Goal: Contribute content: Contribute content

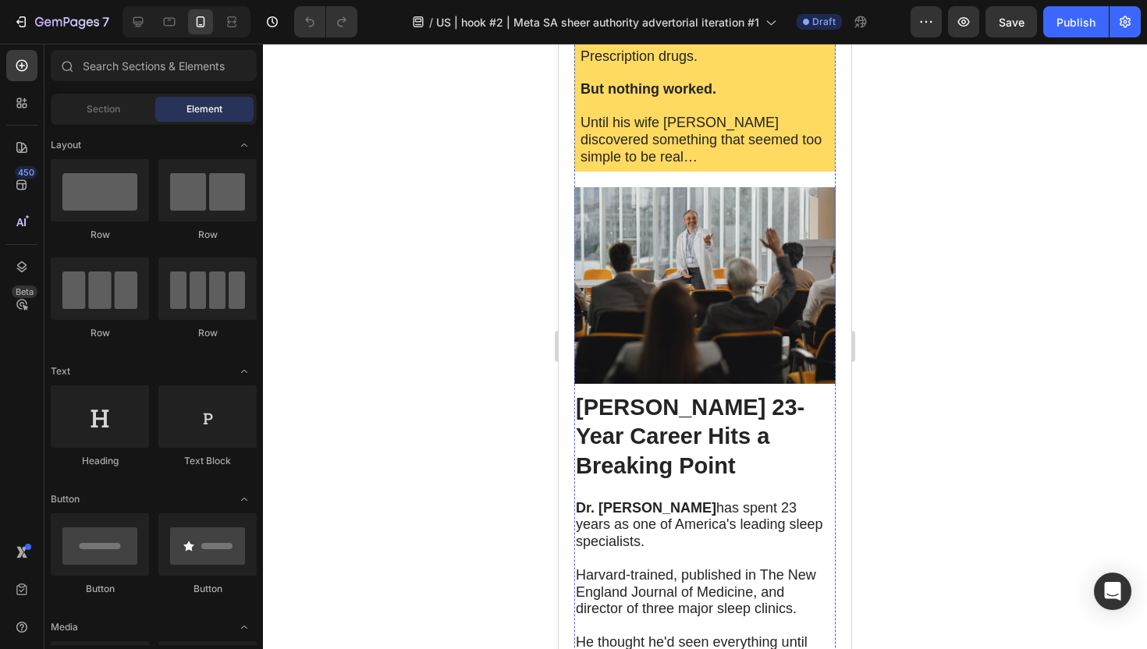
scroll to position [1938, 0]
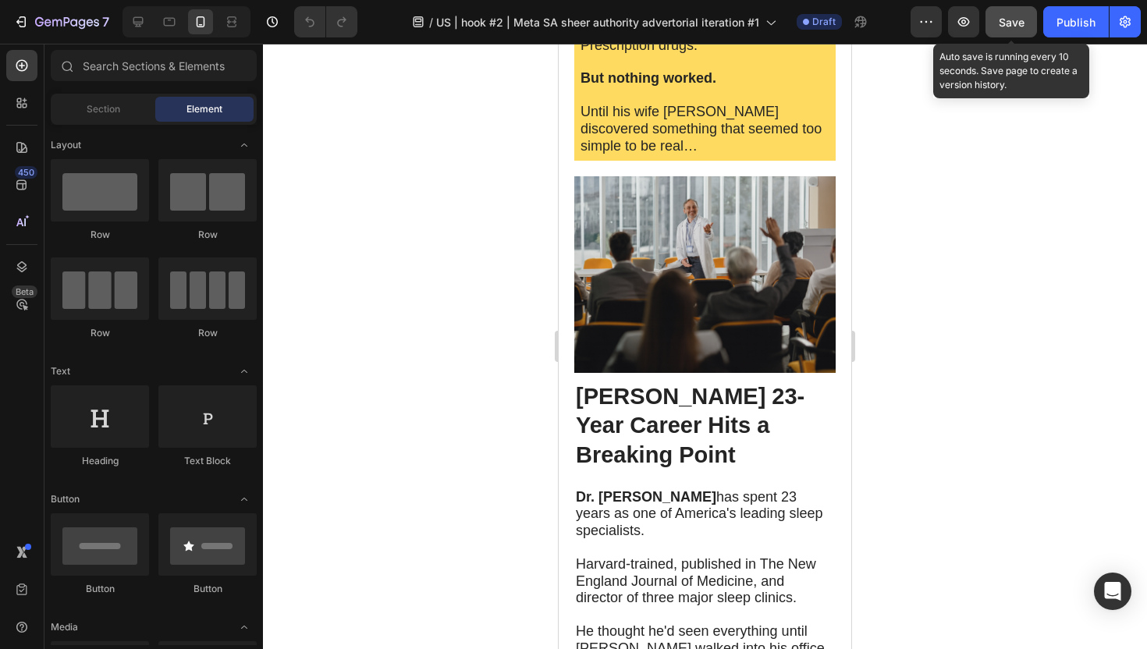
click at [1005, 33] on button "Save" at bounding box center [1010, 21] width 51 height 31
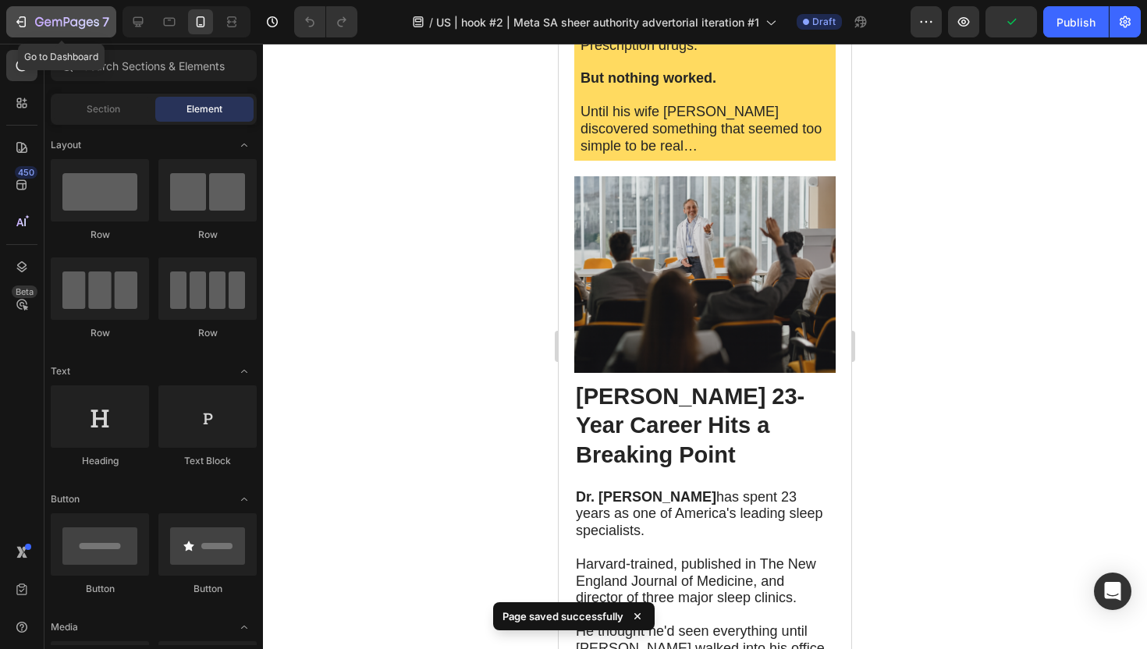
click at [20, 17] on icon "button" at bounding box center [23, 21] width 7 height 11
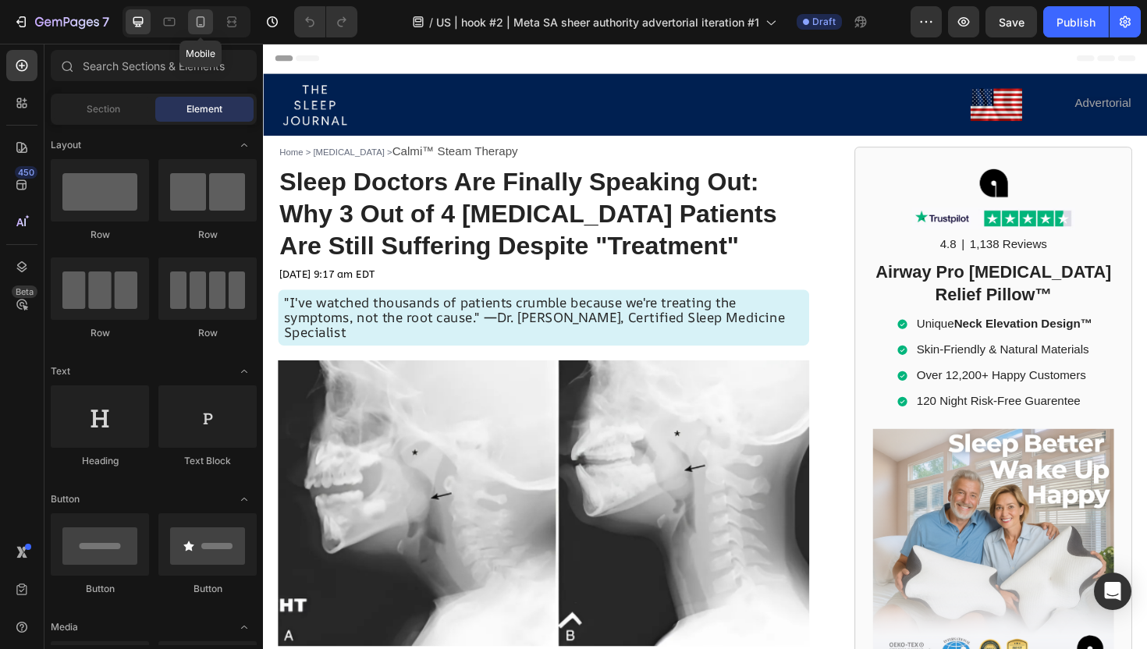
click at [195, 26] on icon at bounding box center [201, 22] width 16 height 16
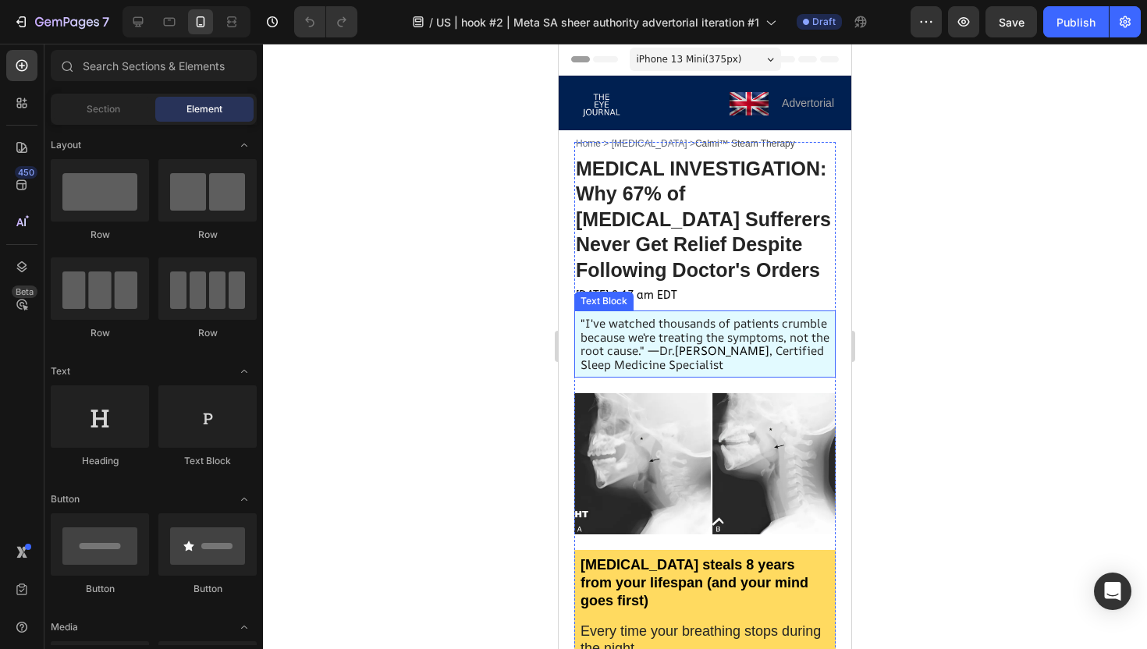
click at [666, 354] on span ""I've watched thousands of patients crumble because we're treating the symptoms…" at bounding box center [704, 337] width 249 height 44
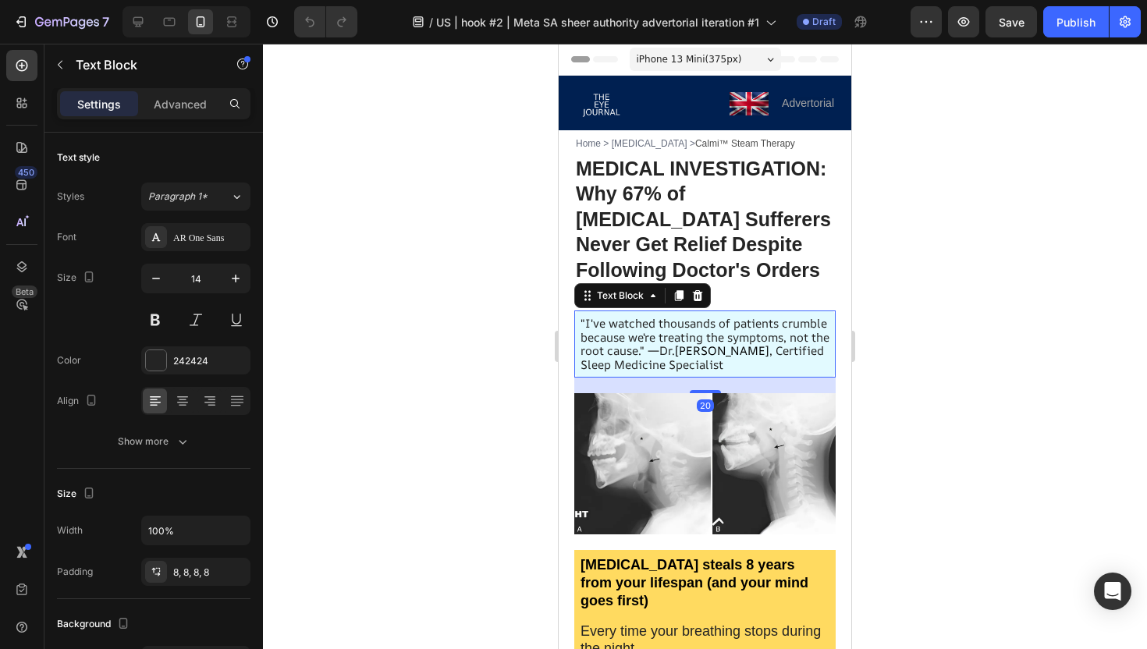
click at [649, 348] on span ""I've watched thousands of patients crumble because we're treating the symptoms…" at bounding box center [704, 337] width 249 height 44
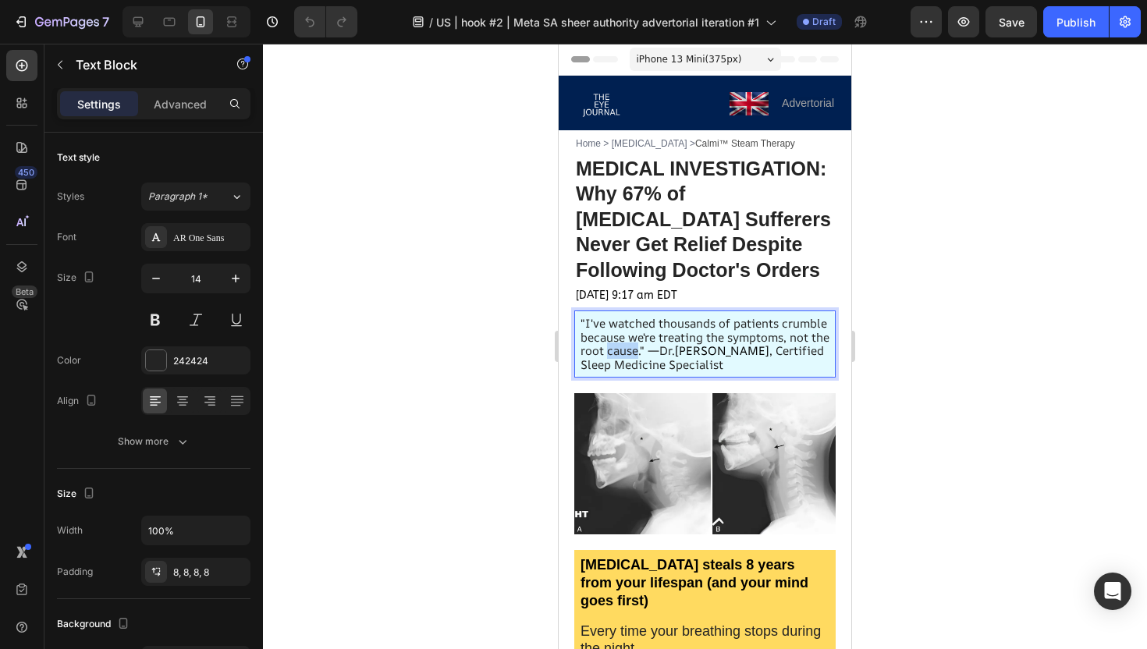
click at [649, 348] on span ""I've watched thousands of patients crumble because we're treating the symptoms…" at bounding box center [704, 337] width 249 height 44
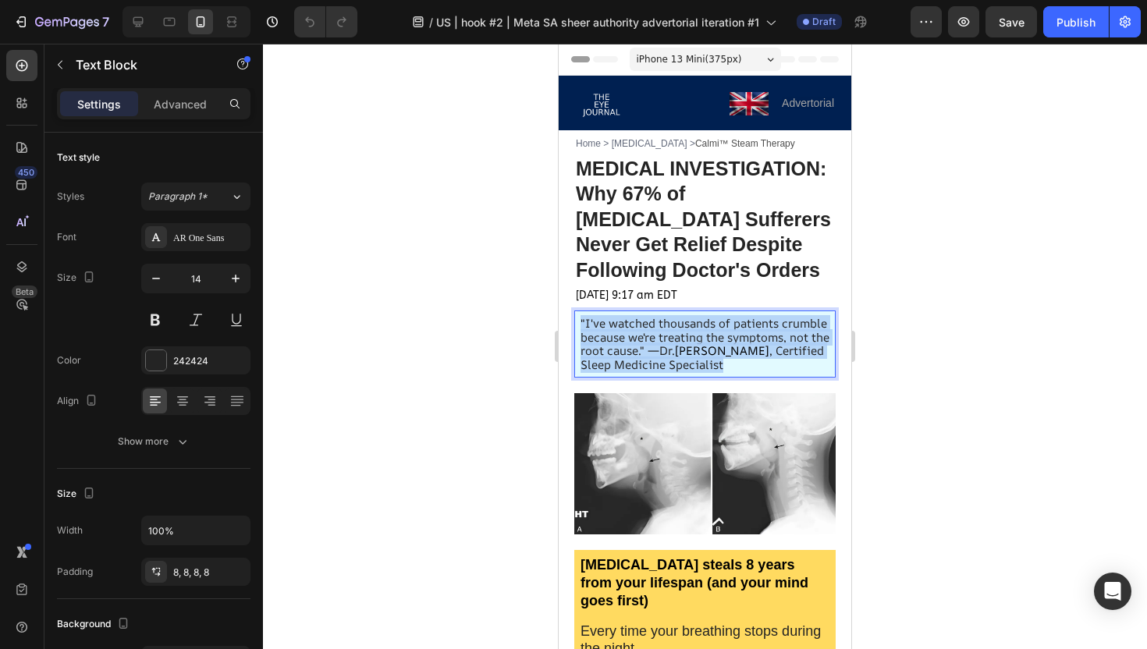
click at [649, 348] on span ""I've watched thousands of patients crumble because we're treating the symptoms…" at bounding box center [704, 337] width 249 height 44
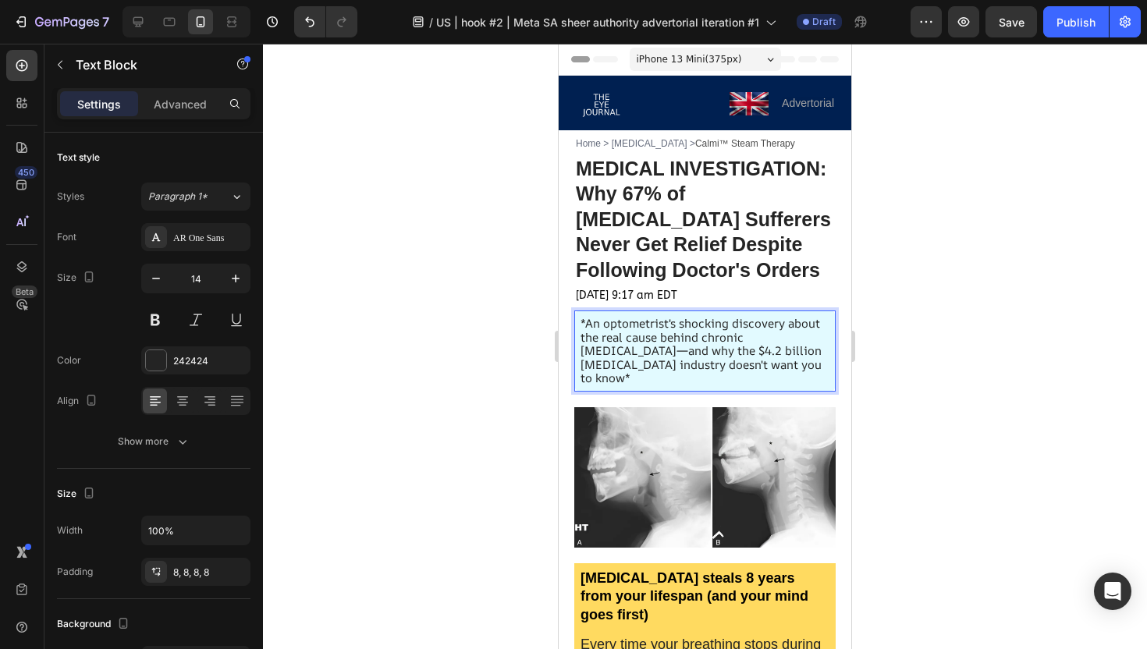
click at [469, 404] on div at bounding box center [705, 346] width 884 height 605
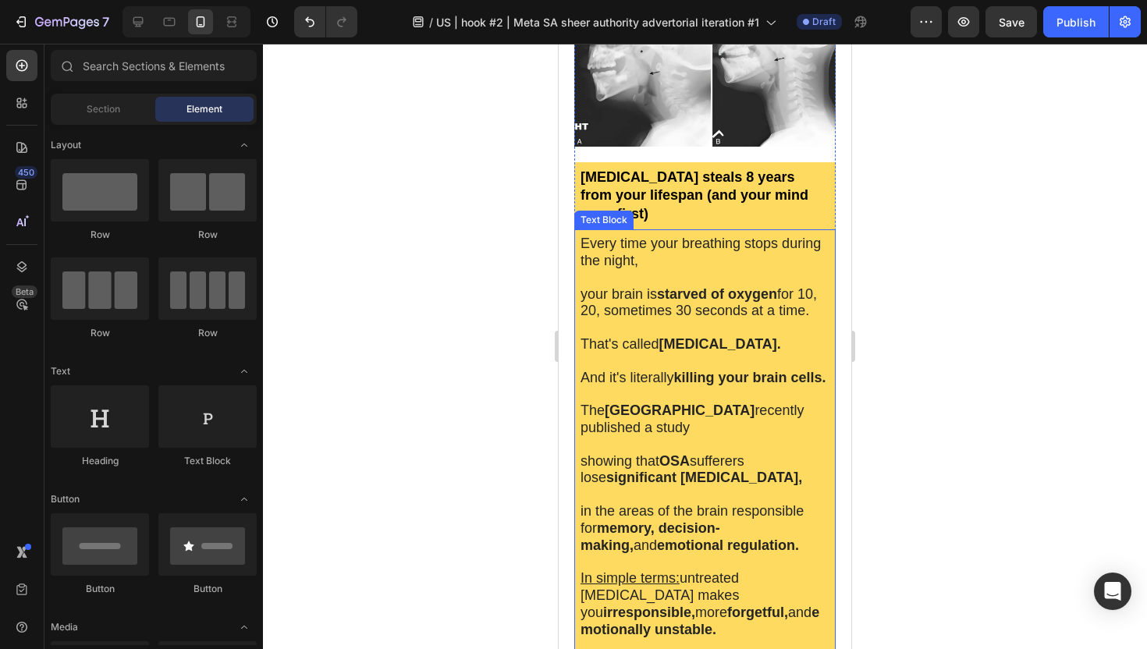
scroll to position [415, 0]
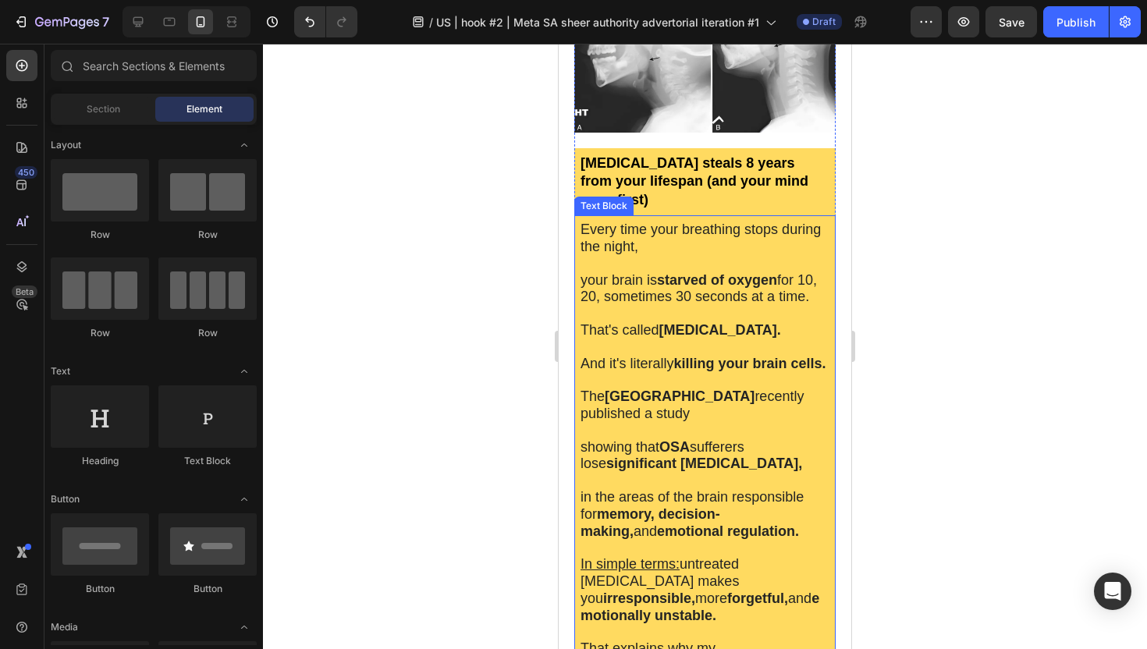
click at [734, 306] on p at bounding box center [704, 314] width 249 height 16
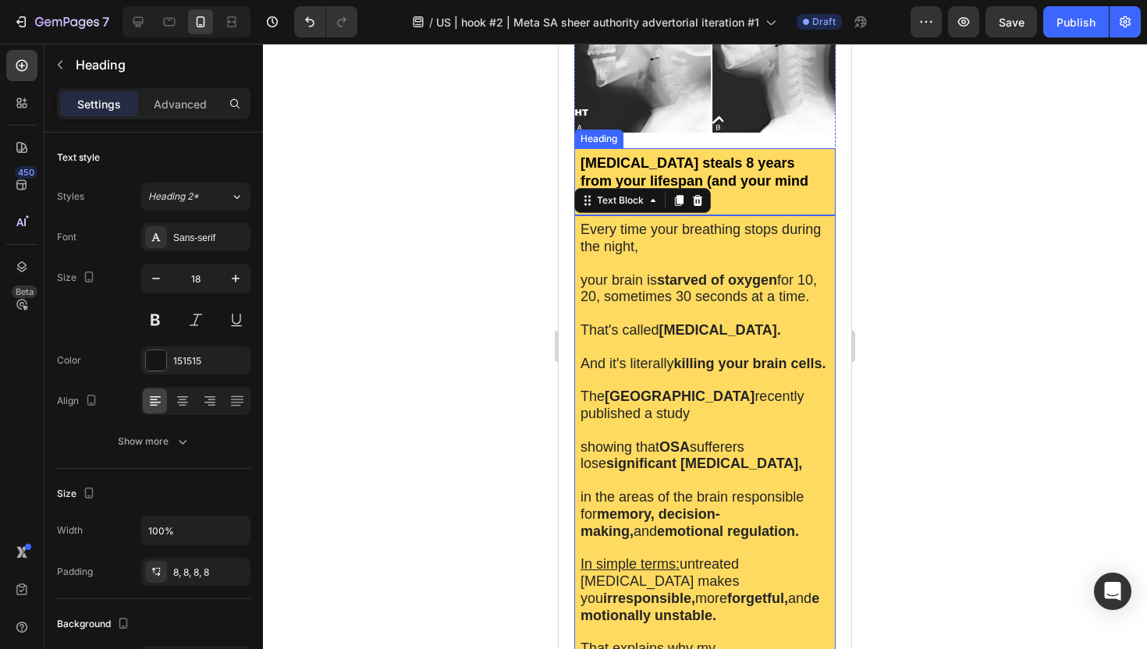
click at [772, 159] on h2 "[MEDICAL_DATA] steals 8 years from your lifespan (and your mind goes first)" at bounding box center [704, 181] width 261 height 67
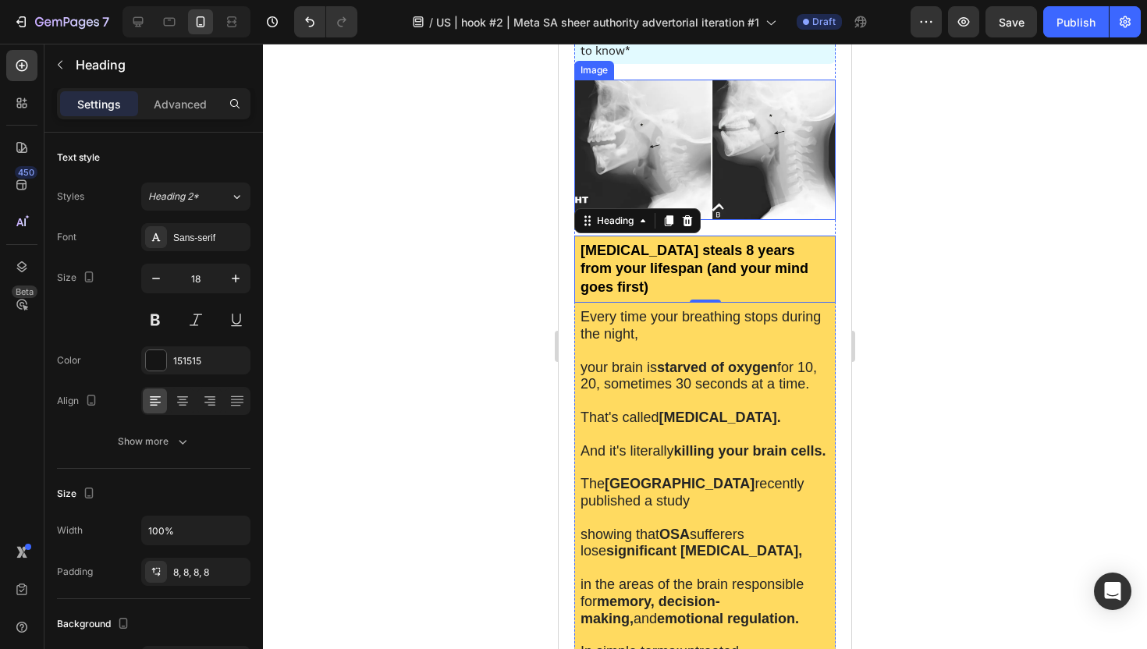
scroll to position [372, 0]
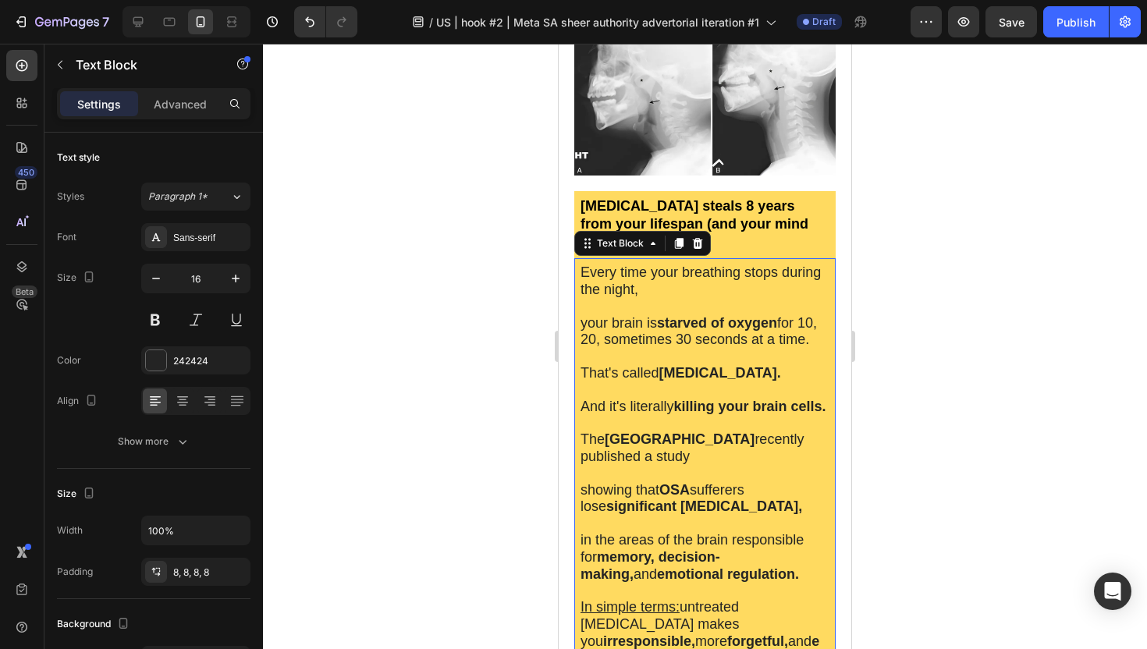
click at [687, 399] on strong "killing your brain cells." at bounding box center [749, 407] width 152 height 16
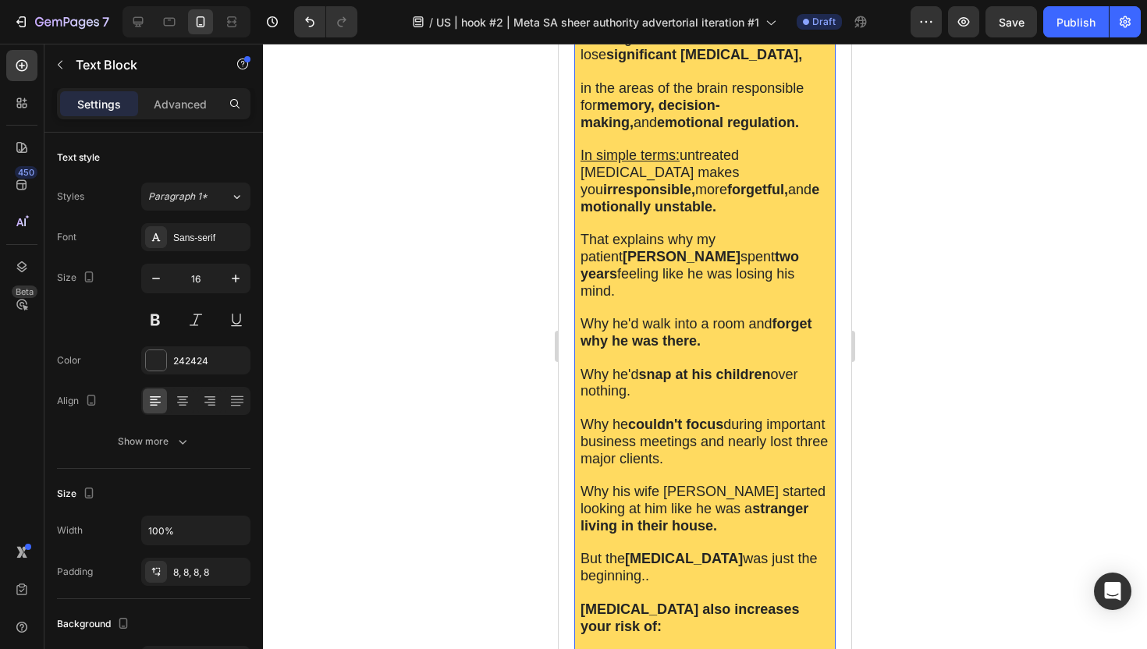
scroll to position [798, 0]
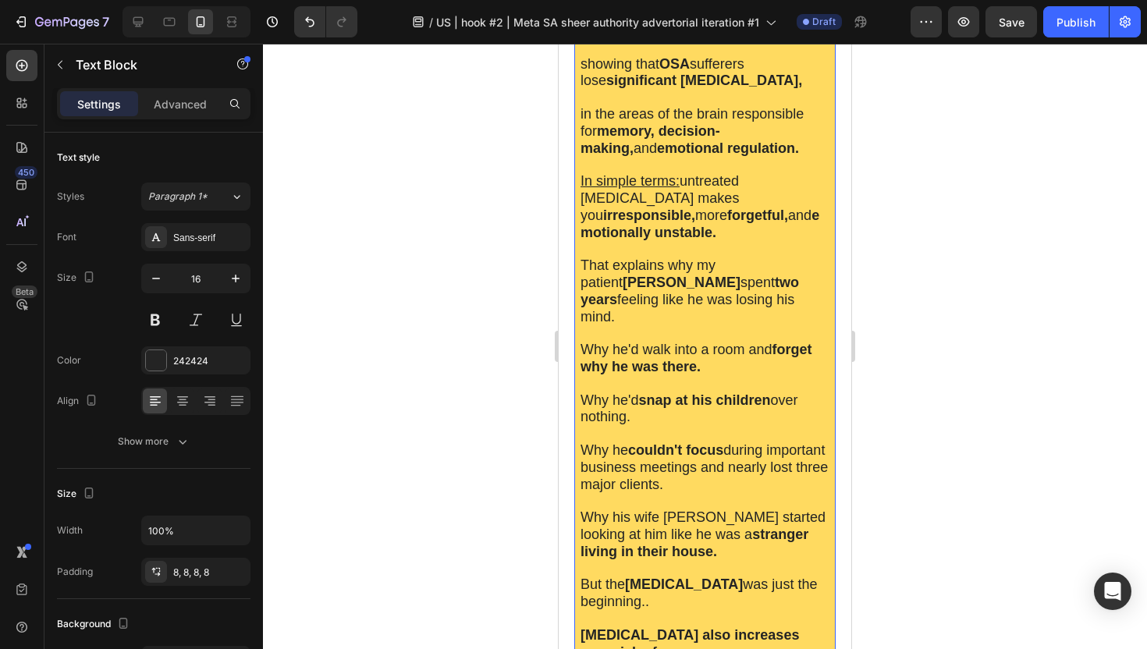
click at [687, 426] on p at bounding box center [704, 434] width 249 height 16
click at [687, 426] on p "Rich Text Editor. Editing area: main" at bounding box center [704, 434] width 249 height 16
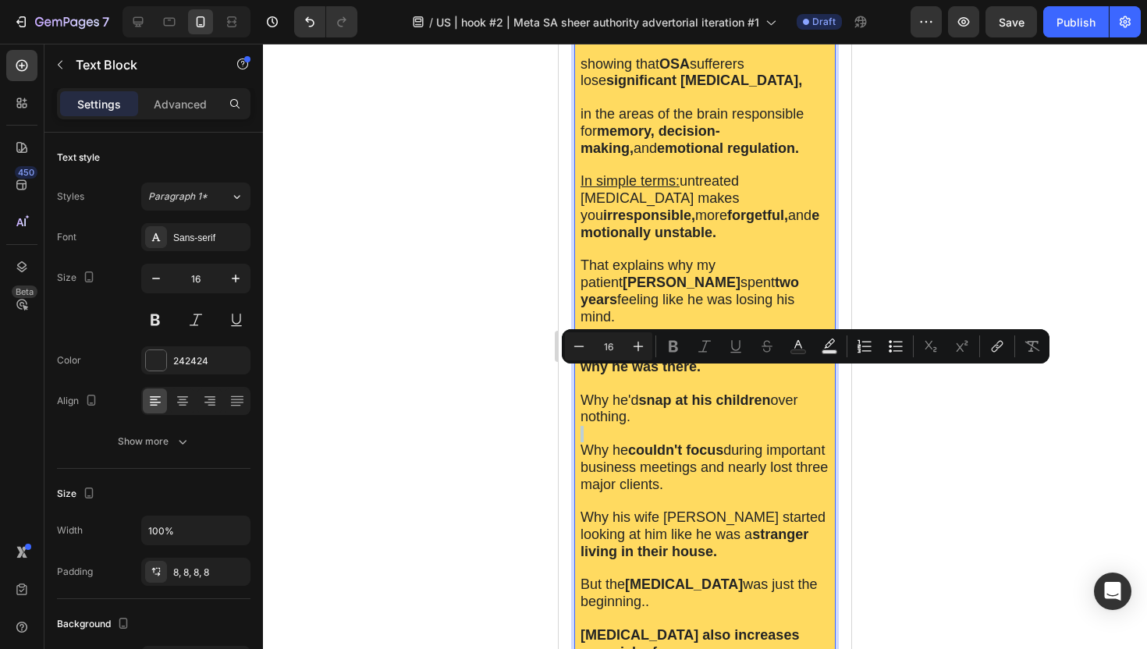
click at [687, 426] on p "Rich Text Editor. Editing area: main" at bounding box center [704, 434] width 249 height 16
click at [683, 442] on strong "couldn't focus" at bounding box center [675, 450] width 95 height 16
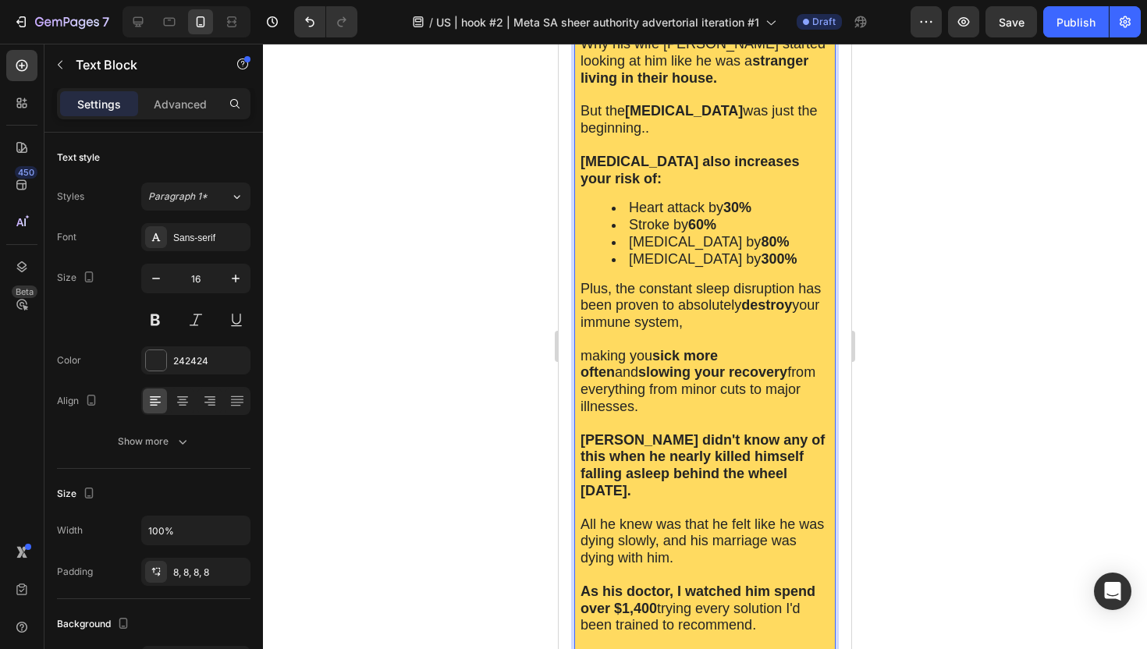
scroll to position [1660, 0]
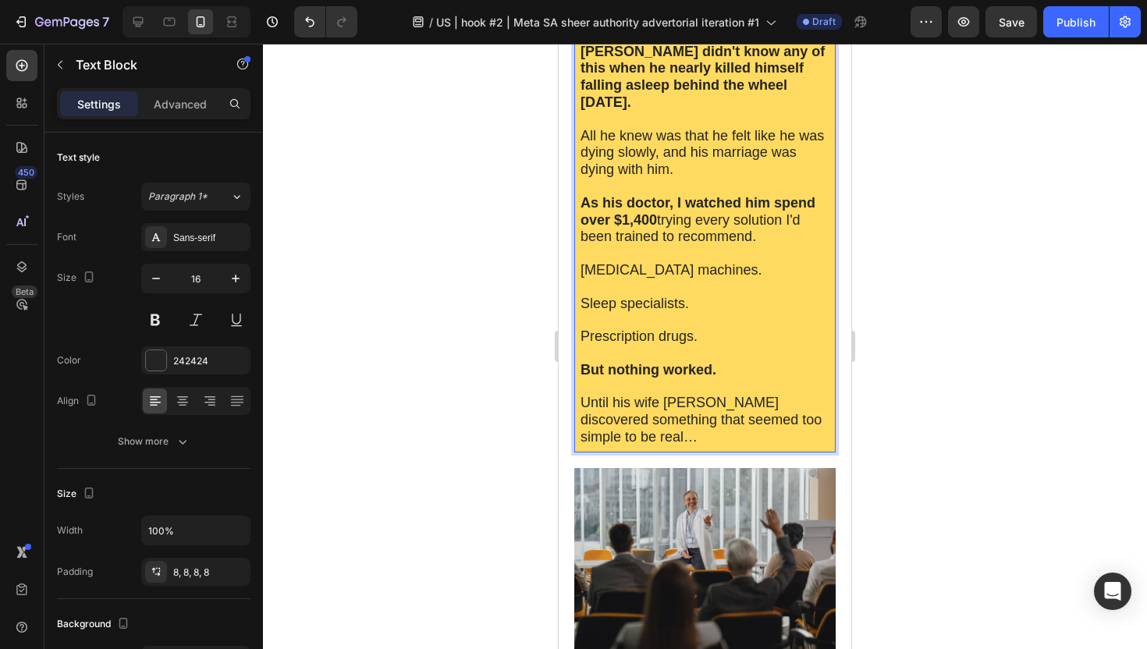
click at [645, 395] on p "Until his wife [PERSON_NAME] discovered something that seemed too simple to be …" at bounding box center [704, 420] width 249 height 51
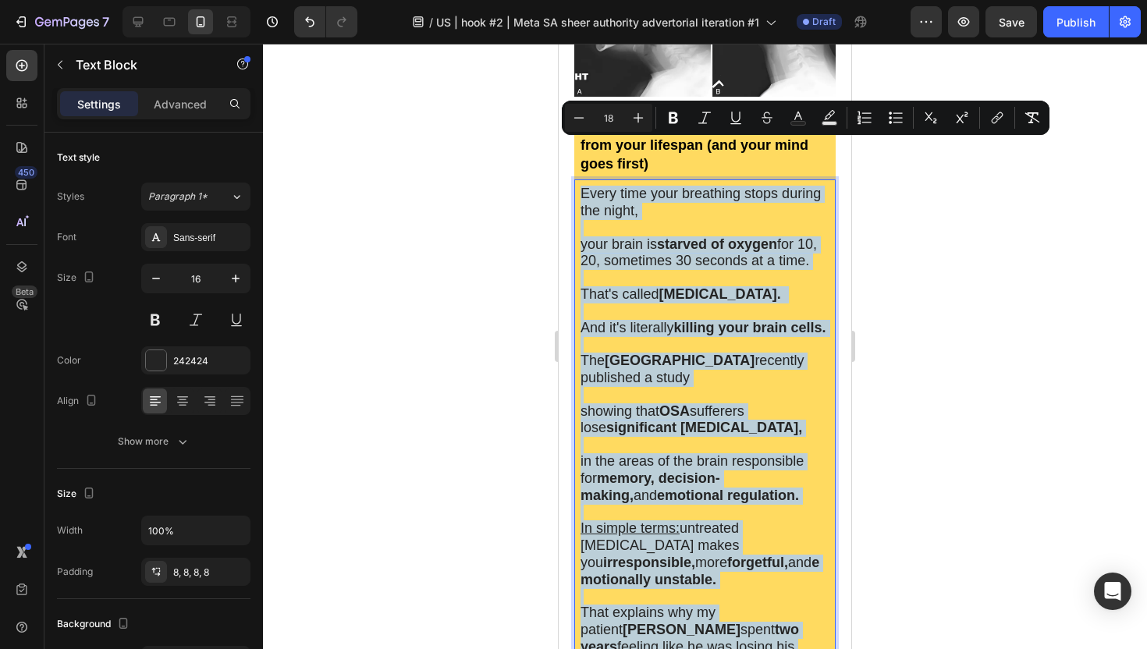
scroll to position [431, 0]
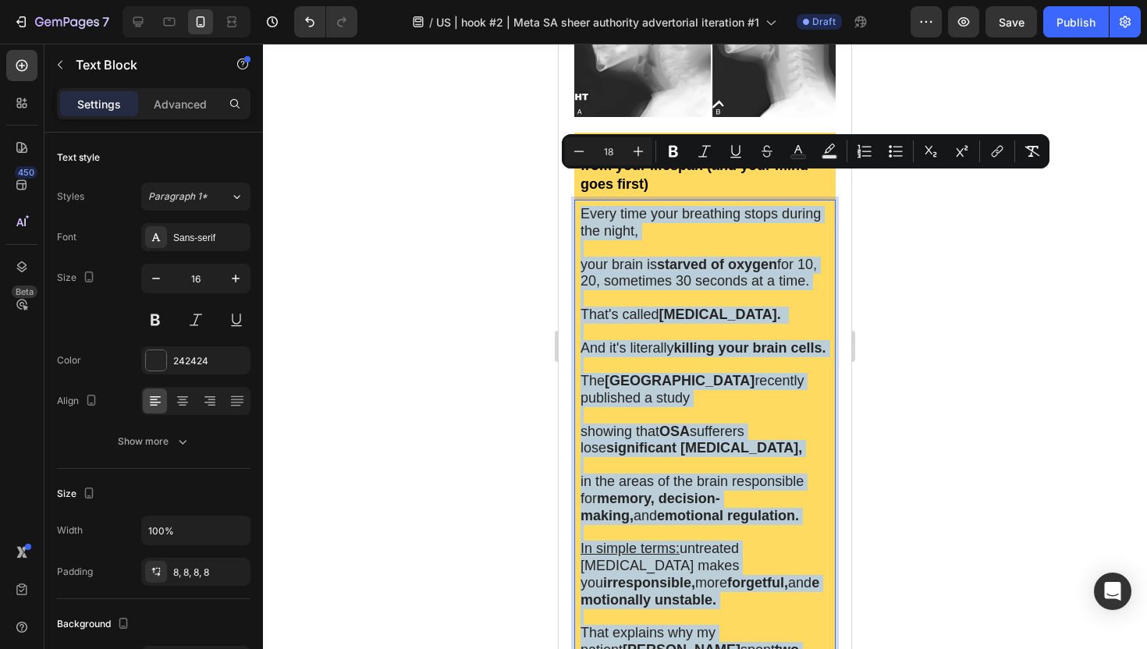
drag, startPoint x: 645, startPoint y: 349, endPoint x: 580, endPoint y: 179, distance: 182.3
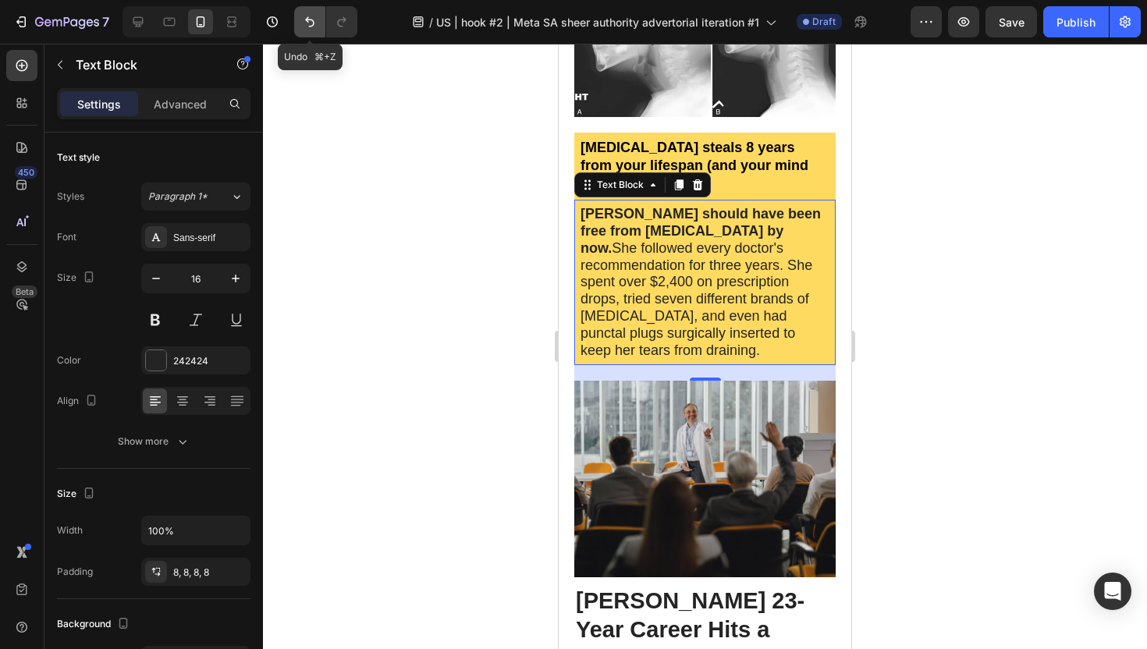
click at [312, 20] on icon "Undo/Redo" at bounding box center [310, 22] width 16 height 16
click at [304, 15] on icon "Undo/Redo" at bounding box center [310, 22] width 16 height 16
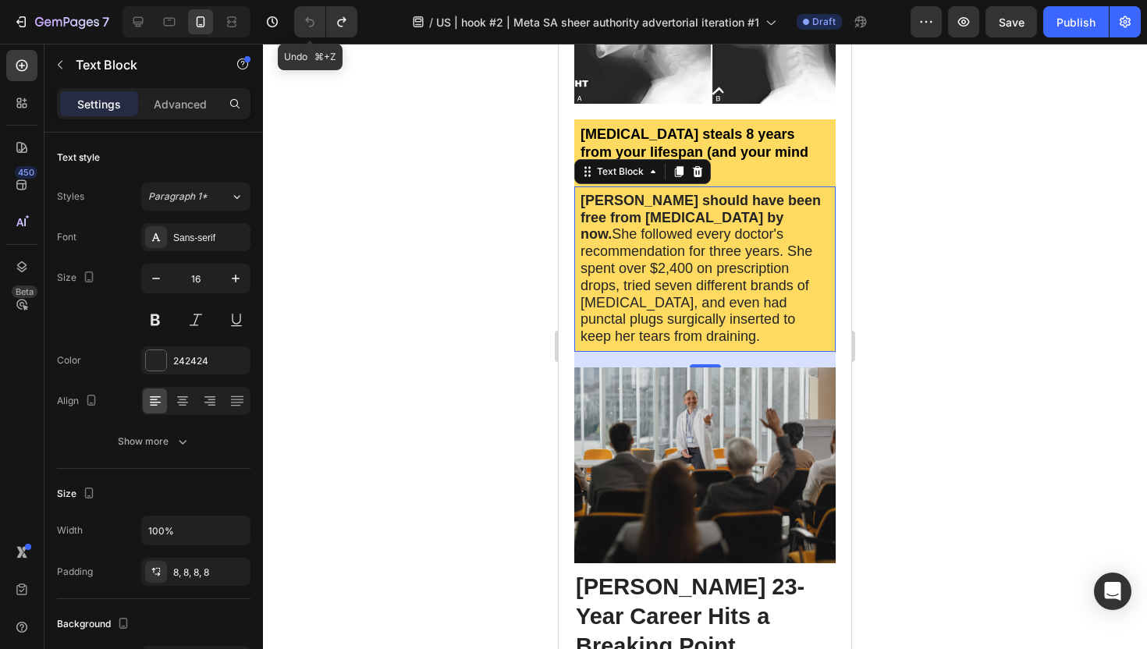
click at [316, 44] on div at bounding box center [705, 346] width 884 height 605
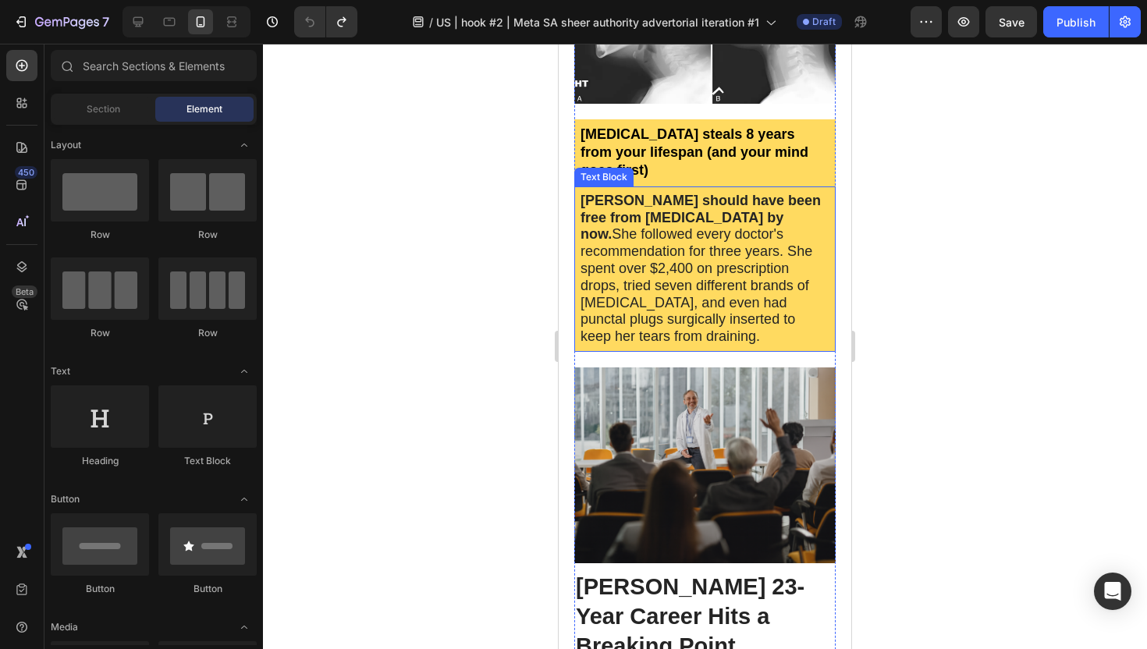
click at [719, 250] on span "[PERSON_NAME] should have been free from [MEDICAL_DATA] by now. She followed ev…" at bounding box center [700, 268] width 240 height 151
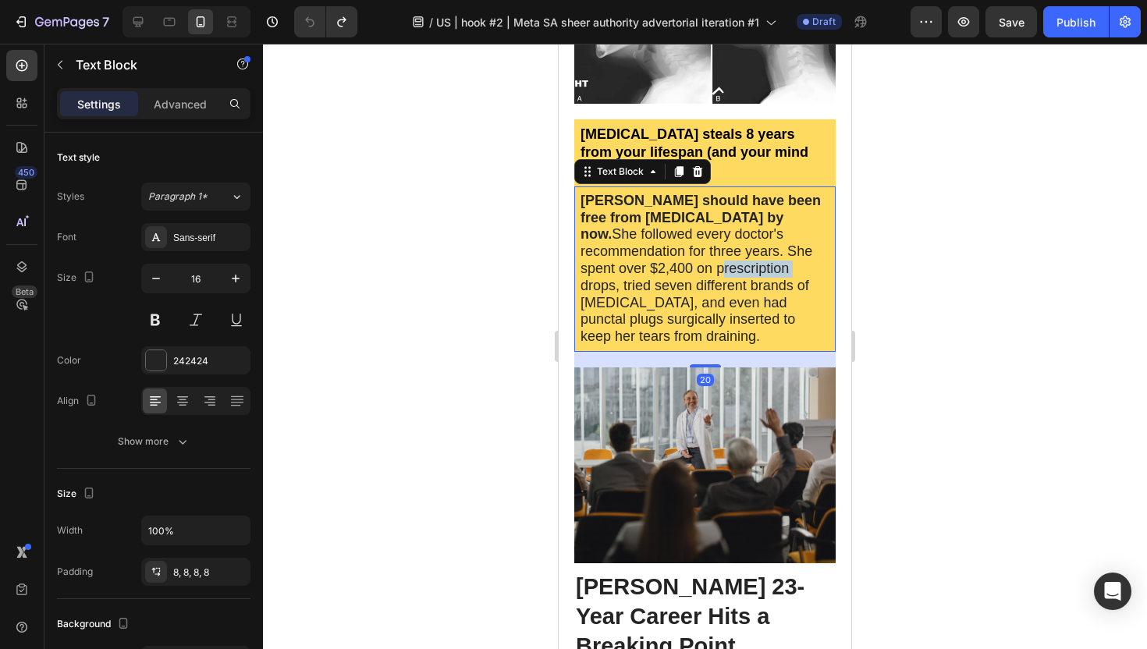
click at [719, 250] on span "[PERSON_NAME] should have been free from [MEDICAL_DATA] by now. She followed ev…" at bounding box center [700, 268] width 240 height 151
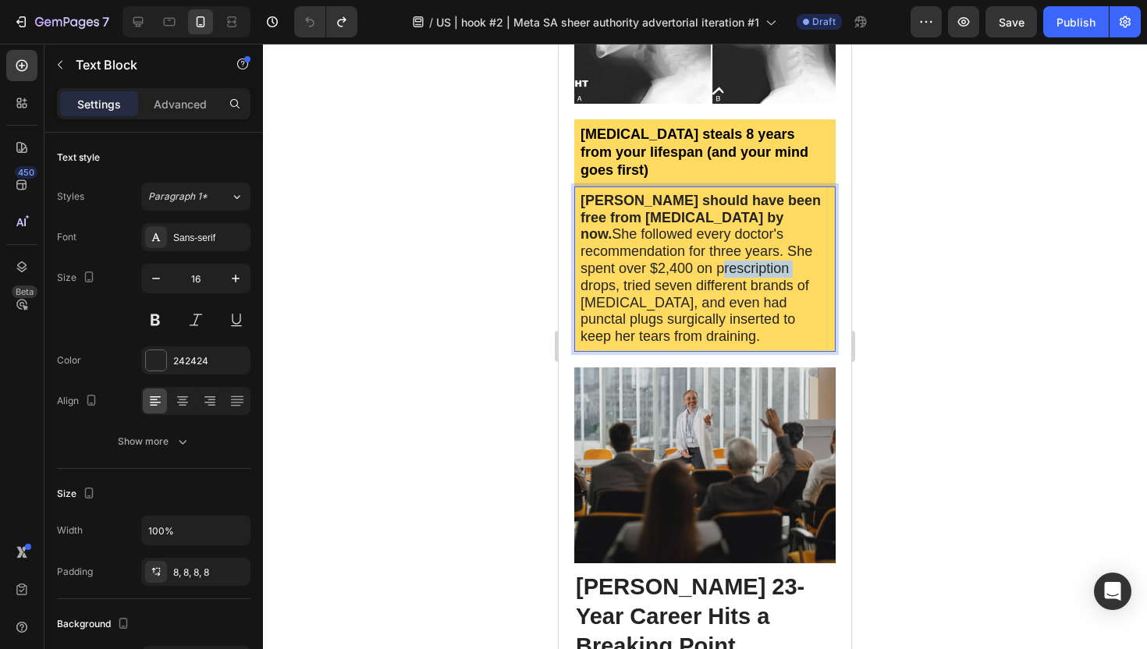
click at [719, 250] on span "[PERSON_NAME] should have been free from [MEDICAL_DATA] by now. She followed ev…" at bounding box center [700, 268] width 240 height 151
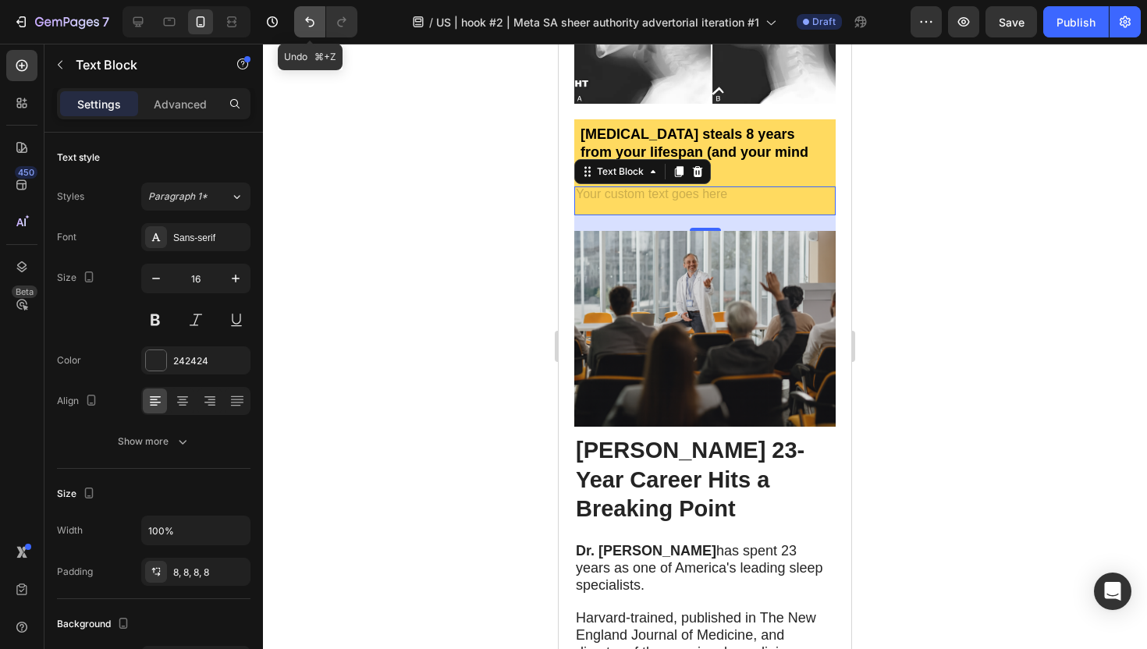
click at [304, 20] on icon "Undo/Redo" at bounding box center [310, 22] width 16 height 16
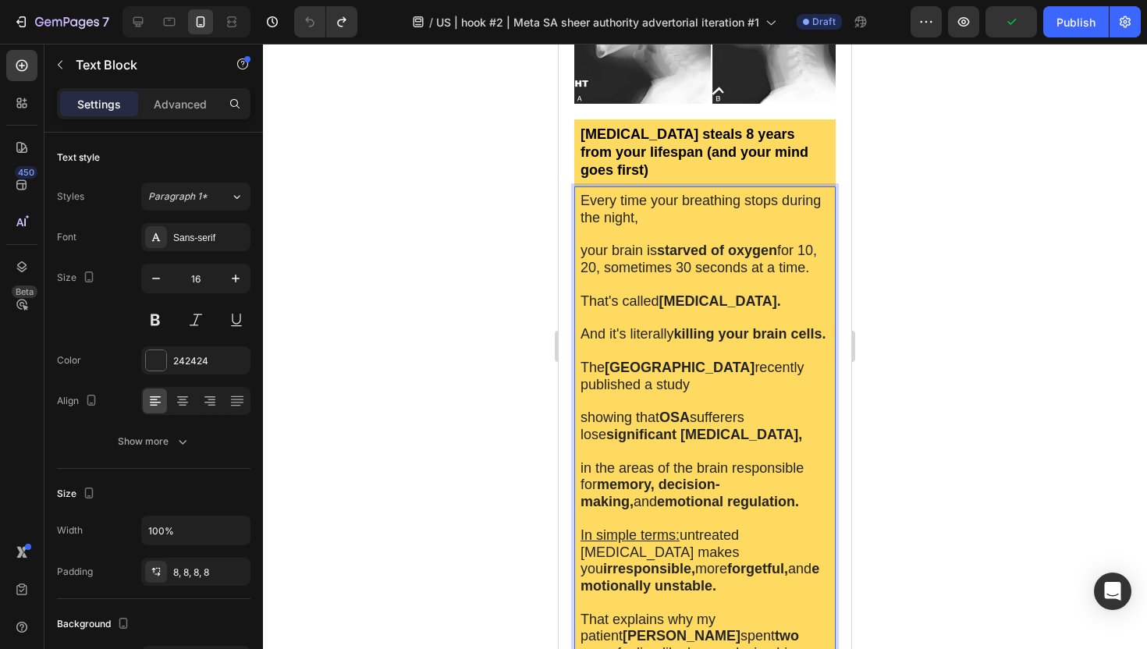
click at [1006, 240] on div at bounding box center [705, 346] width 884 height 605
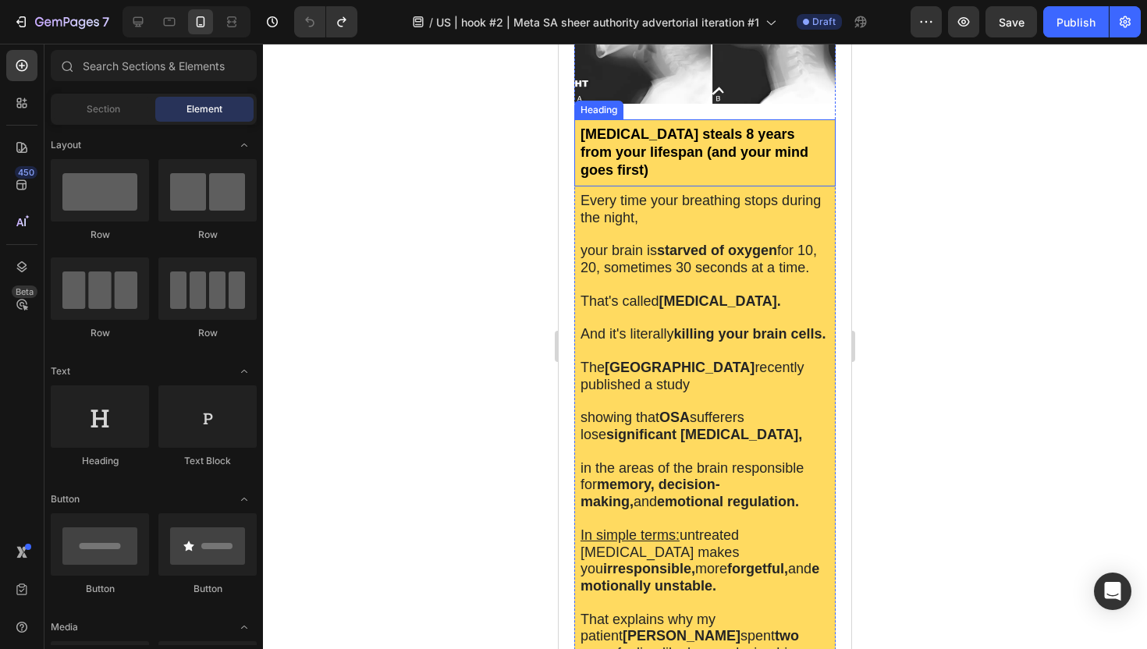
click at [711, 144] on h2 "[MEDICAL_DATA] steals 8 years from your lifespan (and your mind goes first)" at bounding box center [704, 152] width 261 height 67
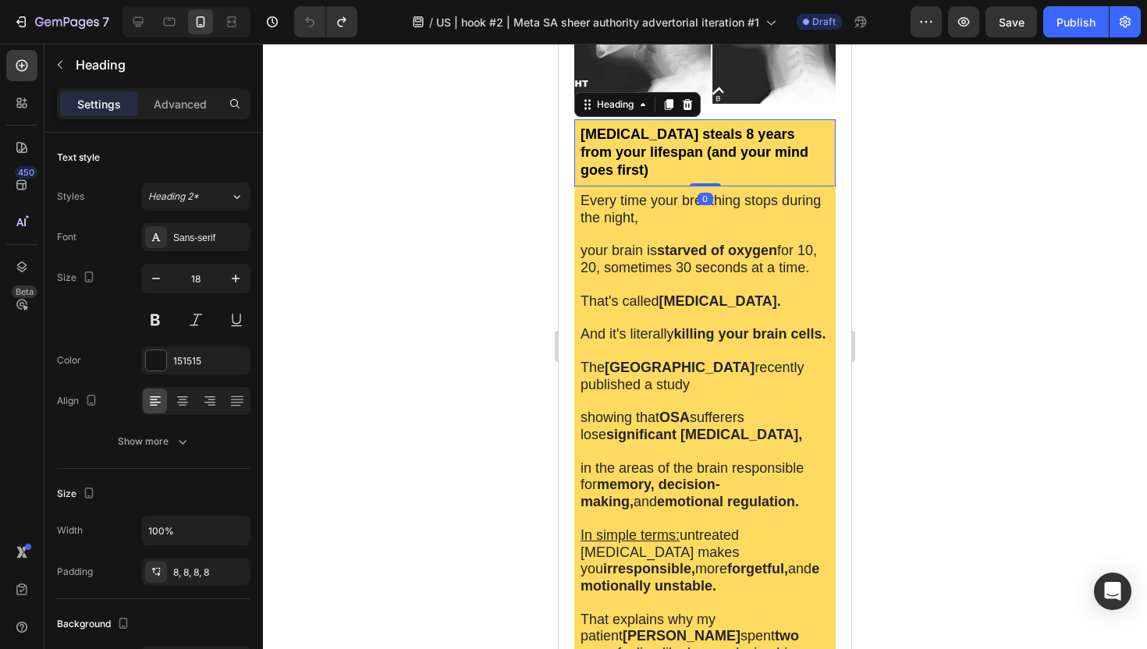
click at [711, 144] on h2 "[MEDICAL_DATA] steals 8 years from your lifespan (and your mind goes first)" at bounding box center [704, 152] width 261 height 67
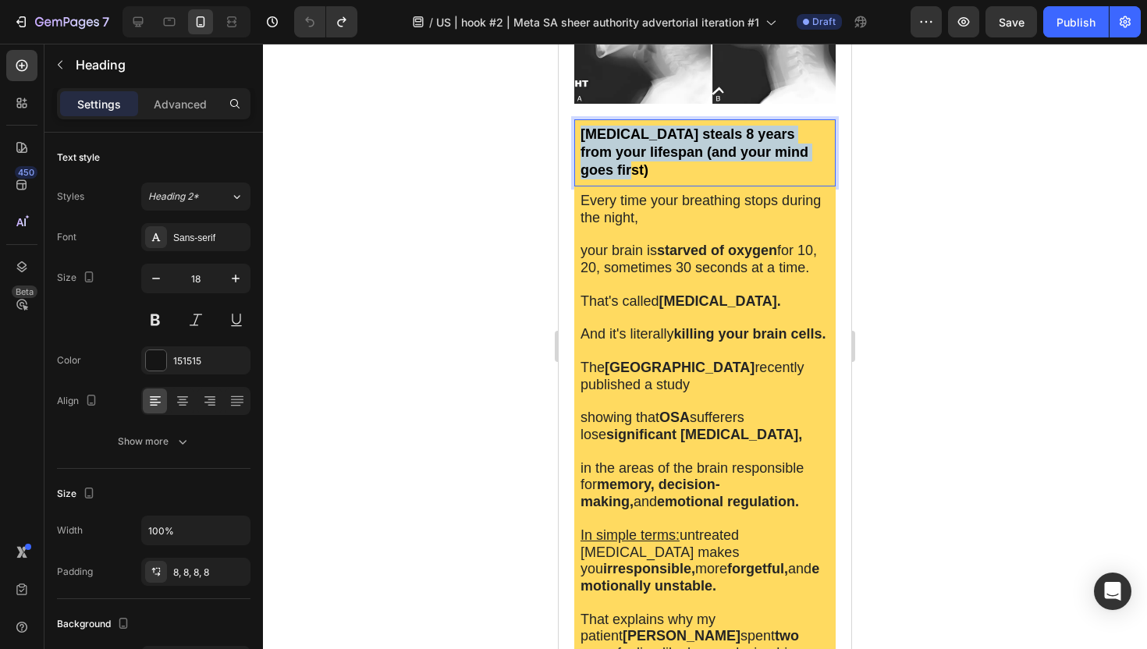
click at [711, 144] on p "[MEDICAL_DATA] steals 8 years from your lifespan (and your mind goes first)" at bounding box center [704, 153] width 249 height 55
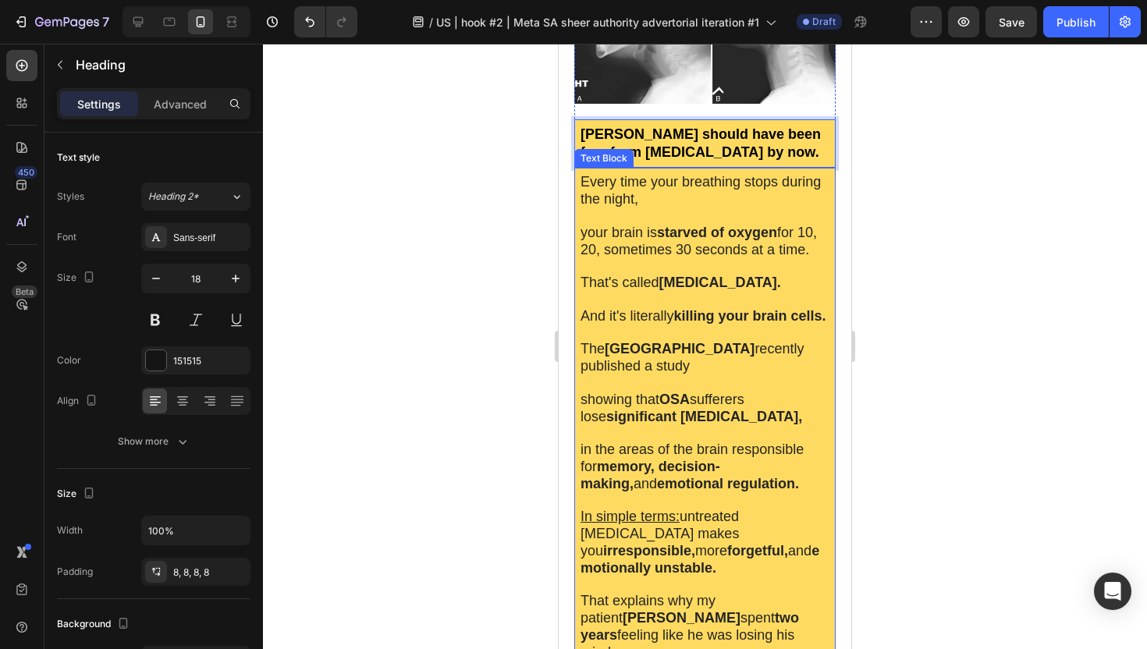
click at [756, 202] on p "Every time your breathing stops during the night," at bounding box center [704, 191] width 249 height 34
click at [648, 245] on span "your brain is starved of oxygen for 10, 20, sometimes 30 seconds at a time." at bounding box center [698, 241] width 236 height 33
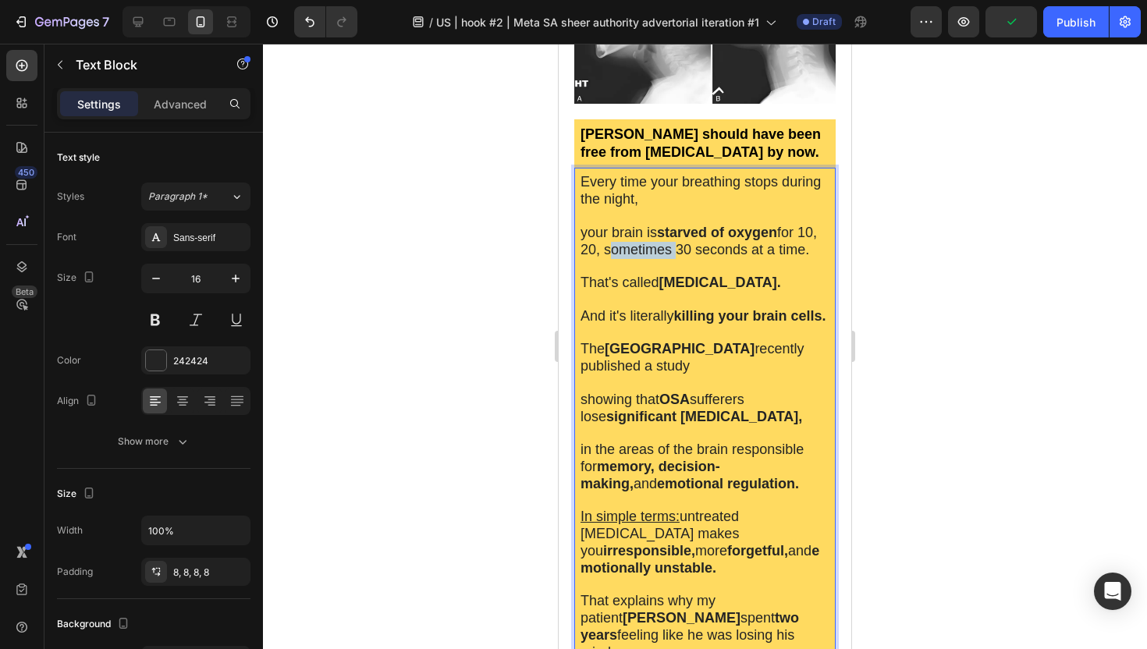
click at [648, 245] on span "your brain is starved of oxygen for 10, 20, sometimes 30 seconds at a time." at bounding box center [698, 241] width 236 height 33
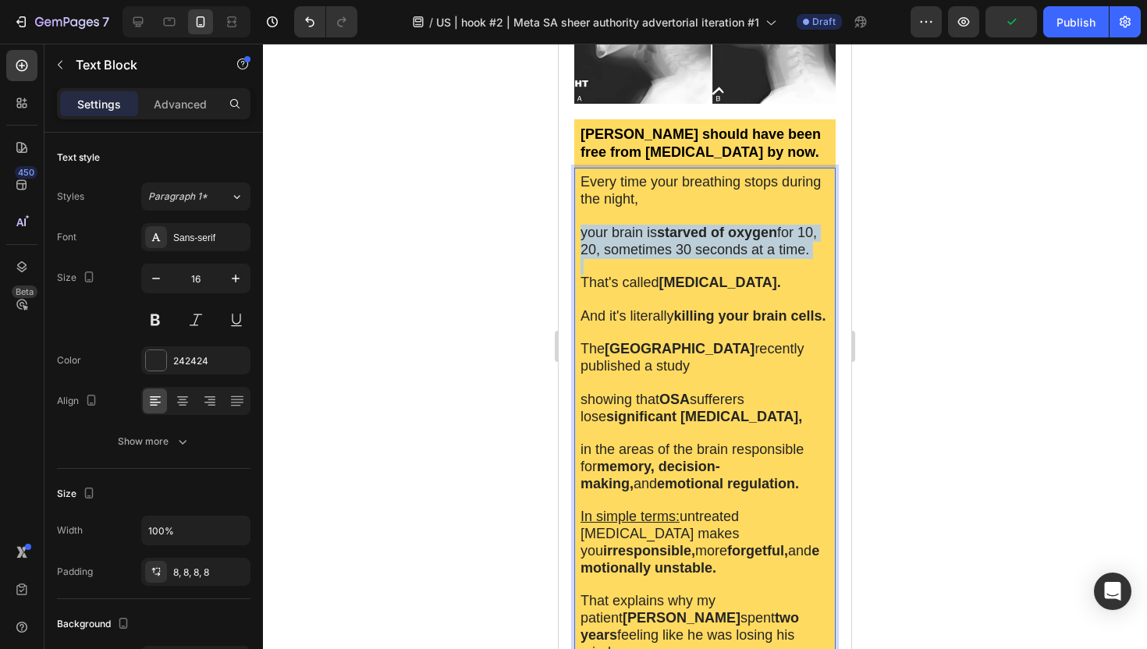
click at [648, 245] on span "your brain is starved of oxygen for 10, 20, sometimes 30 seconds at a time." at bounding box center [698, 241] width 236 height 33
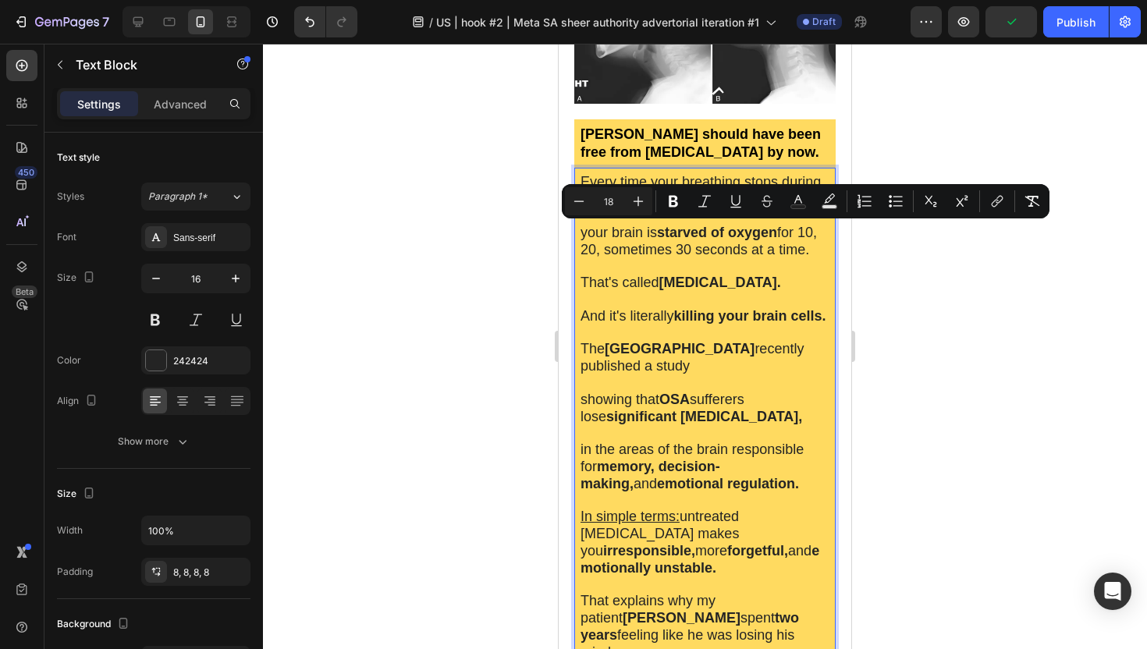
click at [620, 325] on p "And it's literally killing your brain cells." at bounding box center [704, 316] width 249 height 17
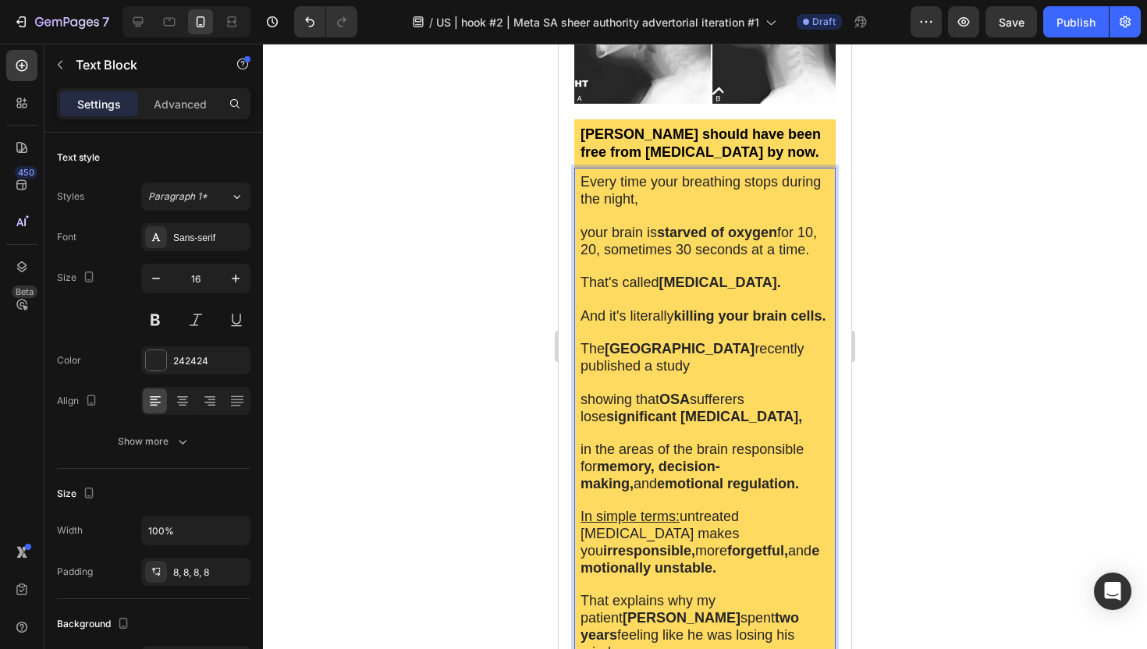
click at [731, 492] on p "in the areas of the brain responsible for memory, decision-making, and emotiona…" at bounding box center [704, 467] width 249 height 51
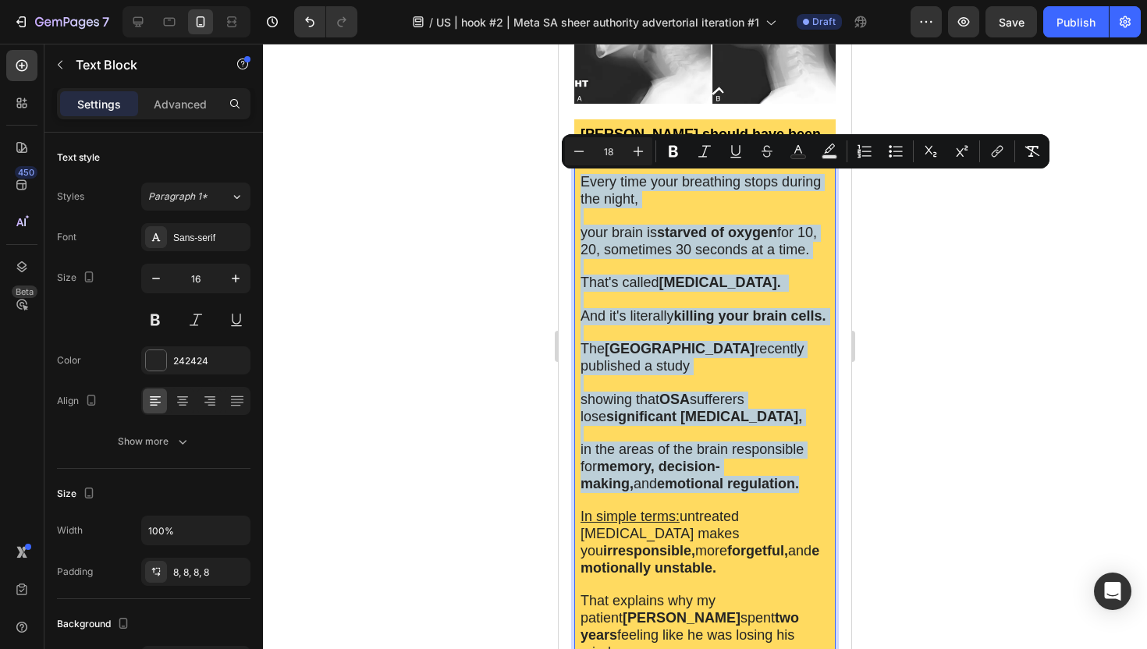
drag, startPoint x: 730, startPoint y: 496, endPoint x: 583, endPoint y: 180, distance: 348.7
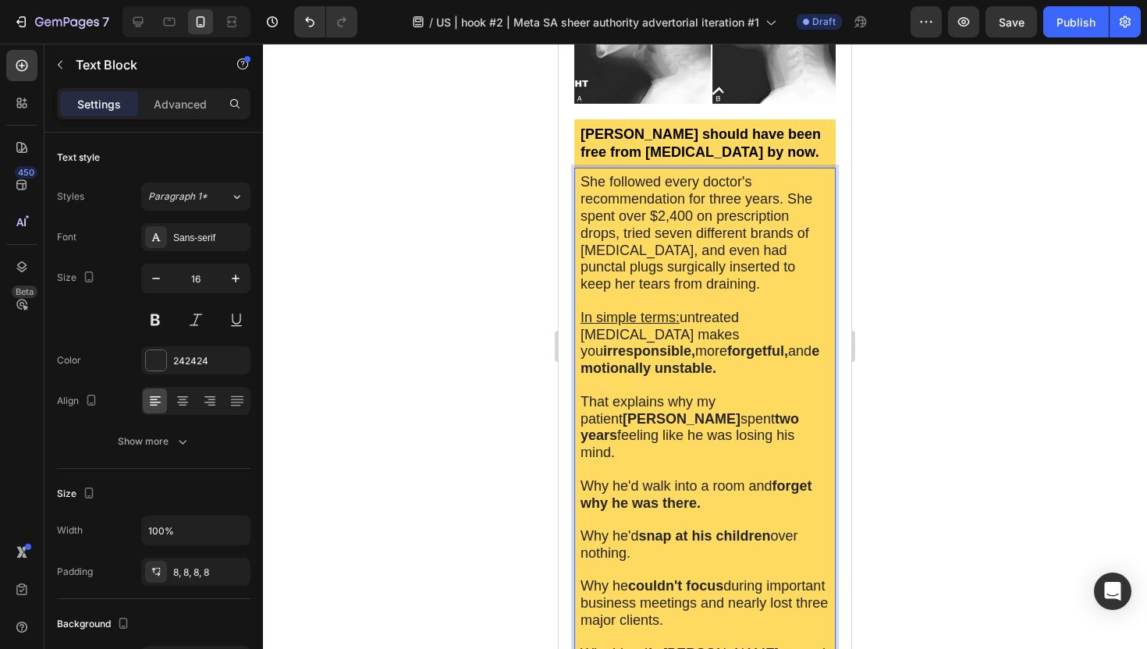
scroll to position [217, 0]
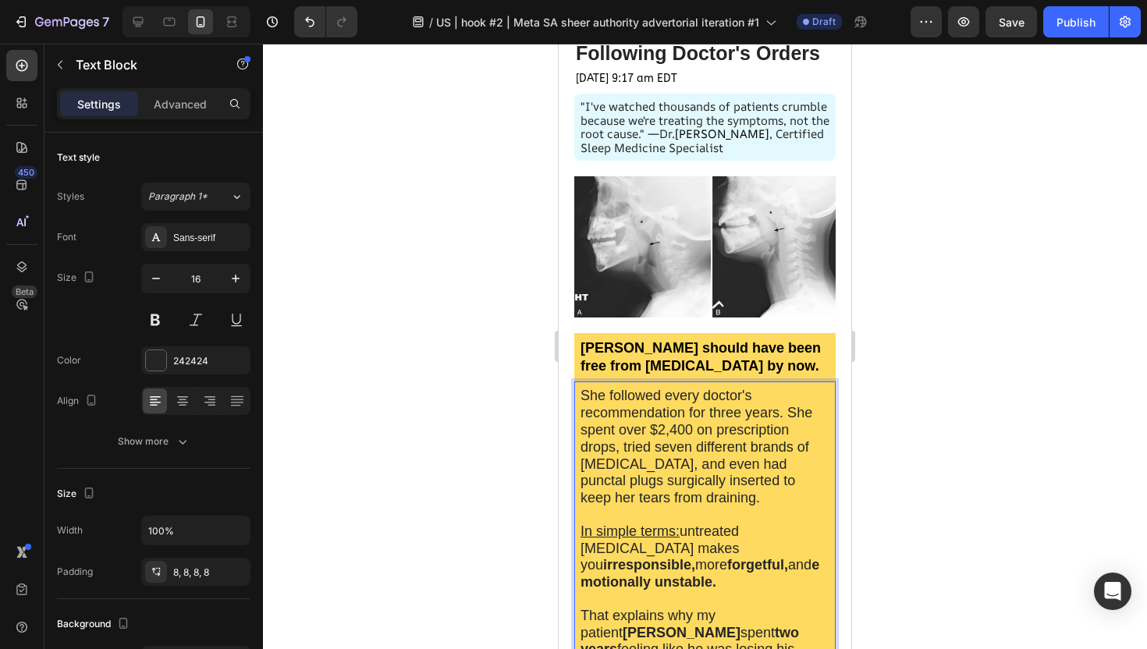
click at [721, 530] on span "In simple terms: untreated [MEDICAL_DATA] makes you irresponsible, more forgetf…" at bounding box center [699, 556] width 239 height 66
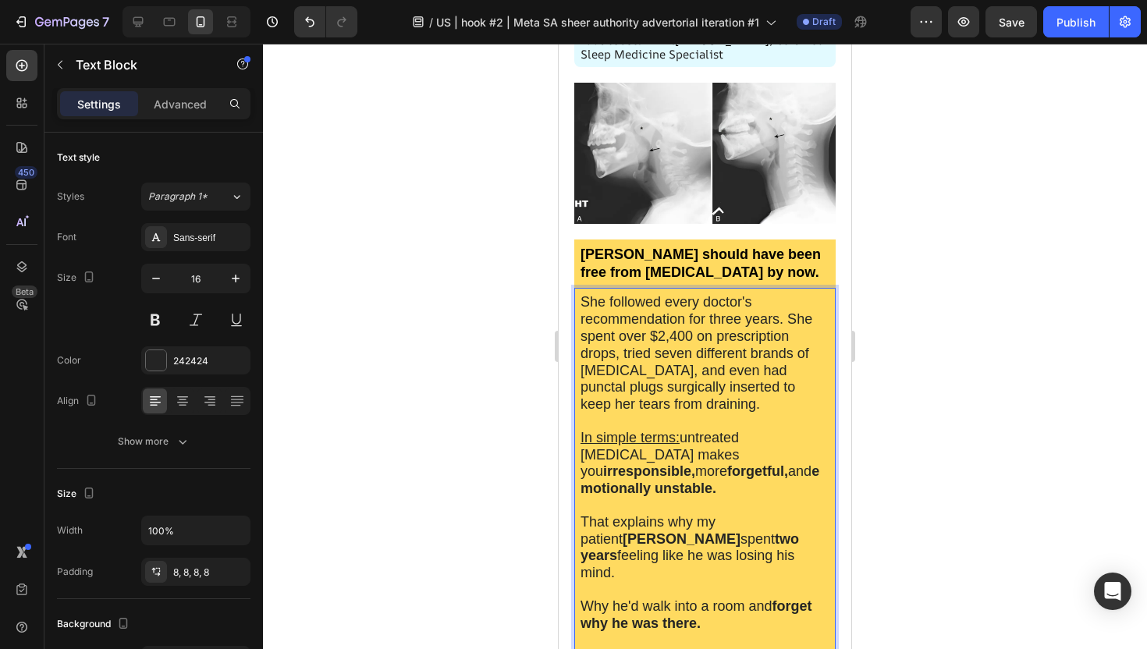
scroll to position [315, 0]
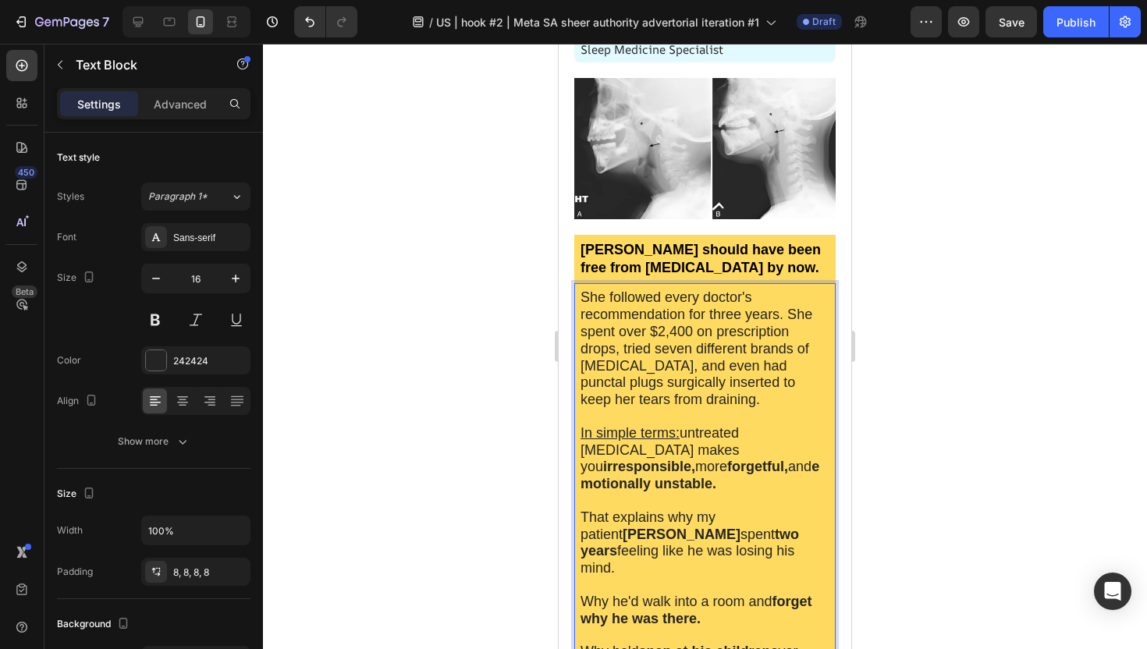
click at [688, 378] on span "She followed every doctor's recommendation for three years. She spent over $2,4…" at bounding box center [696, 348] width 232 height 118
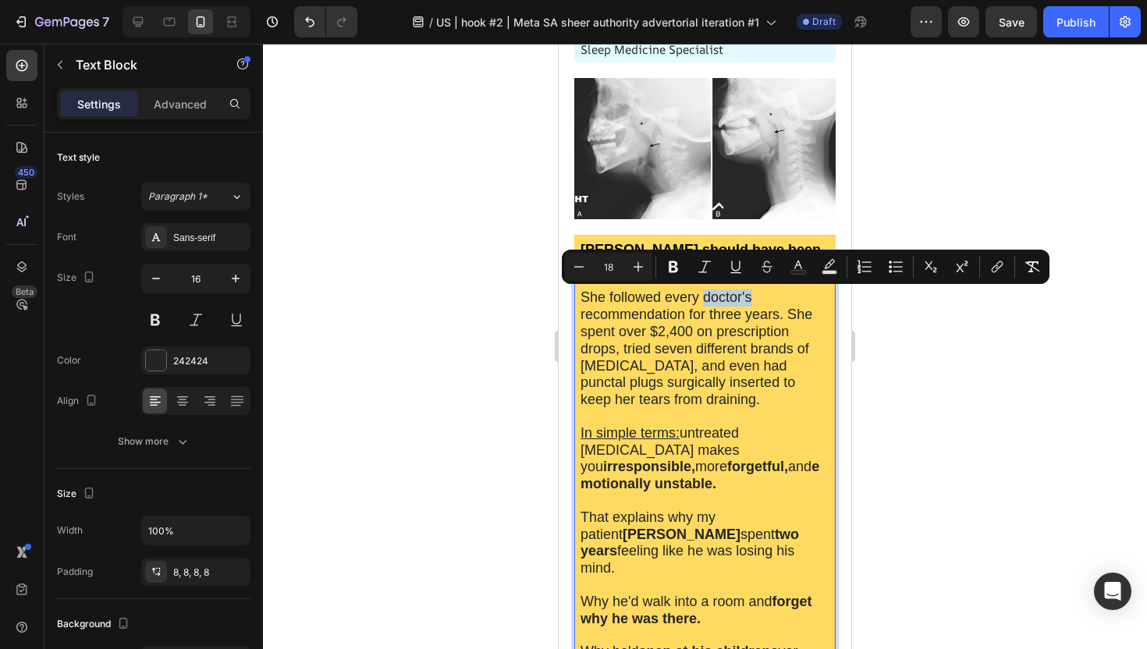
drag, startPoint x: 754, startPoint y: 300, endPoint x: 703, endPoint y: 298, distance: 50.7
click at [703, 298] on p "She followed every doctor's recommendation for three years. She spent over $2,4…" at bounding box center [704, 348] width 249 height 119
click at [666, 271] on icon "Editor contextual toolbar" at bounding box center [673, 267] width 16 height 16
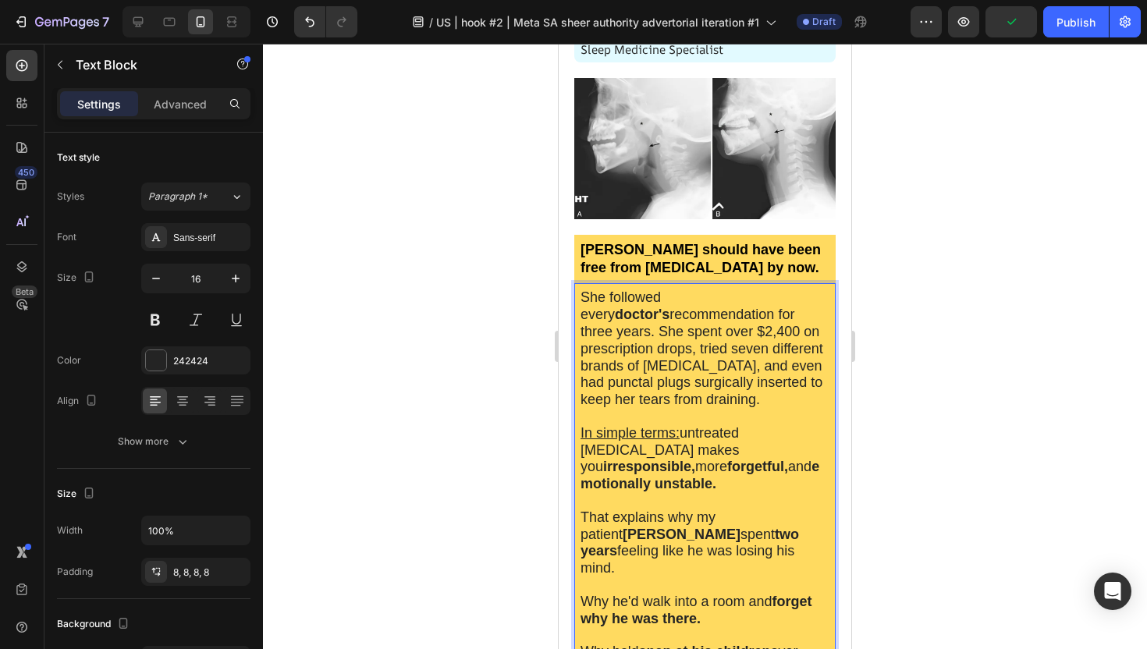
click at [785, 317] on span "She followed every doctor's recommendation for three years. She spent over $2,4…" at bounding box center [701, 348] width 243 height 118
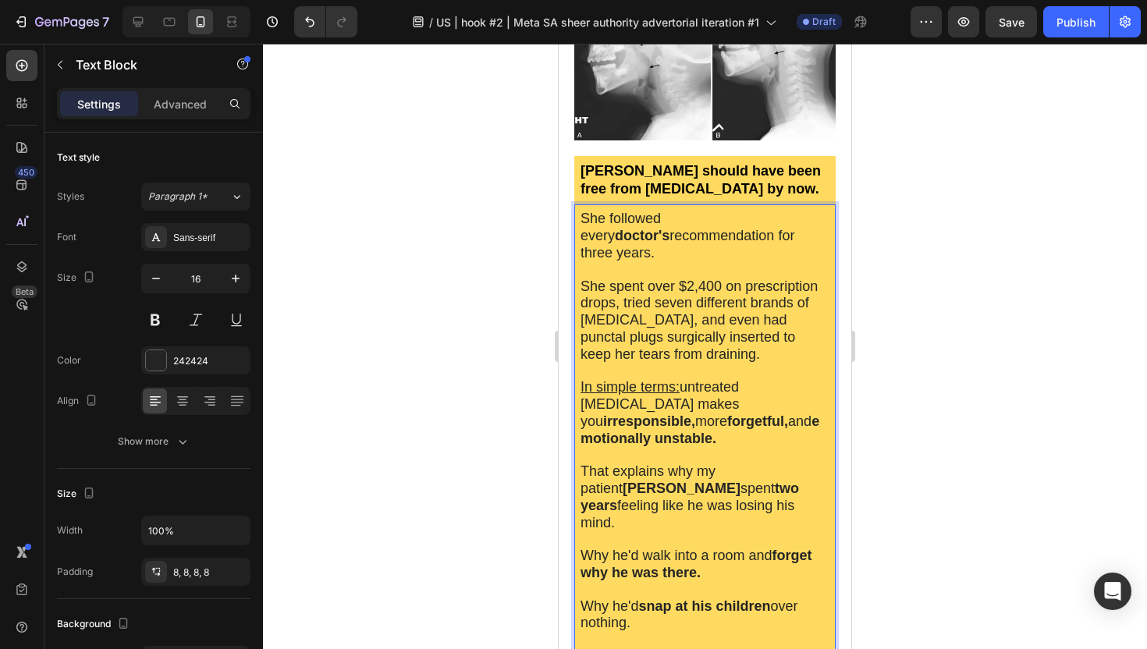
scroll to position [410, 0]
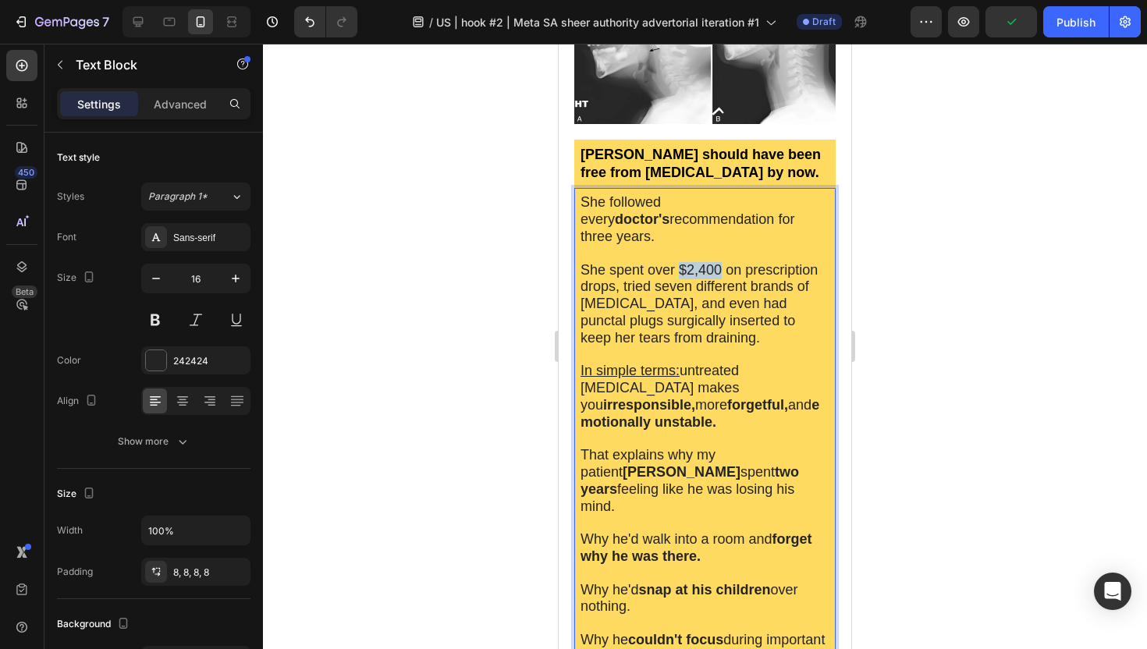
drag, startPoint x: 679, startPoint y: 250, endPoint x: 721, endPoint y: 250, distance: 41.3
click at [721, 262] on span "She spent over $2,400 on prescription drops, tried seven different brands of [M…" at bounding box center [698, 303] width 237 height 83
click at [700, 262] on span "She spent over $2,400 on prescription drops, tried seven different brands of [M…" at bounding box center [698, 303] width 237 height 83
drag, startPoint x: 719, startPoint y: 255, endPoint x: 681, endPoint y: 254, distance: 38.2
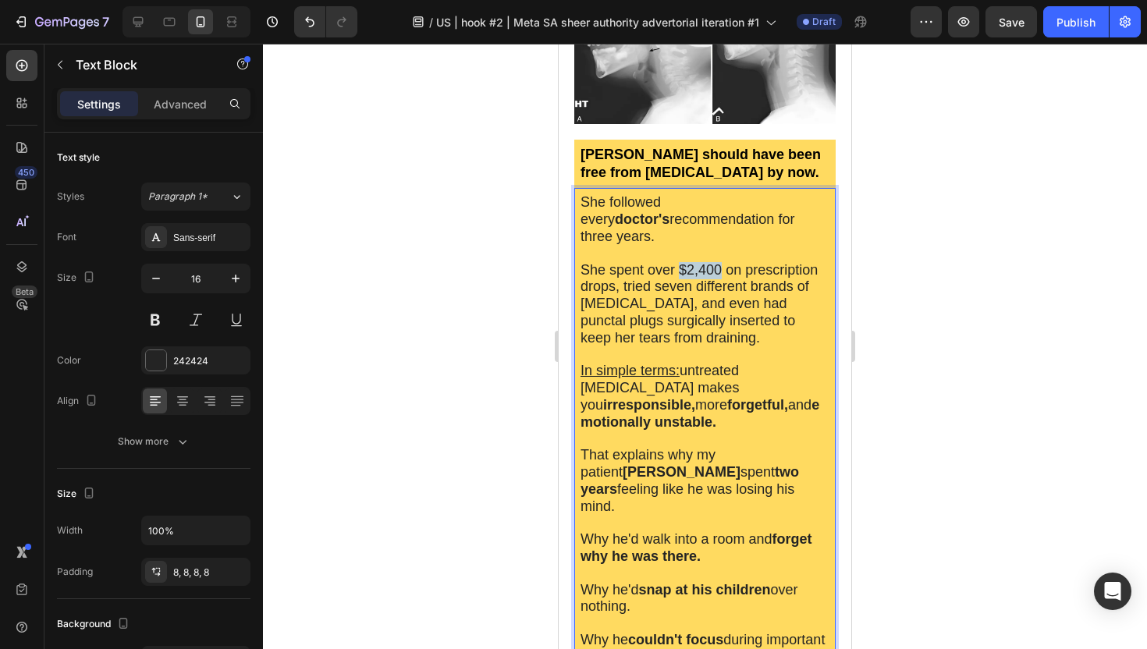
click at [681, 262] on span "She spent over $2,400 on prescription drops, tried seven different brands of [M…" at bounding box center [698, 303] width 237 height 83
click at [156, 322] on button at bounding box center [155, 320] width 28 height 28
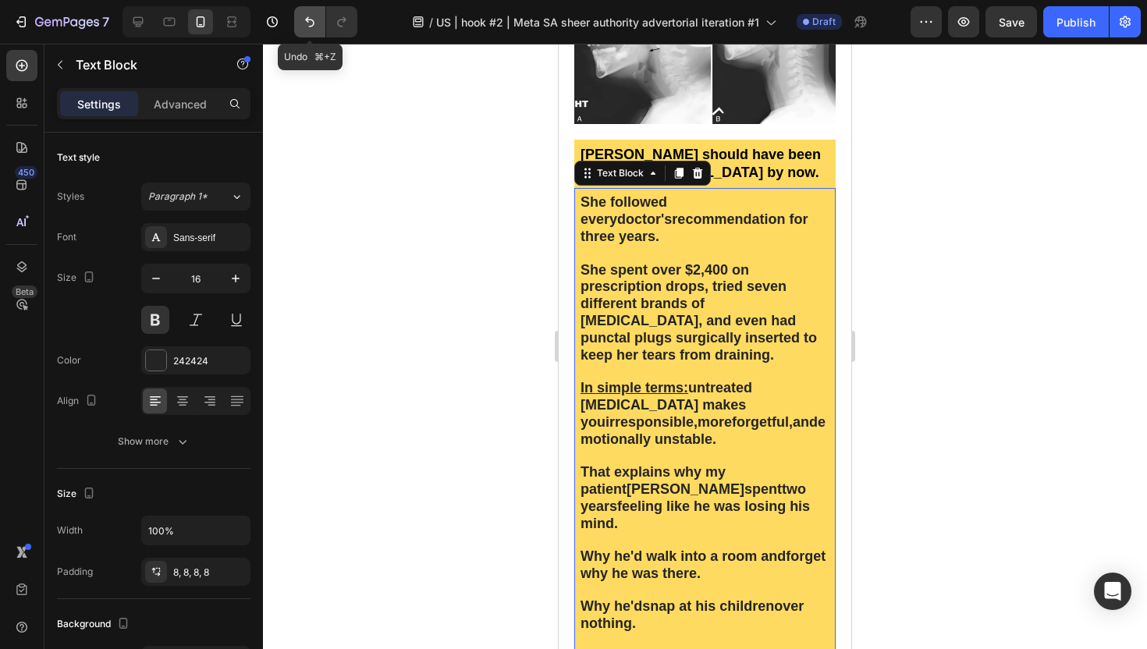
click at [319, 12] on button "Undo/Redo" at bounding box center [309, 21] width 31 height 31
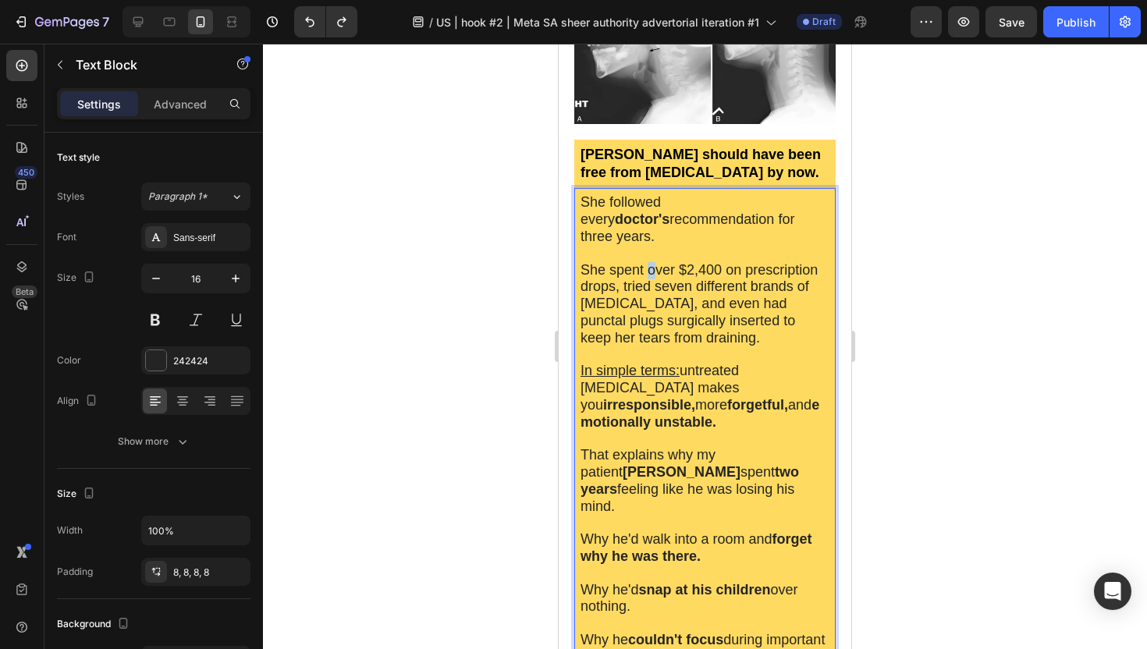
drag, startPoint x: 648, startPoint y: 254, endPoint x: 660, endPoint y: 254, distance: 11.7
click at [660, 262] on span "She spent over $2,400 on prescription drops, tried seven different brands of [M…" at bounding box center [698, 303] width 237 height 83
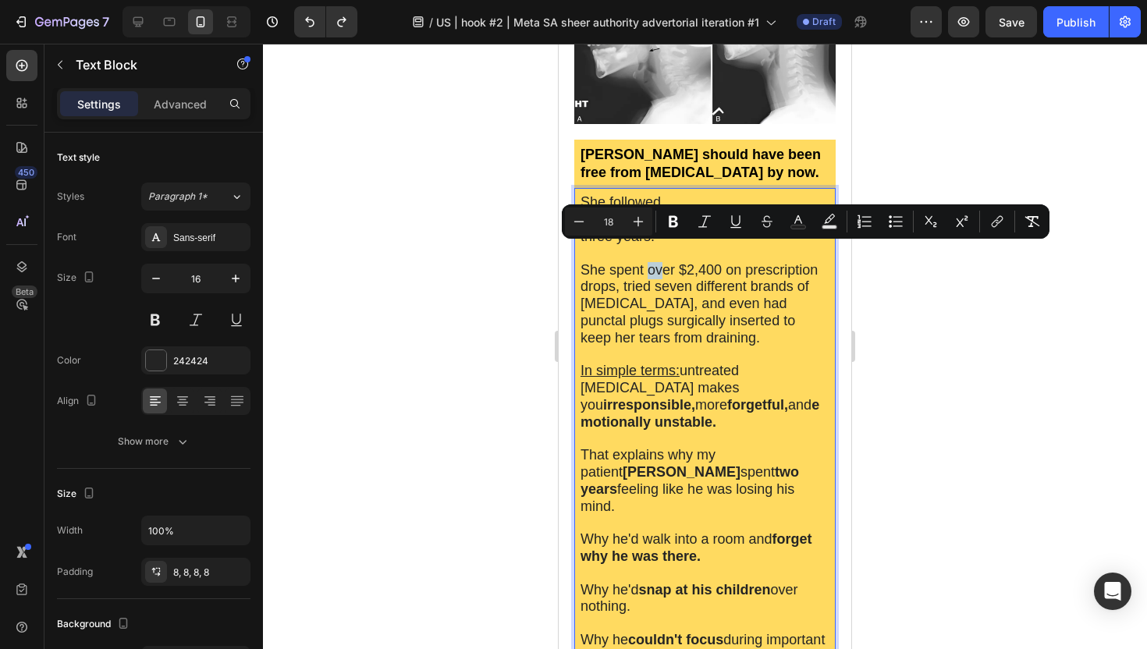
click at [660, 262] on span "She spent over $2,400 on prescription drops, tried seven different brands of [M…" at bounding box center [698, 303] width 237 height 83
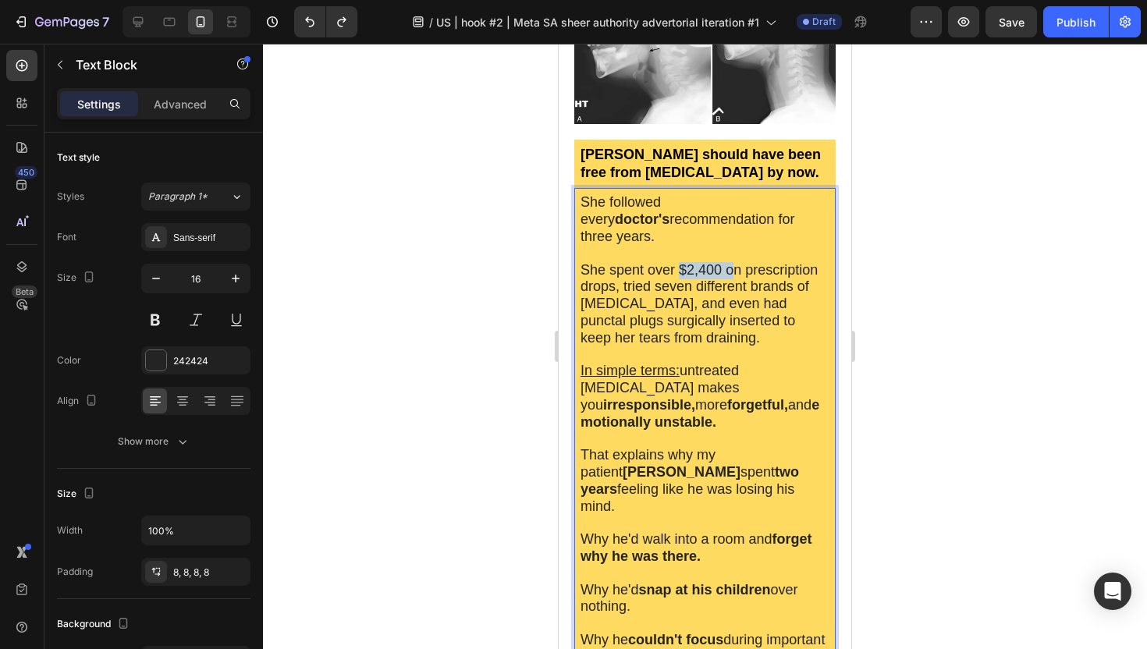
drag, startPoint x: 679, startPoint y: 254, endPoint x: 733, endPoint y: 257, distance: 54.7
click at [733, 262] on span "She spent over $2,400 on prescription drops, tried seven different brands of [M…" at bounding box center [698, 303] width 237 height 83
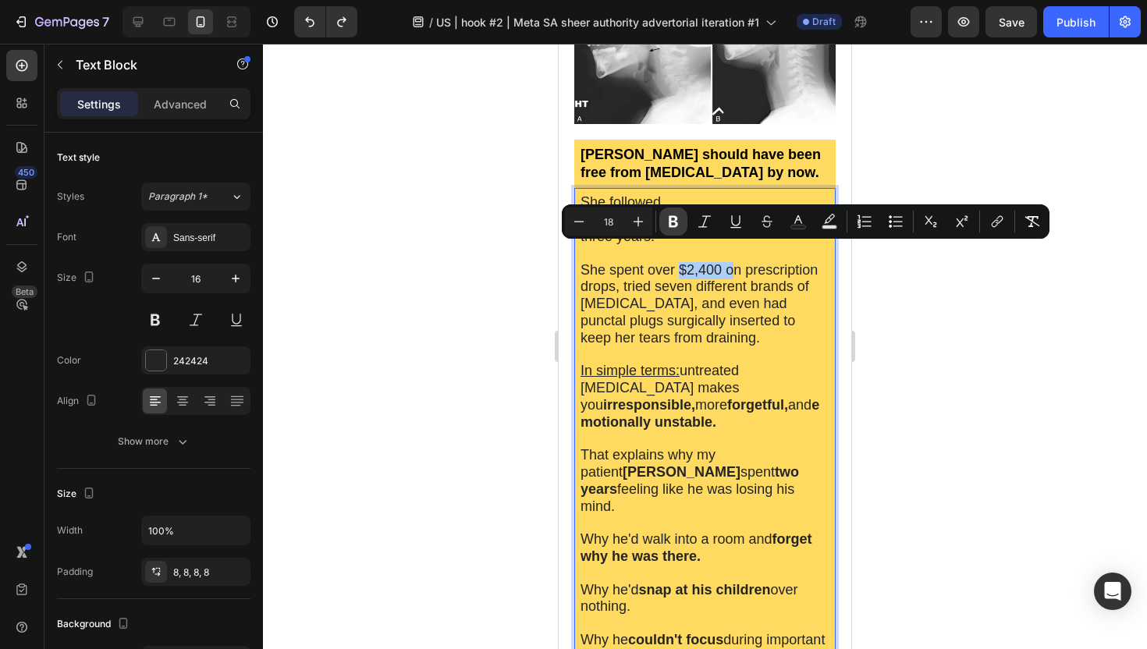
click at [675, 229] on button "Bold" at bounding box center [673, 222] width 28 height 28
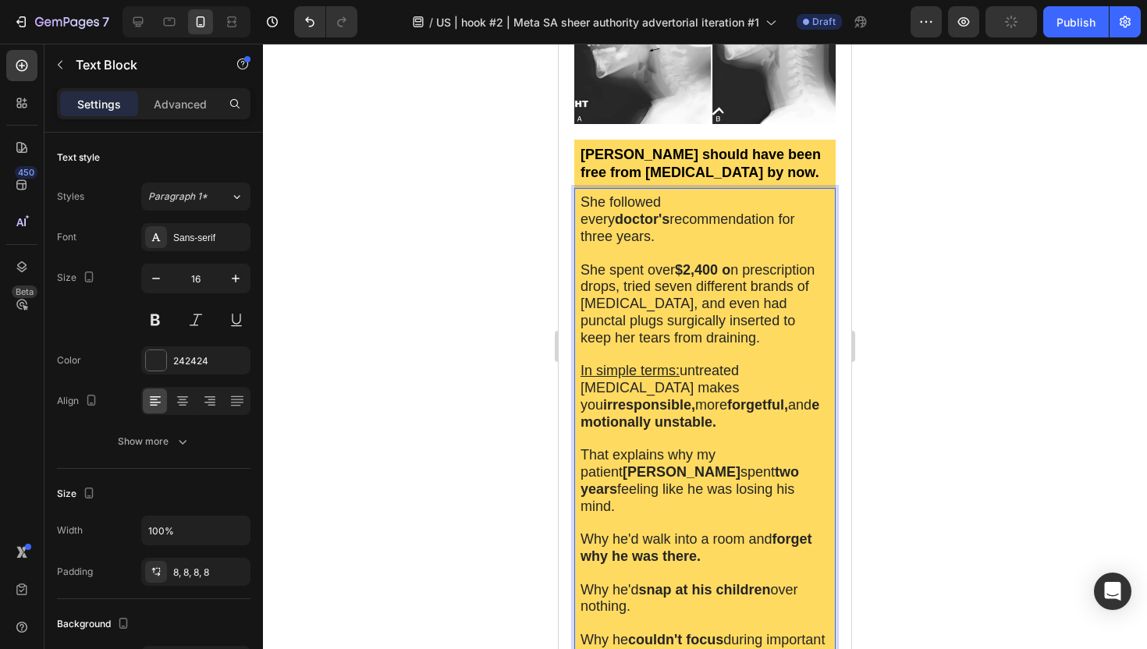
click at [730, 262] on strong "$2,400 o" at bounding box center [702, 270] width 55 height 16
click at [729, 262] on span "She spent over $2,400 n prescription drops, tried seven different brands of [ME…" at bounding box center [694, 303] width 229 height 83
click at [727, 262] on span "She spent over $2,400 n prescription drops, tried seven different brands of [ME…" at bounding box center [694, 303] width 229 height 83
click at [727, 262] on strong "$2,400 o" at bounding box center [702, 270] width 55 height 16
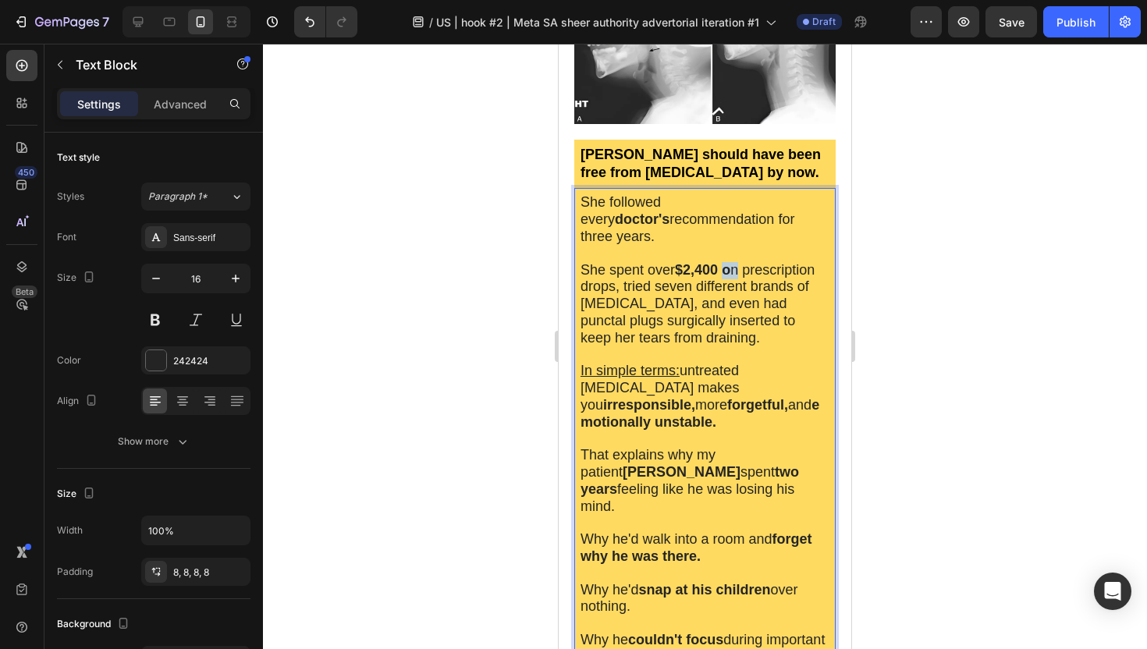
click at [740, 262] on span "She spent over $2,400 o n prescription drops, tried seven different brands of […" at bounding box center [697, 303] width 234 height 83
click at [758, 262] on span "She spent over $2,400 o n prescription drops, tried seven different brands of […" at bounding box center [697, 303] width 234 height 83
drag, startPoint x: 754, startPoint y: 254, endPoint x: 728, endPoint y: 254, distance: 26.5
click at [728, 262] on span "She spent over $2,400 o n prescription drops, tried seven different brands of […" at bounding box center [697, 303] width 234 height 83
click at [813, 262] on span "She spent over $2,400 o n prescription drops, tried seven different brands of […" at bounding box center [697, 303] width 234 height 83
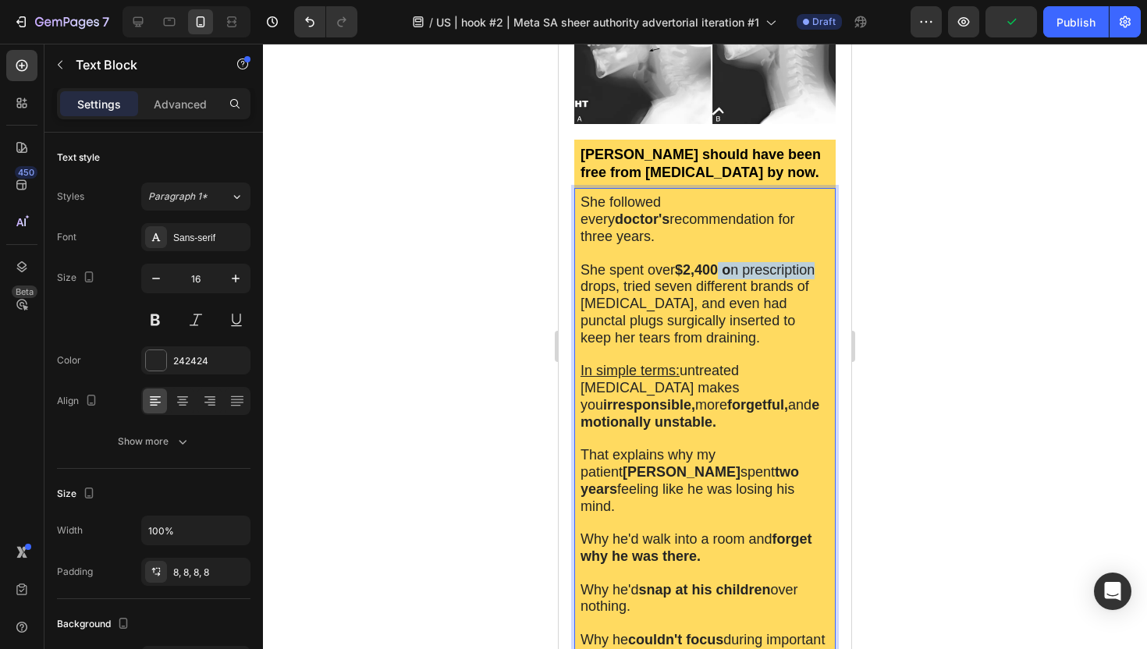
drag, startPoint x: 824, startPoint y: 254, endPoint x: 722, endPoint y: 254, distance: 101.4
click at [722, 262] on p "She spent over $2,400 o n prescription drops, tried seven different brands of […" at bounding box center [704, 304] width 249 height 85
click at [725, 262] on span "She spent over $2,400 drops, tried seven different brands of [MEDICAL_DATA], an…" at bounding box center [687, 303] width 215 height 83
click at [731, 262] on span "She spent over $2,400 odrops, tried seven different brands of [MEDICAL_DATA], a…" at bounding box center [687, 303] width 215 height 83
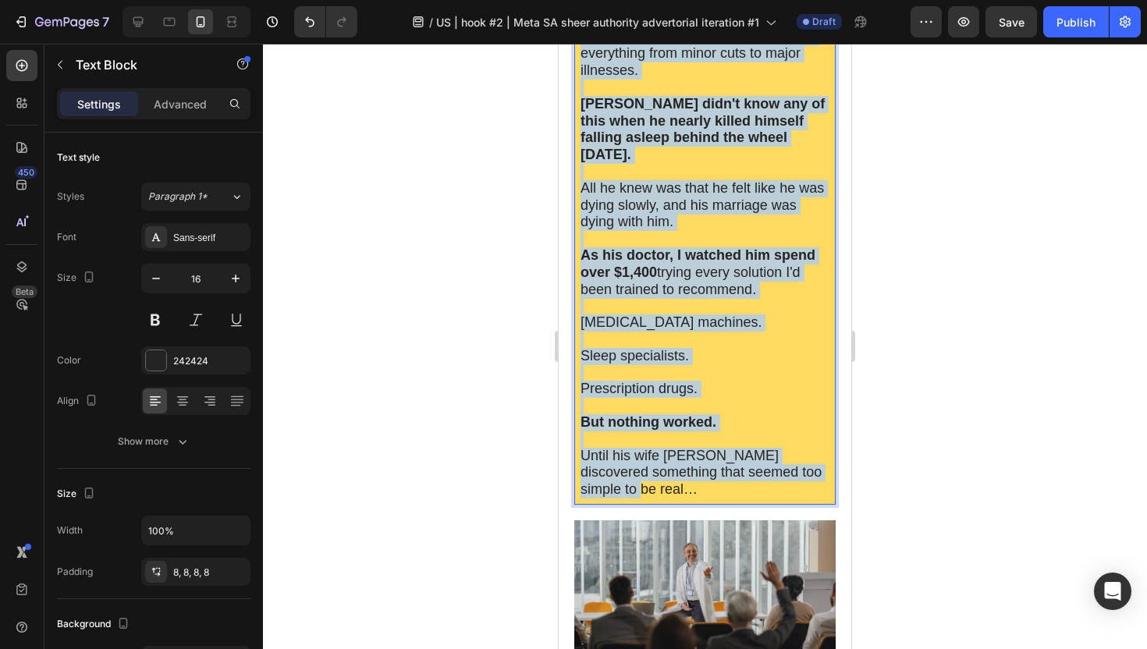
scroll to position [1469, 0]
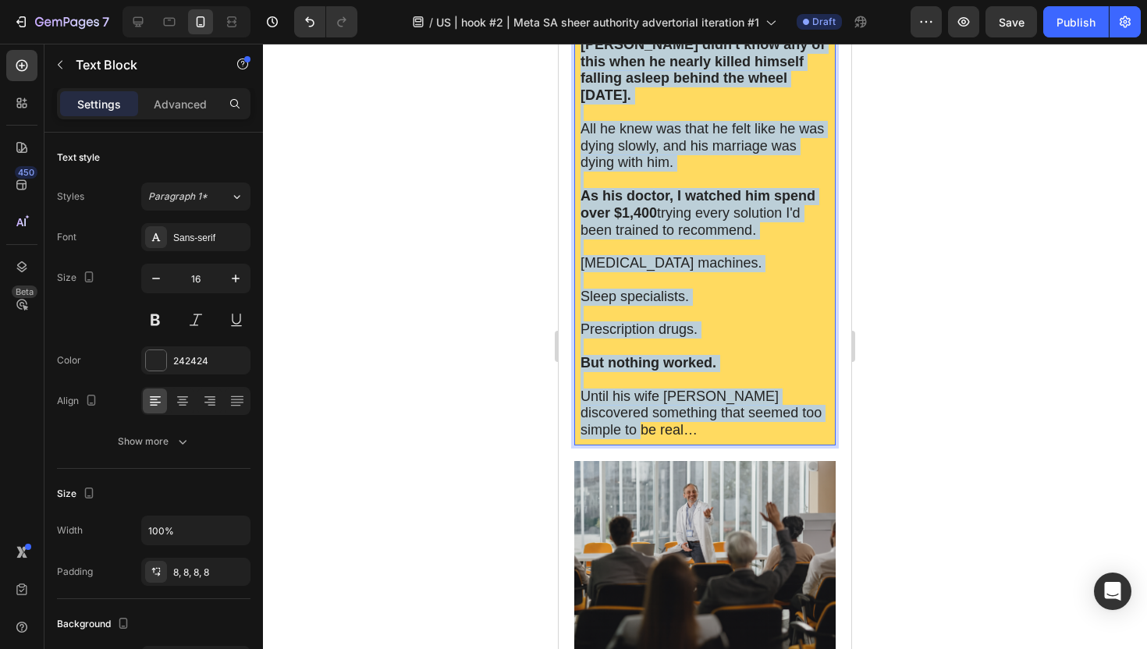
drag, startPoint x: 583, startPoint y: 200, endPoint x: 656, endPoint y: 350, distance: 166.1
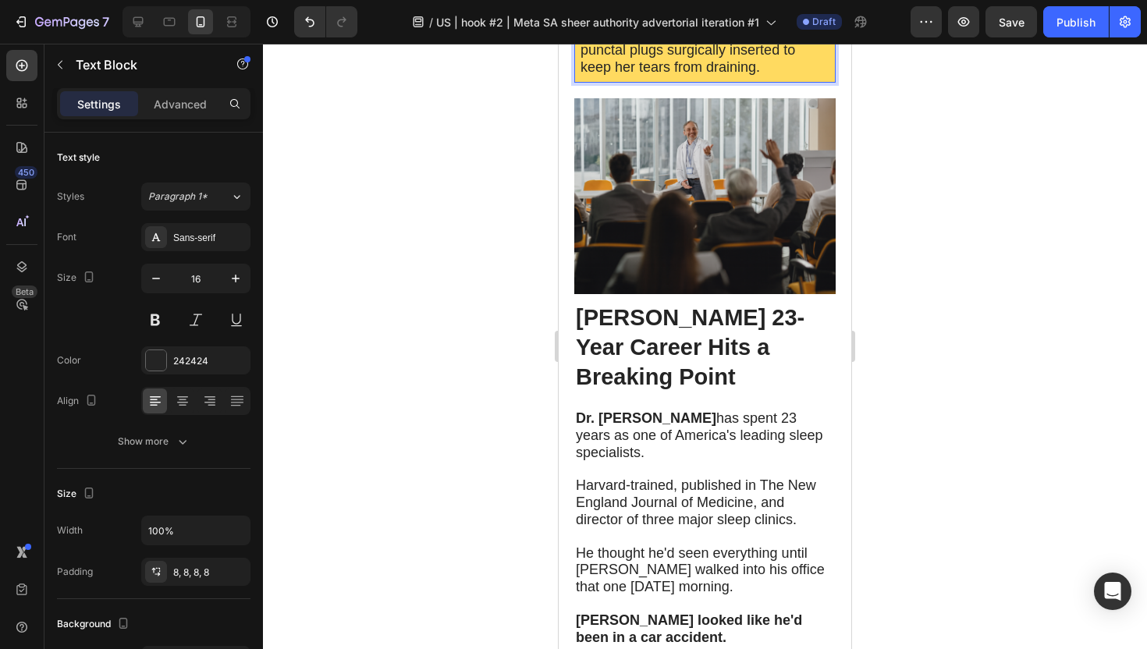
scroll to position [647, 0]
click at [306, 23] on icon "Undo/Redo" at bounding box center [310, 22] width 16 height 16
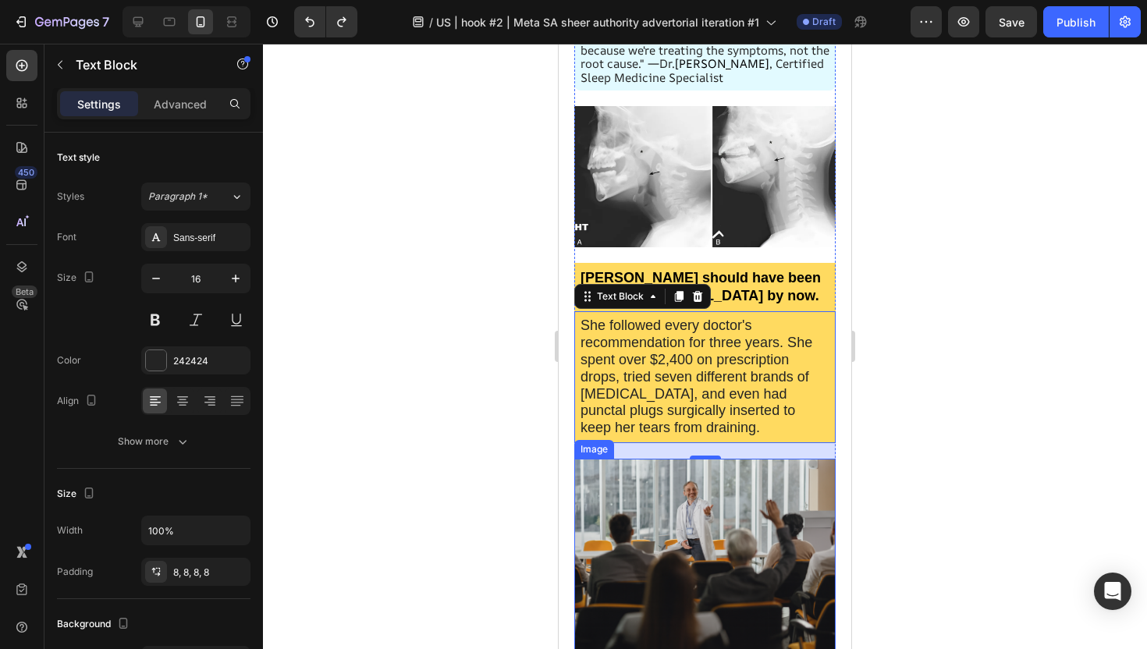
scroll to position [366, 0]
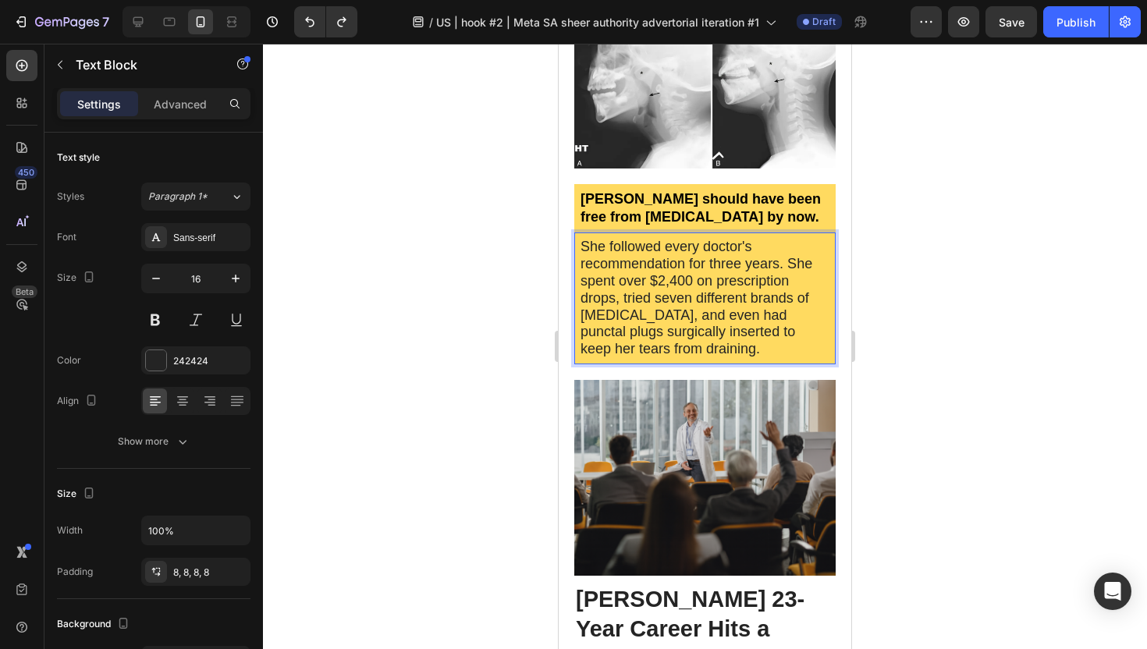
click at [753, 247] on p "She followed every doctor's recommendation for three years. She spent over $2,4…" at bounding box center [704, 298] width 249 height 119
click at [781, 267] on span "She followed every doctor's recommendation for three years. She spent over $2,4…" at bounding box center [696, 298] width 232 height 118
click at [786, 266] on span "She followed every doctor's recommendation for three years. She spent over $2,4…" at bounding box center [696, 298] width 232 height 118
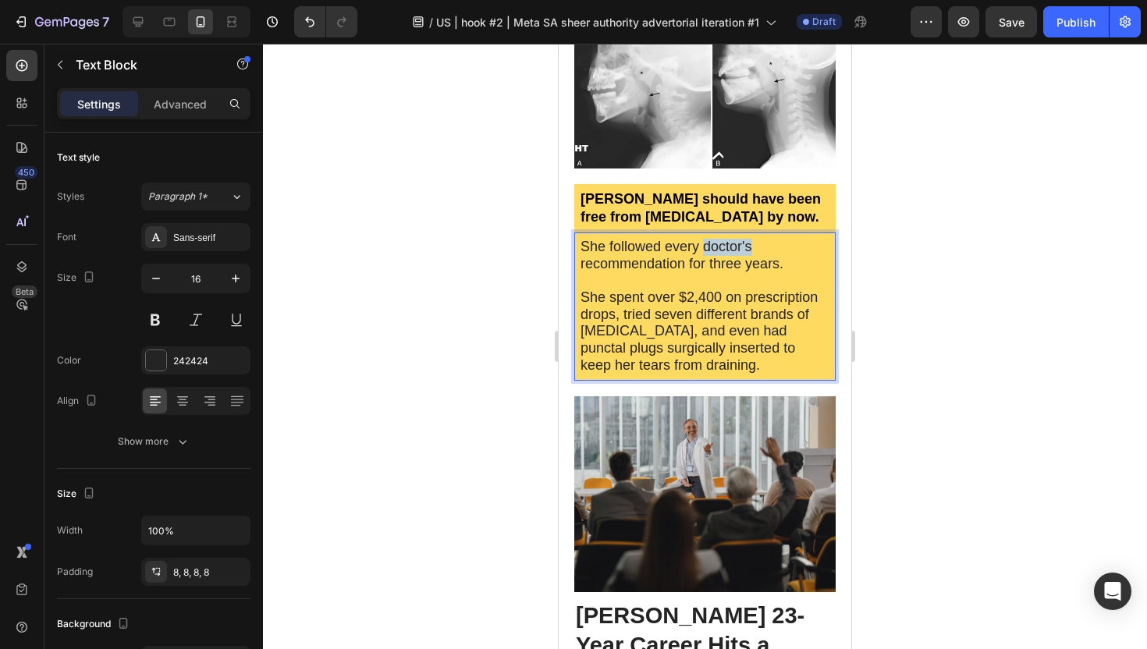
drag, startPoint x: 704, startPoint y: 247, endPoint x: 753, endPoint y: 250, distance: 49.2
click at [753, 250] on p "She followed every doctor's recommendation for three years." at bounding box center [704, 256] width 249 height 34
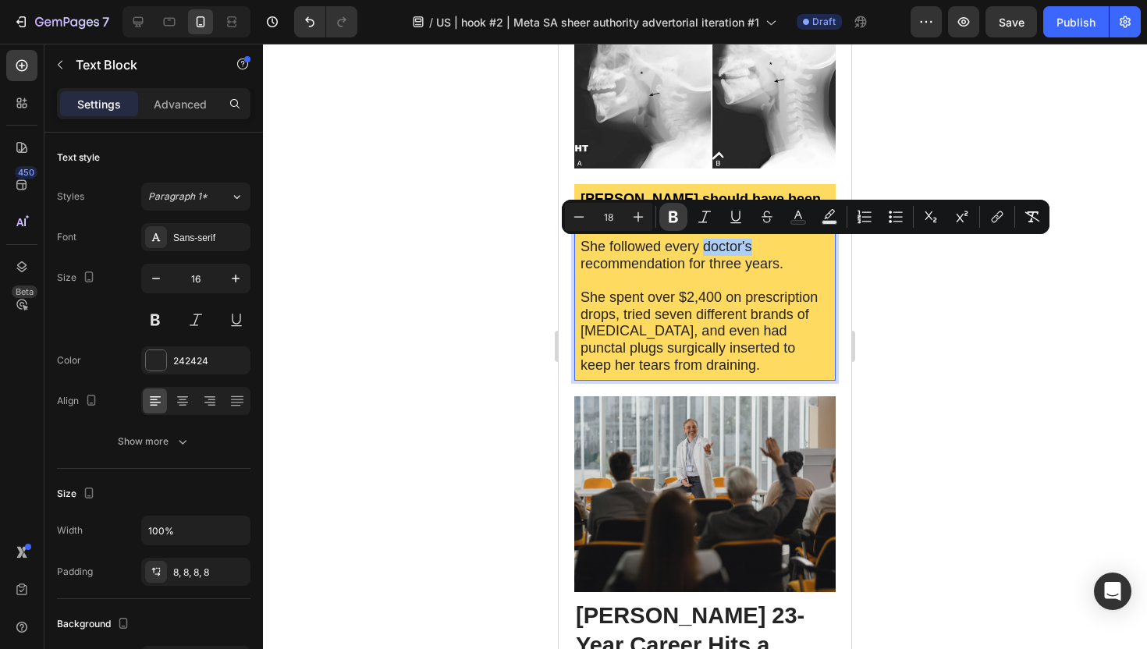
click at [668, 210] on icon "Editor contextual toolbar" at bounding box center [673, 217] width 16 height 16
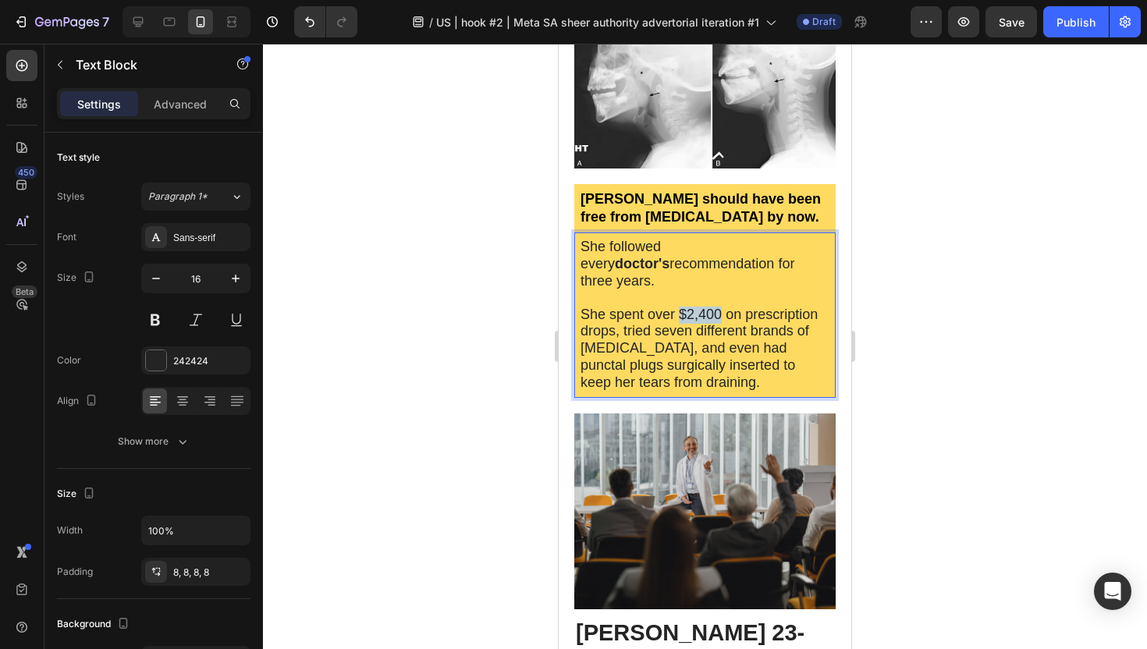
drag, startPoint x: 681, startPoint y: 298, endPoint x: 722, endPoint y: 299, distance: 41.4
click at [722, 307] on span "She spent over $2,400 on prescription drops, tried seven different brands of [M…" at bounding box center [698, 348] width 237 height 83
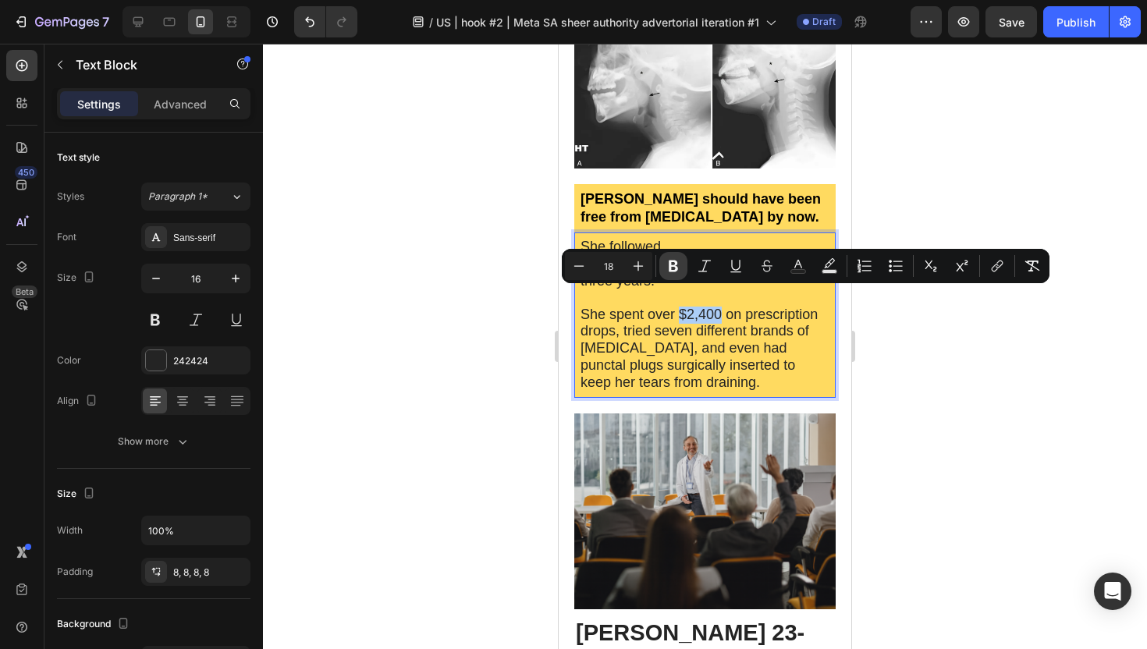
click at [678, 271] on icon "Editor contextual toolbar" at bounding box center [673, 266] width 16 height 16
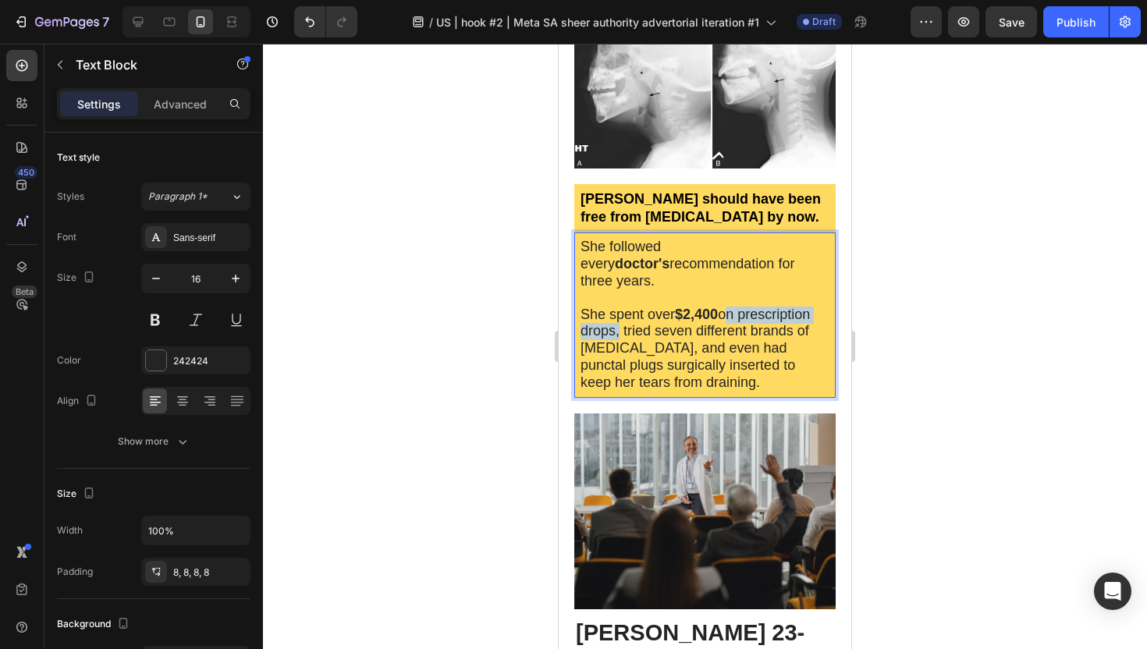
drag, startPoint x: 725, startPoint y: 298, endPoint x: 616, endPoint y: 310, distance: 109.1
click at [616, 310] on span "She spent over $2,400 on prescription drops, tried seven different brands of [M…" at bounding box center [694, 348] width 229 height 83
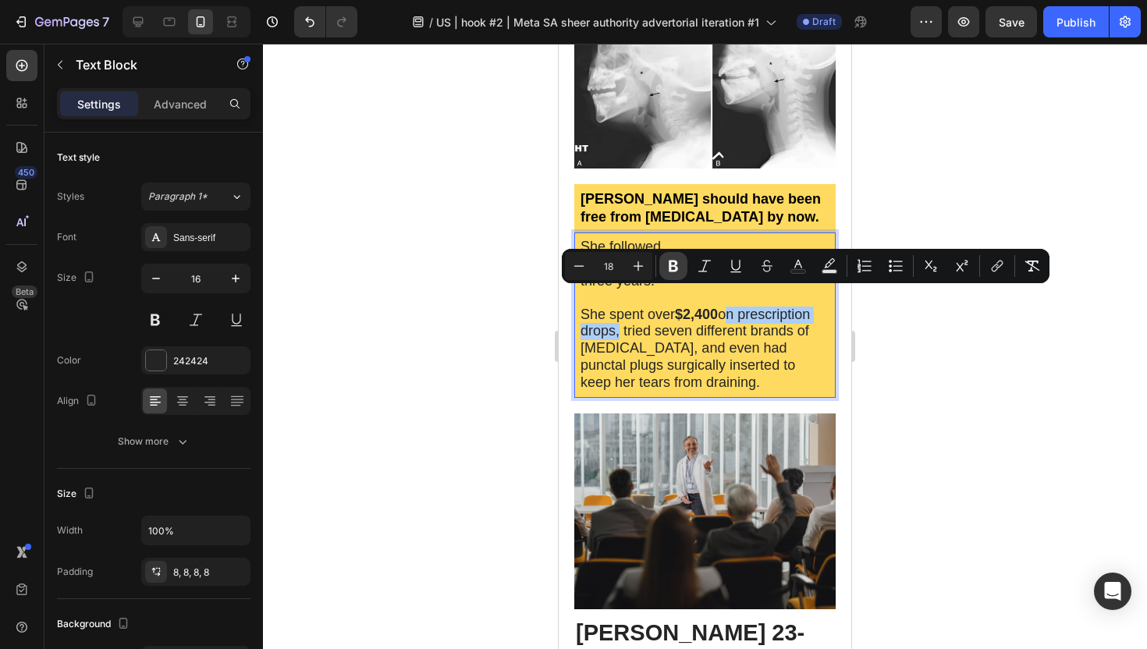
click at [681, 268] on button "Bold" at bounding box center [673, 266] width 28 height 28
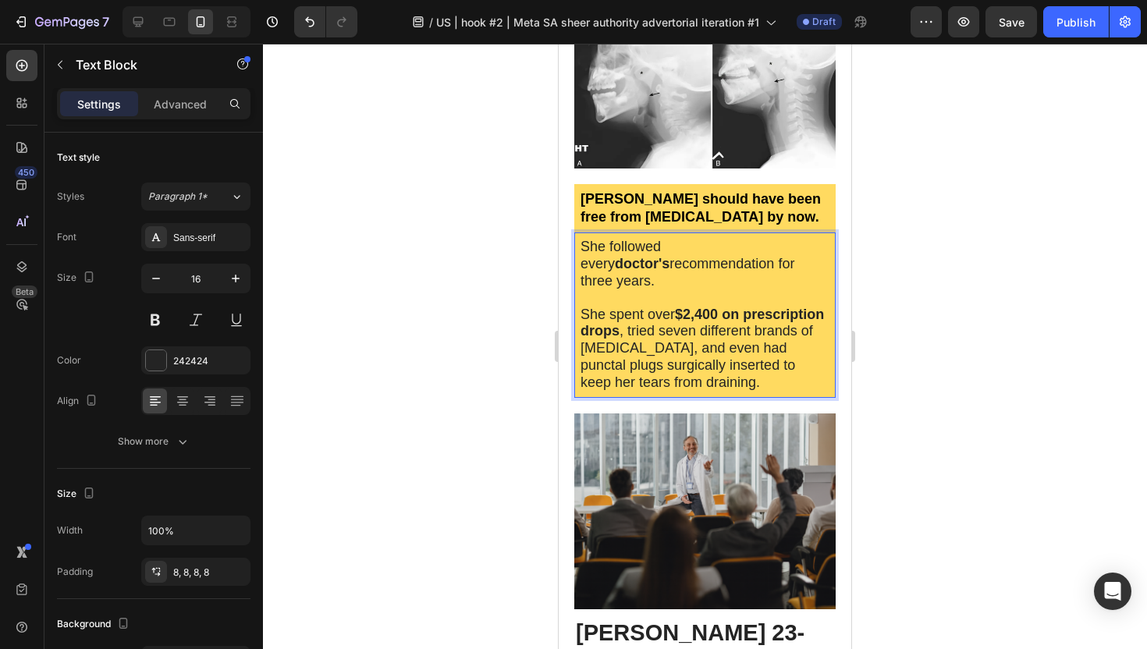
click at [670, 316] on span "She spent over $2,400 on prescription drops , tried seven different brands of […" at bounding box center [701, 348] width 243 height 83
click at [530, 334] on div at bounding box center [705, 346] width 884 height 605
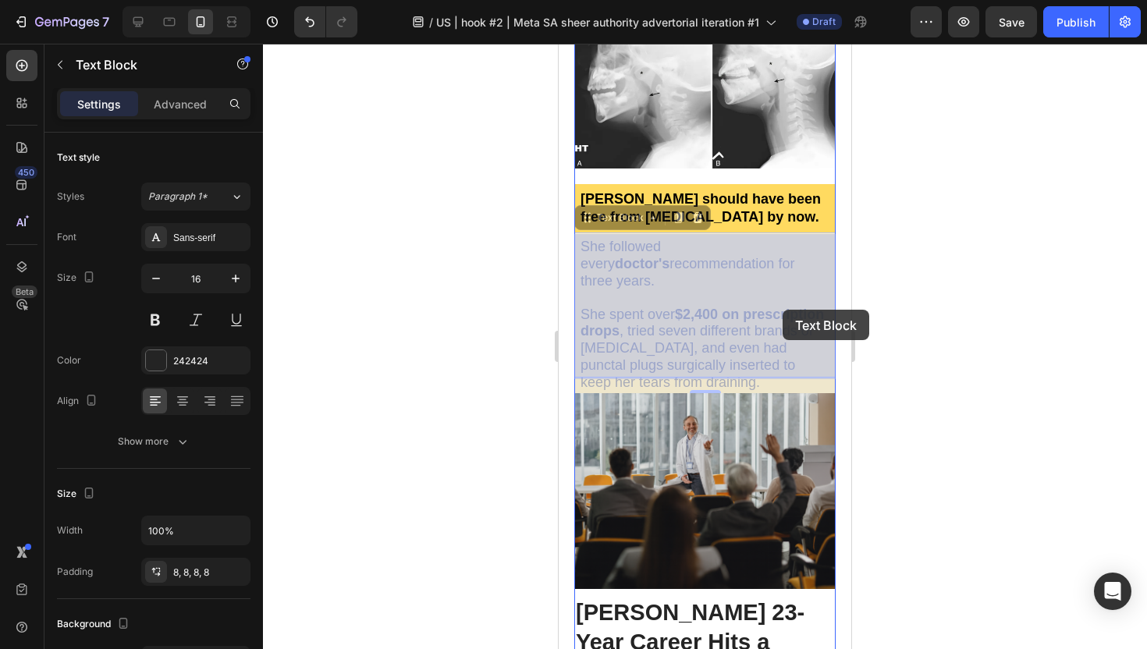
drag, startPoint x: 659, startPoint y: 316, endPoint x: 782, endPoint y: 309, distance: 123.5
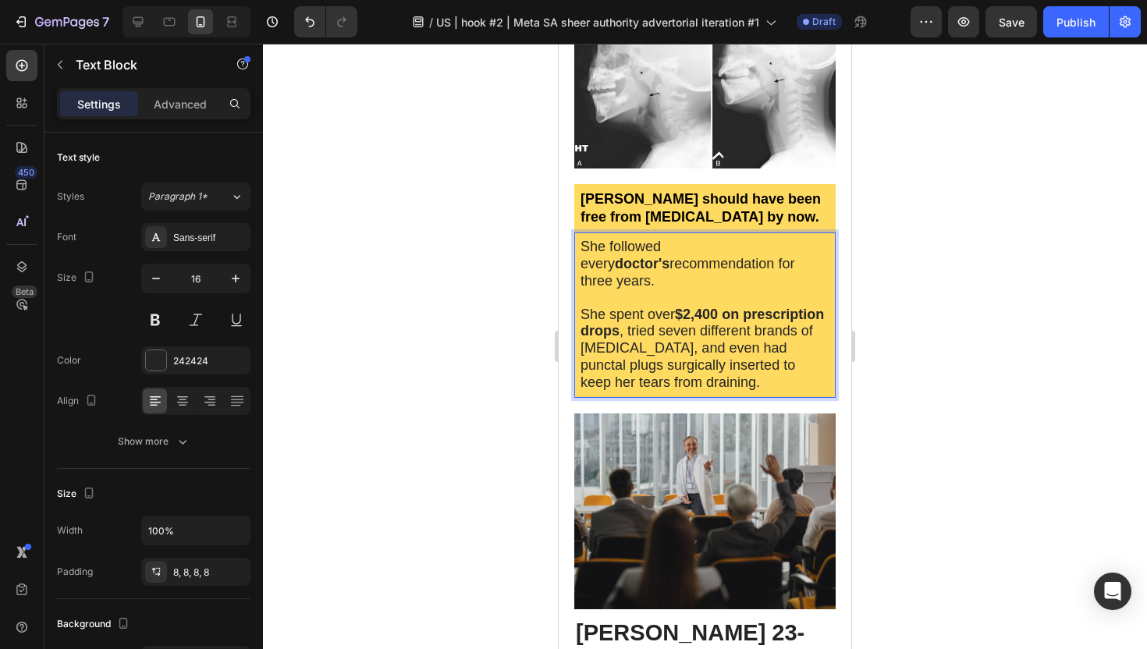
click at [796, 316] on span "She spent over $2,400 on prescription drops , tried seven different brands of […" at bounding box center [701, 348] width 243 height 83
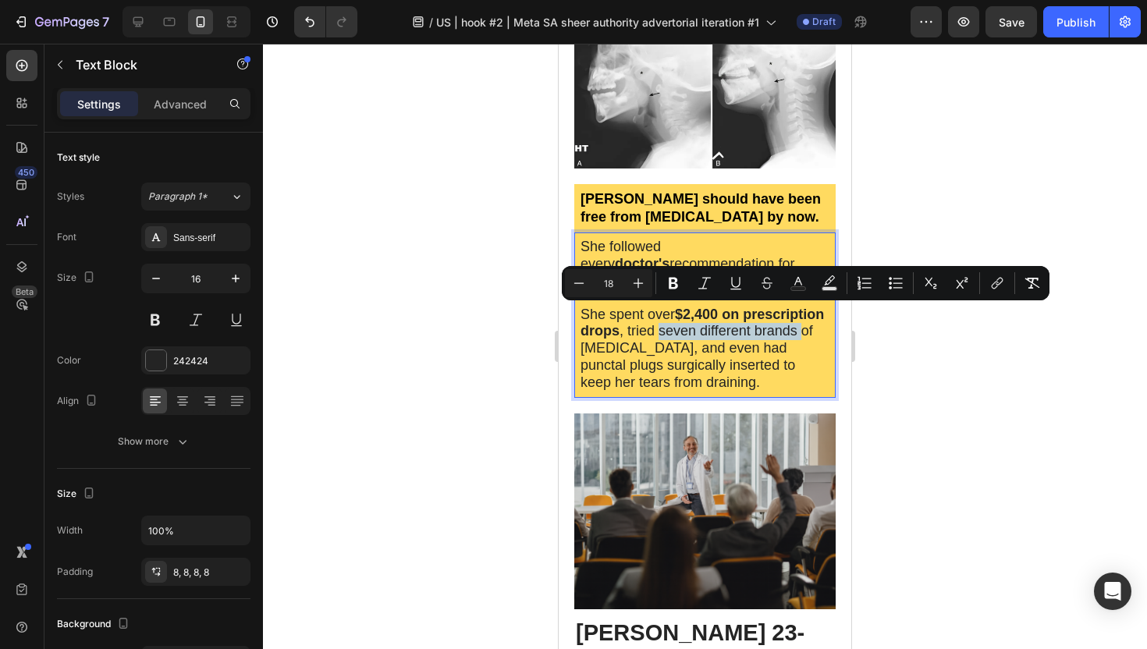
drag, startPoint x: 796, startPoint y: 316, endPoint x: 666, endPoint y: 319, distance: 129.5
click at [666, 319] on span "She spent over $2,400 on prescription drops , tried seven different brands of […" at bounding box center [701, 348] width 243 height 83
click at [670, 278] on icon "Editor contextual toolbar" at bounding box center [673, 284] width 9 height 12
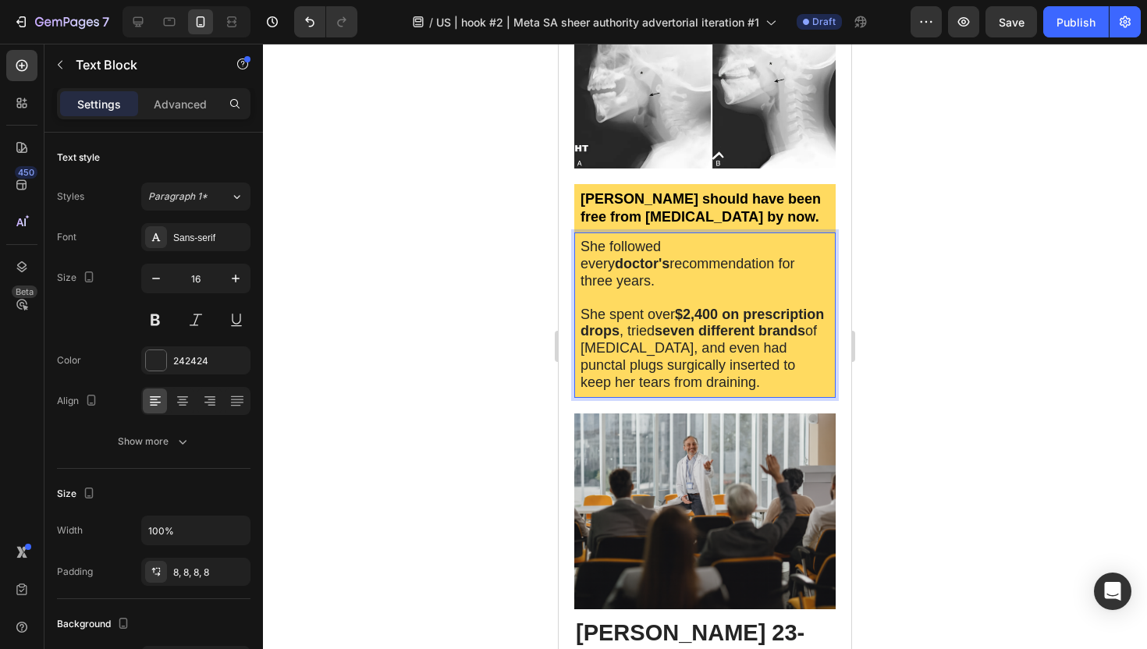
click at [619, 366] on span "She spent over $2,400 on prescription drops , tried seven different brands of […" at bounding box center [701, 348] width 243 height 83
drag, startPoint x: 759, startPoint y: 330, endPoint x: 613, endPoint y: 348, distance: 147.0
click at [613, 348] on span "She spent over $2,400 on prescription drops , tried seven different brands of […" at bounding box center [701, 348] width 243 height 83
click at [604, 344] on span "She spent over $2,400 on prescription drops , tried seven different brands of […" at bounding box center [701, 348] width 243 height 83
click at [533, 347] on div at bounding box center [705, 346] width 884 height 605
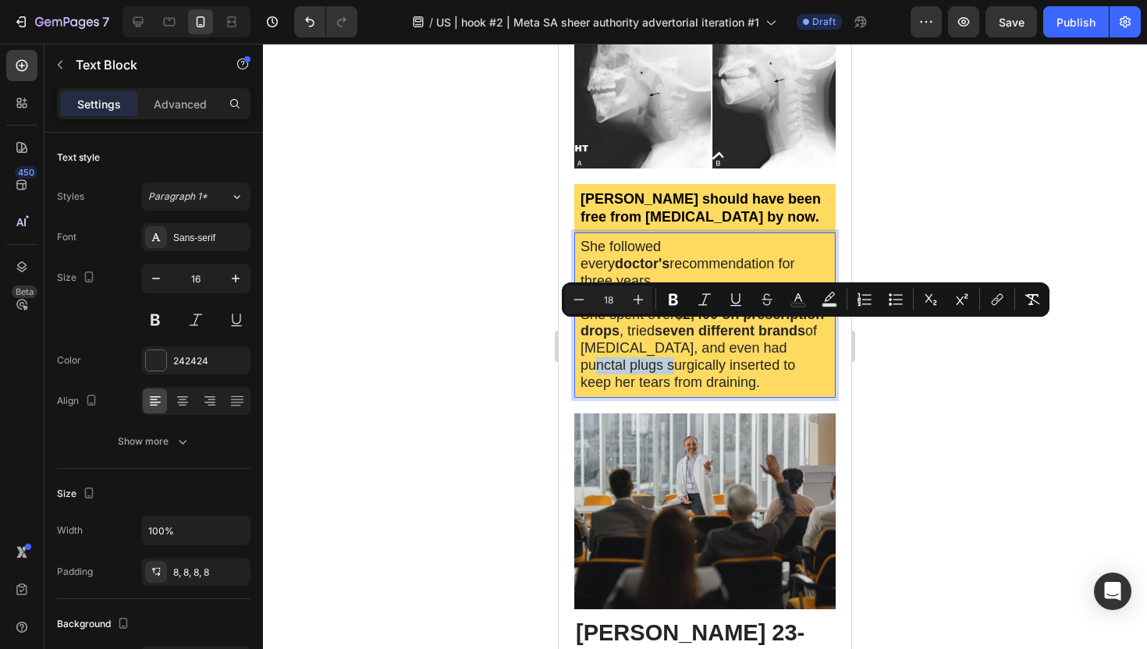
drag, startPoint x: 761, startPoint y: 328, endPoint x: 613, endPoint y: 350, distance: 148.9
click at [613, 350] on span "She spent over $2,400 on prescription drops , tried seven different brands of […" at bounding box center [701, 348] width 243 height 83
click at [669, 300] on icon "Editor contextual toolbar" at bounding box center [673, 300] width 9 height 12
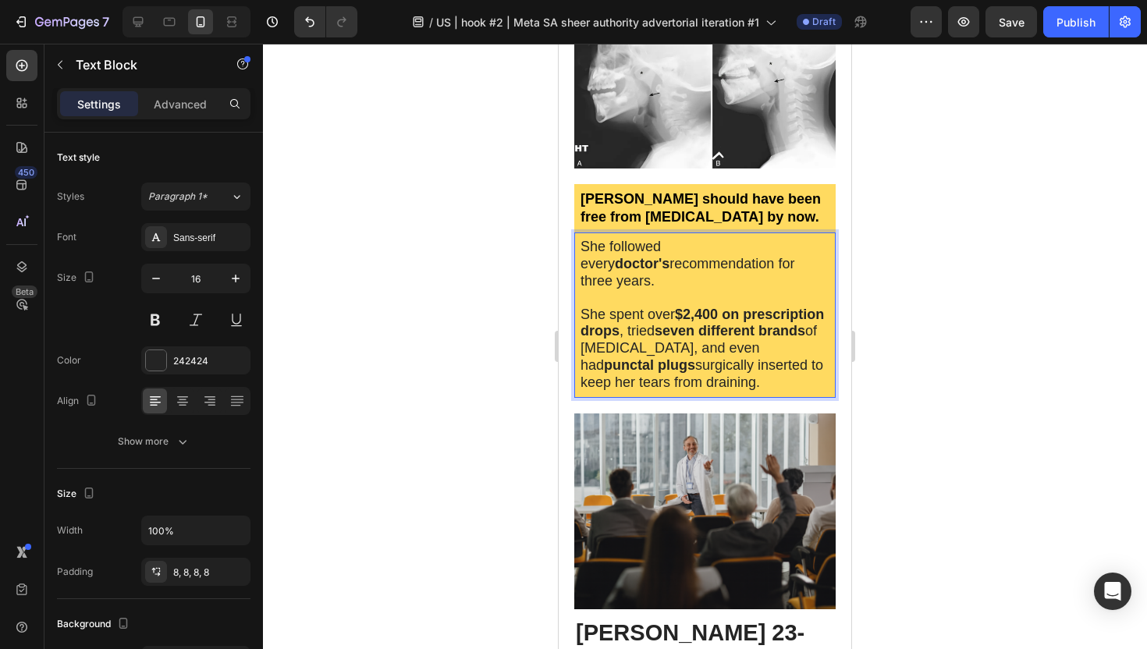
click at [453, 371] on div at bounding box center [705, 346] width 884 height 605
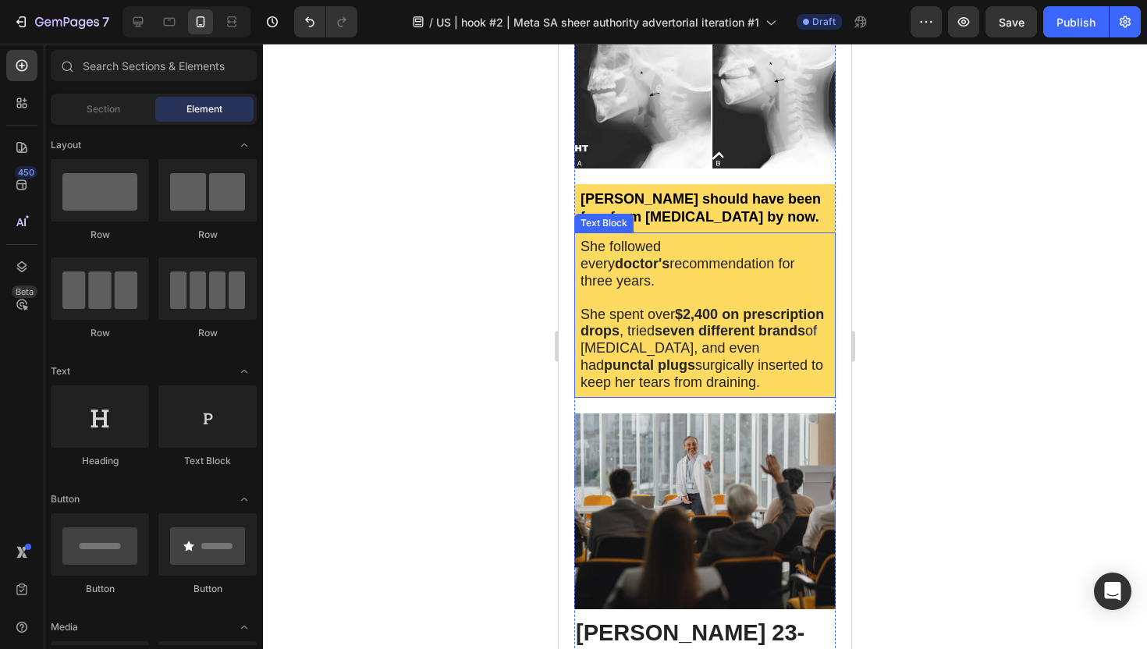
click at [722, 364] on p "She spent over $2,400 on prescription drops , tried seven different brands of […" at bounding box center [704, 349] width 249 height 85
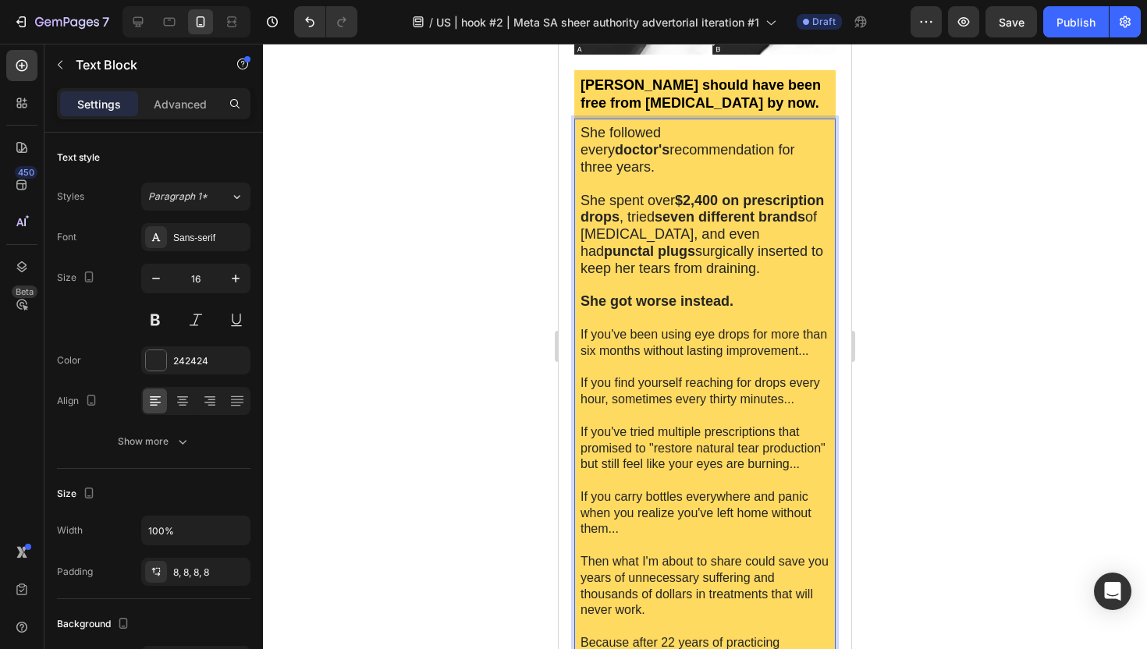
scroll to position [543, 0]
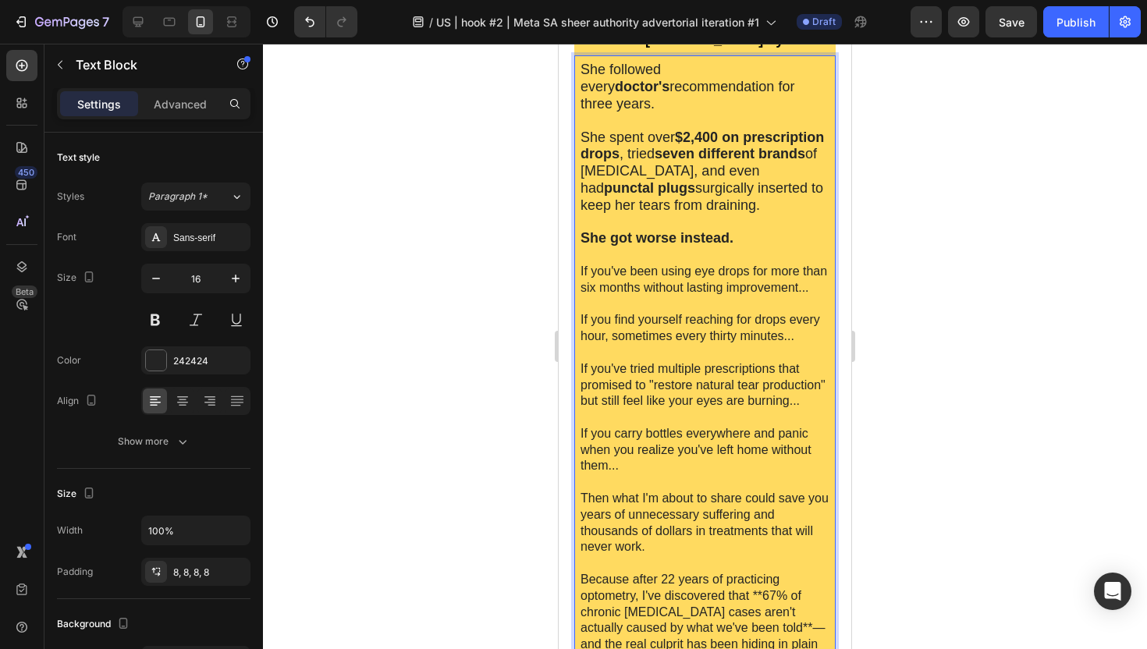
click at [651, 275] on p "If you've been using eye drops for more than six months without lasting improve…" at bounding box center [704, 280] width 249 height 33
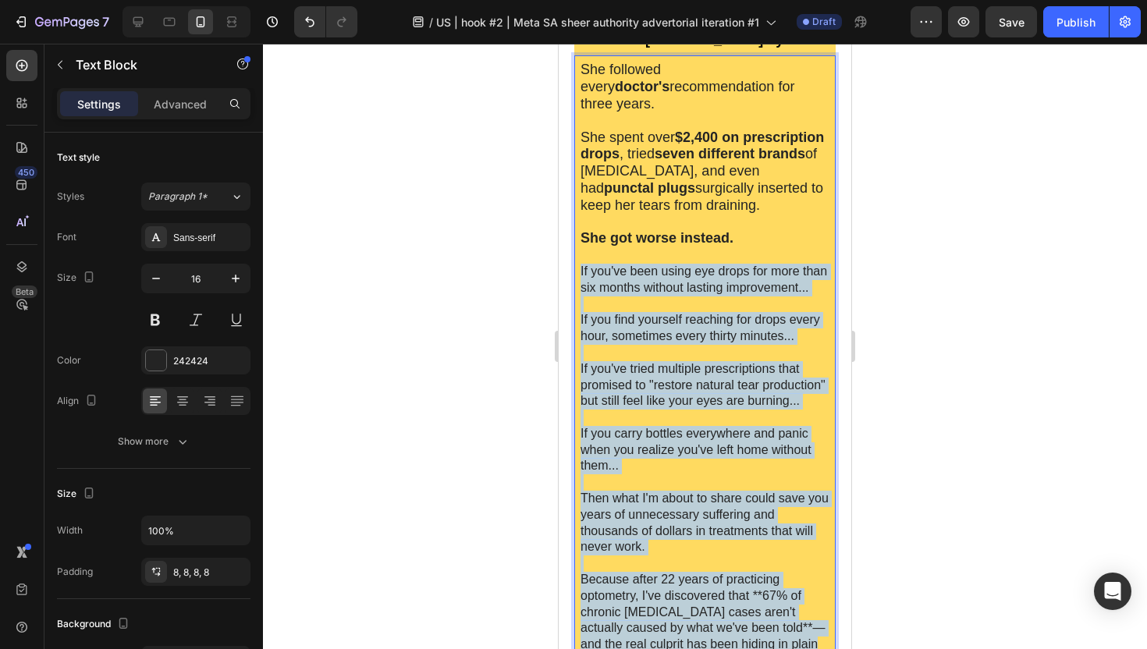
drag, startPoint x: 582, startPoint y: 250, endPoint x: 782, endPoint y: 630, distance: 428.5
click at [782, 630] on div "She followed every doctor's recommendation for three years. She spent over $2,4…" at bounding box center [704, 364] width 261 height 619
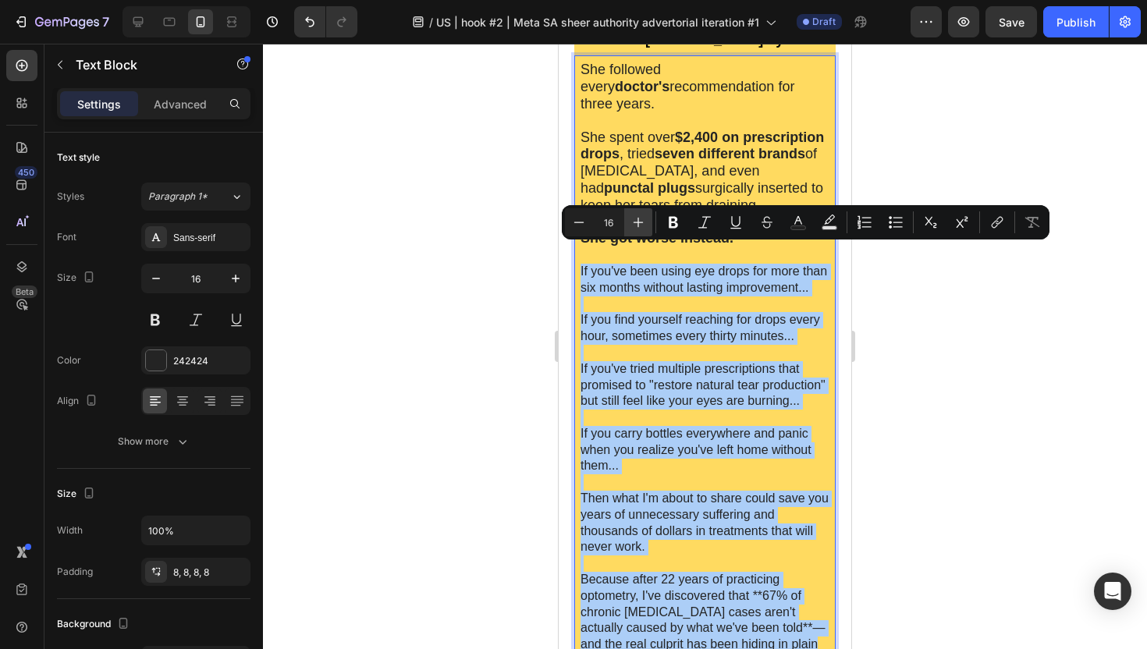
click at [634, 222] on icon "Editor contextual toolbar" at bounding box center [638, 223] width 10 height 10
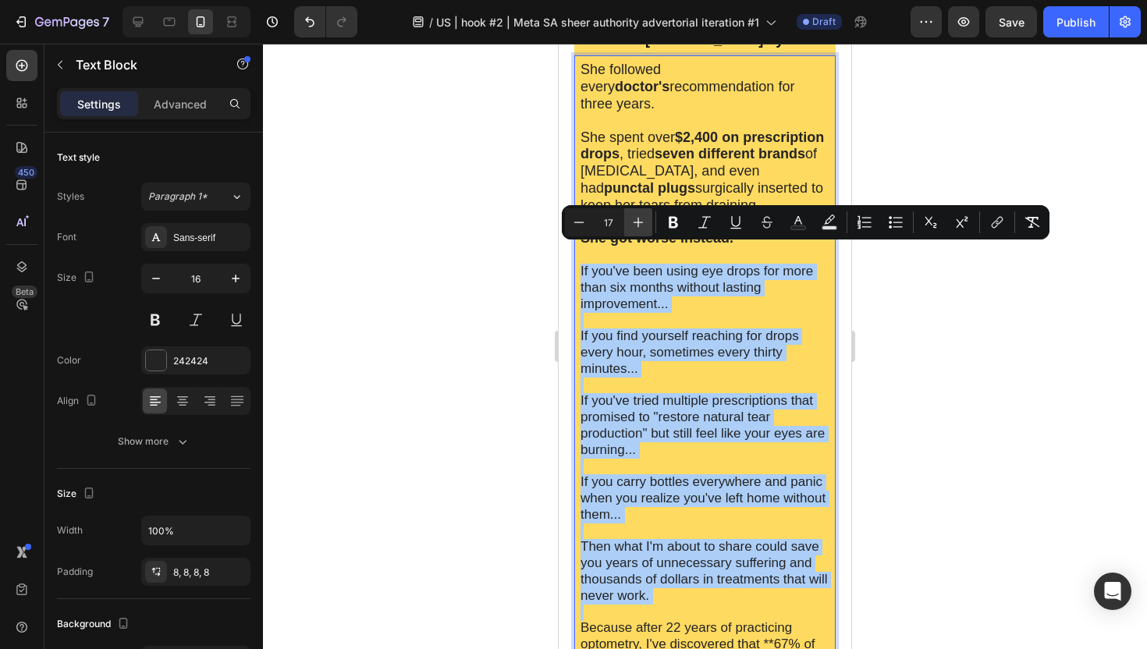
click at [634, 222] on icon "Editor contextual toolbar" at bounding box center [638, 223] width 10 height 10
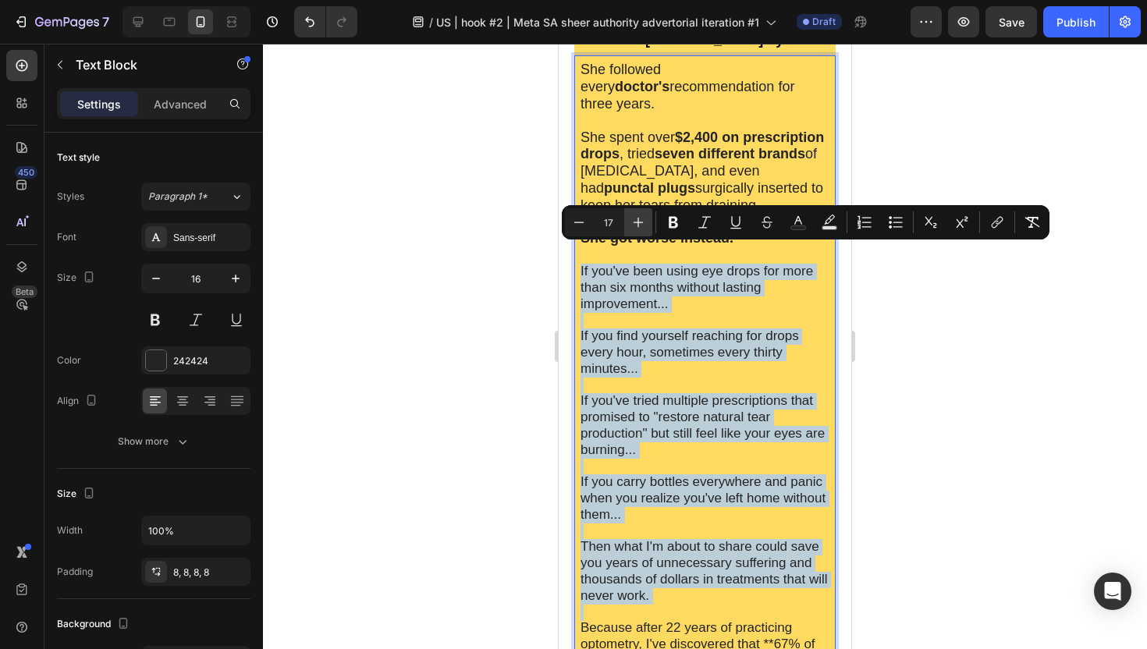
type input "18"
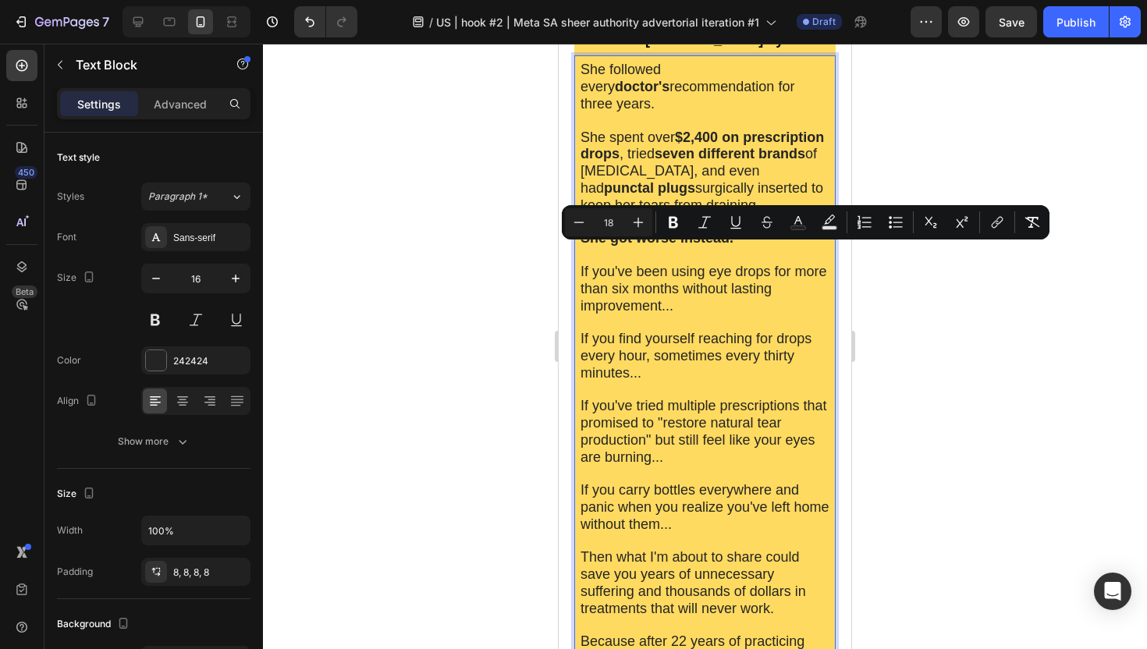
click at [499, 261] on div at bounding box center [705, 346] width 884 height 605
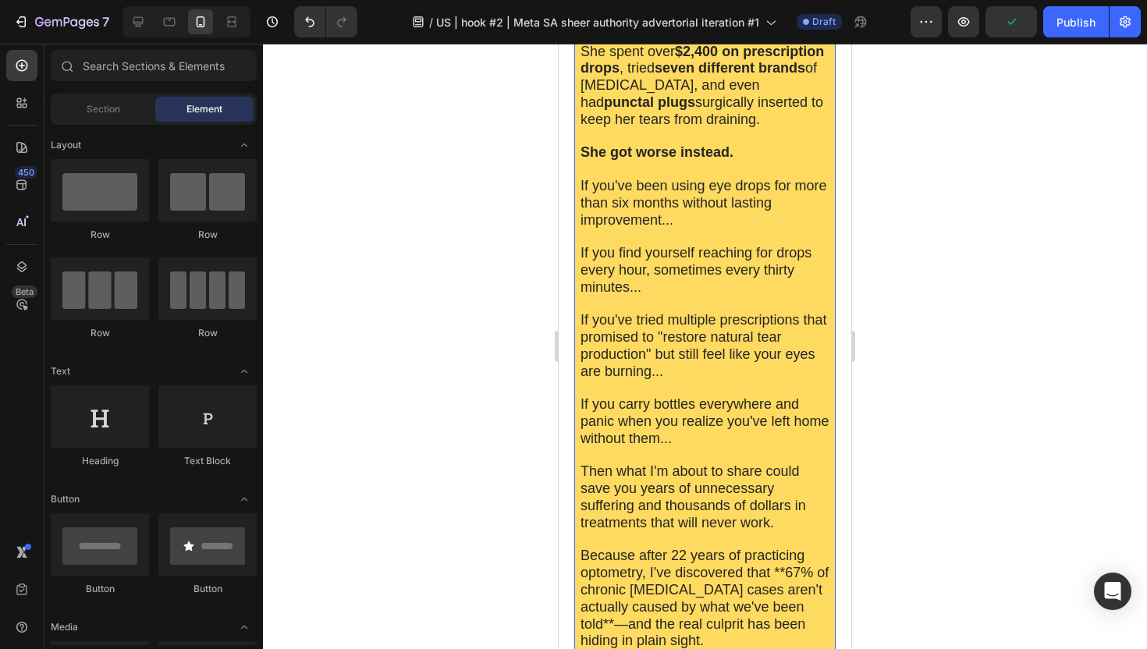
scroll to position [654, 0]
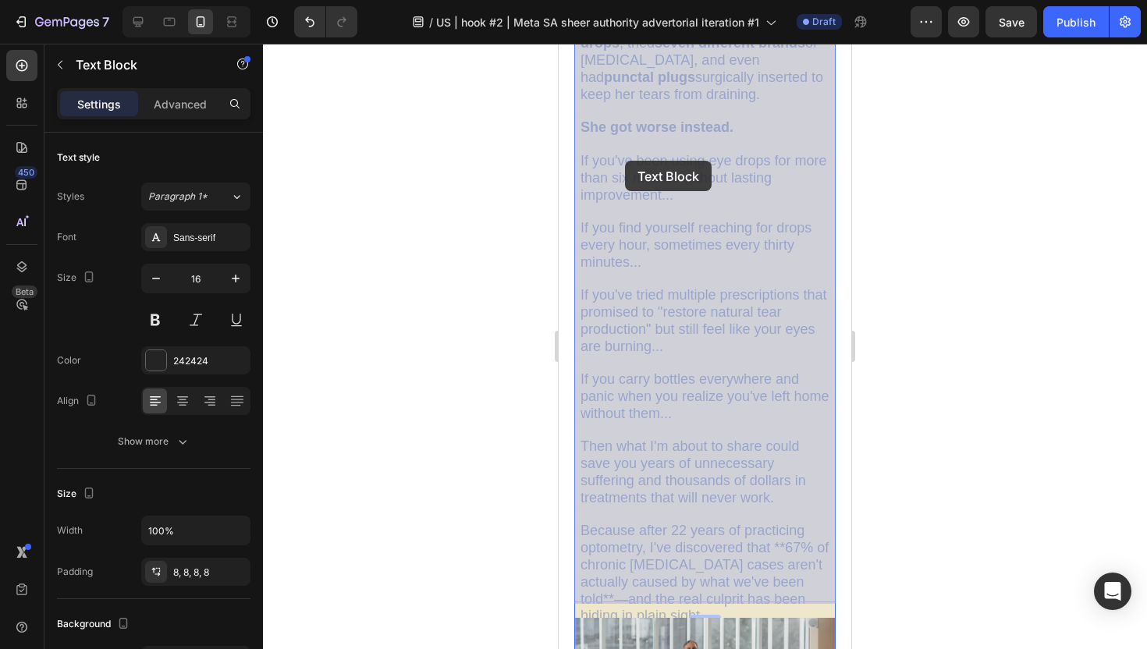
drag, startPoint x: 677, startPoint y: 158, endPoint x: 625, endPoint y: 161, distance: 52.4
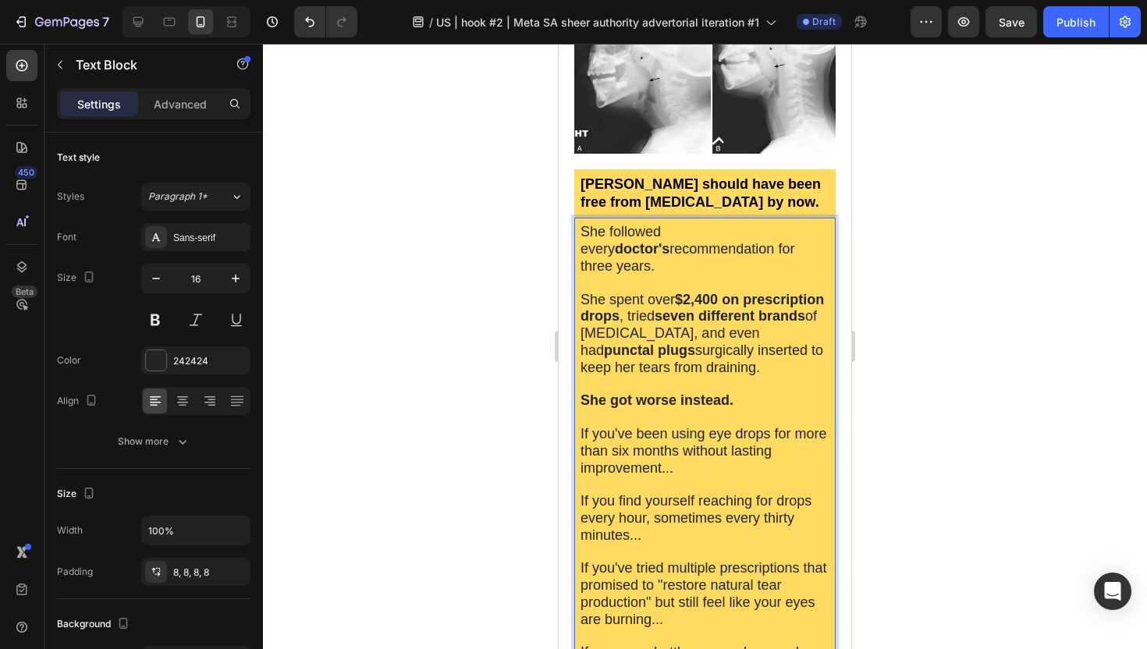
scroll to position [395, 0]
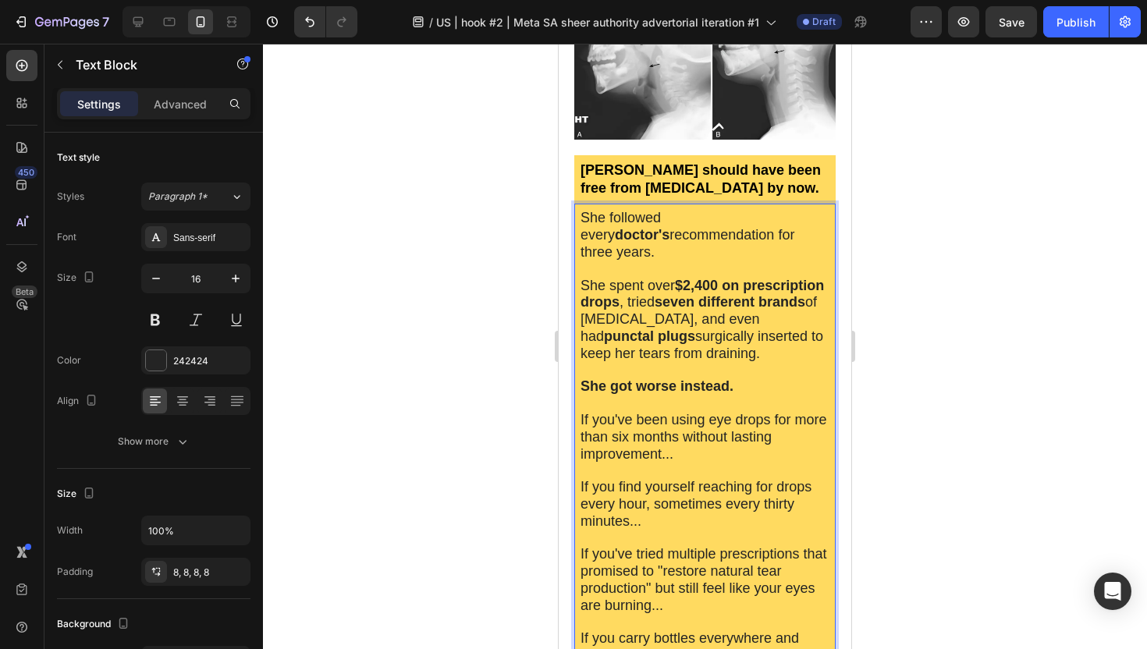
click at [458, 334] on div at bounding box center [705, 346] width 884 height 605
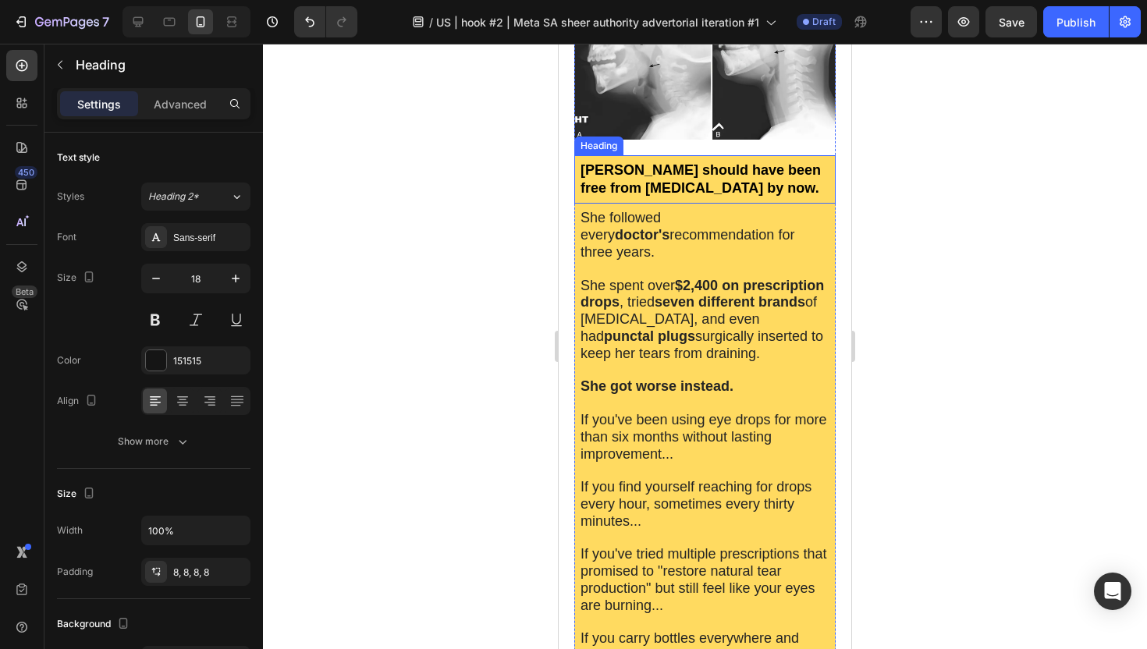
click at [720, 170] on strong "[PERSON_NAME] should have been free from [MEDICAL_DATA] by now." at bounding box center [700, 179] width 240 height 34
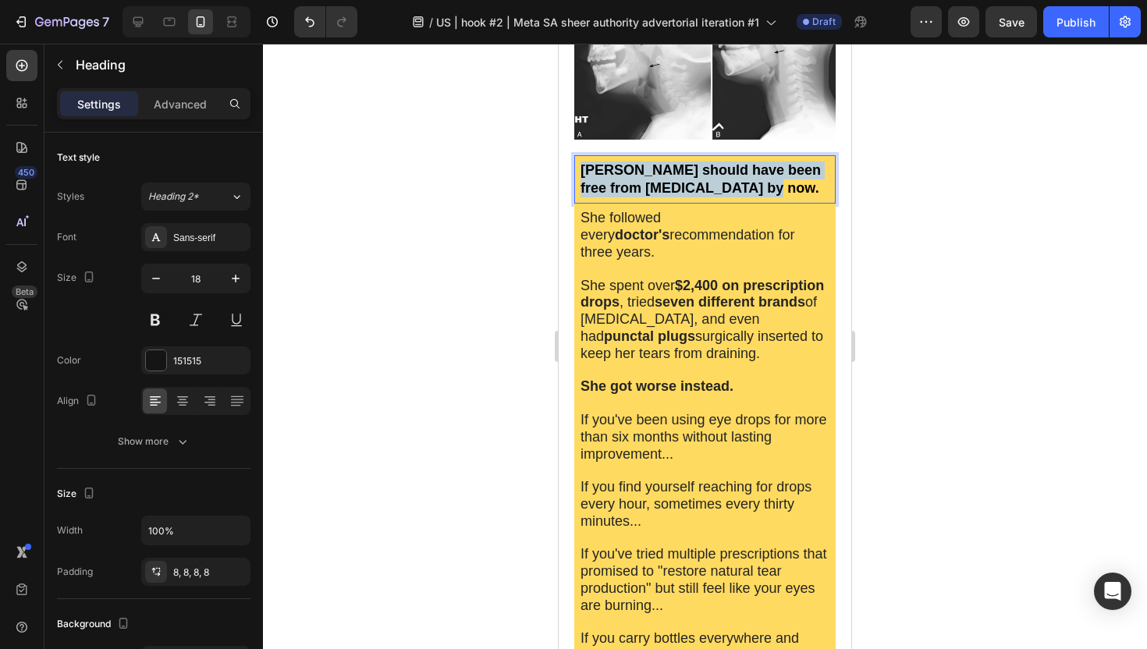
click at [720, 170] on strong "[PERSON_NAME] should have been free from [MEDICAL_DATA] by now." at bounding box center [700, 179] width 240 height 34
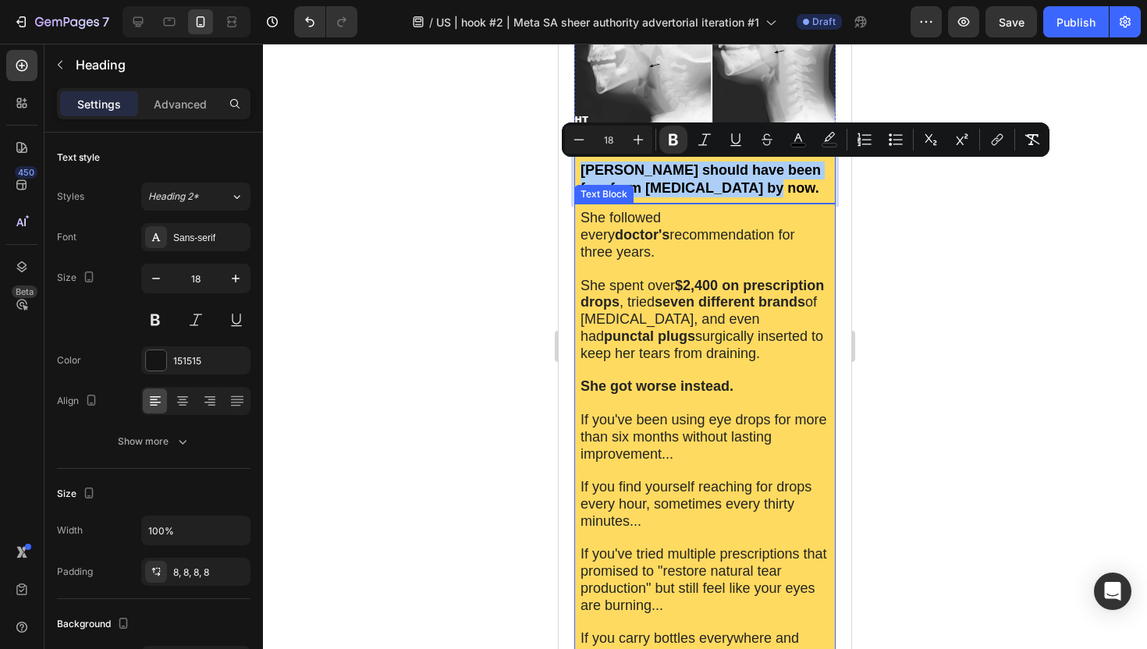
click at [583, 216] on span "She followed every doctor's recommendation for three years." at bounding box center [687, 235] width 214 height 50
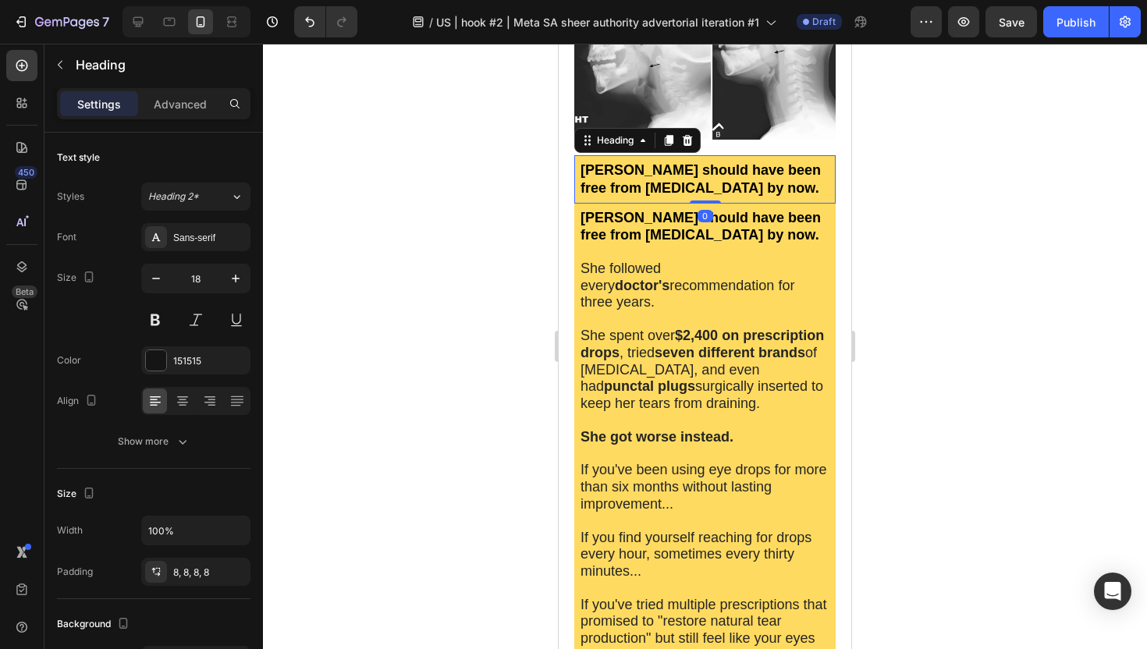
click at [779, 171] on strong "[PERSON_NAME] should have been free from [MEDICAL_DATA] by now." at bounding box center [700, 179] width 240 height 34
click at [686, 138] on icon at bounding box center [688, 139] width 10 height 11
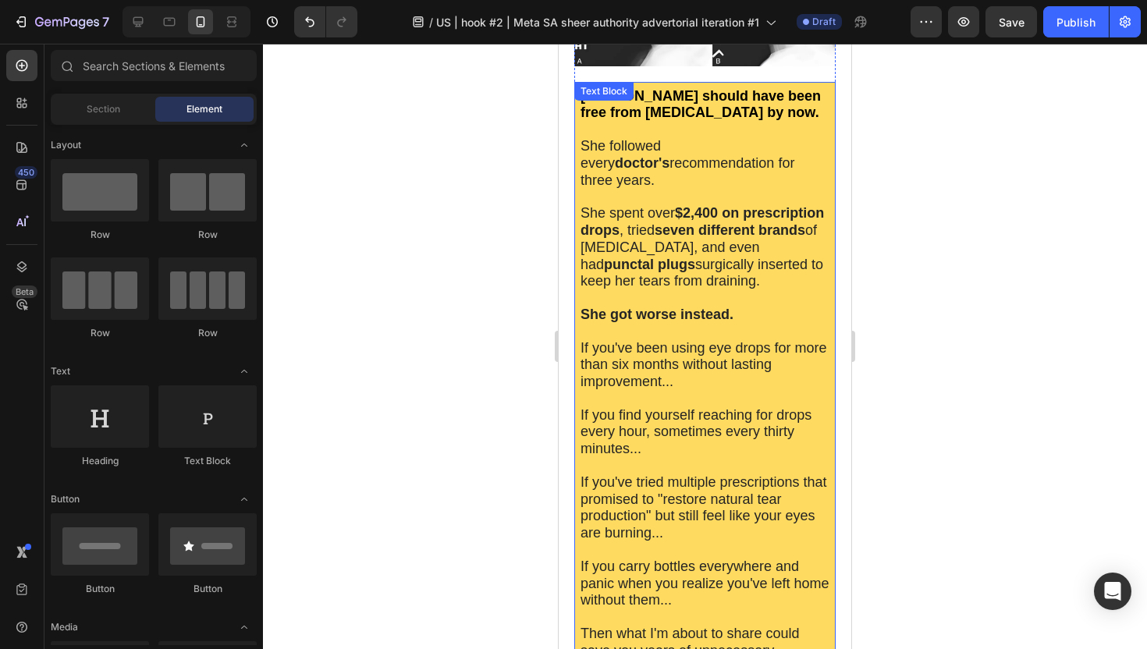
scroll to position [467, 0]
click at [706, 292] on p "Rich Text Editor. Editing area: main" at bounding box center [704, 300] width 249 height 16
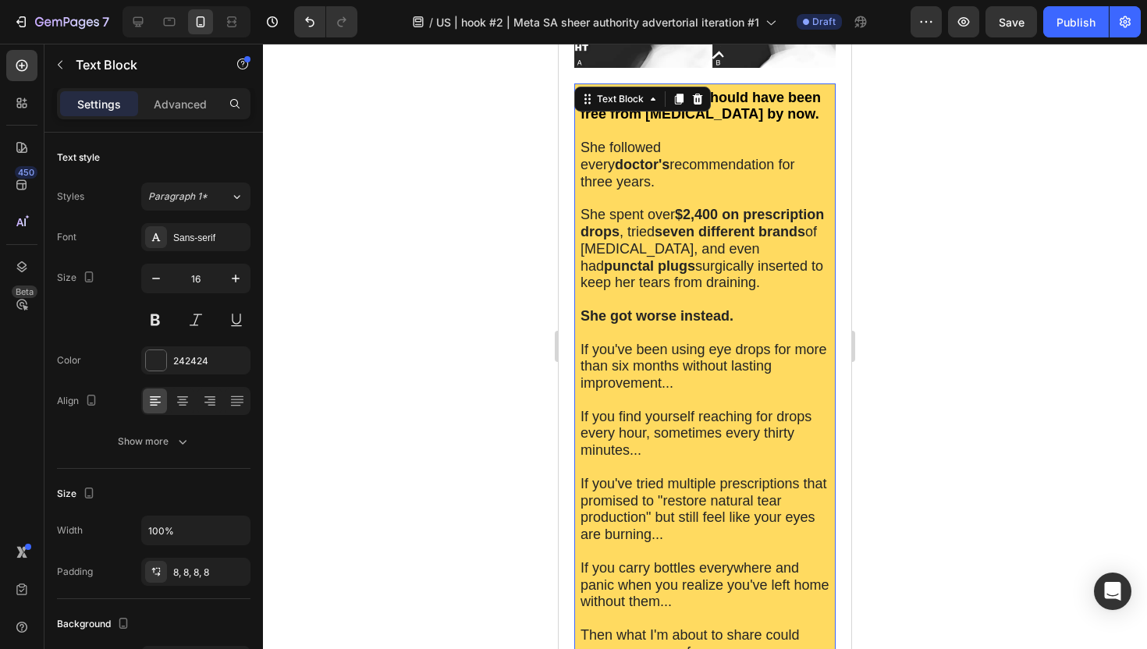
click at [1011, 280] on div at bounding box center [705, 346] width 884 height 605
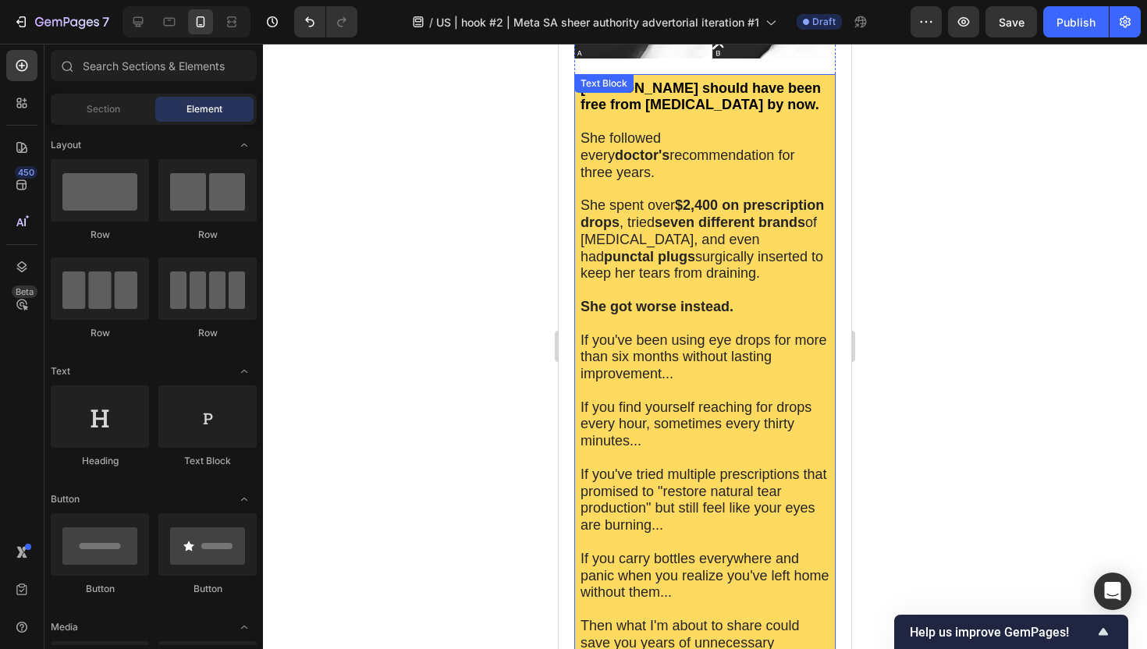
scroll to position [247, 0]
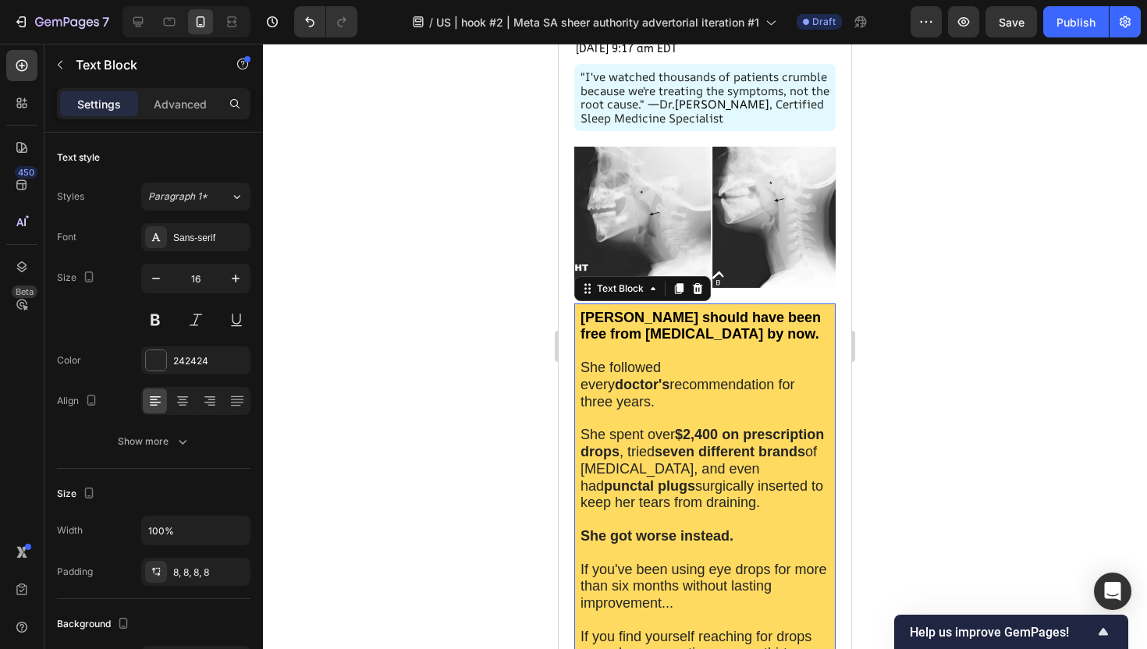
click at [683, 427] on strong "$2,400" at bounding box center [696, 435] width 43 height 16
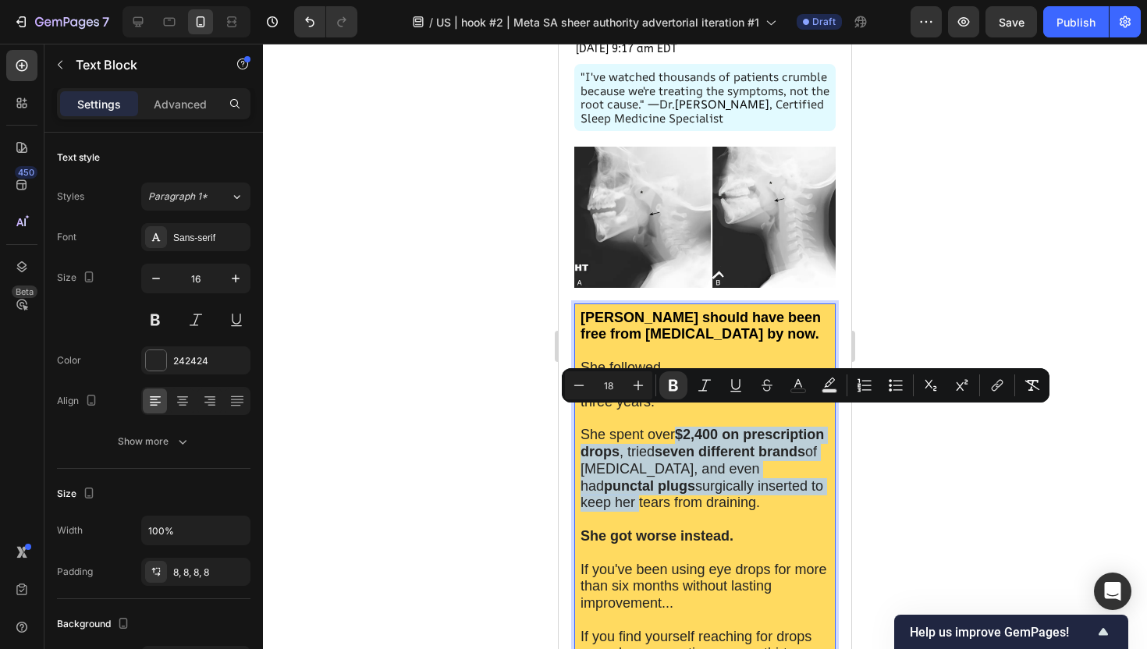
drag, startPoint x: 681, startPoint y: 417, endPoint x: 808, endPoint y: 463, distance: 135.2
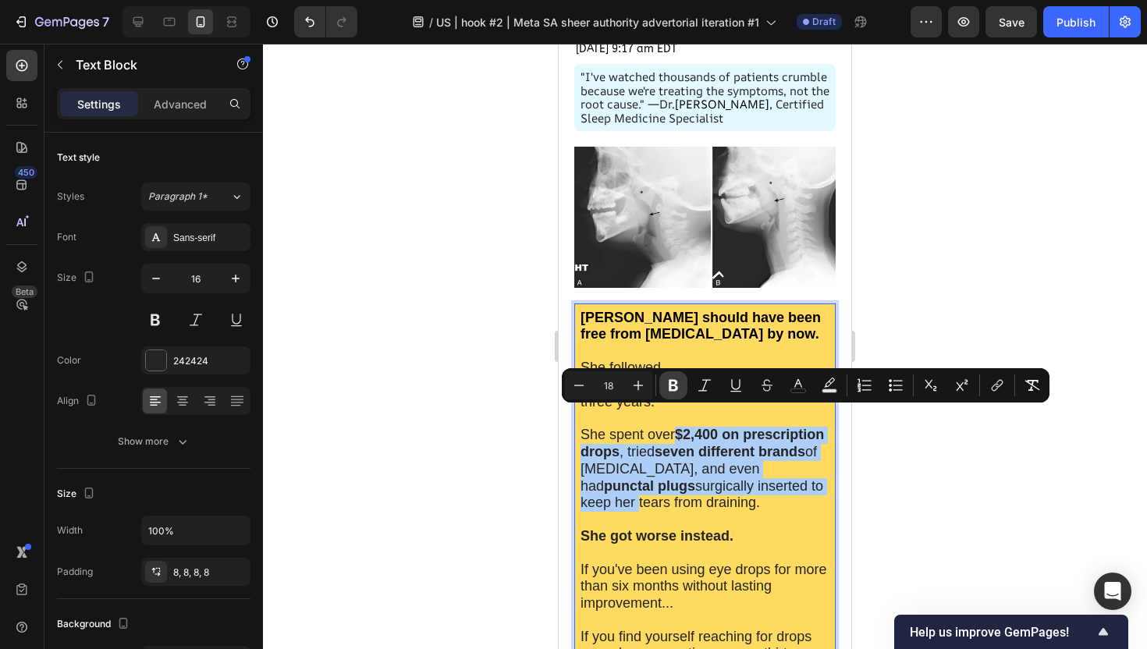
click at [672, 389] on icon "Editor contextual toolbar" at bounding box center [673, 386] width 16 height 16
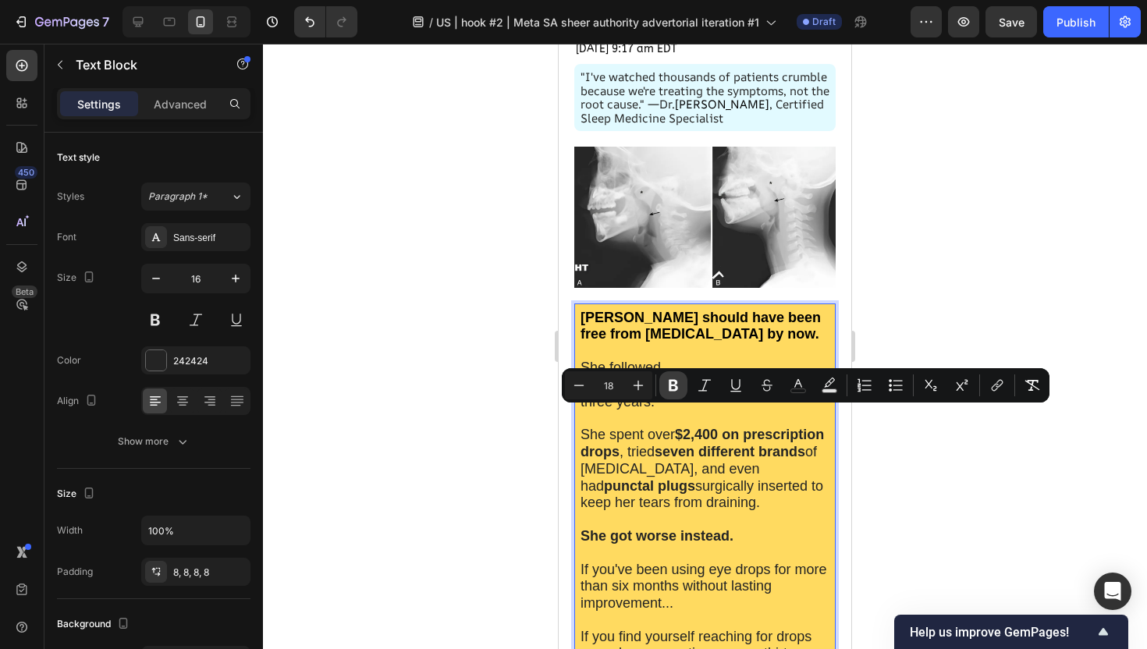
click at [672, 389] on icon "Editor contextual toolbar" at bounding box center [673, 386] width 16 height 16
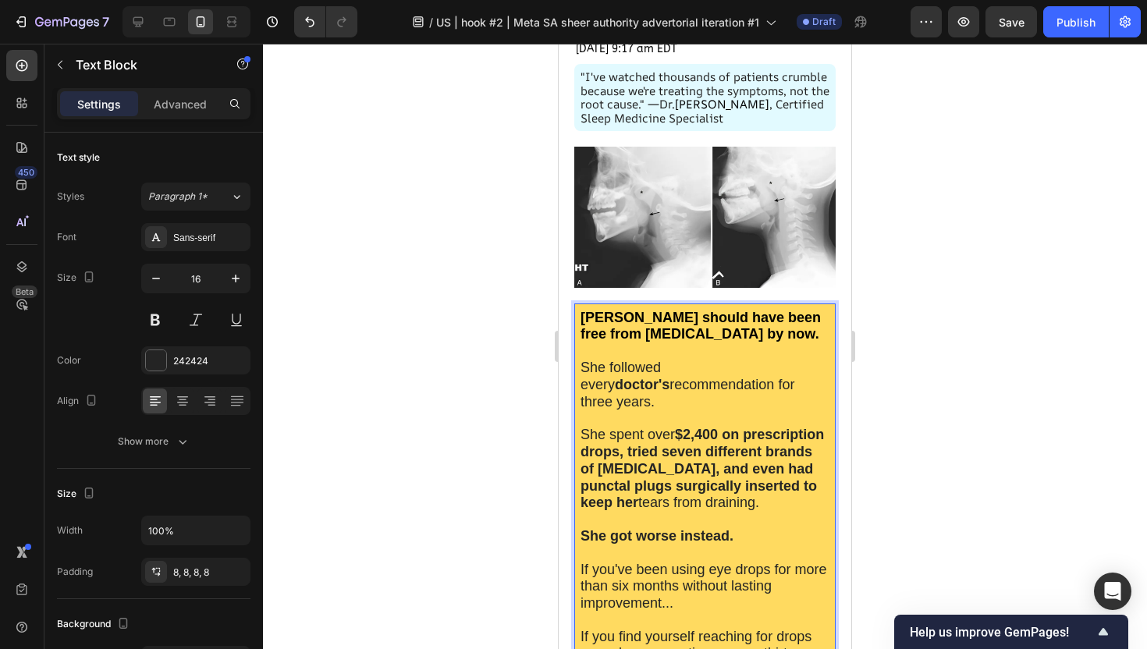
click at [681, 427] on strong "$2,400 on prescription drops, tried seven different brands of [MEDICAL_DATA], a…" at bounding box center [701, 468] width 243 height 83
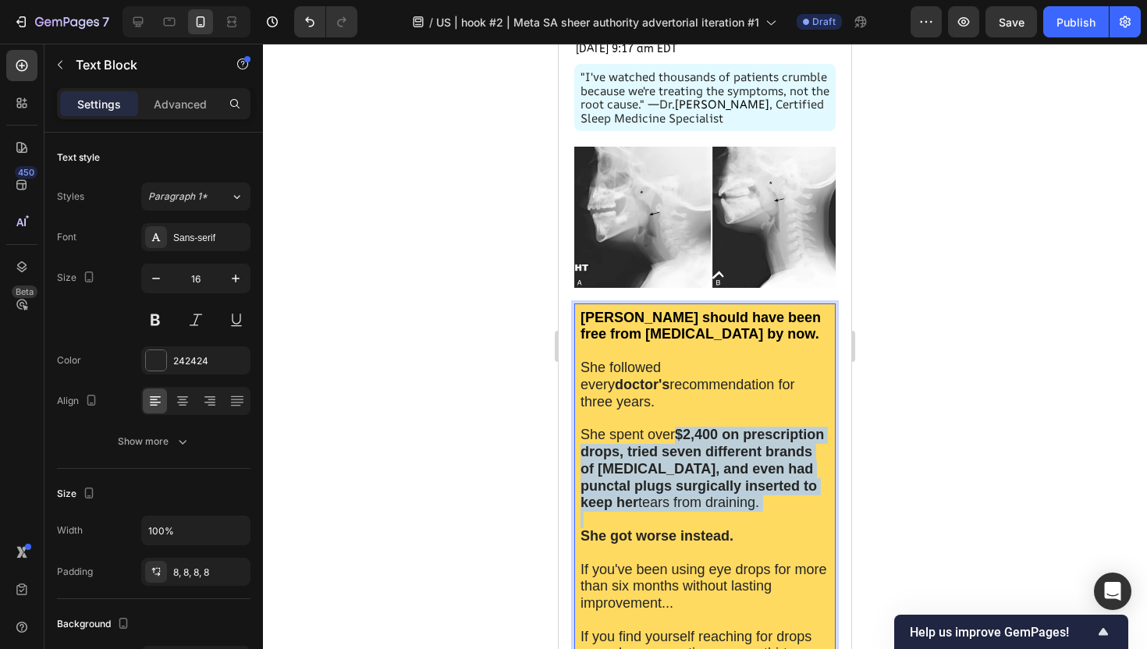
drag, startPoint x: 681, startPoint y: 418, endPoint x: 807, endPoint y: 486, distance: 142.8
click at [807, 486] on p "She spent over $2,400 on prescription drops, tried seven different brands of [M…" at bounding box center [704, 469] width 249 height 85
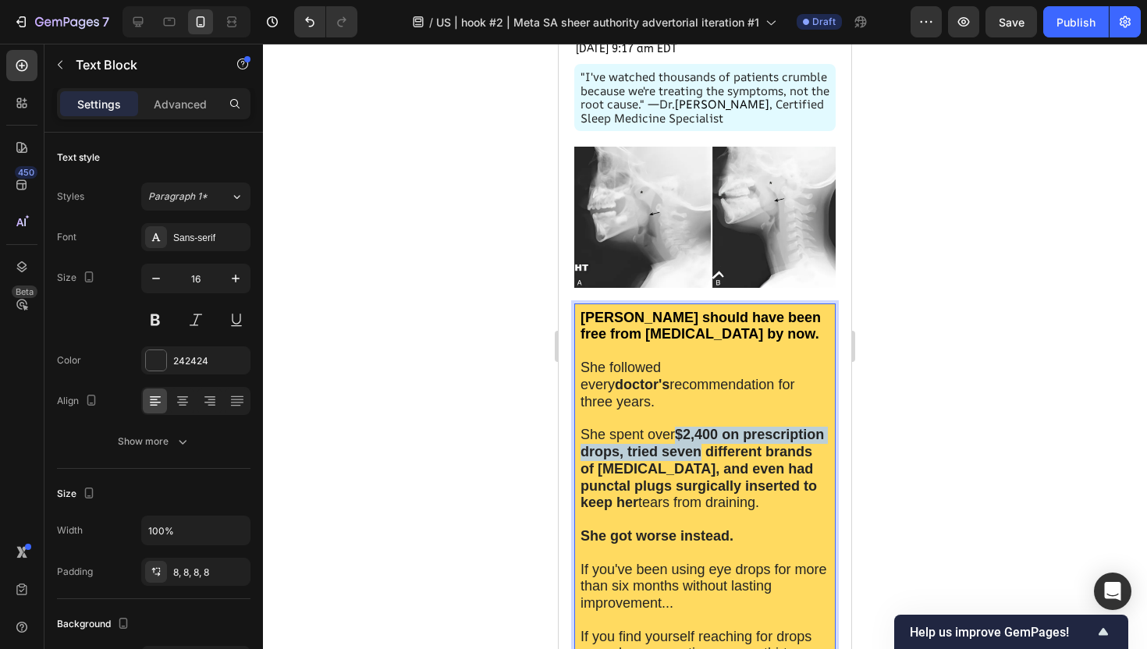
click at [673, 434] on strong "$2,400 on prescription drops, tried seven different brands of [MEDICAL_DATA], a…" at bounding box center [701, 468] width 243 height 83
click at [769, 485] on p "She spent over $2,400 on prescription drops, tried seven different brands of [M…" at bounding box center [704, 469] width 249 height 85
drag, startPoint x: 766, startPoint y: 487, endPoint x: 582, endPoint y: 416, distance: 197.3
click at [582, 427] on p "She spent over $2,400 on prescription drops, tried seven different brands of [M…" at bounding box center [704, 469] width 249 height 85
click at [651, 410] on p "Rich Text Editor. Editing area: main" at bounding box center [704, 418] width 249 height 16
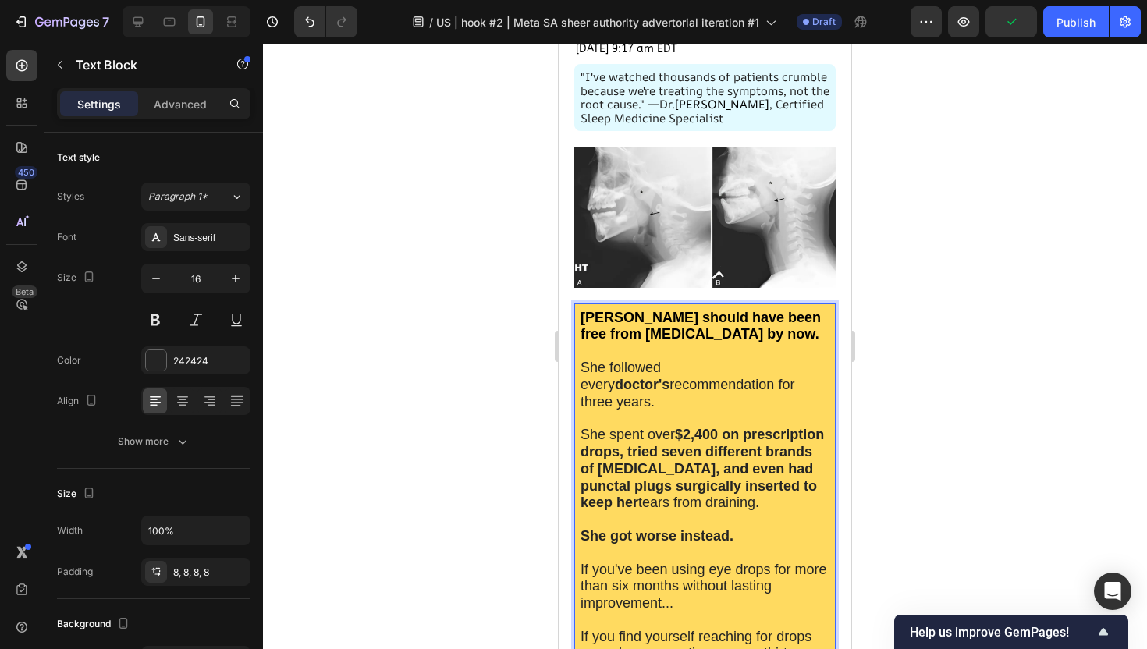
click at [679, 427] on strong "$2,400 on prescription drops, tried seven different brands of [MEDICAL_DATA], a…" at bounding box center [701, 468] width 243 height 83
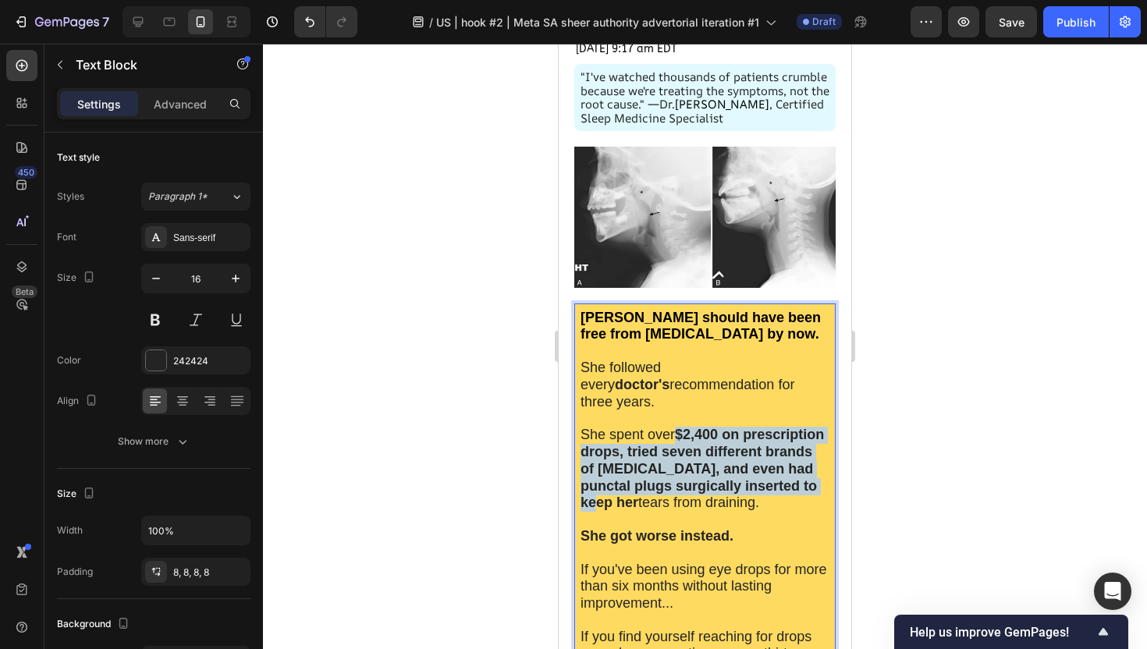
drag, startPoint x: 679, startPoint y: 419, endPoint x: 814, endPoint y: 467, distance: 143.1
click at [814, 467] on strong "$2,400 on prescription drops, tried seven different brands of [MEDICAL_DATA], a…" at bounding box center [701, 468] width 243 height 83
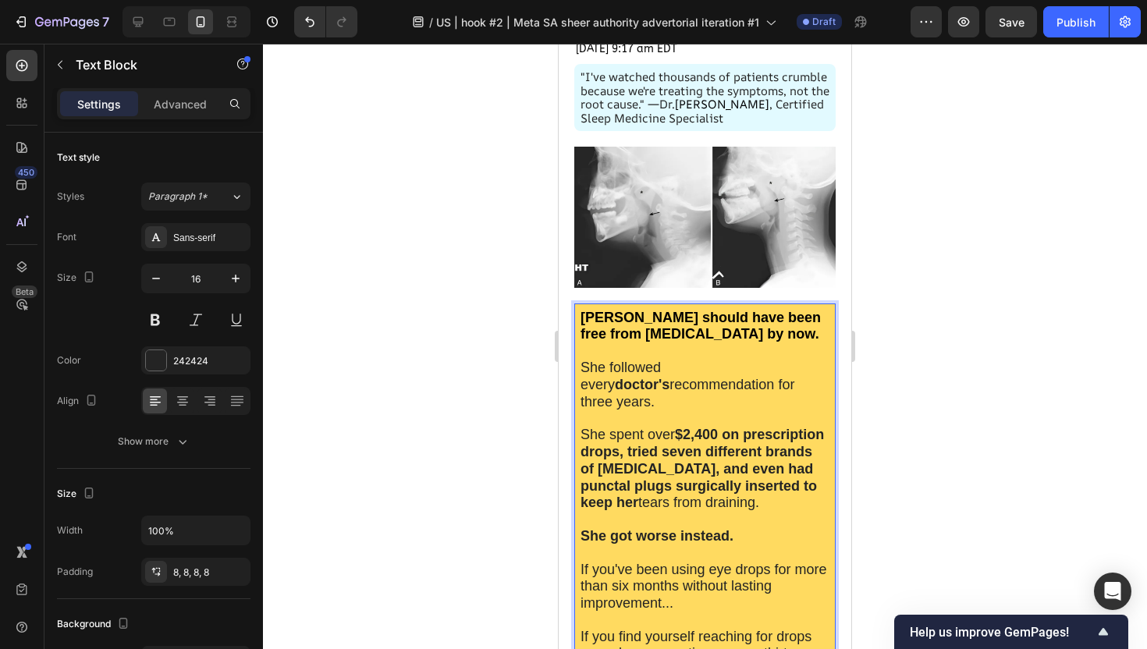
click at [894, 448] on div at bounding box center [705, 346] width 884 height 605
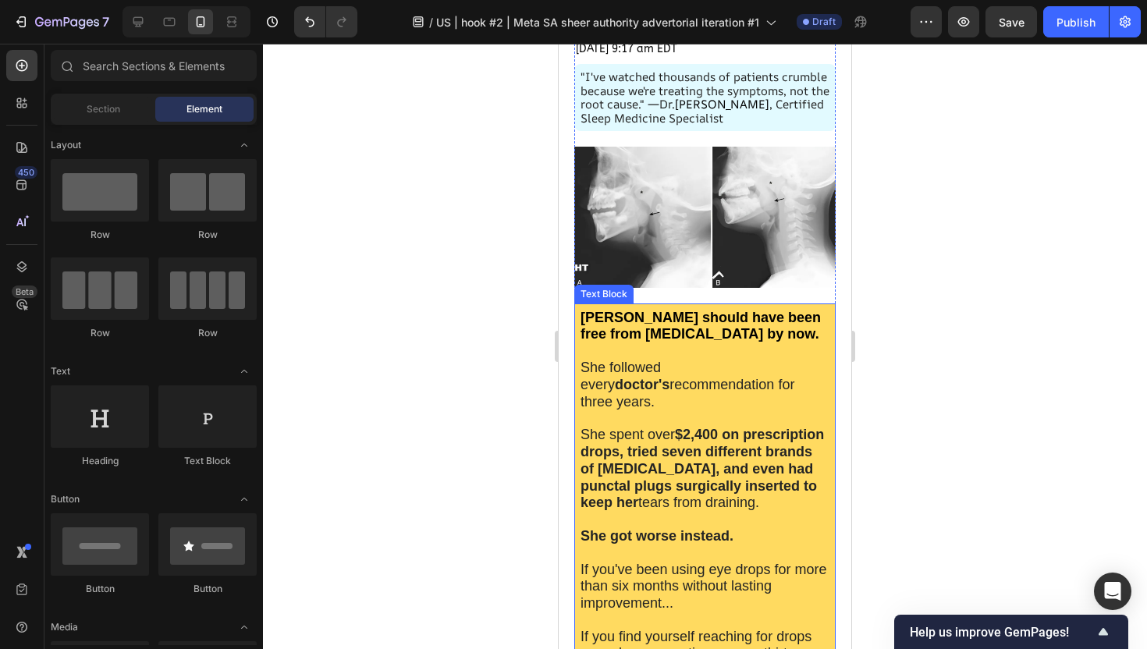
click at [694, 630] on span "If you find yourself reaching for drops every hour, sometimes every thirty minu…" at bounding box center [695, 654] width 231 height 50
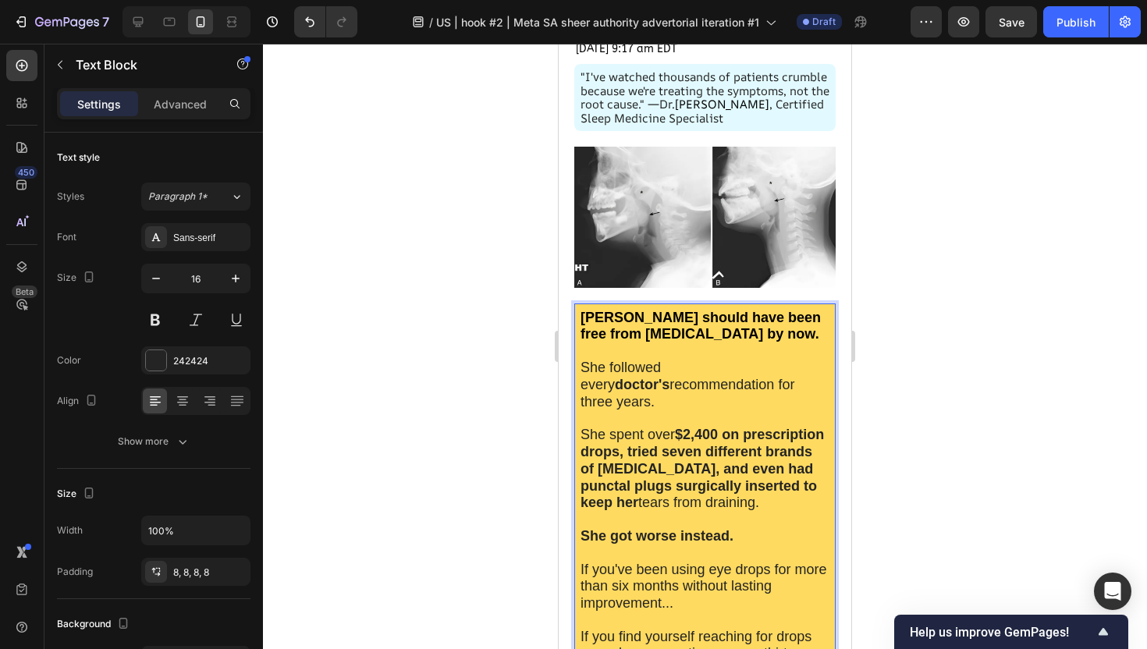
drag, startPoint x: 639, startPoint y: 486, endPoint x: 677, endPoint y: 413, distance: 82.0
click at [677, 427] on span "She spent over $2,400 on prescription drops, tried seven different brands of [M…" at bounding box center [701, 468] width 243 height 83
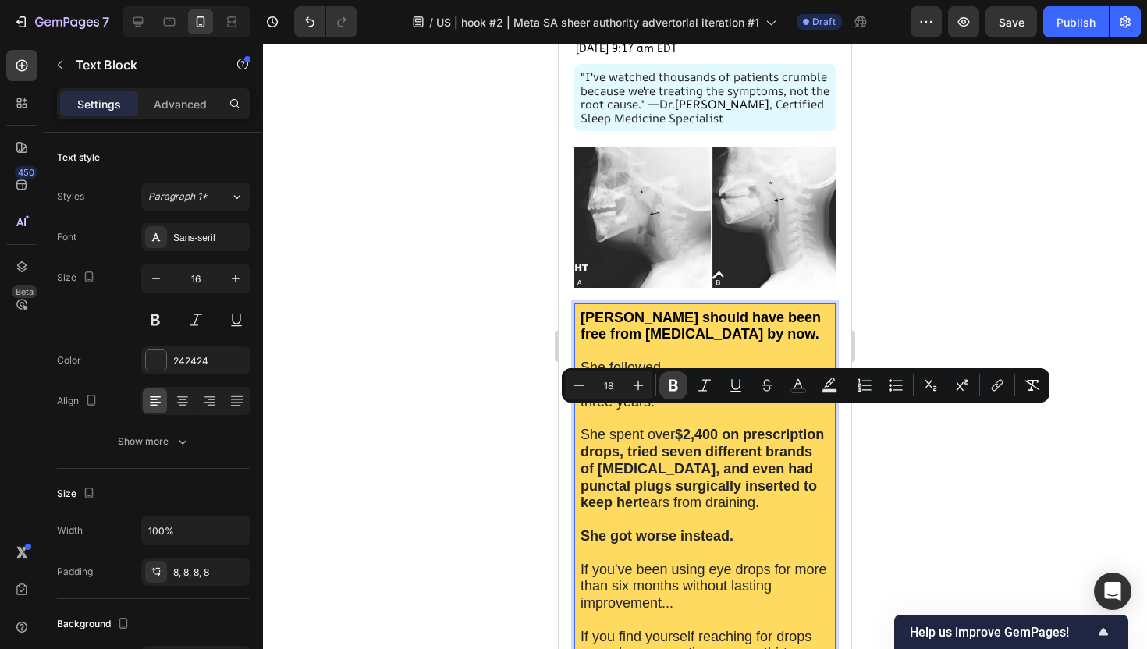
click at [669, 387] on icon "Editor contextual toolbar" at bounding box center [673, 386] width 16 height 16
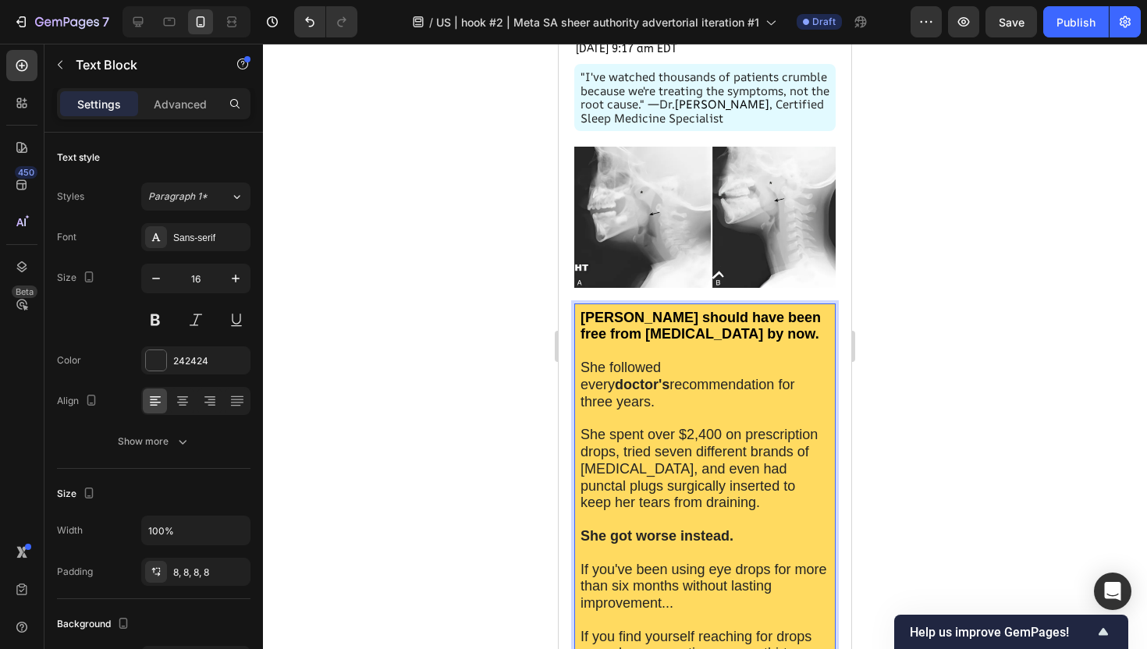
click at [447, 470] on div at bounding box center [705, 346] width 884 height 605
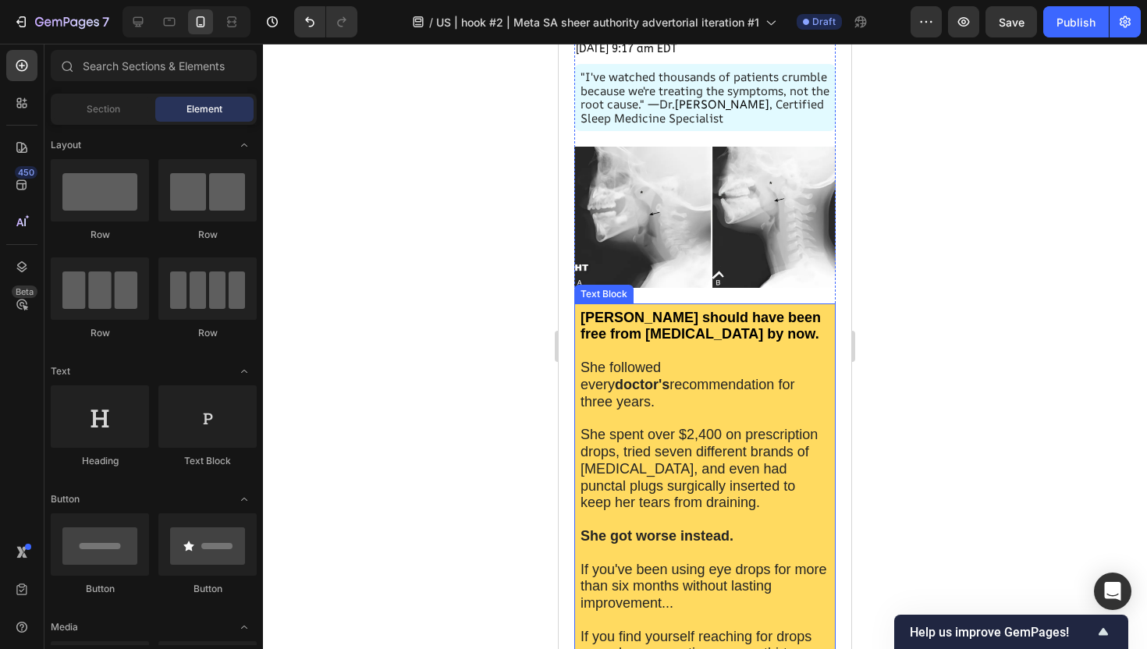
click at [763, 369] on p "[PERSON_NAME] should have been free from [MEDICAL_DATA] by now. She followed ev…" at bounding box center [704, 360] width 249 height 101
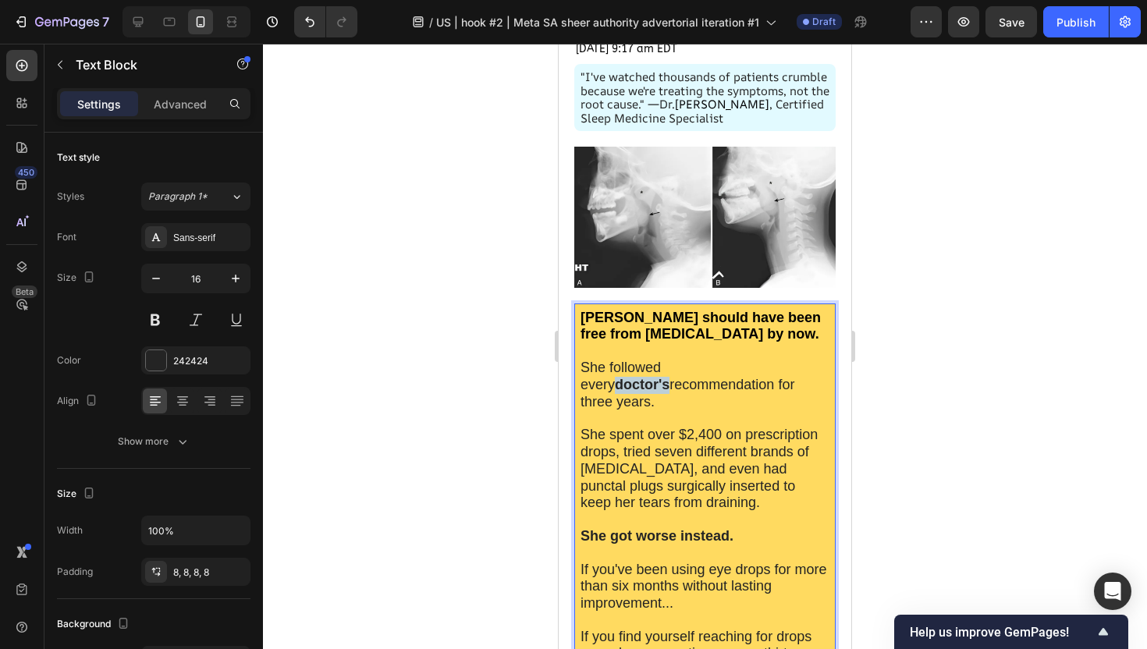
drag, startPoint x: 761, startPoint y: 368, endPoint x: 706, endPoint y: 373, distance: 55.6
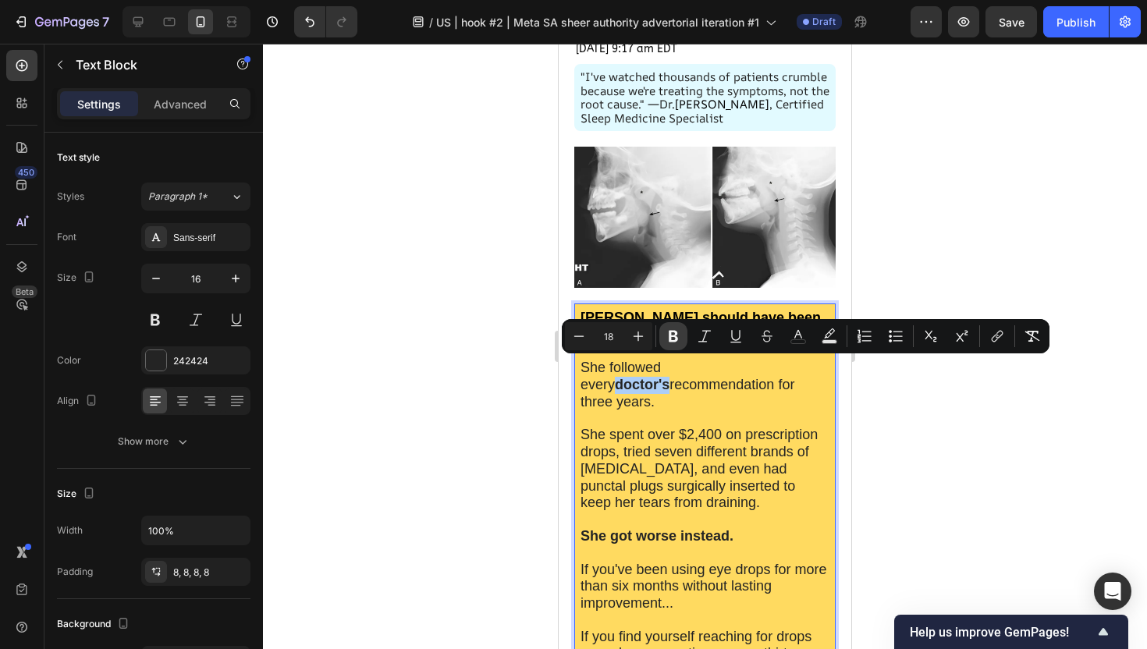
click at [672, 335] on icon "Editor contextual toolbar" at bounding box center [673, 336] width 16 height 16
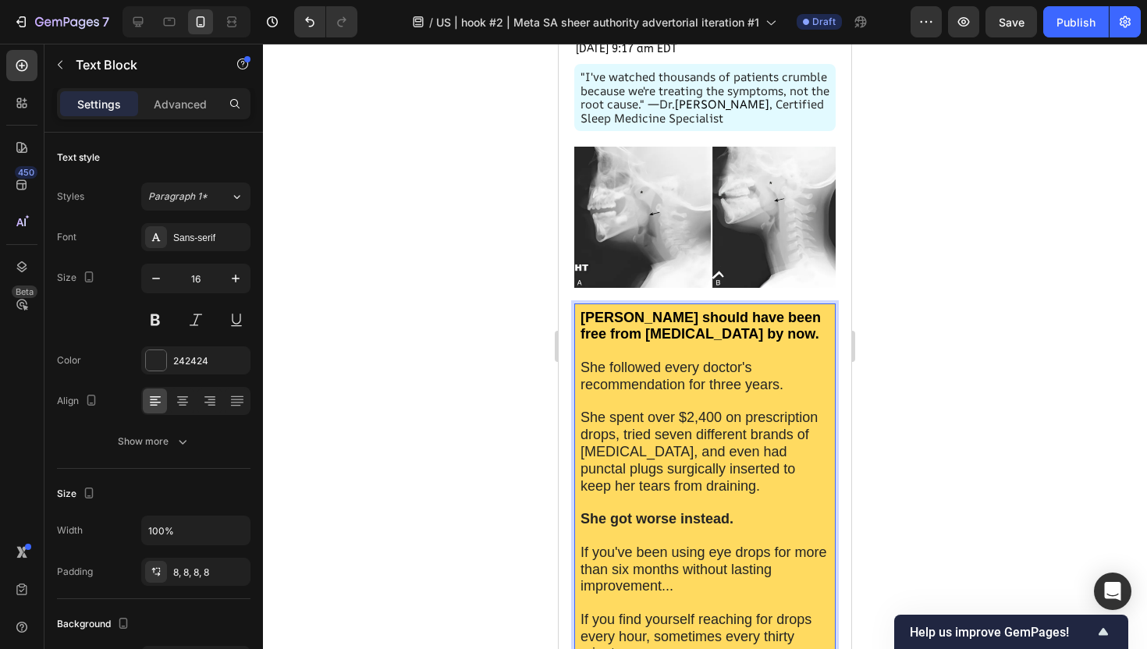
click at [440, 455] on div at bounding box center [705, 346] width 884 height 605
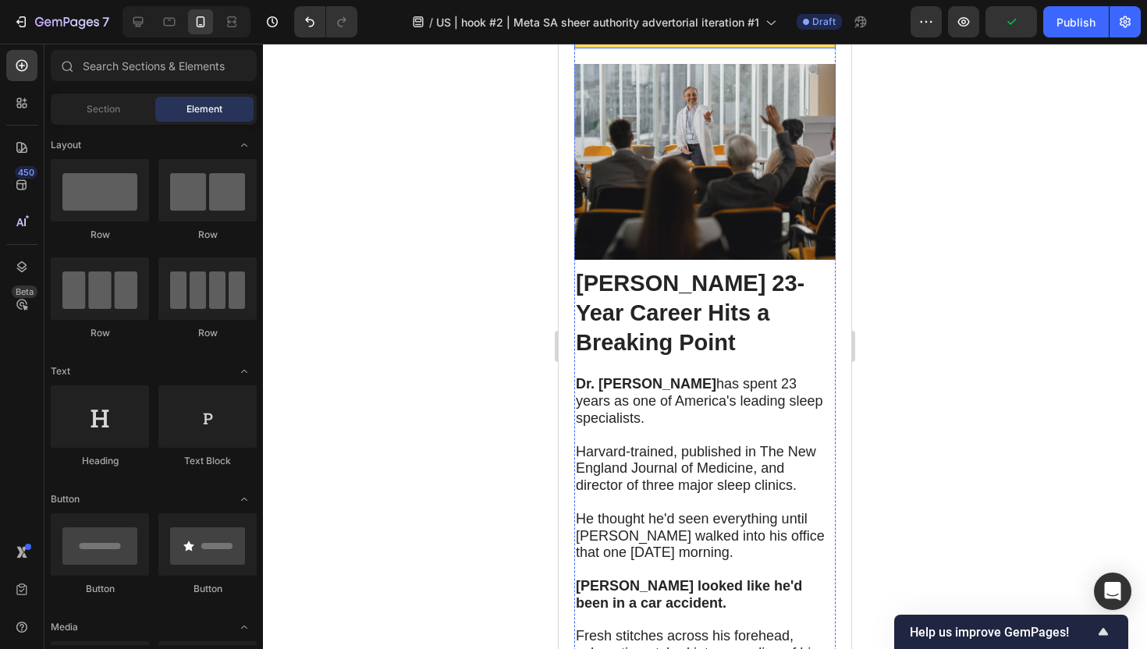
scroll to position [1229, 0]
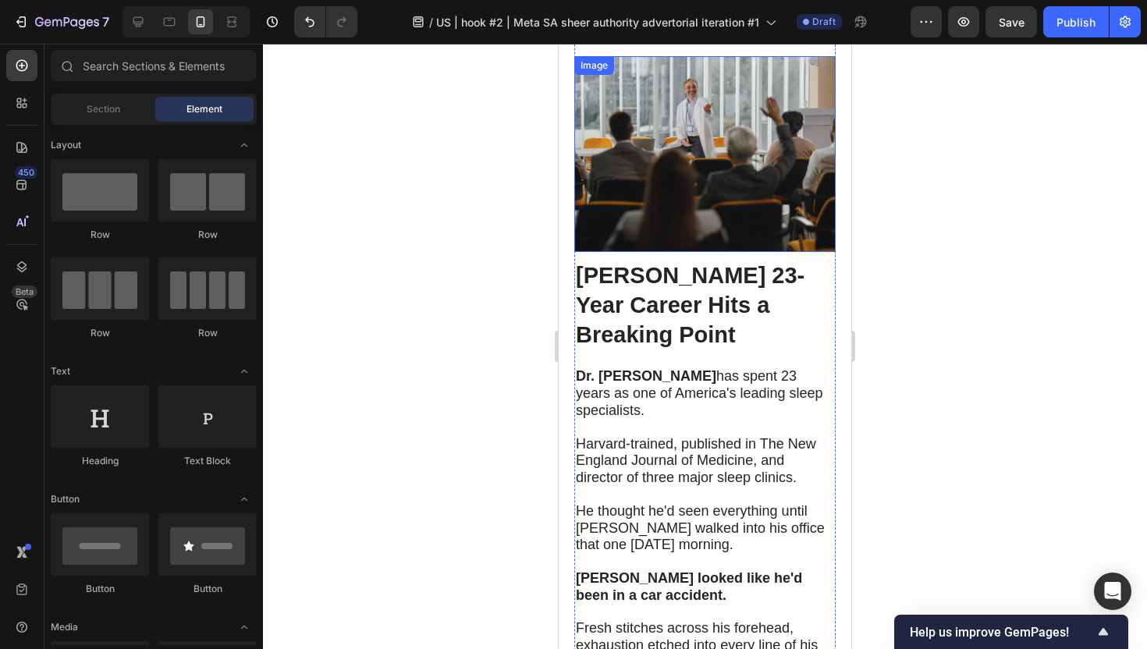
click at [768, 186] on img at bounding box center [704, 154] width 261 height 196
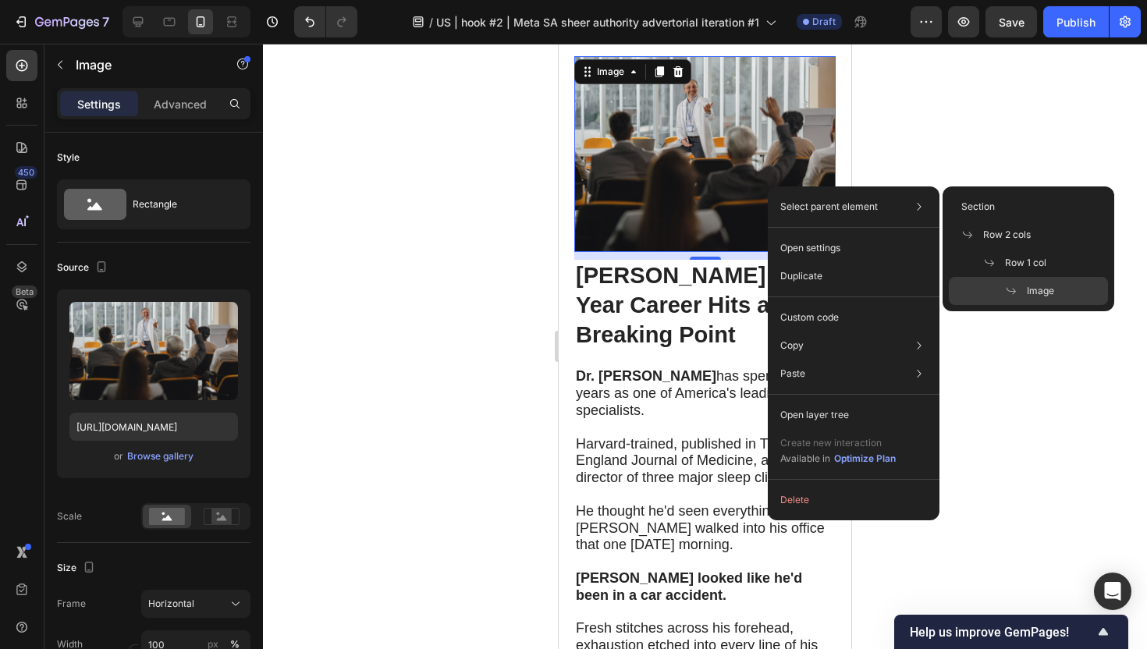
click at [916, 118] on div at bounding box center [705, 346] width 884 height 605
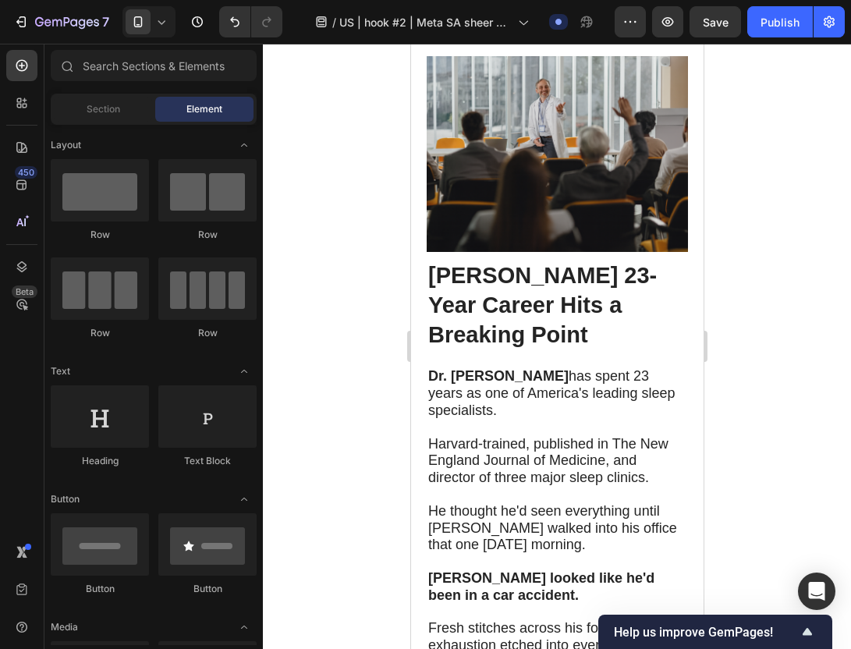
click at [780, 324] on div at bounding box center [557, 346] width 588 height 605
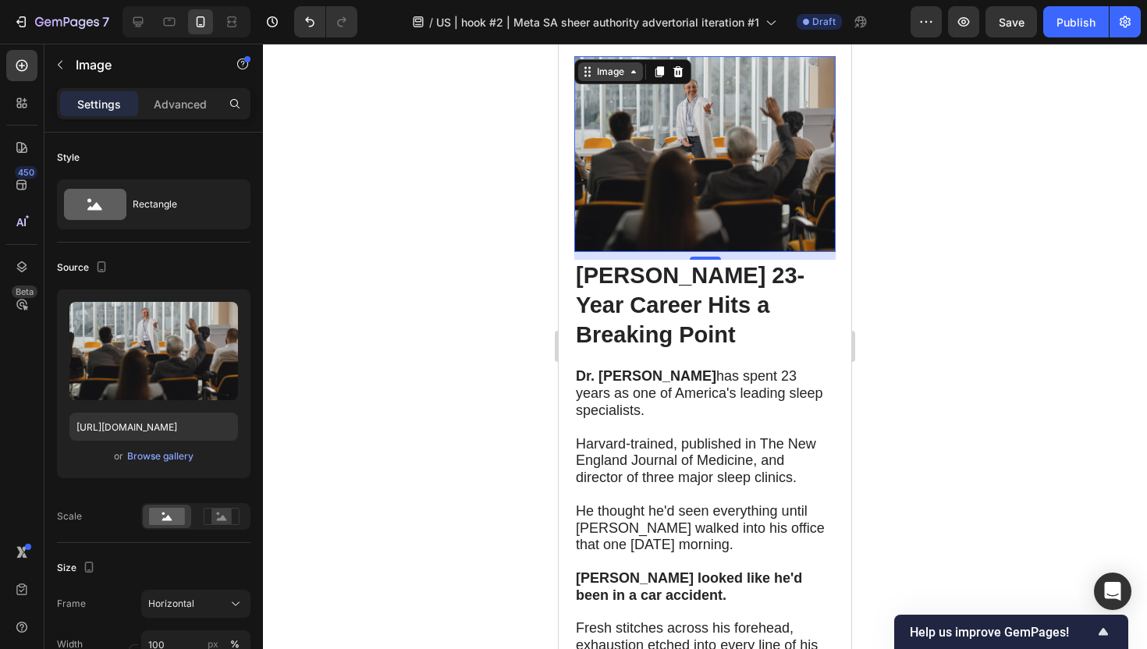
click at [602, 65] on div "Image" at bounding box center [611, 72] width 34 height 14
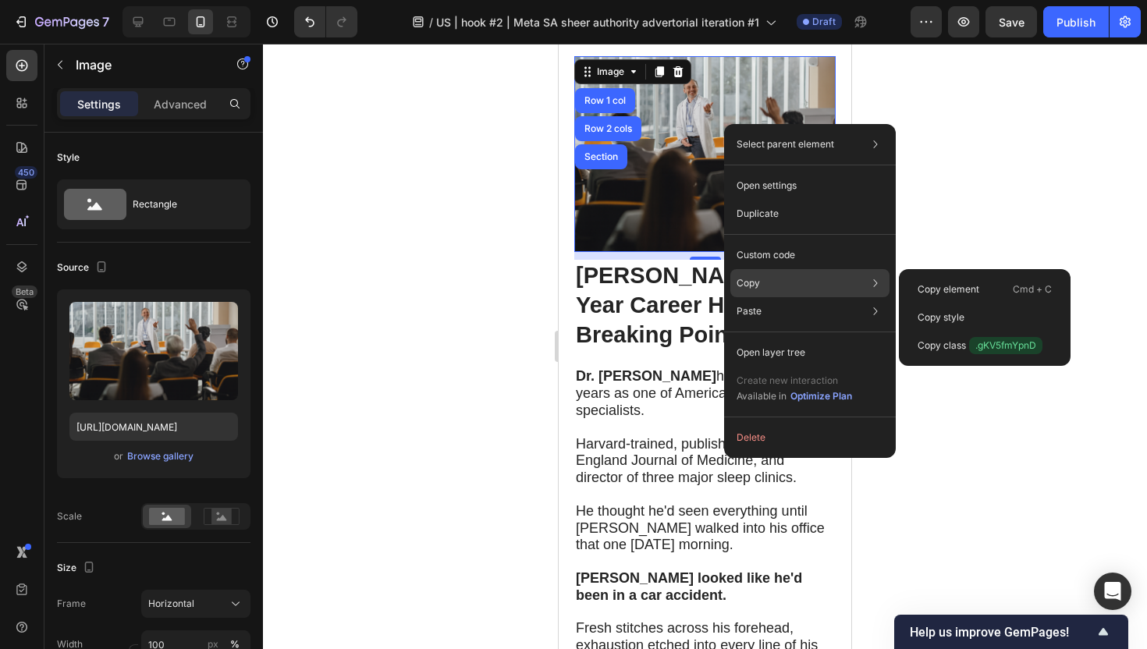
click at [785, 278] on div "Copy Copy element Cmd + C Copy style Copy class .gKV5fmYpnD" at bounding box center [809, 283] width 159 height 28
click at [948, 292] on p "Copy element" at bounding box center [948, 289] width 62 height 14
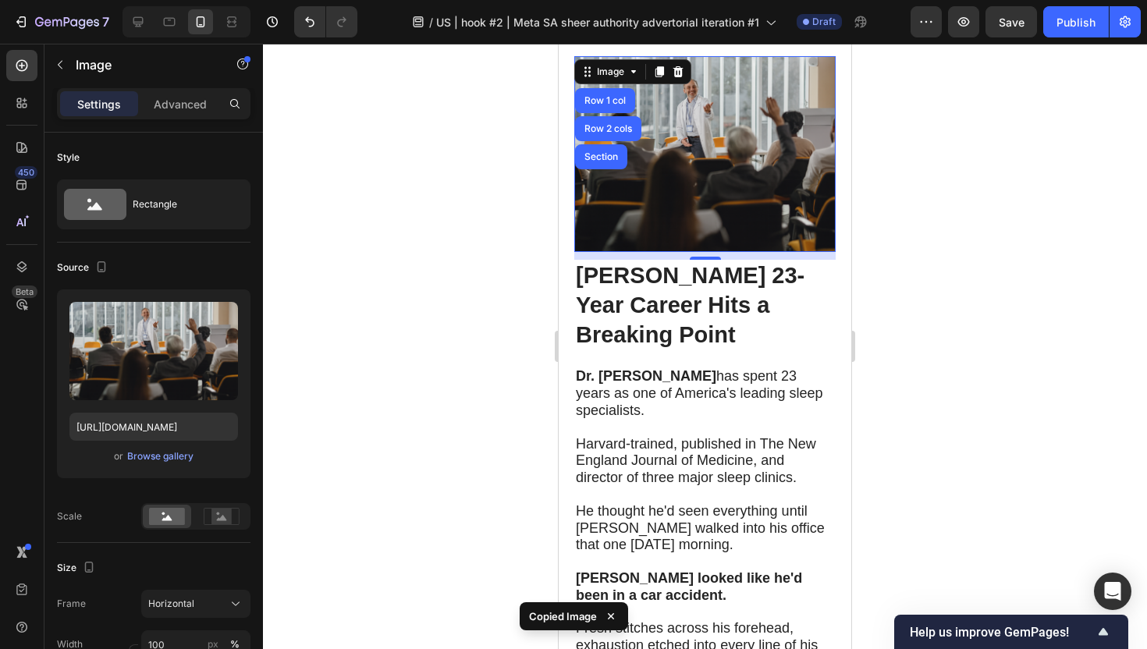
click at [963, 240] on div at bounding box center [705, 346] width 884 height 605
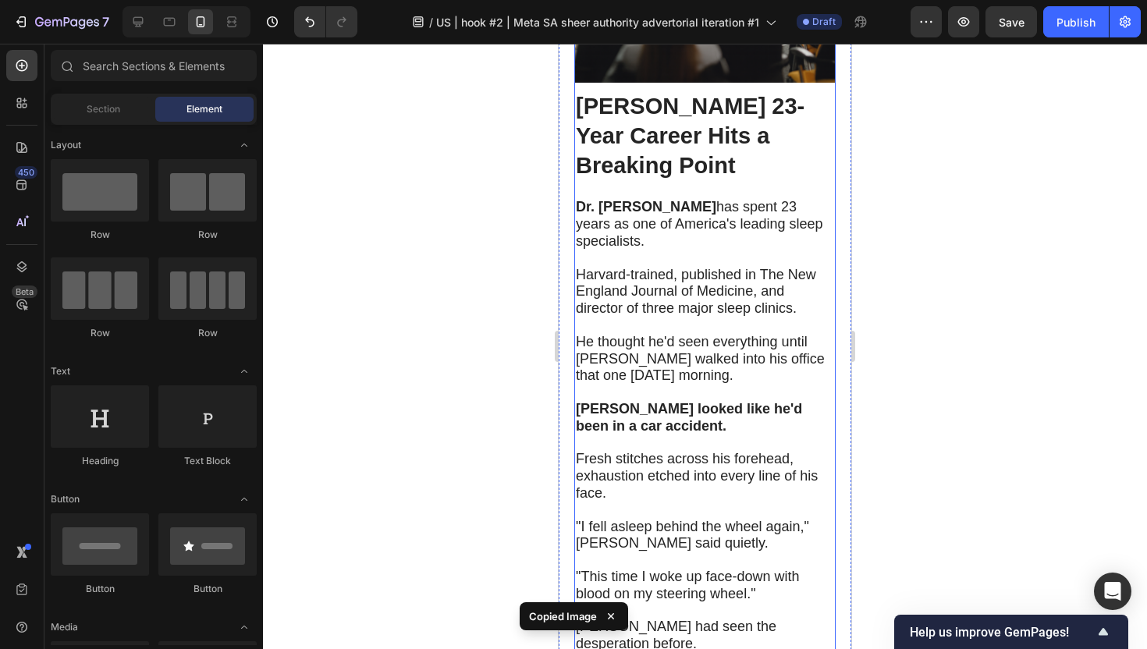
scroll to position [1403, 0]
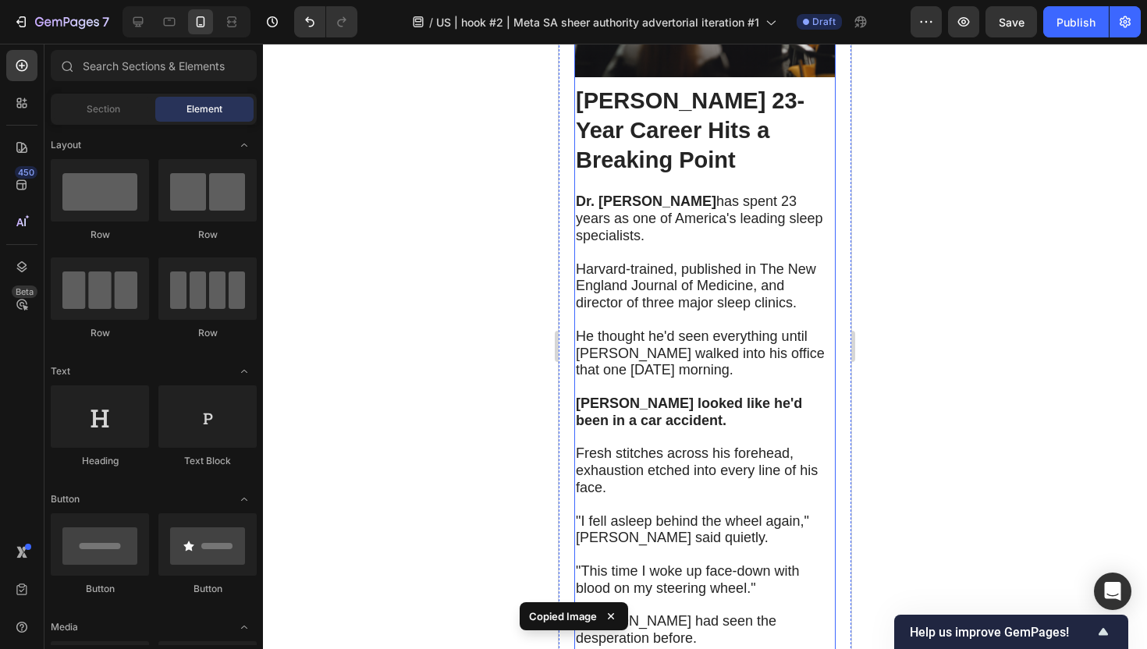
click at [685, 152] on strong "[PERSON_NAME] 23-Year Career Hits a Breaking Point" at bounding box center [690, 129] width 229 height 83
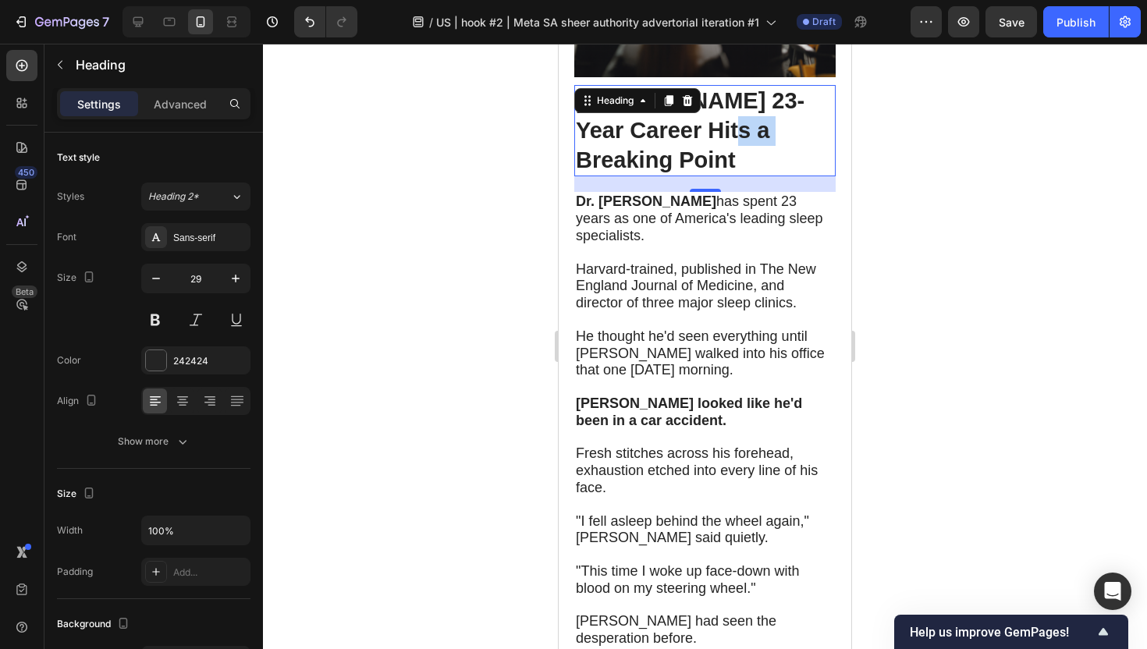
click at [738, 126] on strong "[PERSON_NAME] 23-Year Career Hits a Breaking Point" at bounding box center [690, 129] width 229 height 83
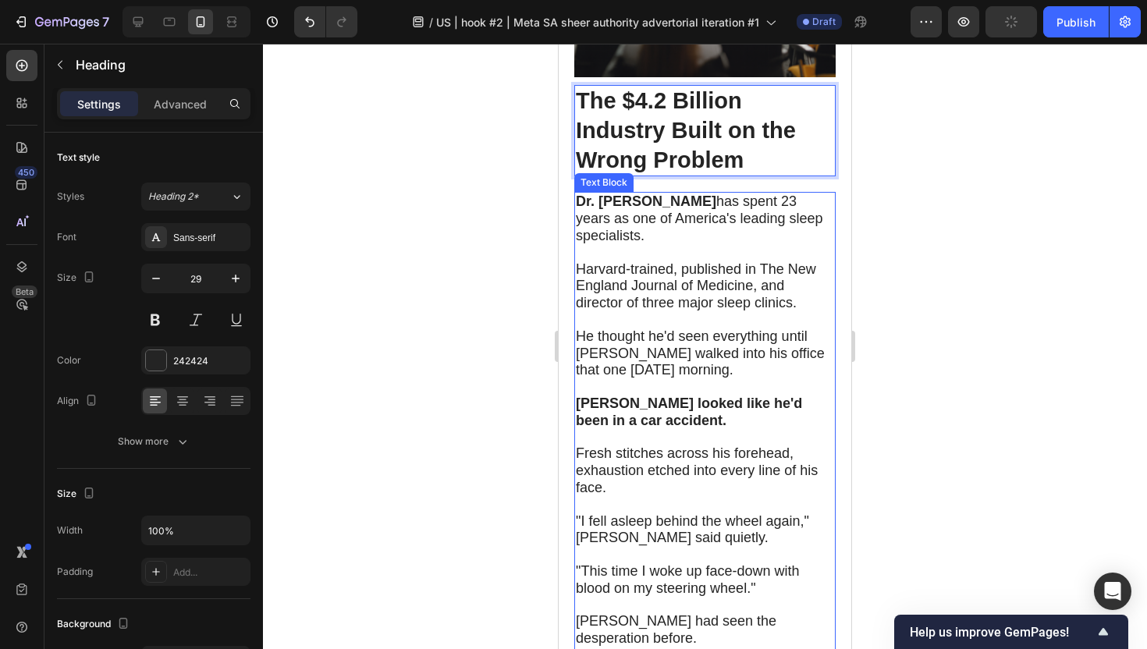
click at [669, 245] on p at bounding box center [705, 253] width 258 height 16
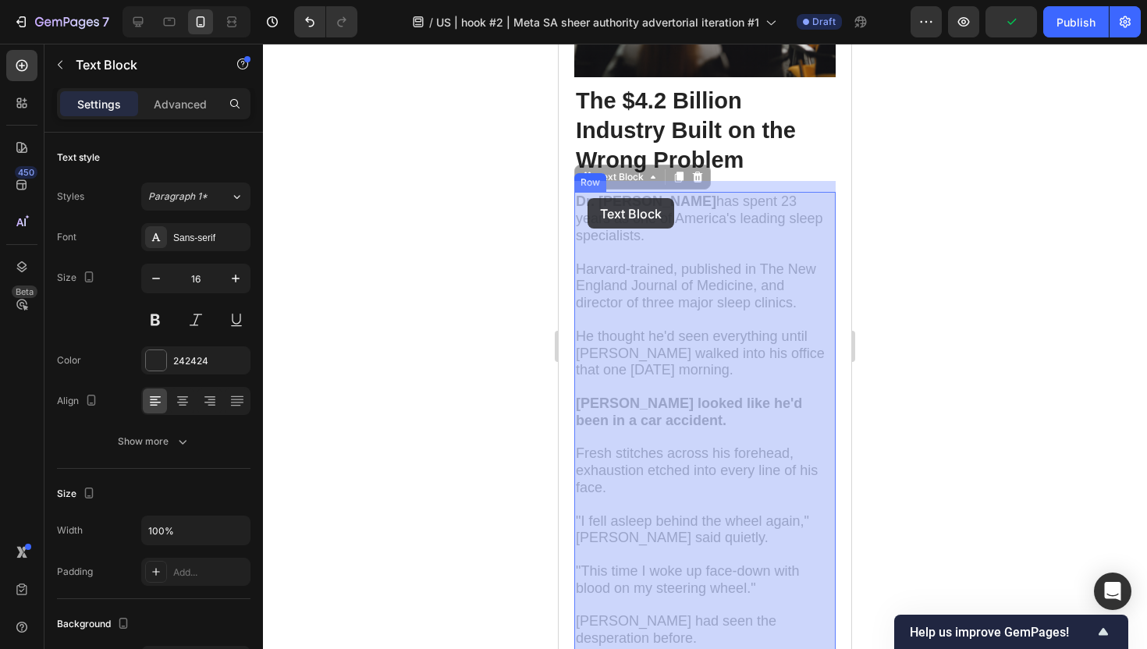
drag, startPoint x: 581, startPoint y: 192, endPoint x: 590, endPoint y: 199, distance: 11.1
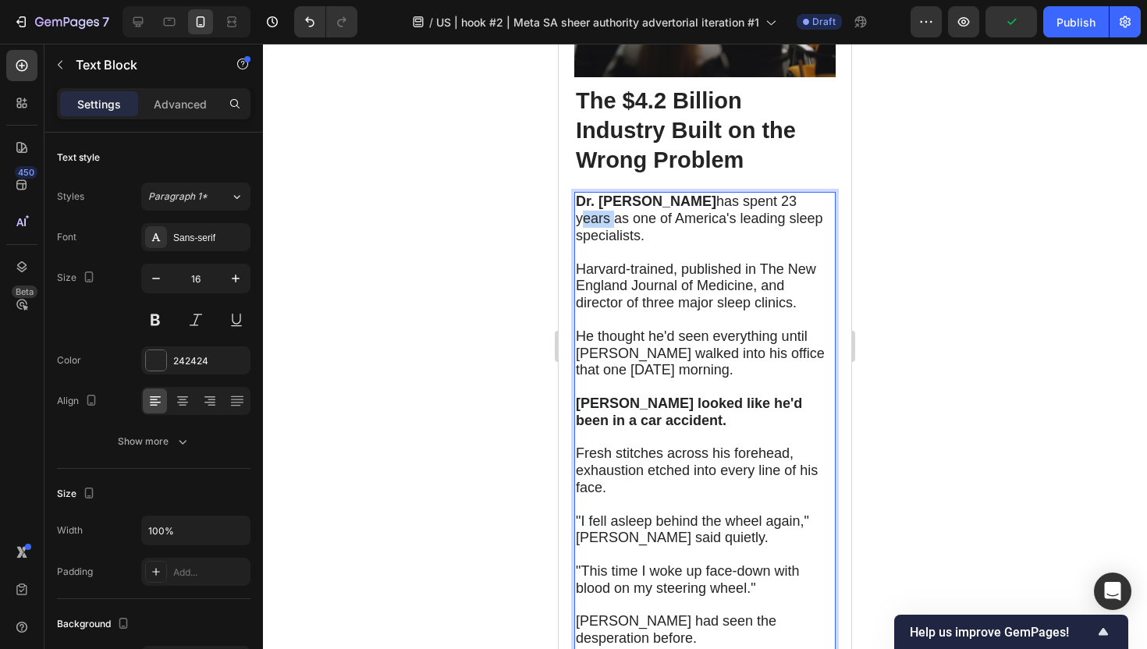
click at [590, 199] on span "Dr. [PERSON_NAME] has spent 23 years as one of America's leading sleep speciali…" at bounding box center [699, 218] width 247 height 50
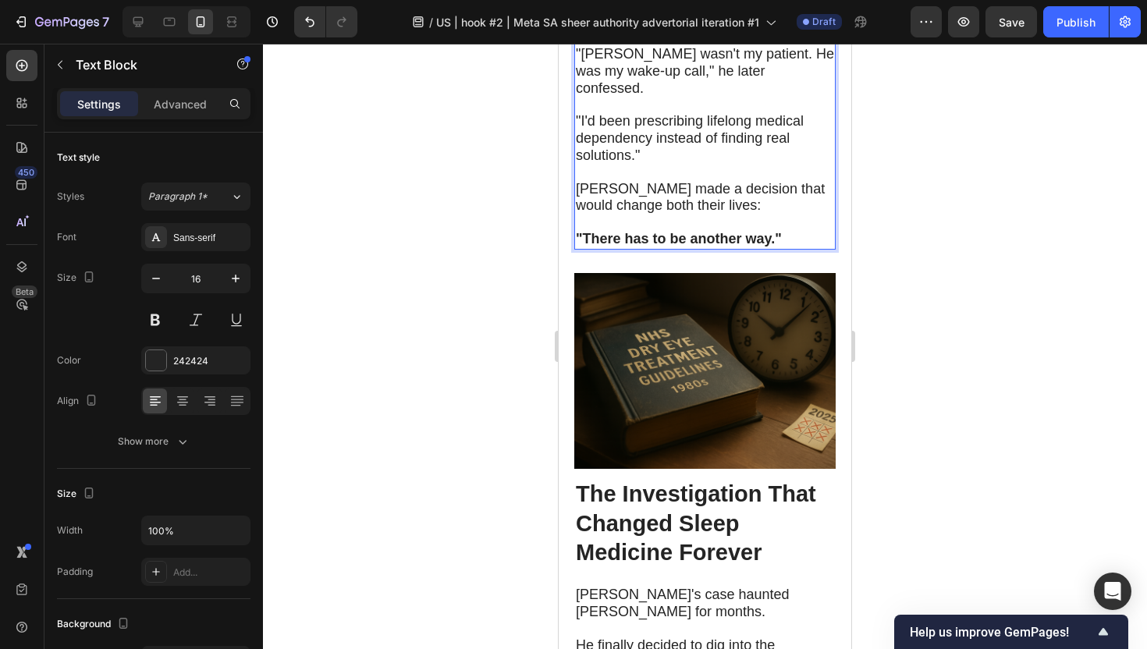
scroll to position [3010, 0]
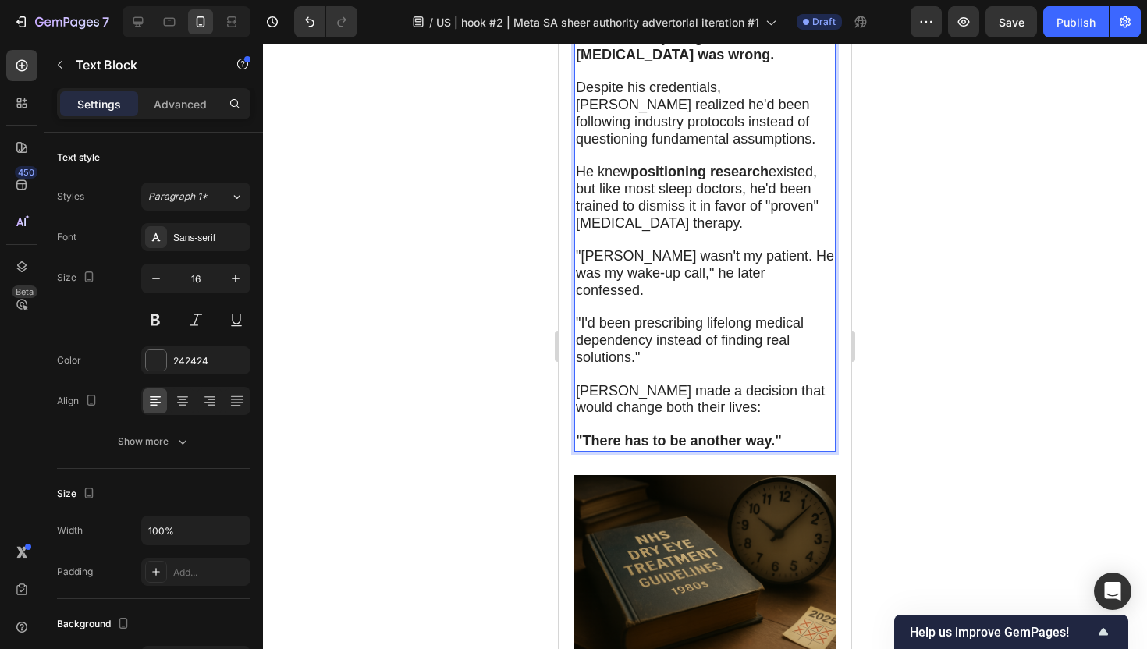
click at [786, 417] on p "Rich Text Editor. Editing area: main" at bounding box center [705, 425] width 258 height 16
click at [786, 433] on p ""There has to be another way."" at bounding box center [705, 441] width 258 height 17
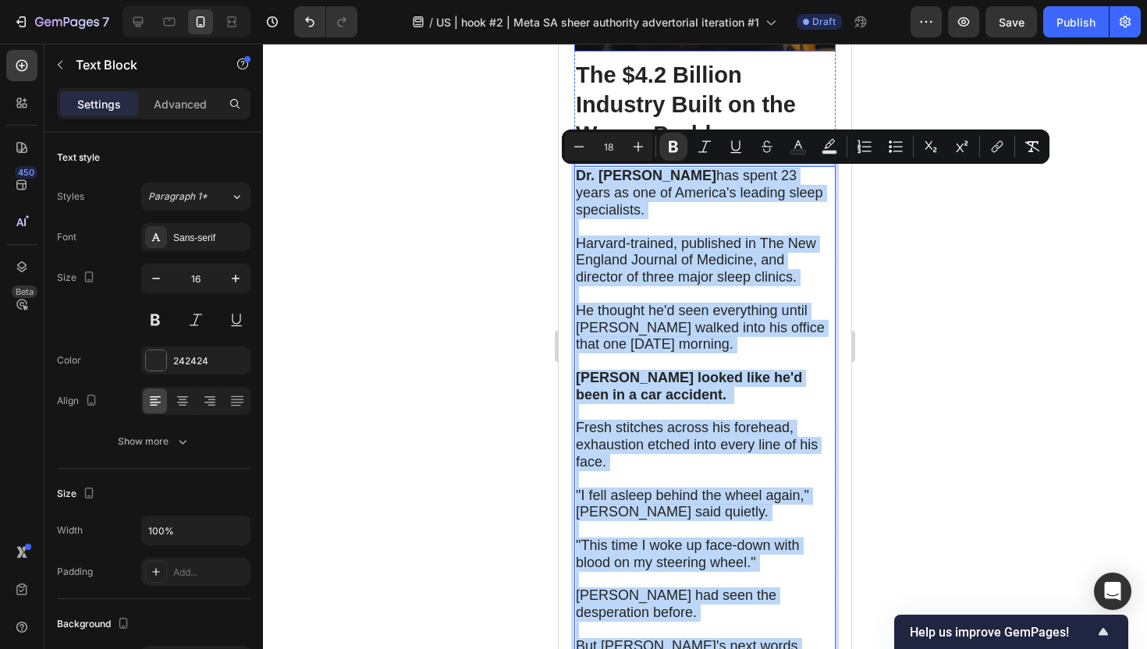
scroll to position [1415, 0]
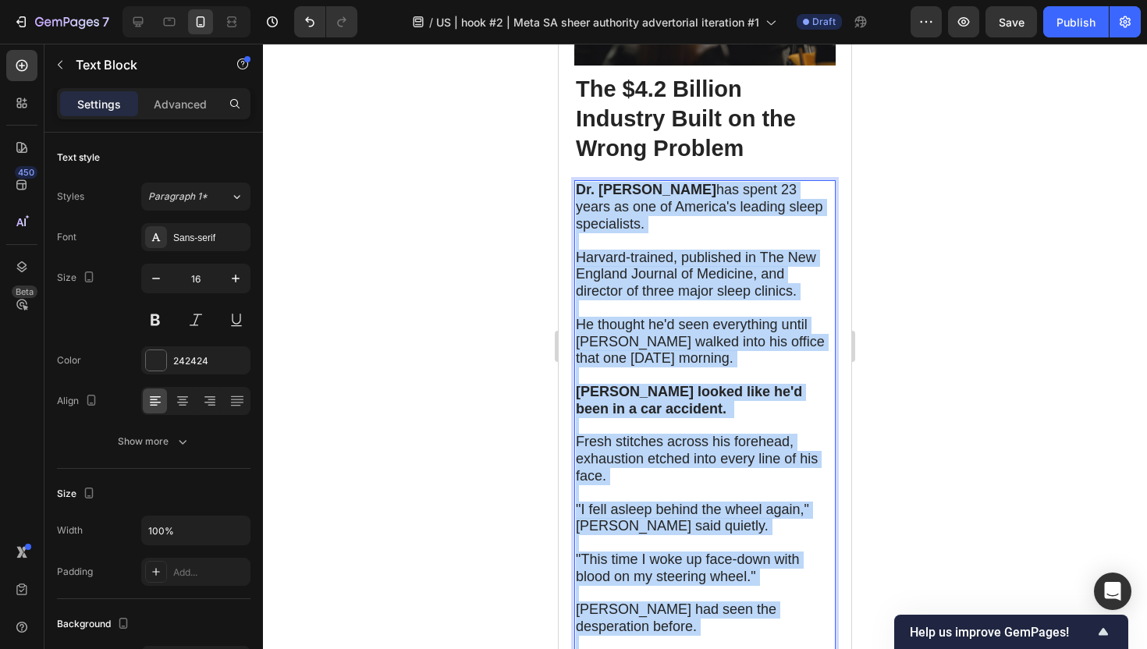
drag, startPoint x: 786, startPoint y: 344, endPoint x: 577, endPoint y: 175, distance: 268.4
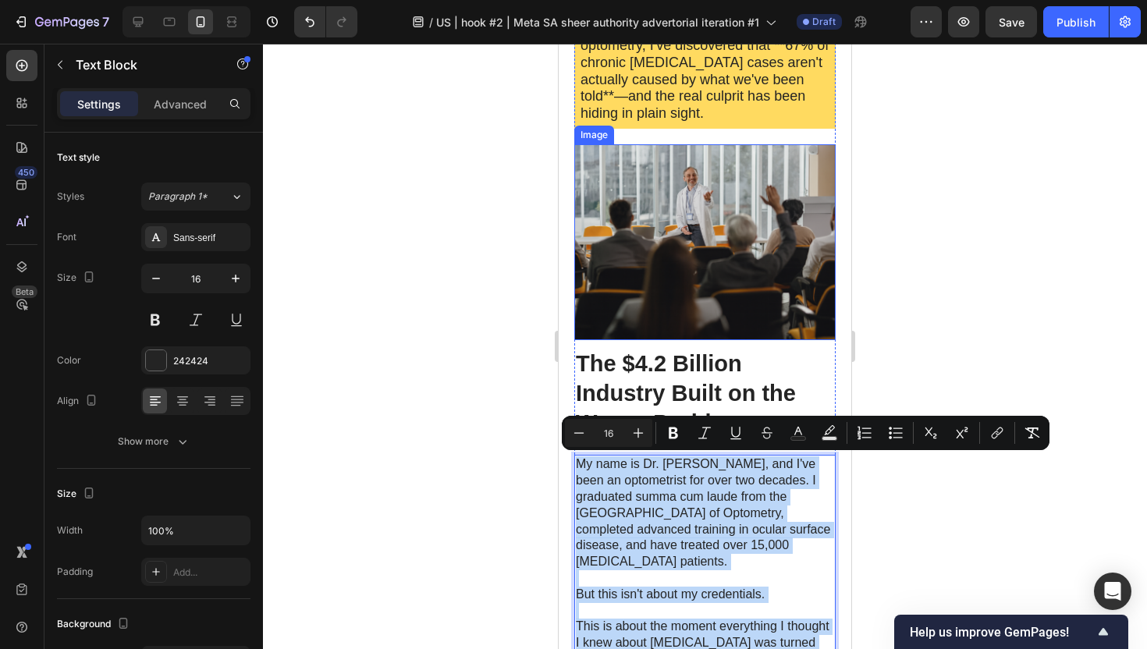
scroll to position [1130, 0]
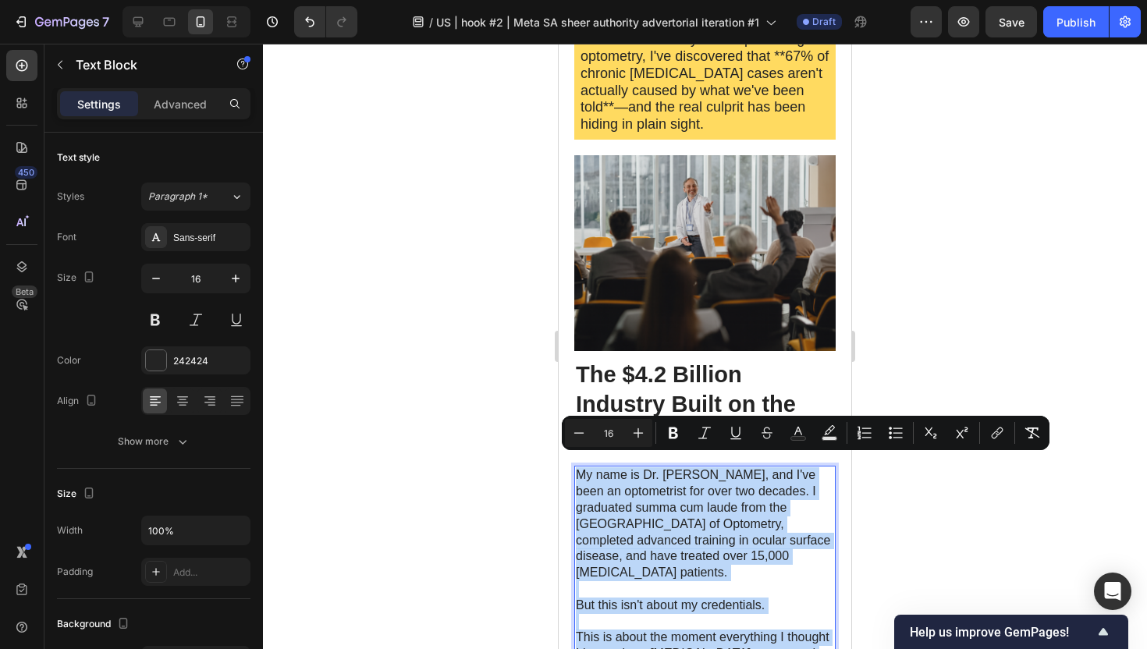
drag, startPoint x: 779, startPoint y: 626, endPoint x: 574, endPoint y: 459, distance: 264.0
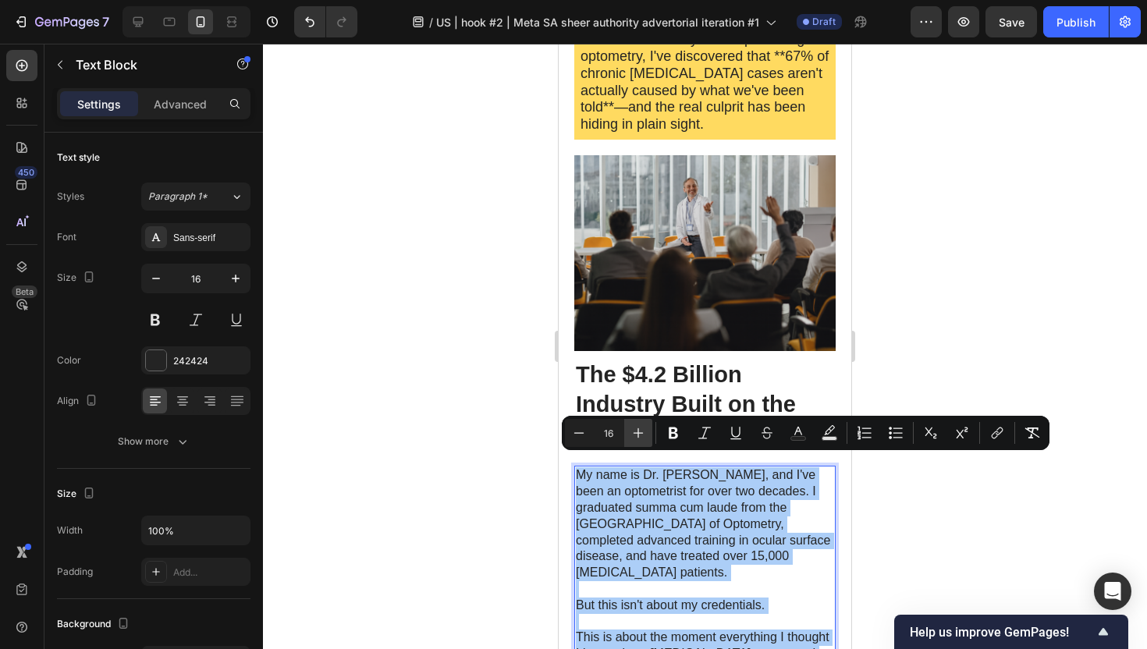
click at [641, 434] on icon "Editor contextual toolbar" at bounding box center [638, 433] width 16 height 16
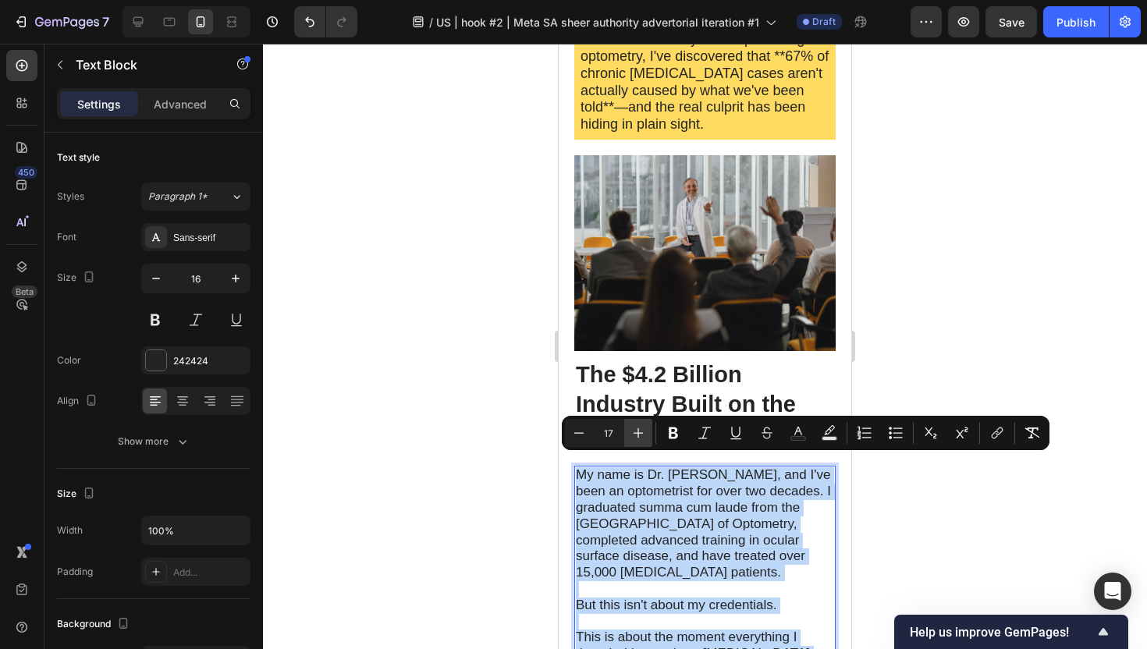
type input "18"
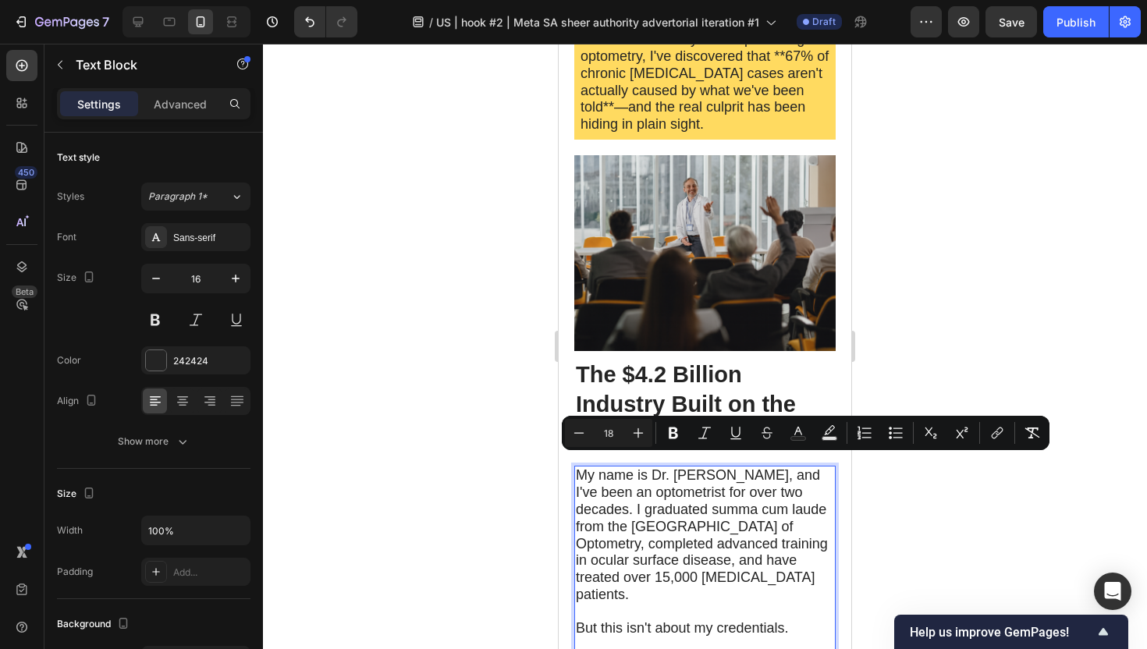
click at [994, 502] on div at bounding box center [705, 346] width 884 height 605
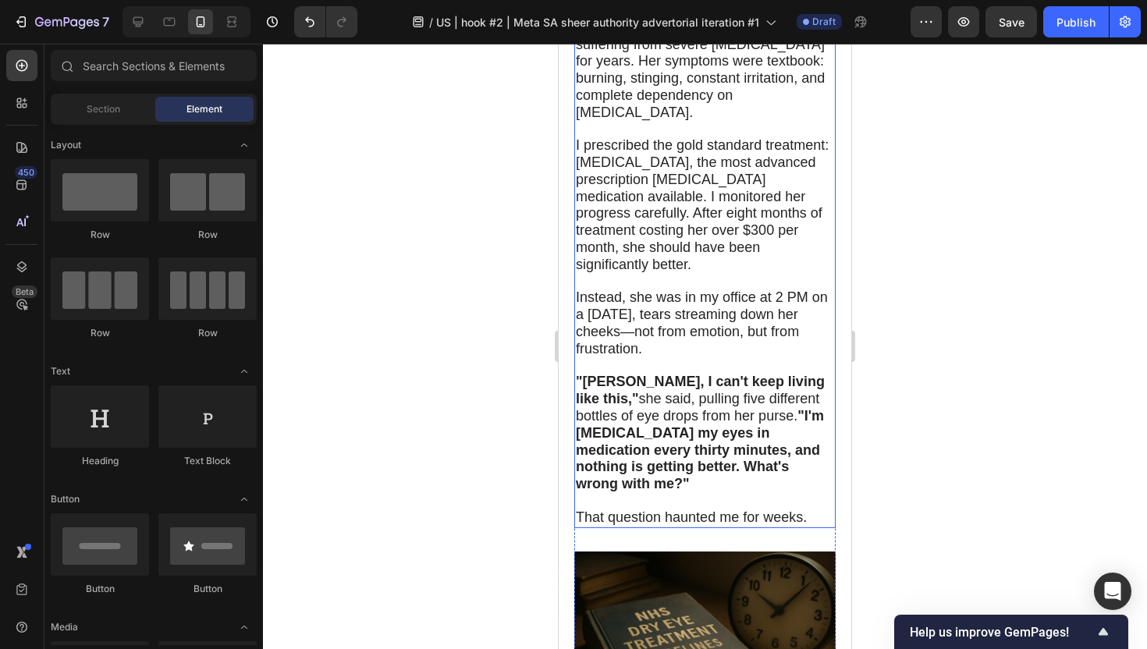
scroll to position [1871, 0]
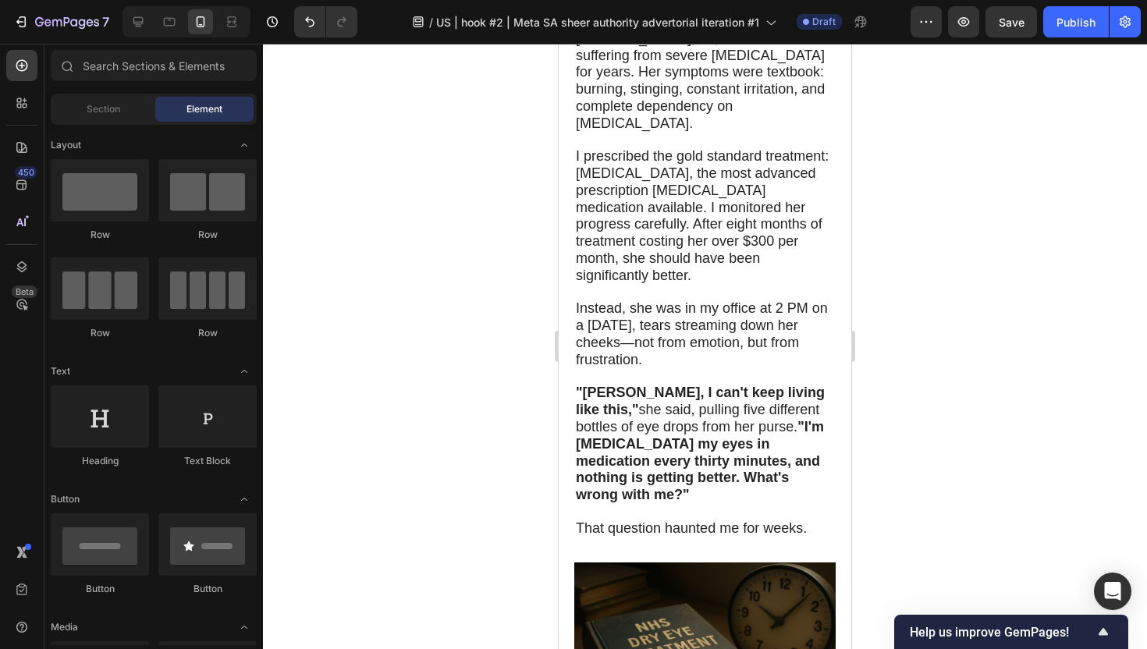
click at [990, 388] on div at bounding box center [705, 346] width 884 height 605
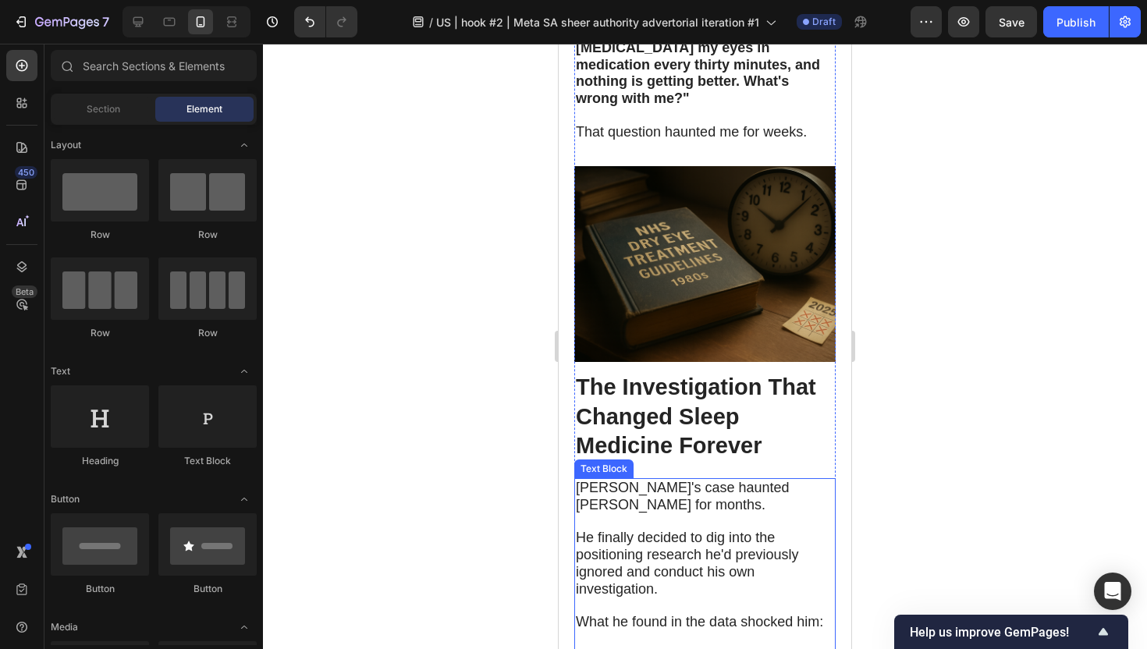
scroll to position [2268, 0]
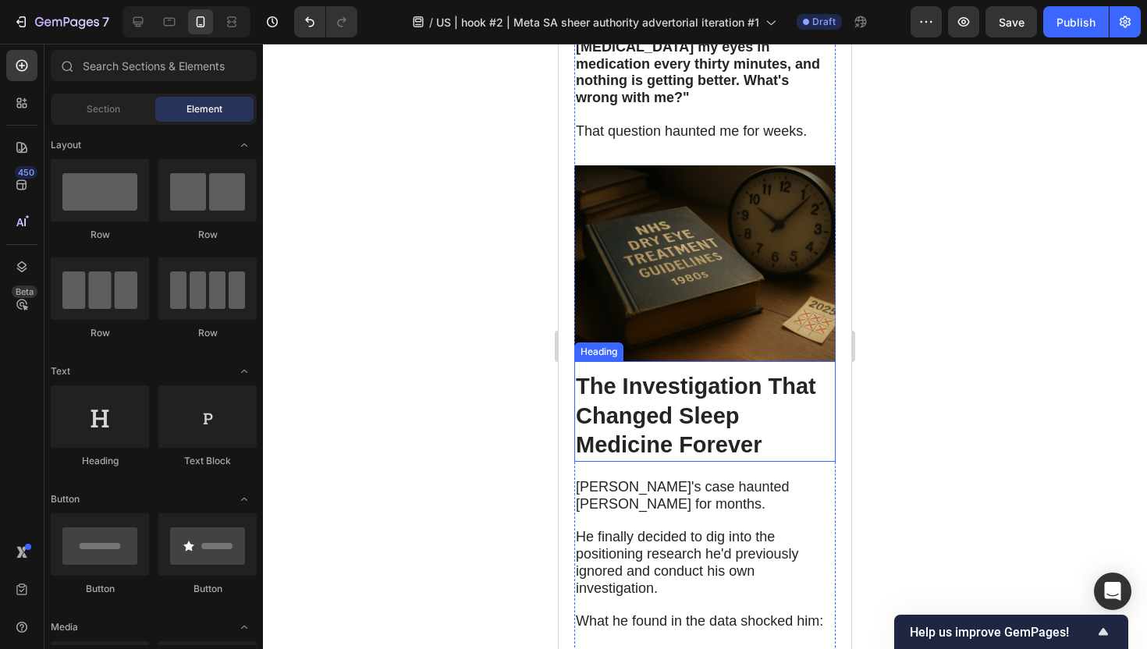
click at [703, 374] on strong "The Investigation That Changed Sleep Medicine Forever" at bounding box center [696, 415] width 240 height 83
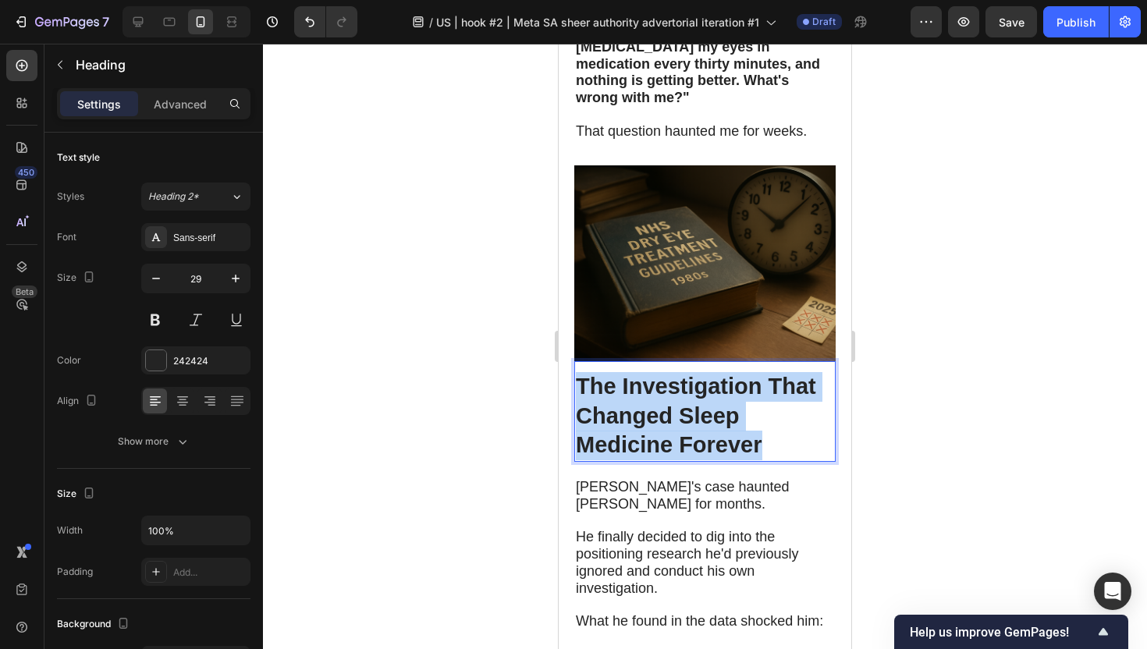
click at [703, 374] on strong "The Investigation That Changed Sleep Medicine Forever" at bounding box center [696, 415] width 240 height 83
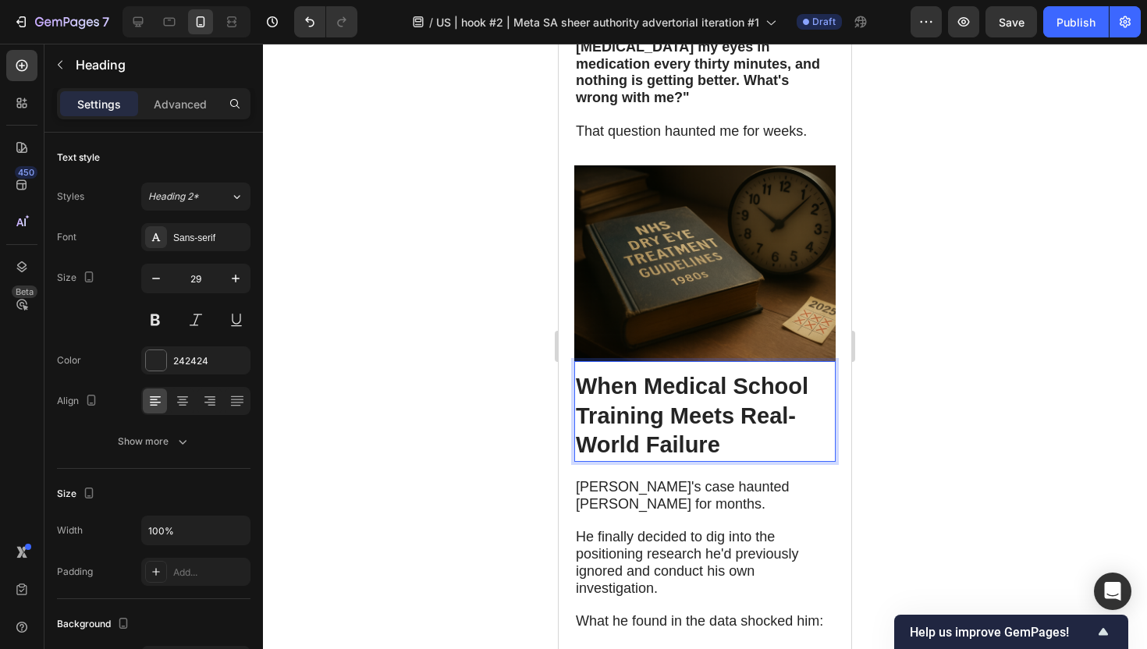
click at [509, 353] on div at bounding box center [705, 346] width 884 height 605
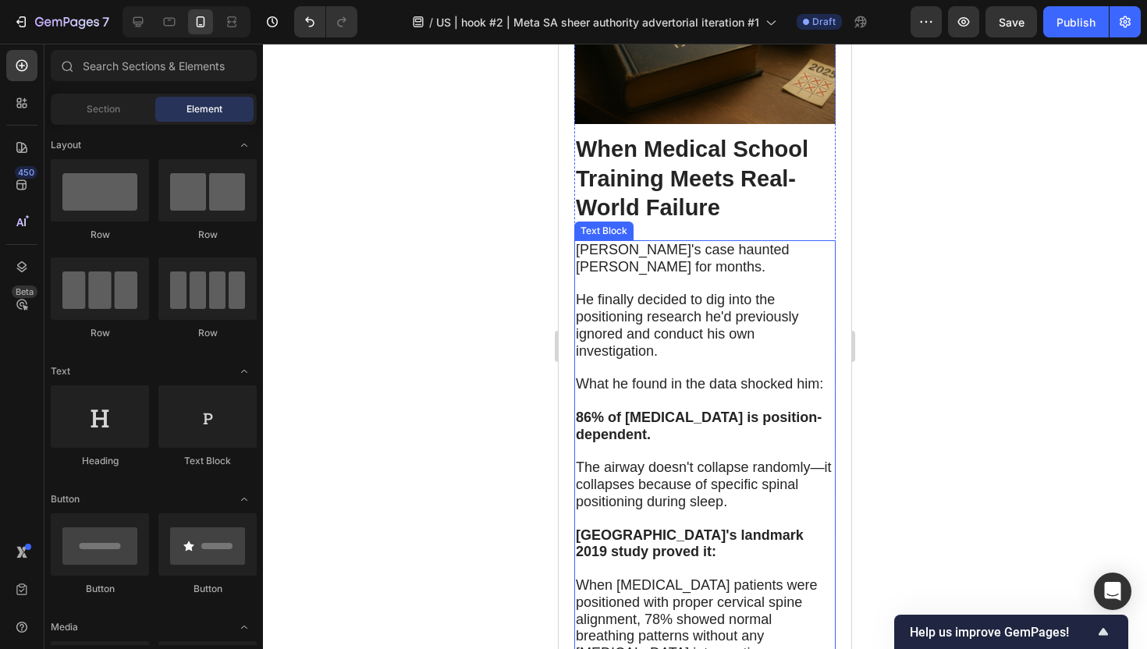
scroll to position [2518, 0]
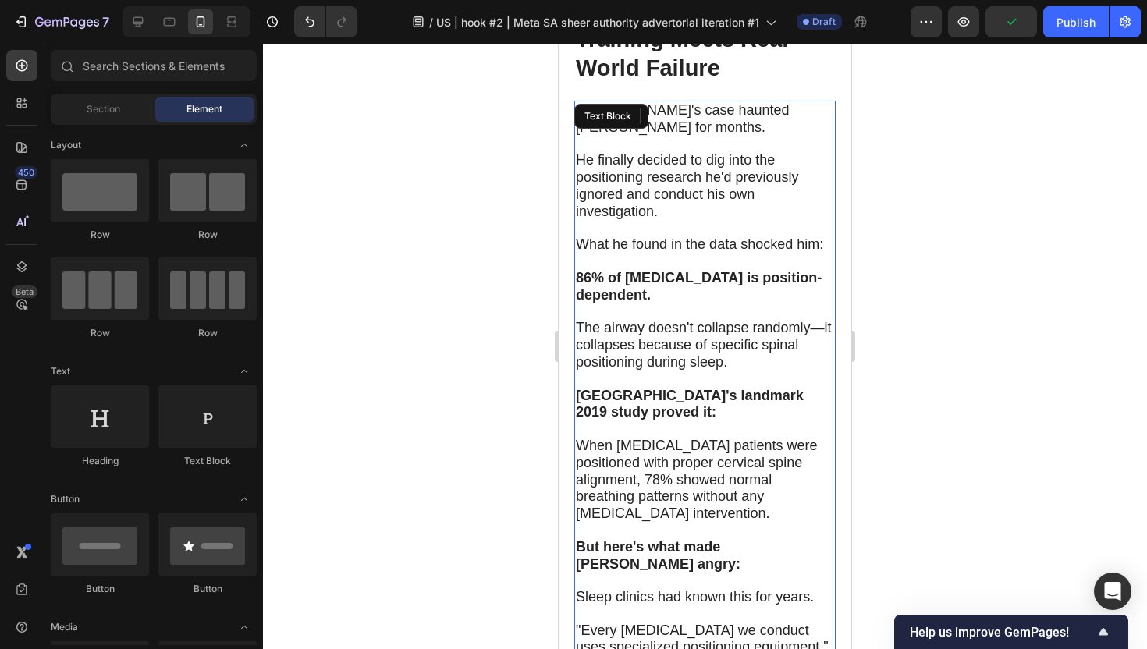
click at [681, 388] on p "[GEOGRAPHIC_DATA]'s landmark 2019 study proved it:" at bounding box center [705, 405] width 258 height 34
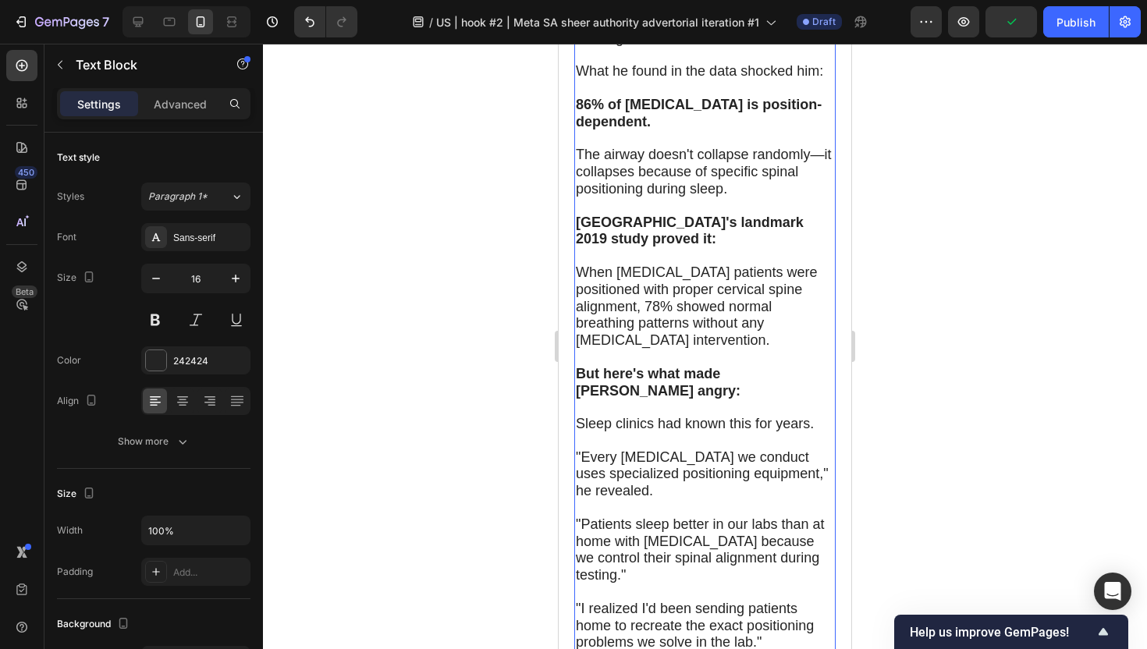
scroll to position [2830, 0]
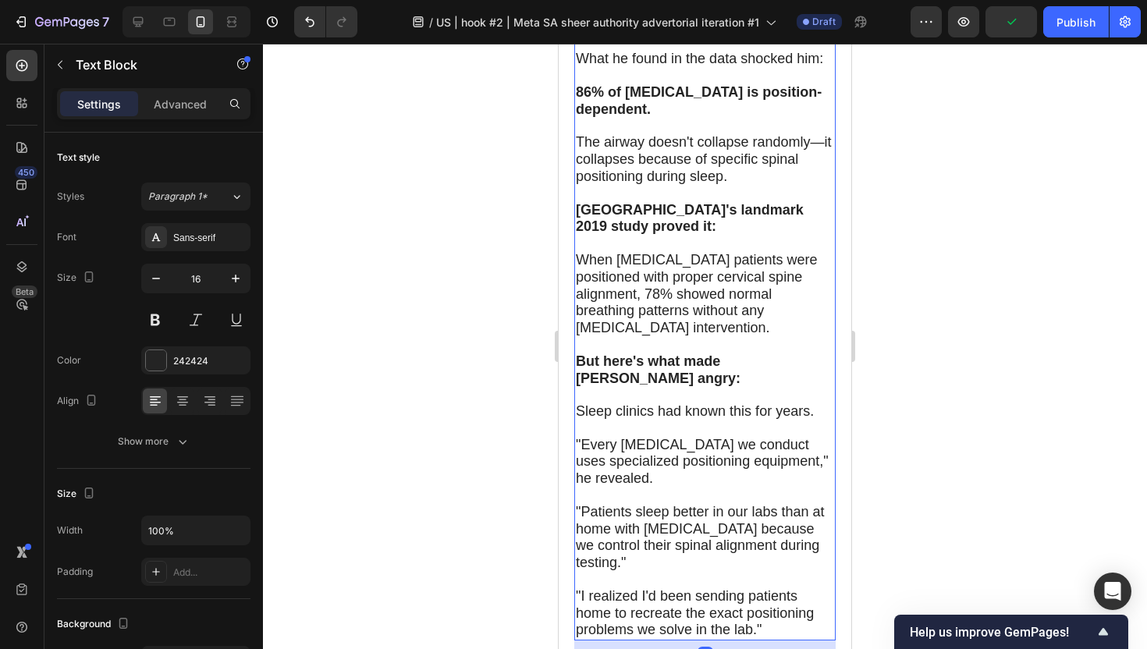
click at [762, 588] on p ""I realized I'd been sending patients home to recreate the exact positioning pr…" at bounding box center [705, 613] width 258 height 51
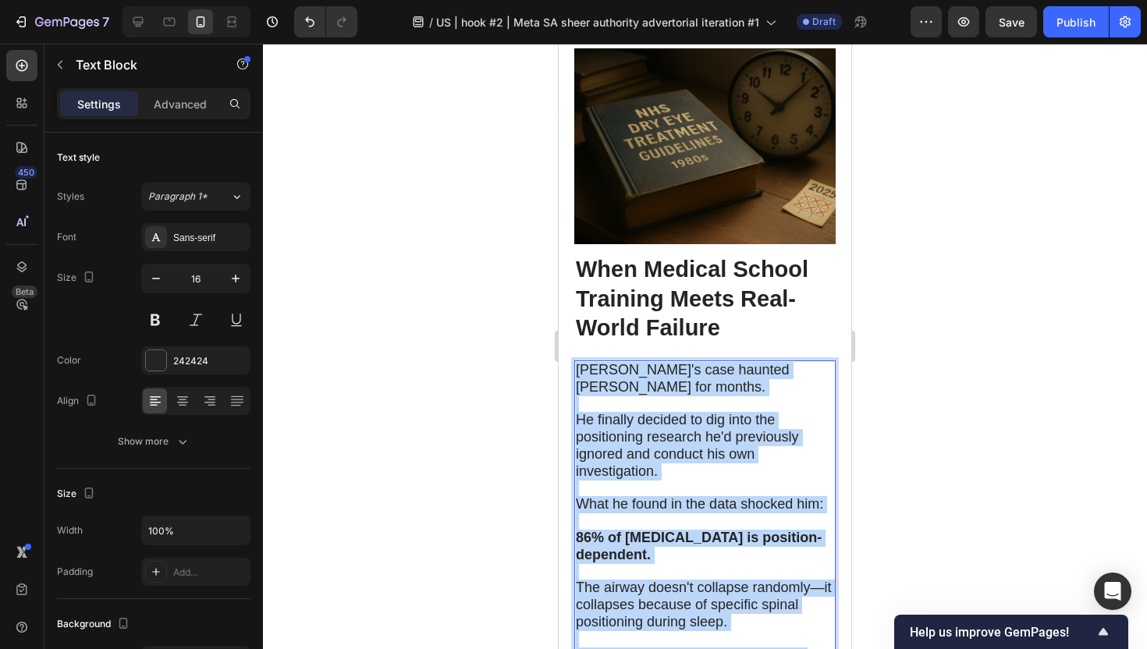
scroll to position [2378, 0]
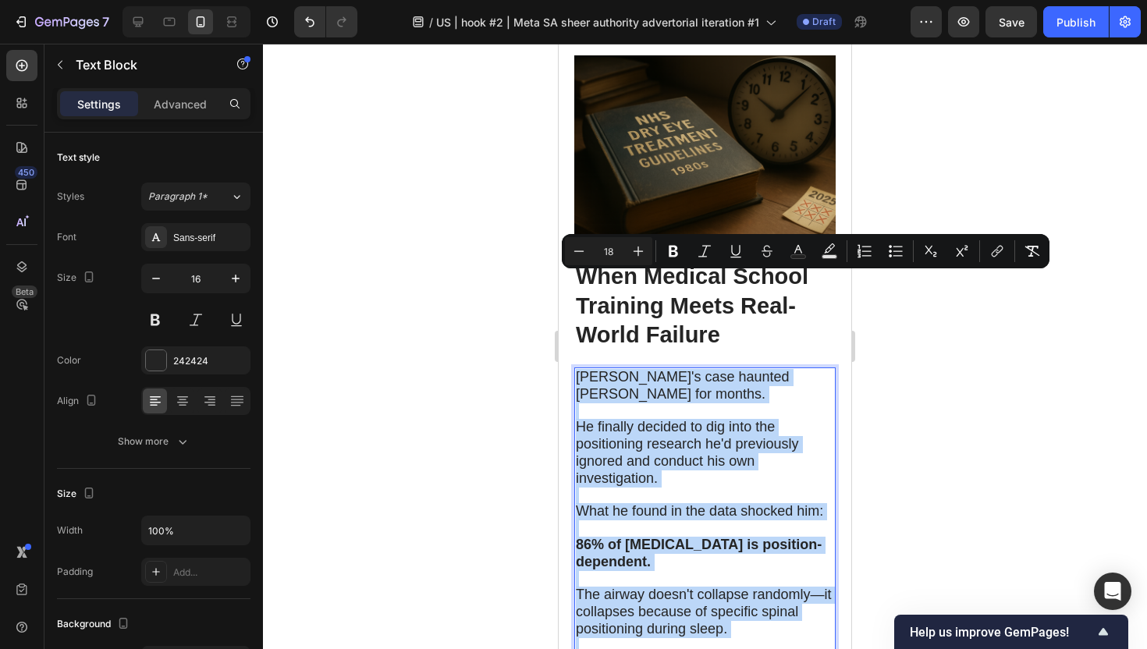
drag, startPoint x: 762, startPoint y: 503, endPoint x: 579, endPoint y: 278, distance: 290.6
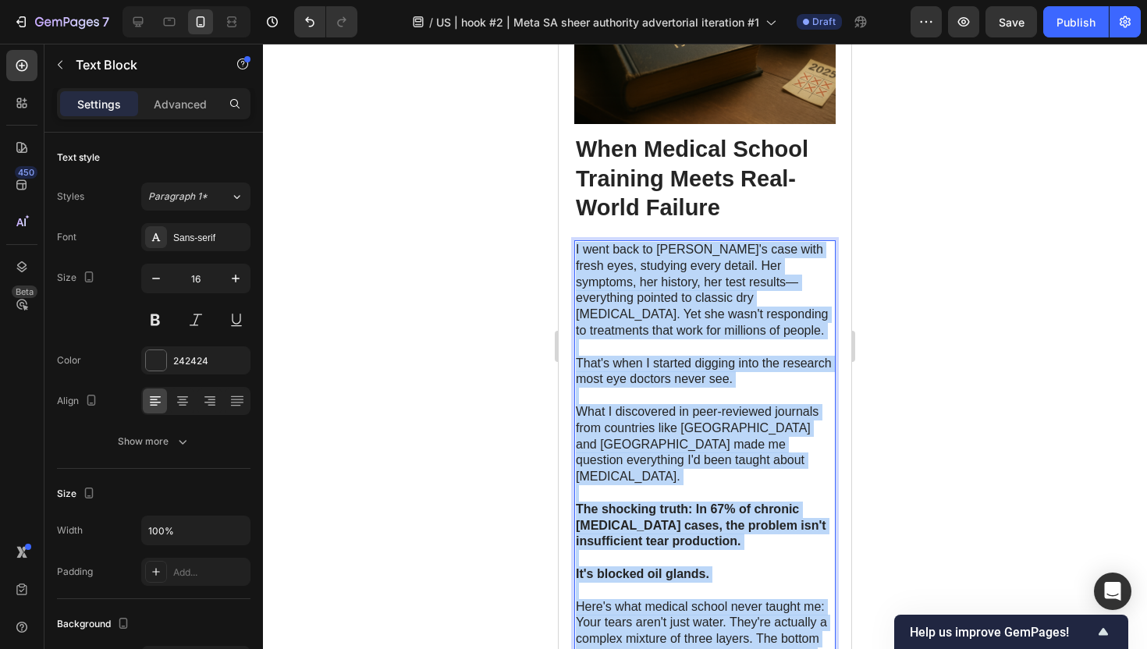
scroll to position [2411, 0]
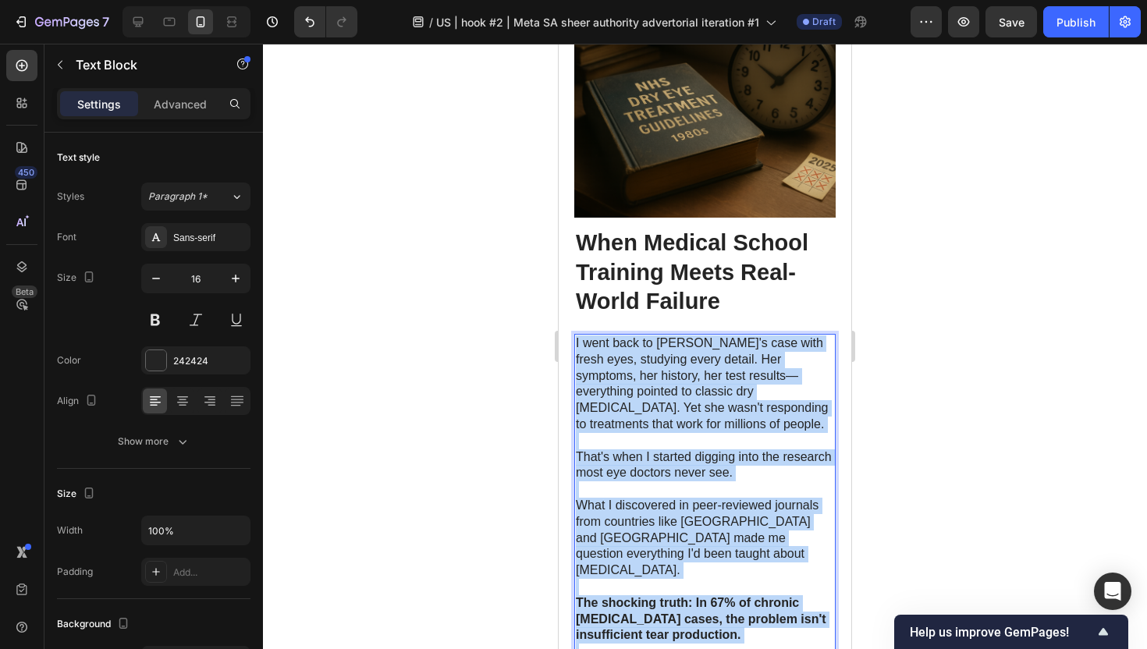
drag, startPoint x: 679, startPoint y: 622, endPoint x: 576, endPoint y: 250, distance: 386.3
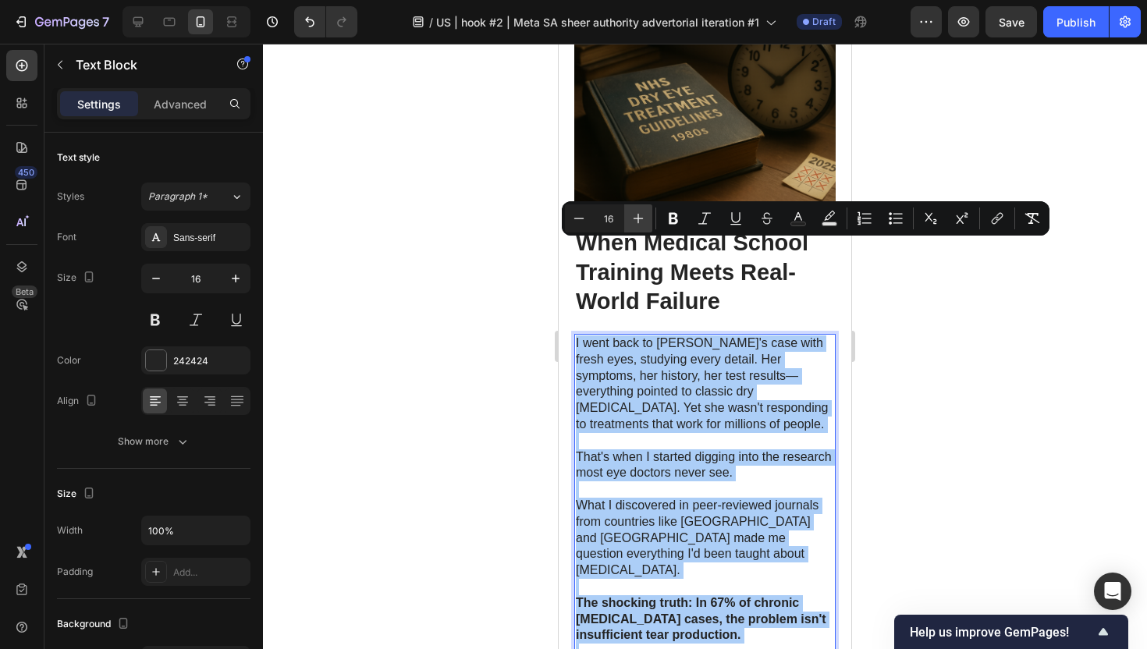
click at [635, 222] on icon "Editor contextual toolbar" at bounding box center [638, 219] width 16 height 16
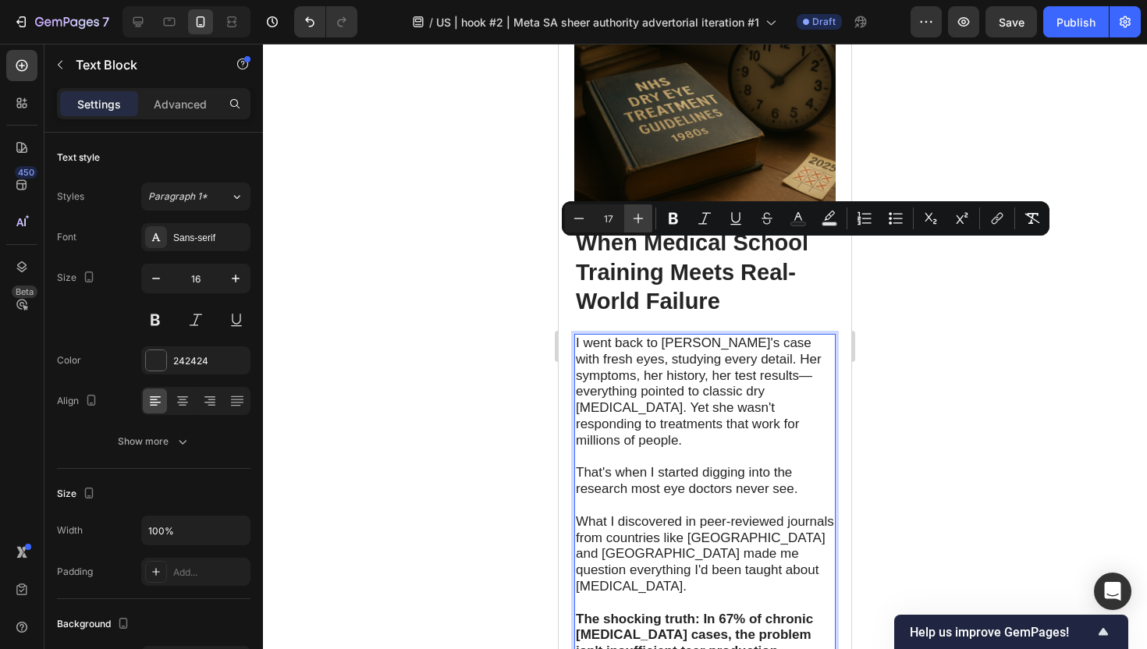
click at [635, 222] on icon "Editor contextual toolbar" at bounding box center [638, 219] width 16 height 16
type input "18"
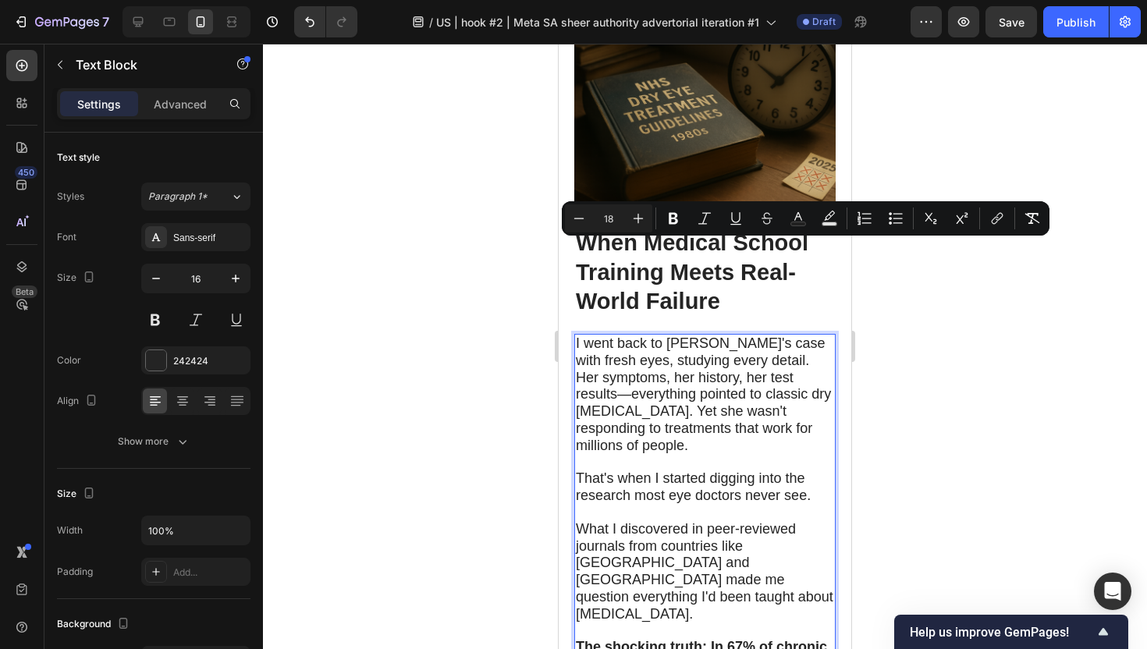
click at [454, 315] on div at bounding box center [705, 346] width 884 height 605
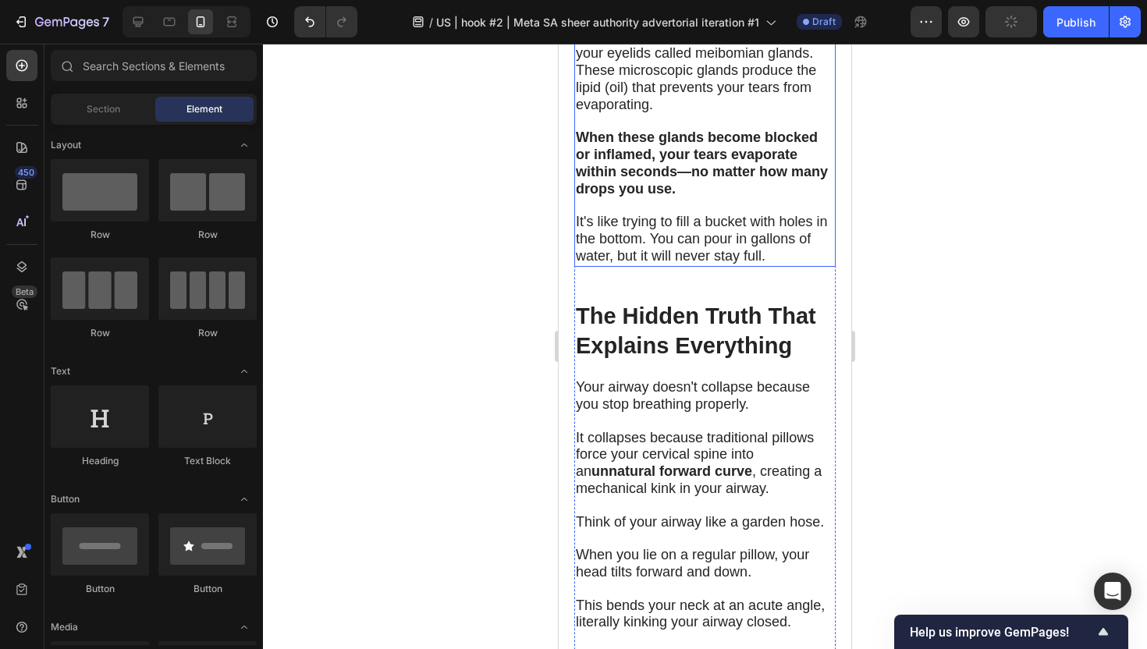
scroll to position [3264, 0]
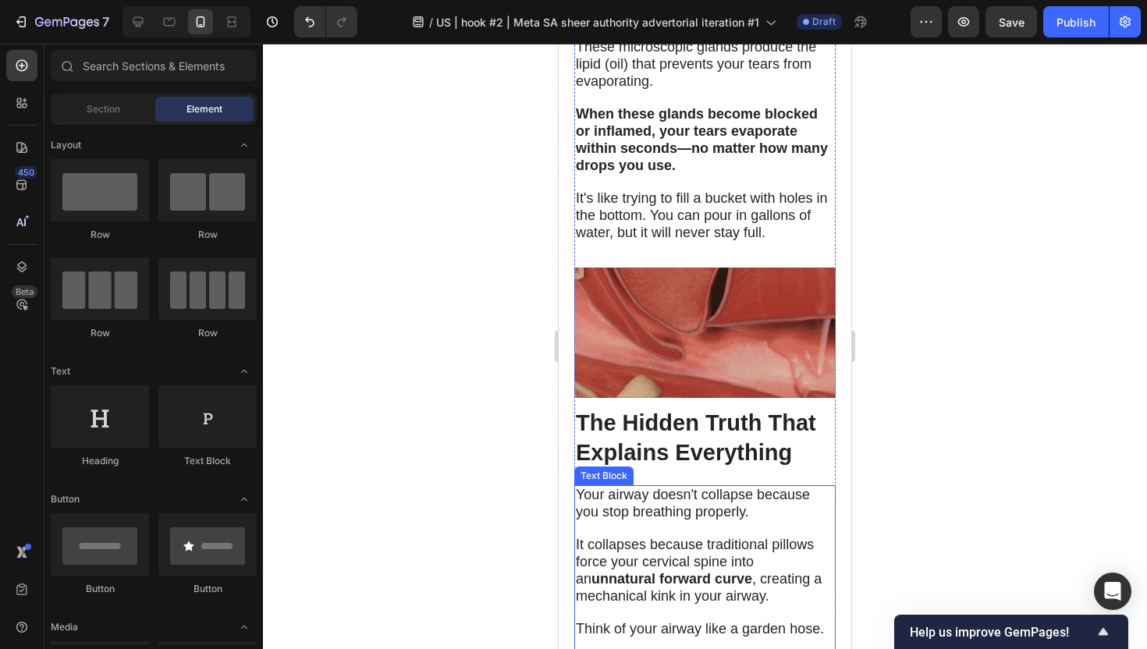
click at [696, 410] on strong "The Hidden Truth That Explains Everything" at bounding box center [696, 437] width 240 height 55
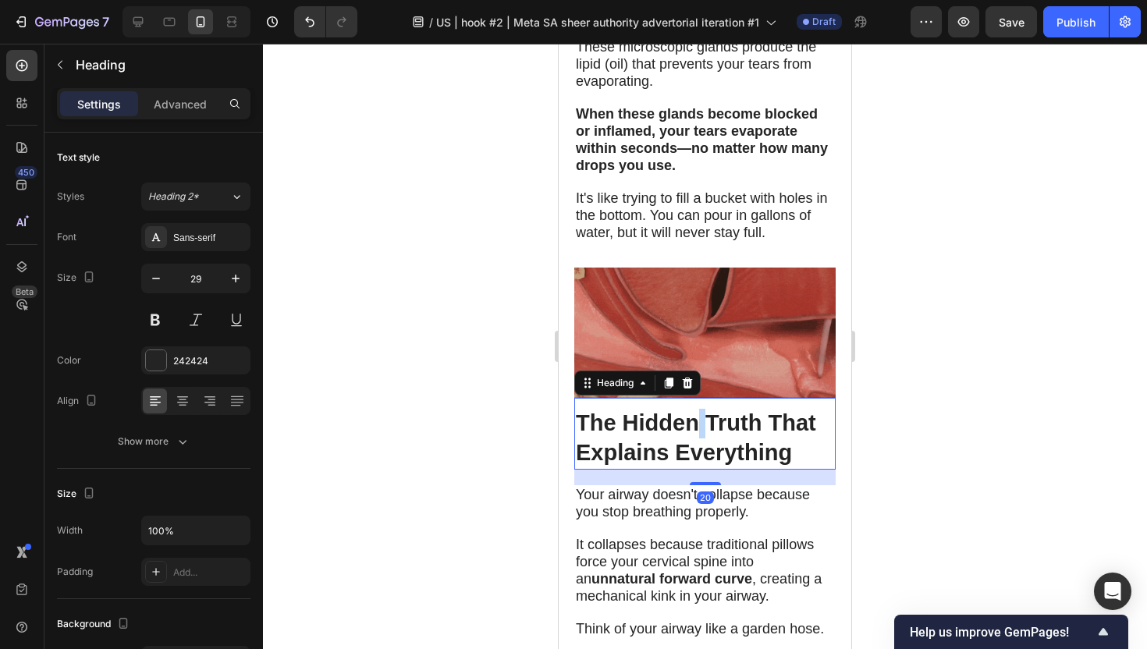
click at [697, 410] on strong "The Hidden Truth That Explains Everything" at bounding box center [696, 437] width 240 height 55
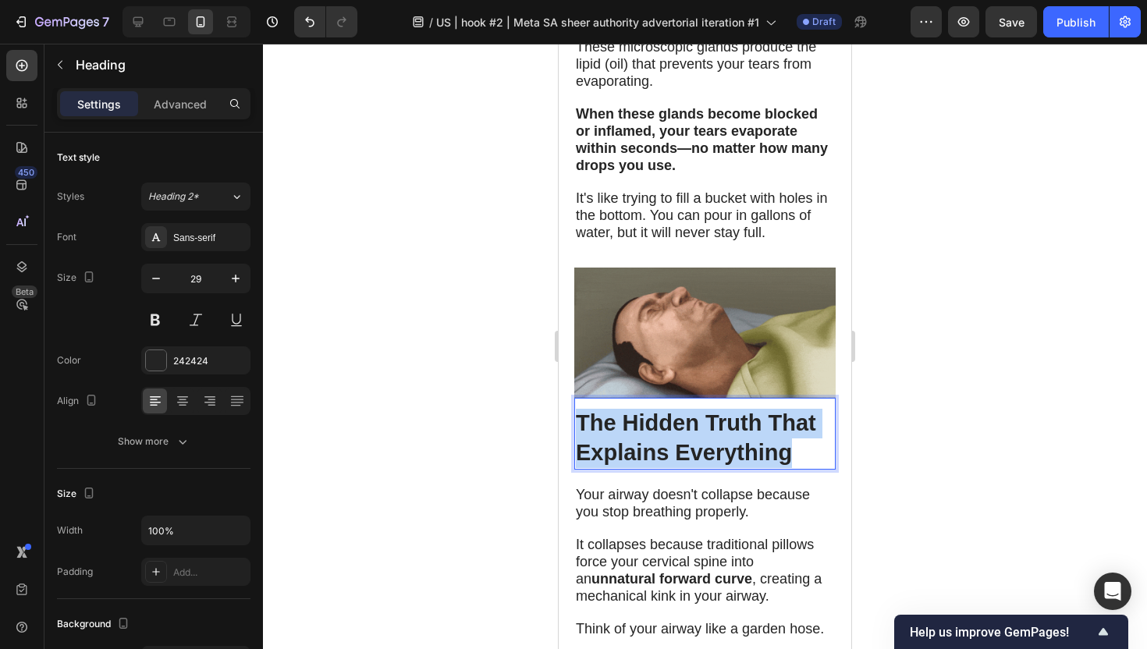
click at [697, 410] on strong "The Hidden Truth That Explains Everything" at bounding box center [696, 437] width 240 height 55
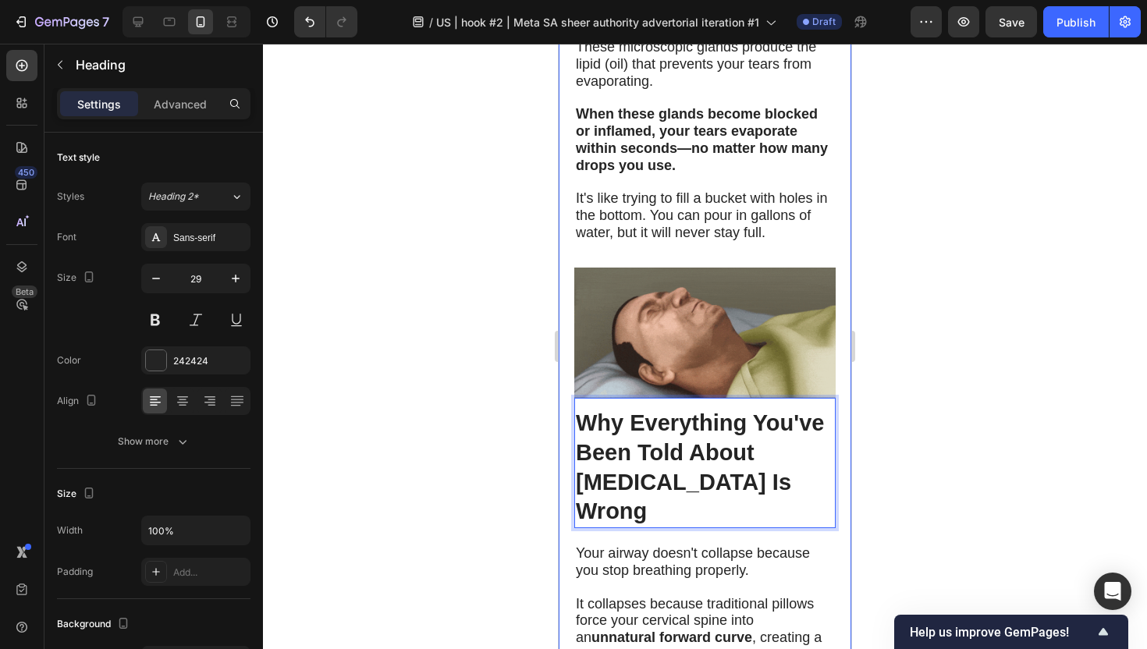
click at [524, 410] on div at bounding box center [705, 346] width 884 height 605
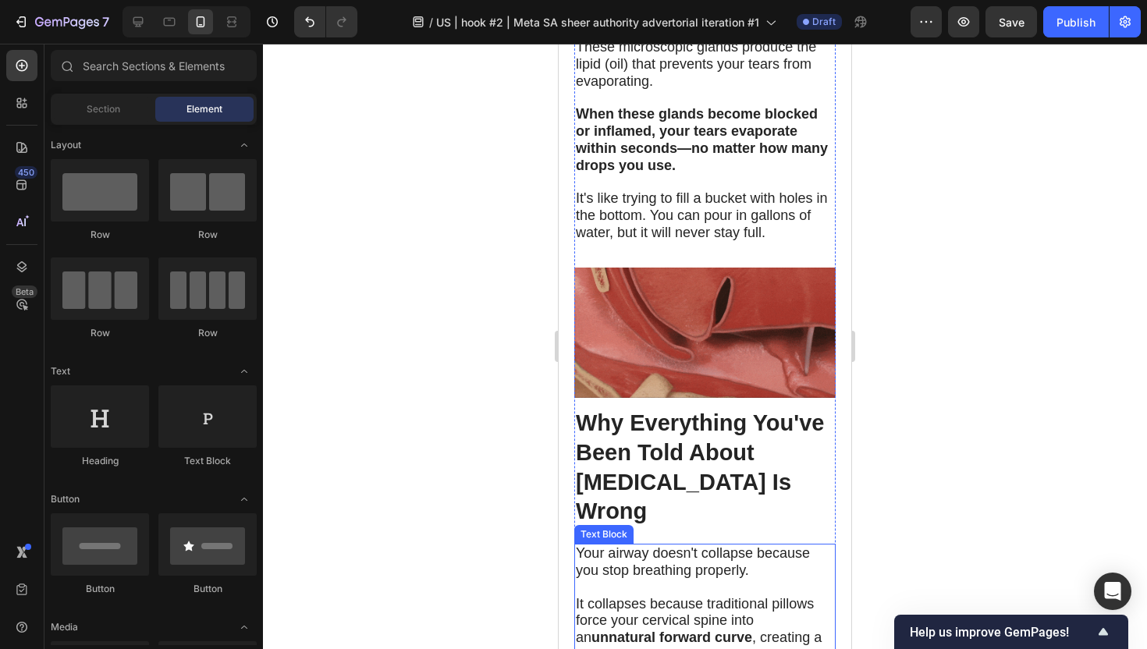
click at [710, 596] on span "It collapses because traditional pillows force your cervical spine into an unna…" at bounding box center [699, 629] width 246 height 66
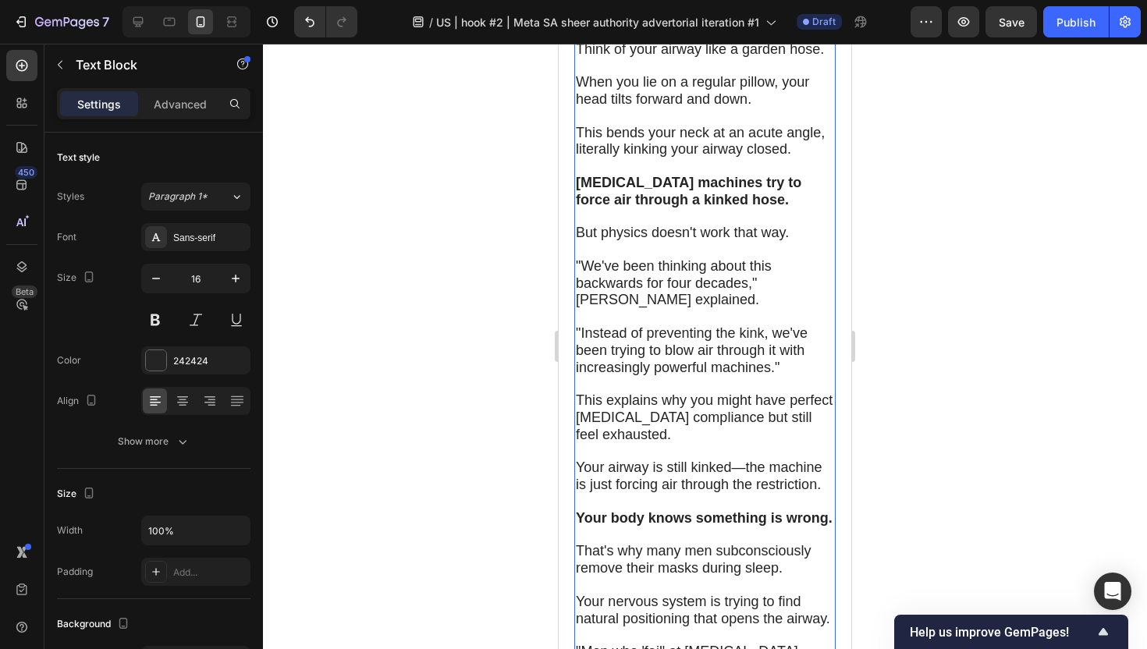
scroll to position [4039, 0]
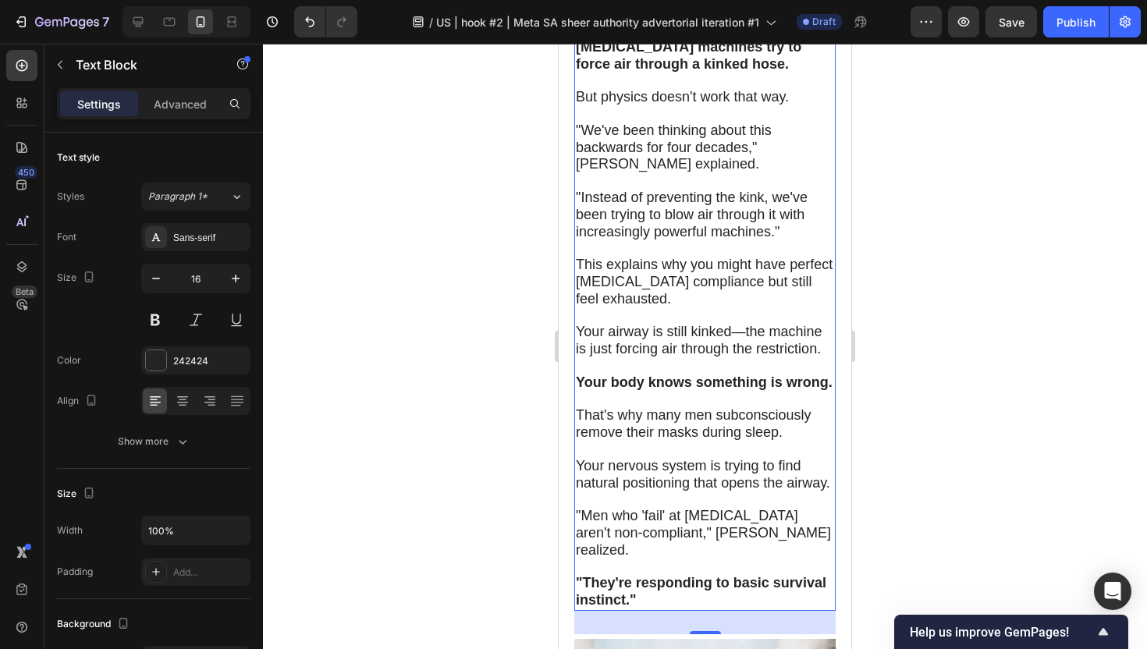
click at [646, 575] on strong ""They're responding to basic survival instinct."" at bounding box center [701, 591] width 250 height 33
click at [637, 575] on p ""They're responding to basic survival instinct."" at bounding box center [705, 592] width 258 height 34
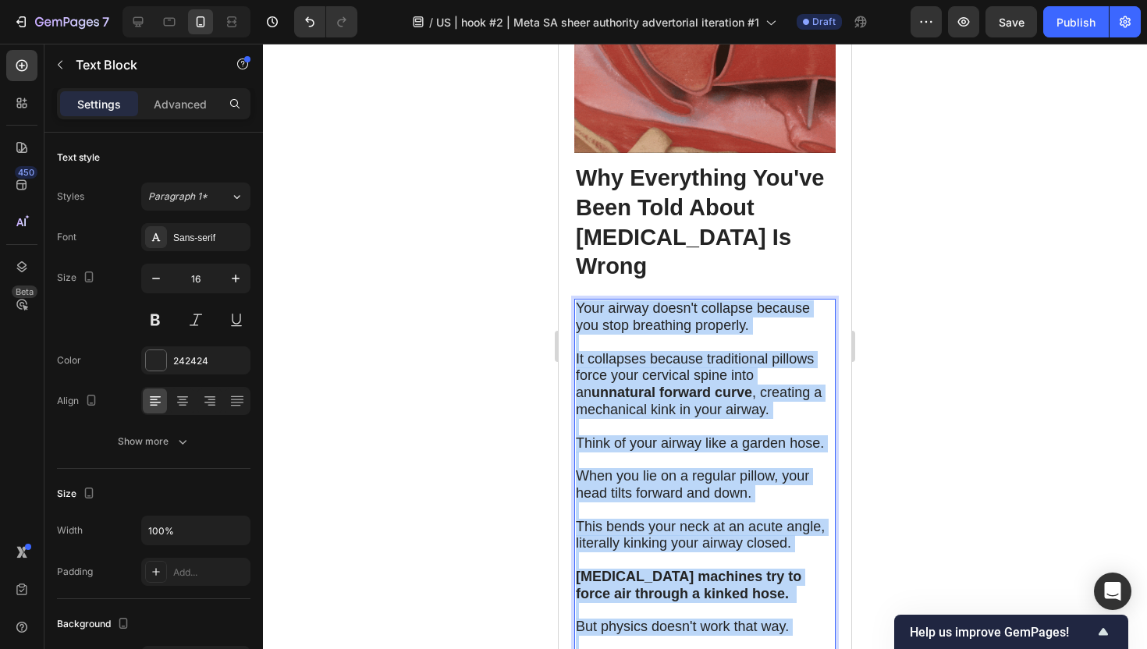
scroll to position [3458, 0]
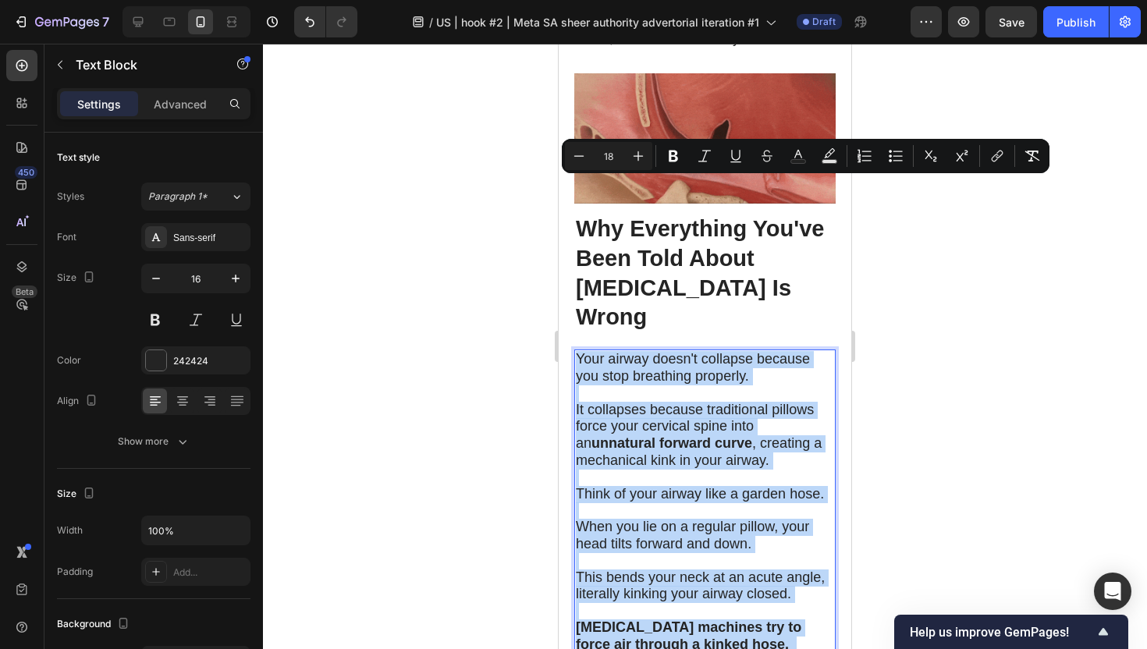
drag, startPoint x: 637, startPoint y: 399, endPoint x: 579, endPoint y: 185, distance: 221.4
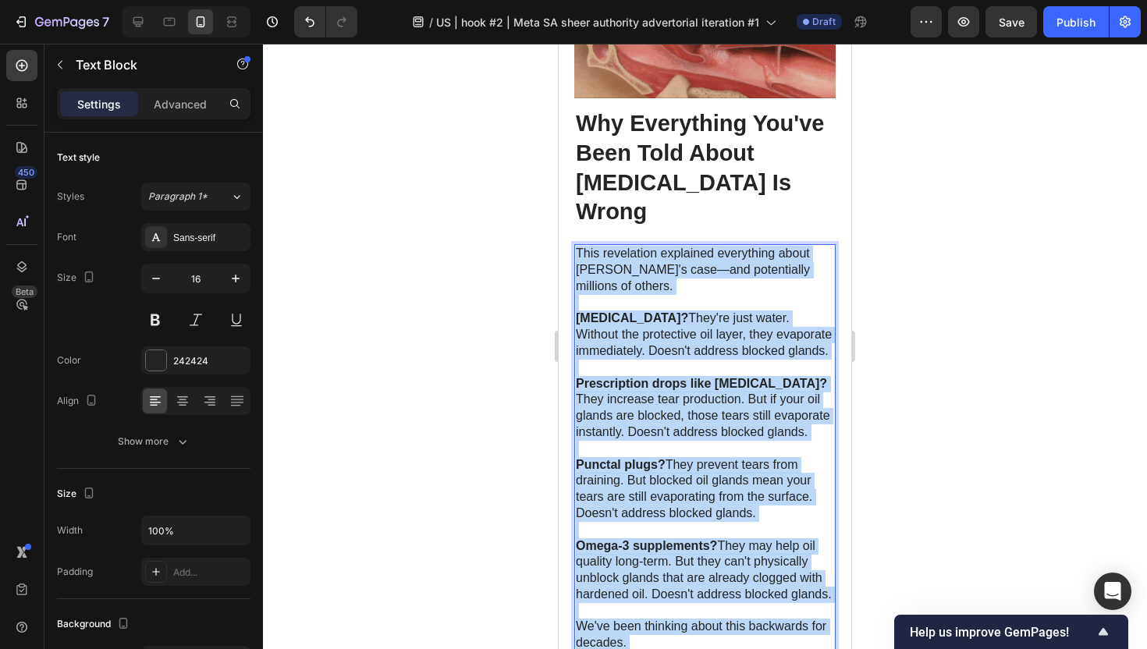
scroll to position [3152, 0]
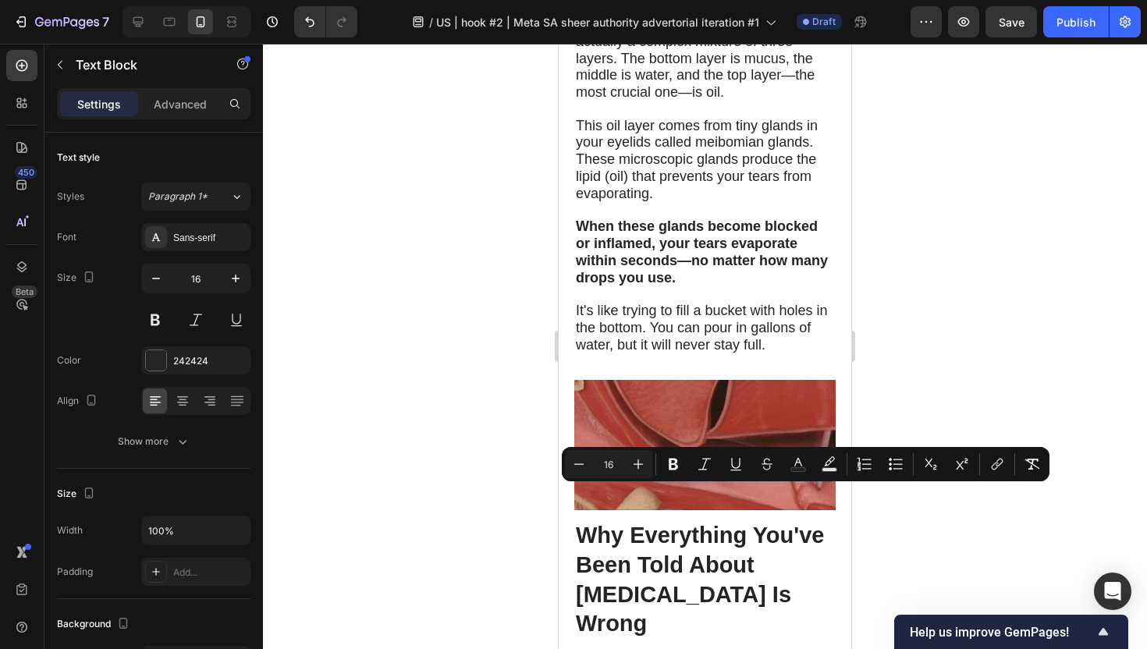
drag, startPoint x: 704, startPoint y: 609, endPoint x: 576, endPoint y: 489, distance: 175.0
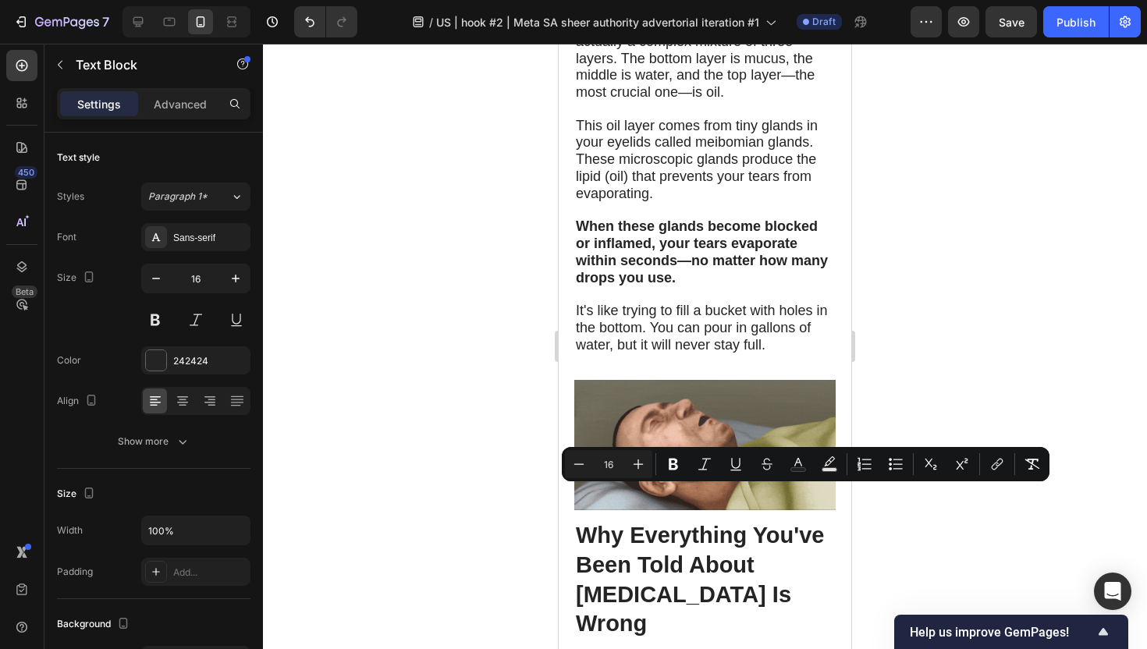
click at [636, 468] on icon "Editor contextual toolbar" at bounding box center [638, 464] width 16 height 16
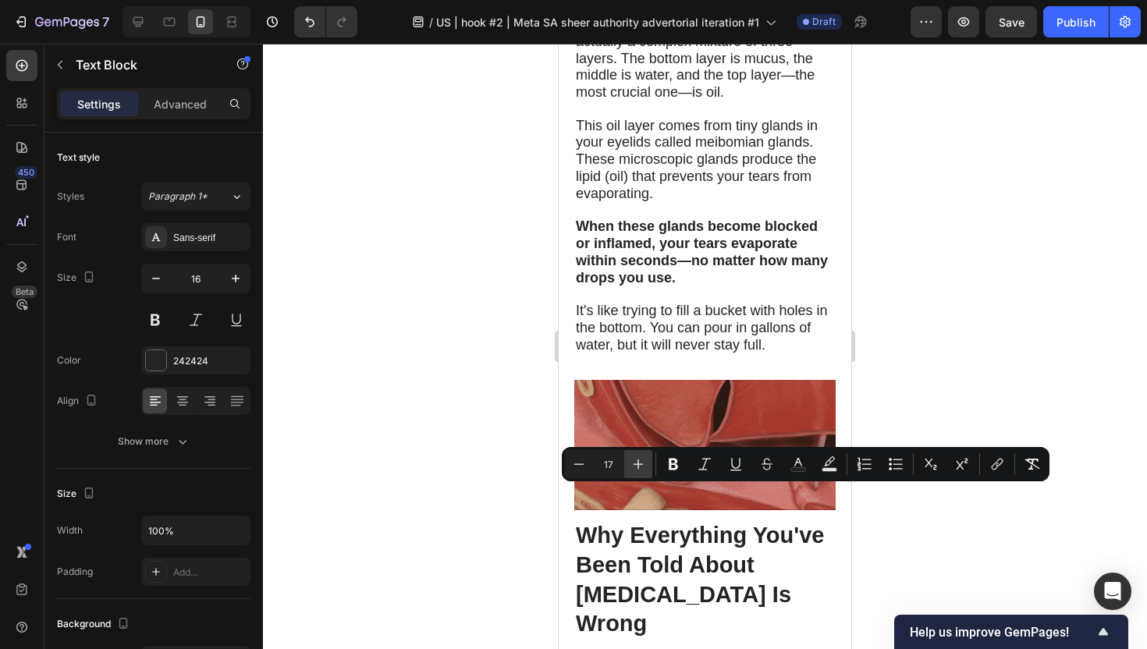
click at [636, 468] on icon "Editor contextual toolbar" at bounding box center [638, 464] width 16 height 16
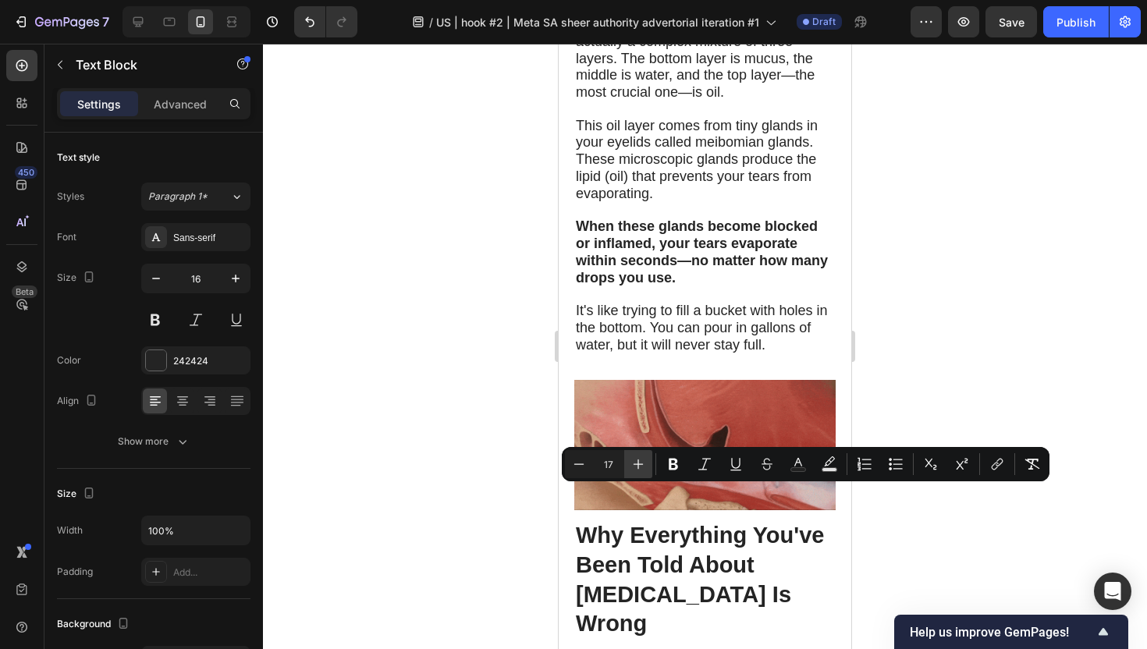
type input "18"
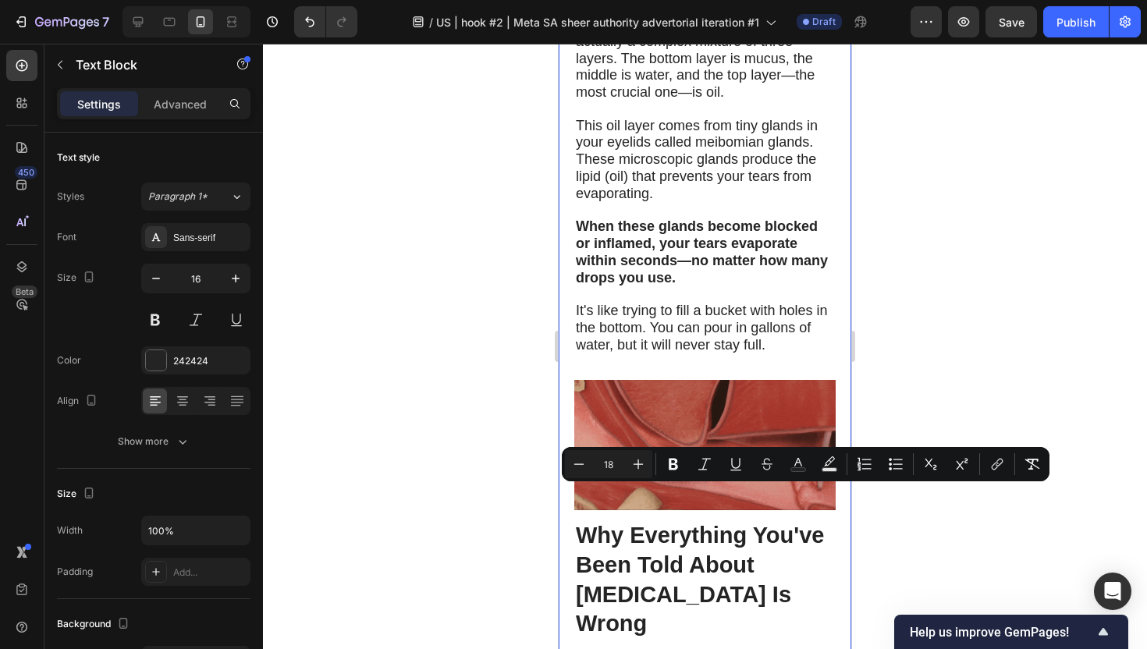
click at [448, 527] on div at bounding box center [705, 346] width 884 height 605
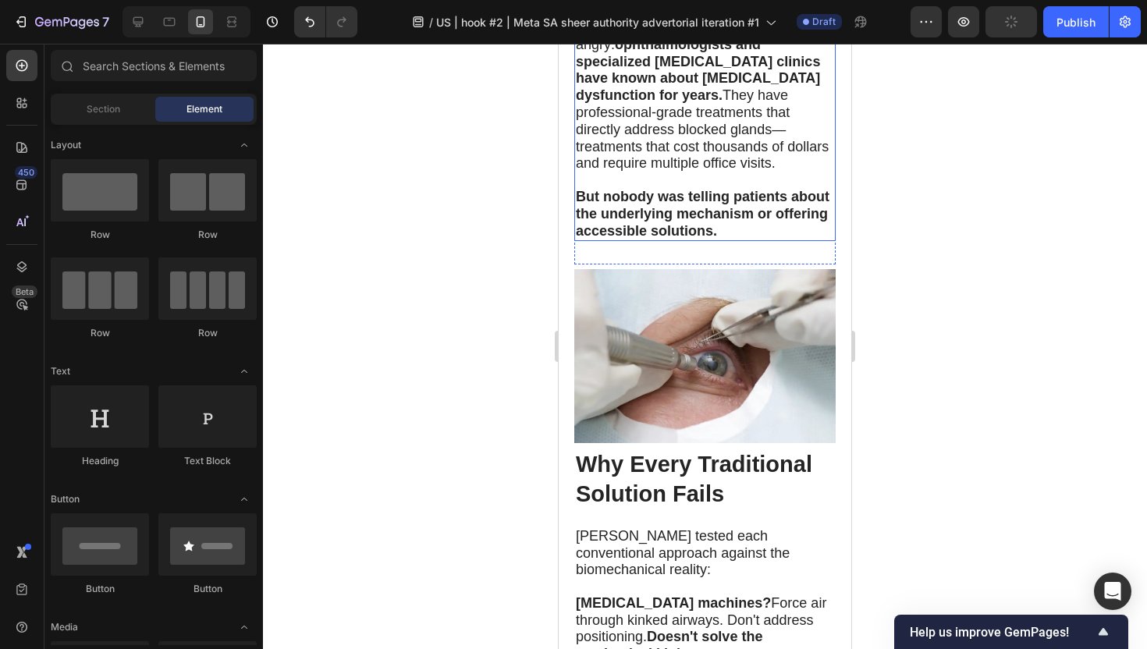
scroll to position [4423, 0]
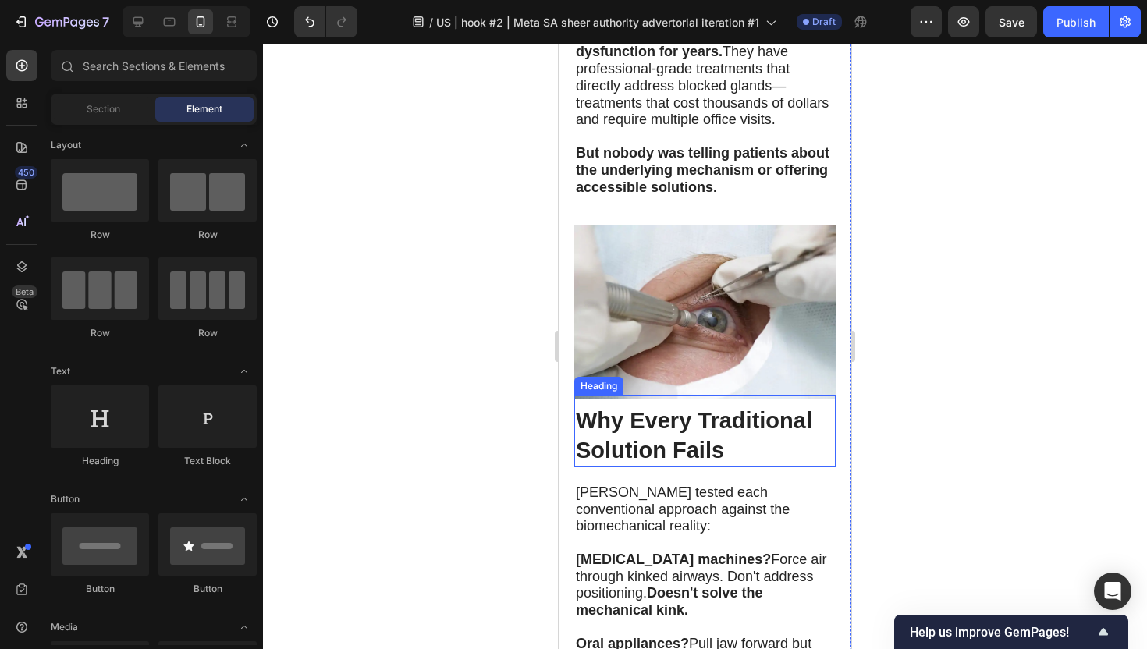
click at [713, 408] on strong "Why Every Traditional Solution Fails" at bounding box center [694, 435] width 236 height 55
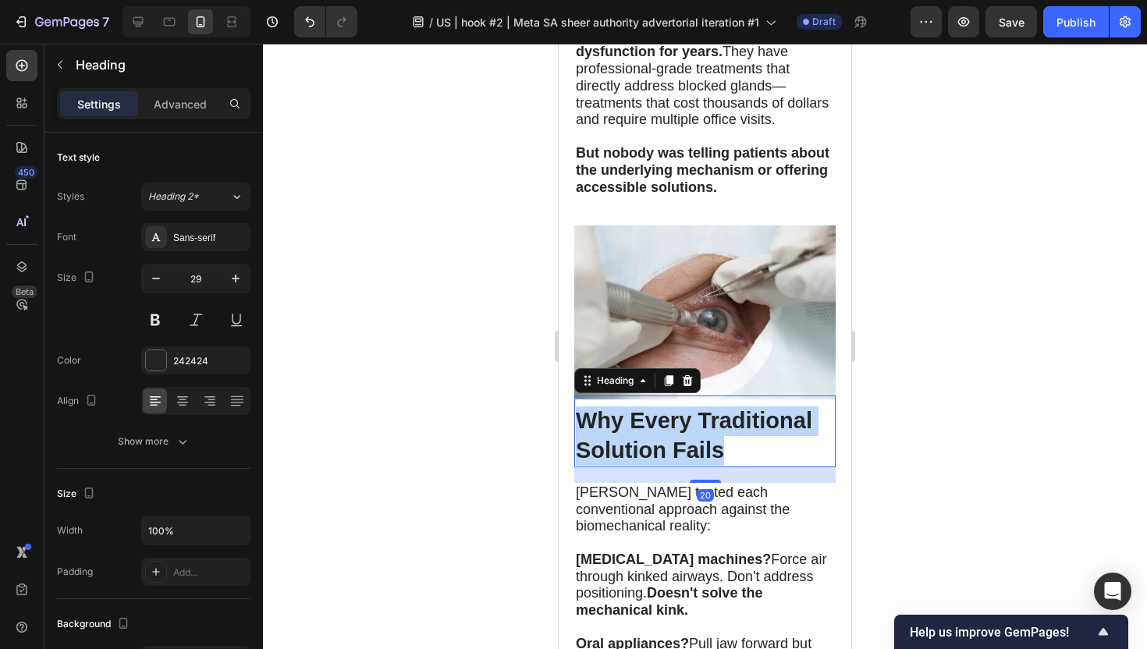
click at [713, 408] on strong "Why Every Traditional Solution Fails" at bounding box center [694, 435] width 236 height 55
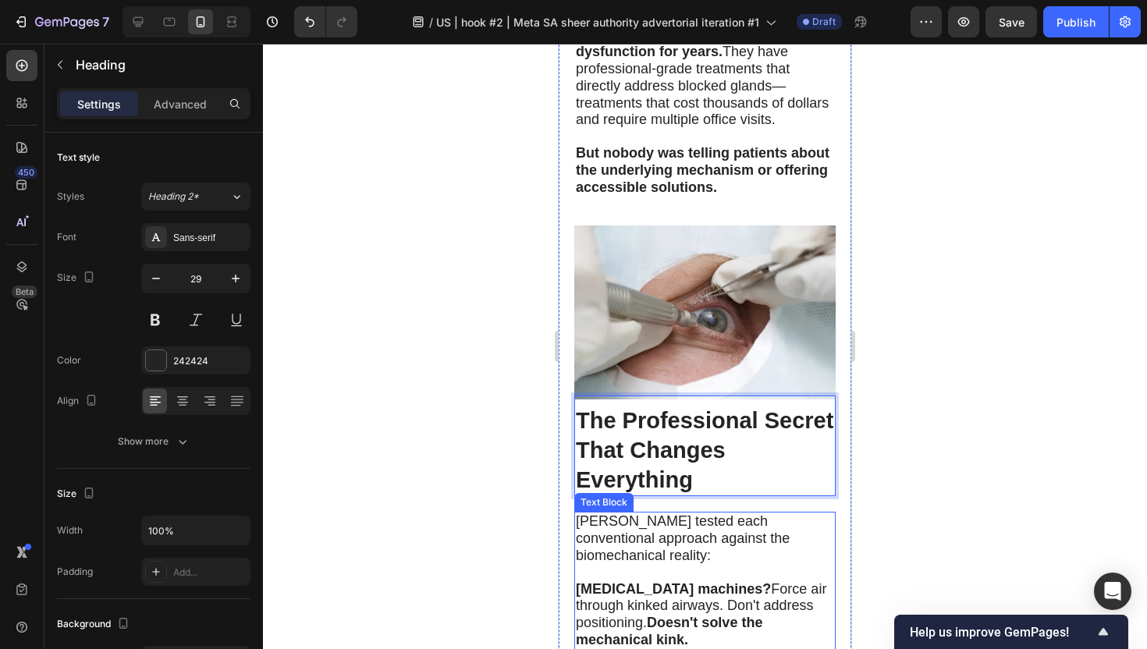
click at [491, 386] on div at bounding box center [705, 346] width 884 height 605
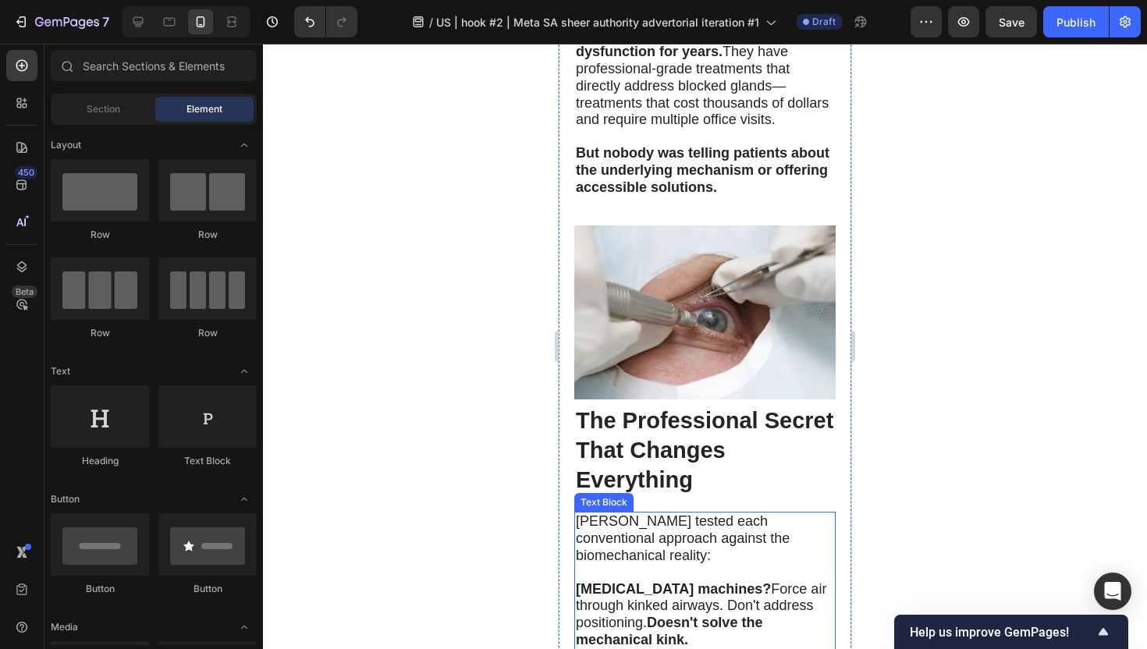
click at [491, 386] on div at bounding box center [705, 346] width 884 height 605
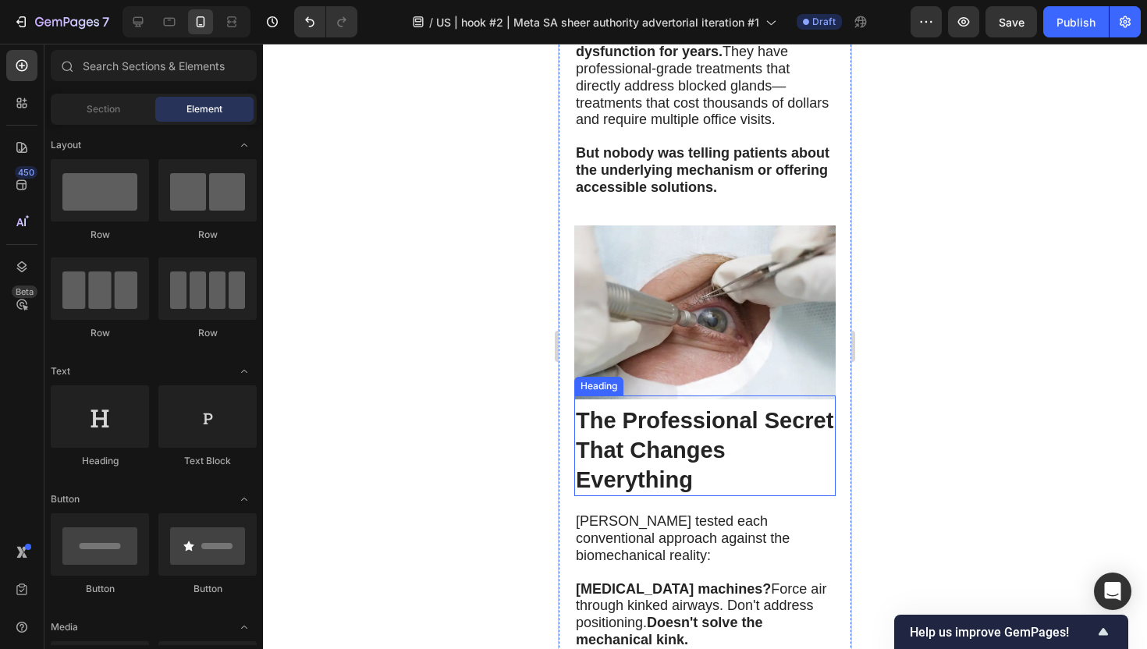
click at [768, 408] on strong "The Professional Secret That Changes Everything" at bounding box center [704, 449] width 257 height 83
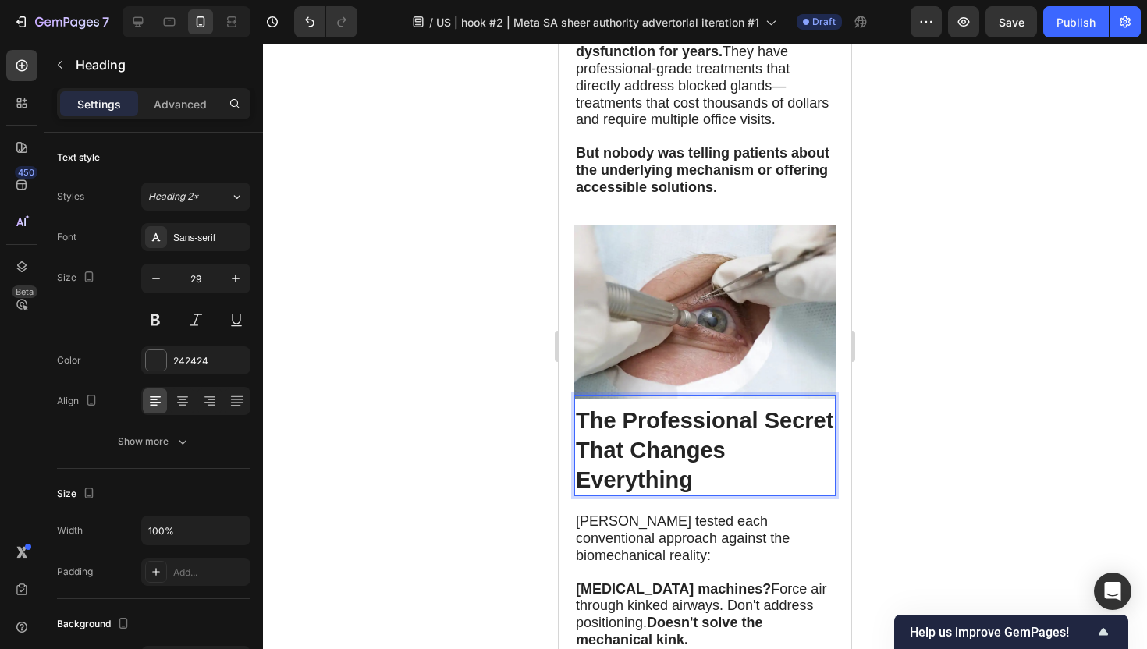
click at [768, 408] on strong "The Professional Secret That Changes Everything" at bounding box center [704, 449] width 257 height 83
click at [623, 408] on strong "The Professional Secret That Changes Everything" at bounding box center [704, 449] width 257 height 83
click at [765, 408] on strong "The Professional Secret That Changes Everything" at bounding box center [704, 449] width 257 height 83
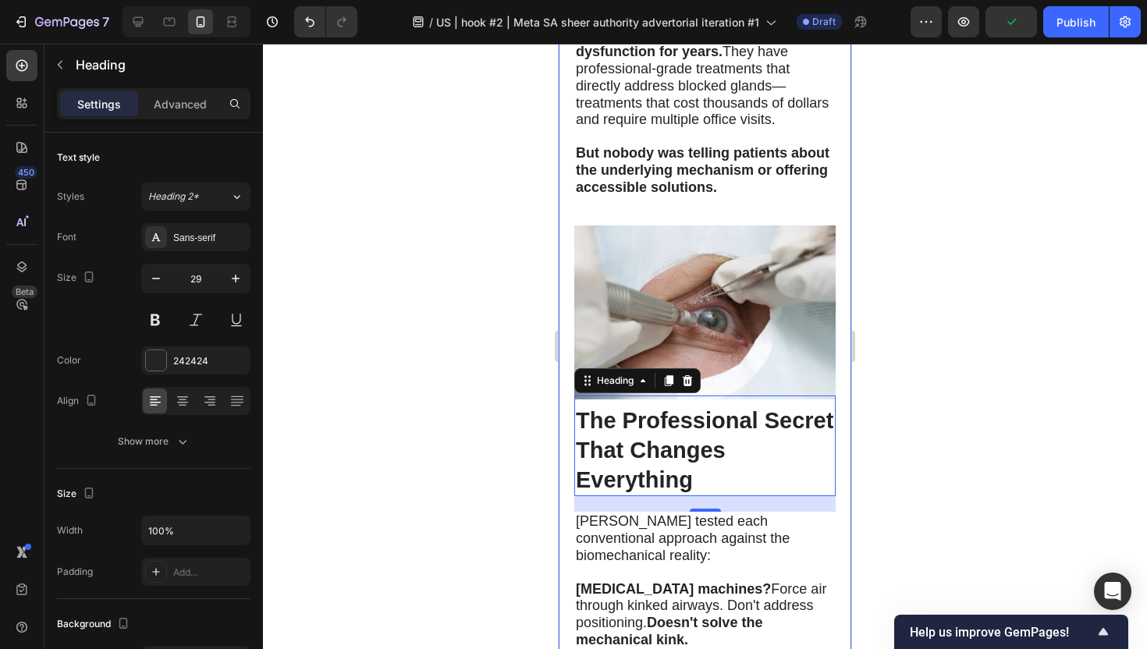
click at [476, 276] on div at bounding box center [705, 346] width 884 height 605
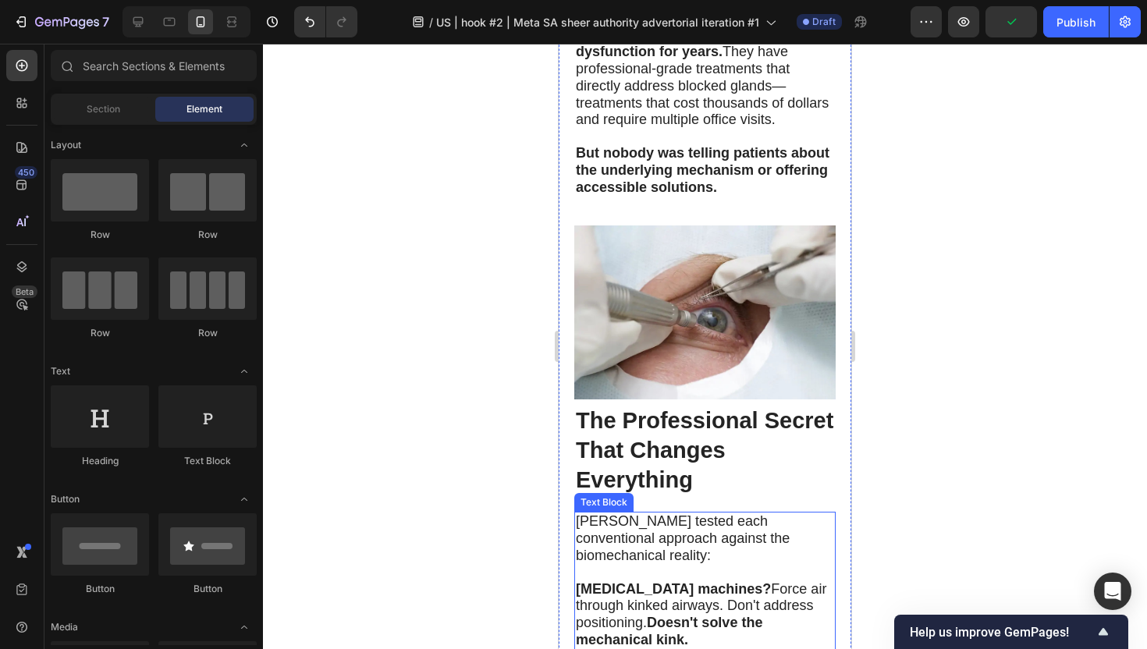
click at [655, 648] on p at bounding box center [705, 657] width 258 height 16
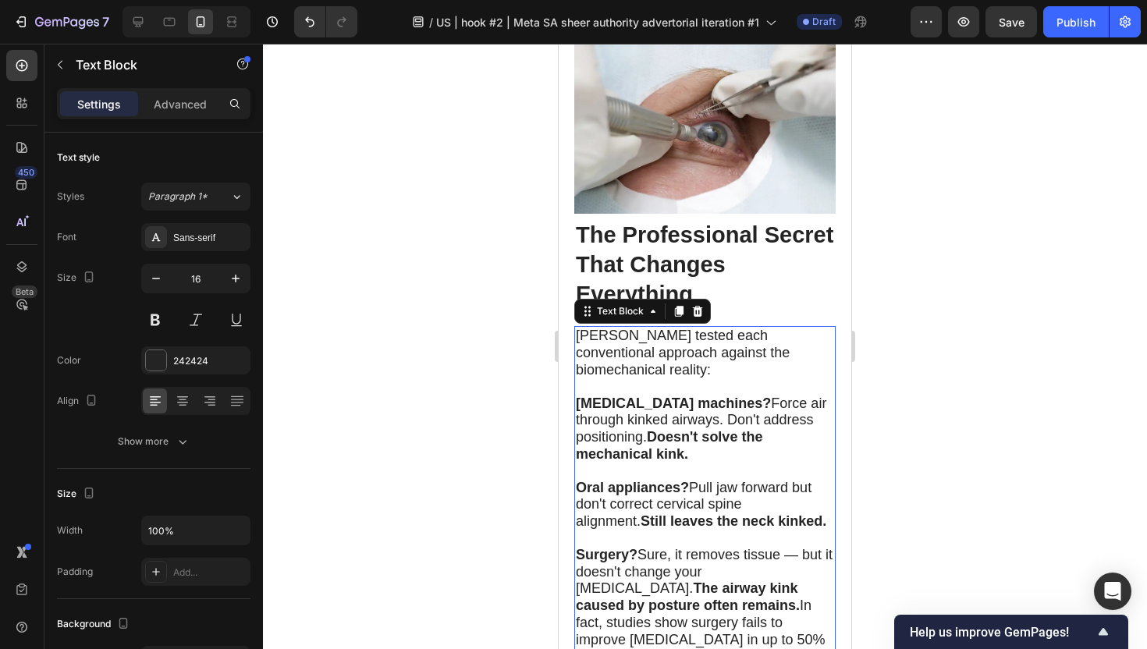
scroll to position [4598, 0]
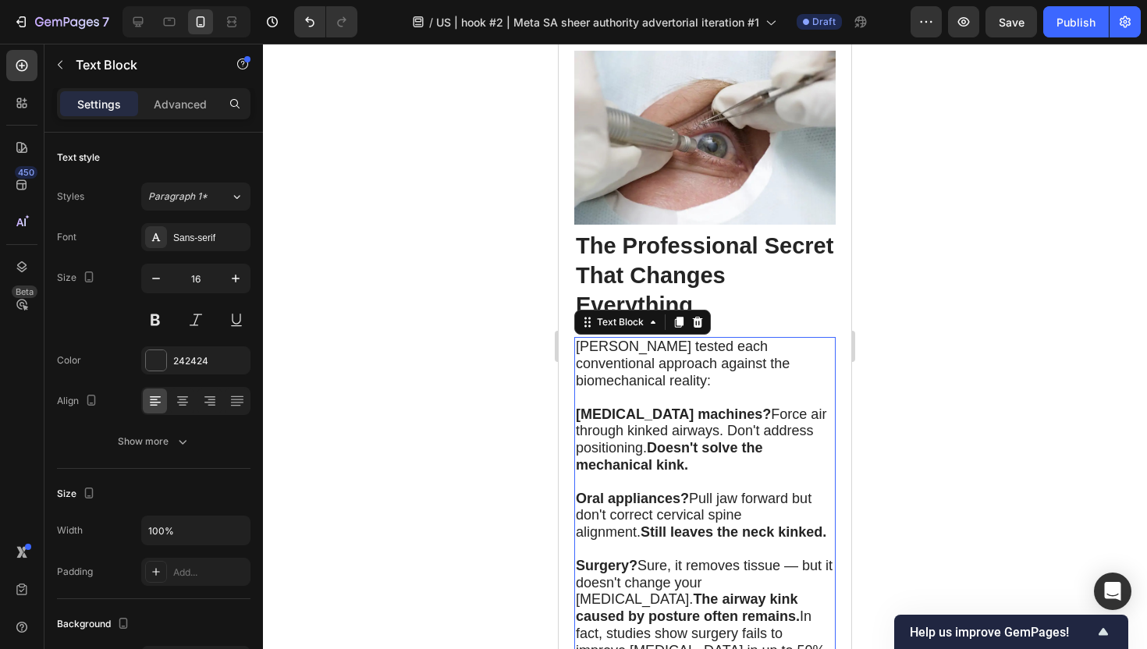
click at [580, 339] on span "[PERSON_NAME] tested each conventional approach against the biomechanical reali…" at bounding box center [683, 364] width 214 height 50
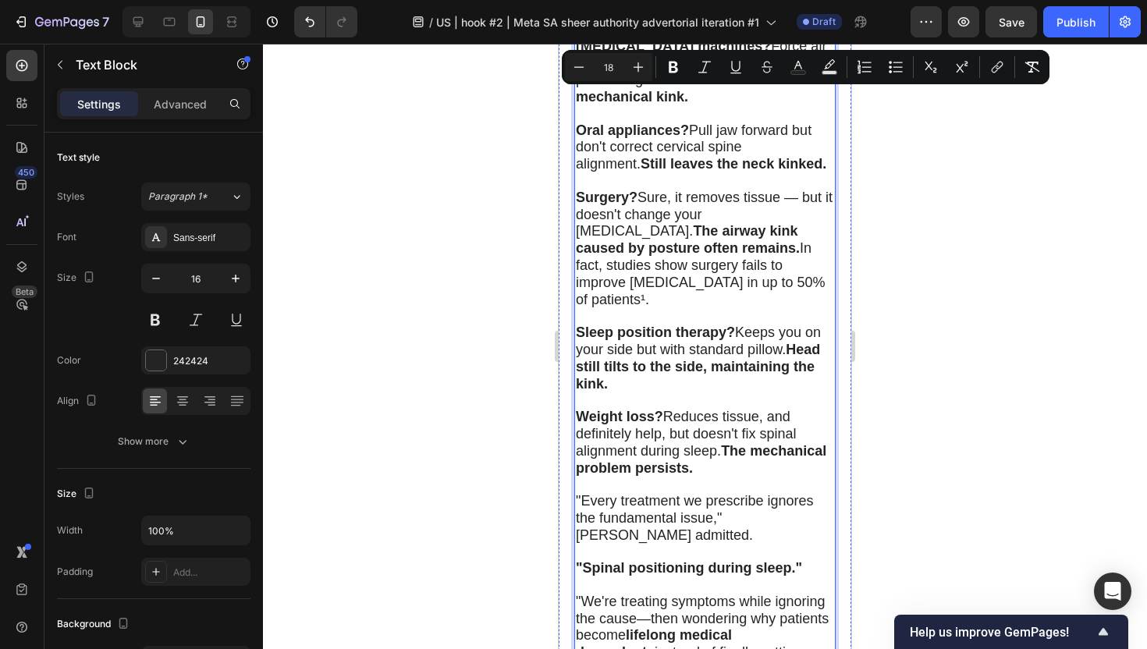
scroll to position [4982, 0]
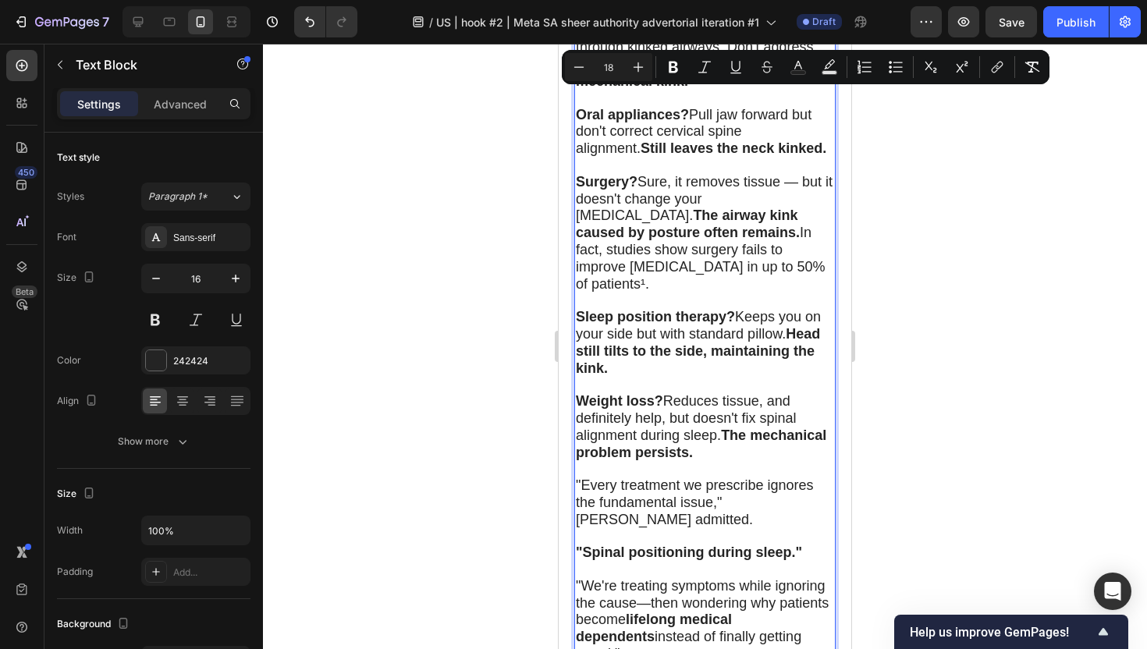
drag, startPoint x: 580, startPoint y: 141, endPoint x: 773, endPoint y: 403, distance: 325.2
click at [773, 403] on div "[PERSON_NAME] tested each conventional approach against the biomechanical reali…" at bounding box center [704, 308] width 261 height 711
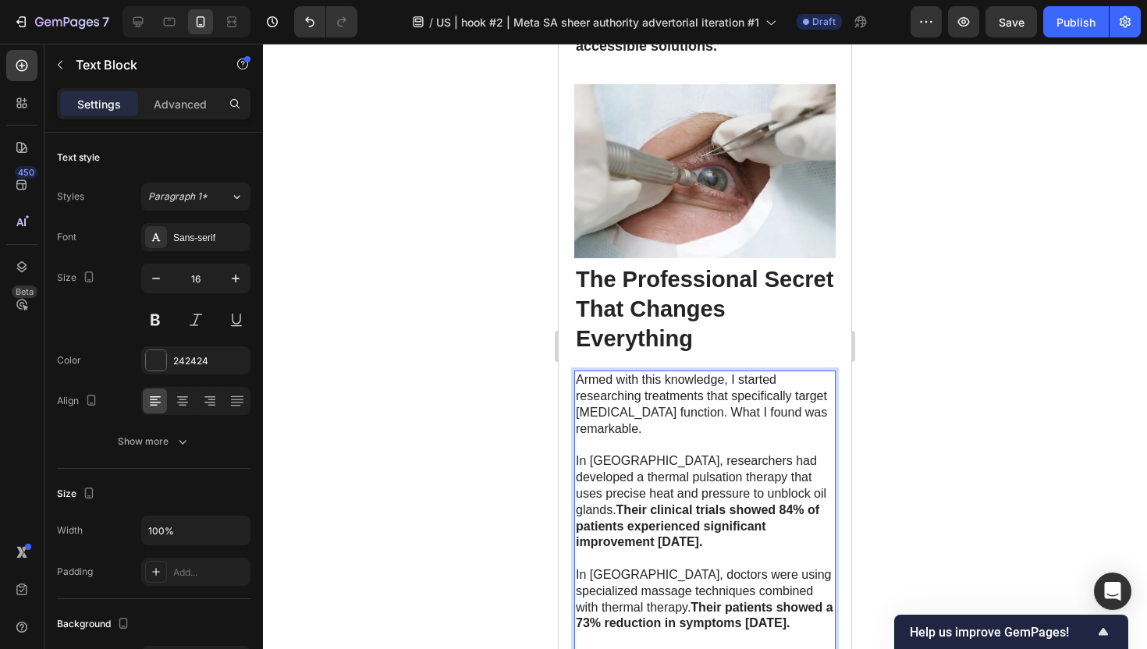
scroll to position [4487, 0]
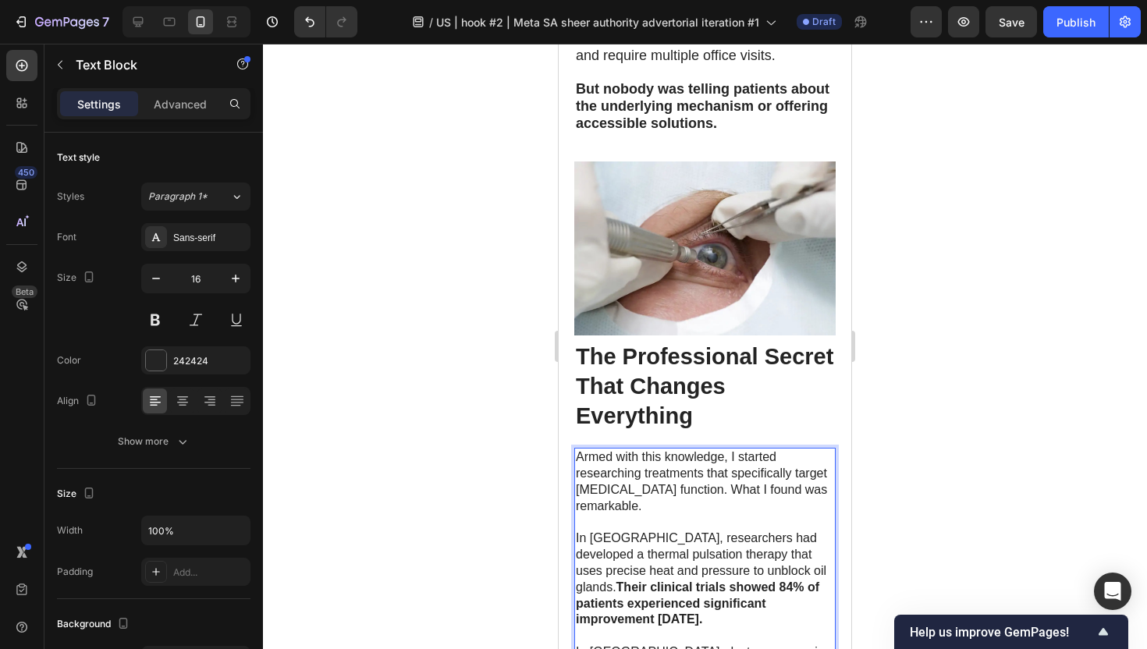
drag, startPoint x: 730, startPoint y: 601, endPoint x: 579, endPoint y: 253, distance: 379.4
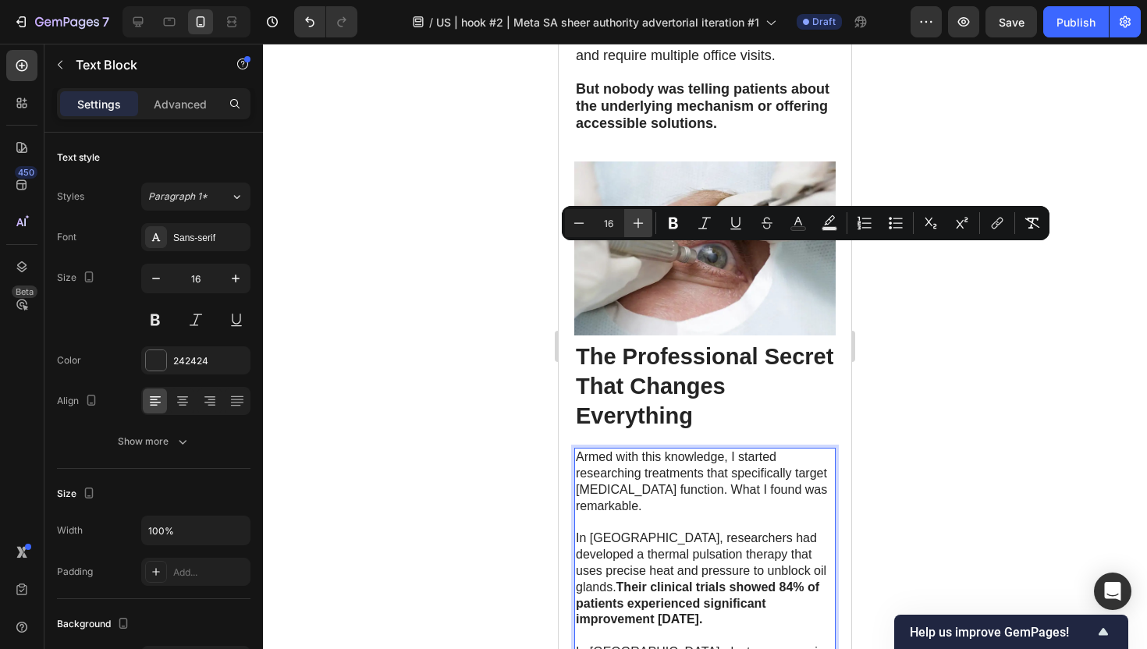
click at [651, 221] on button "Plus" at bounding box center [638, 223] width 28 height 28
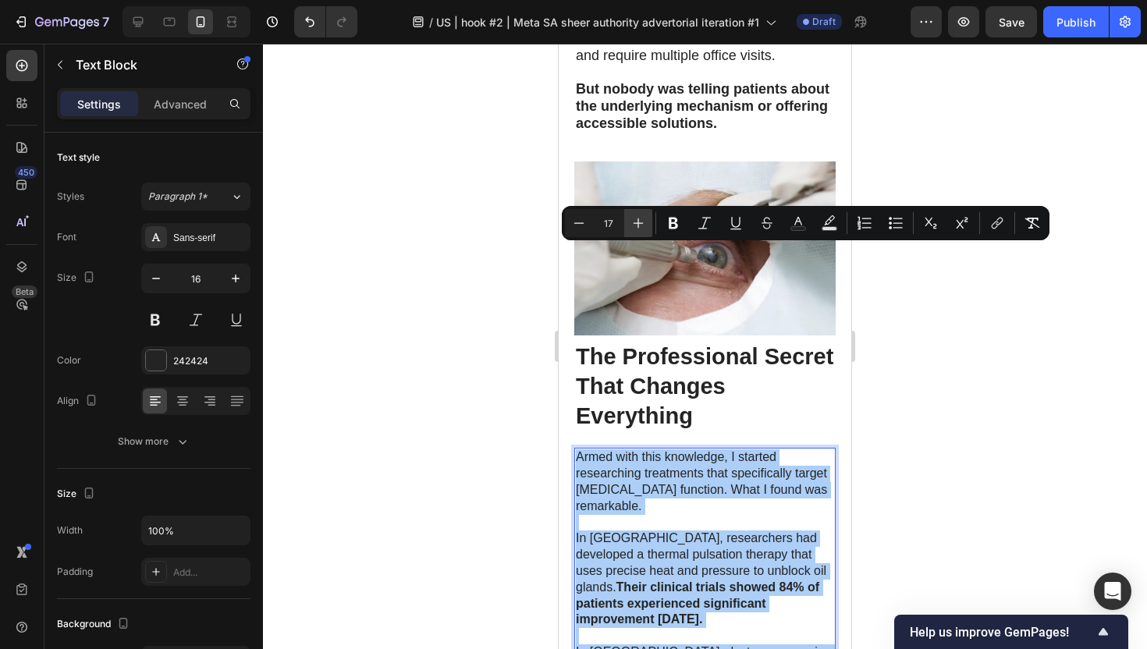
click at [651, 221] on button "Plus" at bounding box center [638, 223] width 28 height 28
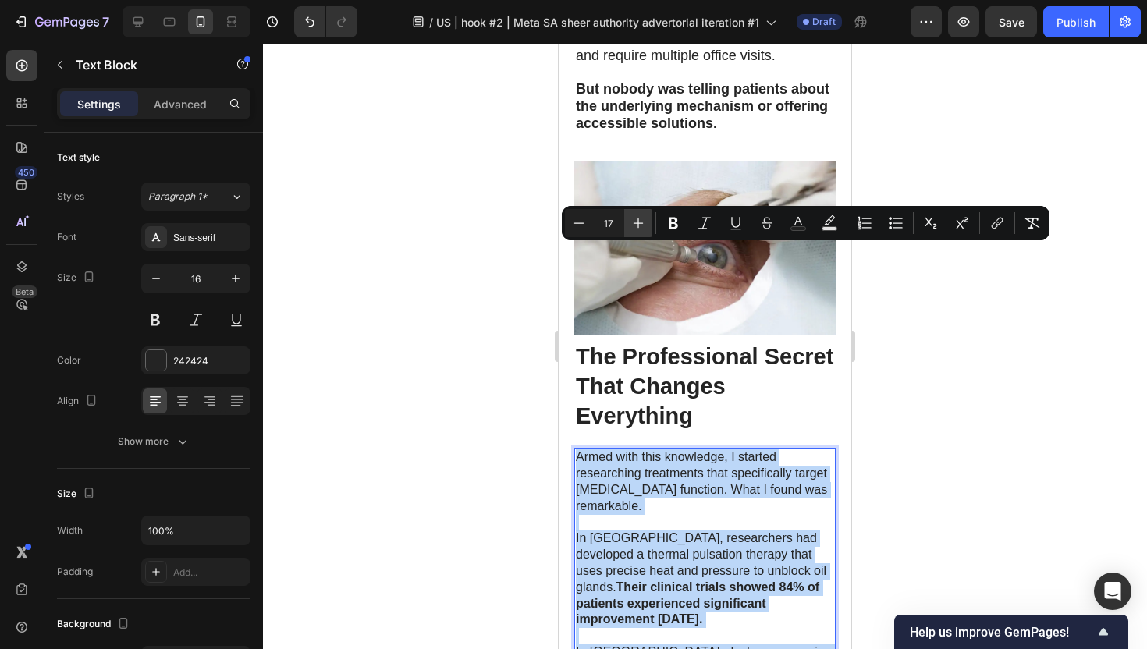
type input "18"
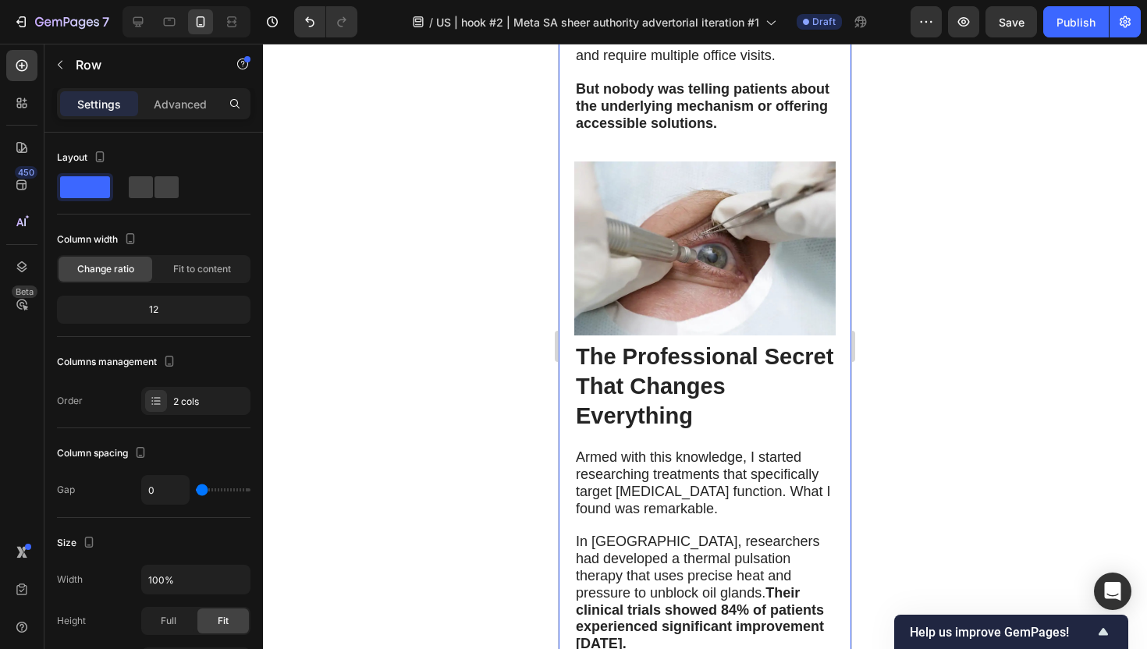
click at [960, 341] on div at bounding box center [705, 346] width 884 height 605
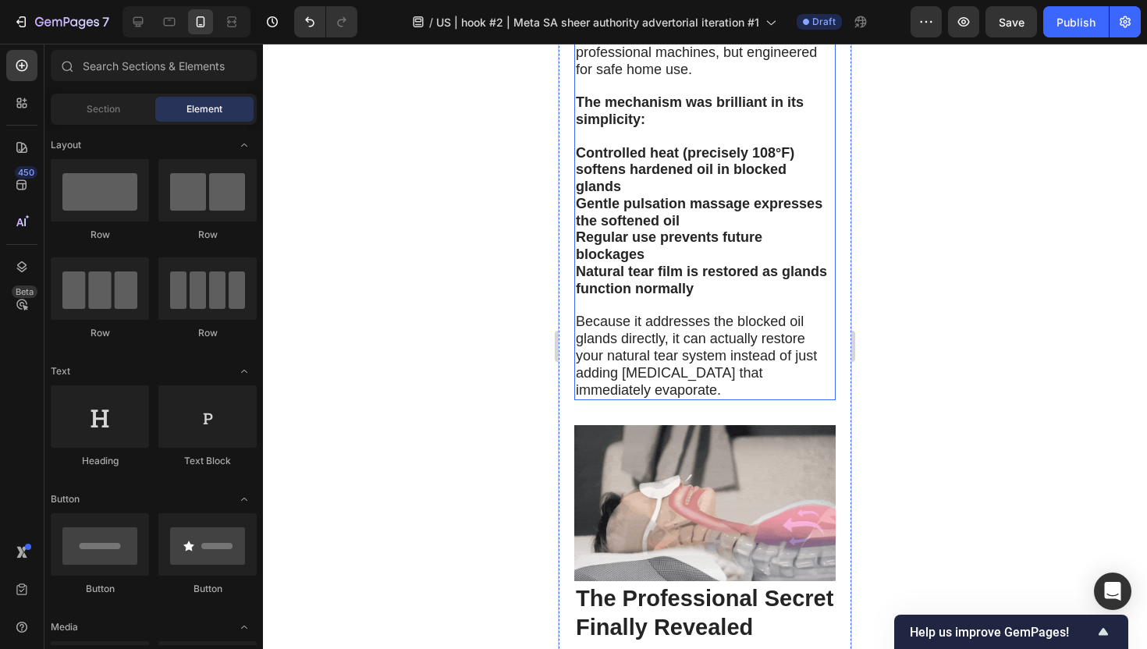
scroll to position [5381, 0]
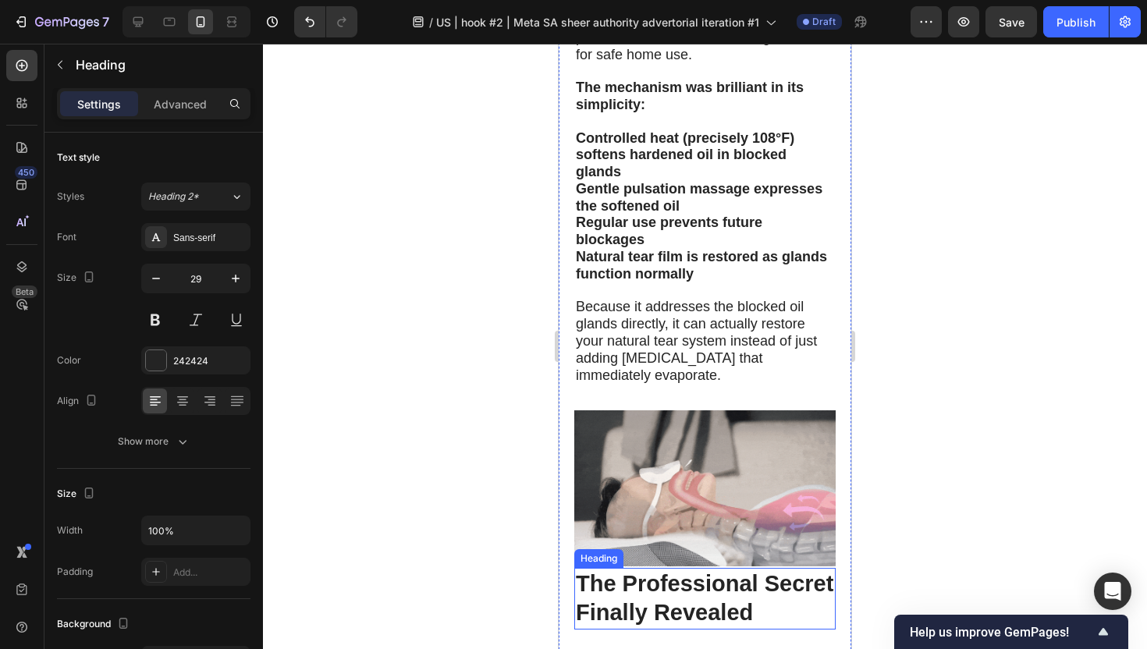
click at [673, 568] on h2 "The Professional Secret Finally Revealed" at bounding box center [704, 599] width 261 height 62
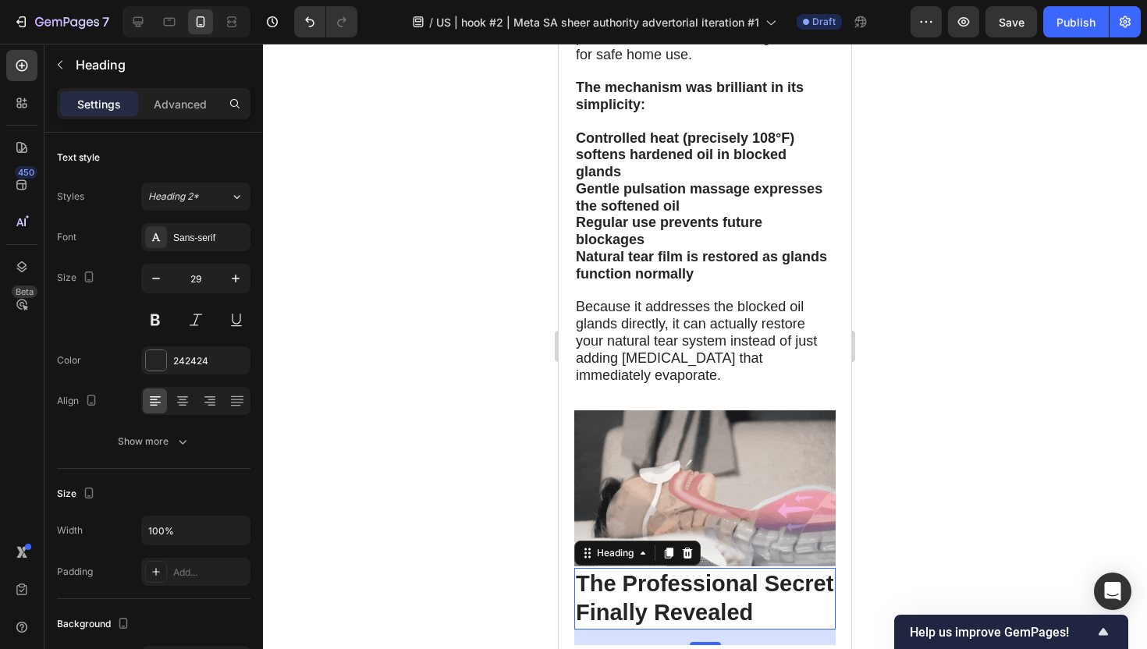
click at [673, 568] on h2 "The Professional Secret Finally Revealed" at bounding box center [704, 599] width 261 height 62
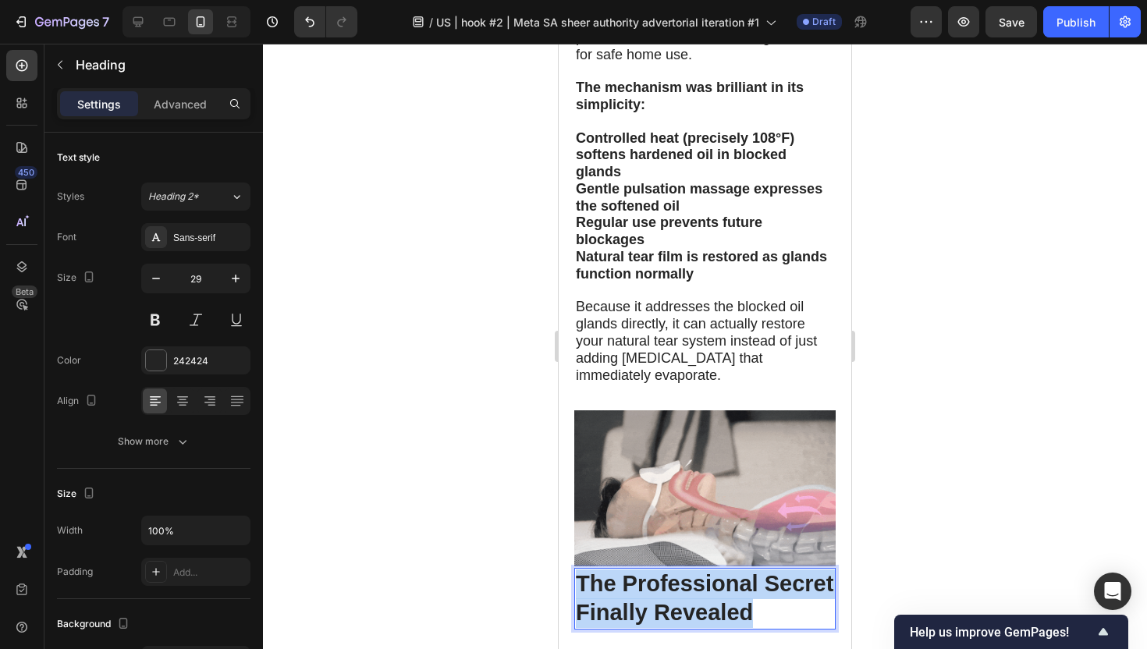
click at [673, 569] on p "The Professional Secret Finally Revealed" at bounding box center [705, 598] width 258 height 59
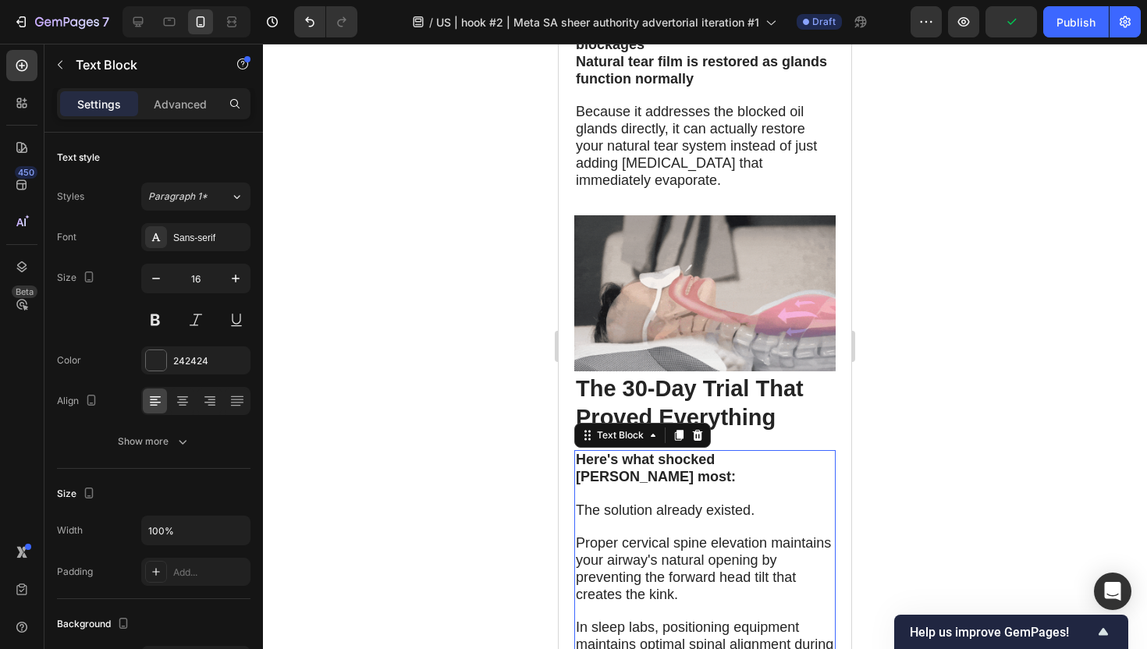
scroll to position [5604, 0]
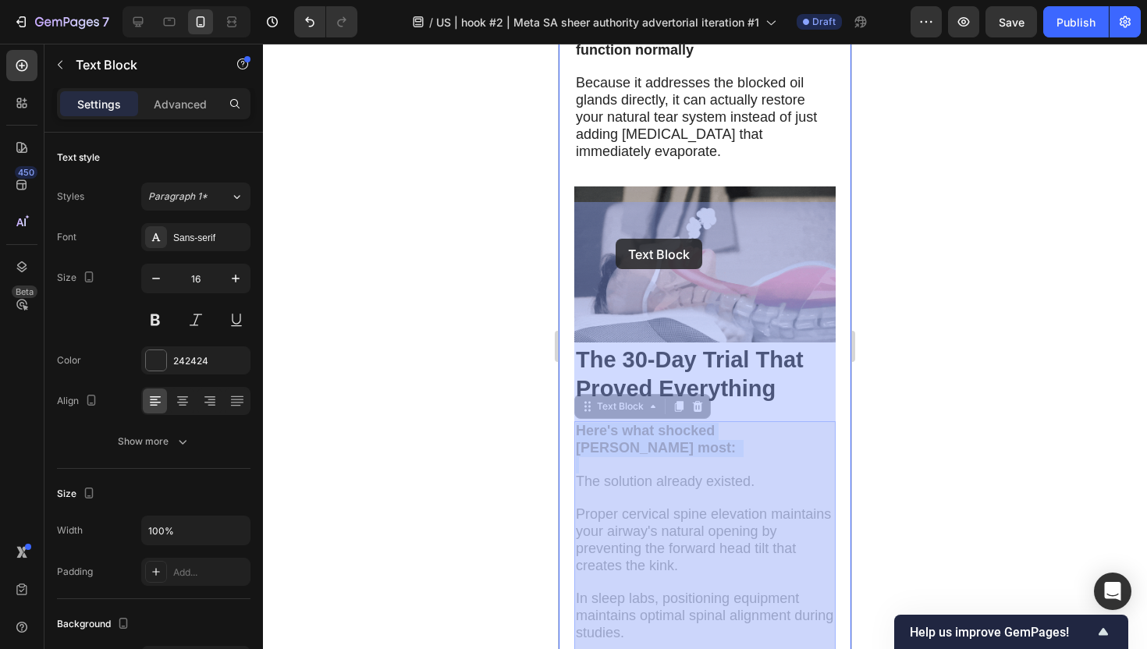
drag, startPoint x: 579, startPoint y: 208, endPoint x: 616, endPoint y: 238, distance: 47.2
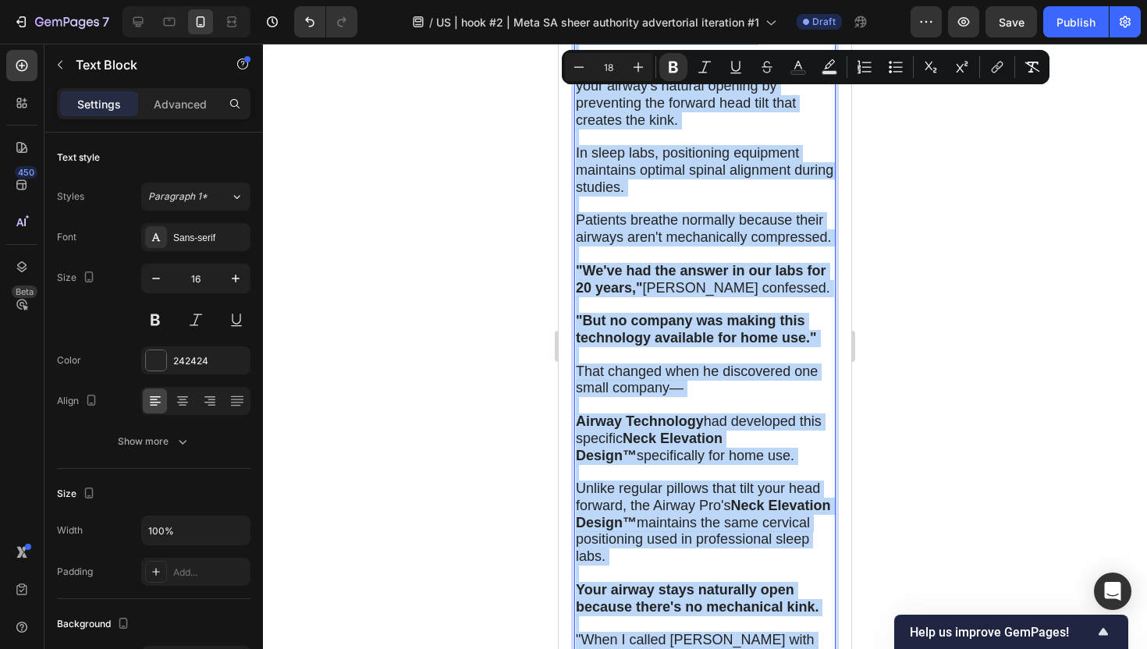
scroll to position [6087, 0]
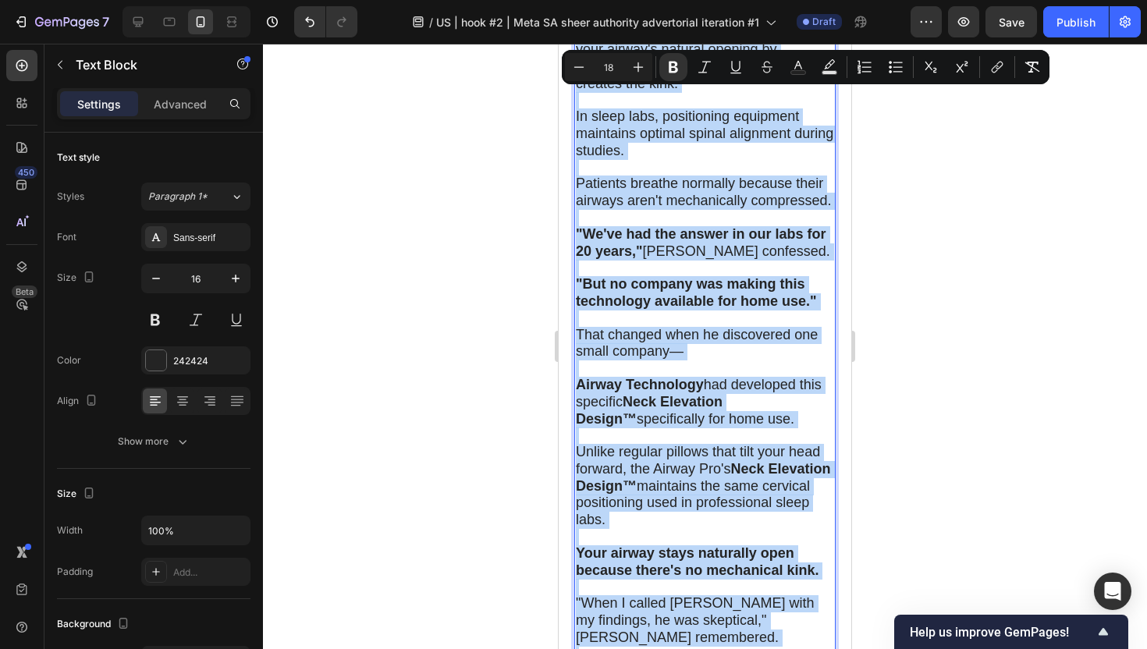
drag, startPoint x: 578, startPoint y: 209, endPoint x: 666, endPoint y: 485, distance: 289.9
click at [666, 485] on div "Here's what shocked [PERSON_NAME] most: The solution already existed. Proper ce…" at bounding box center [704, 335] width 261 height 793
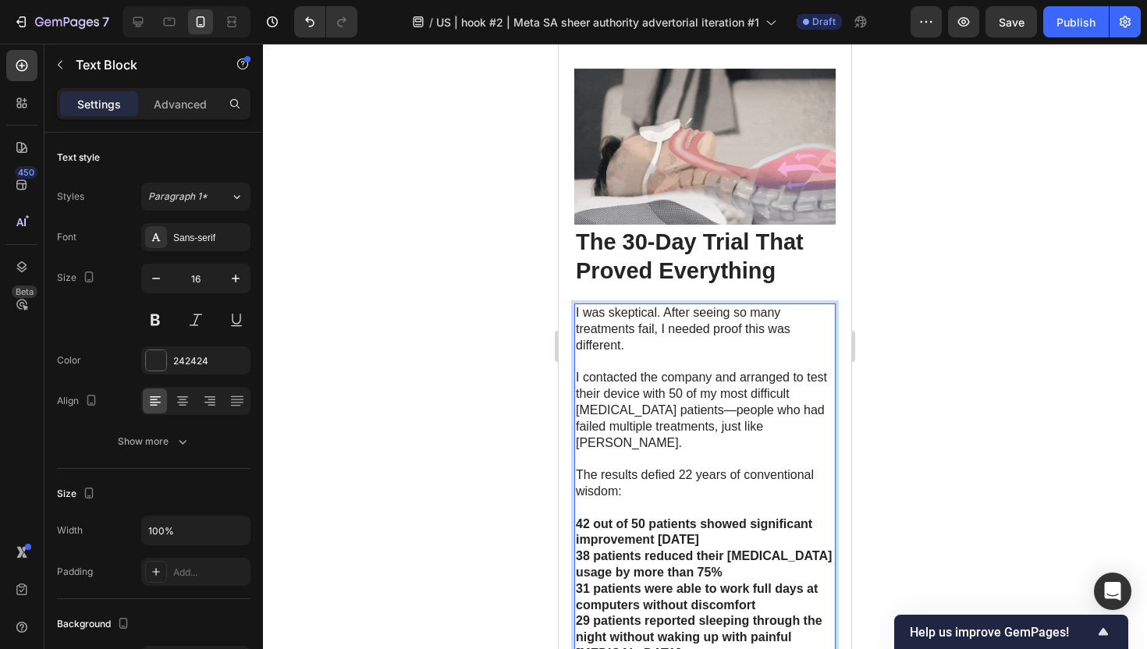
scroll to position [5643, 0]
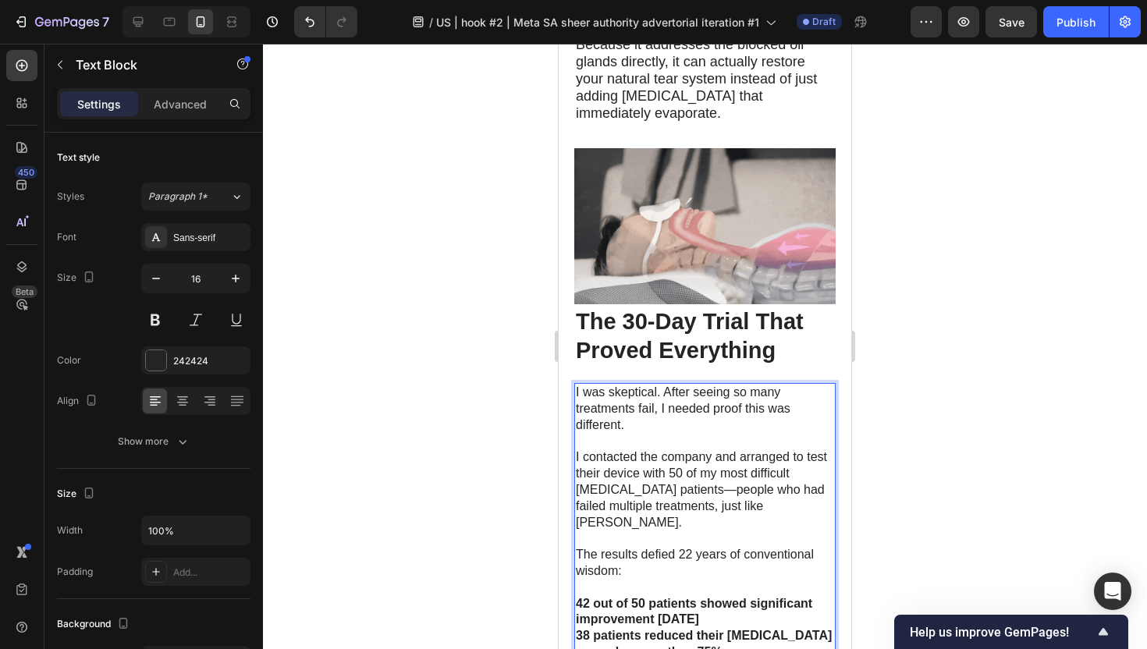
drag, startPoint x: 577, startPoint y: 172, endPoint x: 587, endPoint y: 182, distance: 13.8
click at [587, 385] on p "I was skeptical. After seeing so many treatments fail, I needed proof this was …" at bounding box center [705, 409] width 258 height 48
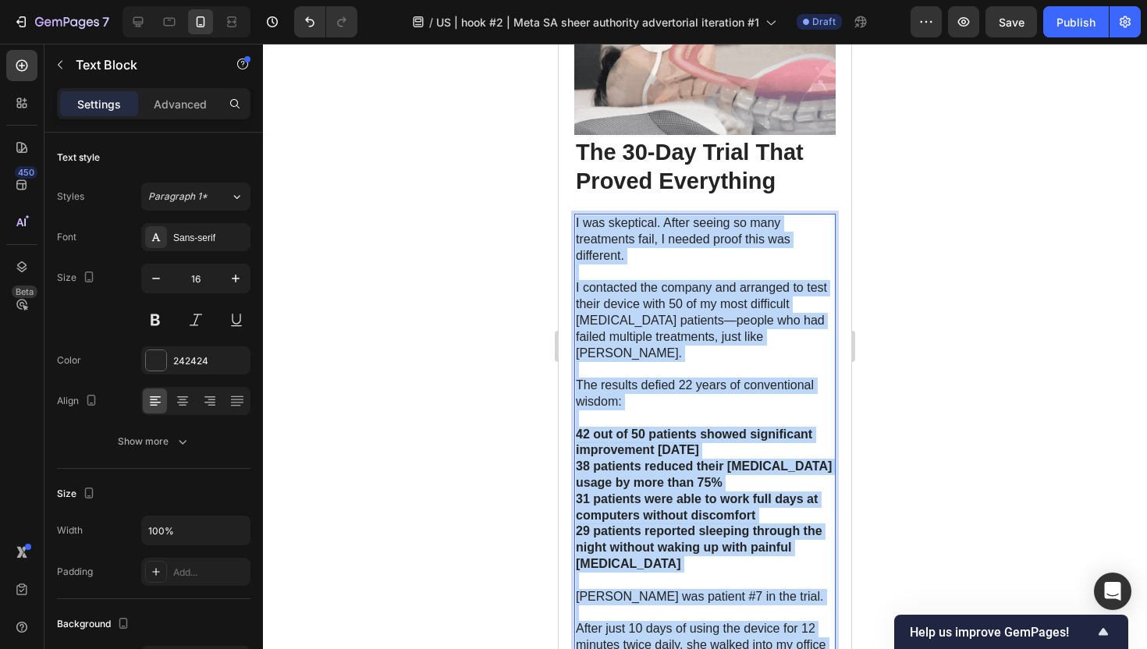
scroll to position [5885, 0]
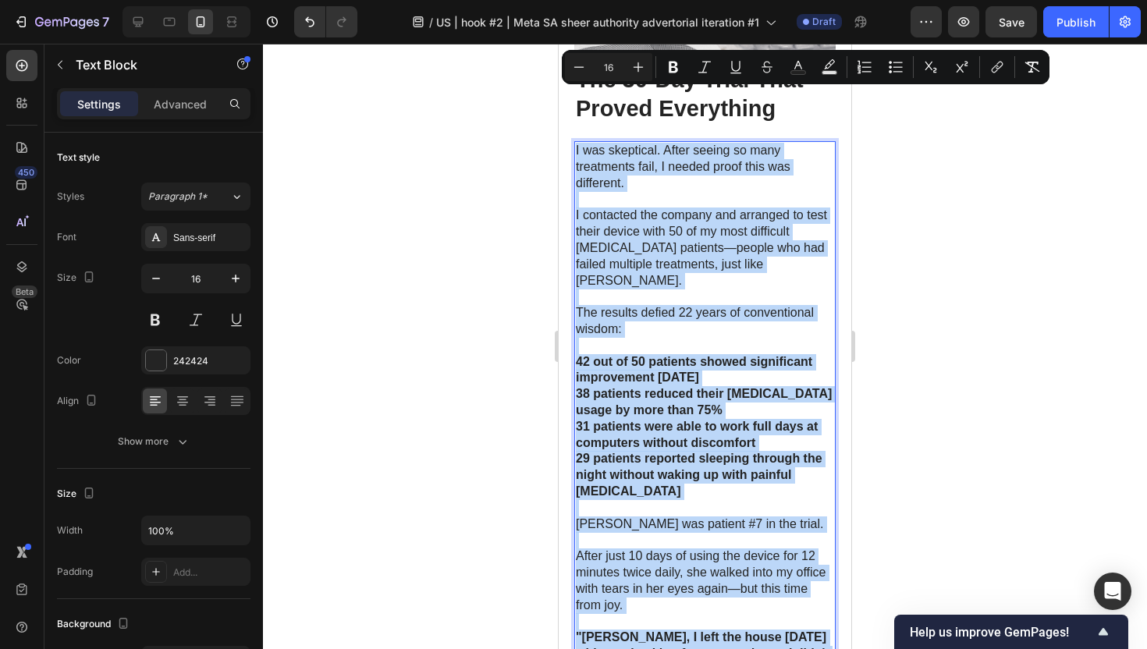
drag, startPoint x: 577, startPoint y: 174, endPoint x: 642, endPoint y: 464, distance: 297.5
click at [642, 464] on div "I was skeptical. After seeing so many treatments fail, I needed proof this was …" at bounding box center [704, 426] width 261 height 571
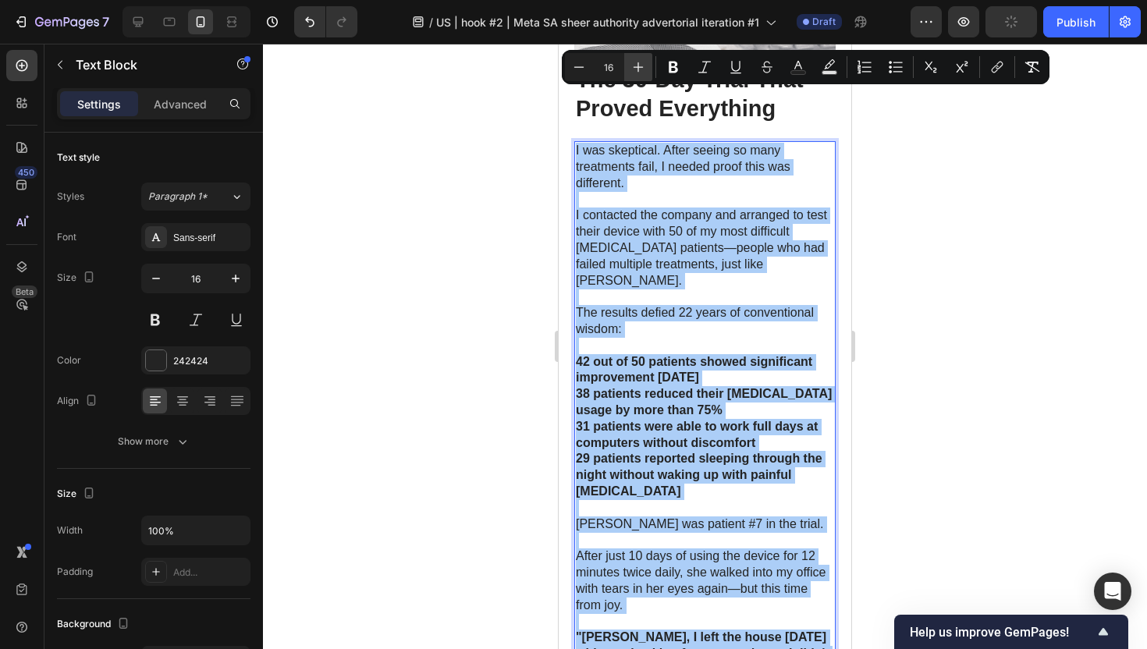
click at [637, 66] on icon "Editor contextual toolbar" at bounding box center [638, 67] width 16 height 16
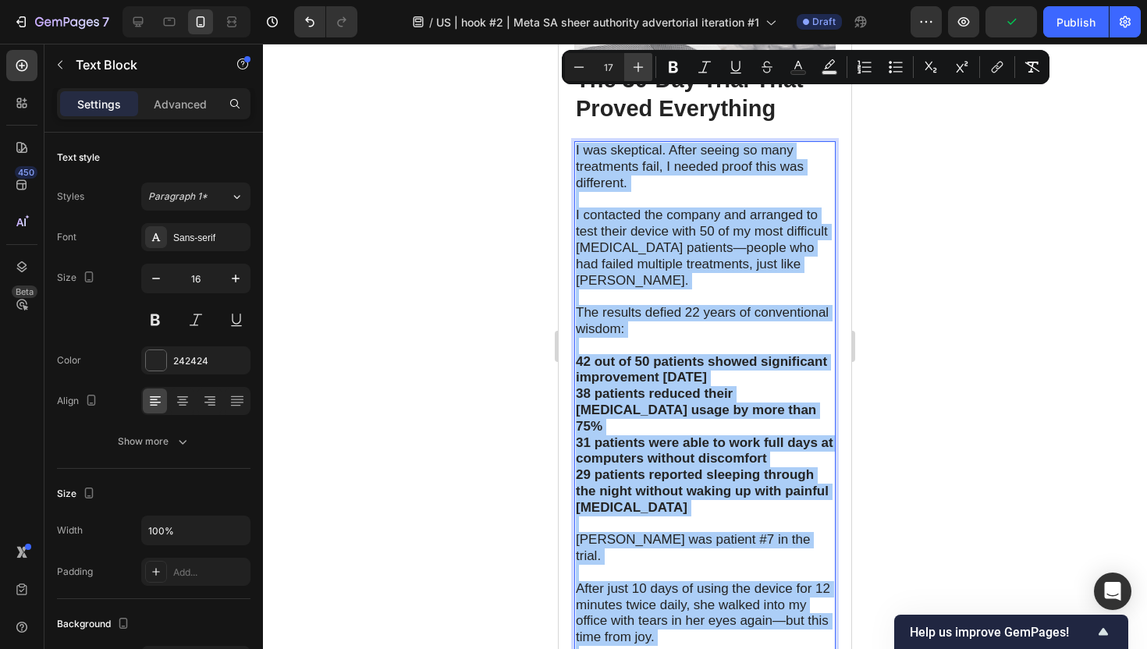
click at [637, 66] on icon "Editor contextual toolbar" at bounding box center [638, 67] width 16 height 16
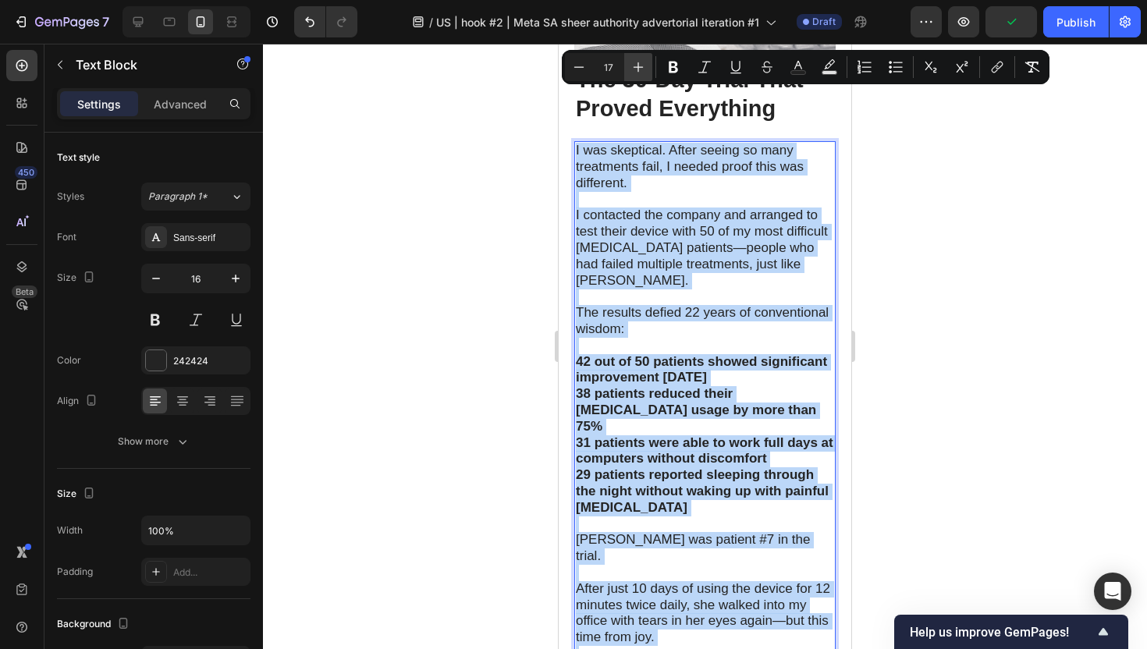
type input "18"
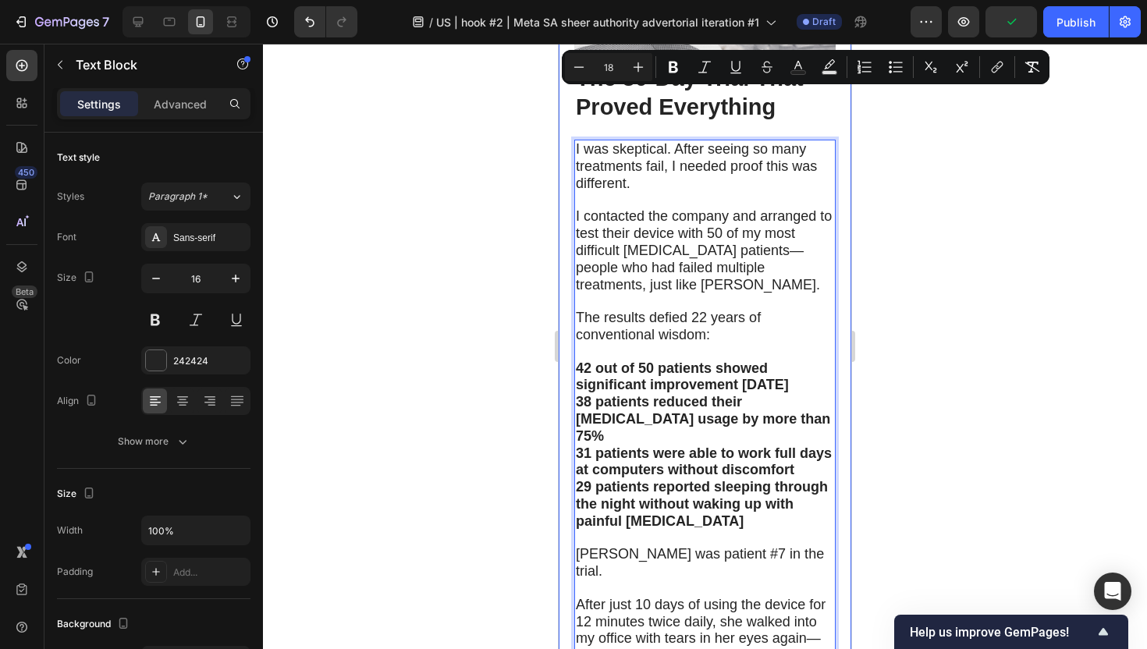
click at [903, 275] on div at bounding box center [705, 346] width 884 height 605
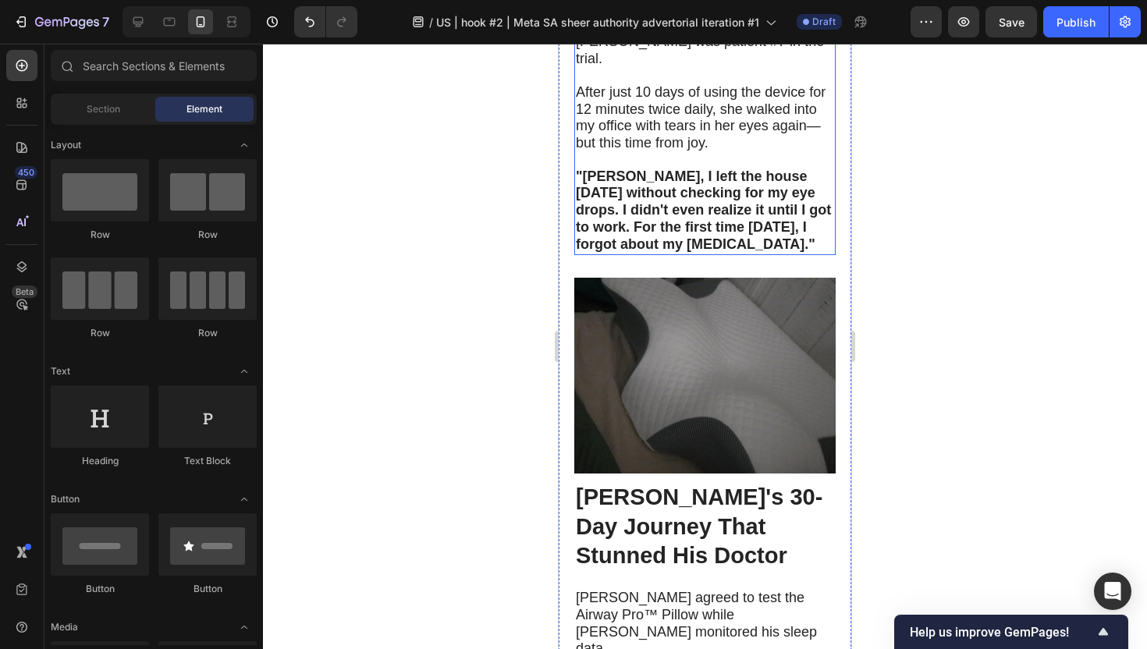
scroll to position [6480, 0]
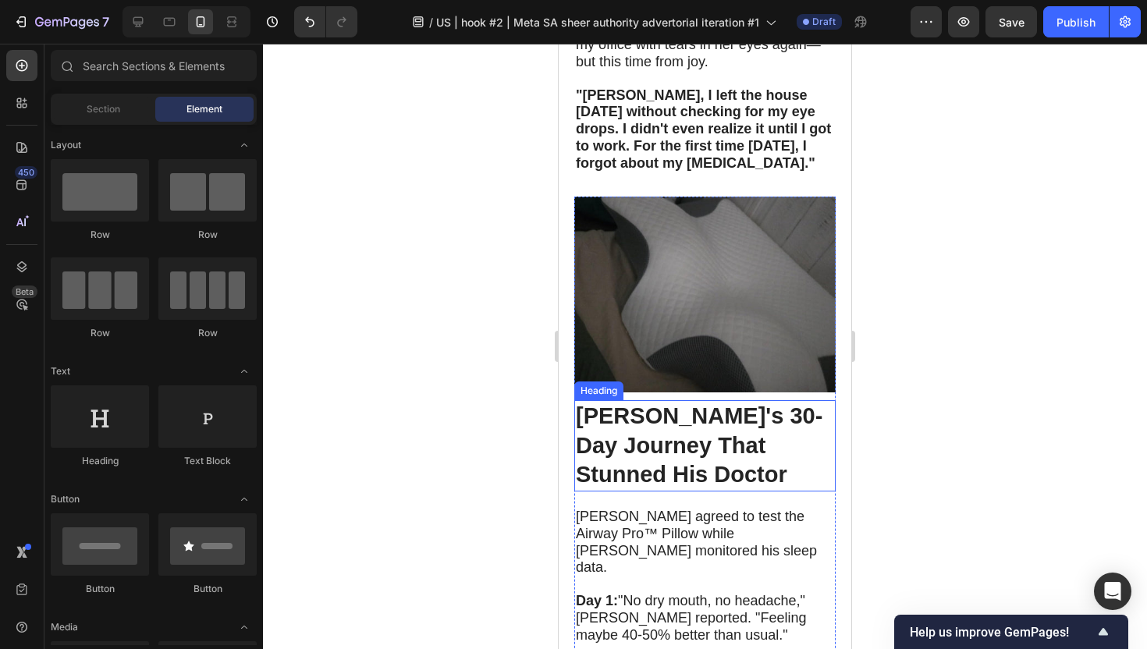
click at [688, 403] on strong "[PERSON_NAME]'s 30-Day Journey That Stunned His Doctor" at bounding box center [699, 444] width 247 height 83
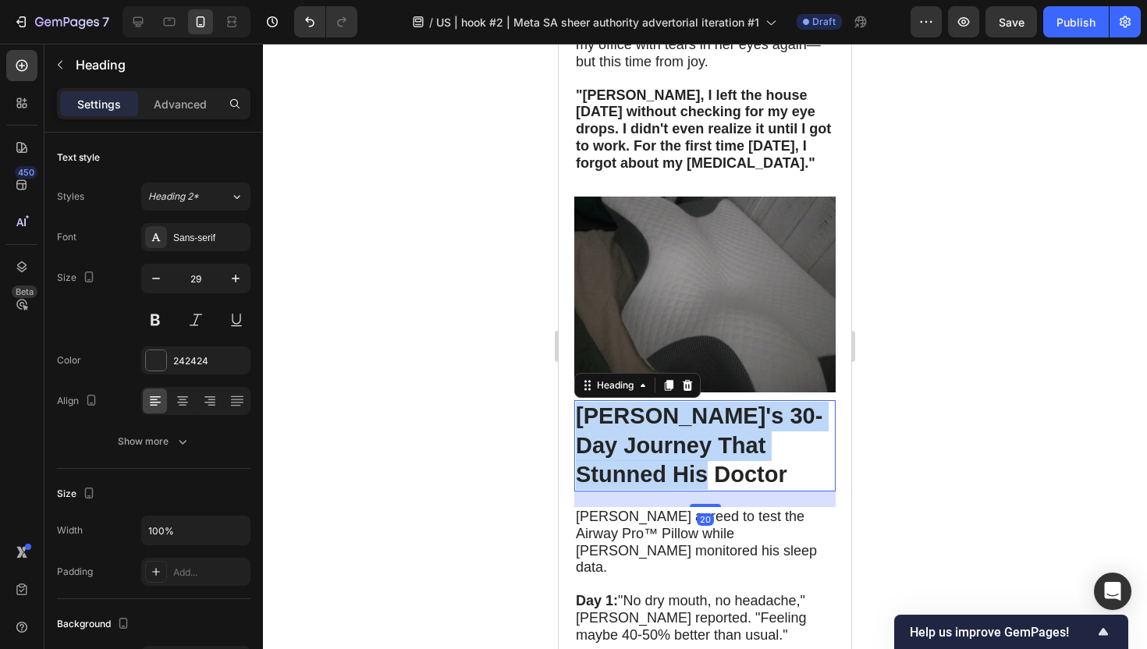
click at [688, 403] on strong "[PERSON_NAME]'s 30-Day Journey That Stunned His Doctor" at bounding box center [699, 444] width 247 height 83
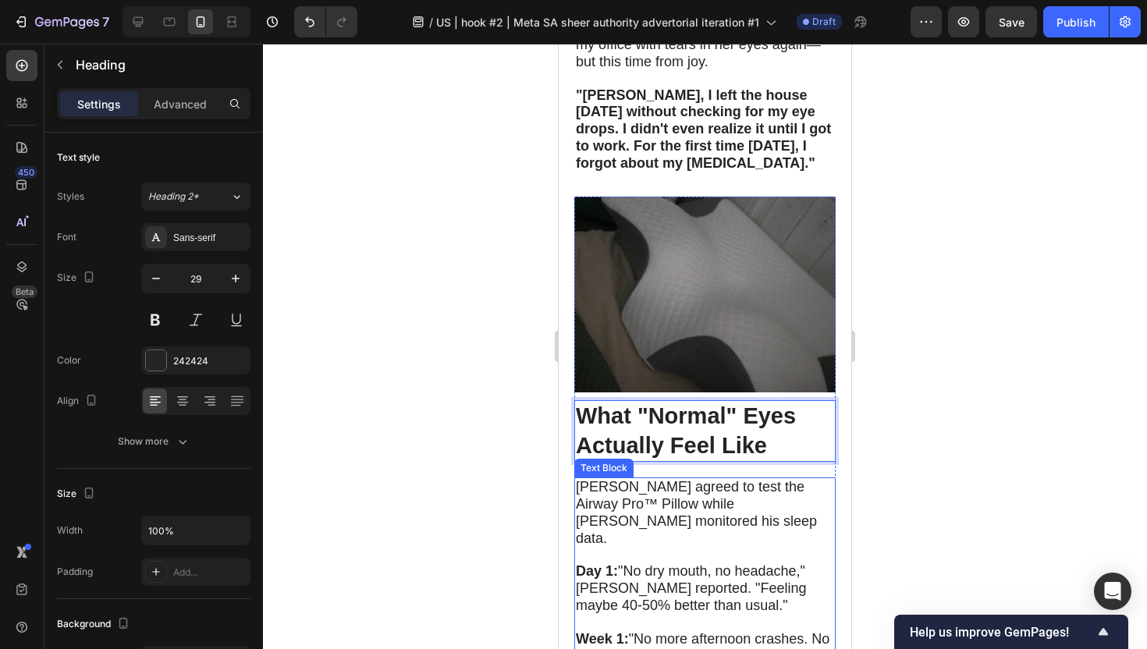
click at [722, 631] on span "Week 1: "No more afternoon crashes. No more nodding off in meetings. My [MEDICA…" at bounding box center [703, 656] width 254 height 50
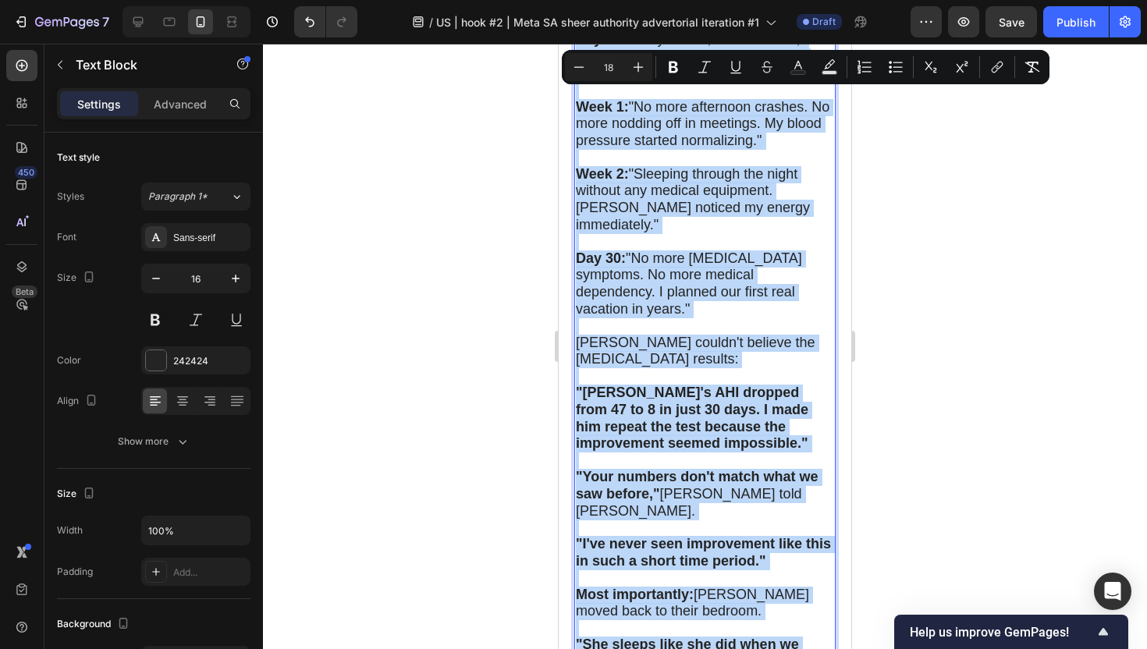
scroll to position [7017, 0]
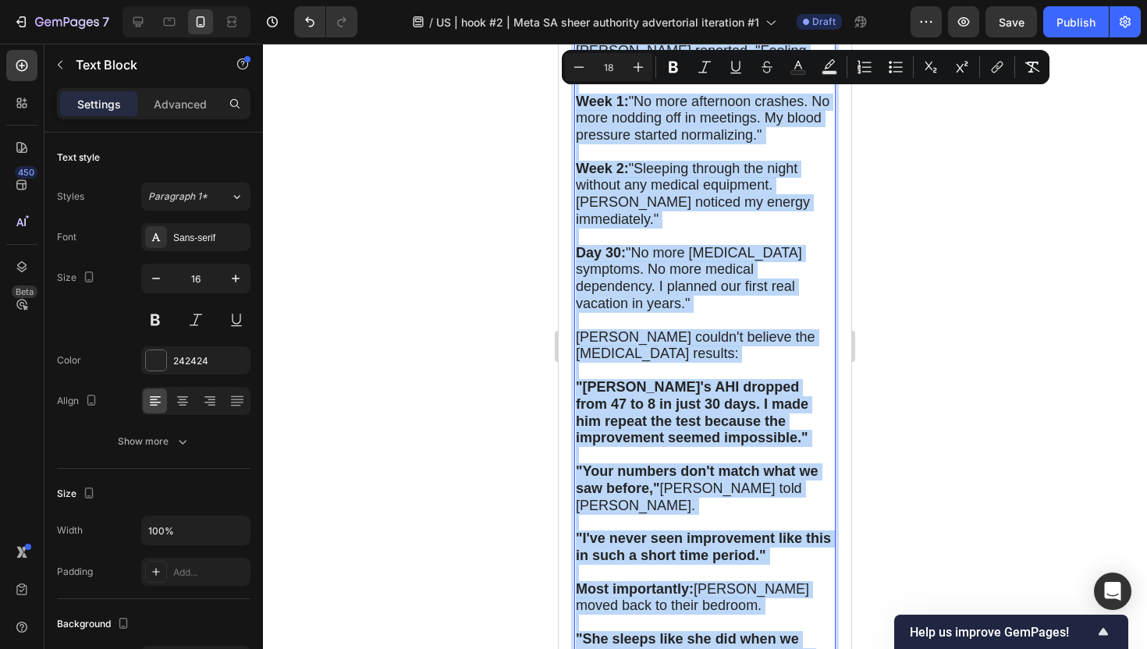
drag, startPoint x: 578, startPoint y: 240, endPoint x: 623, endPoint y: 408, distance: 173.5
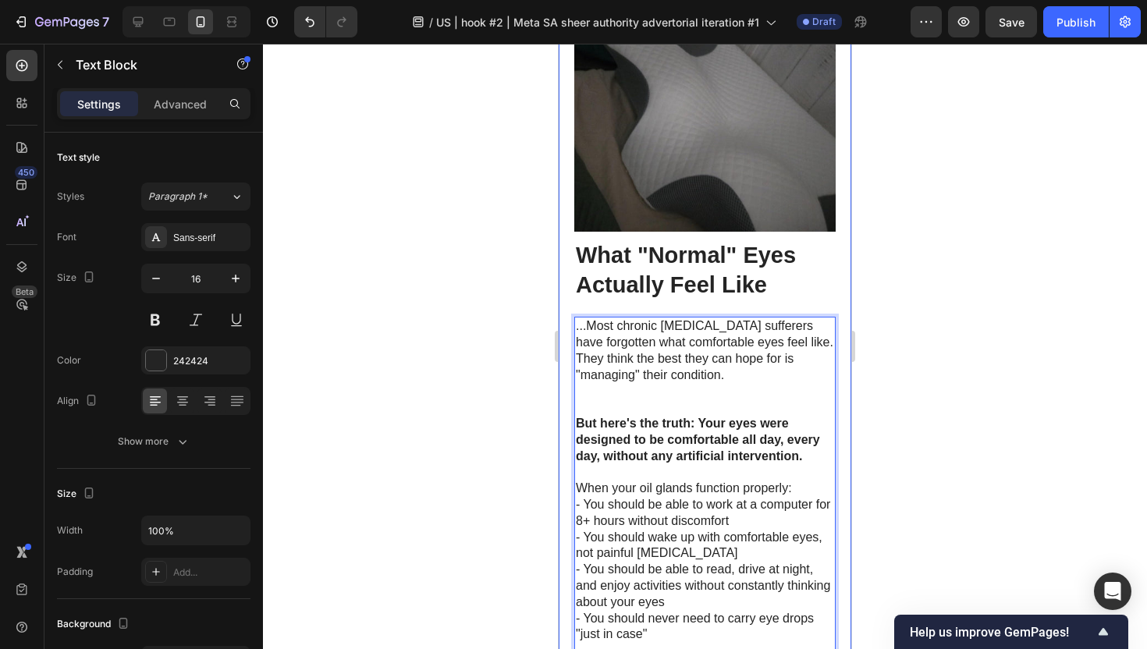
scroll to position [6637, 0]
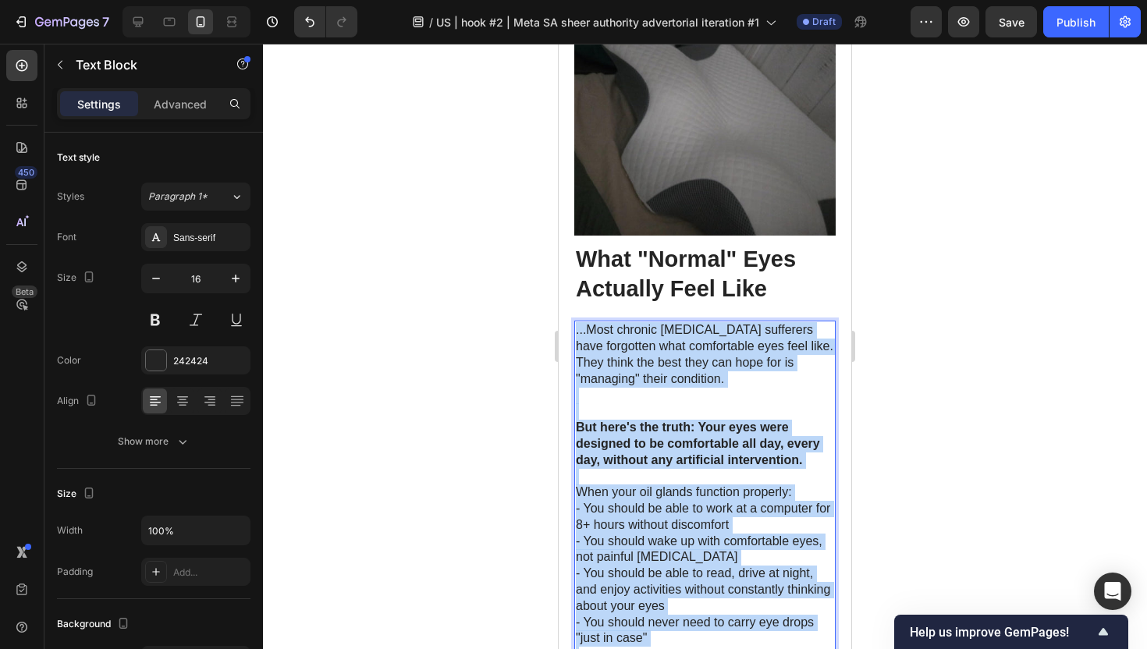
drag, startPoint x: 589, startPoint y: 617, endPoint x: 575, endPoint y: 81, distance: 536.1
click at [575, 321] on div "...Most chronic [MEDICAL_DATA] sufferers have forgotten what comfortable eyes f…" at bounding box center [704, 606] width 261 height 571
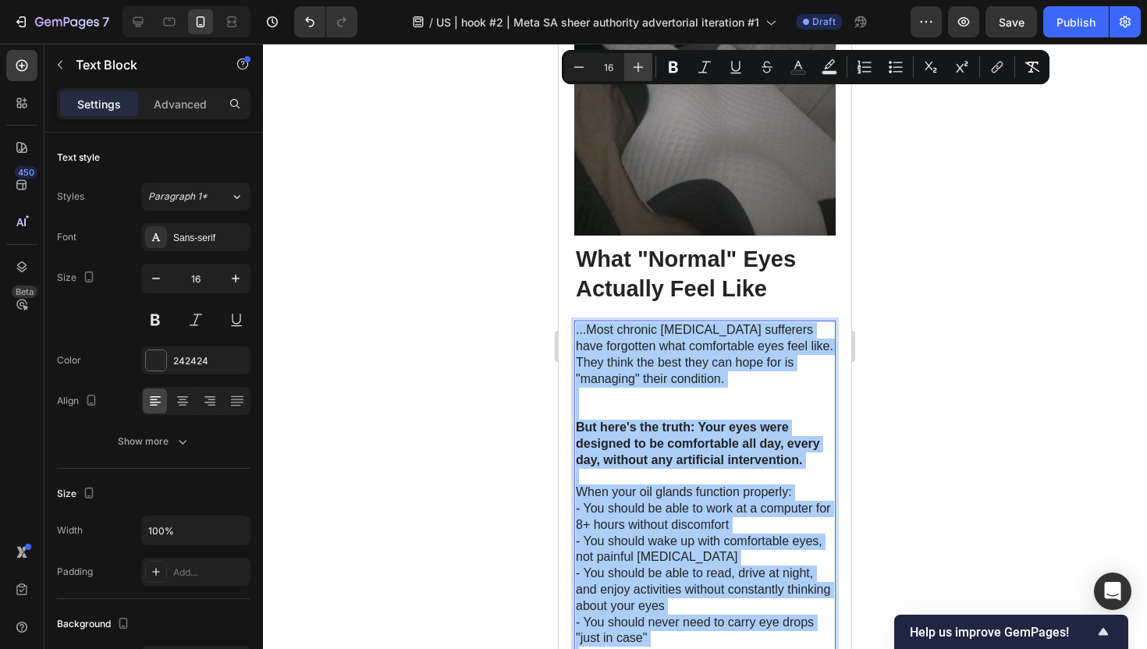
click at [636, 73] on icon "Editor contextual toolbar" at bounding box center [638, 67] width 16 height 16
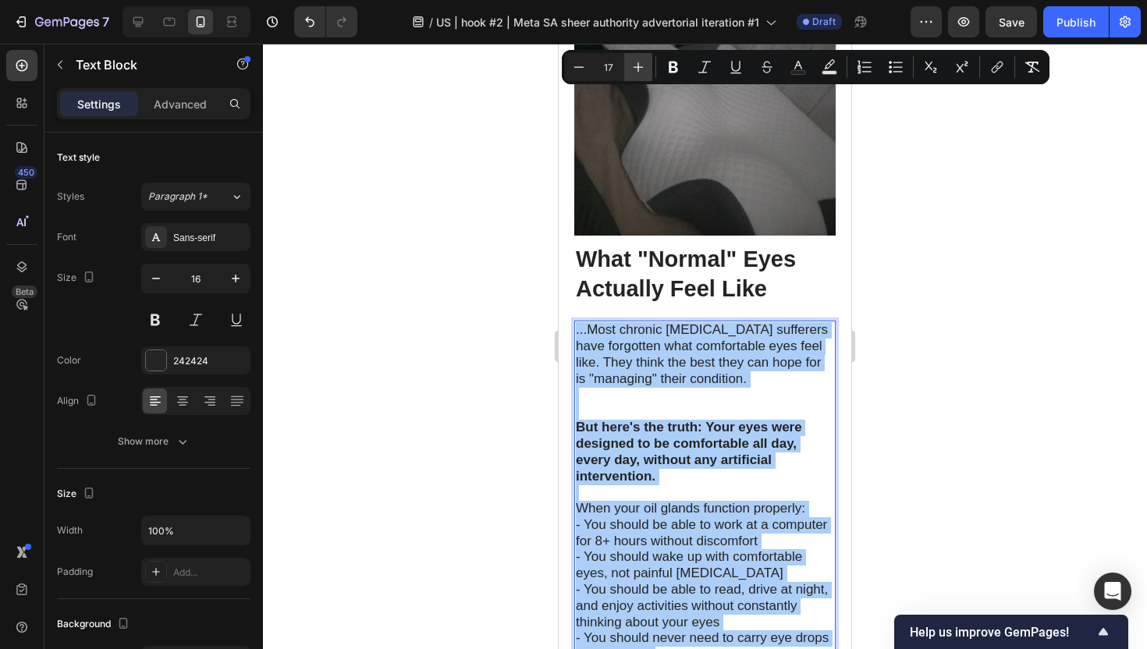
click at [636, 73] on icon "Editor contextual toolbar" at bounding box center [638, 67] width 16 height 16
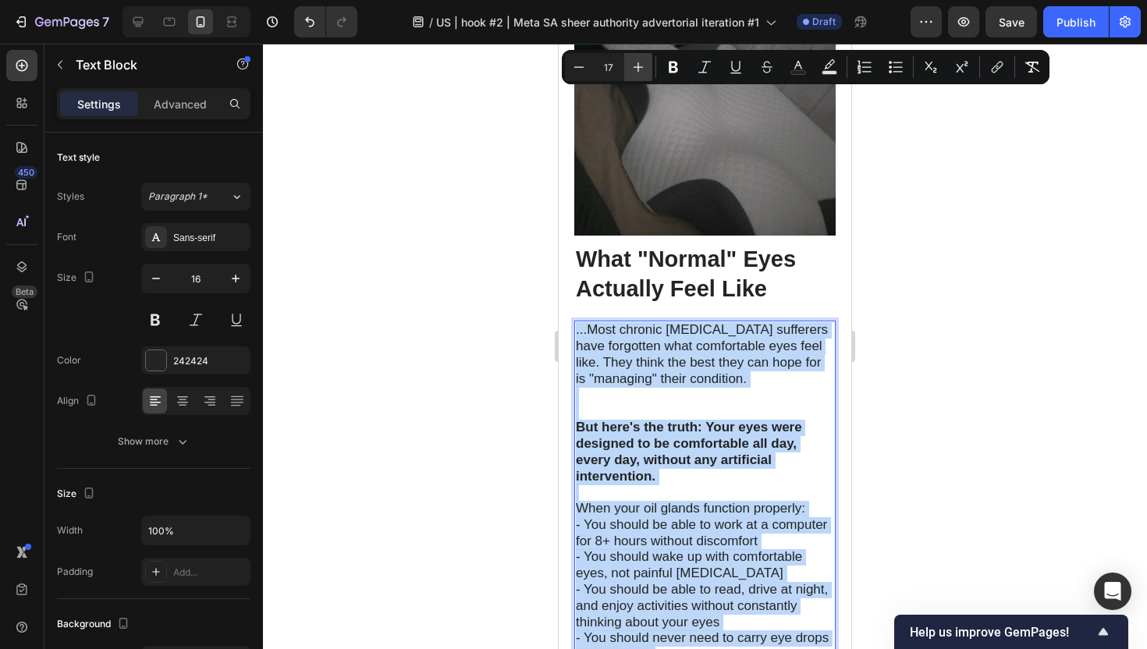
type input "18"
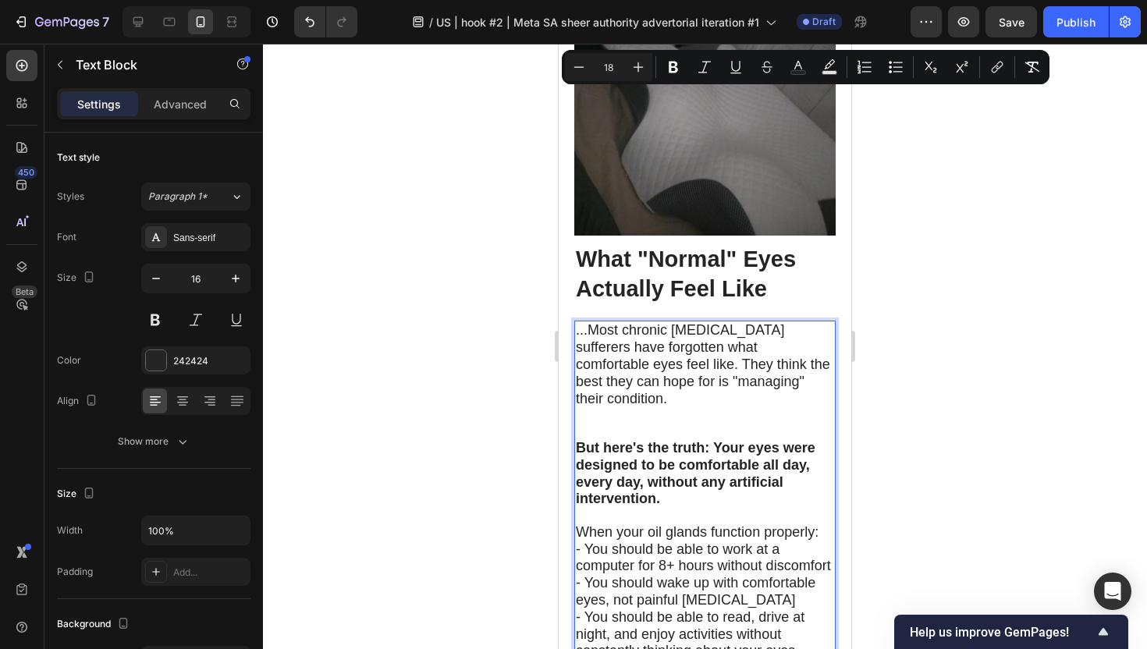
click at [952, 264] on div at bounding box center [705, 346] width 884 height 605
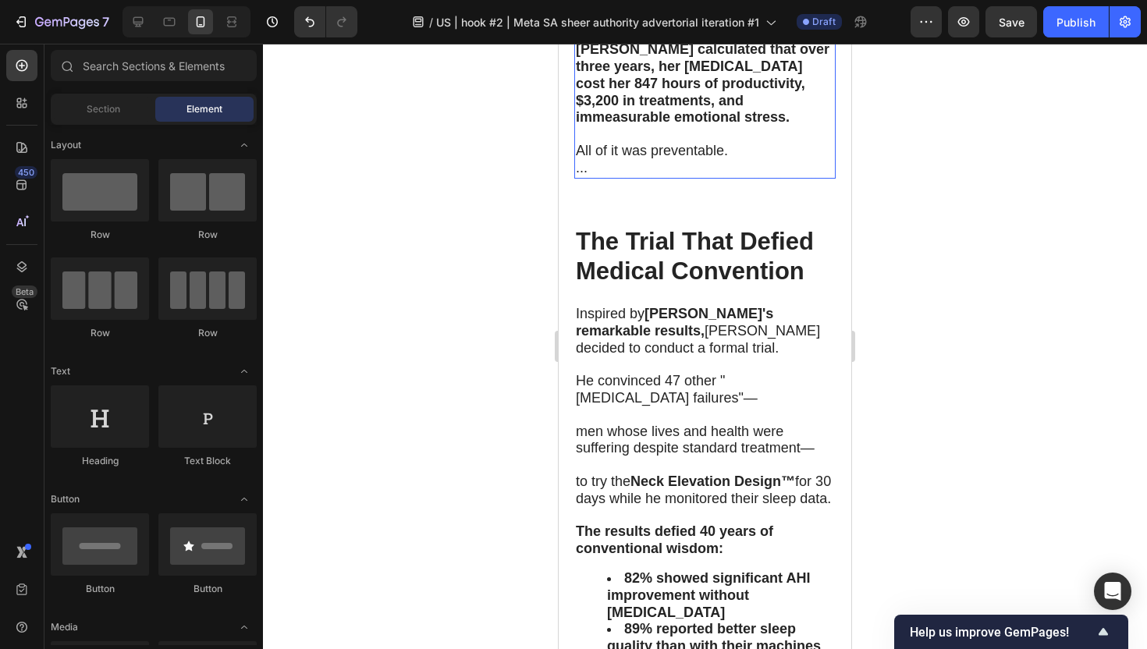
scroll to position [7420, 0]
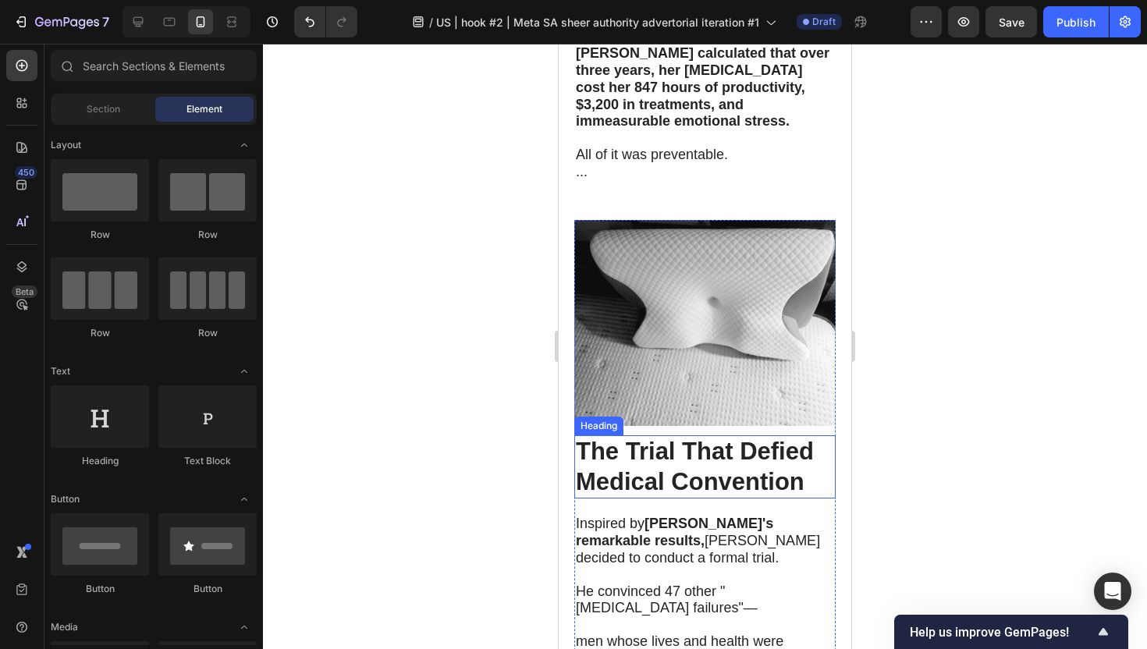
click at [668, 438] on span "The Trial That Defied Medical Convention" at bounding box center [695, 467] width 238 height 58
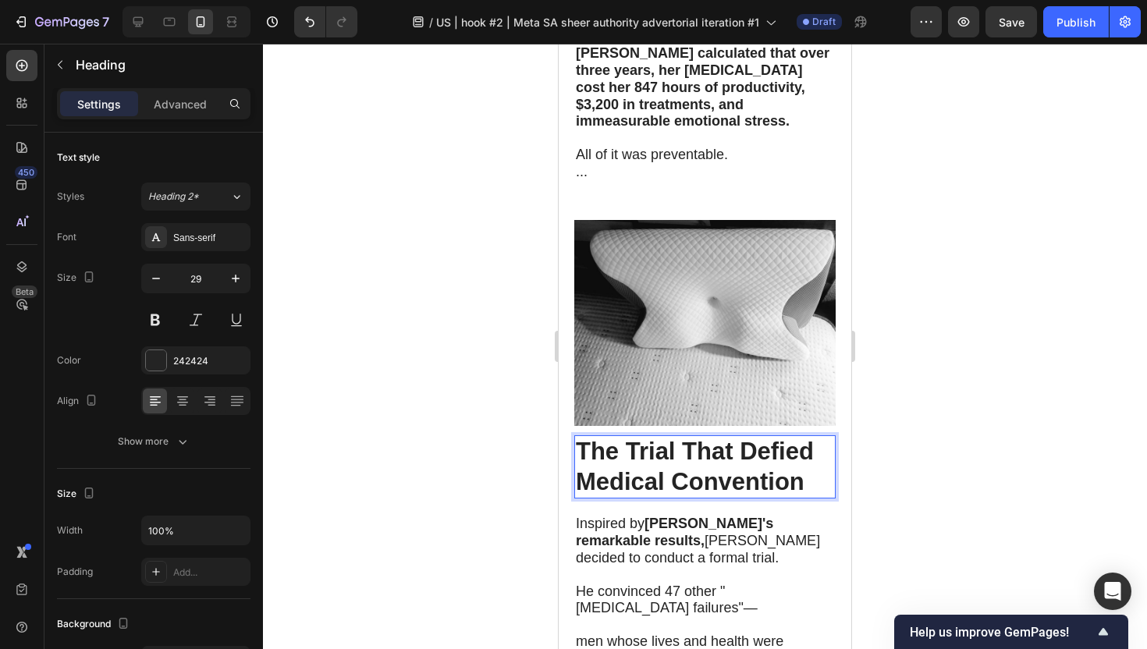
click at [668, 438] on span "The Trial That Defied Medical Convention" at bounding box center [695, 467] width 238 height 58
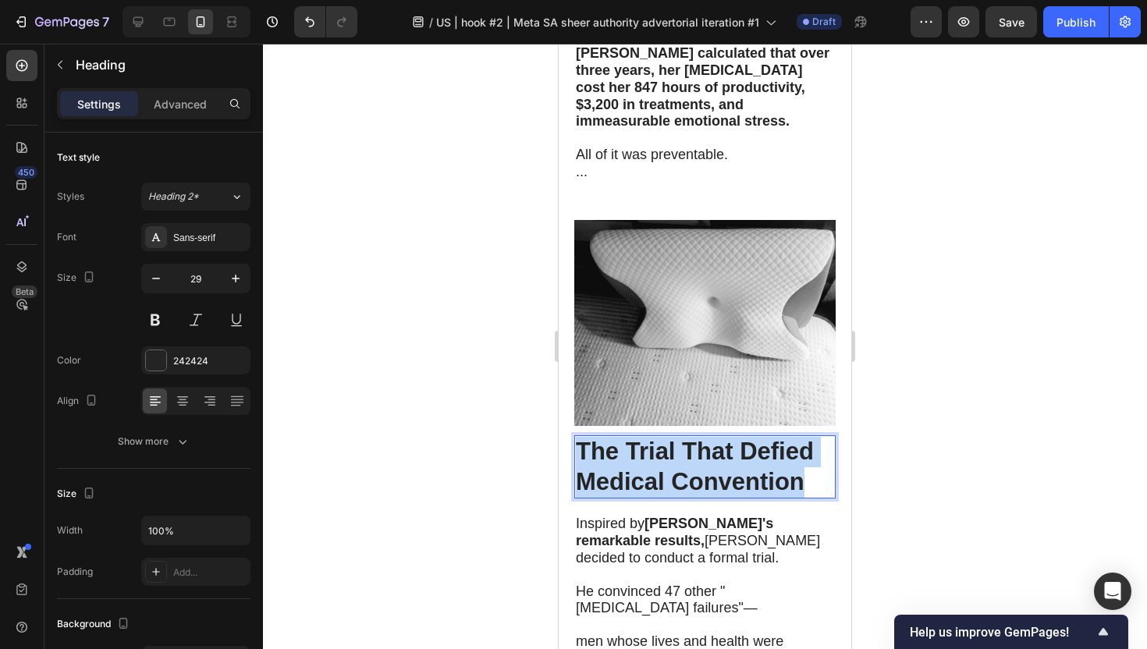
click at [668, 438] on span "The Trial That Defied Medical Convention" at bounding box center [695, 467] width 238 height 58
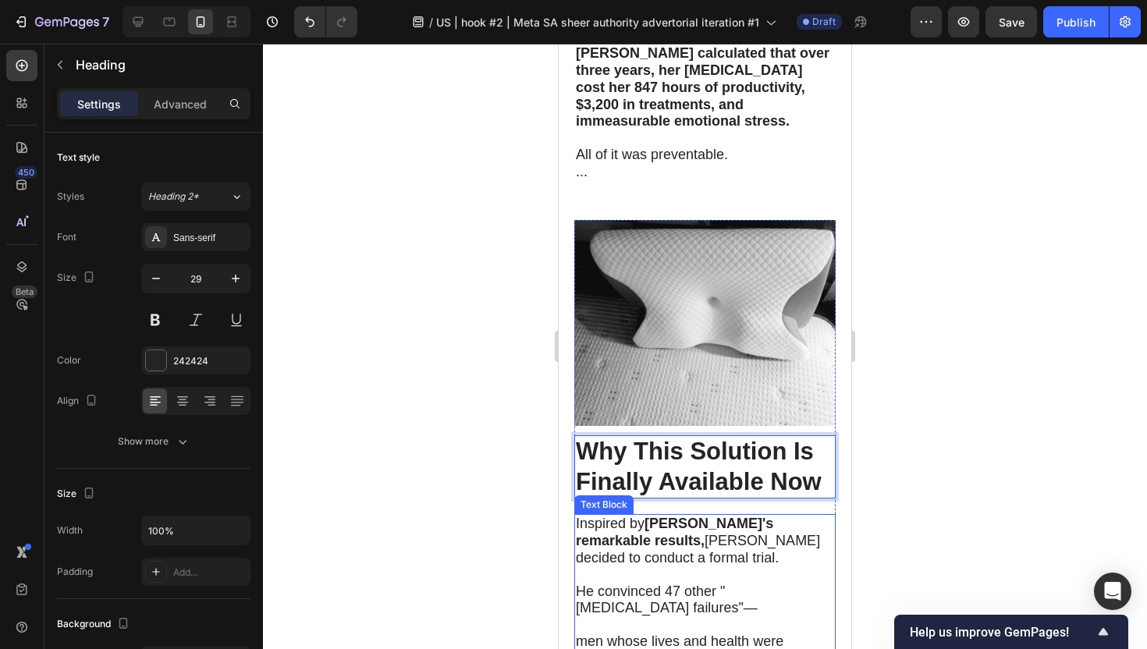
click at [694, 633] on span "men whose lives and health were suffering despite standard treatment—" at bounding box center [695, 649] width 239 height 33
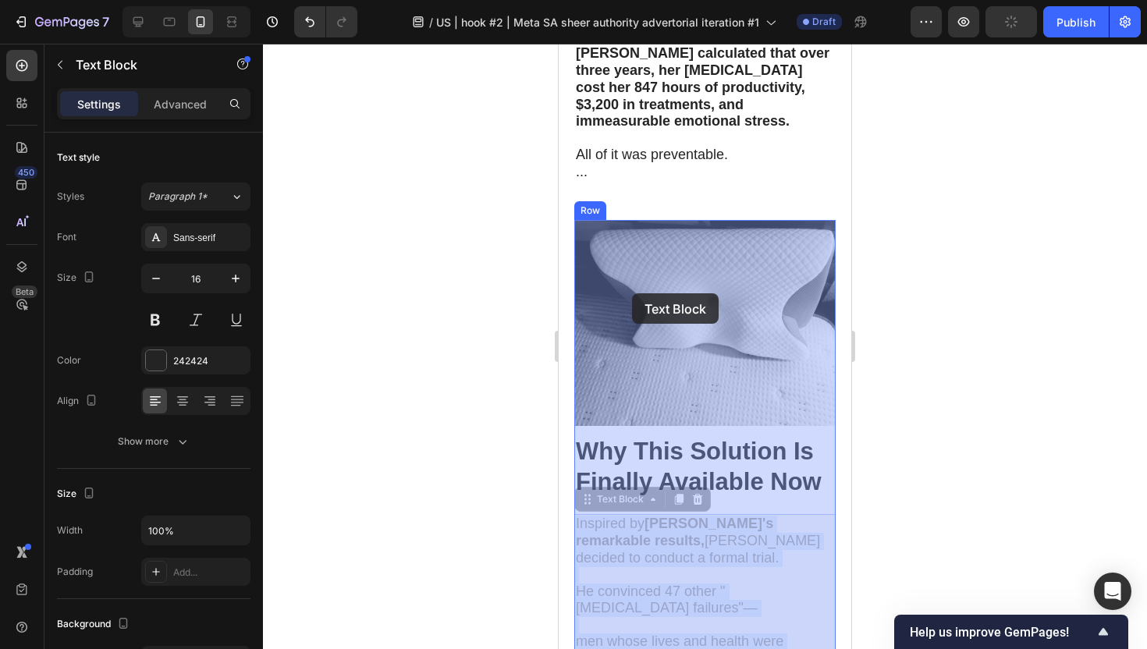
drag, startPoint x: 575, startPoint y: 227, endPoint x: 632, endPoint y: 293, distance: 87.4
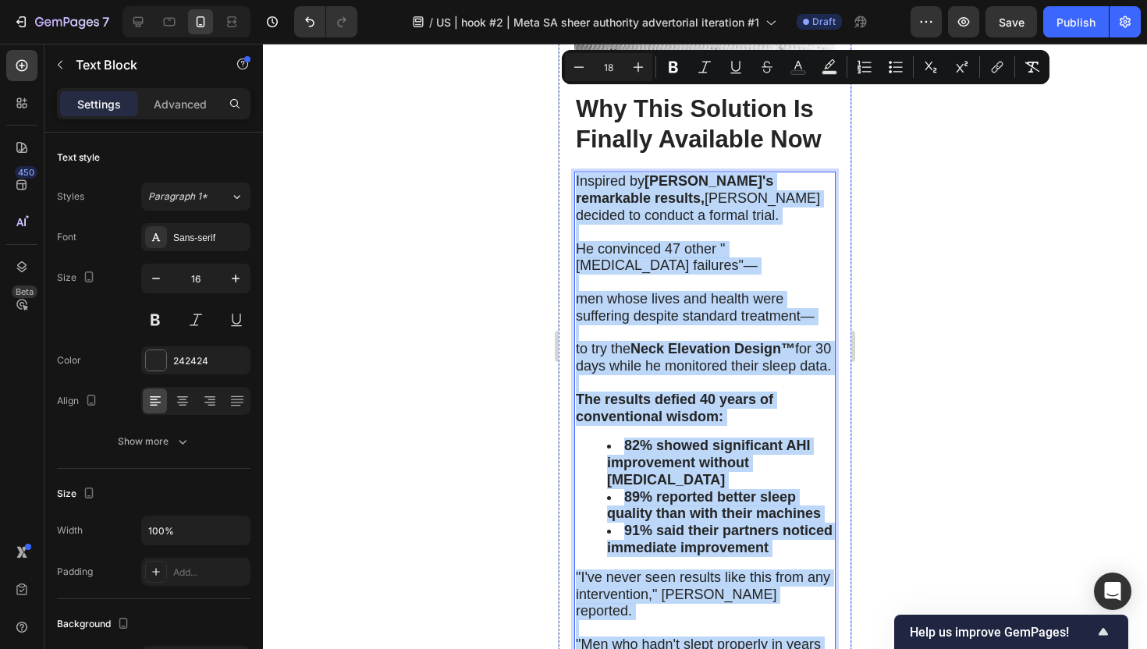
scroll to position [7793, 0]
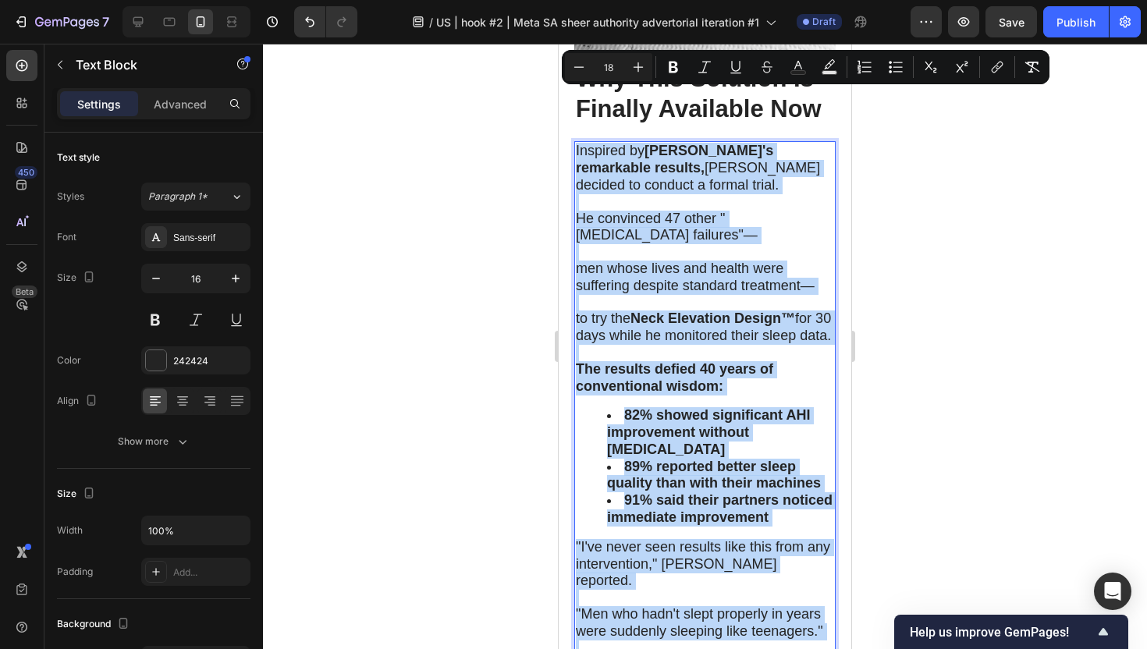
drag, startPoint x: 577, startPoint y: 229, endPoint x: 744, endPoint y: 439, distance: 268.6
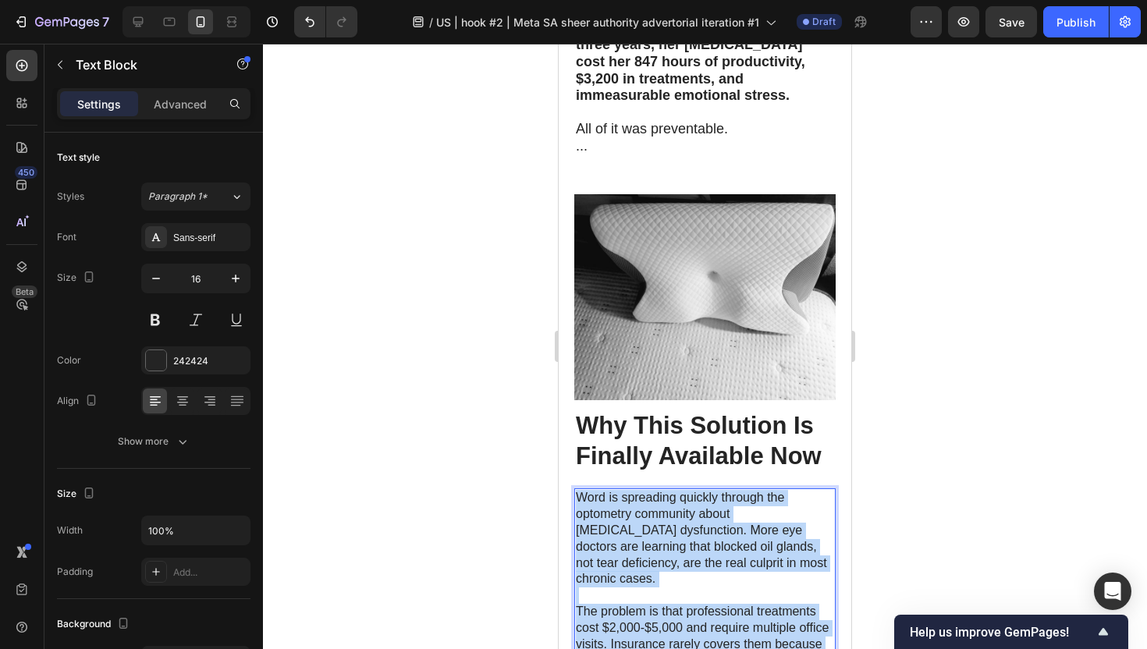
scroll to position [7322, 0]
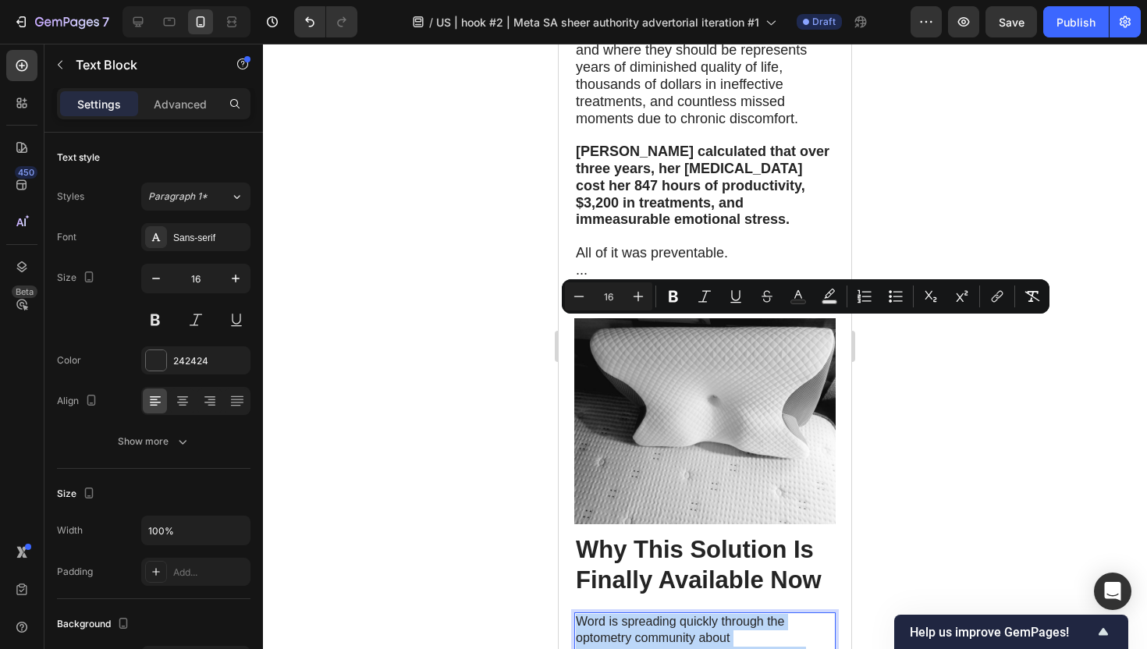
drag, startPoint x: 708, startPoint y: 552, endPoint x: 577, endPoint y: 327, distance: 260.4
click at [633, 289] on icon "Editor contextual toolbar" at bounding box center [638, 297] width 16 height 16
type input "18"
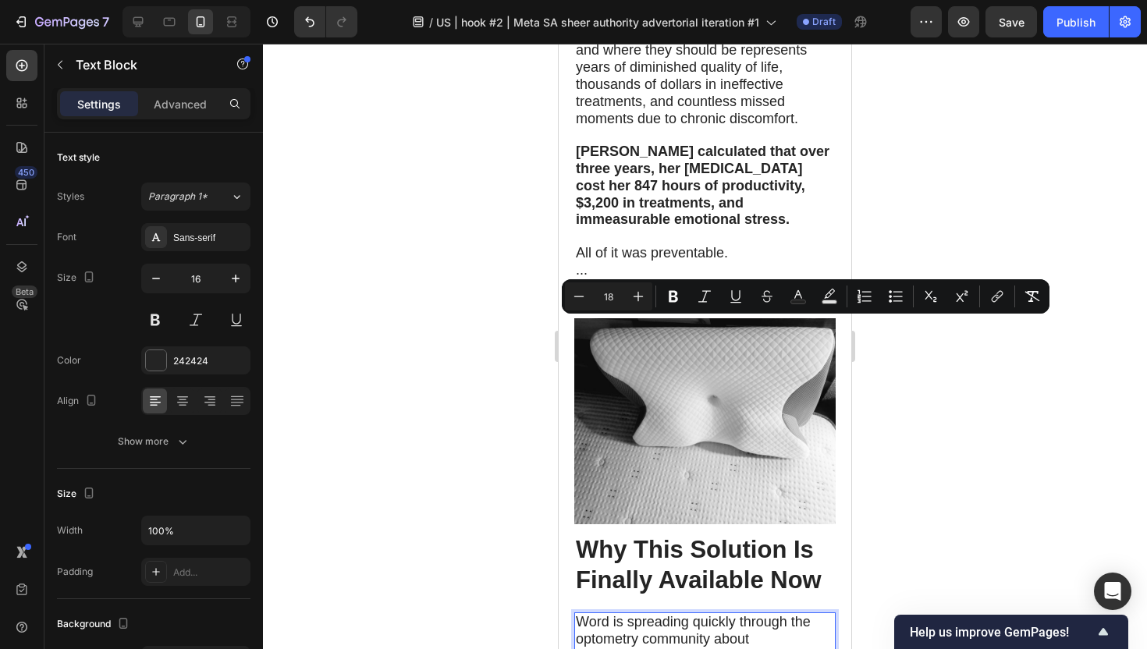
click at [481, 313] on div at bounding box center [705, 346] width 884 height 605
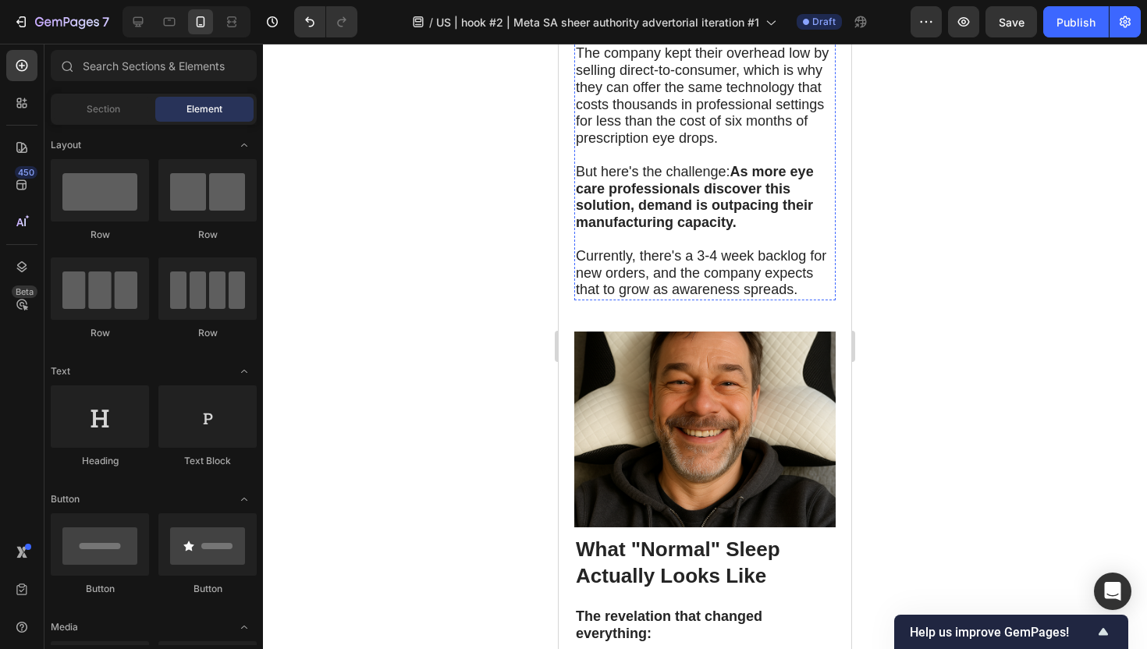
scroll to position [8356, 0]
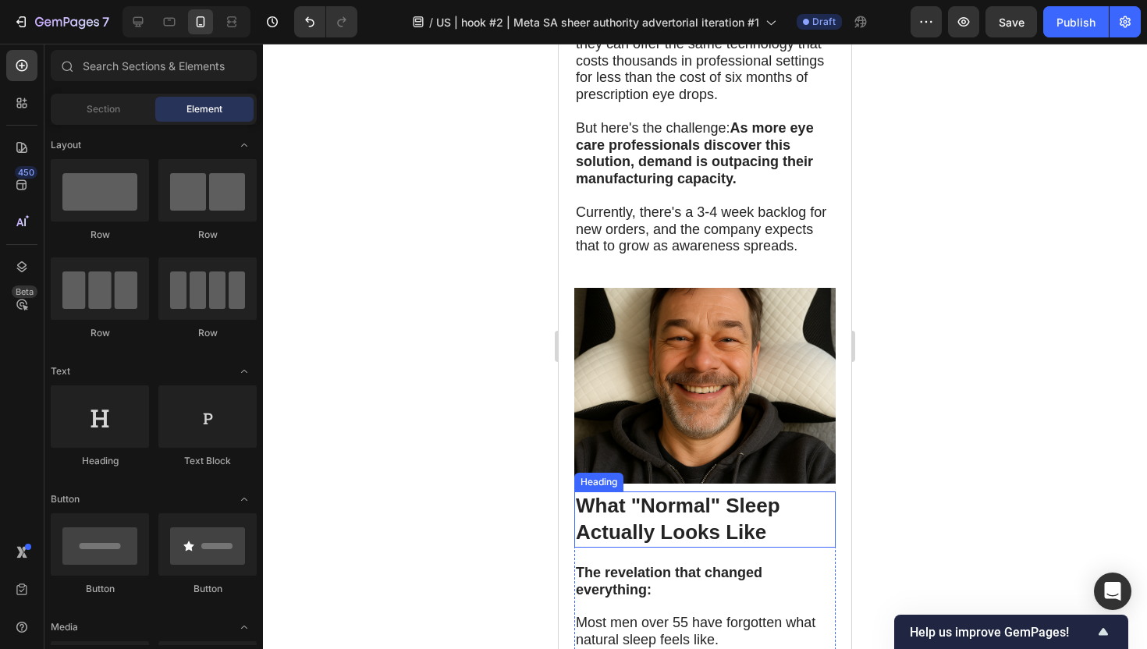
click at [701, 491] on h2 "What "Normal" Sleep Actually Looks Like" at bounding box center [704, 519] width 261 height 56
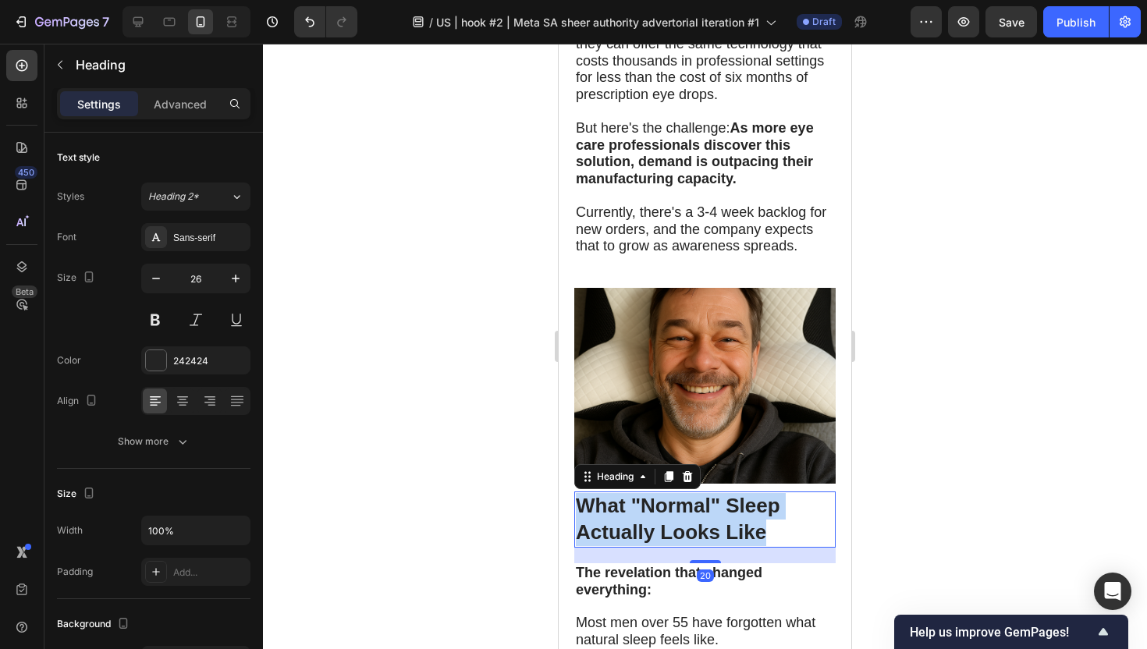
click at [701, 493] on p "What "Normal" Sleep Actually Looks Like" at bounding box center [705, 519] width 258 height 53
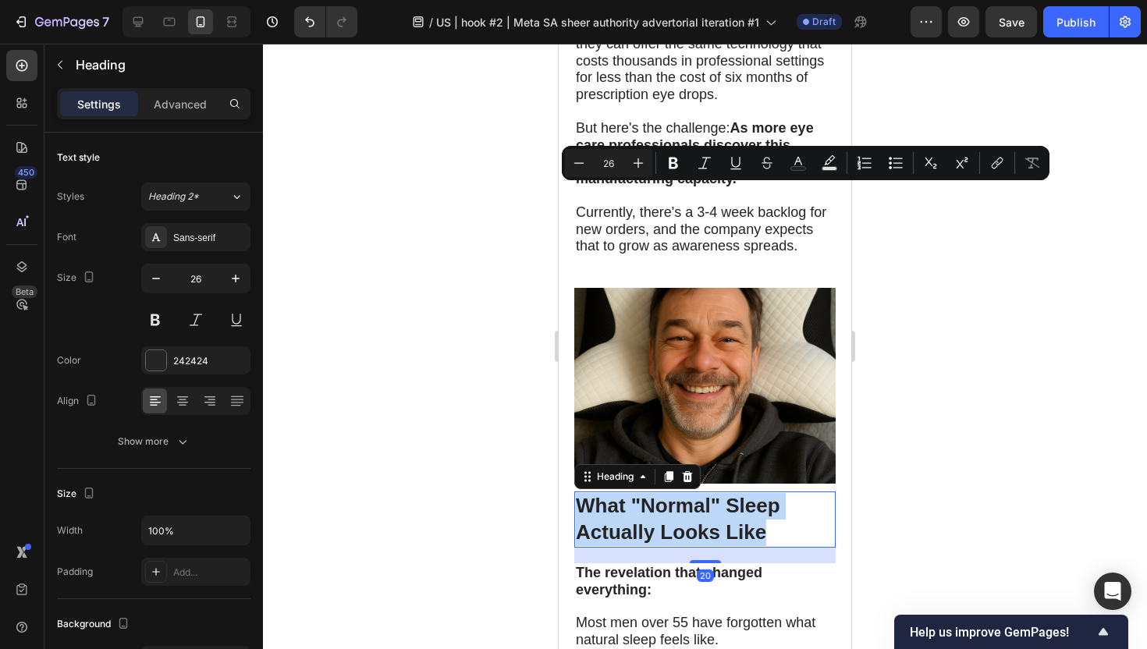
click at [701, 493] on p "What "Normal" Sleep Actually Looks Like" at bounding box center [705, 519] width 258 height 53
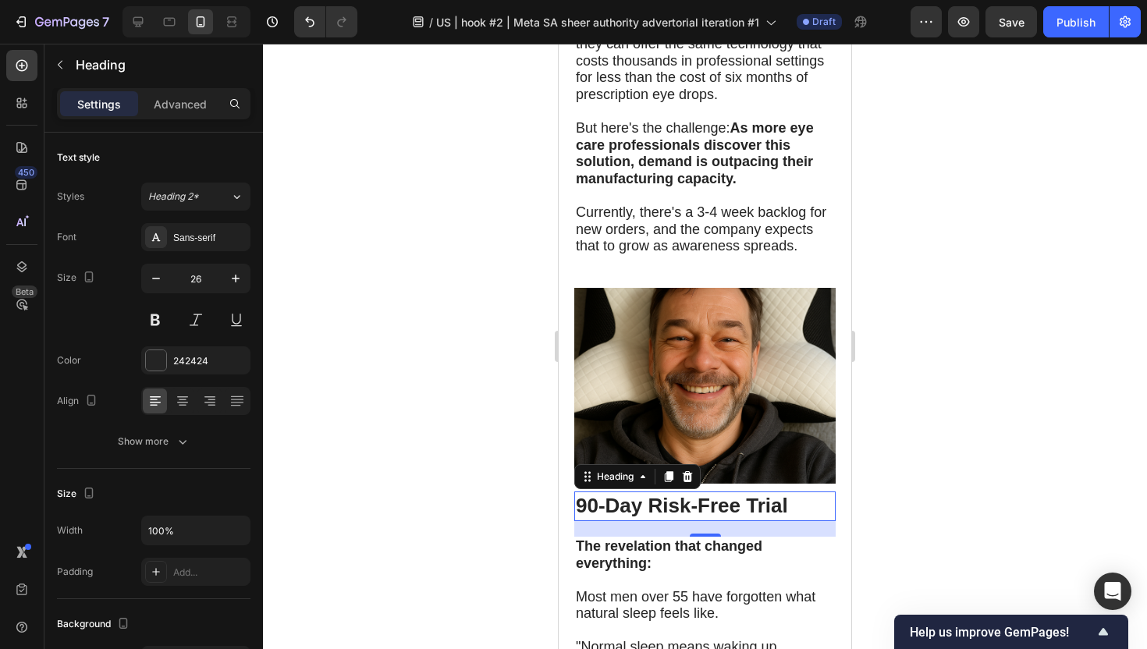
click at [694, 494] on strong "90-Day Risk-Free Trial" at bounding box center [682, 505] width 212 height 23
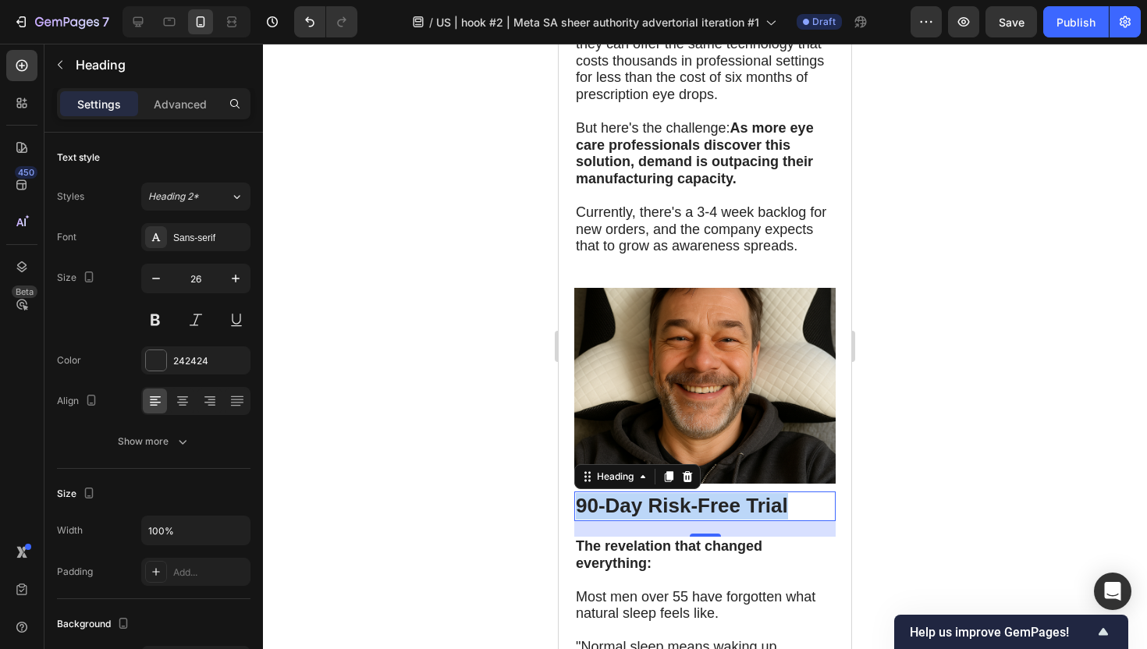
click at [694, 494] on strong "90-Day Risk-Free Trial" at bounding box center [682, 505] width 212 height 23
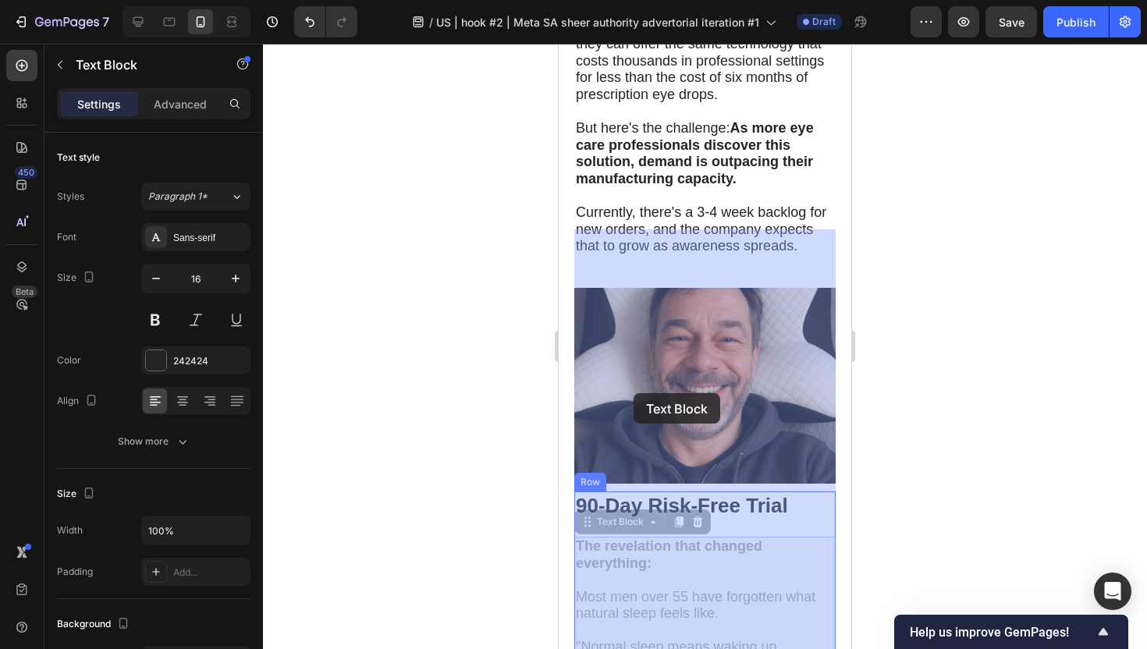
drag, startPoint x: 580, startPoint y: 238, endPoint x: 633, endPoint y: 392, distance: 162.8
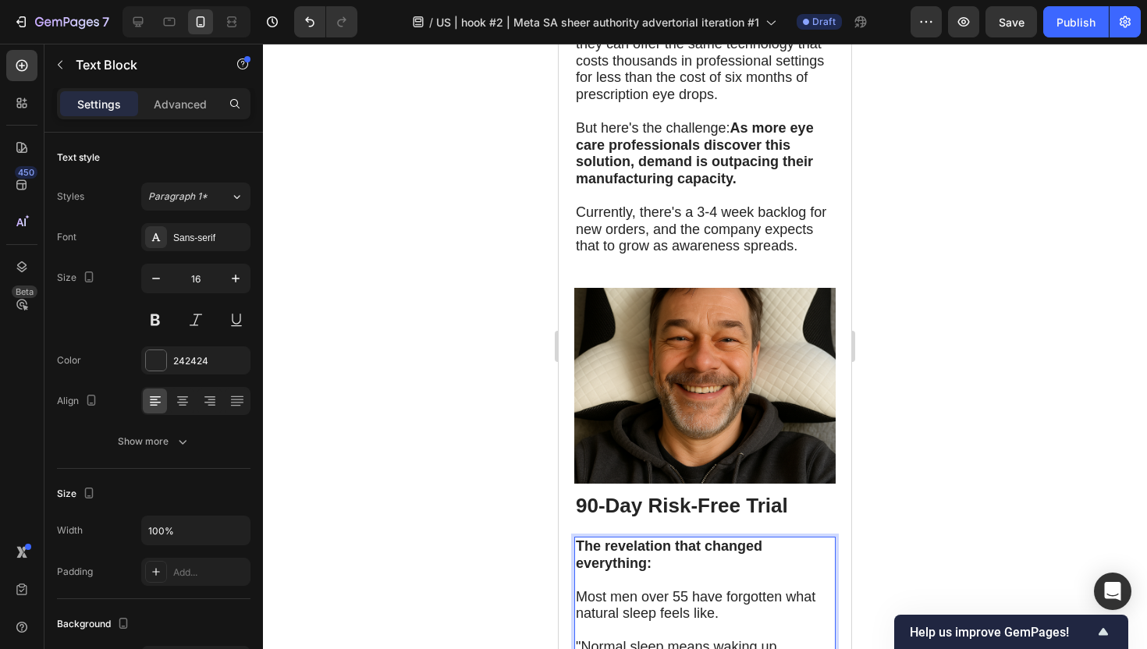
click at [580, 538] on strong "The revelation that changed everything:" at bounding box center [669, 554] width 186 height 33
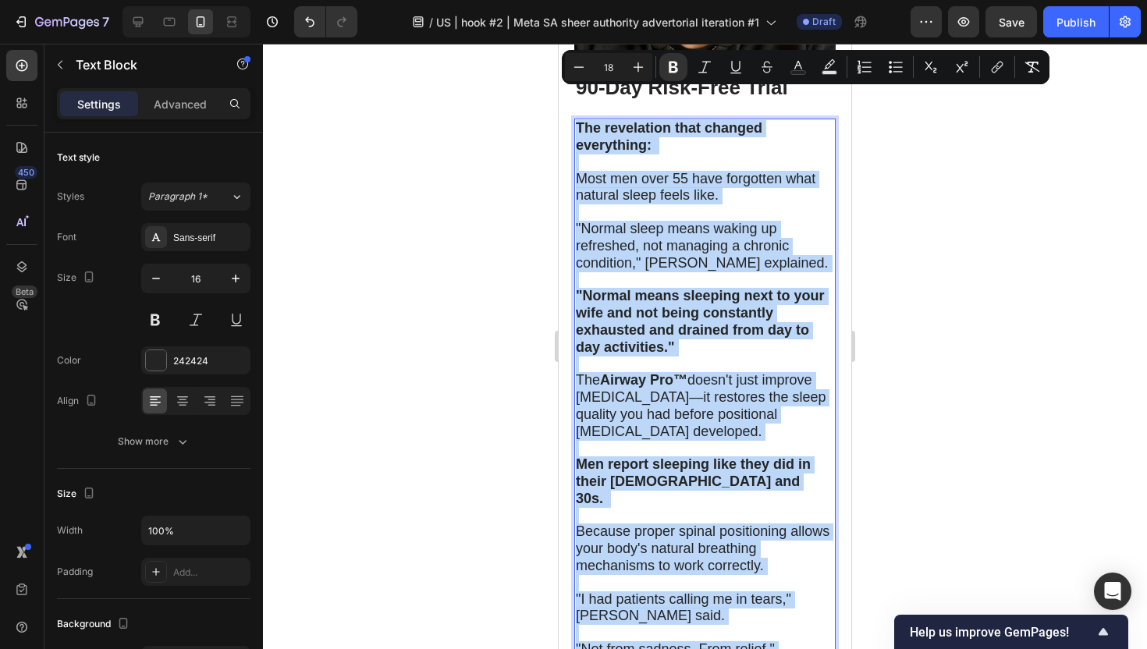
scroll to position [8819, 0]
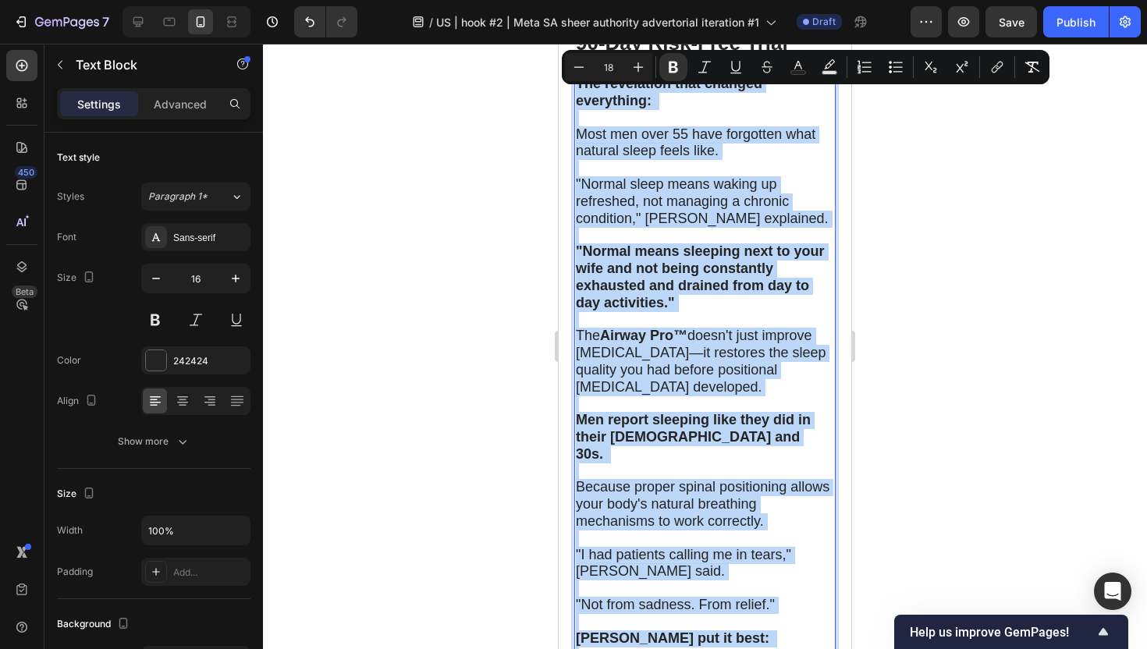
drag, startPoint x: 580, startPoint y: 239, endPoint x: 692, endPoint y: 399, distance: 195.4
click at [692, 399] on div "The revelation that changed everything: Most men over 55 have forgotten what na…" at bounding box center [704, 412] width 261 height 676
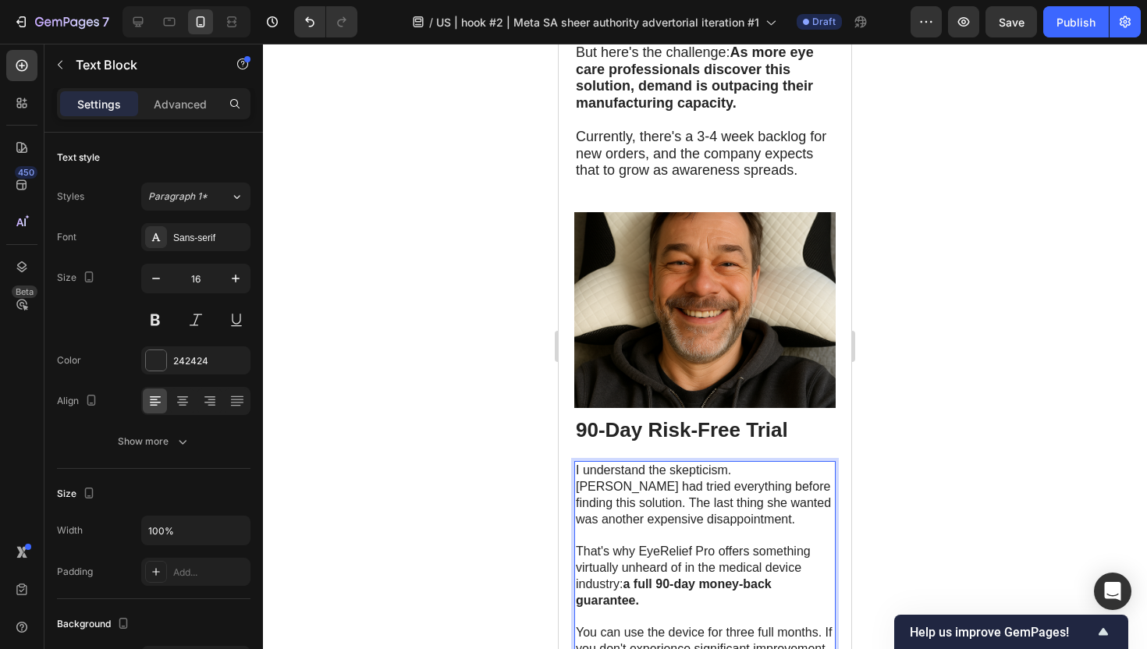
scroll to position [8423, 0]
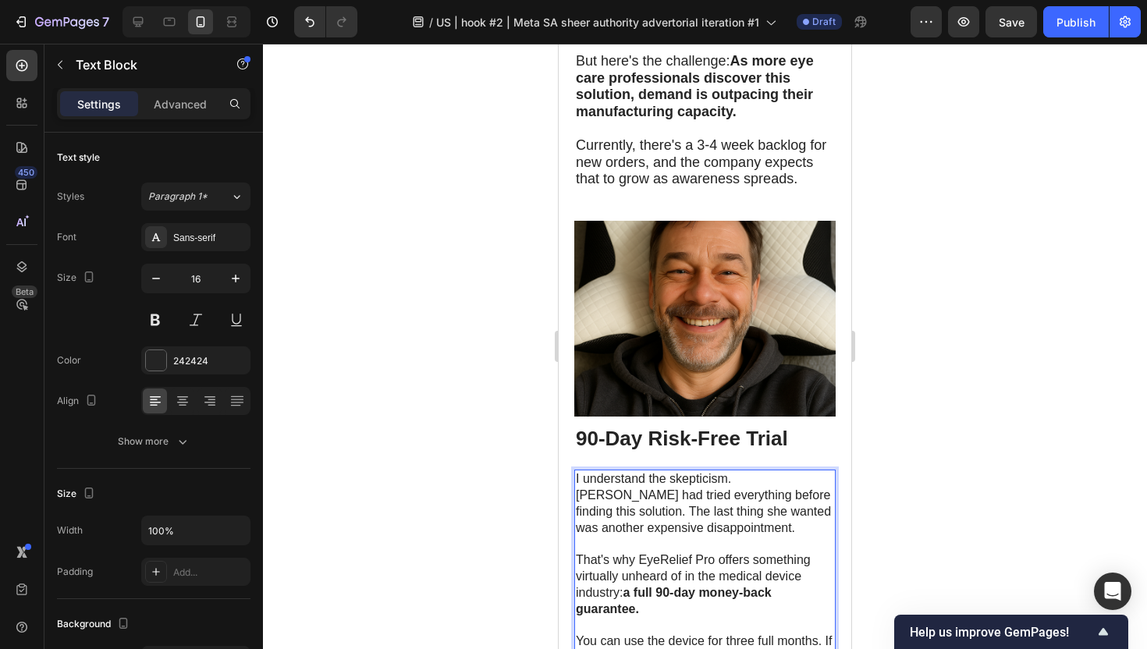
click at [577, 471] on p "I understand the skepticism. [PERSON_NAME] had tried everything before finding …" at bounding box center [705, 503] width 258 height 65
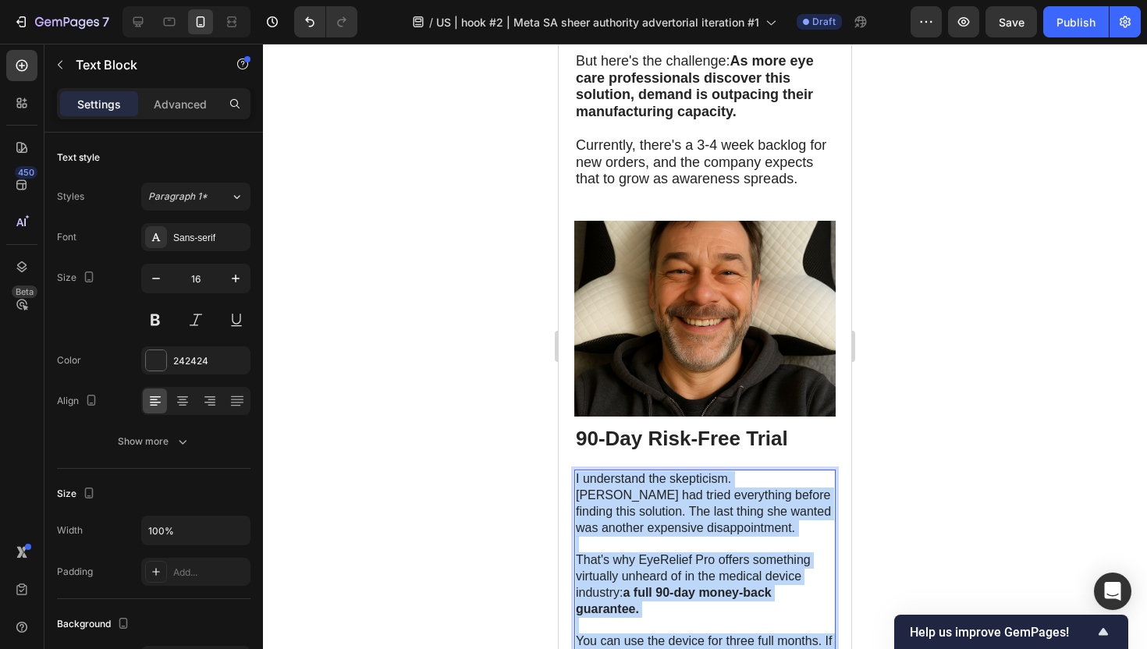
drag, startPoint x: 577, startPoint y: 176, endPoint x: 653, endPoint y: 625, distance: 454.9
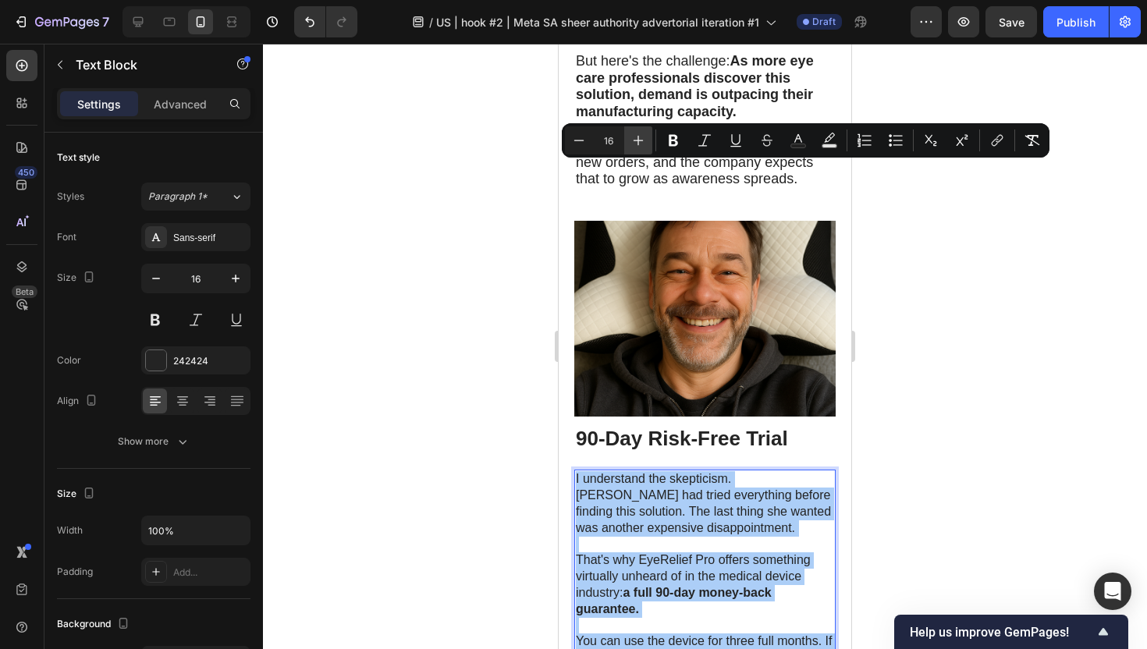
click at [644, 137] on icon "Editor contextual toolbar" at bounding box center [638, 141] width 16 height 16
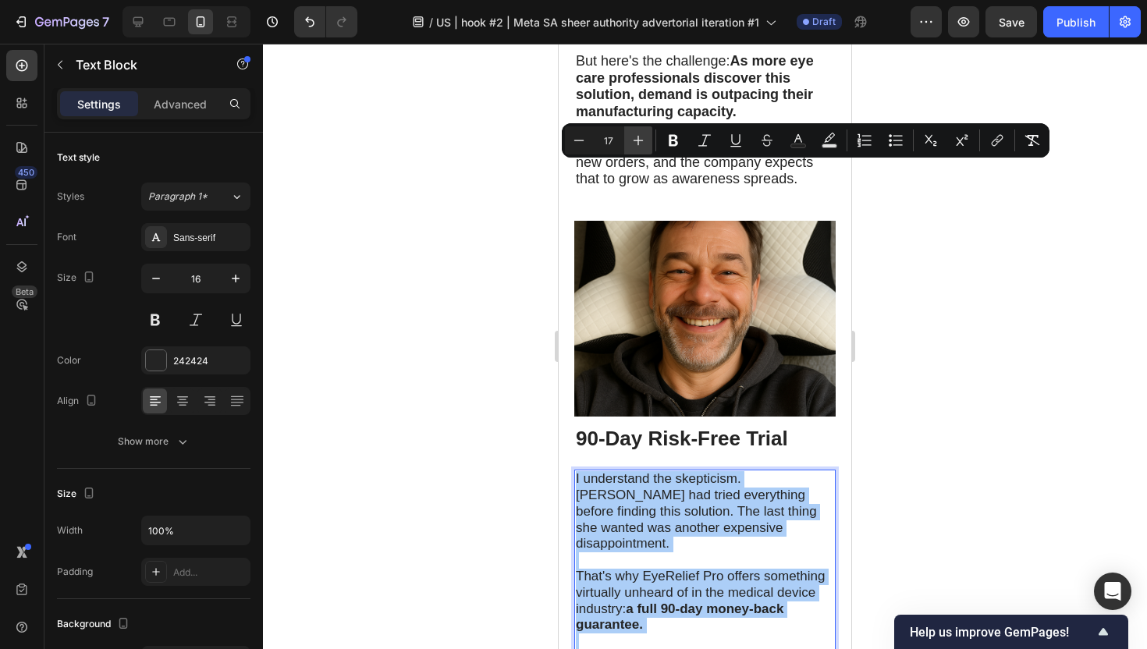
click at [644, 137] on icon "Editor contextual toolbar" at bounding box center [638, 141] width 16 height 16
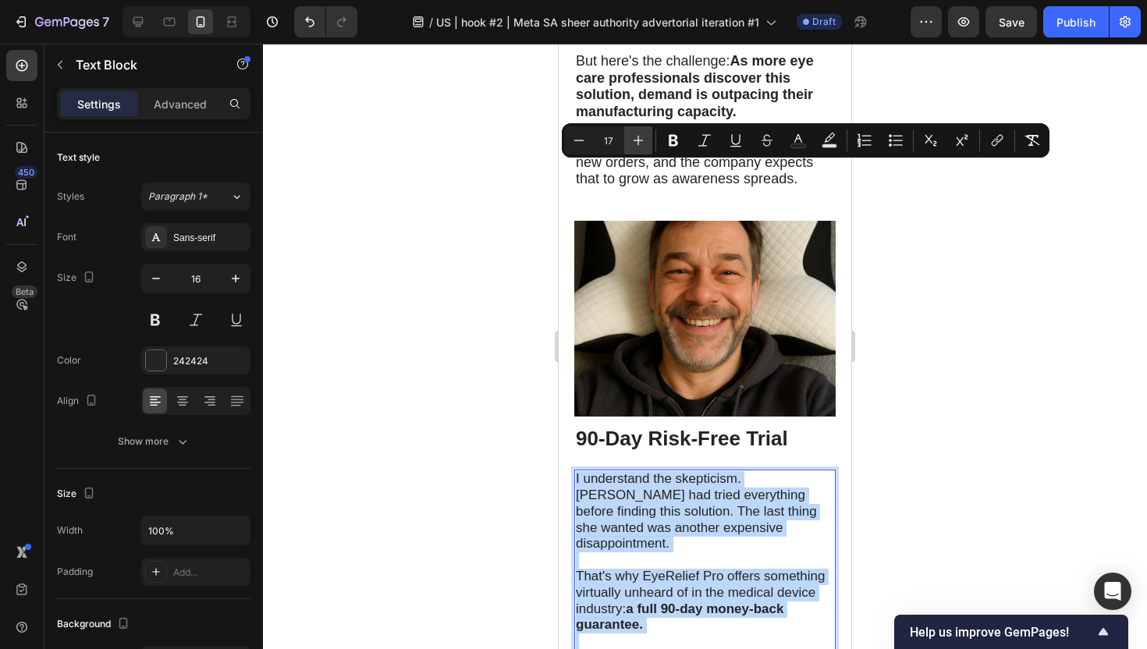
type input "18"
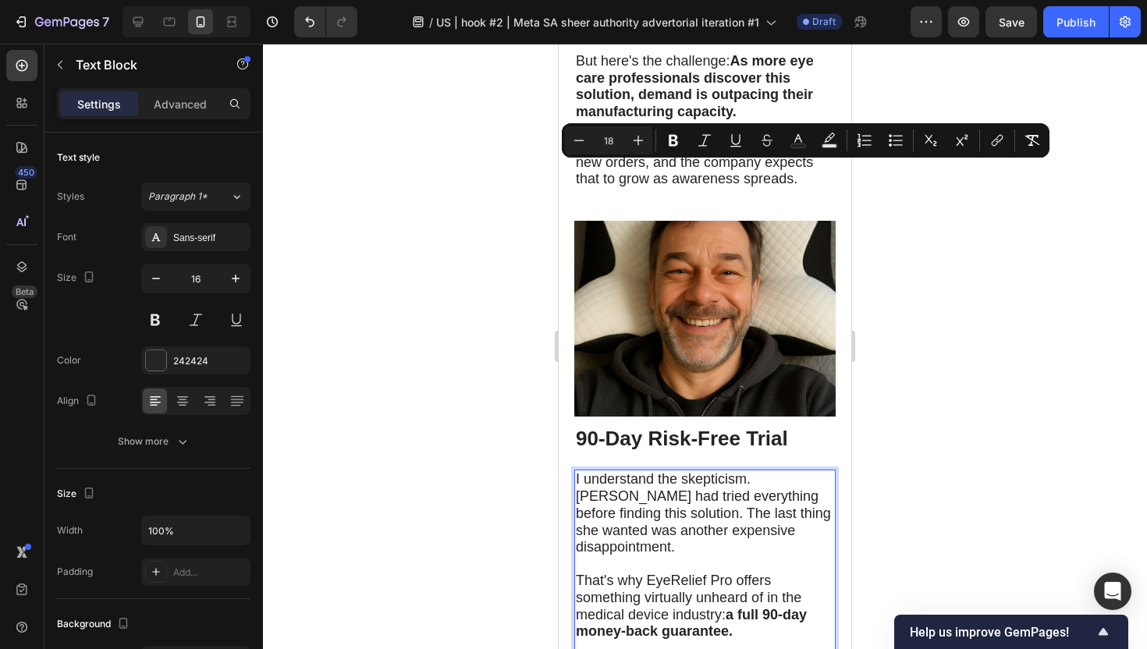
click at [960, 367] on div at bounding box center [705, 346] width 884 height 605
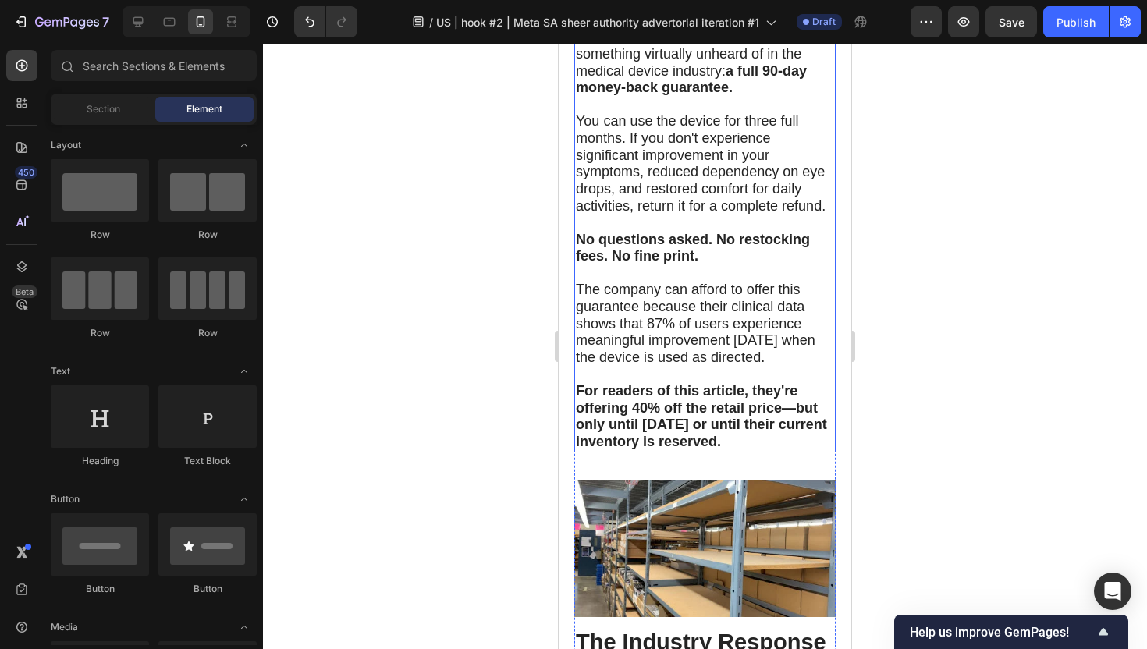
scroll to position [8971, 0]
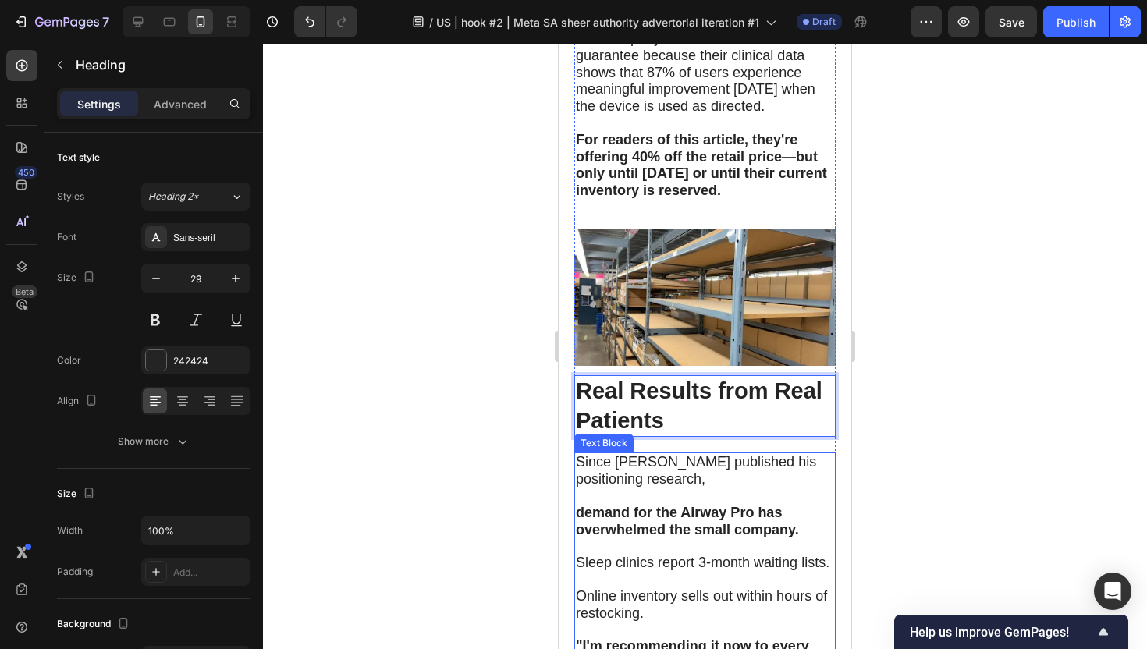
scroll to position [9241, 0]
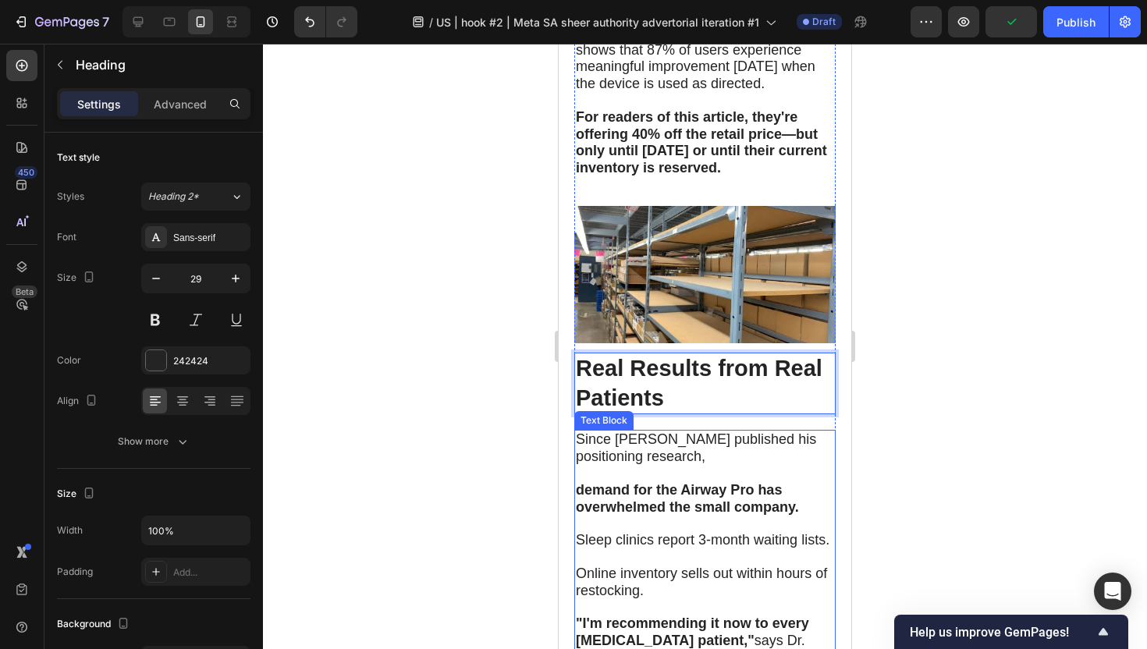
click at [697, 549] on p at bounding box center [705, 557] width 258 height 16
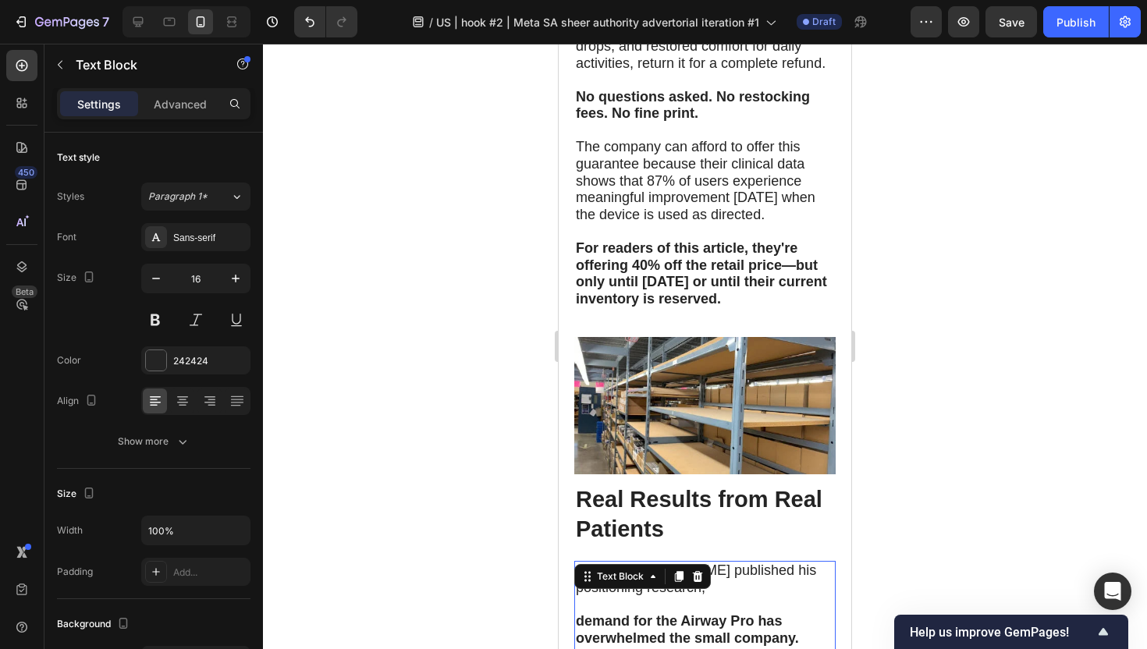
scroll to position [9071, 0]
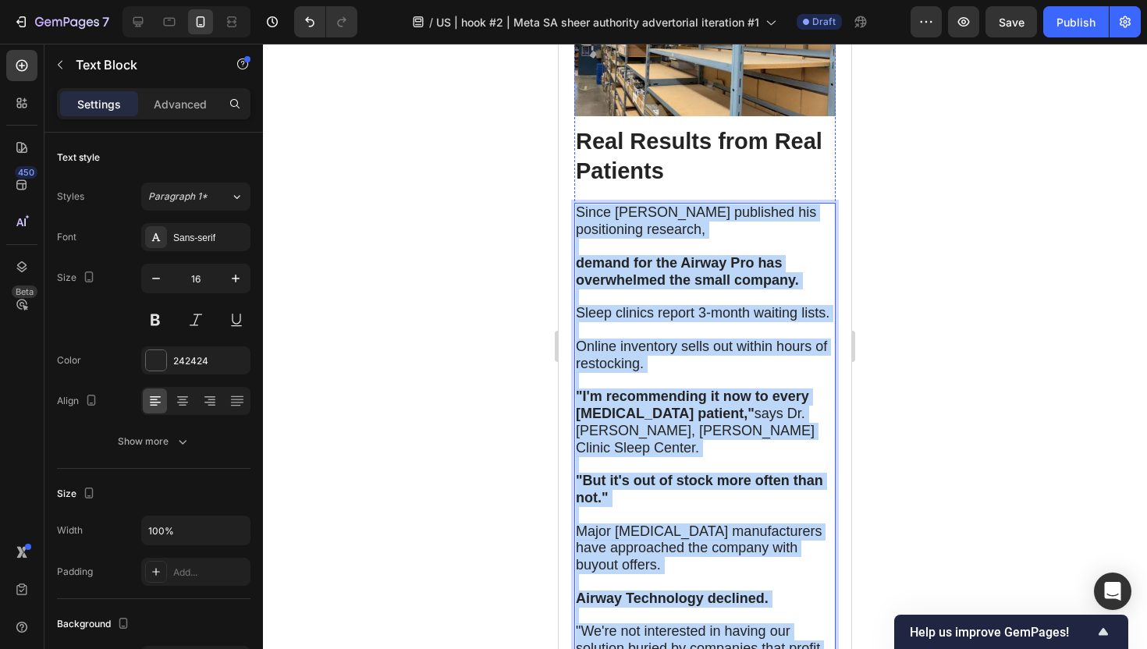
scroll to position [9475, 0]
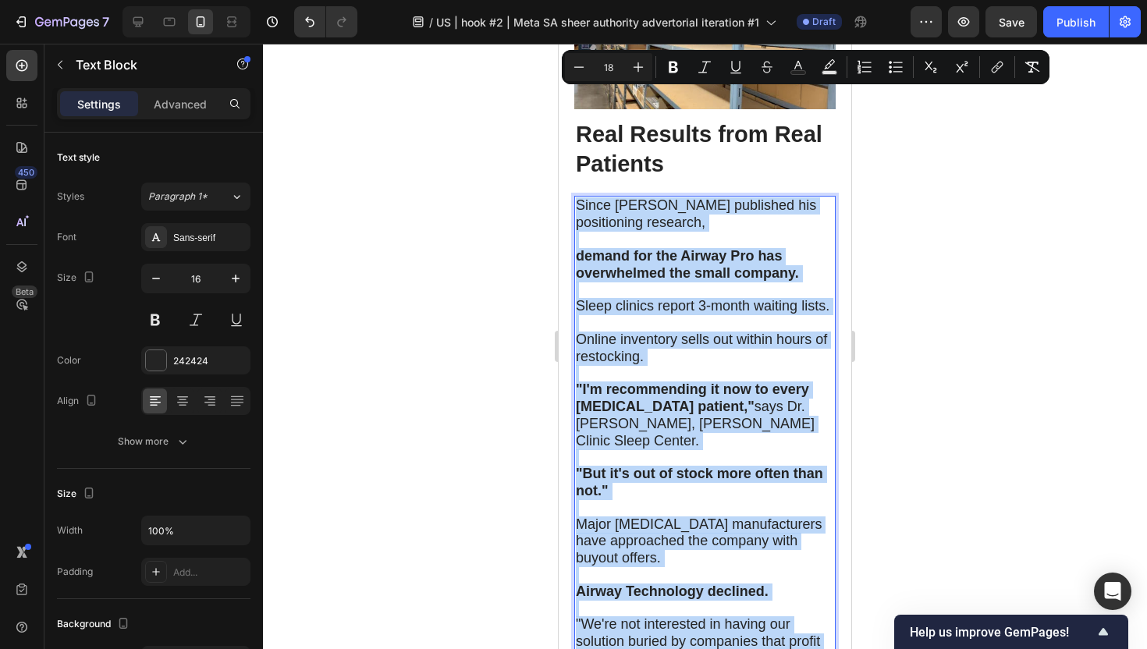
drag, startPoint x: 577, startPoint y: 271, endPoint x: 688, endPoint y: 546, distance: 296.1
click at [688, 546] on div "Since [PERSON_NAME] published his positioning research, demand for the Airway P…" at bounding box center [704, 558] width 261 height 725
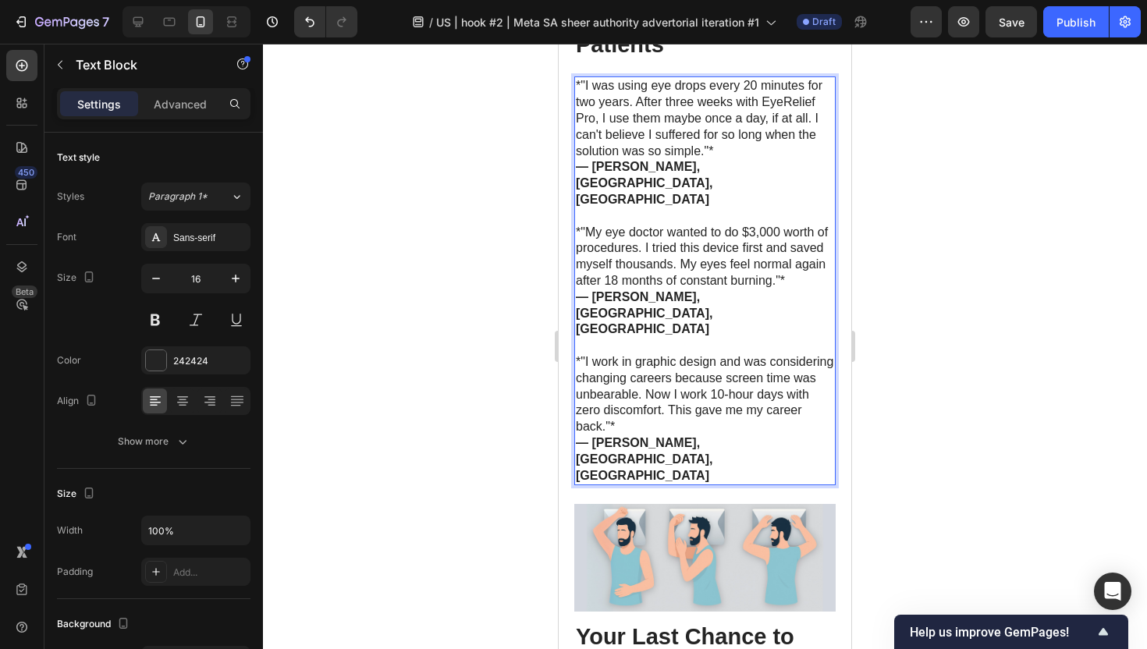
scroll to position [9600, 0]
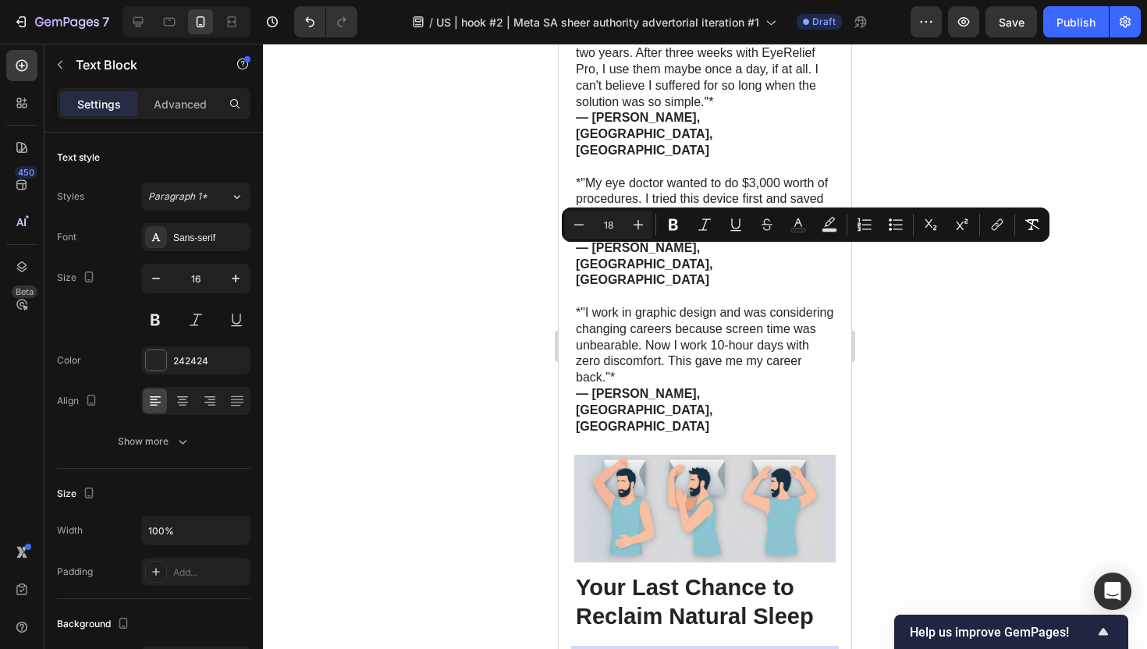
scroll to position [9635, 0]
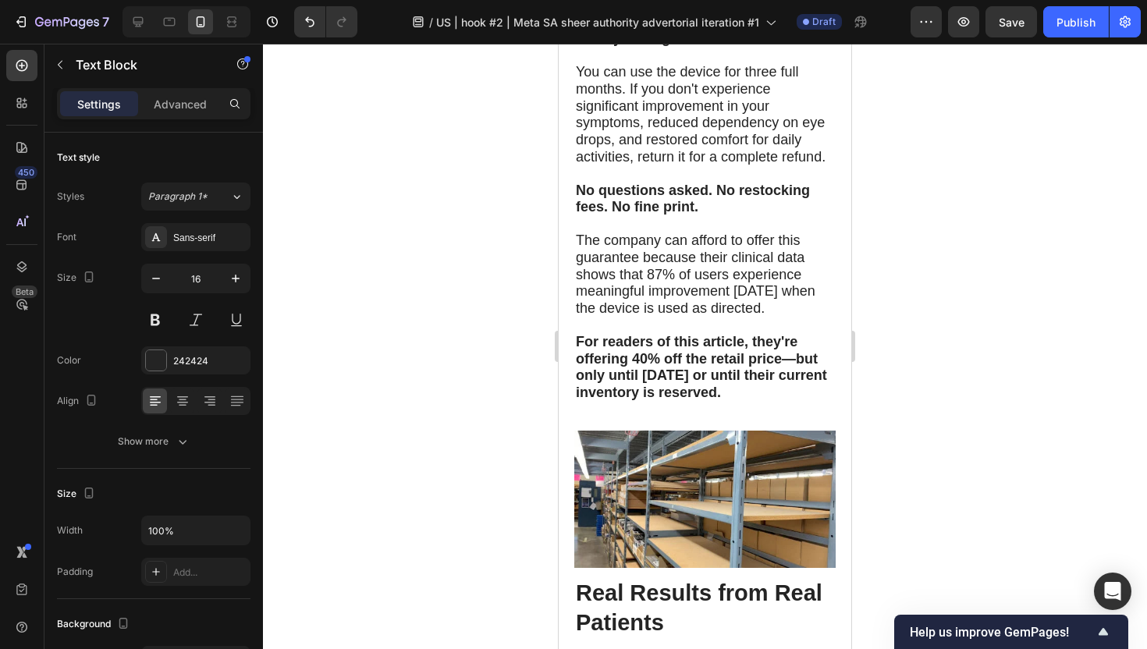
scroll to position [9022, 0]
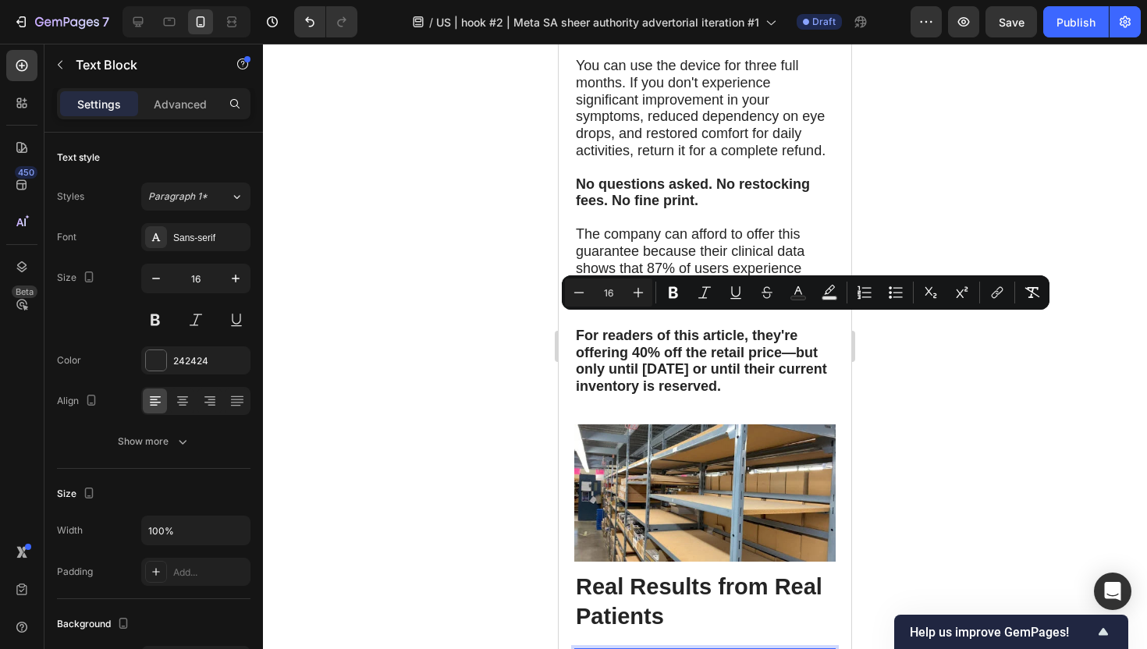
drag, startPoint x: 578, startPoint y: 321, endPoint x: 725, endPoint y: 612, distance: 326.6
click at [639, 292] on icon "Editor contextual toolbar" at bounding box center [638, 293] width 10 height 10
type input "18"
click at [454, 406] on div at bounding box center [705, 346] width 884 height 605
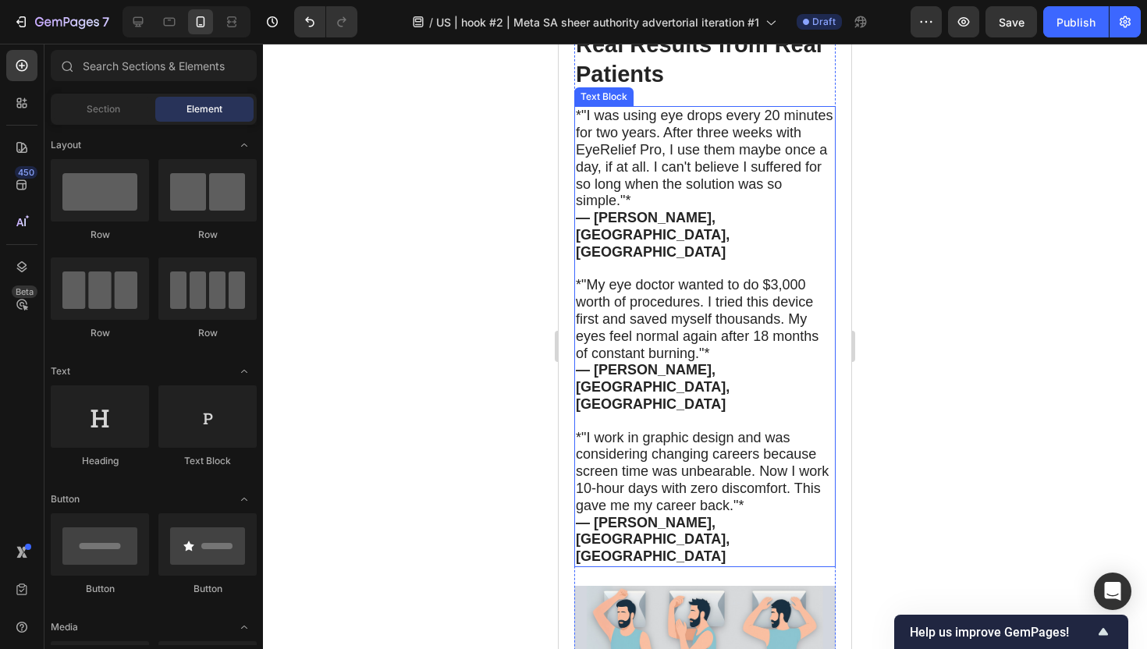
scroll to position [9566, 0]
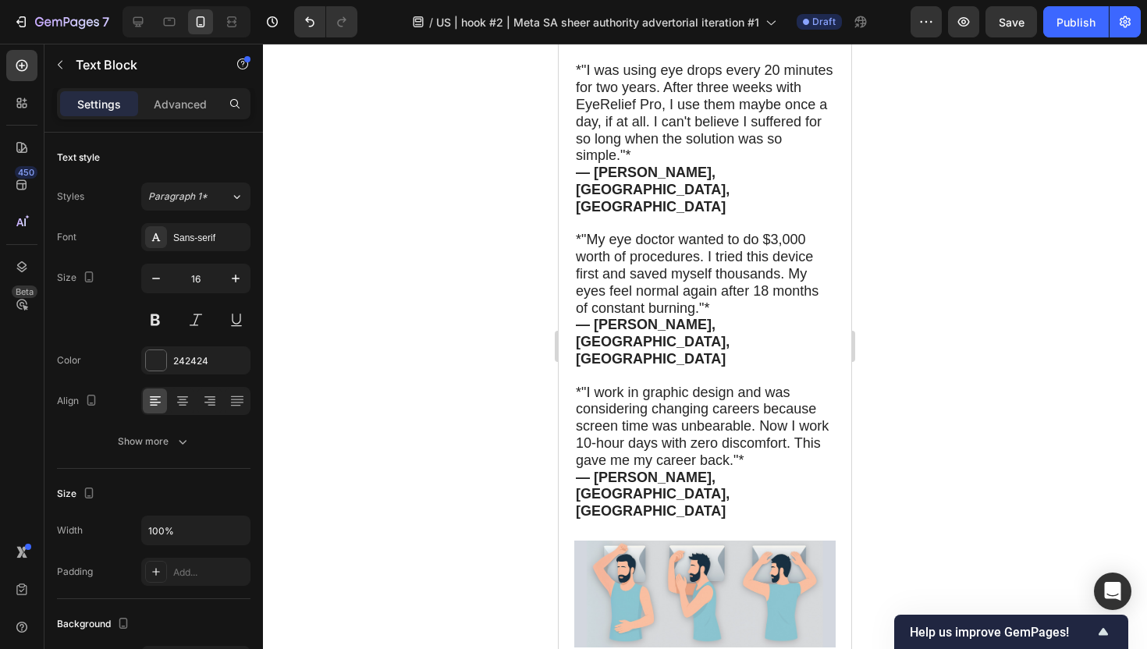
scroll to position [9604, 0]
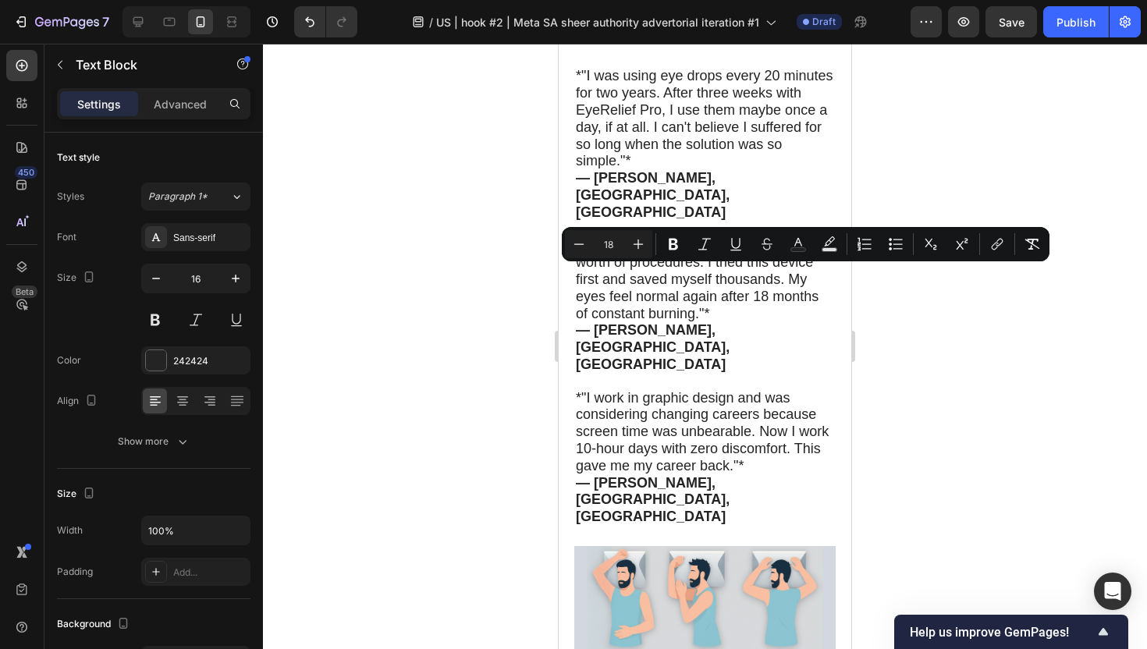
drag, startPoint x: 580, startPoint y: 273, endPoint x: 652, endPoint y: 626, distance: 360.0
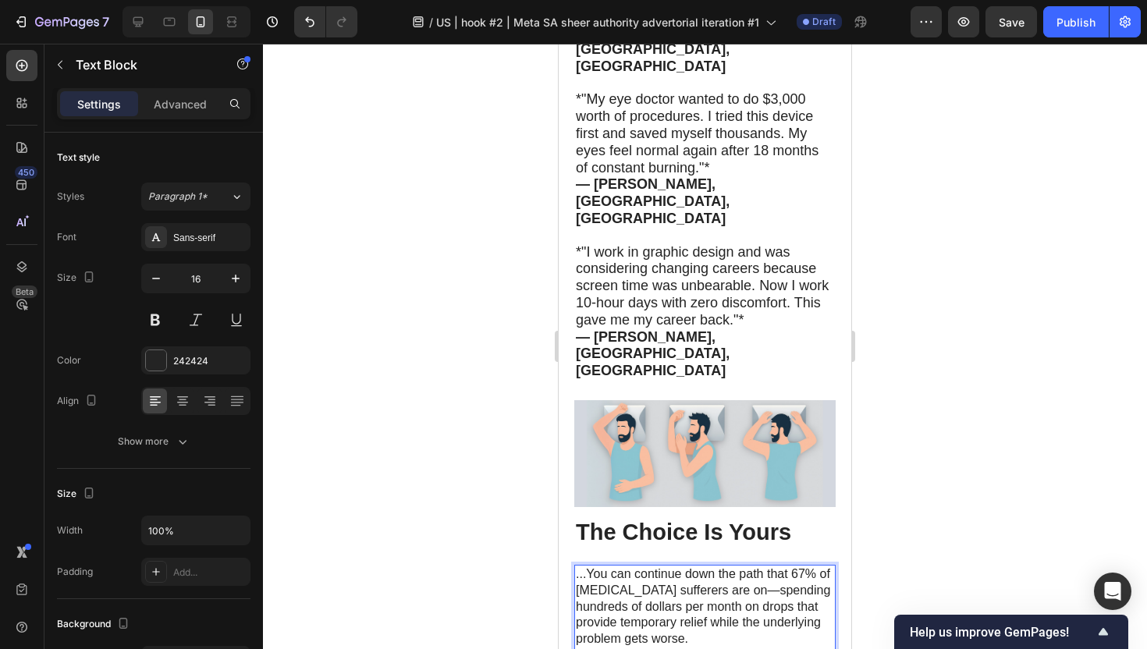
scroll to position [9522, 0]
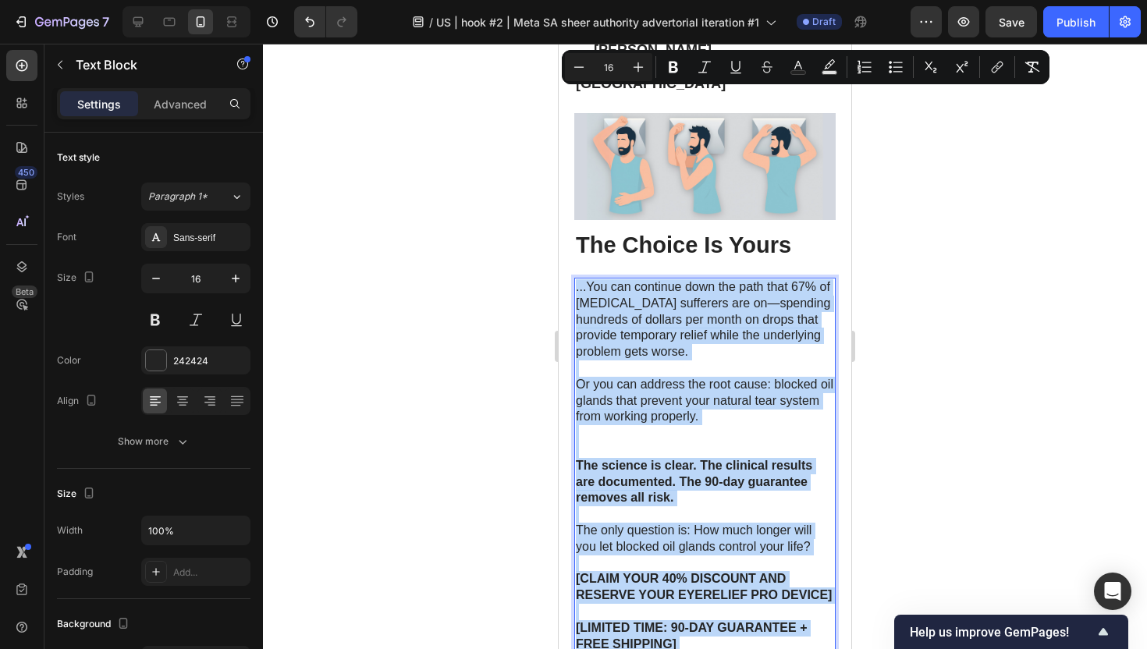
scroll to position [10061, 0]
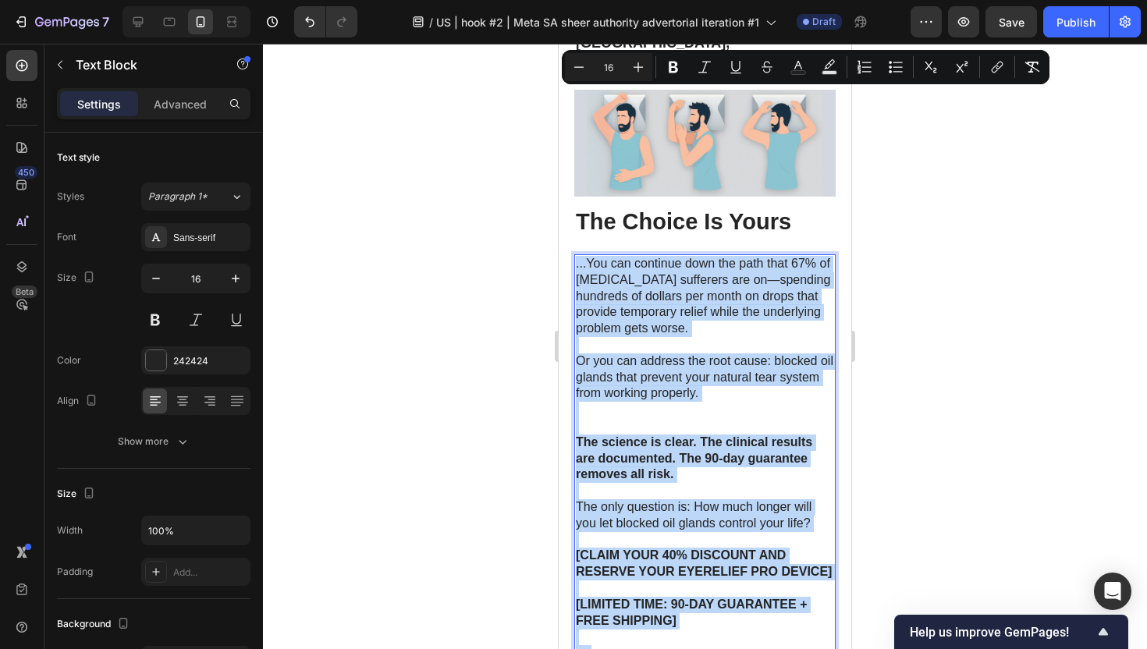
drag, startPoint x: 575, startPoint y: 357, endPoint x: 639, endPoint y: 436, distance: 102.1
click at [639, 436] on div "...You can continue down the path that 67% of [MEDICAL_DATA] sufferers are on—s…" at bounding box center [704, 572] width 261 height 636
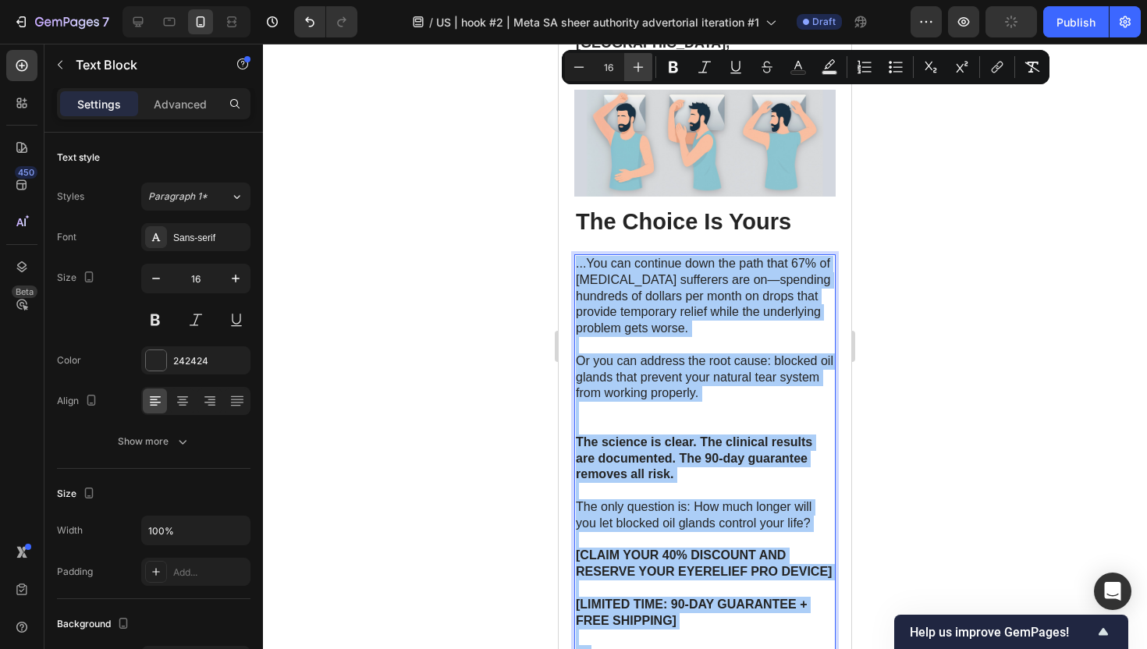
click at [648, 72] on button "Plus" at bounding box center [638, 67] width 28 height 28
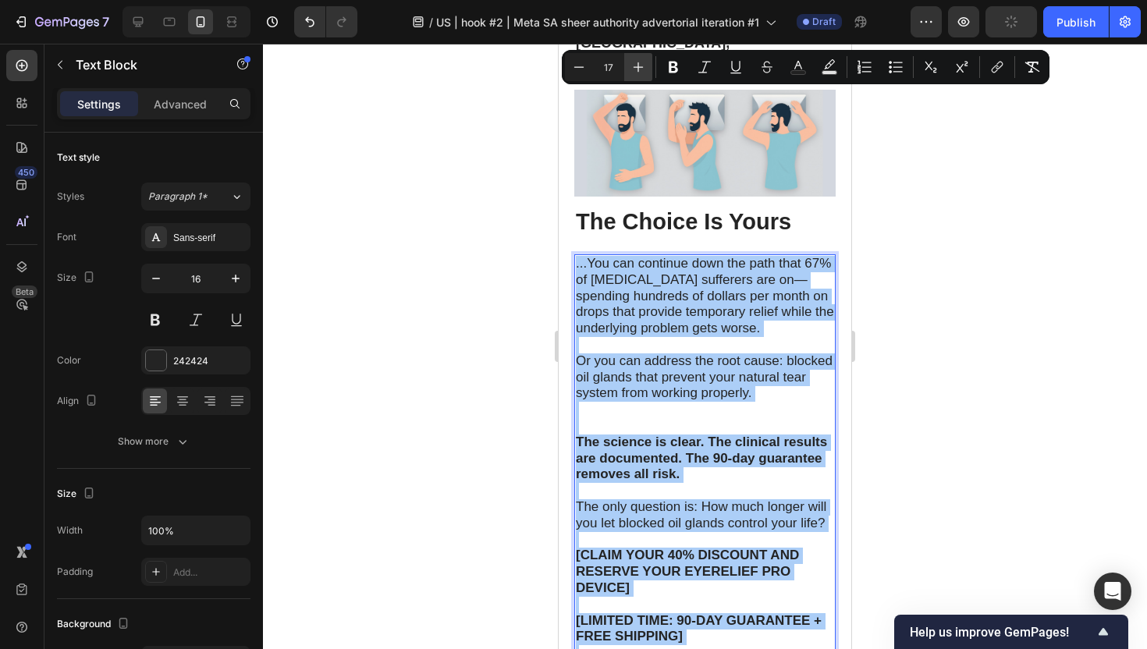
click at [648, 72] on button "Plus" at bounding box center [638, 67] width 28 height 28
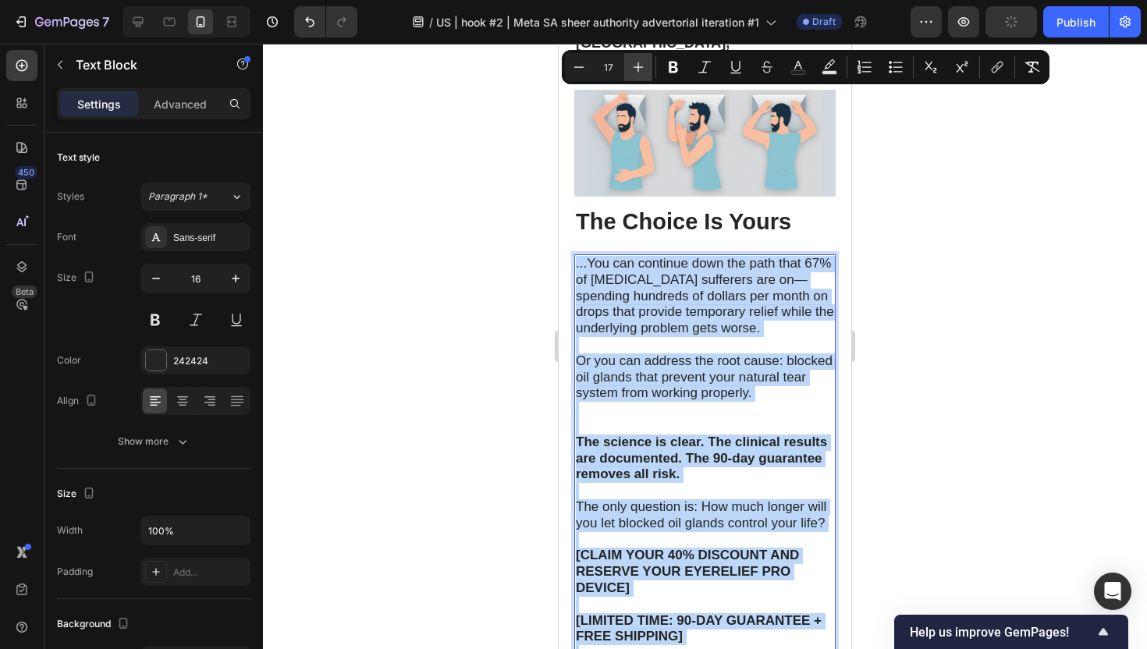
type input "18"
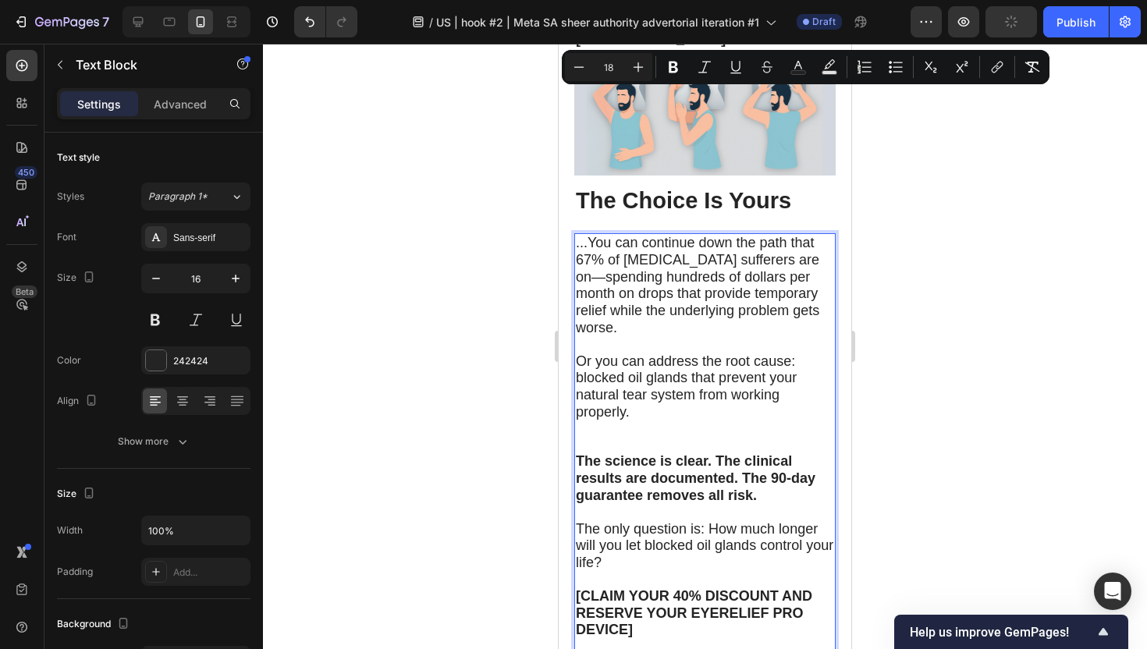
click at [530, 246] on div at bounding box center [705, 346] width 884 height 605
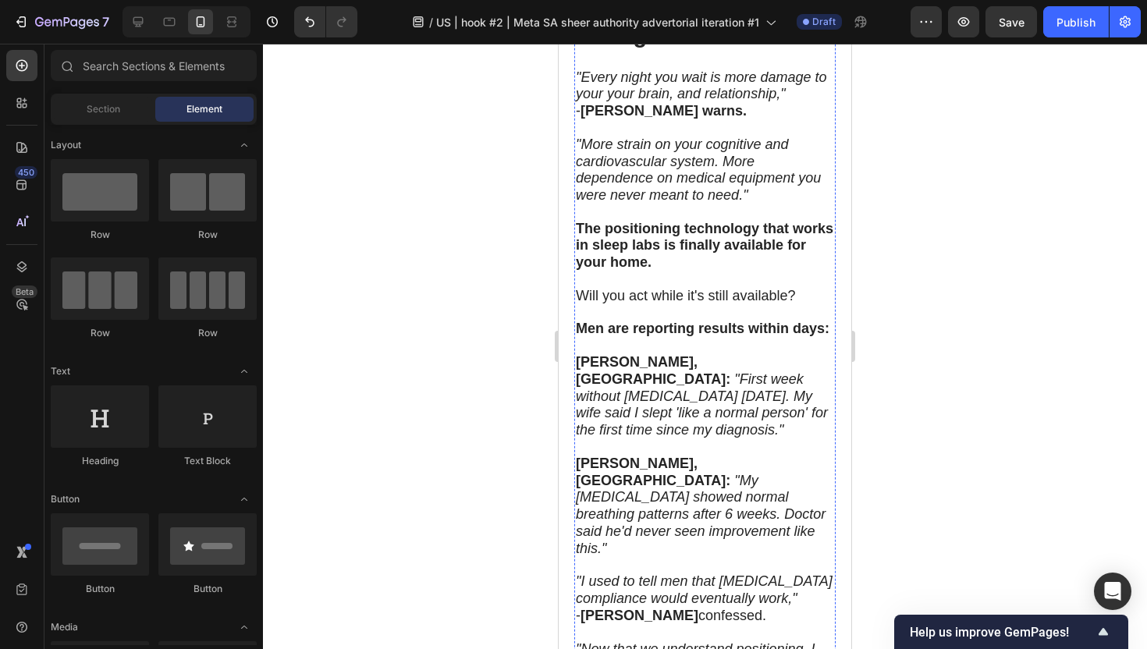
scroll to position [11704, 0]
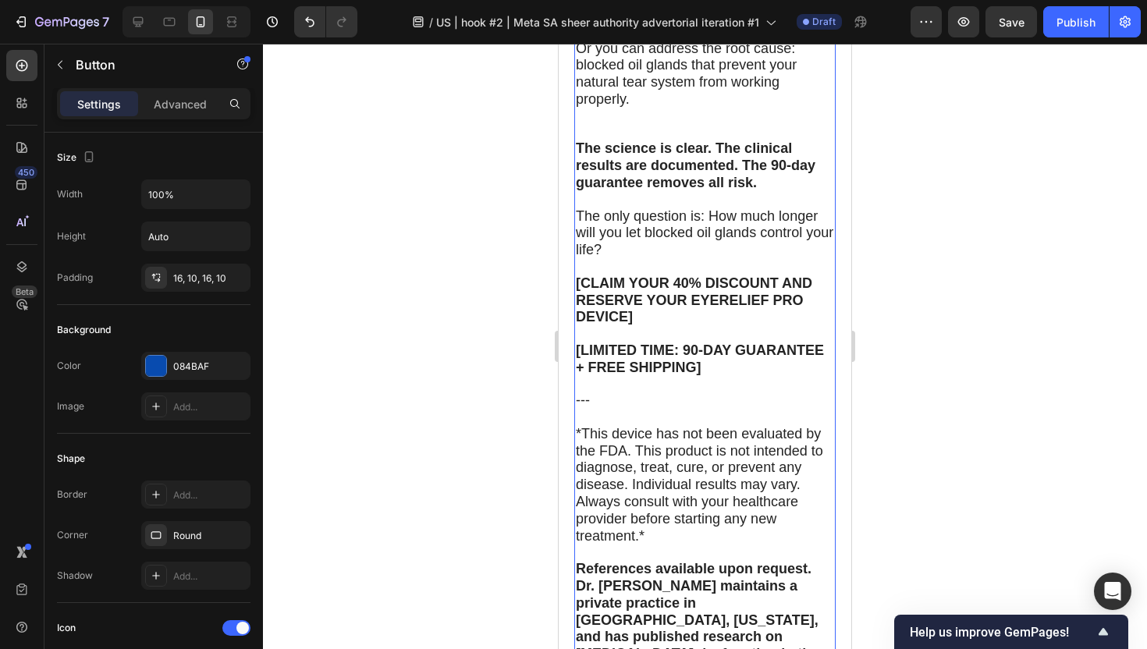
scroll to position [10396, 0]
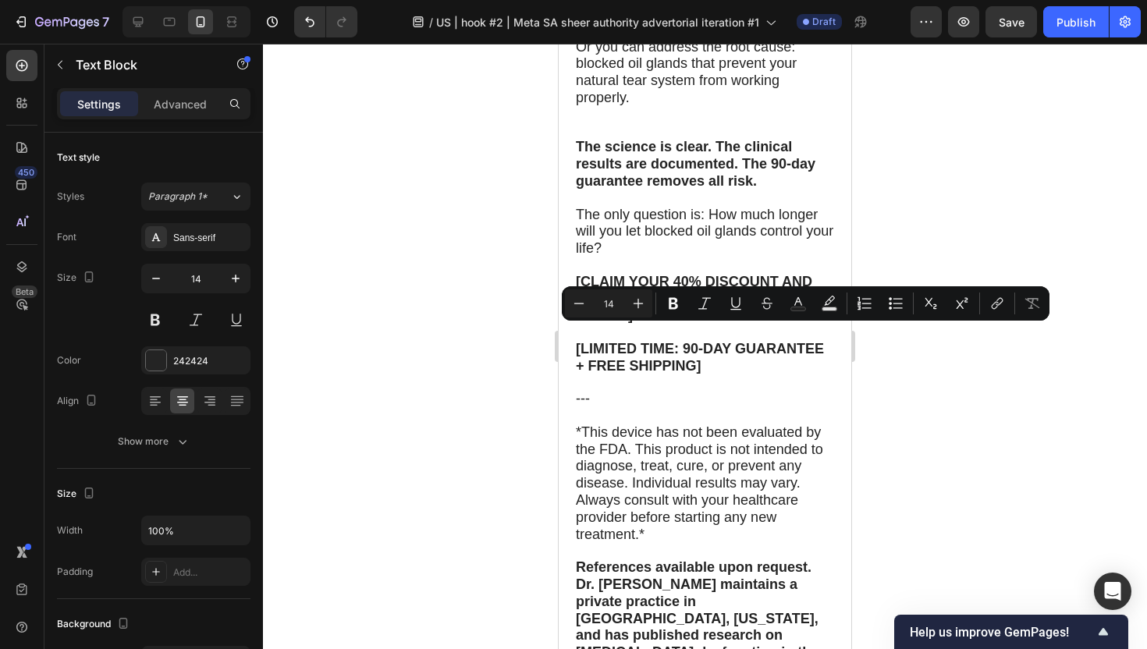
drag, startPoint x: 590, startPoint y: 332, endPoint x: 778, endPoint y: 449, distance: 221.9
copy p "“My husband's [MEDICAL_DATA] turned me into an insomniac. I'd wake up 4-5 times…"
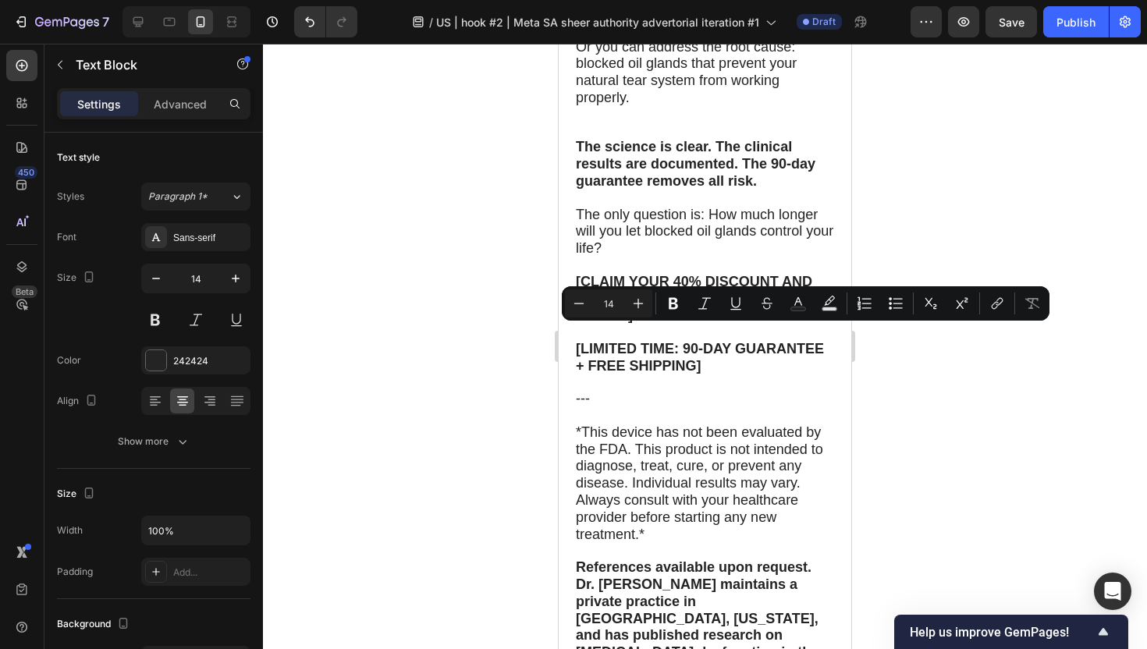
drag, startPoint x: 590, startPoint y: 331, endPoint x: 777, endPoint y: 447, distance: 220.4
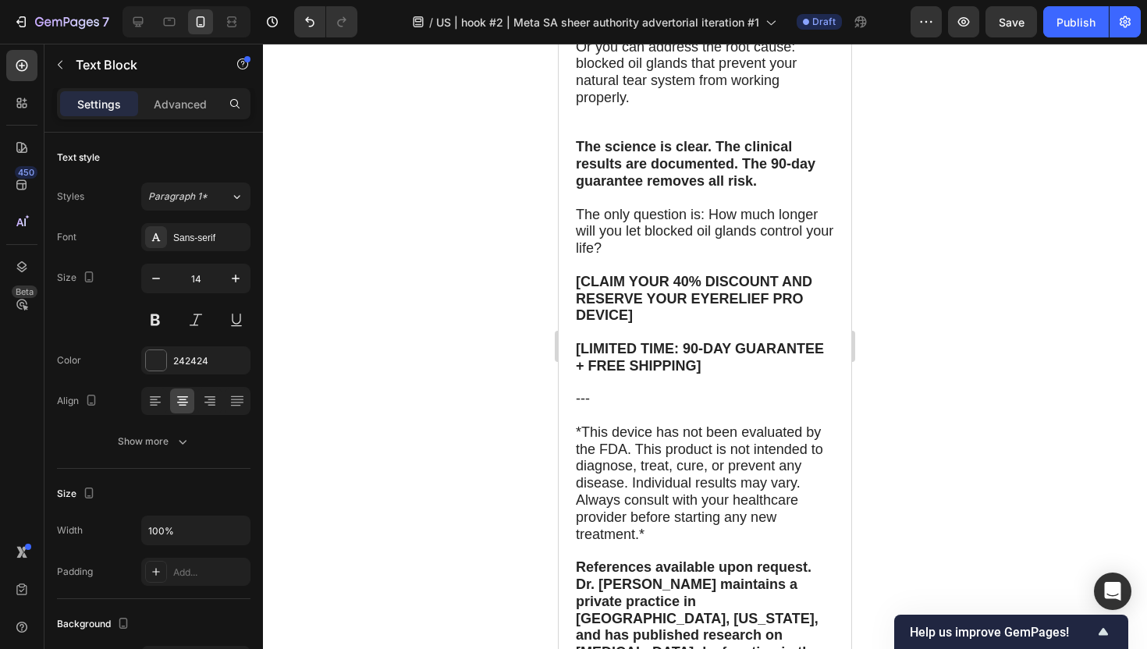
drag, startPoint x: 714, startPoint y: 491, endPoint x: 590, endPoint y: 332, distance: 201.8
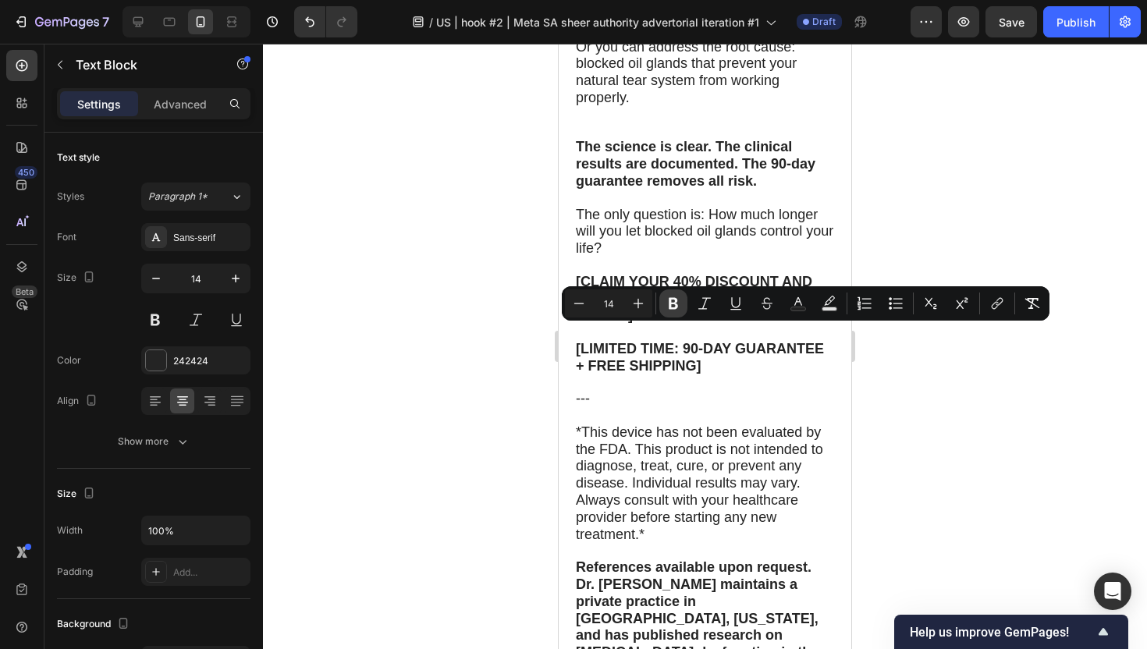
click at [669, 307] on icon "Editor contextual toolbar" at bounding box center [673, 304] width 9 height 12
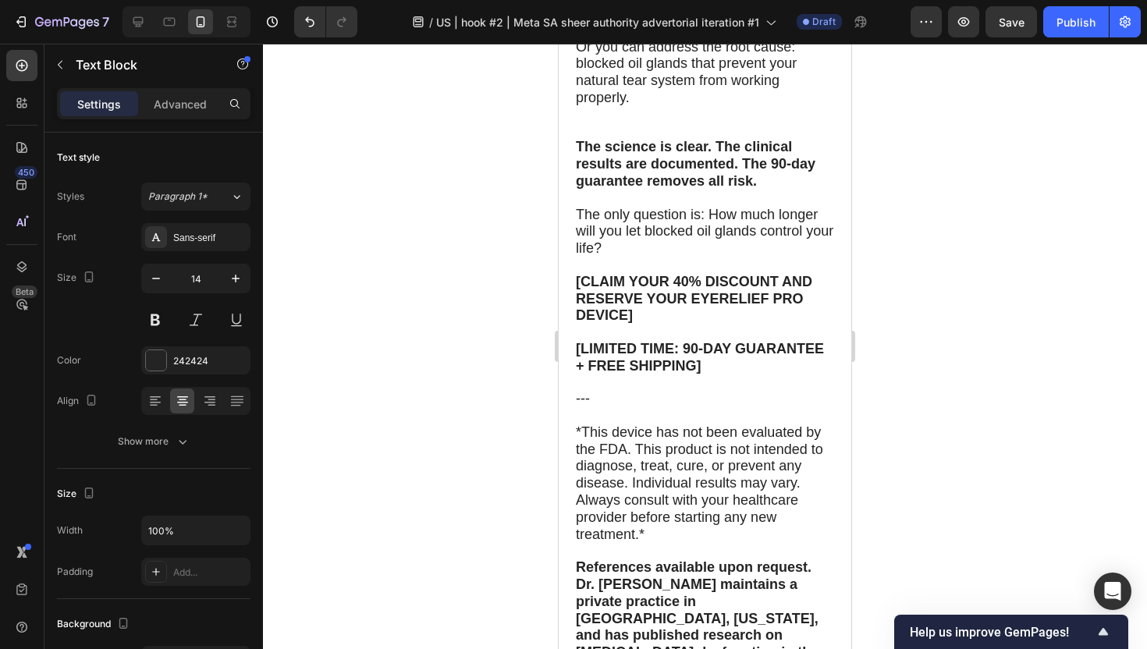
drag, startPoint x: 743, startPoint y: 406, endPoint x: 626, endPoint y: 424, distance: 119.2
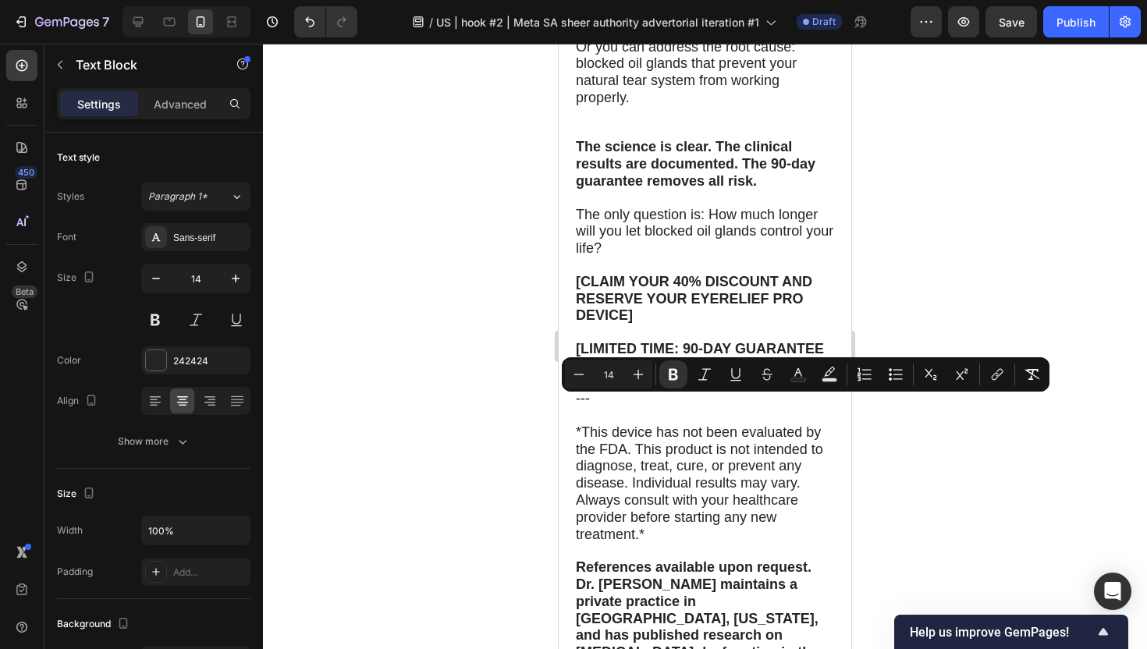
drag, startPoint x: 760, startPoint y: 404, endPoint x: 674, endPoint y: 420, distance: 87.4
click at [679, 381] on icon "Editor contextual toolbar" at bounding box center [673, 375] width 16 height 16
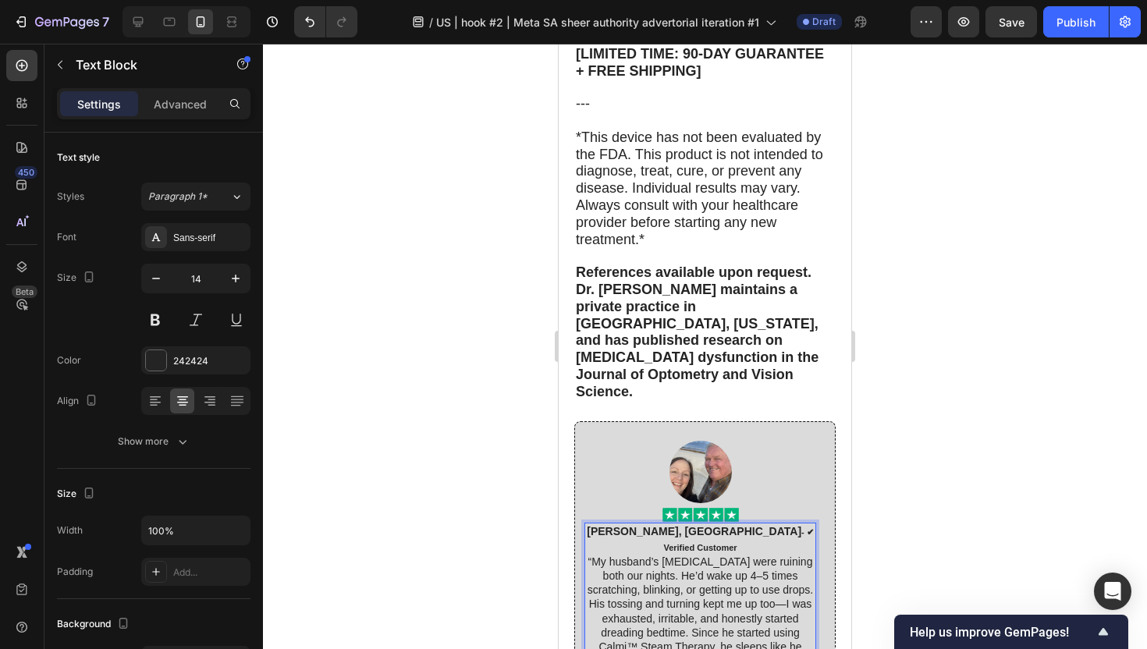
scroll to position [10721, 0]
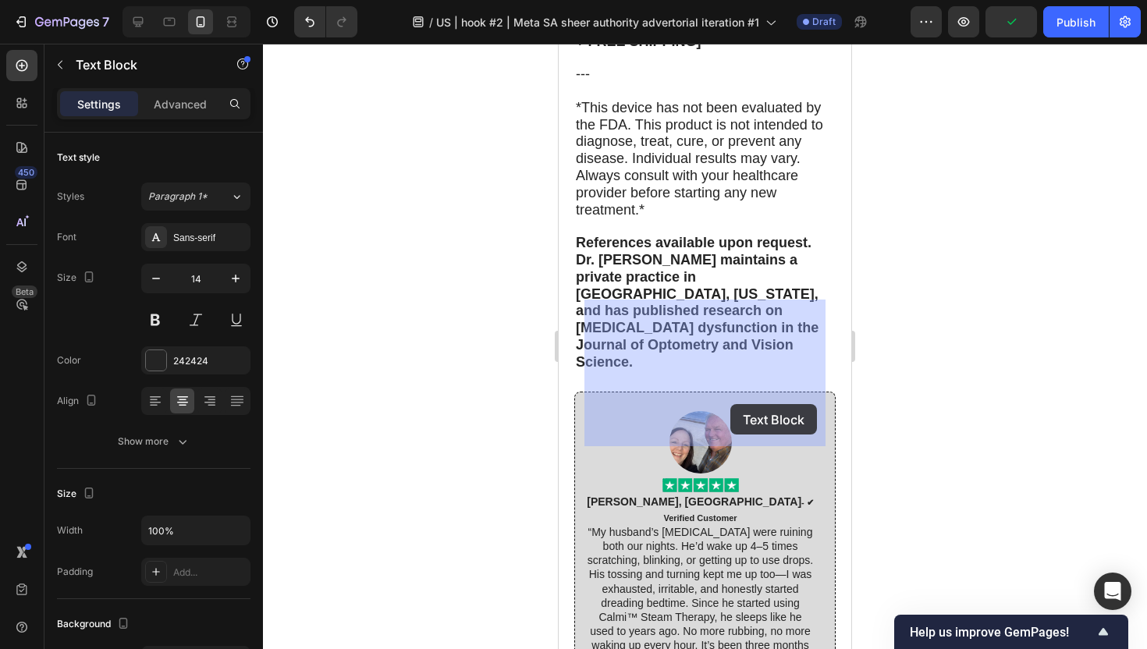
drag, startPoint x: 598, startPoint y: 321, endPoint x: 730, endPoint y: 404, distance: 155.6
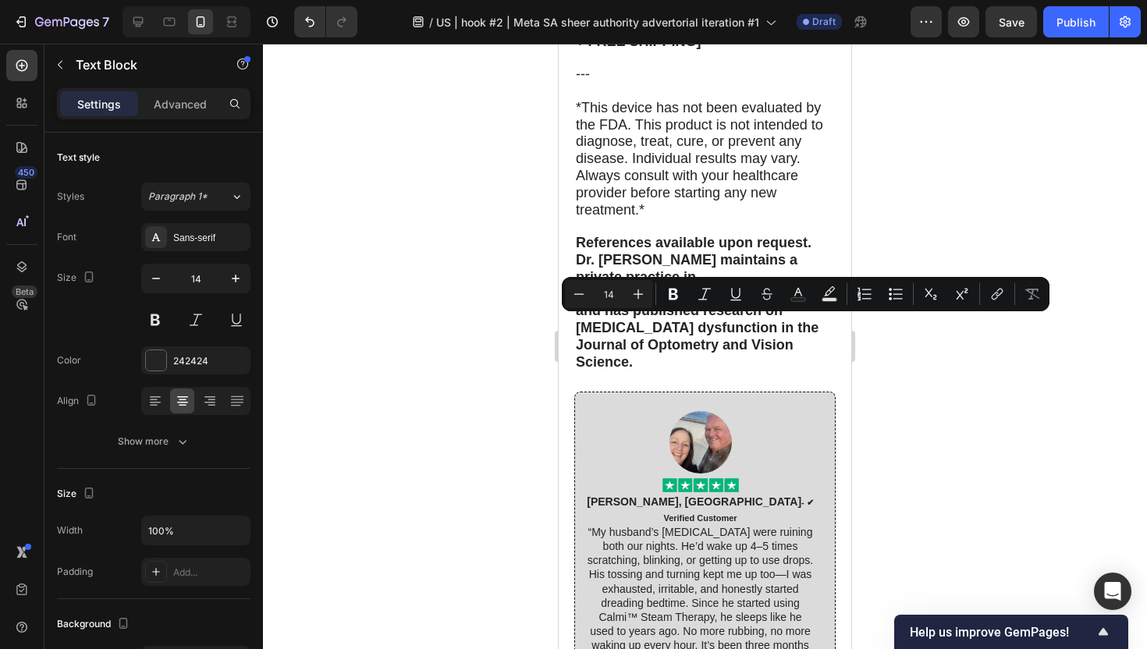
drag, startPoint x: 751, startPoint y: 437, endPoint x: 598, endPoint y: 325, distance: 190.4
copy p "“I'm an EMT from [GEOGRAPHIC_DATA], and [MEDICAL_DATA] was affecting my job per…"
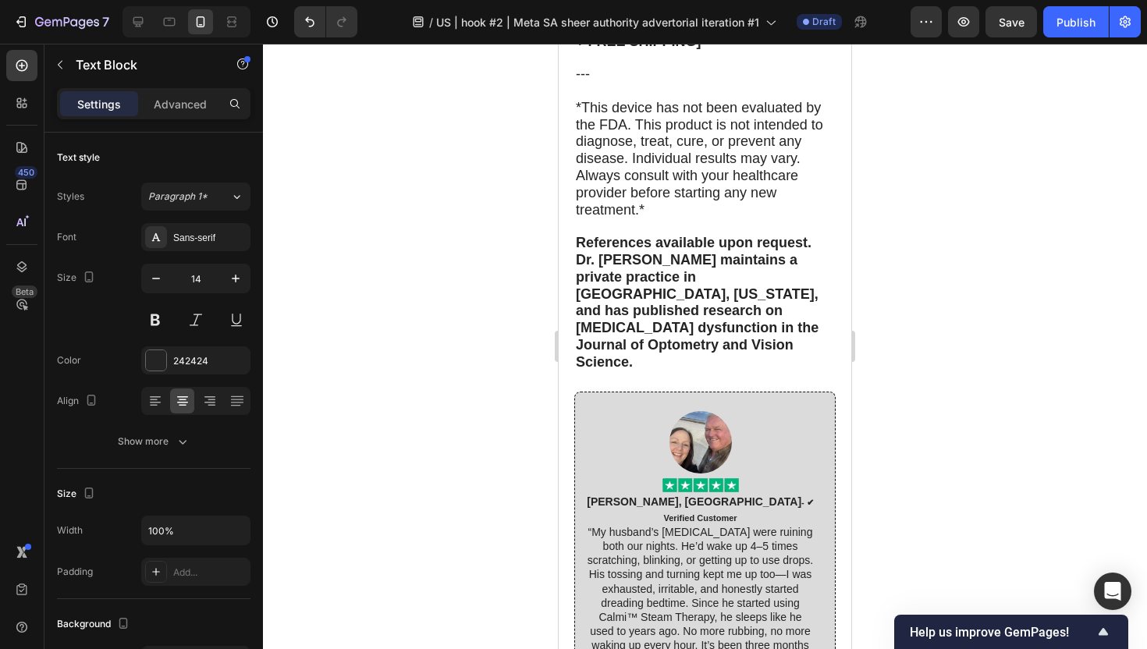
drag, startPoint x: 595, startPoint y: 321, endPoint x: 797, endPoint y: 480, distance: 257.2
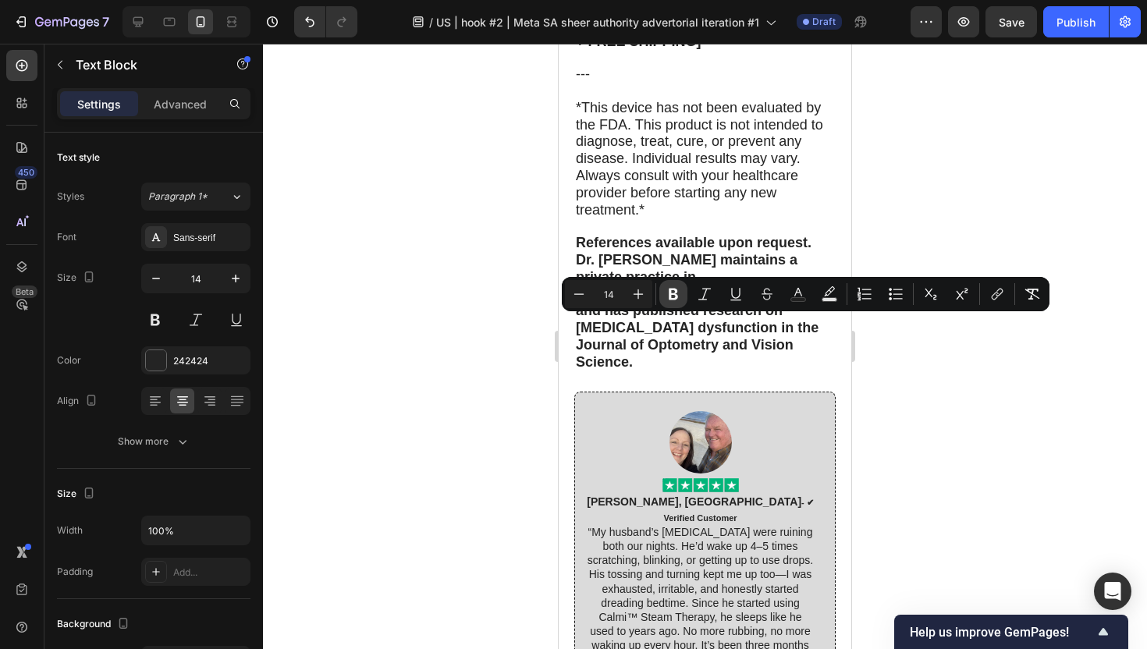
click at [677, 294] on icon "Editor contextual toolbar" at bounding box center [673, 294] width 16 height 16
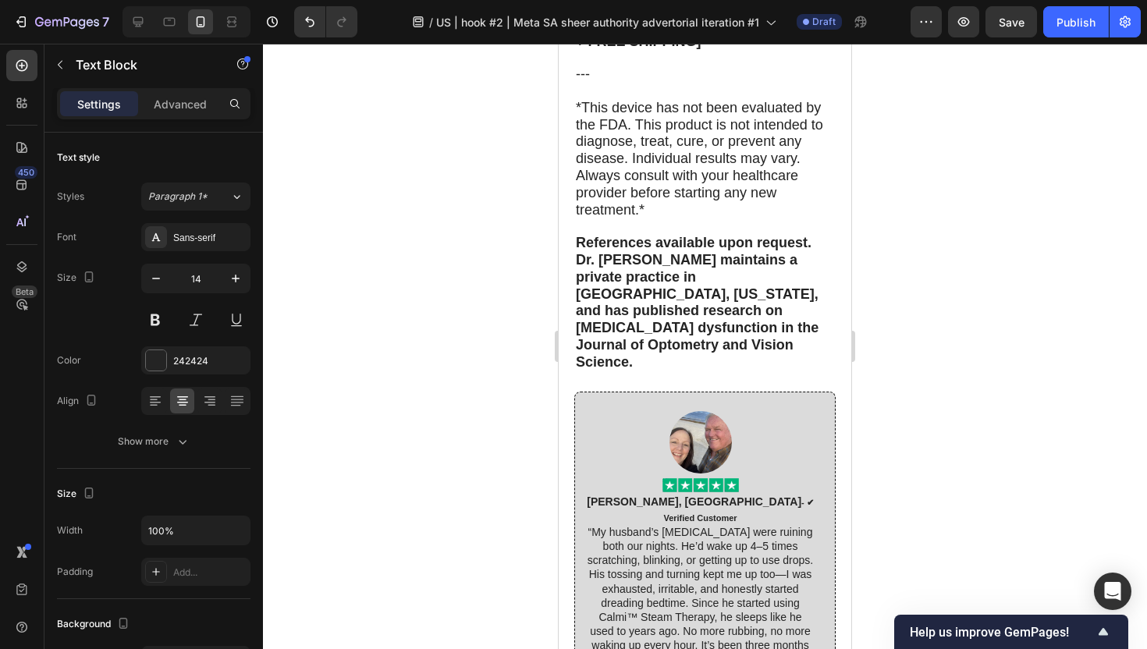
drag, startPoint x: 689, startPoint y: 438, endPoint x: 587, endPoint y: 440, distance: 101.4
drag, startPoint x: 721, startPoint y: 439, endPoint x: 600, endPoint y: 442, distance: 121.0
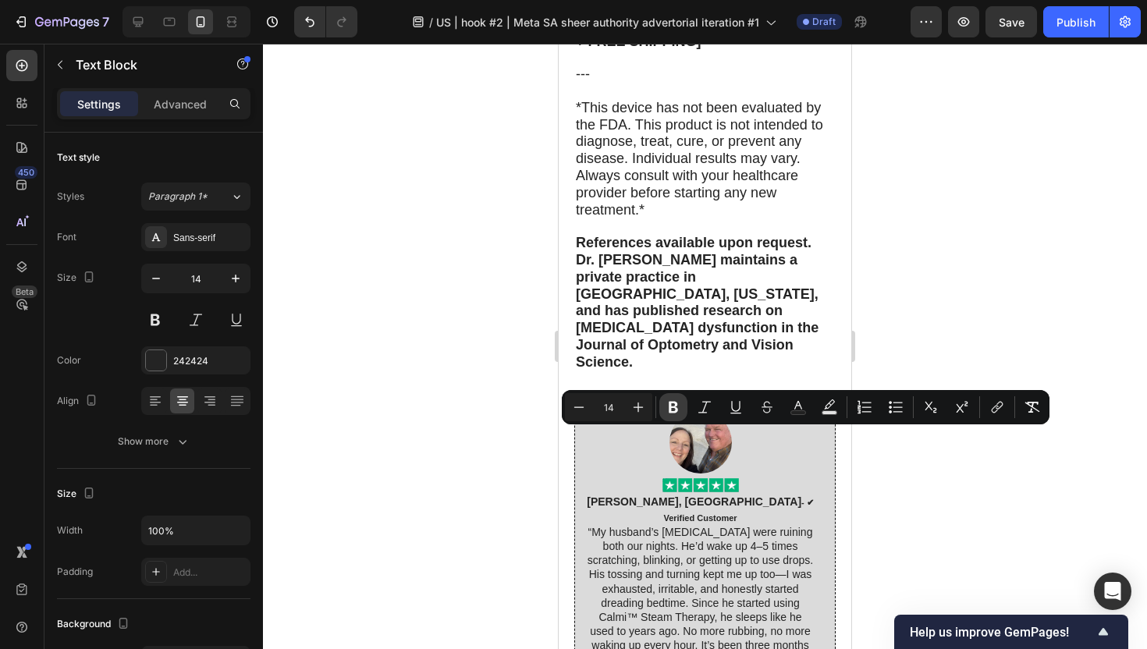
click at [674, 399] on icon "Editor contextual toolbar" at bounding box center [673, 407] width 16 height 16
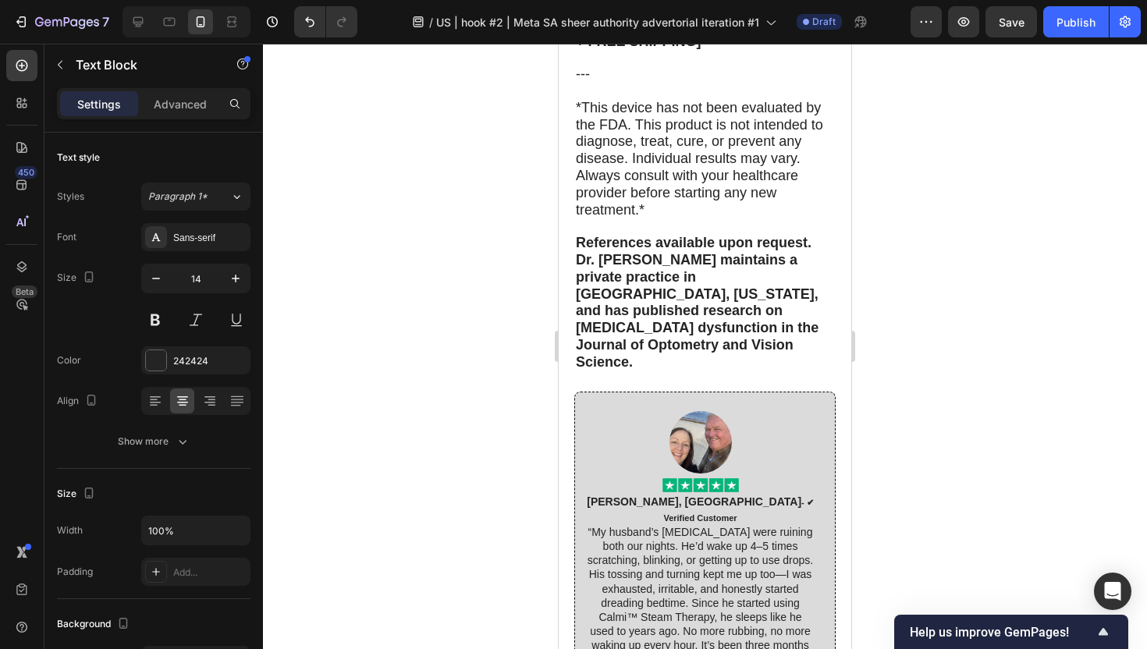
click at [439, 420] on div at bounding box center [705, 346] width 884 height 605
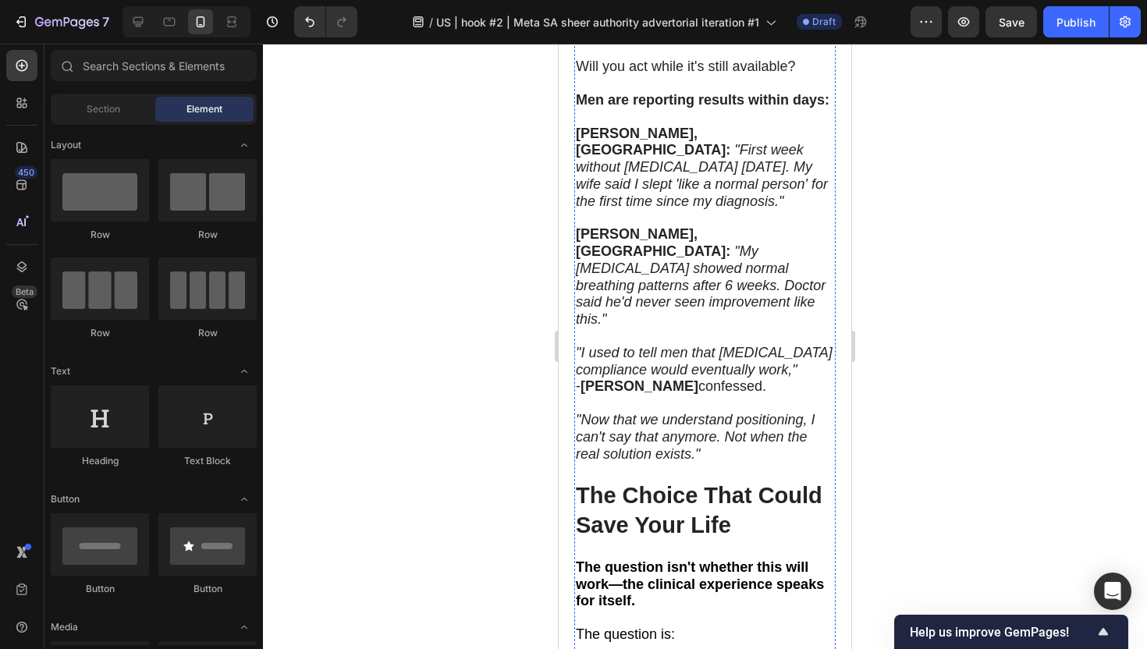
scroll to position [12183, 0]
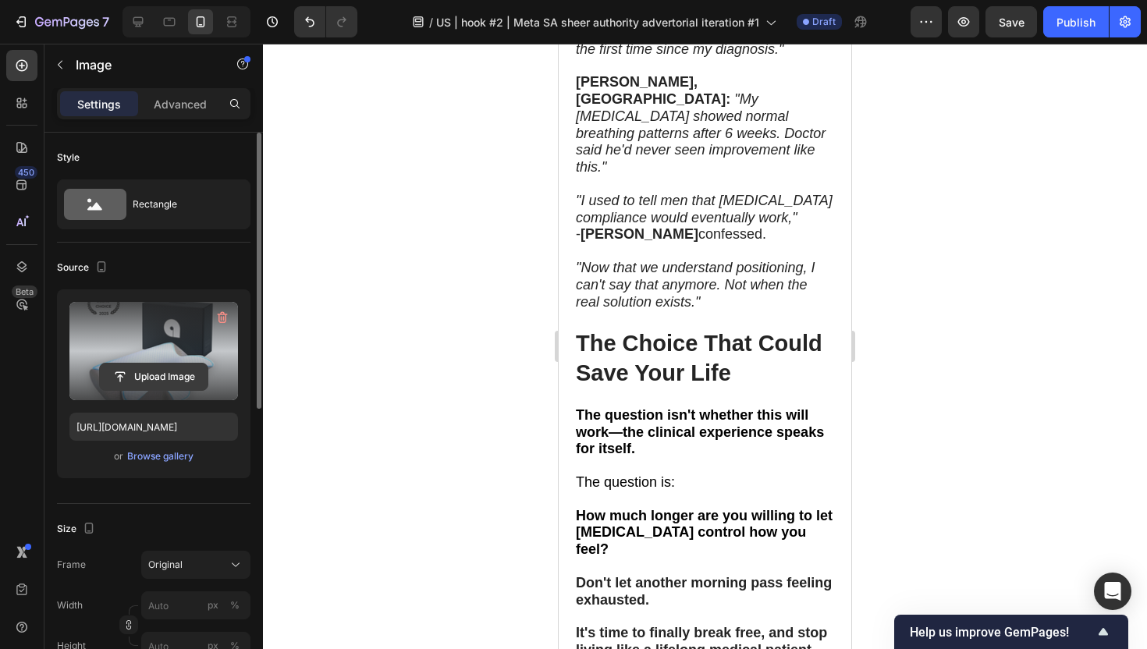
click at [151, 385] on input "file" at bounding box center [154, 377] width 108 height 27
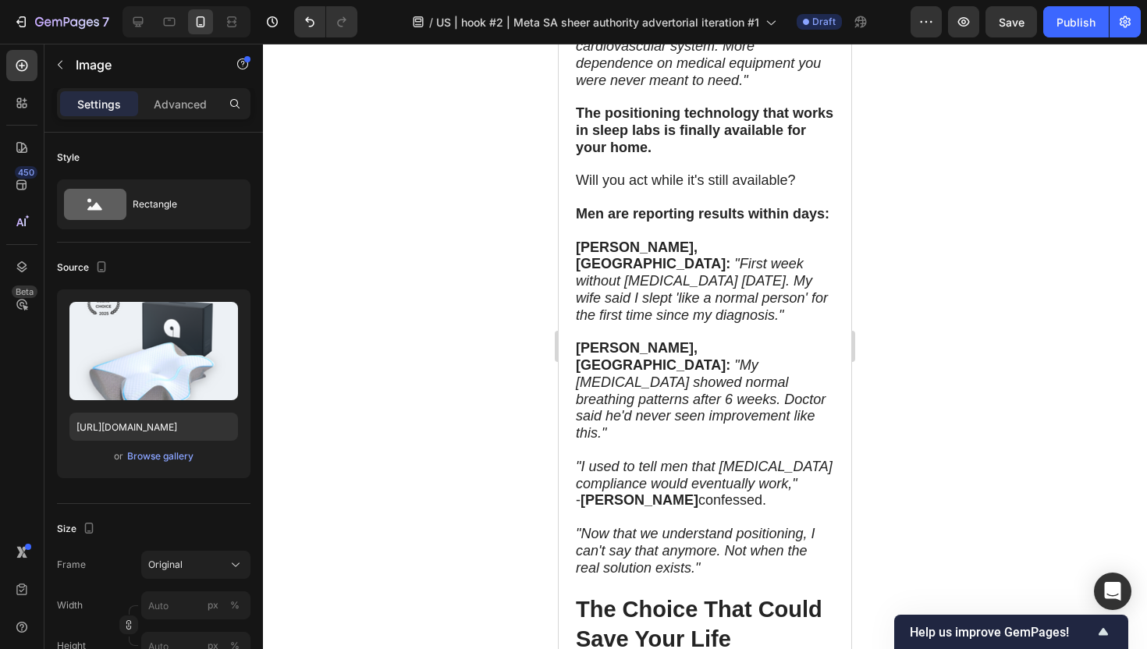
scroll to position [12027, 0]
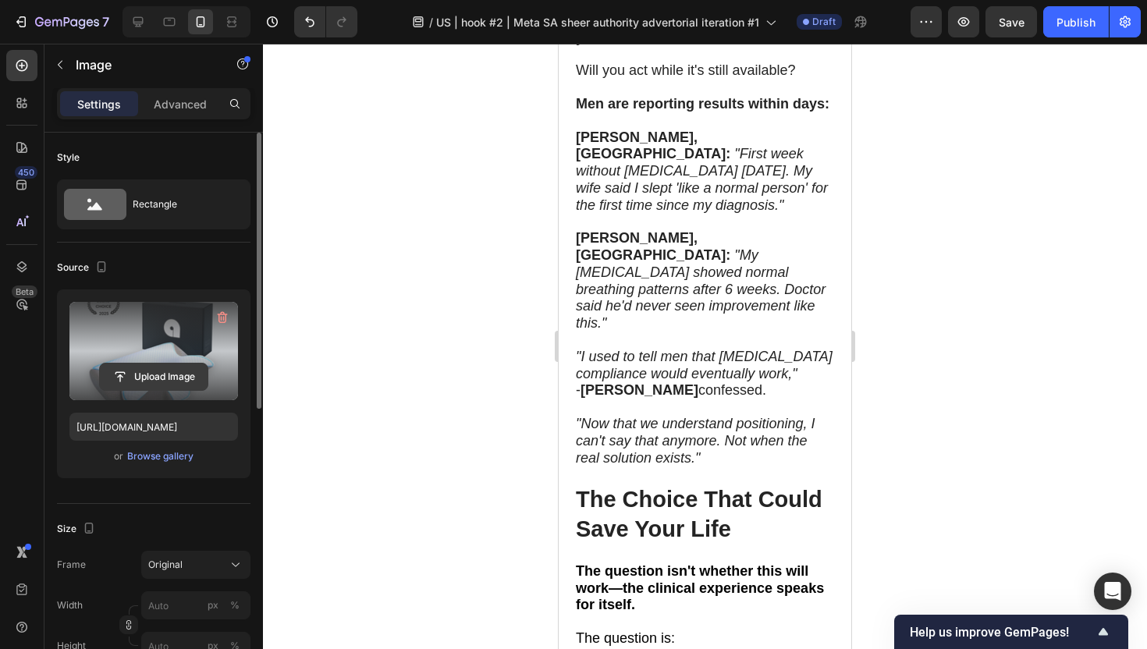
click at [173, 371] on input "file" at bounding box center [154, 377] width 108 height 27
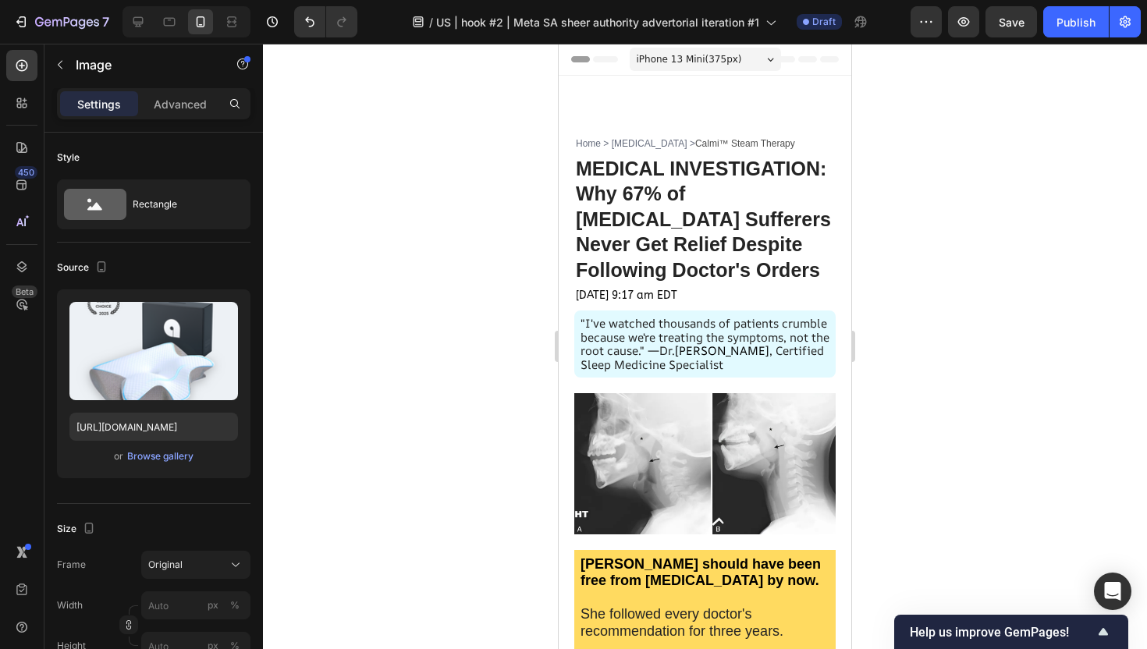
scroll to position [12027, 0]
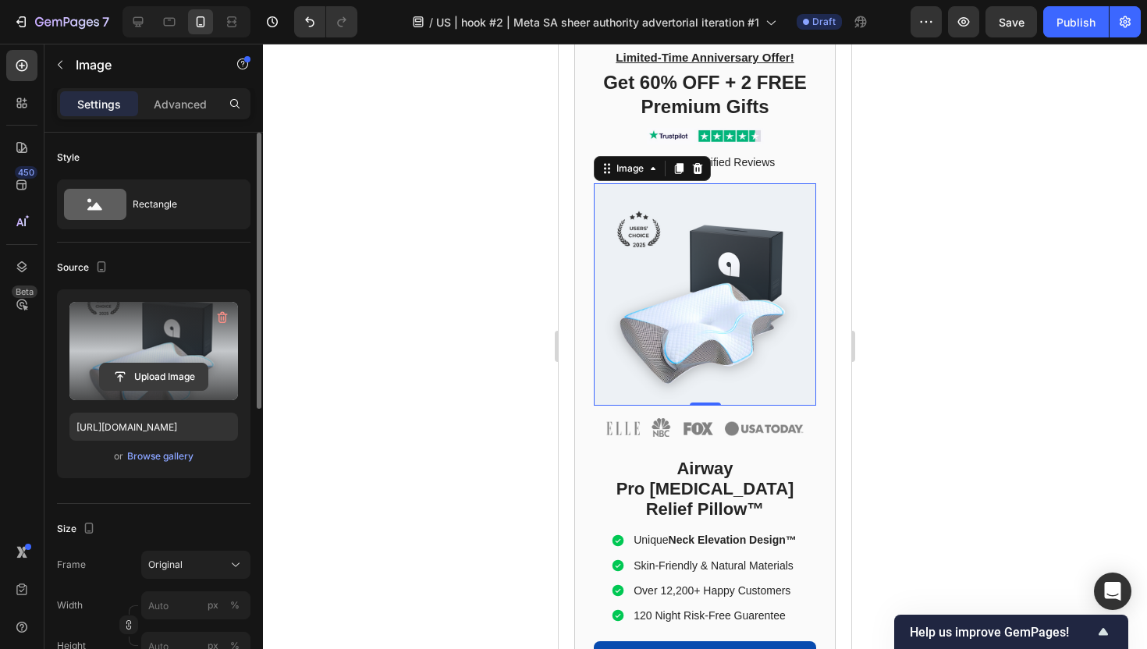
click at [183, 368] on input "file" at bounding box center [154, 377] width 108 height 27
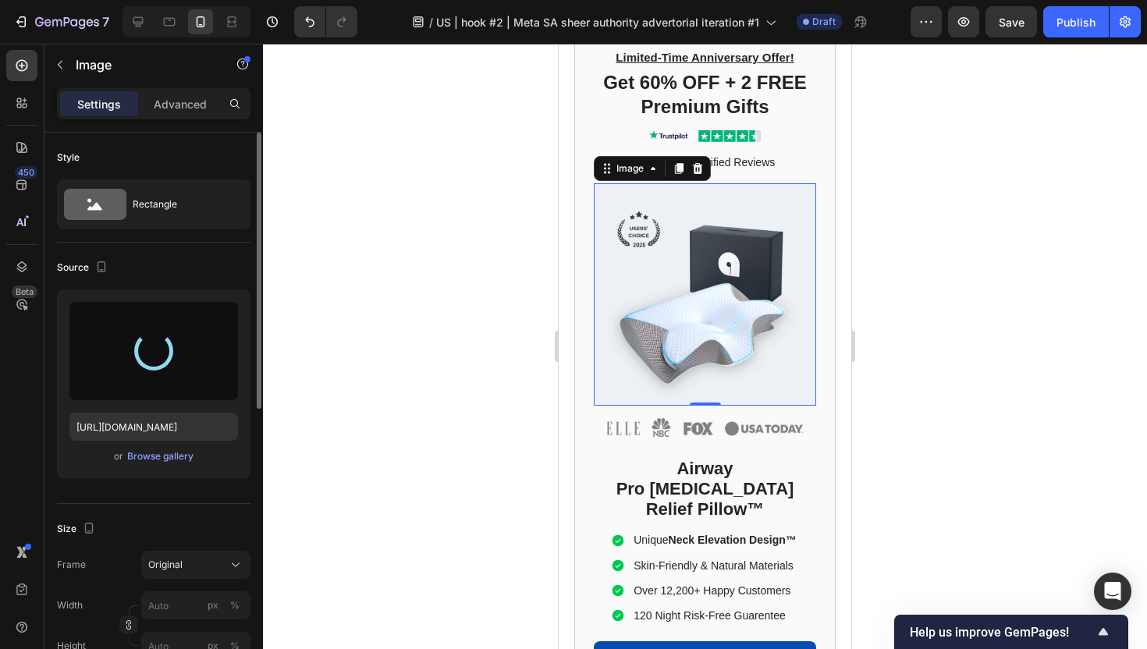
type input "https://cdn.shopify.com/s/files/1/0940/0205/3455/files/gempages_576026753357578…"
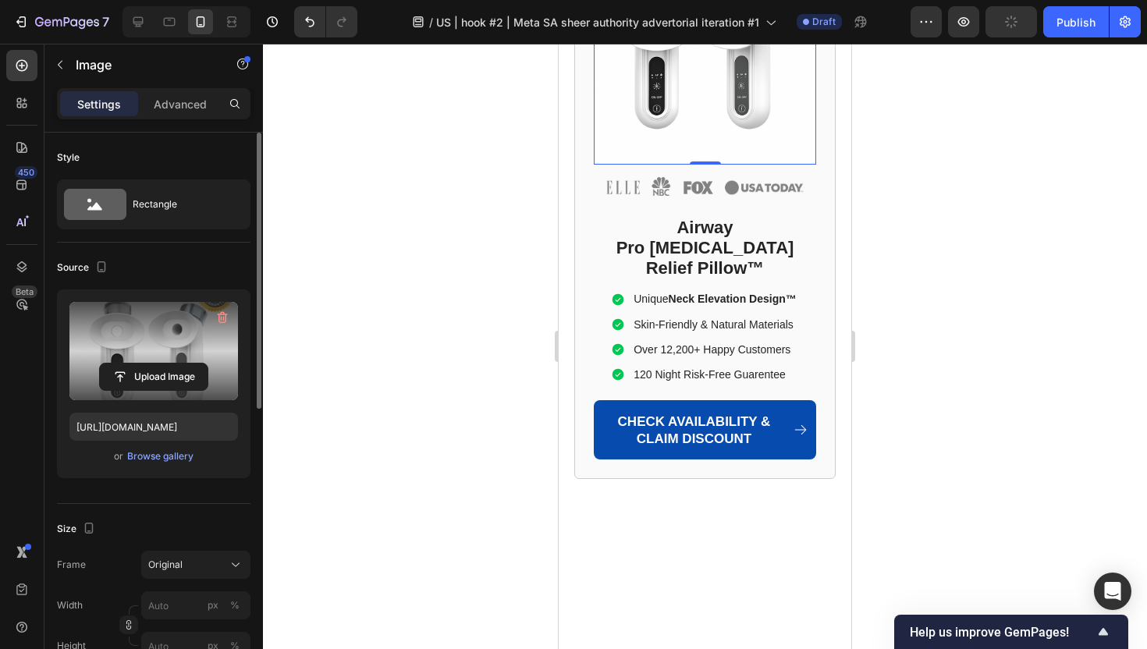
scroll to position [12324, 0]
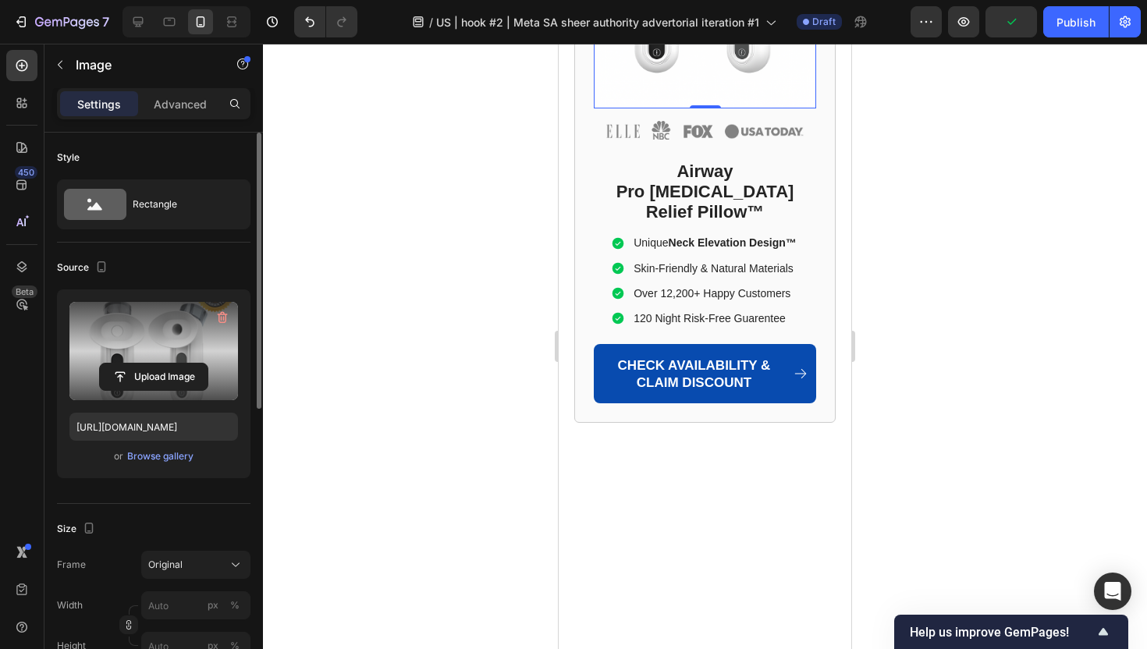
click at [934, 335] on div at bounding box center [705, 346] width 884 height 605
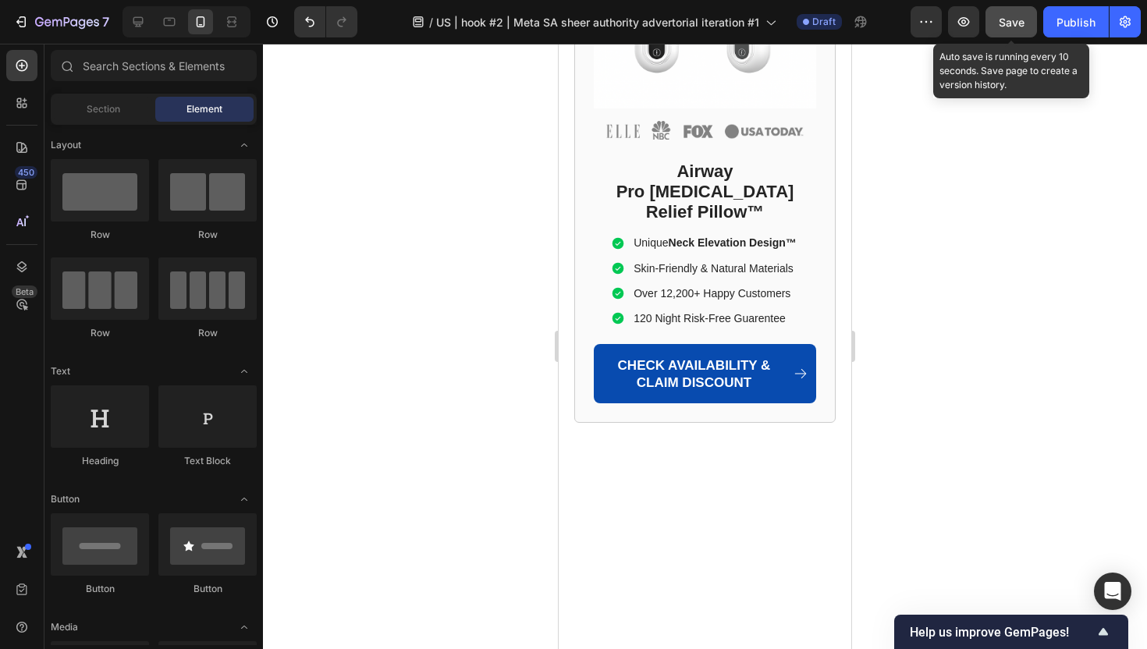
click at [1017, 20] on span "Save" at bounding box center [1012, 22] width 26 height 13
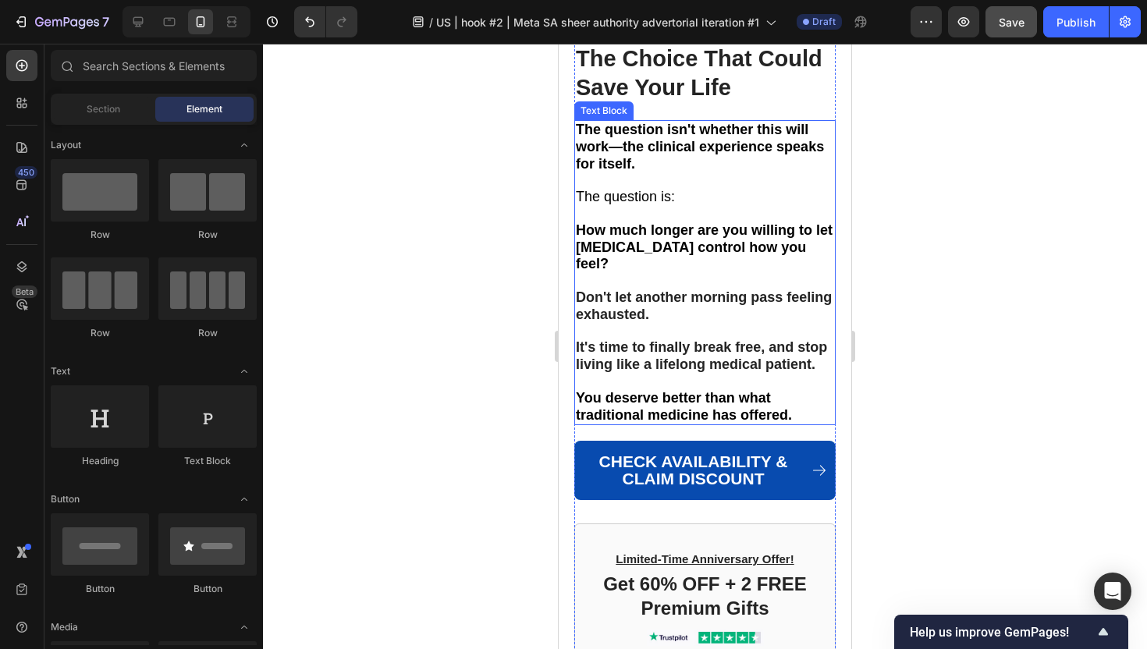
scroll to position [11473, 0]
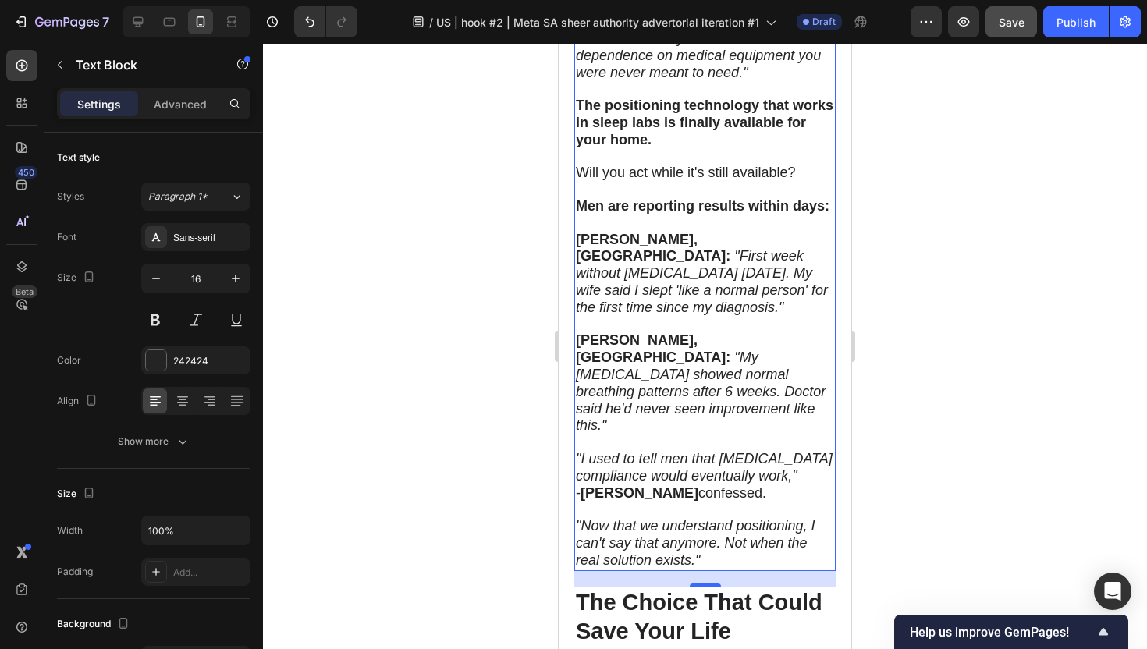
scroll to position [11054, 0]
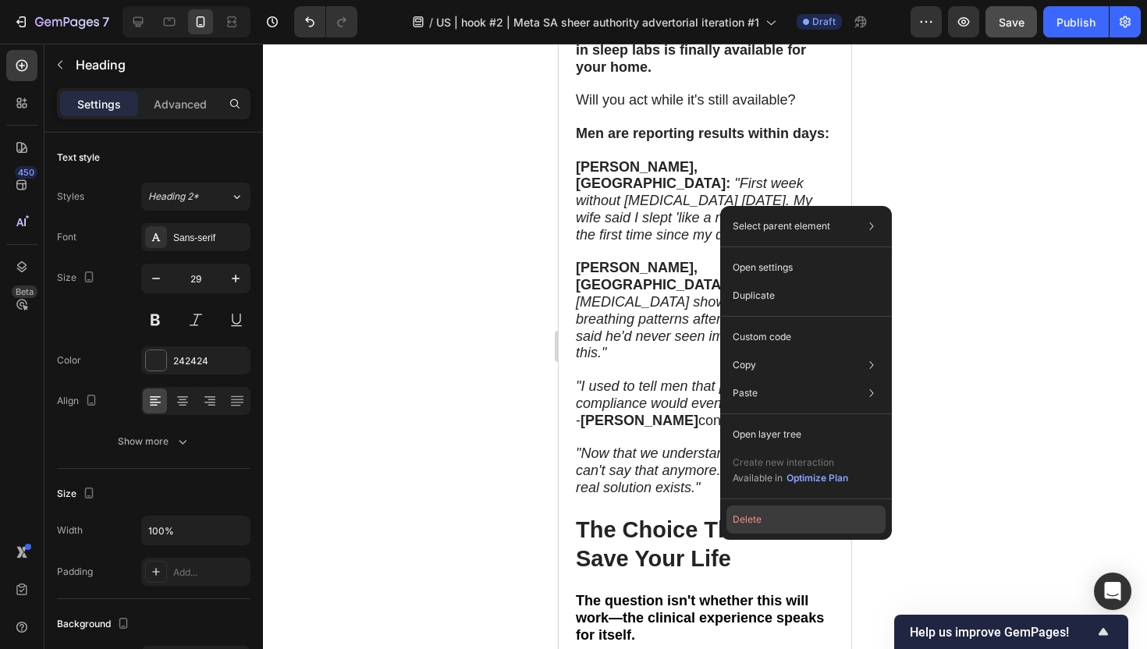
click at [753, 514] on button "Delete" at bounding box center [805, 520] width 159 height 28
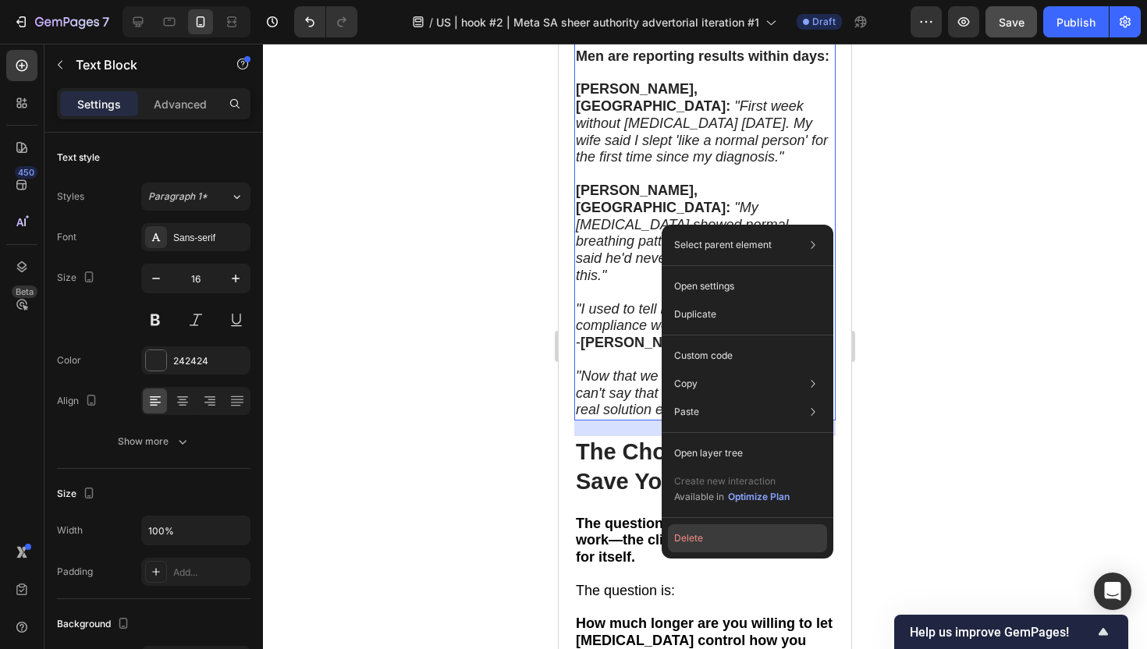
click at [711, 541] on button "Delete" at bounding box center [747, 538] width 159 height 28
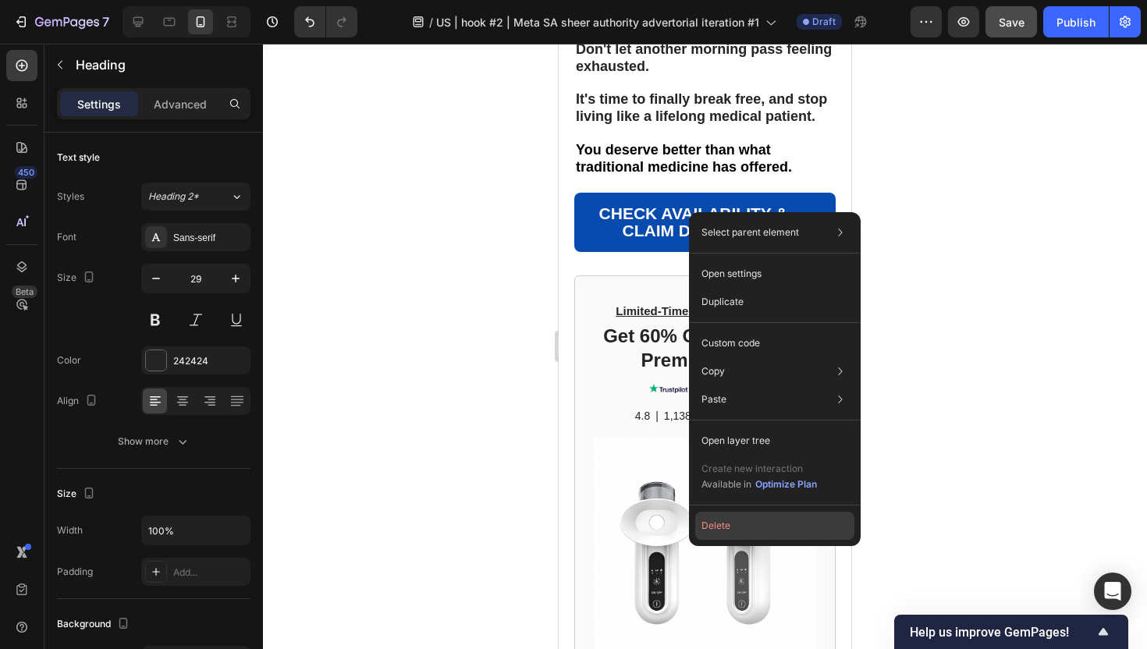
click at [740, 523] on button "Delete" at bounding box center [774, 526] width 159 height 28
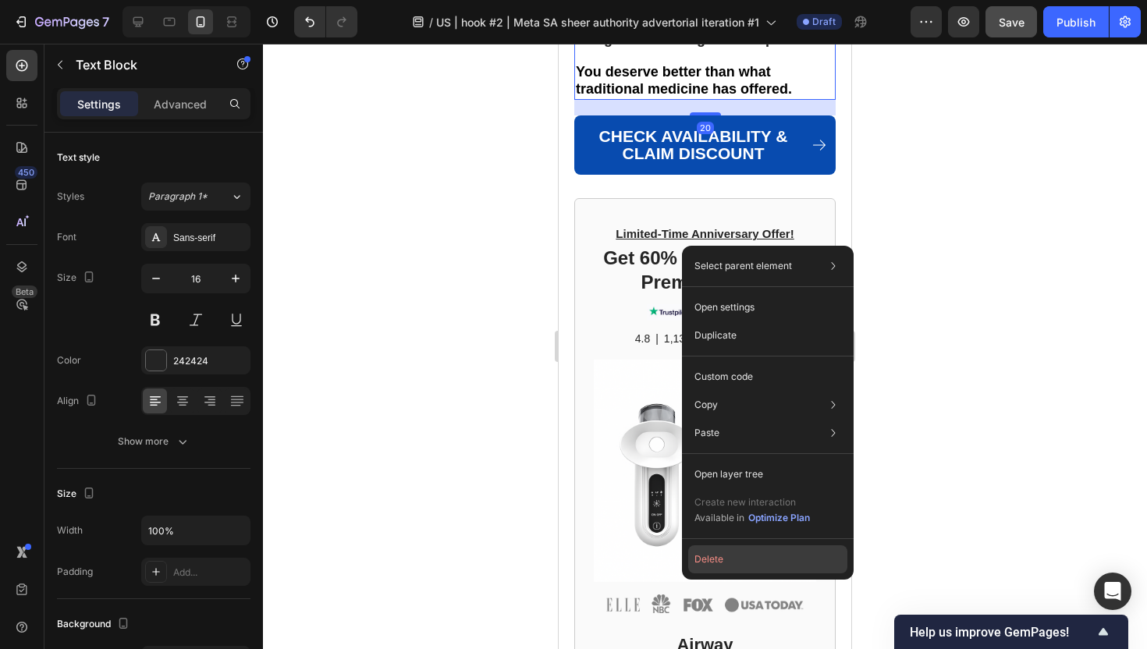
click at [703, 555] on button "Delete" at bounding box center [767, 559] width 159 height 28
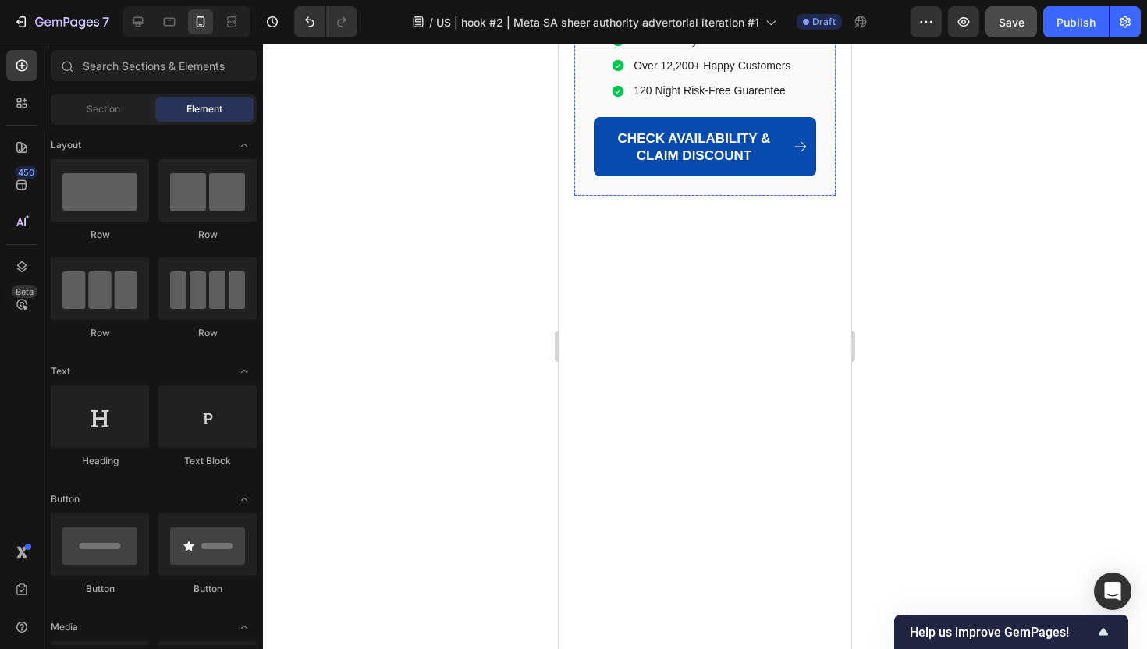
scroll to position [11437, 0]
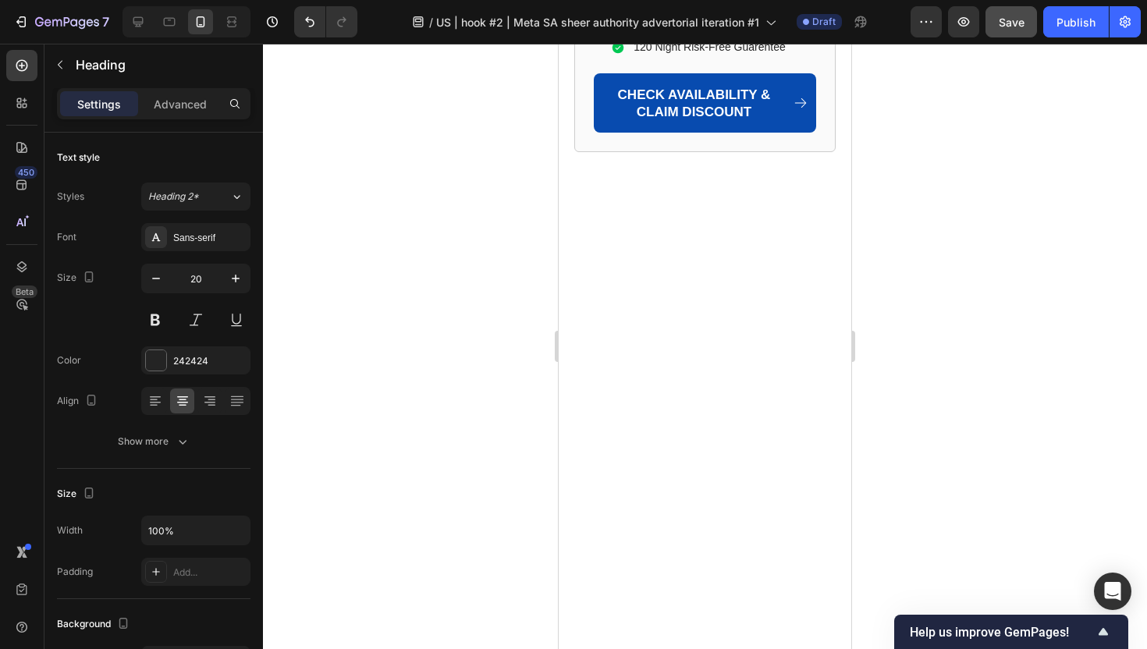
click at [913, 381] on div at bounding box center [705, 346] width 884 height 605
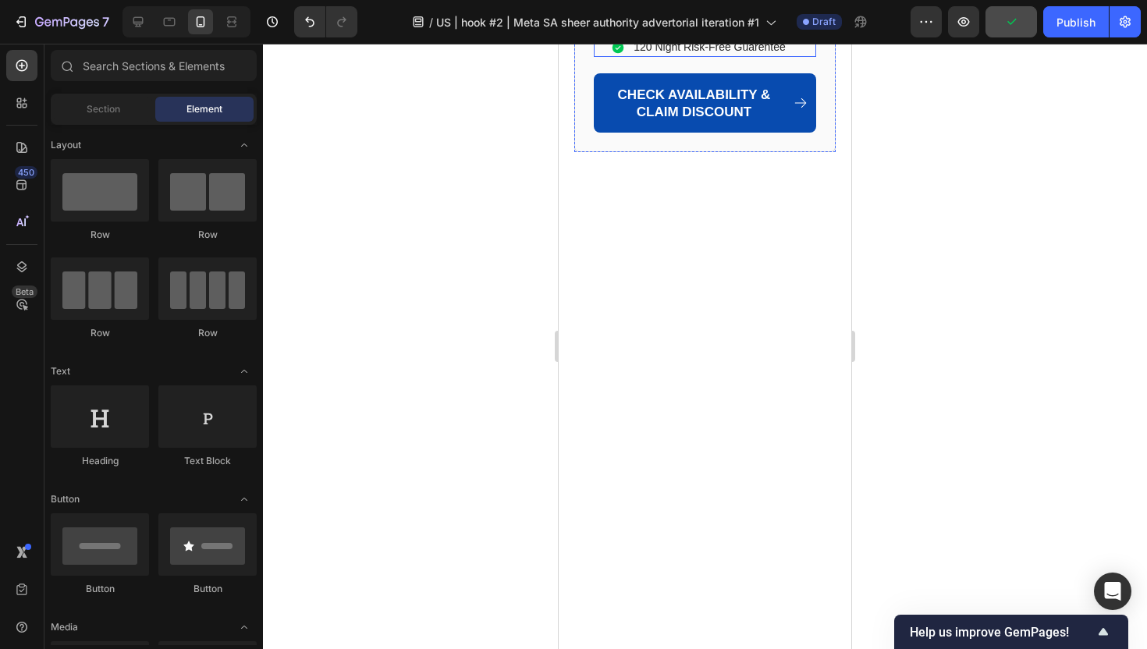
click at [672, 54] on p "120 Night Risk-Free Guarentee" at bounding box center [714, 47] width 163 height 14
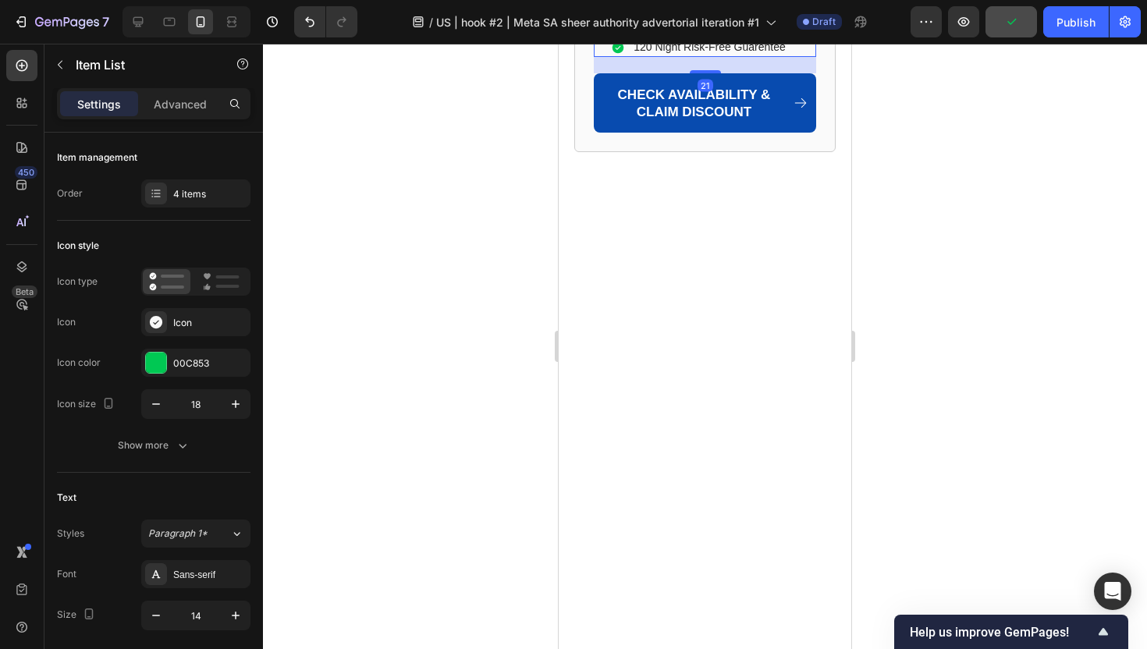
click at [679, 54] on p "120 Night Risk-Free Guarentee" at bounding box center [714, 47] width 163 height 14
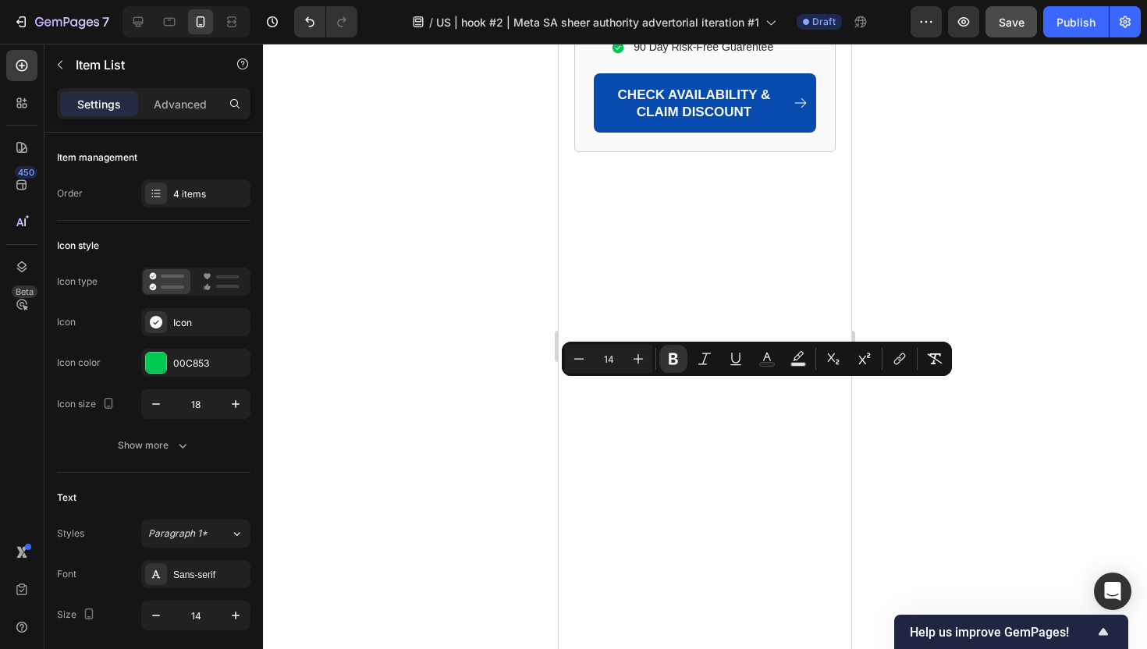
drag, startPoint x: 731, startPoint y: 392, endPoint x: 631, endPoint y: 387, distance: 100.0
click at [671, 342] on div "Minus 14 Plus Bold Italic Underline Text Color Text Background Color Subscript …" at bounding box center [757, 359] width 390 height 34
click at [670, 362] on icon "Editor contextual toolbar" at bounding box center [673, 359] width 9 height 12
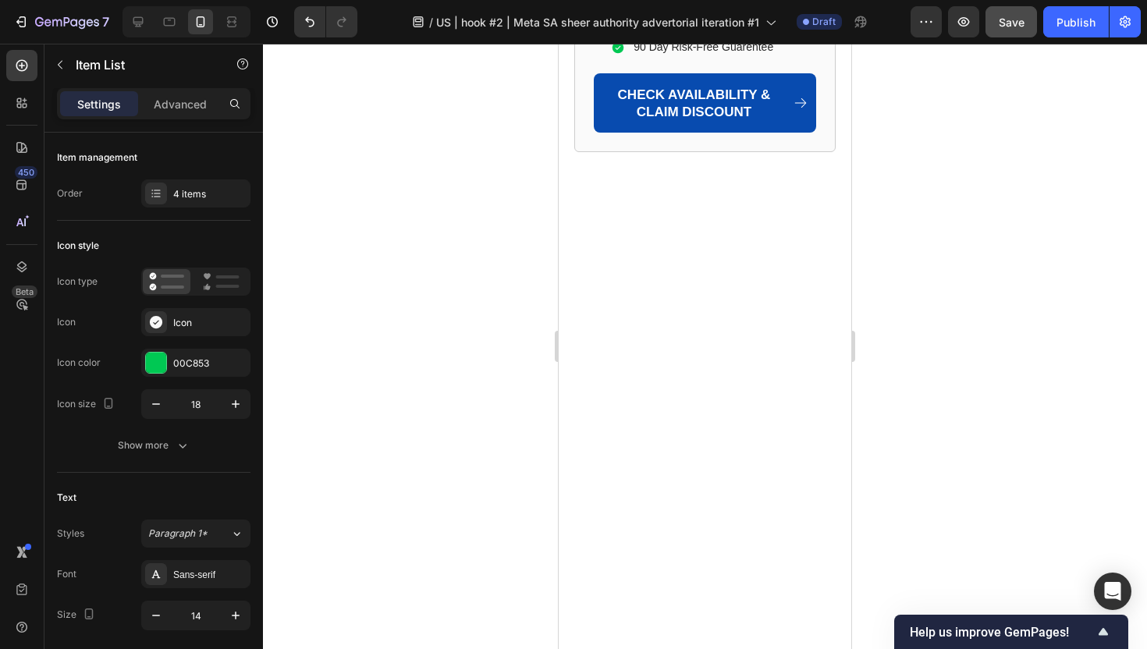
click at [505, 419] on div at bounding box center [705, 346] width 884 height 605
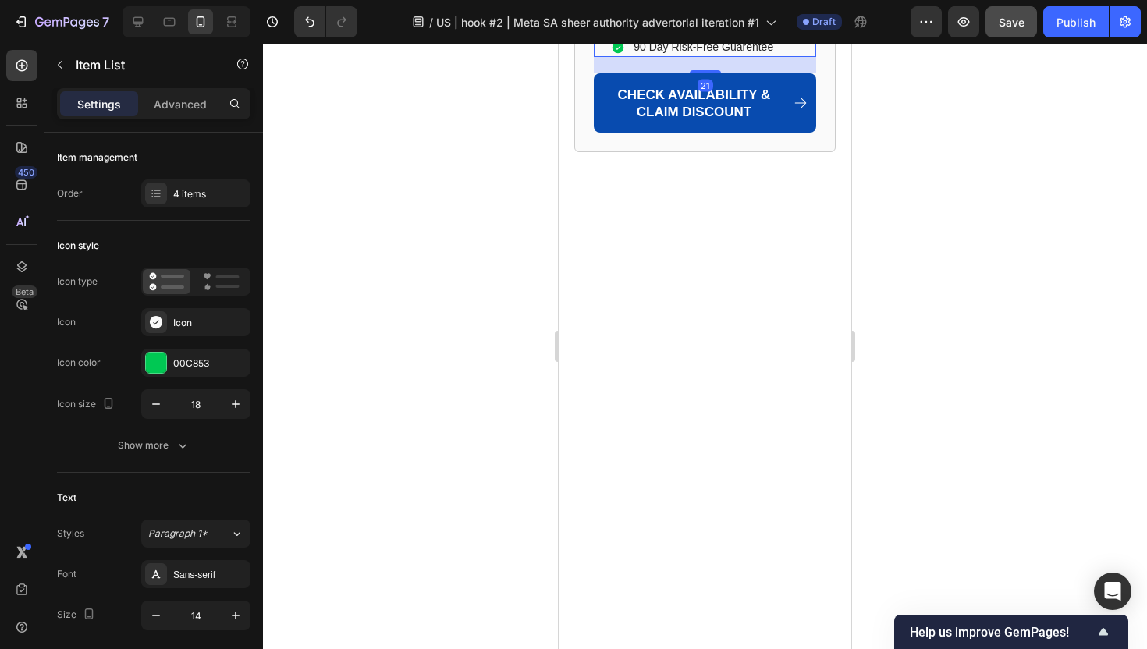
click at [700, 57] on div "Unique Neck Elevation Design™ Restores tear film Over 12,200+ Happy Customers 9…" at bounding box center [705, 10] width 188 height 94
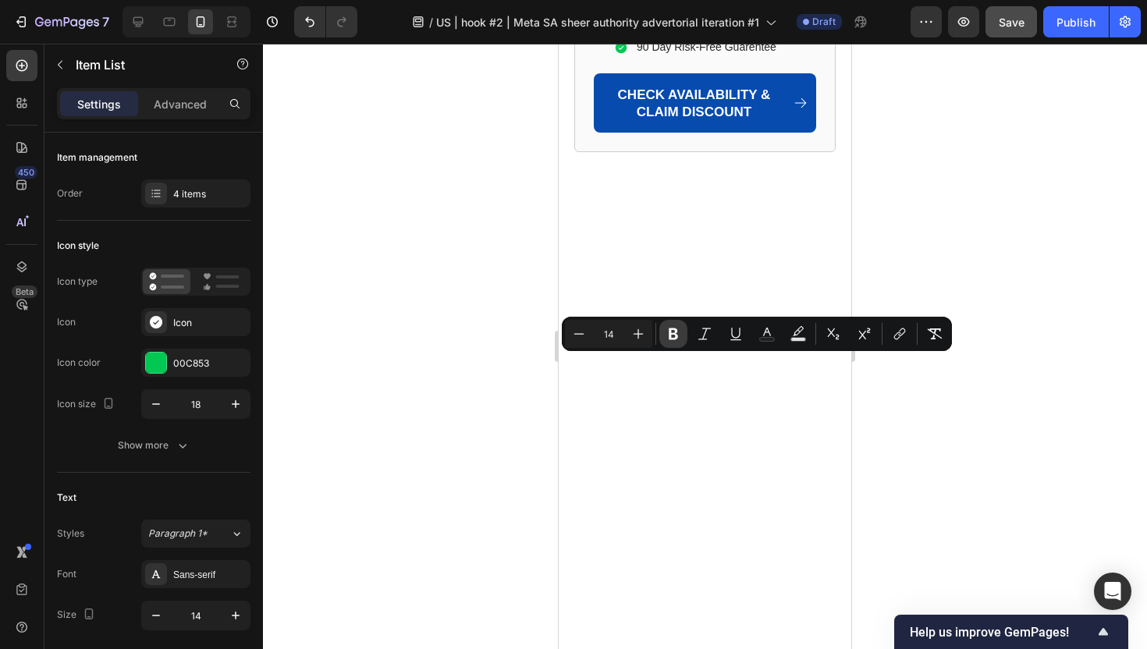
click at [679, 334] on icon "Editor contextual toolbar" at bounding box center [673, 334] width 16 height 16
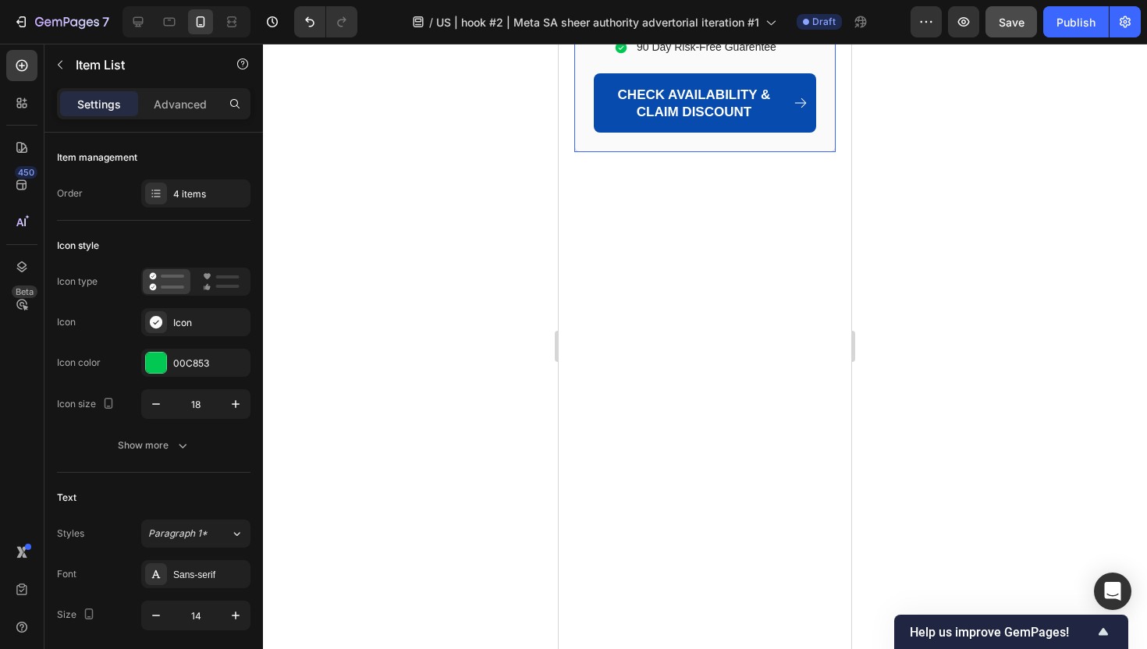
click at [502, 389] on div at bounding box center [705, 346] width 884 height 605
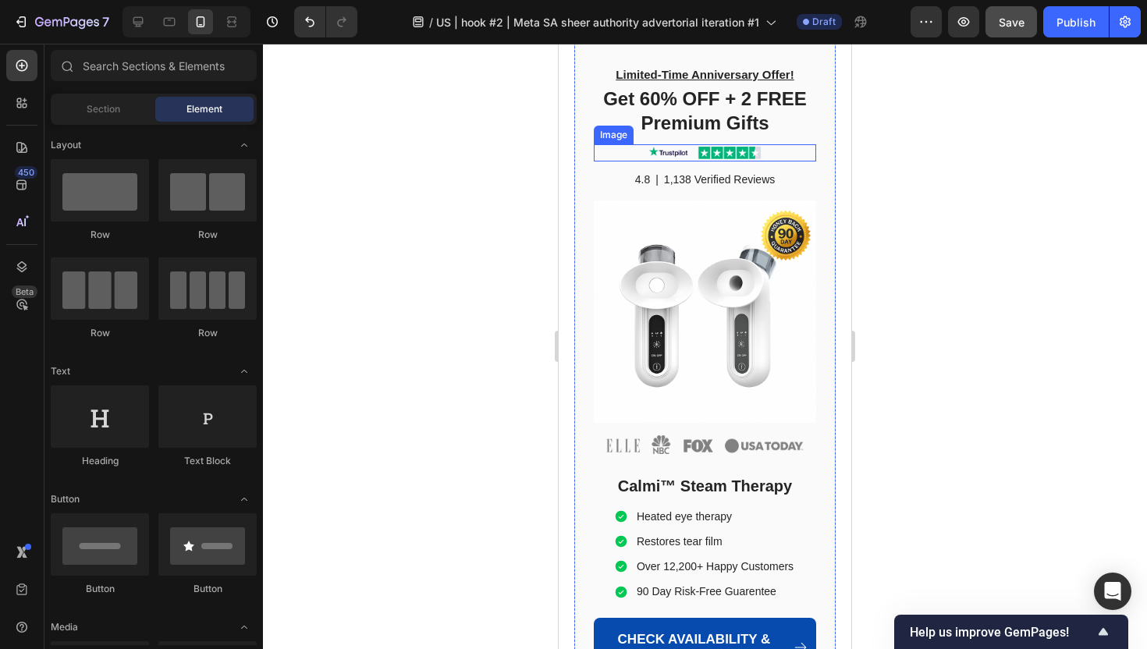
scroll to position [10847, 0]
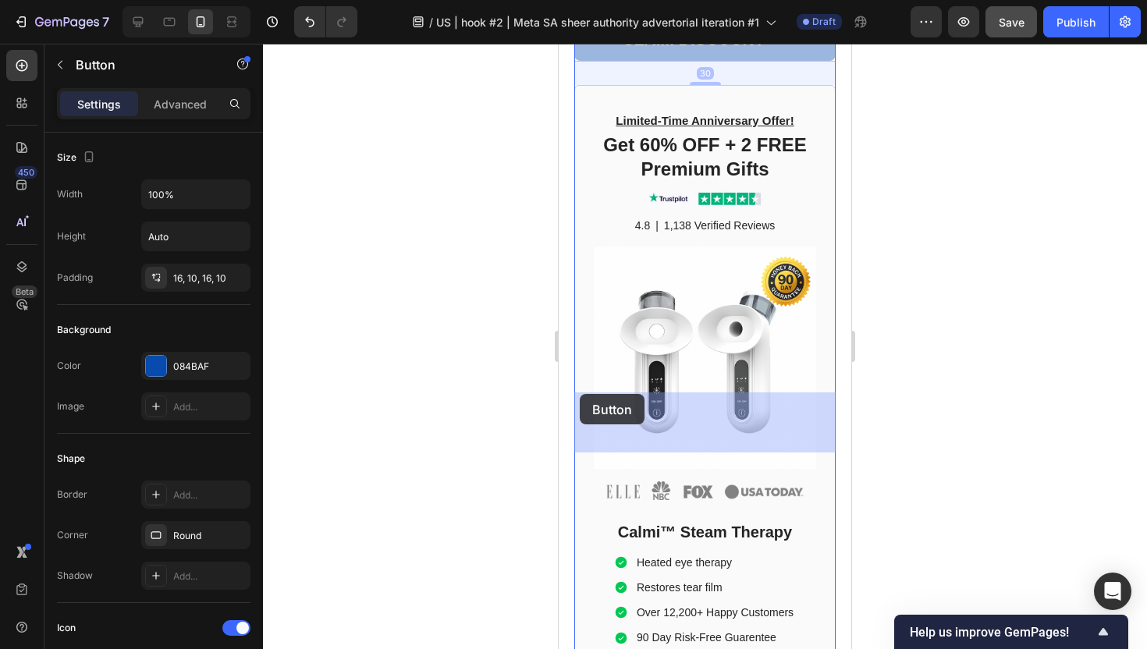
drag, startPoint x: 584, startPoint y: 399, endPoint x: 578, endPoint y: 393, distance: 8.8
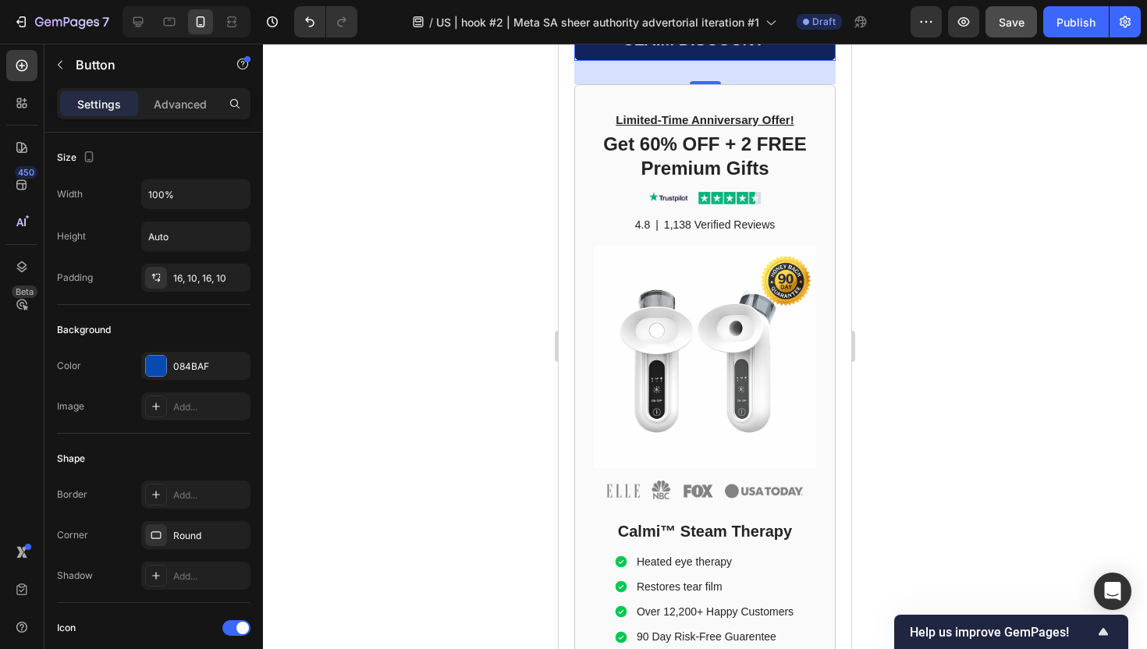
click at [585, 61] on link "CHECK AVAILABILITY & CLAIM DISCOUNT" at bounding box center [704, 31] width 261 height 59
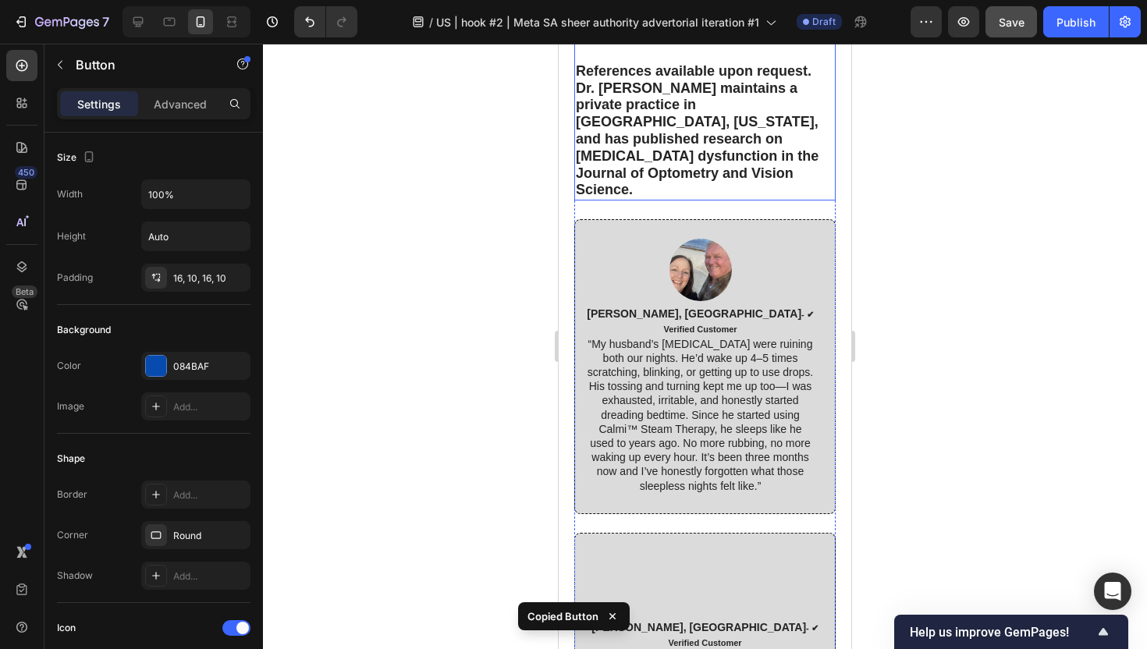
scroll to position [9947, 0]
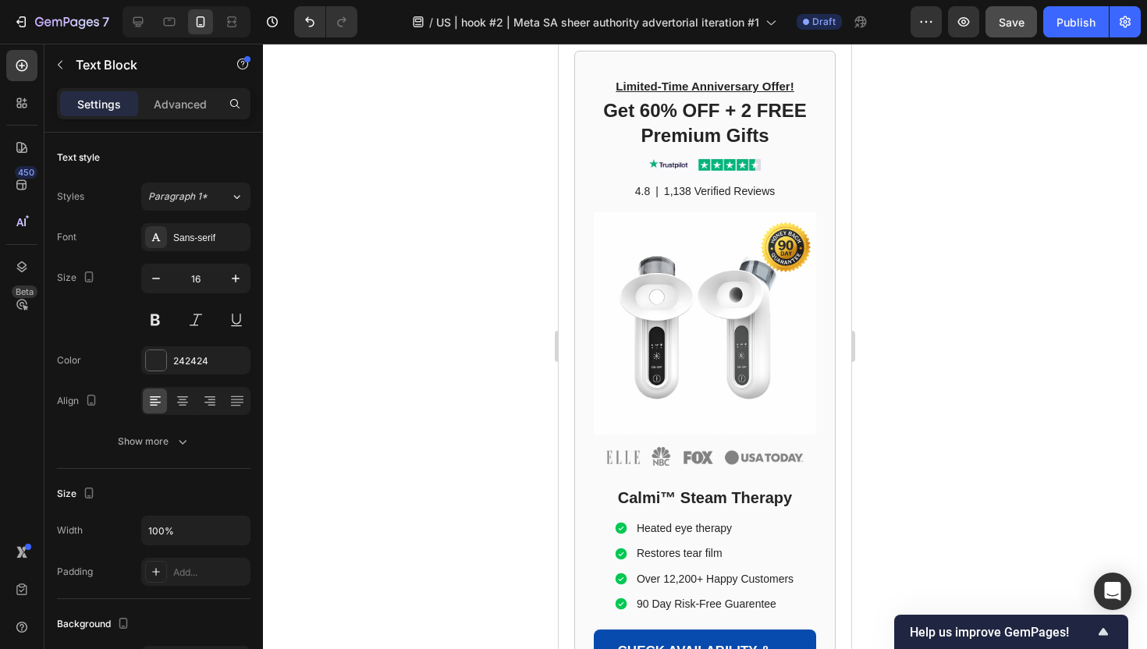
scroll to position [10832, 0]
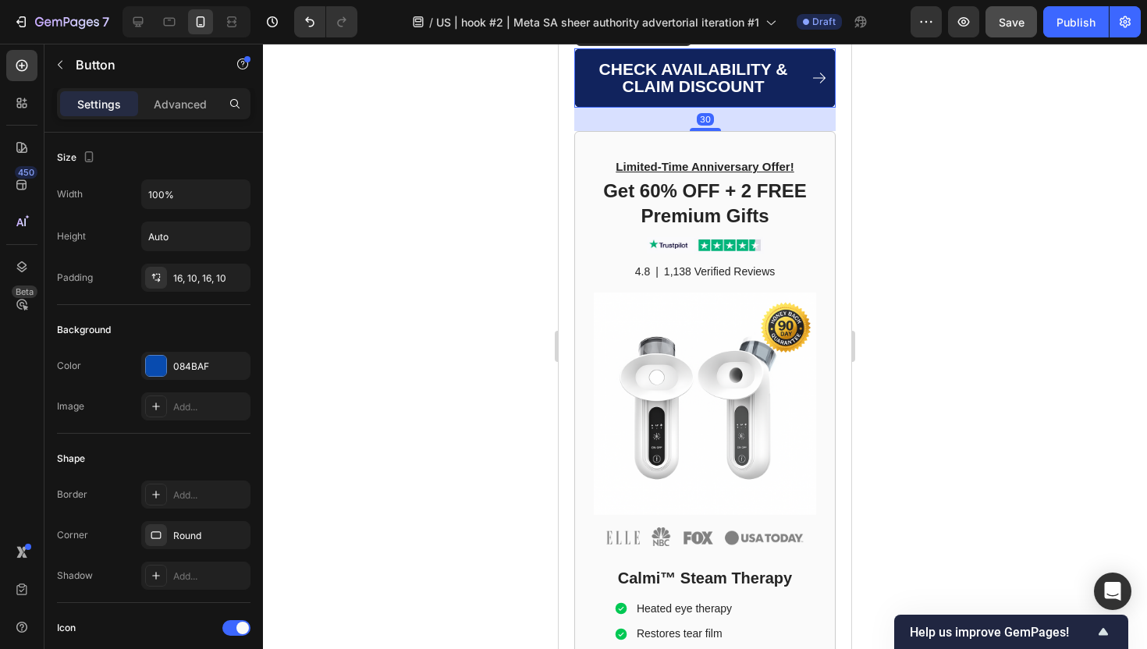
click at [581, 108] on link "CHECK AVAILABILITY & CLAIM DISCOUNT" at bounding box center [704, 77] width 261 height 59
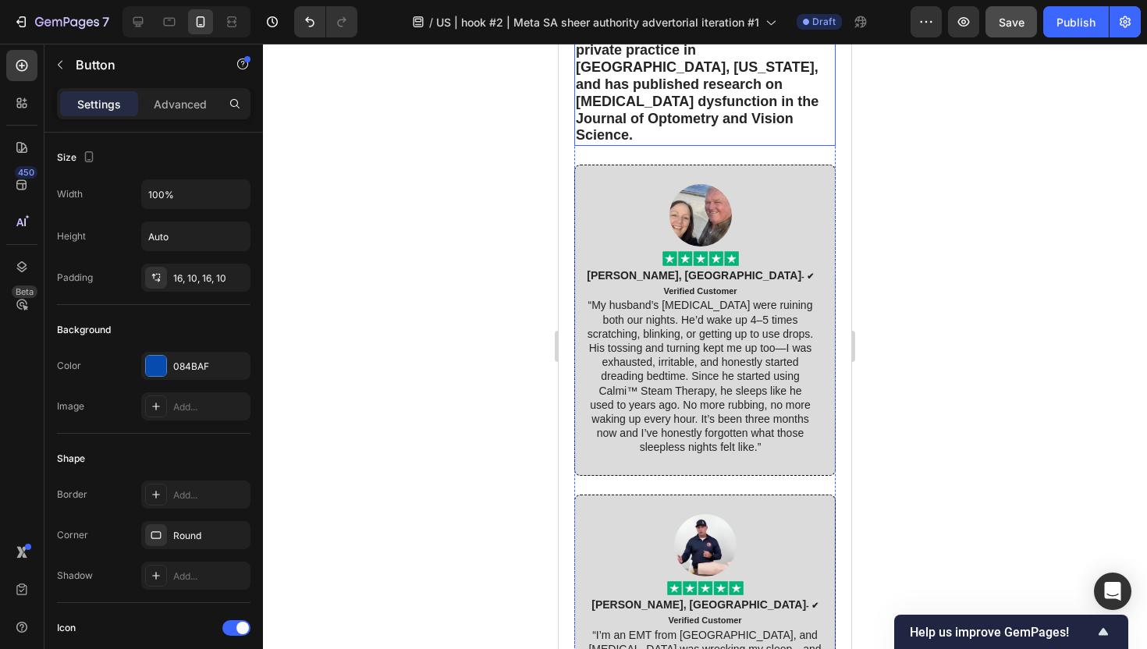
scroll to position [9738, 0]
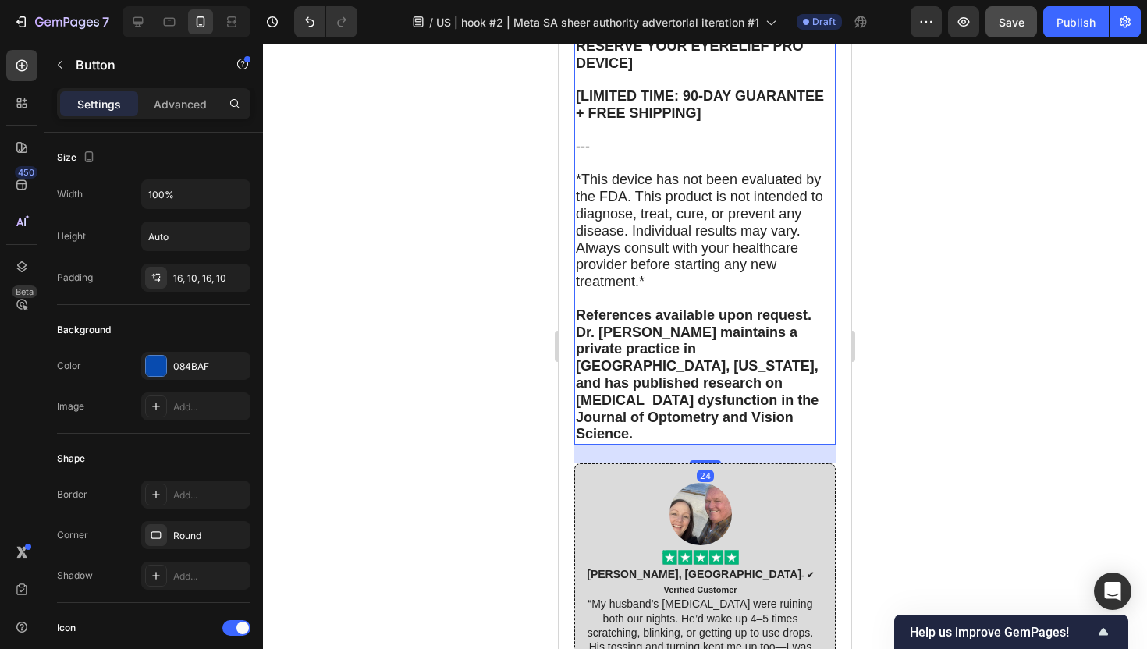
click at [640, 72] on p "[CLAIM YOUR 40% DISCOUNT AND RESERVE YOUR EYERELIEF PRO DEVICE]" at bounding box center [705, 46] width 258 height 51
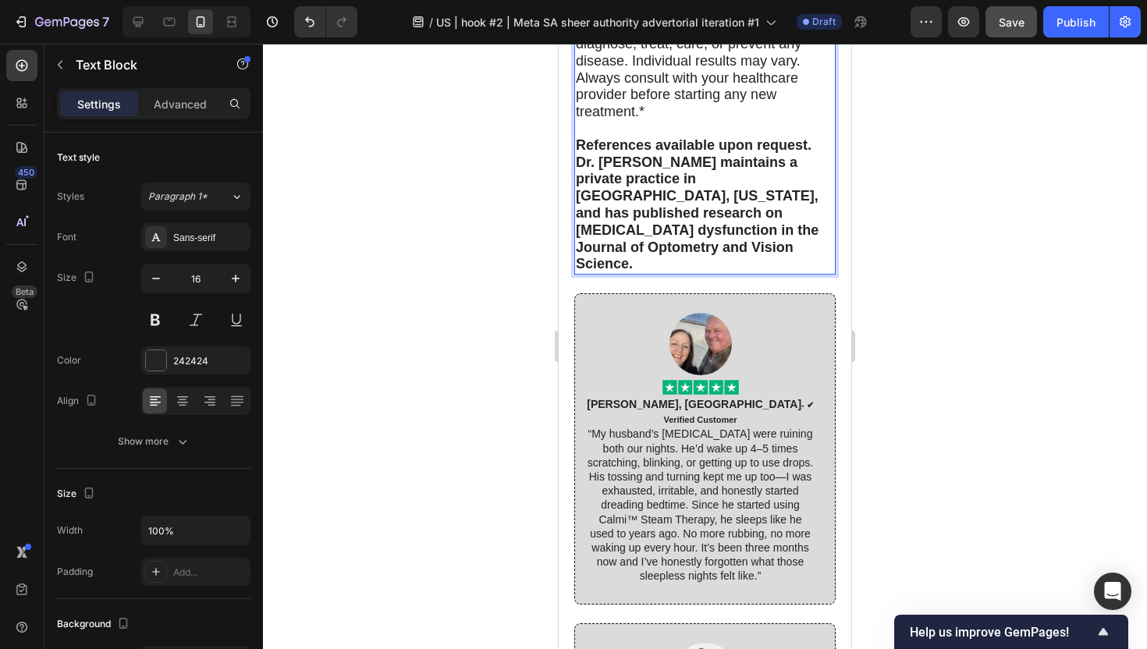
scroll to position [9908, 0]
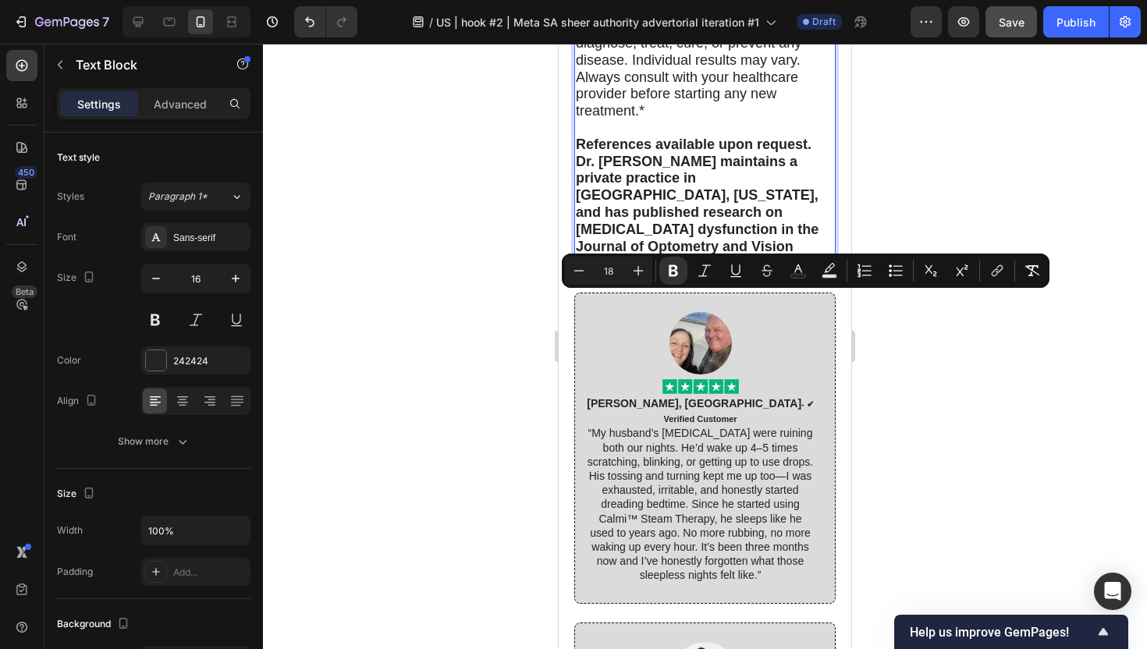
drag, startPoint x: 595, startPoint y: 416, endPoint x: 574, endPoint y: 306, distance: 112.0
drag, startPoint x: 577, startPoint y: 303, endPoint x: 609, endPoint y: 431, distance: 130.9
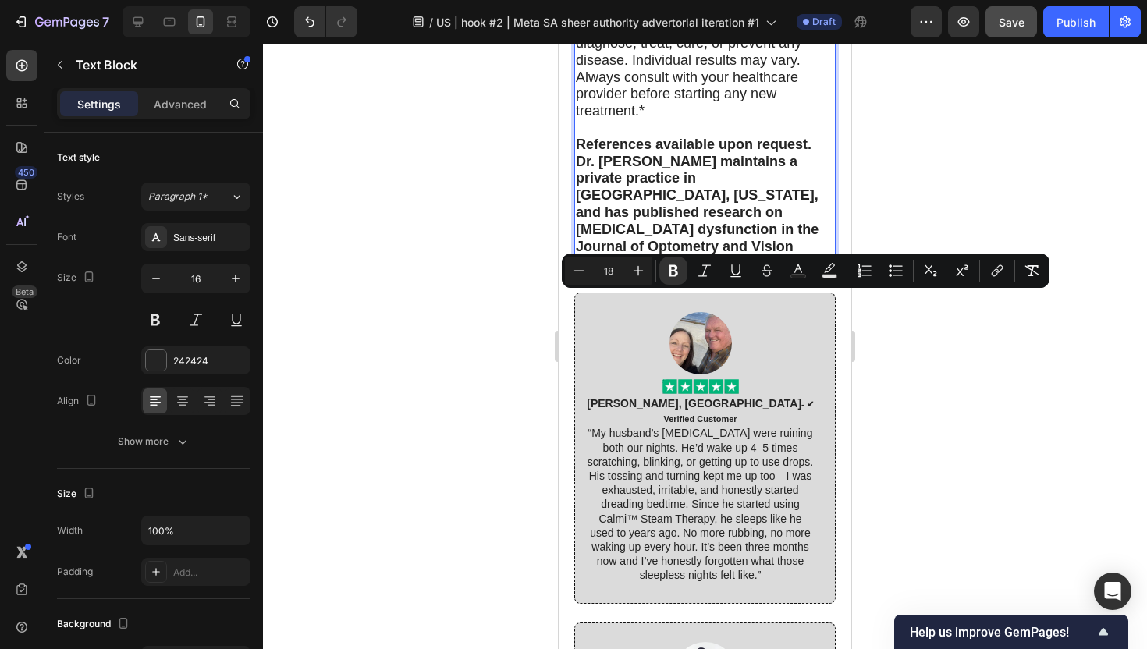
click at [341, 585] on div at bounding box center [705, 346] width 884 height 605
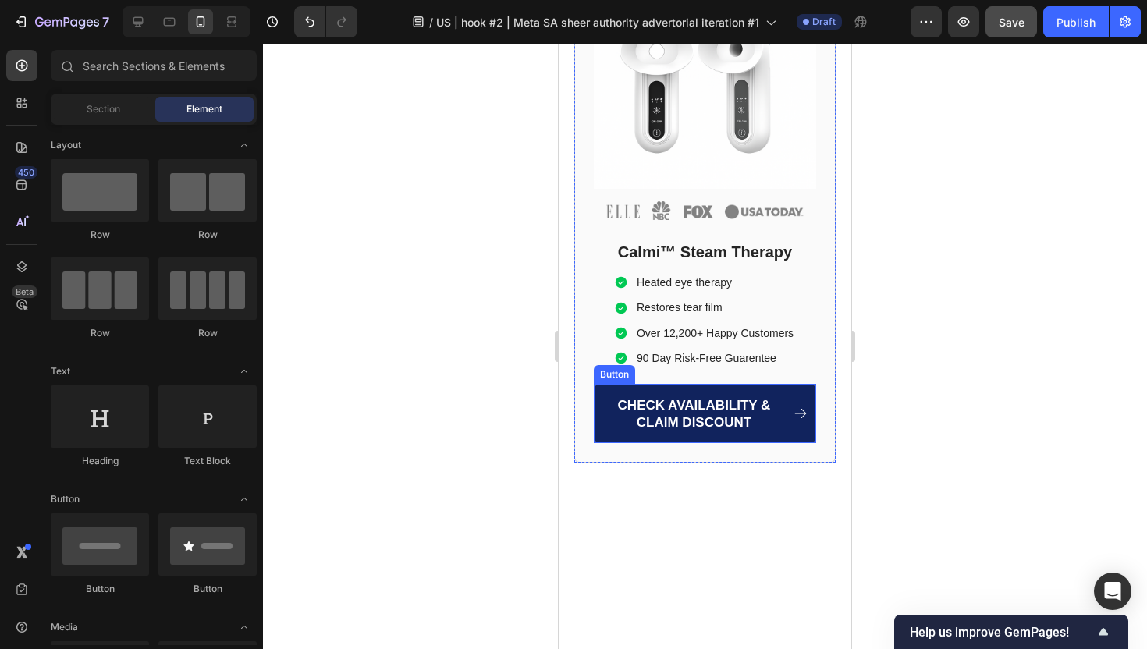
scroll to position [11152, 0]
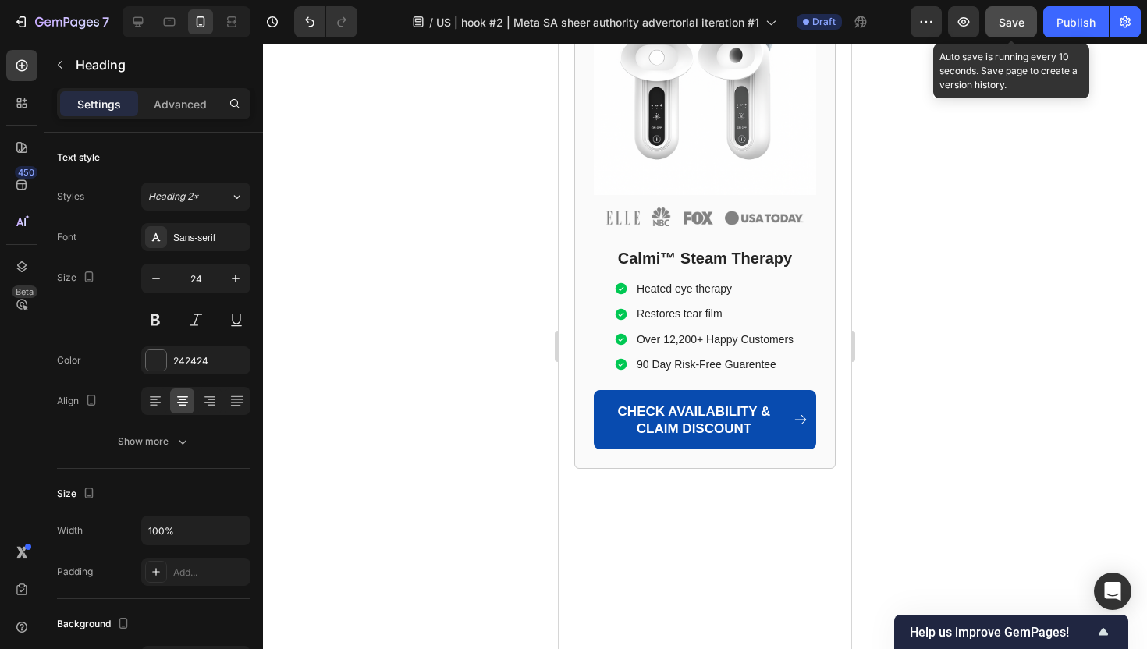
click at [988, 16] on button "Save" at bounding box center [1010, 21] width 51 height 31
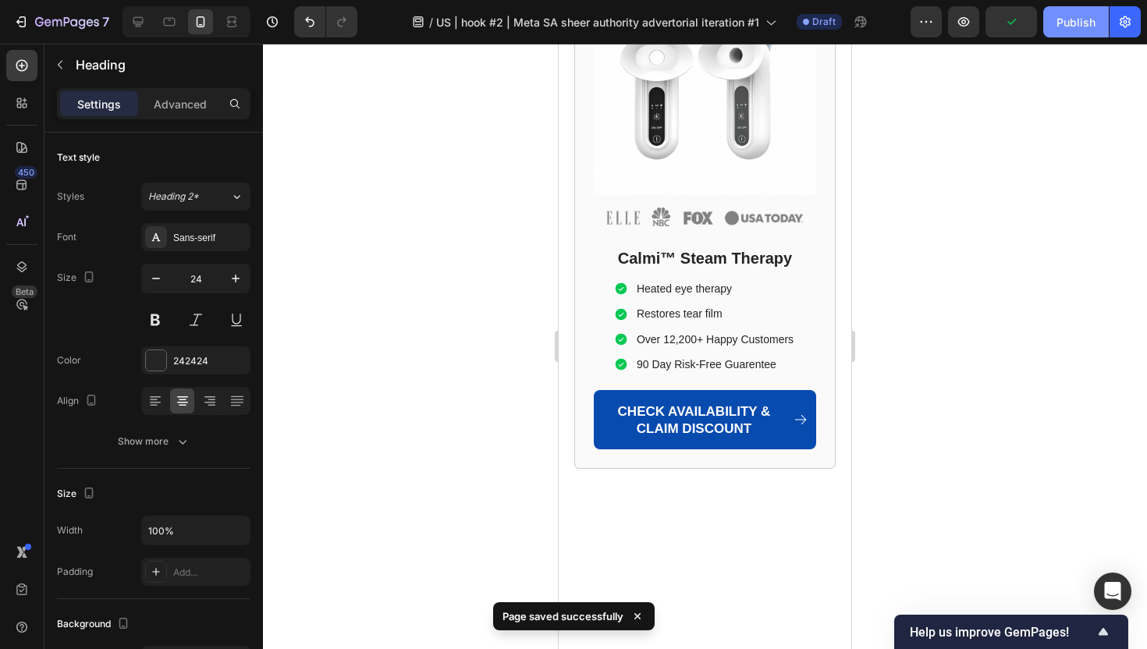
click at [1080, 27] on div "Publish" at bounding box center [1075, 22] width 39 height 16
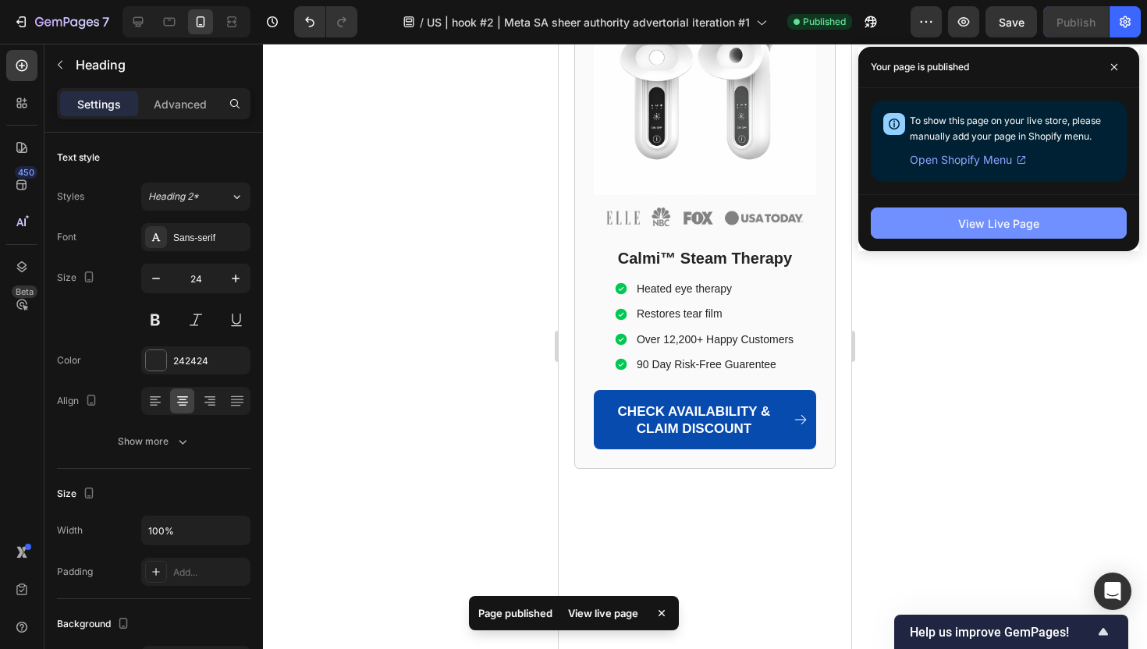
click at [1009, 218] on div "View Live Page" at bounding box center [998, 223] width 81 height 16
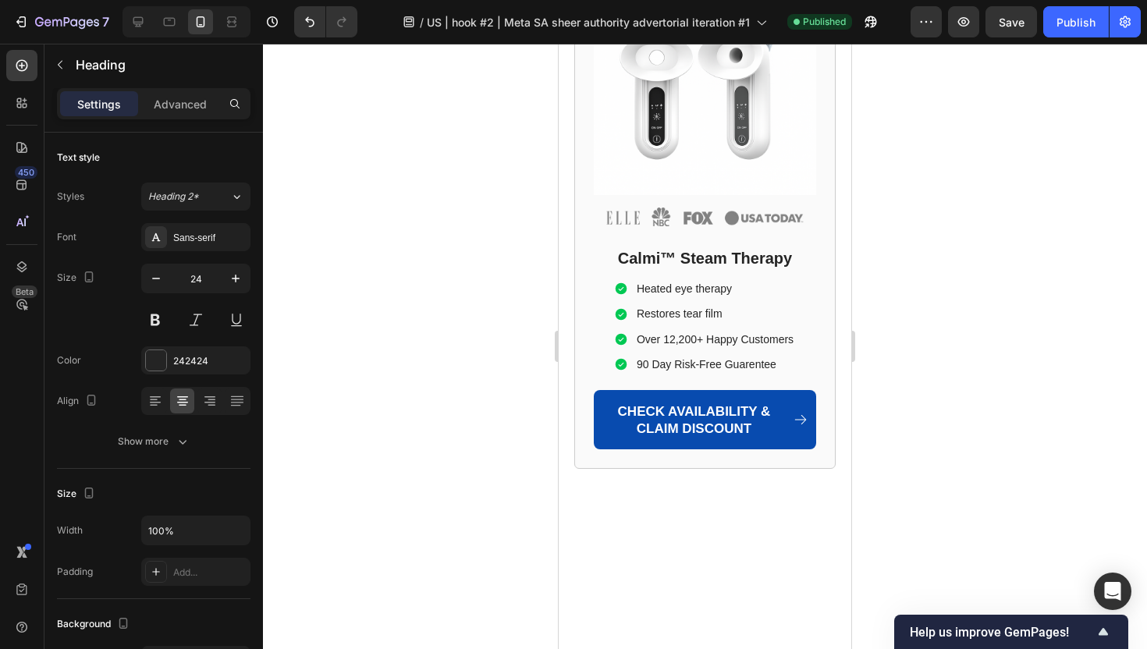
click at [1042, 410] on div at bounding box center [705, 346] width 884 height 605
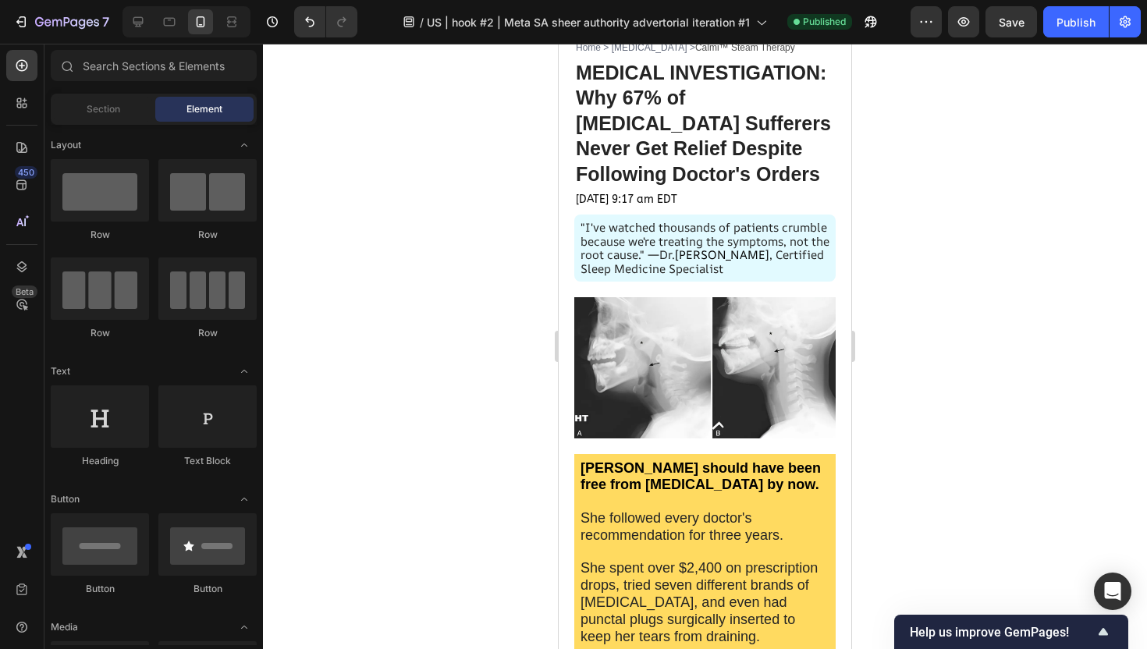
scroll to position [64, 0]
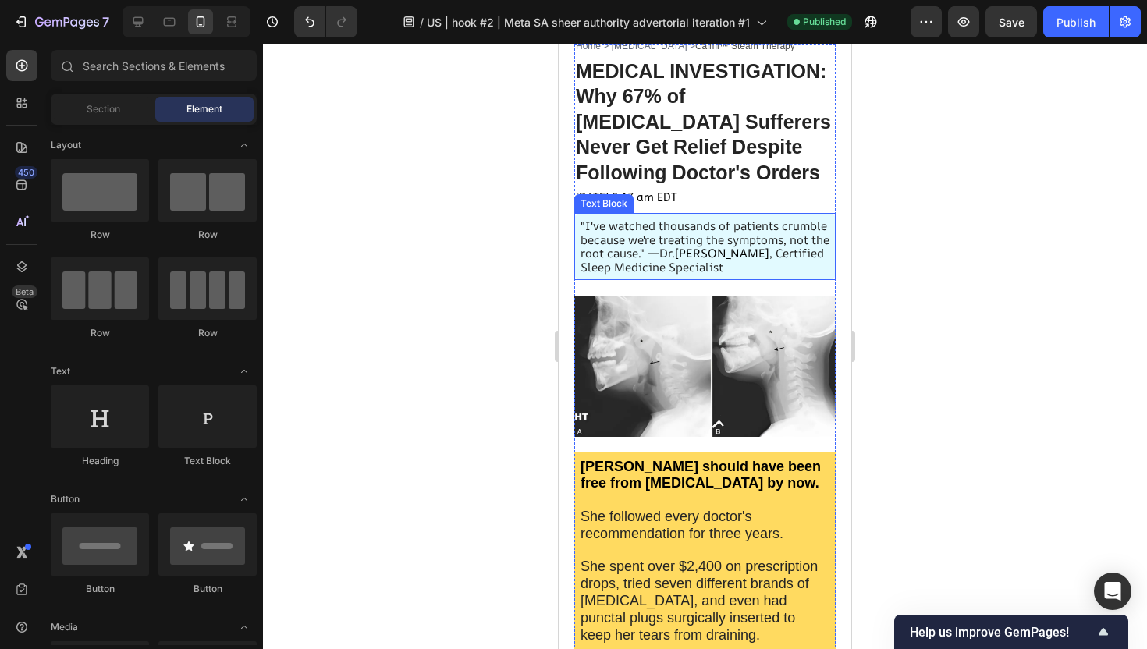
click at [658, 261] on span ""I've watched thousands of patients crumble because we're treating the symptoms…" at bounding box center [704, 240] width 249 height 44
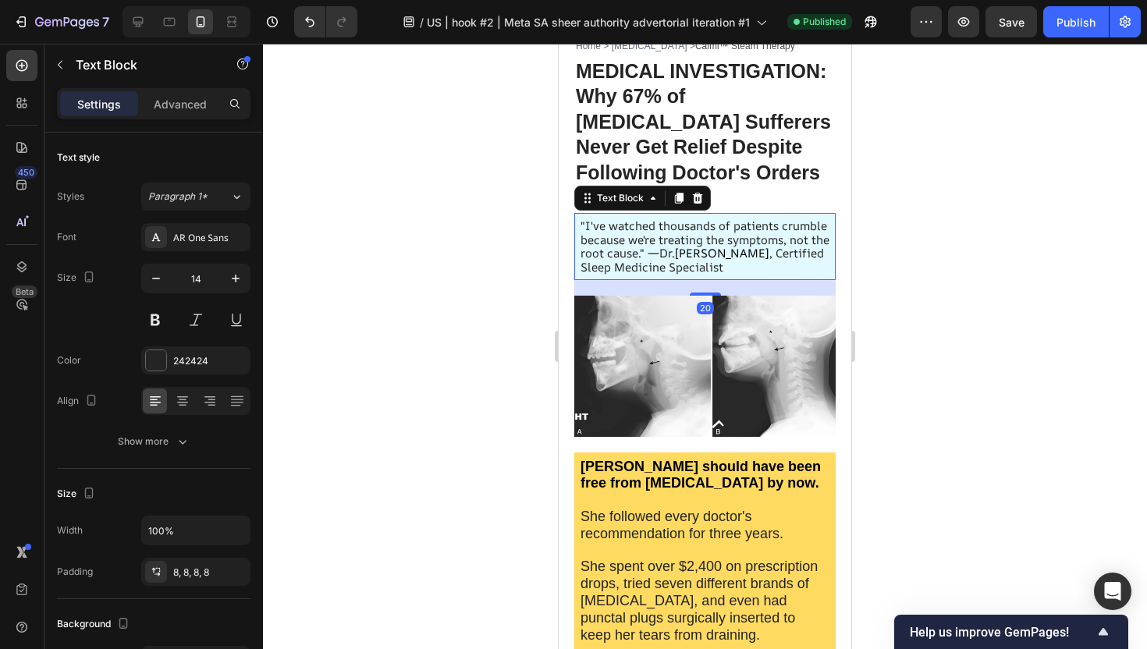
click at [658, 261] on span ""I've watched thousands of patients crumble because we're treating the symptoms…" at bounding box center [704, 240] width 249 height 44
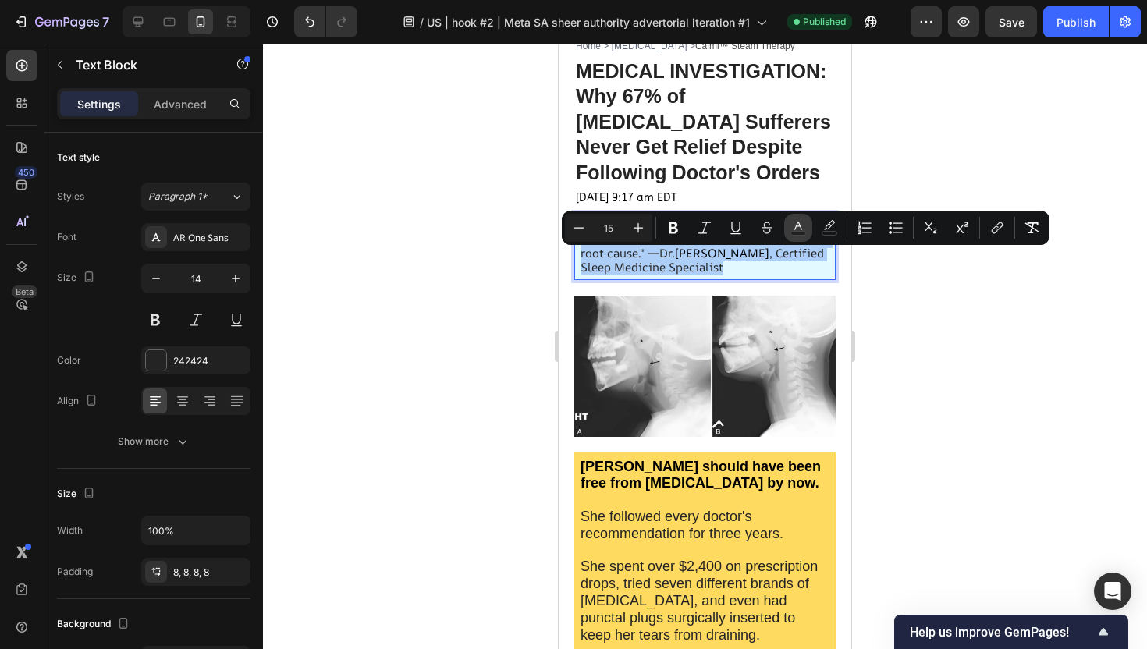
click at [797, 232] on rect "Editor contextual toolbar" at bounding box center [798, 234] width 15 height 4
type input "242424"
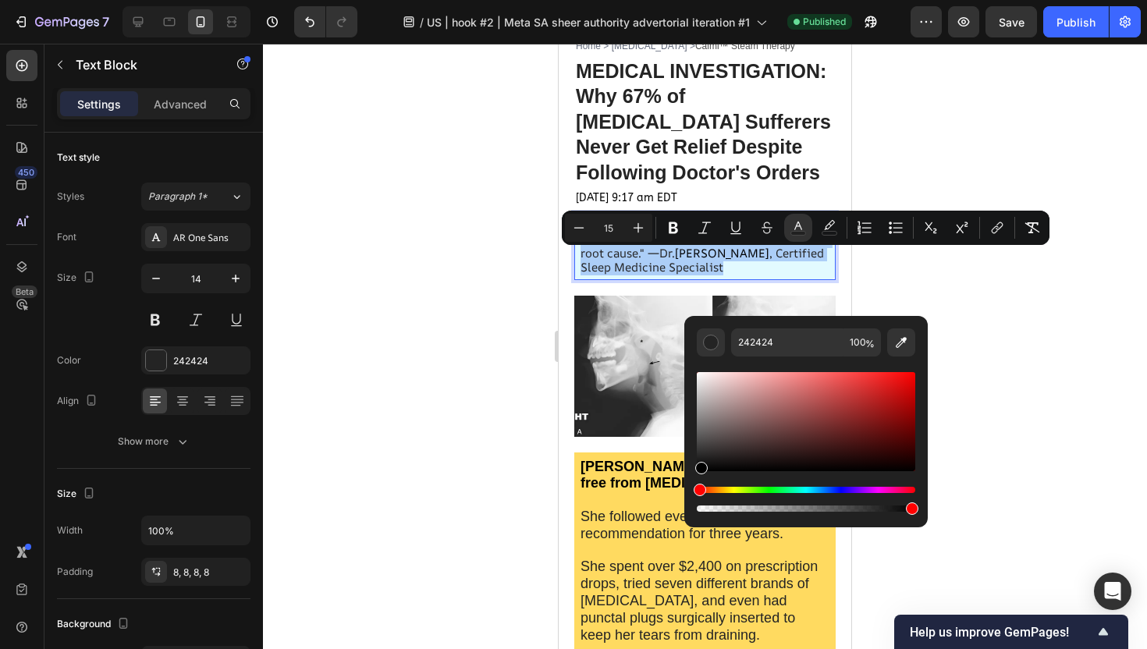
drag, startPoint x: 700, startPoint y: 463, endPoint x: 700, endPoint y: 481, distance: 17.2
click at [700, 481] on div "Editor contextual toolbar" at bounding box center [806, 442] width 218 height 146
type input "000000"
click at [474, 431] on div at bounding box center [705, 346] width 884 height 605
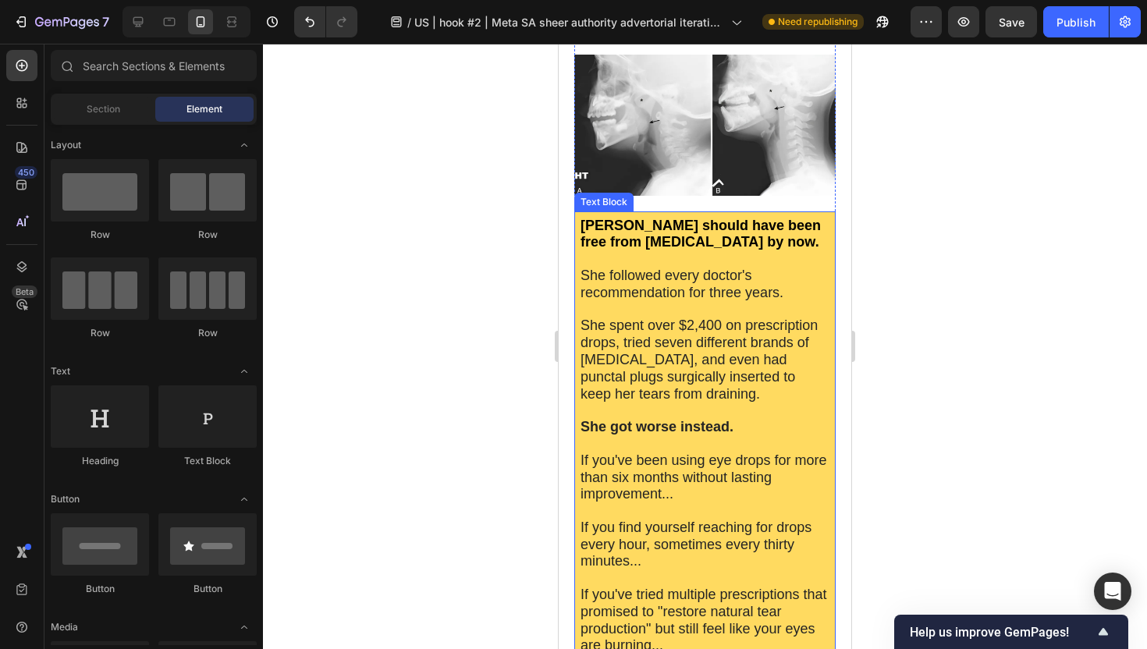
scroll to position [339, 0]
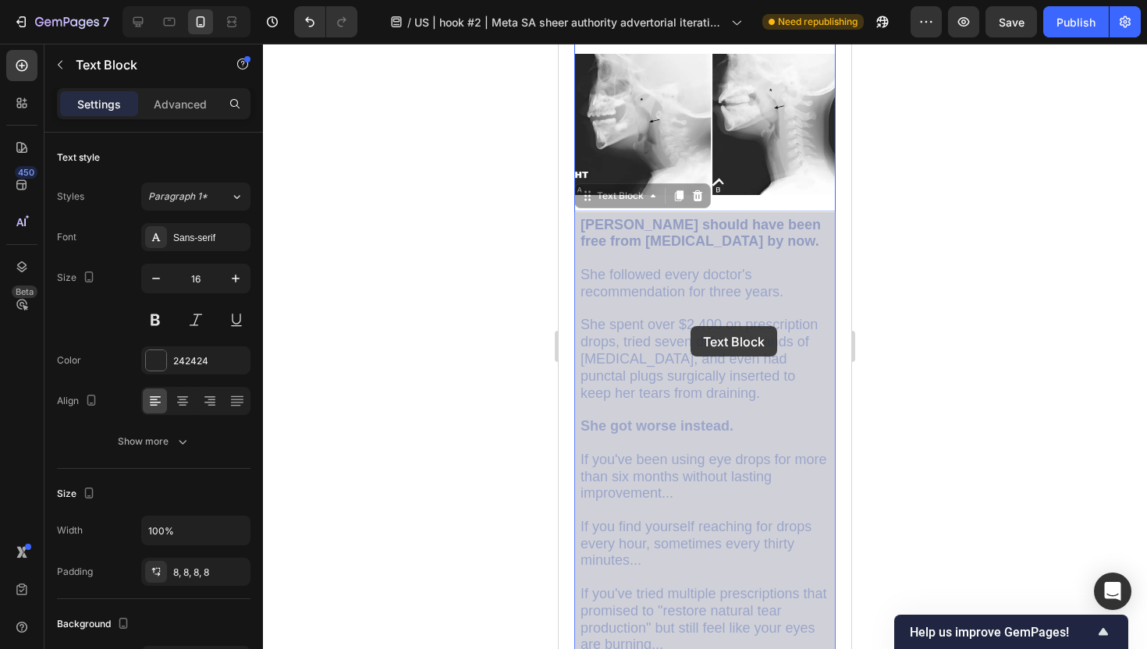
drag, startPoint x: 679, startPoint y: 327, endPoint x: 694, endPoint y: 325, distance: 14.1
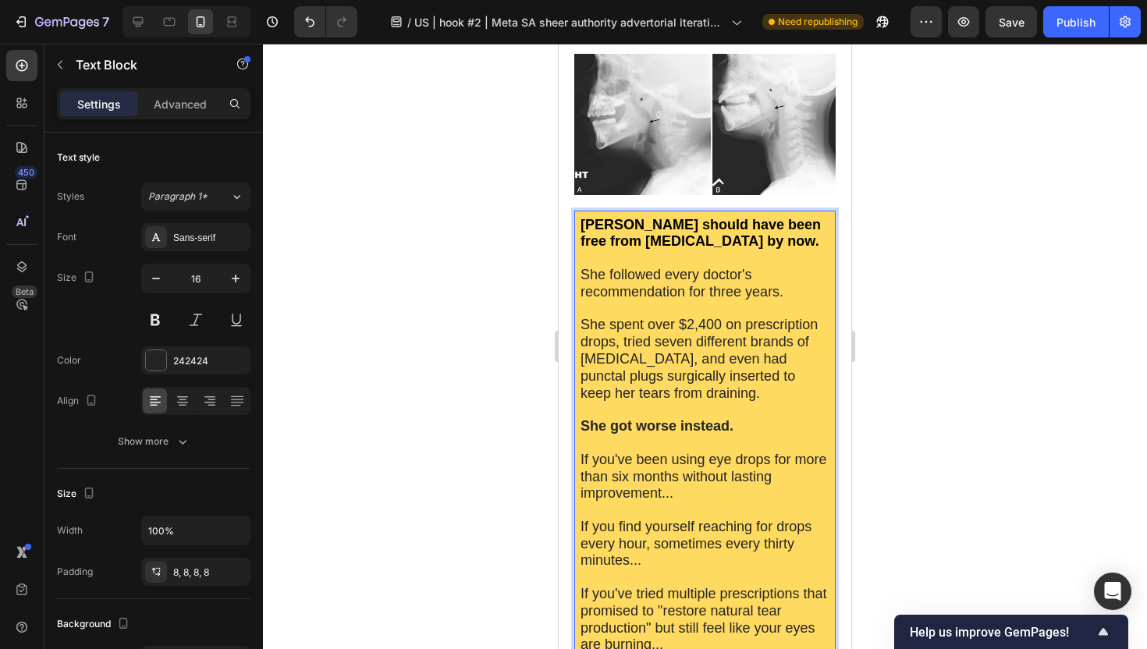
click at [694, 325] on span "She spent over $2,400 on prescription drops, tried seven different brands of [M…" at bounding box center [698, 358] width 237 height 83
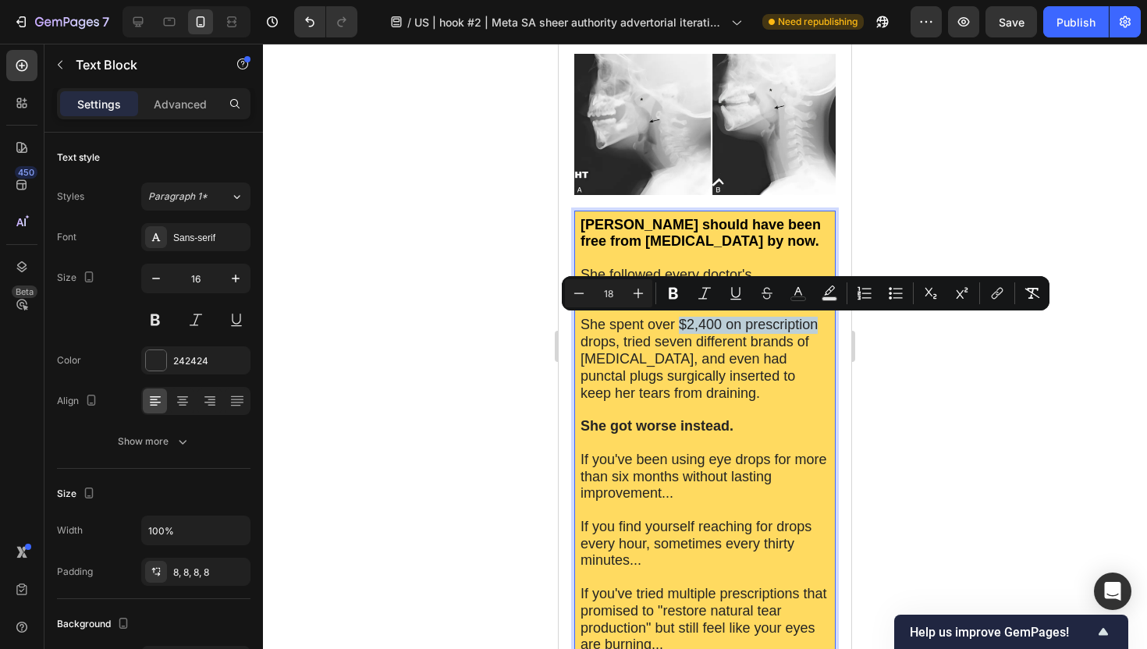
drag, startPoint x: 679, startPoint y: 327, endPoint x: 818, endPoint y: 325, distance: 139.7
click at [818, 325] on p "She spent over $2,400 on prescription drops, tried seven different brands of [M…" at bounding box center [704, 359] width 249 height 85
click at [672, 295] on icon "Editor contextual toolbar" at bounding box center [673, 294] width 16 height 16
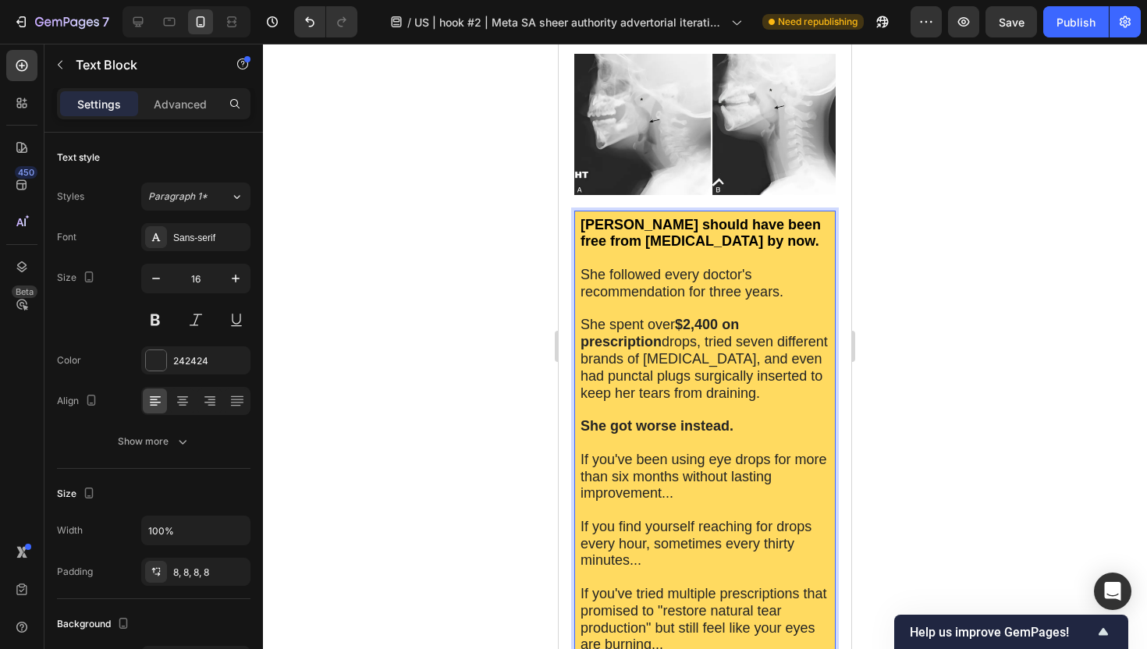
click at [722, 319] on strong "$2,400 on prescription" at bounding box center [659, 333] width 158 height 33
drag, startPoint x: 616, startPoint y: 342, endPoint x: 584, endPoint y: 342, distance: 31.2
click at [584, 342] on span "She spent over $2,400 on prescription drops, tried seven different brands of ar…" at bounding box center [703, 358] width 247 height 83
drag, startPoint x: 26, startPoint y: 299, endPoint x: 548, endPoint y: 357, distance: 525.1
click at [548, 357] on div at bounding box center [705, 346] width 884 height 605
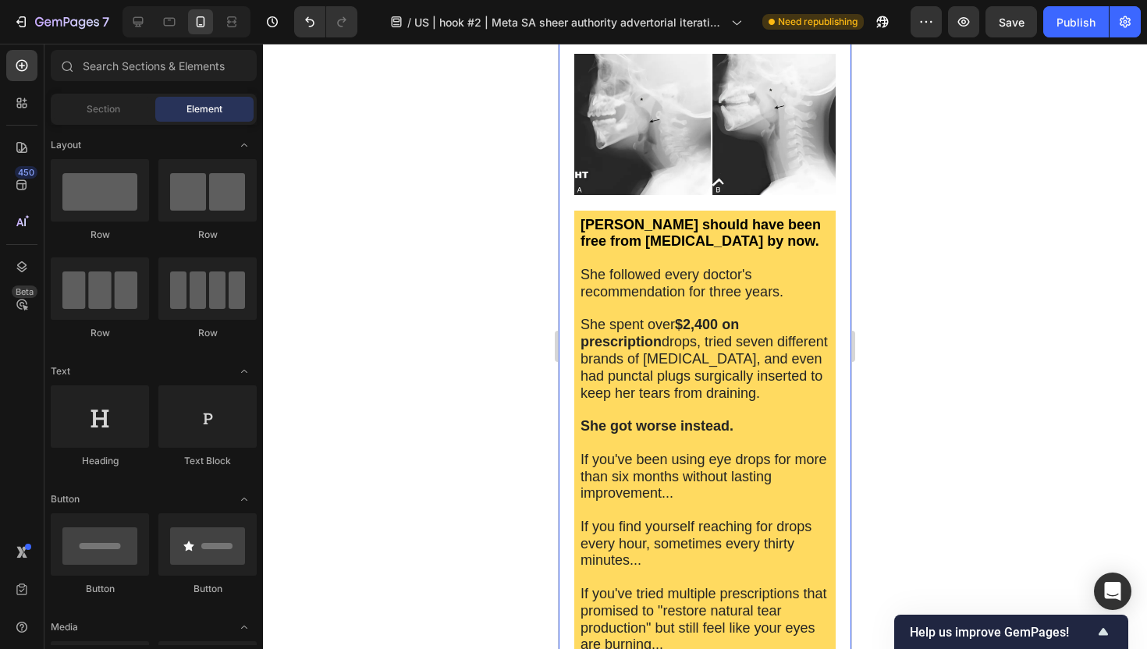
click at [506, 383] on div at bounding box center [705, 346] width 884 height 605
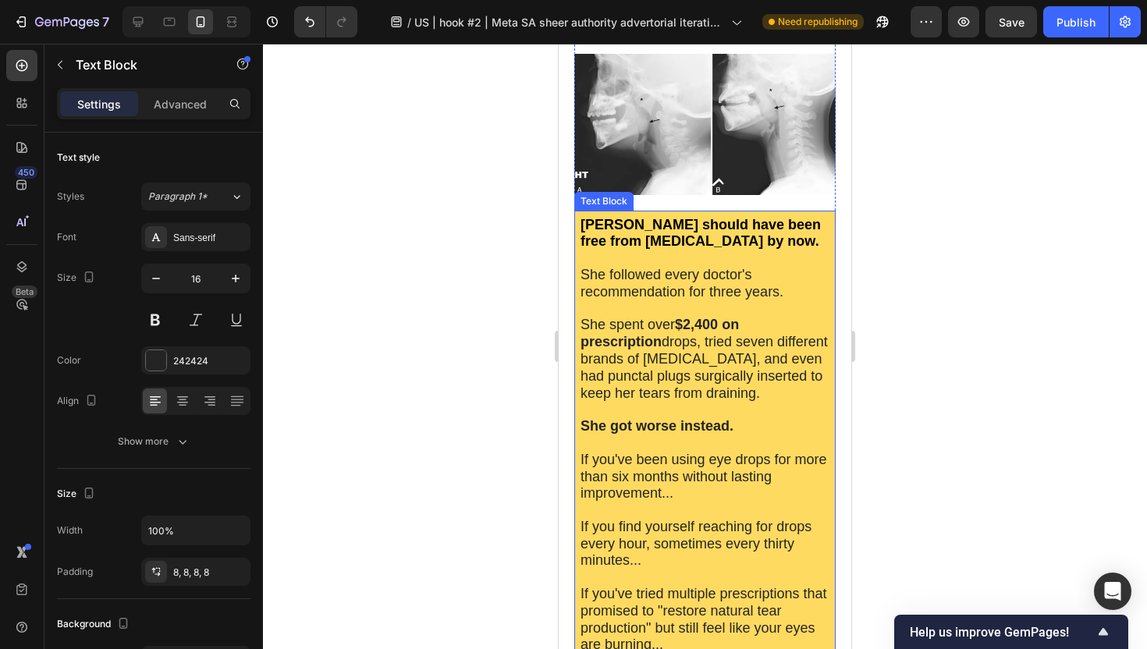
click at [599, 342] on span "She spent over $2,400 on prescription drops, tried seven different brands of ar…" at bounding box center [703, 358] width 247 height 83
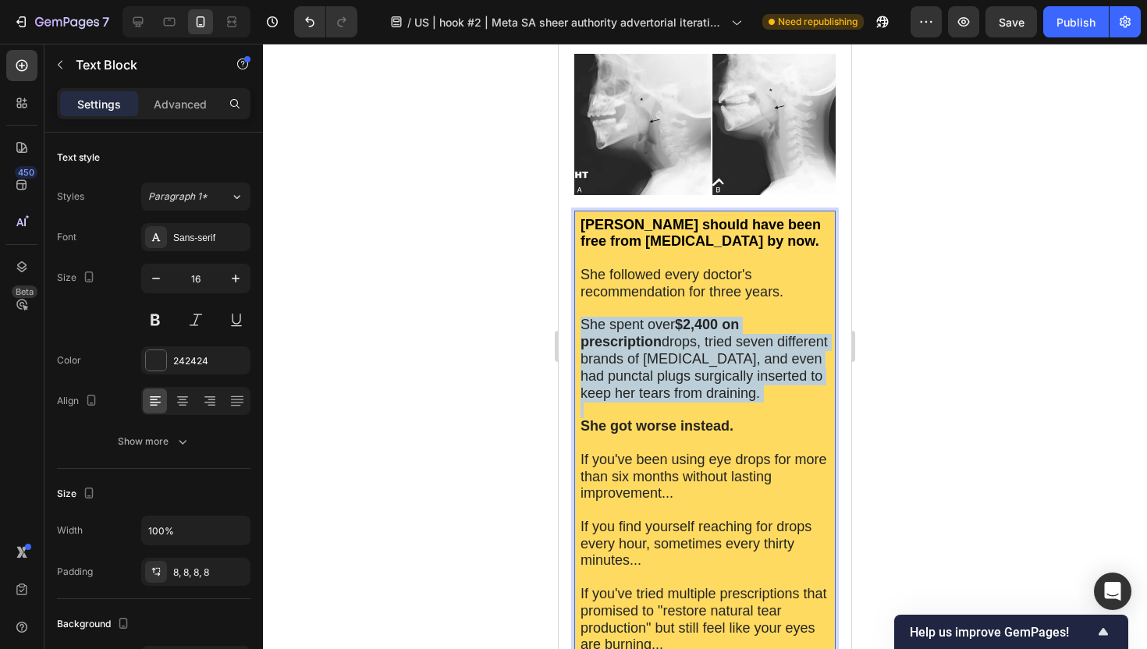
click at [599, 342] on span "She spent over $2,400 on prescription drops, tried seven different brands of ar…" at bounding box center [703, 358] width 247 height 83
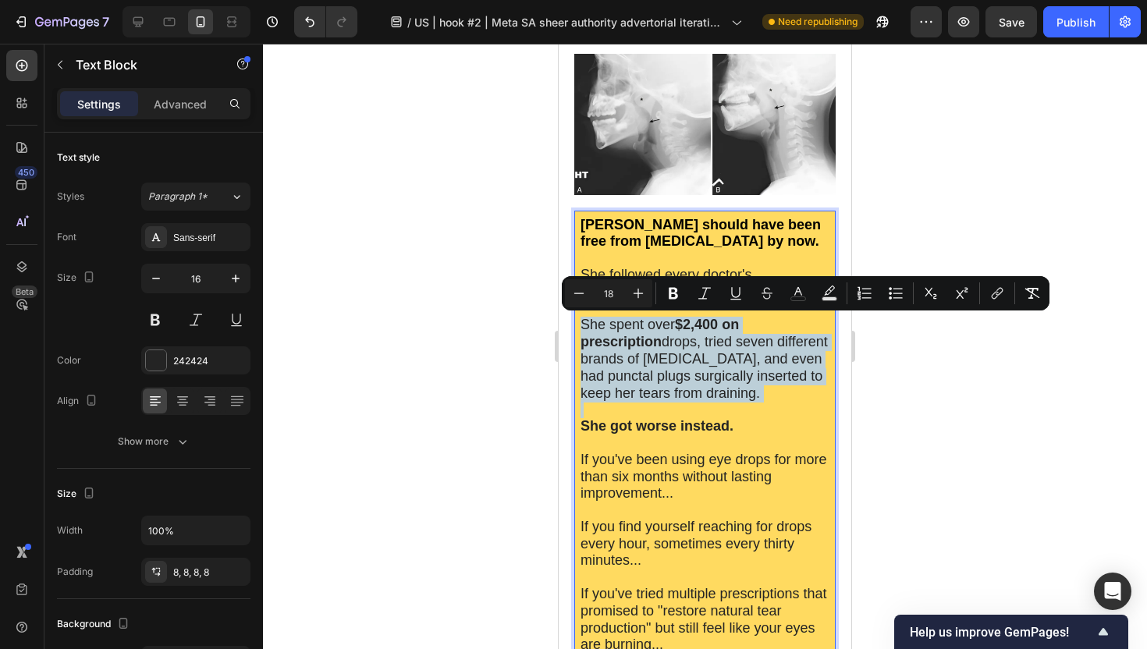
click at [623, 346] on span "She spent over $2,400 on prescription drops, tried seven different brands of ar…" at bounding box center [703, 358] width 247 height 83
click at [608, 326] on span "She spent over $2,400 on prescription drops, tried seven different brands of ar…" at bounding box center [703, 358] width 247 height 83
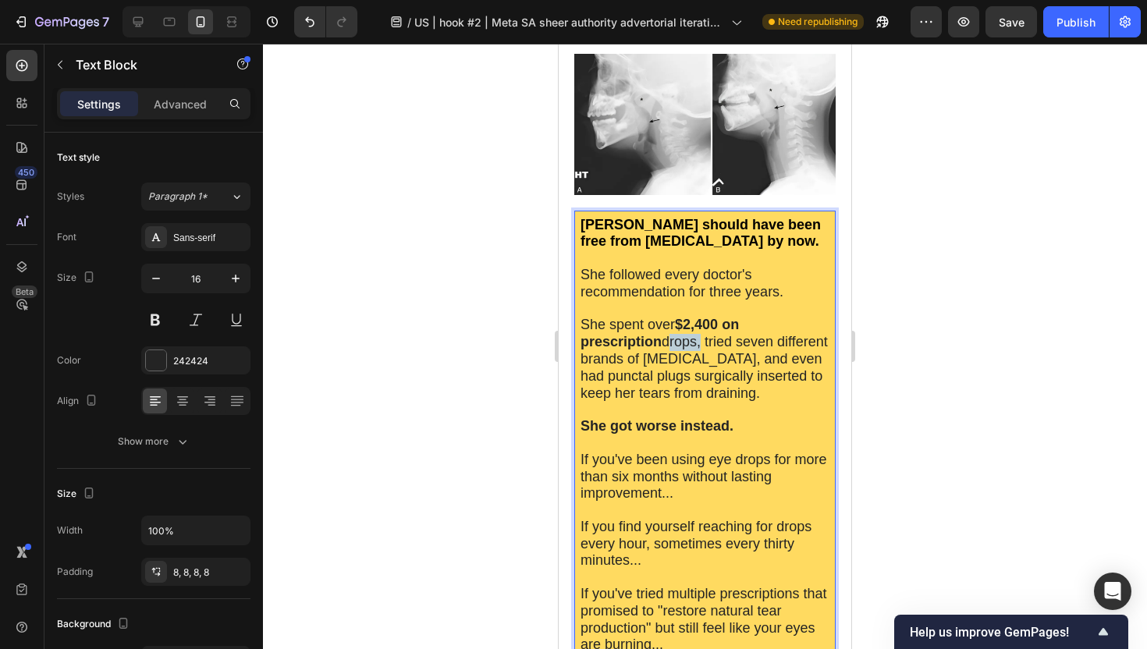
drag, startPoint x: 583, startPoint y: 343, endPoint x: 616, endPoint y: 343, distance: 32.8
click at [616, 343] on span "She spent over $2,400 on prescription drops, tried seven different brands of ar…" at bounding box center [703, 358] width 247 height 83
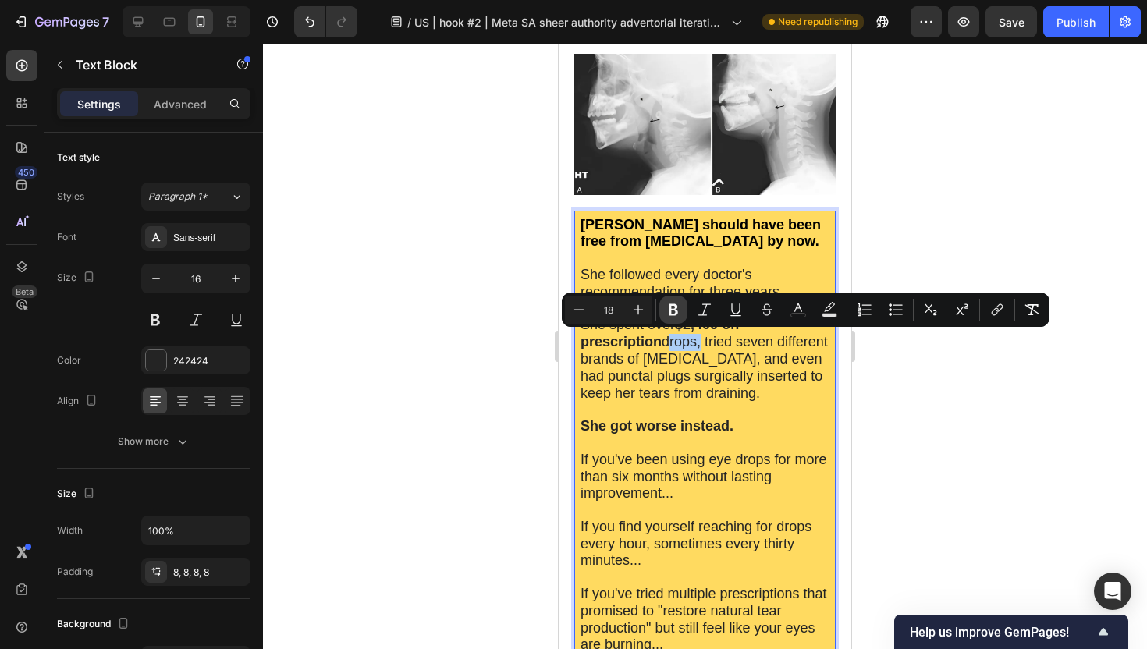
click at [676, 305] on icon "Editor contextual toolbar" at bounding box center [673, 310] width 9 height 12
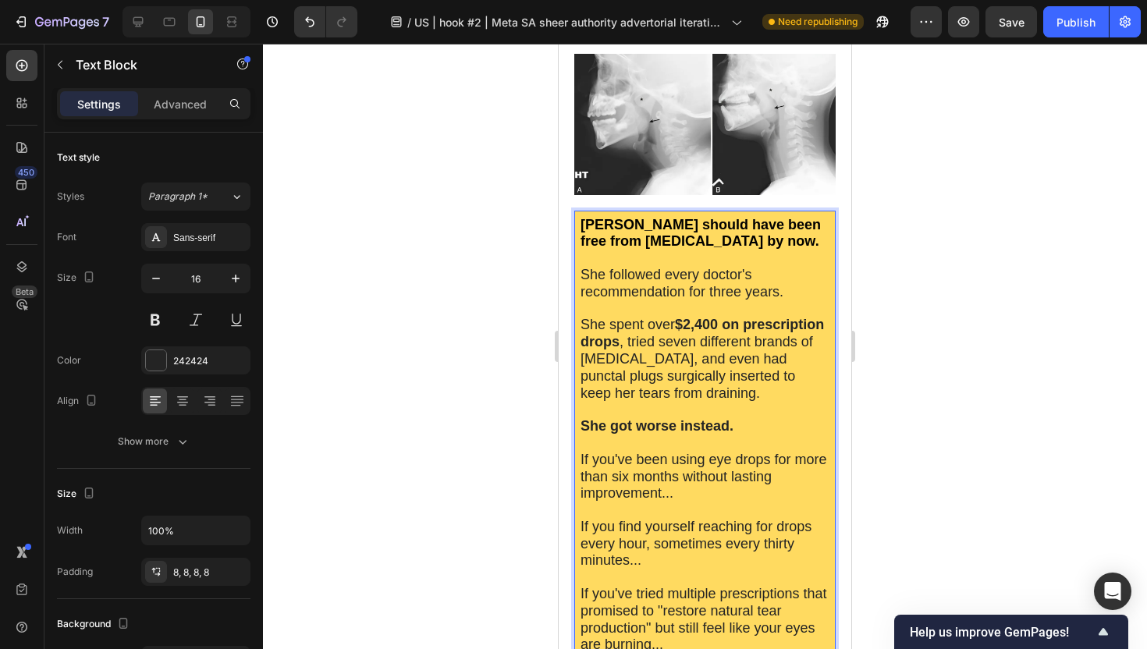
click at [495, 421] on div at bounding box center [705, 346] width 884 height 605
click at [708, 275] on span "She followed every doctor's recommendation for three years." at bounding box center [681, 283] width 203 height 33
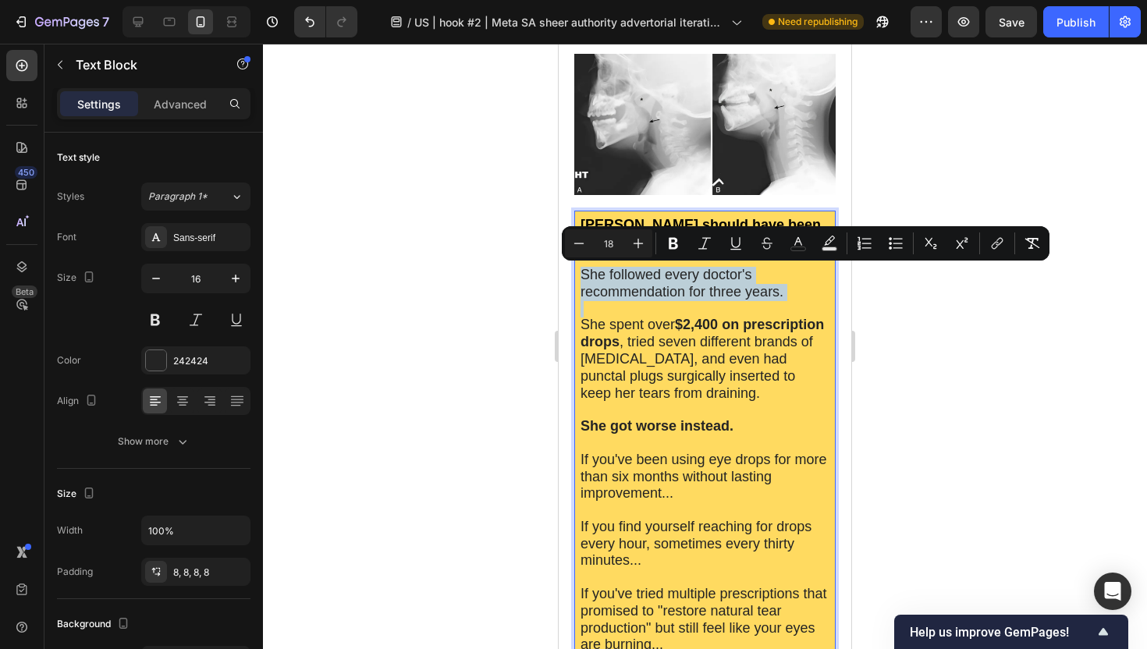
click at [723, 271] on span "She followed every doctor's recommendation for three years." at bounding box center [681, 283] width 203 height 33
click at [749, 272] on span "She followed every doctor's recommendation for three years." at bounding box center [681, 283] width 203 height 33
click at [704, 277] on span "She followed every doctor's recommendation for three years." at bounding box center [681, 283] width 203 height 33
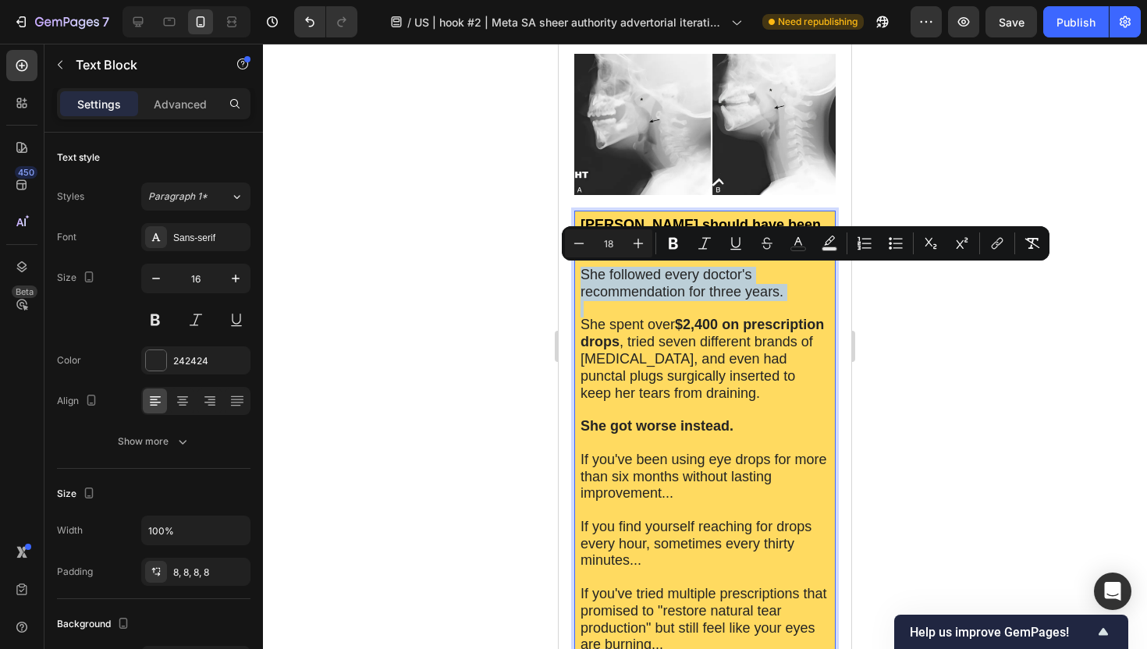
click at [679, 278] on span "She followed every doctor's recommendation for three years." at bounding box center [681, 283] width 203 height 33
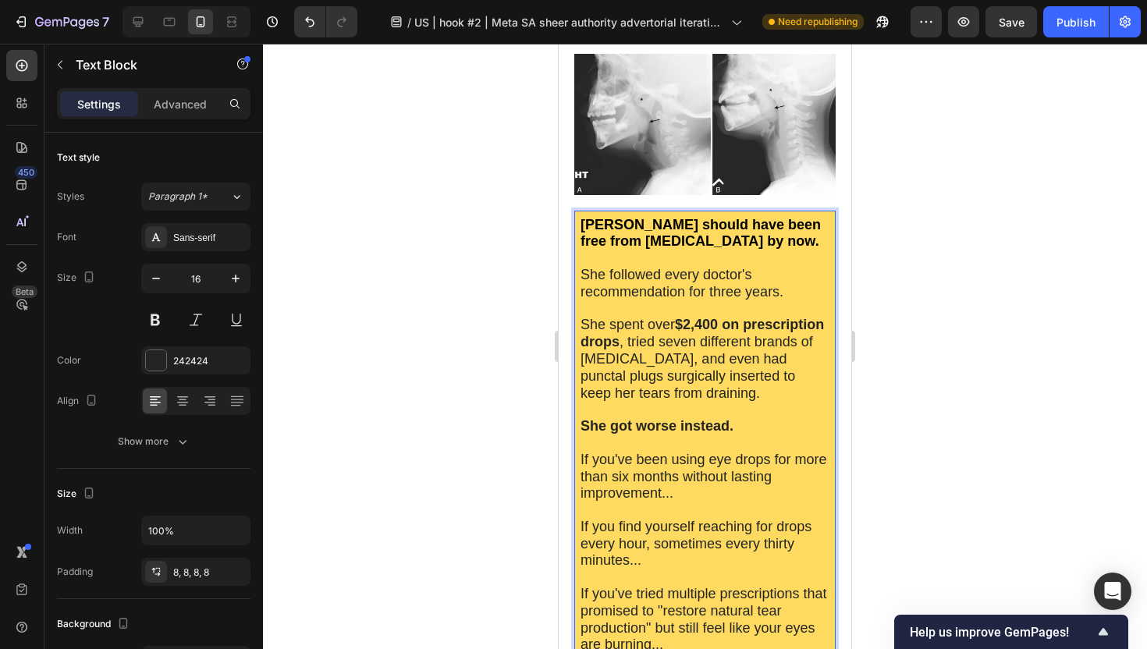
click at [691, 323] on strong "$2,400 on prescription" at bounding box center [749, 325] width 149 height 16
drag, startPoint x: 702, startPoint y: 279, endPoint x: 727, endPoint y: 277, distance: 25.0
click at [725, 277] on span "She followed every doctor's recommendation for three years." at bounding box center [681, 283] width 203 height 33
click at [732, 277] on span "She followed every doctor's recommendation for three years." at bounding box center [681, 283] width 203 height 33
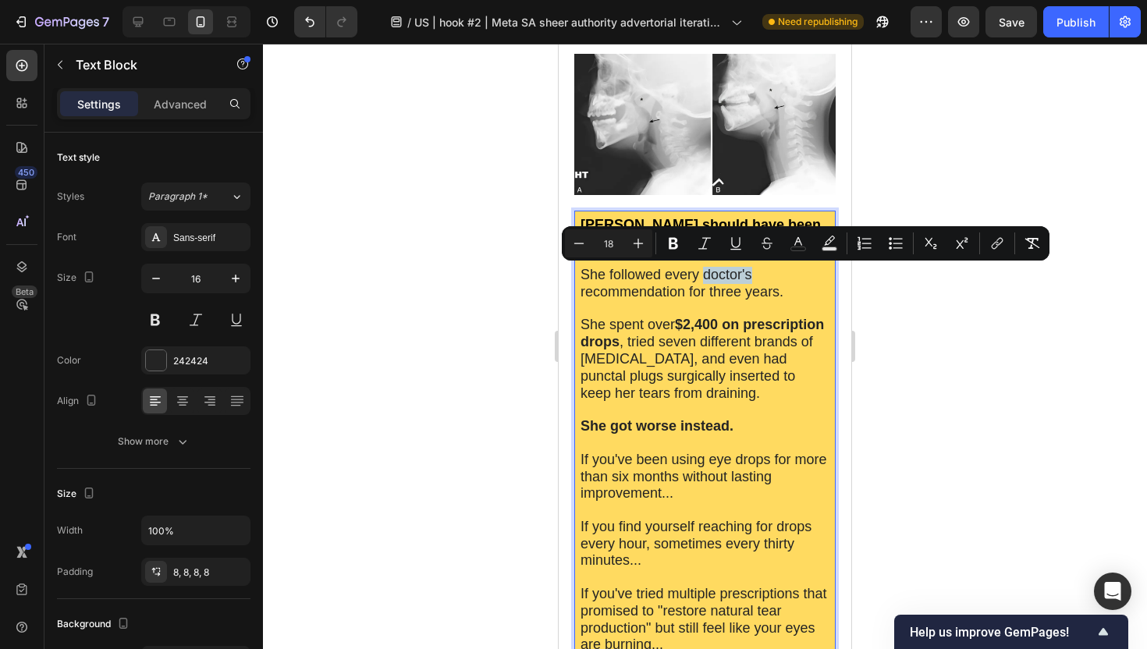
drag, startPoint x: 705, startPoint y: 275, endPoint x: 761, endPoint y: 281, distance: 55.7
click at [761, 281] on p "Linda Matthews should have been free from dry eyes by now. She followed every d…" at bounding box center [704, 259] width 249 height 84
click at [676, 245] on icon "Editor contextual toolbar" at bounding box center [673, 244] width 9 height 12
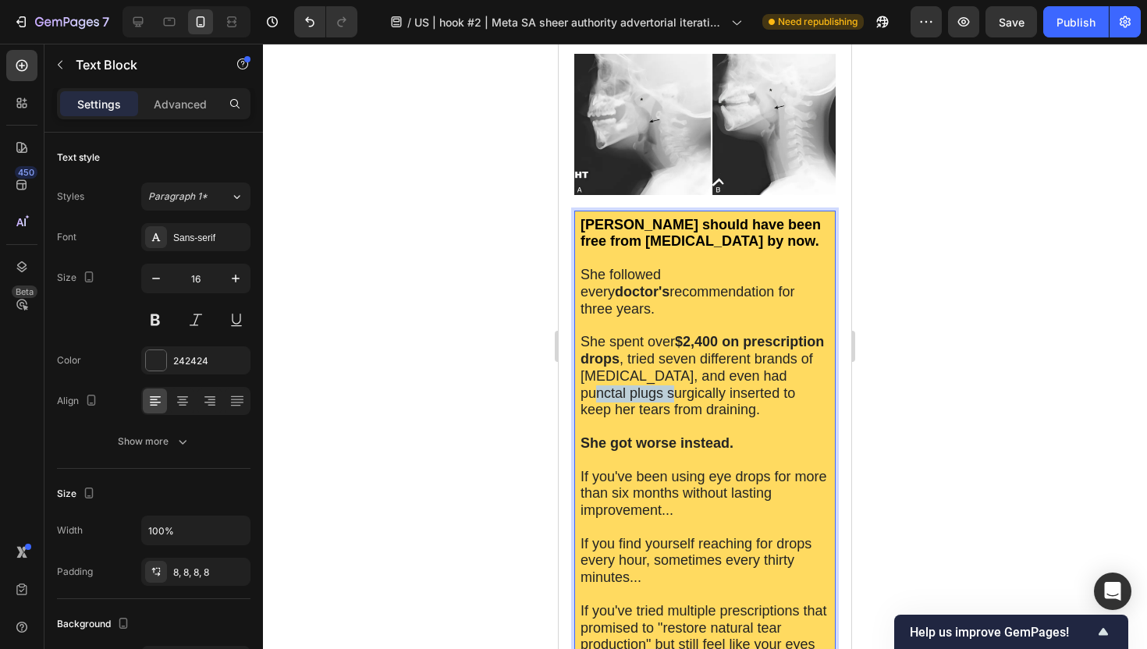
drag, startPoint x: 761, startPoint y: 356, endPoint x: 612, endPoint y: 378, distance: 150.6
click at [612, 378] on span "She spent over $2,400 on prescription drops , tried seven different brands of a…" at bounding box center [701, 375] width 243 height 83
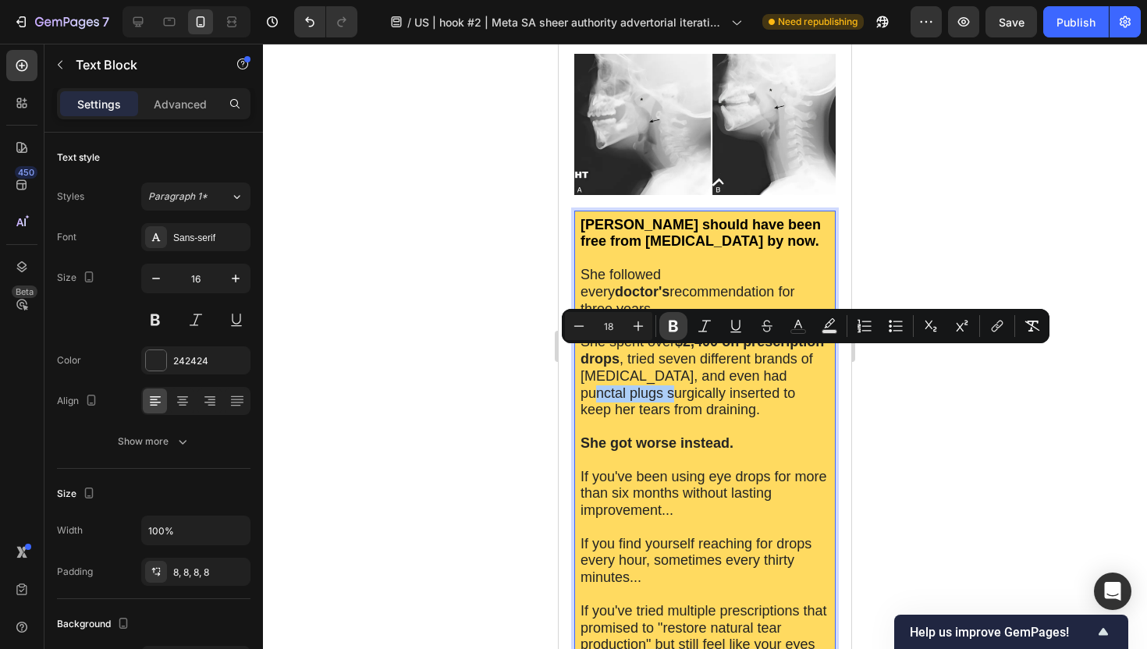
click at [671, 325] on icon "Editor contextual toolbar" at bounding box center [673, 327] width 9 height 12
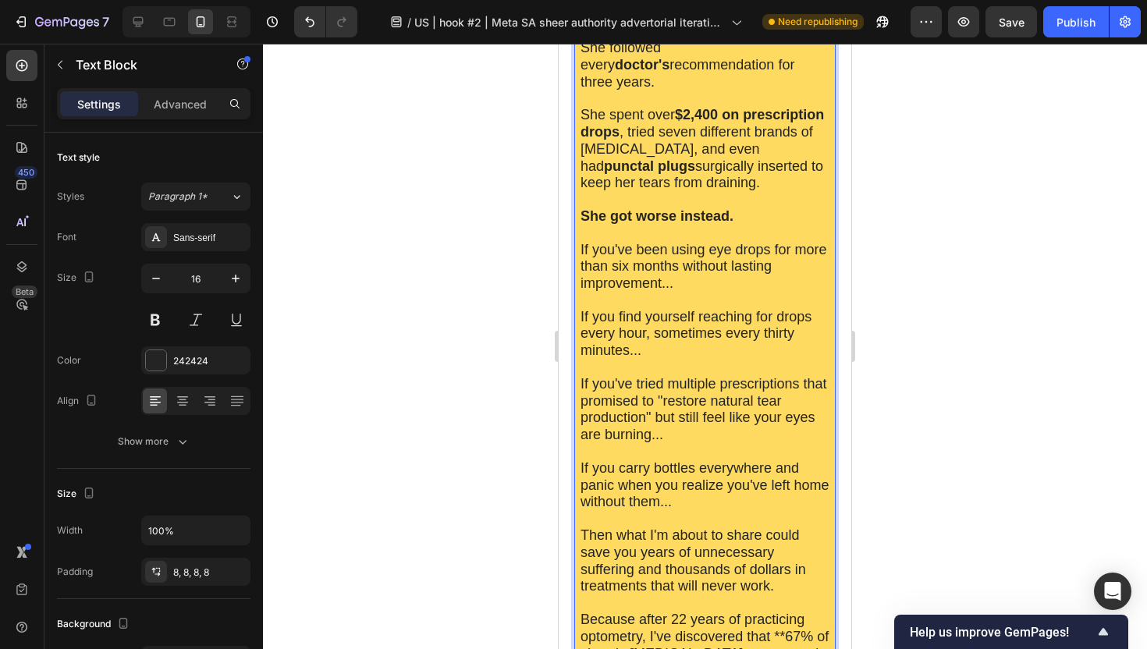
scroll to position [567, 0]
drag, startPoint x: 798, startPoint y: 226, endPoint x: 678, endPoint y: 247, distance: 122.0
click at [678, 247] on span "If you've been using eye drops for more than six months without lasting improve…" at bounding box center [703, 266] width 247 height 50
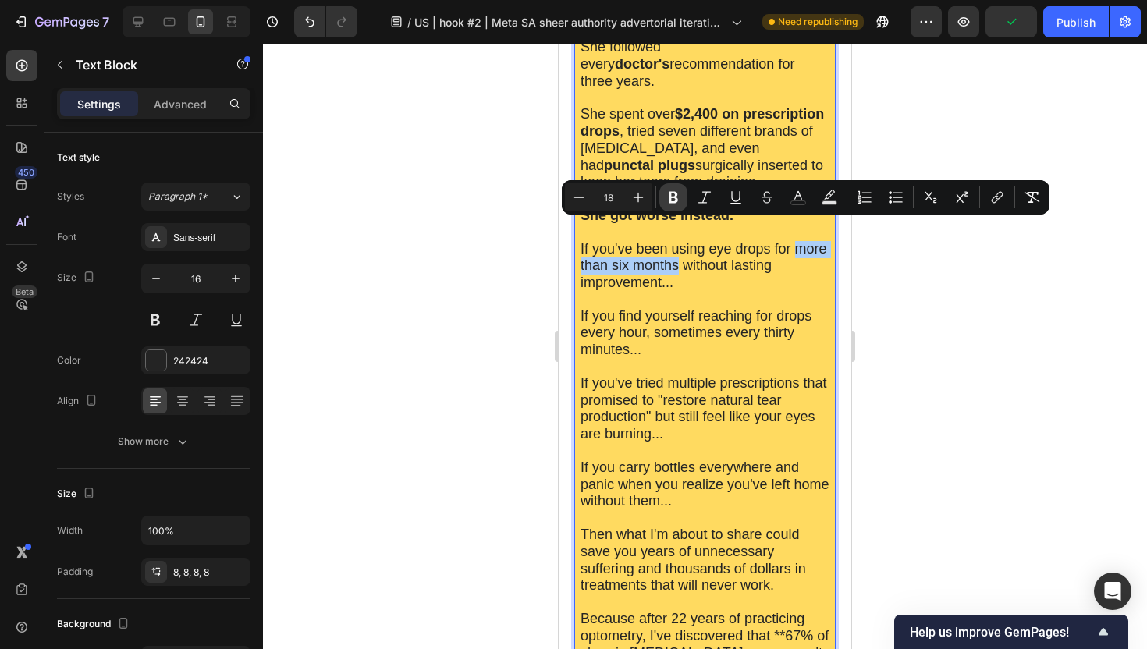
click at [675, 207] on button "Bold" at bounding box center [673, 197] width 28 height 28
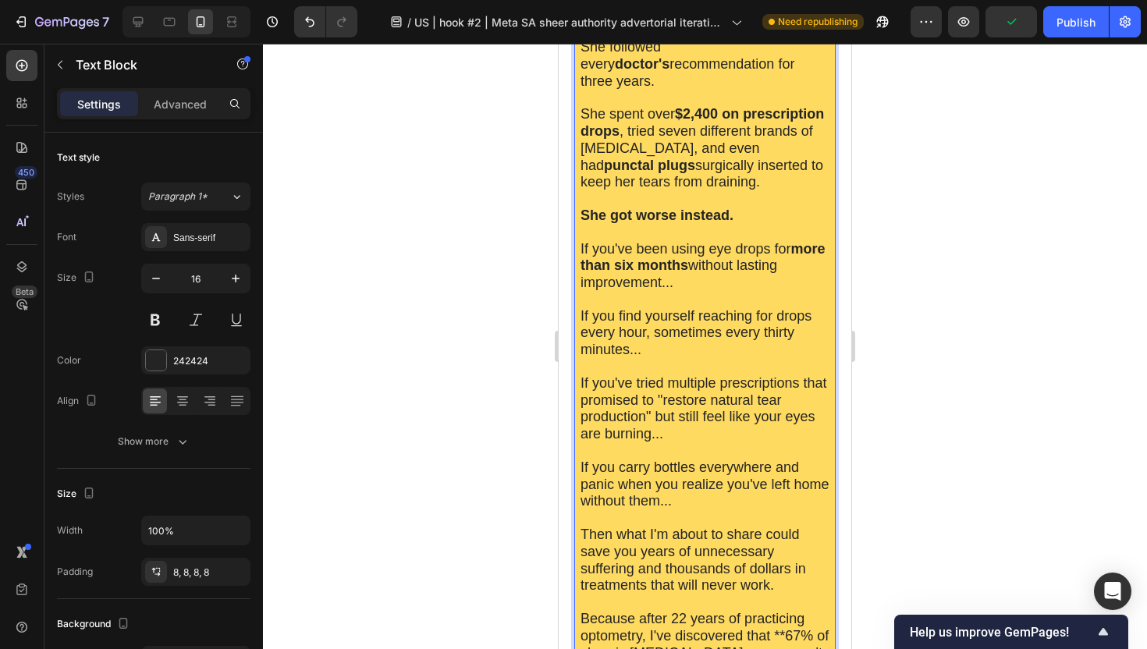
click at [711, 308] on span "If you find yourself reaching for drops every hour, sometimes every thirty minu…" at bounding box center [695, 333] width 231 height 50
drag, startPoint x: 644, startPoint y: 312, endPoint x: 583, endPoint y: 317, distance: 61.8
click at [583, 317] on span "If you find yourself reaching for drops every hour, sometimes every thirty minu…" at bounding box center [695, 333] width 231 height 50
click at [613, 313] on span "If you find yourself reaching for drops every hour, sometimes every thirty minu…" at bounding box center [695, 333] width 231 height 50
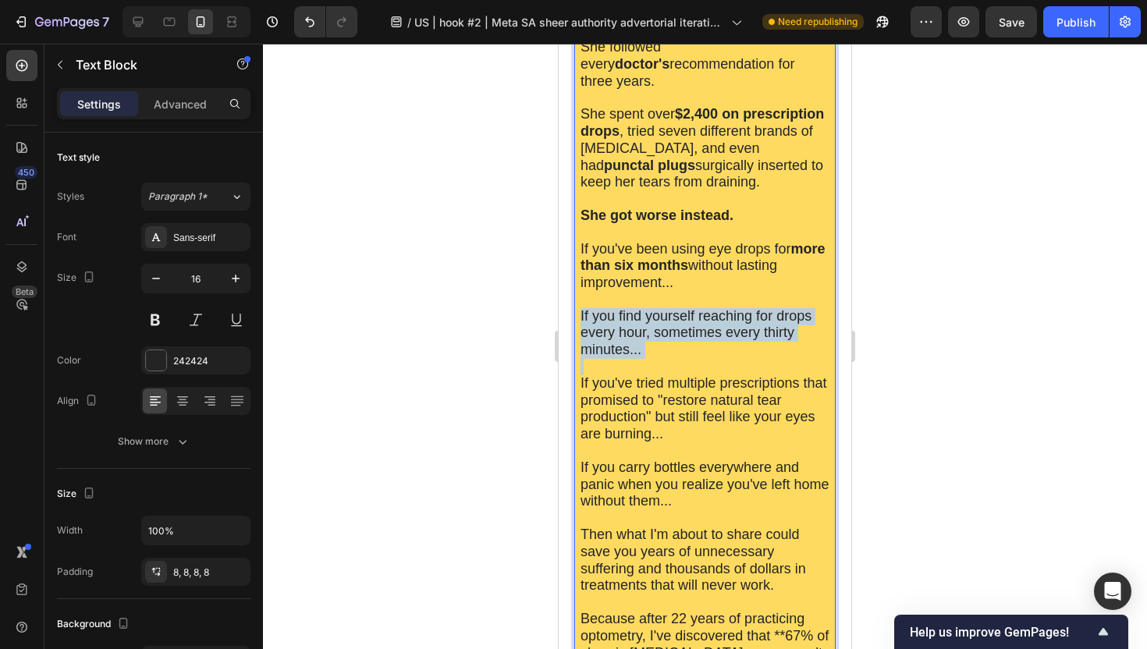
click at [613, 313] on span "If you find yourself reaching for drops every hour, sometimes every thirty minu…" at bounding box center [695, 333] width 231 height 50
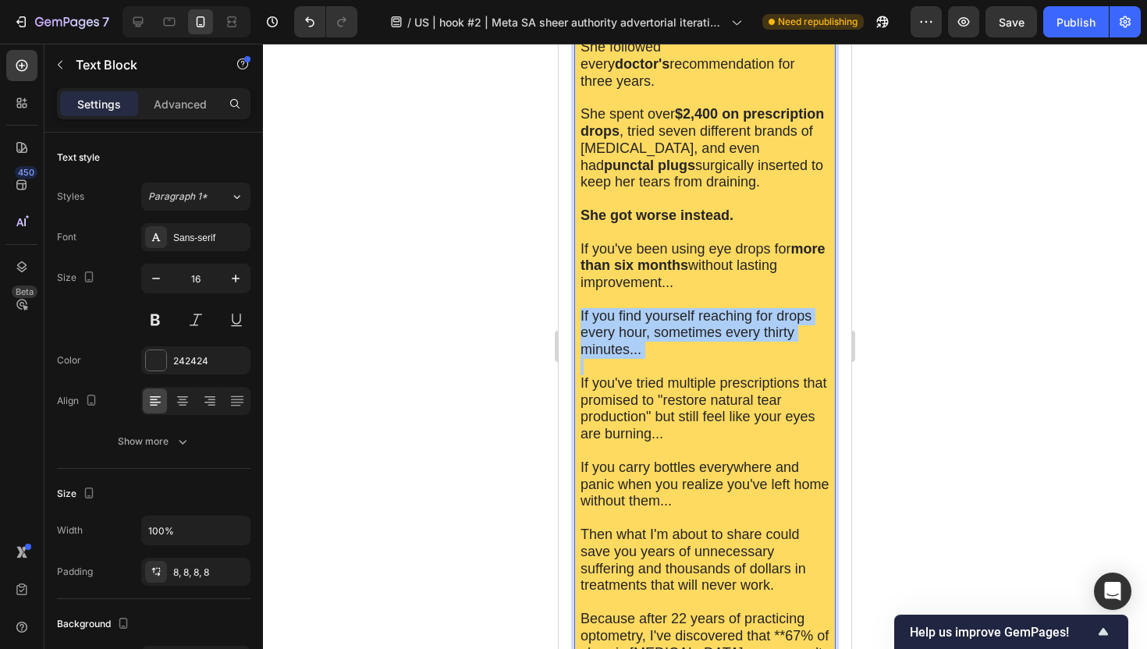
click at [513, 325] on div at bounding box center [705, 346] width 884 height 605
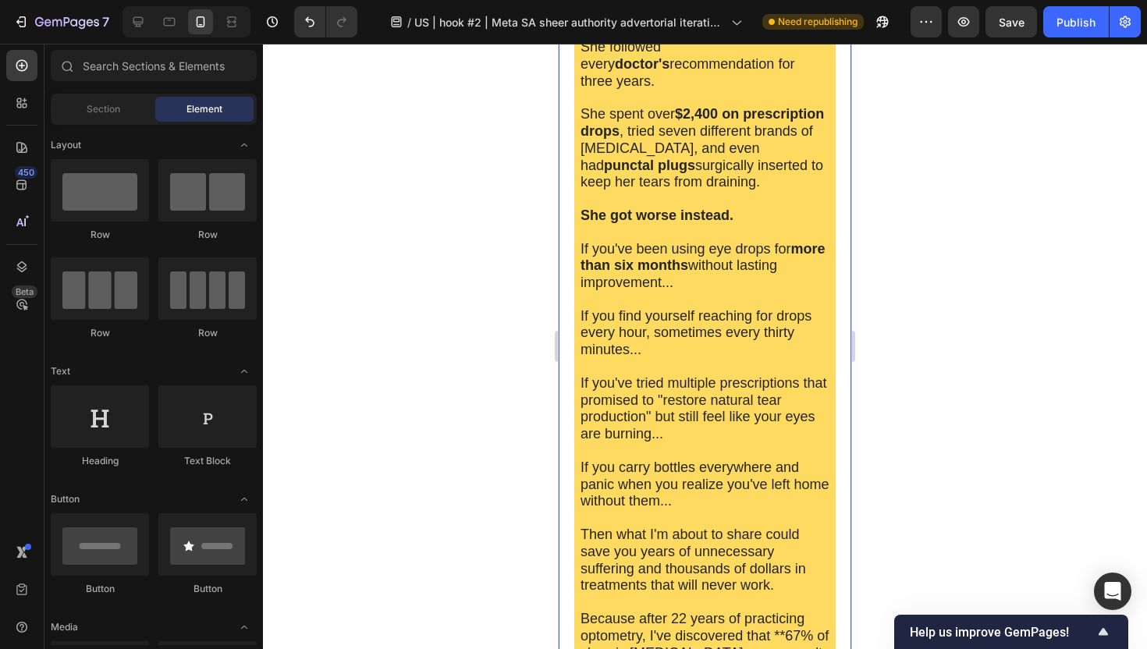
click at [513, 325] on div at bounding box center [705, 346] width 884 height 605
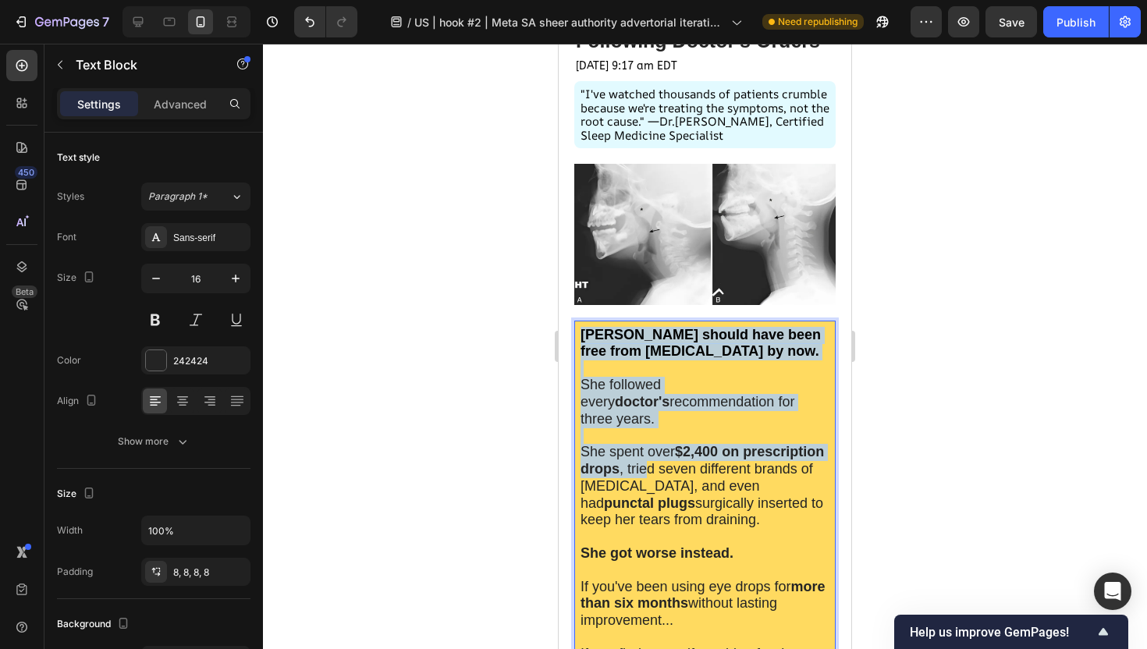
drag, startPoint x: 646, startPoint y: 314, endPoint x: 636, endPoint y: 314, distance: 10.1
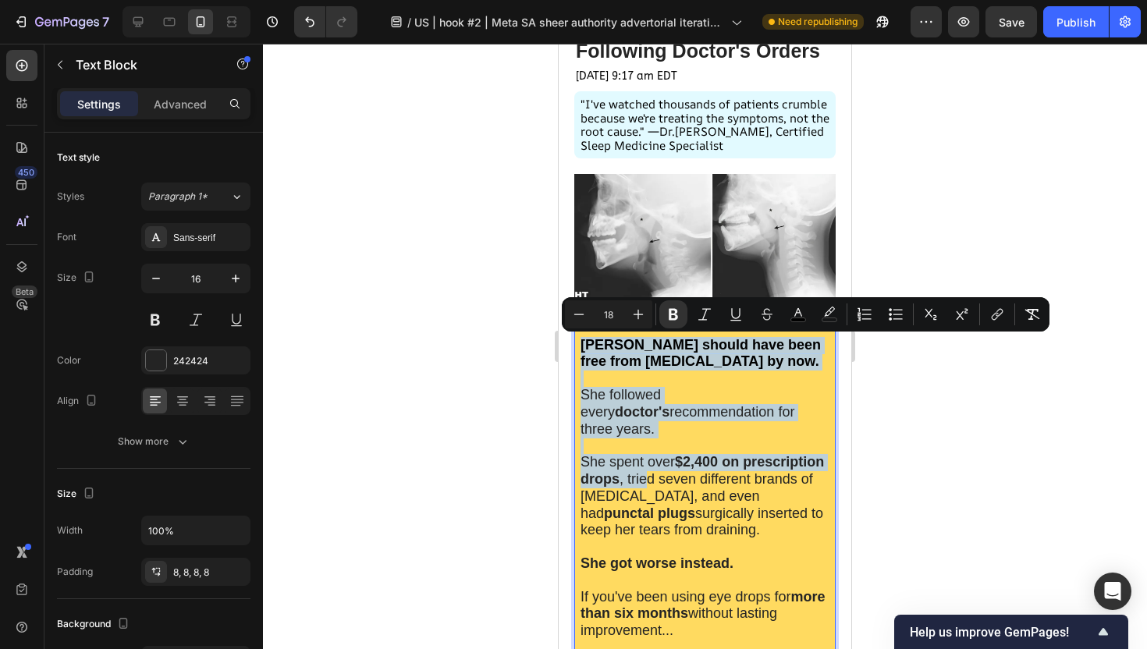
click at [637, 454] on span "She spent over $2,400 on prescription drops , tried seven different brands of a…" at bounding box center [701, 495] width 243 height 83
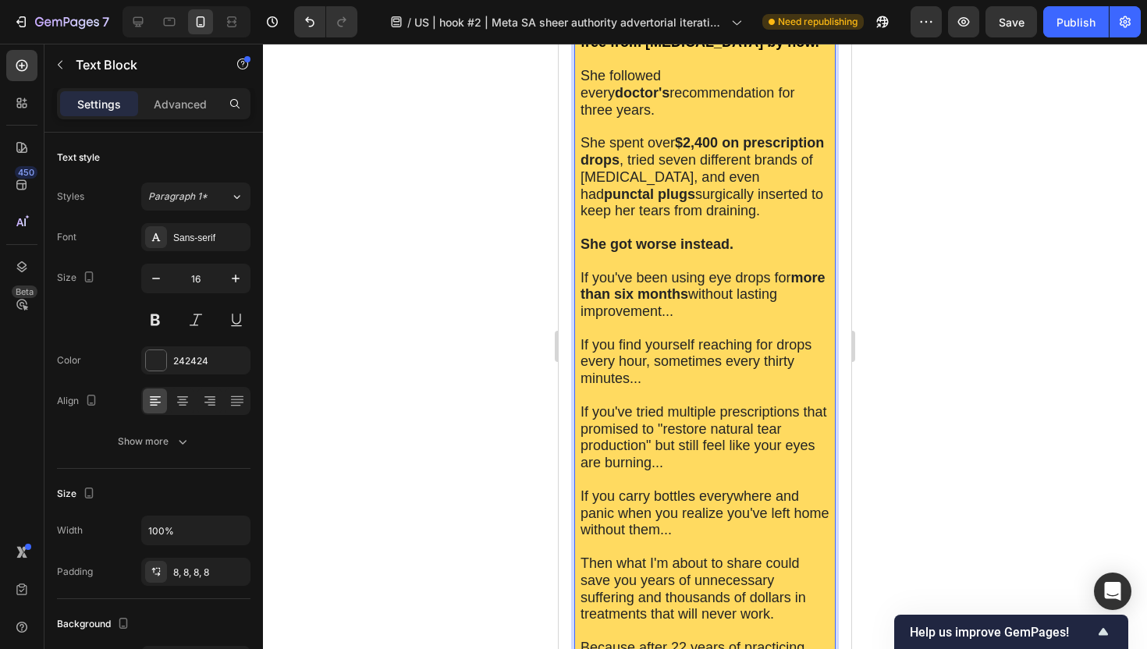
scroll to position [531, 0]
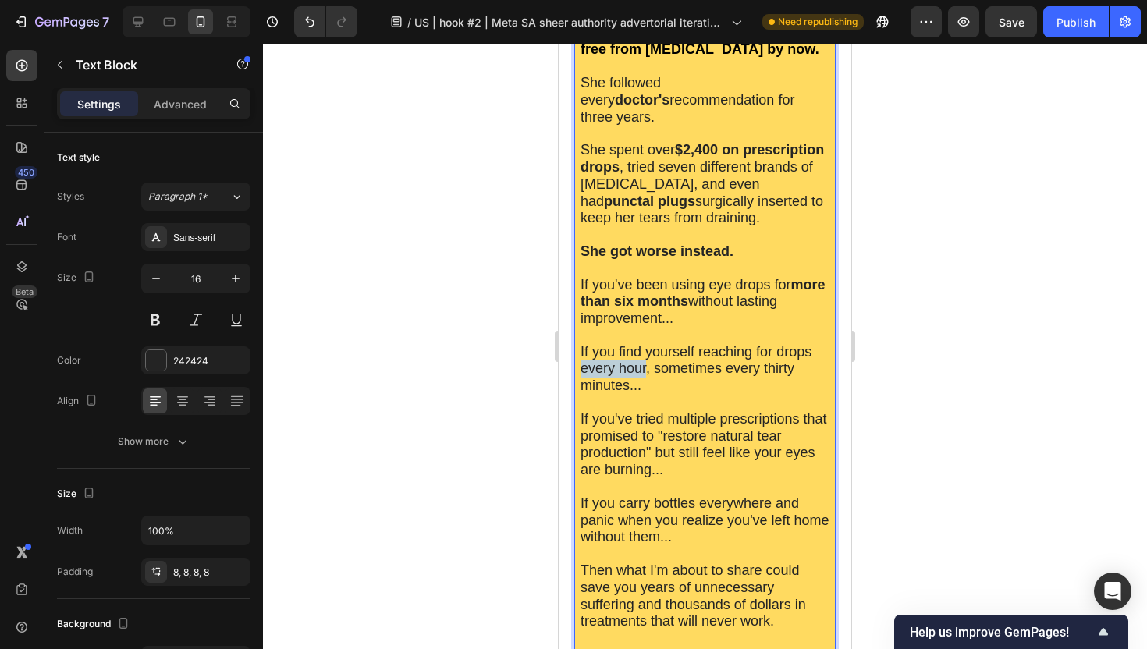
drag, startPoint x: 645, startPoint y: 352, endPoint x: 583, endPoint y: 354, distance: 62.5
click at [583, 354] on span "If you find yourself reaching for drops every hour, sometimes every thirty minu…" at bounding box center [695, 369] width 231 height 50
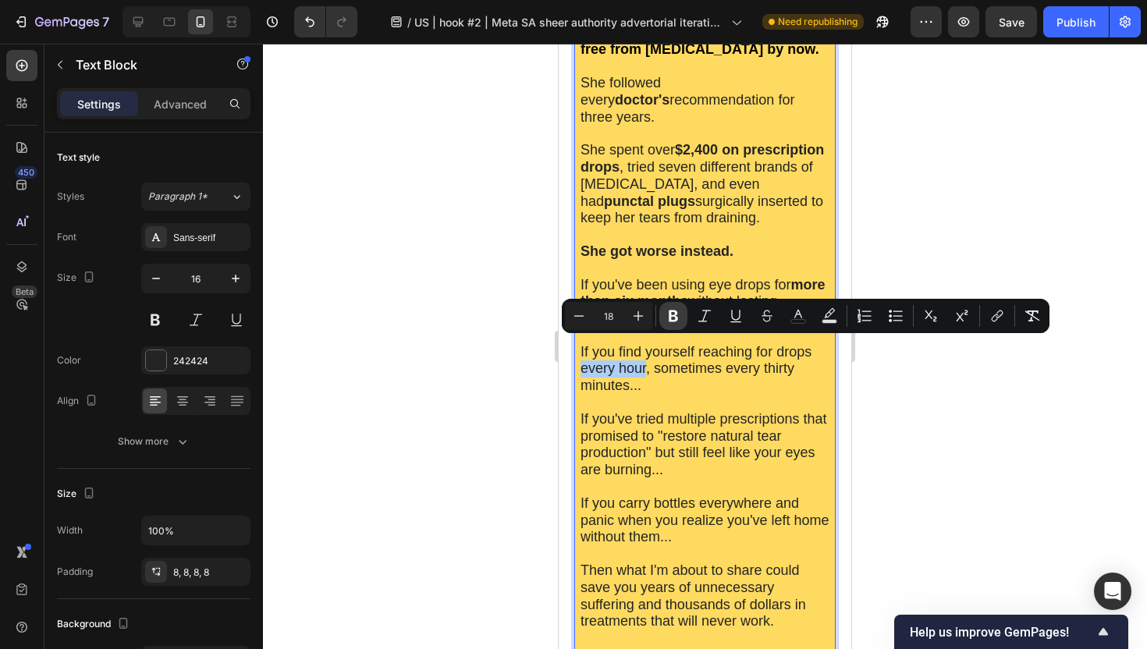
click at [676, 314] on icon "Editor contextual toolbar" at bounding box center [673, 316] width 9 height 12
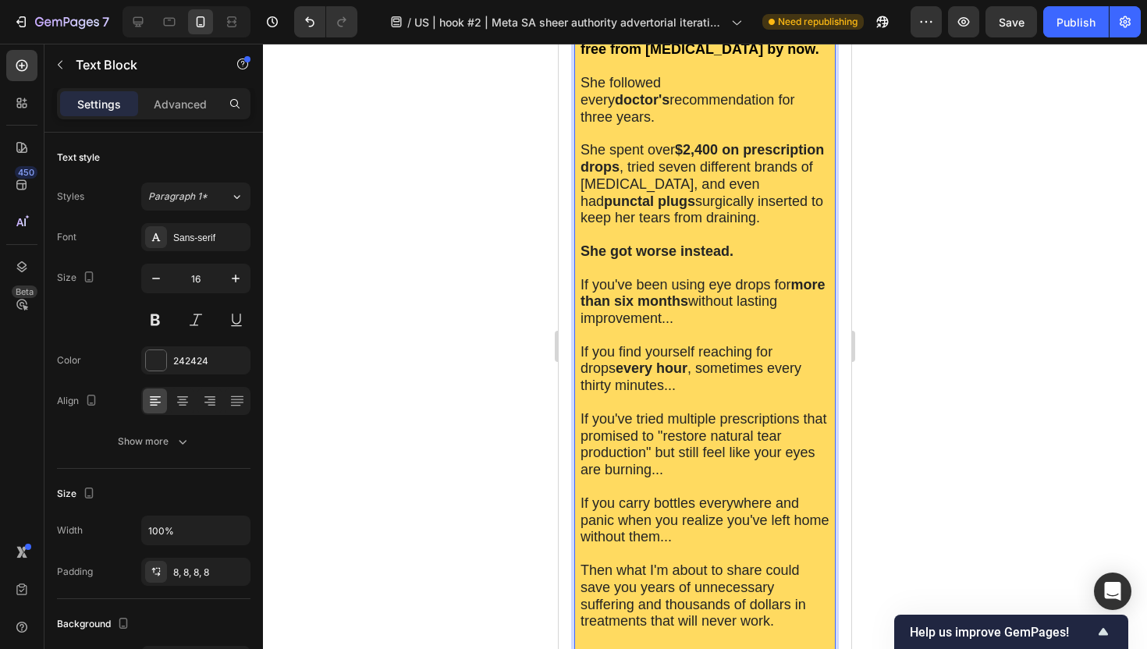
click at [683, 411] on span "If you've tried multiple prescriptions that promised to "restore natural tear p…" at bounding box center [703, 444] width 247 height 66
click at [704, 495] on span "If you carry bottles everywhere and panic when you realize you've left home wit…" at bounding box center [704, 520] width 249 height 50
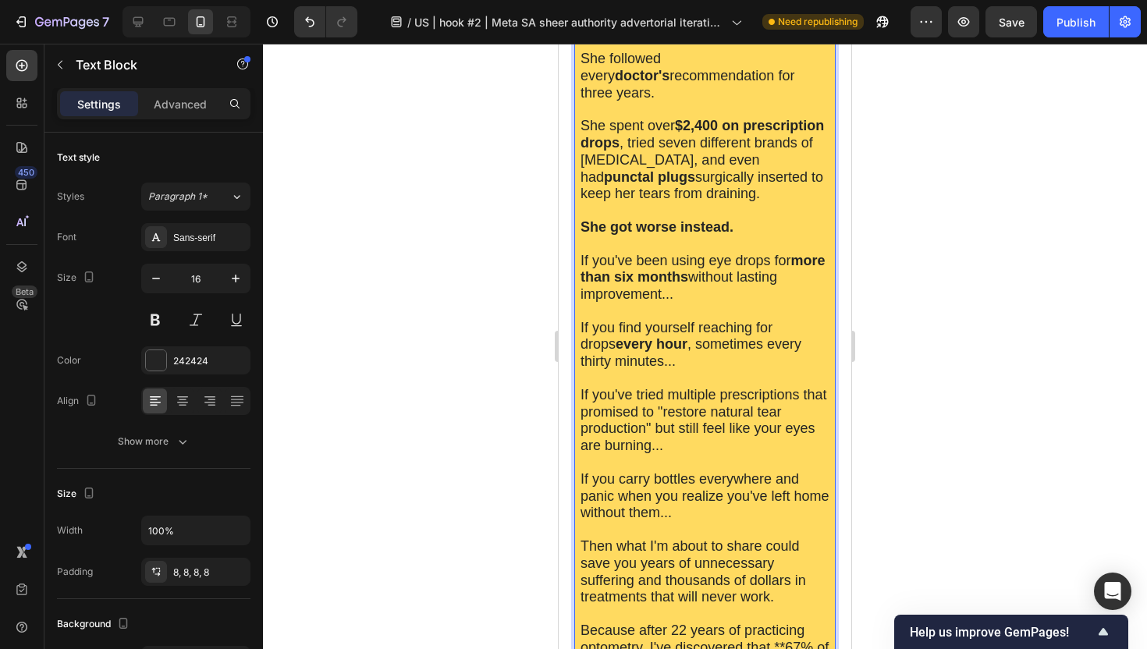
scroll to position [569, 0]
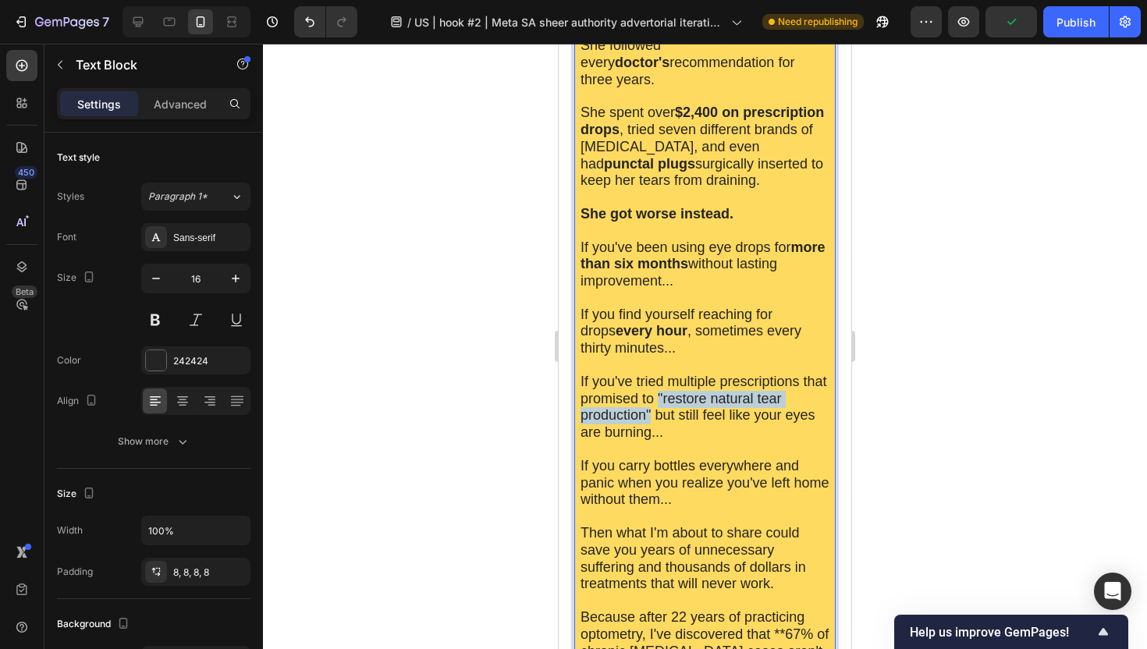
drag, startPoint x: 658, startPoint y: 375, endPoint x: 649, endPoint y: 396, distance: 23.1
click at [649, 396] on span "If you've tried multiple prescriptions that promised to "restore natural tear p…" at bounding box center [703, 407] width 247 height 66
click at [654, 458] on span "If you carry bottles everywhere and panic when you realize you've left home wit…" at bounding box center [704, 483] width 249 height 50
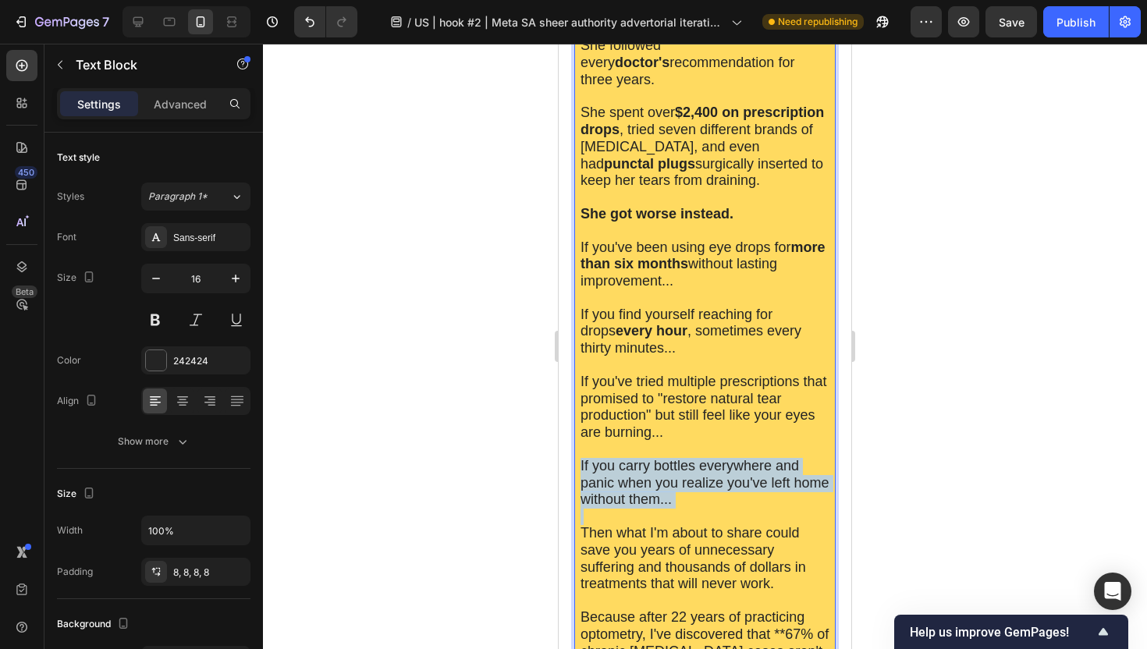
click at [654, 458] on span "If you carry bottles everywhere and panic when you realize you've left home wit…" at bounding box center [704, 483] width 249 height 50
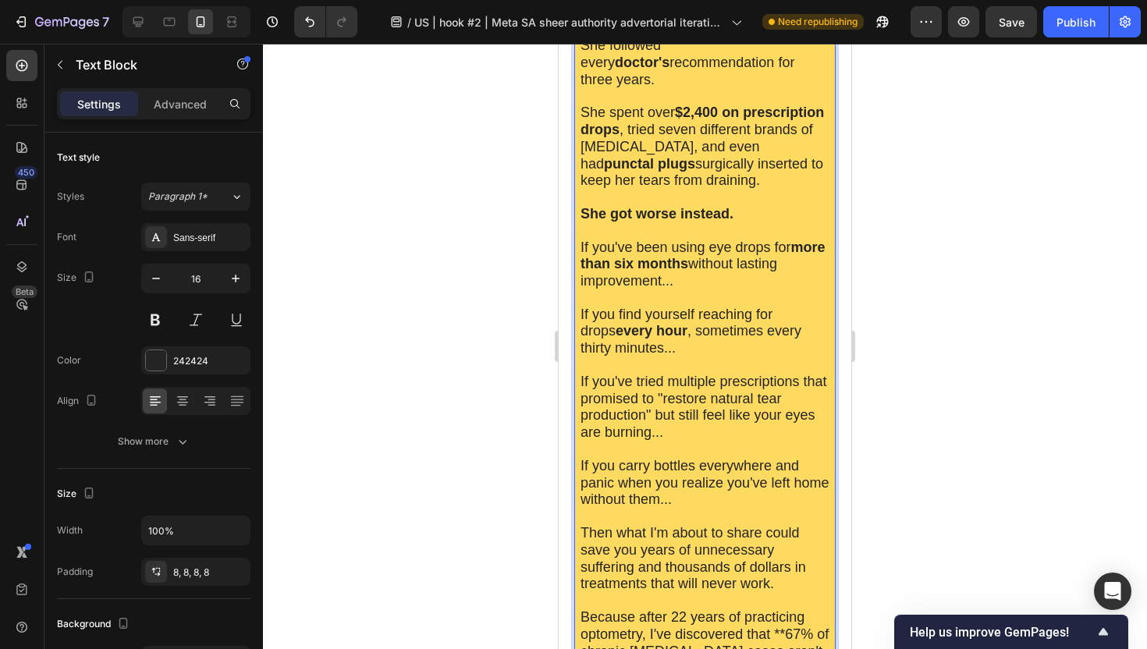
click at [648, 374] on span "If you've tried multiple prescriptions that promised to "restore natural tear p…" at bounding box center [703, 407] width 247 height 66
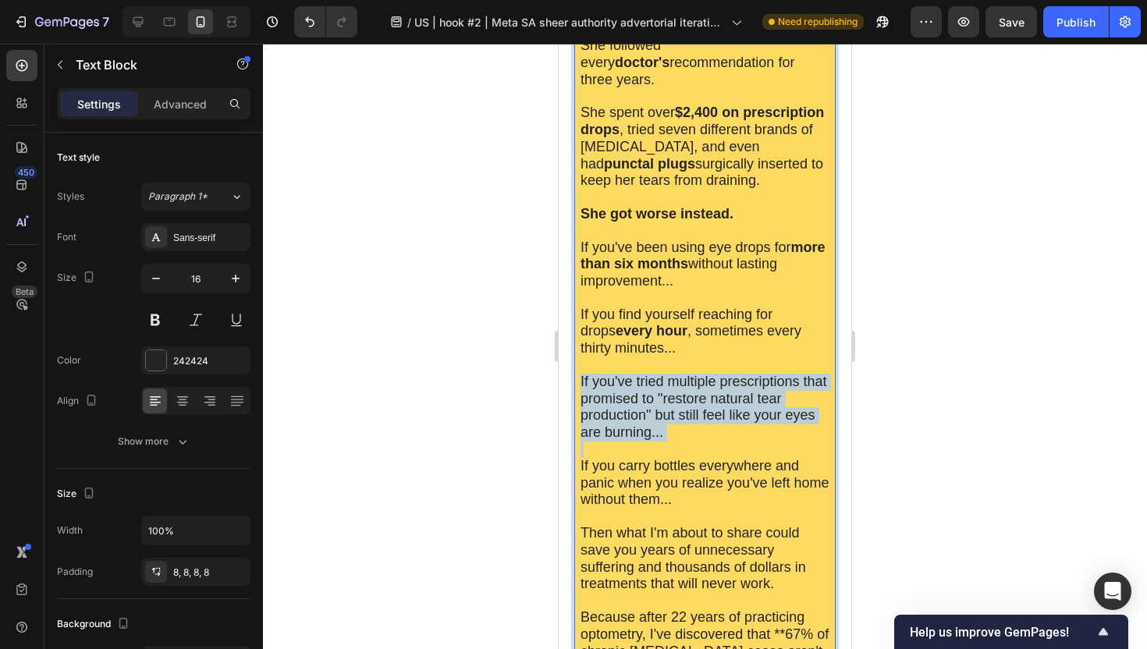
click at [648, 374] on span "If you've tried multiple prescriptions that promised to "restore natural tear p…" at bounding box center [703, 407] width 247 height 66
click at [711, 381] on span "If you've tried multiple prescriptions that promised to "restore natural tear p…" at bounding box center [703, 407] width 247 height 66
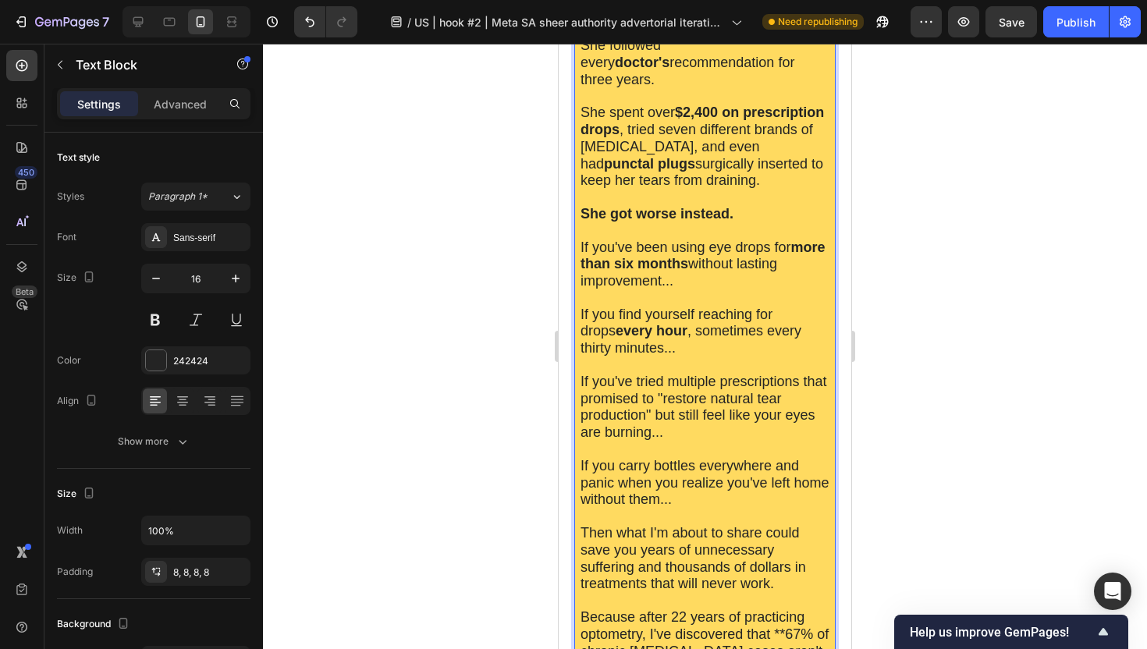
click at [705, 458] on span "If you carry bottles everywhere and panic when you realize you've left home wit…" at bounding box center [704, 483] width 249 height 50
drag, startPoint x: 656, startPoint y: 372, endPoint x: 651, endPoint y: 390, distance: 18.5
click at [651, 390] on span "If you've tried multiple prescriptions that promised to "restore natural tear p…" at bounding box center [703, 407] width 247 height 66
drag, startPoint x: 89, startPoint y: 341, endPoint x: 488, endPoint y: 434, distance: 409.3
click at [488, 434] on div at bounding box center [705, 346] width 884 height 605
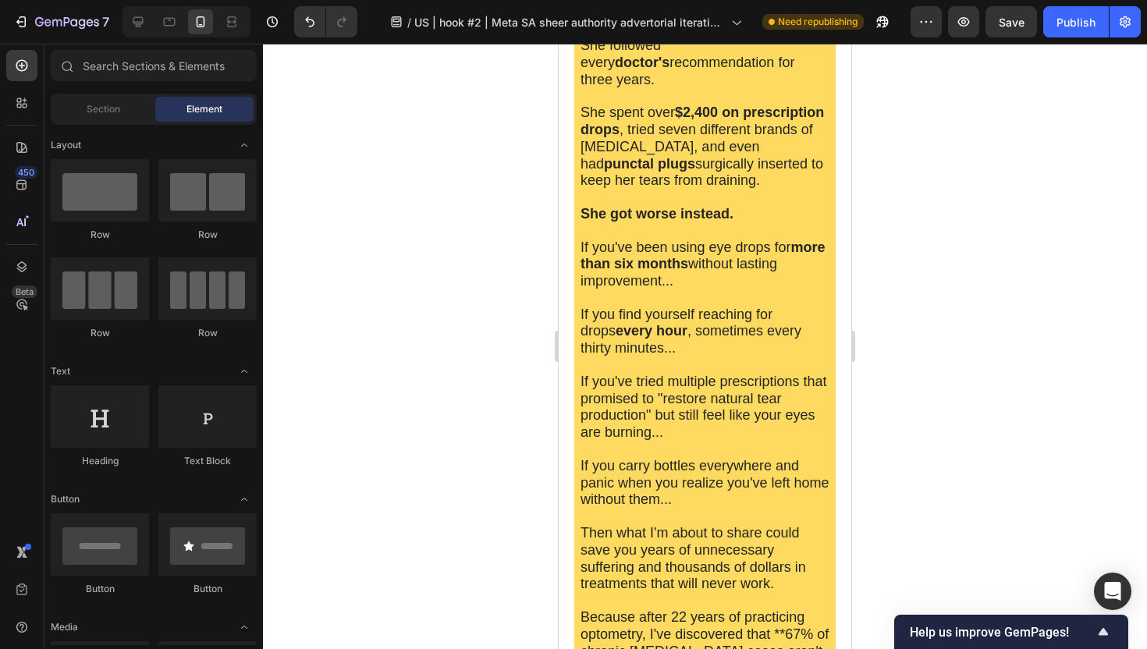
click at [488, 434] on div at bounding box center [705, 346] width 884 height 605
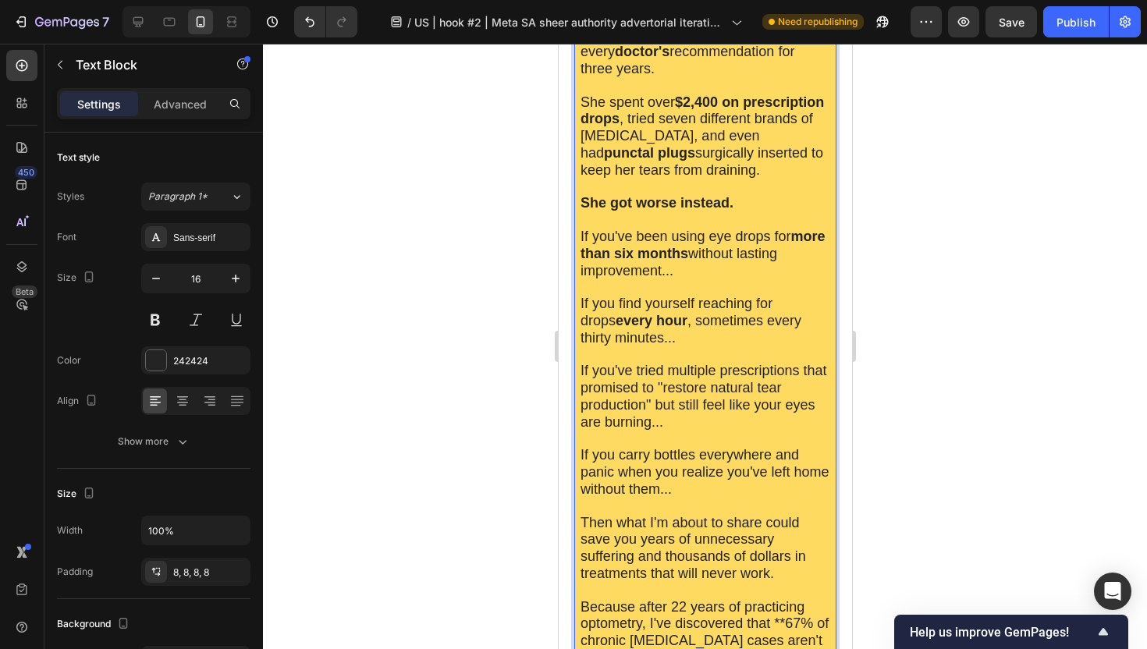
scroll to position [637, 0]
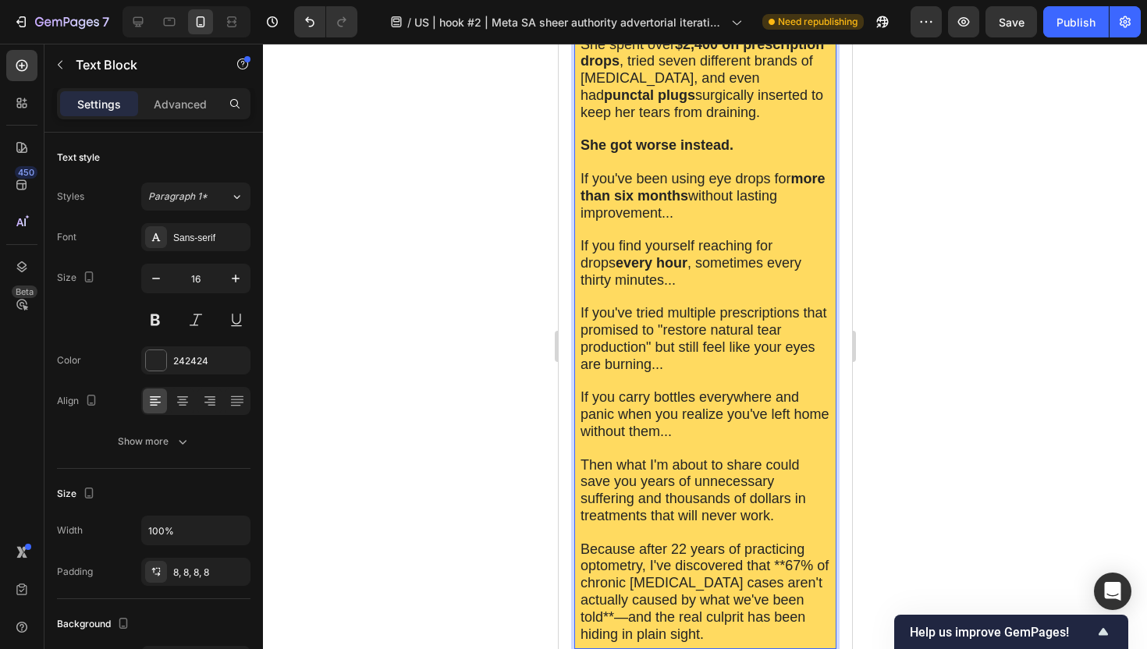
click at [660, 307] on span "If you've tried multiple prescriptions that promised to "restore natural tear p…" at bounding box center [703, 338] width 247 height 66
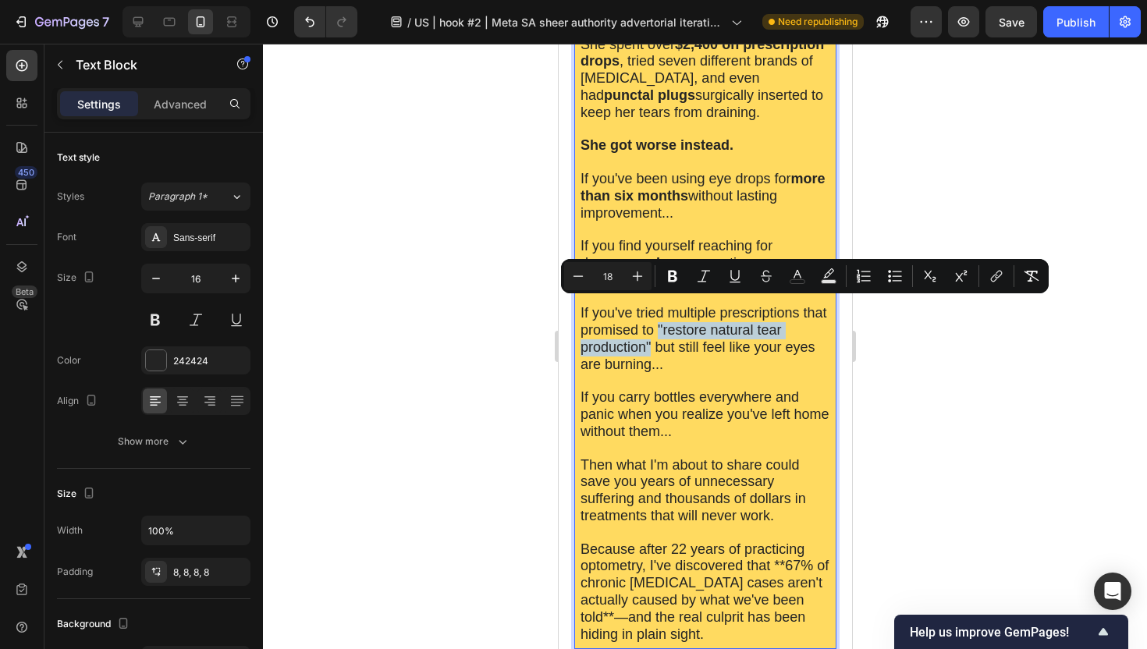
drag, startPoint x: 657, startPoint y: 307, endPoint x: 650, endPoint y: 324, distance: 18.5
click at [650, 324] on span "If you've tried multiple prescriptions that promised to "restore natural tear p…" at bounding box center [703, 338] width 247 height 66
click at [670, 277] on icon "Editor contextual toolbar" at bounding box center [672, 277] width 9 height 12
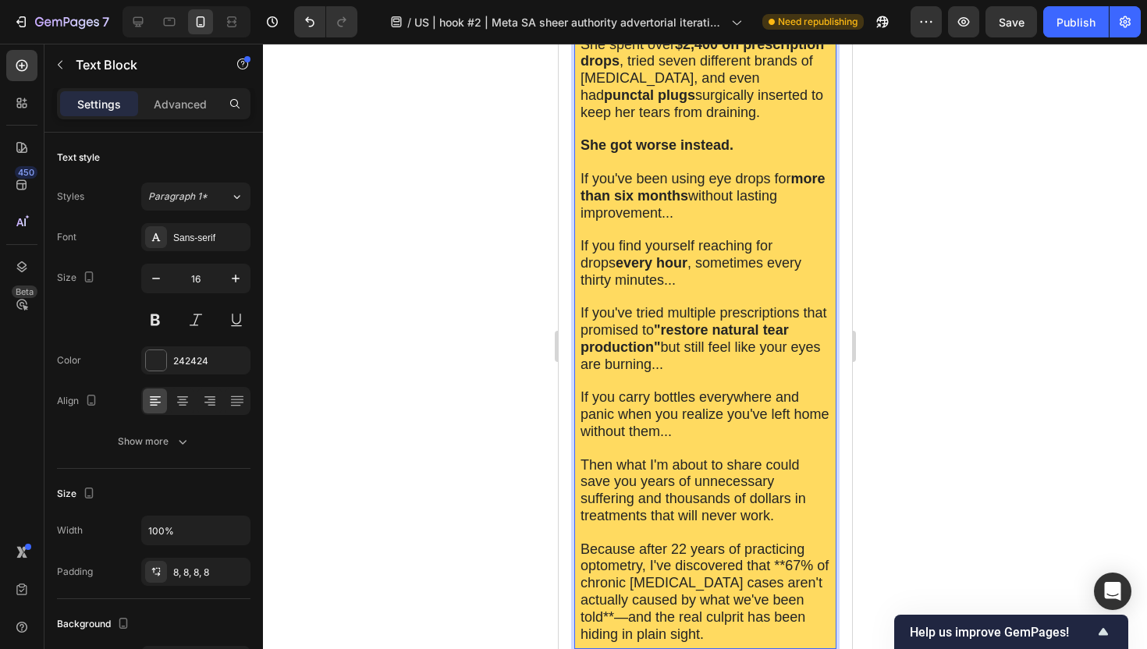
click at [459, 385] on div at bounding box center [705, 346] width 884 height 605
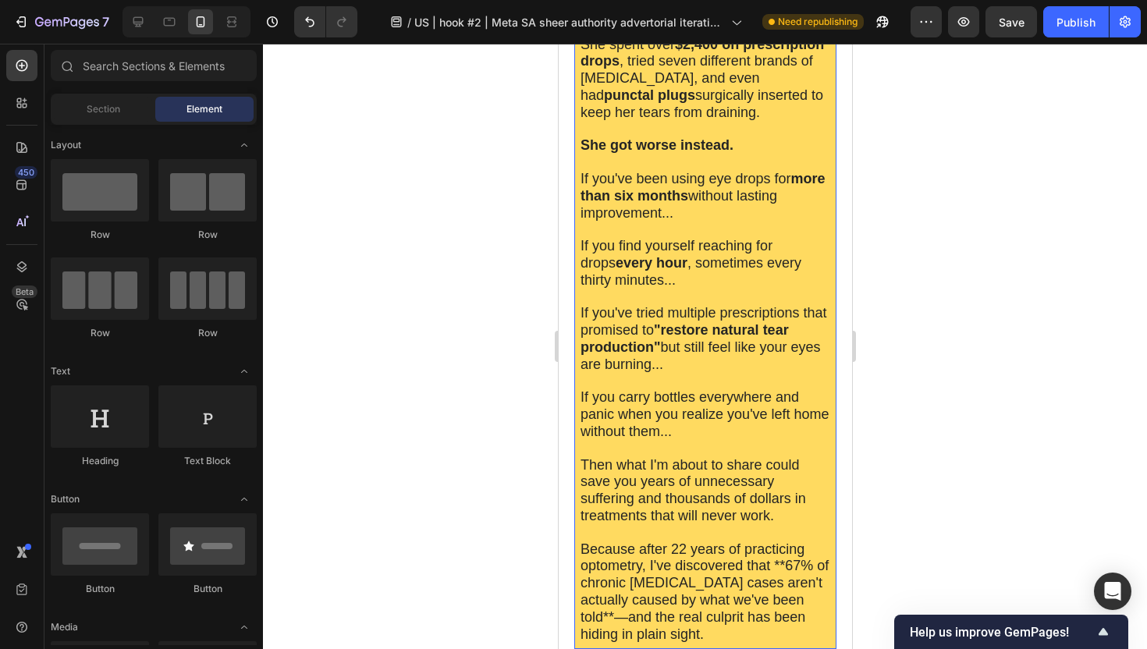
click at [676, 389] on span "If you carry bottles everywhere and panic when you realize you've left home wit…" at bounding box center [704, 414] width 249 height 50
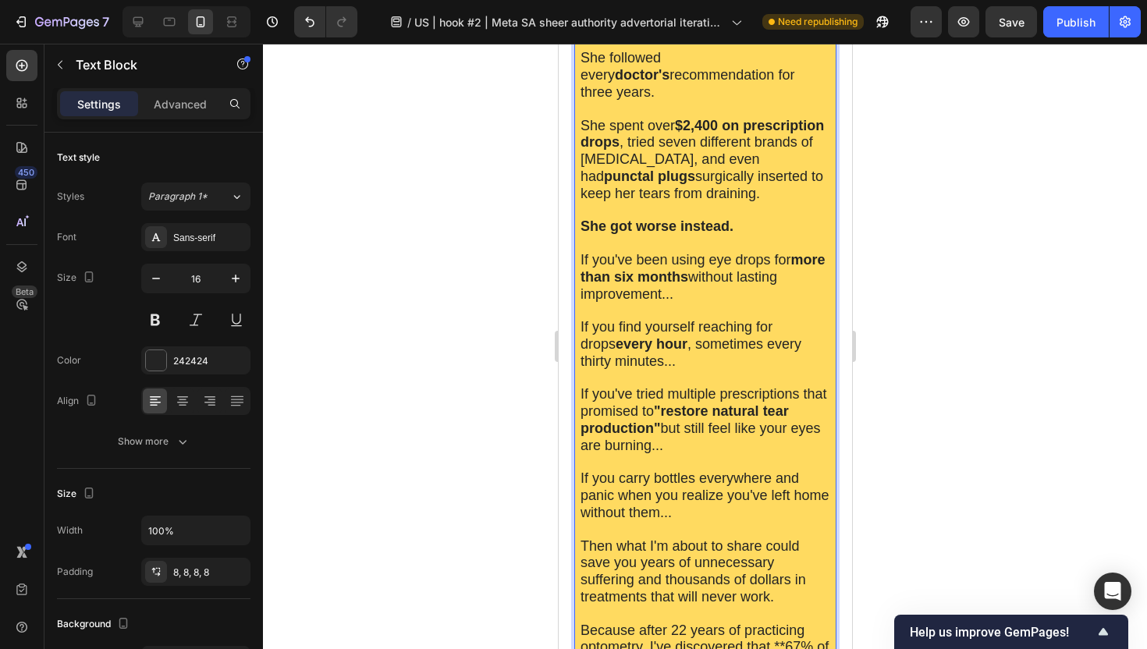
scroll to position [629, 0]
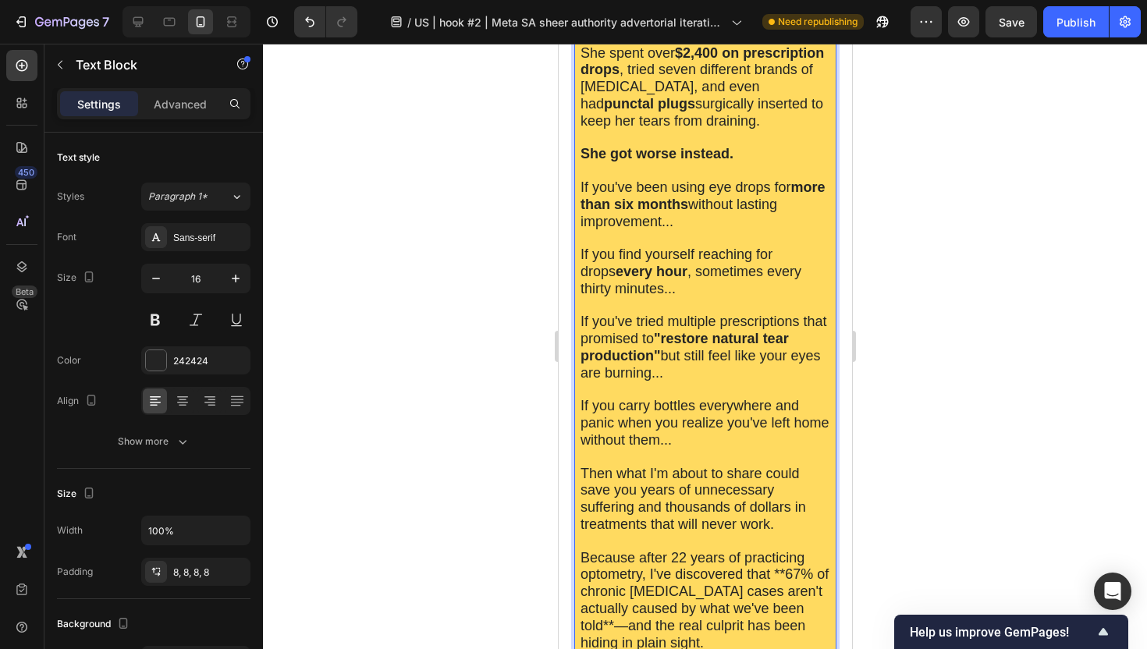
click at [679, 398] on span "If you carry bottles everywhere and panic when you realize you've left home wit…" at bounding box center [704, 423] width 249 height 50
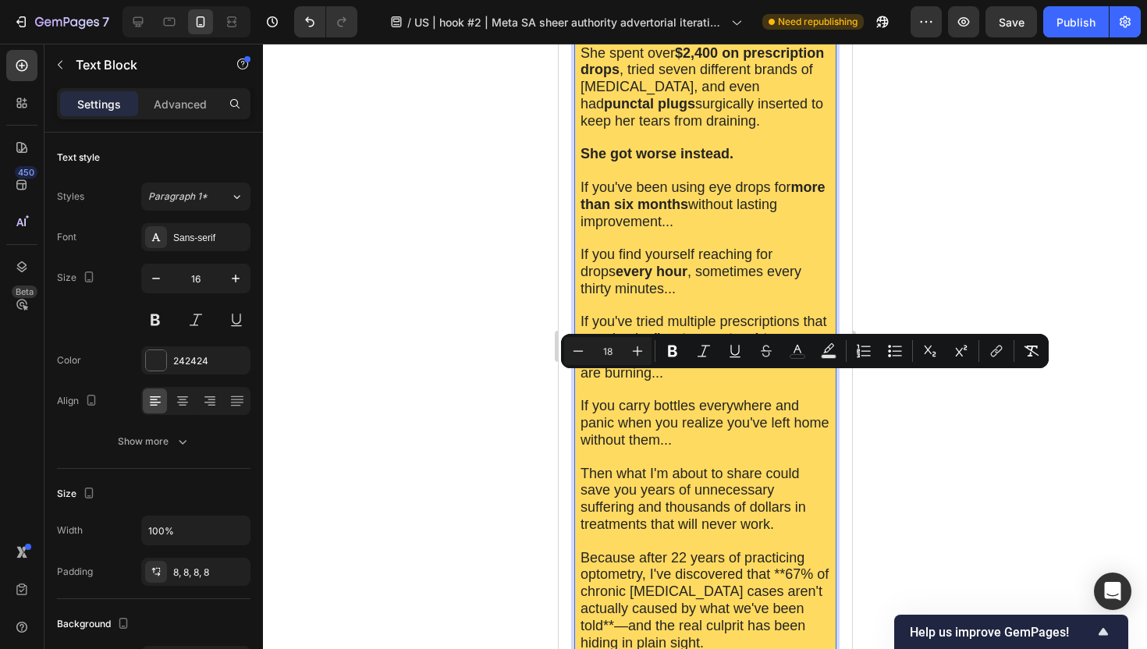
click at [708, 398] on span "If you carry bottles everywhere and panic when you realize you've left home wit…" at bounding box center [704, 423] width 249 height 50
drag, startPoint x: 655, startPoint y: 381, endPoint x: 768, endPoint y: 378, distance: 113.2
click at [768, 398] on span "If you carry bottles everywhere and panic when you realize you've left home wit…" at bounding box center [704, 423] width 249 height 50
click at [670, 354] on icon "Editor contextual toolbar" at bounding box center [673, 351] width 16 height 16
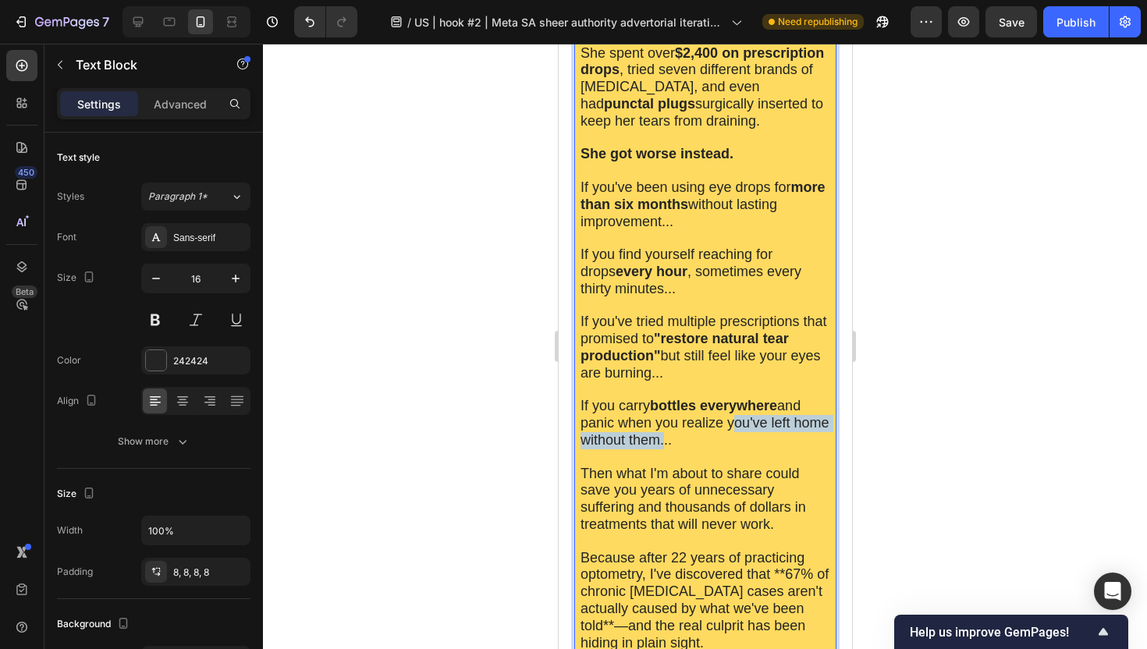
drag, startPoint x: 726, startPoint y: 398, endPoint x: 658, endPoint y: 420, distance: 72.3
click at [658, 420] on span "If you carry bottles everywhere and panic when you realize you've left home wit…" at bounding box center [704, 423] width 249 height 50
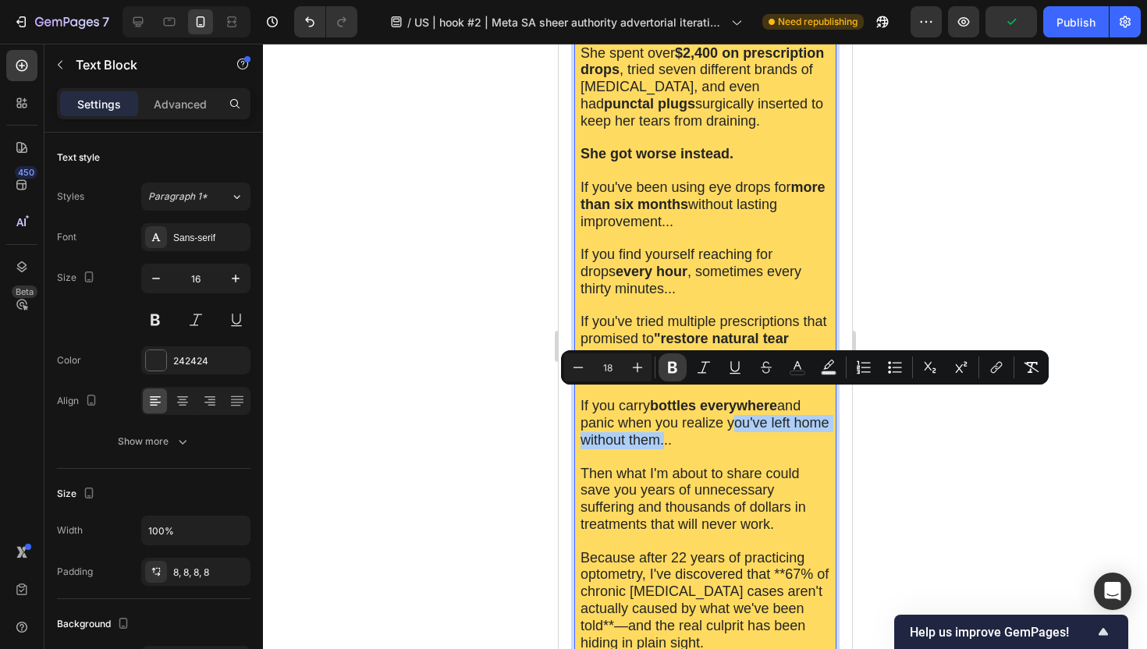
click at [672, 367] on icon "Editor contextual toolbar" at bounding box center [672, 368] width 9 height 12
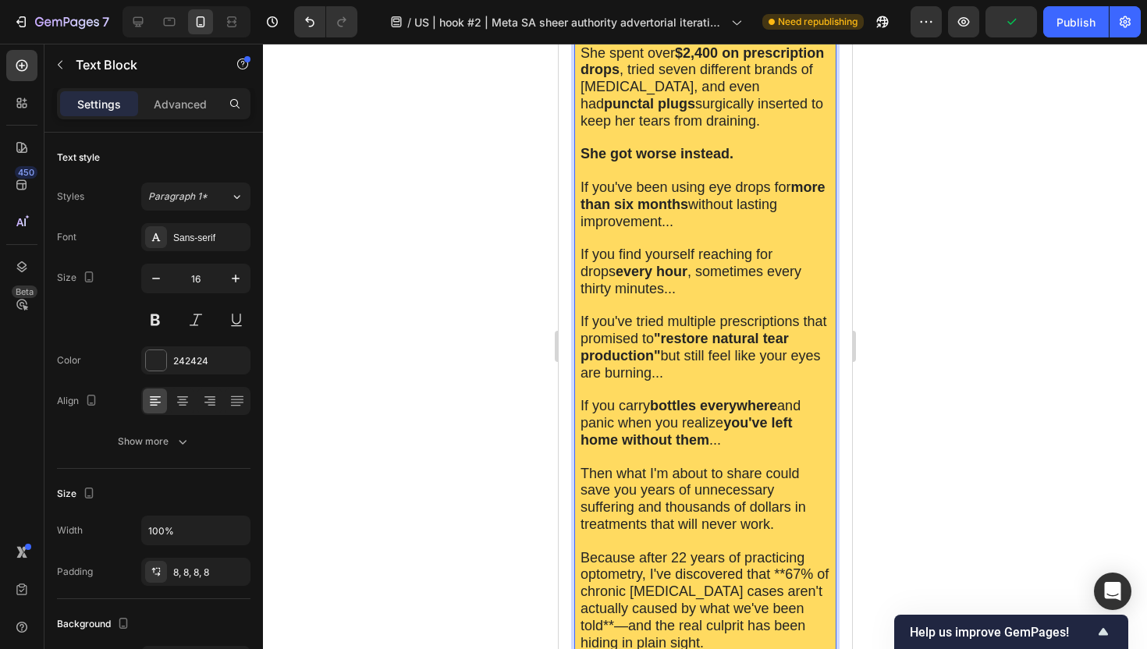
click at [484, 387] on div at bounding box center [705, 346] width 884 height 605
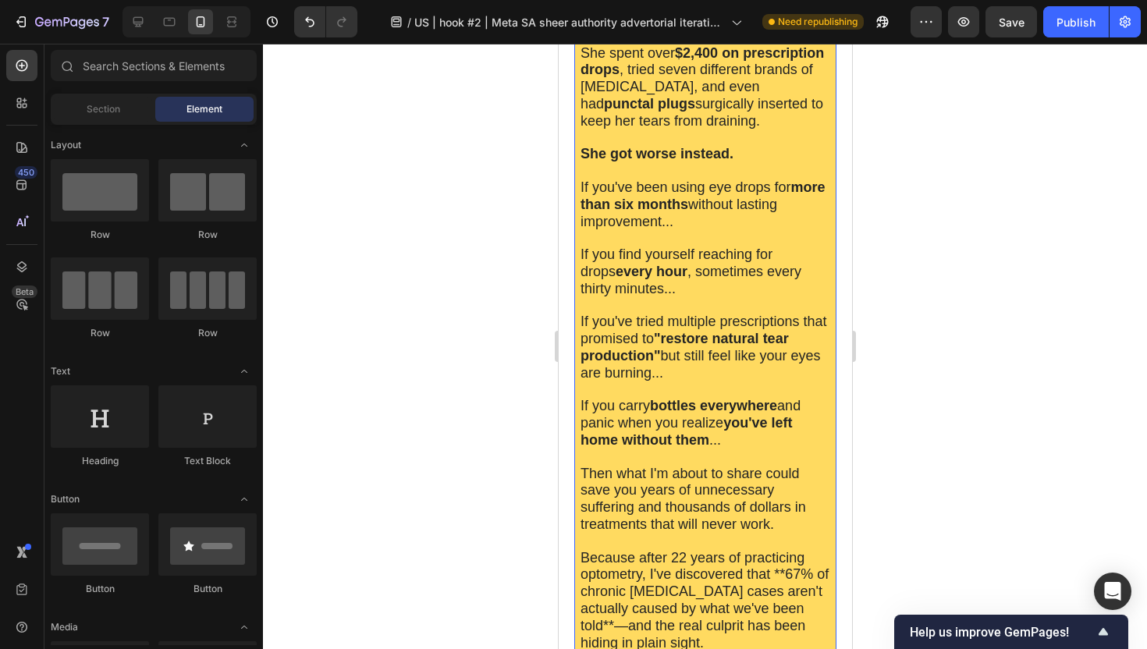
click at [581, 466] on span "Then what I'm about to share could save you years of unnecessary suffering and …" at bounding box center [692, 499] width 225 height 66
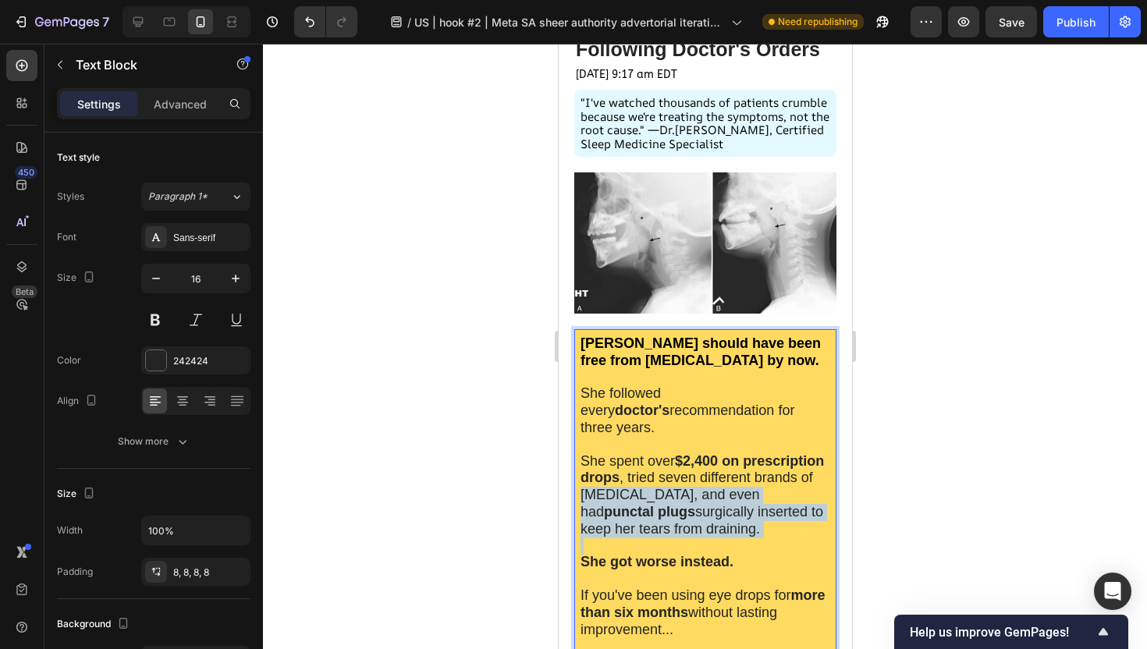
scroll to position [219, 0]
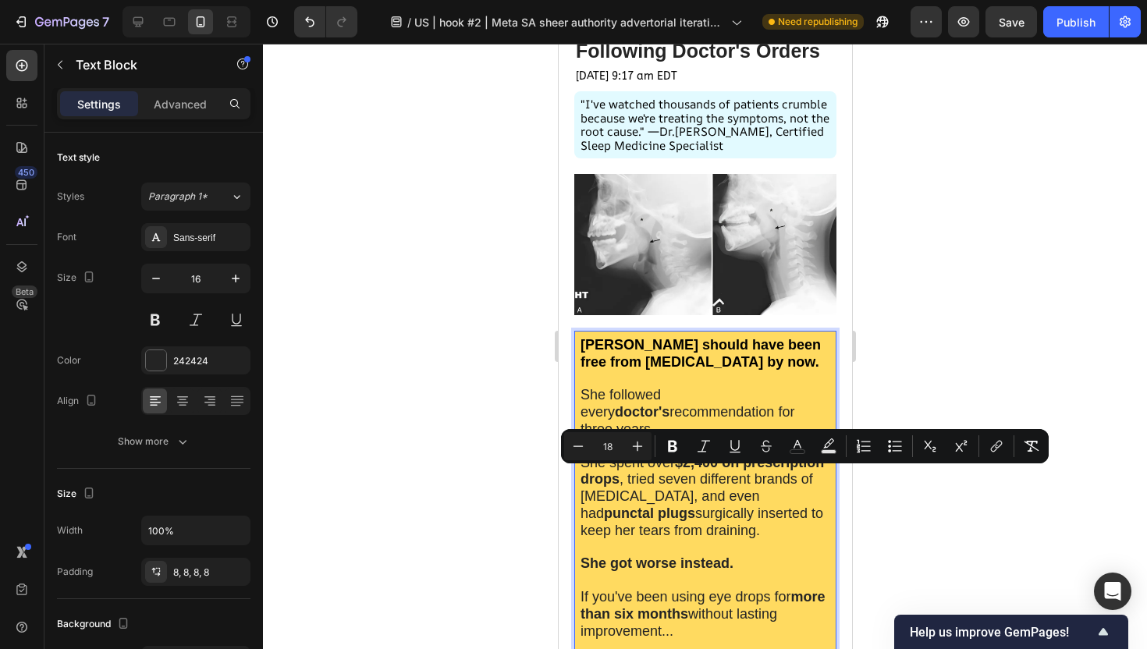
click at [619, 589] on span "If you've been using eye drops for more than six months without lasting improve…" at bounding box center [702, 614] width 245 height 50
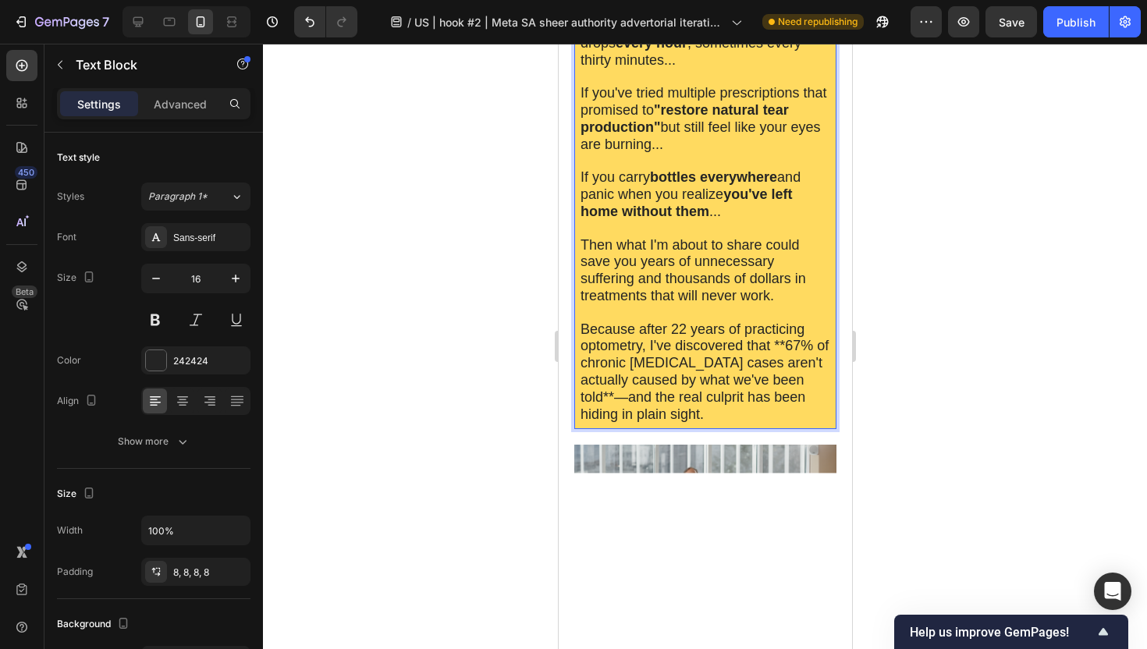
scroll to position [811, 0]
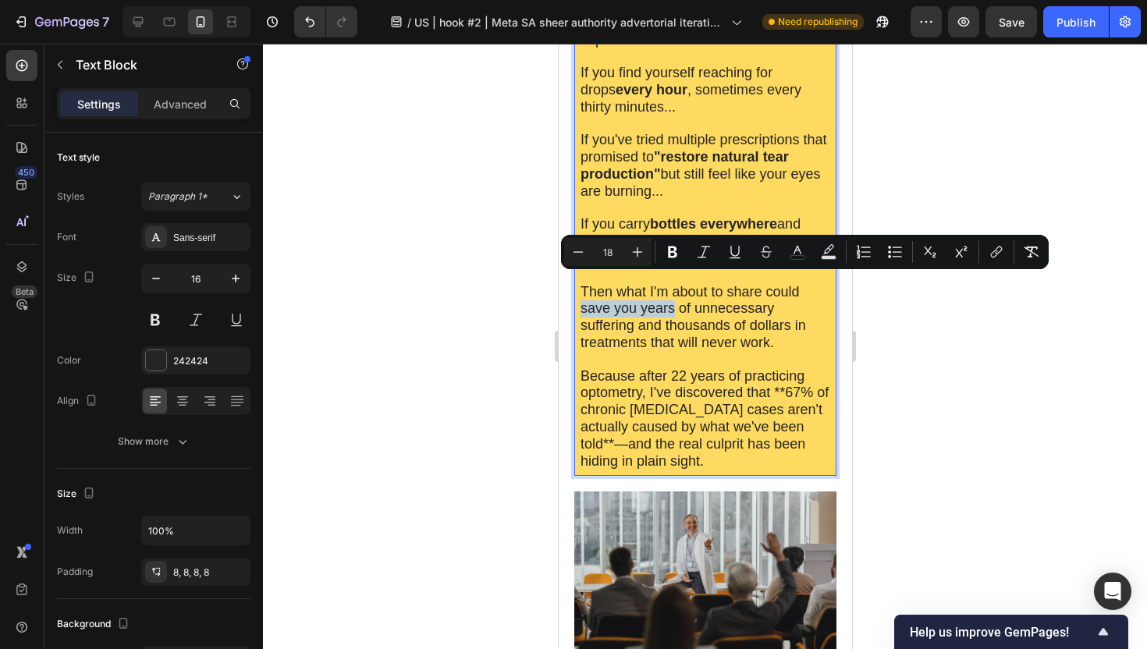
drag, startPoint x: 580, startPoint y: 282, endPoint x: 672, endPoint y: 278, distance: 91.4
click at [672, 284] on span "Then what I'm about to share could save you years of unnecessary suffering and …" at bounding box center [692, 317] width 225 height 66
click at [671, 255] on icon "Editor contextual toolbar" at bounding box center [673, 252] width 16 height 16
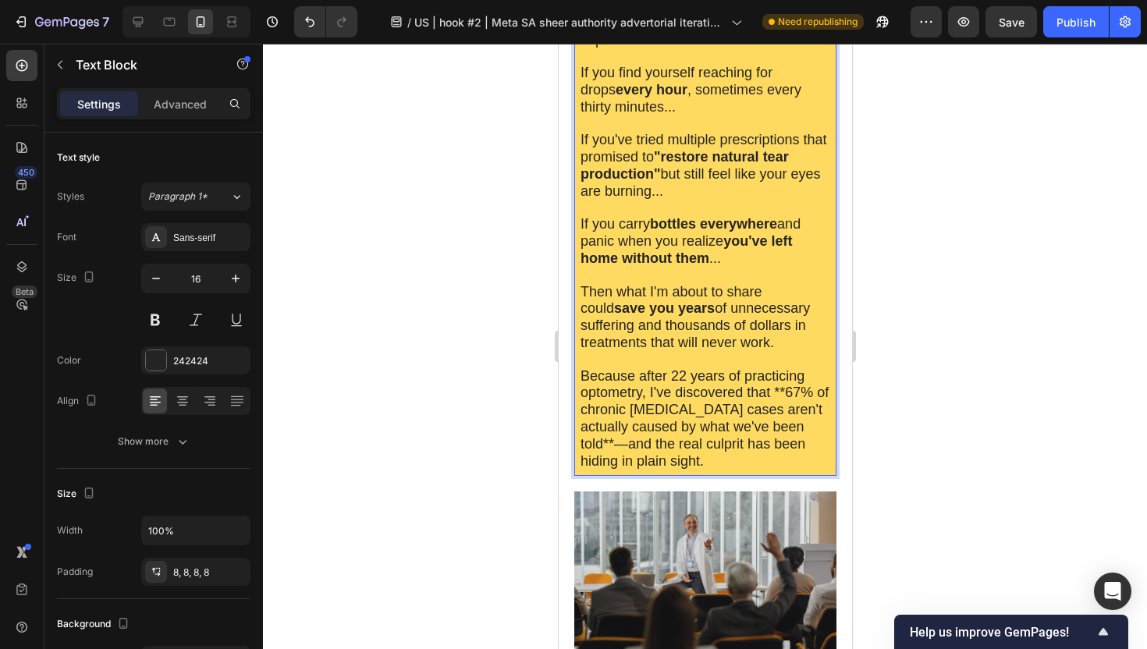
click at [665, 352] on p "Rich Text Editor. Editing area: main" at bounding box center [705, 360] width 250 height 16
click at [668, 300] on span "Then what I'm about to share could save you years of unnecessary suffering and …" at bounding box center [694, 317] width 229 height 66
drag, startPoint x: 664, startPoint y: 300, endPoint x: 792, endPoint y: 301, distance: 127.9
click at [792, 301] on span "Then what I'm about to share could save you years of unnecessary suffering and …" at bounding box center [694, 317] width 229 height 66
drag, startPoint x: 758, startPoint y: 296, endPoint x: 714, endPoint y: 312, distance: 47.4
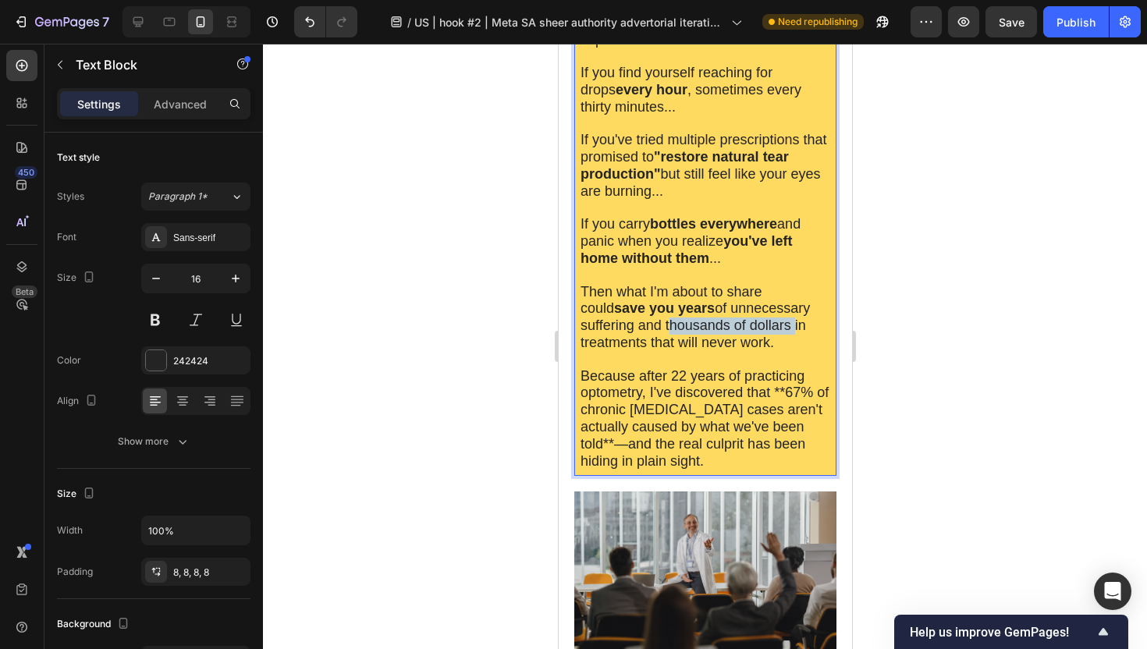
click at [714, 312] on span "Then what I'm about to share could save you years of unnecessary suffering and …" at bounding box center [694, 317] width 229 height 66
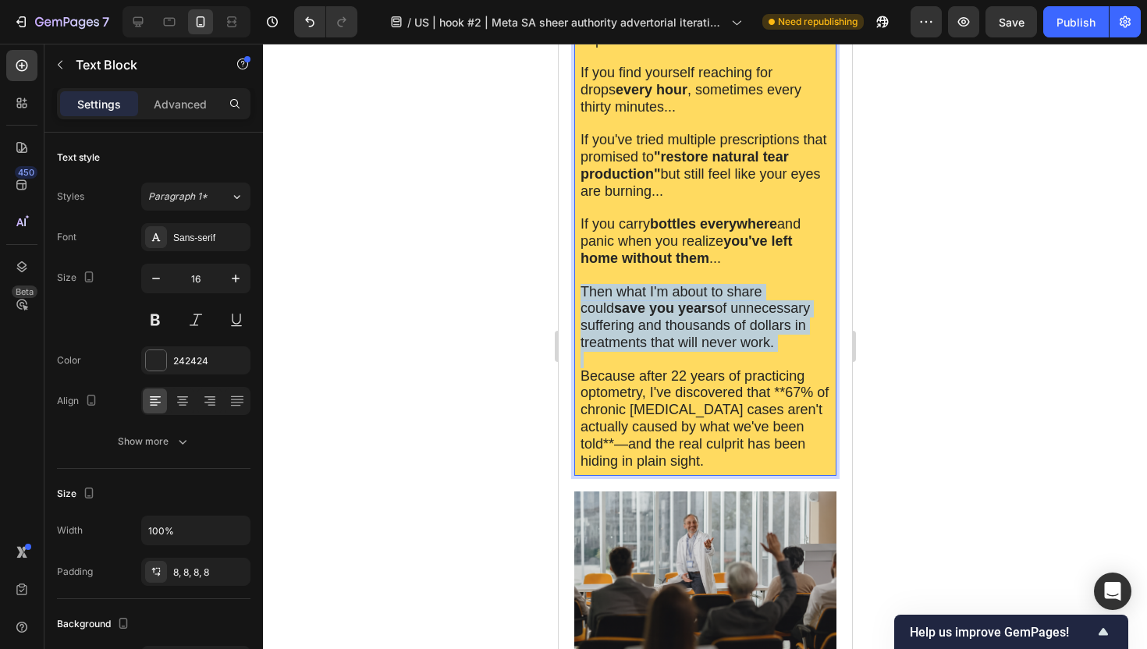
click at [714, 312] on span "Then what I'm about to share could save you years of unnecessary suffering and …" at bounding box center [694, 317] width 229 height 66
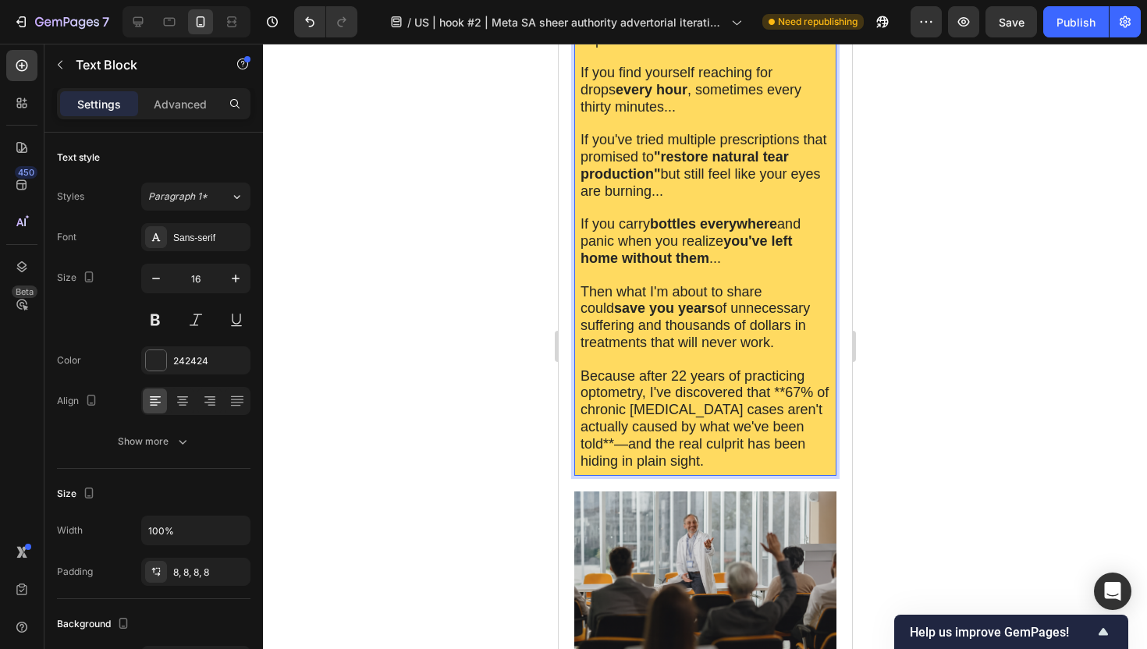
click at [651, 394] on span "Because after 22 years of practicing optometry, I've discovered that **67% of c…" at bounding box center [704, 418] width 248 height 101
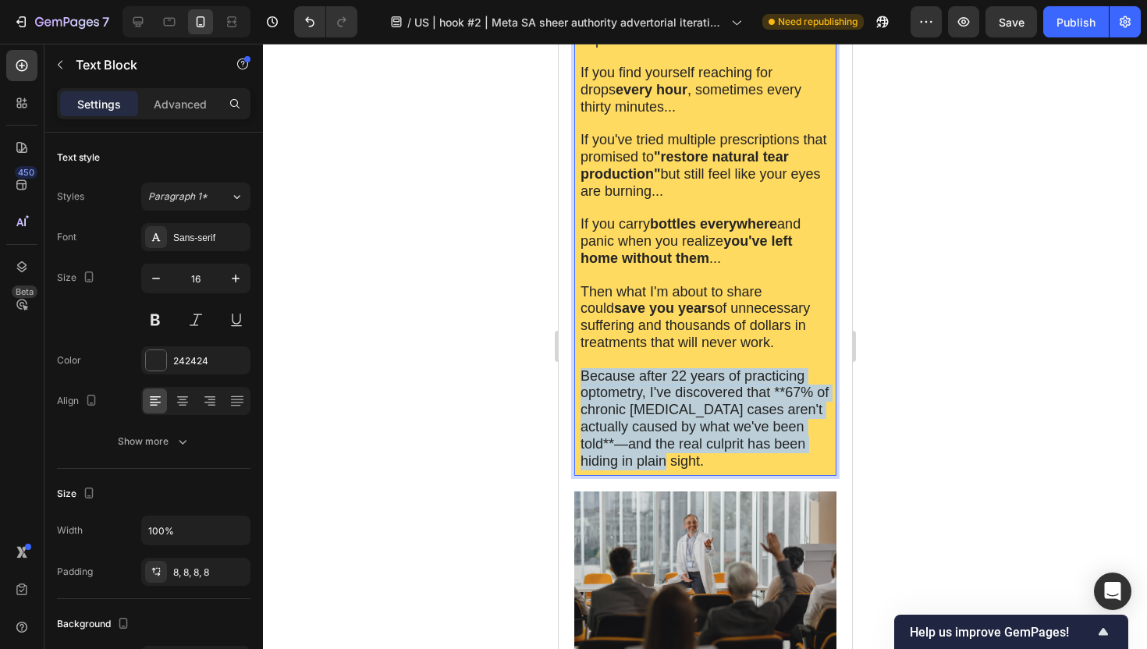
click at [651, 394] on span "Because after 22 years of practicing optometry, I've discovered that **67% of c…" at bounding box center [704, 418] width 248 height 101
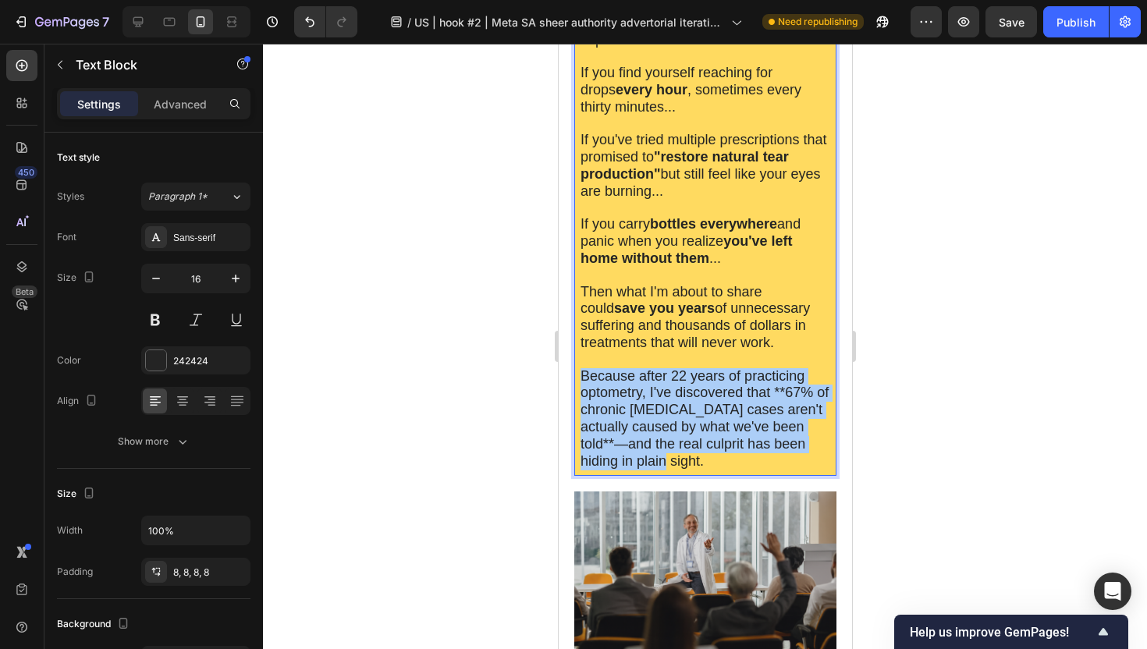
click at [475, 383] on div at bounding box center [705, 346] width 884 height 605
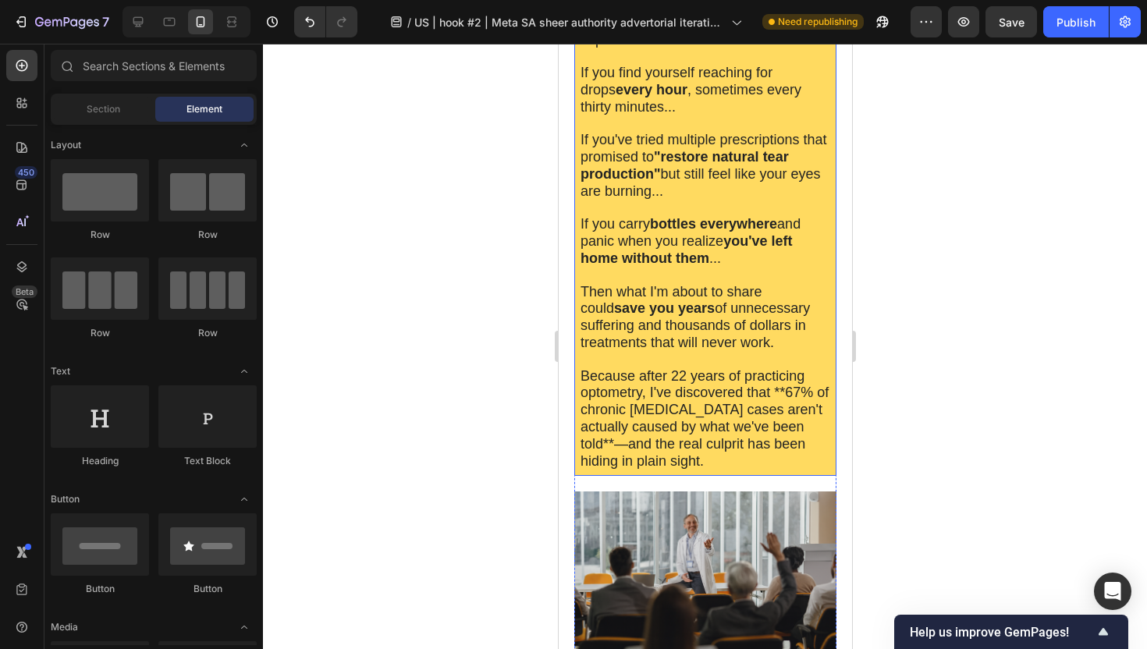
click at [672, 296] on span "Then what I'm about to share could save you years of unnecessary suffering and …" at bounding box center [694, 317] width 229 height 66
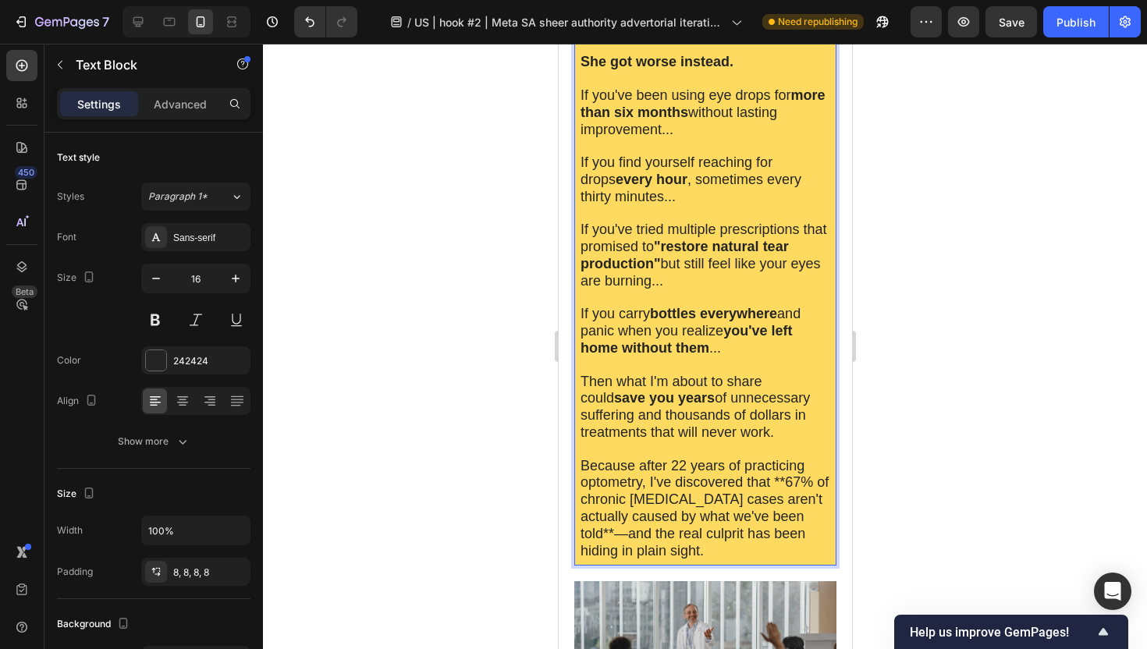
scroll to position [836, 0]
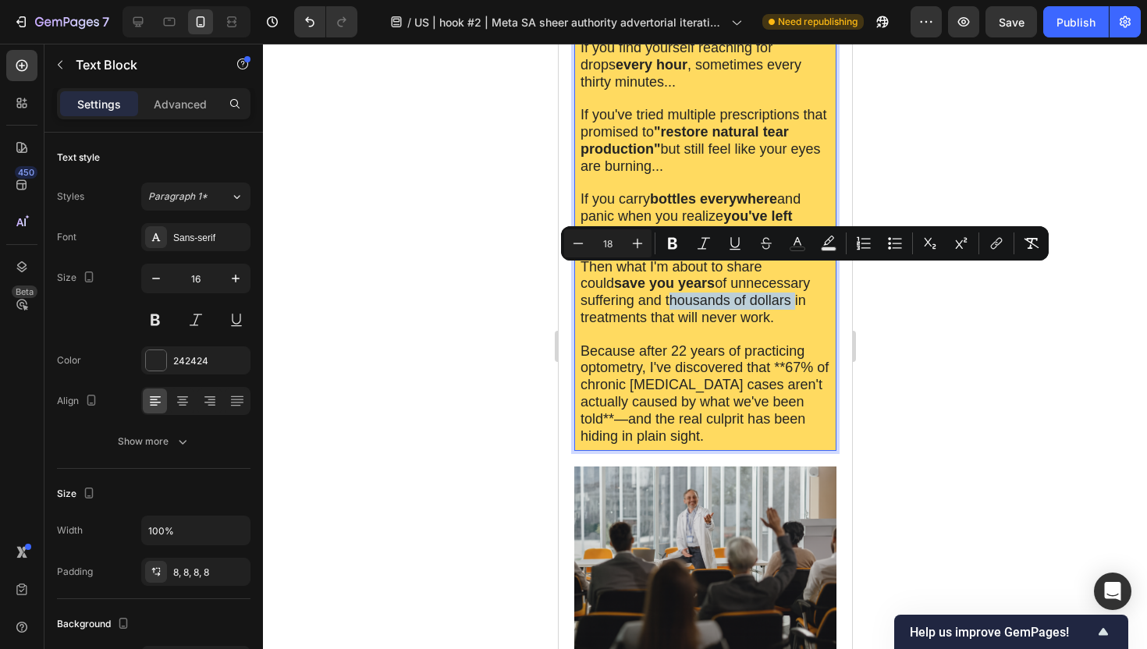
drag, startPoint x: 664, startPoint y: 277, endPoint x: 788, endPoint y: 281, distance: 124.1
click at [788, 281] on span "Then what I'm about to share could save you years of unnecessary suffering and …" at bounding box center [694, 292] width 229 height 66
click at [682, 243] on button "Bold" at bounding box center [672, 243] width 28 height 28
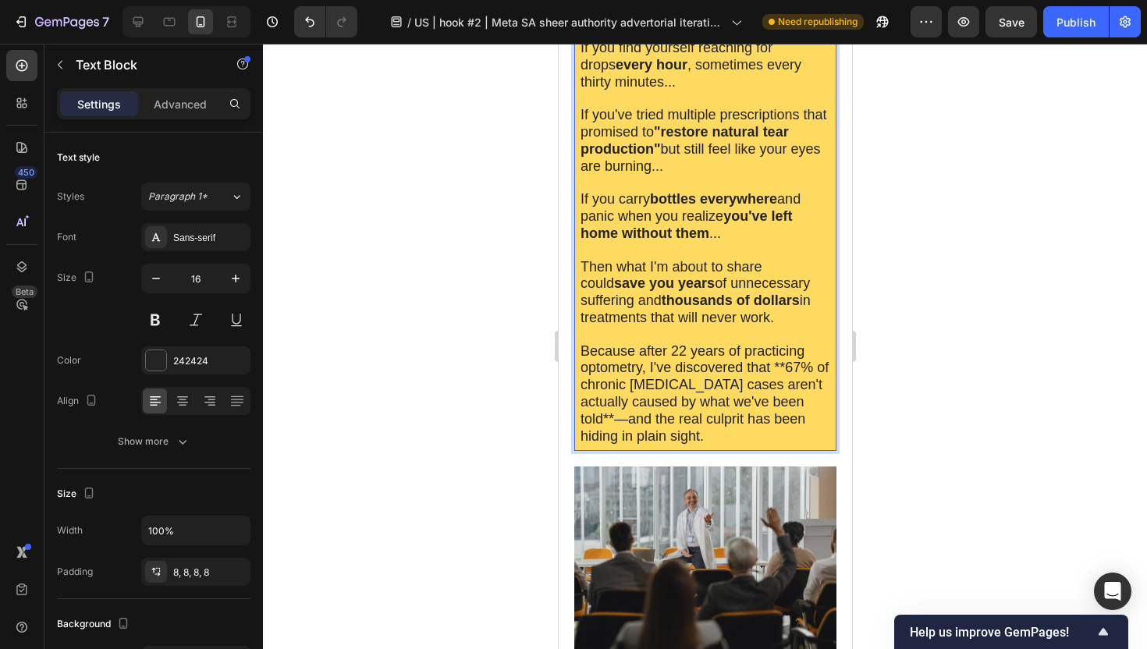
click at [903, 384] on div at bounding box center [705, 346] width 884 height 605
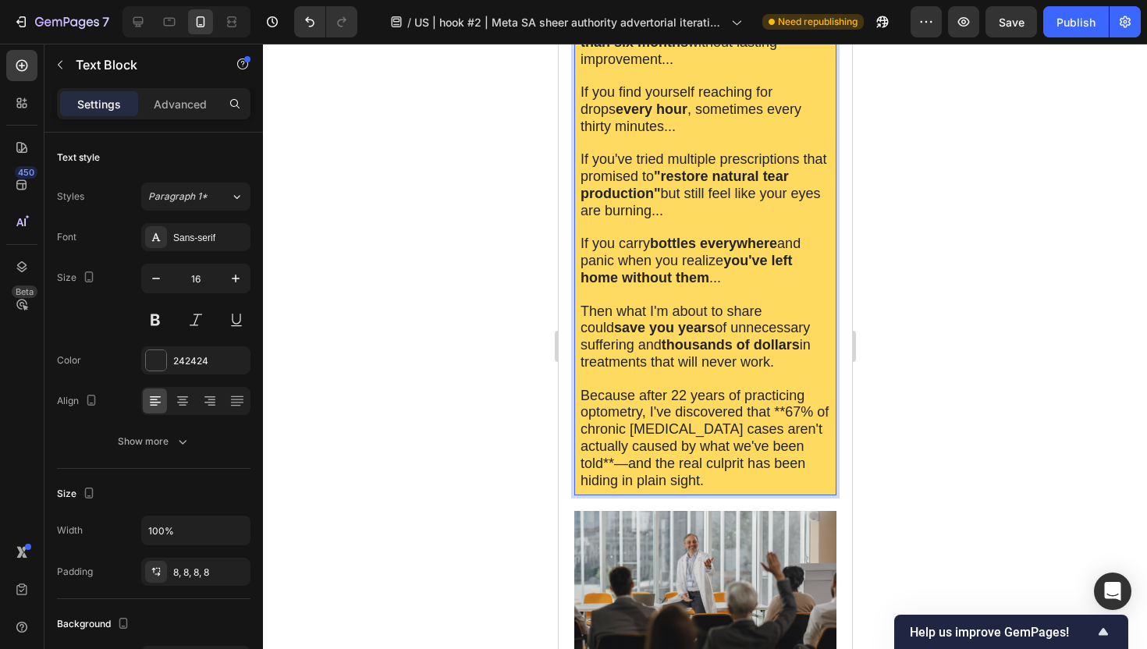
scroll to position [817, 0]
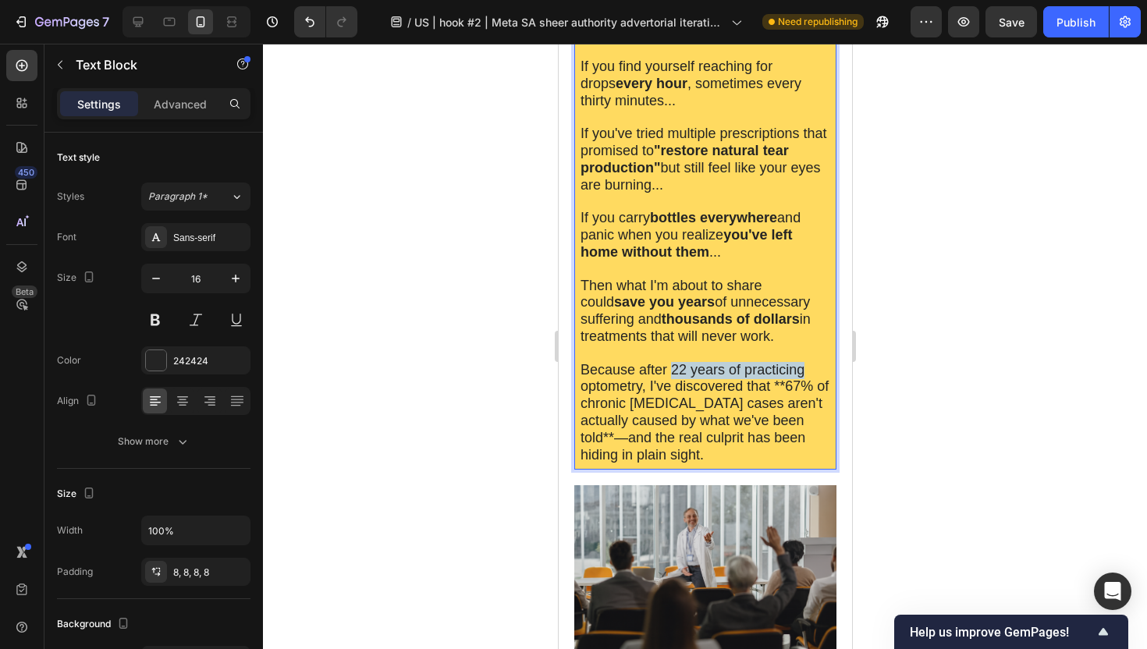
drag, startPoint x: 669, startPoint y: 345, endPoint x: 802, endPoint y: 342, distance: 132.6
click at [802, 362] on span "Because after 22 years of practicing optometry, I've discovered that **67% of c…" at bounding box center [704, 412] width 248 height 101
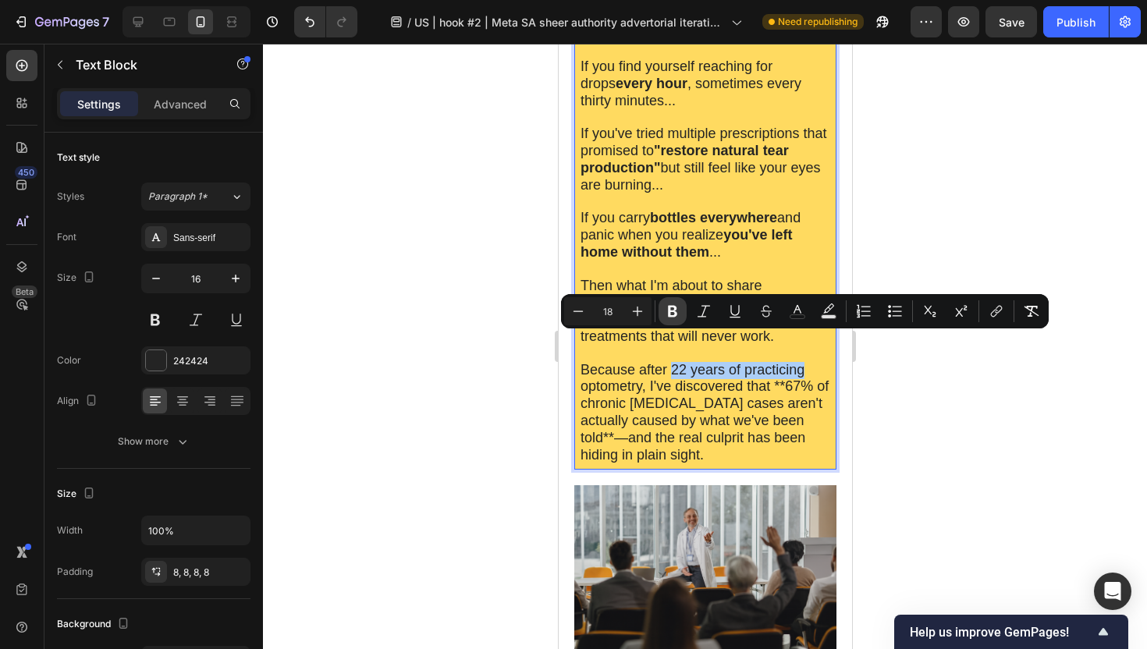
click at [679, 318] on icon "Editor contextual toolbar" at bounding box center [673, 311] width 16 height 16
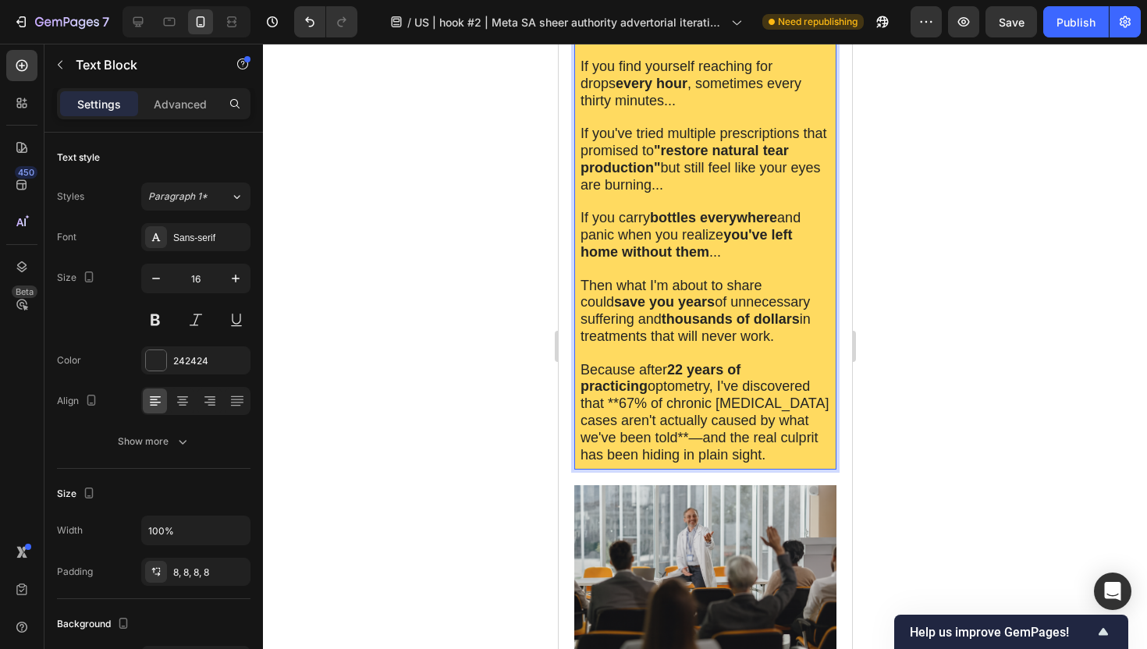
click at [792, 380] on span "Because after 22 years of practicing optometry, I've discovered that **67% of c…" at bounding box center [704, 412] width 248 height 101
click at [771, 362] on span "Because after 22 years of practicing optometry, I've discovered that **67% of c…" at bounding box center [704, 412] width 248 height 101
drag, startPoint x: 772, startPoint y: 357, endPoint x: 673, endPoint y: 381, distance: 102.2
click at [673, 381] on span "Because after 22 years of practicing optometry, I've discovered that **67% of c…" at bounding box center [704, 412] width 248 height 101
click at [507, 383] on div at bounding box center [705, 346] width 884 height 605
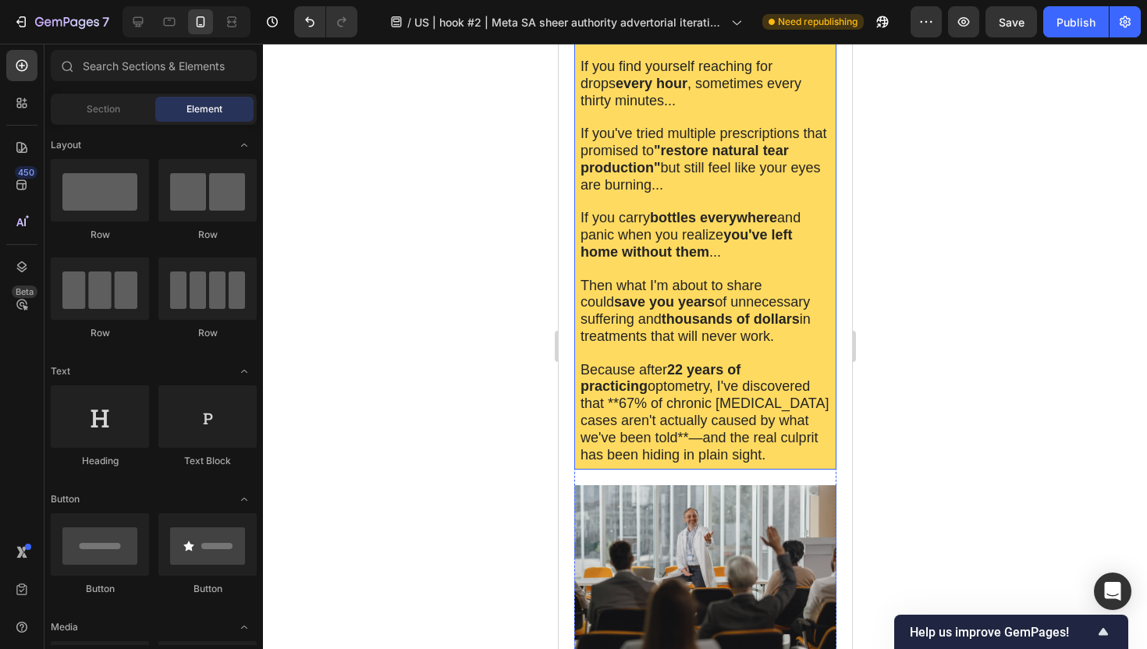
click at [775, 362] on span "Because after 22 years of practicing optometry, I've discovered that **67% of c…" at bounding box center [704, 412] width 248 height 101
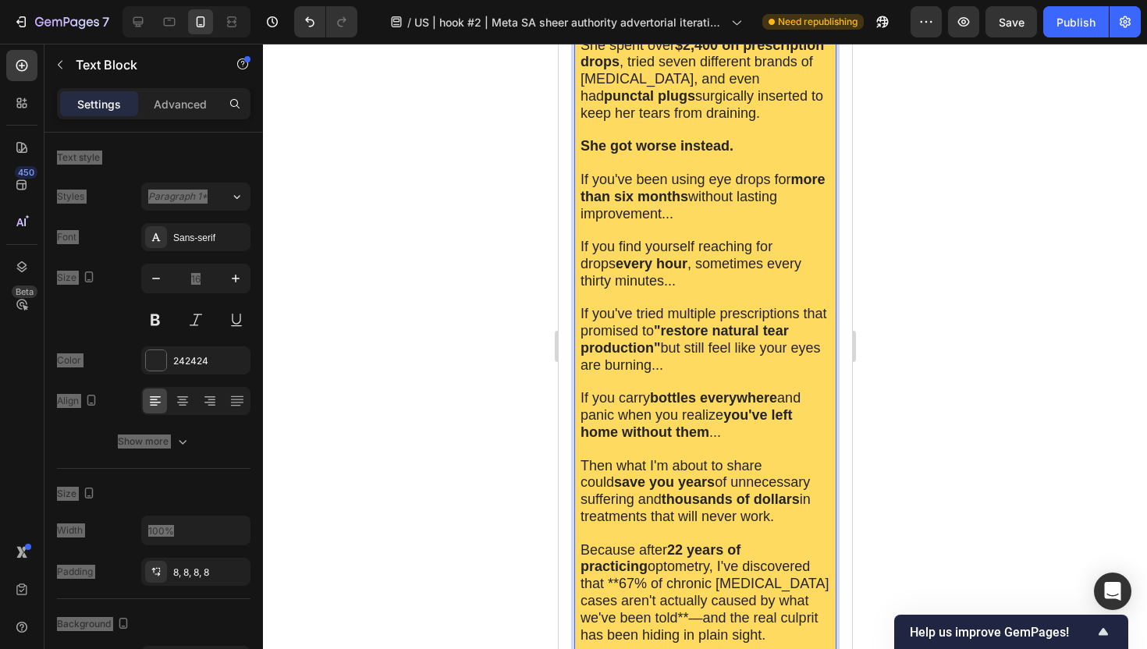
scroll to position [647, 0]
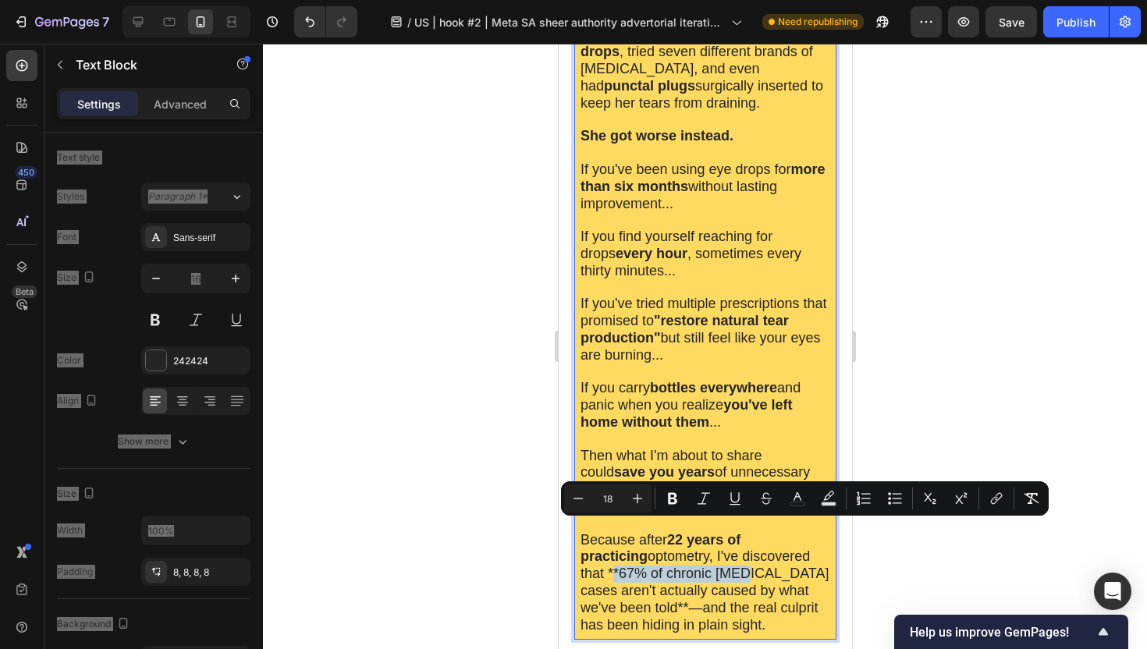
drag, startPoint x: 774, startPoint y: 527, endPoint x: 648, endPoint y: 551, distance: 127.8
click at [648, 551] on span "Because after 22 years of practicing optometry, I've discovered that **67% of c…" at bounding box center [704, 582] width 248 height 101
click at [672, 504] on icon "Editor contextual toolbar" at bounding box center [672, 499] width 9 height 12
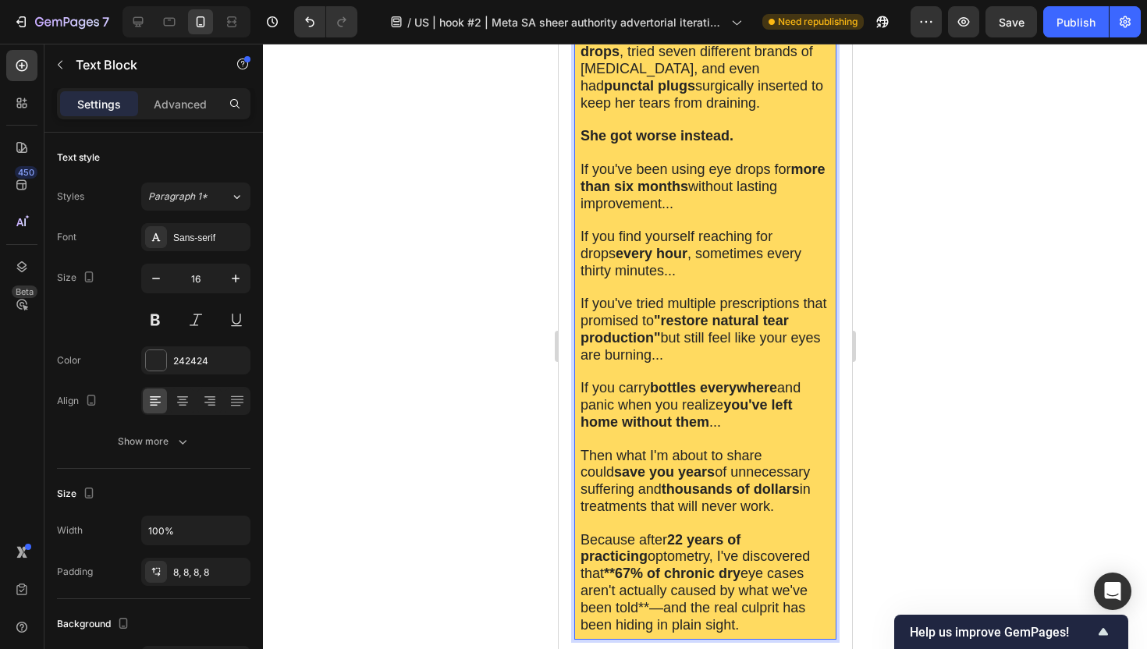
click at [690, 547] on span "Because after 22 years of practicing optometry, I've discovered that **67% of c…" at bounding box center [694, 582] width 229 height 101
click at [154, 318] on button at bounding box center [155, 320] width 28 height 28
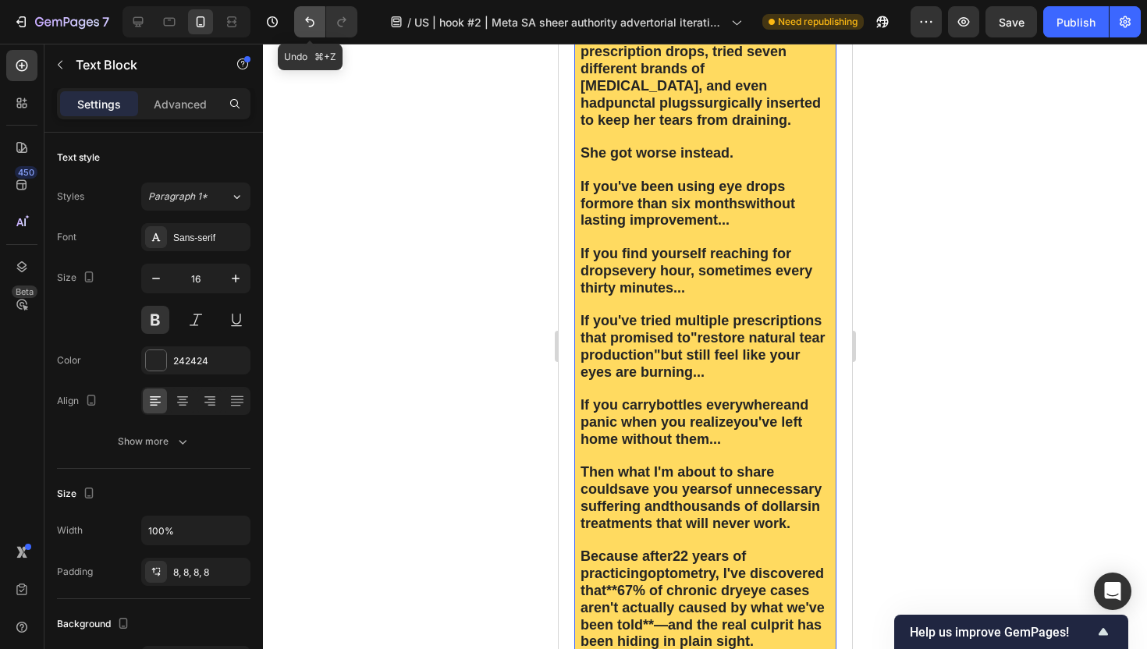
click at [303, 26] on icon "Undo/Redo" at bounding box center [310, 22] width 16 height 16
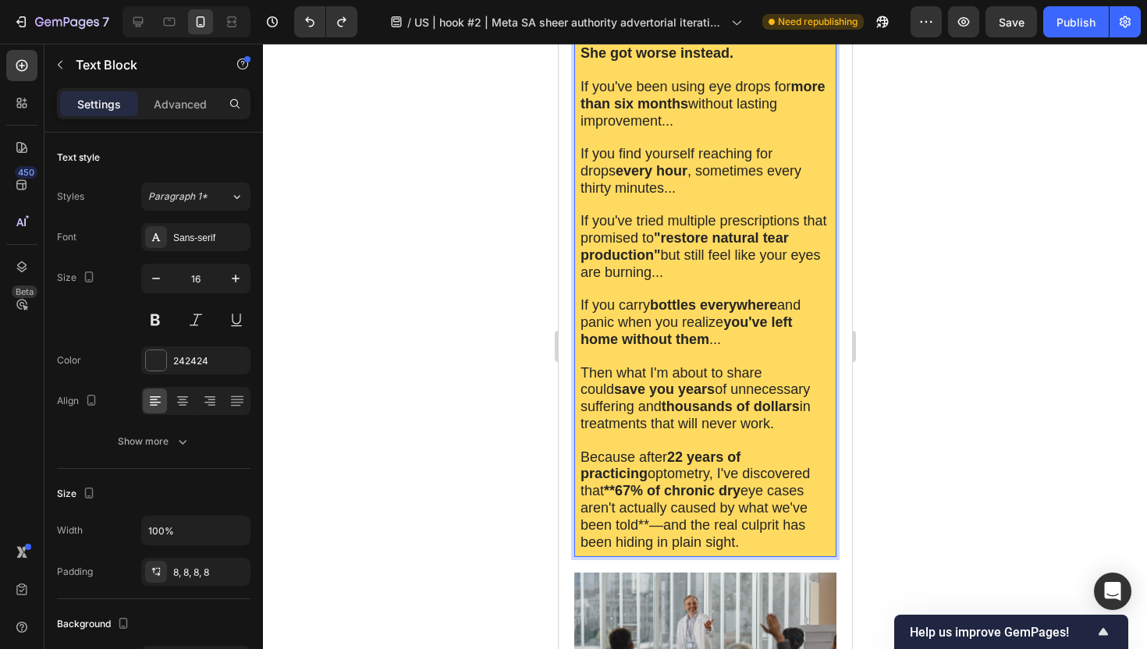
scroll to position [724, 0]
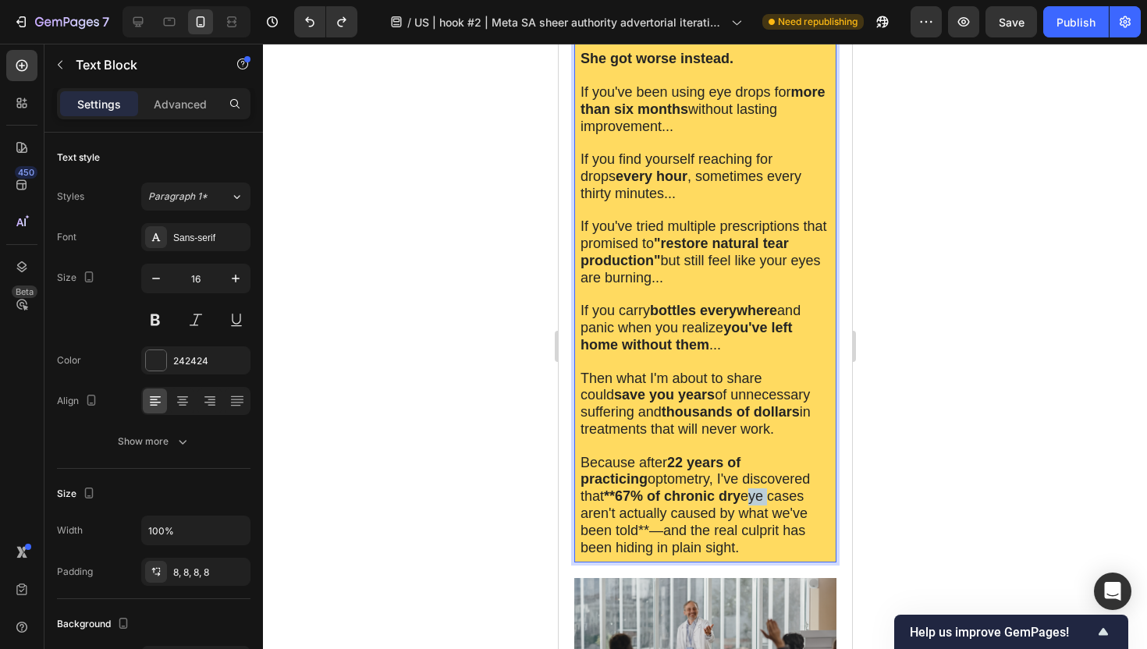
drag, startPoint x: 679, startPoint y: 472, endPoint x: 697, endPoint y: 471, distance: 18.0
click at [697, 471] on span "Because after 22 years of practicing optometry, I've discovered that **67% of c…" at bounding box center [694, 505] width 229 height 101
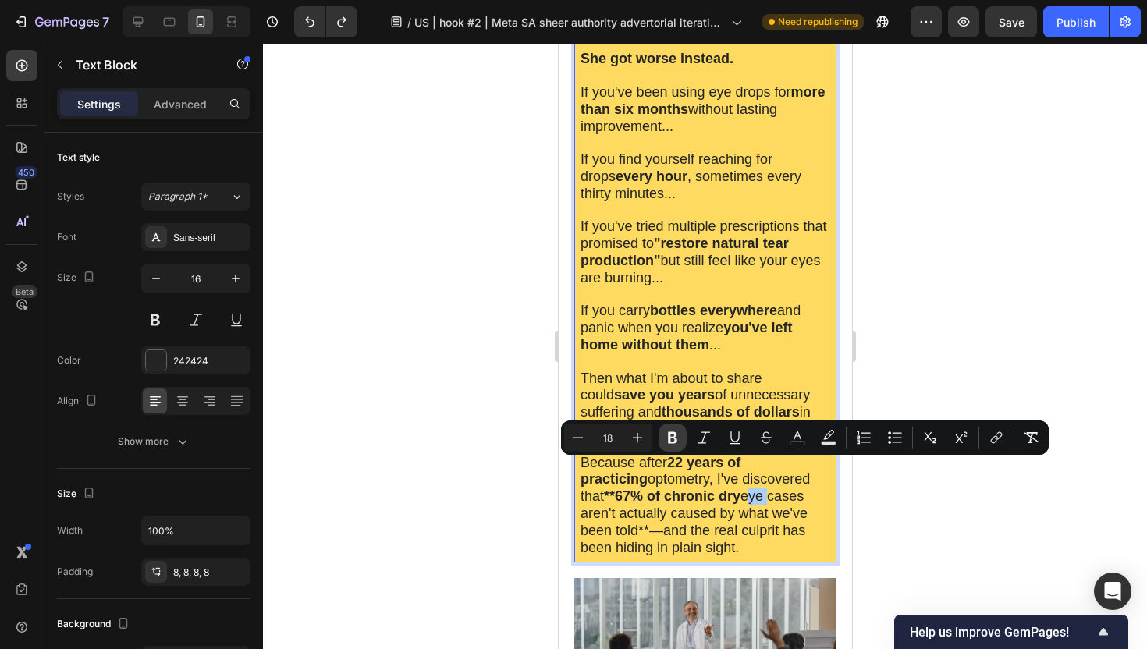
click at [670, 438] on icon "Editor contextual toolbar" at bounding box center [673, 438] width 16 height 16
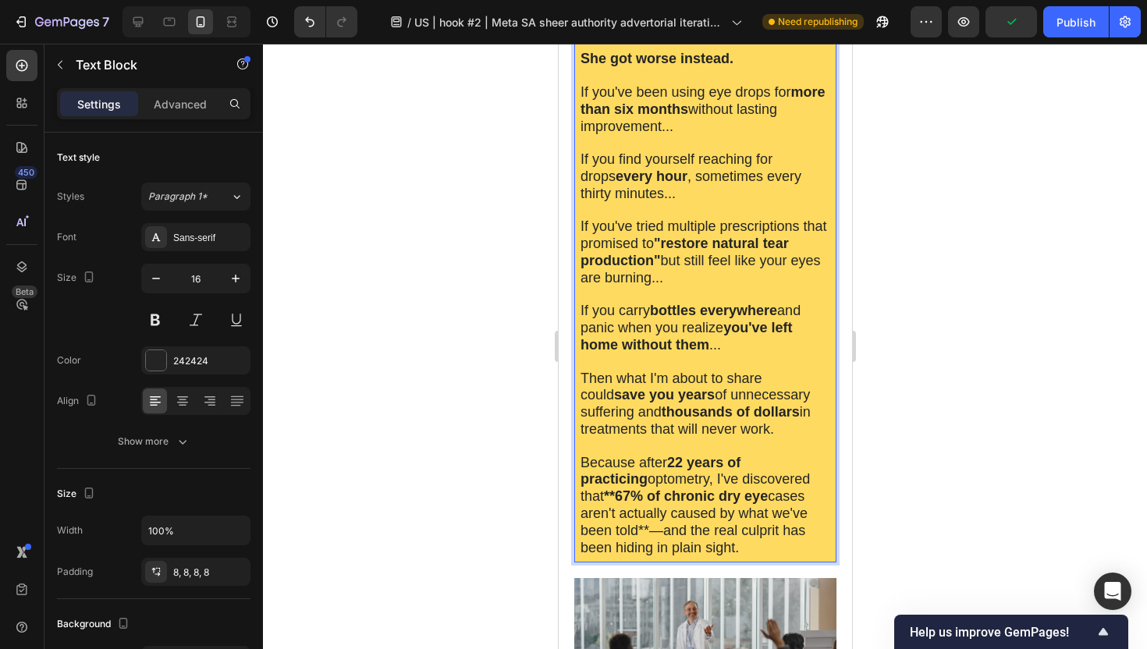
click at [471, 513] on div at bounding box center [705, 346] width 884 height 605
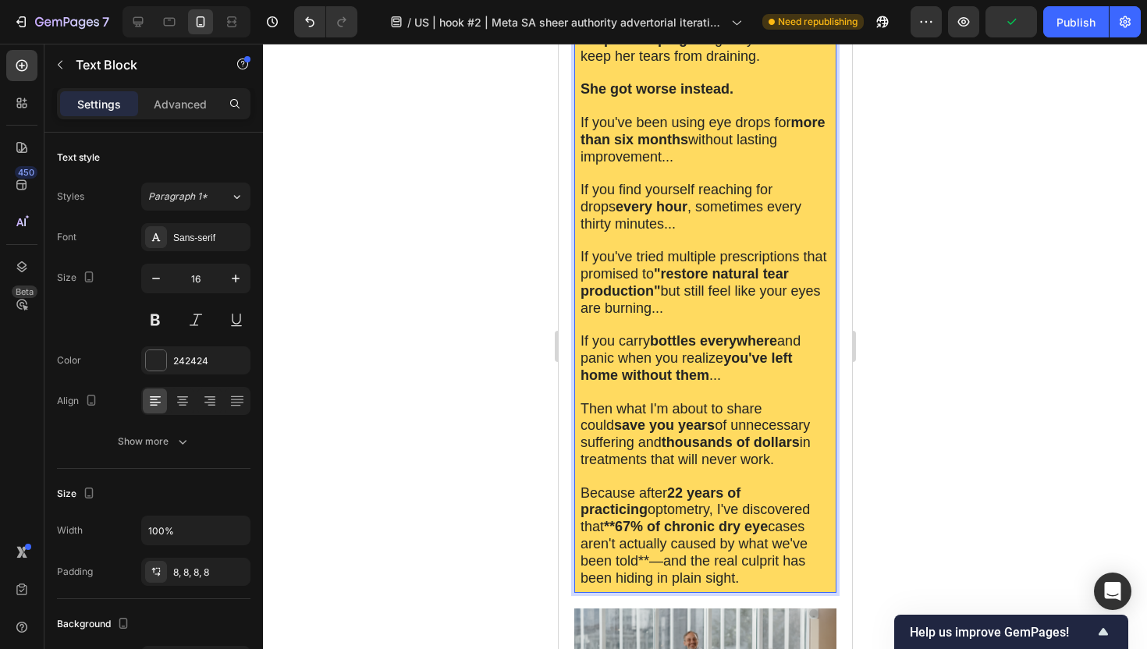
scroll to position [858, 0]
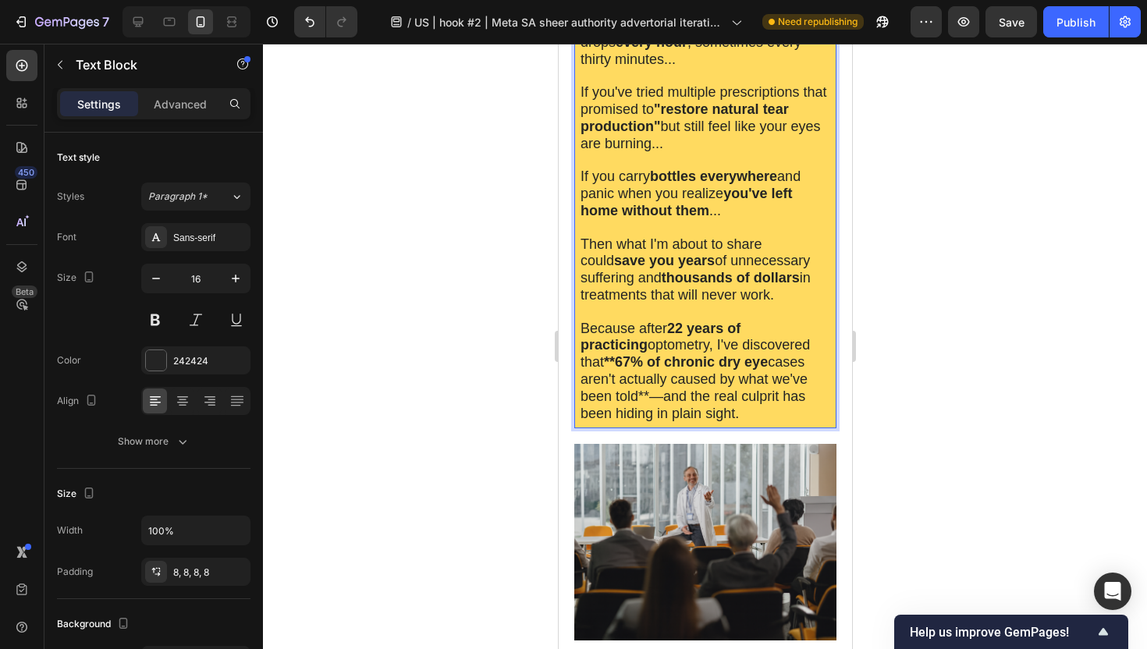
click at [582, 383] on span "Because after 22 years of practicing optometry, I've discovered that **67% of c…" at bounding box center [694, 371] width 229 height 101
drag, startPoint x: 582, startPoint y: 383, endPoint x: 703, endPoint y: 382, distance: 120.9
click at [703, 382] on p "Because after 22 years of practicing optometry, I've discovered that **67% of c…" at bounding box center [705, 372] width 250 height 102
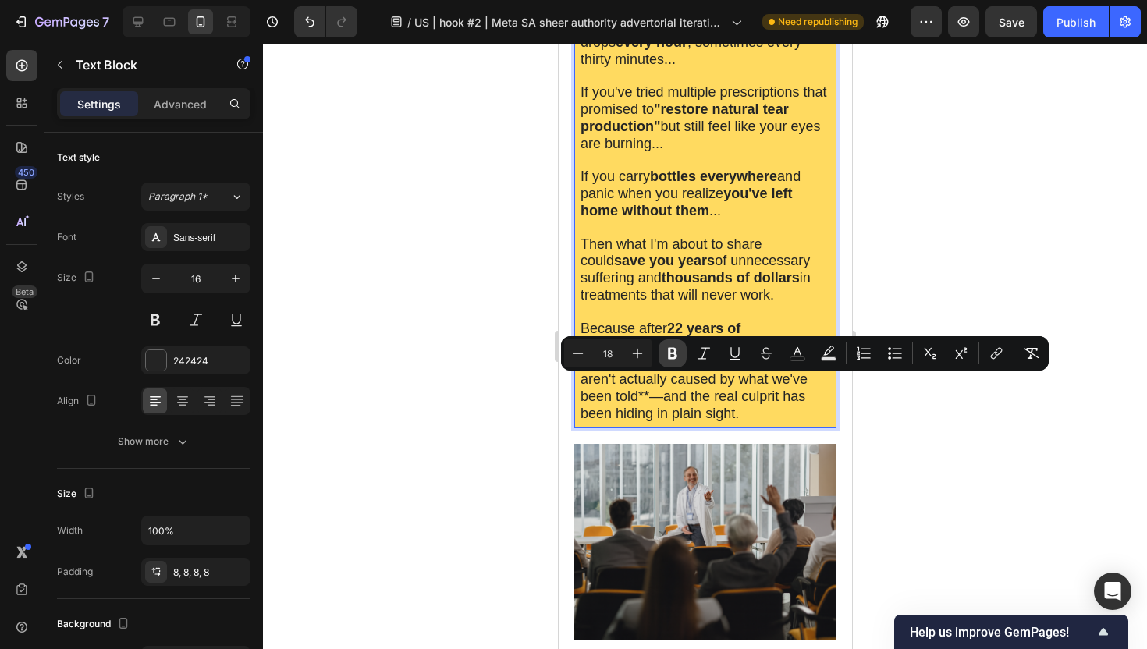
click at [666, 346] on icon "Editor contextual toolbar" at bounding box center [673, 354] width 16 height 16
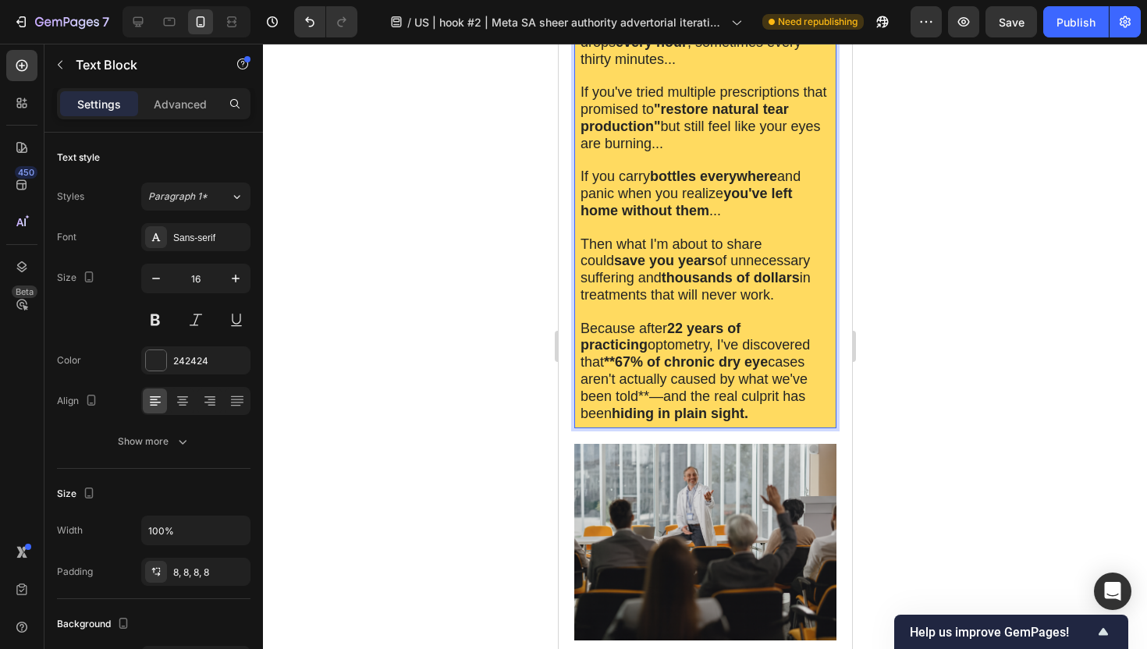
click at [431, 385] on div at bounding box center [705, 346] width 884 height 605
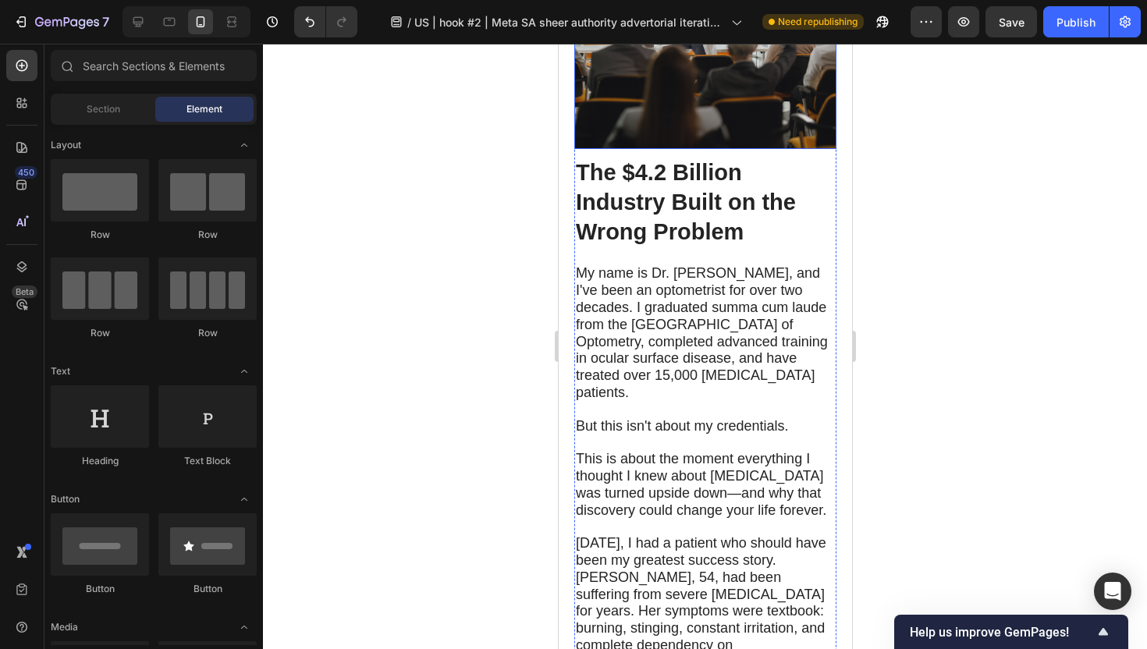
scroll to position [1354, 0]
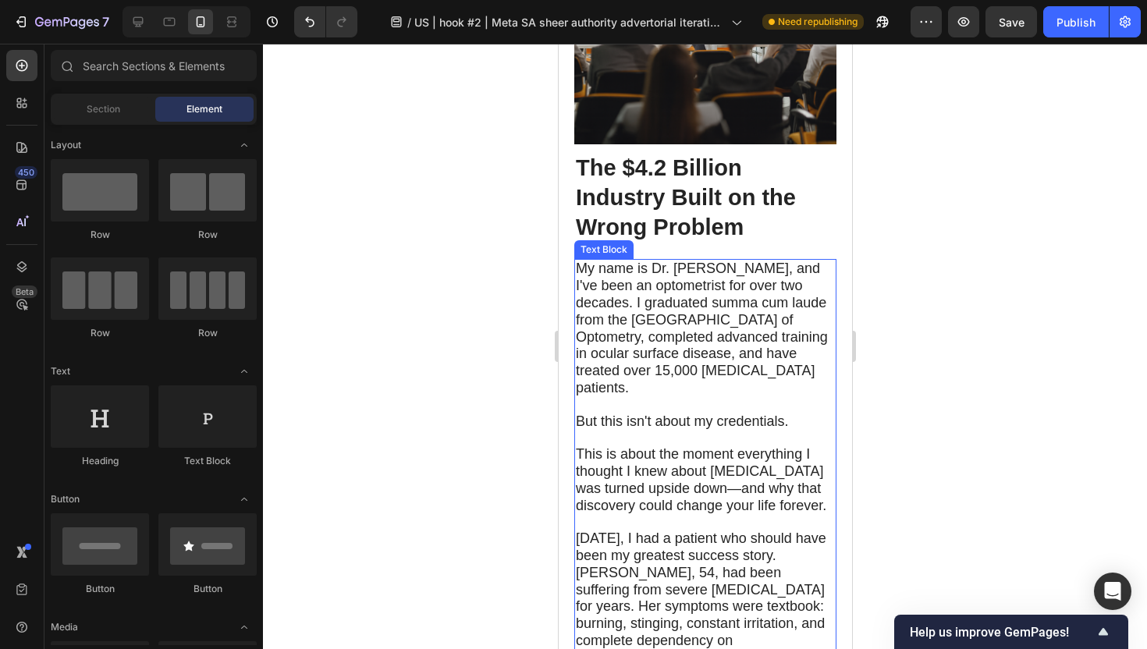
click at [736, 261] on span "My name is Dr. [PERSON_NAME], and I've been an optometrist for over two decades…" at bounding box center [701, 328] width 252 height 135
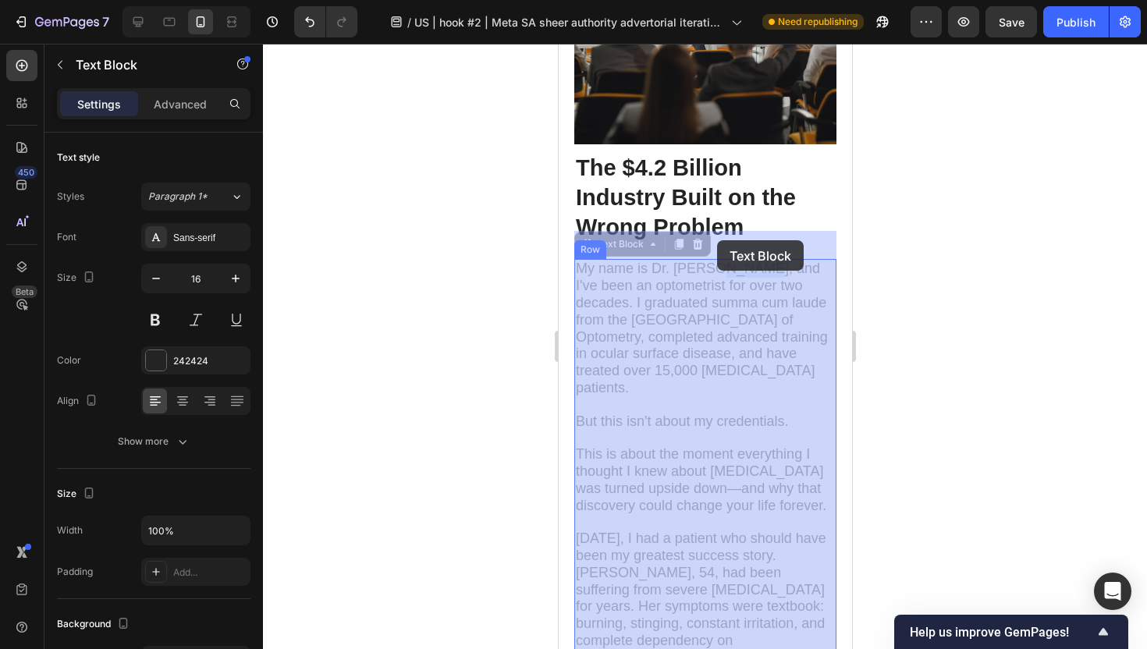
drag, startPoint x: 758, startPoint y: 240, endPoint x: 716, endPoint y: 240, distance: 41.4
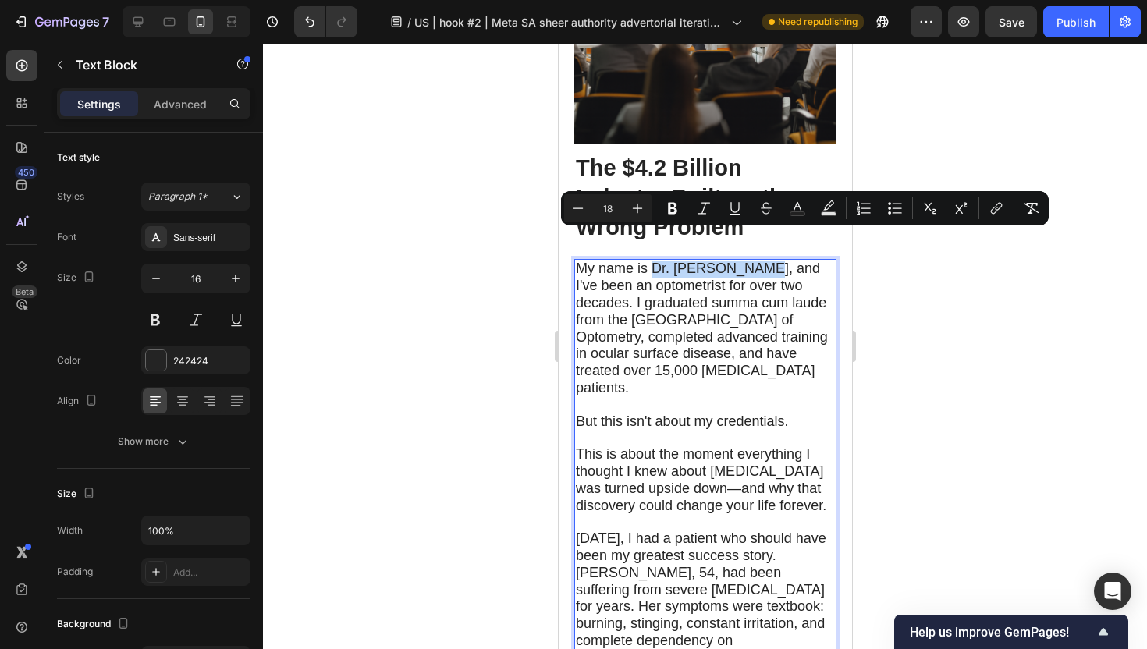
drag, startPoint x: 652, startPoint y: 239, endPoint x: 758, endPoint y: 237, distance: 105.3
click at [758, 261] on span "My name is Dr. [PERSON_NAME], and I've been an optometrist for over two decades…" at bounding box center [701, 328] width 252 height 135
click at [675, 208] on icon "Editor contextual toolbar" at bounding box center [672, 209] width 9 height 12
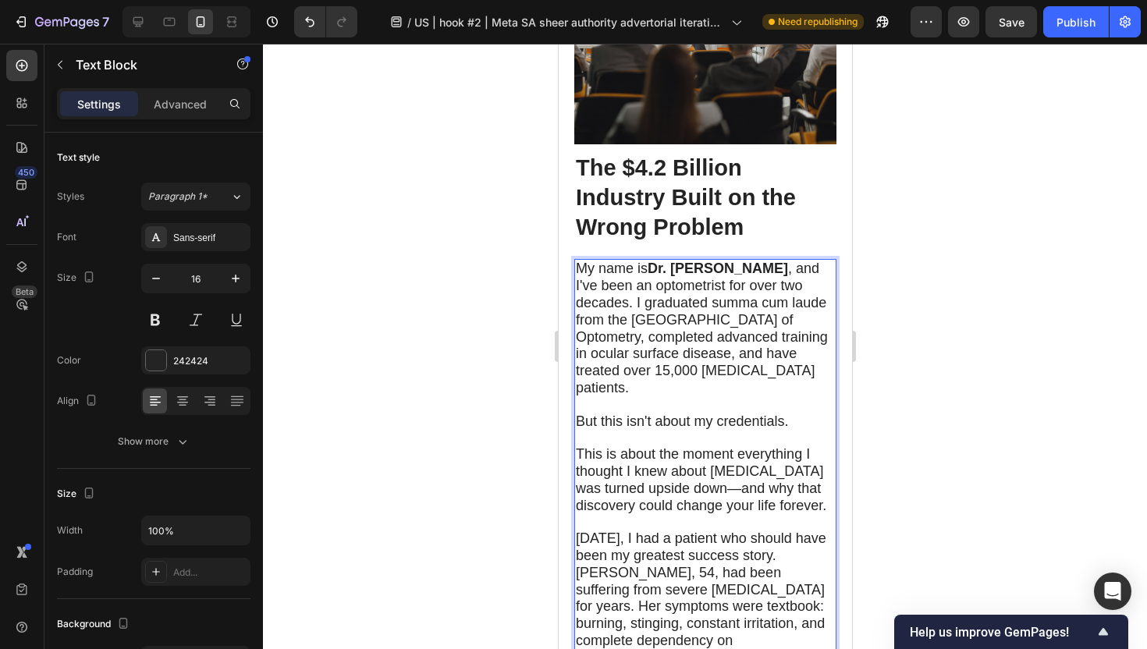
click at [640, 261] on span "My name is Dr. Michael Chen , and I've been an optometrist for over two decades…" at bounding box center [701, 328] width 252 height 135
drag, startPoint x: 630, startPoint y: 257, endPoint x: 631, endPoint y: 278, distance: 21.1
click at [631, 278] on span "My name is Dr. Michael Chen , and I've been an optometrist for over two decades…" at bounding box center [701, 328] width 252 height 135
click at [627, 275] on span "My name is Dr. Michael Chen , and I've been an optometrist for over two decades…" at bounding box center [701, 328] width 252 height 135
click at [470, 294] on div at bounding box center [705, 346] width 884 height 605
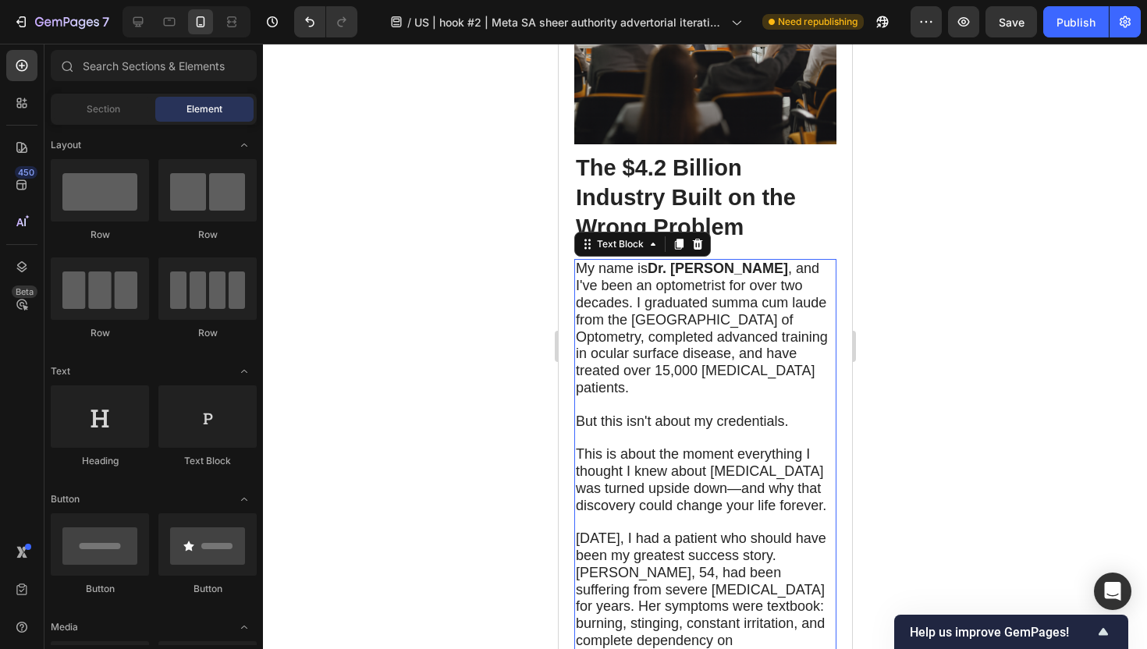
click at [627, 261] on span "My name is Dr. Michael Chen , and I've been an optometrist for over two decades…" at bounding box center [701, 328] width 252 height 135
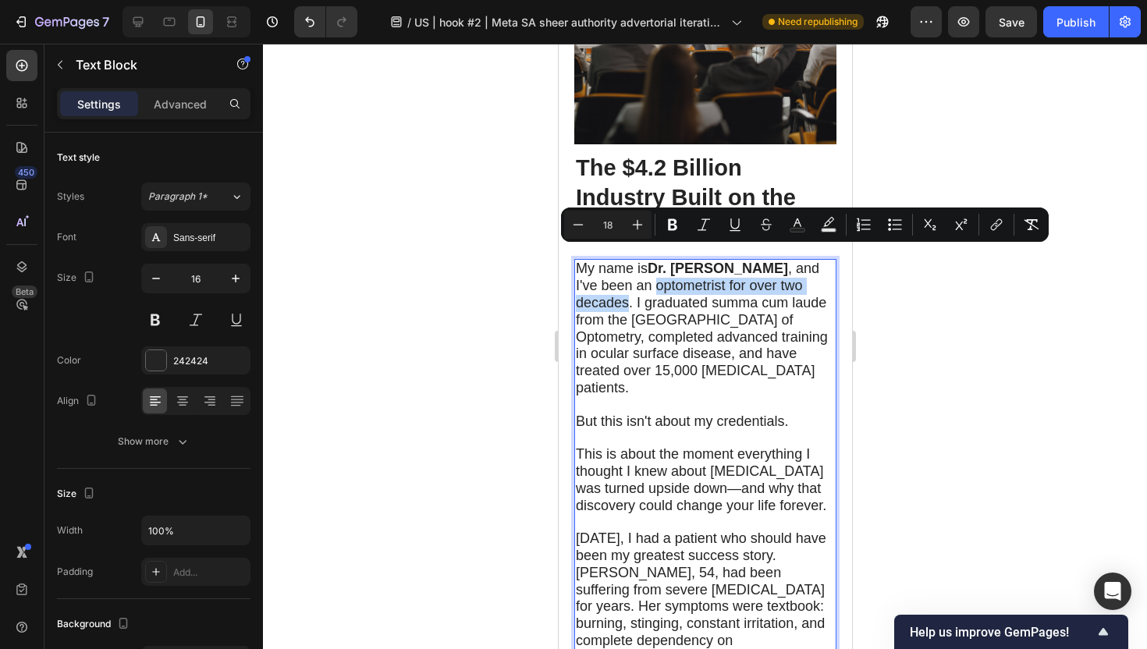
drag, startPoint x: 630, startPoint y: 257, endPoint x: 629, endPoint y: 275, distance: 18.0
click at [671, 226] on icon "Editor contextual toolbar" at bounding box center [673, 225] width 16 height 16
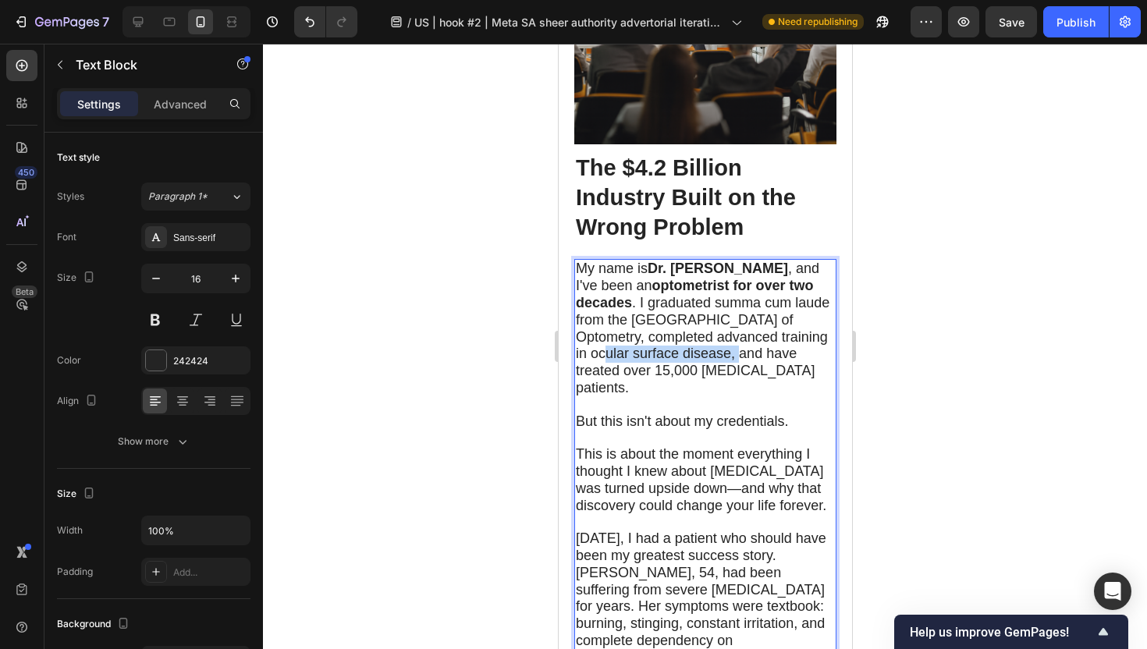
drag, startPoint x: 730, startPoint y: 325, endPoint x: 591, endPoint y: 325, distance: 138.9
click at [591, 325] on span "My name is Dr. Michael Chen , and I've been an optometrist for over two decades…" at bounding box center [702, 328] width 254 height 135
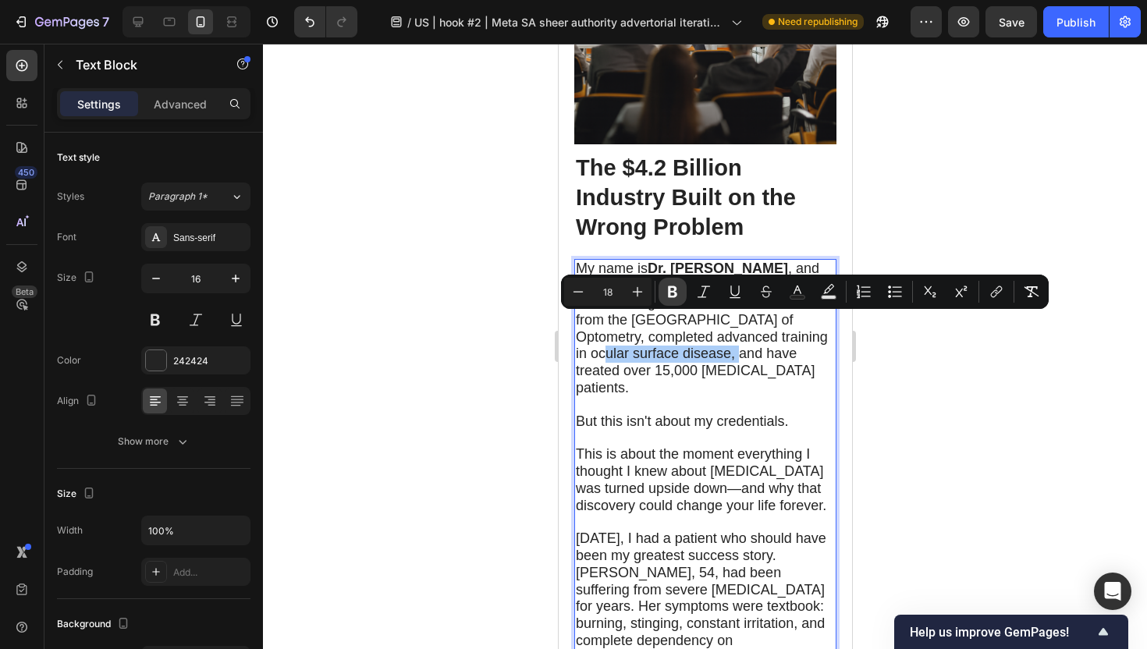
click at [669, 297] on icon "Editor contextual toolbar" at bounding box center [673, 292] width 16 height 16
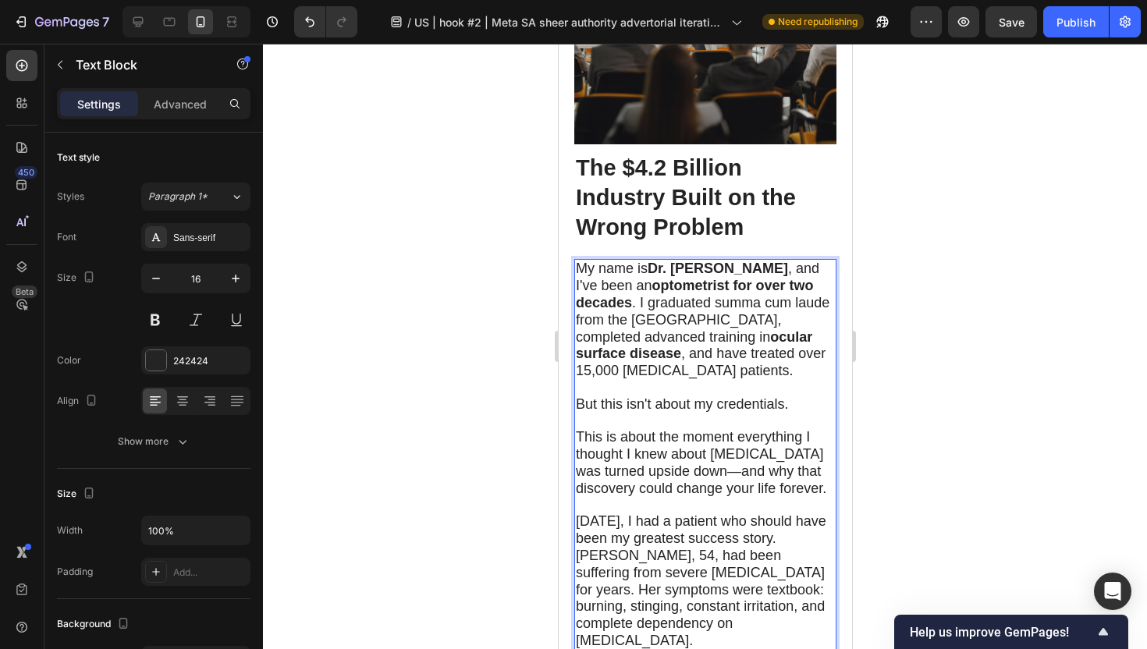
click at [426, 396] on div at bounding box center [705, 346] width 884 height 605
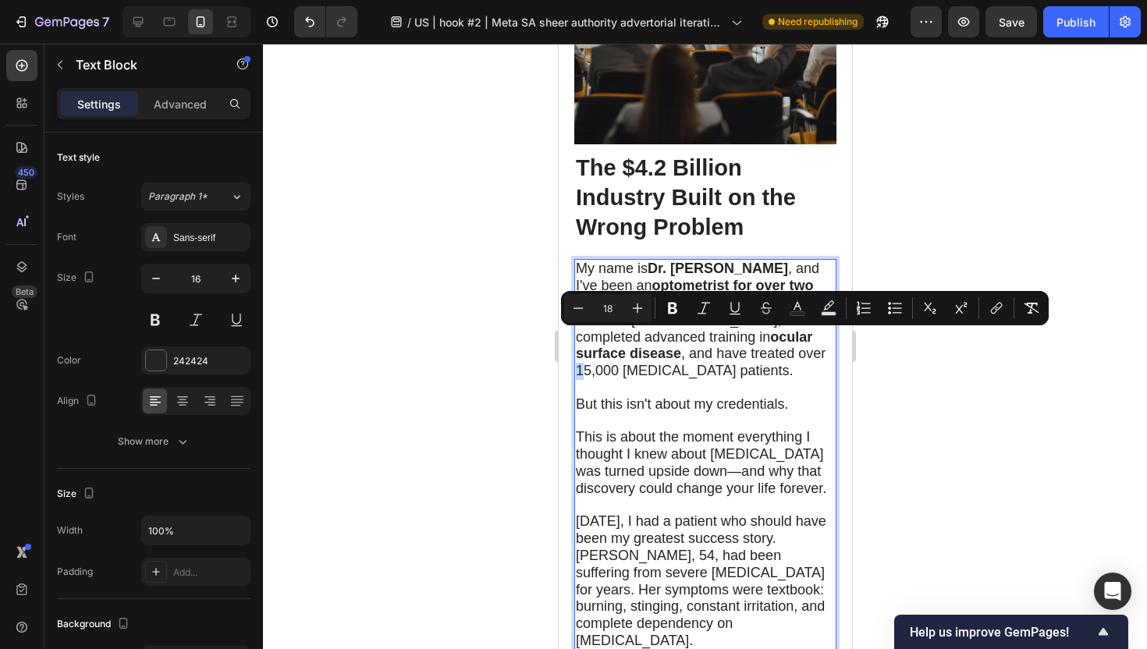
click at [658, 341] on span "My name is Dr. Michael Chen , and I've been an optometrist for over two decades…" at bounding box center [702, 320] width 254 height 118
drag, startPoint x: 656, startPoint y: 341, endPoint x: 804, endPoint y: 336, distance: 148.3
click at [804, 336] on p "My name is Dr. Michael Chen , and I've been an optometrist for over two decades…" at bounding box center [704, 320] width 259 height 119
click at [667, 314] on icon "Editor contextual toolbar" at bounding box center [673, 308] width 16 height 16
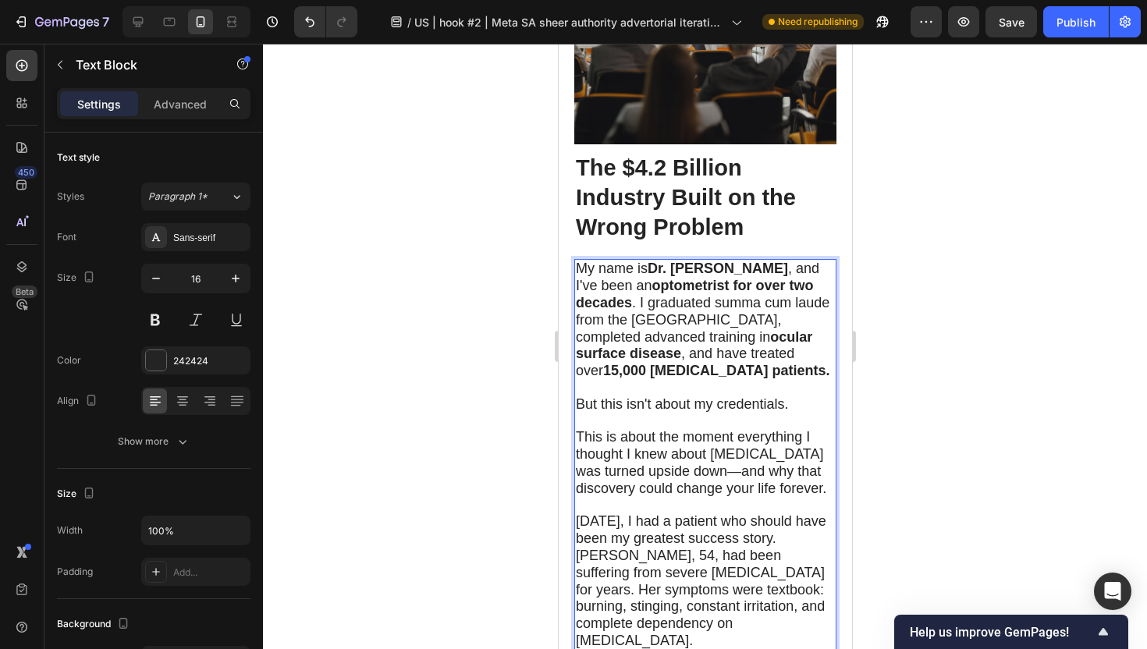
click at [407, 392] on div at bounding box center [705, 346] width 884 height 605
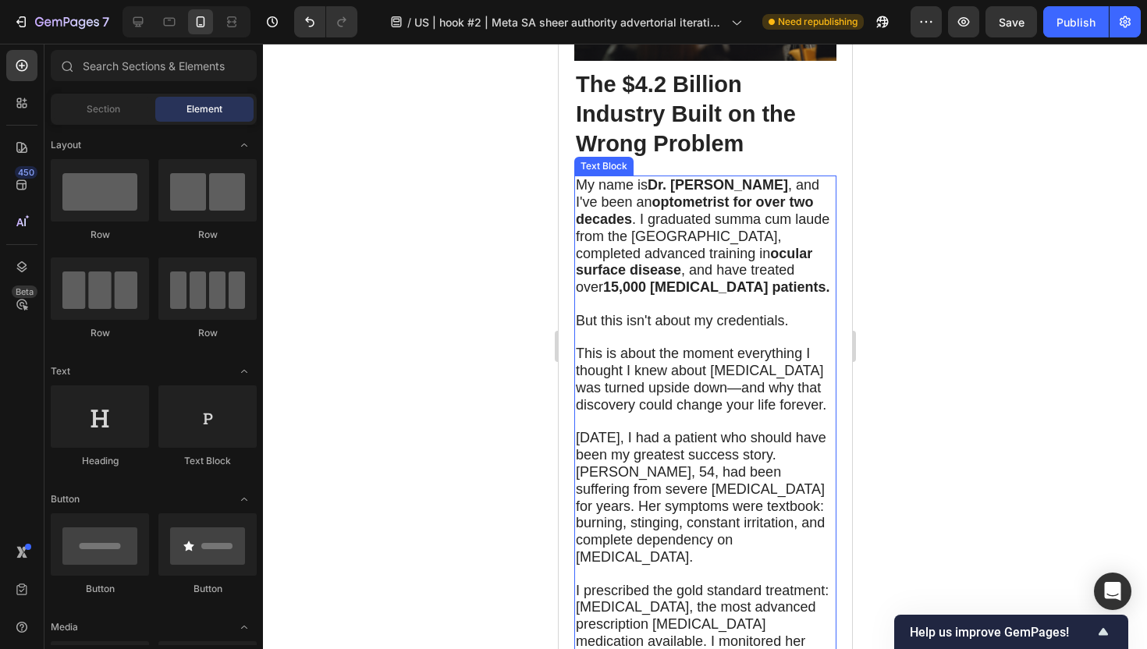
scroll to position [1441, 0]
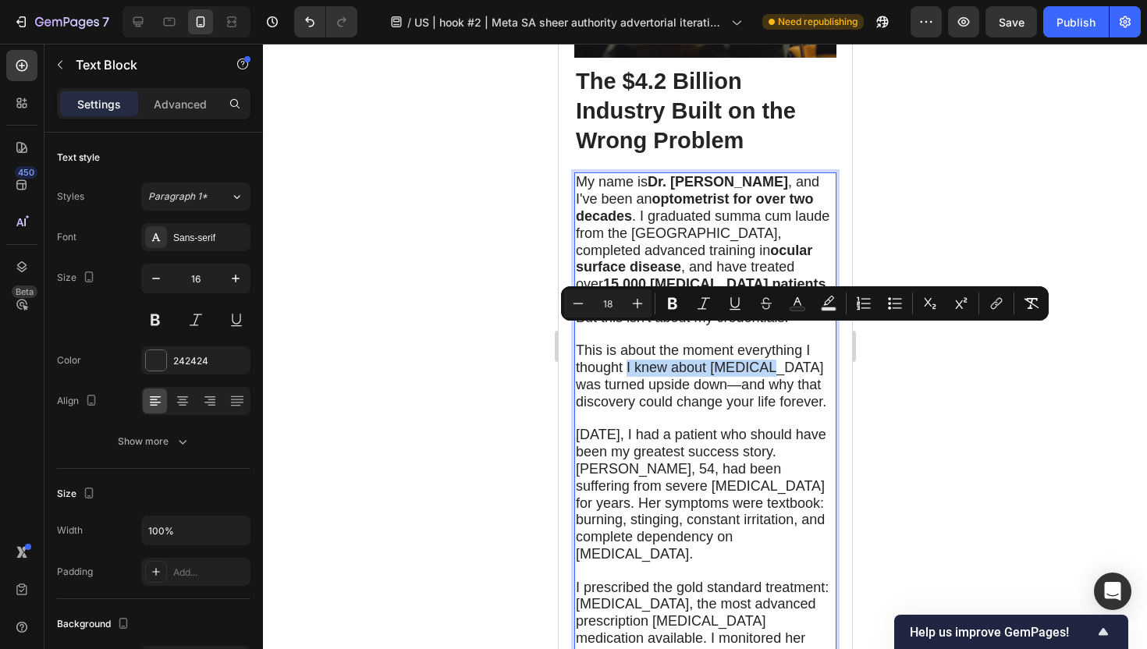
drag, startPoint x: 626, startPoint y: 336, endPoint x: 761, endPoint y: 336, distance: 135.0
click at [761, 342] on span "This is about the moment everything I thought I knew about [MEDICAL_DATA] was t…" at bounding box center [700, 375] width 250 height 66
click at [662, 303] on button "Bold" at bounding box center [672, 303] width 28 height 28
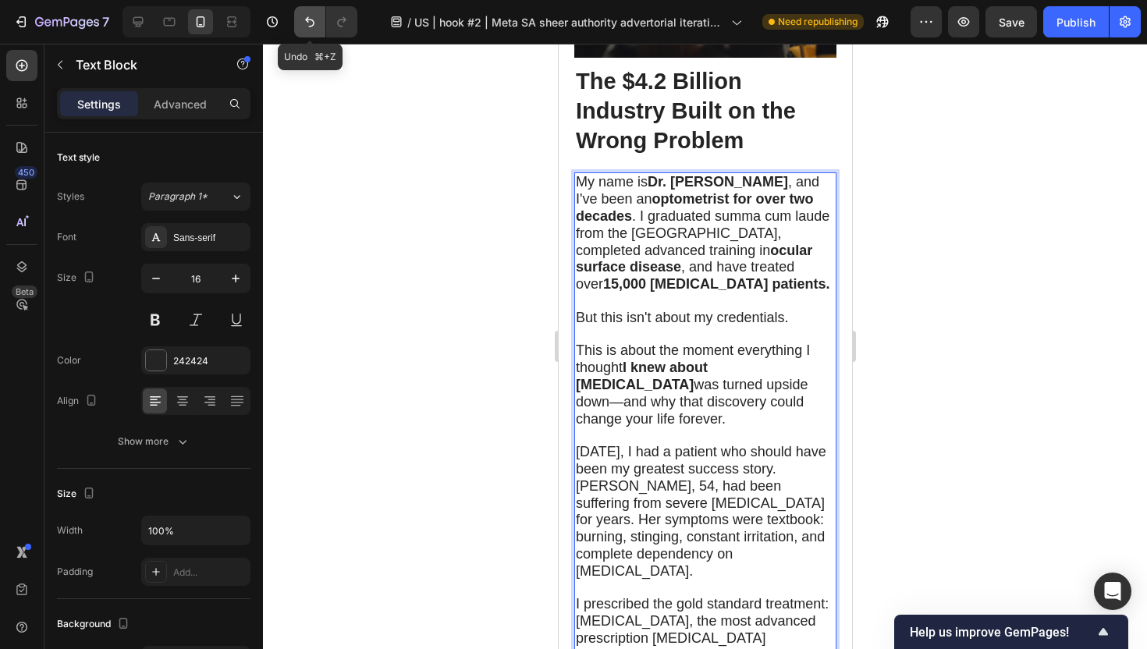
click at [311, 25] on icon "Undo/Redo" at bounding box center [310, 22] width 16 height 16
click at [308, 28] on icon "Undo/Redo" at bounding box center [310, 22] width 16 height 16
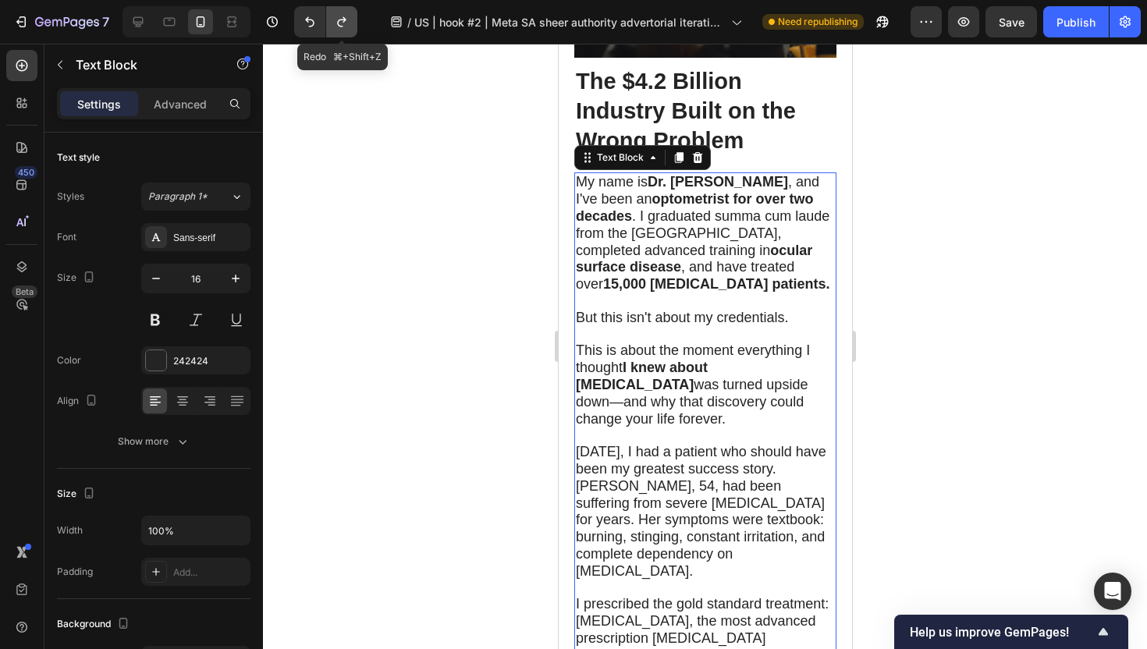
click at [348, 28] on icon "Undo/Redo" at bounding box center [342, 22] width 16 height 16
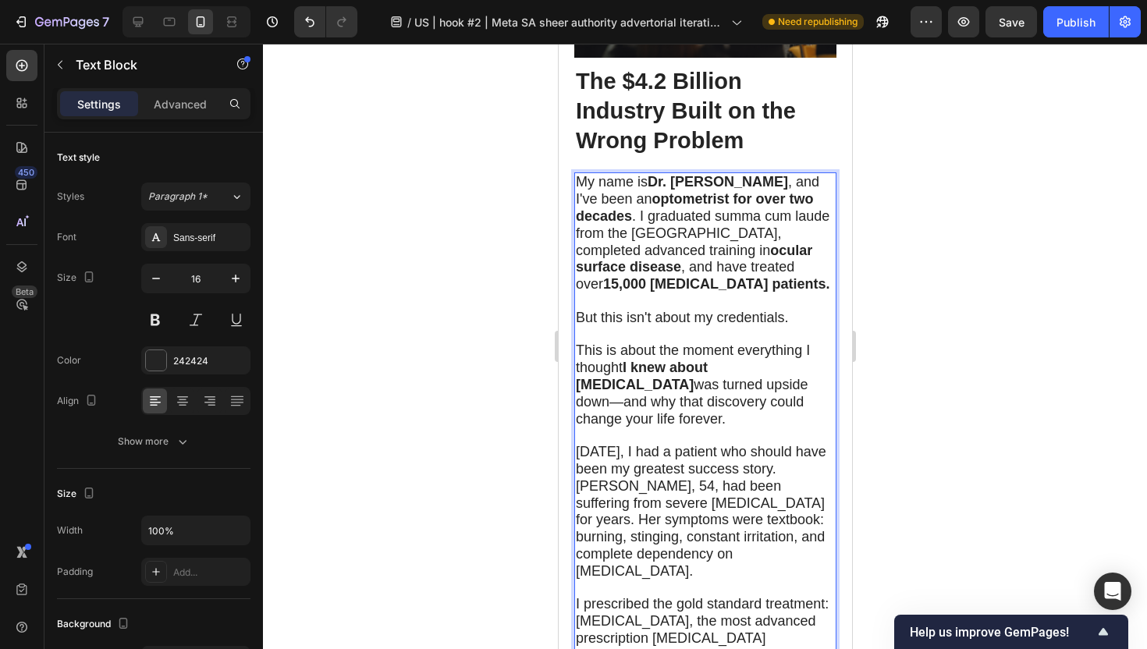
click at [661, 360] on strong "I knew about dry eyes" at bounding box center [641, 376] width 132 height 33
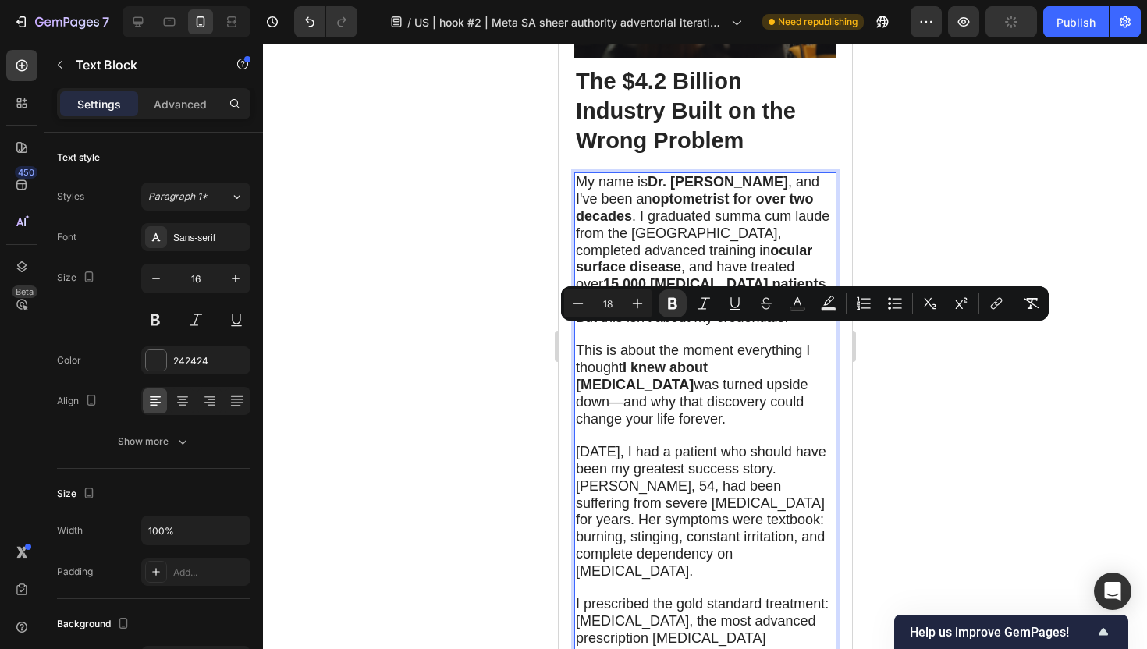
click at [707, 360] on strong "I knew about dry eyes" at bounding box center [641, 376] width 132 height 33
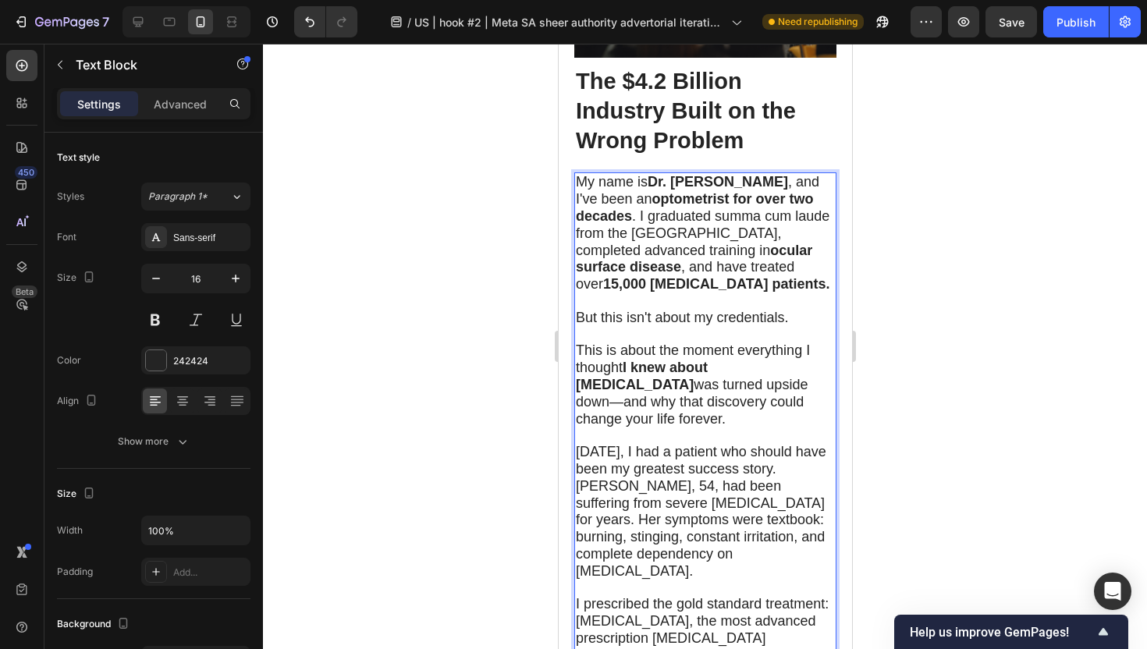
click at [665, 360] on strong "I knew about dry eyes" at bounding box center [641, 376] width 132 height 33
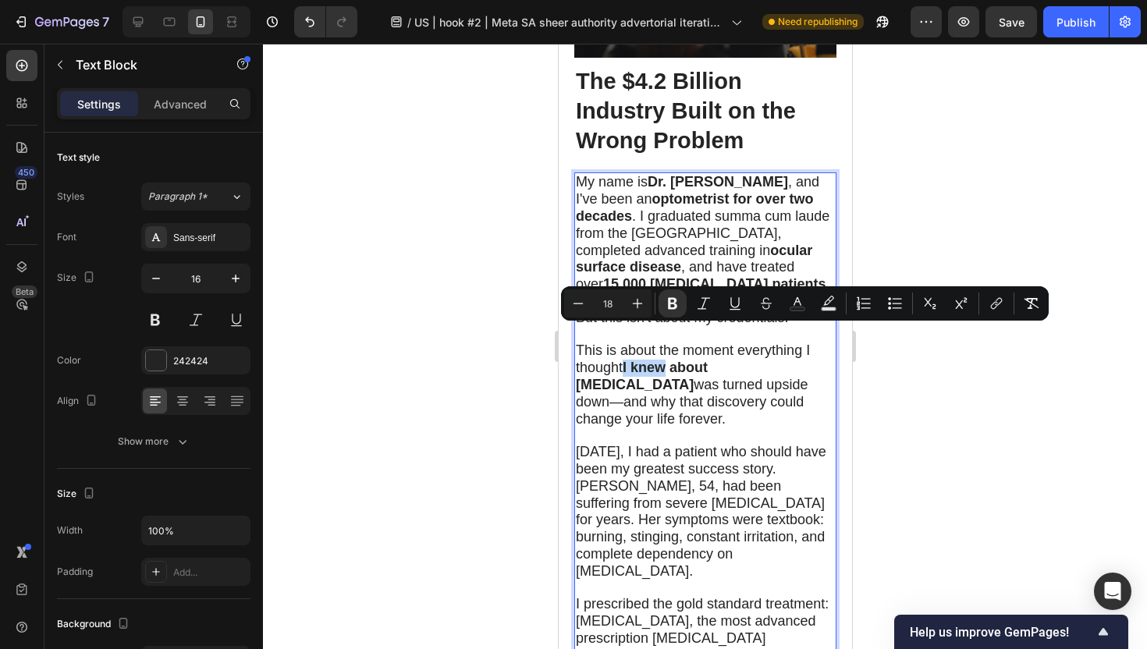
drag, startPoint x: 667, startPoint y: 336, endPoint x: 625, endPoint y: 335, distance: 42.2
click at [625, 342] on span "This is about the moment everything I thought I knew about dry eyes was turned …" at bounding box center [692, 383] width 234 height 83
click at [671, 303] on icon "Editor contextual toolbar" at bounding box center [672, 304] width 9 height 12
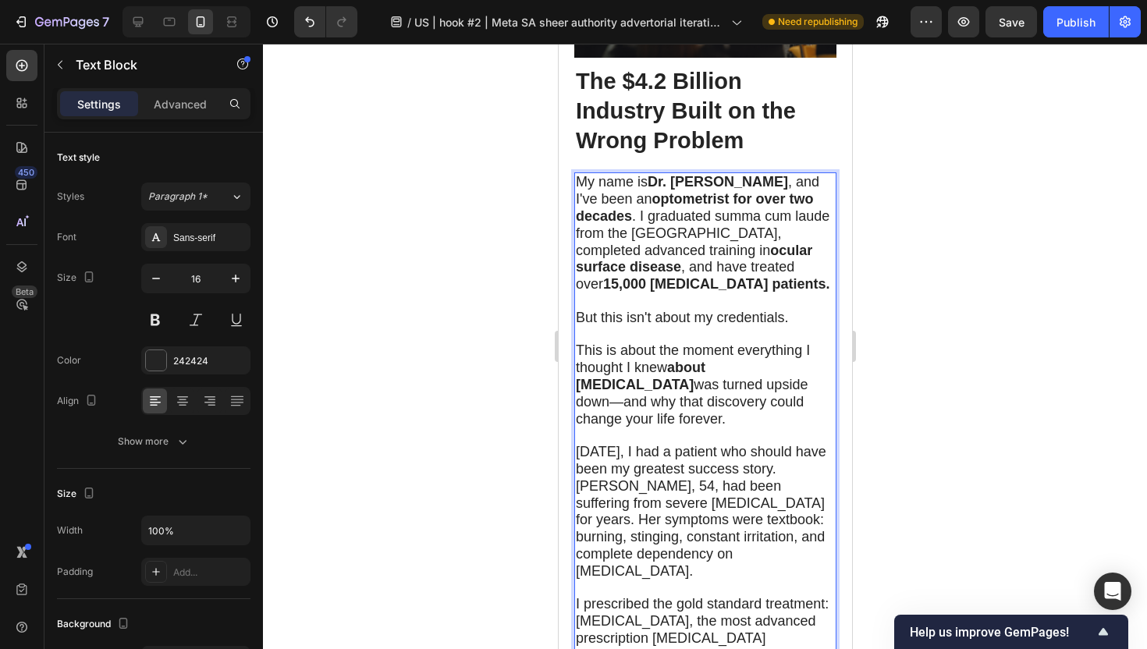
click at [689, 360] on strong "about dry eyes" at bounding box center [640, 376] width 130 height 33
click at [603, 342] on span "This is about the moment everything I thought I knew about dry eyes was turned …" at bounding box center [692, 383] width 234 height 83
click at [505, 403] on div at bounding box center [705, 346] width 884 height 605
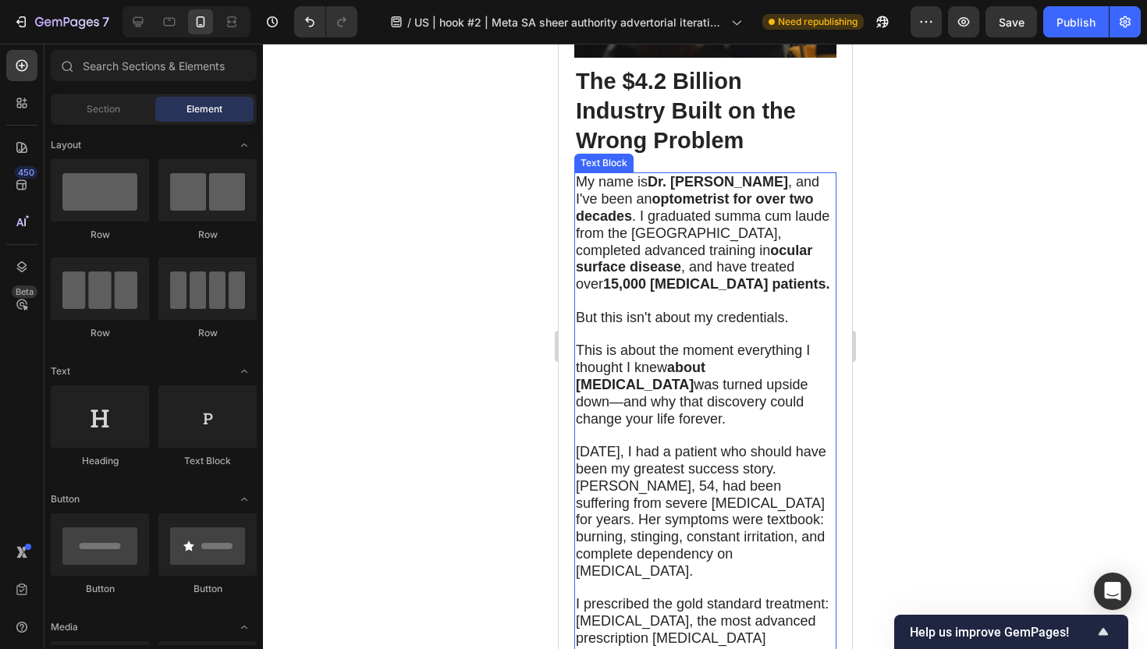
click at [695, 360] on strong "about dry eyes" at bounding box center [640, 376] width 130 height 33
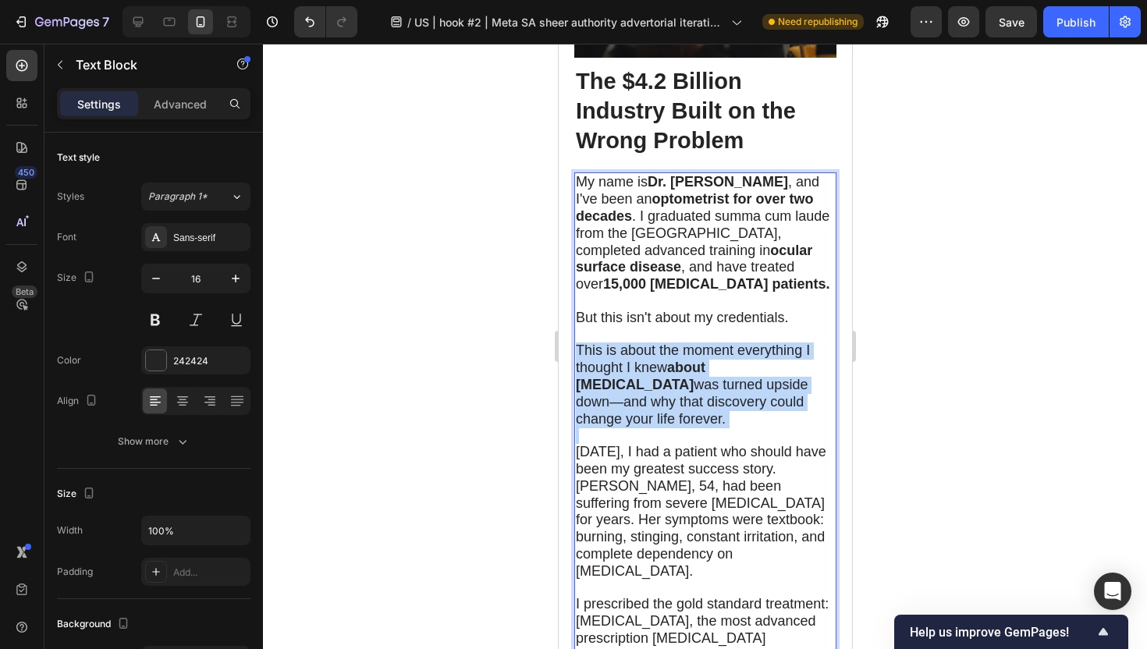
click at [695, 360] on strong "about dry eyes" at bounding box center [640, 376] width 130 height 33
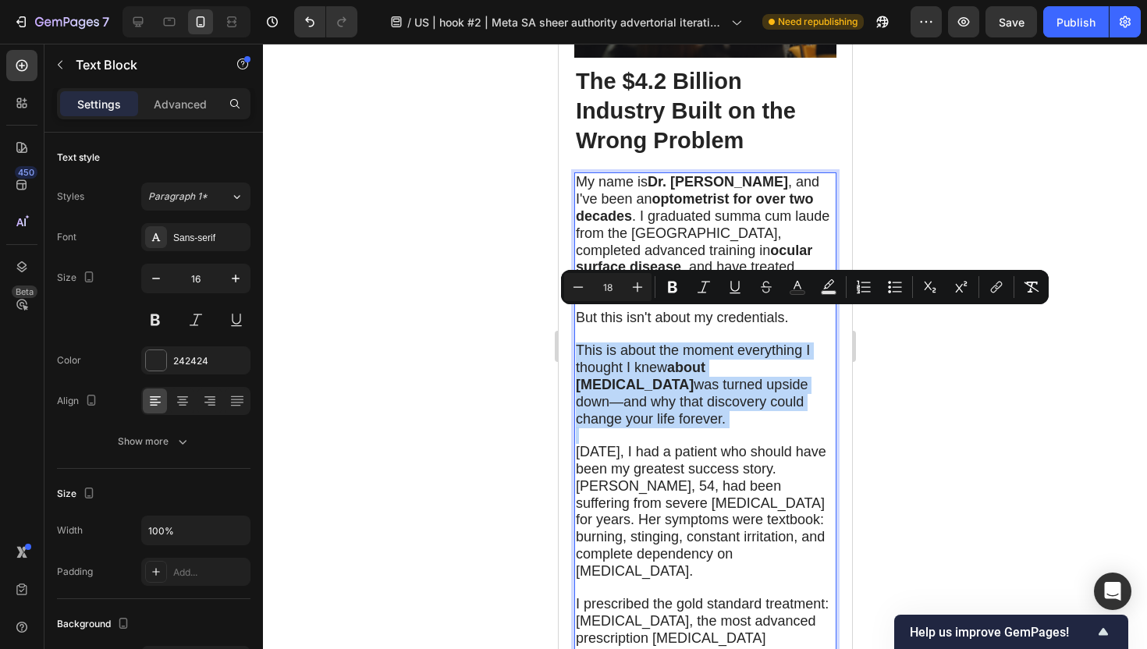
click at [695, 360] on strong "about dry eyes" at bounding box center [640, 376] width 130 height 33
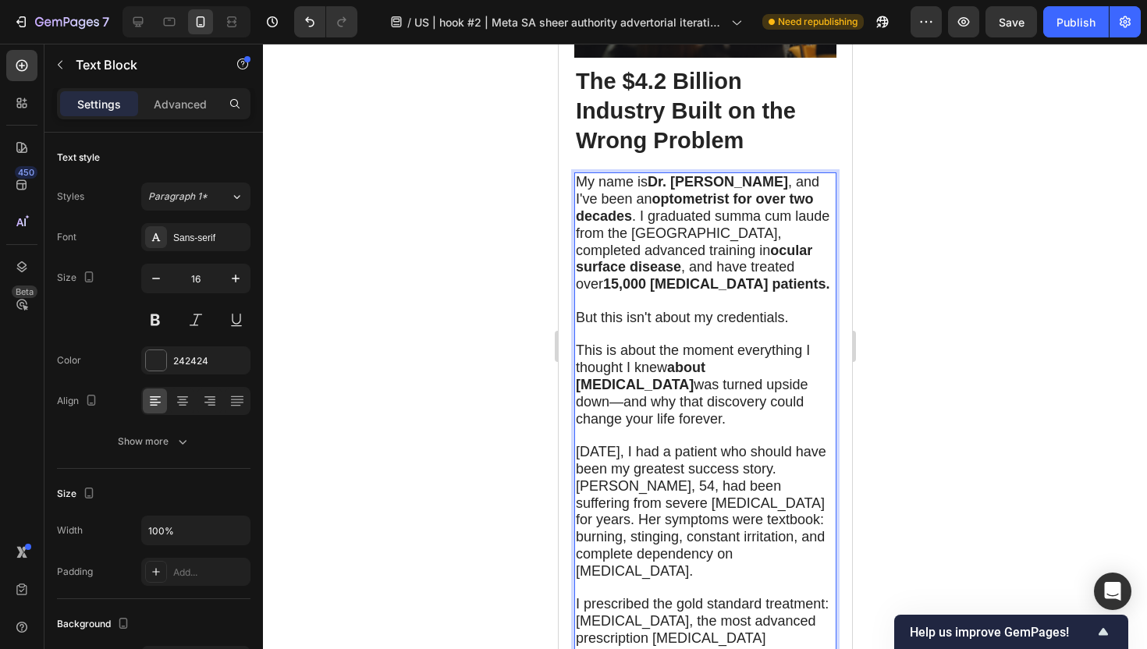
click at [694, 444] on span "[DATE], I had a patient who should have been my greatest success story. [PERSON…" at bounding box center [700, 511] width 250 height 135
click at [690, 360] on strong "about dry eyes" at bounding box center [640, 376] width 130 height 33
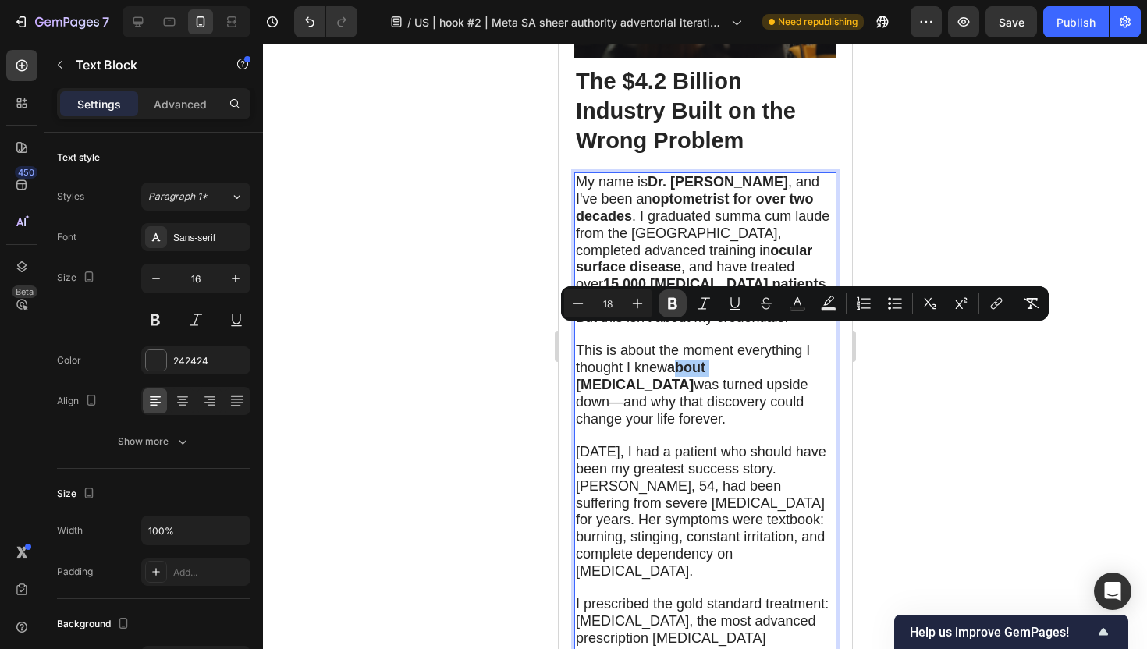
click at [666, 301] on icon "Editor contextual toolbar" at bounding box center [673, 304] width 16 height 16
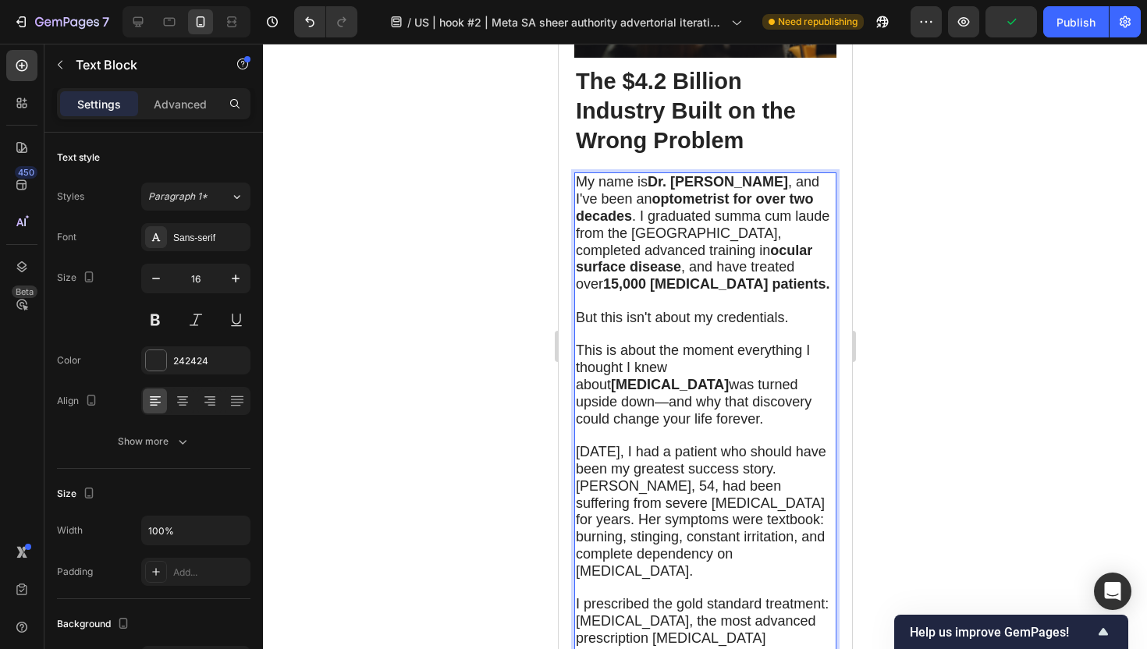
click at [769, 342] on span "This is about the moment everything I thought I knew about dry eyes was turned …" at bounding box center [693, 383] width 236 height 83
drag, startPoint x: 769, startPoint y: 335, endPoint x: 695, endPoint y: 352, distance: 76.1
click at [695, 352] on span "This is about the moment everything I thought I knew about dry eyes was turned …" at bounding box center [693, 383] width 236 height 83
drag, startPoint x: 18, startPoint y: 328, endPoint x: 448, endPoint y: 388, distance: 433.9
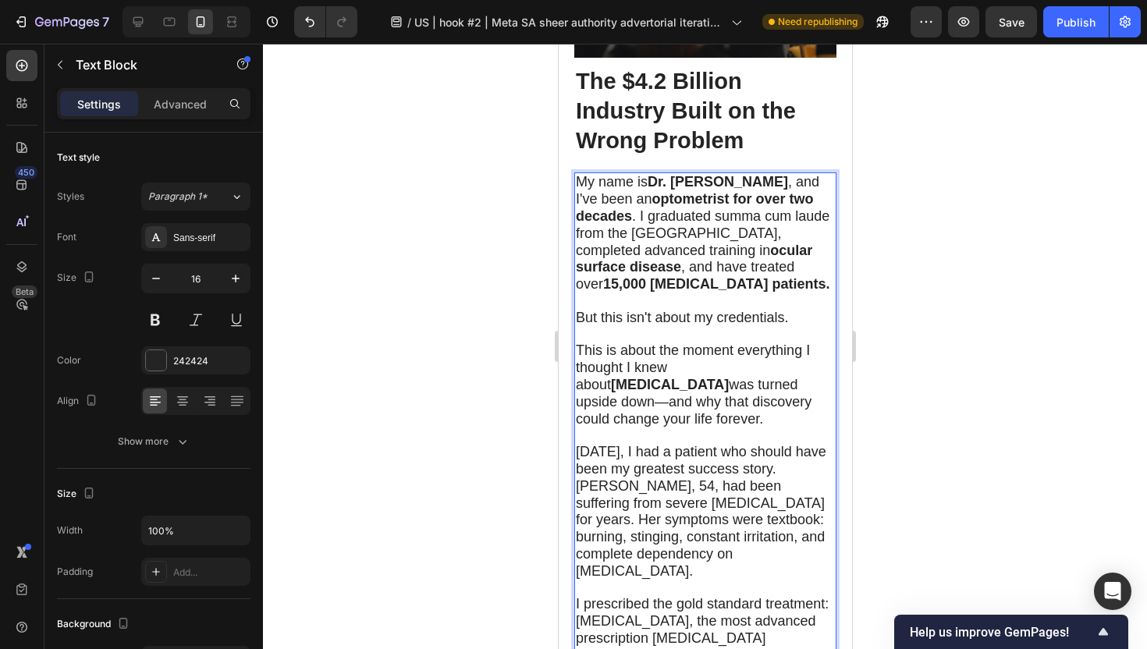
click at [448, 388] on div at bounding box center [705, 346] width 884 height 605
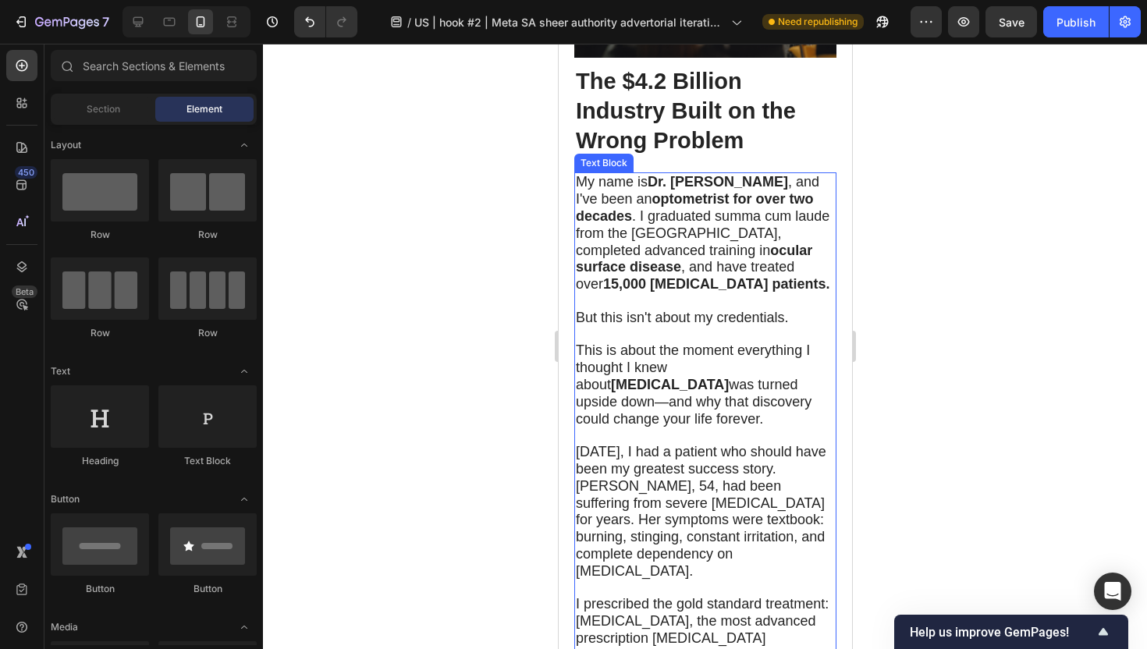
click at [771, 342] on span "This is about the moment everything I thought I knew about dry eyes was turned …" at bounding box center [693, 383] width 236 height 83
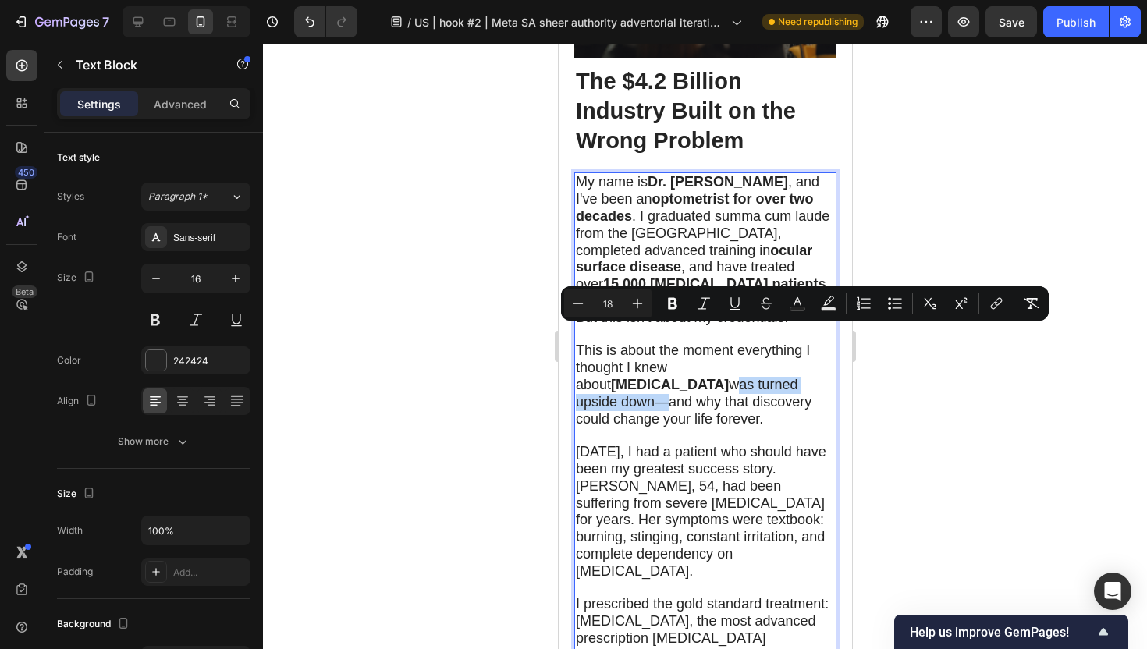
drag, startPoint x: 771, startPoint y: 335, endPoint x: 697, endPoint y: 351, distance: 75.0
click at [676, 305] on icon "Editor contextual toolbar" at bounding box center [672, 304] width 9 height 12
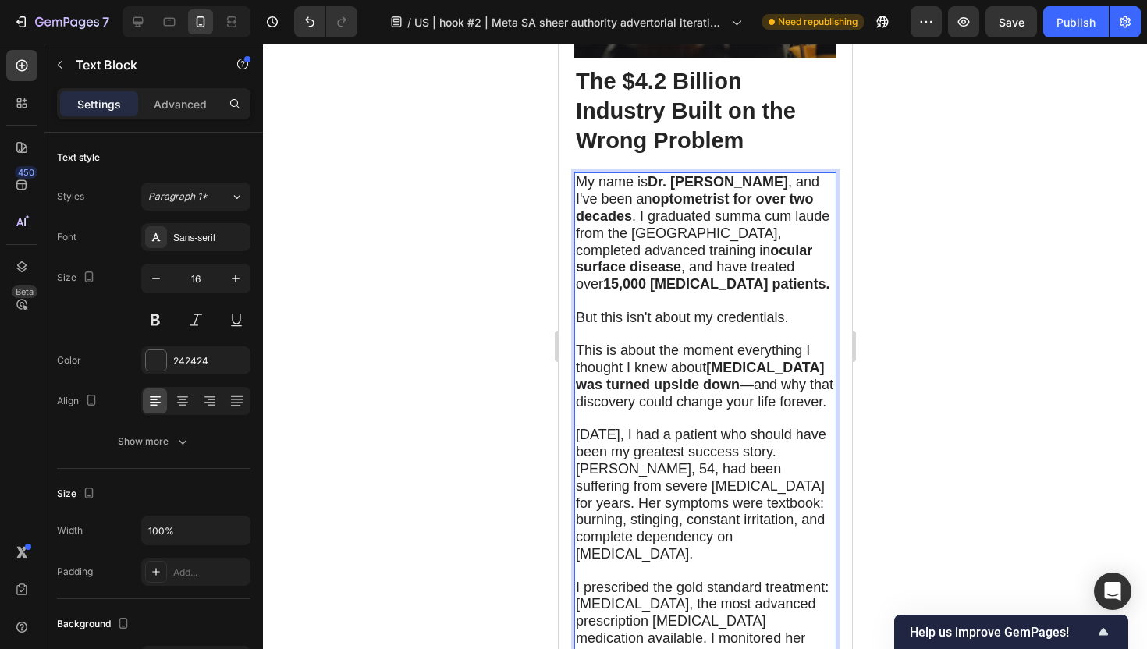
click at [740, 370] on span "This is about the moment everything I thought I knew about dry eyes was turned …" at bounding box center [703, 375] width 257 height 66
drag, startPoint x: 674, startPoint y: 371, endPoint x: 826, endPoint y: 371, distance: 152.1
click at [826, 371] on p "This is about the moment everything I thought I knew about dry eyes was turned …" at bounding box center [704, 376] width 259 height 68
click at [768, 444] on span "[DATE], I had a patient who should have been my greatest success story. [PERSON…" at bounding box center [700, 494] width 250 height 135
click at [951, 406] on div at bounding box center [705, 346] width 884 height 605
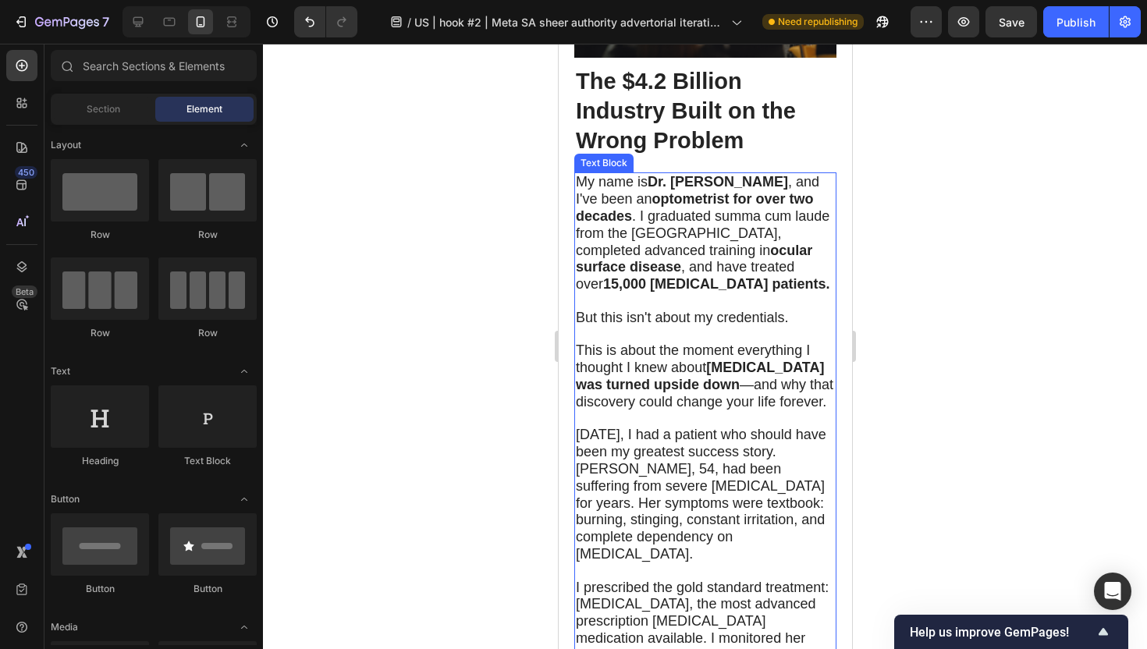
click at [732, 372] on span "This is about the moment everything I thought I knew about dry eyes was turned …" at bounding box center [703, 375] width 257 height 66
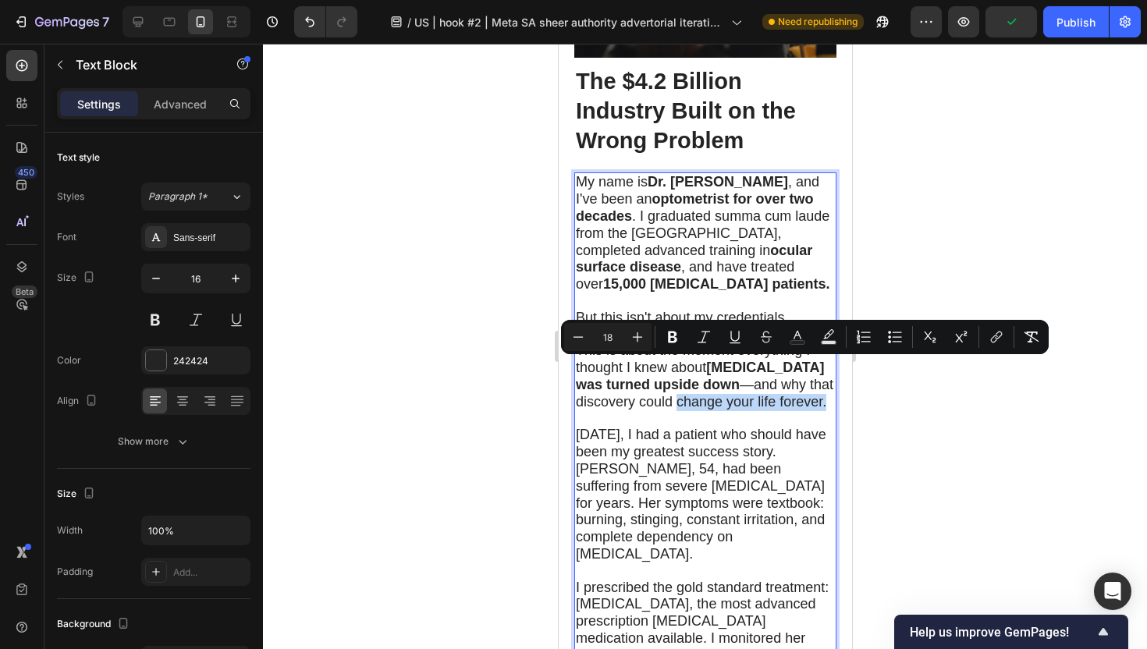
drag, startPoint x: 676, startPoint y: 370, endPoint x: 830, endPoint y: 370, distance: 154.5
click at [674, 340] on icon "Editor contextual toolbar" at bounding box center [672, 338] width 9 height 12
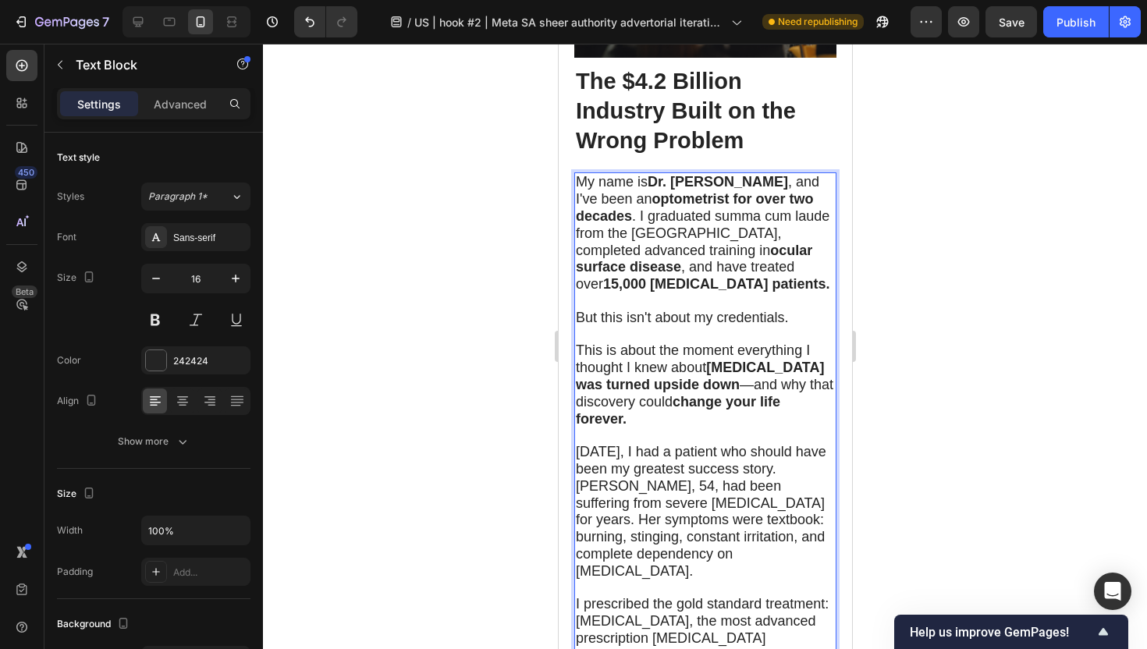
click at [419, 424] on div at bounding box center [705, 346] width 884 height 605
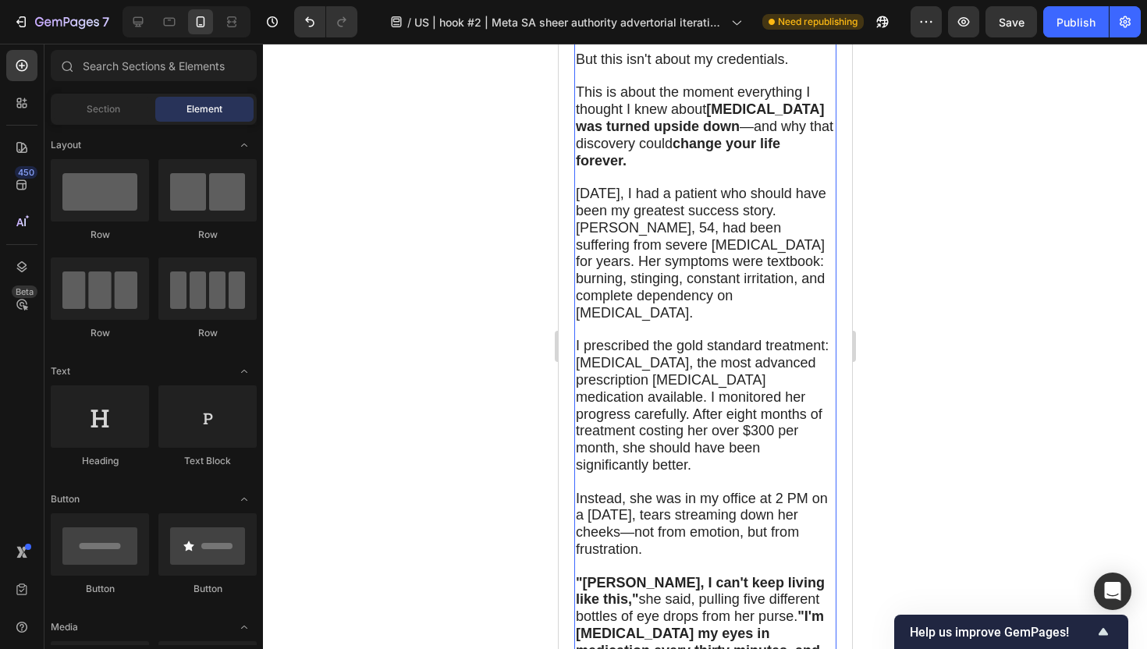
scroll to position [1611, 0]
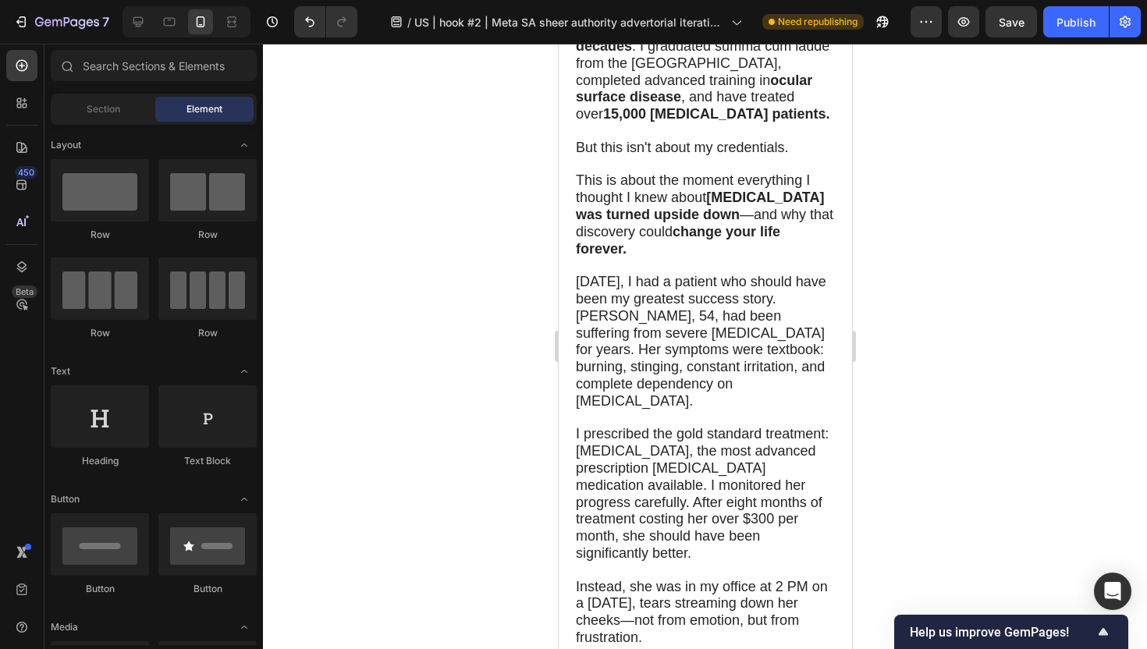
click at [889, 261] on div at bounding box center [705, 346] width 884 height 605
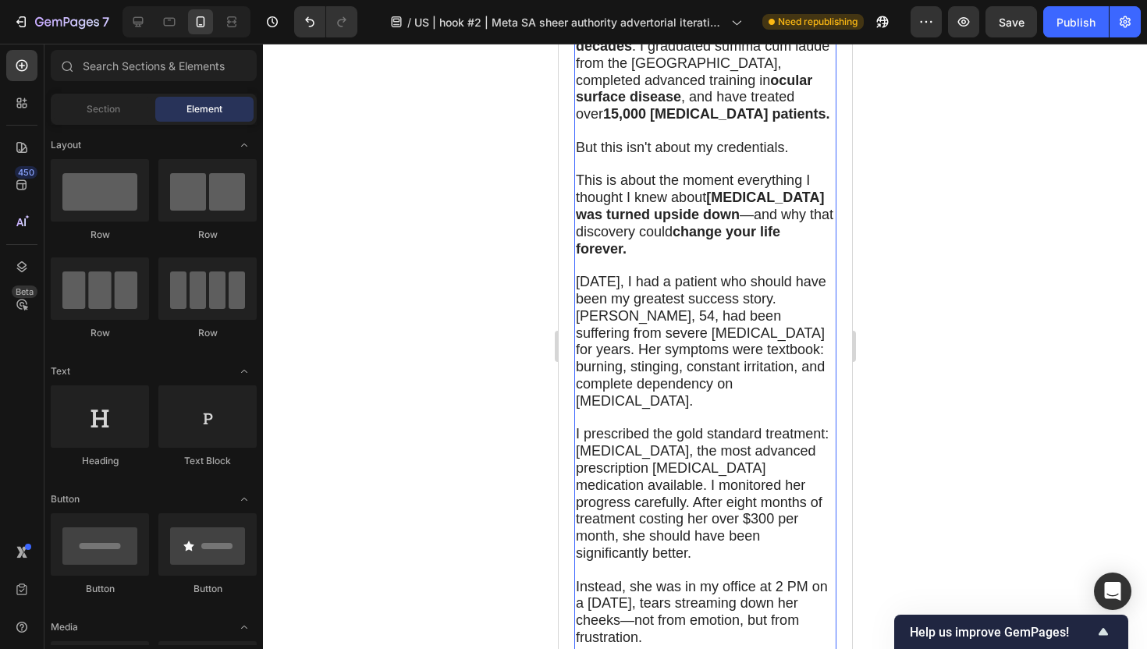
click at [751, 274] on span "[DATE], I had a patient who should have been my greatest success story. [PERSON…" at bounding box center [700, 341] width 250 height 135
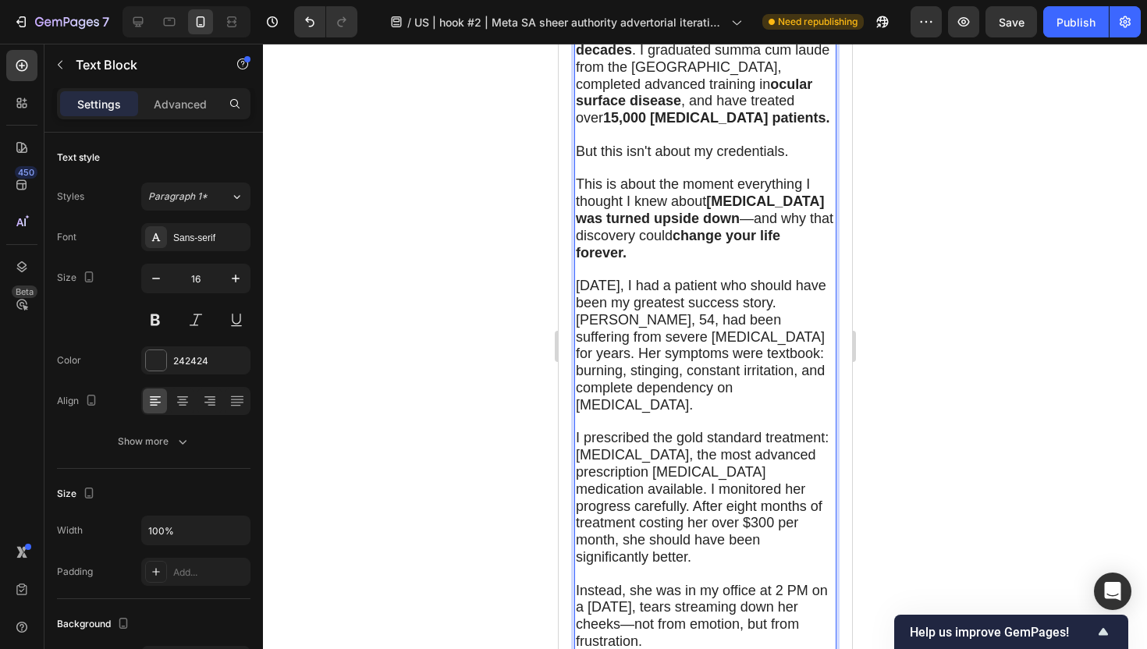
scroll to position [1585, 0]
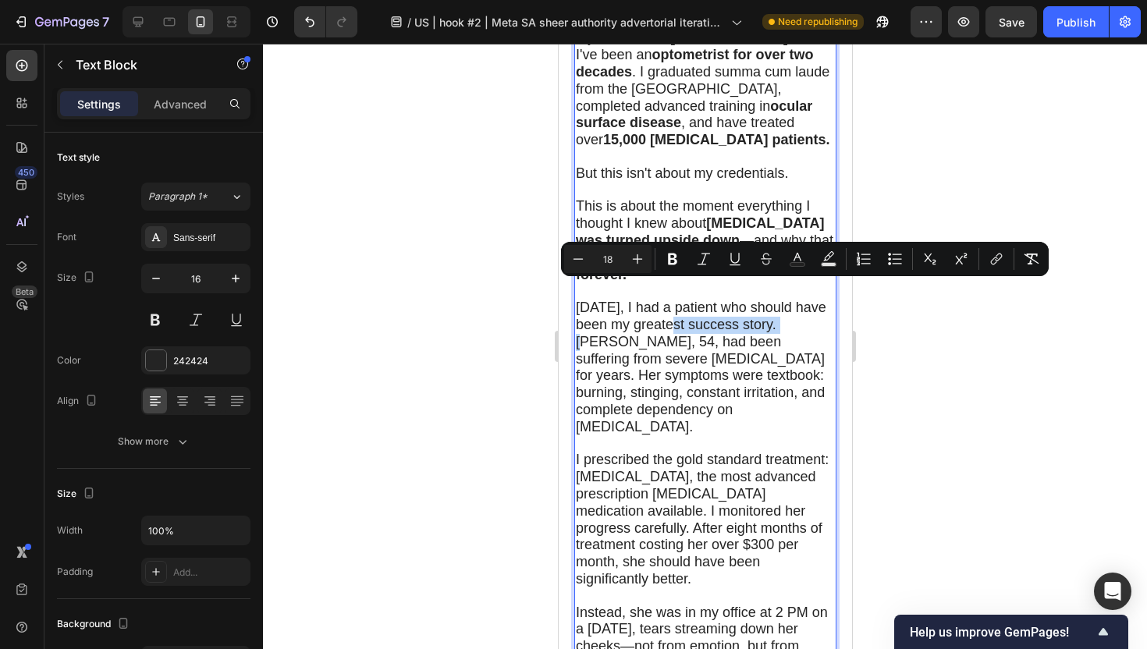
drag, startPoint x: 693, startPoint y: 290, endPoint x: 819, endPoint y: 285, distance: 126.5
click at [819, 300] on p "[DATE], I had a patient who should have been my greatest success story. [PERSON…" at bounding box center [704, 368] width 259 height 136
click at [669, 257] on icon "Editor contextual toolbar" at bounding box center [672, 260] width 9 height 12
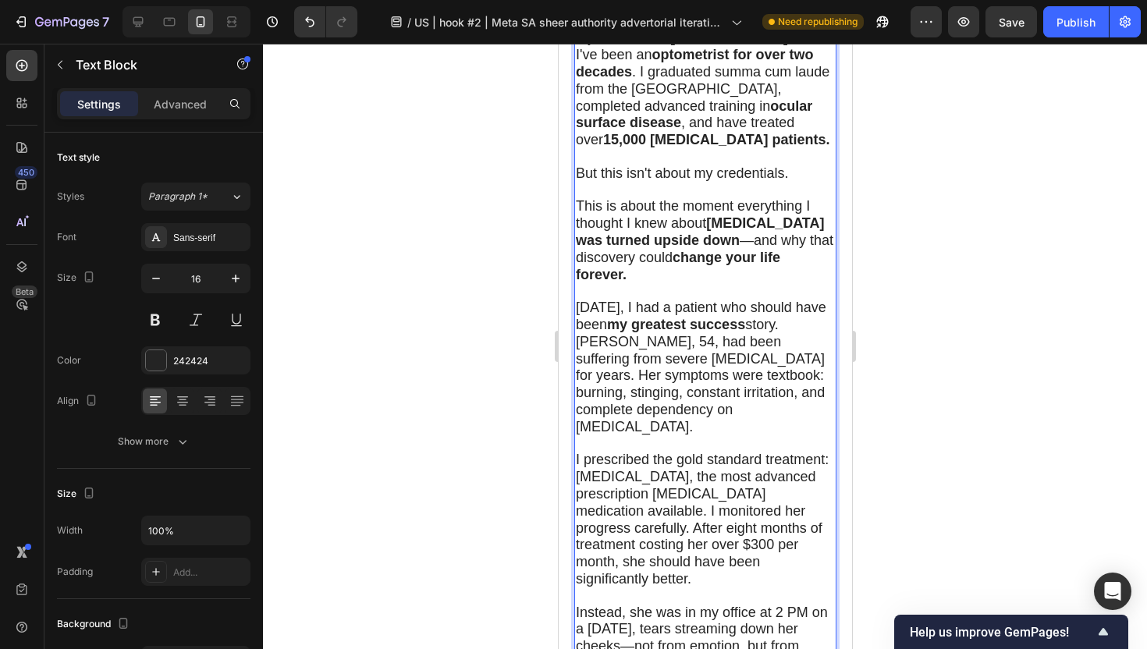
click at [451, 409] on div at bounding box center [705, 346] width 884 height 605
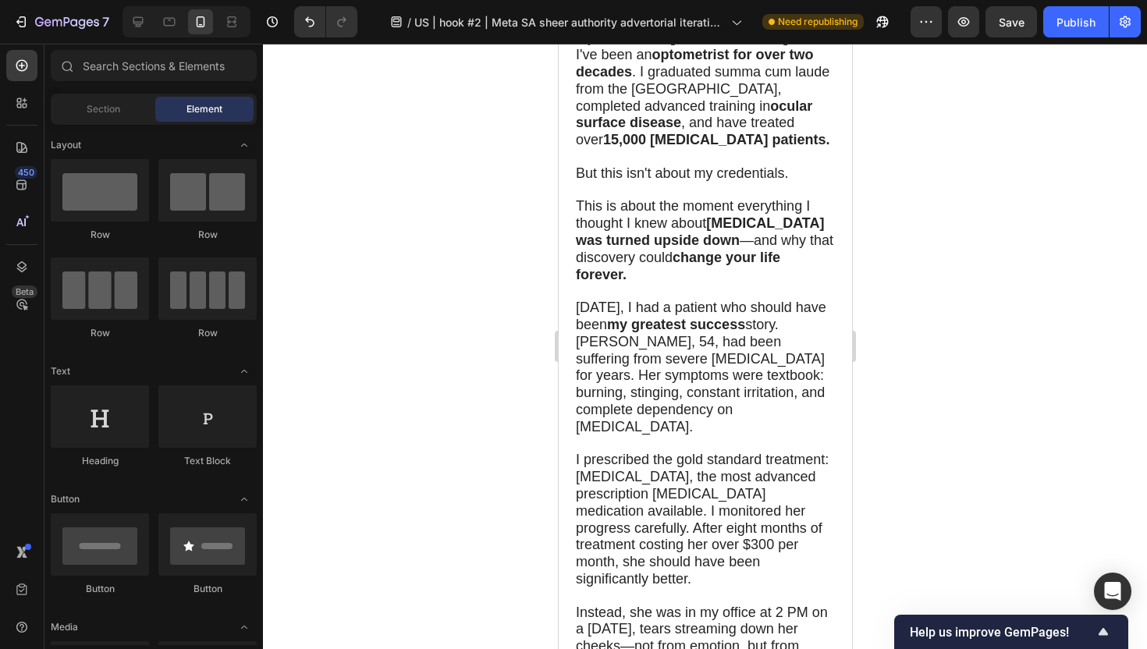
click at [916, 424] on div at bounding box center [705, 346] width 884 height 605
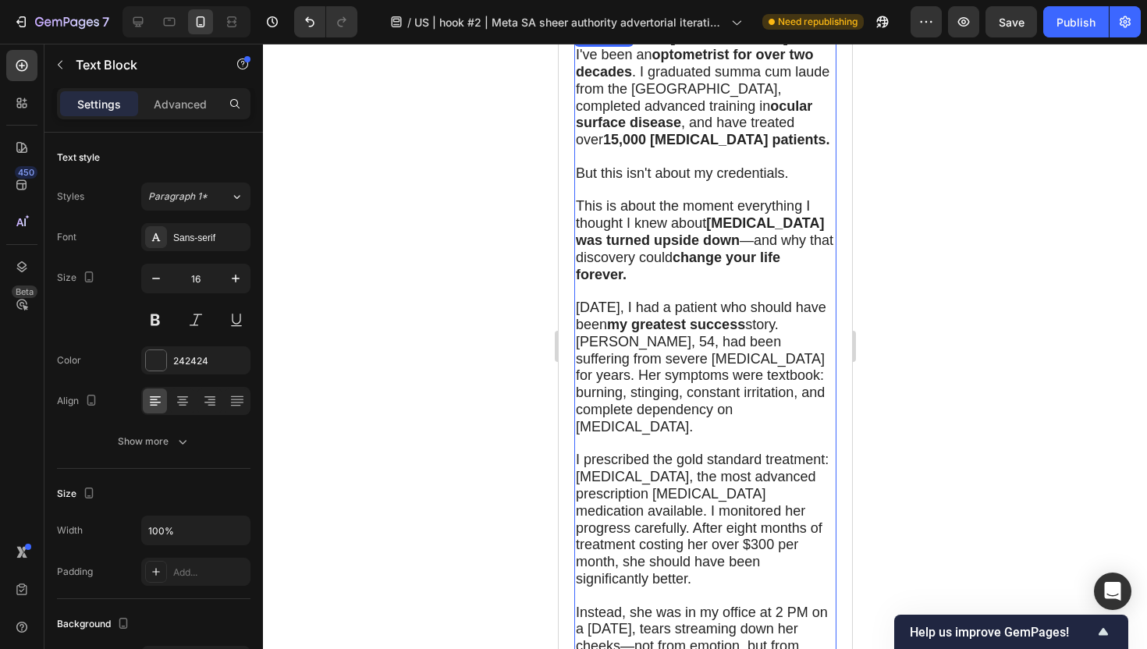
click at [661, 321] on span "Three years ago, I had a patient who should have been my greatest success story…" at bounding box center [700, 367] width 250 height 135
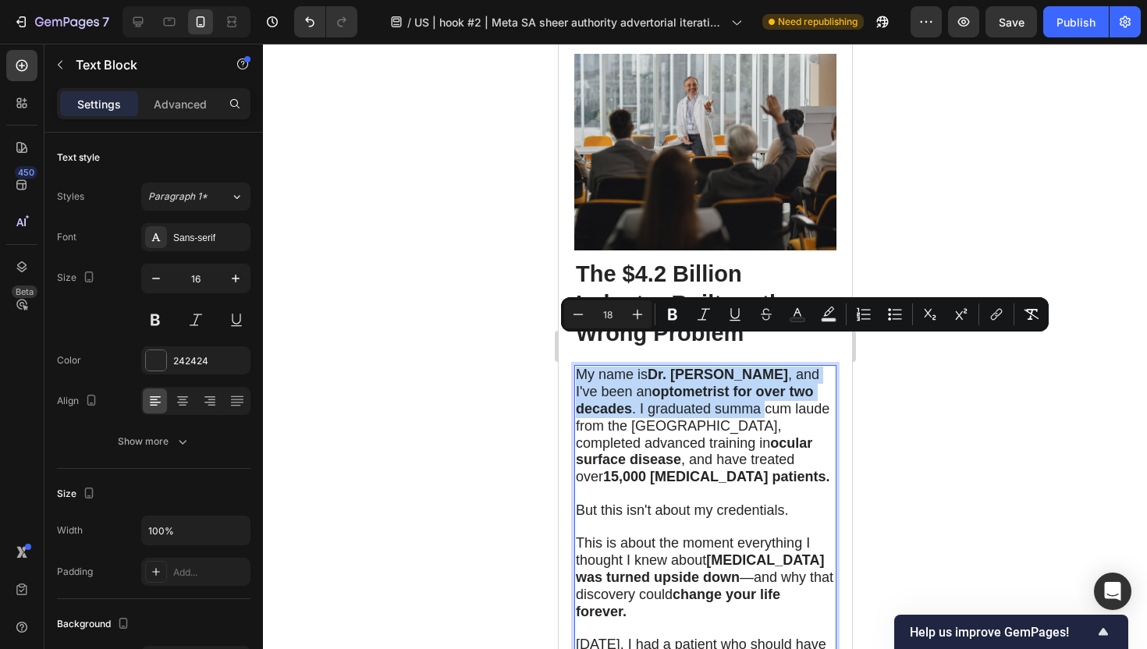
click at [753, 387] on span "My name is Dr. Michael Chen , and I've been an optometrist for over two decades…" at bounding box center [702, 426] width 254 height 118
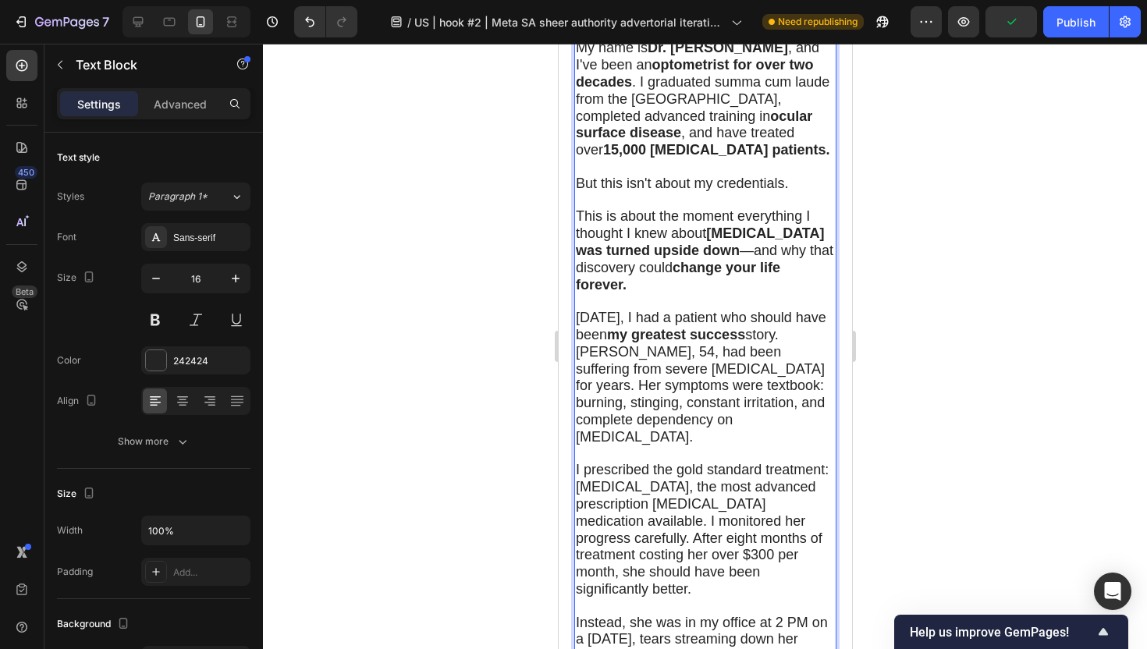
scroll to position [1535, 0]
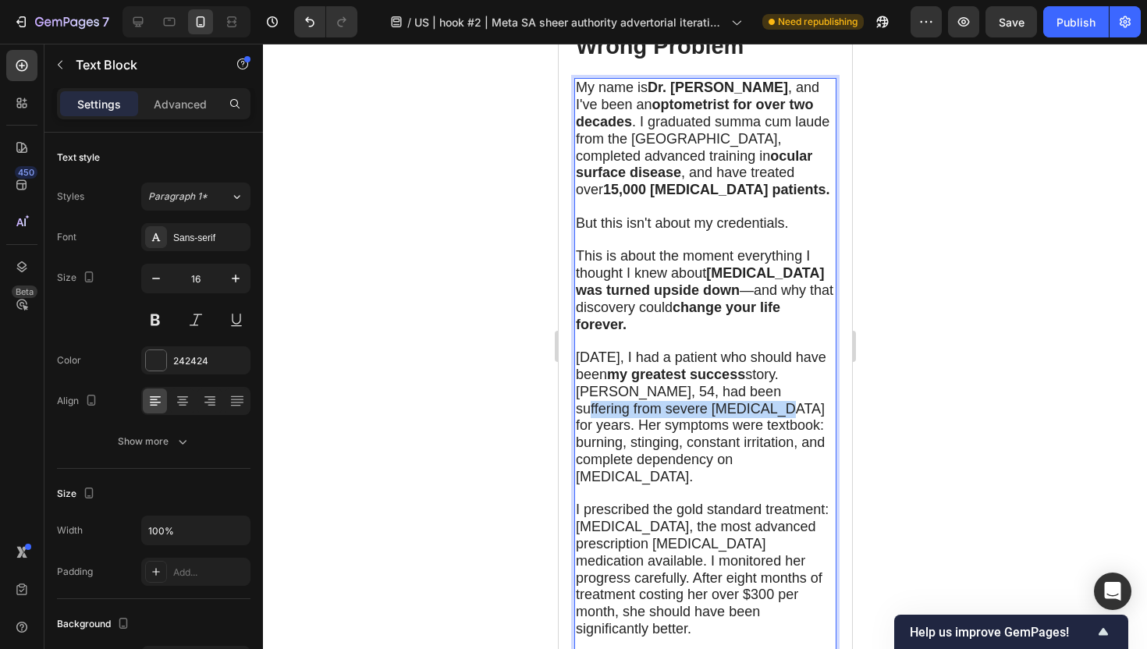
drag, startPoint x: 765, startPoint y: 376, endPoint x: 577, endPoint y: 378, distance: 187.2
click at [577, 378] on span "Three years ago, I had a patient who should have been my greatest success story…" at bounding box center [700, 417] width 250 height 135
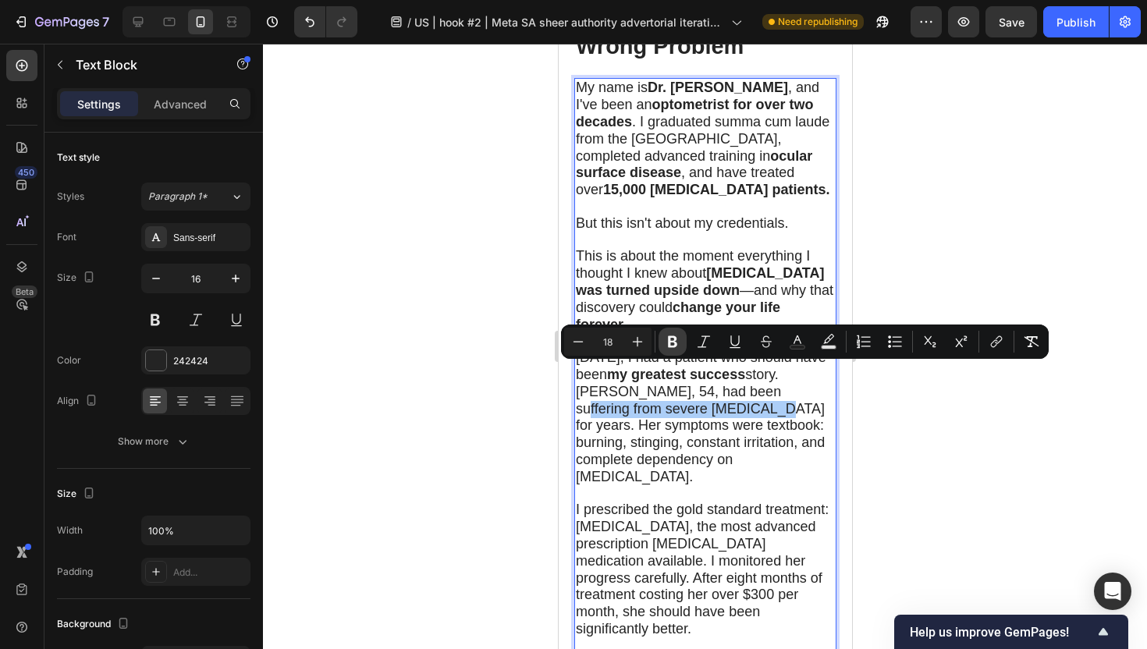
click at [674, 348] on icon "Editor contextual toolbar" at bounding box center [673, 342] width 16 height 16
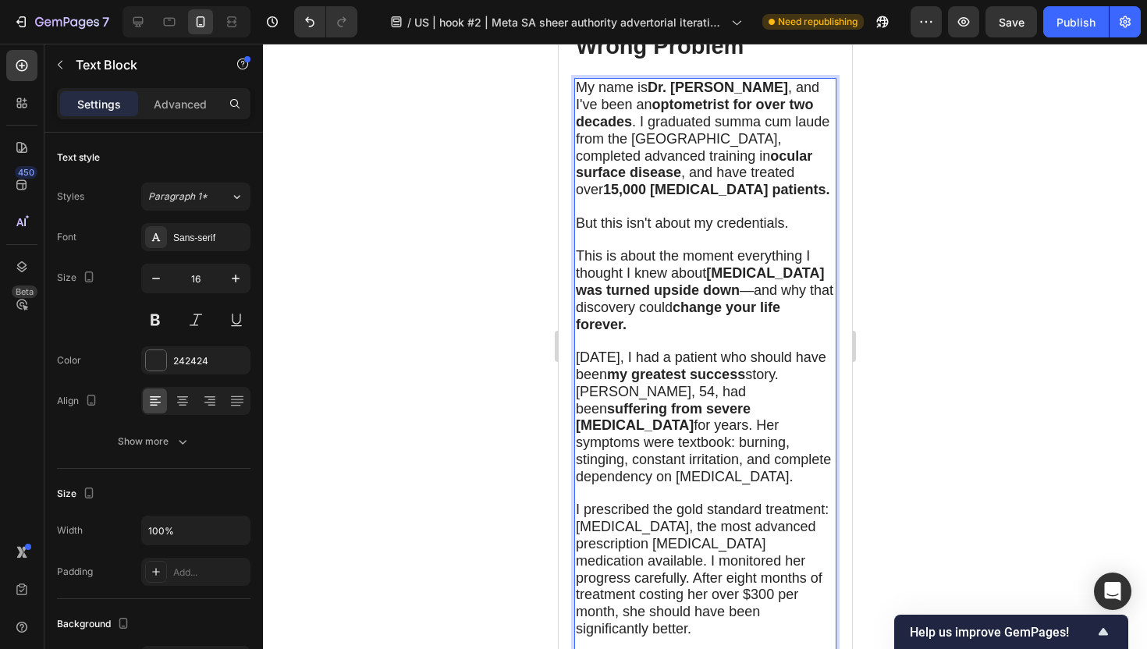
click at [395, 428] on div at bounding box center [705, 346] width 884 height 605
click at [594, 393] on span "Three years ago, I had a patient who should have been my greatest success story…" at bounding box center [702, 417] width 255 height 135
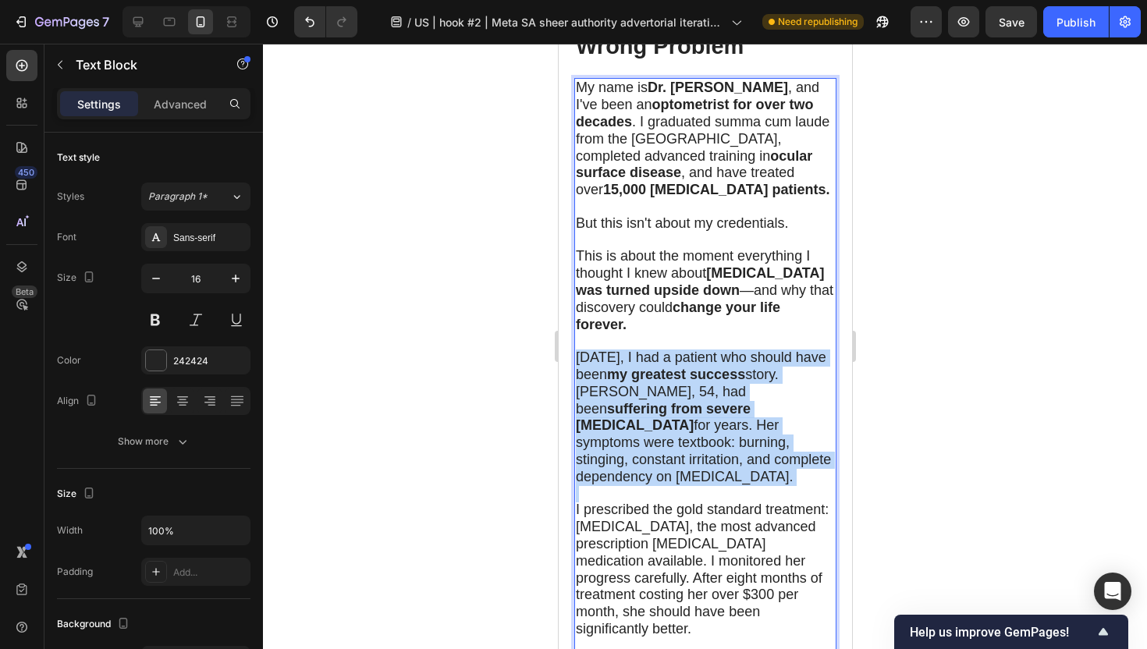
click at [594, 393] on span "Three years ago, I had a patient who should have been my greatest success story…" at bounding box center [702, 417] width 255 height 135
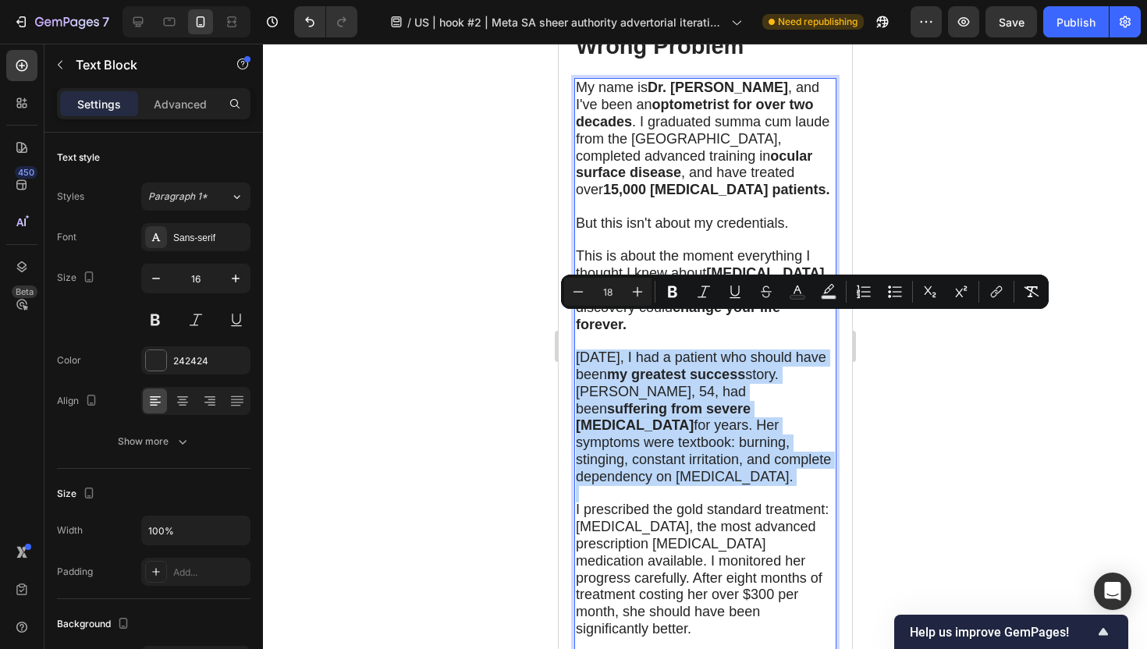
click at [594, 393] on span "Three years ago, I had a patient who should have been my greatest success story…" at bounding box center [702, 417] width 255 height 135
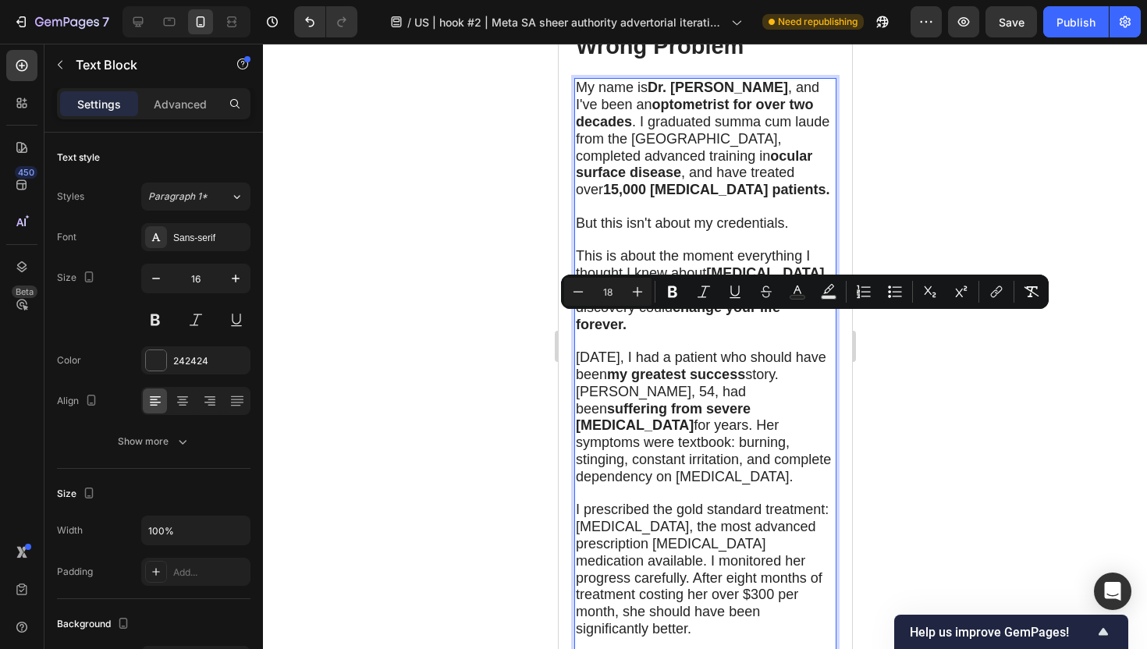
click at [637, 533] on span "I prescribed the gold standard treatment: [MEDICAL_DATA], the most advanced pre…" at bounding box center [701, 569] width 253 height 135
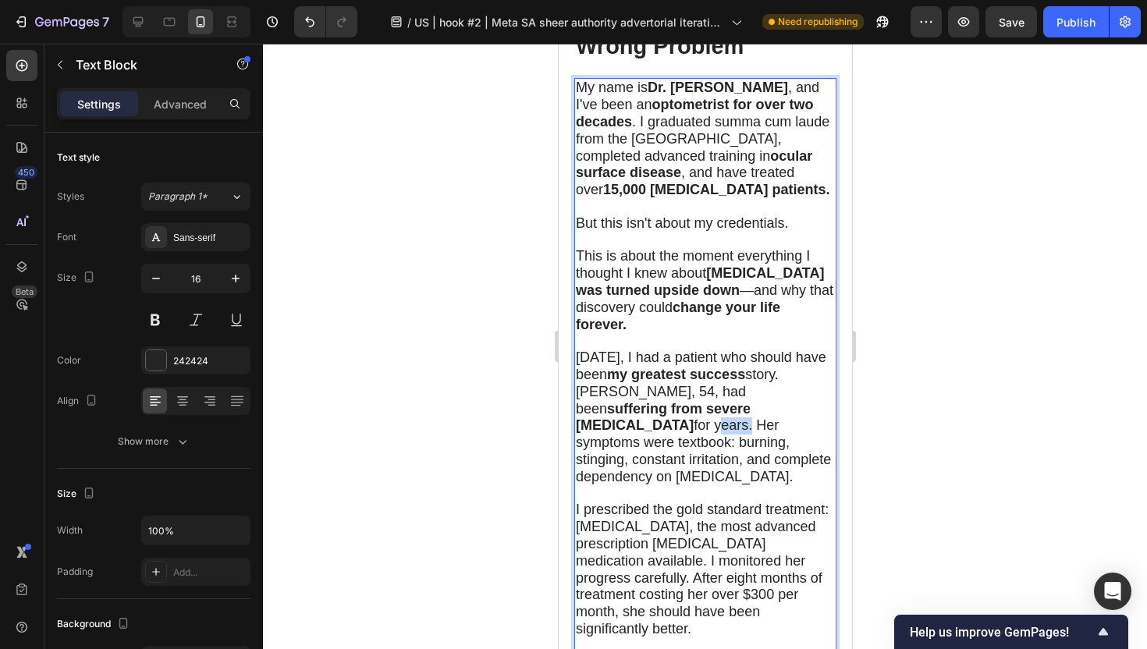
drag, startPoint x: 611, startPoint y: 393, endPoint x: 577, endPoint y: 393, distance: 34.3
click at [577, 392] on span "Three years ago, I had a patient who should have been my greatest success story…" at bounding box center [702, 417] width 255 height 135
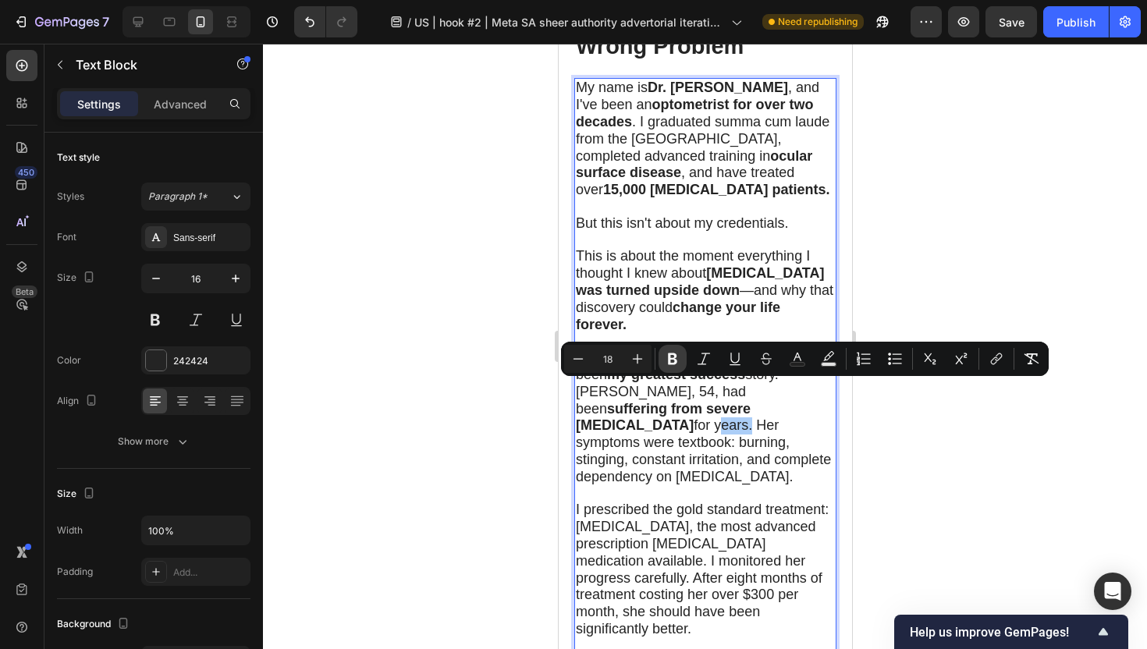
click at [663, 360] on button "Bold" at bounding box center [672, 359] width 28 height 28
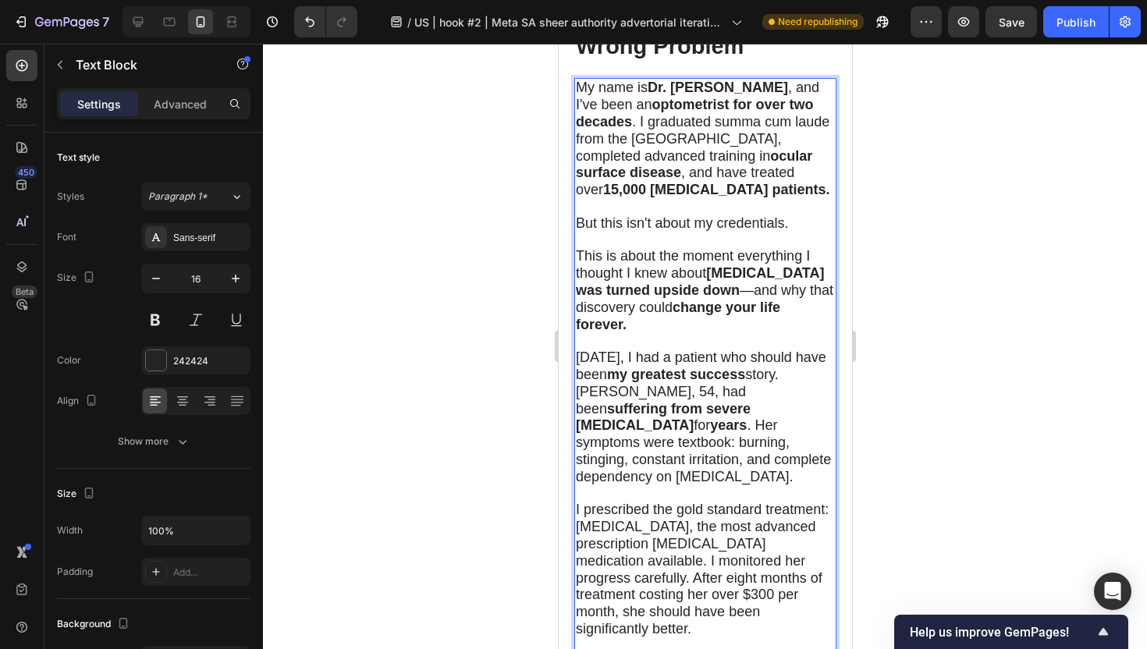
click at [384, 472] on div at bounding box center [705, 346] width 884 height 605
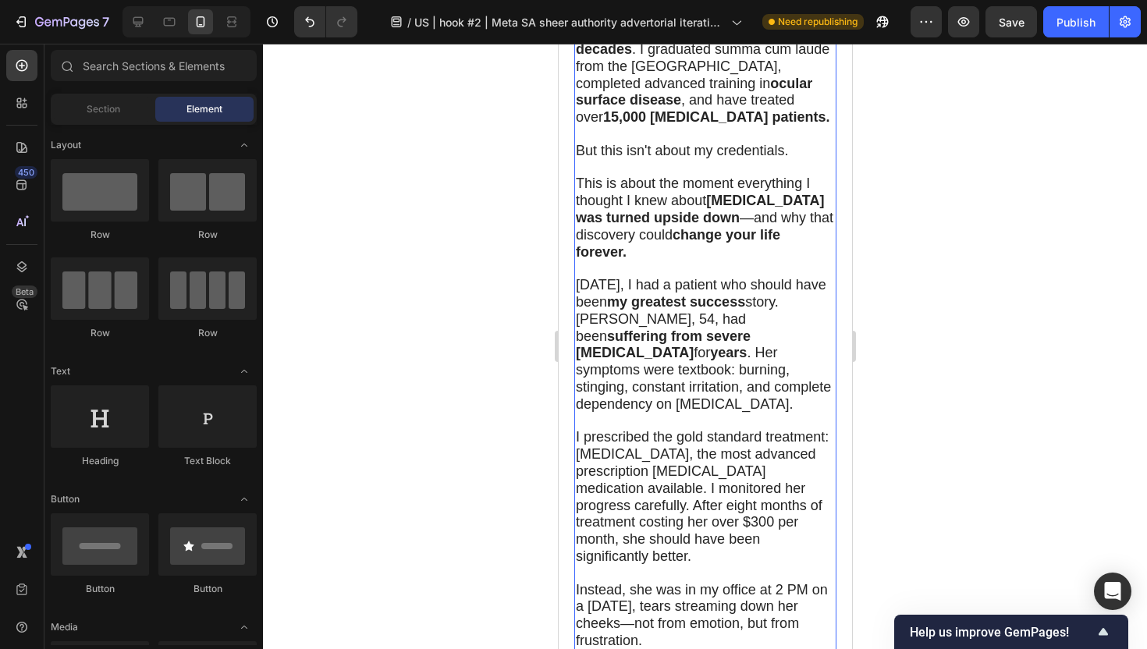
scroll to position [1609, 0]
click at [676, 428] on span "I prescribed the gold standard treatment: [MEDICAL_DATA], the most advanced pre…" at bounding box center [701, 495] width 253 height 135
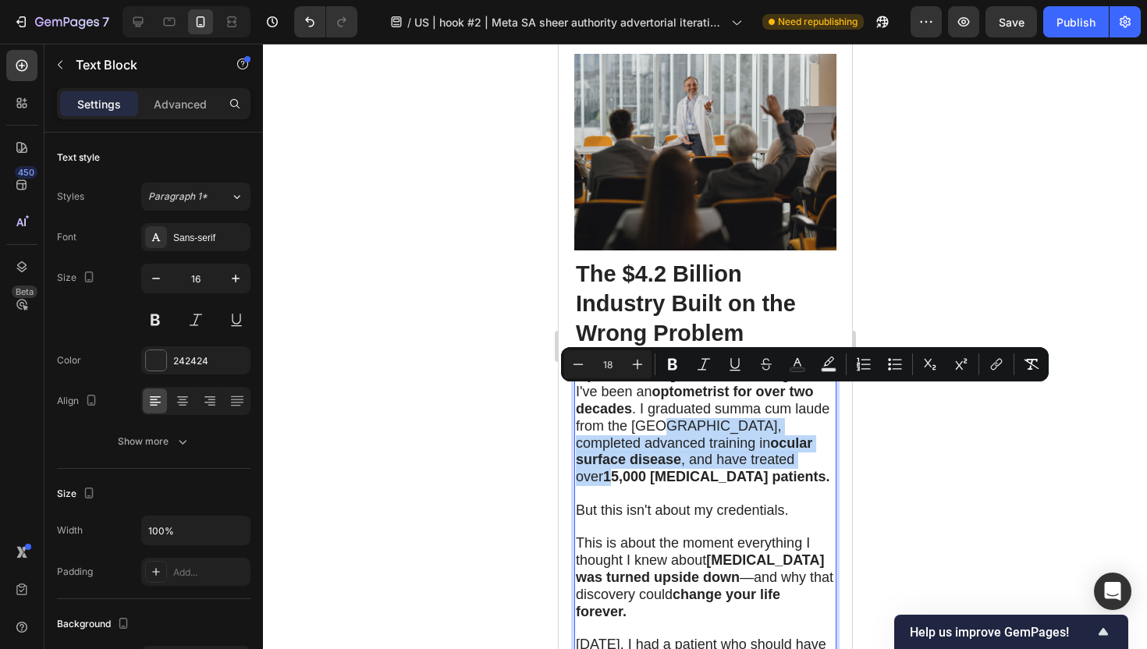
click at [660, 469] on strong "15,000 dry eye patients." at bounding box center [715, 477] width 226 height 16
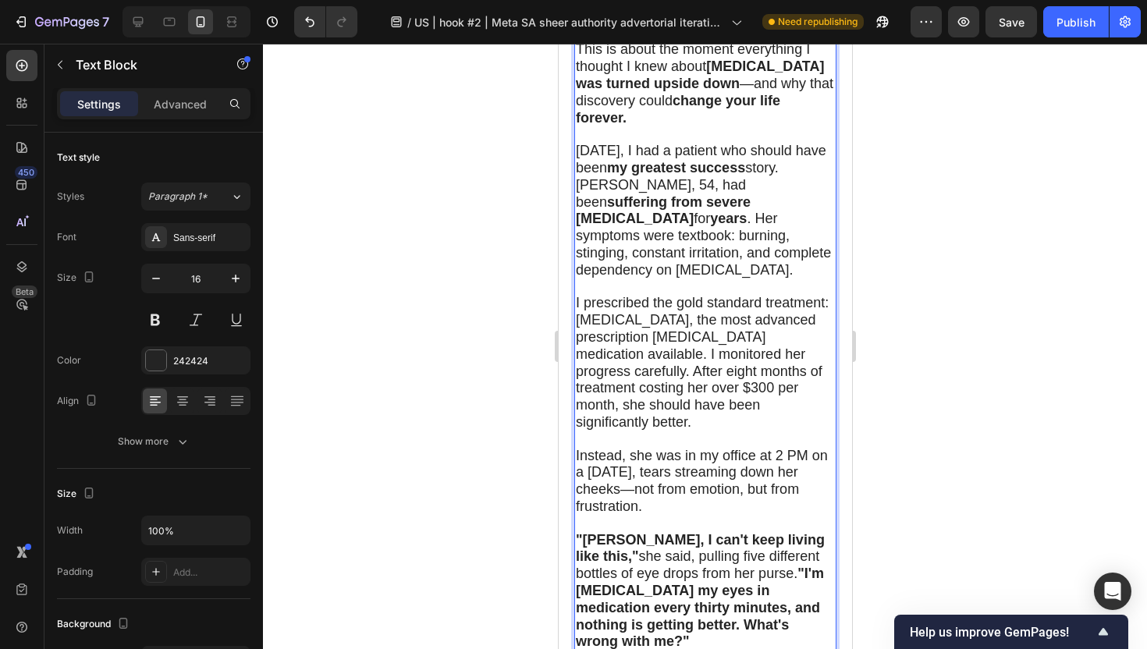
scroll to position [1793, 0]
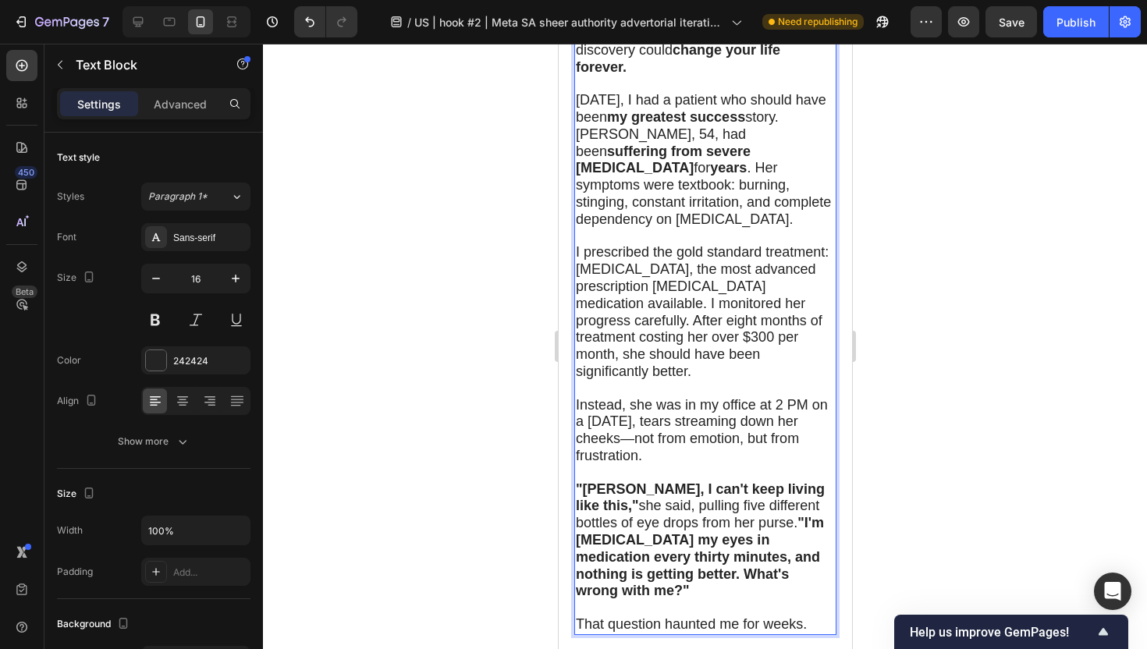
click at [660, 481] on span ""Dr. Chen, I can't keep living like this," she said, pulling five different bot…" at bounding box center [699, 540] width 249 height 118
click at [1029, 271] on div at bounding box center [705, 346] width 884 height 605
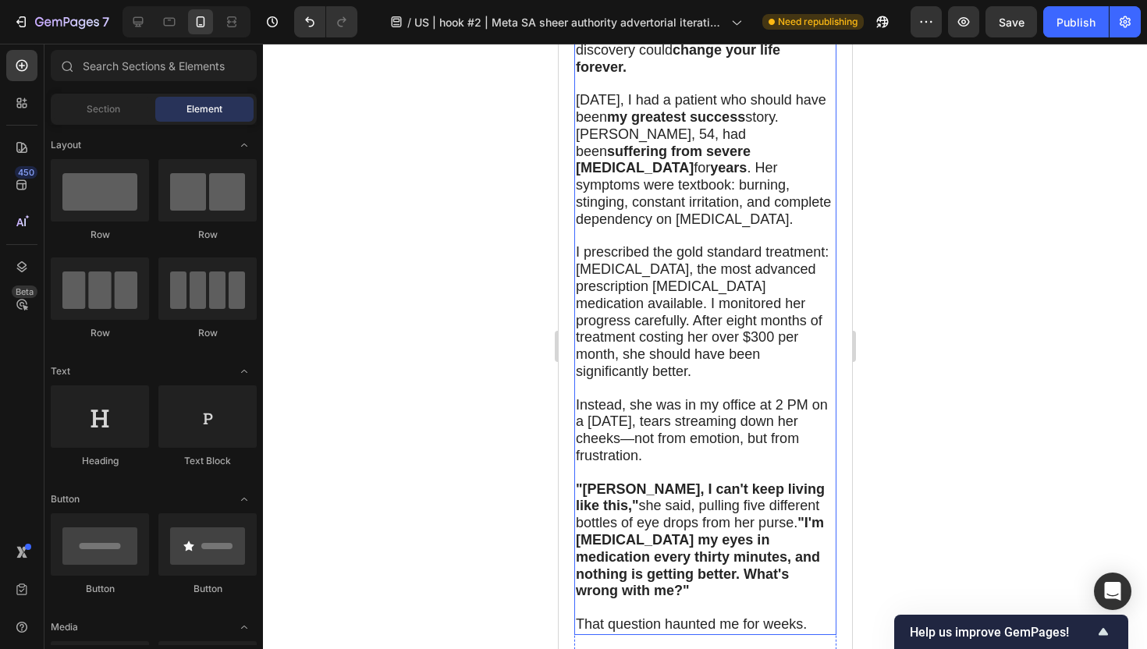
click at [714, 244] on span "I prescribed the gold standard treatment: [MEDICAL_DATA], the most advanced pre…" at bounding box center [701, 311] width 253 height 135
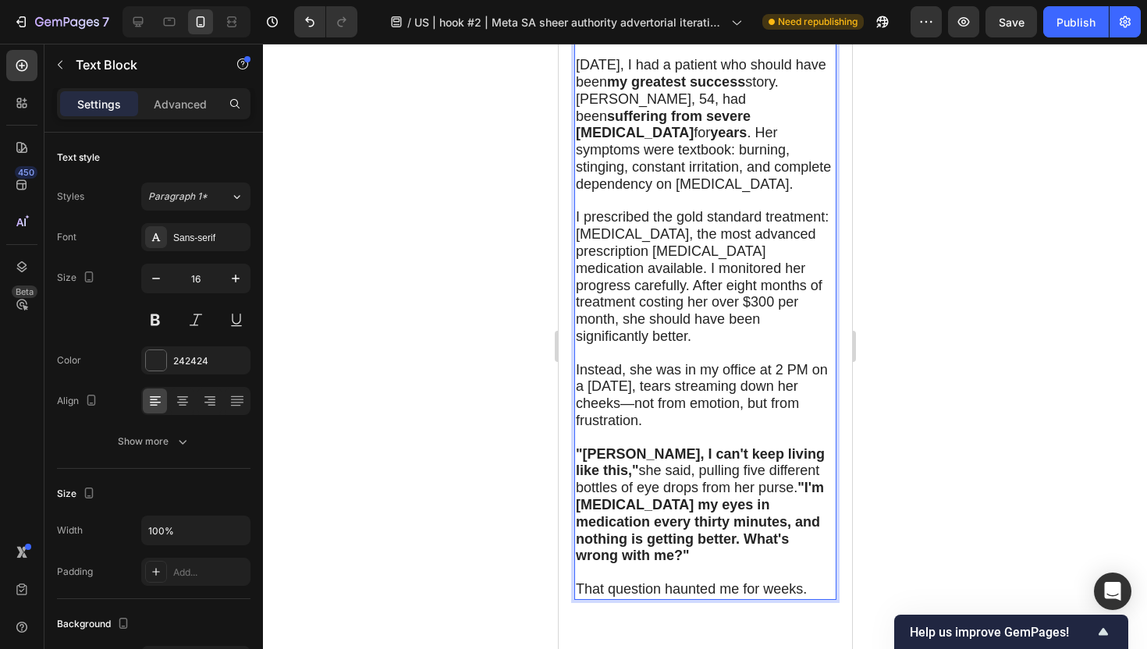
scroll to position [1821, 0]
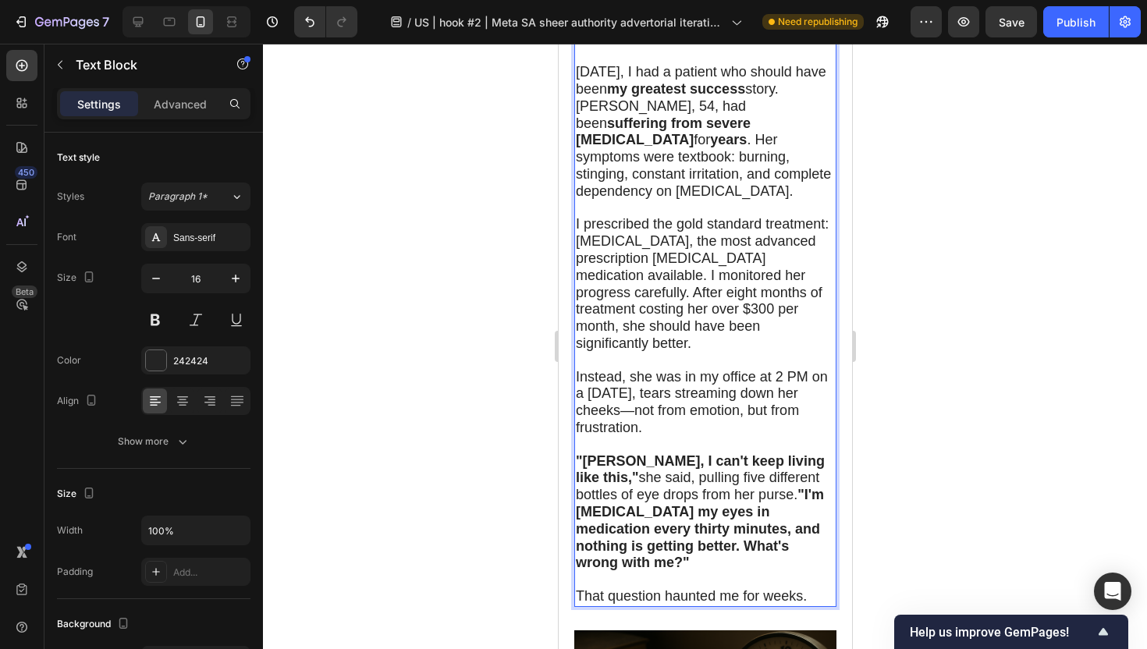
click at [663, 216] on span "I prescribed the gold standard treatment: [MEDICAL_DATA], the most advanced pre…" at bounding box center [701, 283] width 253 height 135
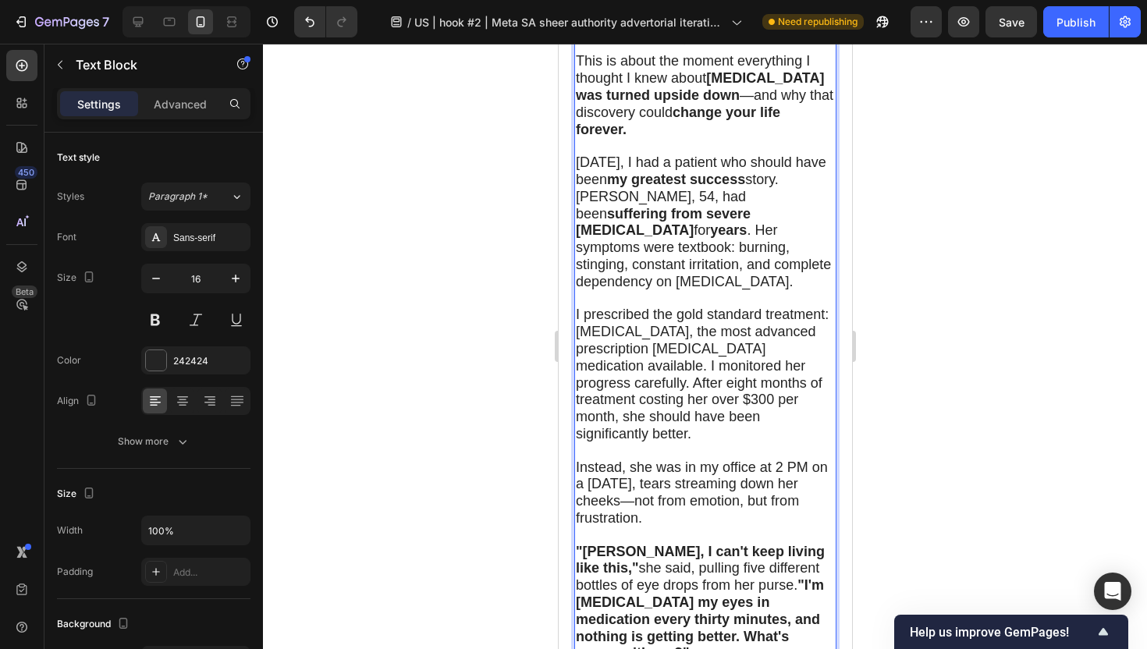
scroll to position [1719, 0]
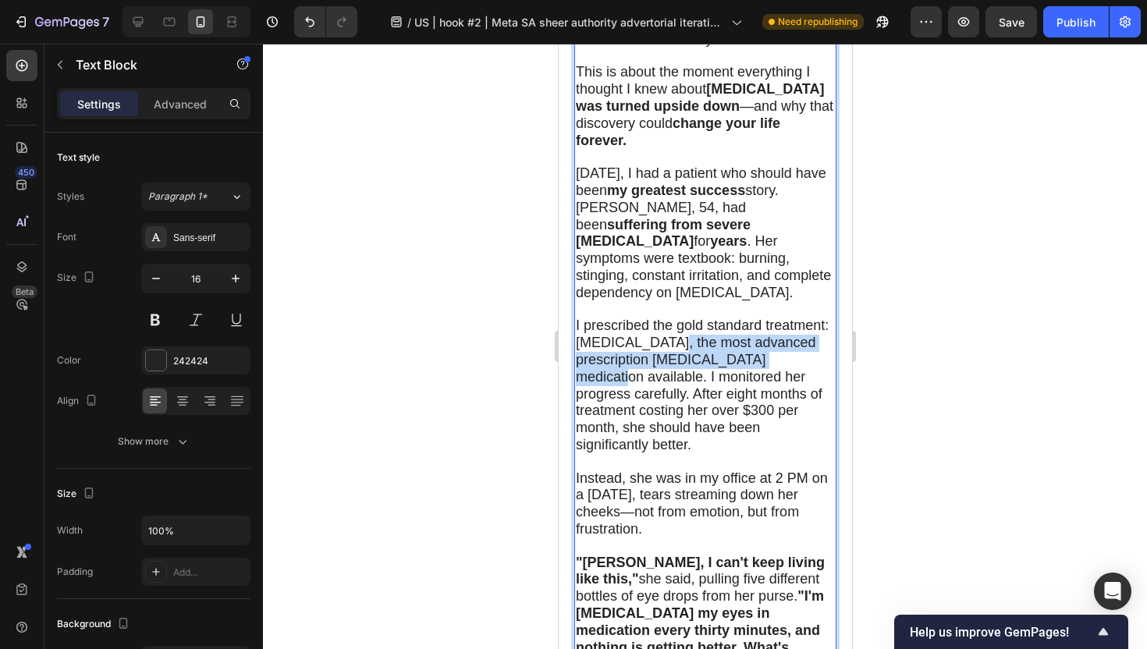
drag, startPoint x: 661, startPoint y: 289, endPoint x: 754, endPoint y: 309, distance: 95.6
click at [754, 318] on span "I prescribed the gold standard treatment: [MEDICAL_DATA], the most advanced pre…" at bounding box center [701, 385] width 253 height 135
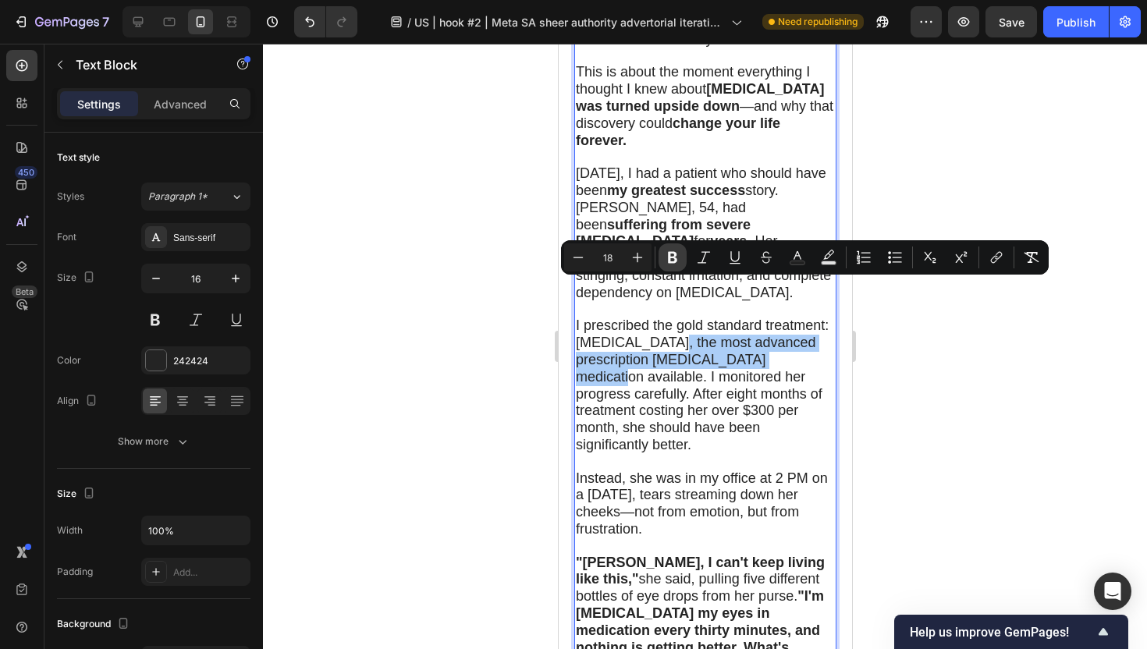
click at [667, 254] on icon "Editor contextual toolbar" at bounding box center [673, 258] width 16 height 16
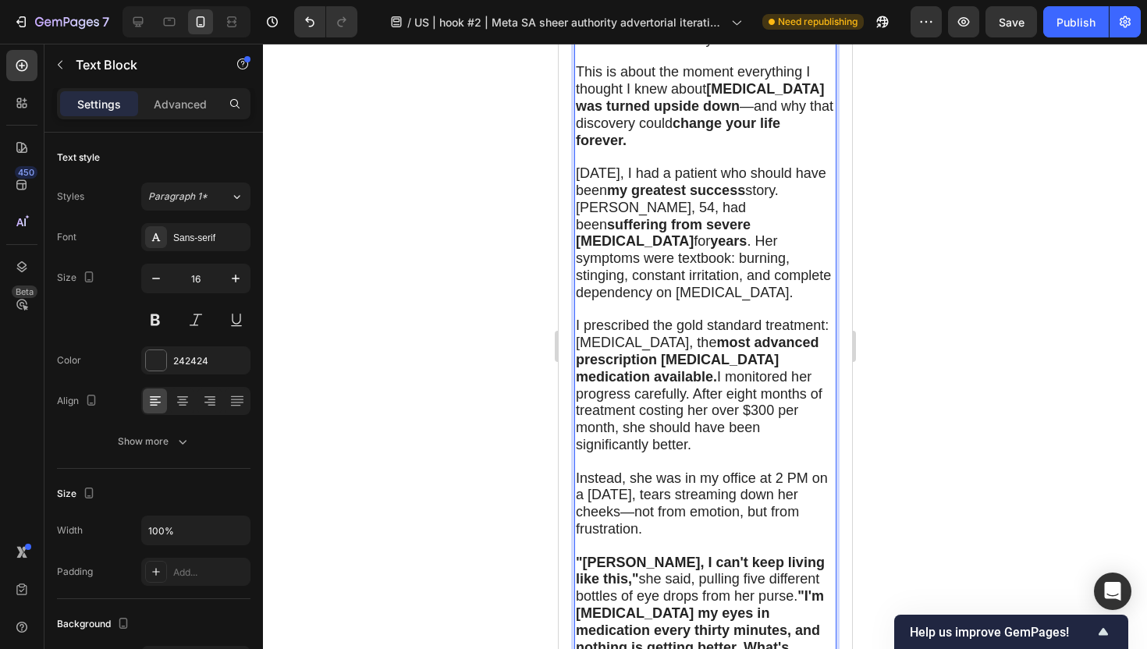
click at [441, 341] on div at bounding box center [705, 346] width 884 height 605
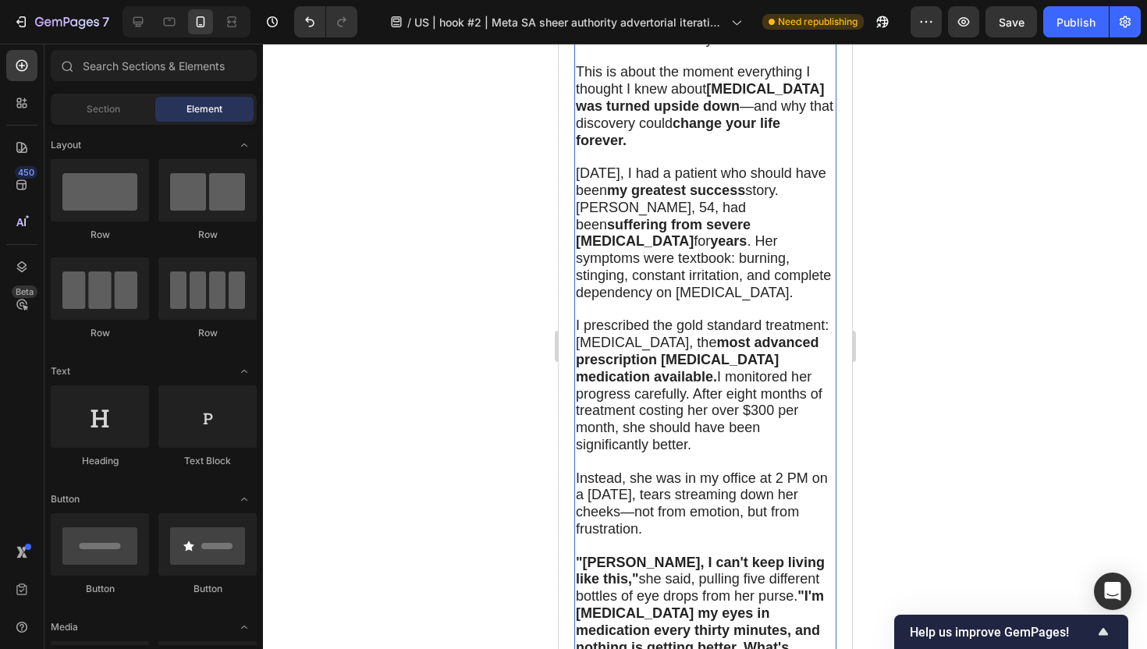
click at [725, 470] on p "Instead, she was in my office at 2 PM on a [DATE], tears streaming down her che…" at bounding box center [704, 504] width 259 height 68
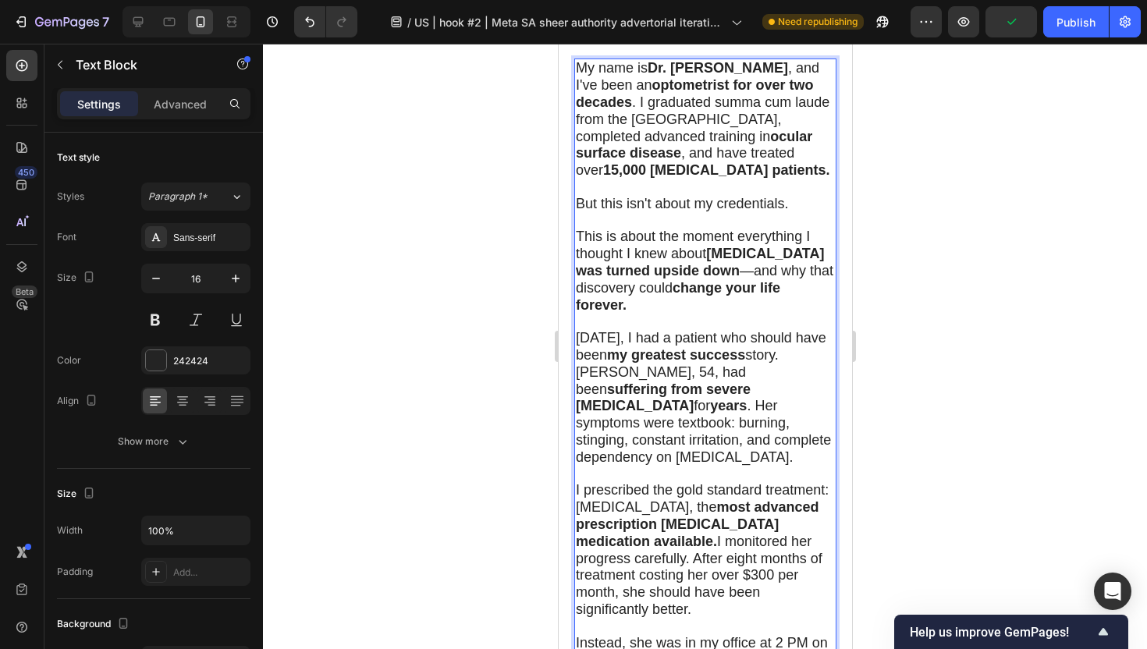
scroll to position [1561, 0]
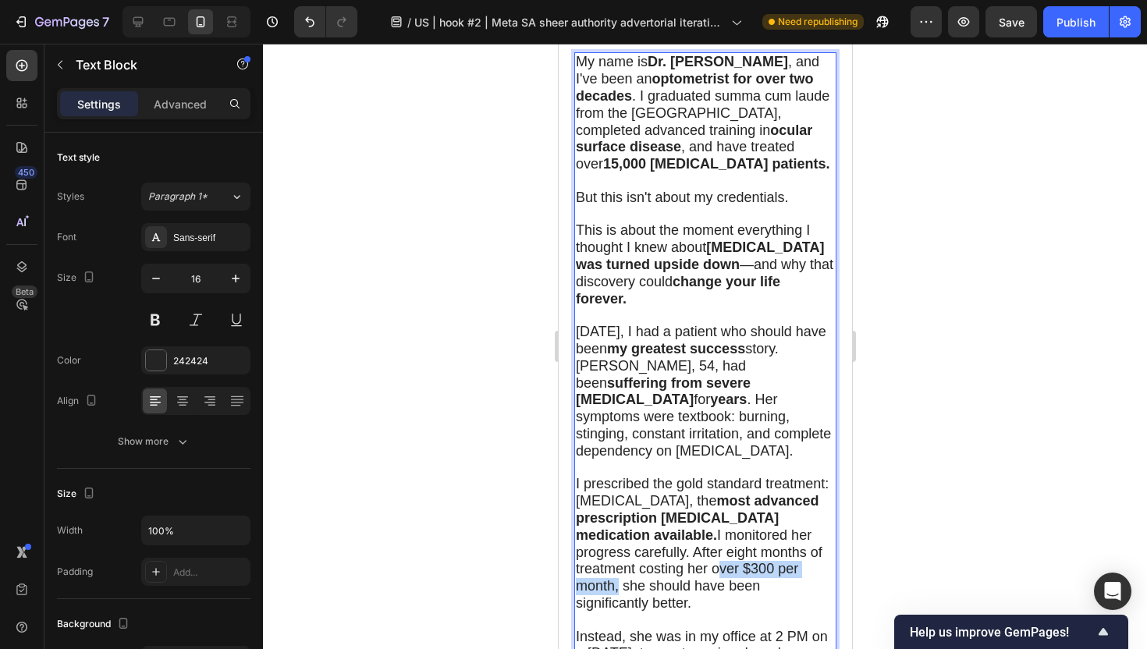
drag, startPoint x: 779, startPoint y: 516, endPoint x: 646, endPoint y: 520, distance: 132.7
click at [646, 520] on span "I prescribed the gold standard treatment: Restasis, the most advanced prescript…" at bounding box center [701, 543] width 253 height 135
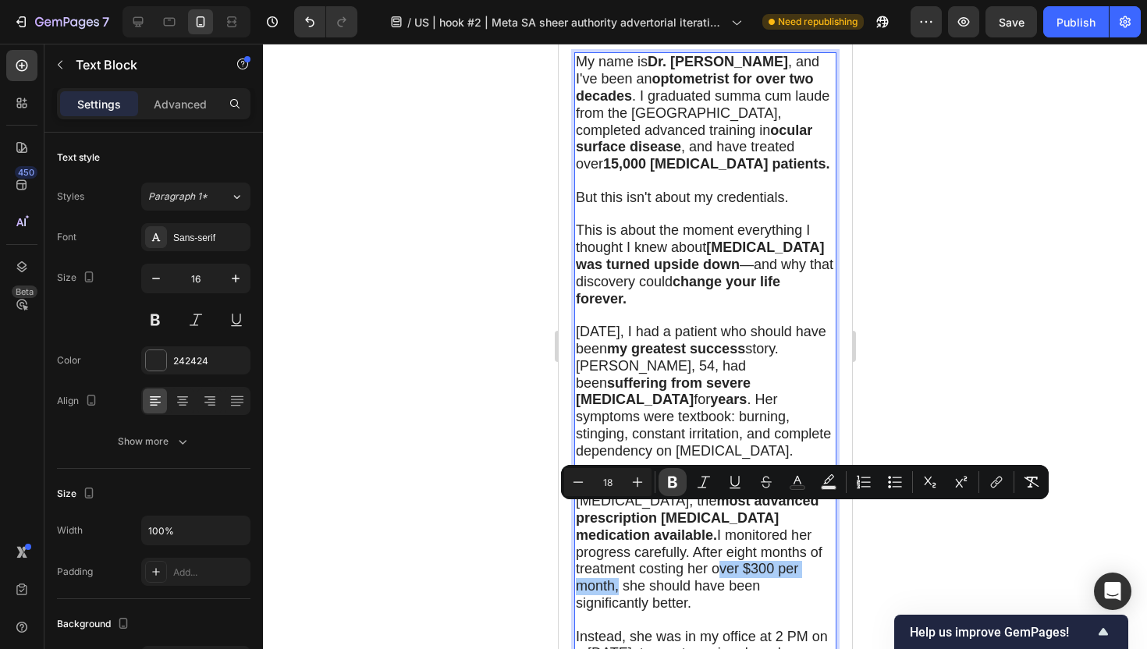
click at [673, 484] on icon "Editor contextual toolbar" at bounding box center [673, 482] width 16 height 16
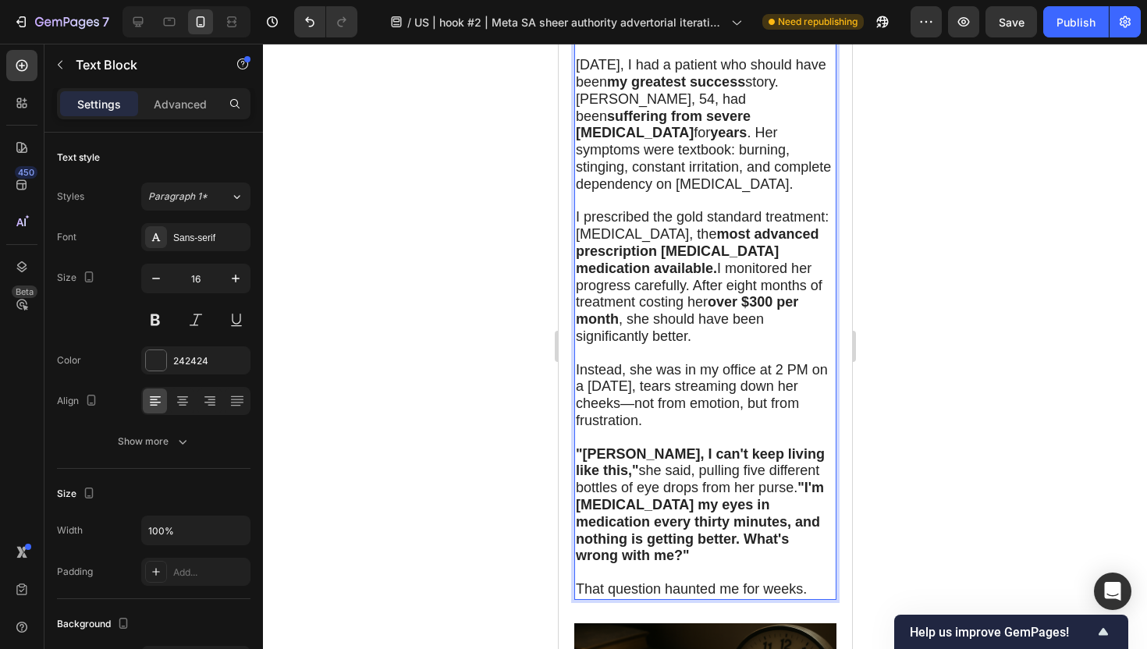
scroll to position [1869, 0]
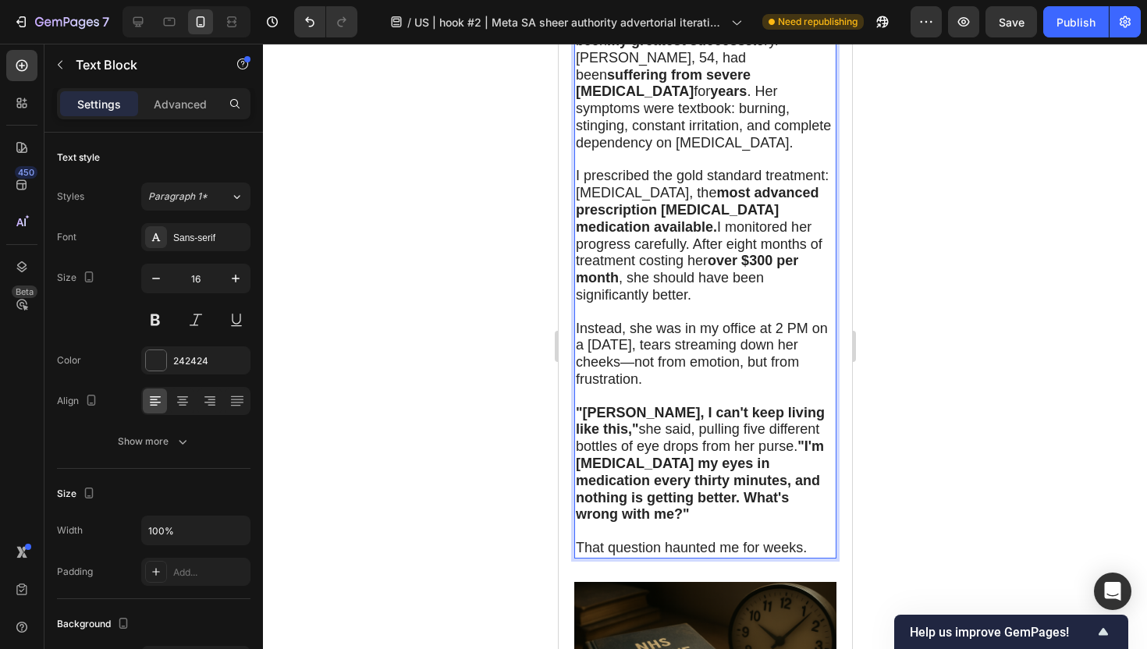
click at [727, 540] on span "That question haunted me for weeks." at bounding box center [690, 548] width 231 height 16
drag, startPoint x: 665, startPoint y: 450, endPoint x: 804, endPoint y: 451, distance: 139.6
click at [804, 540] on span "That question haunted me for weeks." at bounding box center [690, 548] width 231 height 16
click at [693, 438] on strong ""I'm [MEDICAL_DATA] my eyes in medication every thirty minutes, and nothing is …" at bounding box center [699, 479] width 248 height 83
click at [450, 445] on div at bounding box center [705, 346] width 884 height 605
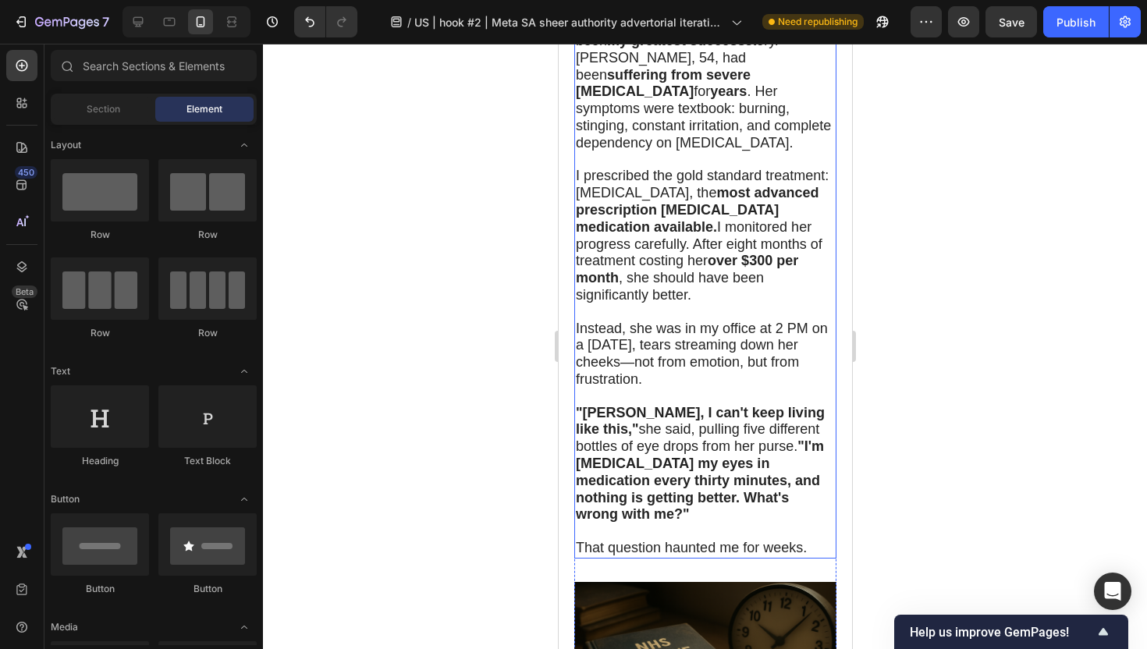
click at [696, 540] on span "That question haunted me for weeks." at bounding box center [690, 548] width 231 height 16
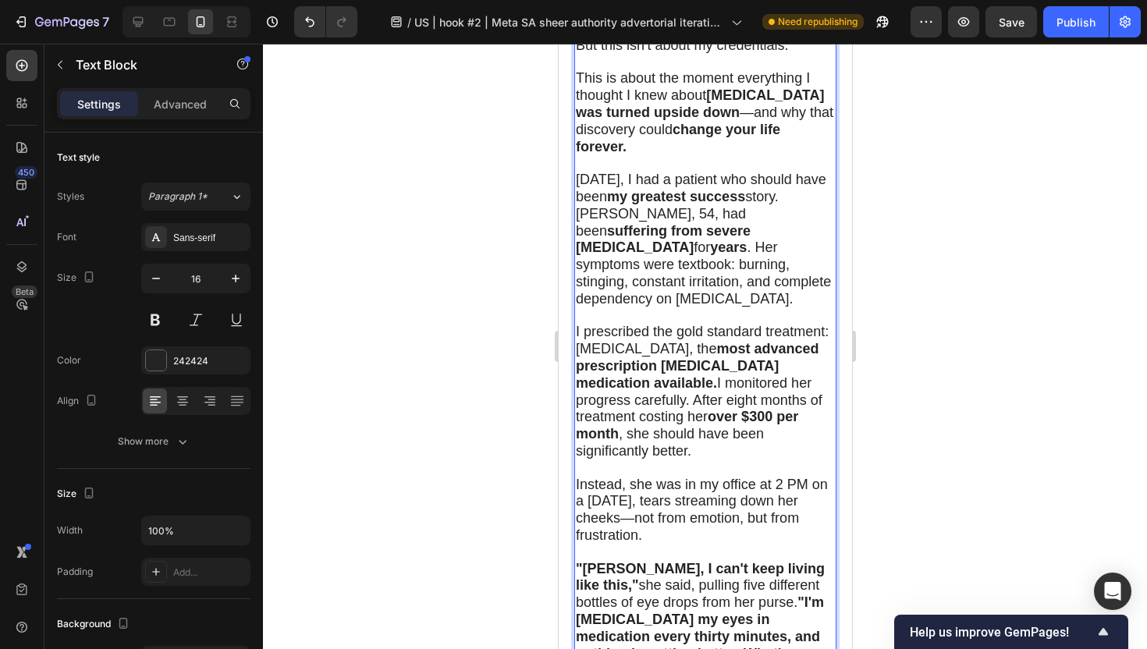
scroll to position [1924, 0]
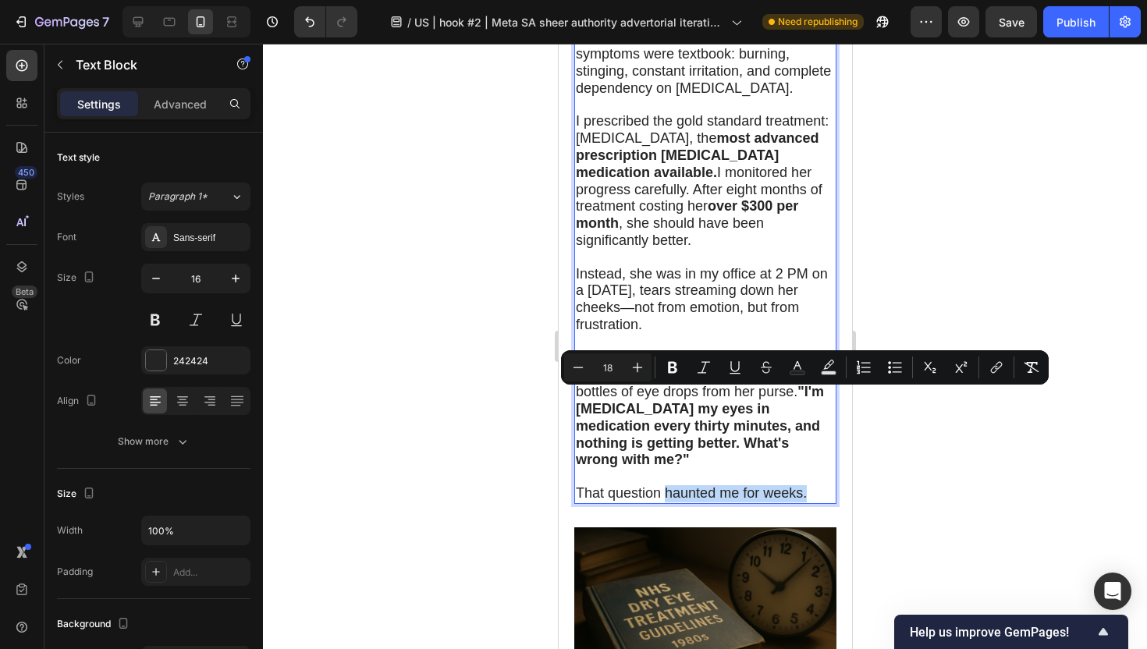
drag, startPoint x: 664, startPoint y: 399, endPoint x: 806, endPoint y: 393, distance: 142.1
click at [806, 485] on p "That question haunted me for weeks." at bounding box center [704, 493] width 259 height 17
click at [672, 363] on icon "Editor contextual toolbar" at bounding box center [672, 368] width 9 height 12
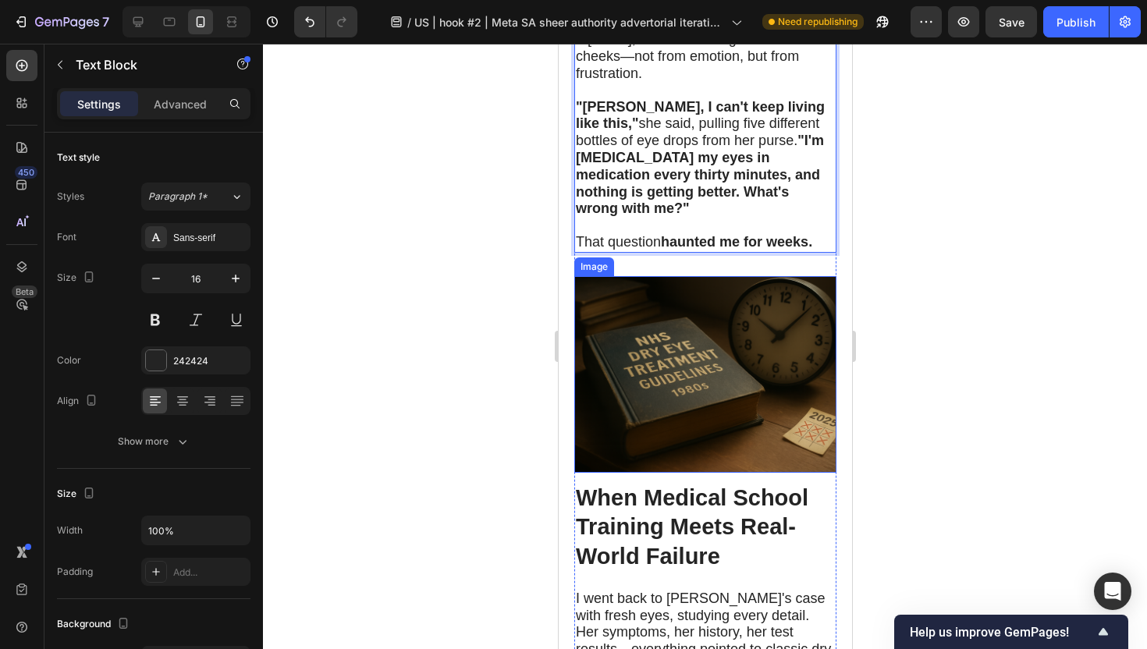
scroll to position [2177, 0]
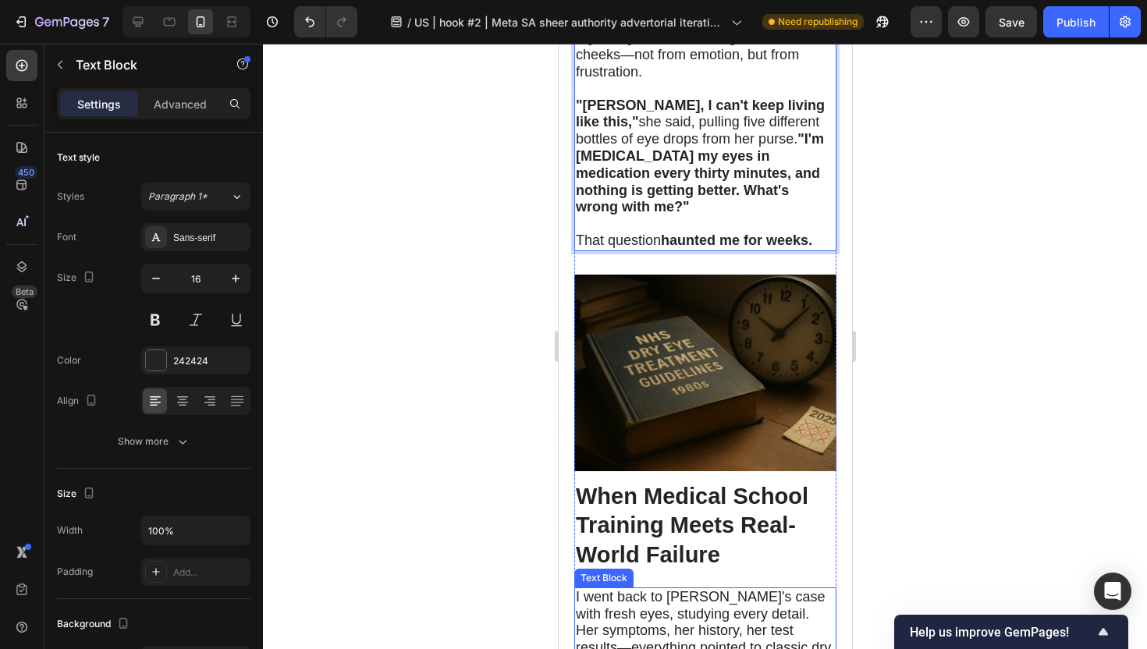
click at [696, 589] on span "I went back to [PERSON_NAME]'s case with fresh eyes, studying every detail. Her…" at bounding box center [702, 648] width 255 height 118
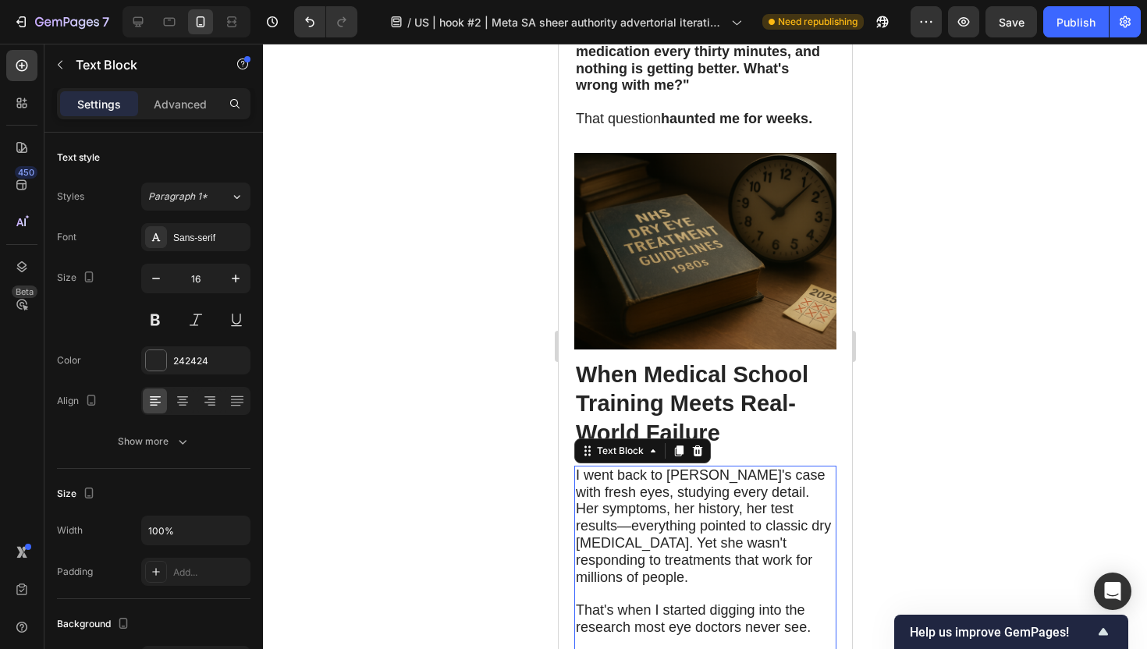
scroll to position [2301, 0]
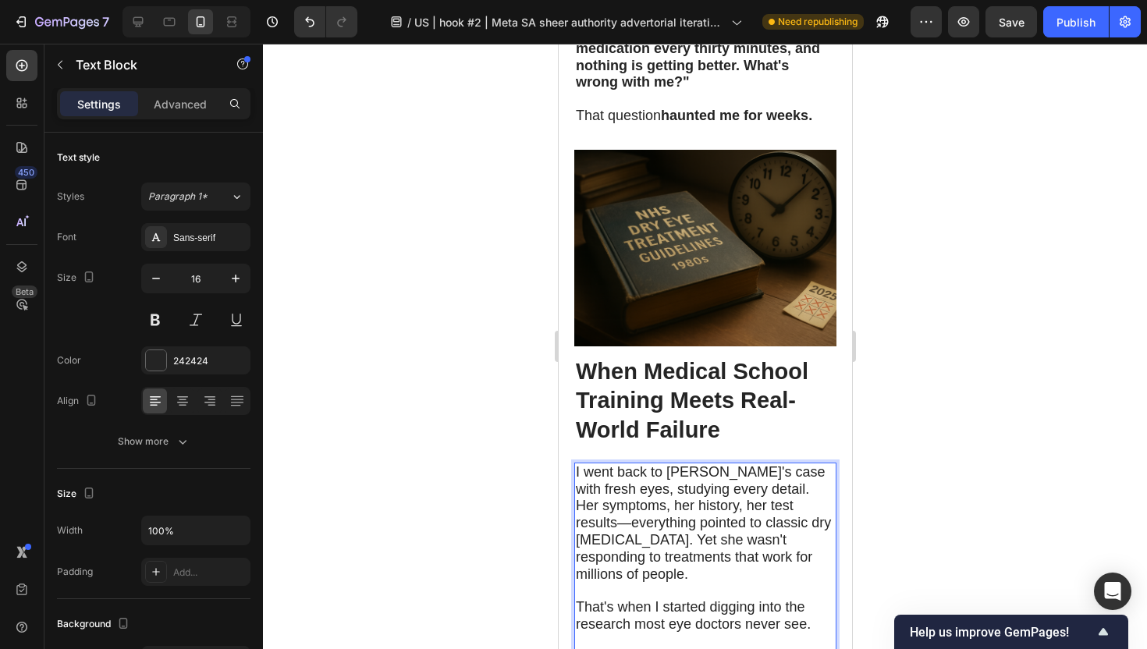
click at [739, 464] on span "I went back to [PERSON_NAME]'s case with fresh eyes, studying every detail. Her…" at bounding box center [702, 523] width 255 height 118
drag, startPoint x: 744, startPoint y: 378, endPoint x: 618, endPoint y: 380, distance: 126.4
click at [618, 464] on span "I went back to [PERSON_NAME]'s case with fresh eyes, studying every detail. Her…" at bounding box center [702, 523] width 255 height 118
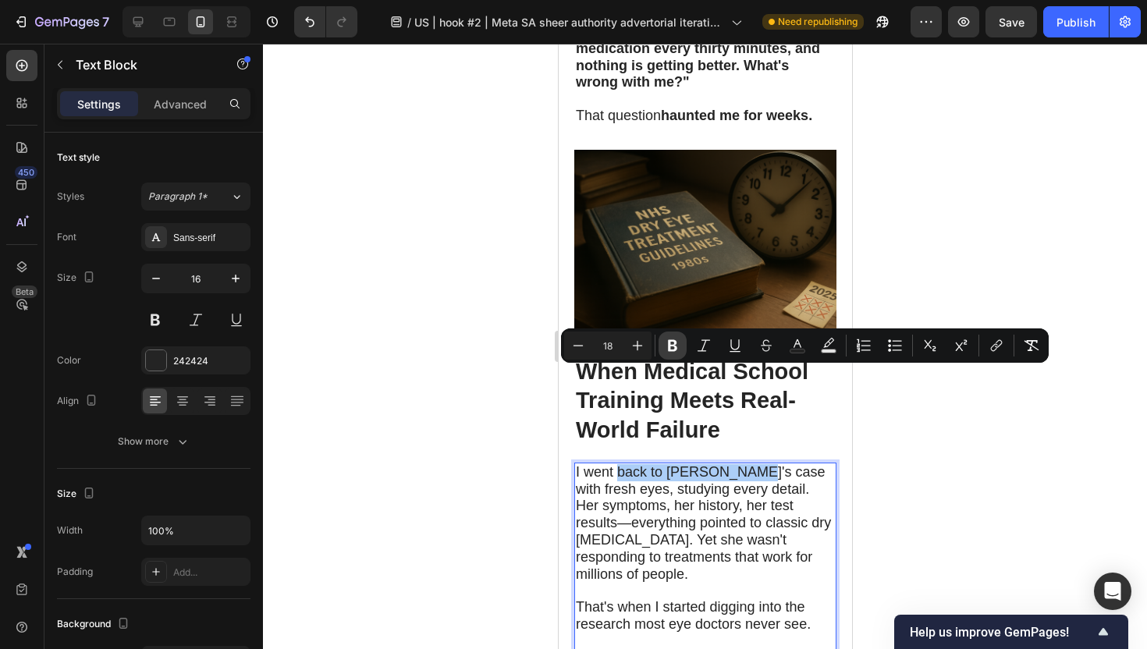
click at [675, 352] on icon "Editor contextual toolbar" at bounding box center [673, 346] width 16 height 16
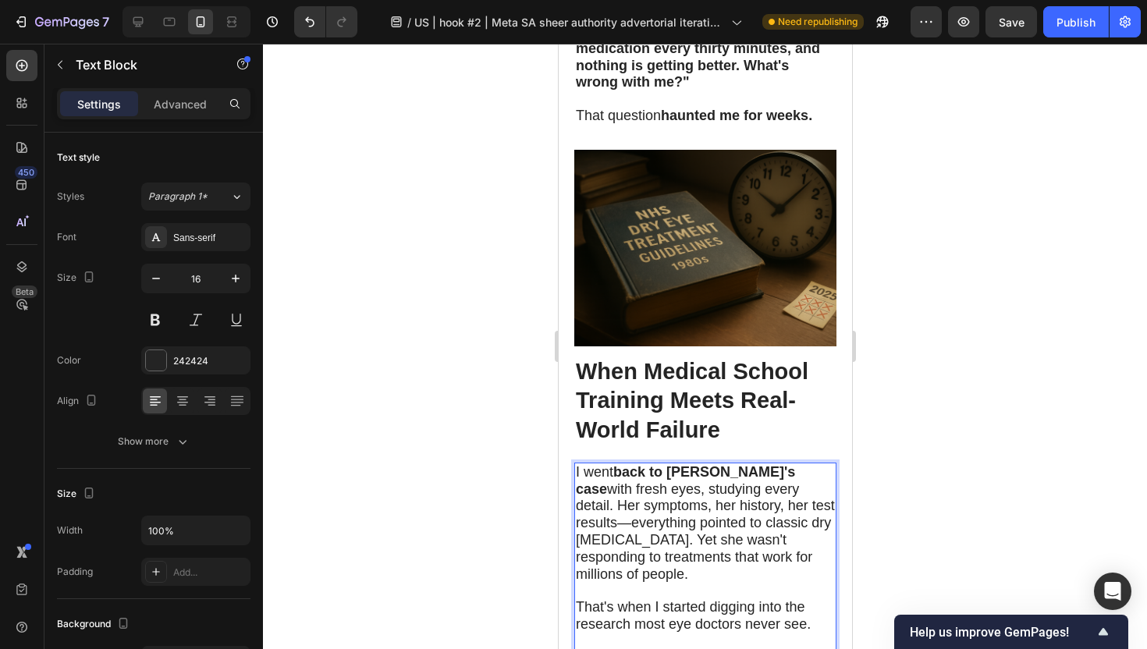
click at [476, 432] on div at bounding box center [705, 346] width 884 height 605
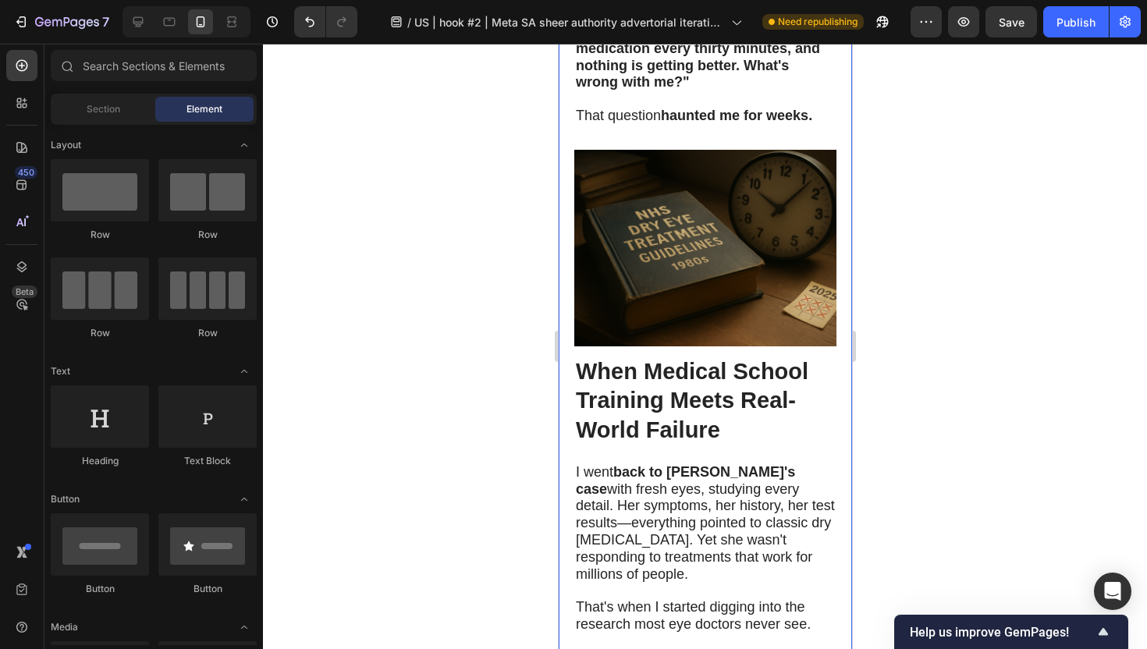
click at [446, 435] on div at bounding box center [705, 346] width 884 height 605
click at [932, 474] on div at bounding box center [705, 346] width 884 height 605
click at [644, 464] on span "I went back to Linda's case with fresh eyes, studying every detail. Her symptom…" at bounding box center [704, 523] width 259 height 118
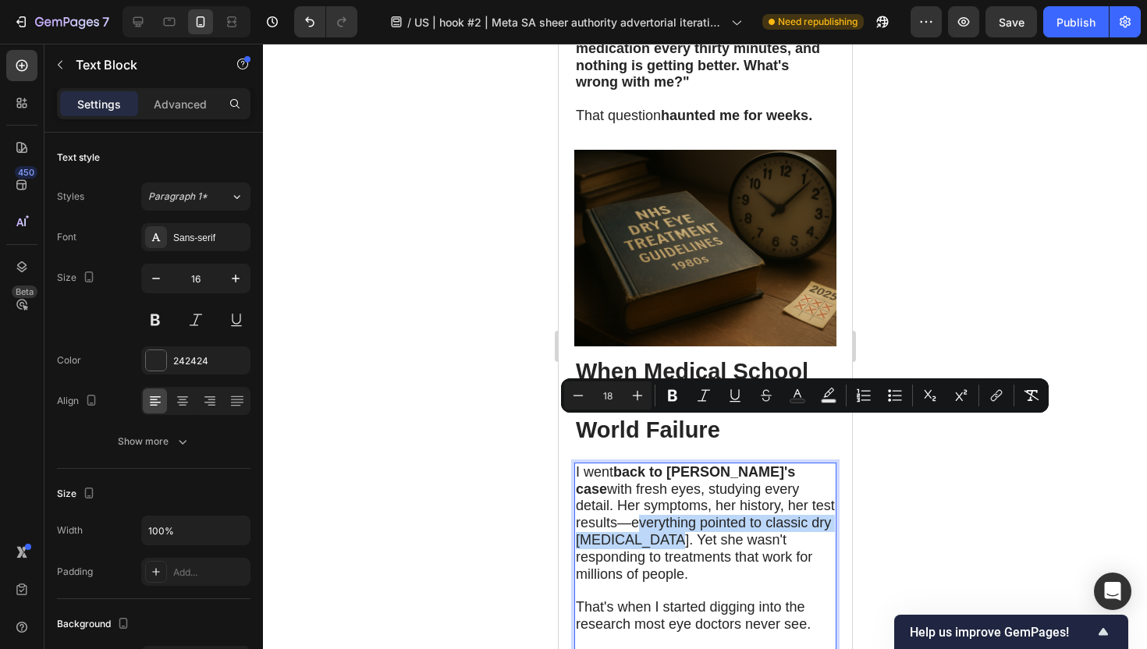
drag, startPoint x: 576, startPoint y: 426, endPoint x: 628, endPoint y: 443, distance: 55.0
click at [667, 403] on icon "Editor contextual toolbar" at bounding box center [673, 396] width 16 height 16
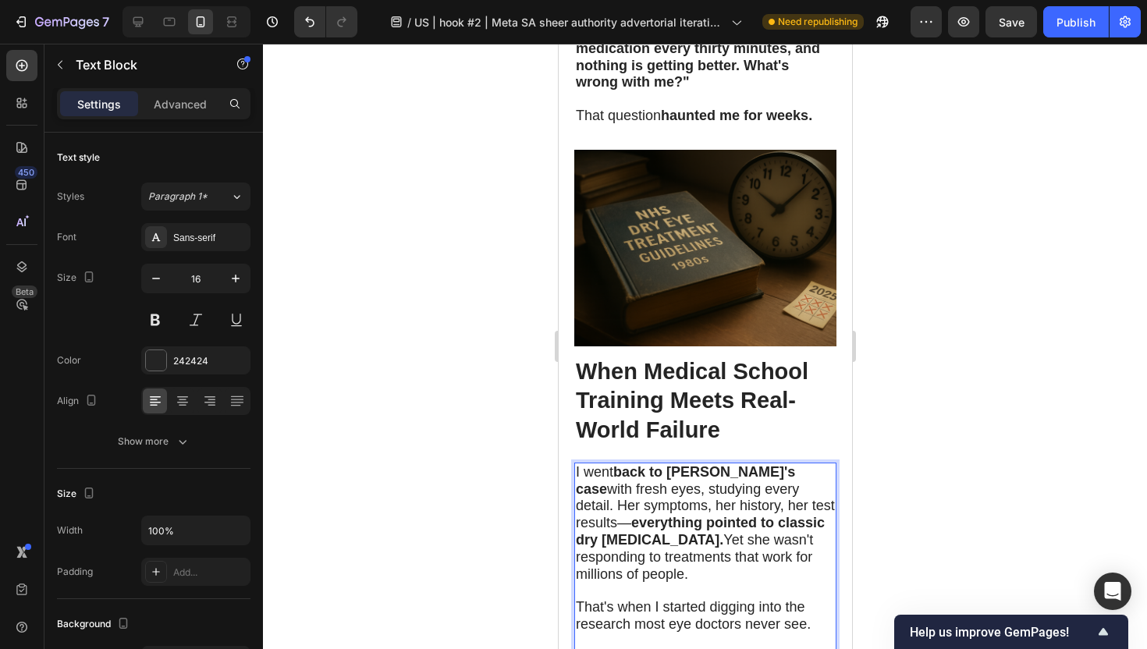
click at [463, 481] on div at bounding box center [705, 346] width 884 height 605
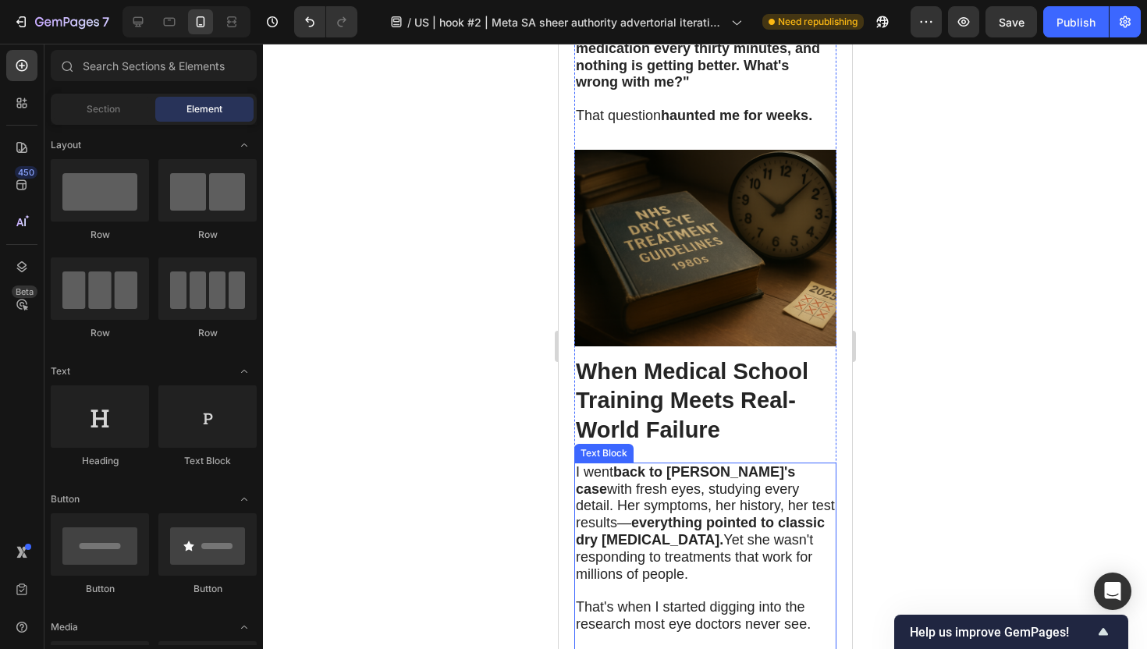
click at [769, 475] on p "I went back to Linda's case with fresh eyes, studying every detail. Her symptom…" at bounding box center [704, 523] width 259 height 119
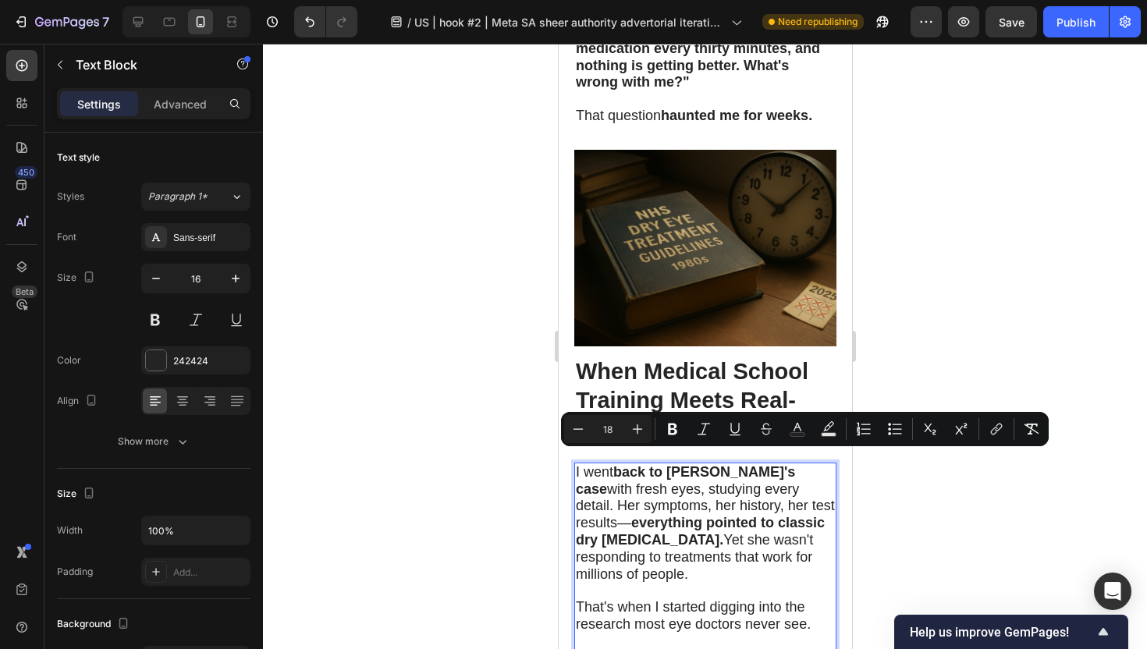
drag, startPoint x: 727, startPoint y: 459, endPoint x: 729, endPoint y: 470, distance: 11.8
click at [679, 435] on icon "Editor contextual toolbar" at bounding box center [673, 429] width 16 height 16
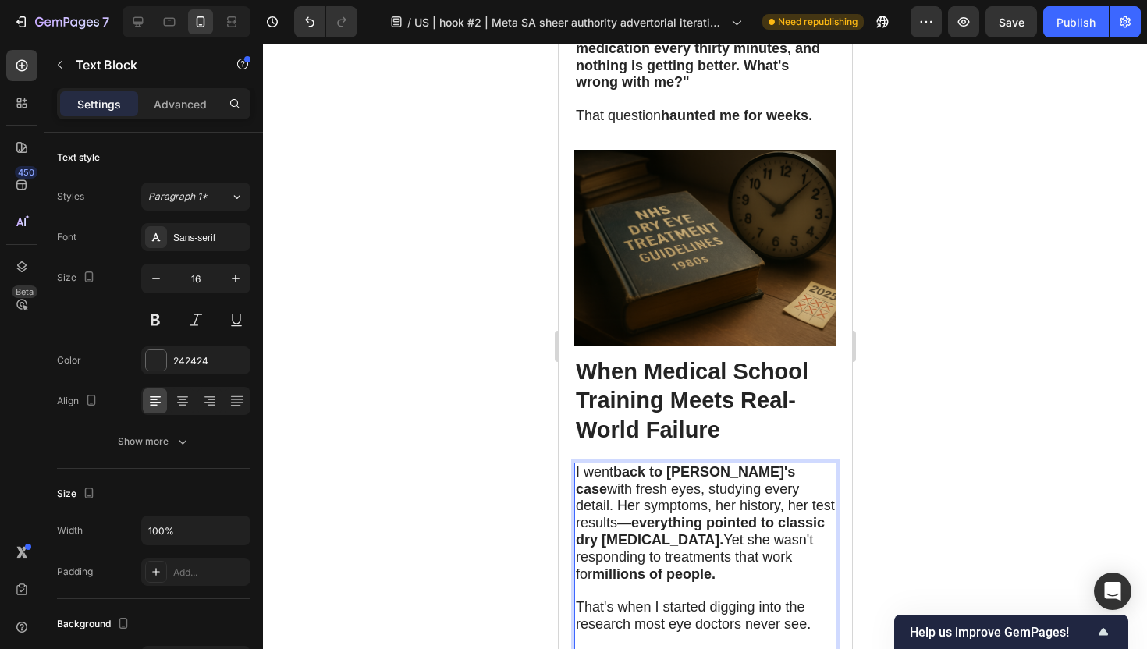
click at [951, 396] on div at bounding box center [705, 346] width 884 height 605
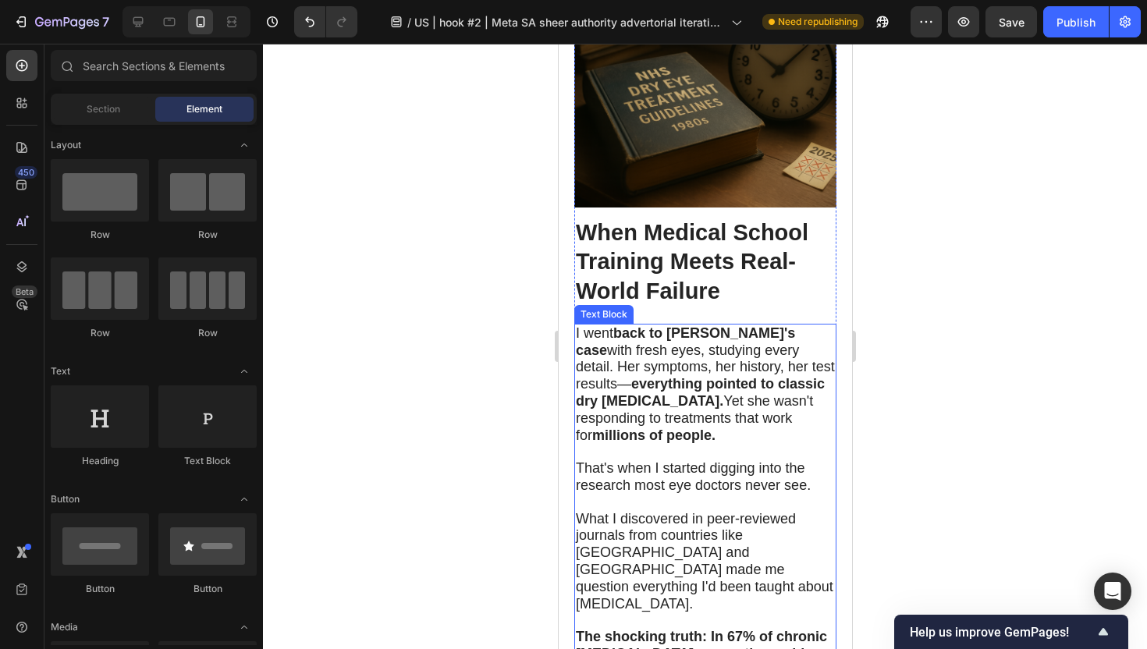
scroll to position [2443, 0]
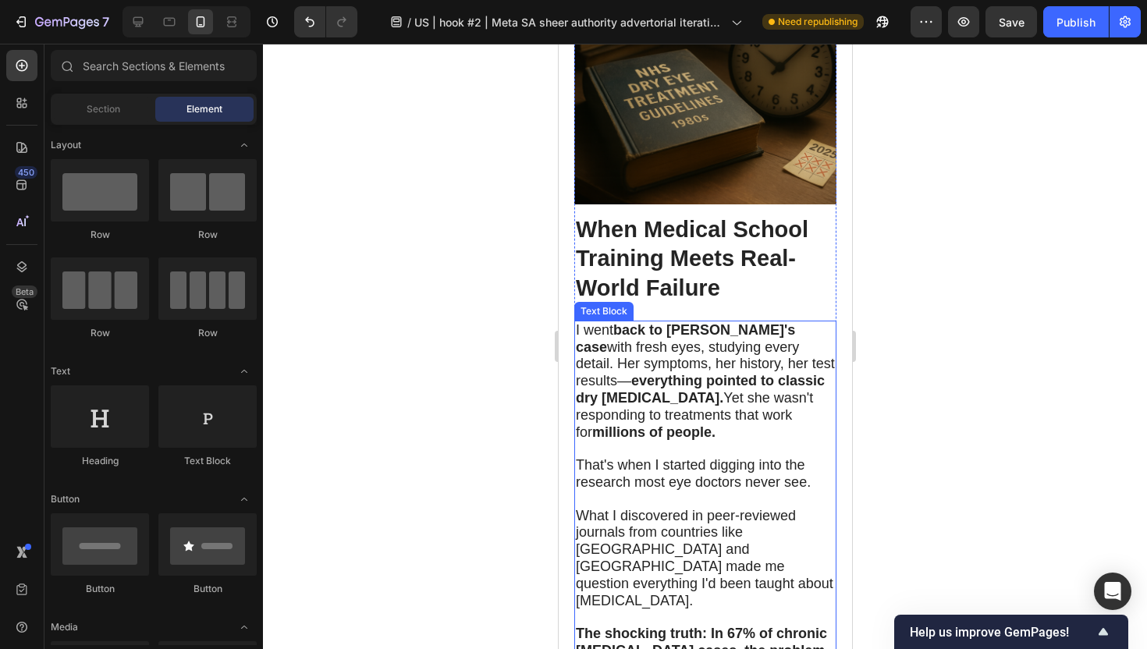
click at [687, 457] on span "That's when I started digging into the research most eye doctors never see." at bounding box center [692, 473] width 235 height 33
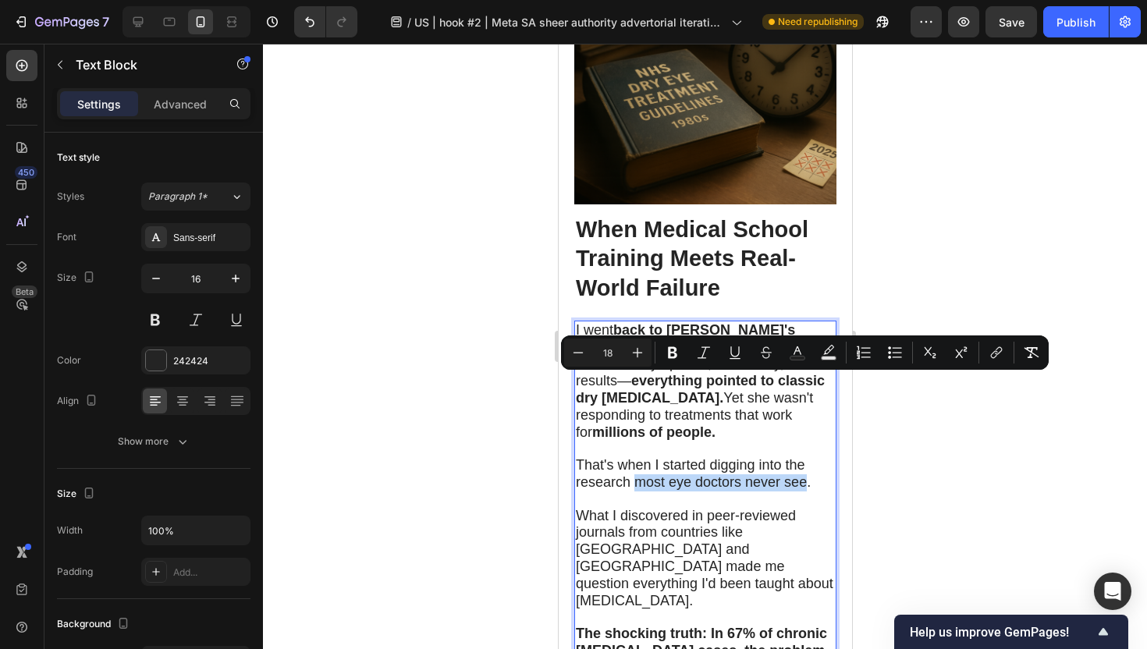
drag, startPoint x: 633, startPoint y: 383, endPoint x: 807, endPoint y: 386, distance: 173.2
click at [665, 360] on button "Bold" at bounding box center [672, 353] width 28 height 28
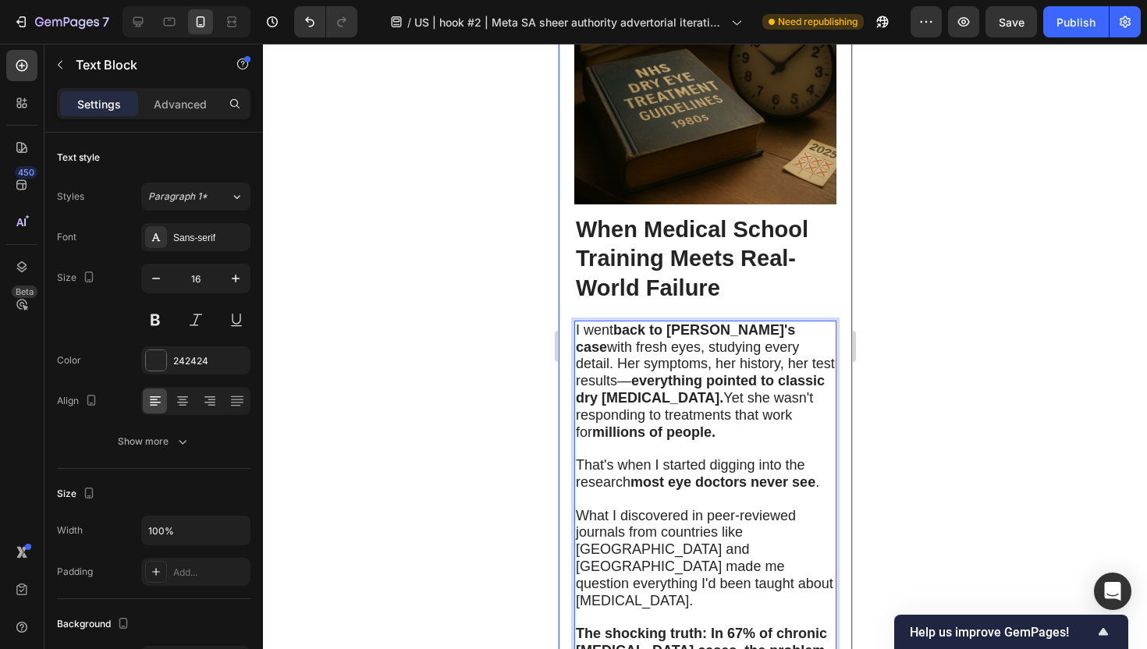
click at [527, 389] on div at bounding box center [705, 346] width 884 height 605
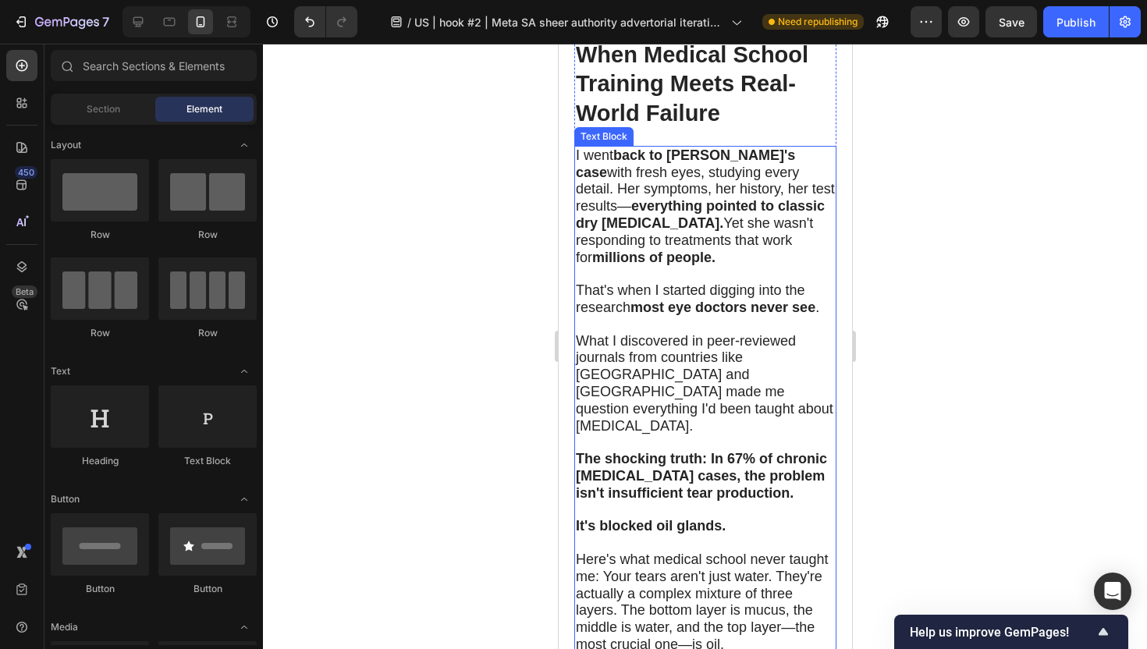
scroll to position [2691, 0]
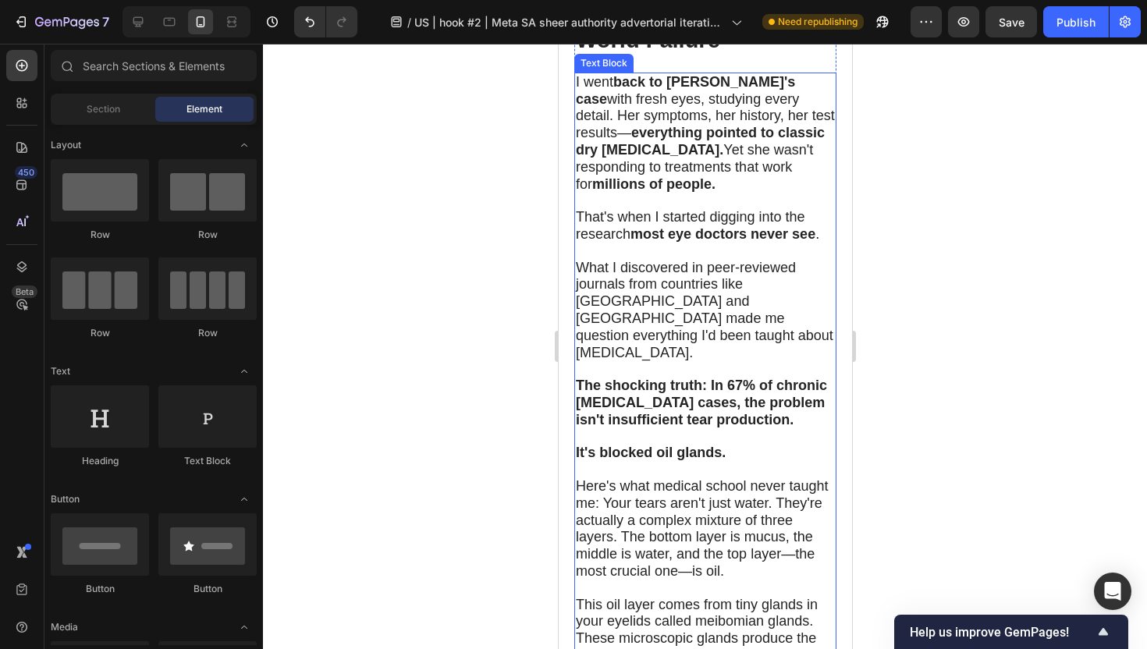
click at [687, 478] on span "Here's what medical school never taught me: Your tears aren't just water. They'…" at bounding box center [701, 528] width 253 height 101
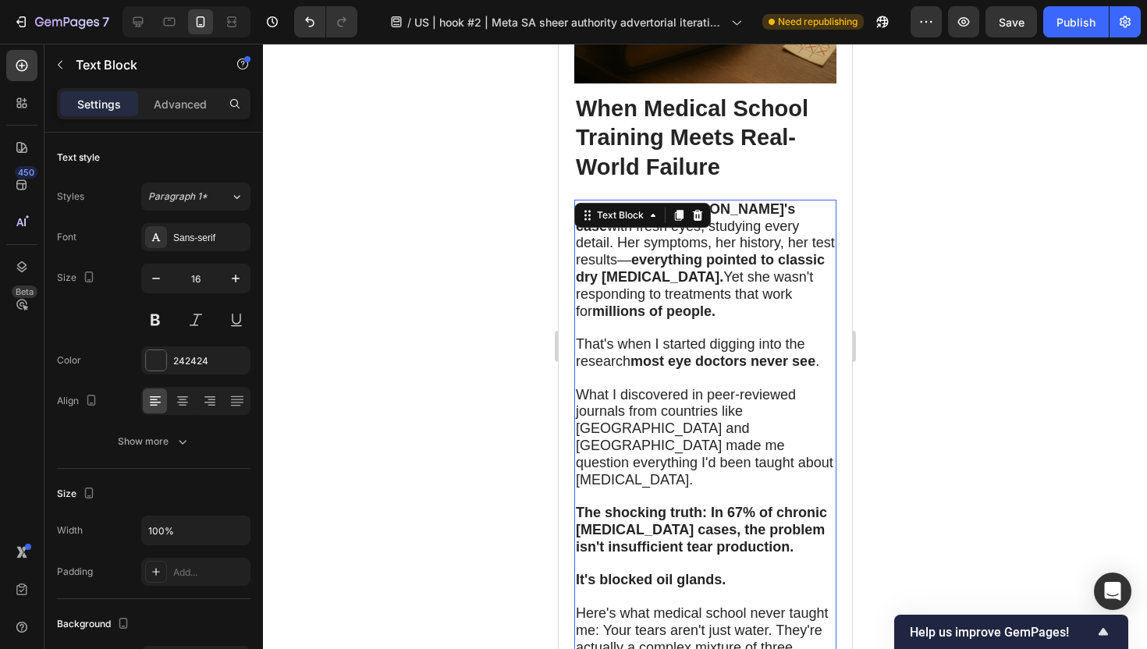
scroll to position [2564, 0]
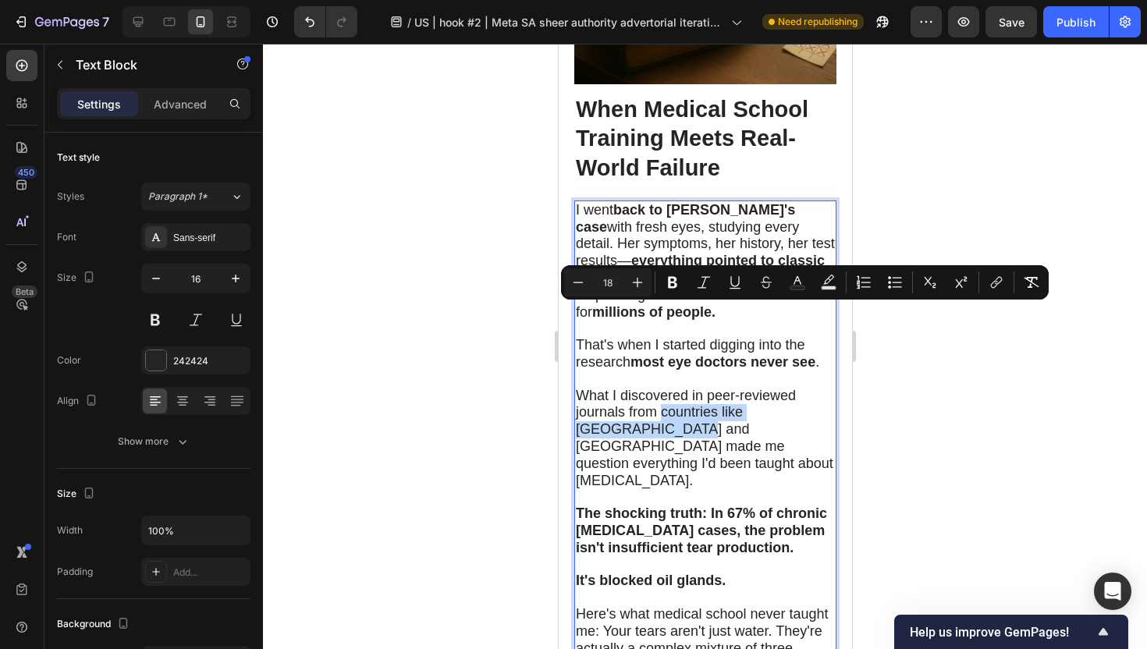
drag, startPoint x: 662, startPoint y: 314, endPoint x: 626, endPoint y: 330, distance: 39.8
click at [669, 290] on button "Bold" at bounding box center [672, 282] width 28 height 28
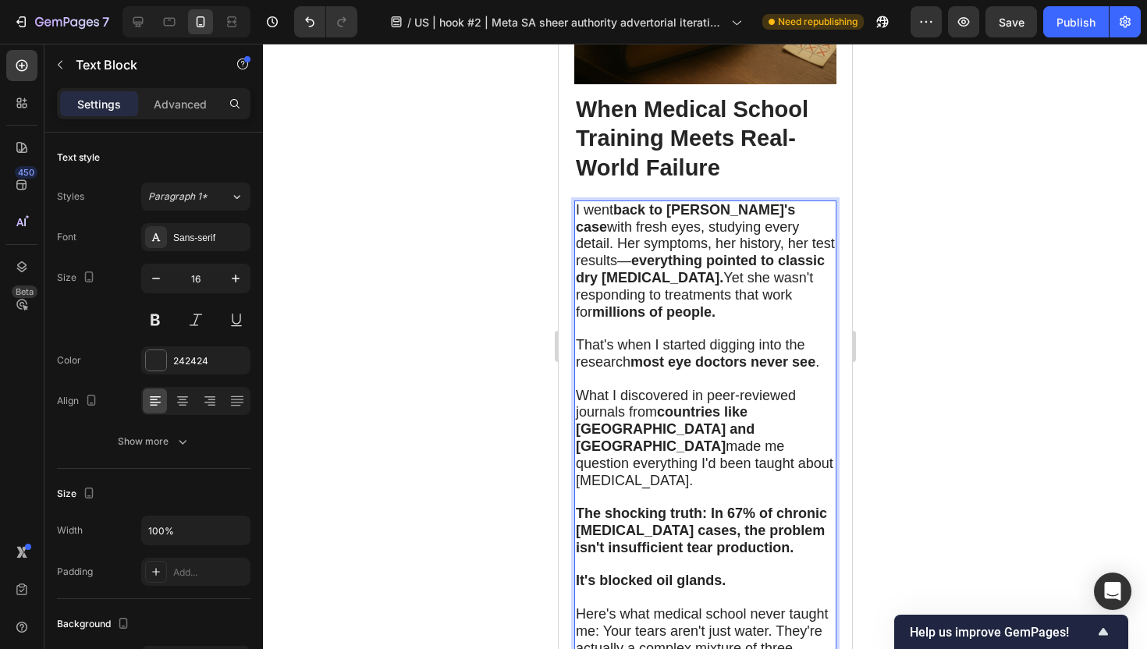
click at [442, 379] on div at bounding box center [705, 346] width 884 height 605
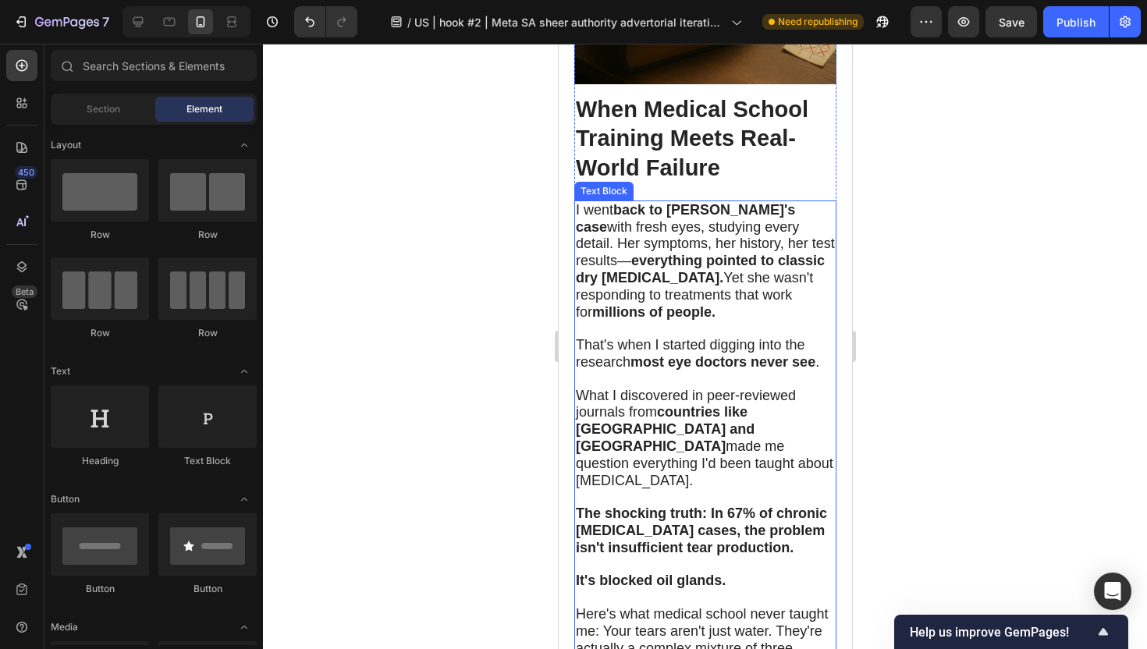
click at [665, 388] on span "What I discovered in peer-reviewed journals from countries like Japan and Swede…" at bounding box center [703, 438] width 257 height 101
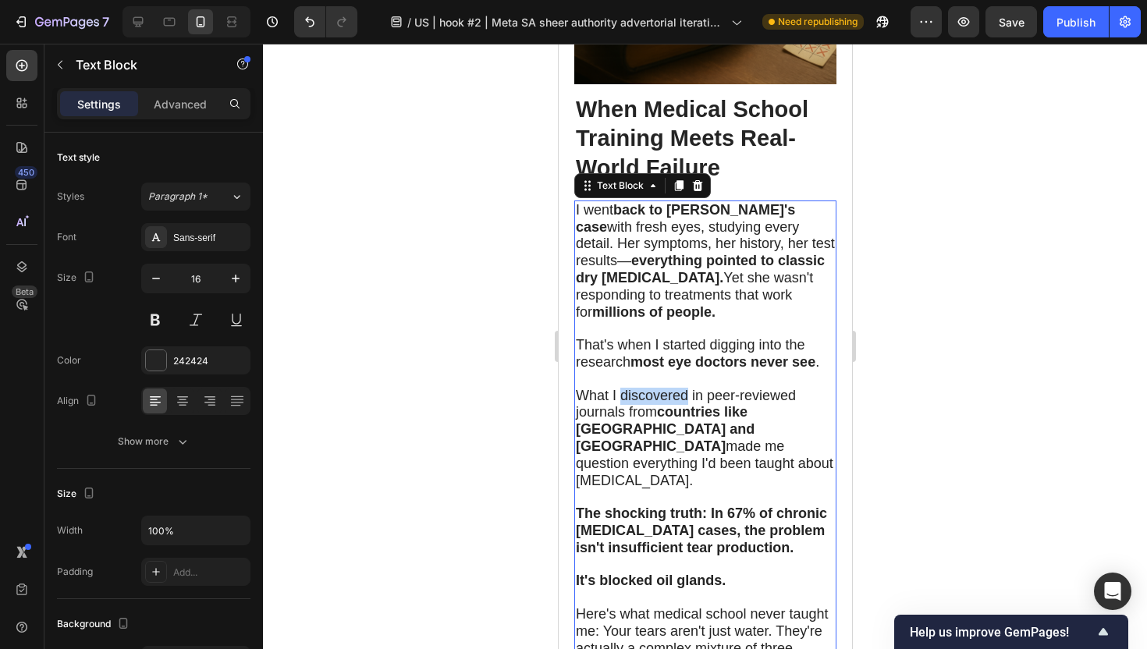
click at [656, 388] on span "What I discovered in peer-reviewed journals from countries like Japan and Swede…" at bounding box center [703, 438] width 257 height 101
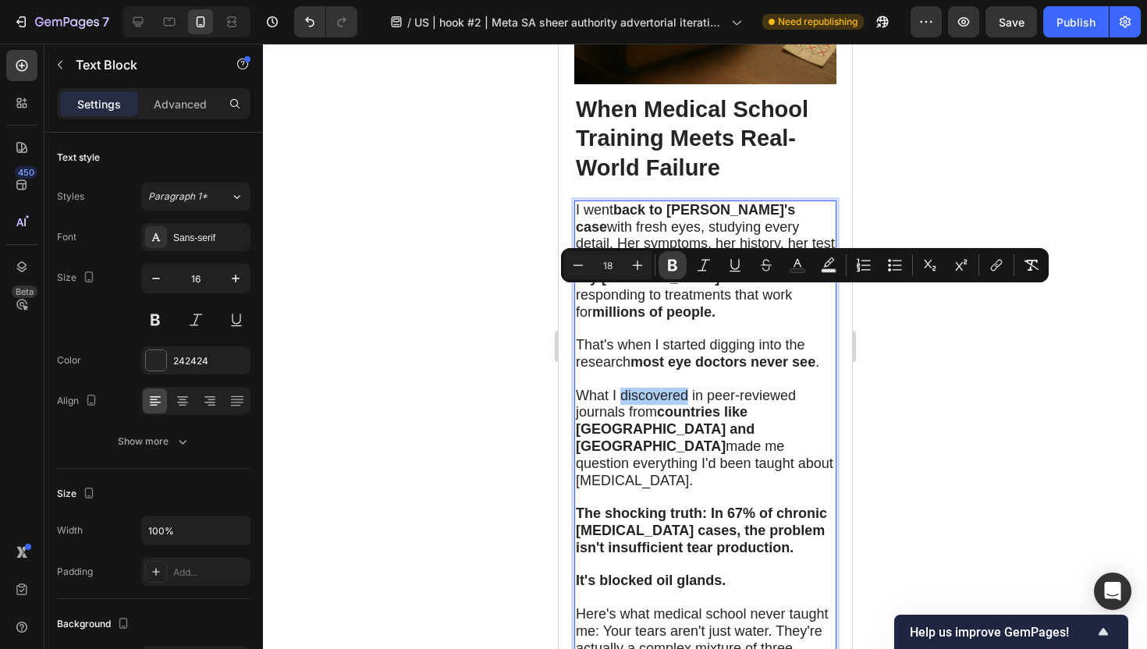
click at [674, 268] on icon "Editor contextual toolbar" at bounding box center [672, 266] width 9 height 12
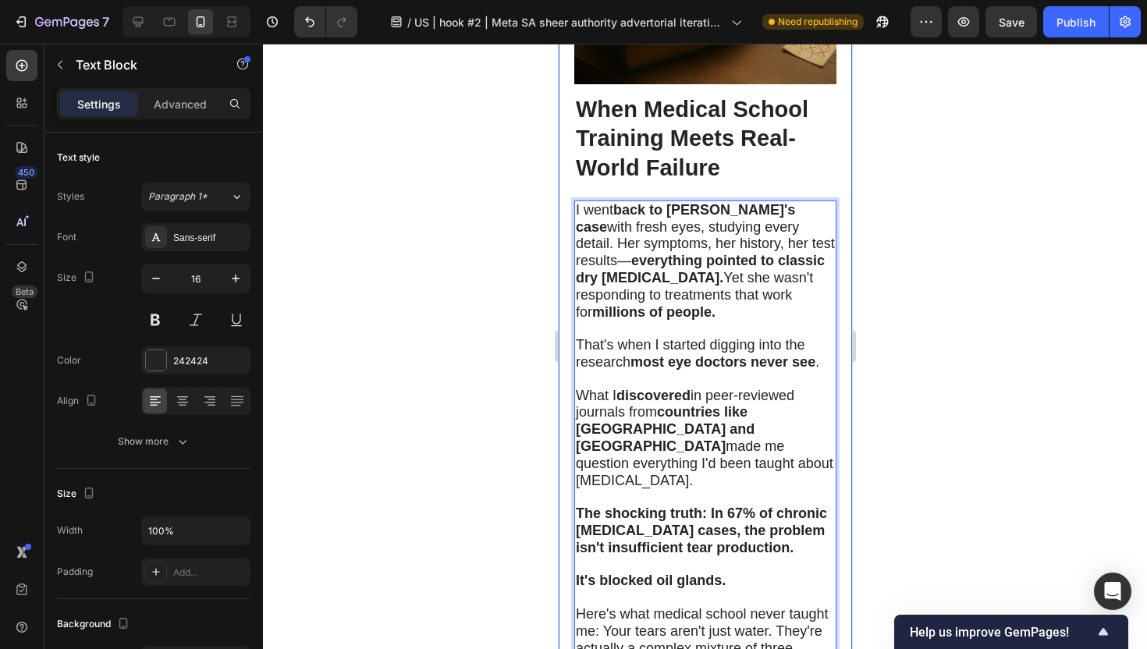
click at [515, 342] on div at bounding box center [705, 346] width 884 height 605
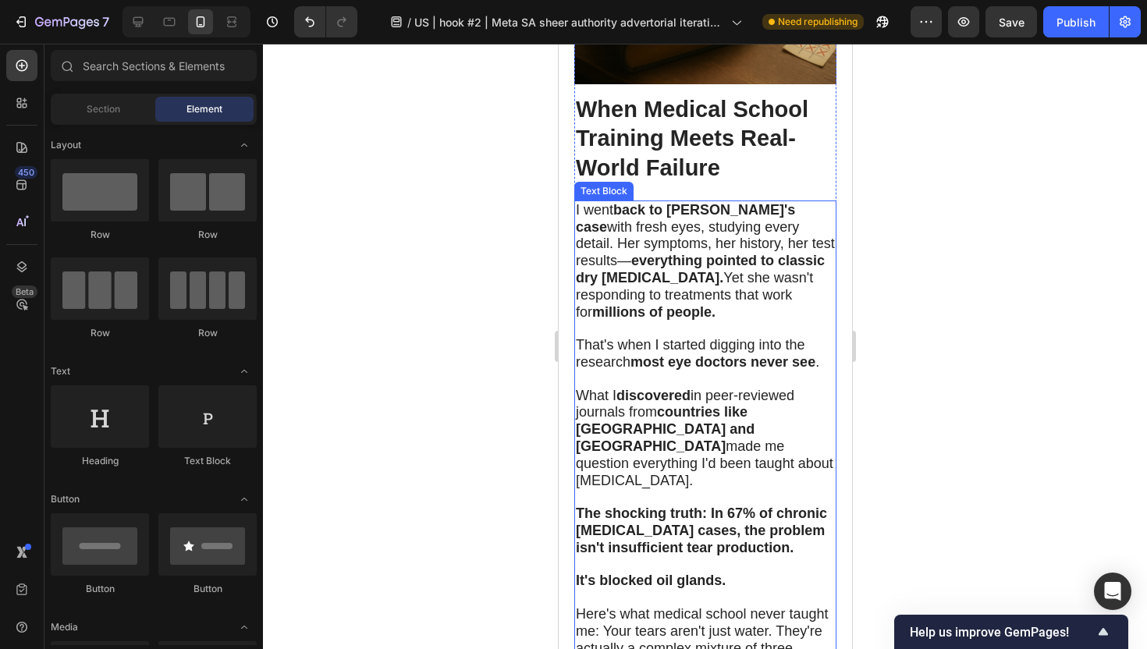
click at [635, 388] on span "What I discovered in peer-reviewed journals from countries like Japan and Swede…" at bounding box center [703, 438] width 257 height 101
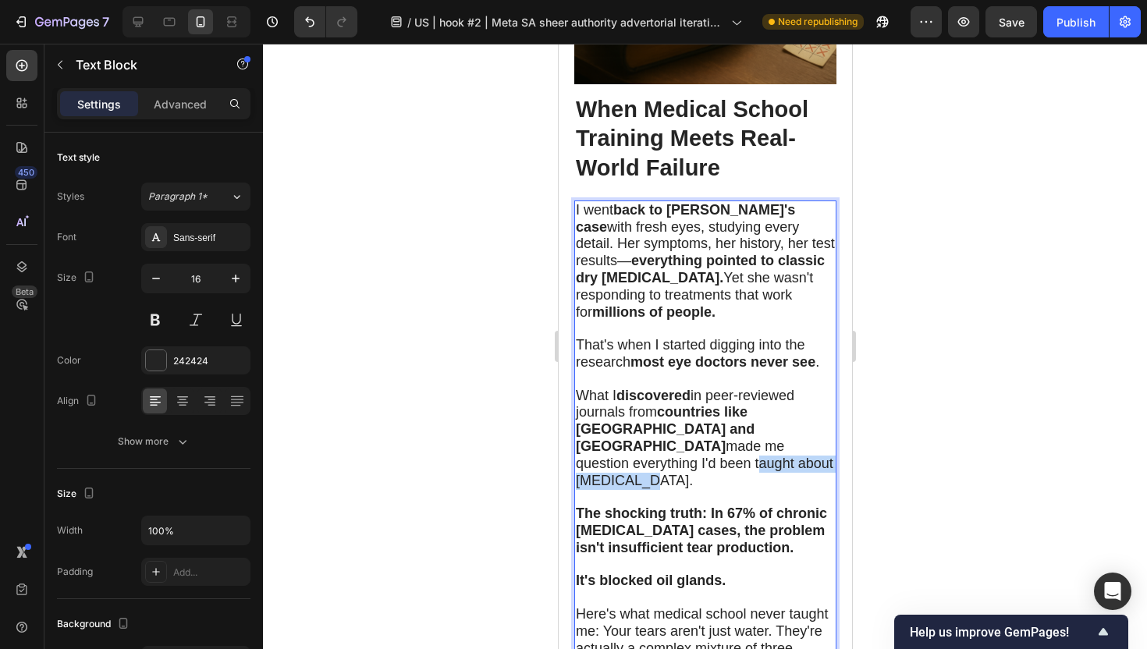
drag, startPoint x: 629, startPoint y: 347, endPoint x: 771, endPoint y: 346, distance: 142.0
click at [771, 388] on p "What I discovered in peer-reviewed journals from countries like Japan and Swede…" at bounding box center [704, 439] width 259 height 102
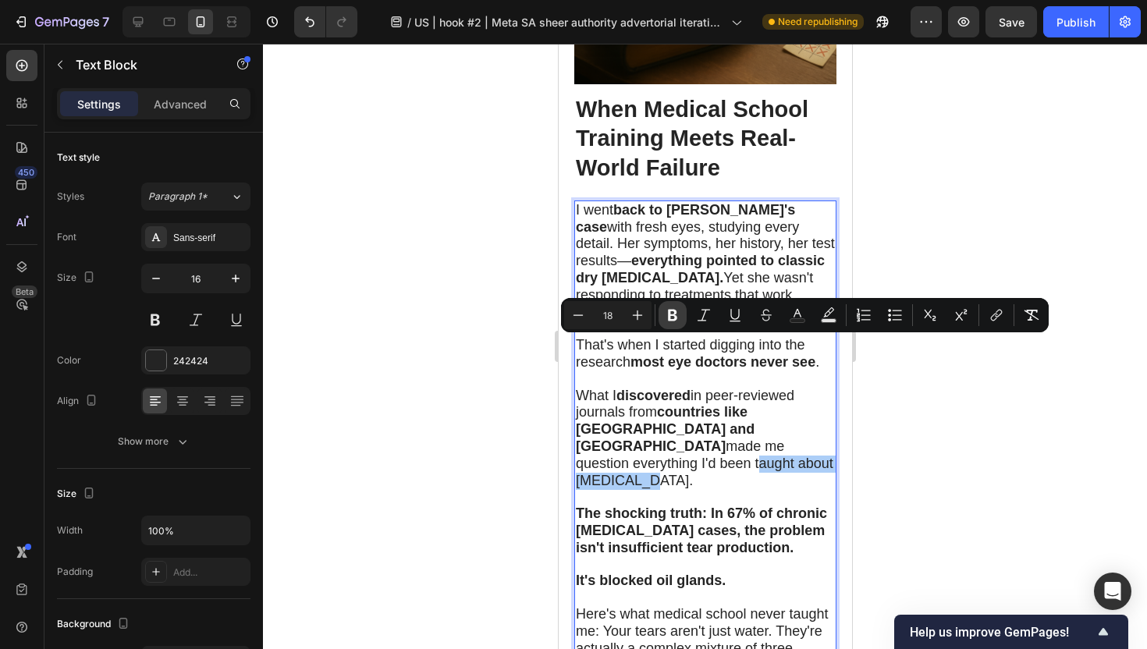
click at [677, 318] on icon "Editor contextual toolbar" at bounding box center [673, 315] width 16 height 16
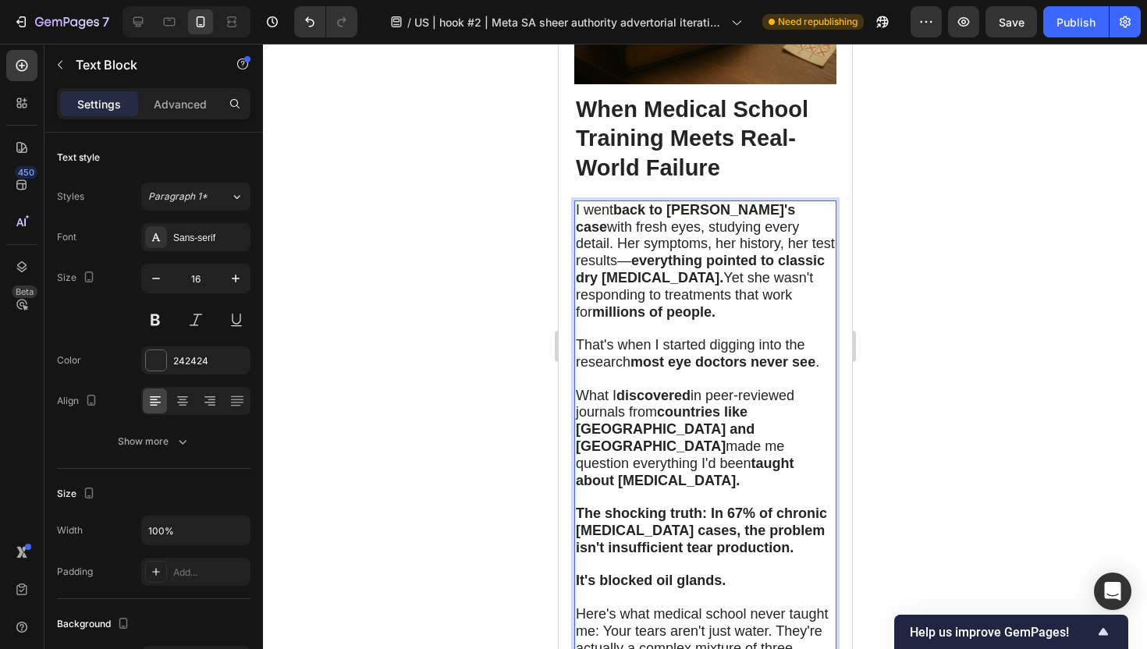
click at [912, 401] on div at bounding box center [705, 346] width 884 height 605
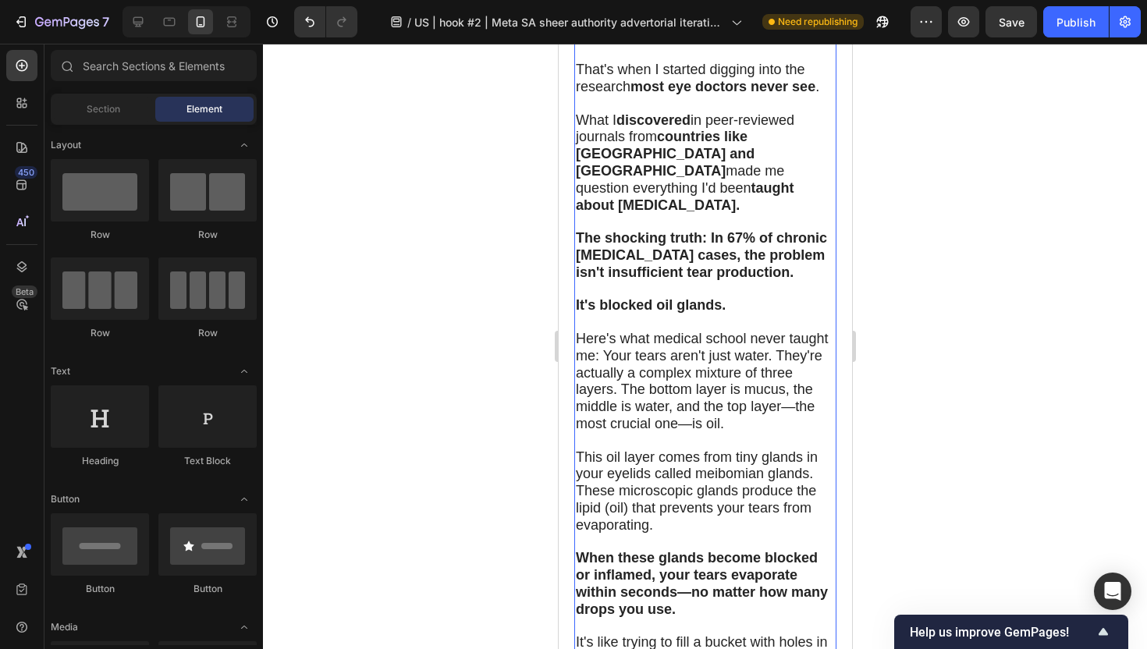
scroll to position [2737, 0]
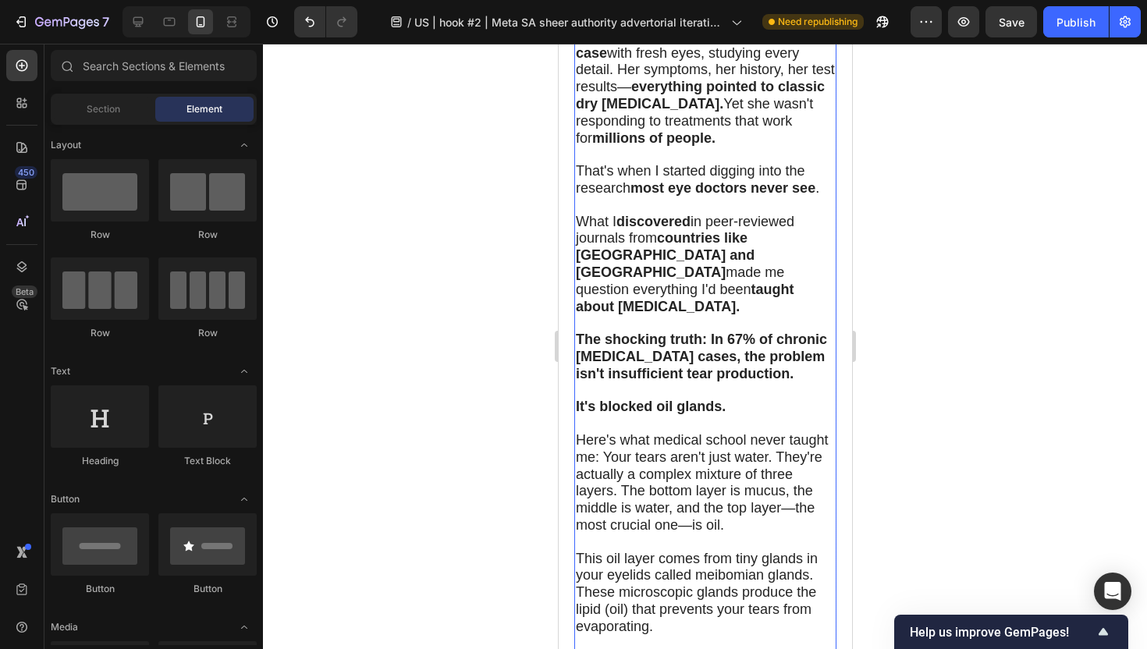
click at [699, 432] on span "Here's what medical school never taught me: Your tears aren't just water. They'…" at bounding box center [701, 482] width 253 height 101
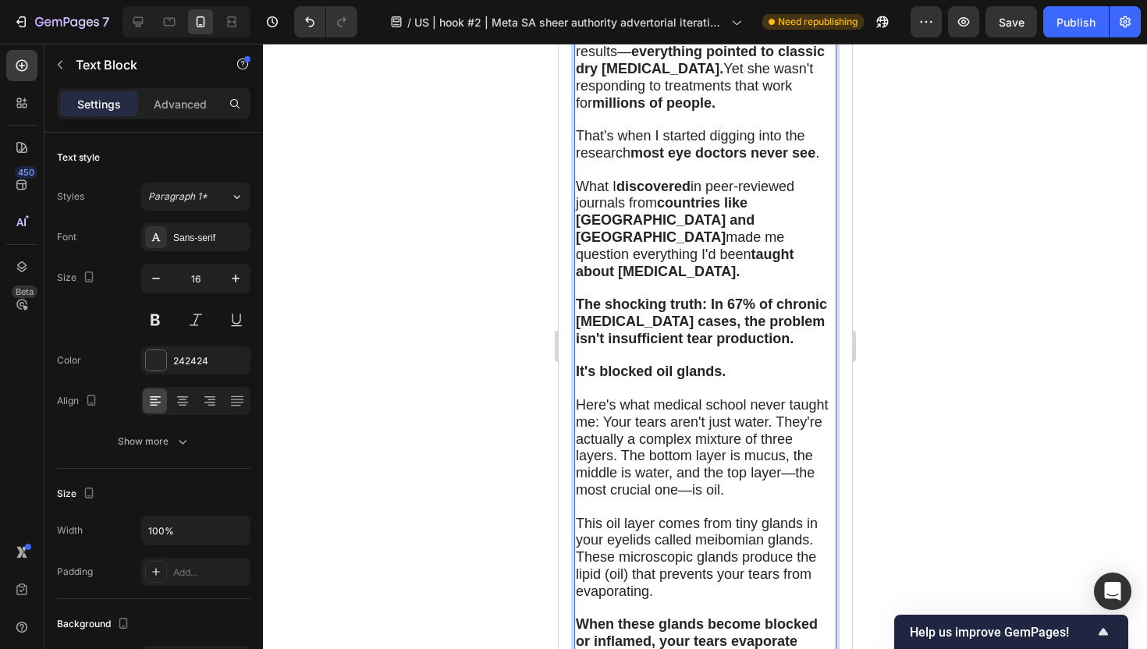
scroll to position [2773, 0]
drag, startPoint x: 652, startPoint y: 268, endPoint x: 600, endPoint y: 289, distance: 56.1
click at [600, 396] on span "Here's what medical school never taught me: Your tears aren't just water. They'…" at bounding box center [701, 446] width 253 height 101
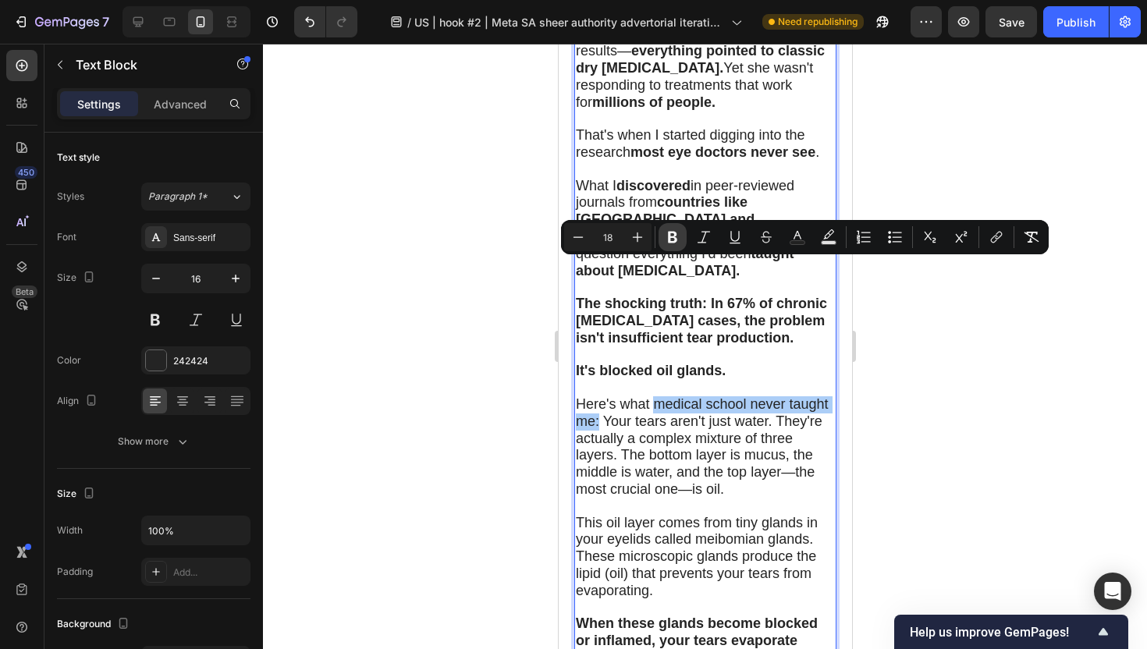
click at [676, 236] on icon "Editor contextual toolbar" at bounding box center [673, 237] width 16 height 16
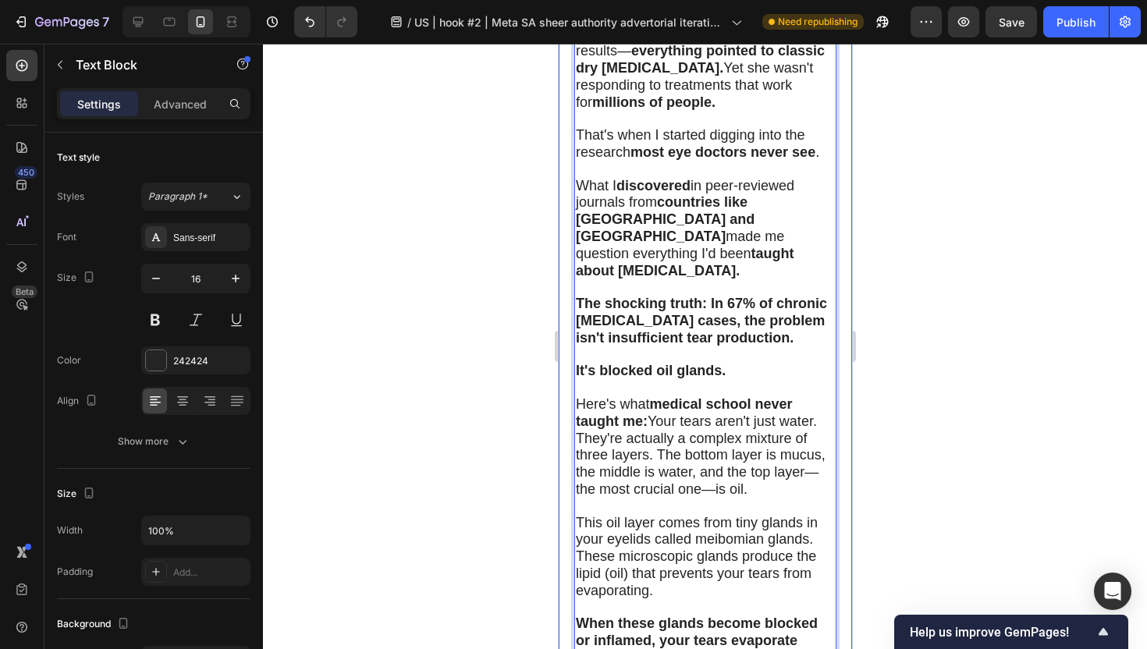
click at [461, 388] on div at bounding box center [705, 346] width 884 height 605
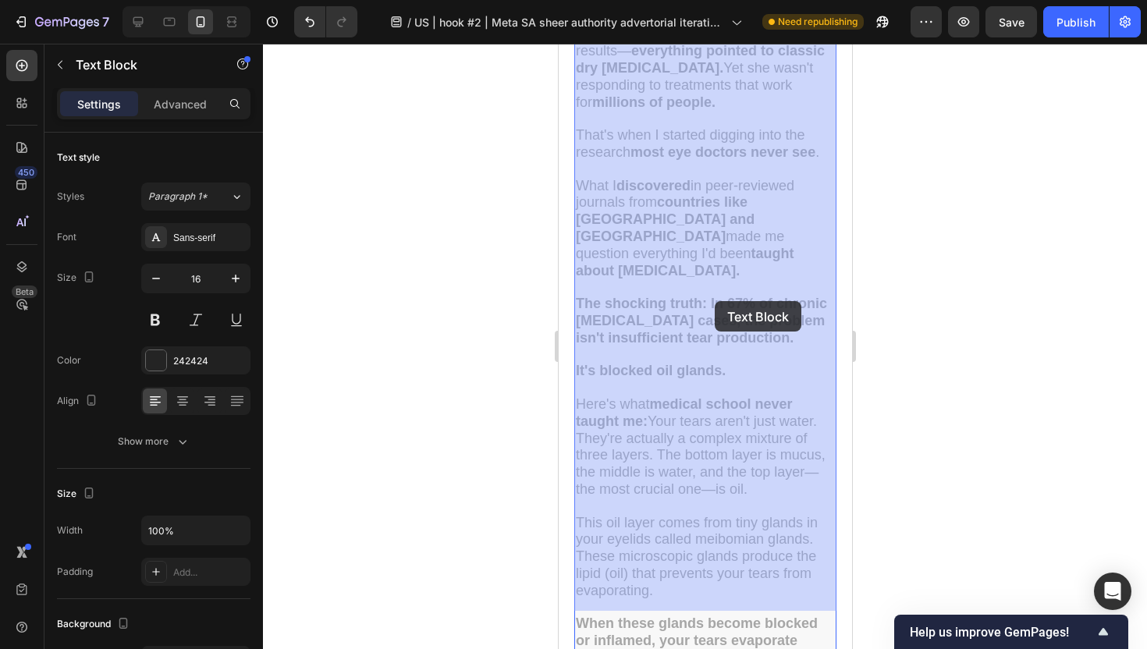
drag, startPoint x: 688, startPoint y: 302, endPoint x: 714, endPoint y: 301, distance: 25.8
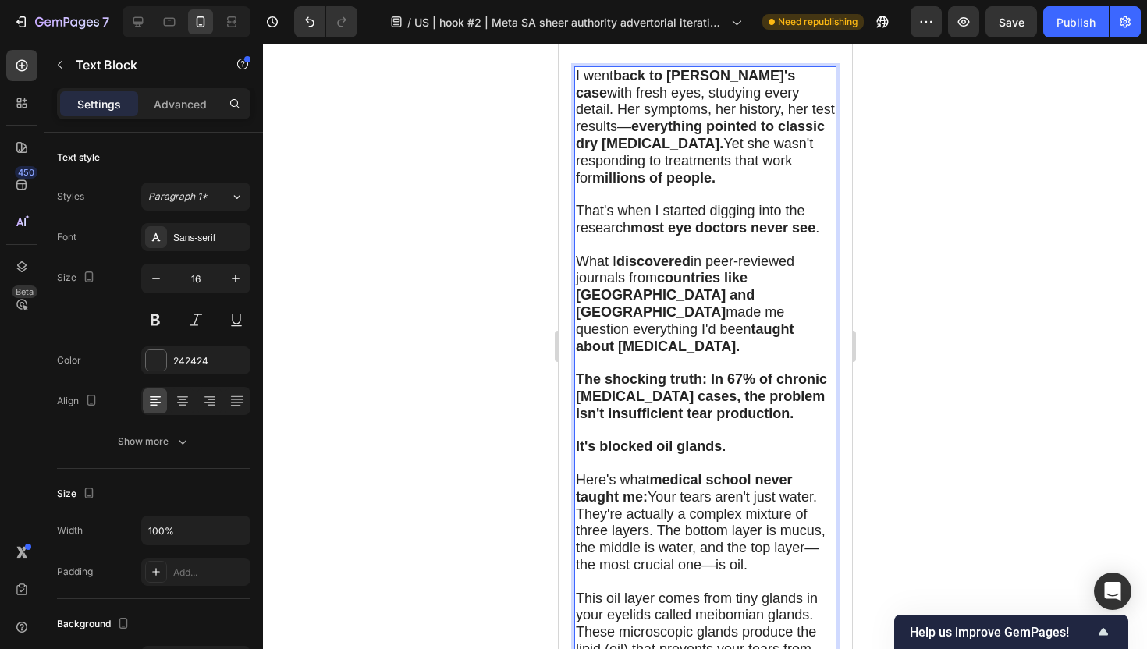
scroll to position [2701, 0]
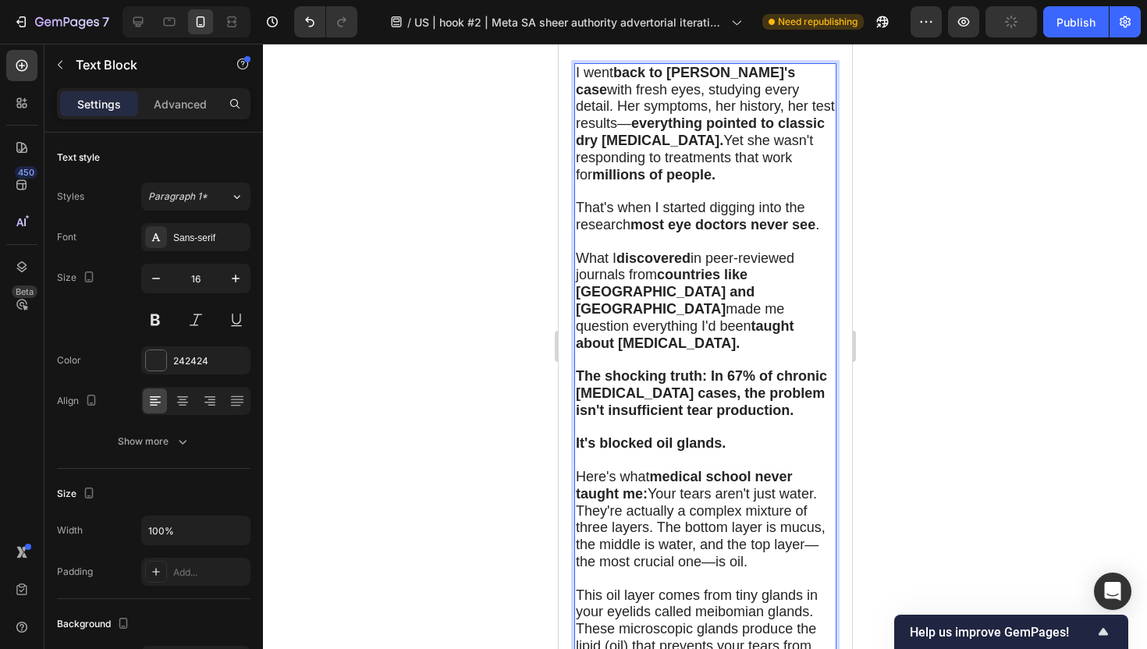
click at [689, 469] on span "Here's what medical school never taught me: Your tears aren't just water. They'…" at bounding box center [700, 519] width 250 height 101
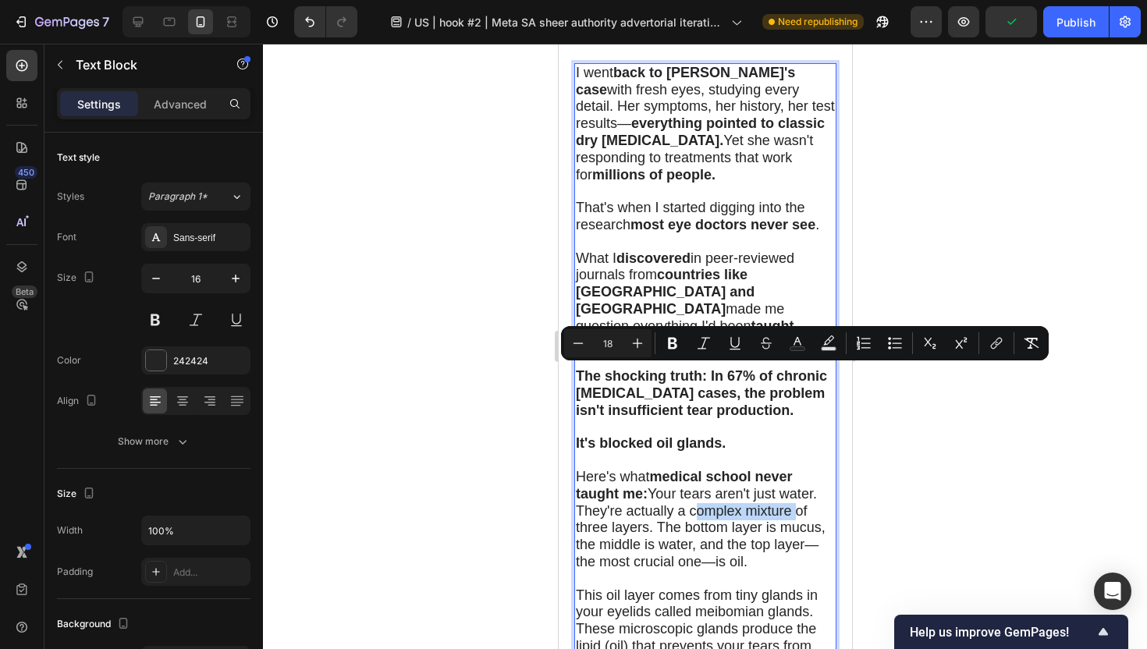
drag, startPoint x: 689, startPoint y: 374, endPoint x: 790, endPoint y: 378, distance: 101.5
click at [790, 469] on span "Here's what medical school never taught me: Your tears aren't just water. They'…" at bounding box center [700, 519] width 250 height 101
click at [674, 338] on icon "Editor contextual toolbar" at bounding box center [672, 344] width 9 height 12
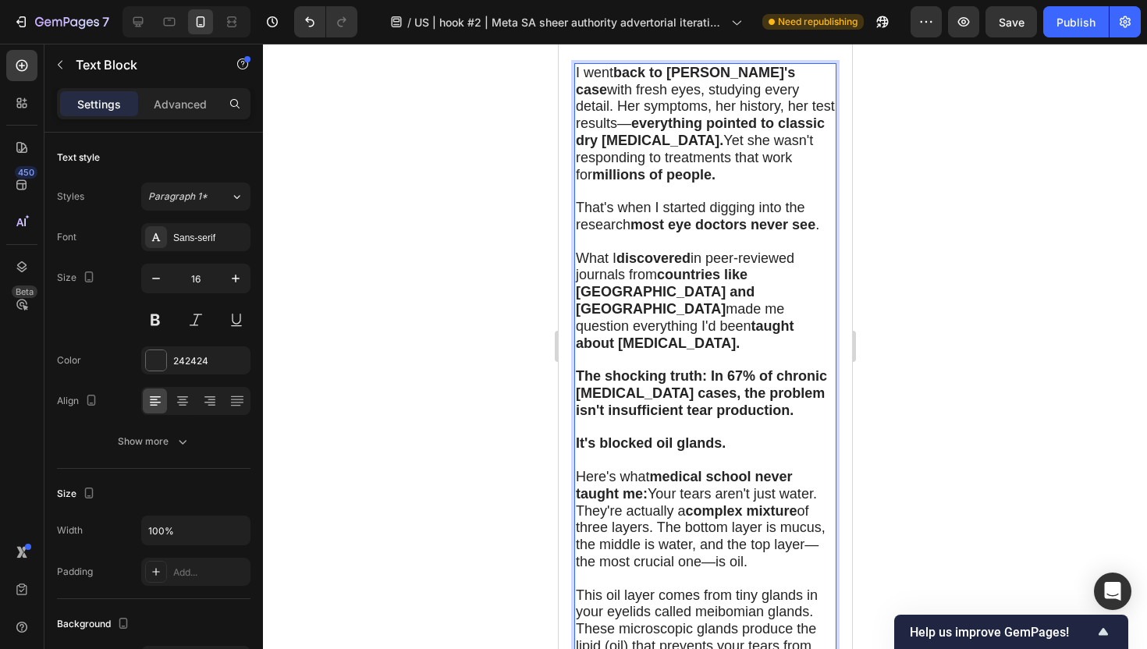
drag, startPoint x: 747, startPoint y: 424, endPoint x: 577, endPoint y: 427, distance: 170.1
click at [577, 469] on p "Here's what medical school never taught me: Your tears aren't just water. They'…" at bounding box center [704, 520] width 259 height 102
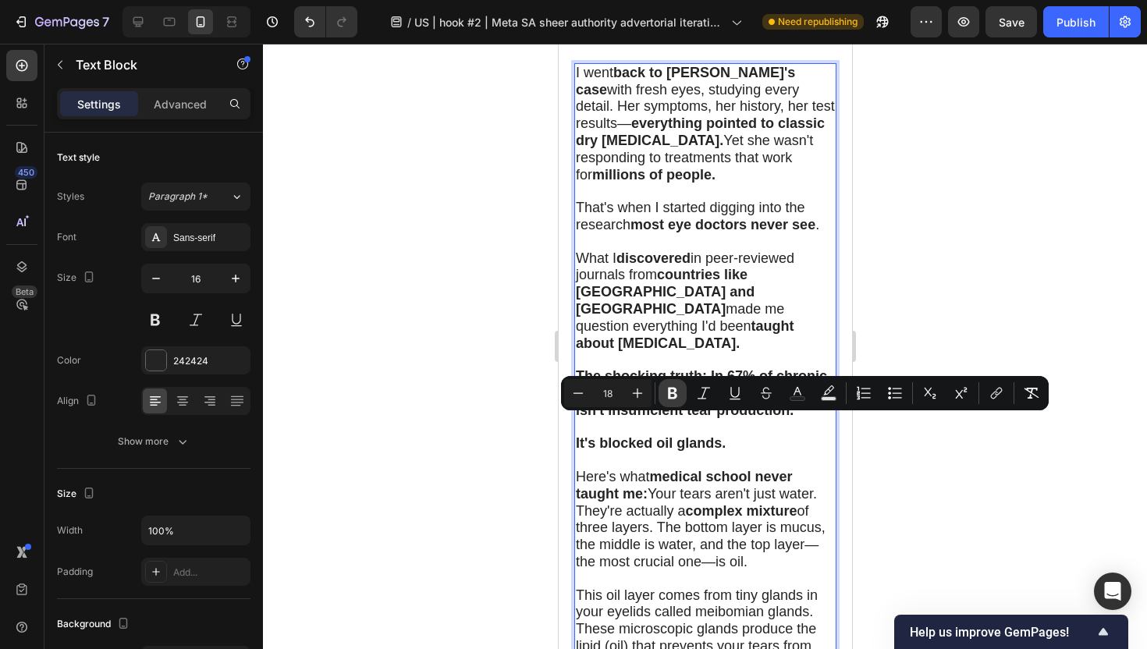
click at [674, 394] on icon "Editor contextual toolbar" at bounding box center [672, 394] width 9 height 12
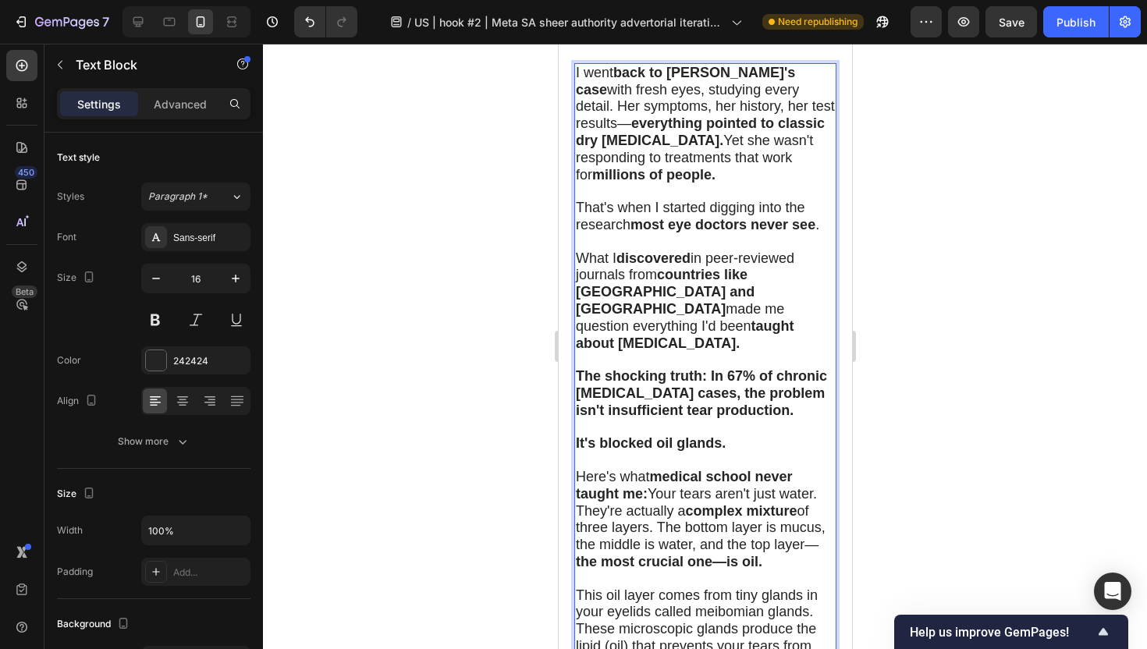
click at [701, 587] on span "This oil layer comes from tiny glands in your eyelids called meibomian glands. …" at bounding box center [696, 628] width 242 height 83
drag, startPoint x: 700, startPoint y: 476, endPoint x: 811, endPoint y: 473, distance: 110.8
click at [811, 587] on span "This oil layer comes from tiny glands in your eyelids called meibomian glands. …" at bounding box center [696, 628] width 242 height 83
click at [704, 587] on span "This oil layer comes from tiny glands in your eyelids called meibomian glands. …" at bounding box center [696, 628] width 242 height 83
click at [975, 433] on div at bounding box center [705, 346] width 884 height 605
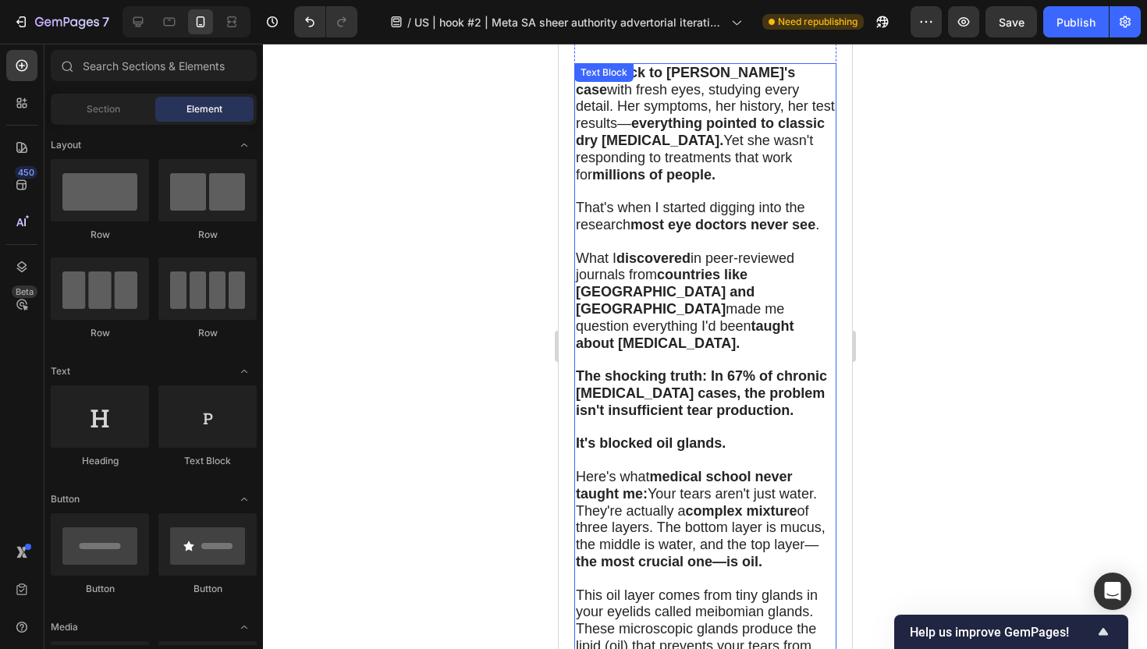
click at [724, 587] on span "This oil layer comes from tiny glands in your eyelids called meibomian glands. …" at bounding box center [696, 628] width 242 height 83
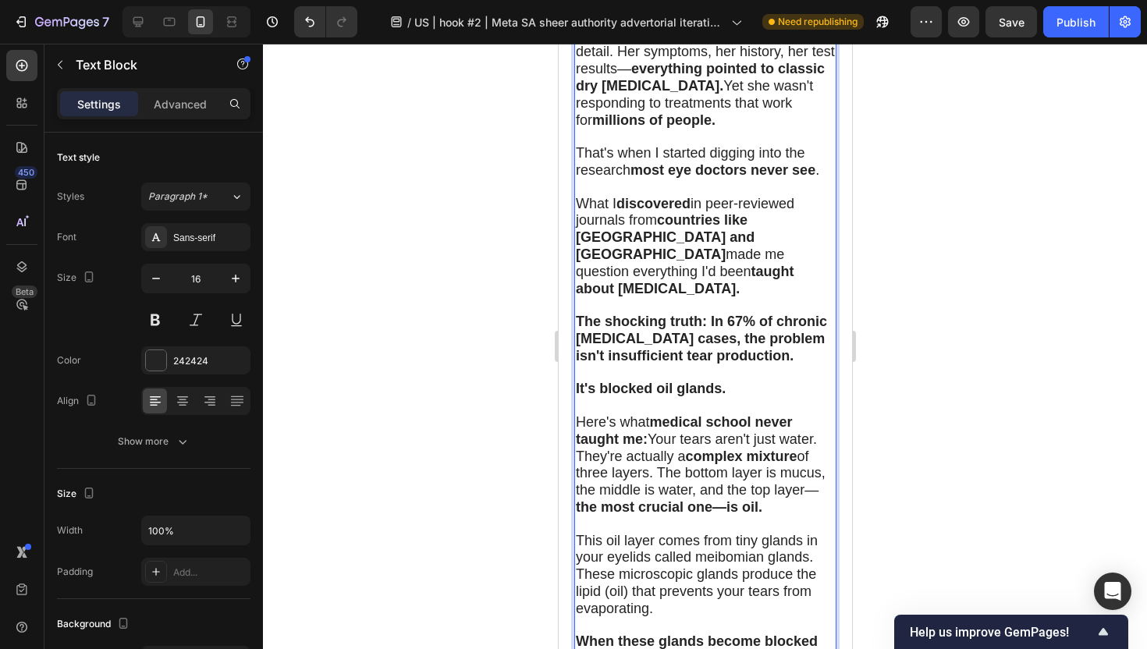
scroll to position [2765, 0]
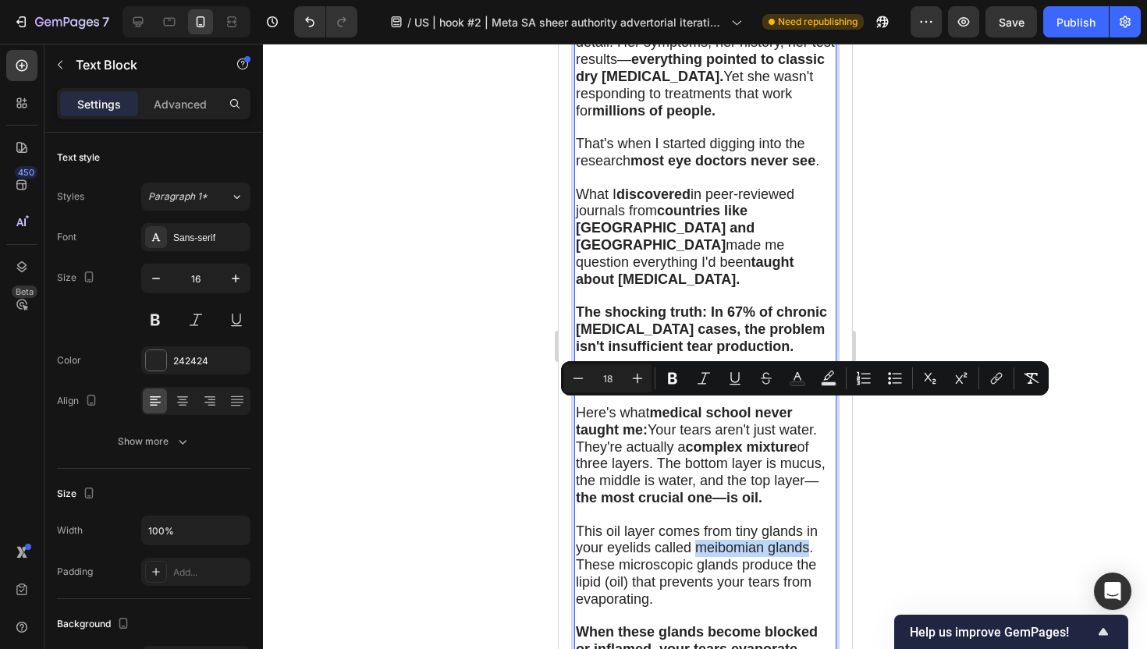
drag, startPoint x: 697, startPoint y: 408, endPoint x: 809, endPoint y: 405, distance: 112.4
click at [809, 523] on span "This oil layer comes from tiny glands in your eyelids called meibomian glands. …" at bounding box center [696, 564] width 242 height 83
click at [818, 523] on p "This oil layer comes from tiny glands in your eyelids called meibomian glands. …" at bounding box center [704, 565] width 259 height 85
drag, startPoint x: 814, startPoint y: 414, endPoint x: 697, endPoint y: 414, distance: 117.0
click at [697, 523] on p "This oil layer comes from tiny glands in your eyelids called meibomian glands. …" at bounding box center [704, 565] width 259 height 85
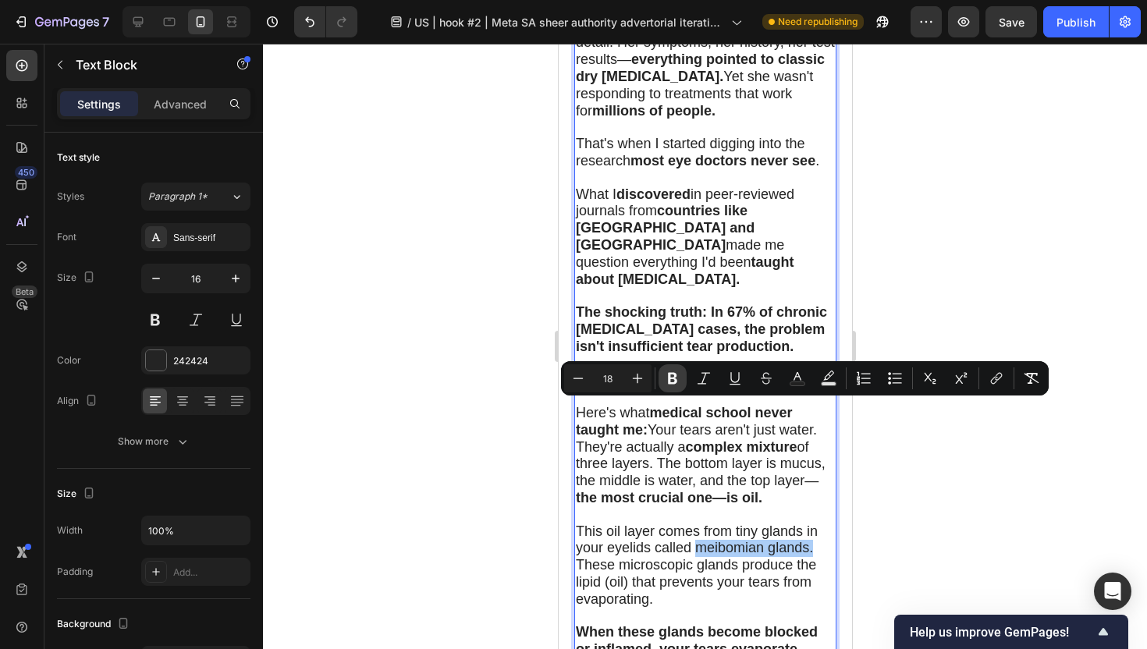
click at [680, 381] on button "Bold" at bounding box center [672, 378] width 28 height 28
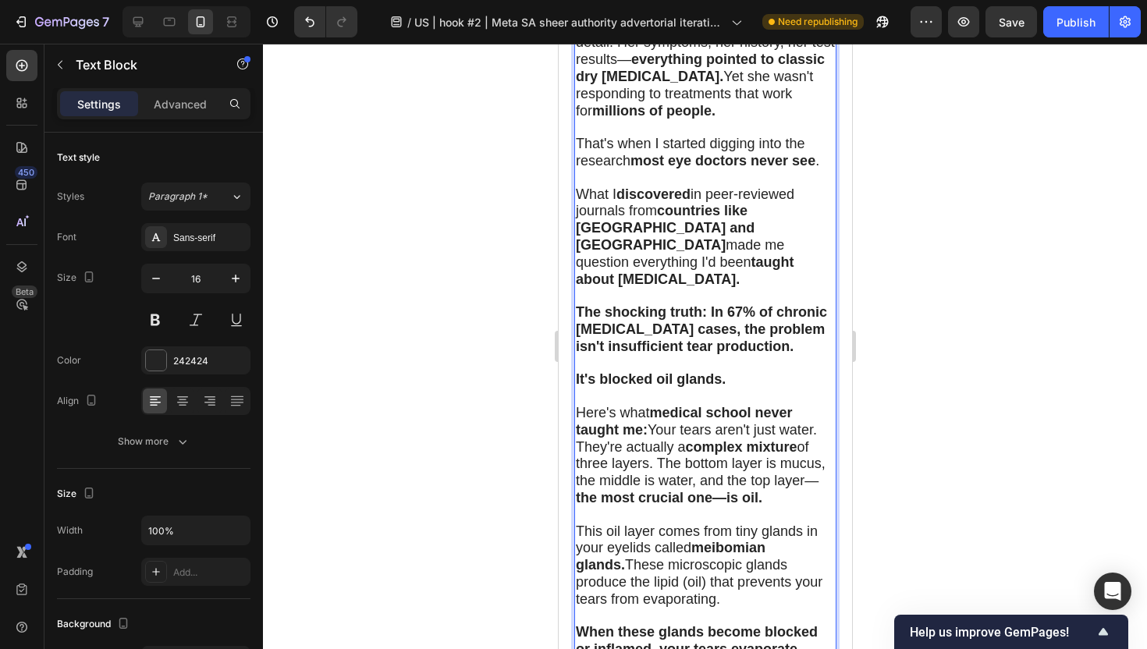
click at [446, 499] on div at bounding box center [705, 346] width 884 height 605
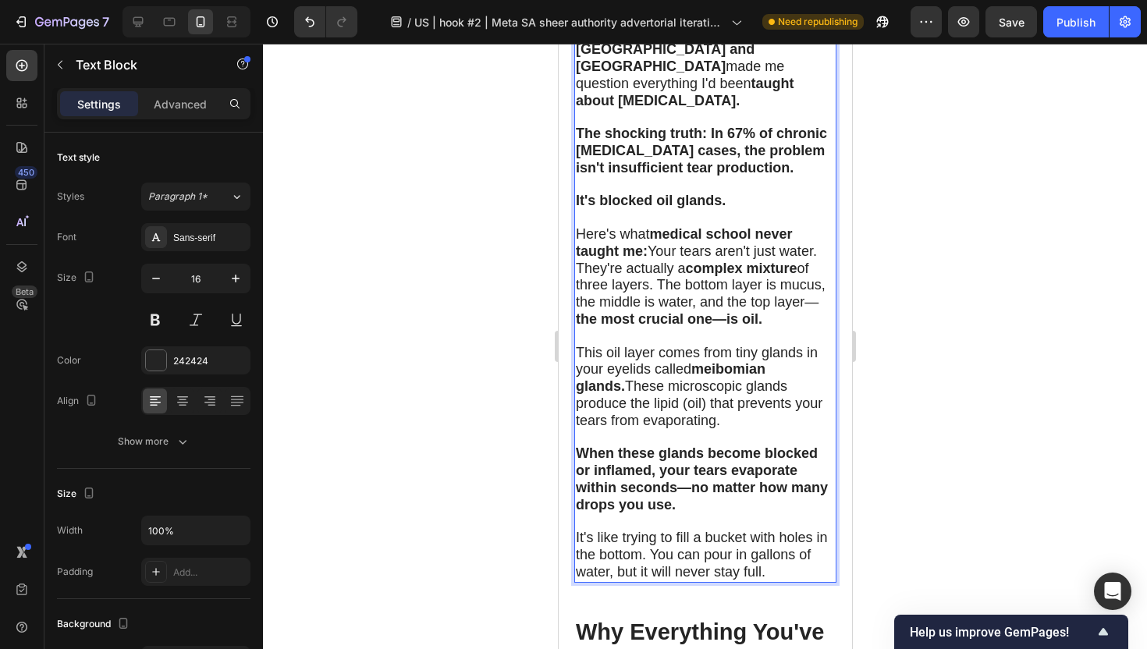
scroll to position [2949, 0]
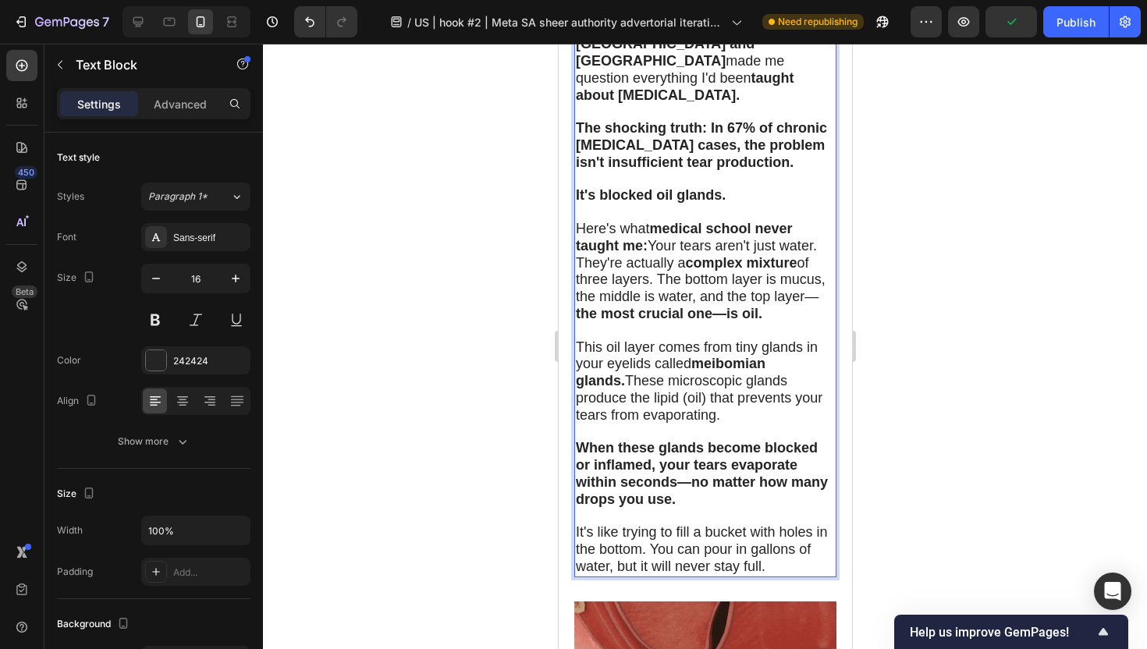
click at [740, 339] on span "This oil layer comes from tiny glands in your eyelids called meibomian glands. …" at bounding box center [698, 380] width 247 height 83
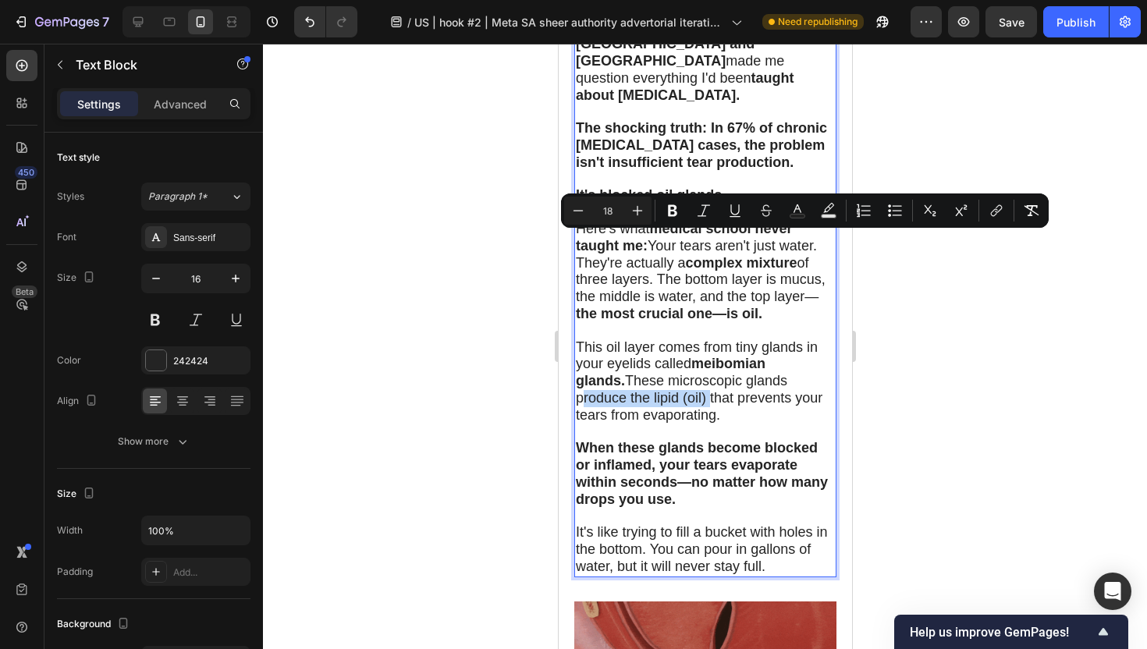
drag, startPoint x: 740, startPoint y: 243, endPoint x: 629, endPoint y: 264, distance: 113.5
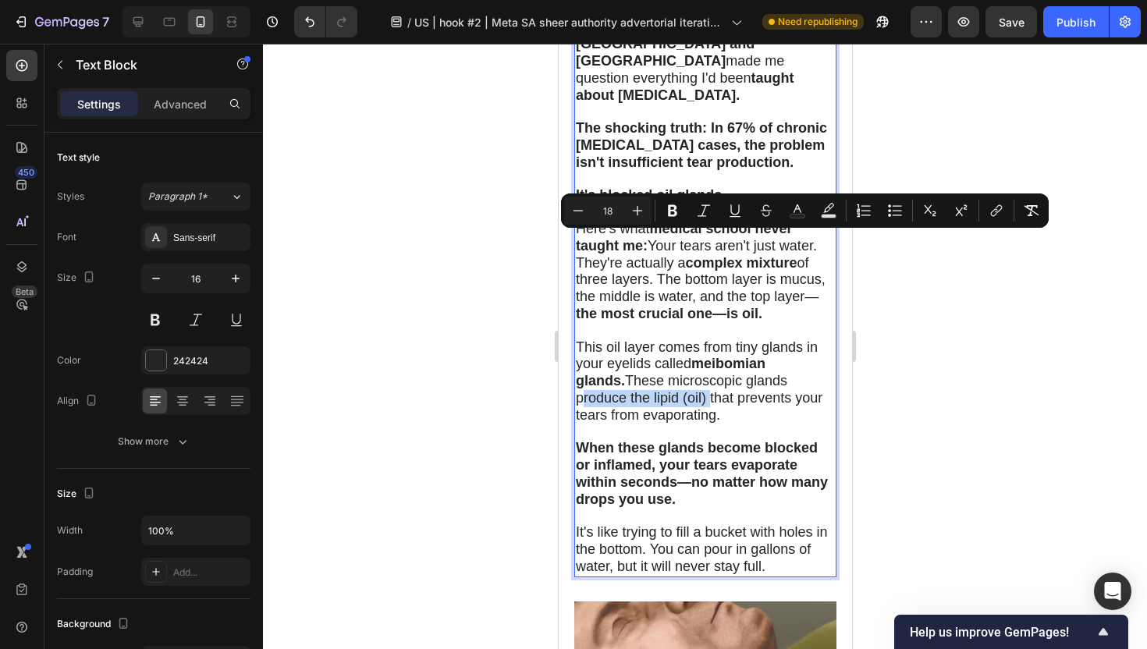
click at [629, 339] on span "This oil layer comes from tiny glands in your eyelids called meibomian glands. …" at bounding box center [698, 380] width 247 height 83
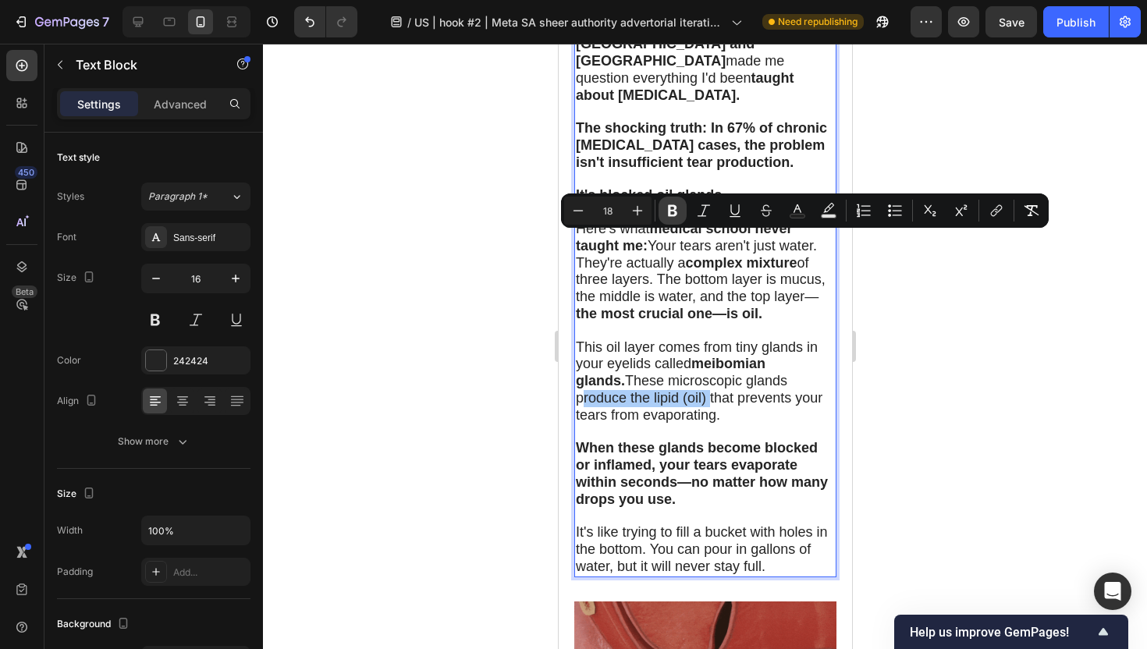
click at [682, 211] on button "Bold" at bounding box center [672, 211] width 28 height 28
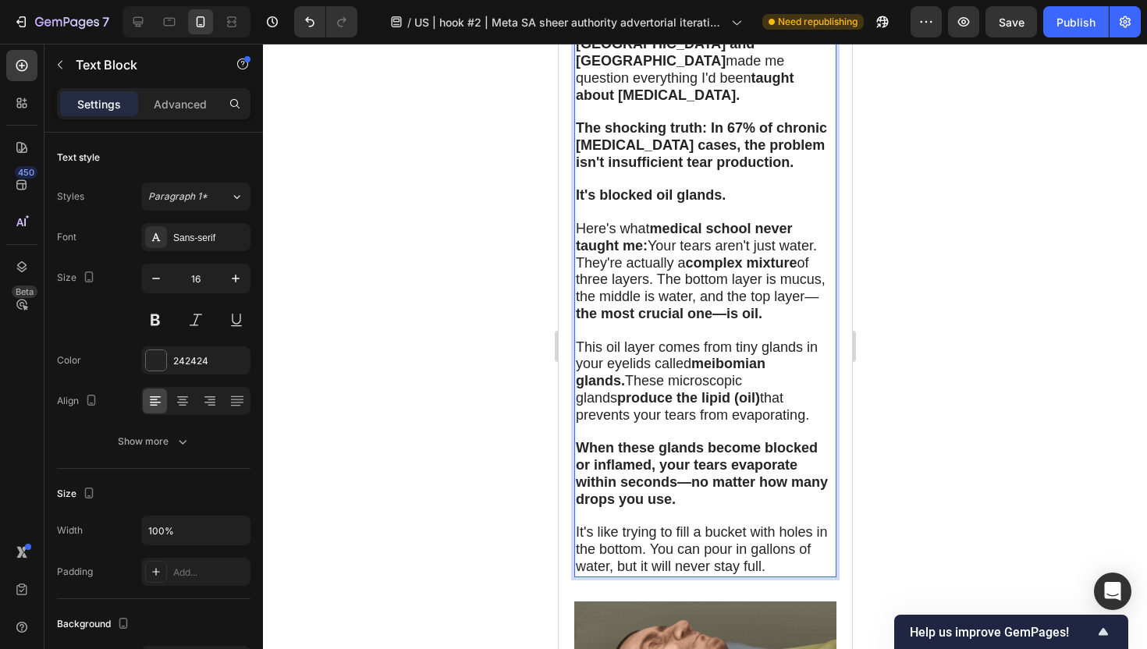
click at [659, 440] on strong "When these glands become blocked or inflamed, your tears evaporate within secon…" at bounding box center [701, 473] width 252 height 66
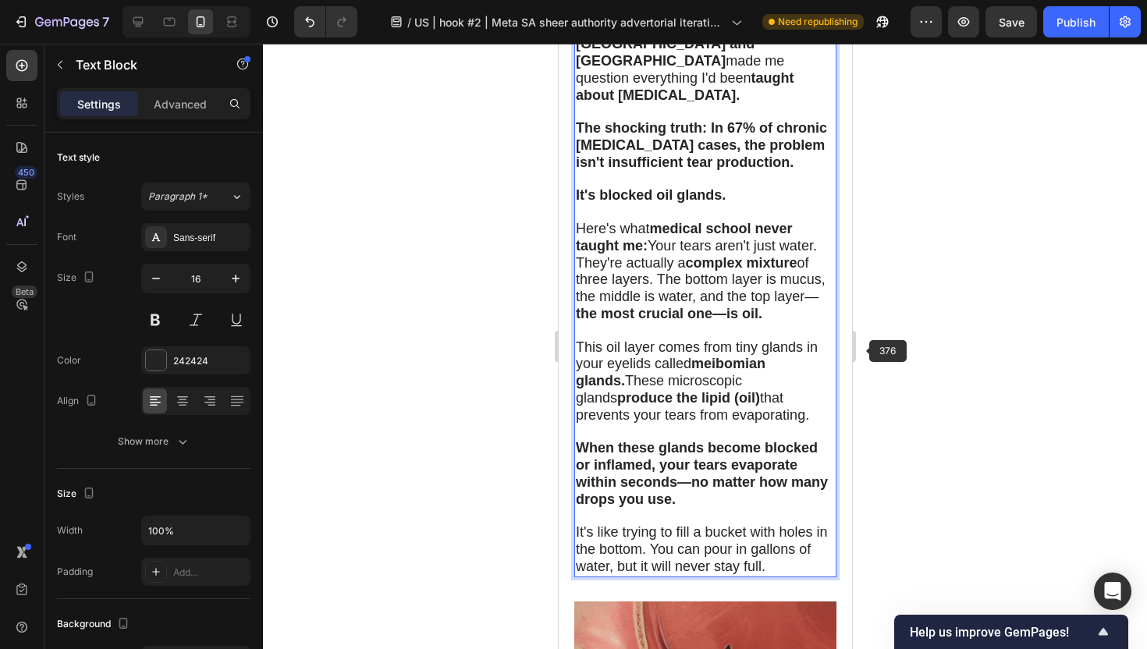
click at [920, 359] on div at bounding box center [705, 346] width 884 height 605
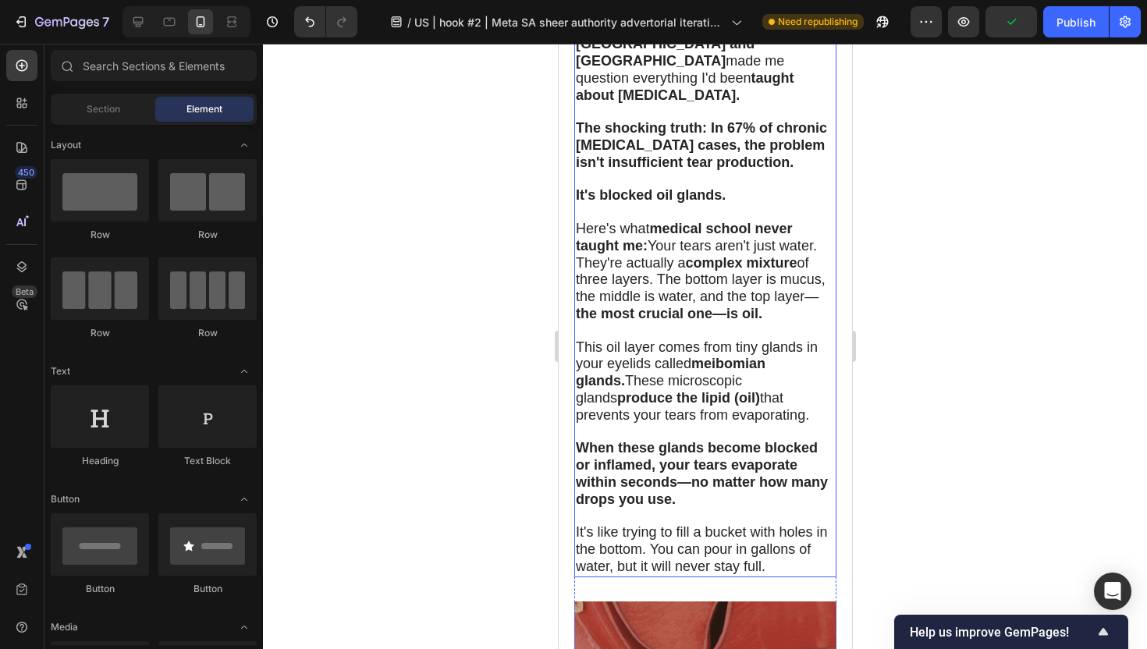
click at [708, 524] on span "It's like trying to fill a bucket with holes in the bottom. You can pour in gal…" at bounding box center [701, 549] width 252 height 50
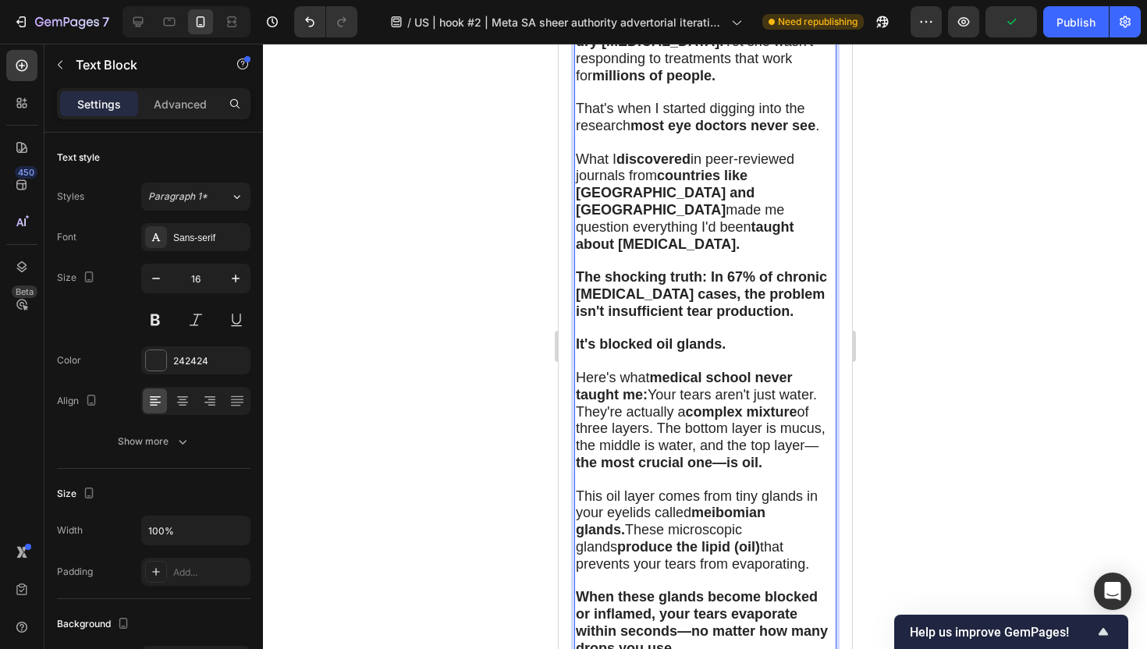
scroll to position [2801, 0]
drag, startPoint x: 675, startPoint y: 540, endPoint x: 645, endPoint y: 559, distance: 35.5
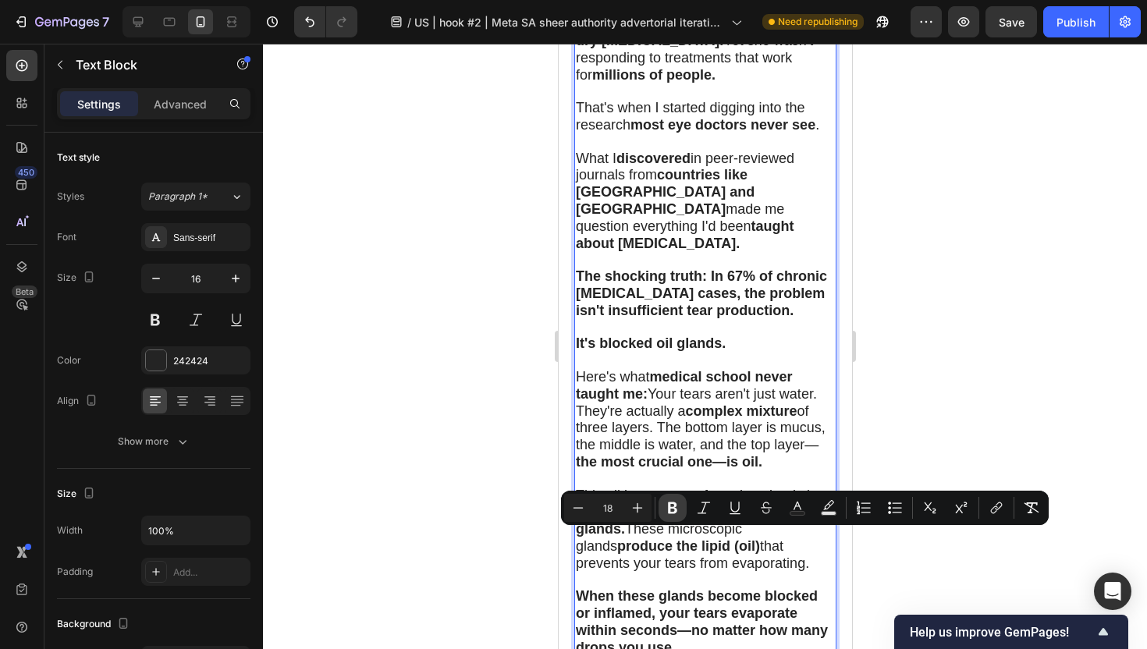
click at [672, 504] on icon "Editor contextual toolbar" at bounding box center [673, 508] width 16 height 16
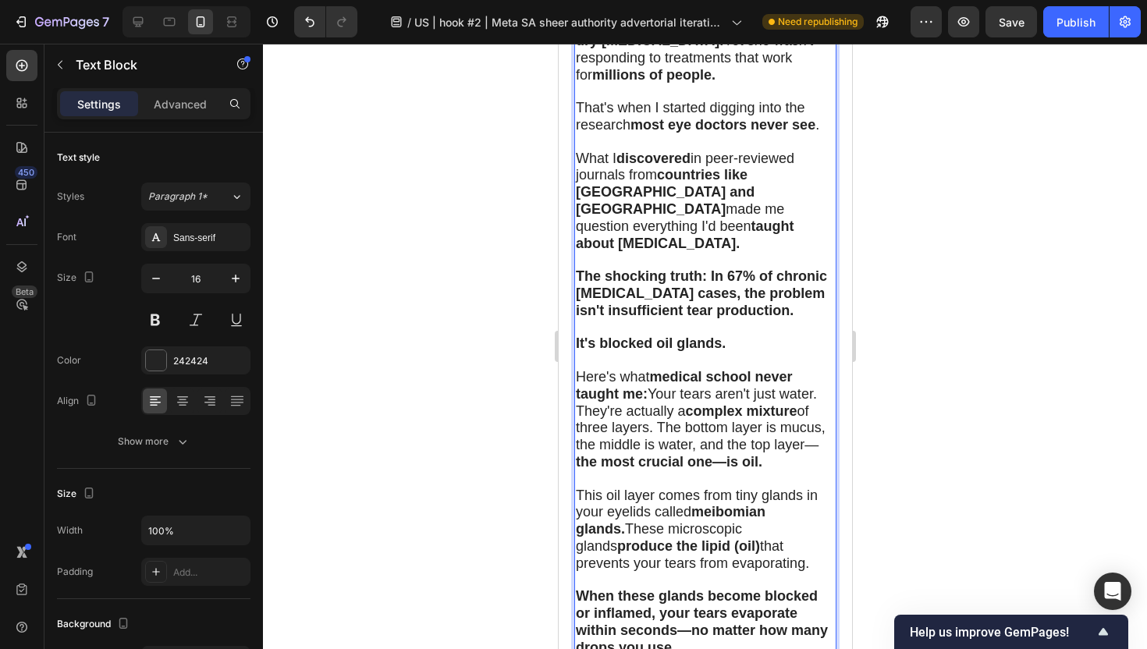
click at [445, 528] on div at bounding box center [705, 346] width 884 height 605
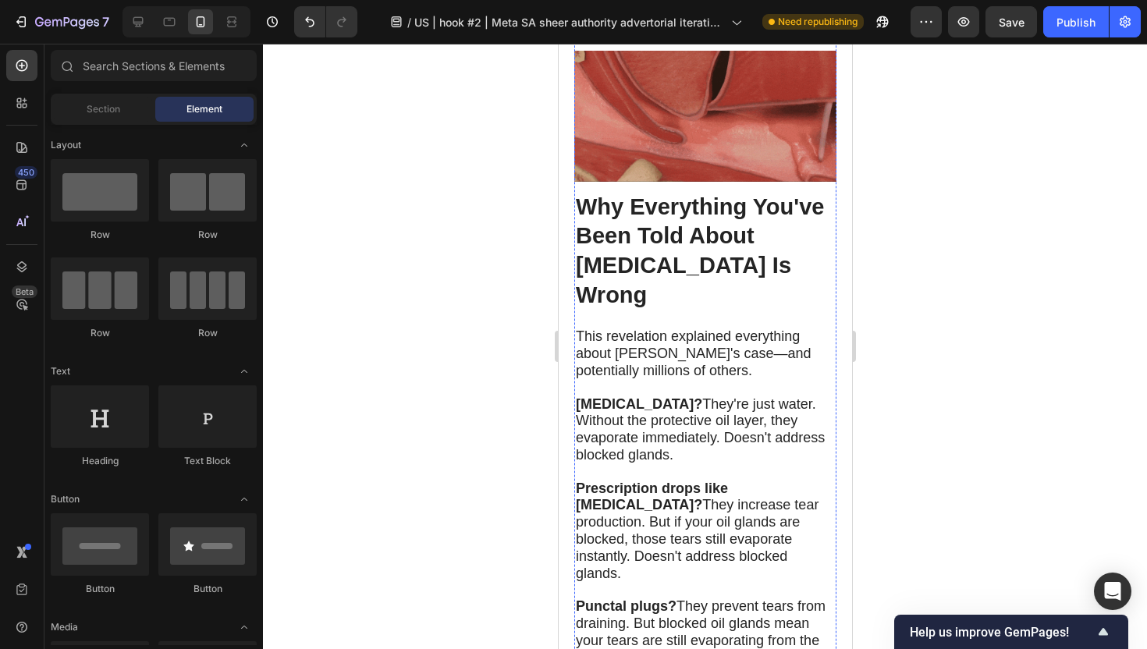
scroll to position [3504, 0]
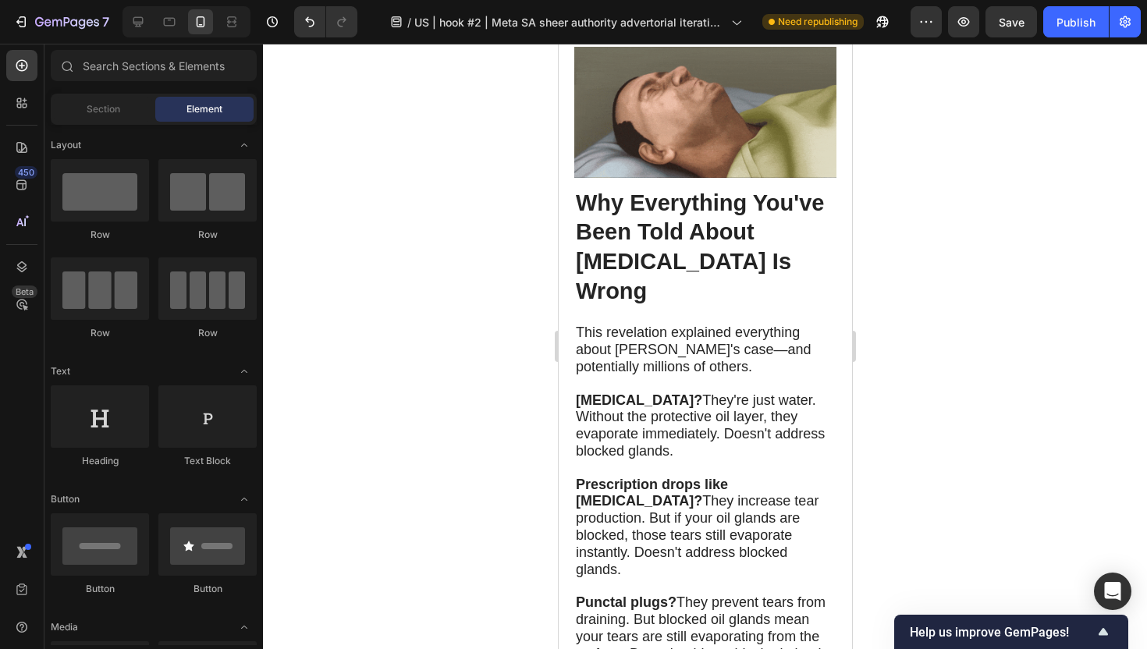
click at [896, 261] on div at bounding box center [705, 346] width 884 height 605
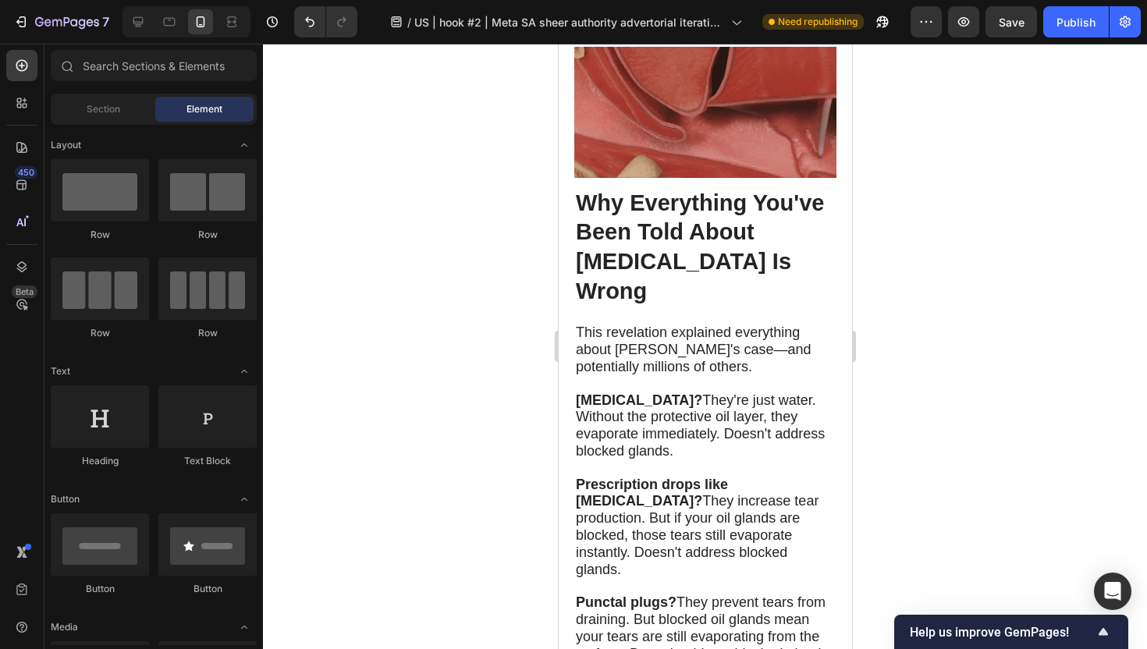
click at [747, 325] on p "This revelation explained everything about [PERSON_NAME]'s case—and potentially…" at bounding box center [704, 350] width 259 height 51
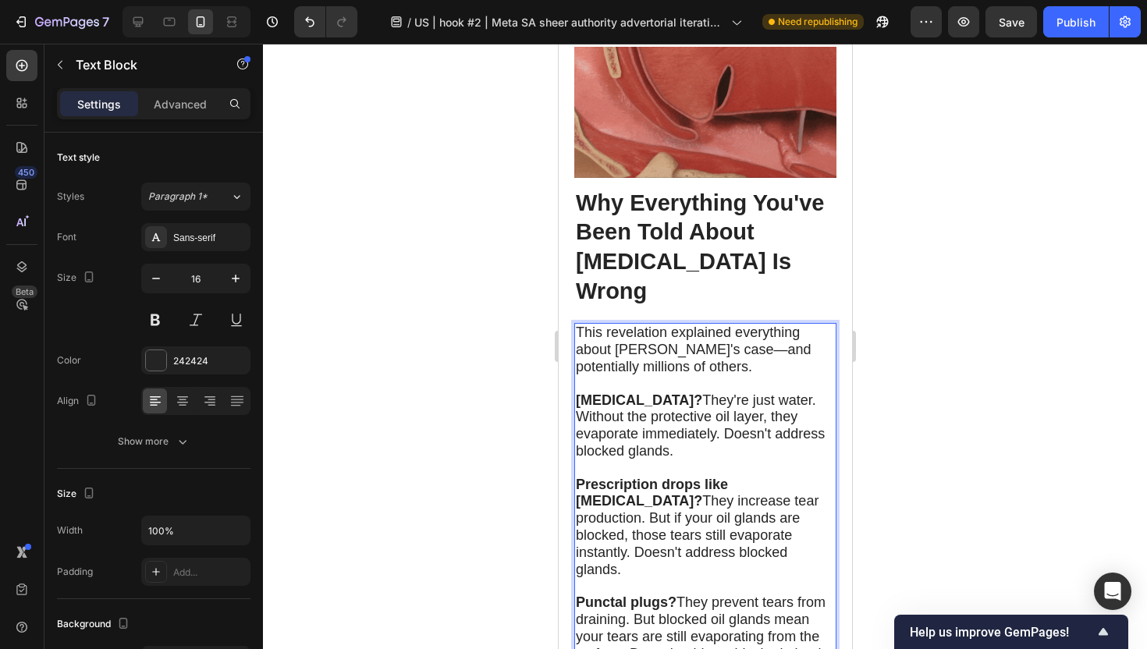
click at [732, 325] on span "This revelation explained everything about [PERSON_NAME]'s case—and potentially…" at bounding box center [693, 350] width 236 height 50
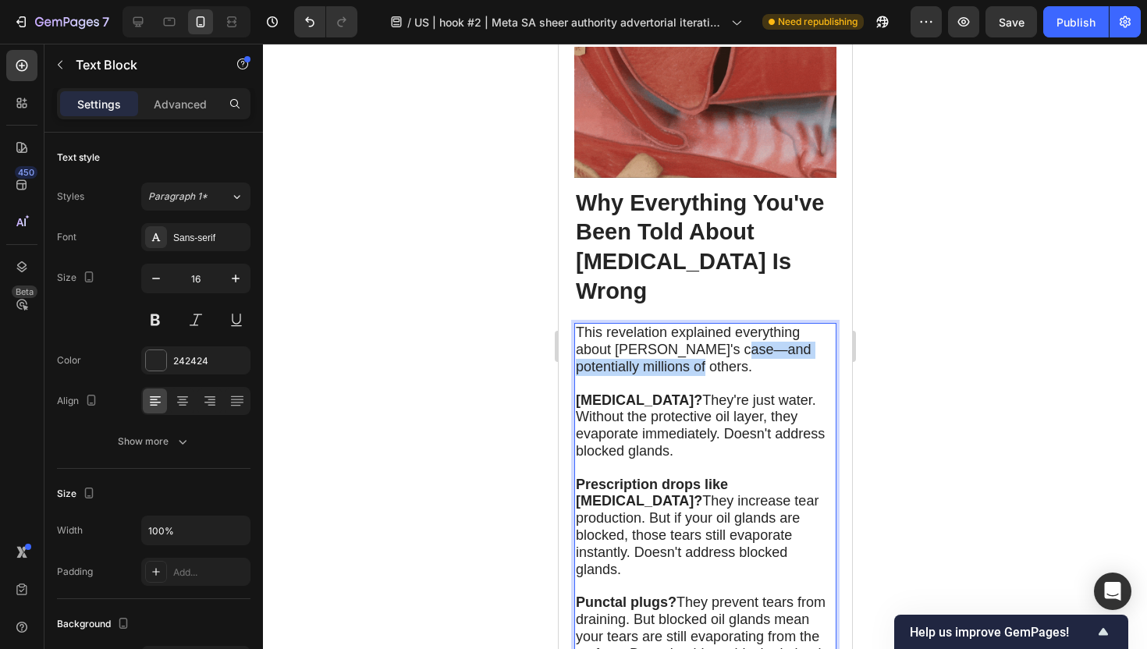
drag, startPoint x: 732, startPoint y: 179, endPoint x: 683, endPoint y: 202, distance: 54.1
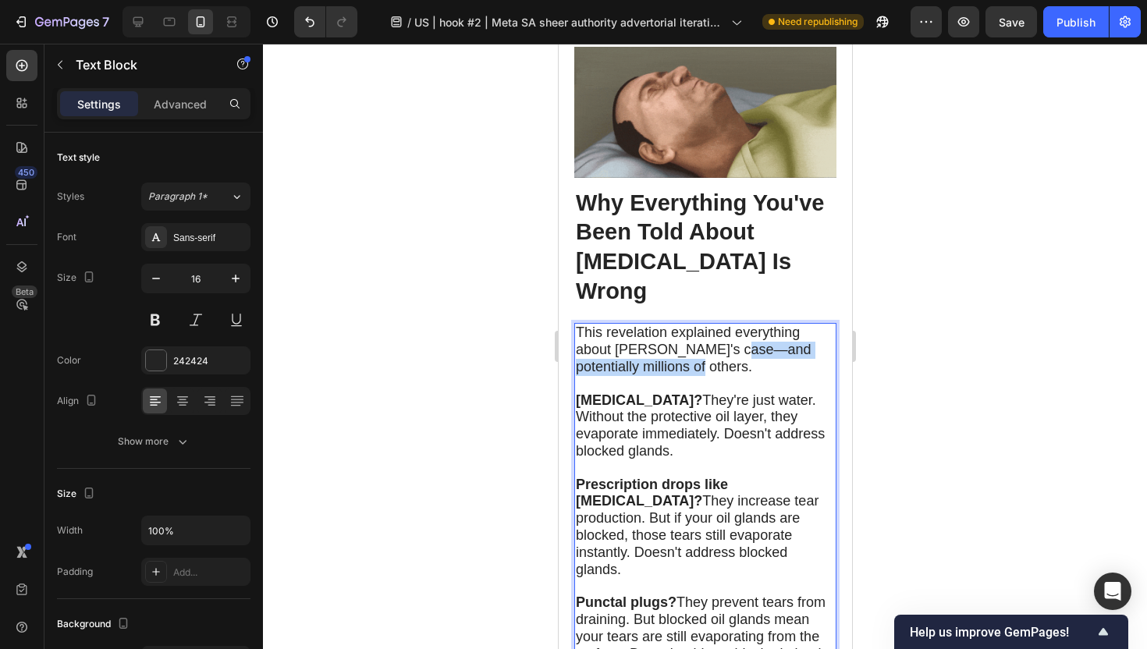
click at [683, 325] on span "This revelation explained everything about [PERSON_NAME]'s case—and potentially…" at bounding box center [693, 350] width 236 height 50
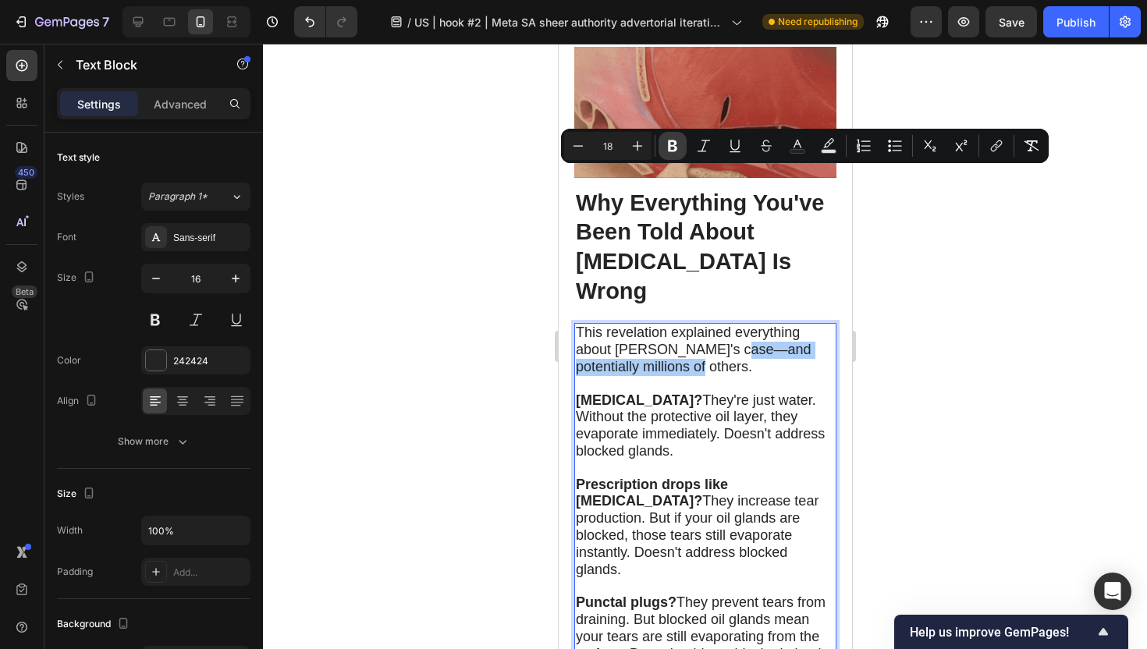
click at [672, 147] on icon "Editor contextual toolbar" at bounding box center [673, 146] width 16 height 16
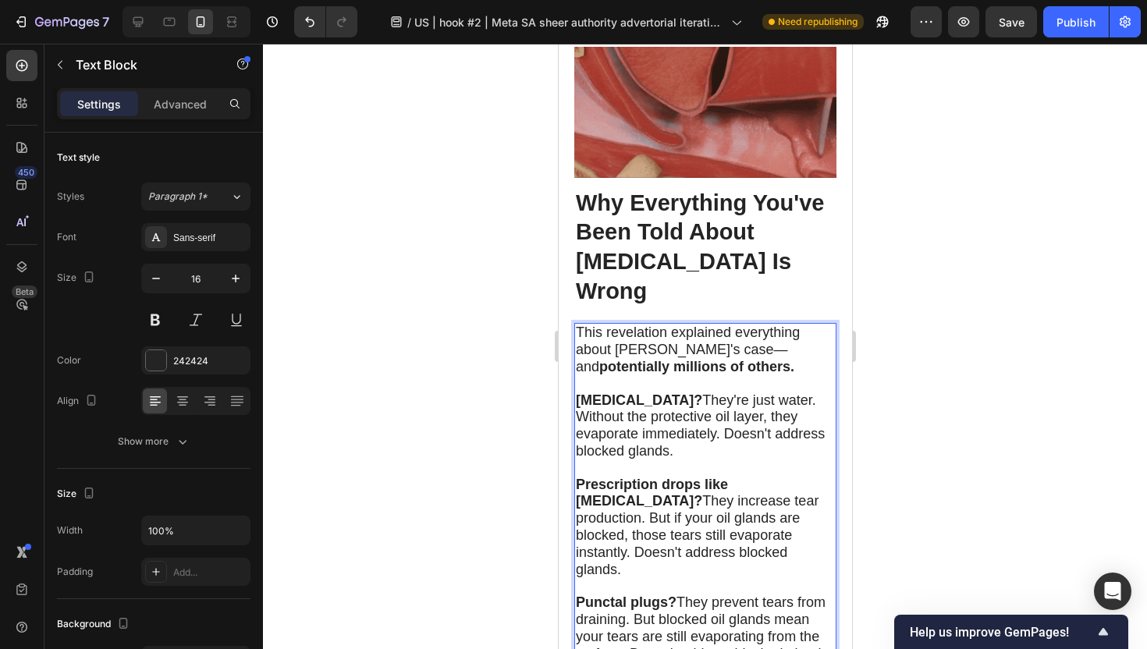
click at [443, 310] on div at bounding box center [705, 346] width 884 height 605
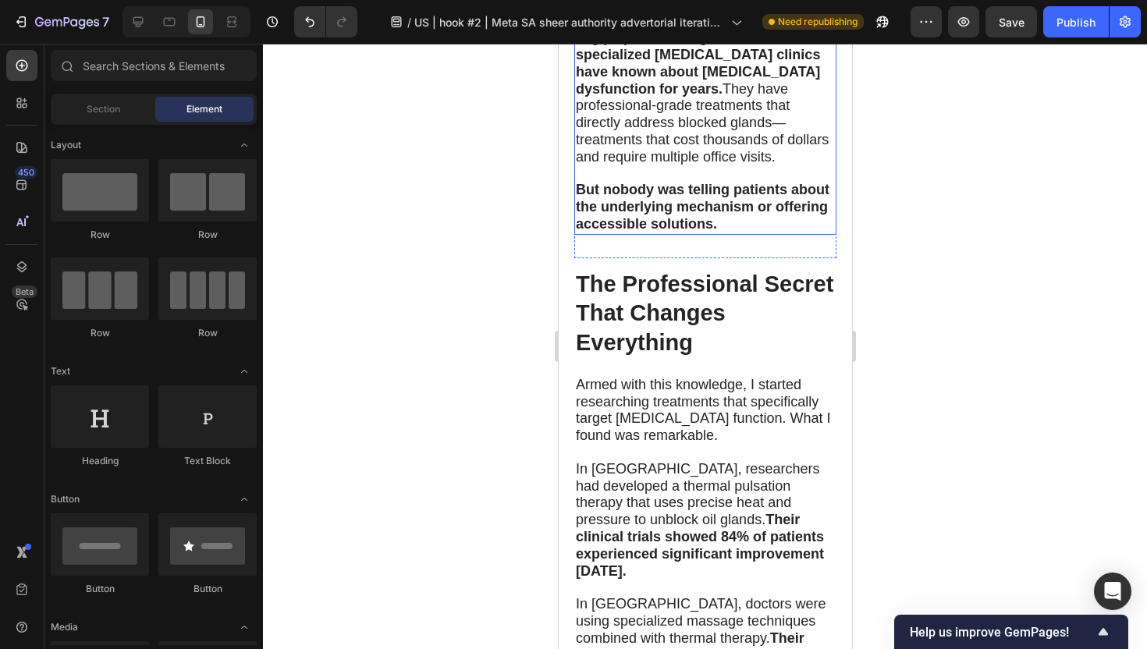
scroll to position [4410, 0]
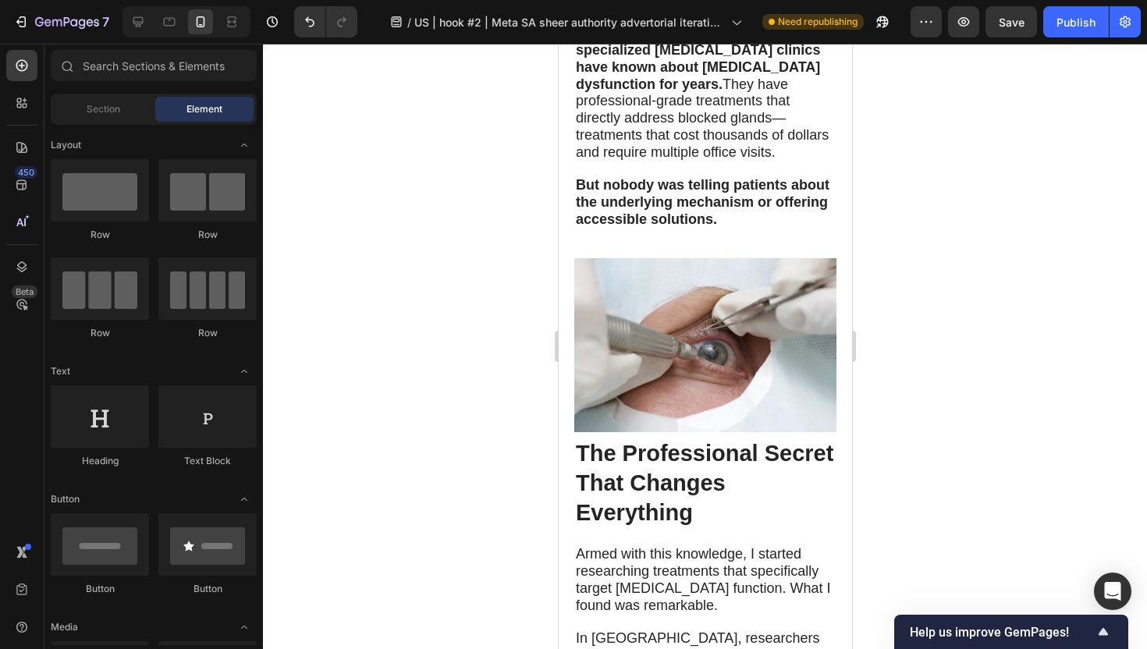
click at [1034, 376] on div at bounding box center [705, 346] width 884 height 605
click at [616, 546] on span "Armed with this knowledge, I started researching treatments that specifically t…" at bounding box center [702, 579] width 254 height 66
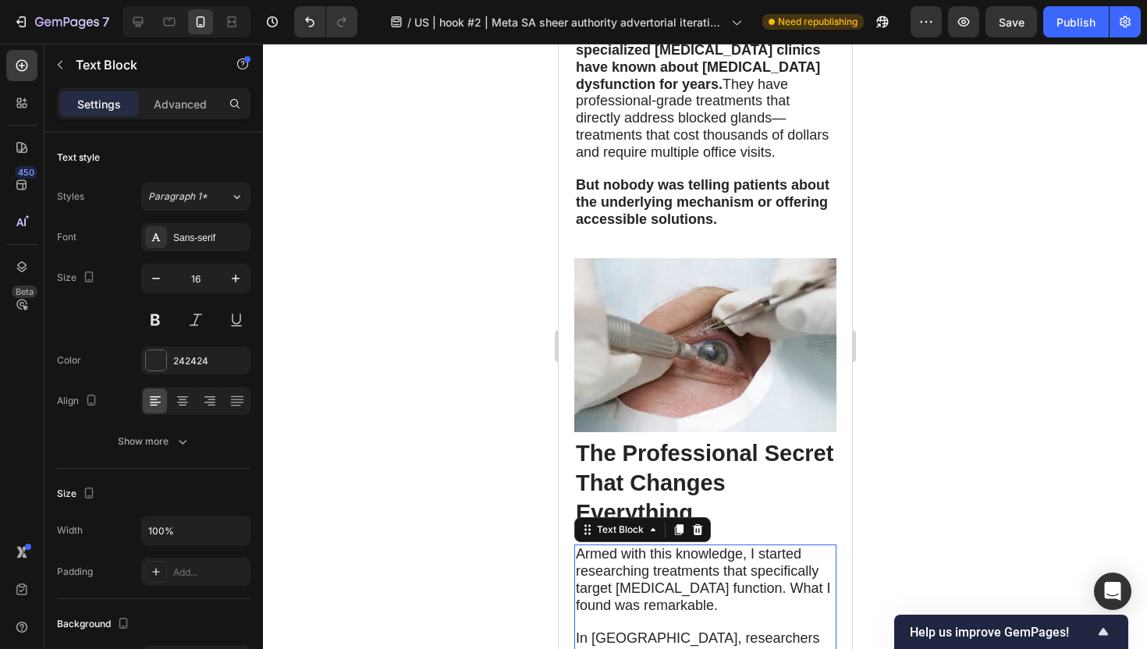
click at [576, 546] on span "Armed with this knowledge, I started researching treatments that specifically t…" at bounding box center [702, 579] width 254 height 66
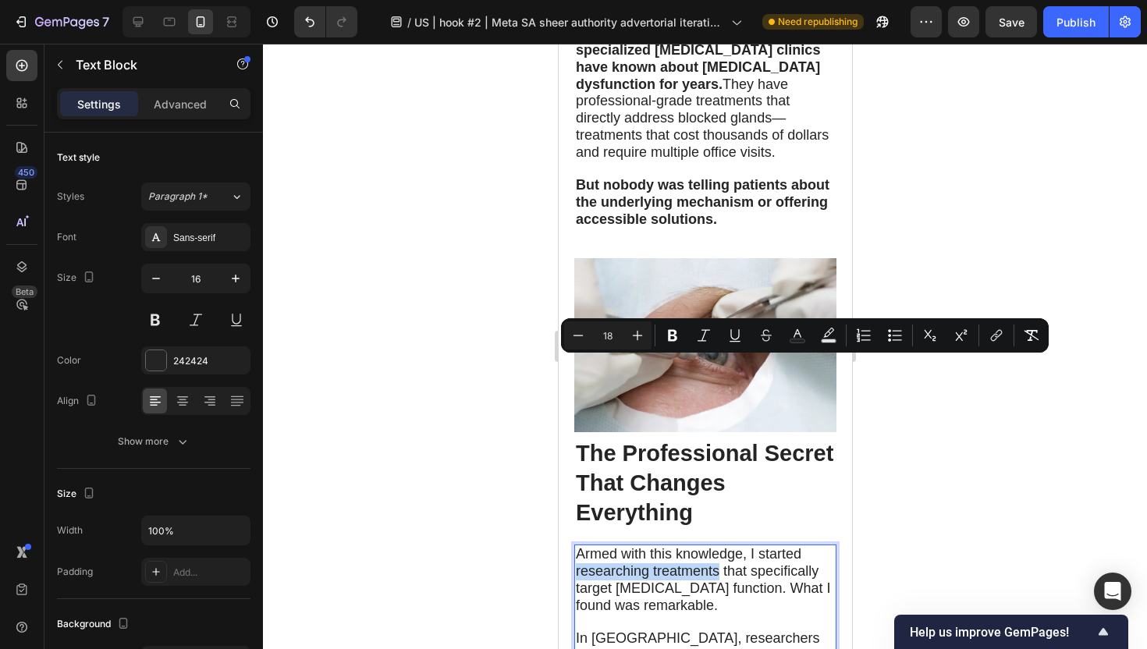
drag, startPoint x: 576, startPoint y: 368, endPoint x: 720, endPoint y: 367, distance: 144.3
click at [720, 546] on span "Armed with this knowledge, I started researching treatments that specifically t…" at bounding box center [702, 579] width 254 height 66
click at [677, 339] on icon "Editor contextual toolbar" at bounding box center [673, 336] width 16 height 16
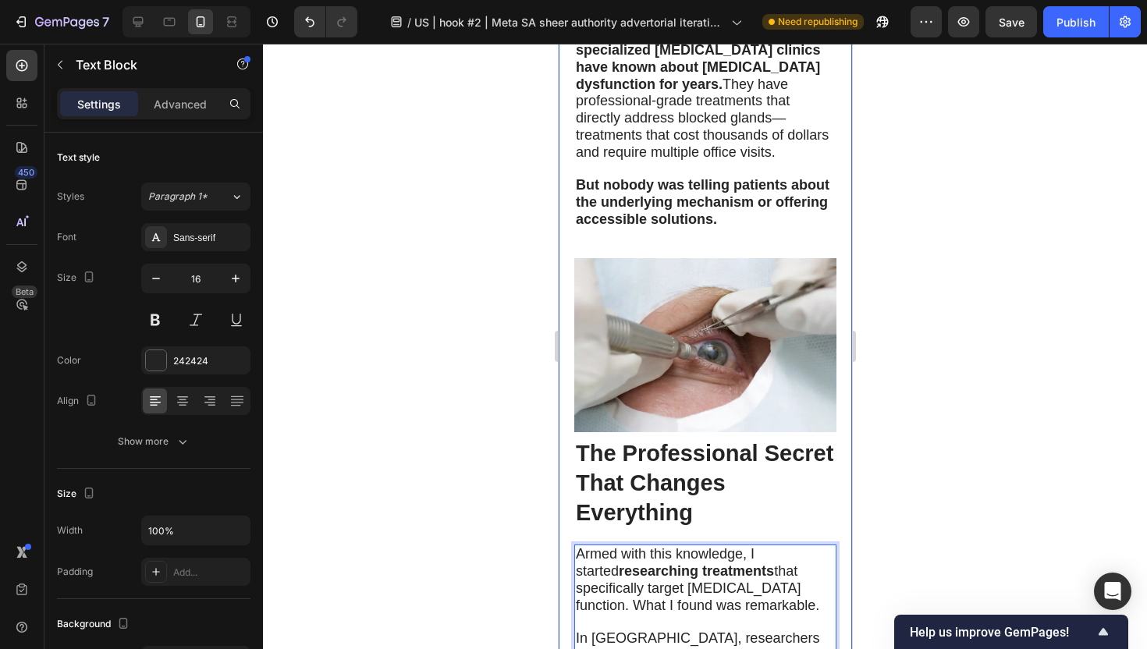
click at [900, 348] on div at bounding box center [705, 346] width 884 height 605
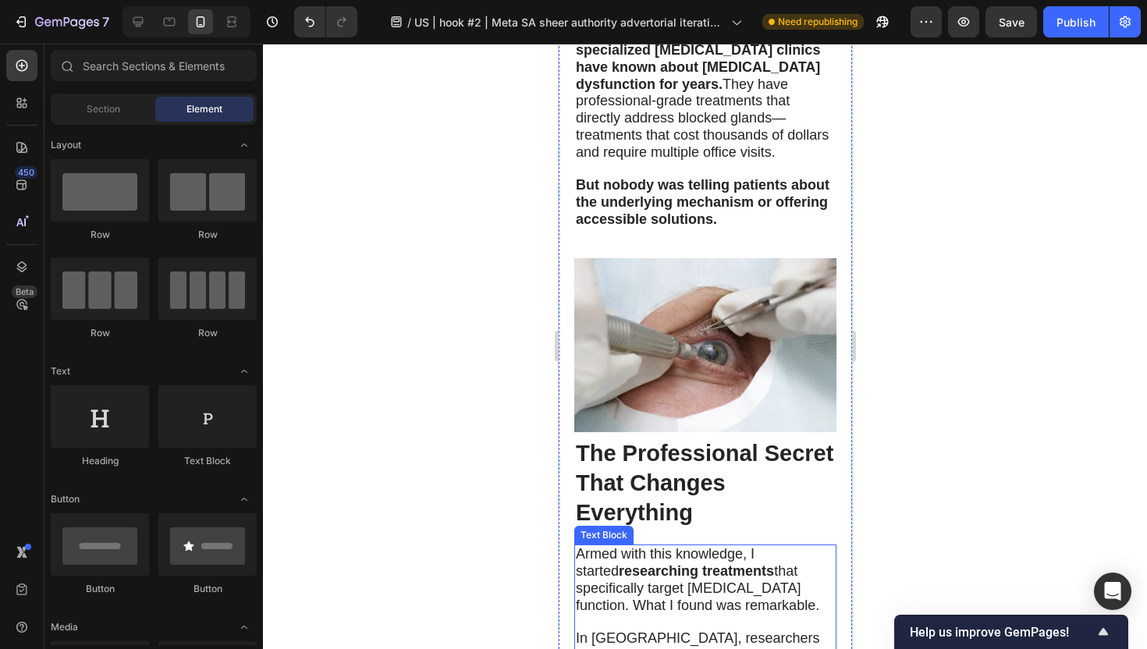
click at [662, 546] on span "Armed with this knowledge, I started researching treatments that specifically t…" at bounding box center [696, 579] width 243 height 66
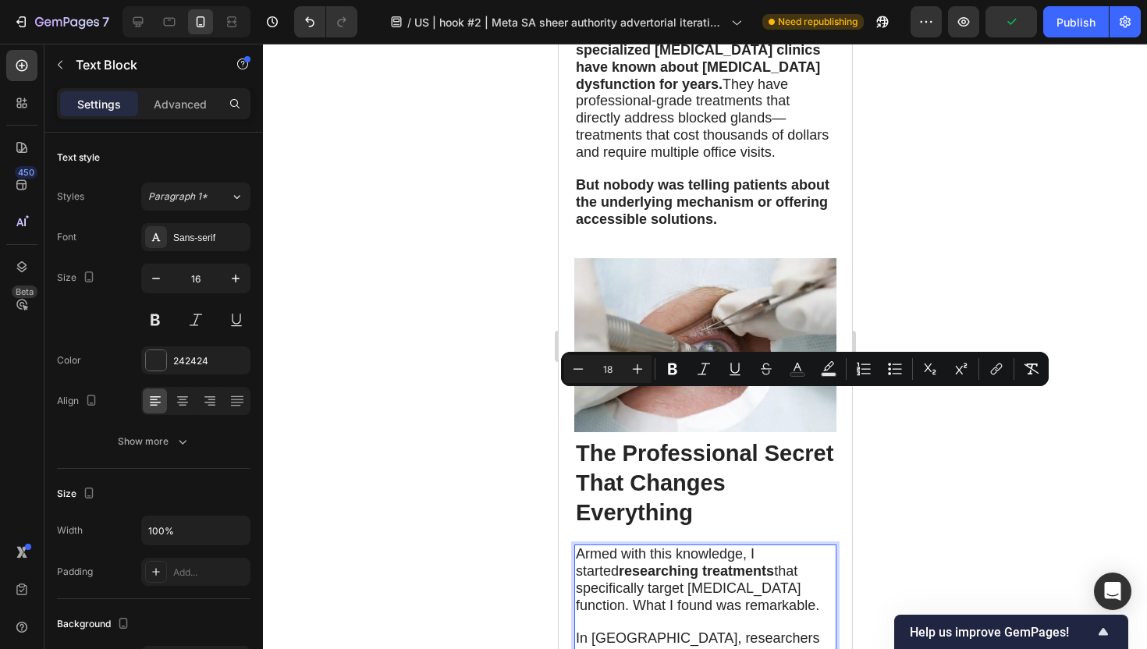
drag, startPoint x: 615, startPoint y: 399, endPoint x: 724, endPoint y: 403, distance: 109.3
click at [675, 367] on icon "Editor contextual toolbar" at bounding box center [672, 370] width 9 height 12
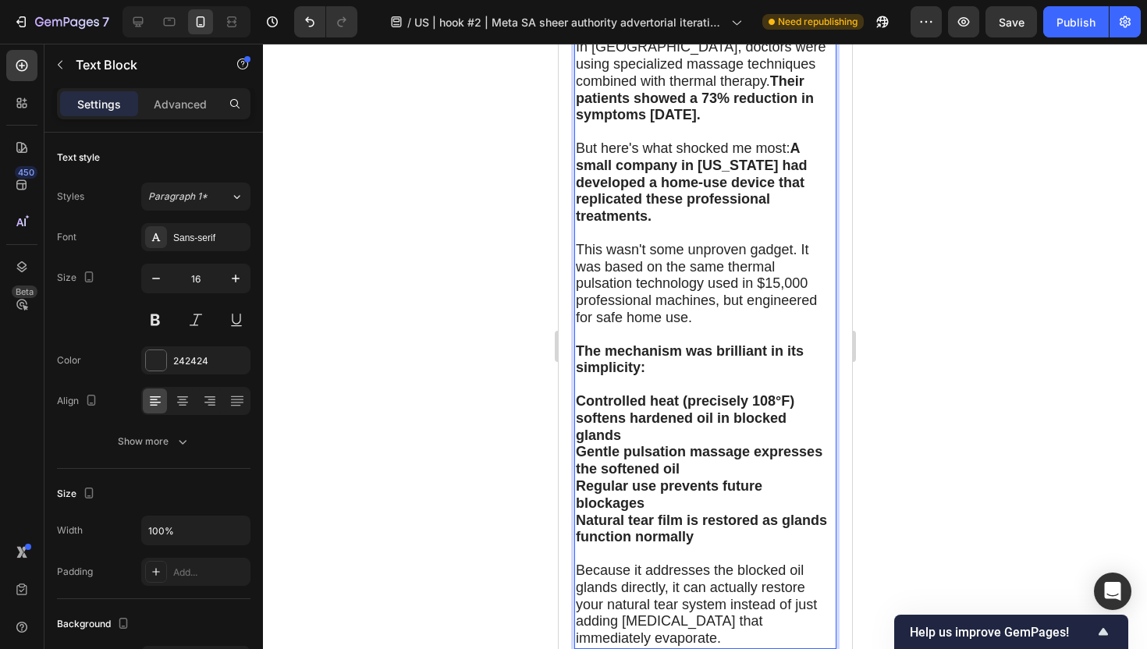
scroll to position [4835, 0]
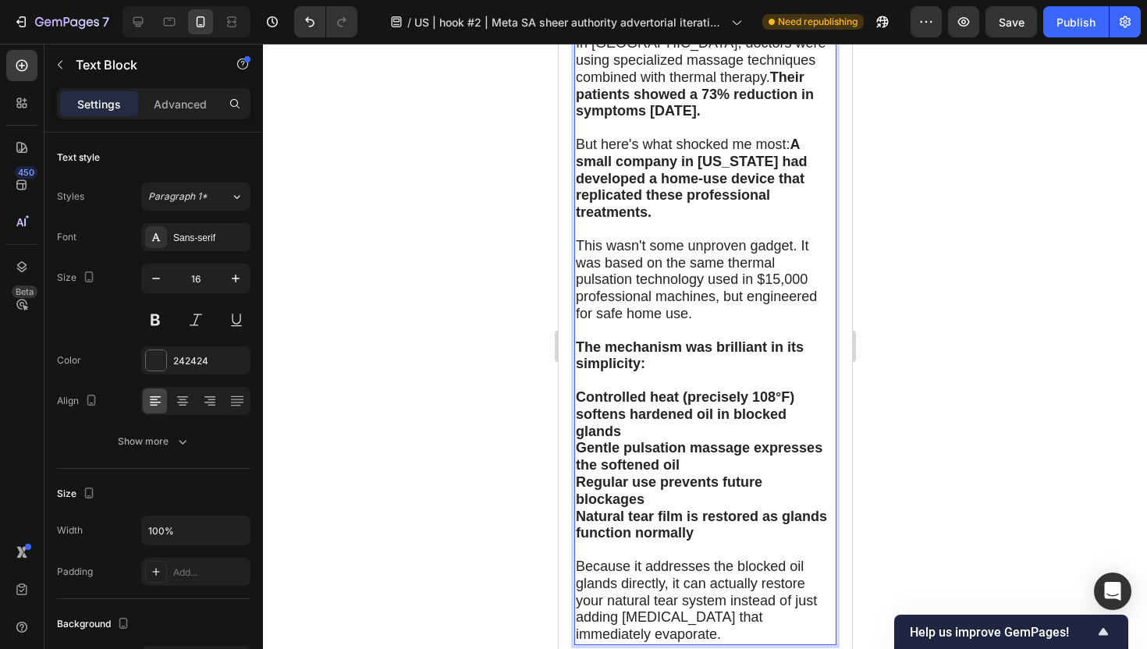
click at [683, 321] on span "This wasn't some unproven gadget. It was based on the same thermal pulsation te…" at bounding box center [695, 279] width 241 height 83
drag, startPoint x: 602, startPoint y: 354, endPoint x: 704, endPoint y: 370, distance: 103.4
click at [704, 321] on span "This wasn't some unproven gadget. It was based on the same thermal pulsation te…" at bounding box center [695, 279] width 241 height 83
click at [946, 211] on div at bounding box center [705, 346] width 884 height 605
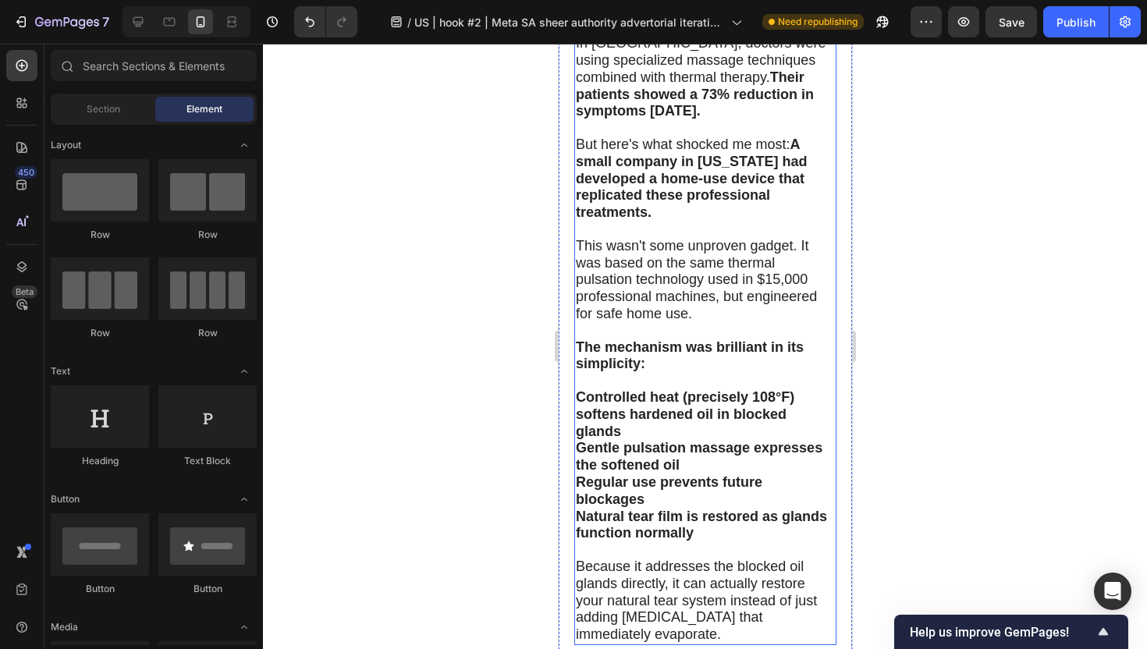
click at [652, 321] on span "This wasn't some unproven gadget. It was based on the same thermal pulsation te…" at bounding box center [695, 279] width 241 height 83
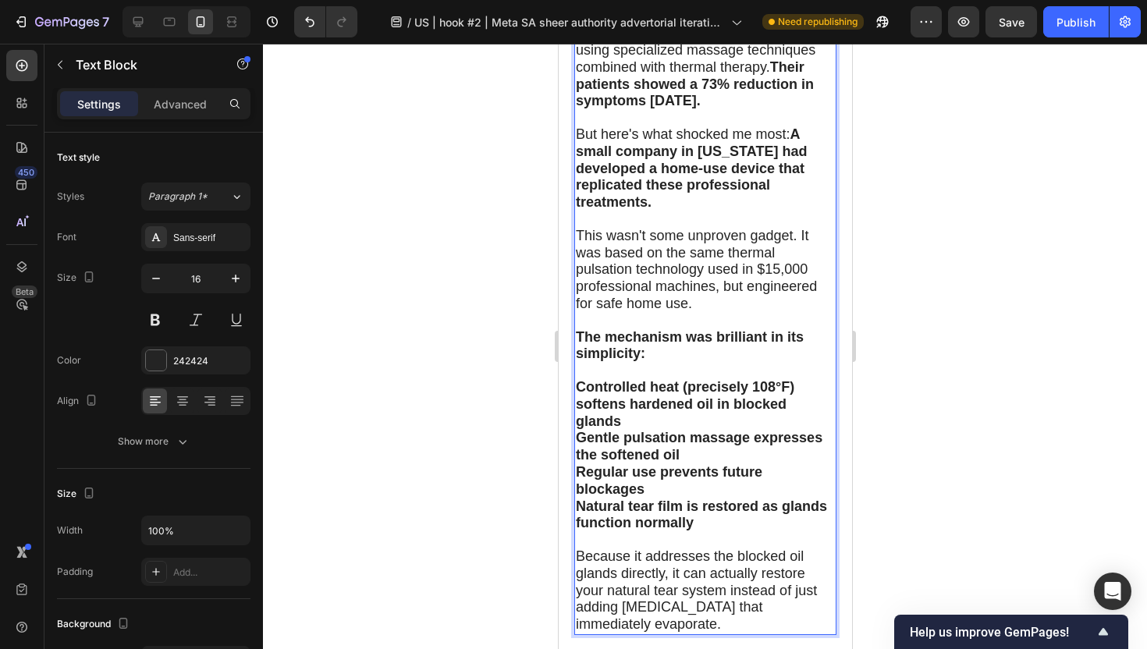
scroll to position [4881, 0]
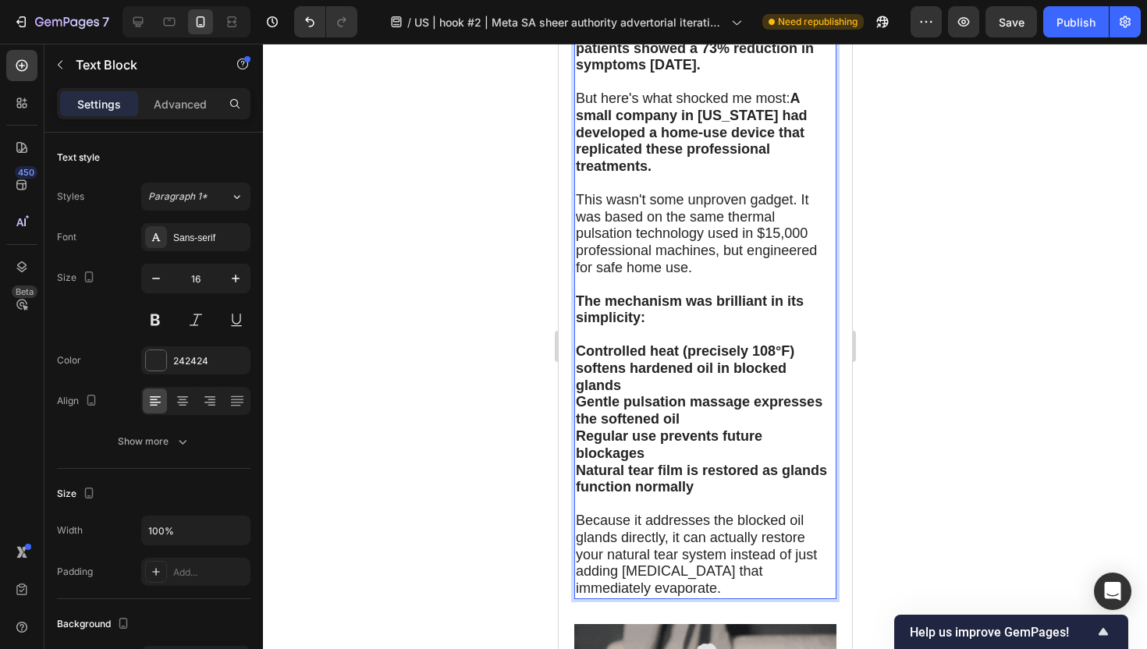
click at [604, 275] on span "This wasn't some unproven gadget. It was based on the same thermal pulsation te…" at bounding box center [695, 233] width 241 height 83
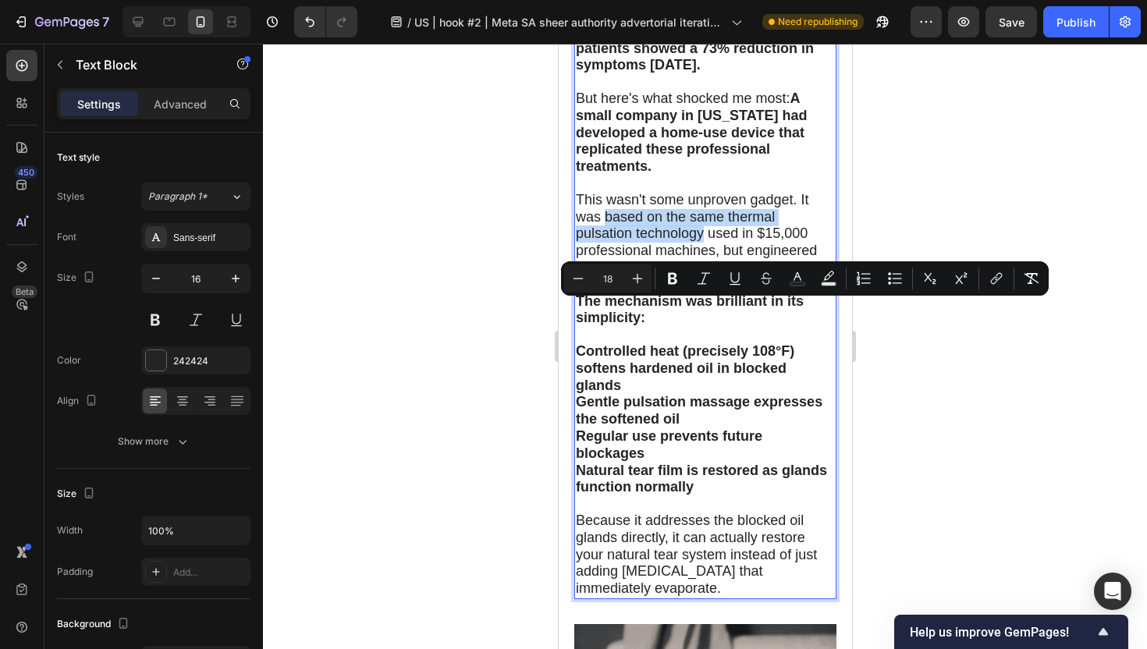
drag, startPoint x: 604, startPoint y: 311, endPoint x: 701, endPoint y: 327, distance: 98.0
click at [701, 275] on span "This wasn't some unproven gadget. It was based on the same thermal pulsation te…" at bounding box center [695, 233] width 241 height 83
click at [675, 274] on icon "Editor contextual toolbar" at bounding box center [672, 279] width 9 height 12
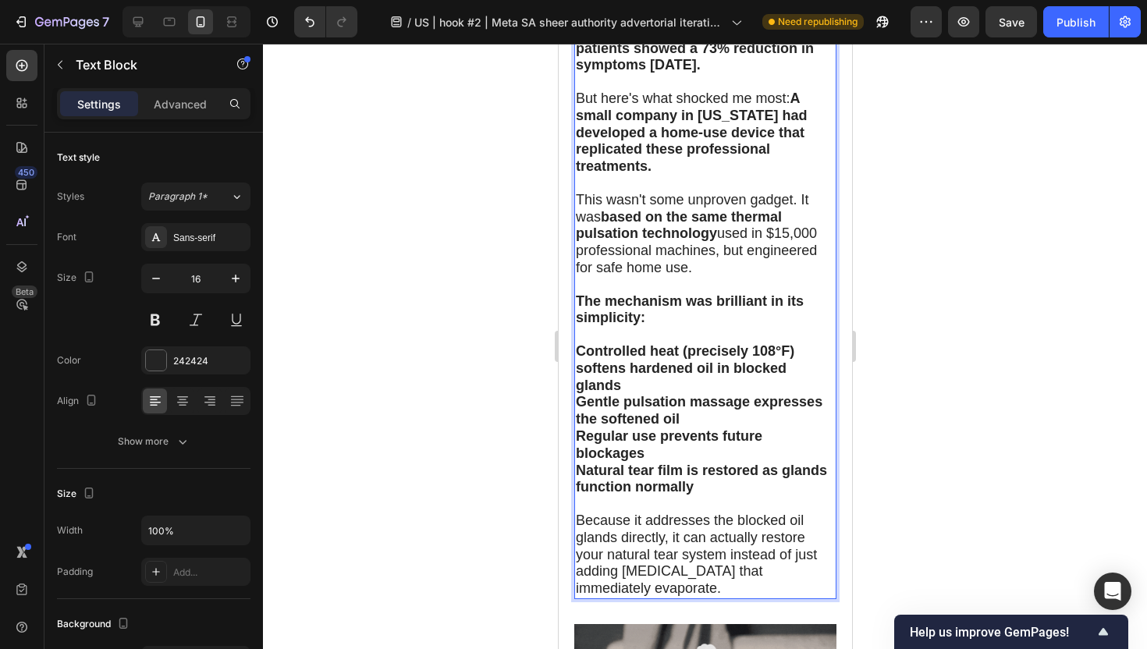
click at [880, 407] on div at bounding box center [705, 346] width 884 height 605
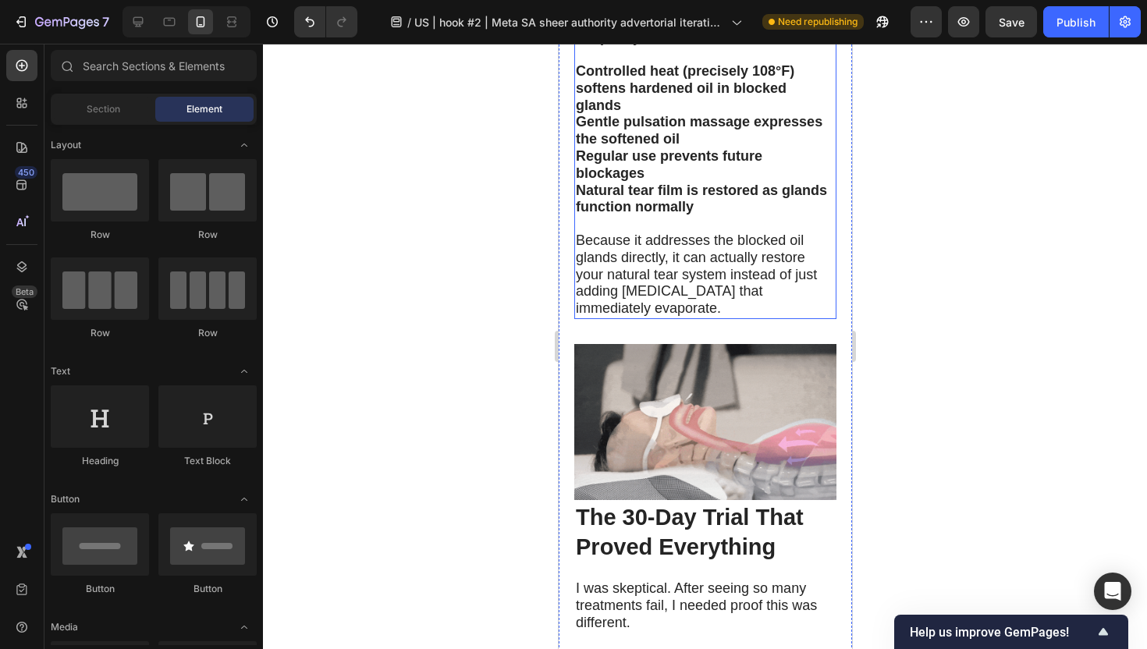
scroll to position [5162, 0]
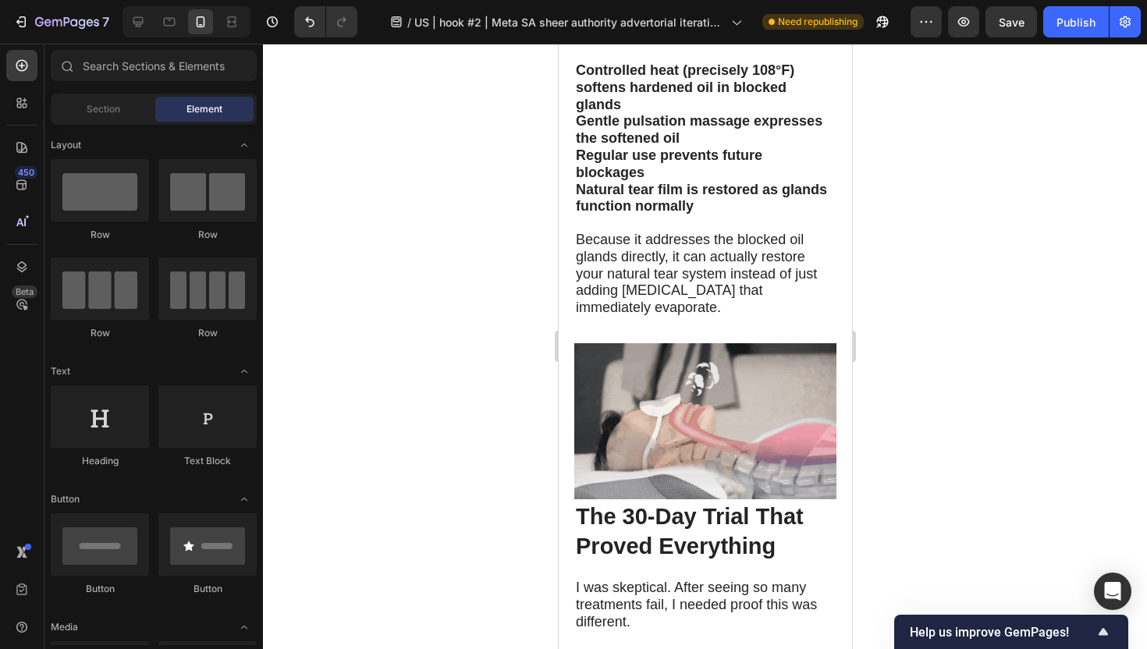
click at [445, 361] on div at bounding box center [705, 346] width 884 height 605
click at [449, 358] on div at bounding box center [705, 346] width 884 height 605
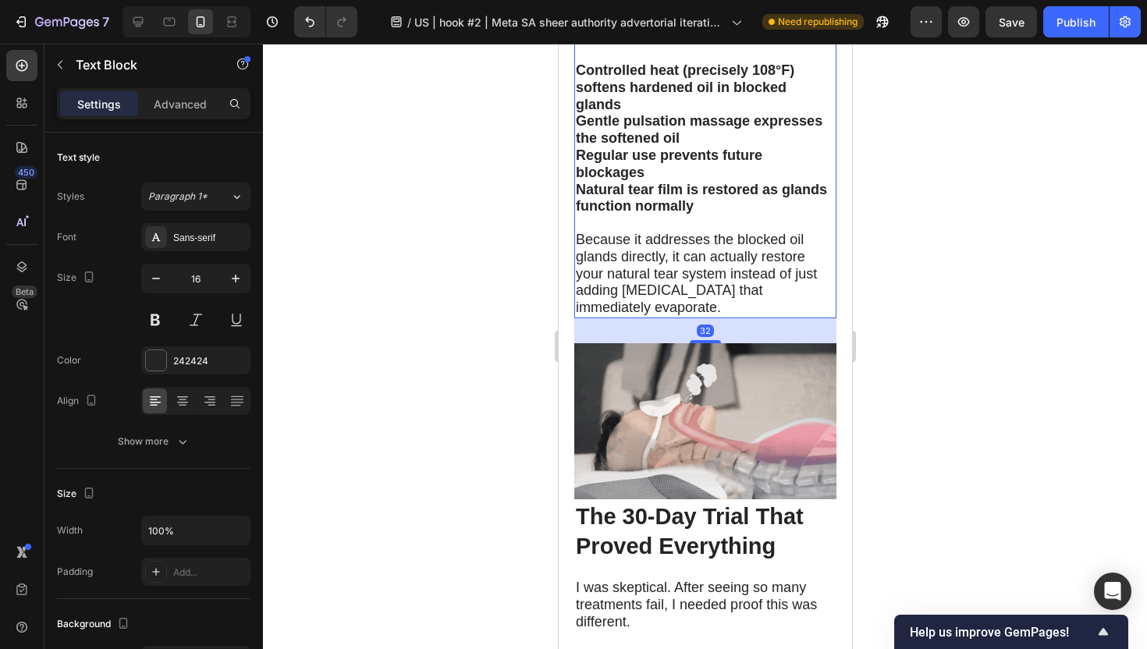
click at [708, 315] on span "Because it addresses the blocked oil glands directly, it can actually restore y…" at bounding box center [695, 273] width 241 height 83
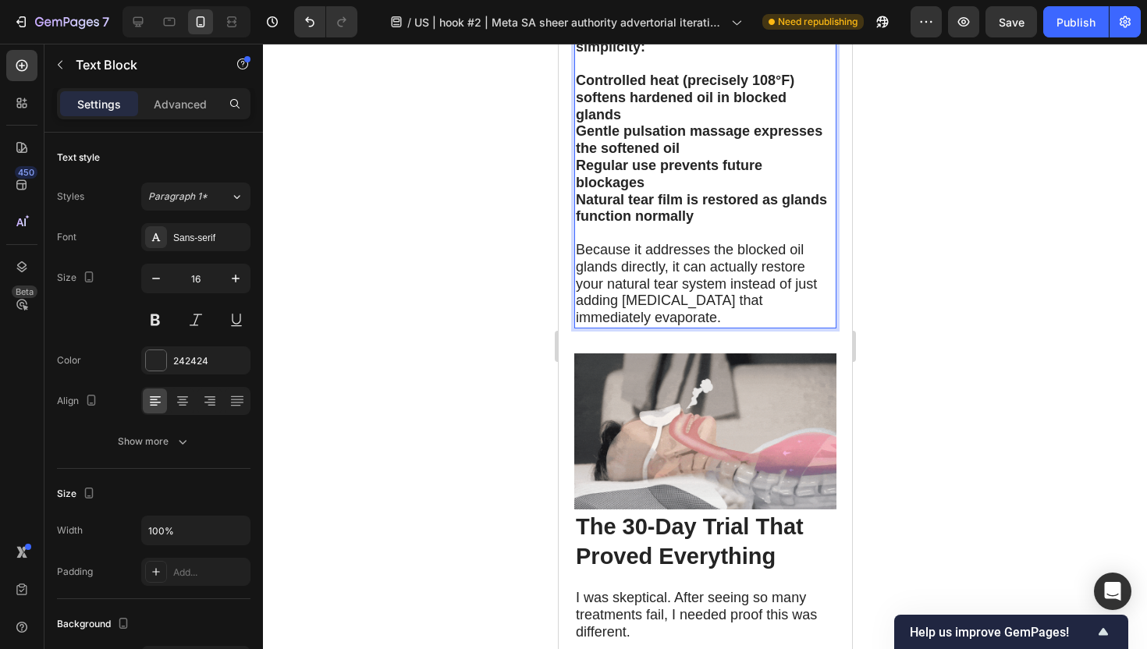
scroll to position [5160, 0]
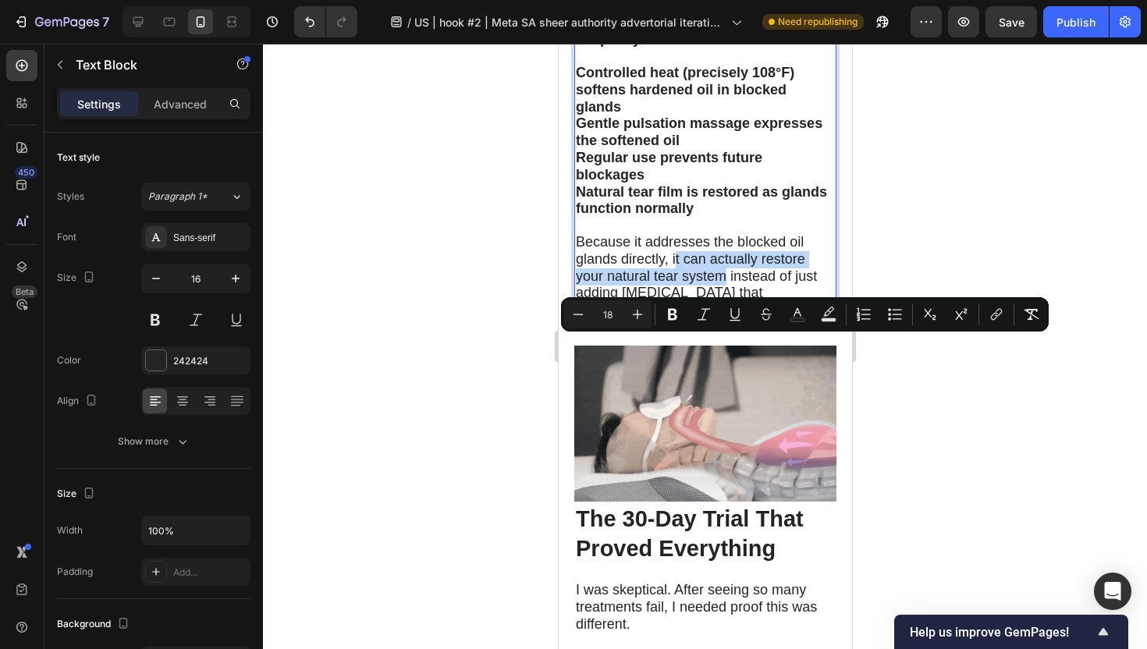
drag, startPoint x: 673, startPoint y: 346, endPoint x: 722, endPoint y: 365, distance: 52.6
click at [722, 318] on span "Because it addresses the blocked oil glands directly, it can actually restore y…" at bounding box center [695, 275] width 241 height 83
click at [672, 316] on icon "Editor contextual toolbar" at bounding box center [673, 315] width 16 height 16
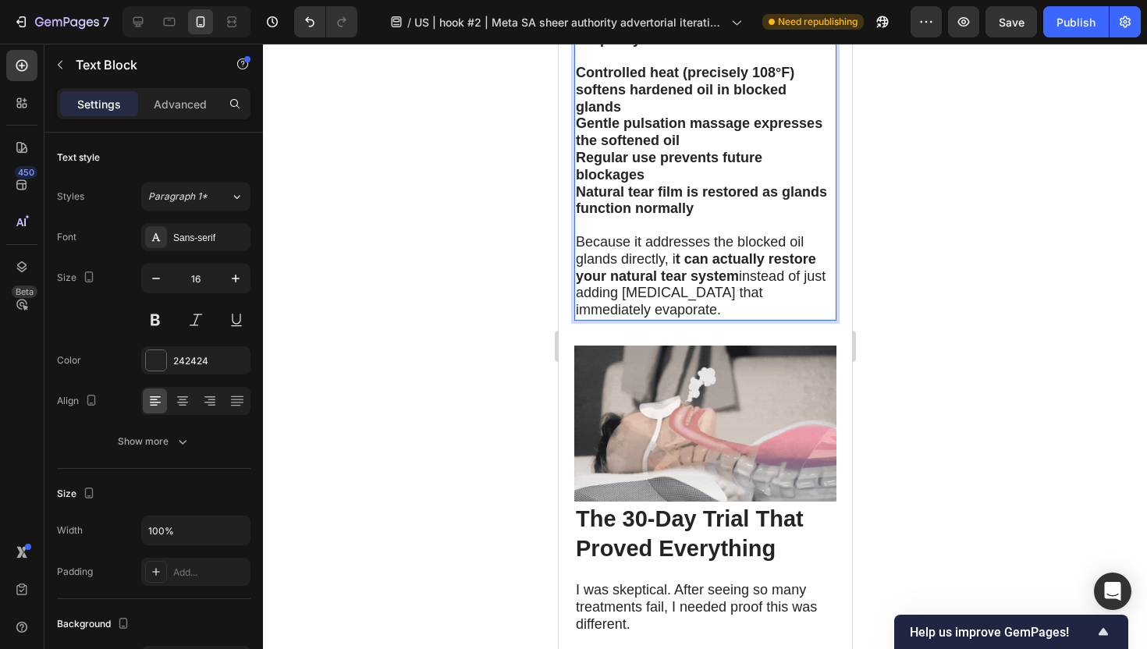
click at [490, 391] on div at bounding box center [705, 346] width 884 height 605
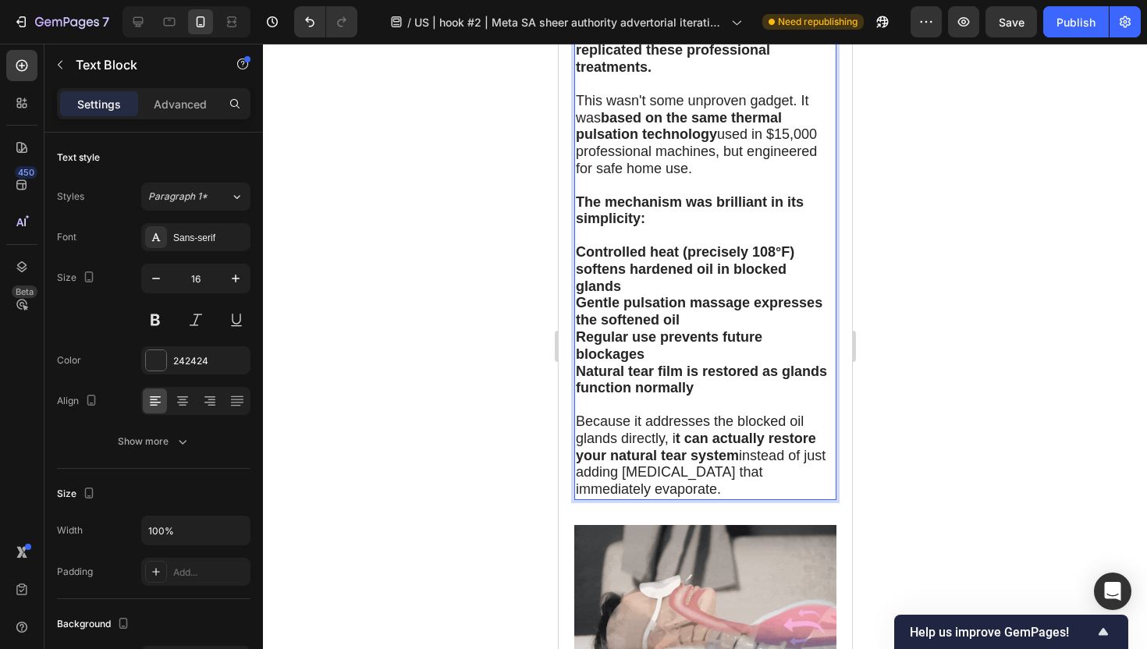
scroll to position [5171, 0]
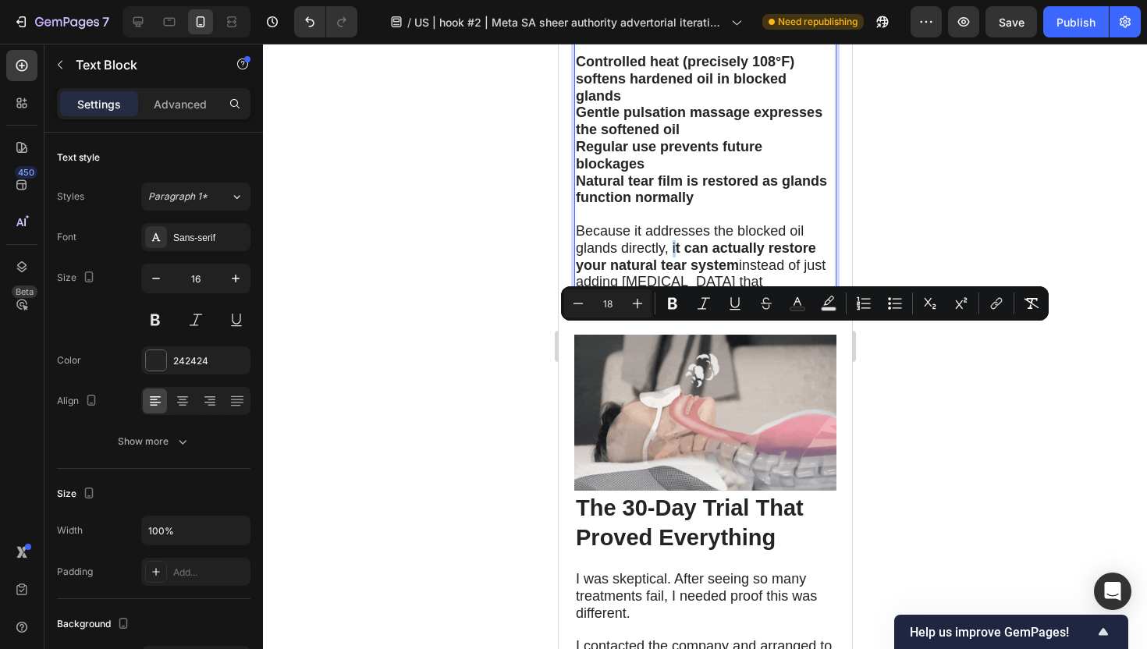
click at [674, 307] on span "Because it addresses the blocked oil glands directly, i t can actually restore …" at bounding box center [700, 264] width 250 height 83
click at [667, 298] on icon "Editor contextual toolbar" at bounding box center [673, 304] width 16 height 16
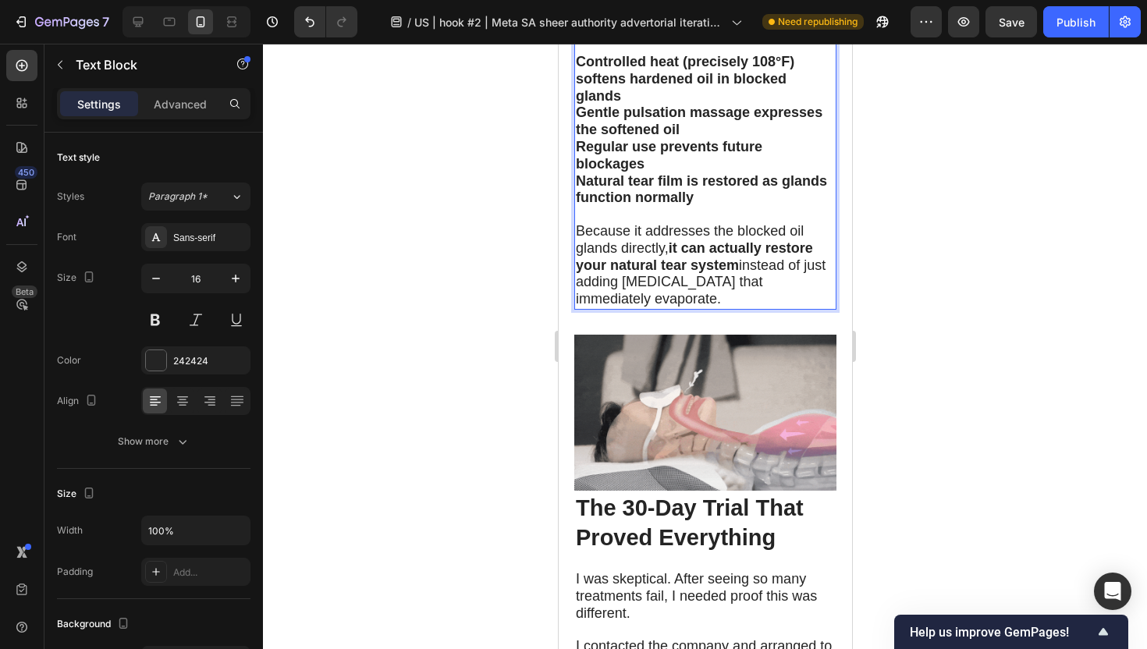
click at [480, 413] on div at bounding box center [705, 346] width 884 height 605
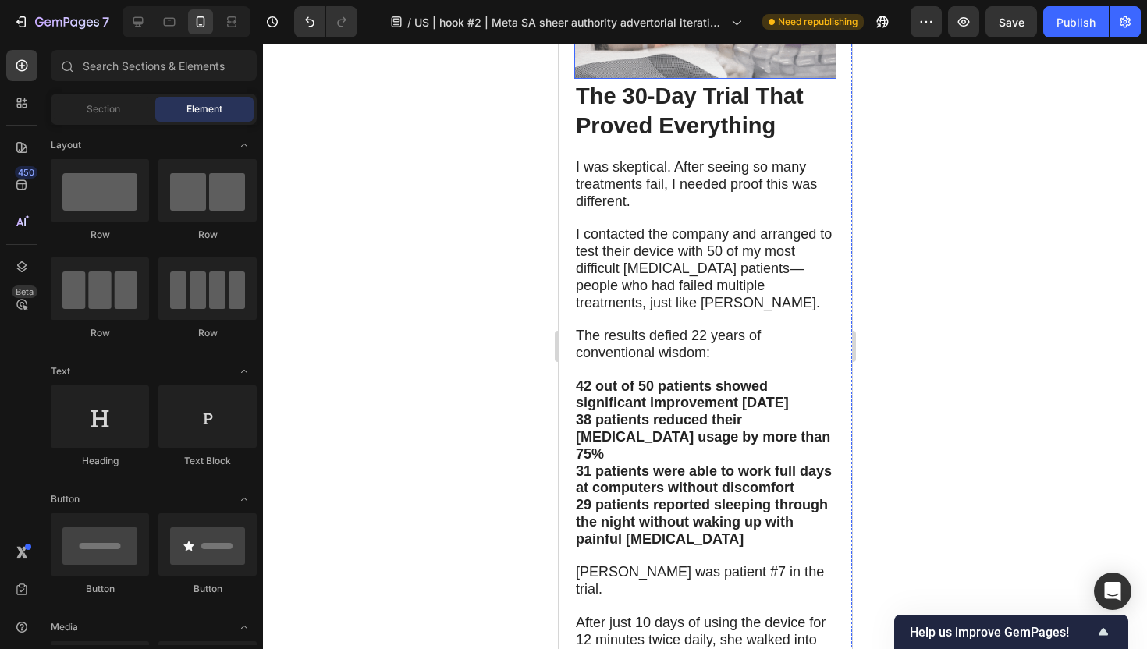
scroll to position [5585, 0]
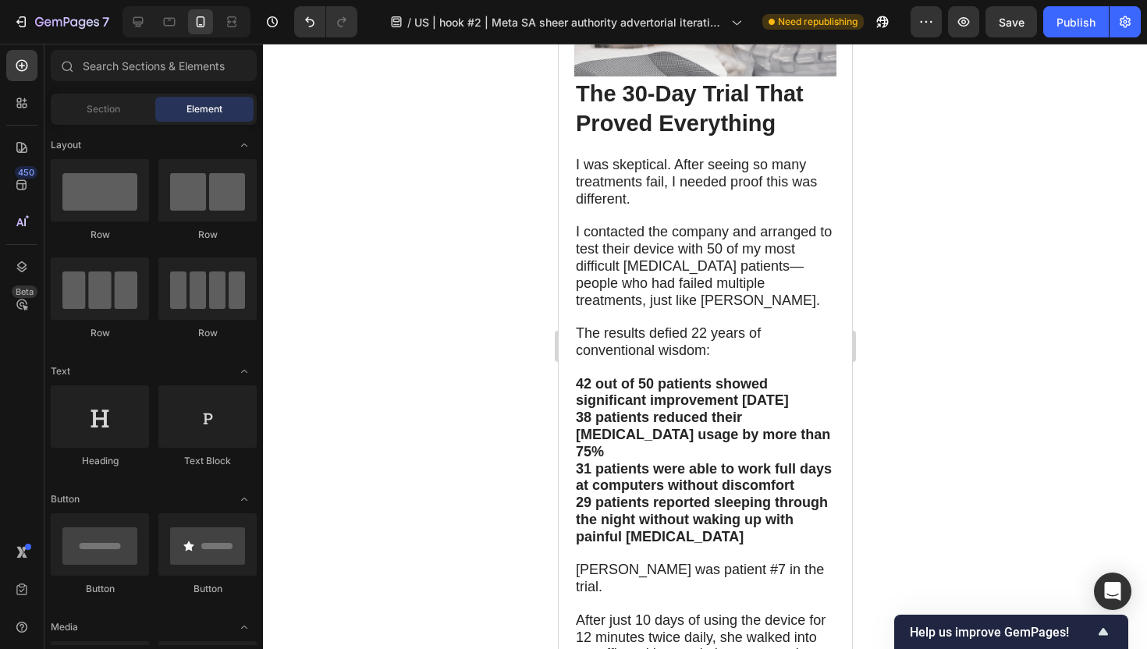
click at [958, 376] on div at bounding box center [705, 346] width 884 height 605
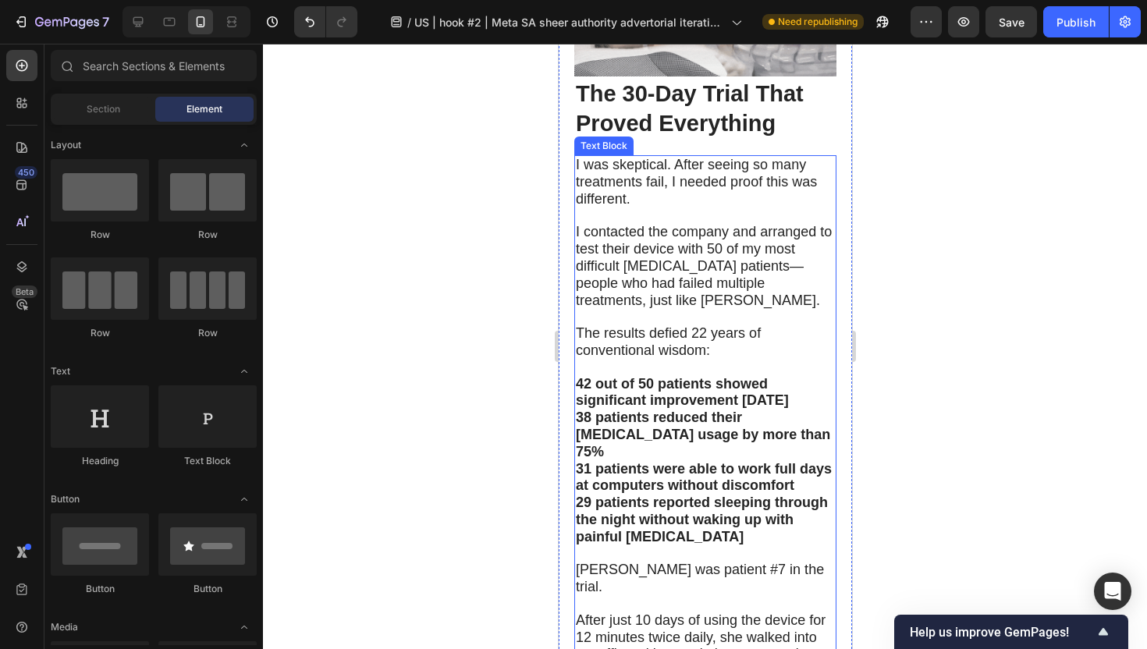
click at [676, 208] on p "I was skeptical. After seeing so many treatments fail, I needed proof this was …" at bounding box center [704, 182] width 259 height 51
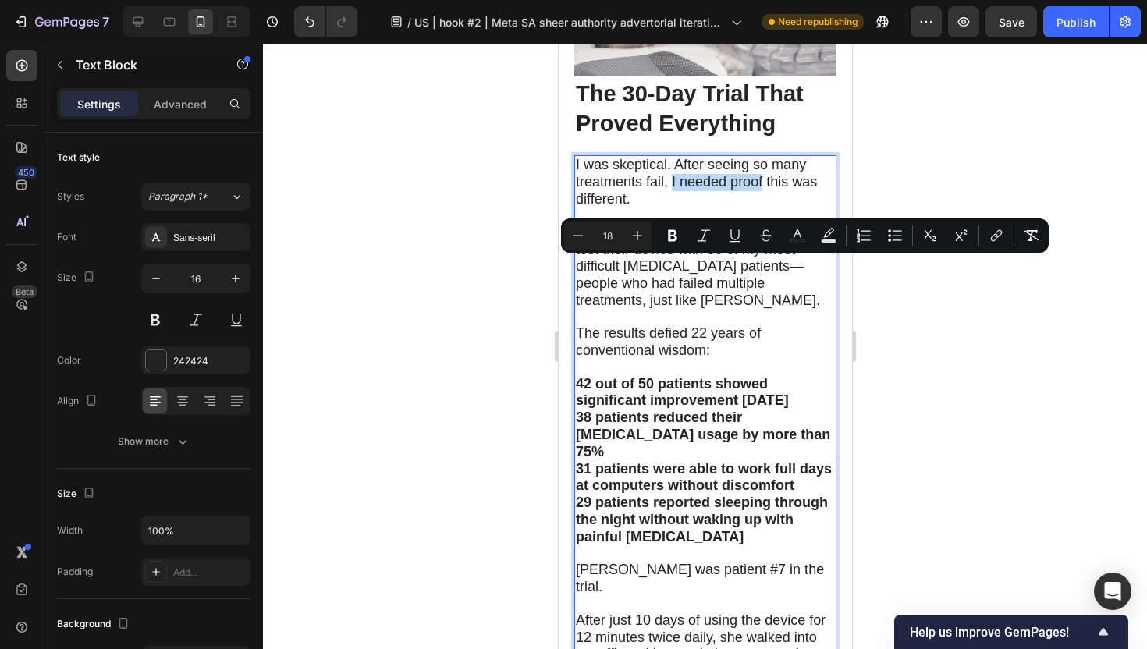
drag, startPoint x: 669, startPoint y: 268, endPoint x: 761, endPoint y: 272, distance: 91.4
click at [665, 222] on button "Bold" at bounding box center [672, 236] width 28 height 28
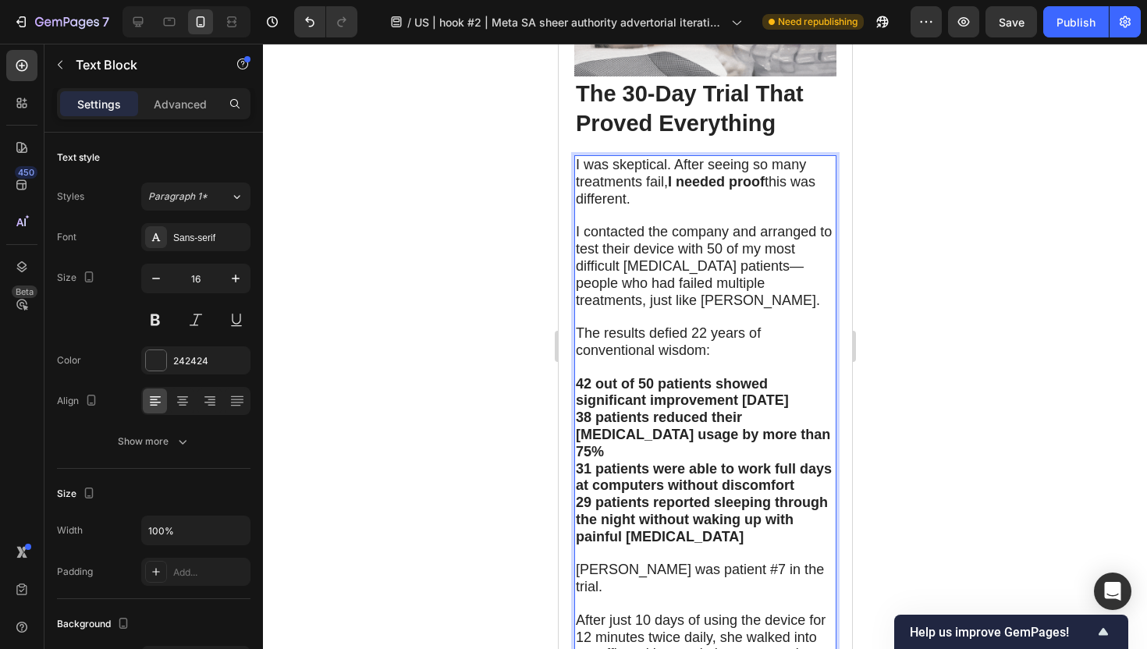
click at [517, 332] on div at bounding box center [705, 346] width 884 height 605
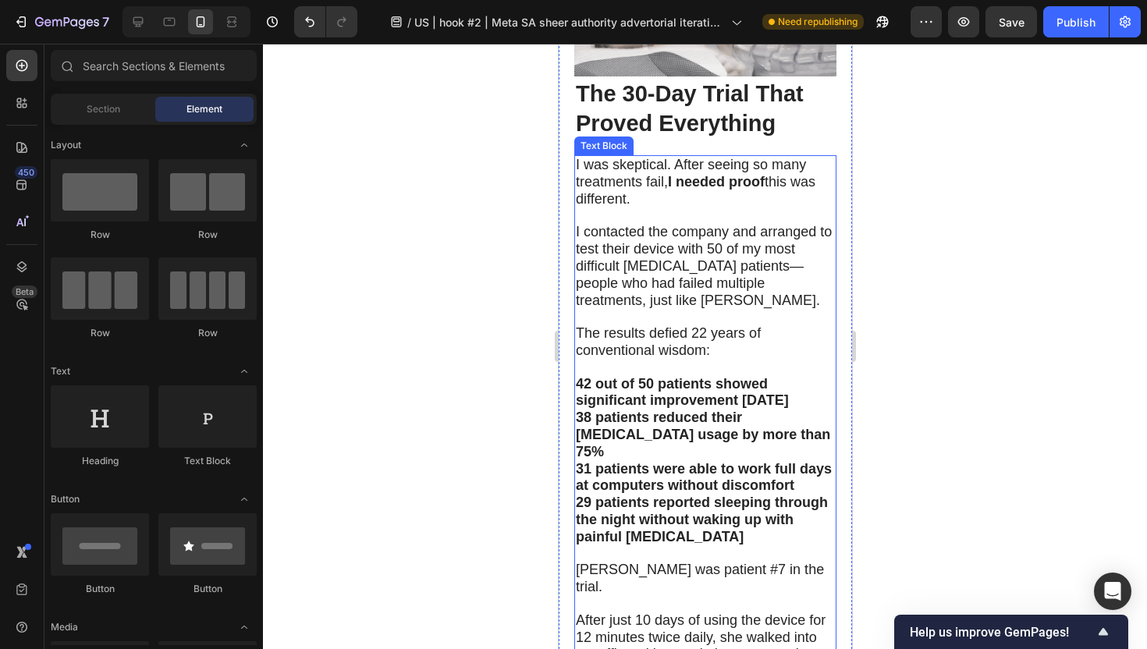
click at [725, 307] on span "I contacted the company and arranged to test their device with 50 of my most di…" at bounding box center [703, 265] width 256 height 83
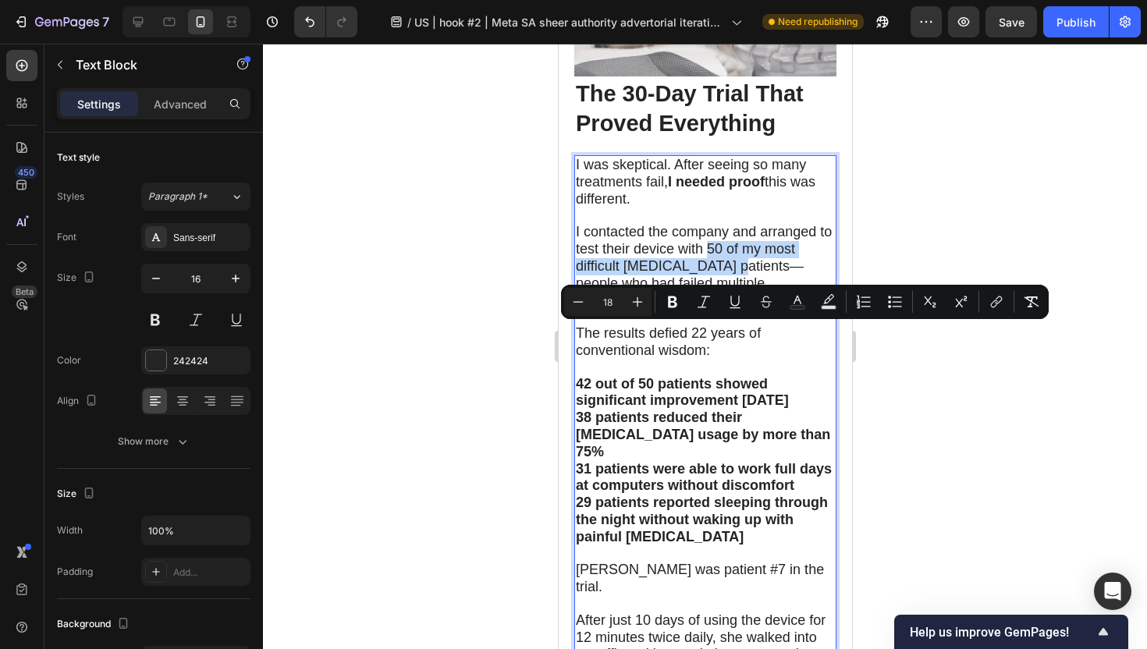
drag, startPoint x: 707, startPoint y: 332, endPoint x: 721, endPoint y: 353, distance: 25.3
click at [673, 305] on icon "Editor contextual toolbar" at bounding box center [673, 302] width 16 height 16
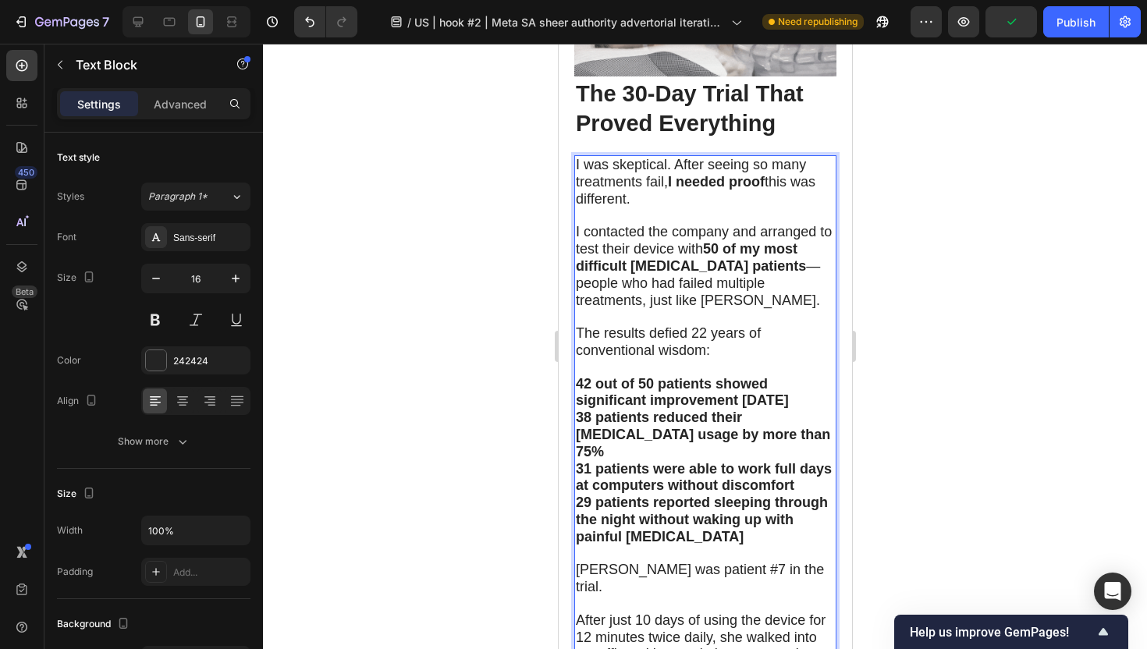
click at [493, 424] on div at bounding box center [705, 346] width 884 height 605
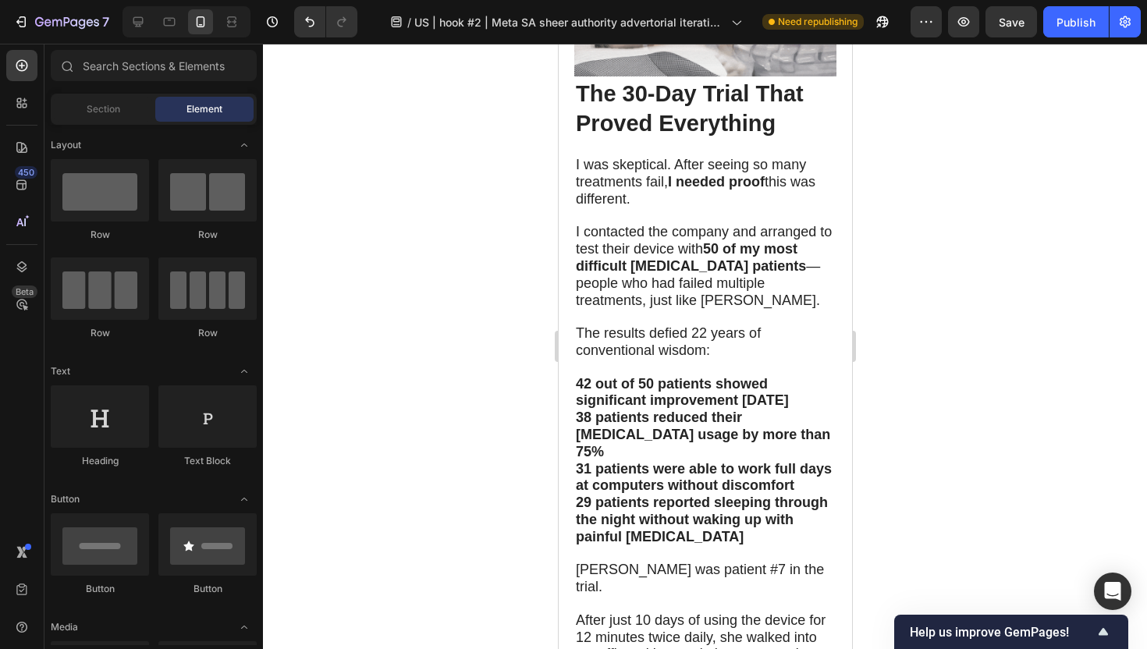
click at [527, 435] on div at bounding box center [705, 346] width 884 height 605
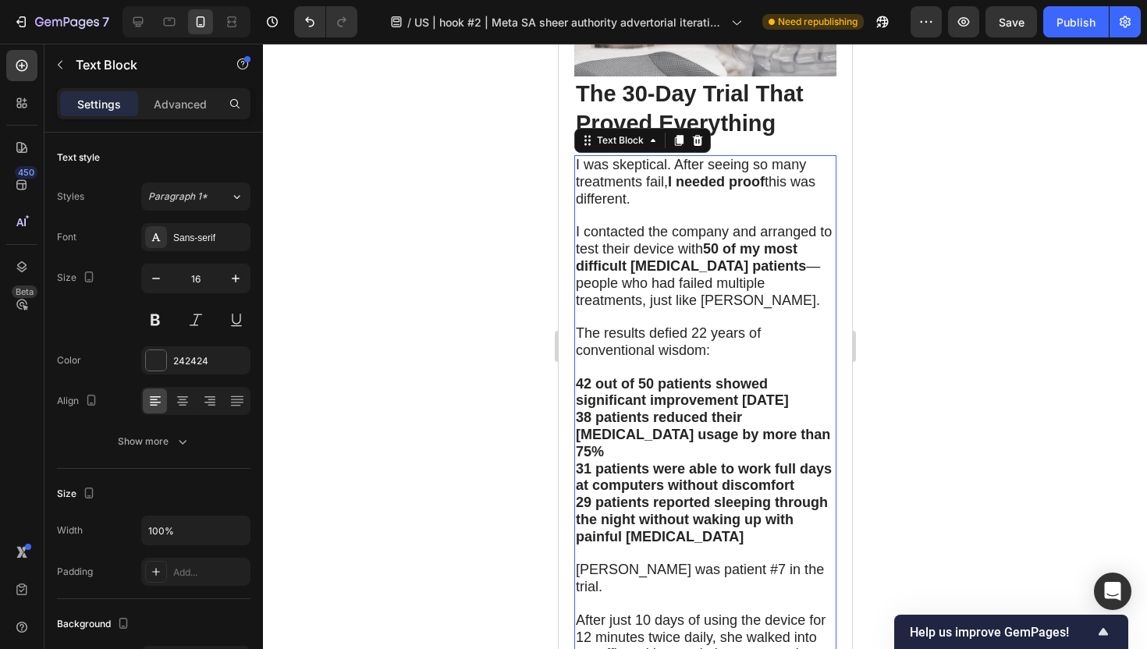
click at [753, 409] on strong "42 out of 50 patients showed significant improvement [DATE]" at bounding box center [681, 392] width 213 height 33
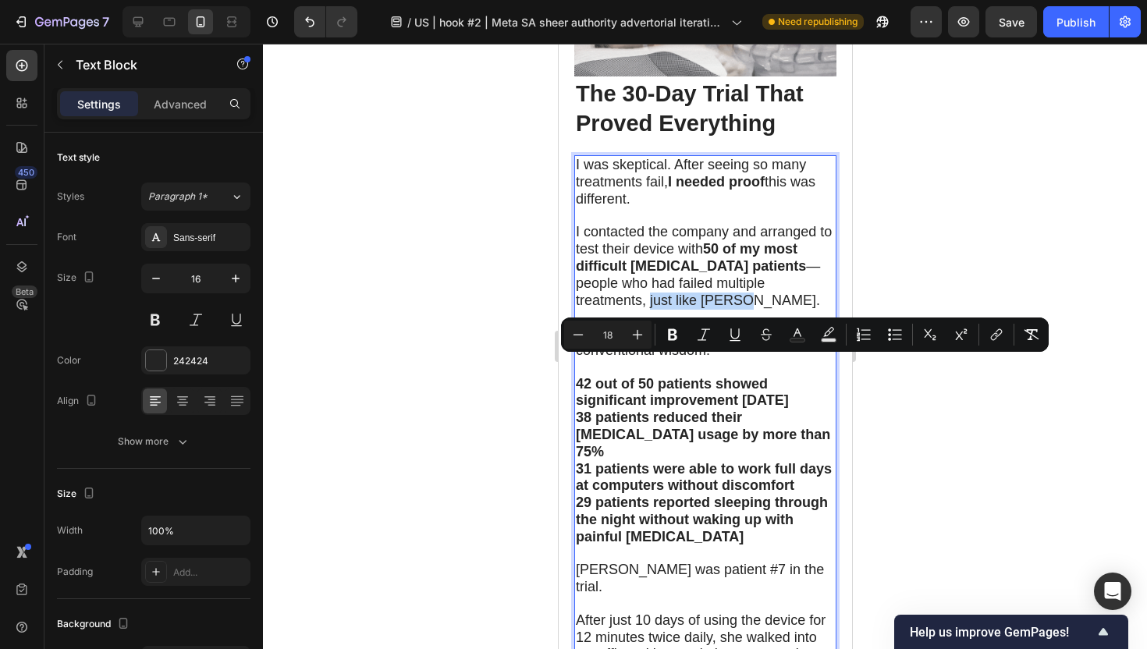
drag, startPoint x: 765, startPoint y: 368, endPoint x: 761, endPoint y: 385, distance: 17.6
click at [672, 336] on icon "Editor contextual toolbar" at bounding box center [673, 335] width 16 height 16
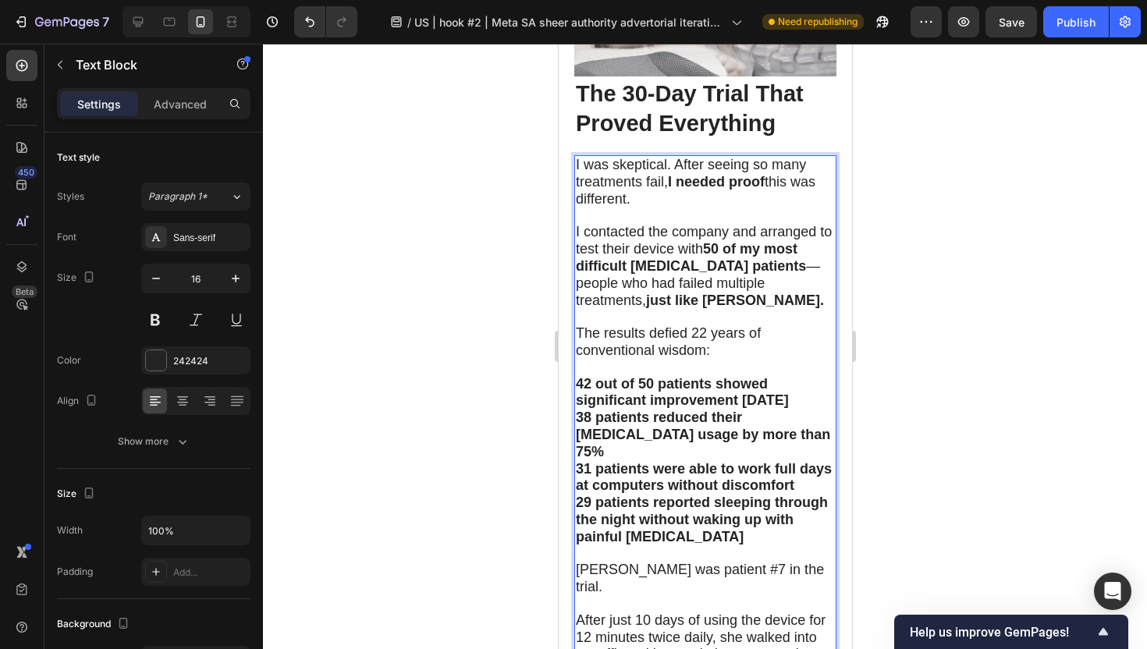
click at [499, 417] on div at bounding box center [705, 346] width 884 height 605
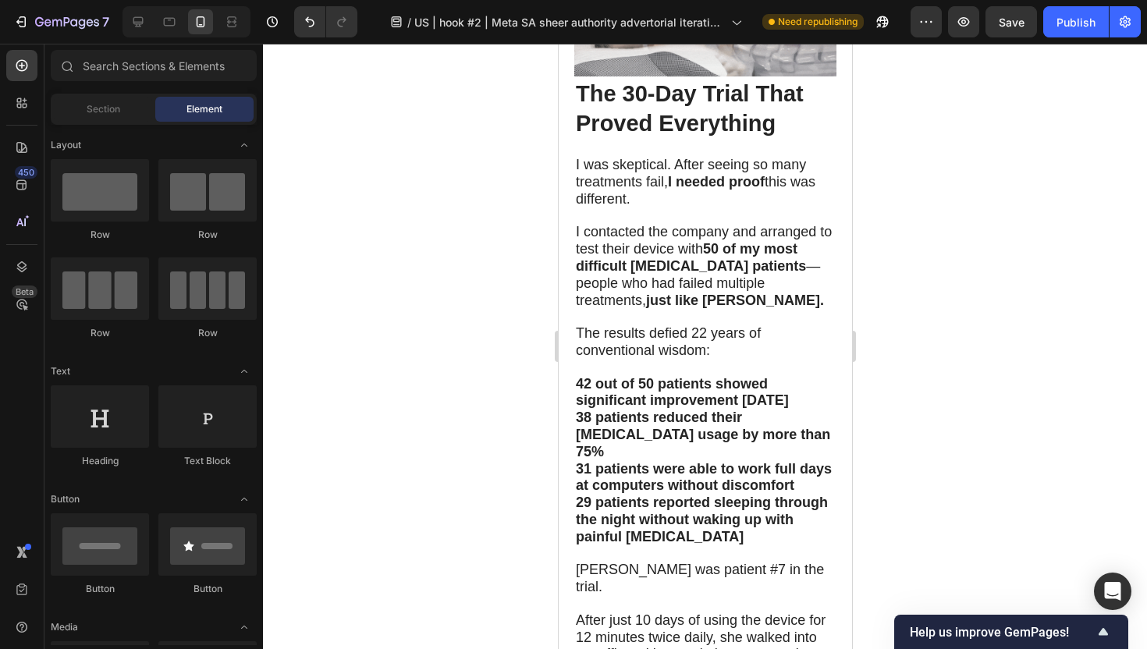
click at [499, 417] on div at bounding box center [705, 346] width 884 height 605
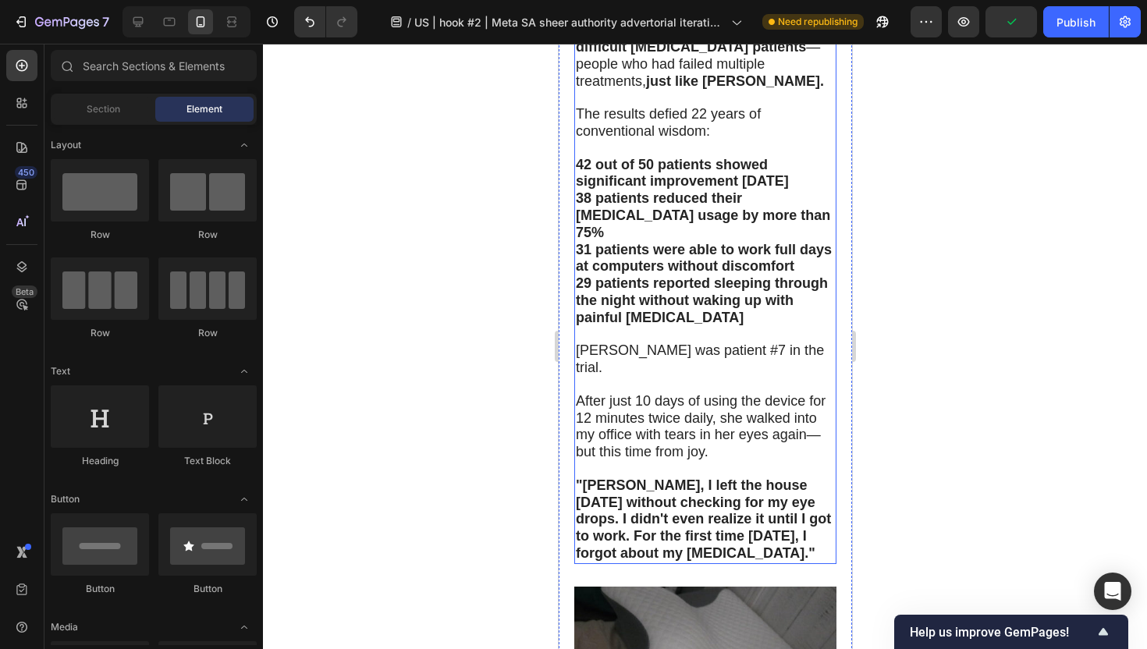
scroll to position [5806, 0]
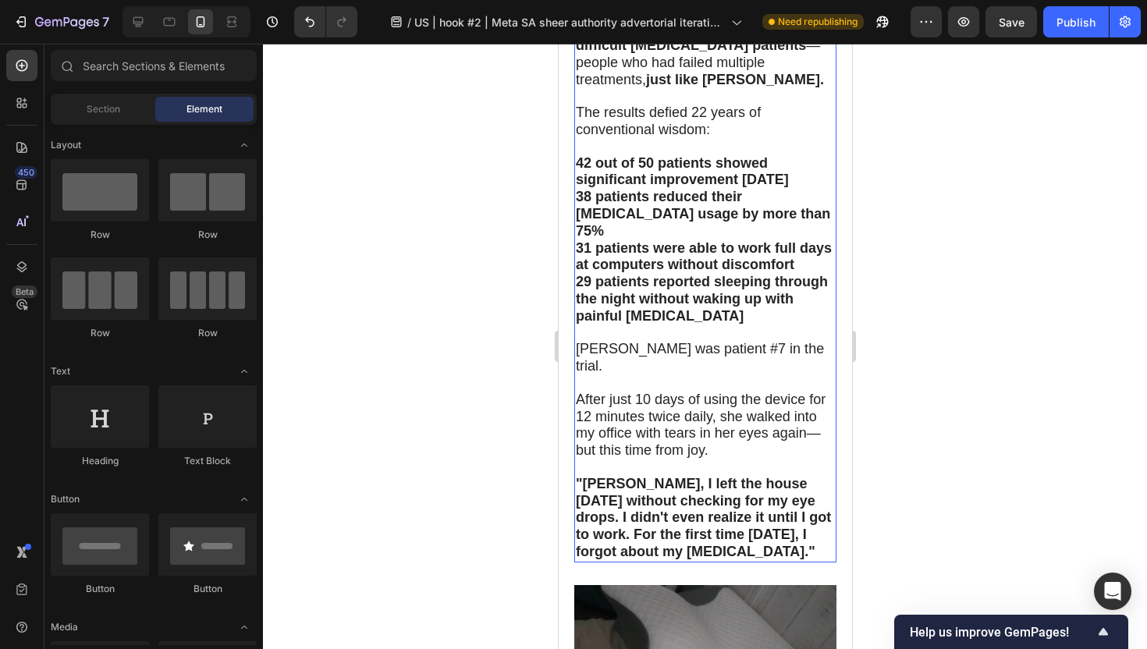
click at [608, 458] on span "After just 10 days of using the device for 12 minutes twice daily, she walked i…" at bounding box center [700, 425] width 250 height 66
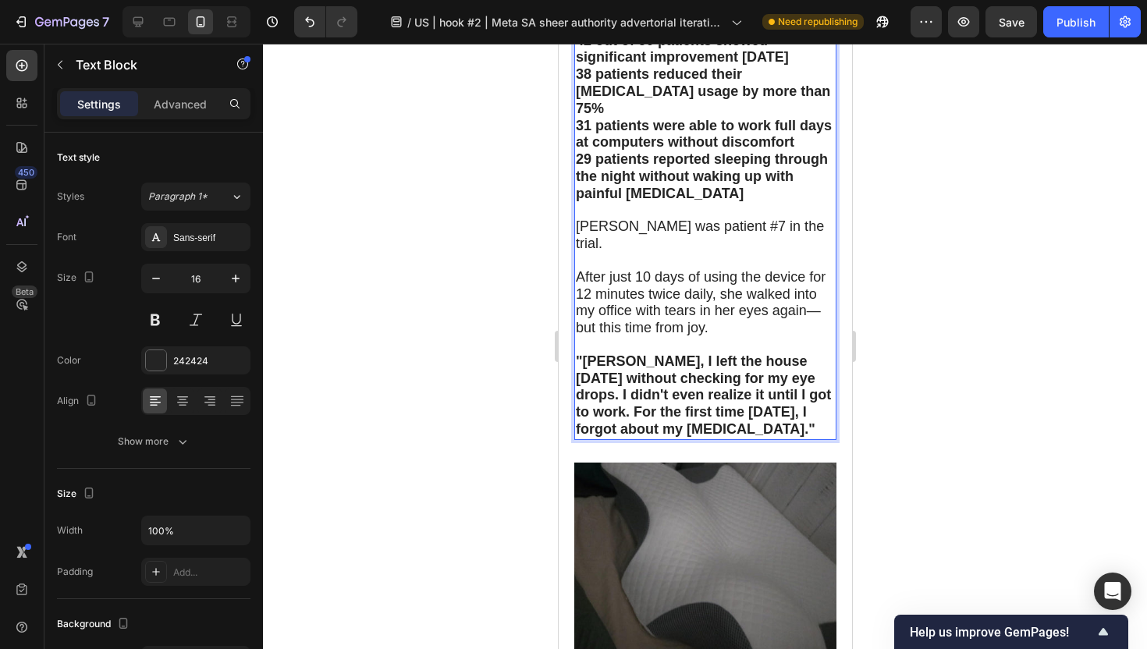
scroll to position [5955, 0]
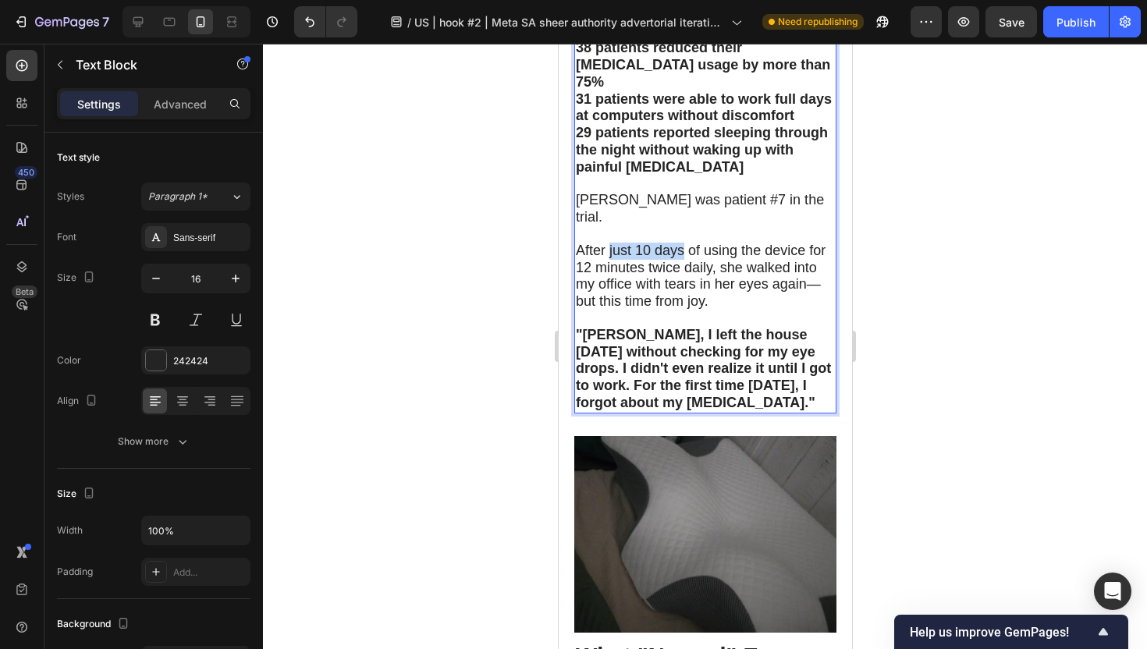
drag, startPoint x: 607, startPoint y: 314, endPoint x: 683, endPoint y: 307, distance: 76.0
click at [683, 307] on span "After just 10 days of using the device for 12 minutes twice daily, she walked i…" at bounding box center [700, 276] width 250 height 66
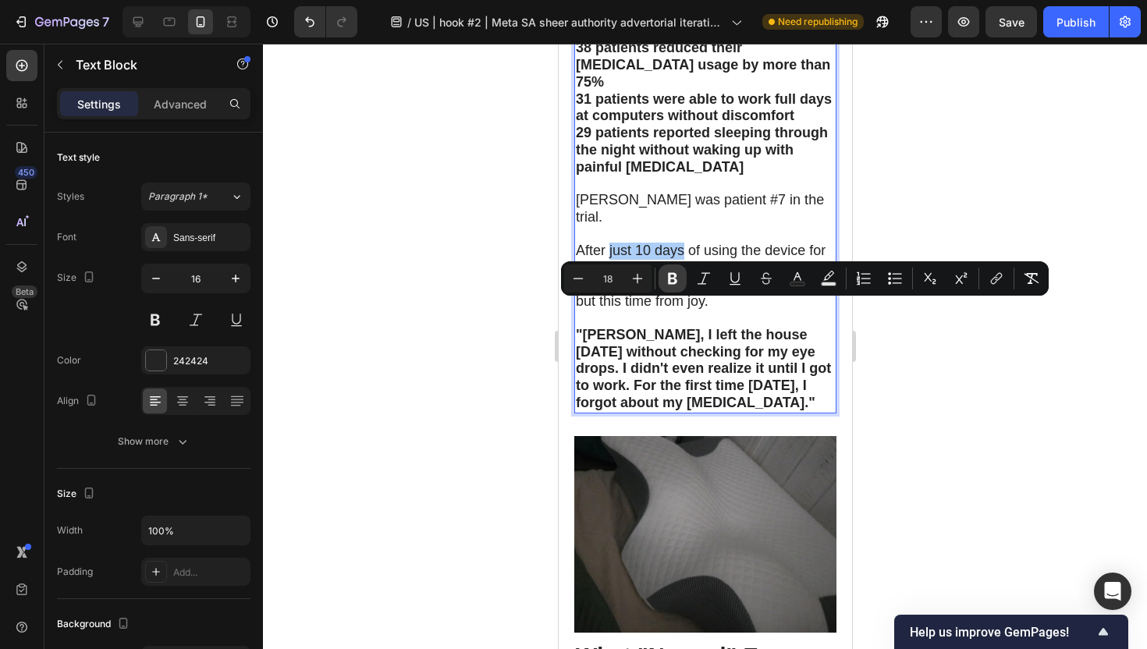
click at [674, 286] on icon "Editor contextual toolbar" at bounding box center [673, 279] width 16 height 16
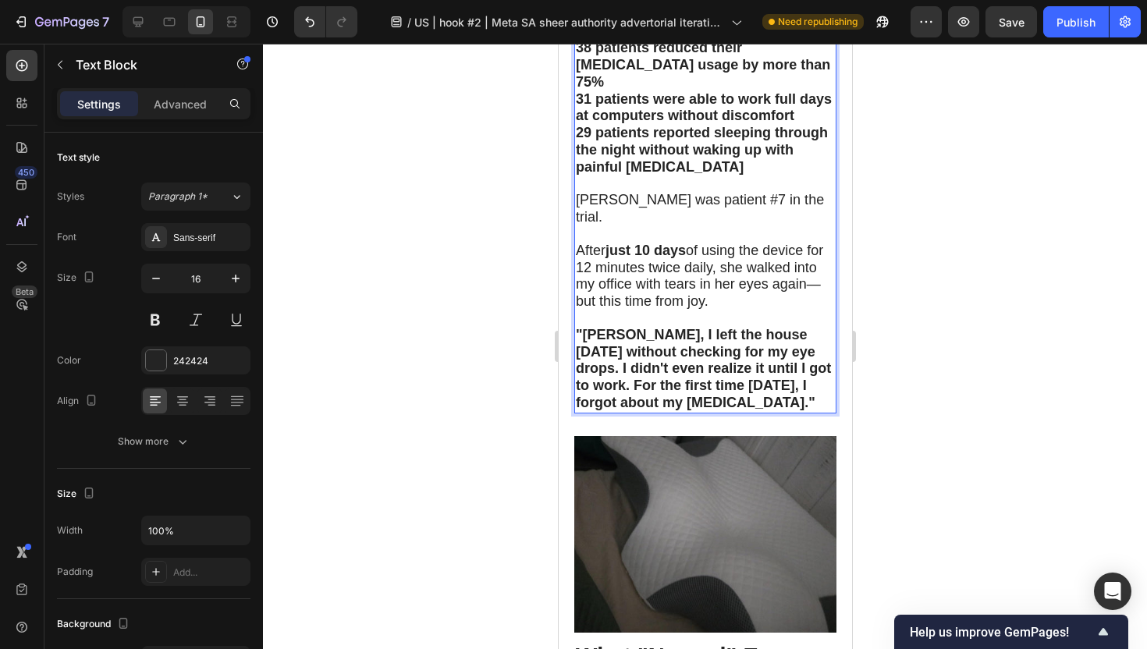
click at [485, 402] on div at bounding box center [705, 346] width 884 height 605
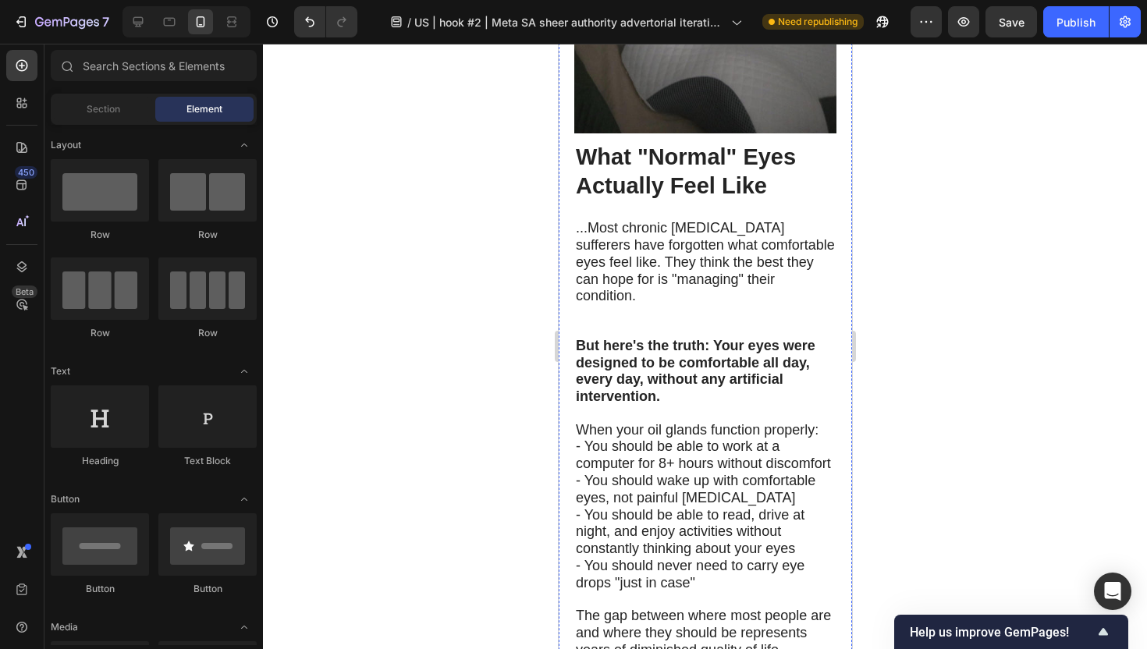
scroll to position [6456, 0]
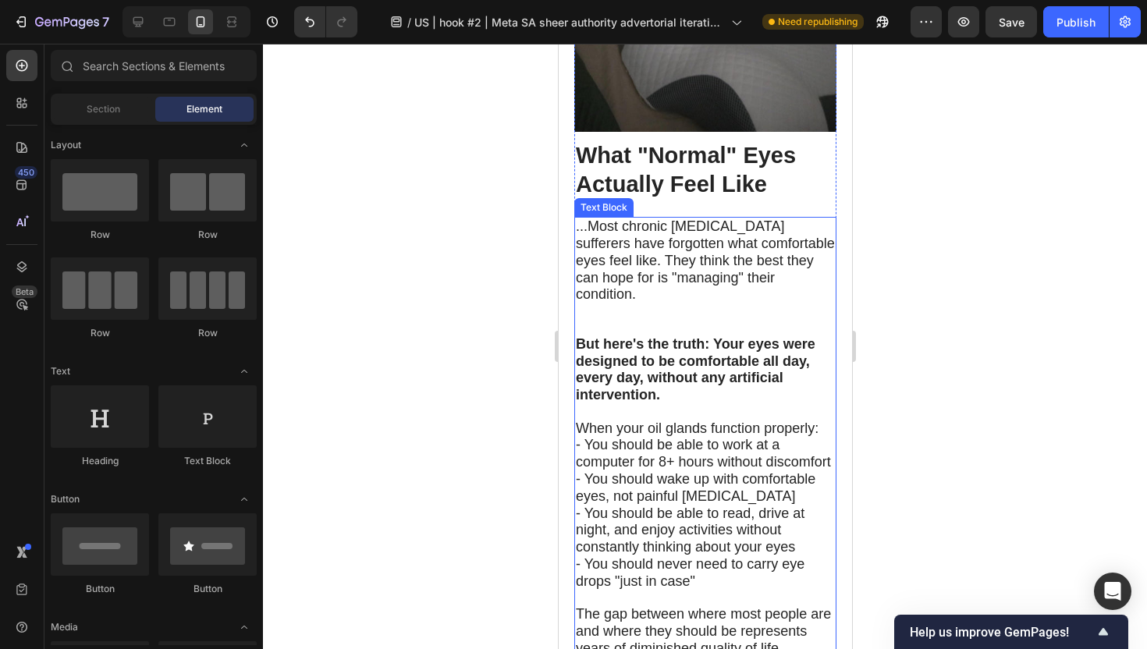
click at [694, 301] on span "...Most chronic [MEDICAL_DATA] sufferers have forgotten what comfortable eyes f…" at bounding box center [704, 259] width 259 height 83
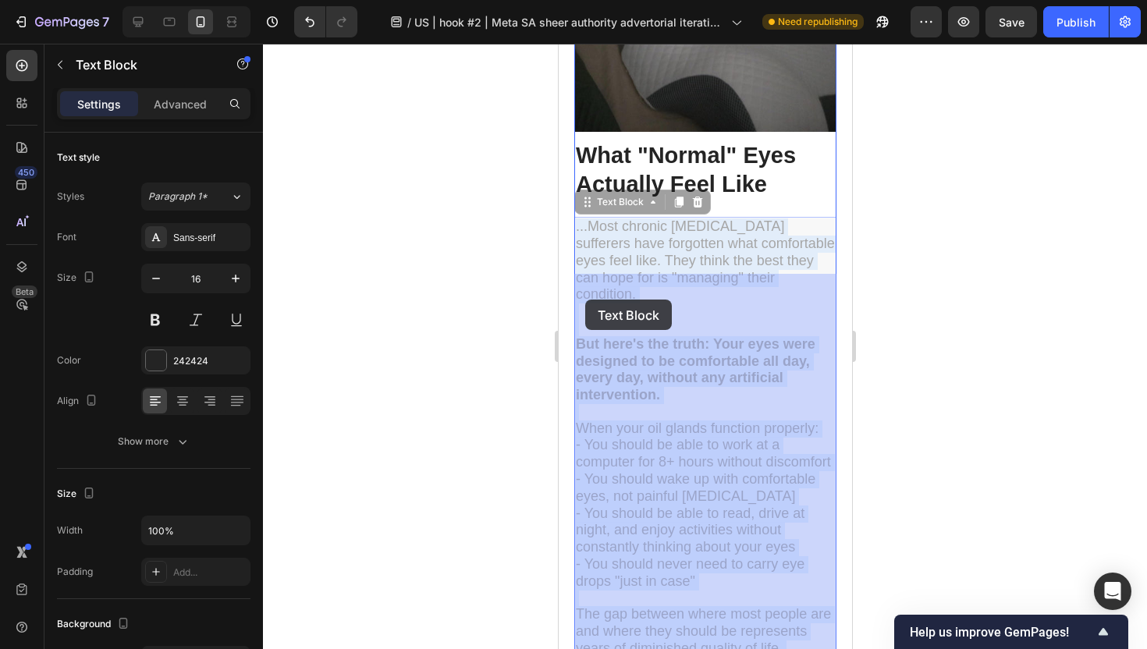
drag, startPoint x: 575, startPoint y: 299, endPoint x: 584, endPoint y: 299, distance: 8.6
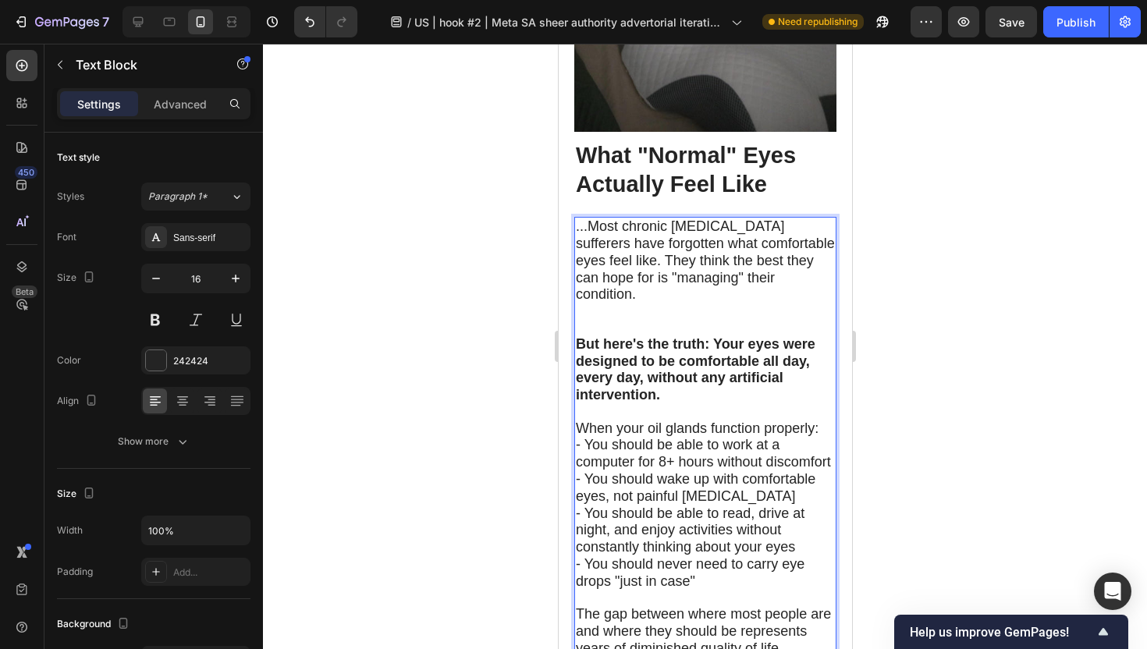
click at [577, 302] on span "...Most chronic [MEDICAL_DATA] sufferers have forgotten what comfortable eyes f…" at bounding box center [704, 259] width 259 height 83
click at [576, 302] on span "...Most chronic [MEDICAL_DATA] sufferers have forgotten what comfortable eyes f…" at bounding box center [704, 259] width 259 height 83
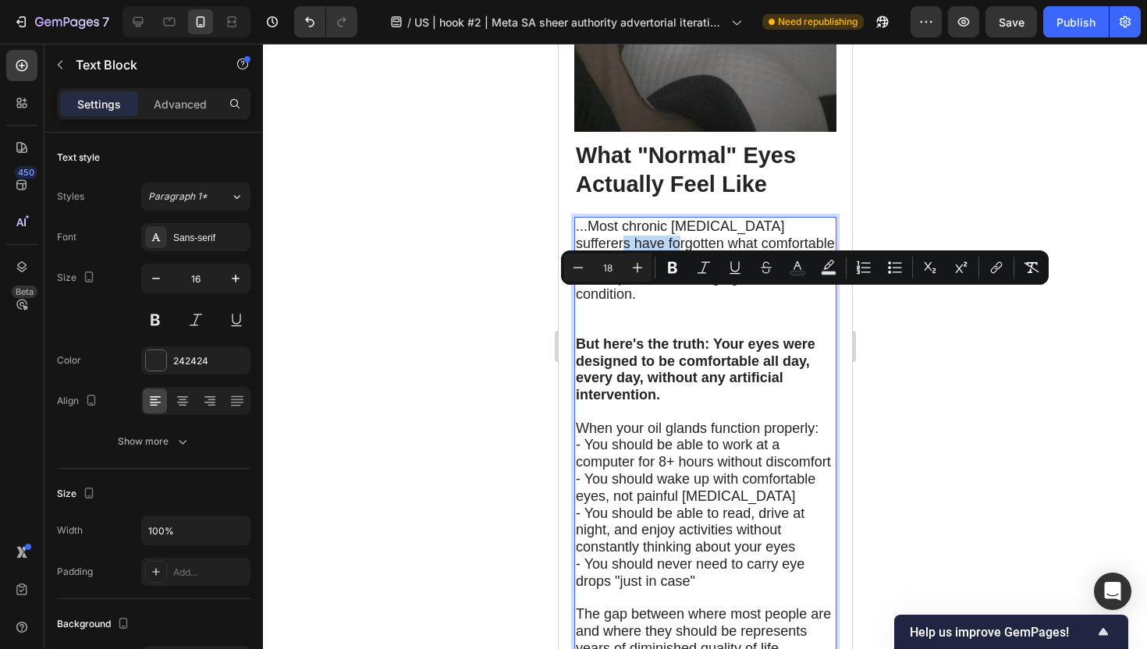
drag, startPoint x: 576, startPoint y: 303, endPoint x: 584, endPoint y: 303, distance: 8.6
click at [584, 302] on span "...Most chronic [MEDICAL_DATA] sufferers have forgotten what comfortable eyes f…" at bounding box center [704, 259] width 259 height 83
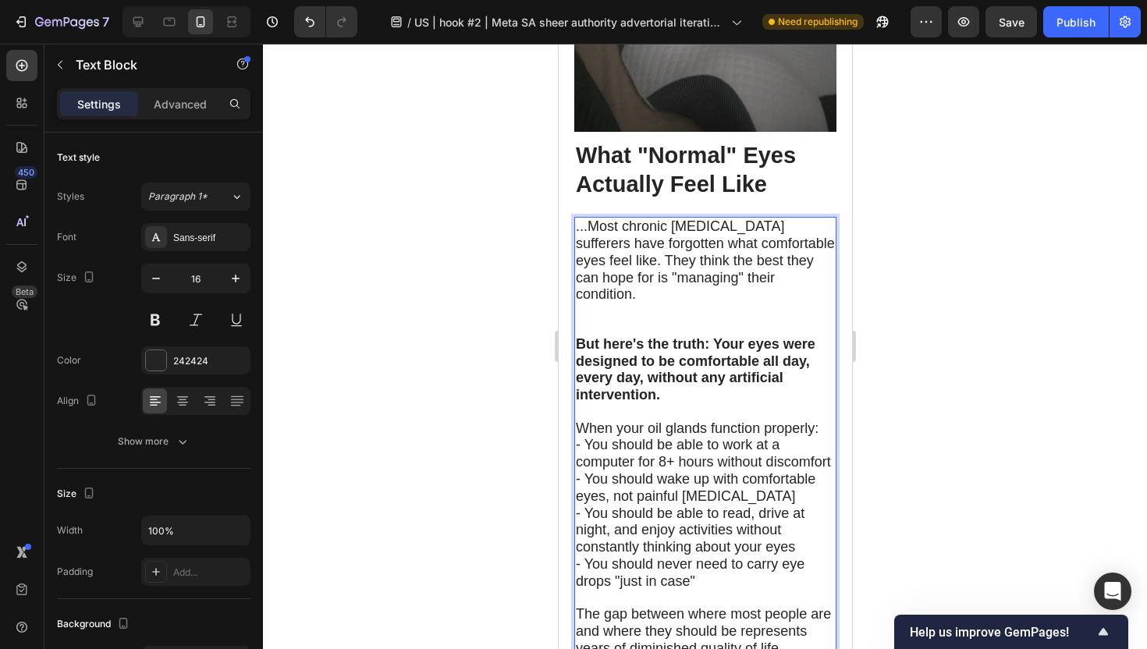
click at [578, 302] on span "...Most chronic [MEDICAL_DATA] sufferers have forgotten what comfortable eyes f…" at bounding box center [704, 259] width 259 height 83
drag, startPoint x: 577, startPoint y: 303, endPoint x: 830, endPoint y: 299, distance: 253.6
click at [830, 299] on span "...Most chronic [MEDICAL_DATA] sufferers have forgotten what comfortable eyes f…" at bounding box center [704, 259] width 259 height 83
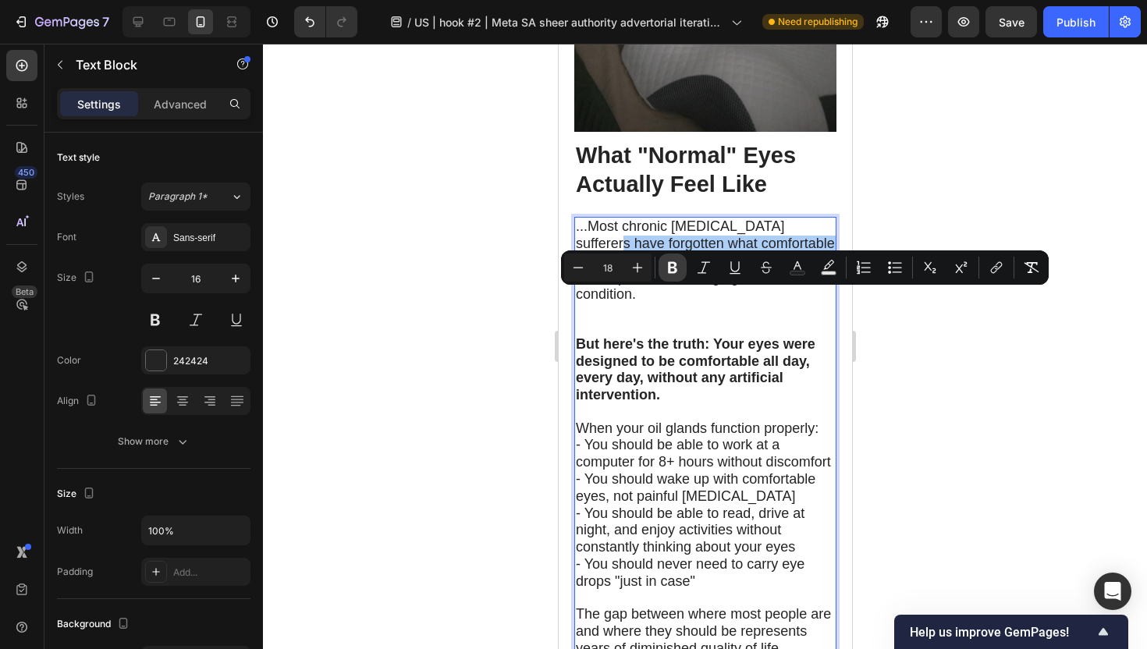
click at [673, 269] on icon "Editor contextual toolbar" at bounding box center [673, 268] width 16 height 16
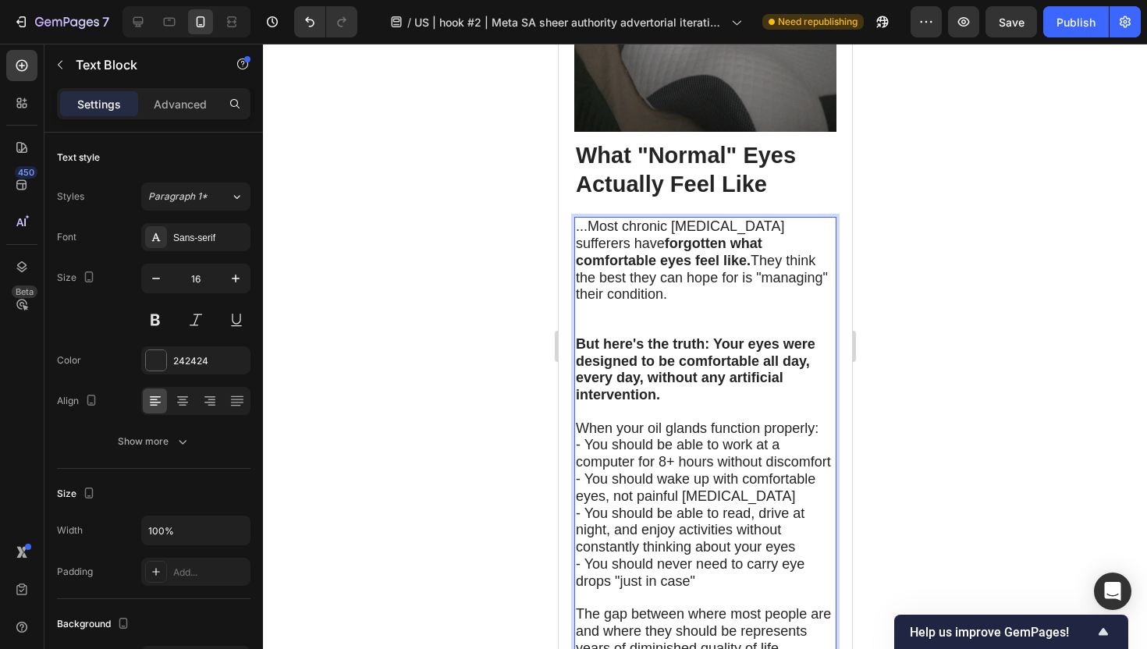
click at [511, 439] on div at bounding box center [705, 346] width 884 height 605
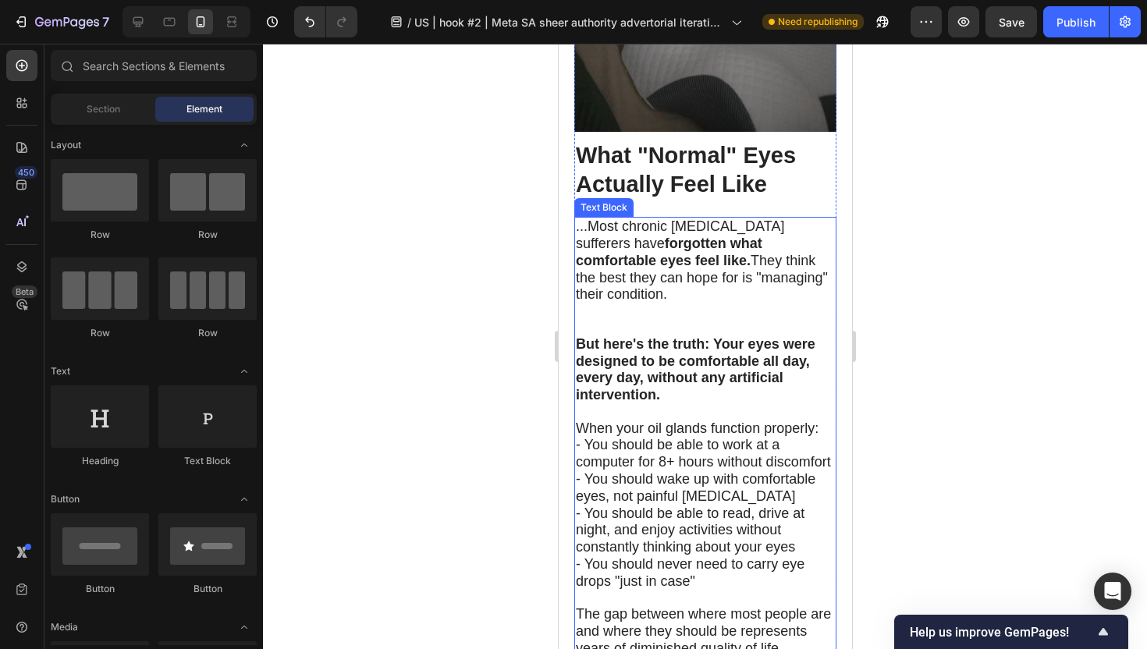
scroll to position [6462, 0]
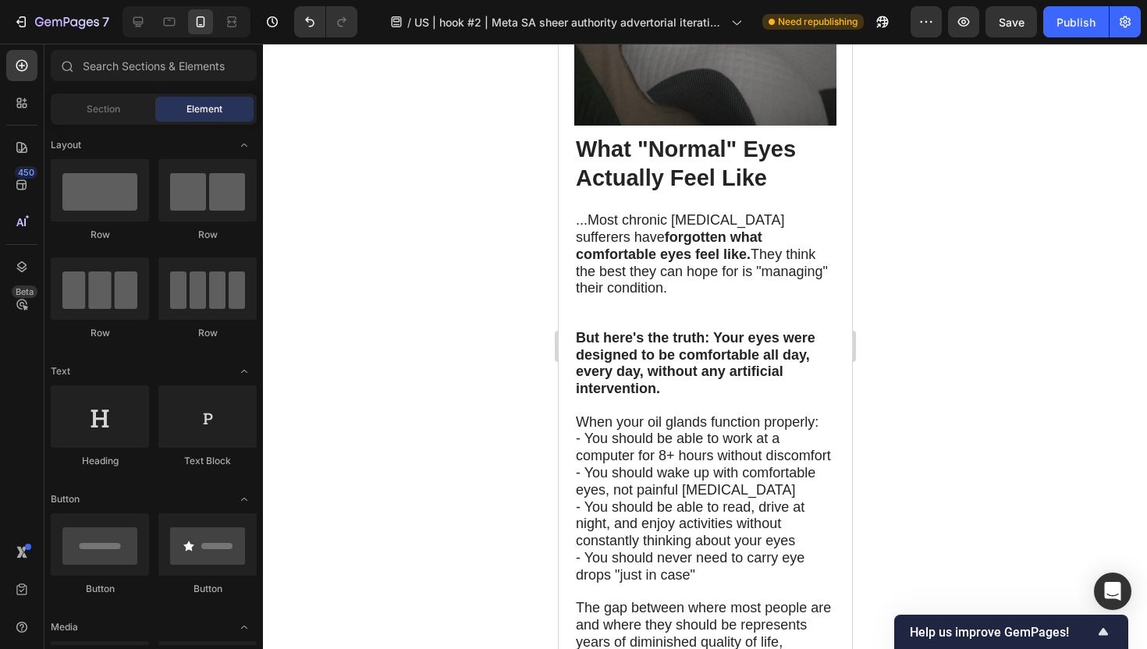
click at [966, 399] on div at bounding box center [705, 346] width 884 height 605
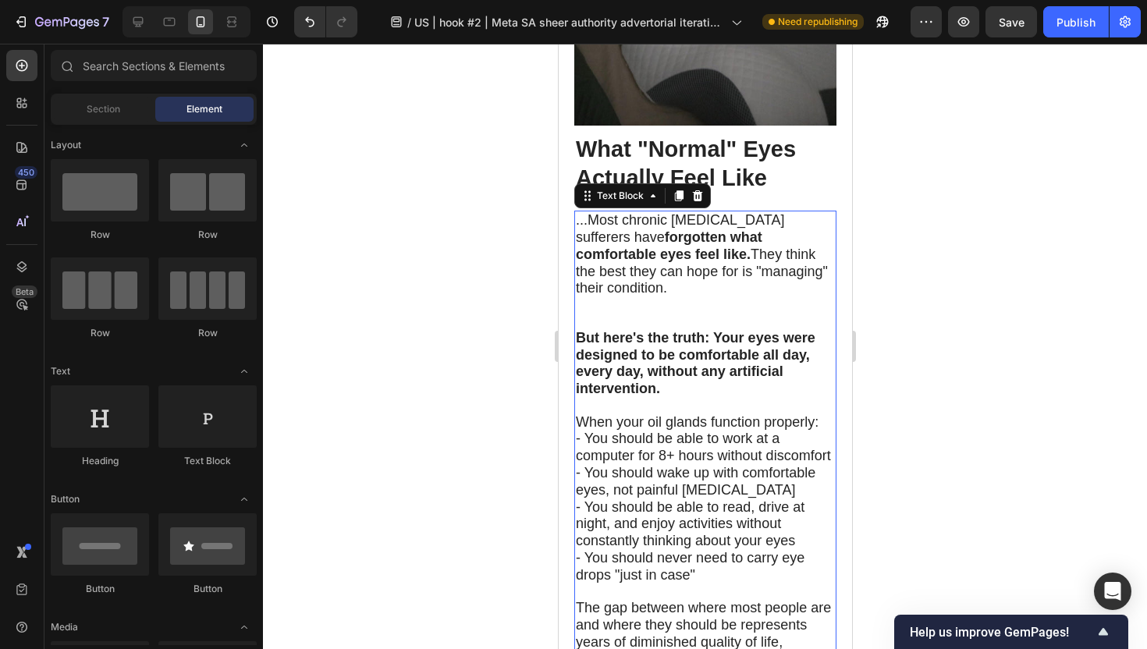
click at [747, 465] on p "- You should be able to work at a computer for 8+ hours without discomfort" at bounding box center [704, 448] width 259 height 34
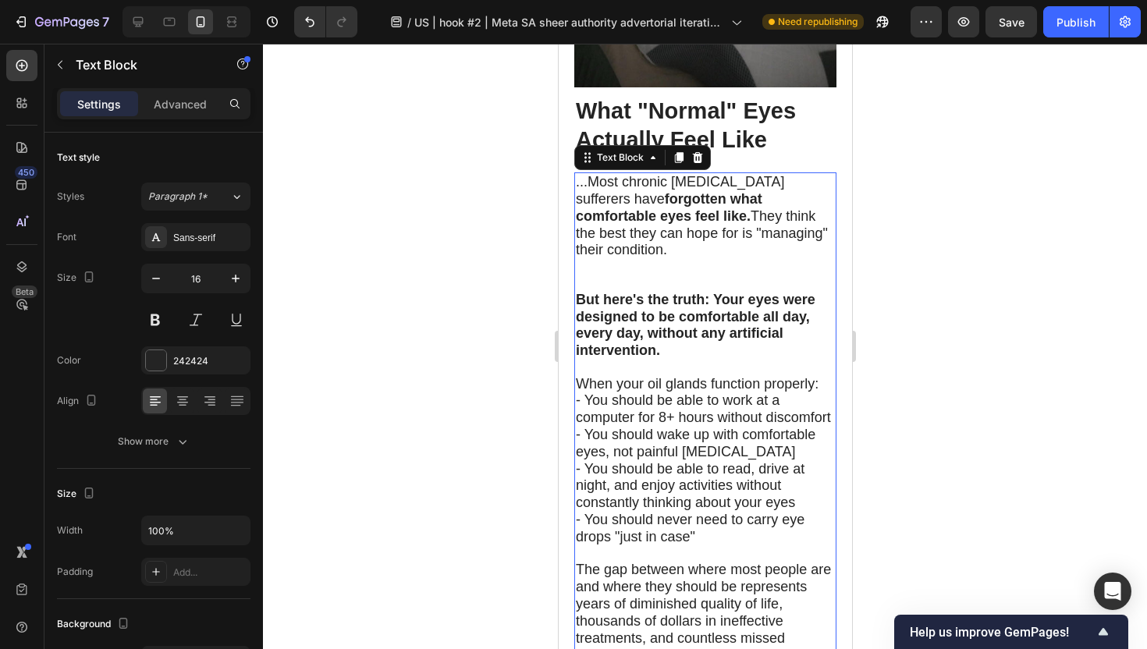
scroll to position [6517, 0]
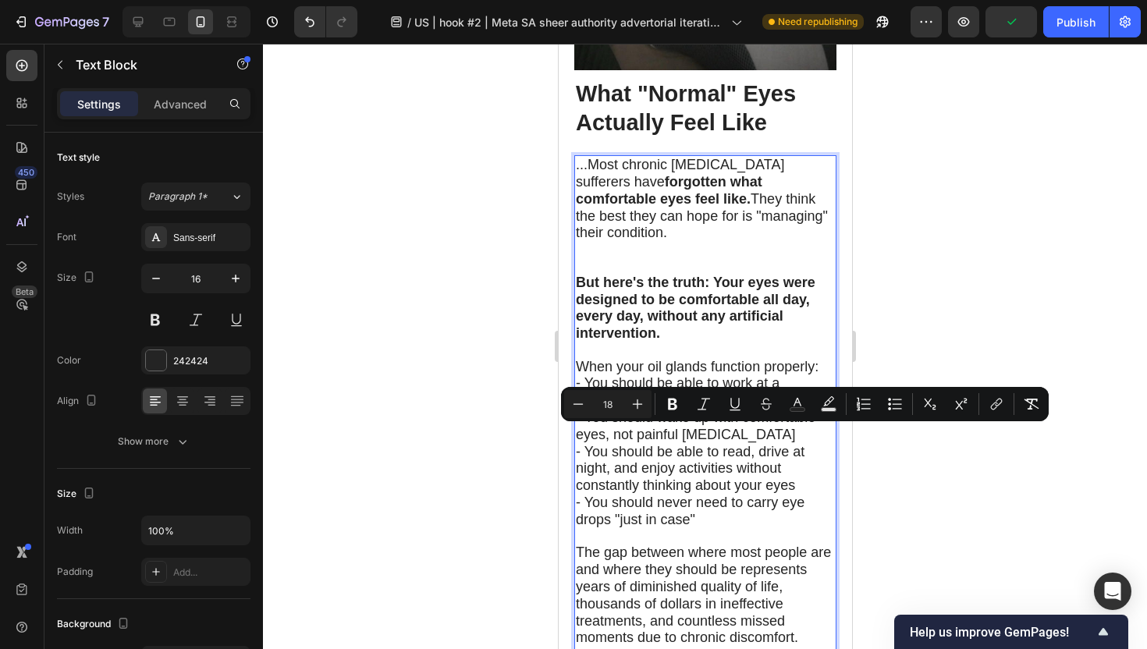
drag, startPoint x: 658, startPoint y: 439, endPoint x: 829, endPoint y: 435, distance: 170.9
click at [829, 408] on span "- You should be able to work at a computer for 8+ hours without discomfort" at bounding box center [702, 391] width 255 height 33
click at [672, 410] on icon "Editor contextual toolbar" at bounding box center [673, 404] width 16 height 16
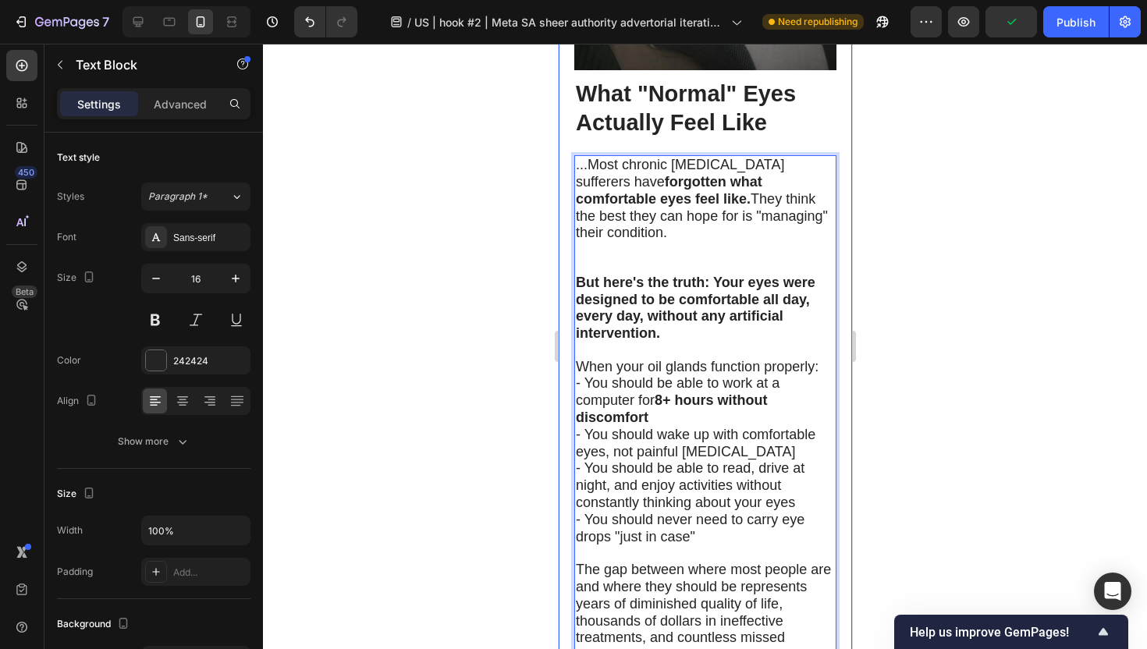
click at [907, 463] on div at bounding box center [705, 346] width 884 height 605
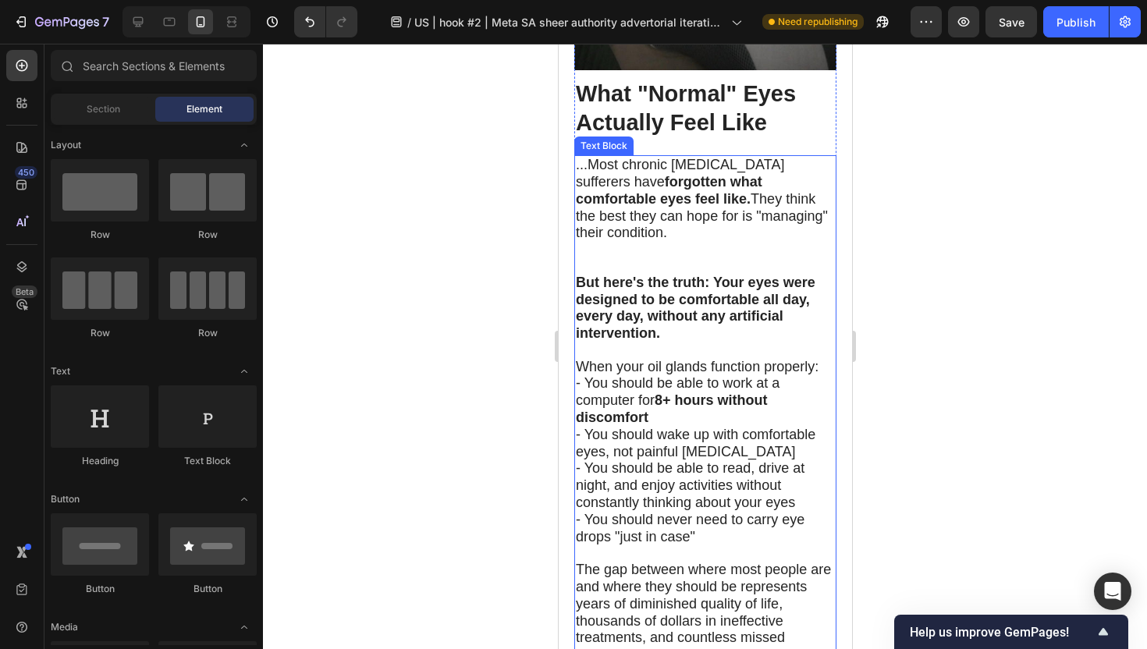
click at [743, 459] on span "- You should wake up with comfortable eyes, not painful [MEDICAL_DATA]" at bounding box center [695, 443] width 240 height 33
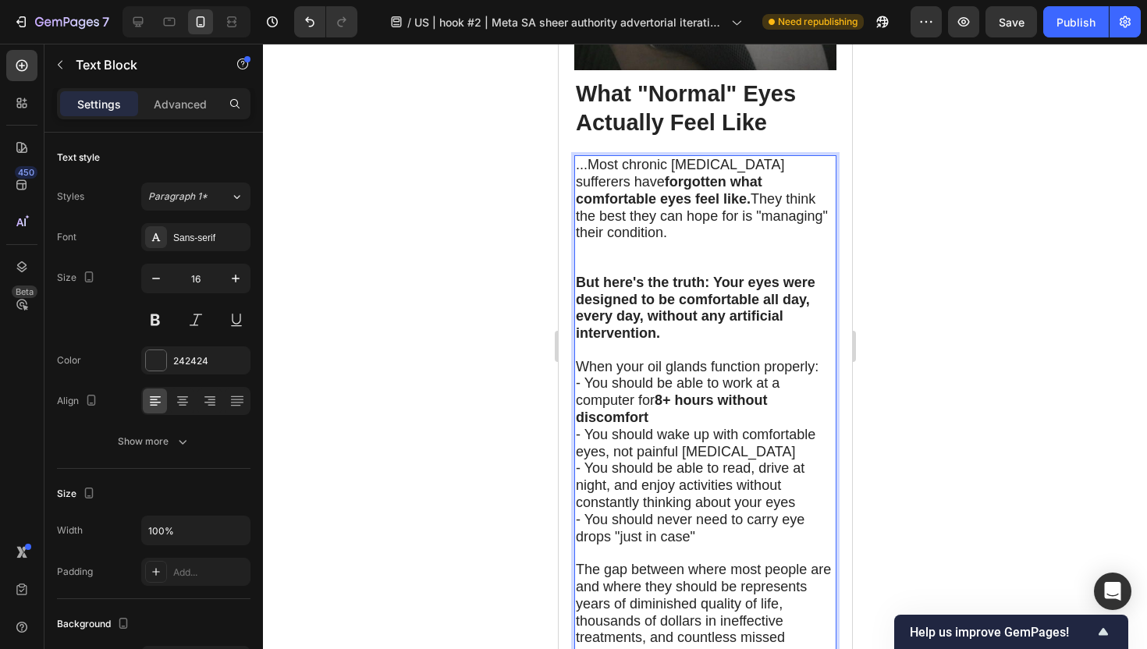
click at [740, 459] on span "- You should wake up with comfortable eyes, not painful [MEDICAL_DATA]" at bounding box center [695, 443] width 240 height 33
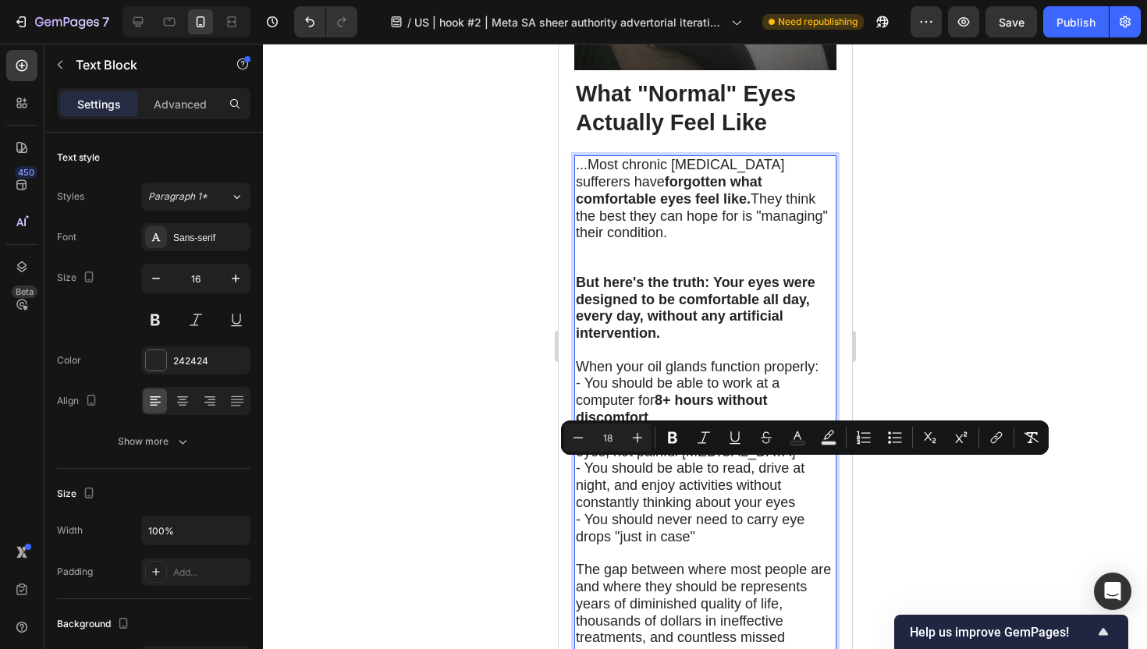
click at [740, 459] on span "- You should wake up with comfortable eyes, not painful [MEDICAL_DATA]" at bounding box center [695, 443] width 240 height 33
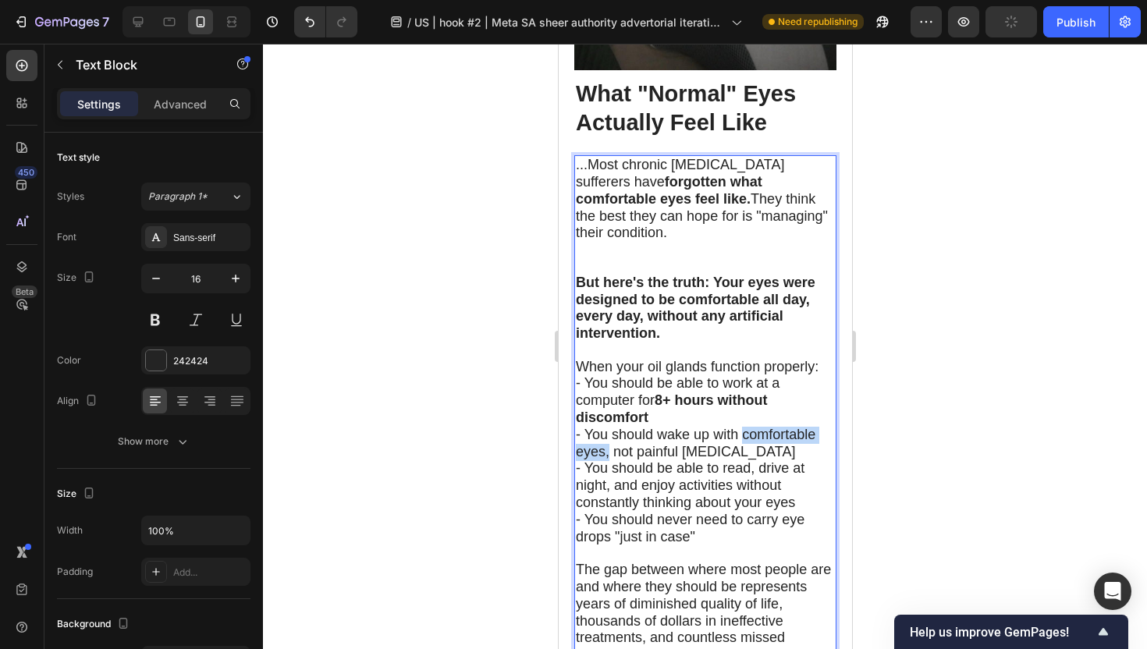
drag, startPoint x: 743, startPoint y: 470, endPoint x: 609, endPoint y: 487, distance: 135.2
click at [609, 459] on span "- You should wake up with comfortable eyes, not painful [MEDICAL_DATA]" at bounding box center [695, 443] width 240 height 33
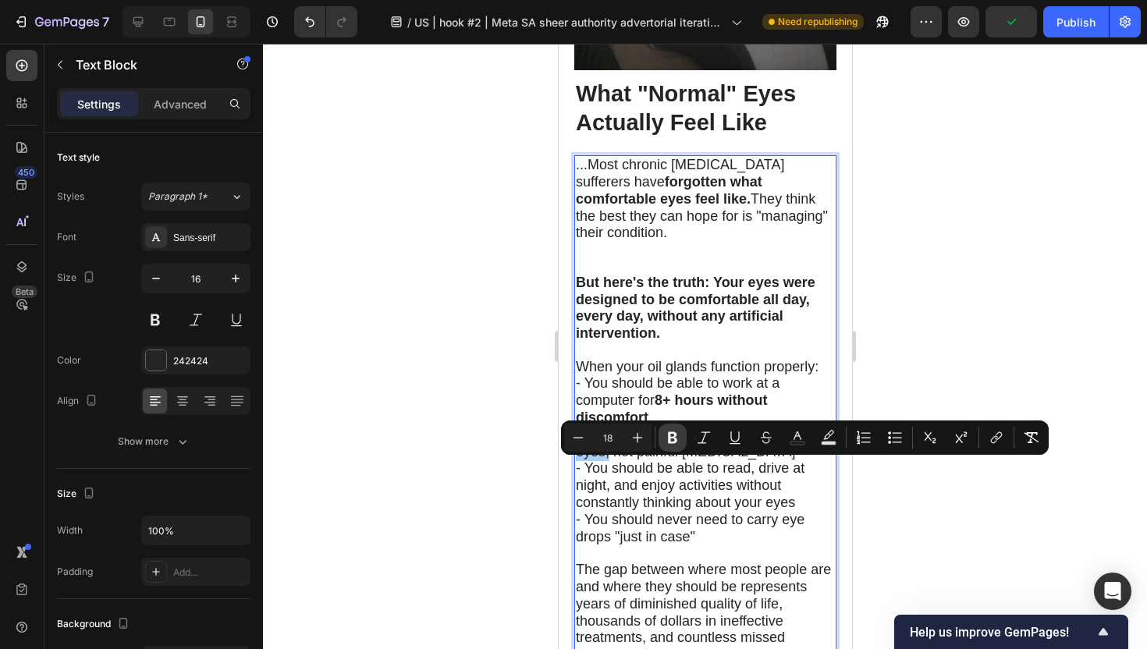
click at [674, 436] on icon "Editor contextual toolbar" at bounding box center [672, 438] width 9 height 12
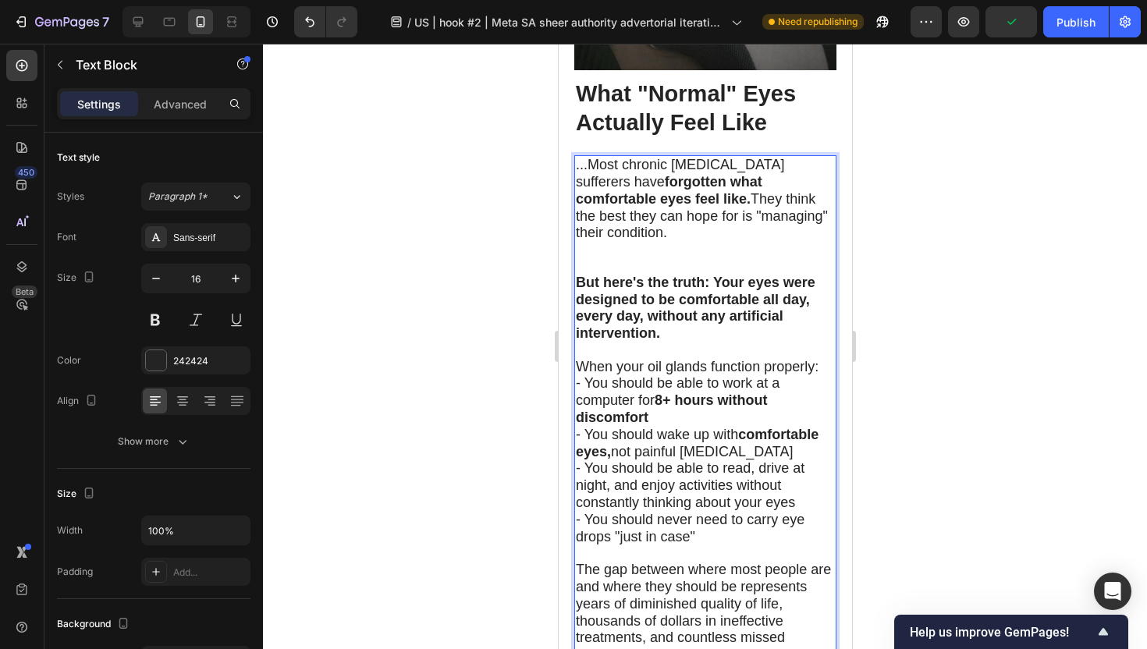
click at [499, 509] on div at bounding box center [705, 346] width 884 height 605
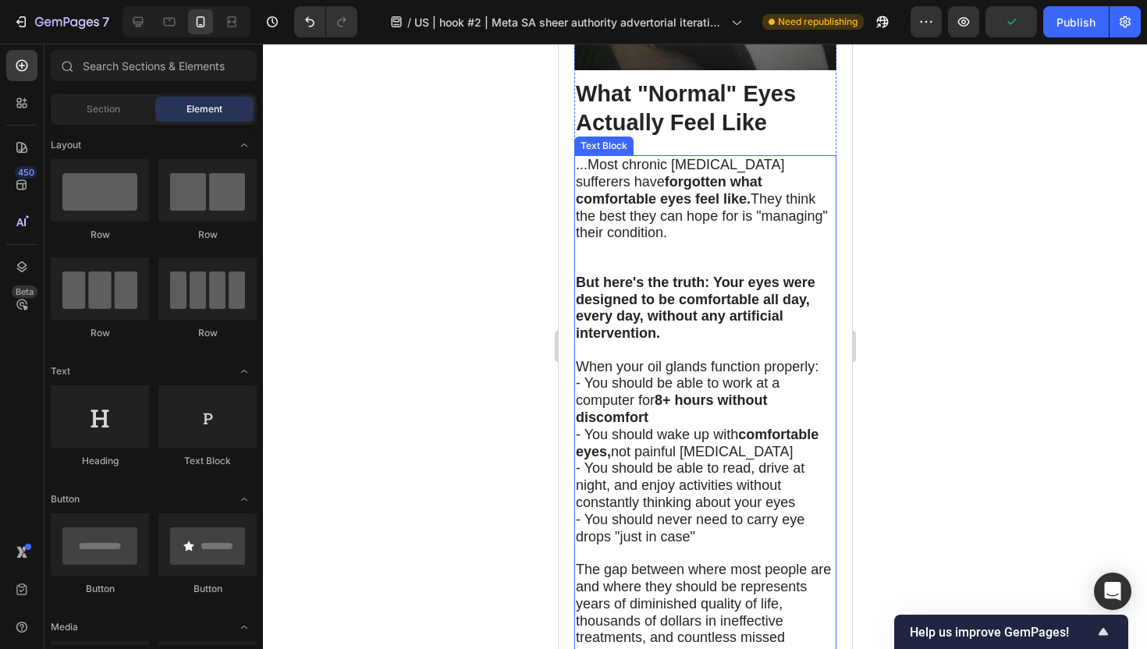
scroll to position [6589, 0]
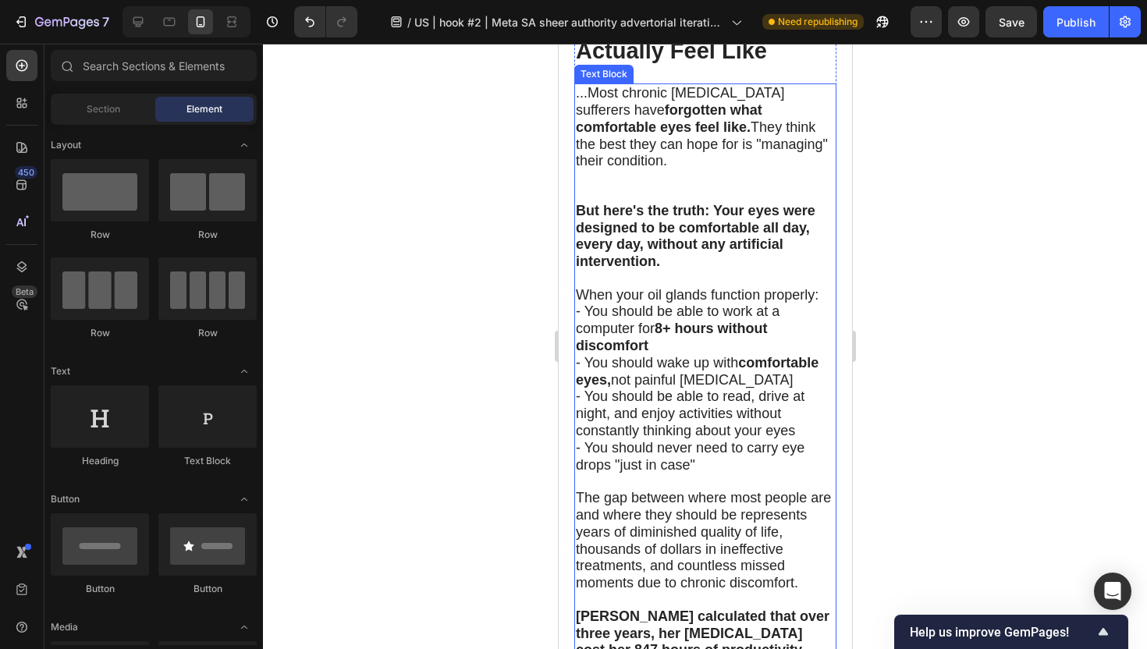
click at [721, 439] on p "- You should be able to read, drive at night, and enjoy activities without cons…" at bounding box center [704, 414] width 259 height 51
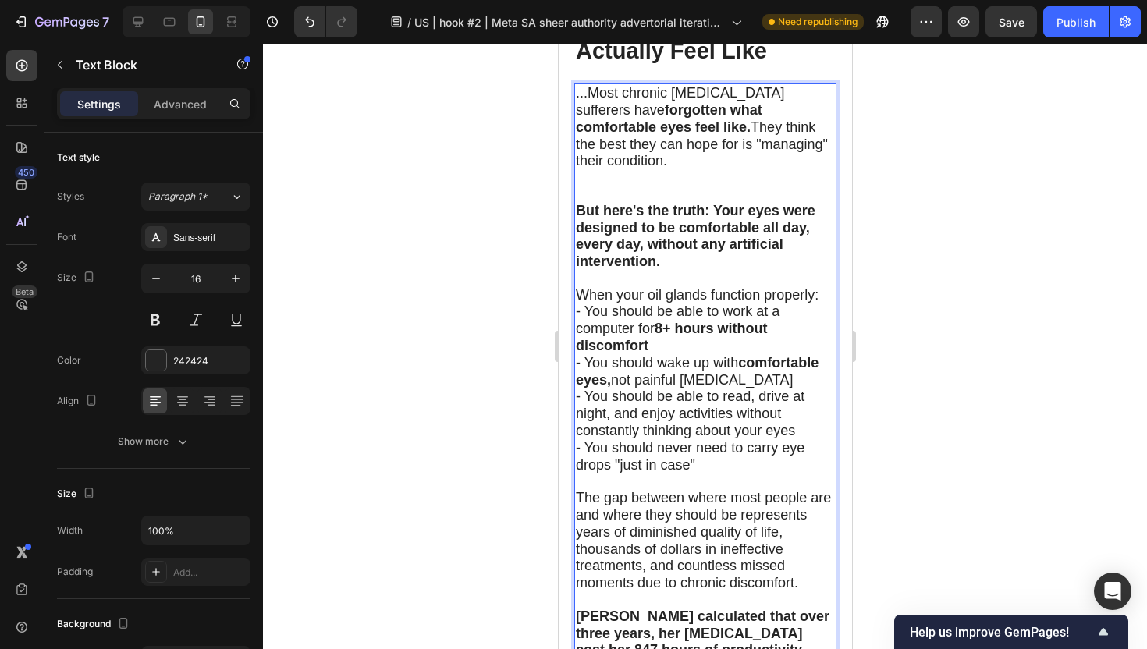
click at [731, 438] on span "- You should be able to read, drive at night, and enjoy activities without cons…" at bounding box center [689, 414] width 229 height 50
drag, startPoint x: 735, startPoint y: 446, endPoint x: 793, endPoint y: 462, distance: 59.8
click at [793, 438] on span "- You should be able to read, drive at night, and enjoy activities without cons…" at bounding box center [689, 414] width 229 height 50
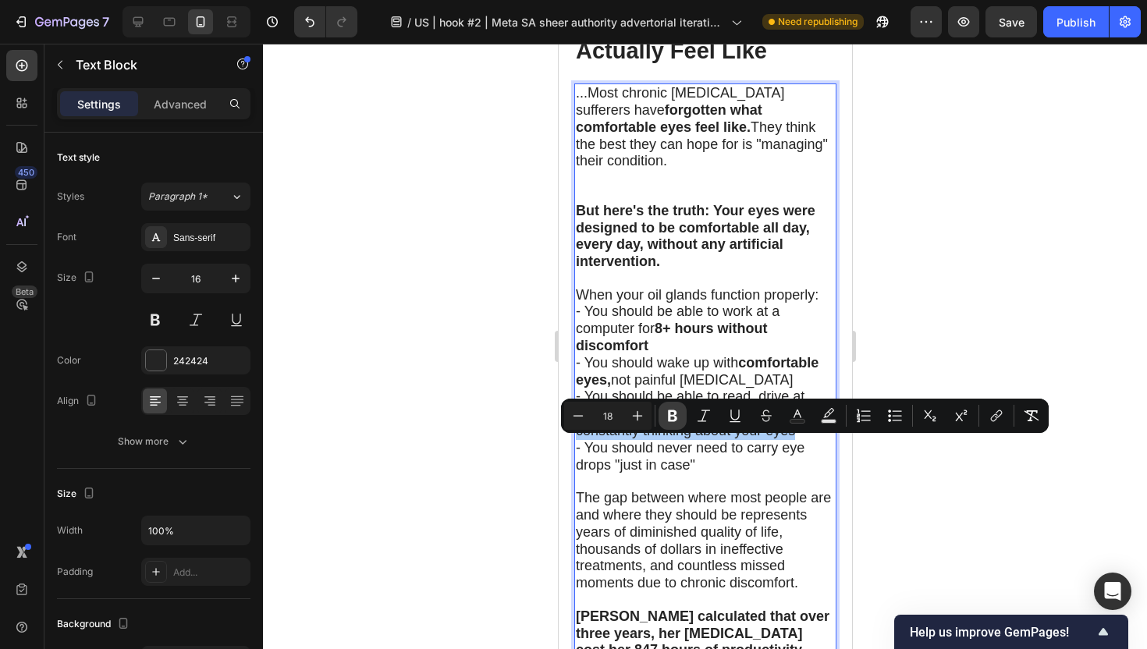
click at [676, 420] on icon "Editor contextual toolbar" at bounding box center [672, 416] width 9 height 12
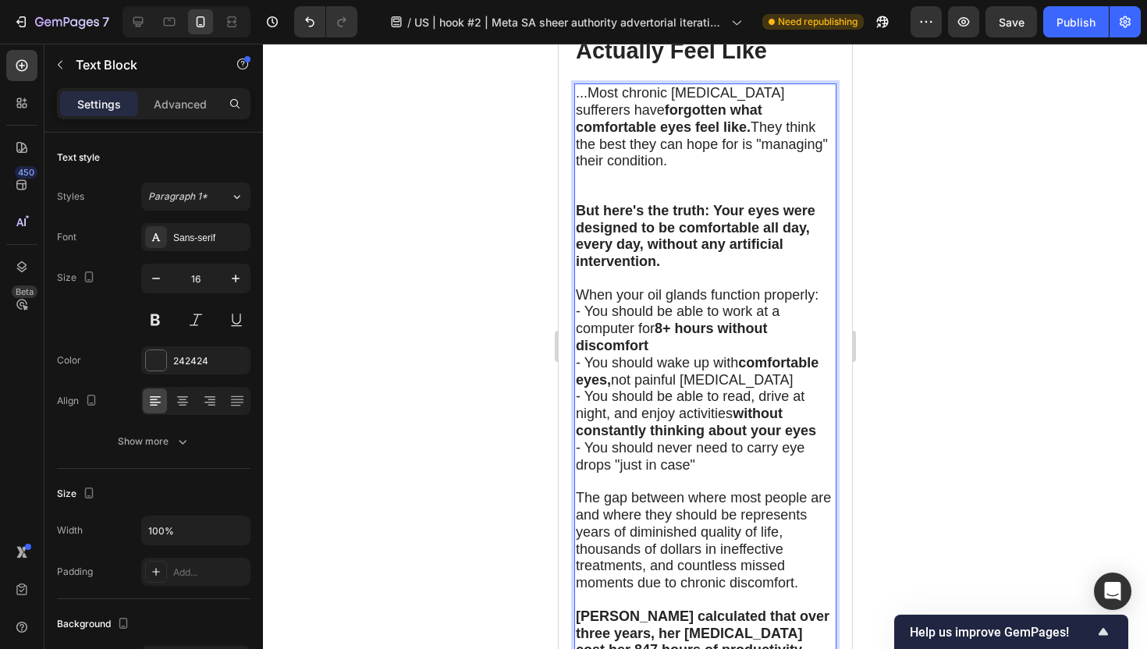
click at [453, 521] on div at bounding box center [705, 346] width 884 height 605
click at [661, 473] on span "- You should never need to carry eye drops "just in case"" at bounding box center [689, 456] width 229 height 33
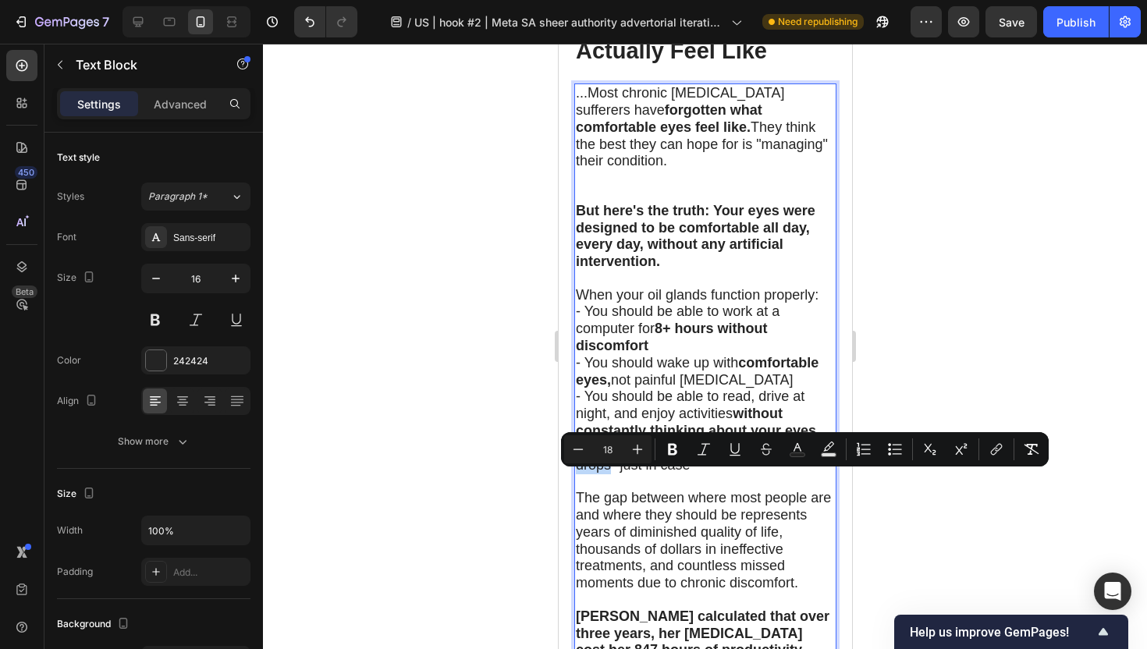
drag, startPoint x: 658, startPoint y: 481, endPoint x: 609, endPoint y: 497, distance: 51.8
click at [609, 473] on span "- You should never need to carry eye drops "just in case"" at bounding box center [689, 456] width 229 height 33
click at [673, 452] on icon "Editor contextual toolbar" at bounding box center [673, 450] width 16 height 16
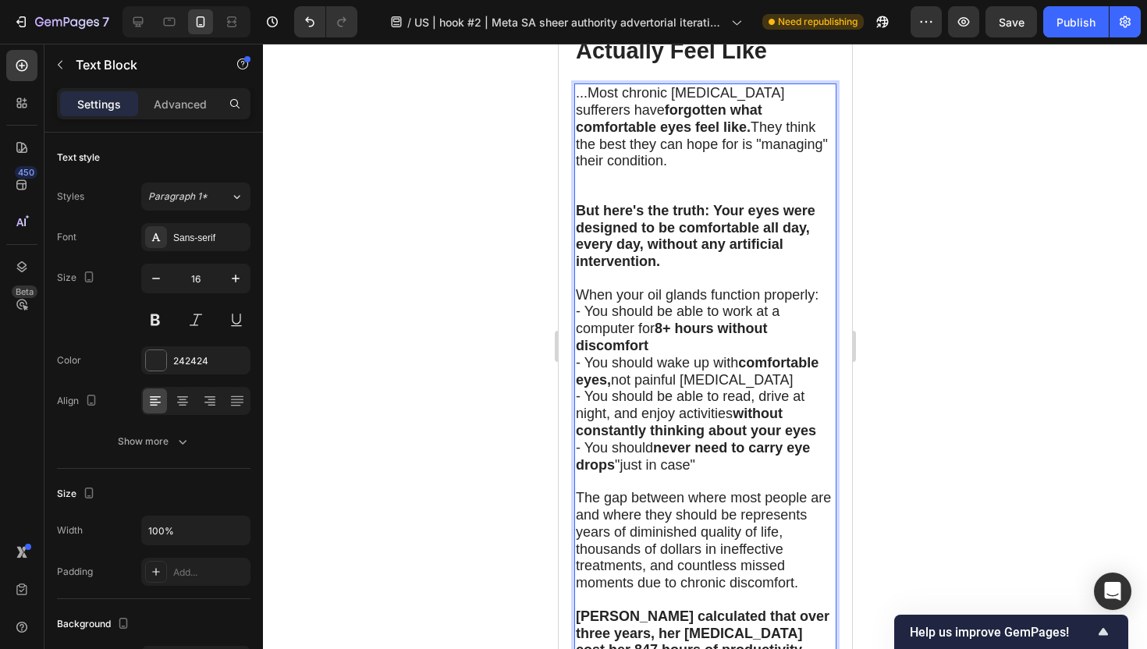
click at [427, 536] on div at bounding box center [705, 346] width 884 height 605
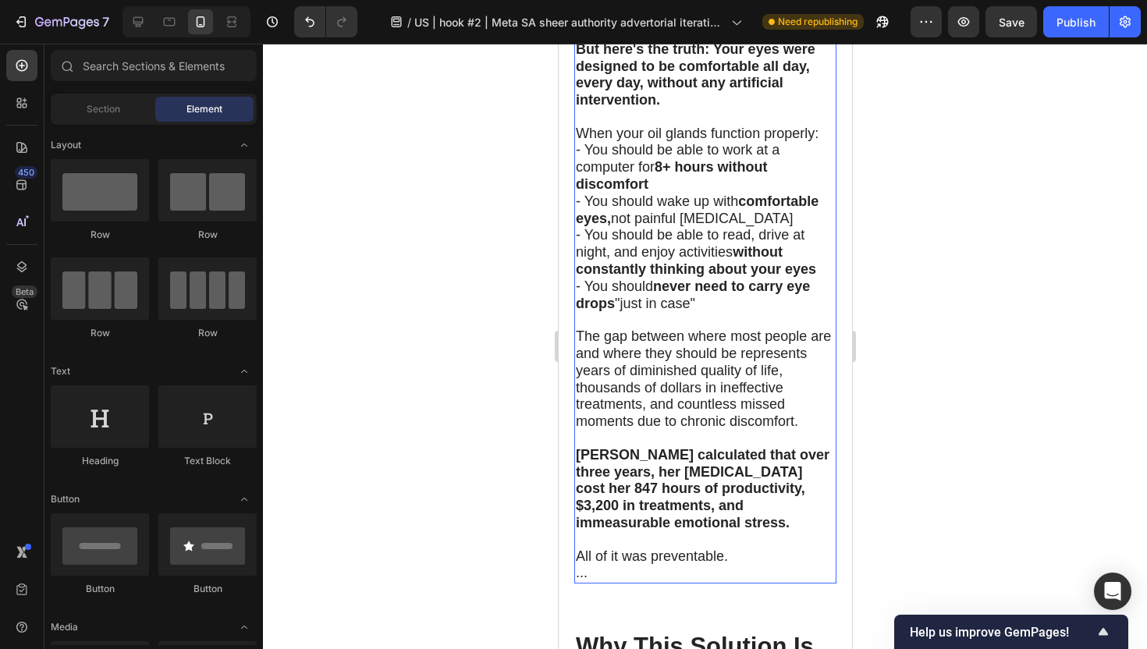
scroll to position [6752, 0]
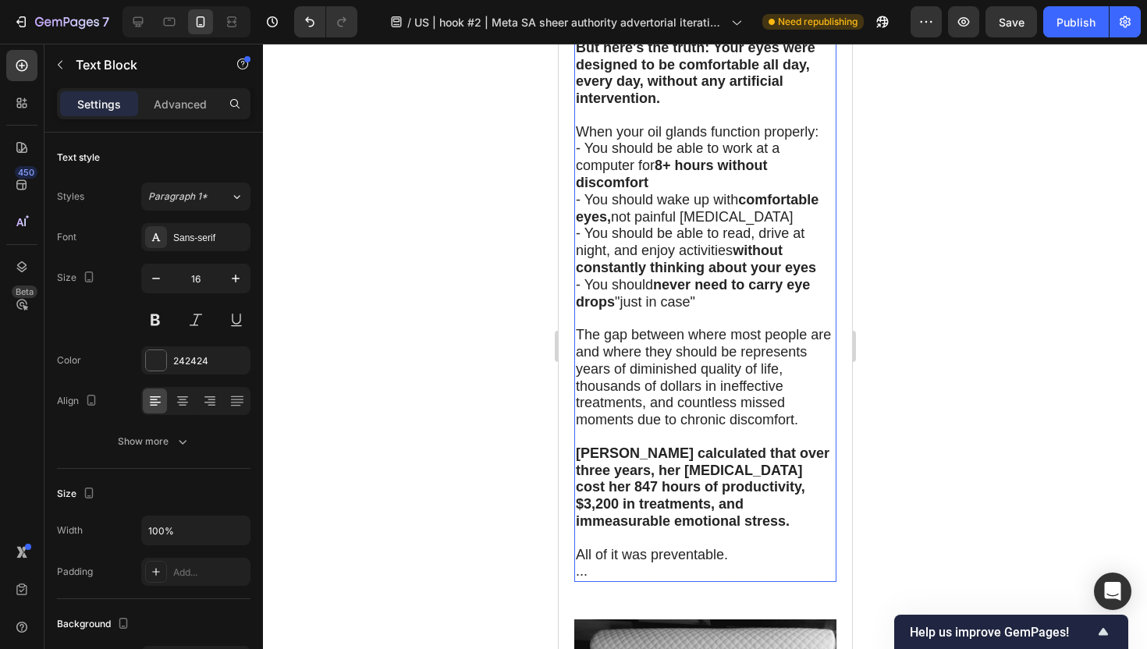
click at [757, 390] on span "The gap between where most people are and where they should be represents years…" at bounding box center [702, 377] width 255 height 101
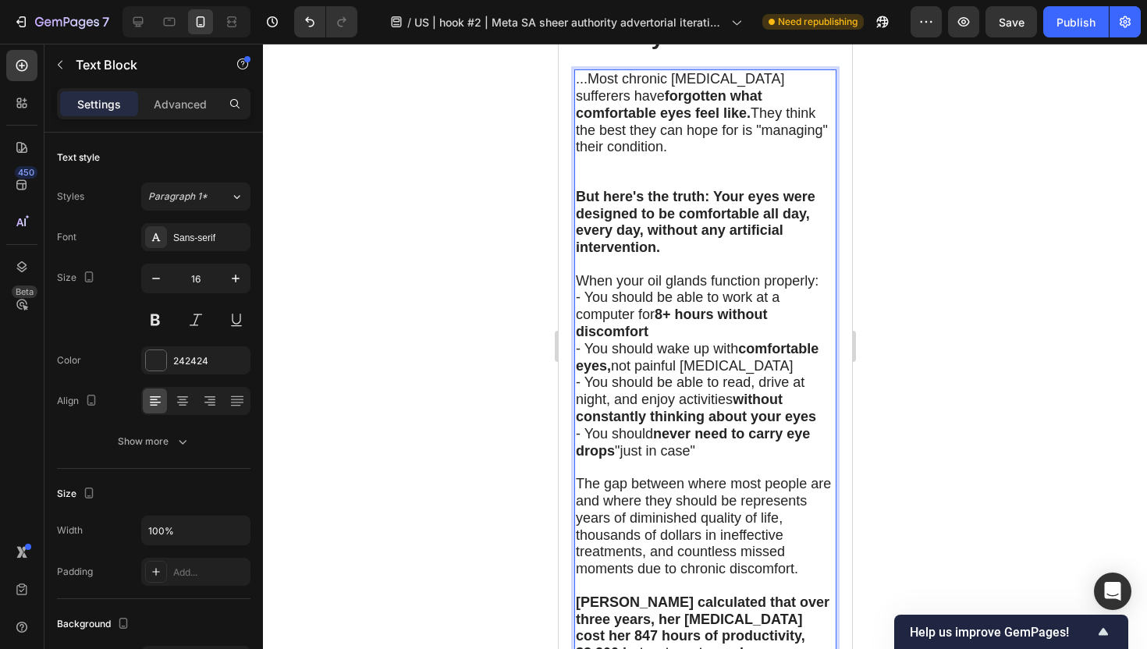
scroll to position [6704, 0]
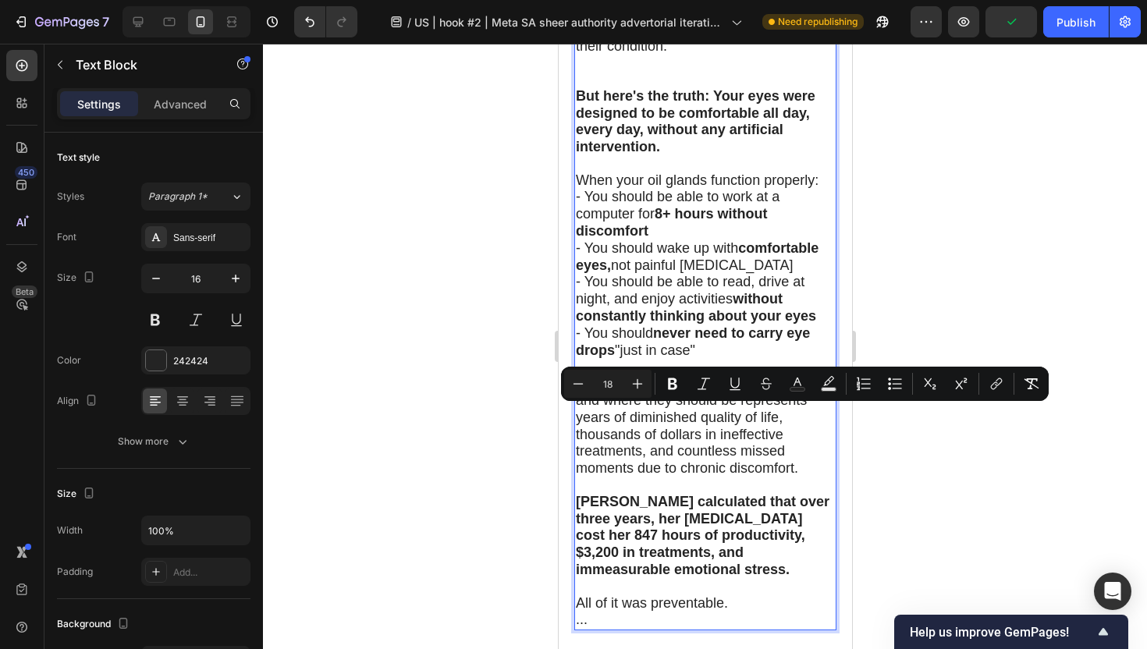
drag, startPoint x: 686, startPoint y: 416, endPoint x: 828, endPoint y: 412, distance: 142.0
click at [828, 412] on span "The gap between where most people are and where they should be represents years…" at bounding box center [702, 425] width 255 height 101
click at [678, 380] on icon "Editor contextual toolbar" at bounding box center [673, 384] width 16 height 16
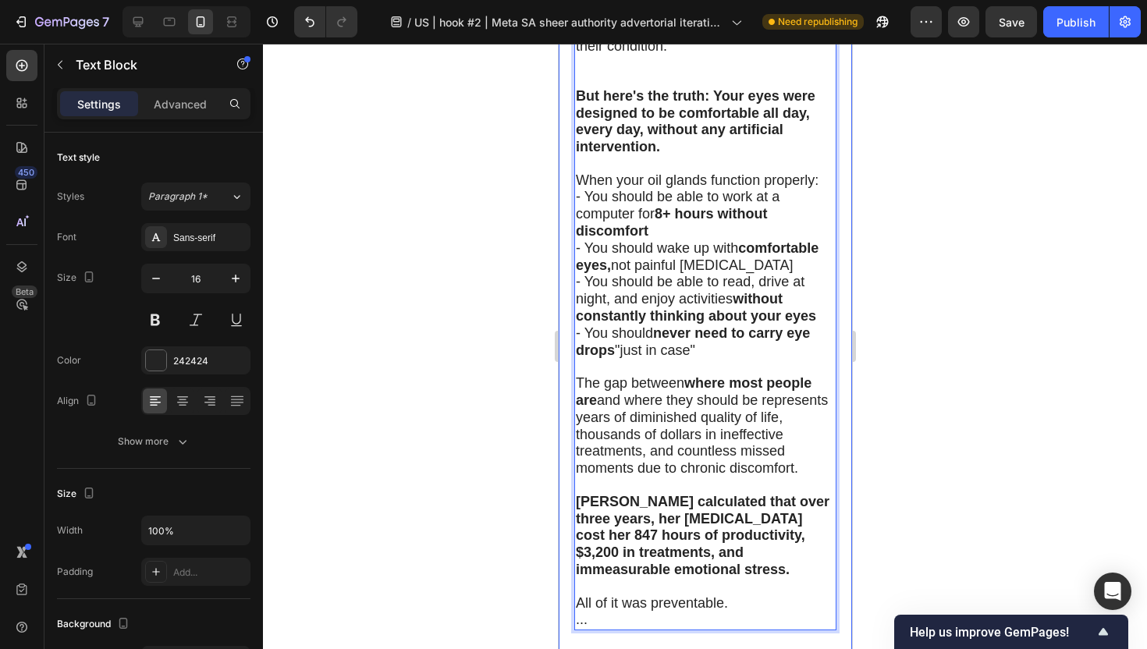
click at [499, 493] on div at bounding box center [705, 346] width 884 height 605
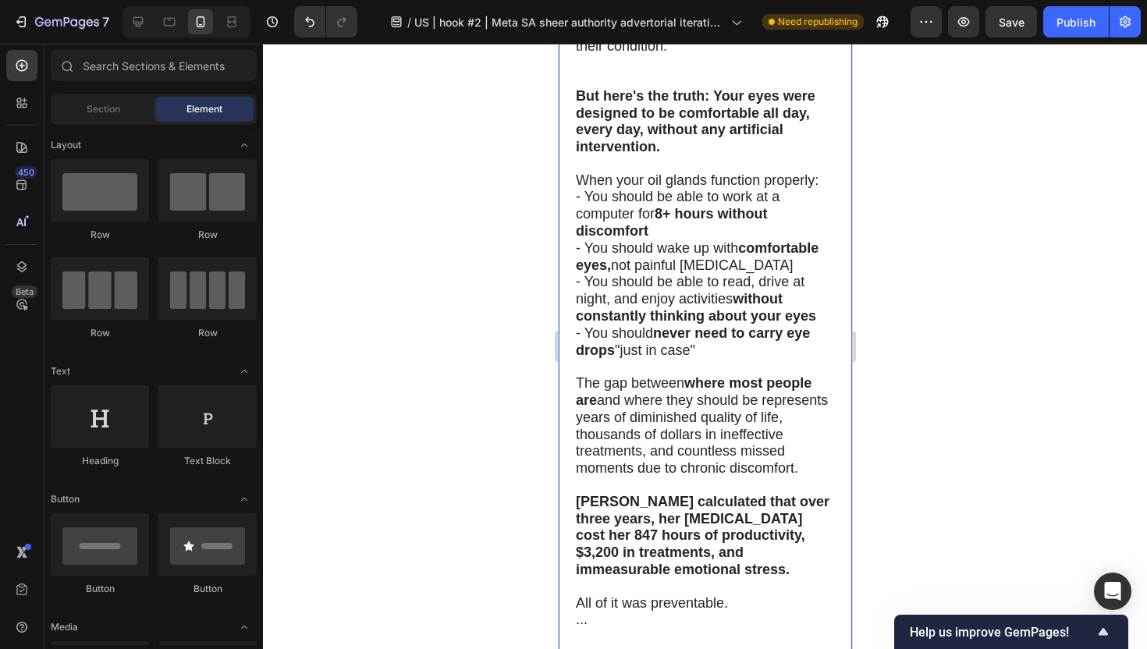
click at [500, 491] on div at bounding box center [705, 346] width 884 height 605
click at [773, 476] on span "The gap between where most people are and where they should be represents years…" at bounding box center [701, 425] width 252 height 101
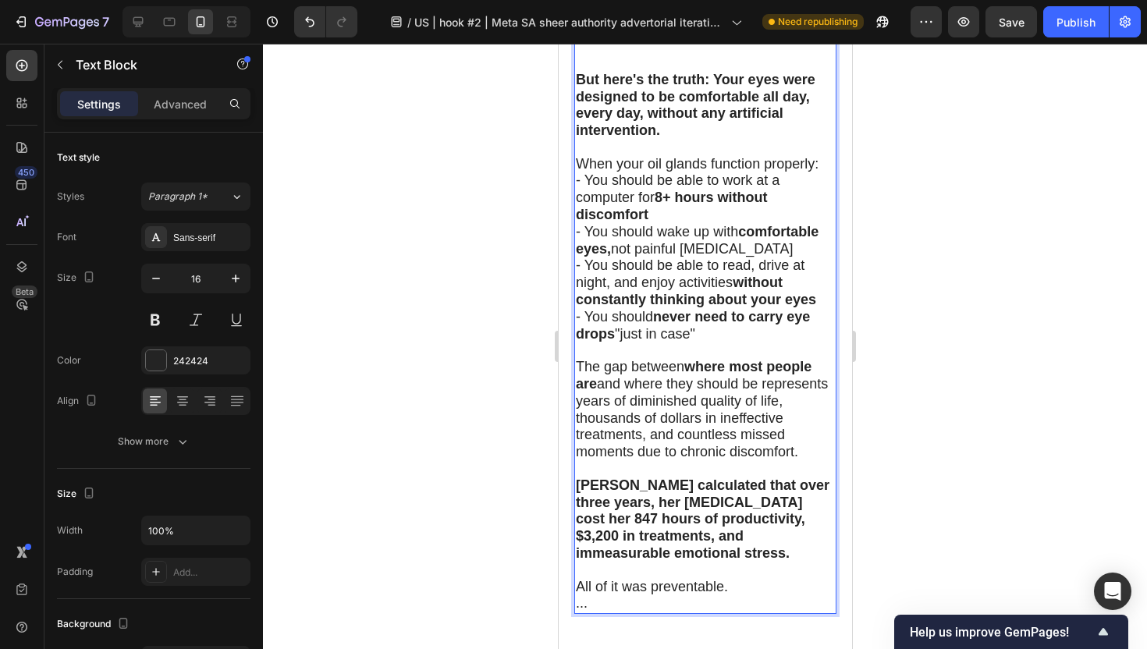
scroll to position [6724, 0]
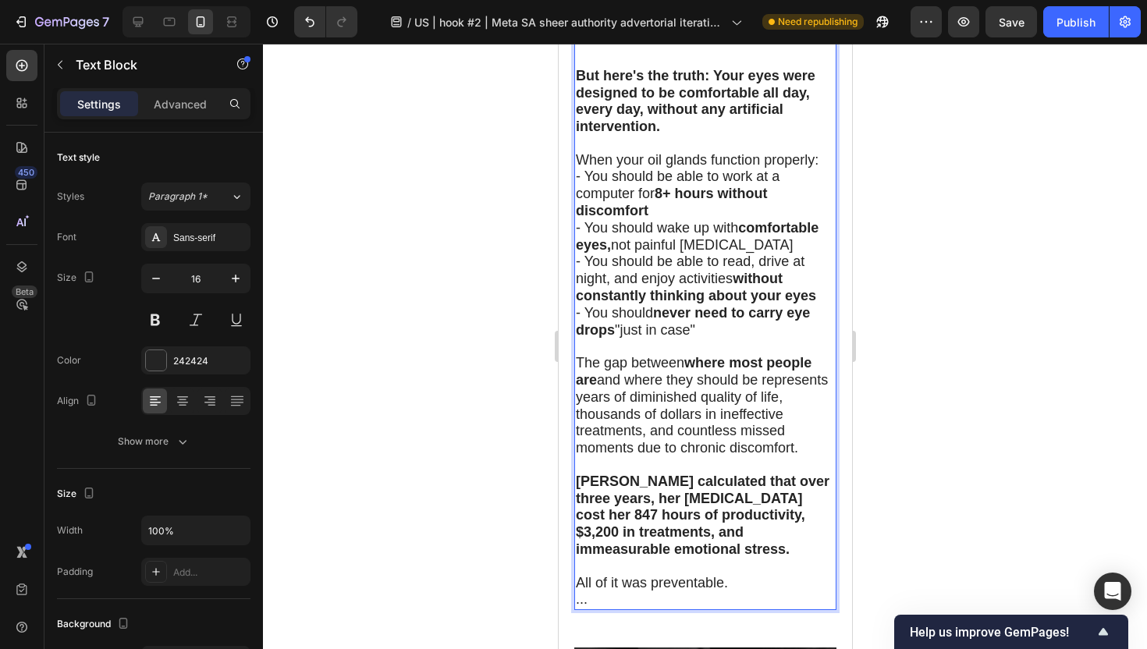
click at [676, 413] on span "The gap between where most people are and where they should be represents years…" at bounding box center [701, 405] width 252 height 101
drag, startPoint x: 667, startPoint y: 413, endPoint x: 800, endPoint y: 409, distance: 132.7
click at [800, 409] on span "The gap between where most people are and where they should be represents years…" at bounding box center [701, 405] width 252 height 101
click at [670, 410] on span "The gap between where most people are and where they should be represents years…" at bounding box center [701, 405] width 252 height 101
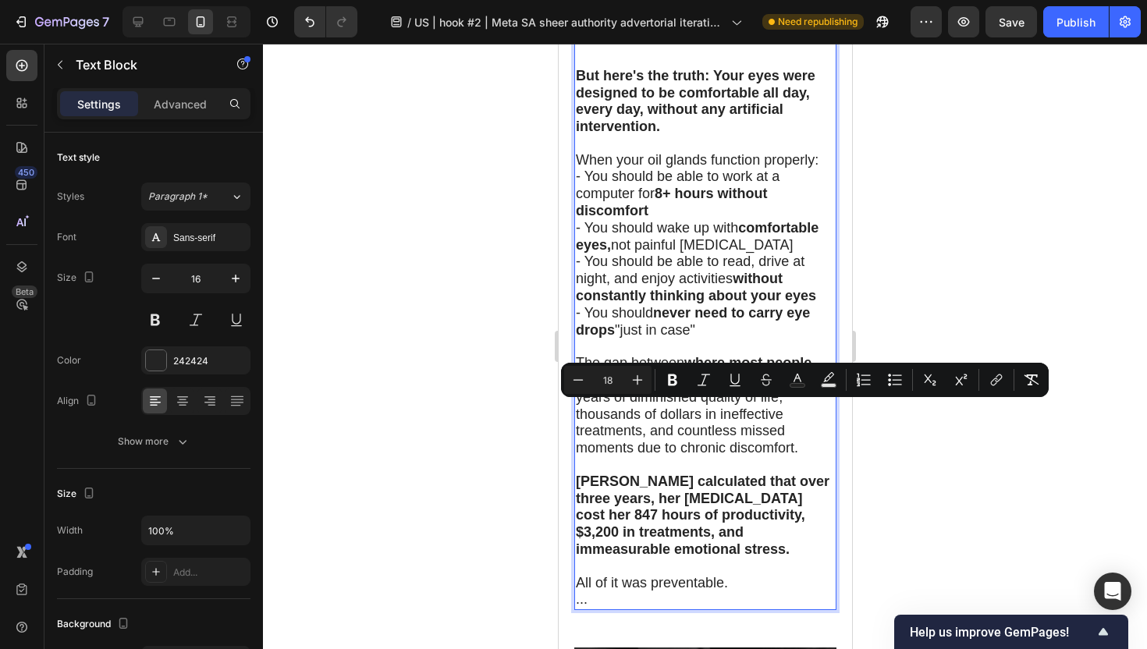
drag, startPoint x: 670, startPoint y: 410, endPoint x: 807, endPoint y: 405, distance: 136.6
click at [807, 405] on span "The gap between where most people are and where they should be represents years…" at bounding box center [701, 405] width 252 height 101
click at [488, 488] on div at bounding box center [705, 346] width 884 height 605
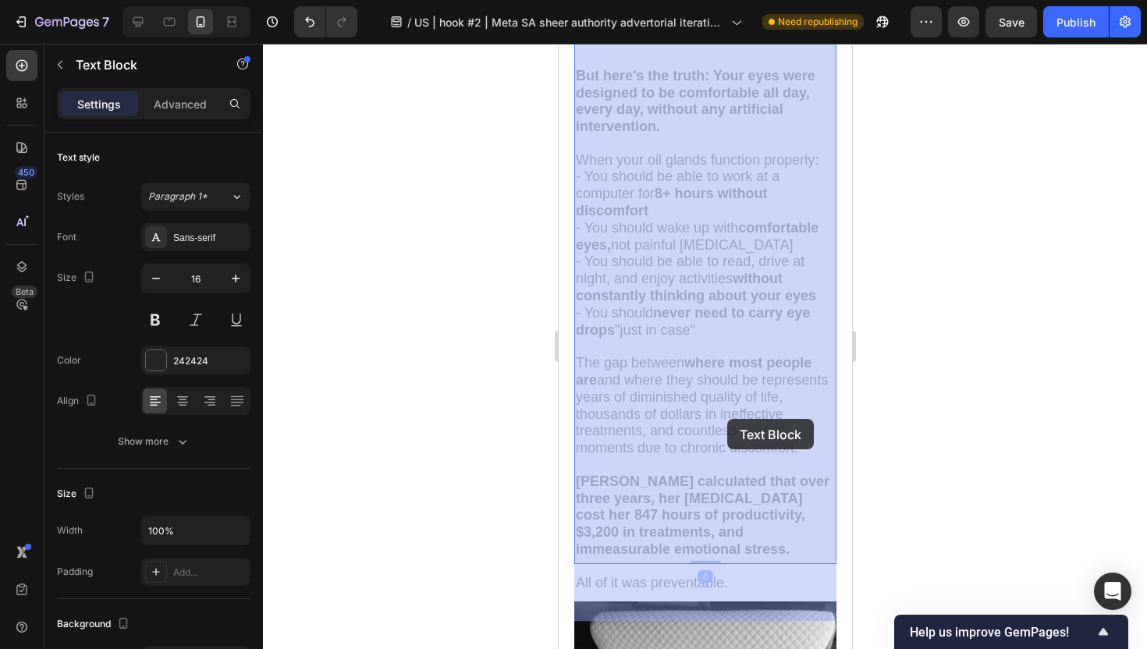
drag, startPoint x: 626, startPoint y: 411, endPoint x: 726, endPoint y: 419, distance: 100.9
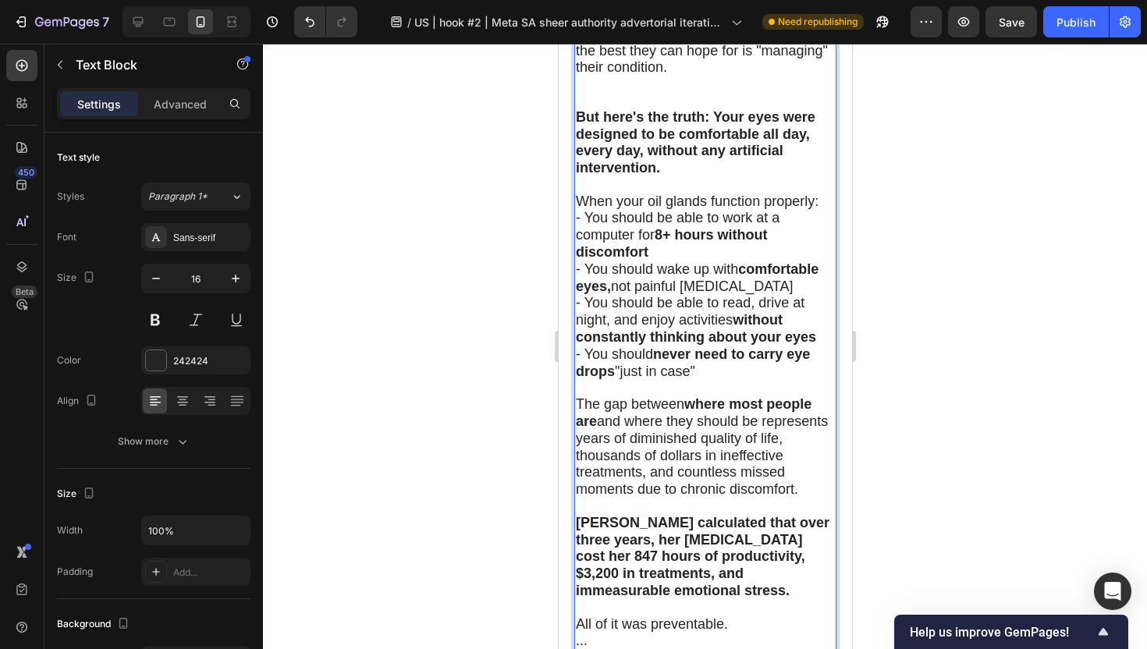
scroll to position [6710, 0]
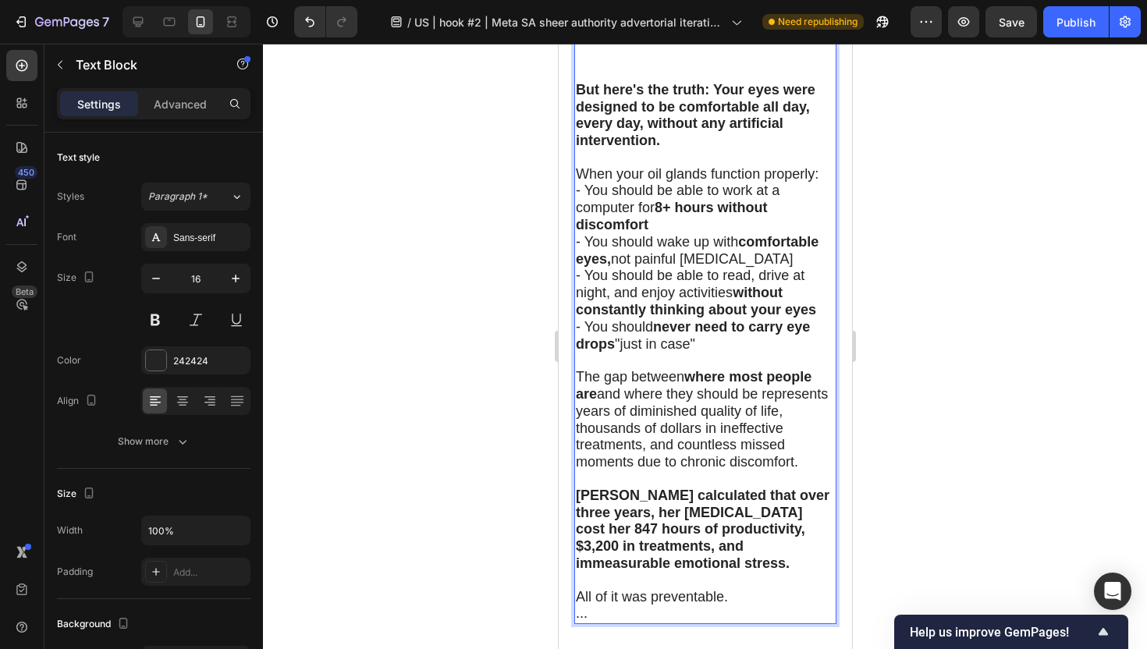
click at [629, 428] on span "The gap between where most people are and where they should be represents years…" at bounding box center [701, 419] width 252 height 101
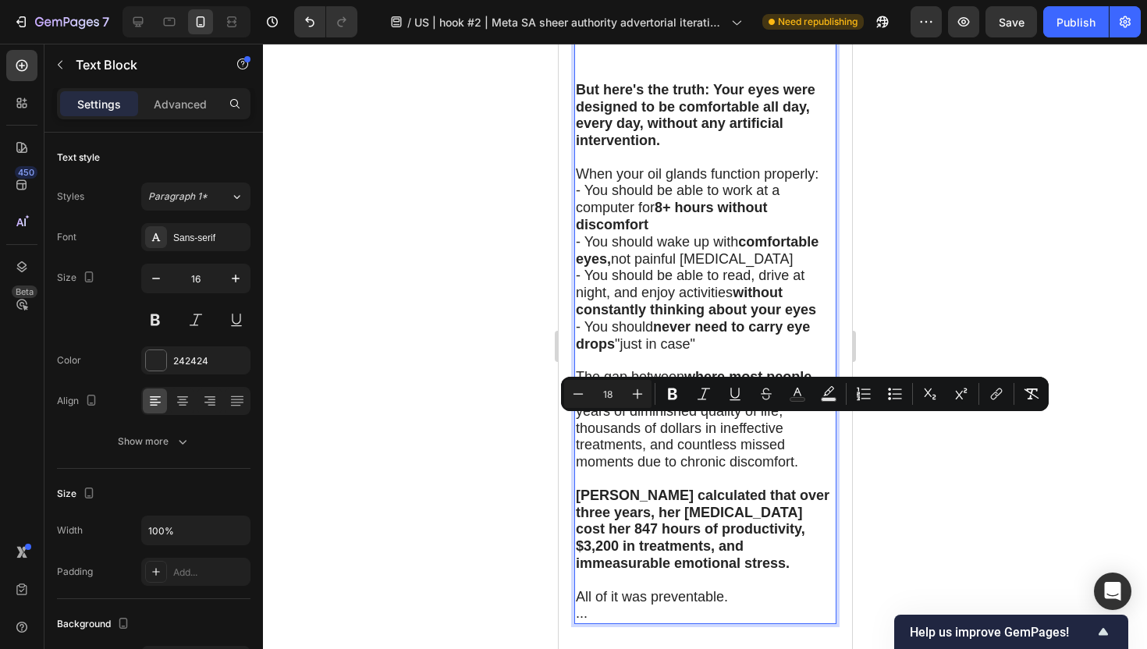
drag, startPoint x: 629, startPoint y: 428, endPoint x: 750, endPoint y: 426, distance: 120.9
click at [750, 426] on span "The gap between where most people are and where they should be represents years…" at bounding box center [701, 419] width 252 height 101
click at [679, 403] on button "Bold" at bounding box center [672, 394] width 28 height 28
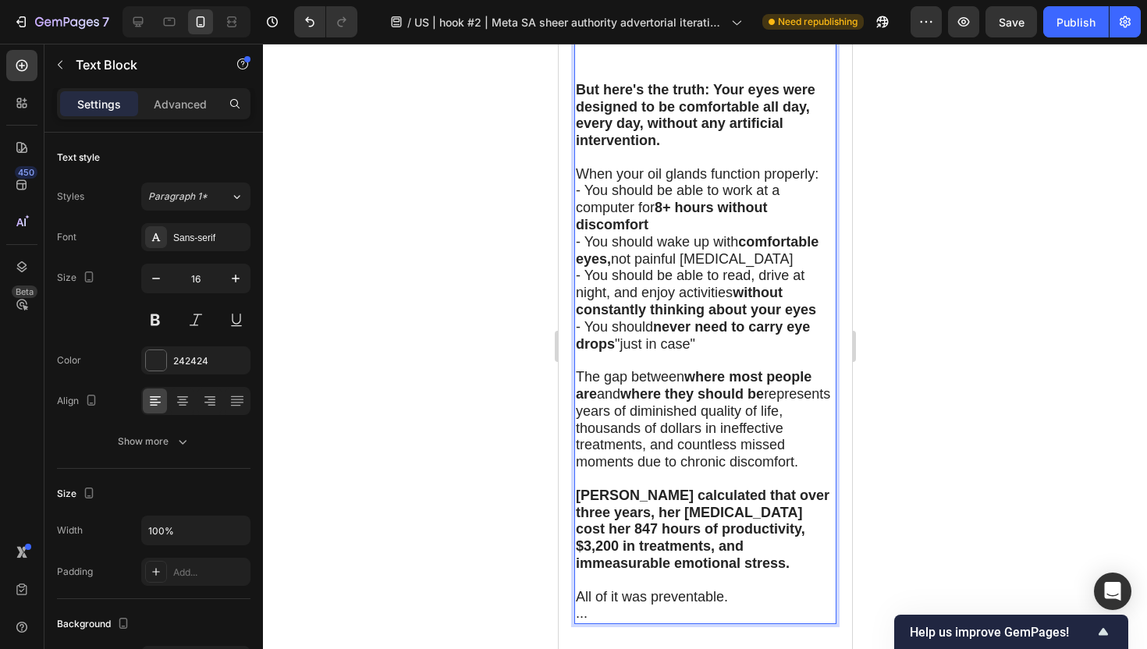
click at [484, 495] on div at bounding box center [705, 346] width 884 height 605
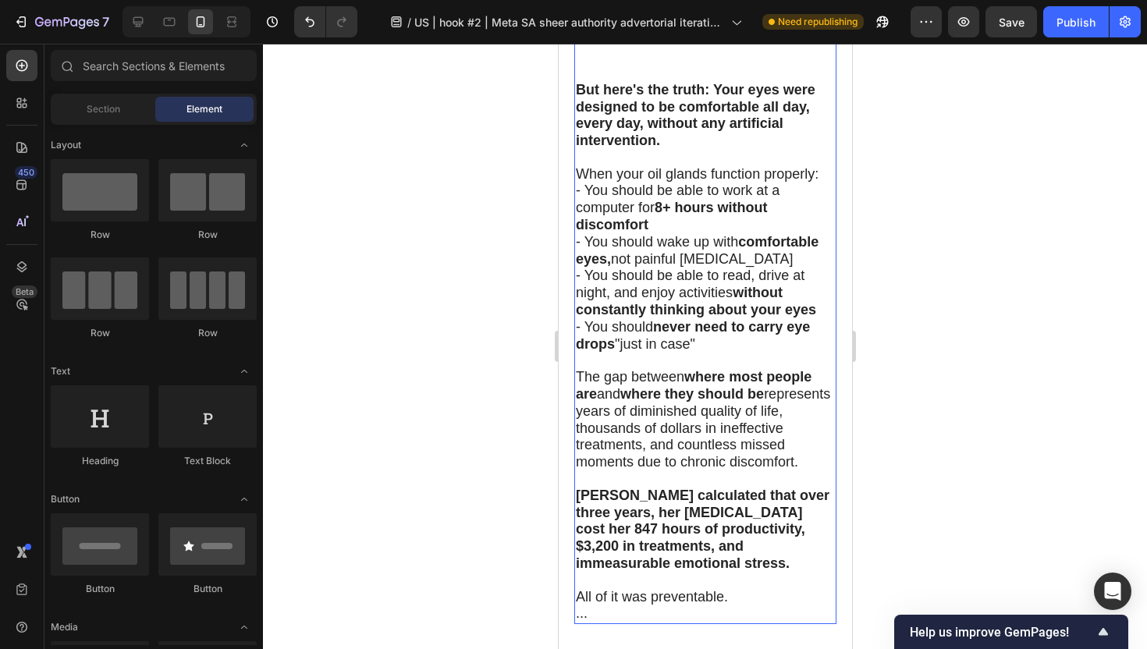
click at [669, 467] on span "The gap between where most people are and where they should be represents years…" at bounding box center [702, 419] width 254 height 101
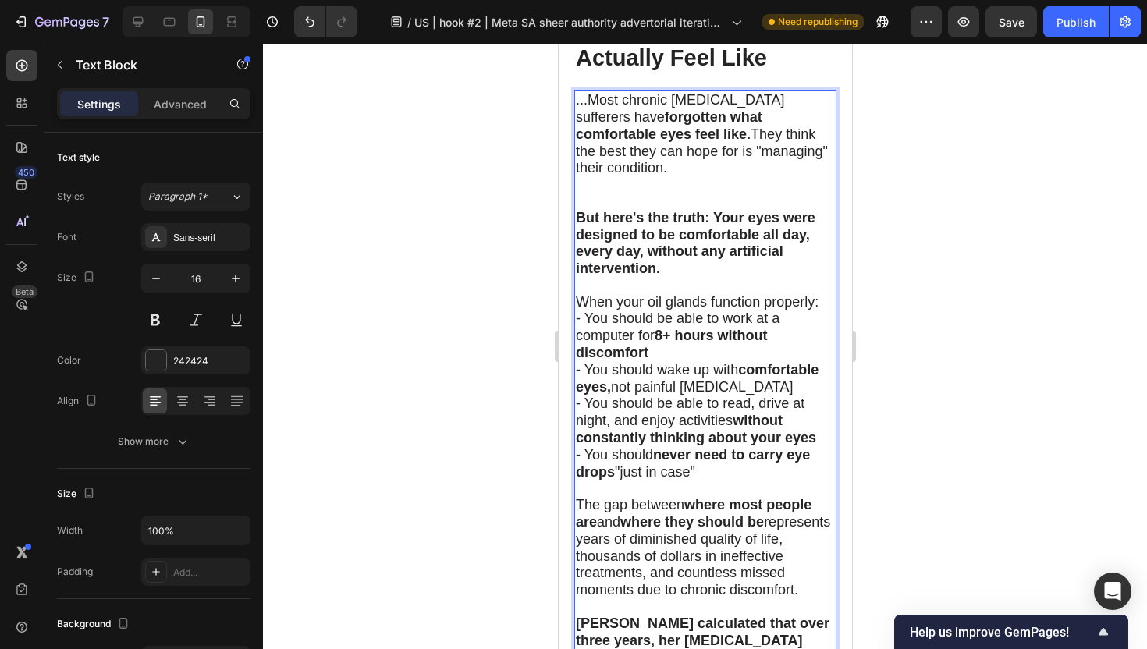
scroll to position [6640, 0]
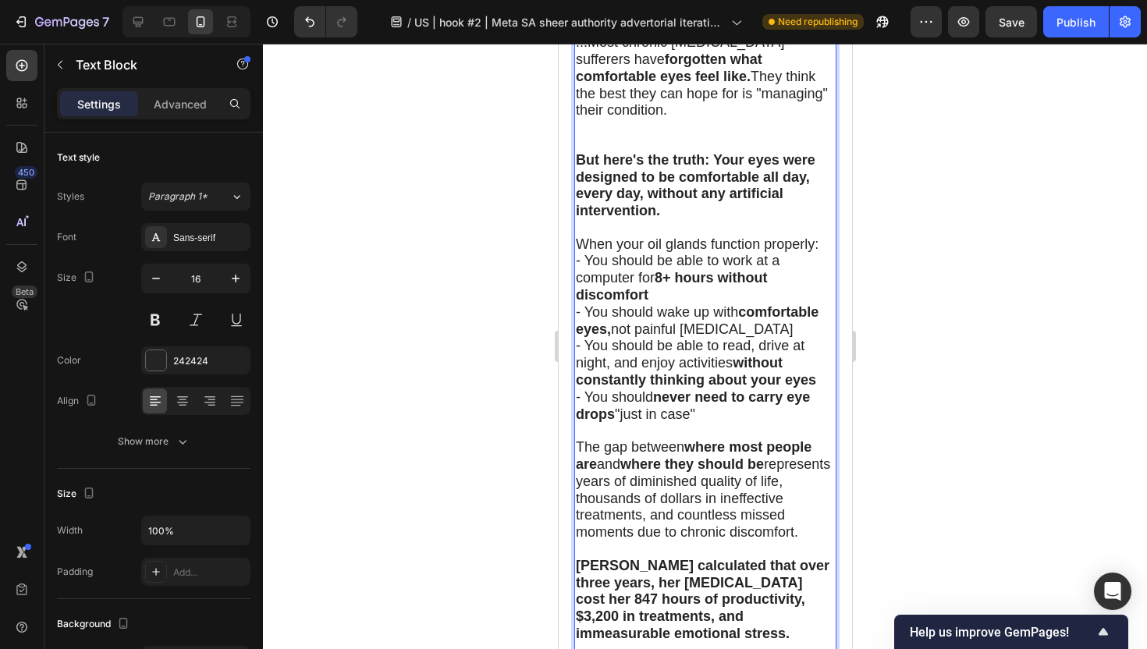
click at [605, 530] on span "The gap between where most people are and where they should be represents years…" at bounding box center [702, 489] width 254 height 101
click at [602, 530] on span "The gap between where most people are and where they should be represents years…" at bounding box center [702, 489] width 254 height 101
drag, startPoint x: 601, startPoint y: 530, endPoint x: 724, endPoint y: 526, distance: 122.5
click at [724, 526] on span "The gap between where most people are and where they should be represents years…" at bounding box center [702, 489] width 254 height 101
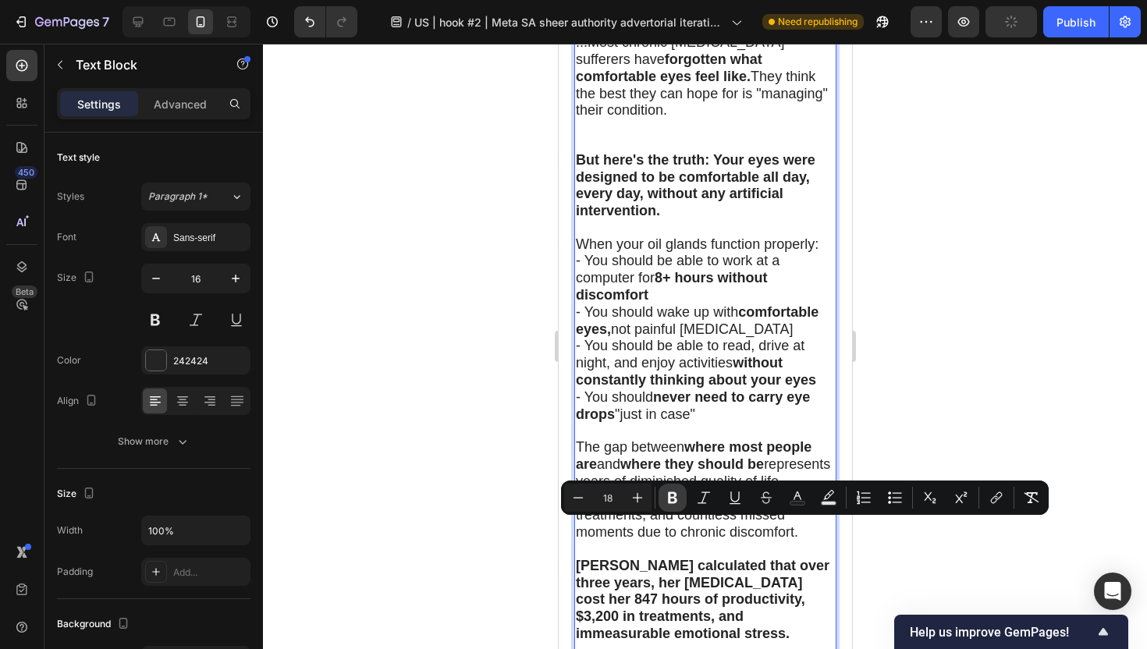
click at [672, 499] on icon "Editor contextual toolbar" at bounding box center [673, 498] width 16 height 16
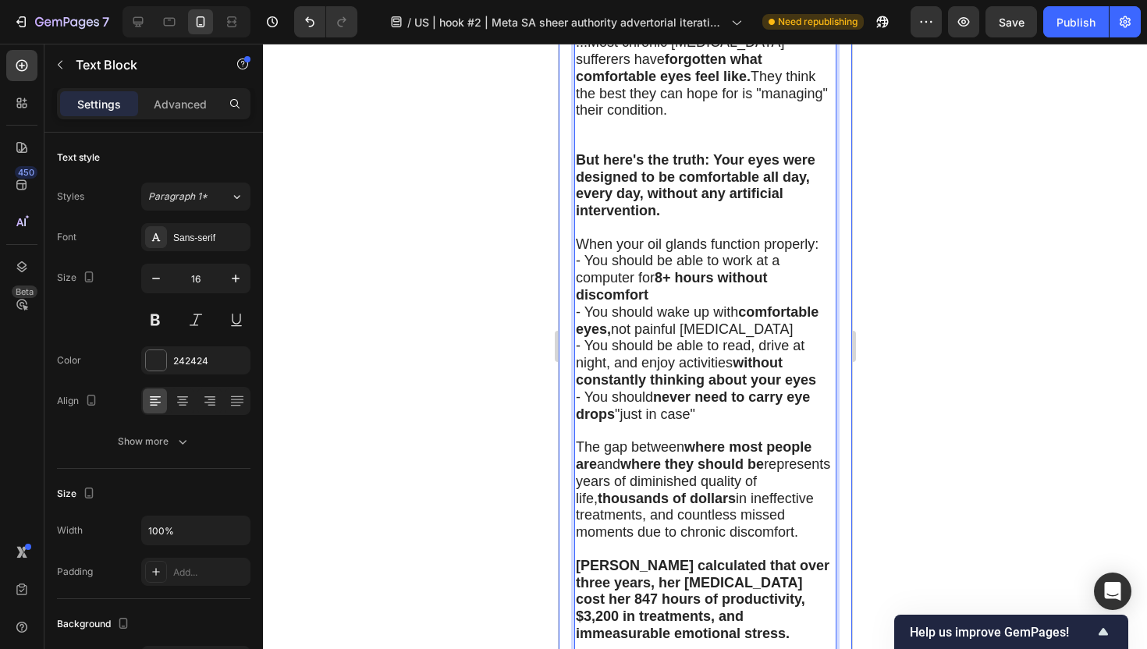
click at [496, 539] on div at bounding box center [705, 346] width 884 height 605
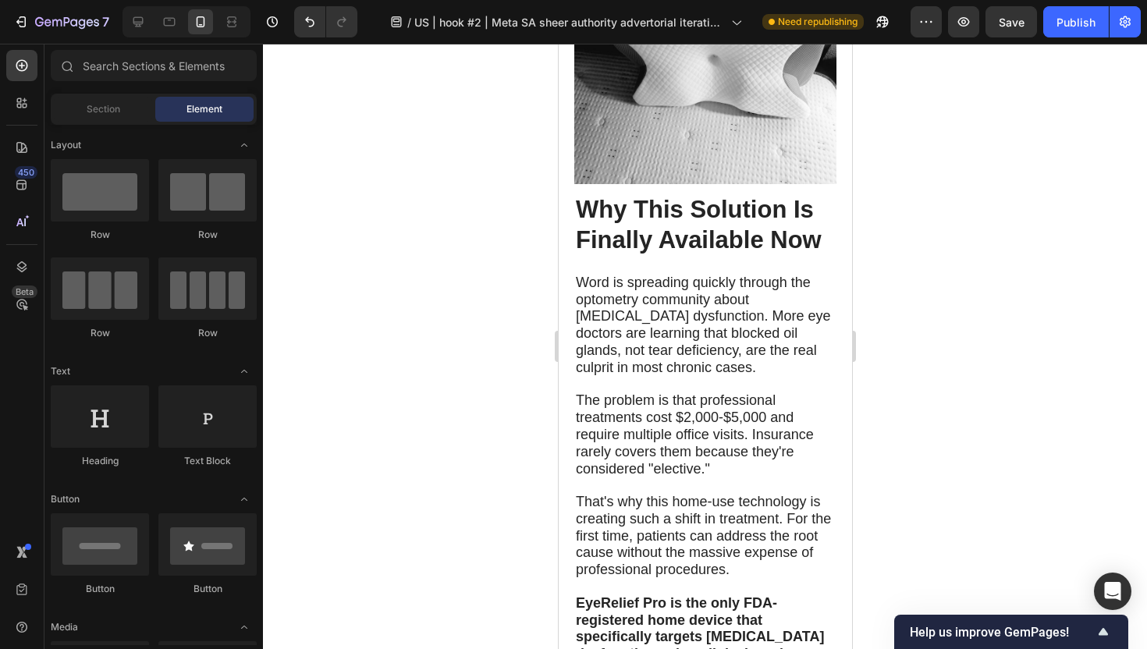
scroll to position [7396, 0]
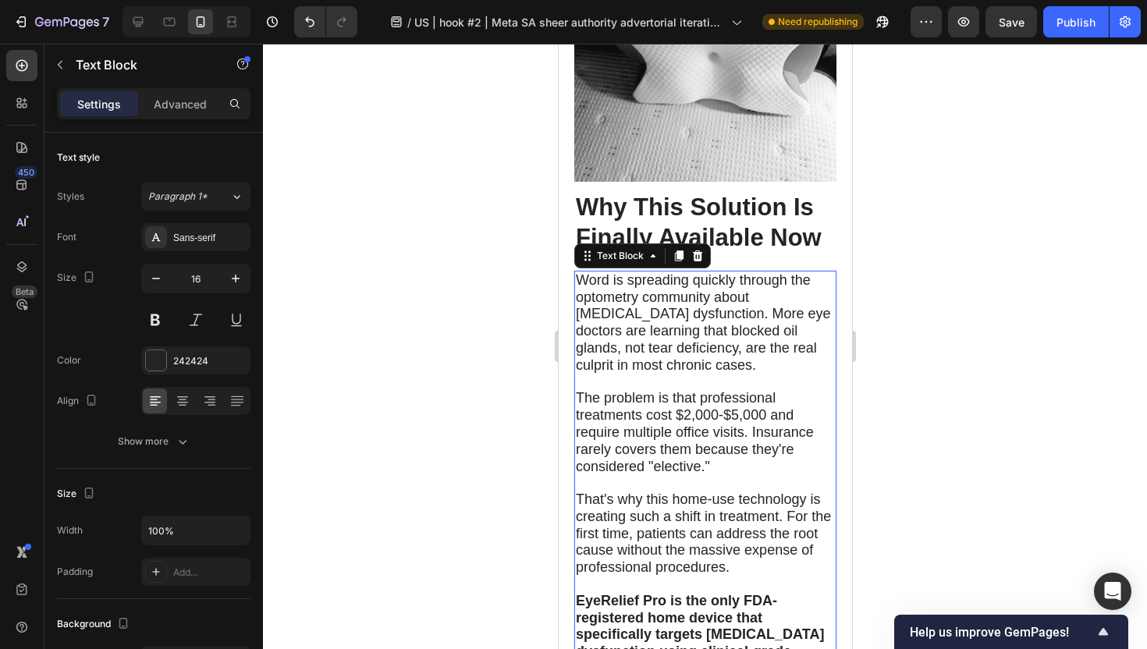
click at [756, 325] on span "Word is spreading quickly through the optometry community about [MEDICAL_DATA] …" at bounding box center [702, 322] width 254 height 101
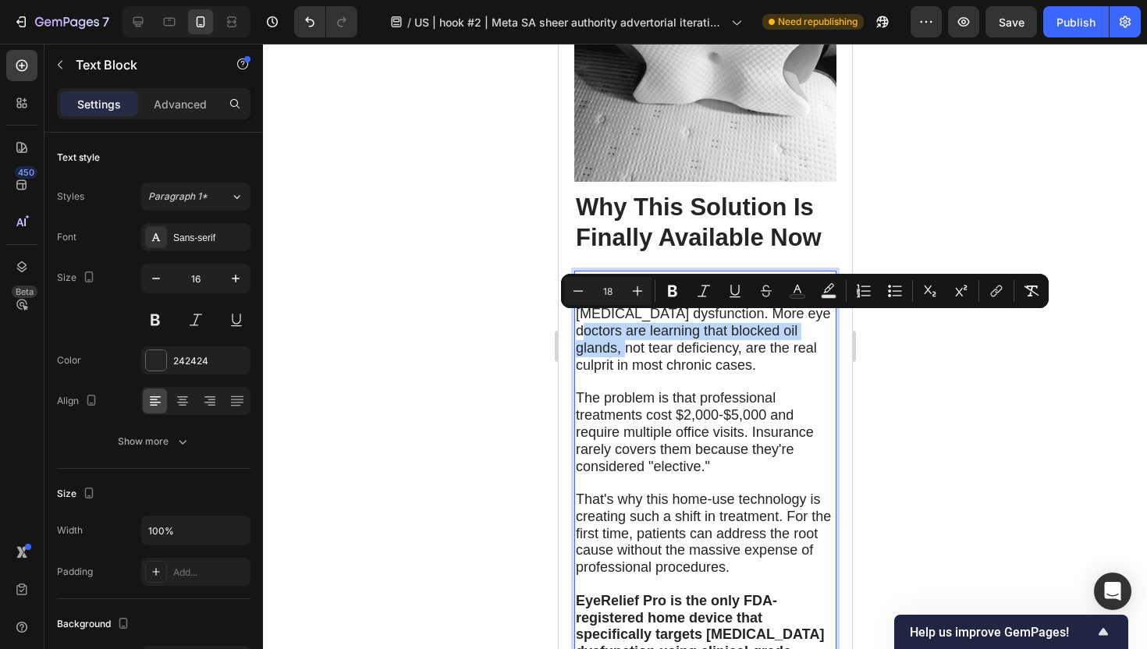
drag, startPoint x: 756, startPoint y: 325, endPoint x: 772, endPoint y: 342, distance: 23.7
click at [772, 342] on span "Word is spreading quickly through the optometry community about [MEDICAL_DATA] …" at bounding box center [702, 322] width 254 height 101
click at [674, 296] on icon "Editor contextual toolbar" at bounding box center [672, 292] width 9 height 12
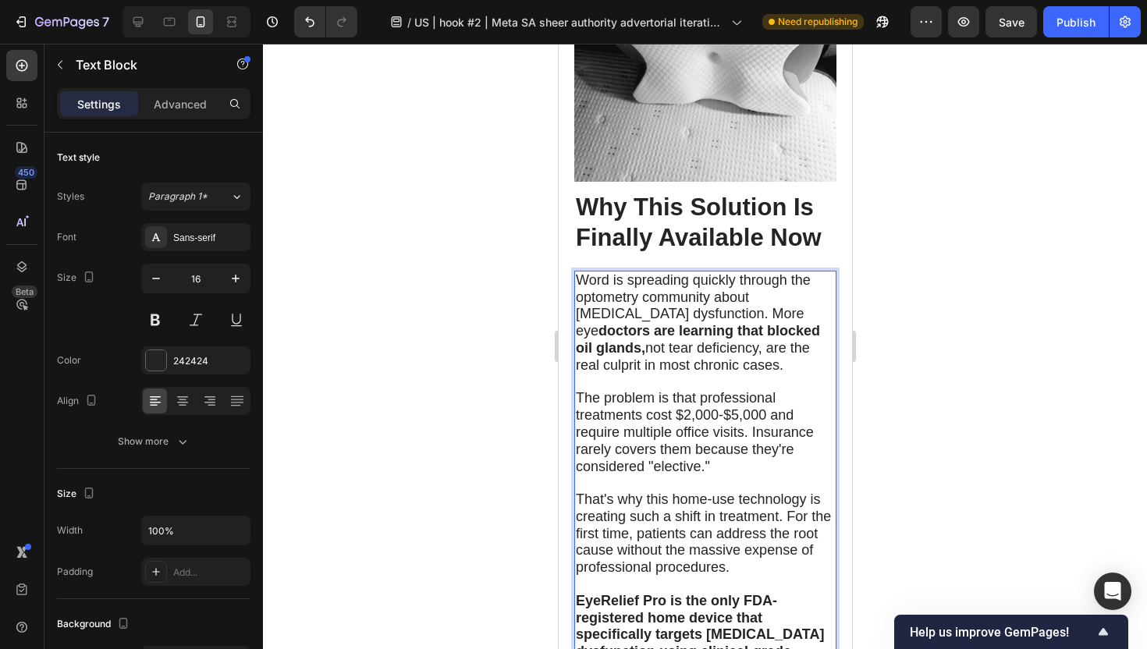
click at [928, 420] on div at bounding box center [705, 346] width 884 height 605
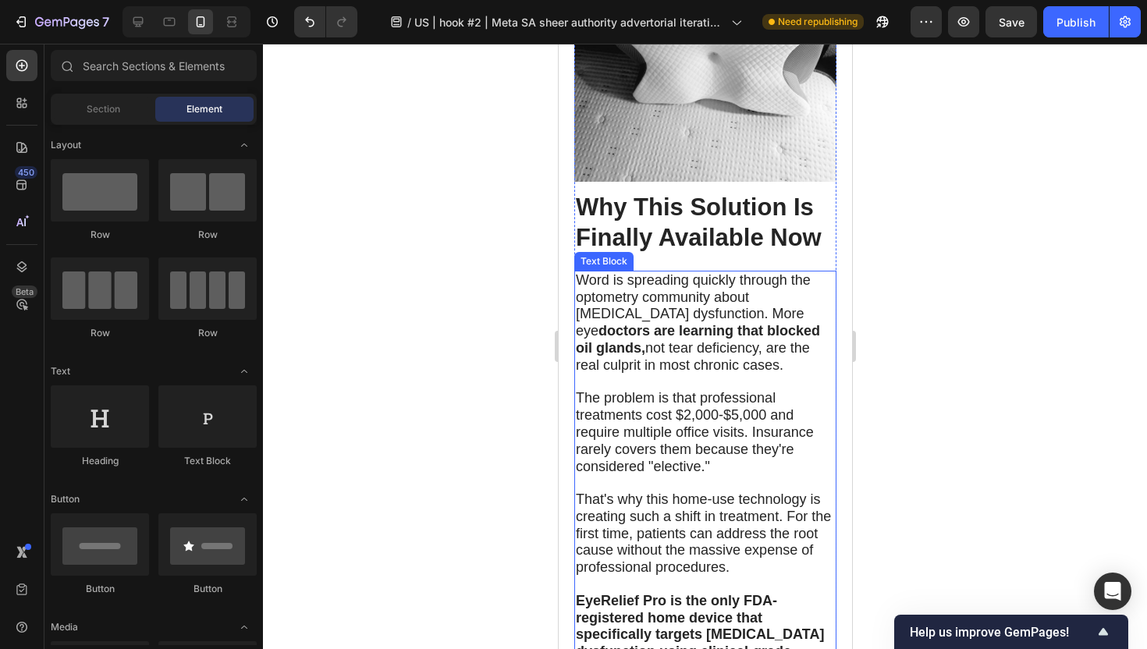
click at [694, 433] on span "The problem is that professional treatments cost $2,000-$5,000 and require mult…" at bounding box center [694, 431] width 238 height 83
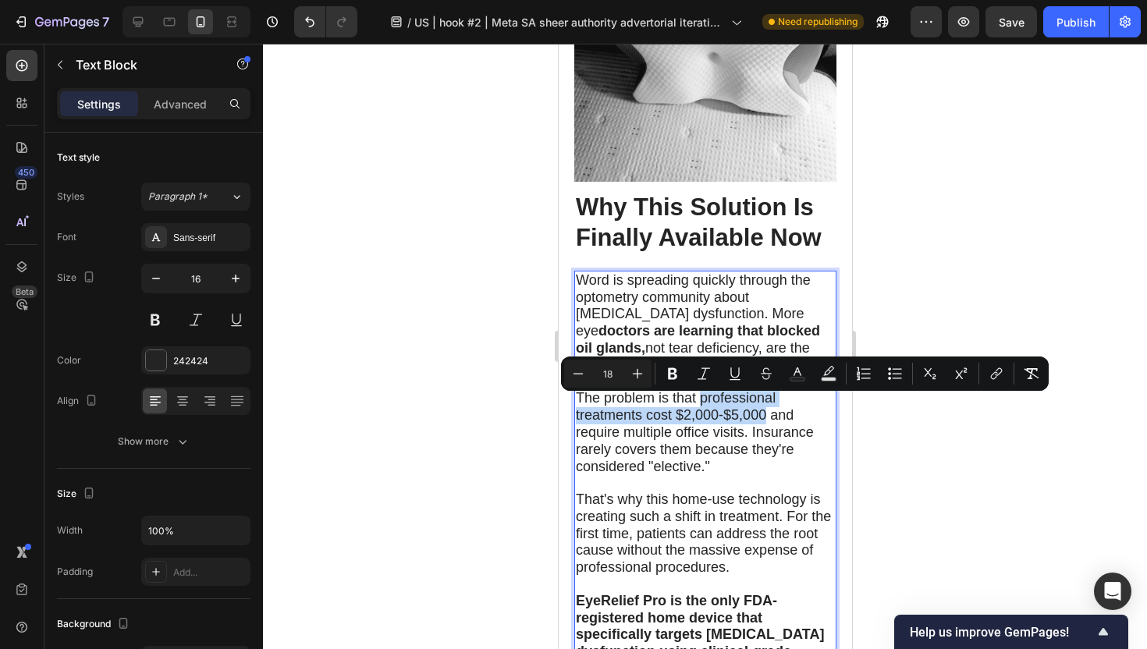
drag, startPoint x: 698, startPoint y: 406, endPoint x: 759, endPoint y: 417, distance: 62.0
click at [759, 417] on span "The problem is that professional treatments cost $2,000-$5,000 and require mult…" at bounding box center [694, 431] width 238 height 83
click at [678, 377] on icon "Editor contextual toolbar" at bounding box center [673, 374] width 16 height 16
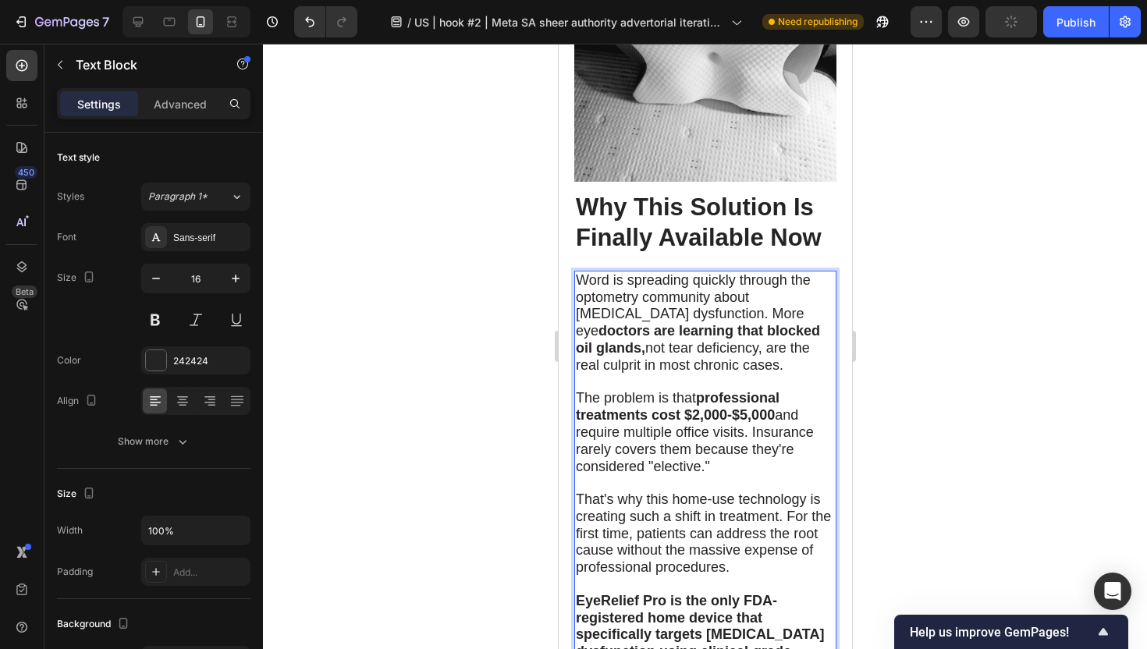
click at [481, 463] on div at bounding box center [705, 346] width 884 height 605
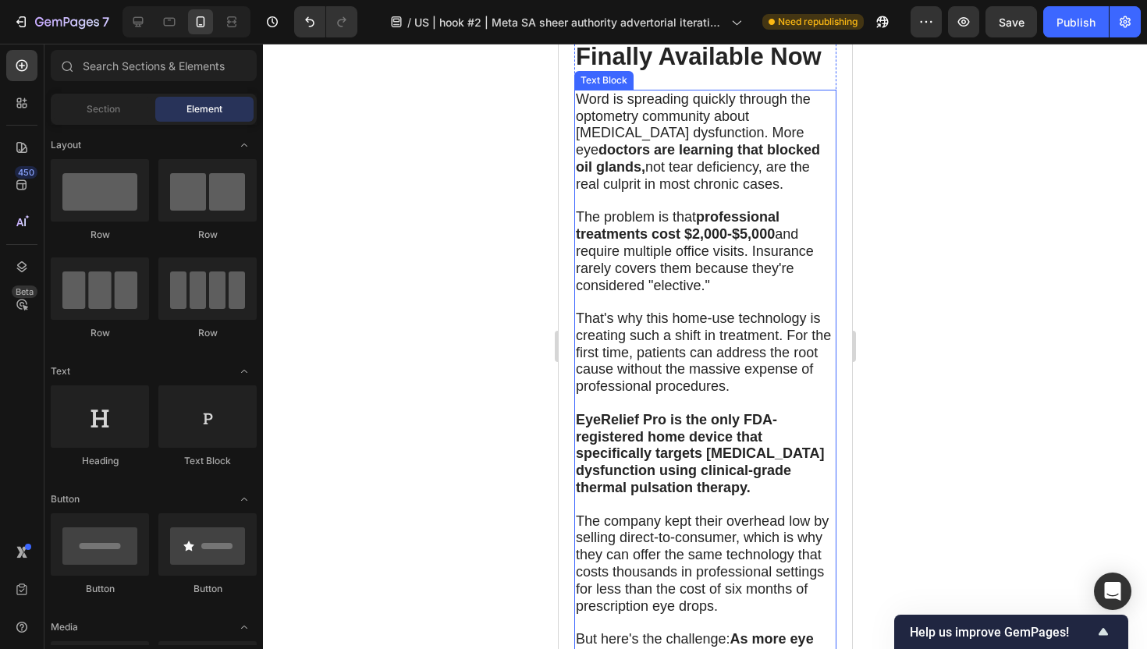
scroll to position [7578, 0]
click at [700, 339] on span "That's why this home-use technology is creating such a shift in treatment. For …" at bounding box center [702, 351] width 255 height 83
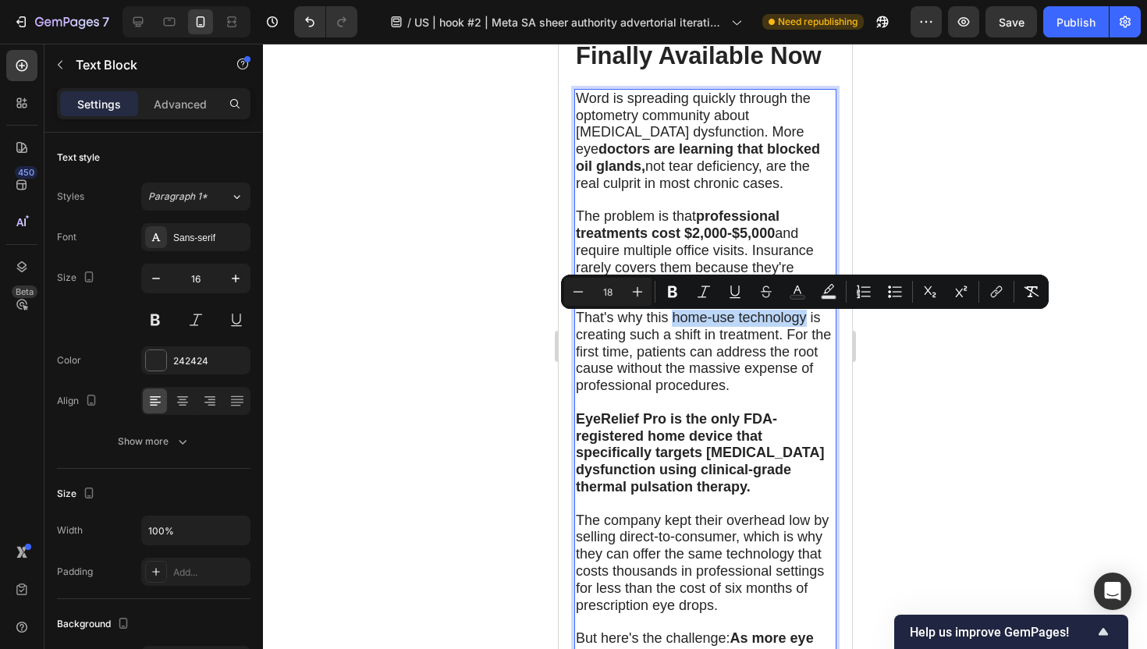
drag, startPoint x: 671, startPoint y: 323, endPoint x: 806, endPoint y: 328, distance: 135.0
click at [806, 328] on span "That's why this home-use technology is creating such a shift in treatment. For …" at bounding box center [702, 351] width 255 height 83
click at [667, 290] on icon "Editor contextual toolbar" at bounding box center [673, 292] width 16 height 16
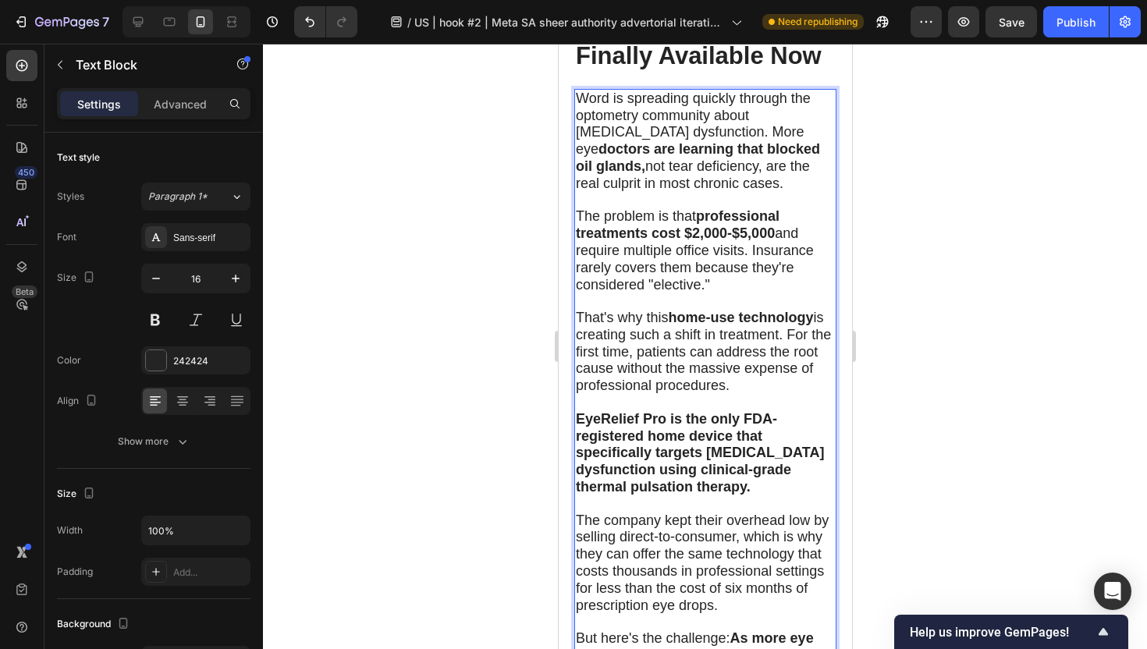
click at [719, 357] on span "That's why this home-use technology is creating such a shift in treatment. For …" at bounding box center [702, 351] width 255 height 83
click at [635, 355] on span "That's why this home-use technology is creating such a shift in treatment. For …" at bounding box center [702, 351] width 255 height 83
drag, startPoint x: 715, startPoint y: 355, endPoint x: 818, endPoint y: 362, distance: 103.2
click at [818, 362] on p "That's why this home-use technology is creating such a shift in treatment. For …" at bounding box center [704, 352] width 259 height 85
click at [774, 358] on span "That's why this home-use technology is creating such a shift in treatment. For …" at bounding box center [702, 351] width 255 height 83
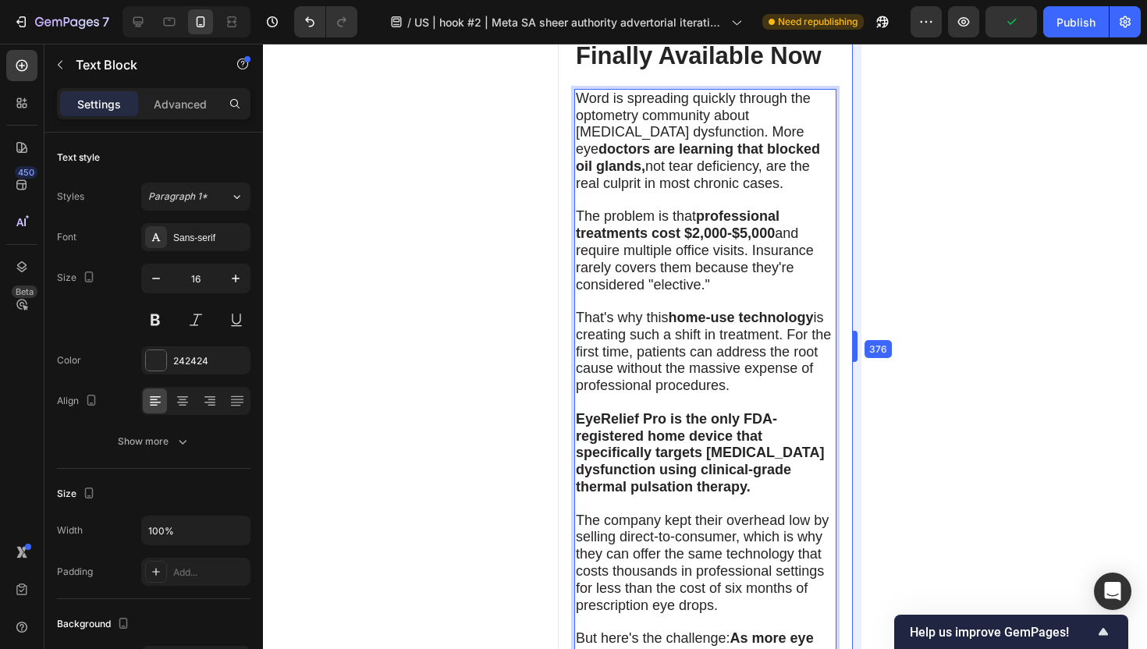
drag, startPoint x: 856, startPoint y: 317, endPoint x: 292, endPoint y: 276, distance: 565.5
click at [731, 349] on span "That's why this home-use technology is creating such a shift in treatment. For …" at bounding box center [702, 351] width 255 height 83
click at [701, 310] on p "Rich Text Editor. Editing area: main" at bounding box center [704, 301] width 259 height 16
click at [711, 357] on span "That's why this home-use technology is creating such a shift in treatment. For …" at bounding box center [702, 351] width 255 height 83
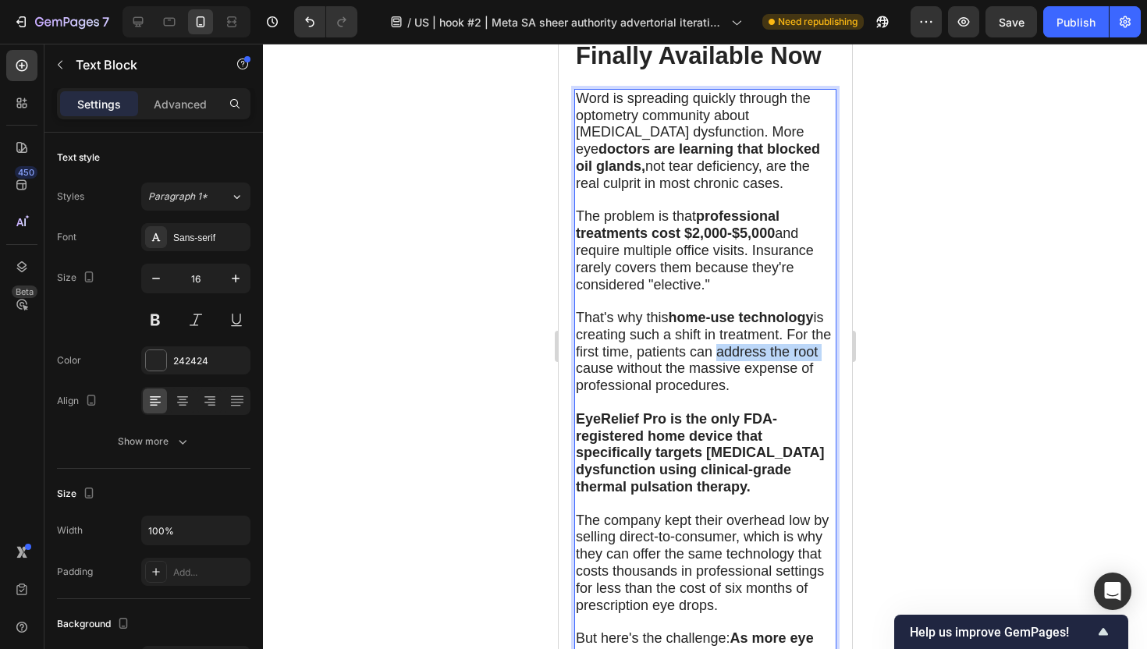
drag, startPoint x: 711, startPoint y: 357, endPoint x: 810, endPoint y: 360, distance: 98.3
click at [810, 360] on span "That's why this home-use technology is creating such a shift in treatment. For …" at bounding box center [702, 351] width 255 height 83
click at [478, 415] on div at bounding box center [705, 346] width 884 height 605
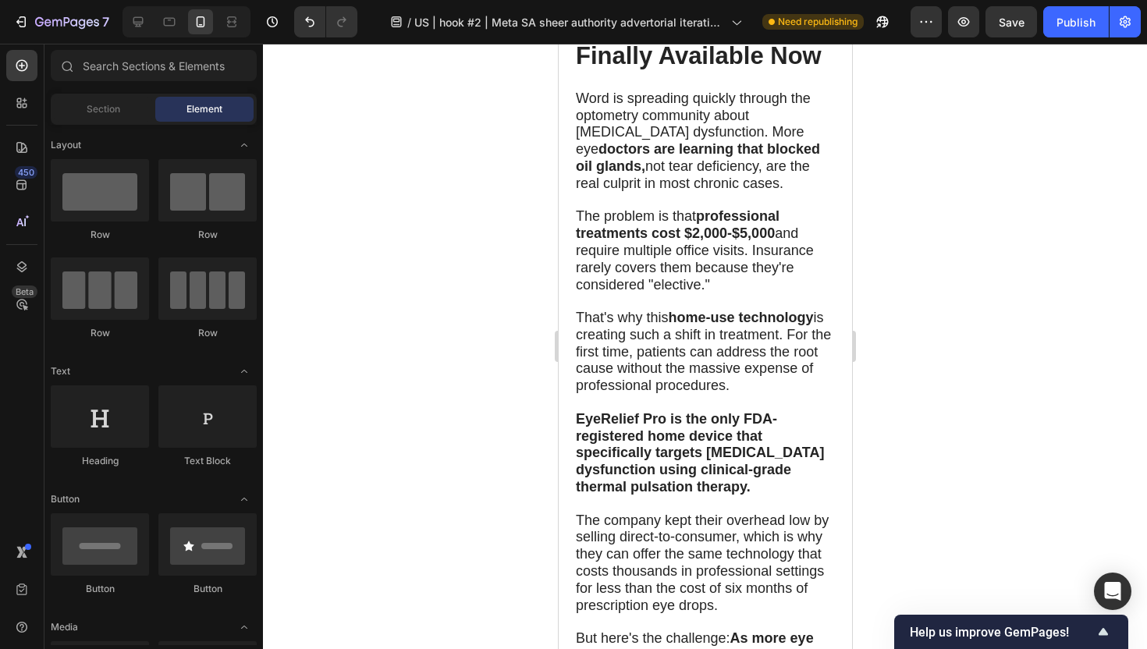
click at [478, 415] on div at bounding box center [705, 346] width 884 height 605
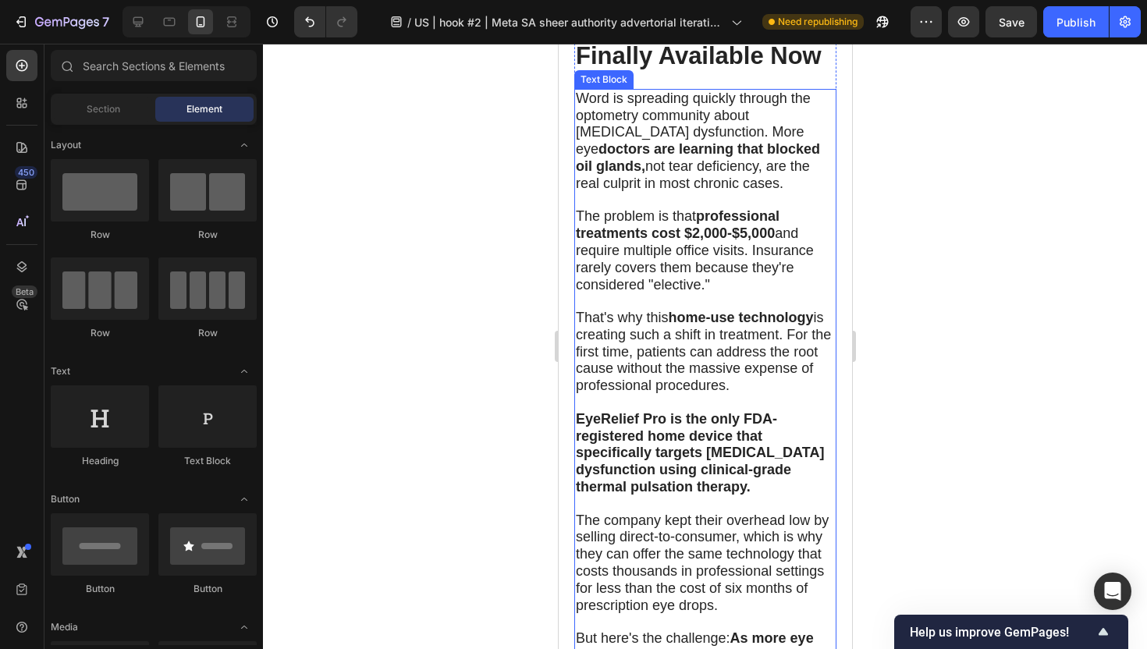
click at [715, 364] on p "That's why this home-use technology is creating such a shift in treatment. For …" at bounding box center [704, 352] width 259 height 85
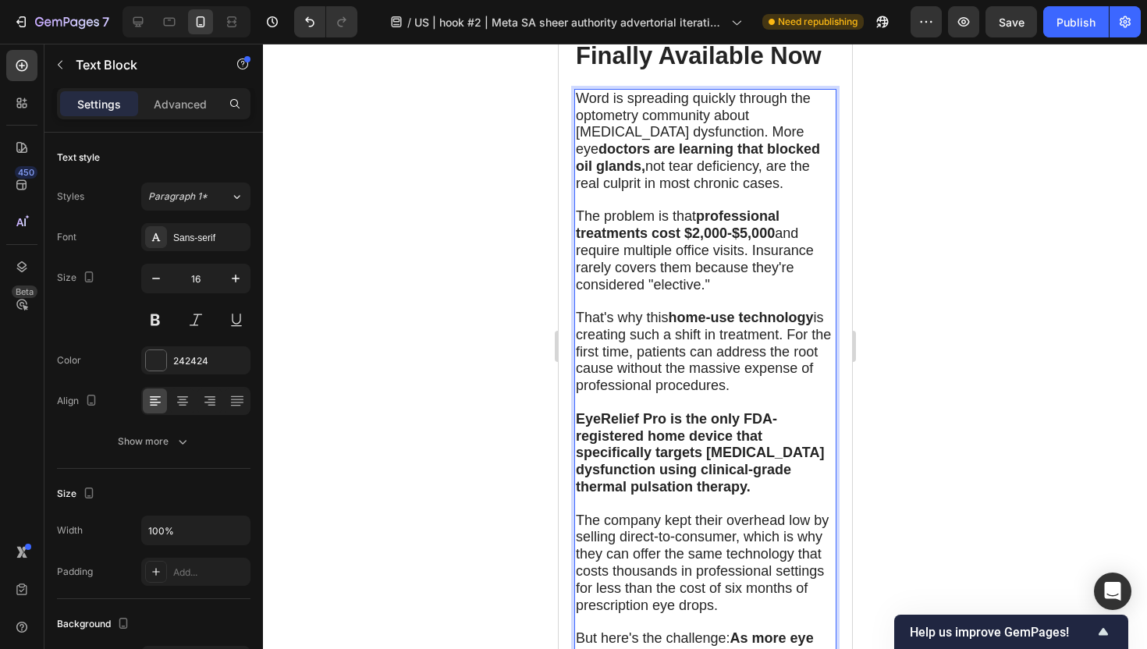
click at [690, 359] on span "That's why this home-use technology is creating such a shift in treatment. For …" at bounding box center [702, 351] width 255 height 83
drag, startPoint x: 688, startPoint y: 359, endPoint x: 815, endPoint y: 360, distance: 127.2
click at [815, 360] on span "That's why this home-use technology is creating such a shift in treatment. For …" at bounding box center [702, 351] width 255 height 83
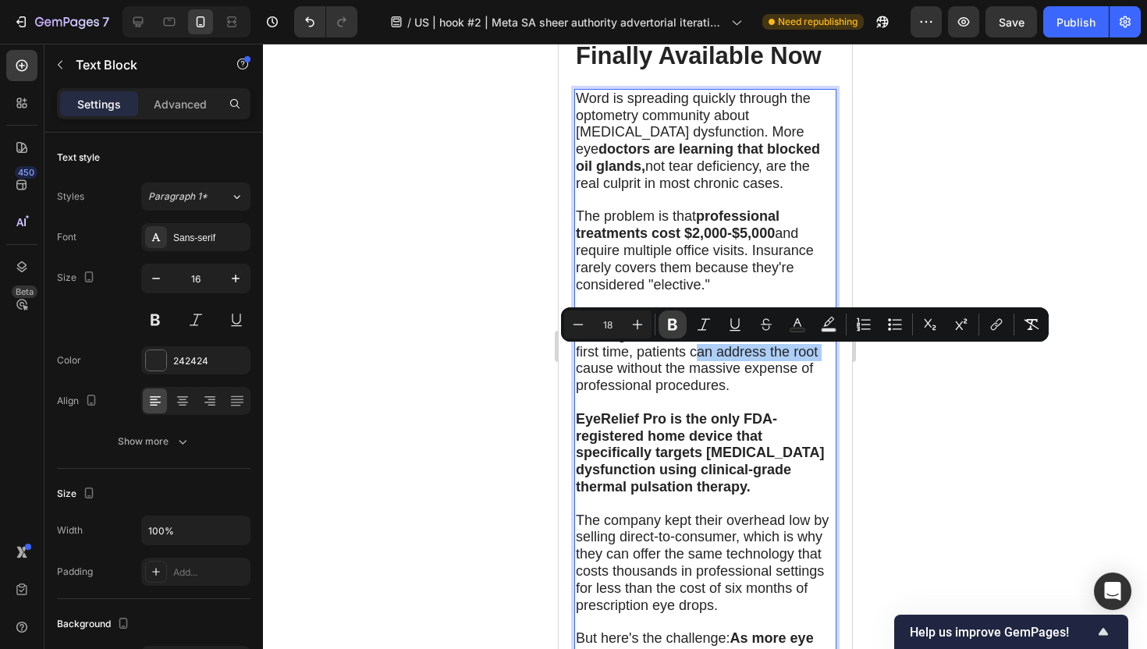
click at [672, 327] on icon "Editor contextual toolbar" at bounding box center [673, 325] width 16 height 16
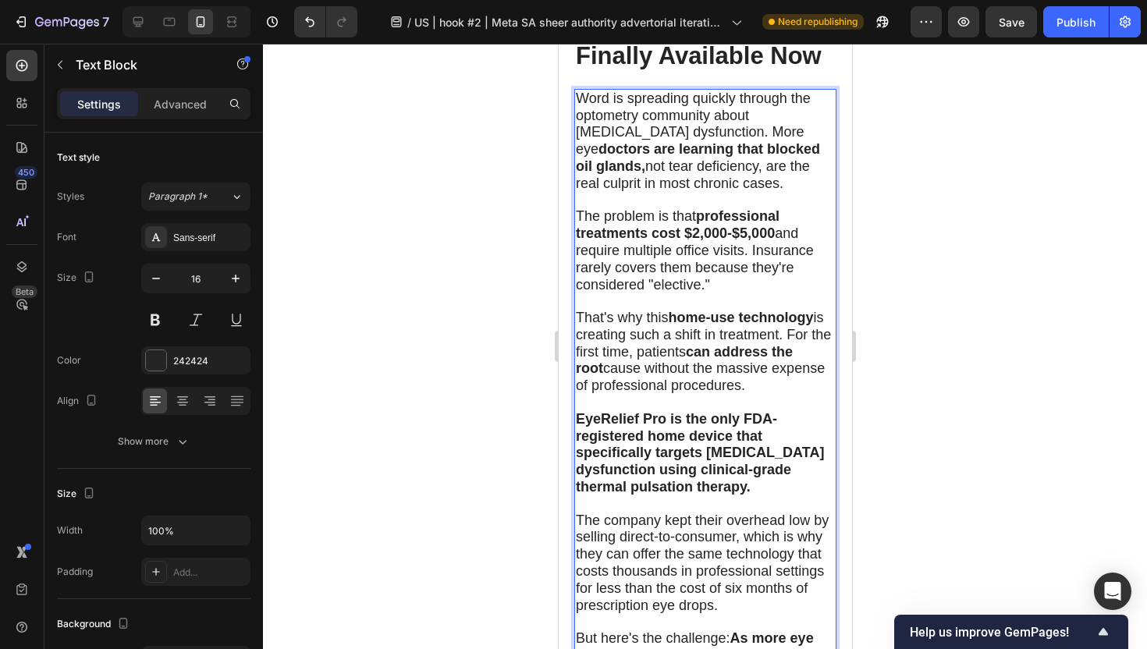
click at [419, 431] on div at bounding box center [705, 346] width 884 height 605
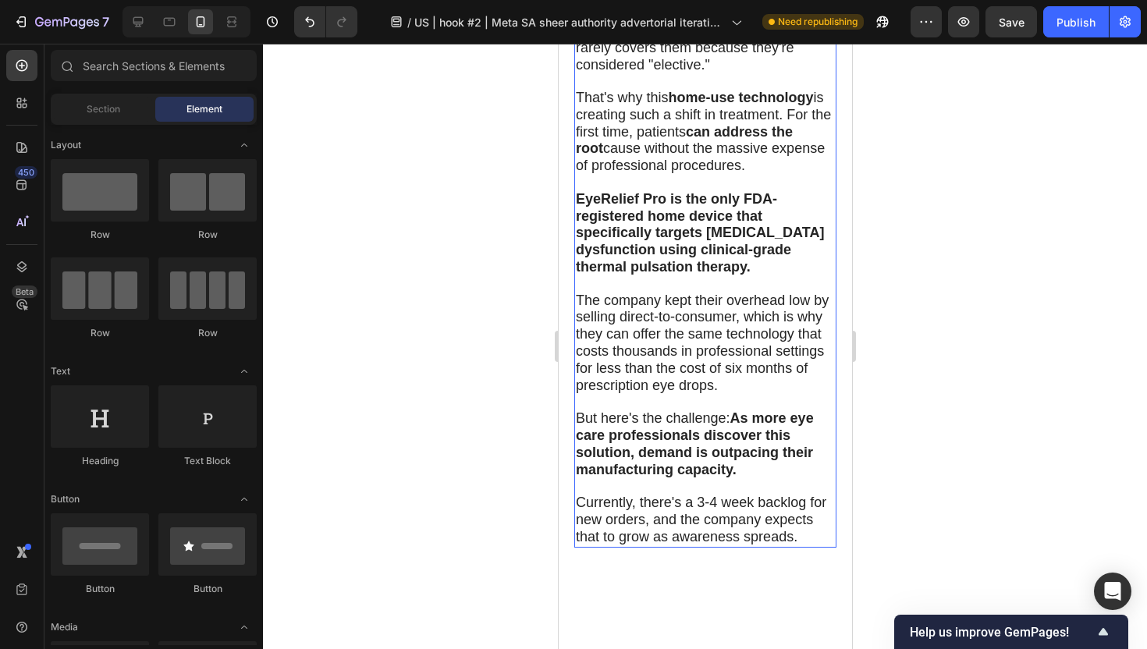
scroll to position [7797, 0]
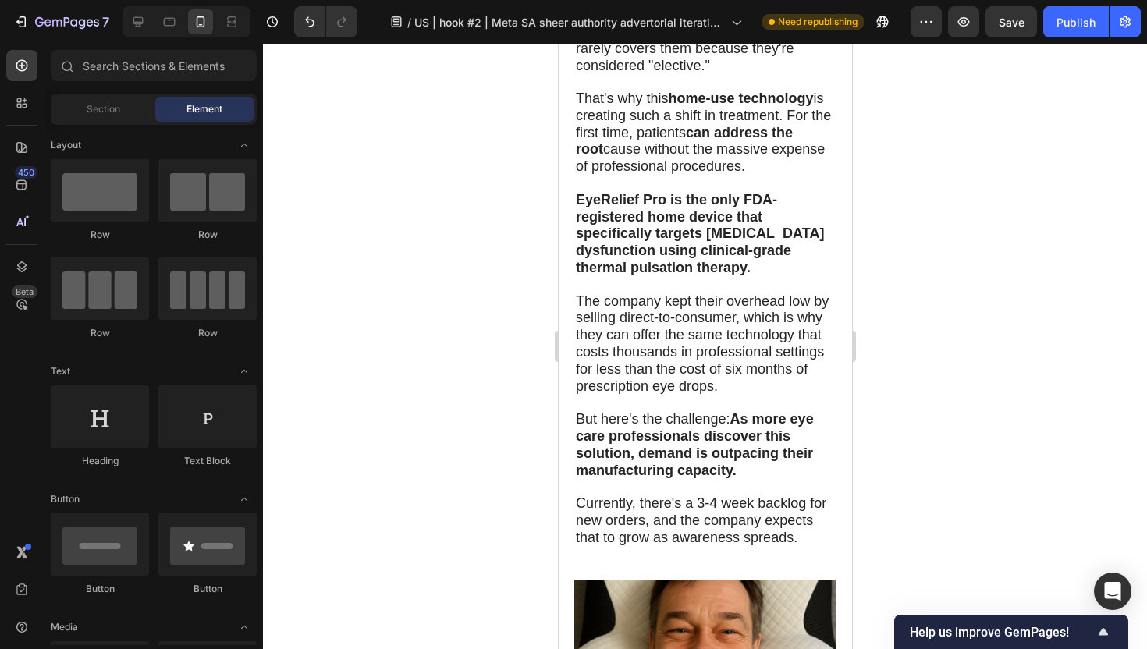
click at [938, 256] on div at bounding box center [705, 346] width 884 height 605
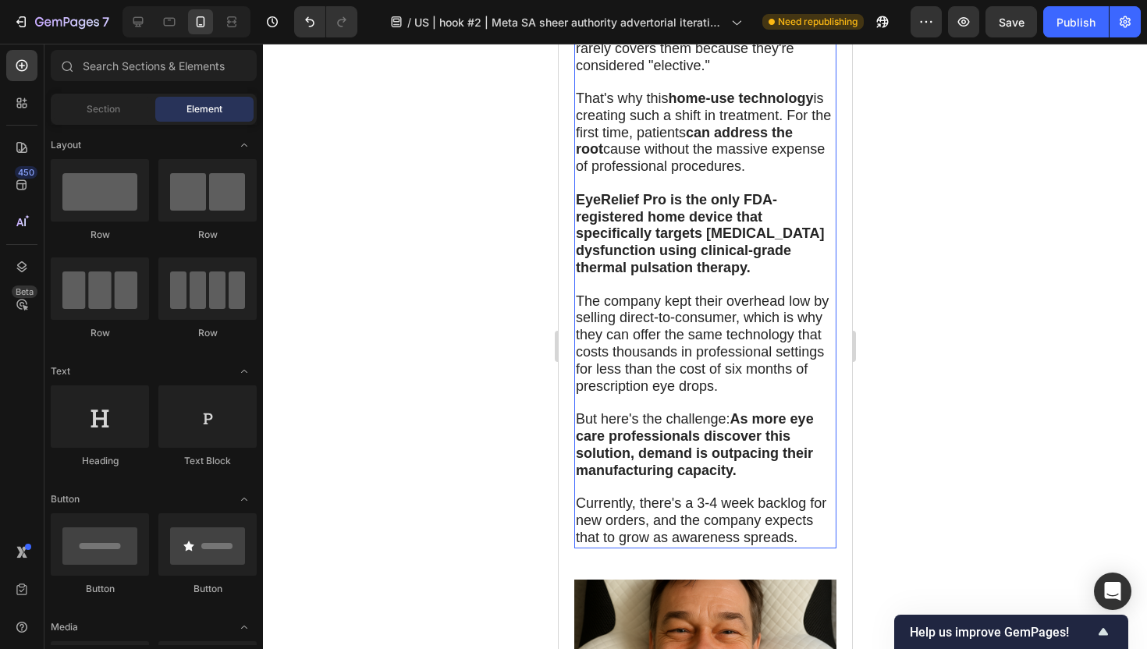
click at [647, 371] on span "The company kept their overhead low by selling direct-to-consumer, which is why…" at bounding box center [701, 343] width 253 height 101
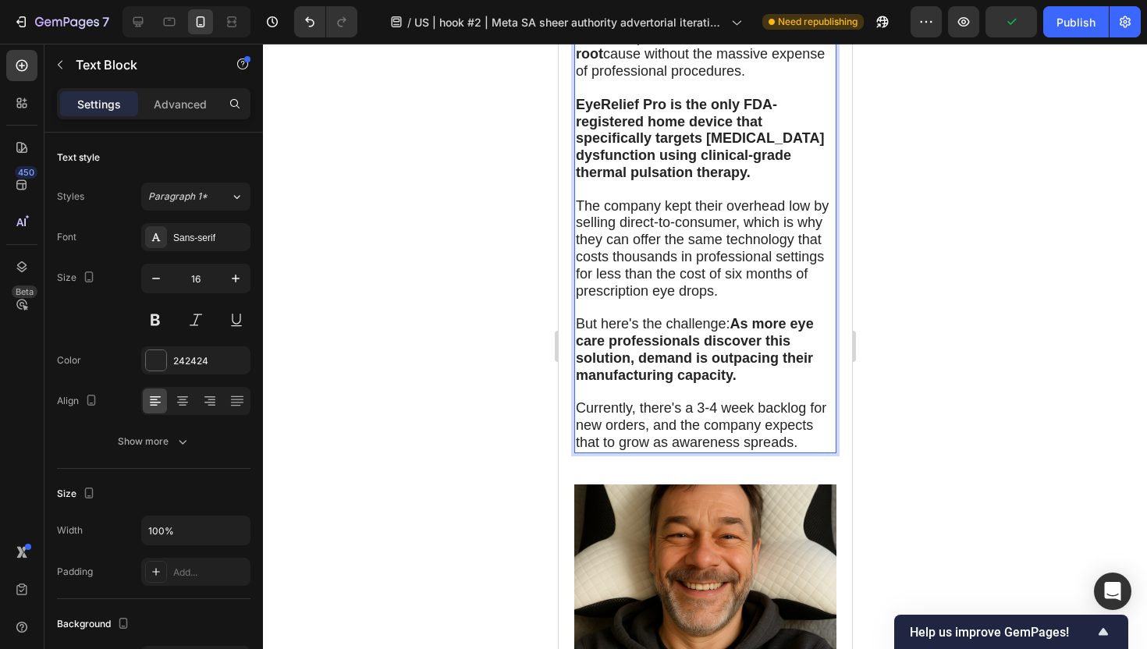
scroll to position [7886, 0]
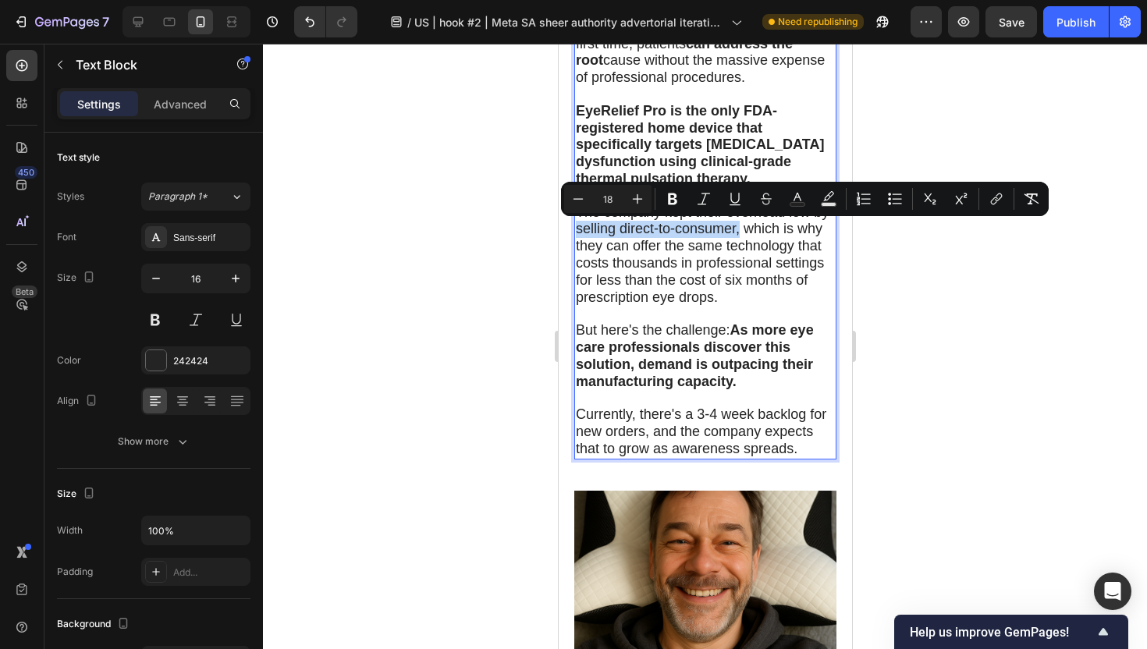
drag, startPoint x: 575, startPoint y: 230, endPoint x: 738, endPoint y: 230, distance: 163.0
click at [738, 230] on span "The company kept their overhead low by selling direct-to-consumer, which is why…" at bounding box center [701, 254] width 253 height 101
click at [665, 191] on icon "Editor contextual toolbar" at bounding box center [673, 199] width 16 height 16
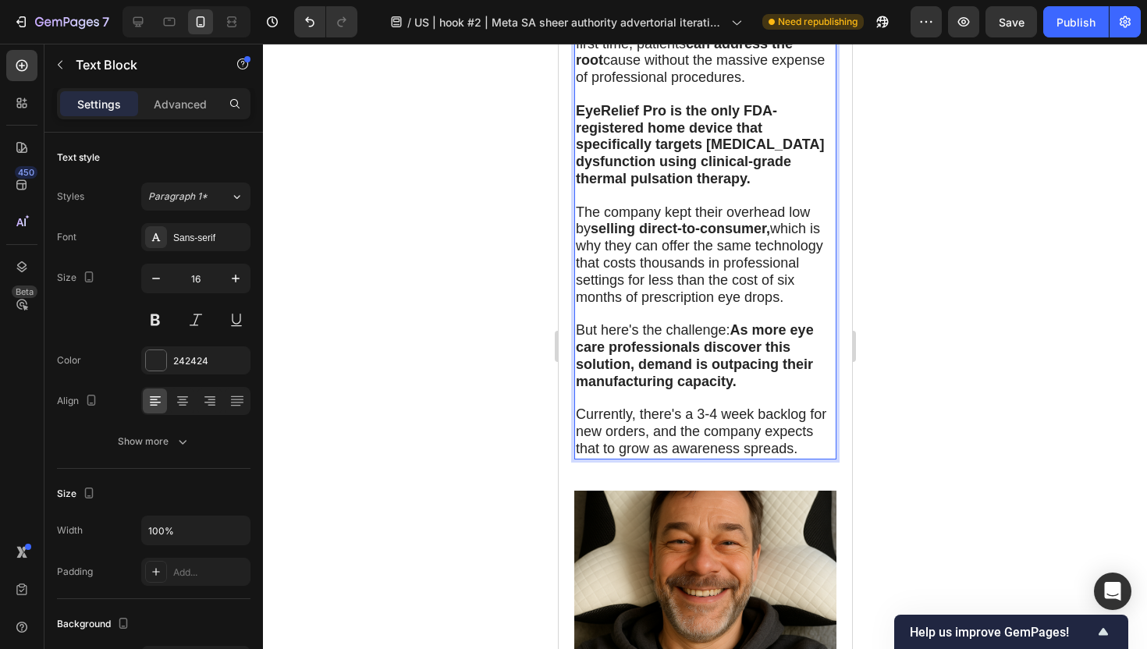
click at [434, 279] on div at bounding box center [705, 346] width 884 height 605
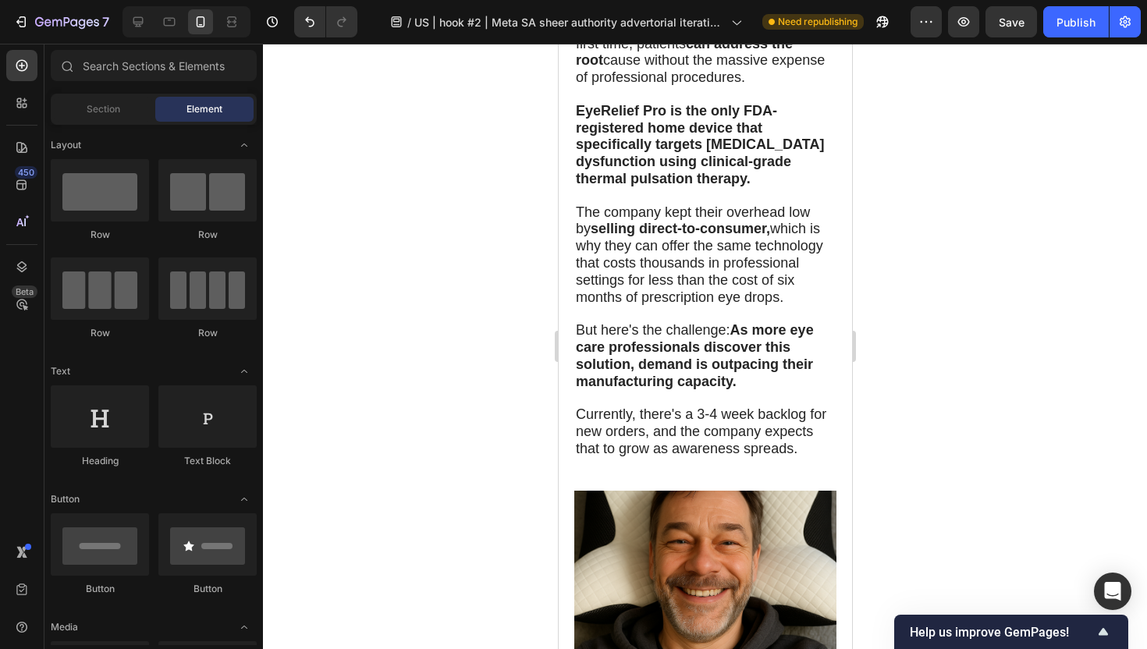
click at [434, 279] on div at bounding box center [705, 346] width 884 height 605
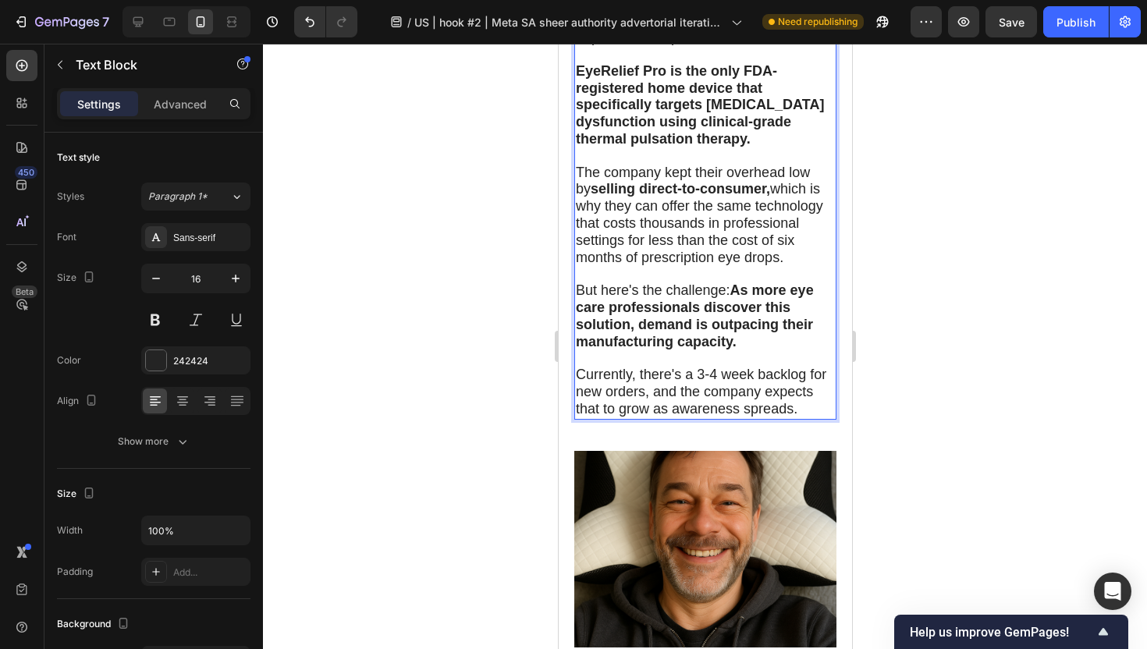
scroll to position [7982, 0]
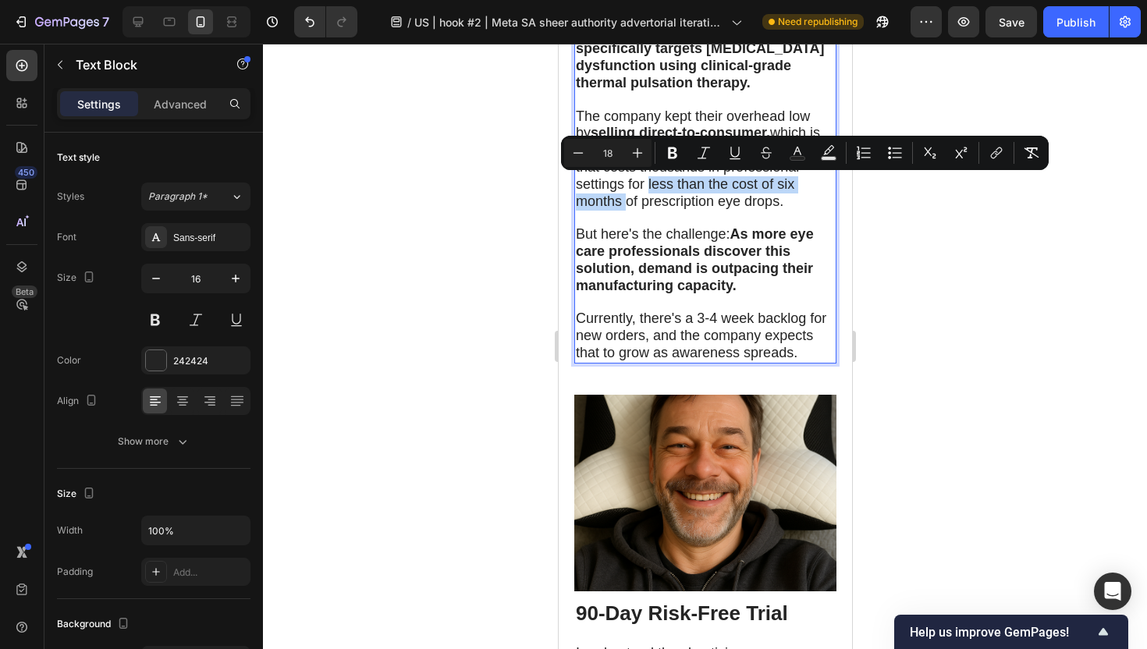
drag, startPoint x: 645, startPoint y: 183, endPoint x: 623, endPoint y: 203, distance: 29.9
click at [623, 203] on span "The company kept their overhead low by selling direct-to-consumer, which is why…" at bounding box center [698, 158] width 247 height 101
click at [670, 145] on icon "Editor contextual toolbar" at bounding box center [673, 153] width 16 height 16
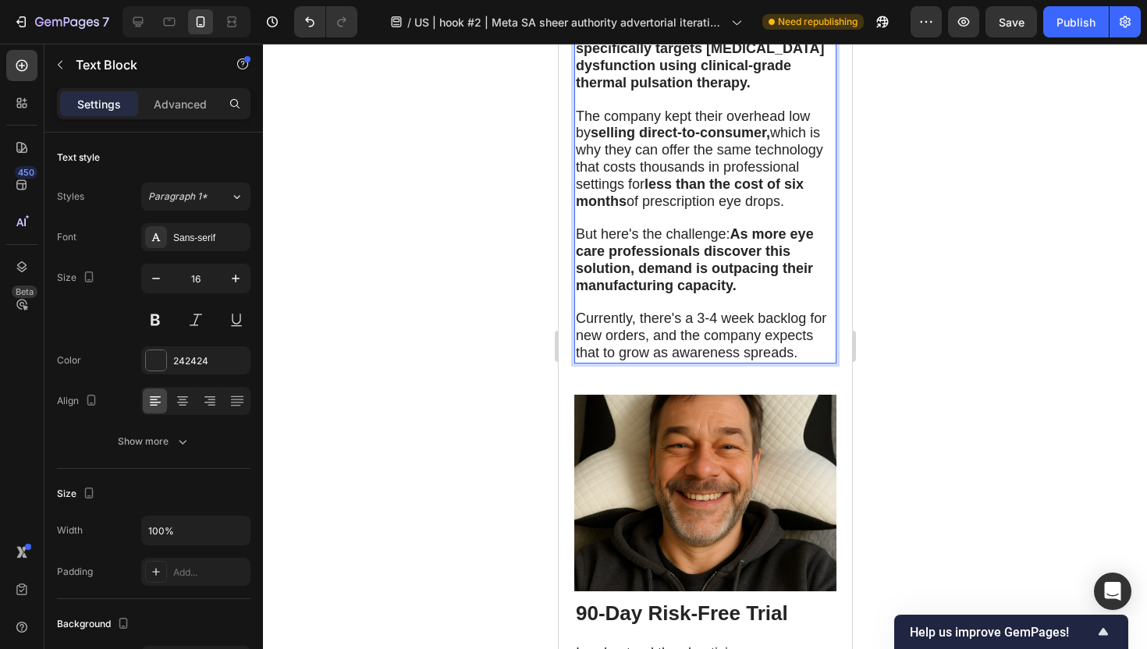
click at [439, 312] on div at bounding box center [705, 346] width 884 height 605
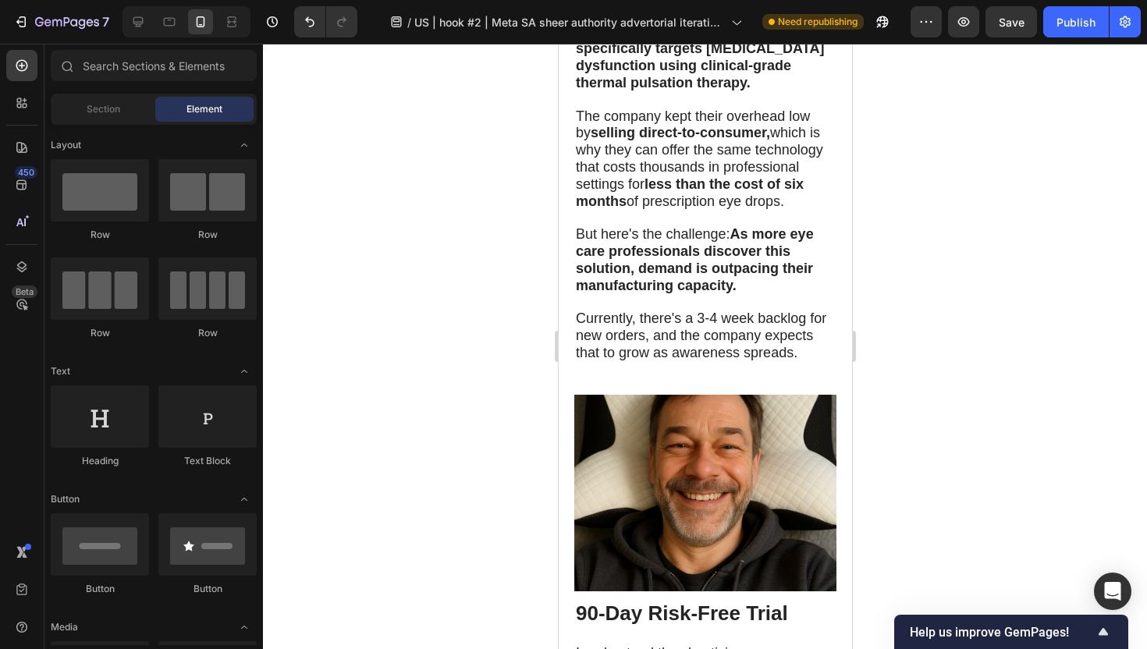
click at [439, 312] on div at bounding box center [705, 346] width 884 height 605
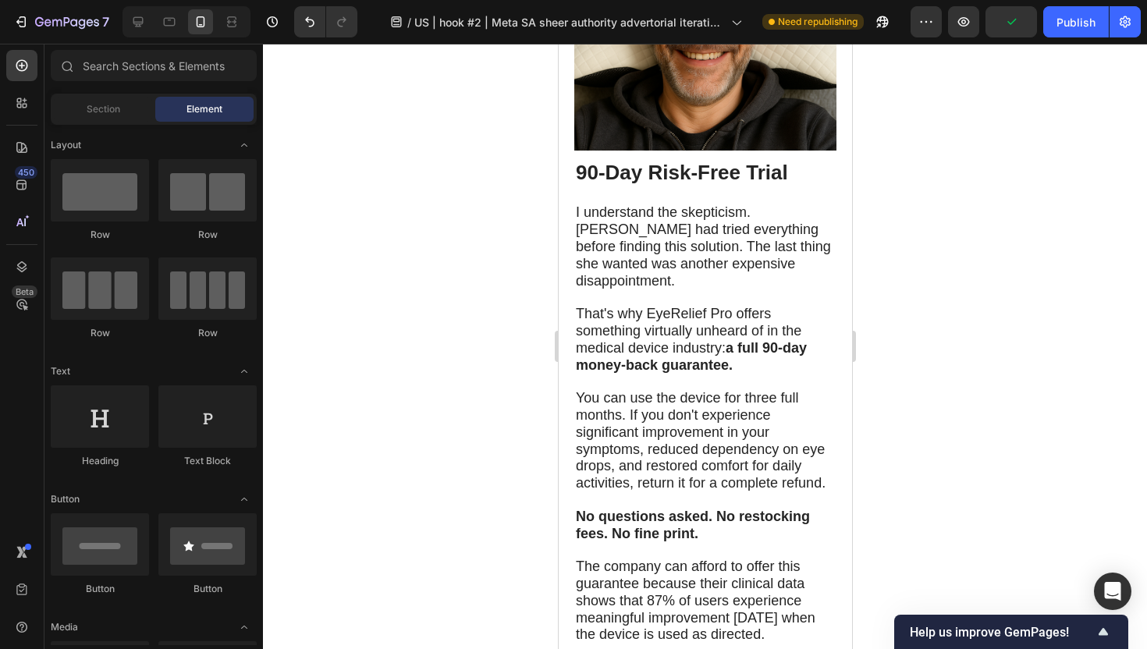
scroll to position [8424, 0]
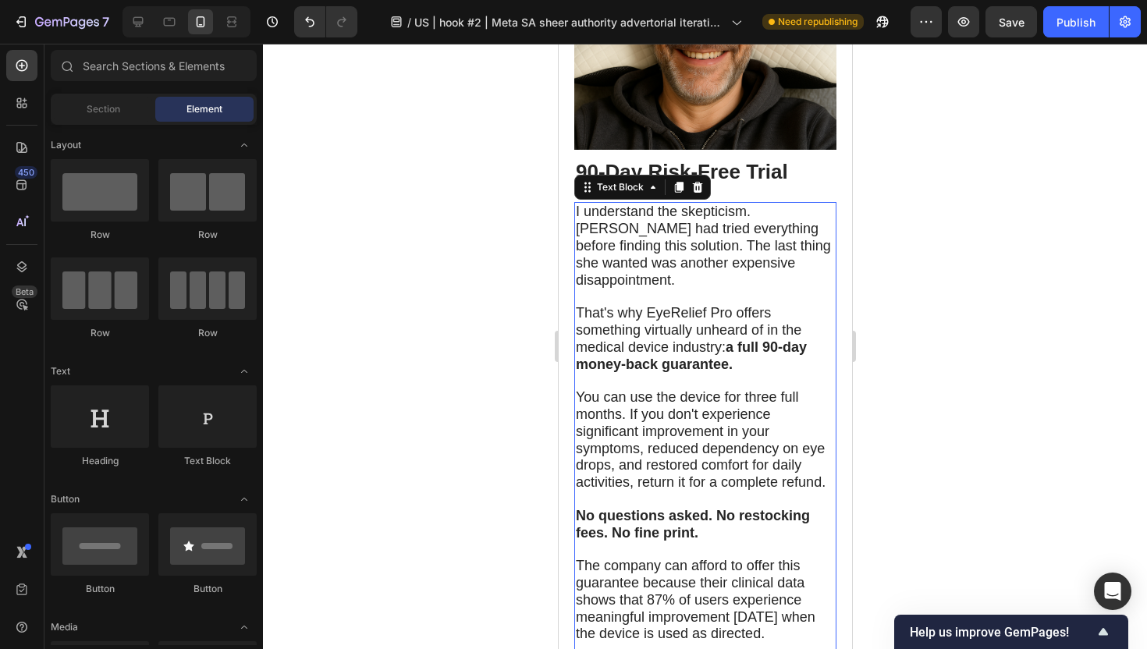
click at [756, 204] on span "I understand the skepticism. [PERSON_NAME] had tried everything before finding …" at bounding box center [702, 245] width 255 height 83
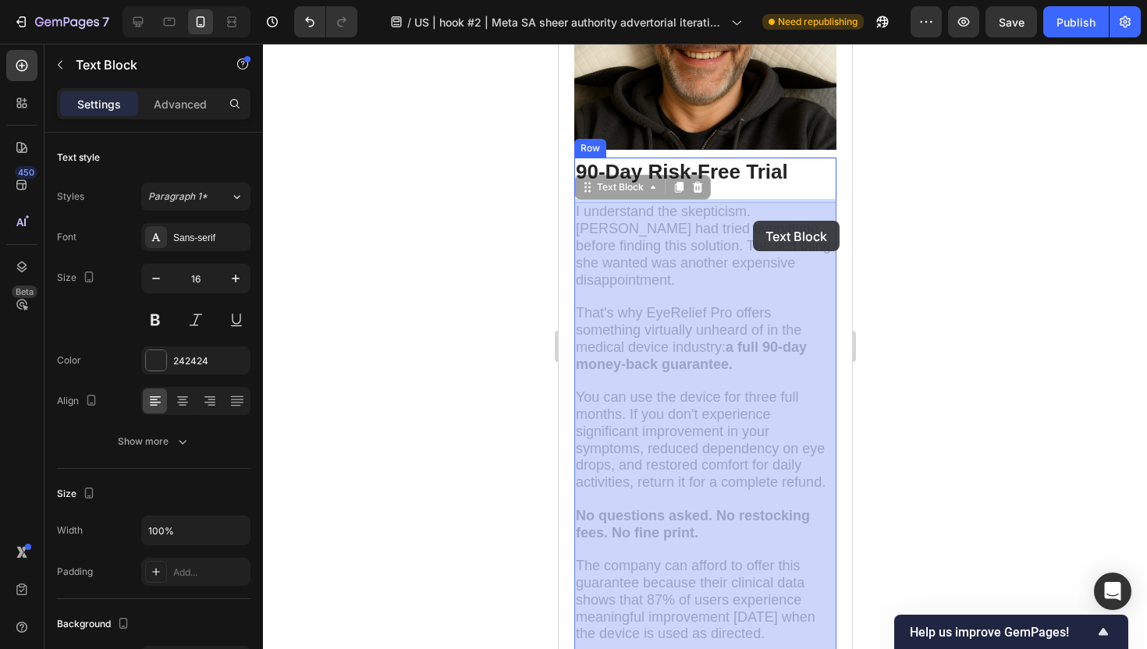
drag, startPoint x: 752, startPoint y: 204, endPoint x: 752, endPoint y: 220, distance: 15.6
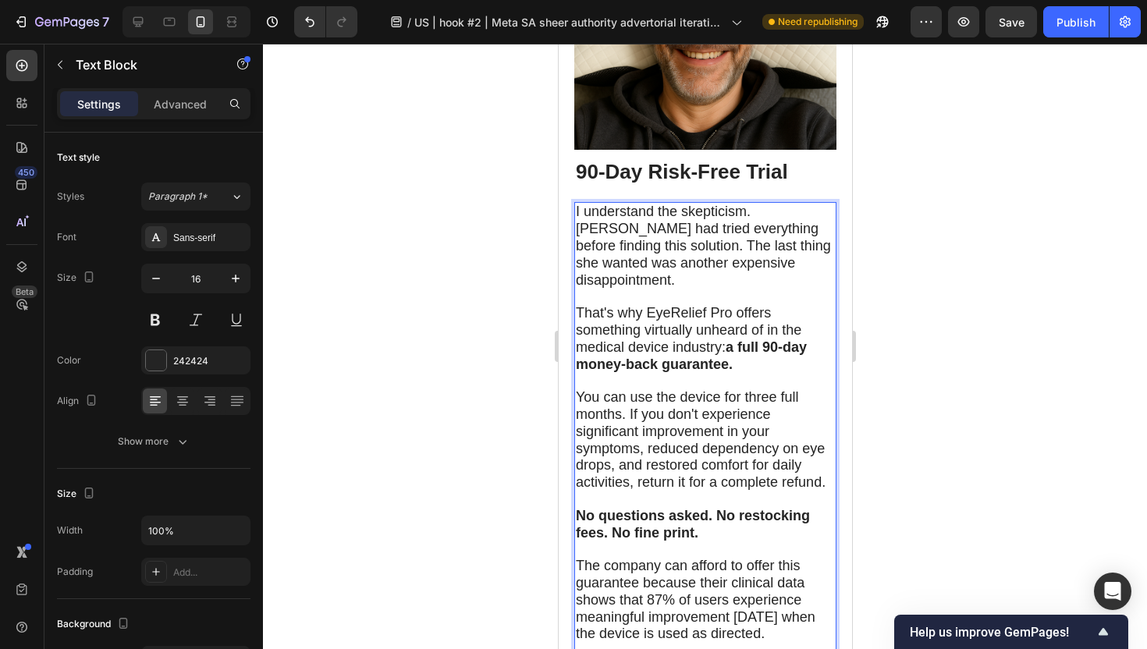
click at [752, 204] on span "I understand the skepticism. [PERSON_NAME] had tried everything before finding …" at bounding box center [702, 245] width 255 height 83
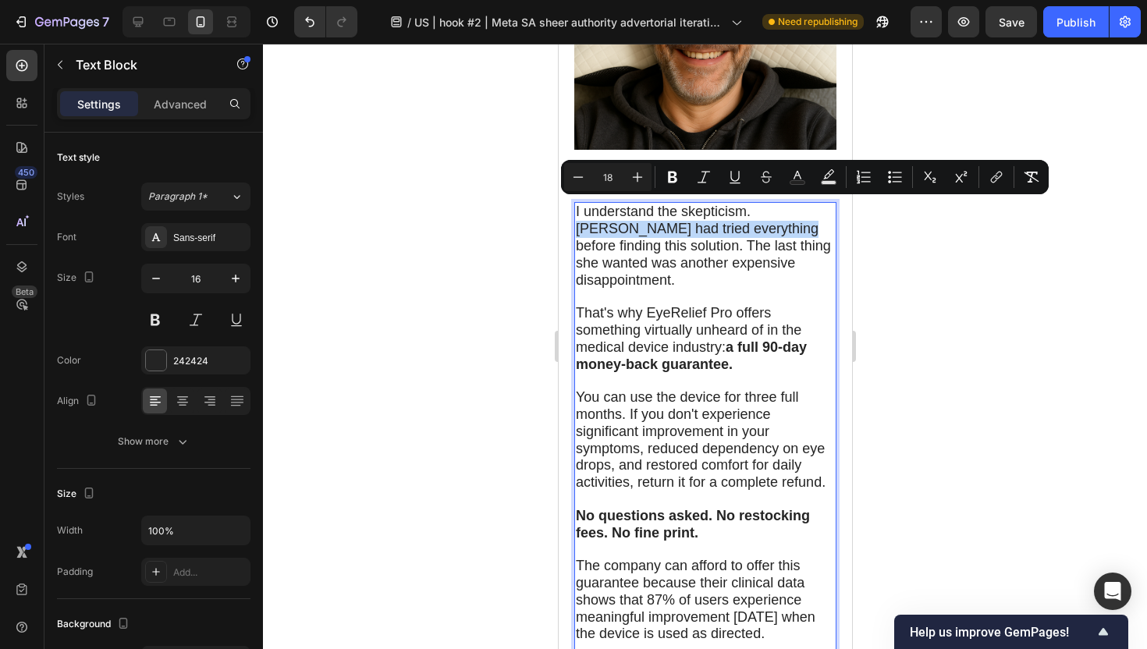
drag, startPoint x: 752, startPoint y: 204, endPoint x: 714, endPoint y: 225, distance: 43.6
click at [714, 225] on span "I understand the skepticism. [PERSON_NAME] had tried everything before finding …" at bounding box center [702, 245] width 255 height 83
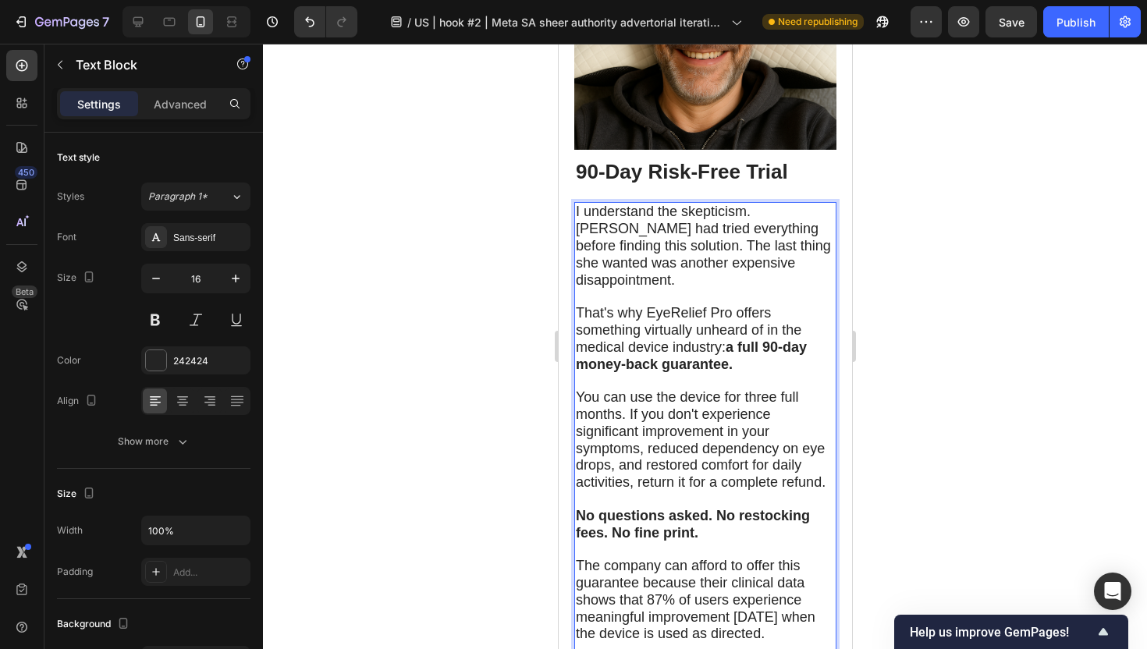
click at [754, 211] on span "I understand the skepticism. [PERSON_NAME] had tried everything before finding …" at bounding box center [702, 245] width 255 height 83
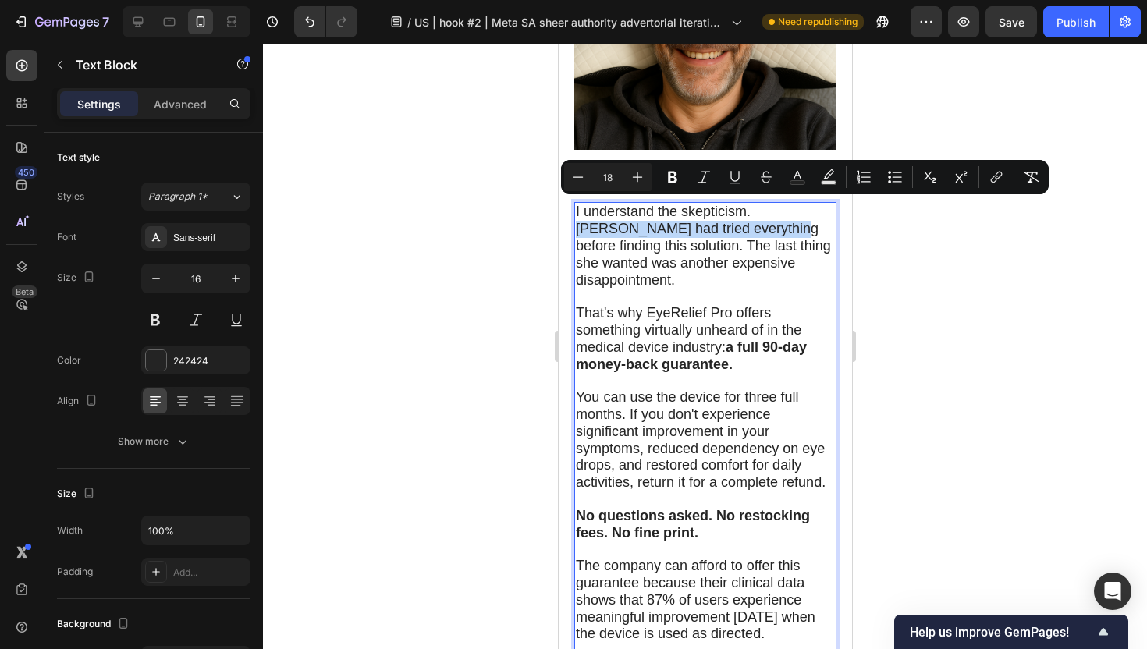
drag, startPoint x: 754, startPoint y: 211, endPoint x: 715, endPoint y: 228, distance: 42.3
click at [715, 228] on span "I understand the skepticism. [PERSON_NAME] had tried everything before finding …" at bounding box center [702, 245] width 255 height 83
click at [674, 184] on icon "Editor contextual toolbar" at bounding box center [673, 177] width 16 height 16
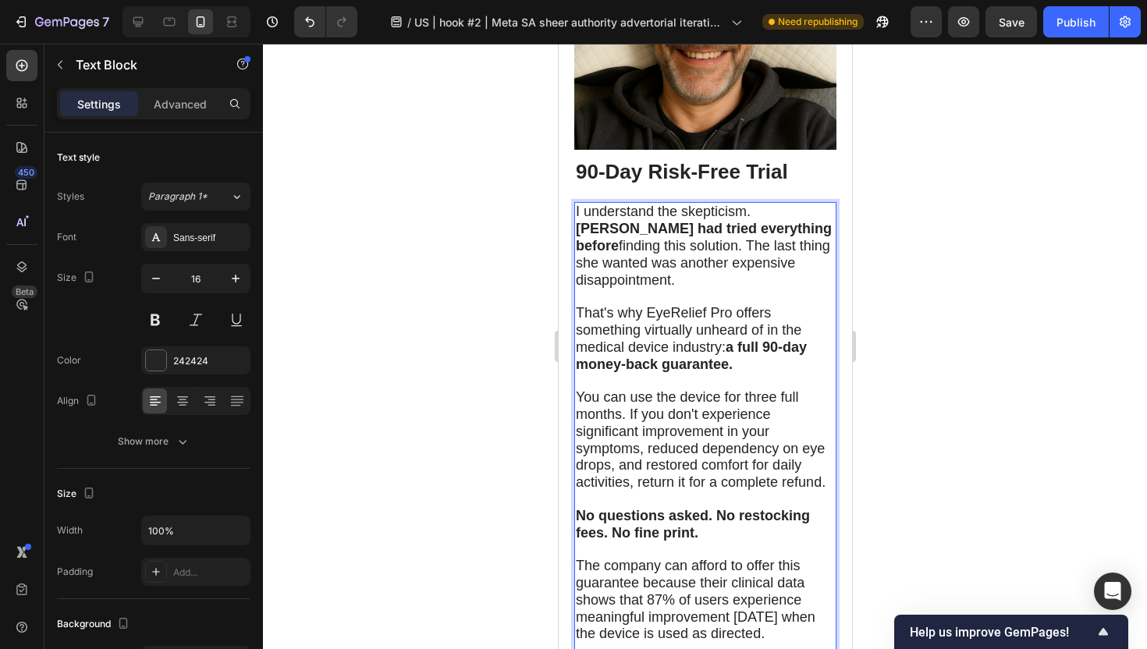
click at [506, 275] on div at bounding box center [705, 346] width 884 height 605
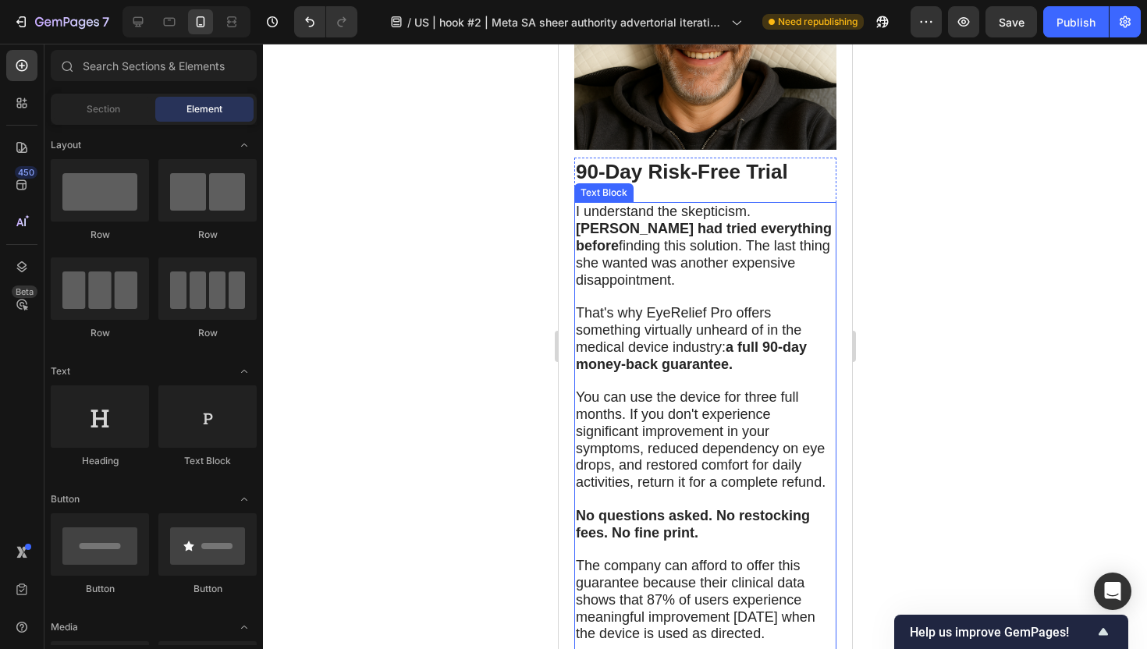
click at [757, 305] on span "That's why EyeRelief Pro offers something virtually unheard of in the medical d…" at bounding box center [690, 338] width 231 height 66
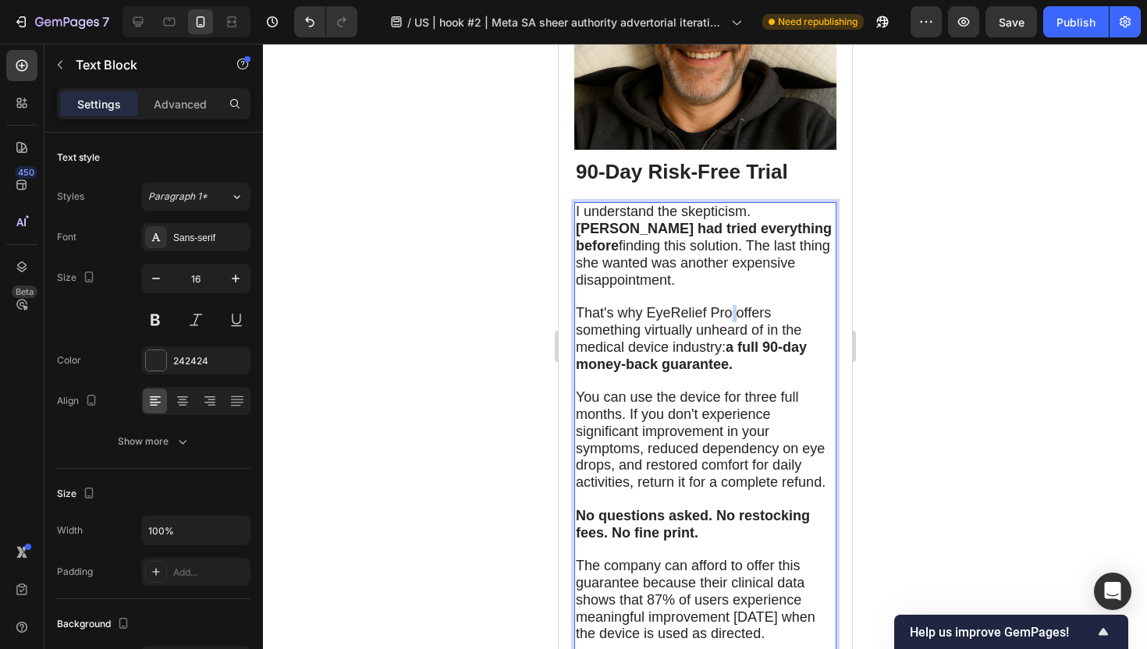
click at [729, 305] on span "That's why EyeRelief Pro offers something virtually unheard of in the medical d…" at bounding box center [690, 338] width 231 height 66
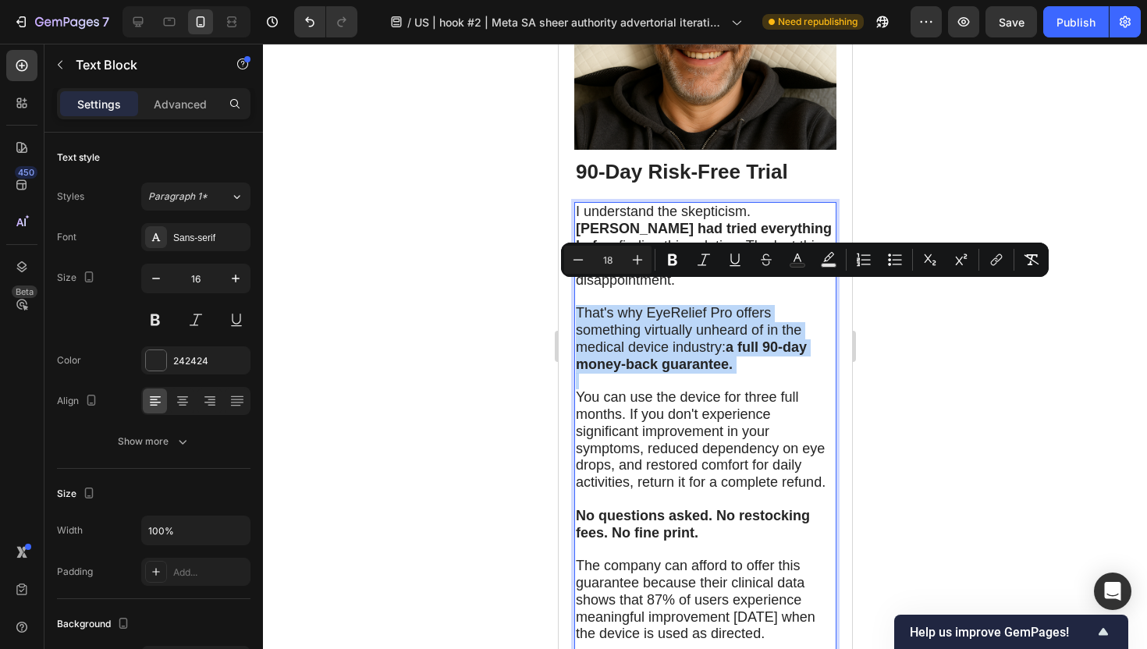
click at [729, 305] on span "That's why EyeRelief Pro offers something virtually unheard of in the medical d…" at bounding box center [690, 338] width 231 height 66
click at [708, 373] on p "Rich Text Editor. Editing area: main" at bounding box center [704, 381] width 259 height 16
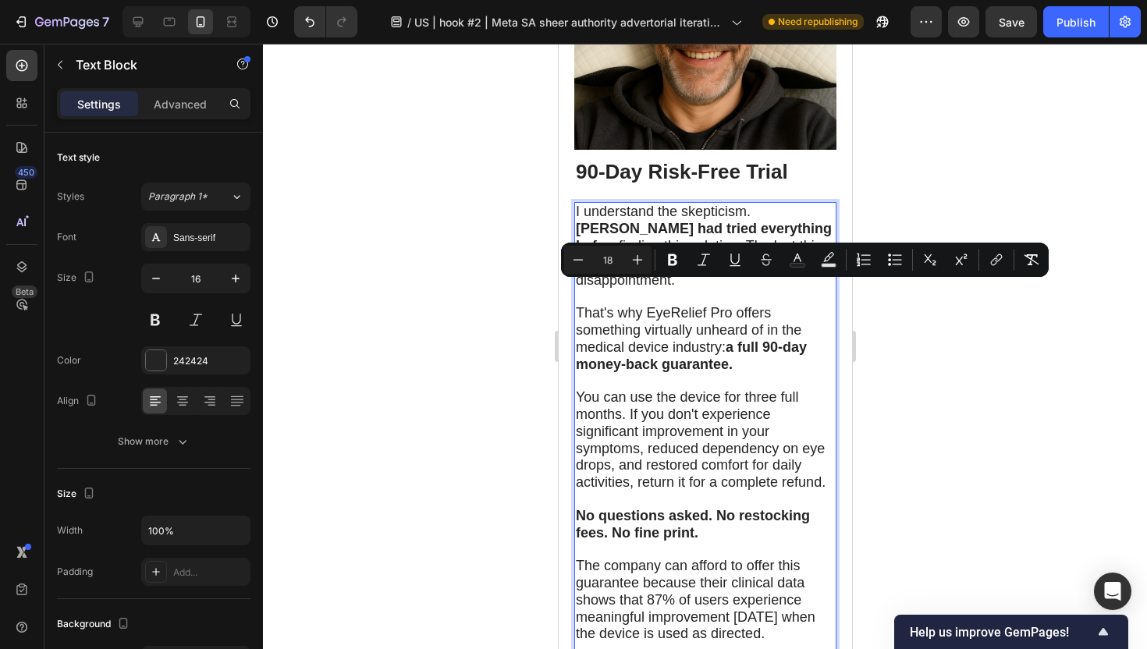
click at [708, 396] on span "You can use the device for three full months. If you don't experience significa…" at bounding box center [700, 439] width 250 height 101
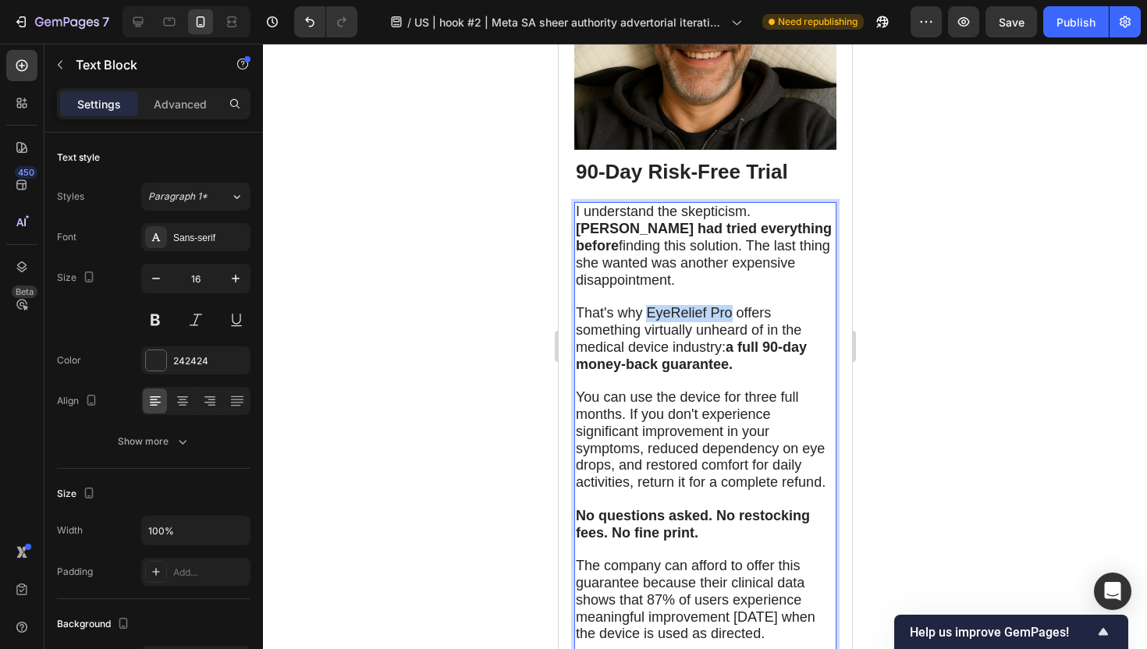
drag, startPoint x: 731, startPoint y: 296, endPoint x: 646, endPoint y: 293, distance: 85.1
click at [646, 305] on span "That's why EyeRelief Pro offers something virtually unheard of in the medical d…" at bounding box center [690, 338] width 231 height 66
drag, startPoint x: 690, startPoint y: 289, endPoint x: 648, endPoint y: 290, distance: 42.9
click at [648, 307] on strong "Calmi™" at bounding box center [664, 313] width 47 height 13
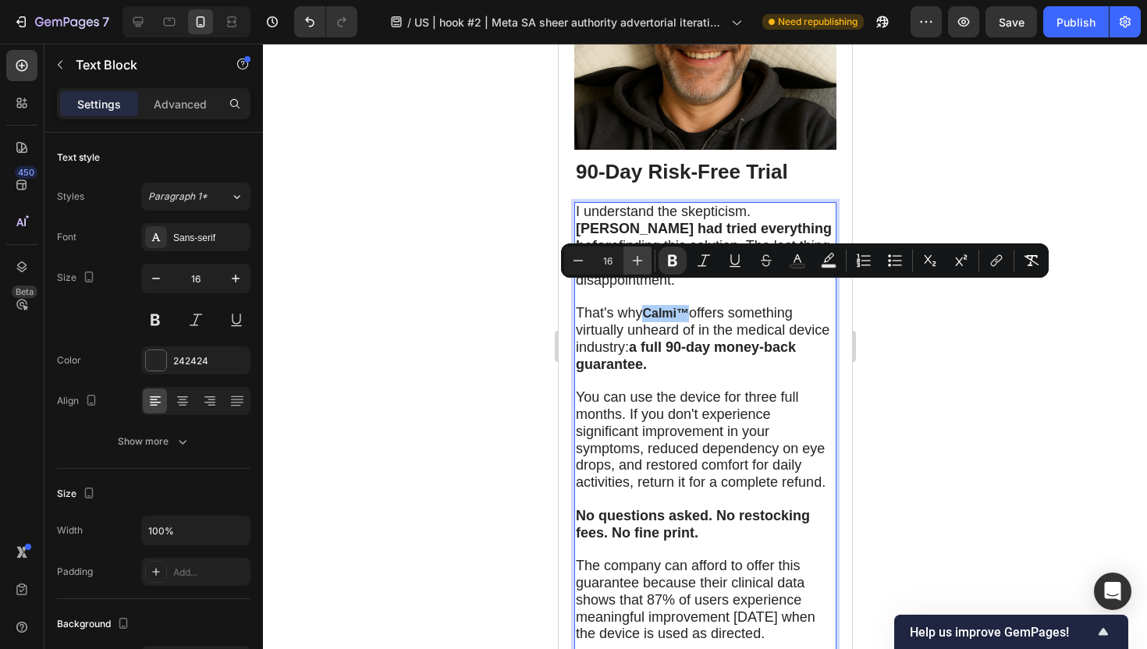
click at [640, 262] on icon "Editor contextual toolbar" at bounding box center [638, 261] width 16 height 16
type input "18"
click at [466, 406] on div at bounding box center [705, 346] width 884 height 605
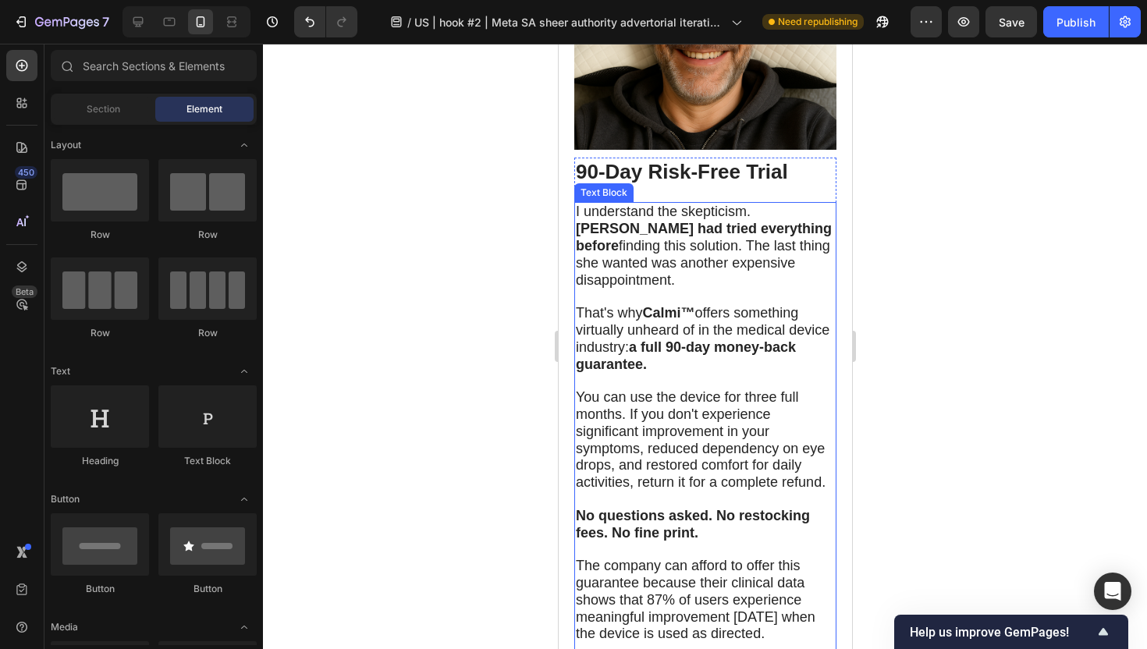
click at [637, 305] on span "That's why Calmi™ offers something virtually unheard of in the medical device i…" at bounding box center [702, 338] width 254 height 66
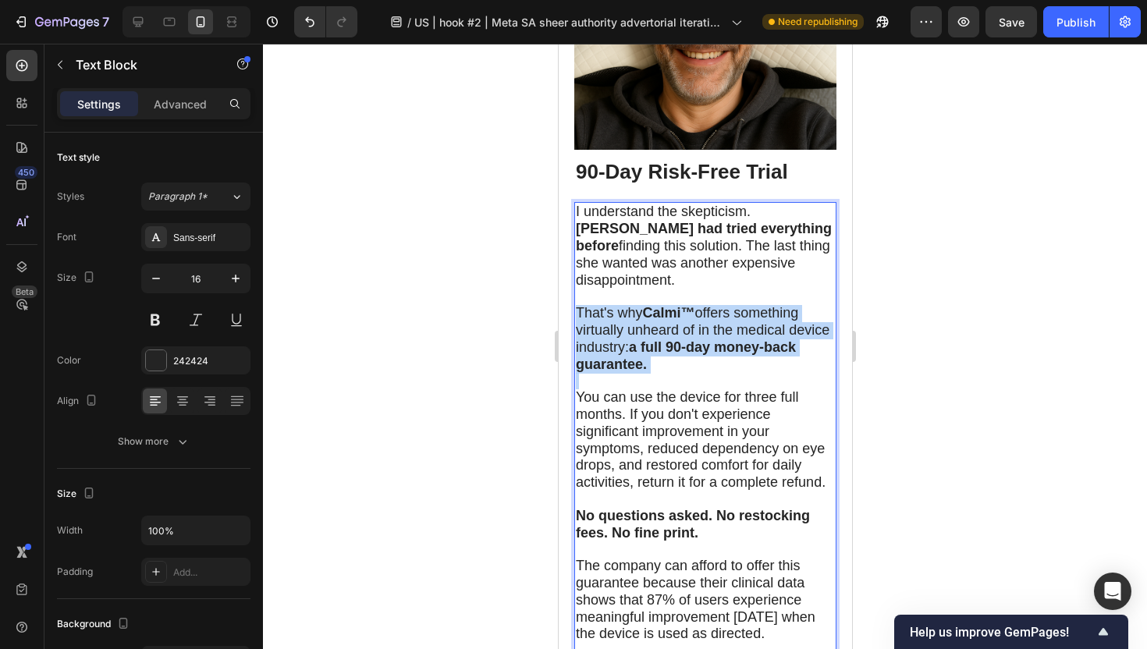
click at [637, 305] on span "That's why Calmi™ offers something virtually unheard of in the medical device i…" at bounding box center [702, 338] width 254 height 66
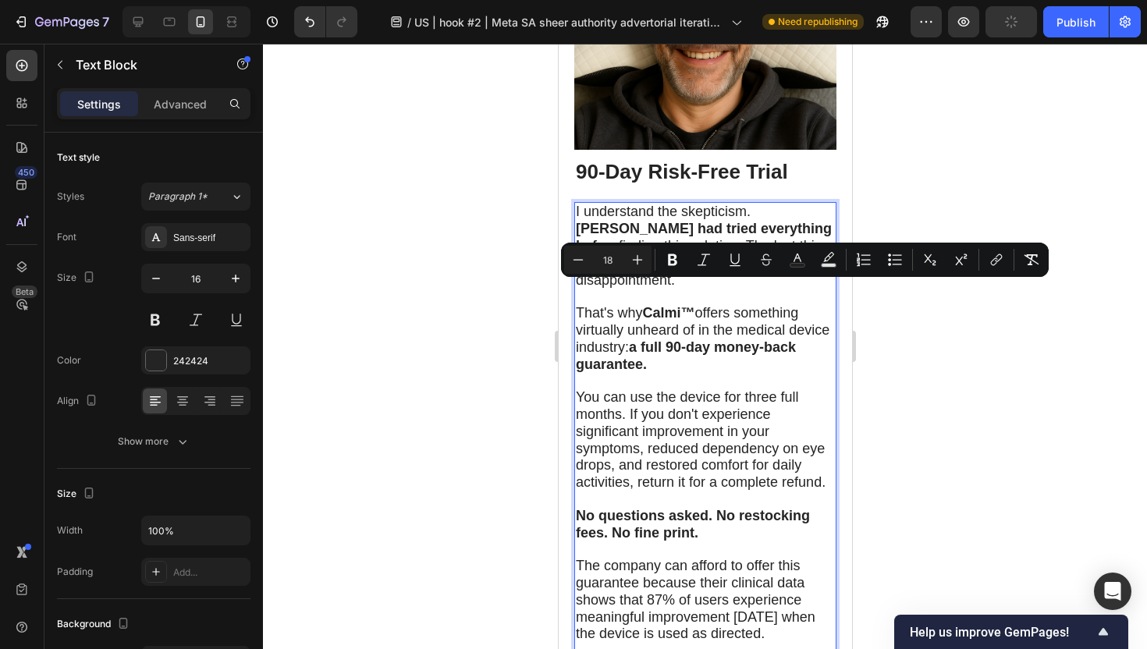
click at [651, 406] on span "You can use the device for three full months. If you don't experience significa…" at bounding box center [700, 439] width 250 height 101
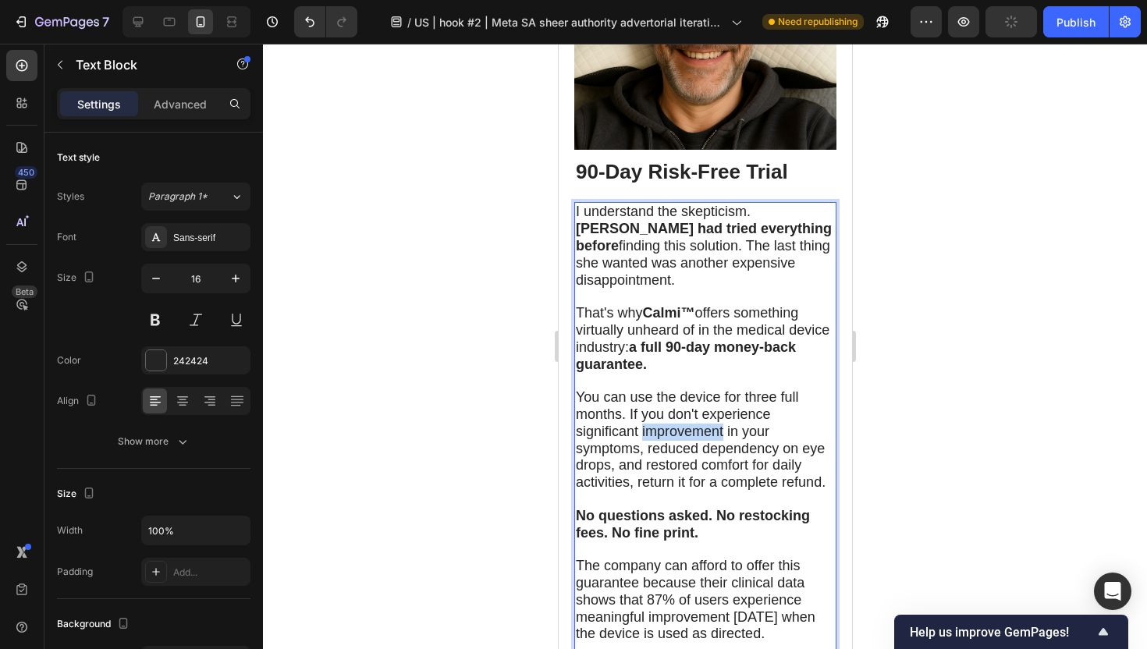
click at [651, 406] on span "You can use the device for three full months. If you don't experience significa…" at bounding box center [700, 439] width 250 height 101
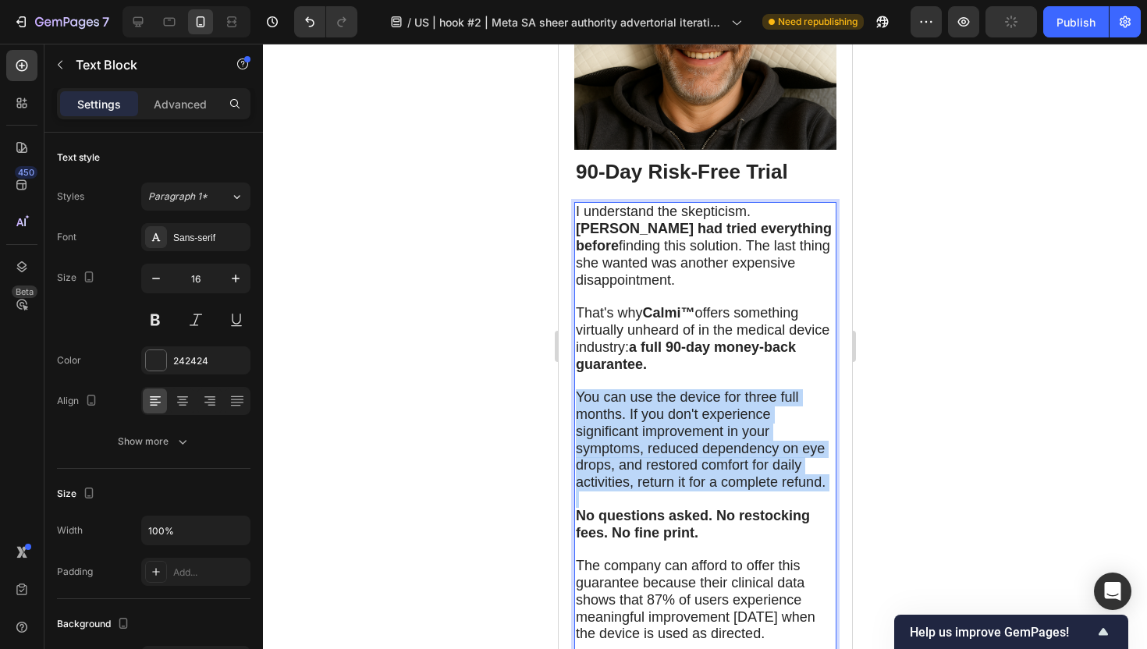
click at [651, 406] on span "You can use the device for three full months. If you don't experience significa…" at bounding box center [700, 439] width 250 height 101
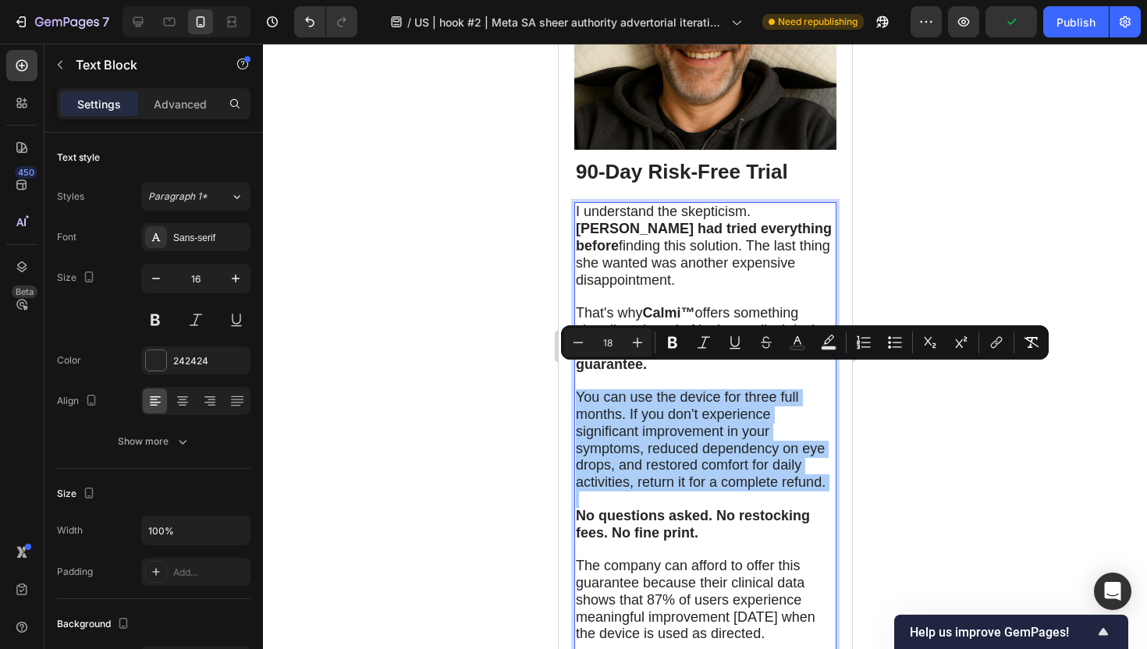
click at [465, 409] on div at bounding box center [705, 346] width 884 height 605
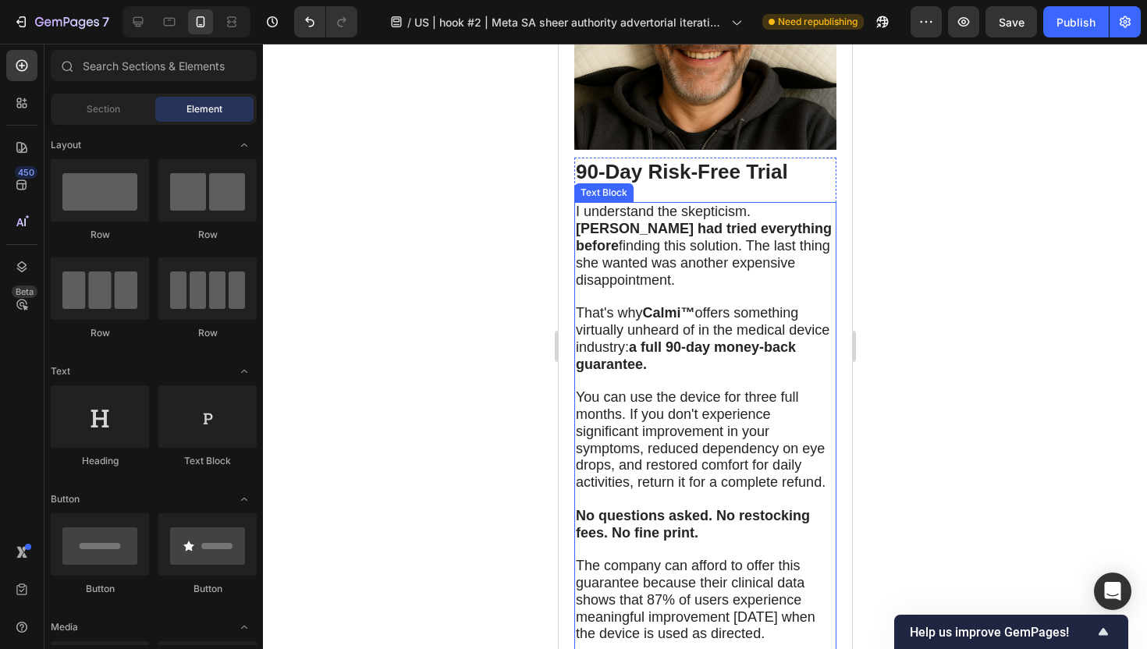
click at [743, 389] on span "You can use the device for three full months. If you don't experience significa…" at bounding box center [700, 439] width 250 height 101
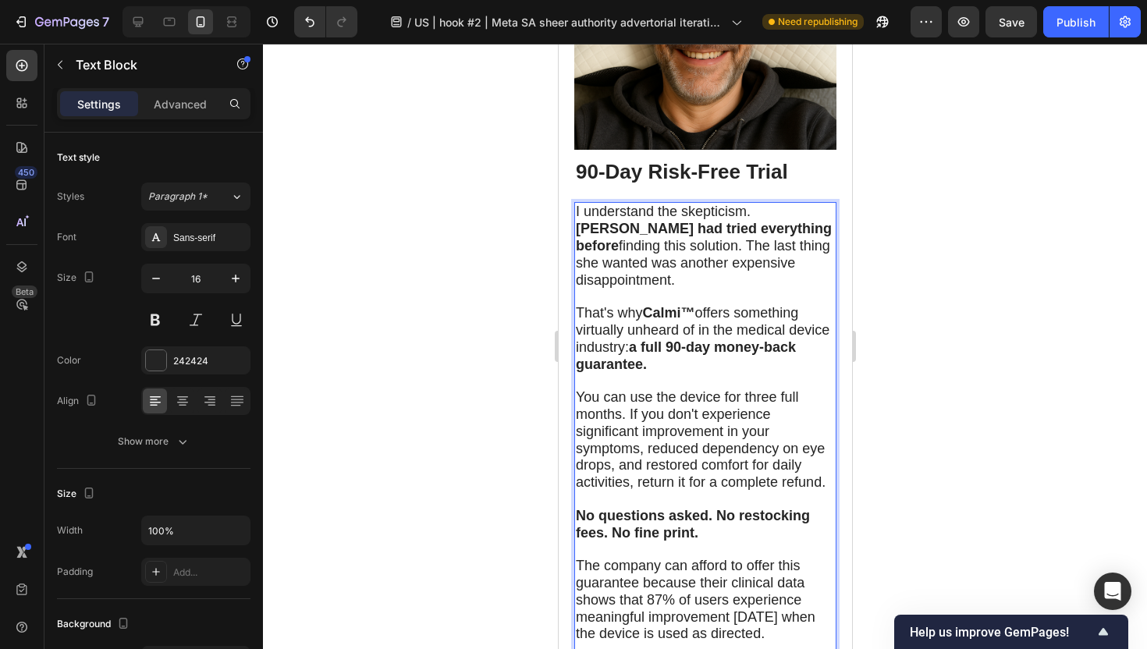
click at [744, 389] on span "You can use the device for three full months. If you don't experience significa…" at bounding box center [700, 439] width 250 height 101
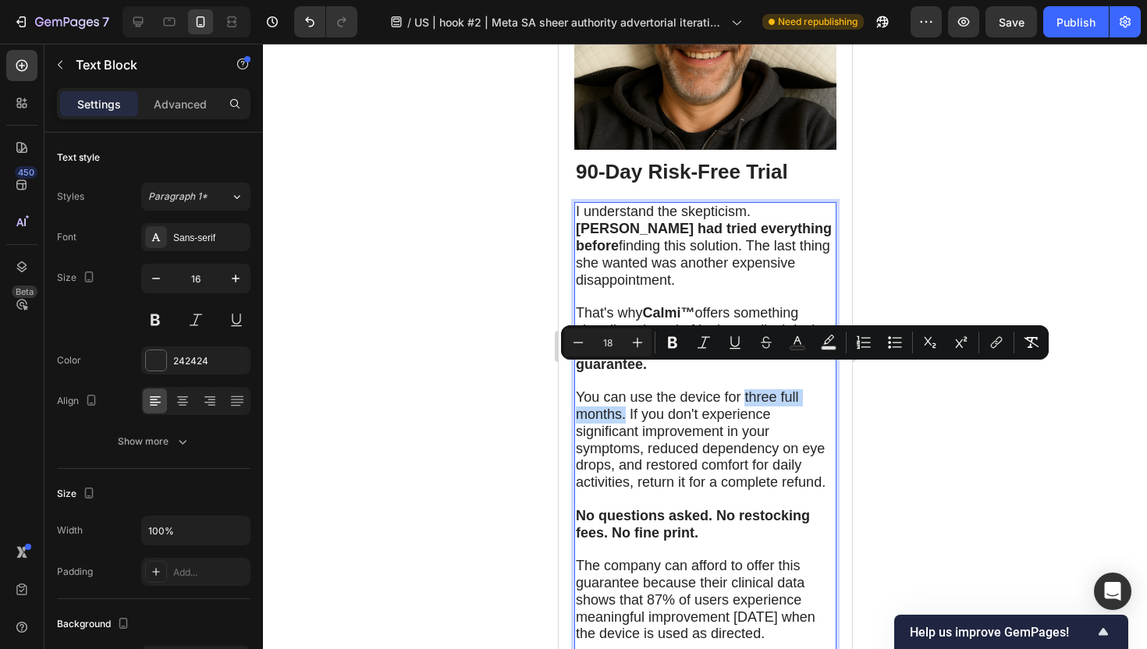
drag, startPoint x: 744, startPoint y: 378, endPoint x: 624, endPoint y: 398, distance: 121.8
click at [624, 398] on span "You can use the device for three full months. If you don't experience significa…" at bounding box center [700, 439] width 250 height 101
click at [665, 342] on icon "Editor contextual toolbar" at bounding box center [673, 343] width 16 height 16
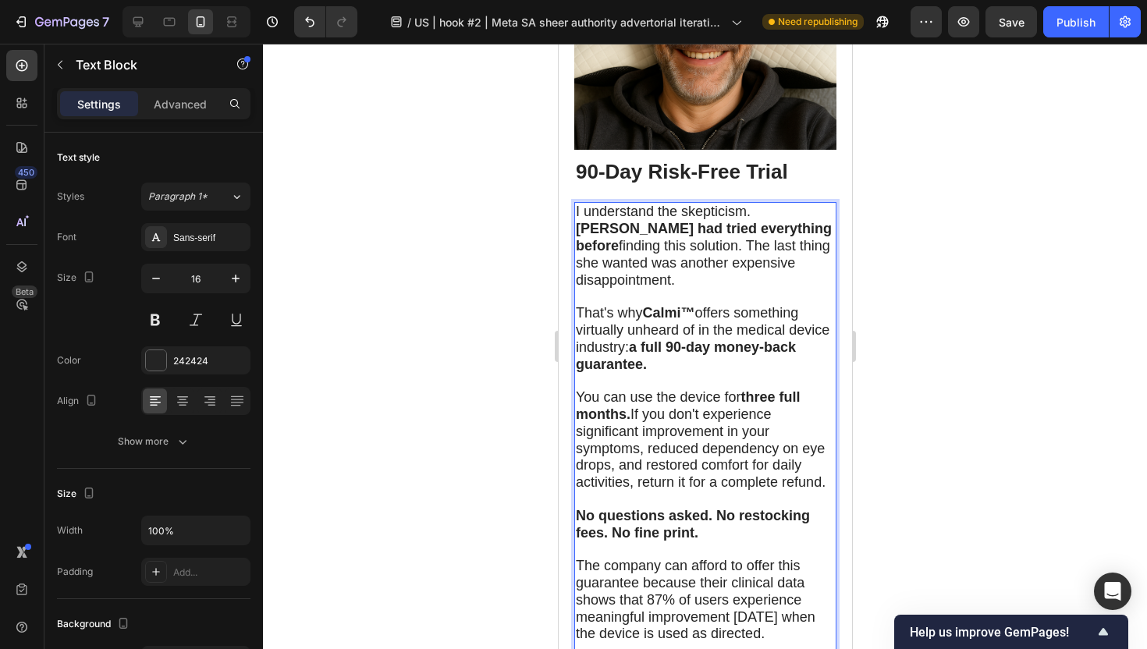
click at [946, 446] on div at bounding box center [705, 346] width 884 height 605
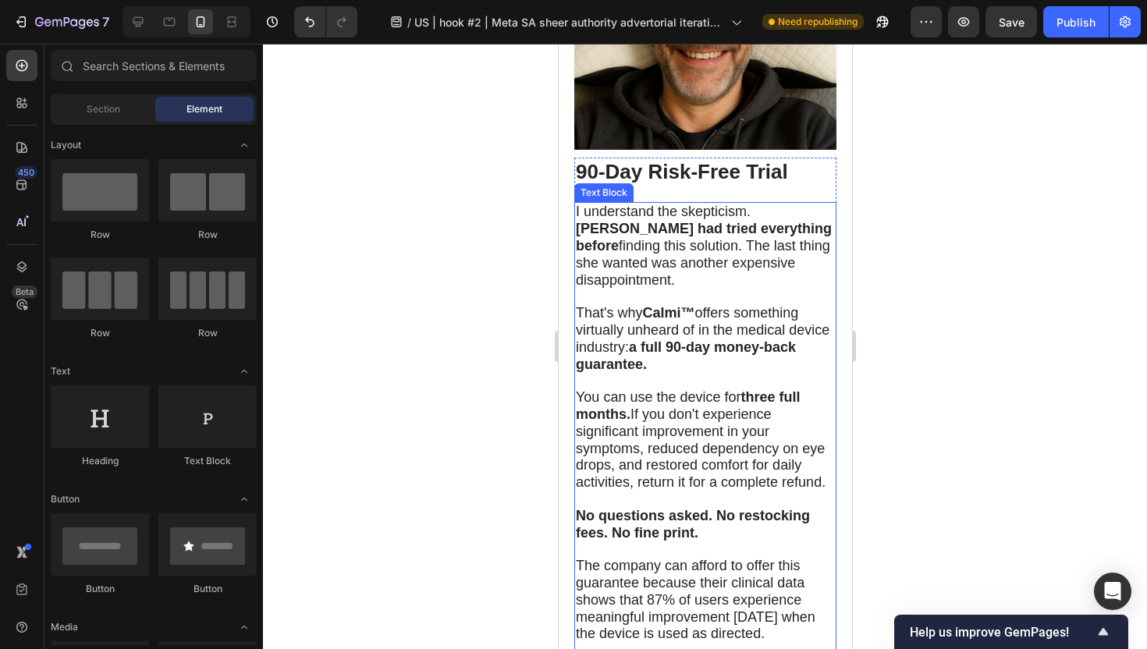
click at [633, 389] on span "You can use the device for three full months. If you don't experience significa…" at bounding box center [700, 439] width 250 height 101
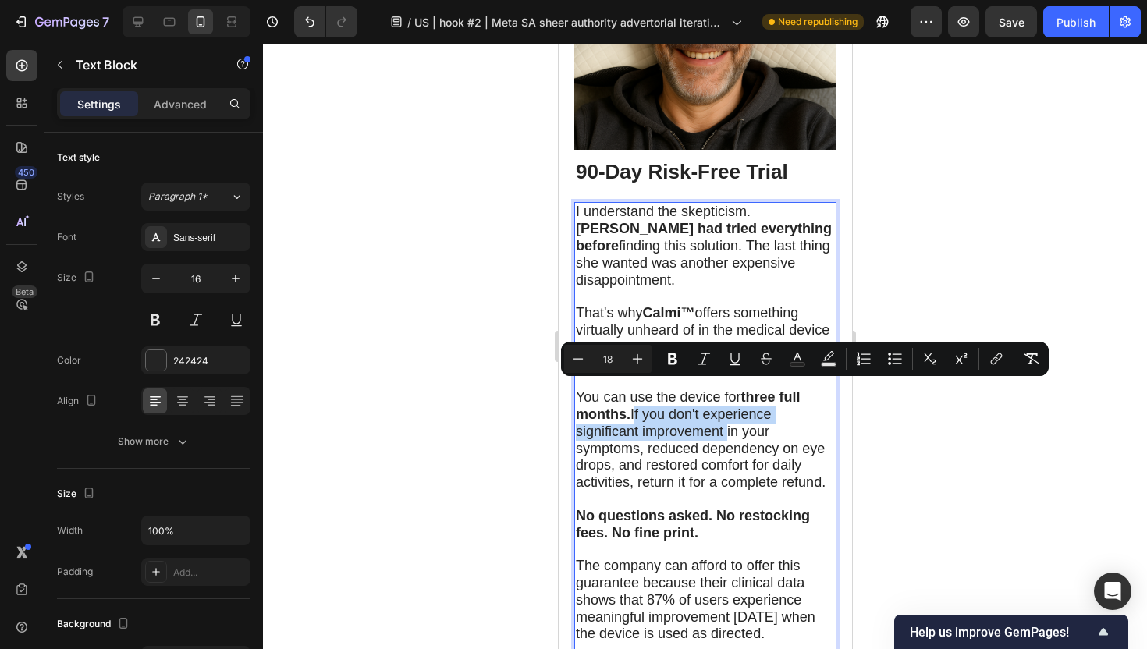
drag, startPoint x: 633, startPoint y: 389, endPoint x: 722, endPoint y: 410, distance: 91.2
click at [722, 410] on span "You can use the device for three full months. If you don't experience significa…" at bounding box center [700, 439] width 250 height 101
click at [669, 355] on icon "Editor contextual toolbar" at bounding box center [672, 359] width 9 height 12
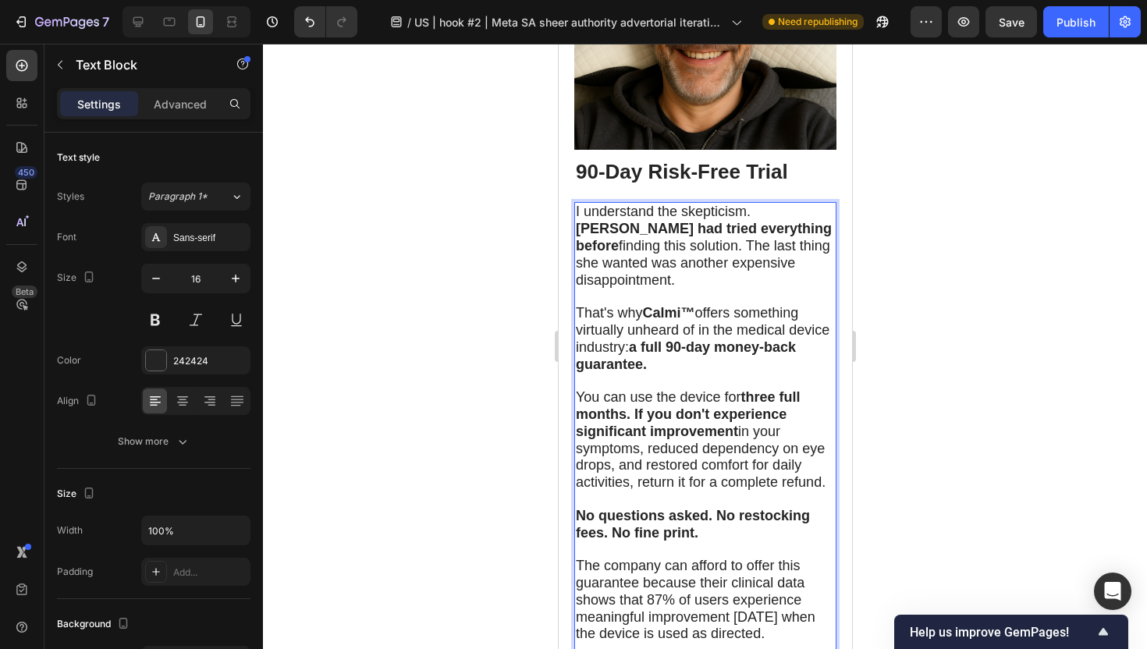
click at [805, 426] on span "You can use the device for three full months. If you don't experience significa…" at bounding box center [700, 439] width 250 height 101
click at [802, 425] on span "You can use the device for three full months. If you don't experience significa…" at bounding box center [700, 439] width 250 height 101
drag, startPoint x: 802, startPoint y: 425, endPoint x: 613, endPoint y: 445, distance: 189.9
click at [613, 445] on span "You can use the device for three full months. If you don't experience significa…" at bounding box center [700, 439] width 250 height 101
click at [684, 439] on span "You can use the device for three full months. If you don't experience significa…" at bounding box center [700, 439] width 250 height 101
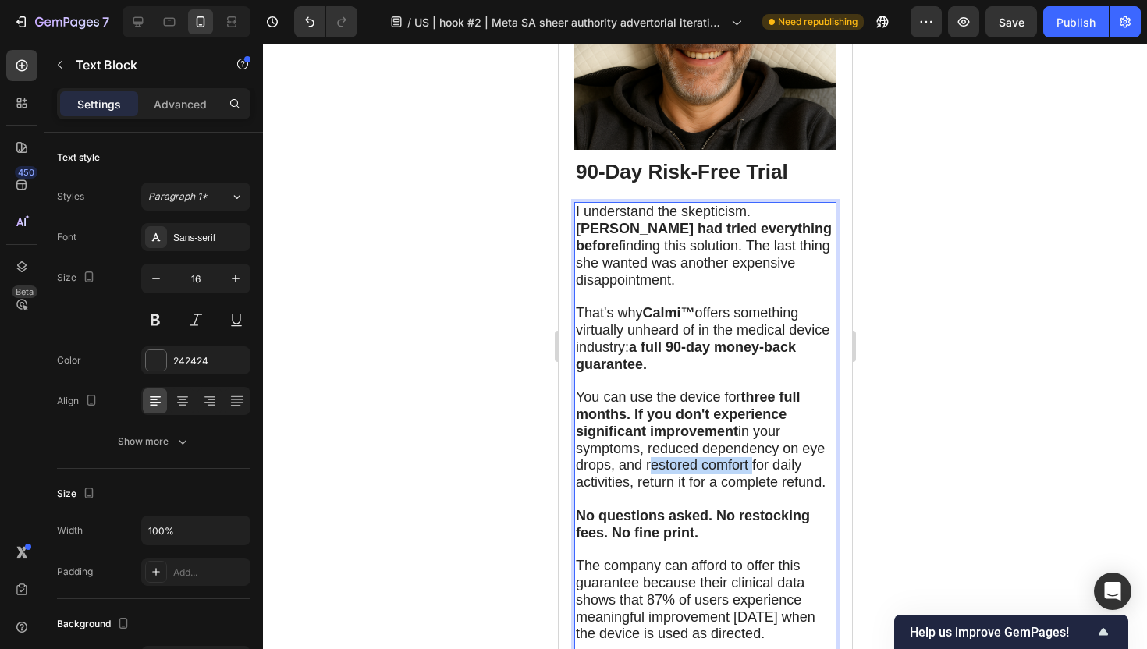
drag, startPoint x: 645, startPoint y: 440, endPoint x: 747, endPoint y: 442, distance: 102.2
click at [747, 442] on span "You can use the device for three full months. If you don't experience significa…" at bounding box center [700, 439] width 250 height 101
click at [633, 508] on strong "No questions asked. No restocking fees. No fine print." at bounding box center [692, 524] width 234 height 33
click at [470, 460] on div at bounding box center [705, 346] width 884 height 605
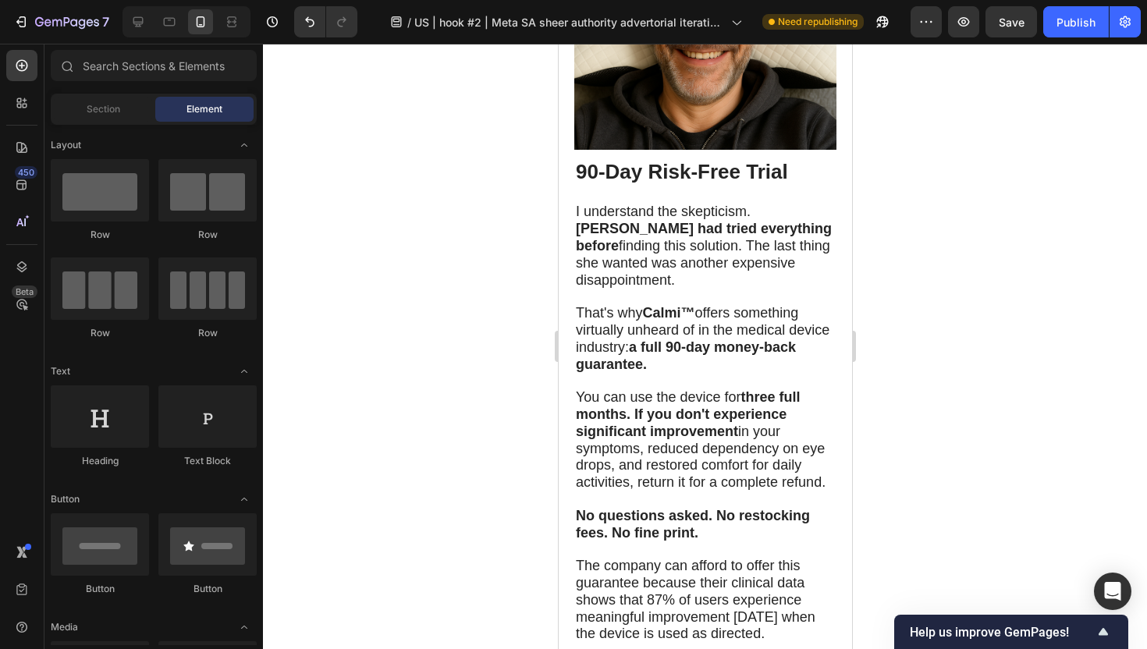
click at [470, 460] on div at bounding box center [705, 346] width 884 height 605
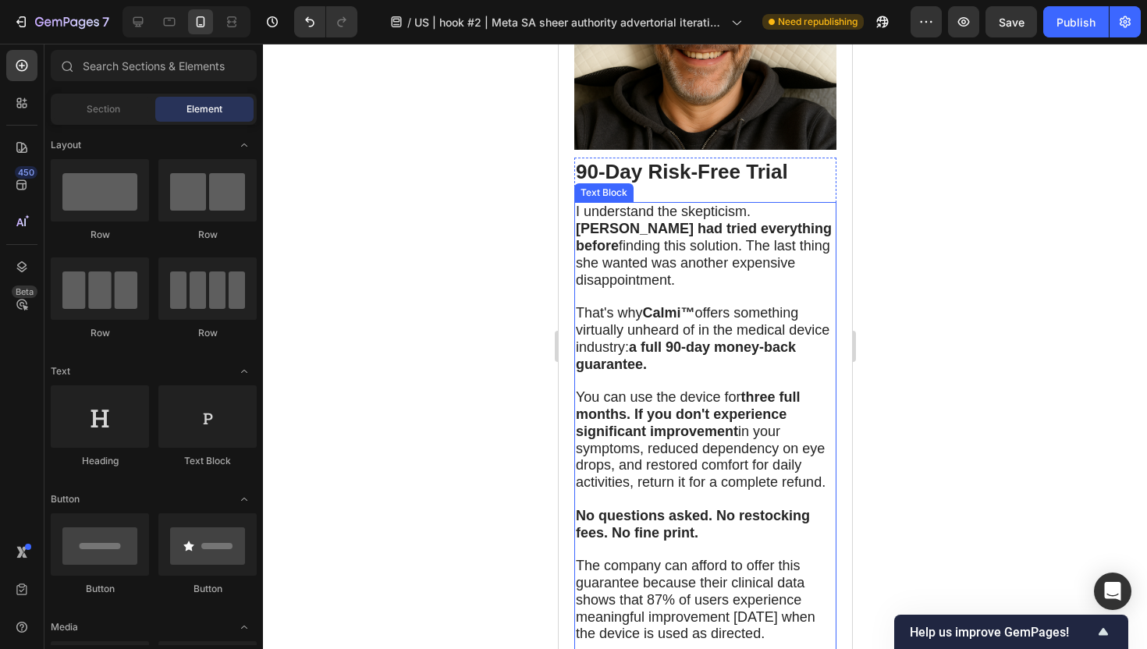
click at [694, 452] on span "You can use the device for three full months. If you don't experience significa…" at bounding box center [700, 439] width 250 height 101
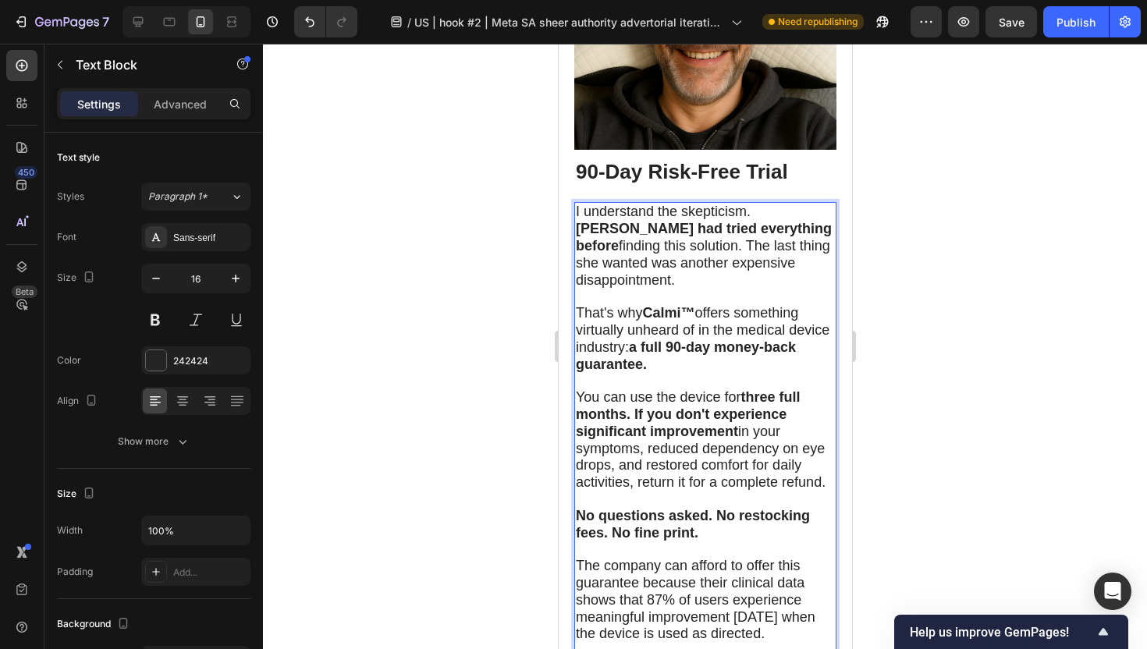
click at [645, 440] on span "You can use the device for three full months. If you don't experience significa…" at bounding box center [700, 439] width 250 height 101
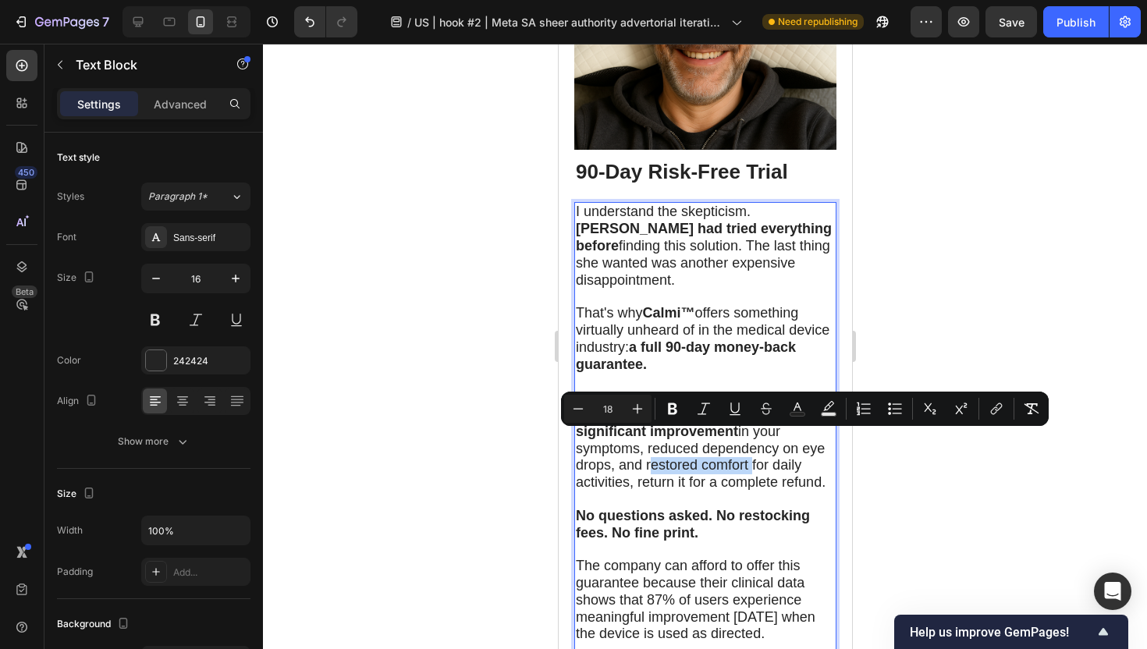
drag, startPoint x: 645, startPoint y: 440, endPoint x: 725, endPoint y: 435, distance: 79.7
click at [725, 435] on span "You can use the device for three full months. If you don't experience significa…" at bounding box center [700, 439] width 250 height 101
click at [672, 409] on icon "Editor contextual toolbar" at bounding box center [673, 409] width 16 height 16
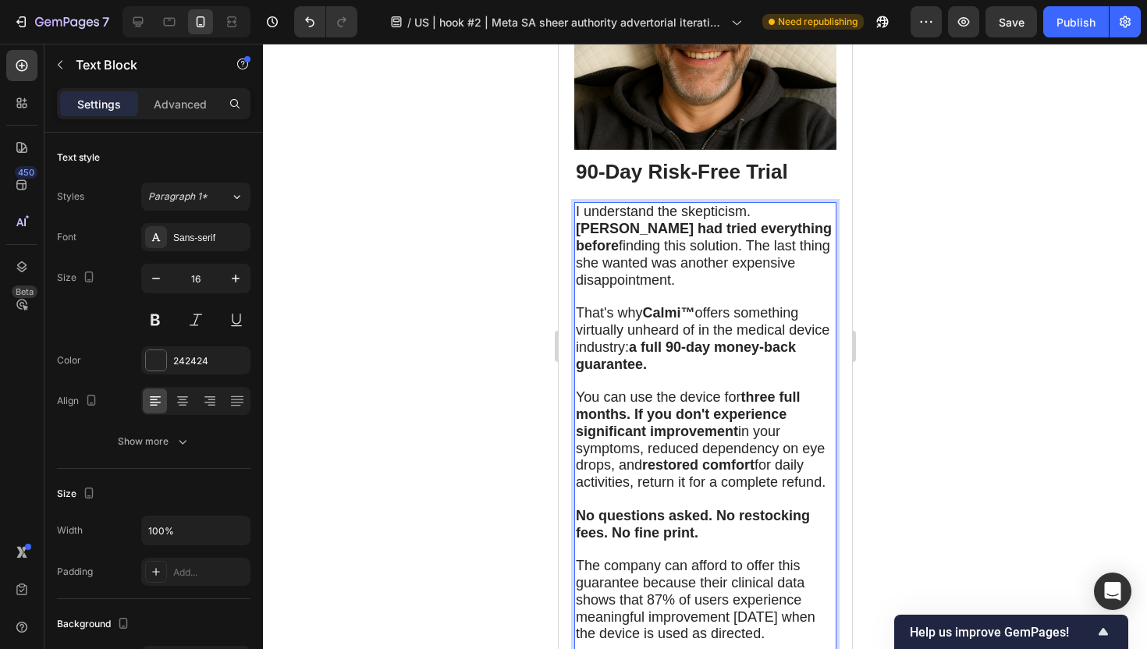
click at [463, 481] on div at bounding box center [705, 346] width 884 height 605
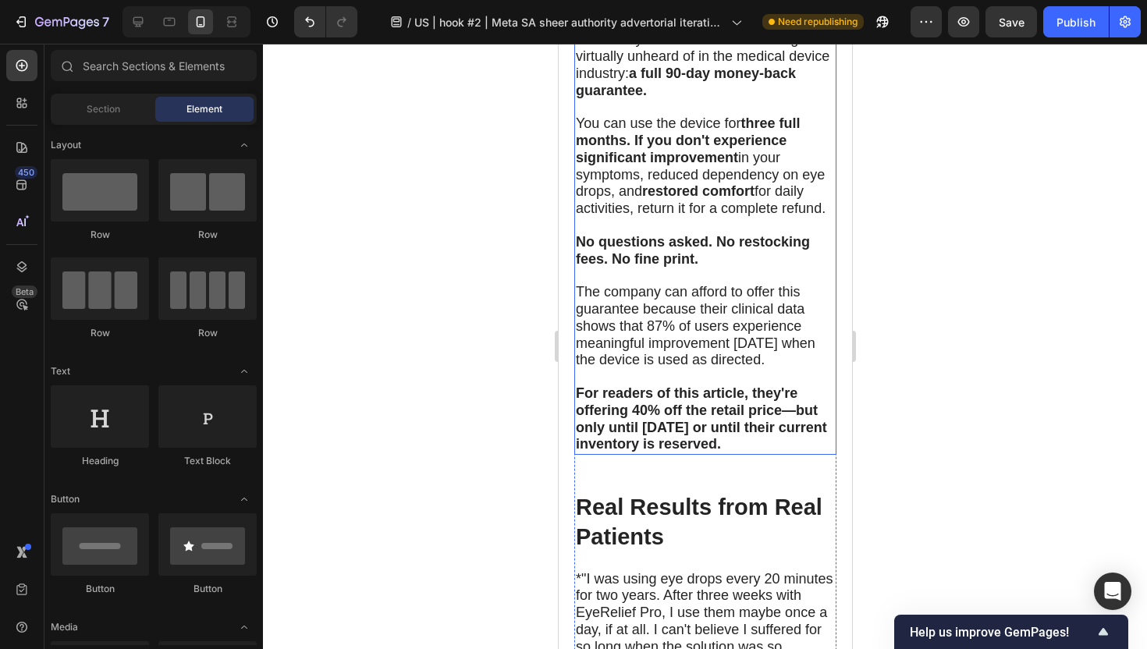
scroll to position [8702, 0]
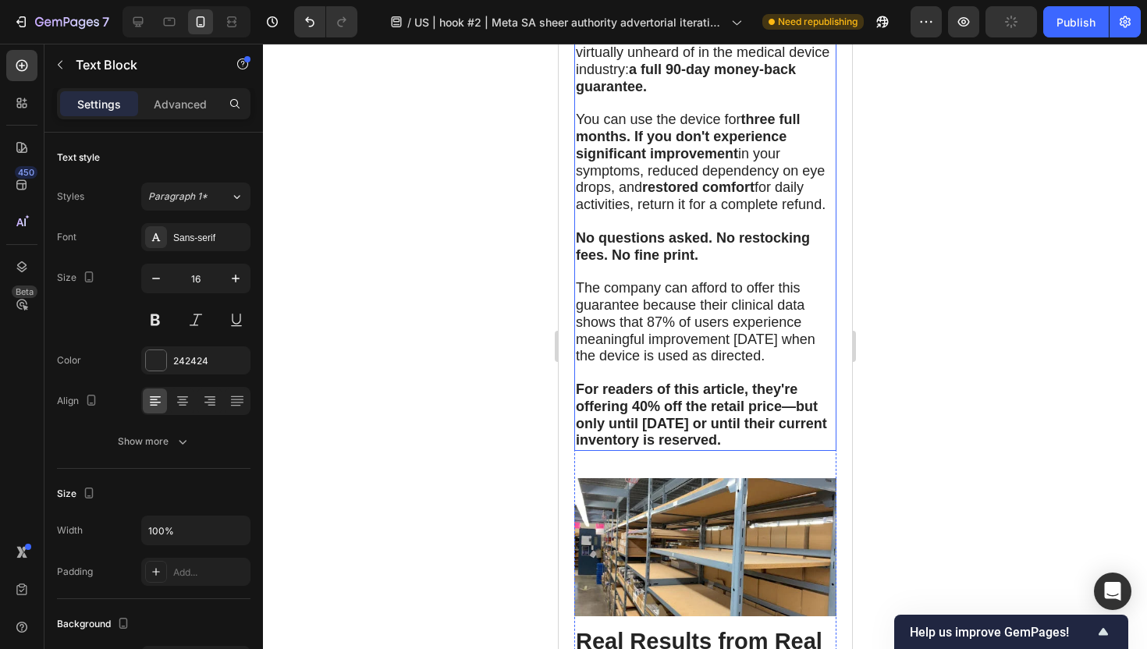
click at [699, 295] on span "The company can afford to offer this guarantee because their clinical data show…" at bounding box center [695, 321] width 240 height 83
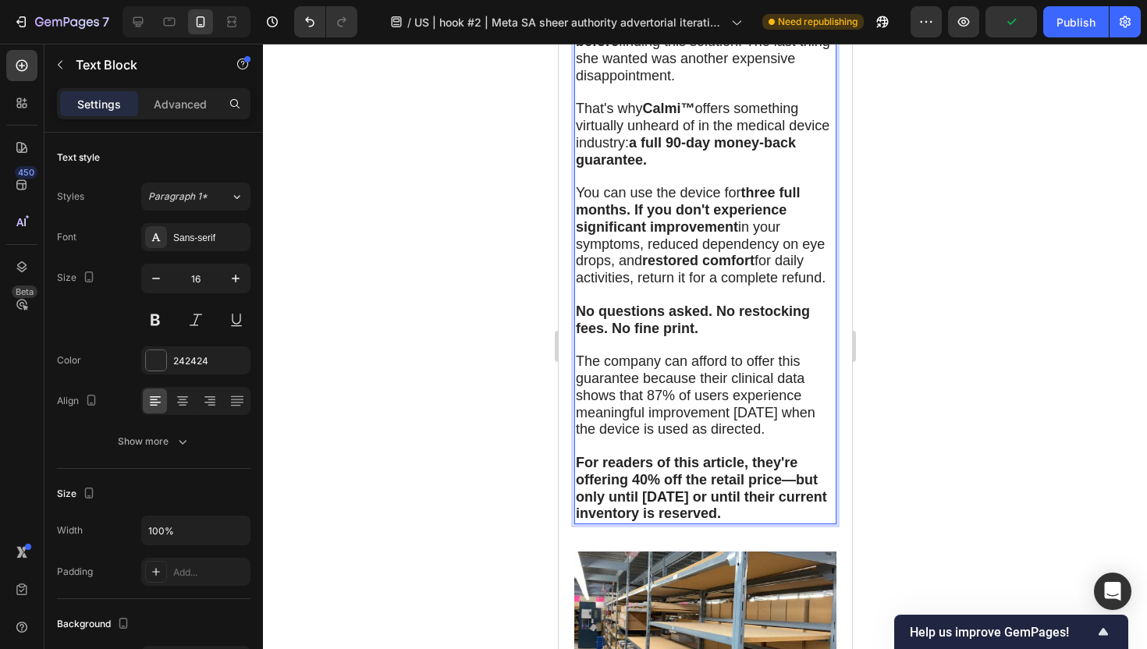
scroll to position [8691, 0]
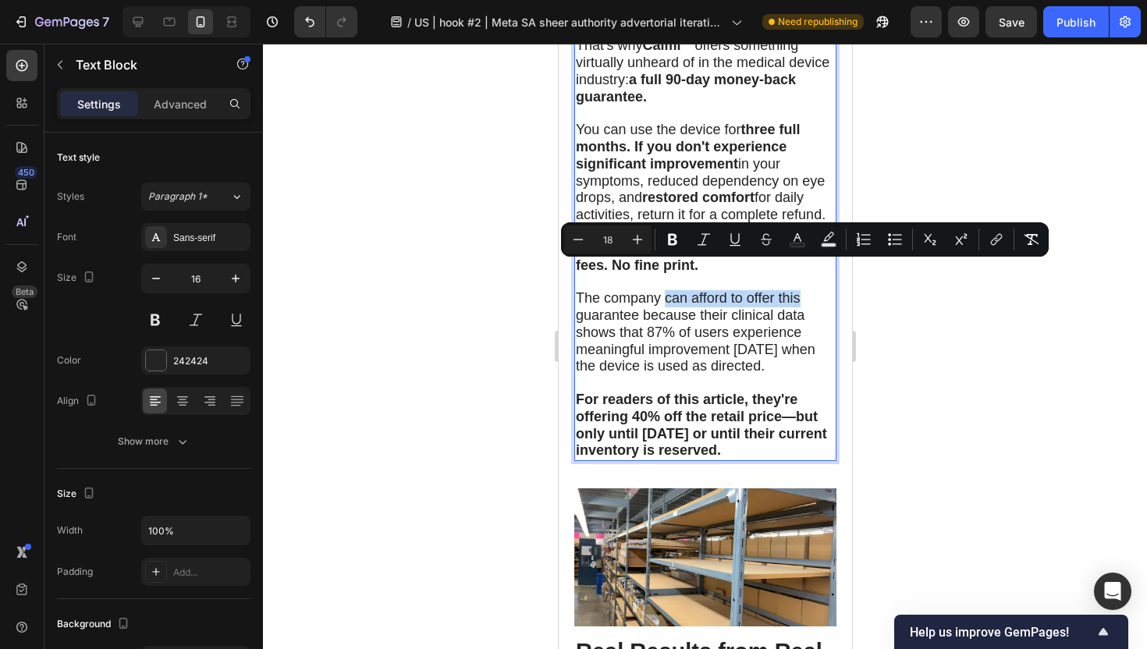
drag, startPoint x: 662, startPoint y: 273, endPoint x: 804, endPoint y: 270, distance: 141.2
click at [804, 290] on p "The company can afford to offer this guarantee because their clinical data show…" at bounding box center [704, 332] width 259 height 85
click at [674, 242] on icon "Editor contextual toolbar" at bounding box center [672, 240] width 9 height 12
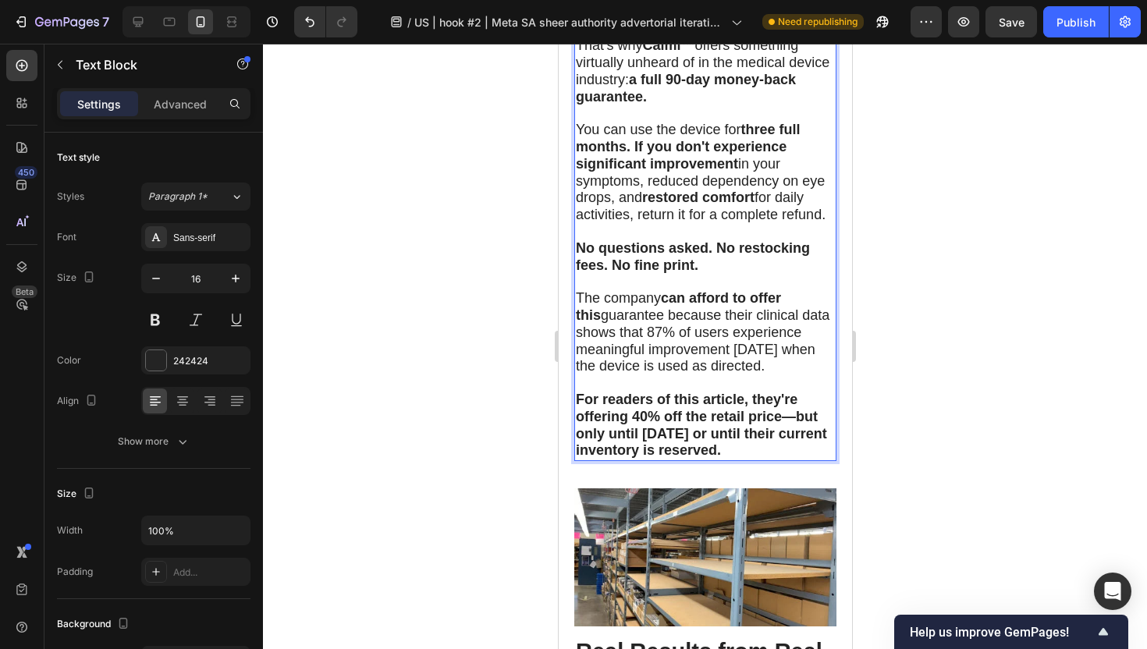
click at [475, 349] on div at bounding box center [705, 346] width 884 height 605
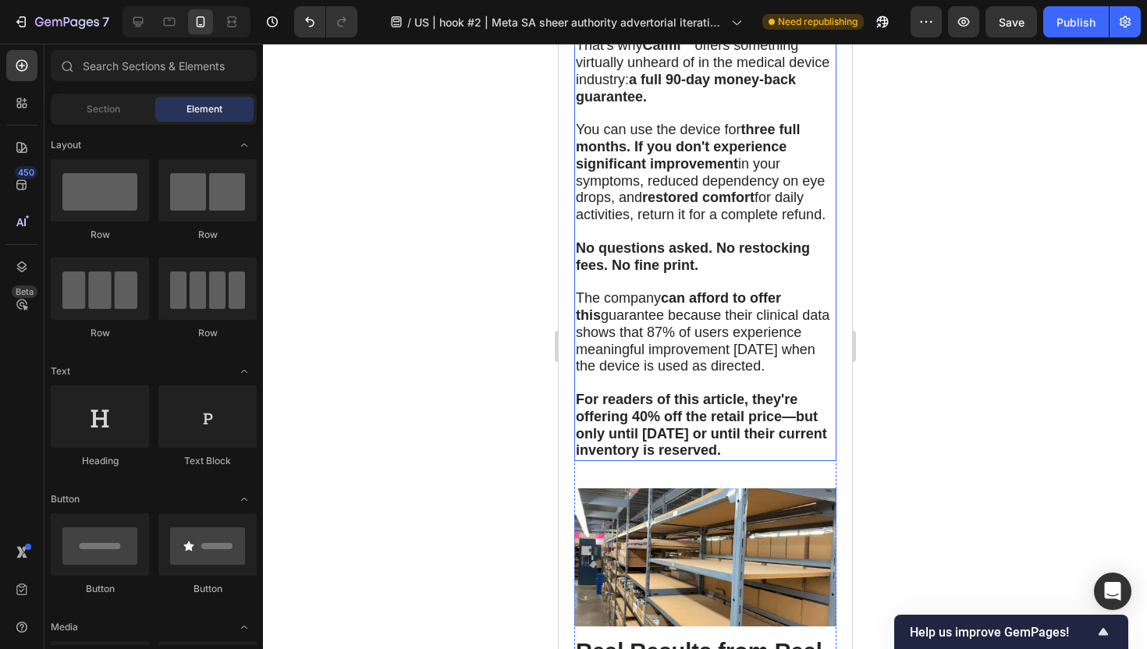
click at [642, 290] on span "The company can afford to offer this guarantee because their clinical data show…" at bounding box center [702, 331] width 254 height 83
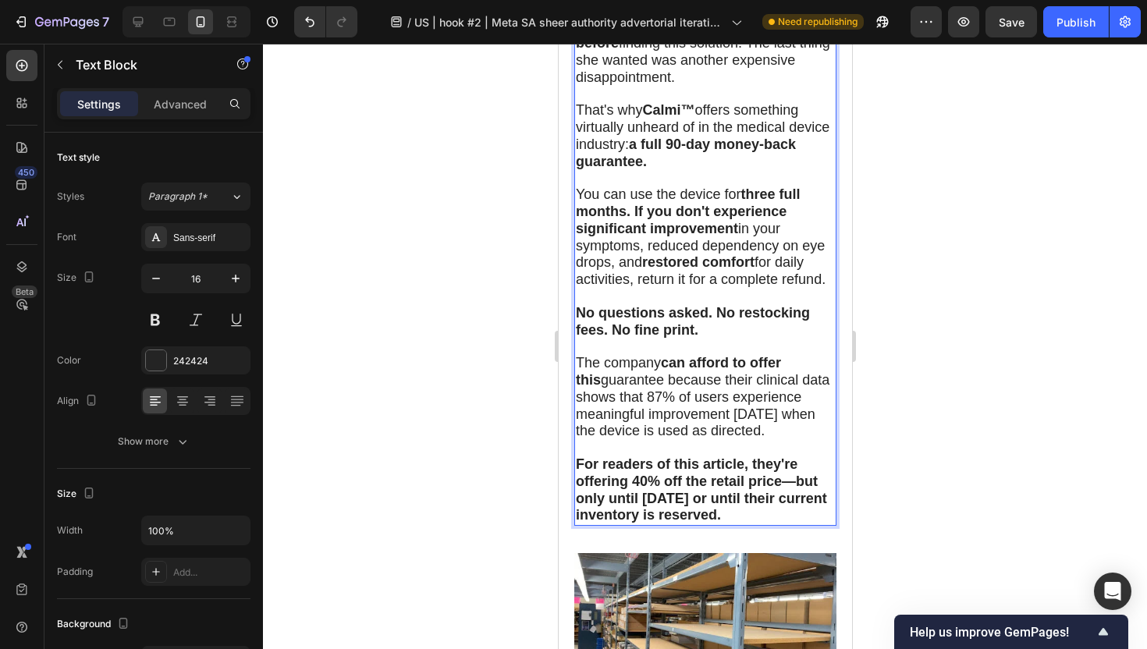
click at [626, 285] on div "I understand the skepticism. Linda had tried everything before finding this sol…" at bounding box center [704, 262] width 262 height 527
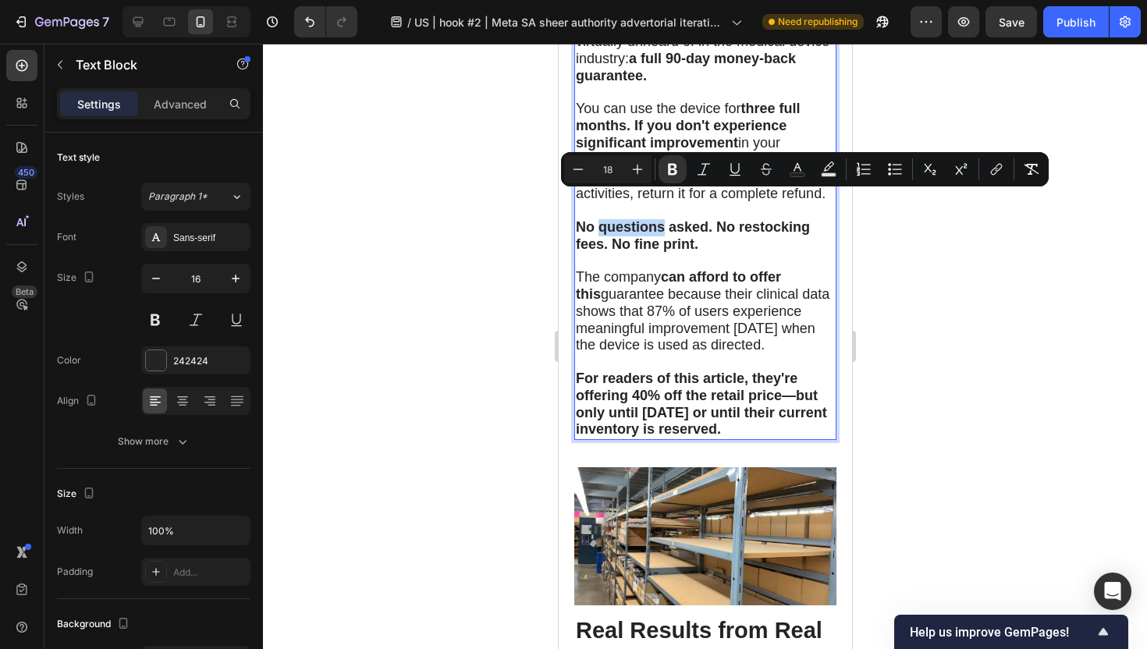
scroll to position [8731, 0]
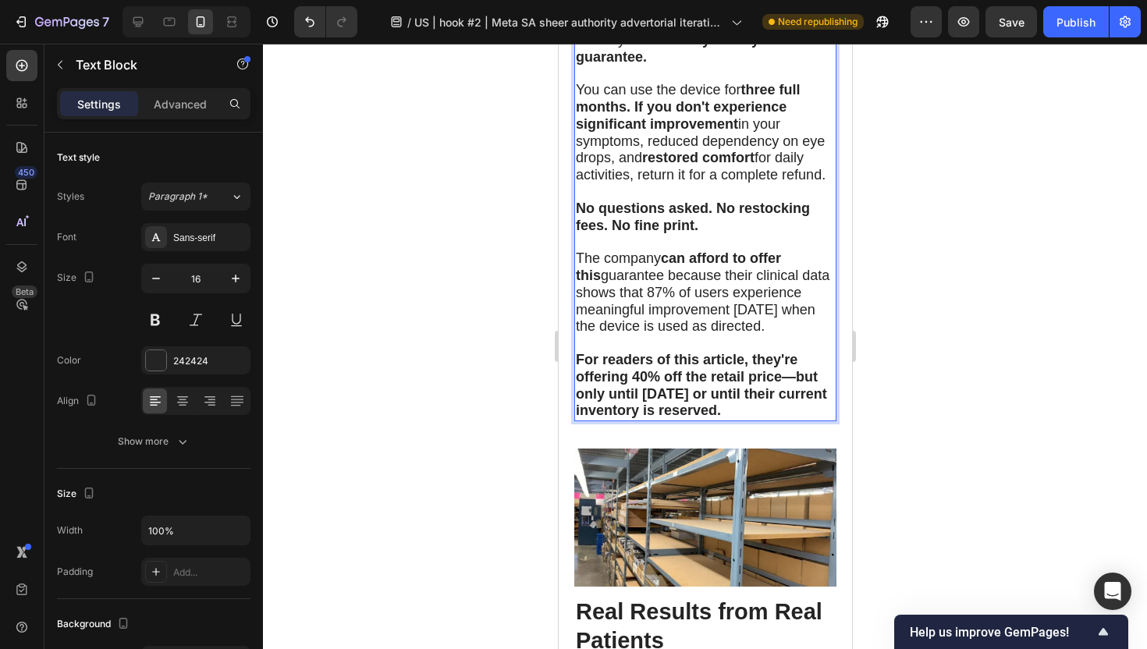
click at [613, 250] on span "The company can afford to offer this guarantee because their clinical data show…" at bounding box center [702, 291] width 254 height 83
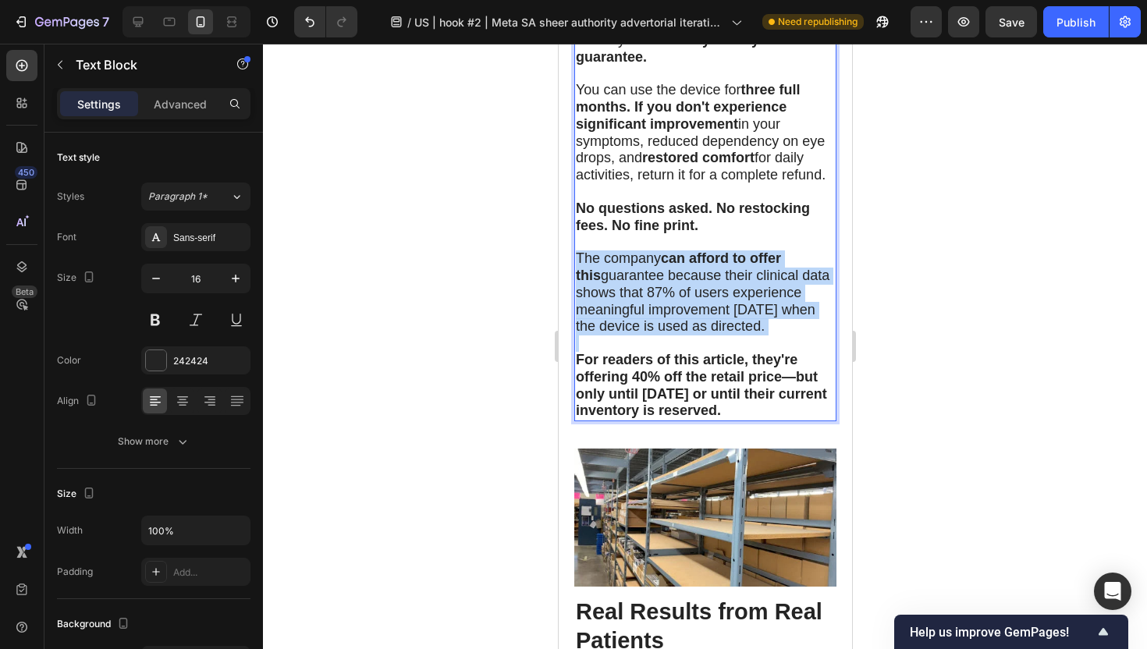
click at [613, 250] on span "The company can afford to offer this guarantee because their clinical data show…" at bounding box center [702, 291] width 254 height 83
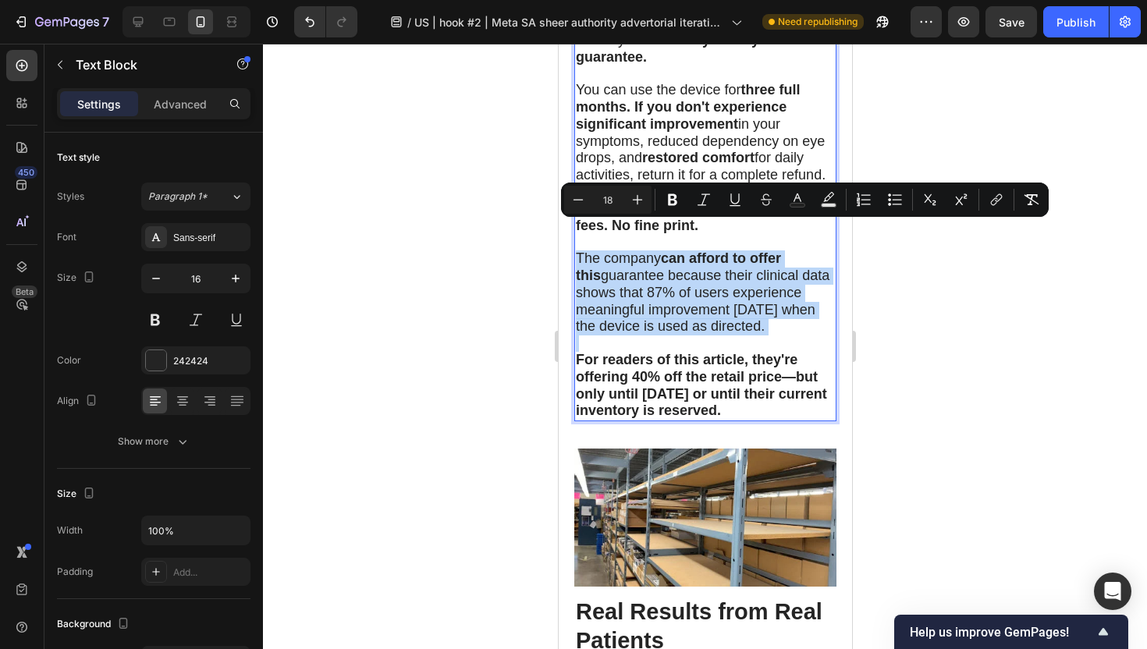
click at [613, 250] on span "The company can afford to offer this guarantee because their clinical data show…" at bounding box center [702, 291] width 254 height 83
click at [622, 250] on span "The company can afford to offer this guarantee because their clinical data show…" at bounding box center [702, 291] width 254 height 83
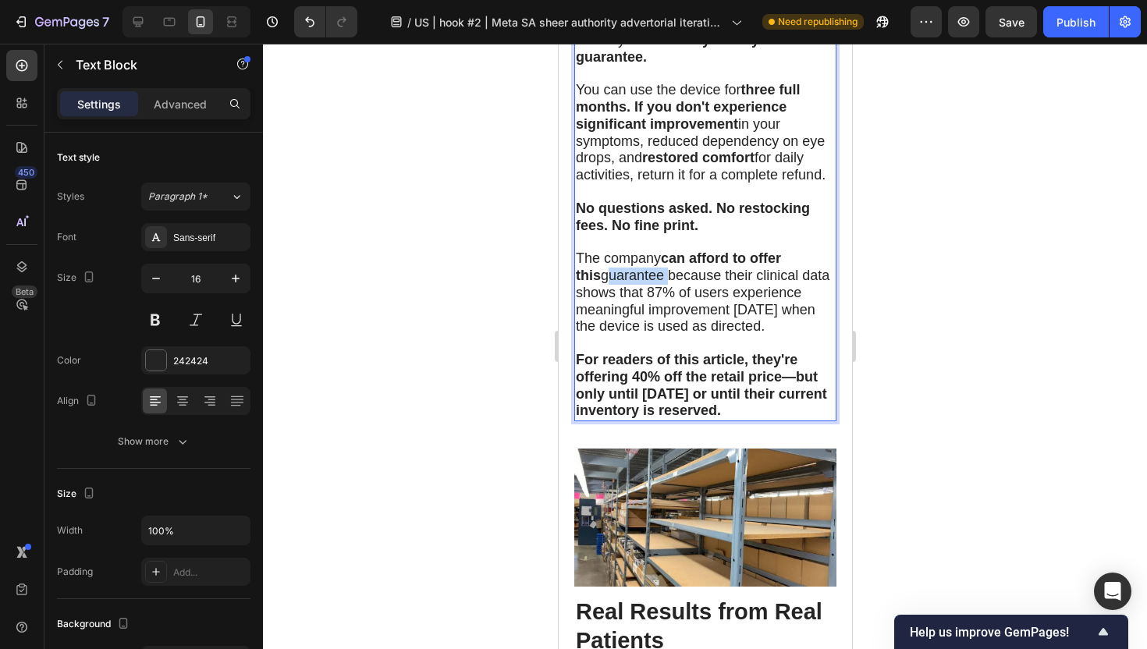
drag, startPoint x: 637, startPoint y: 249, endPoint x: 577, endPoint y: 252, distance: 60.2
click at [577, 252] on span "The company can afford to offer this guarantee because their clinical data show…" at bounding box center [702, 291] width 254 height 83
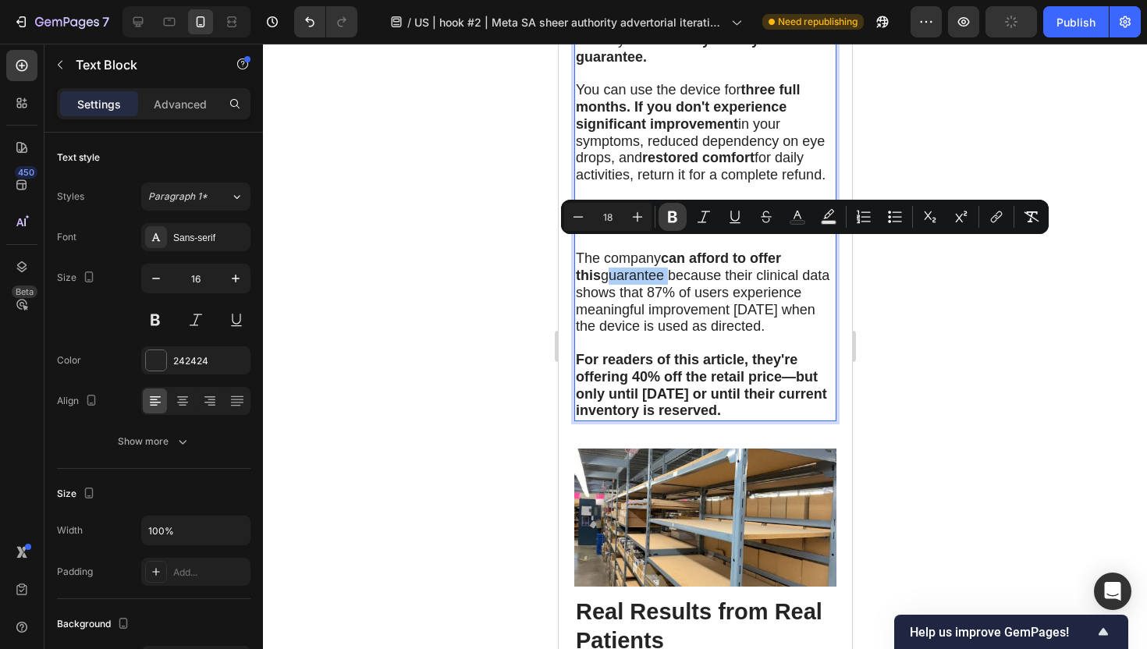
click at [669, 217] on icon "Editor contextual toolbar" at bounding box center [672, 217] width 9 height 12
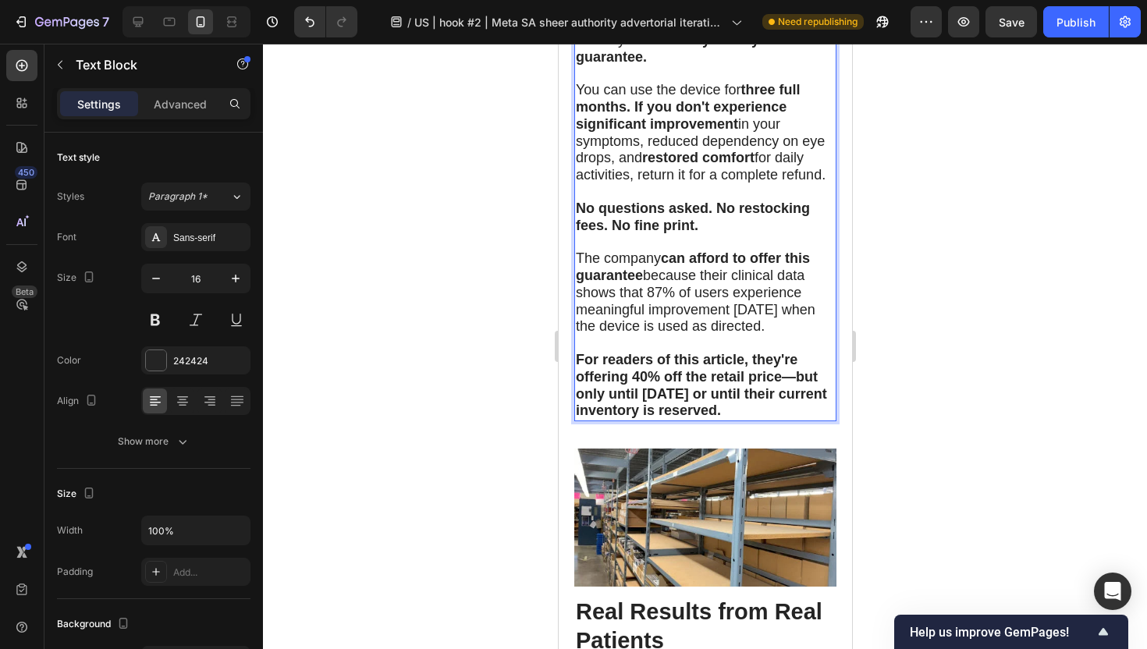
click at [482, 301] on div at bounding box center [705, 346] width 884 height 605
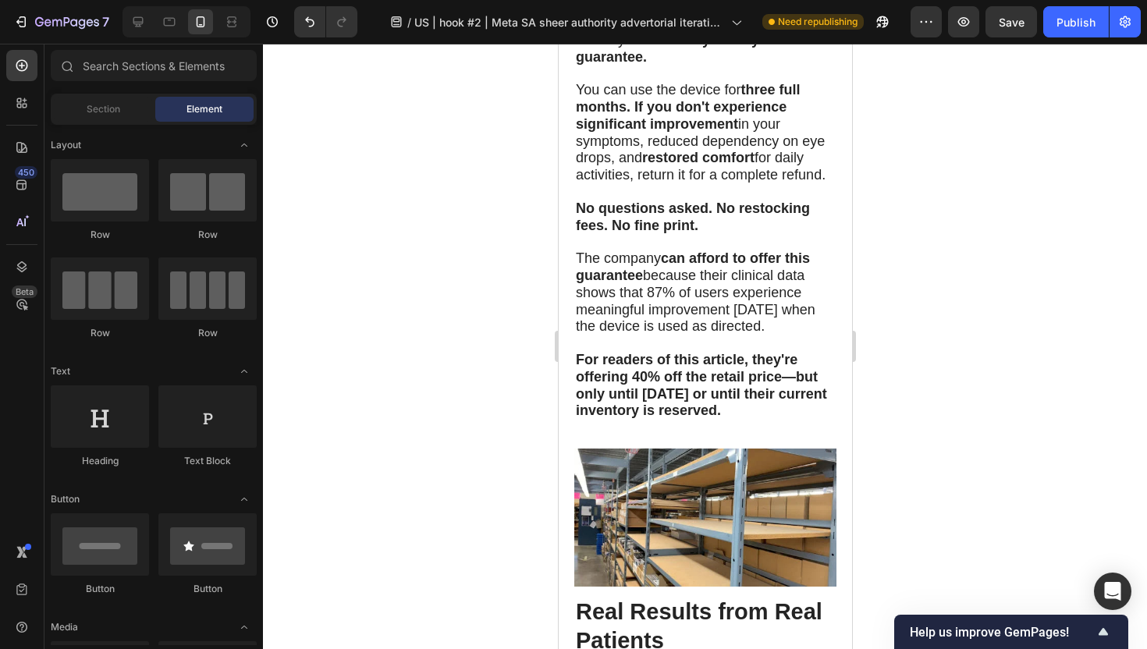
click at [879, 208] on div at bounding box center [705, 346] width 884 height 605
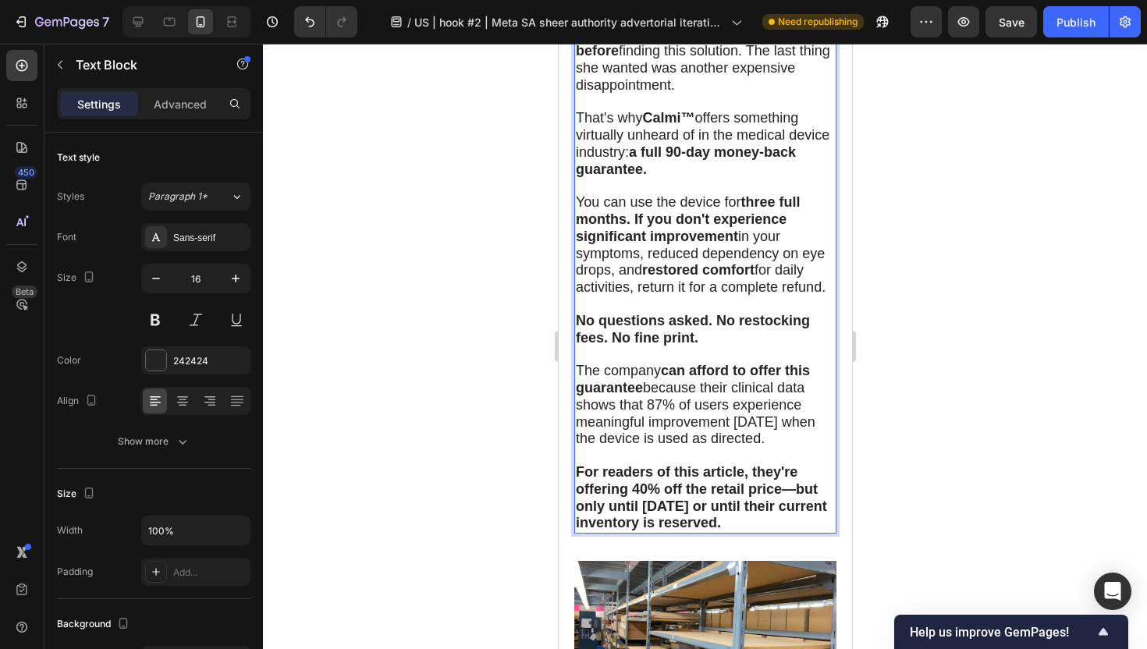
scroll to position [8691, 0]
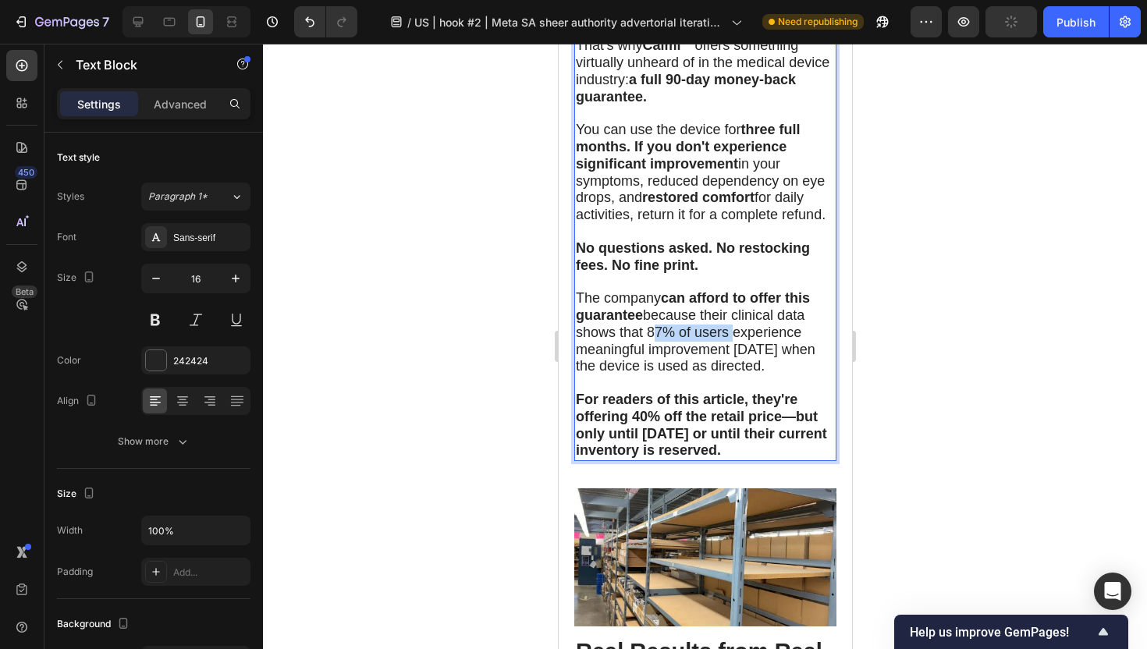
drag, startPoint x: 647, startPoint y: 307, endPoint x: 728, endPoint y: 300, distance: 81.4
click at [728, 300] on span "The company can afford to offer this guarantee because their clinical data show…" at bounding box center [695, 331] width 240 height 83
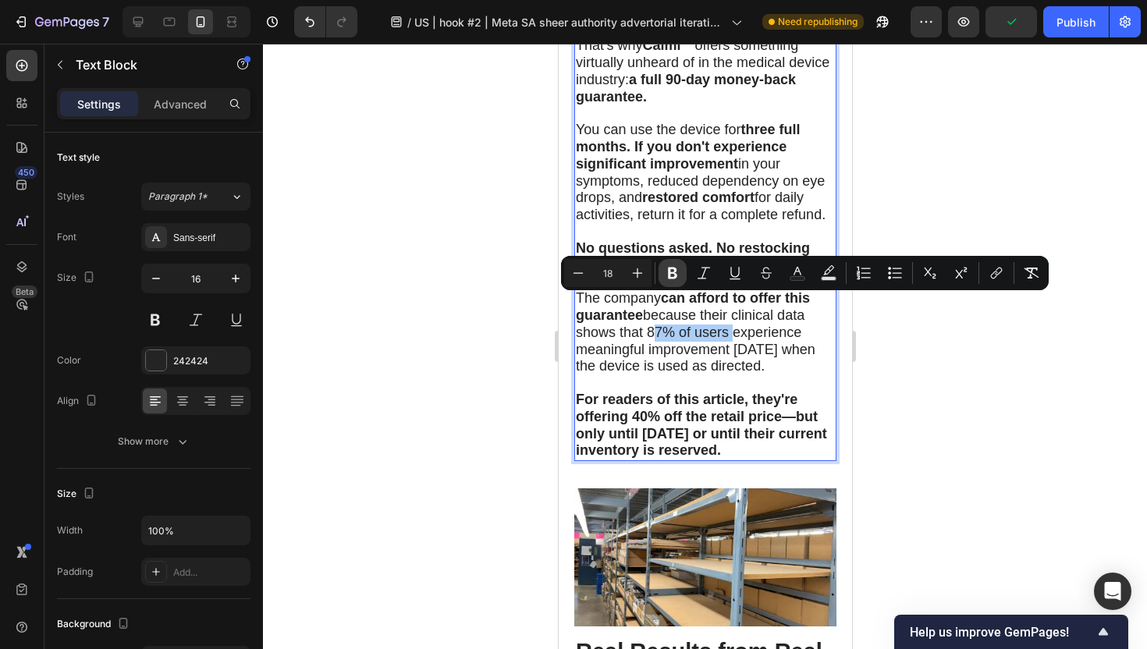
click at [675, 275] on icon "Editor contextual toolbar" at bounding box center [672, 274] width 9 height 12
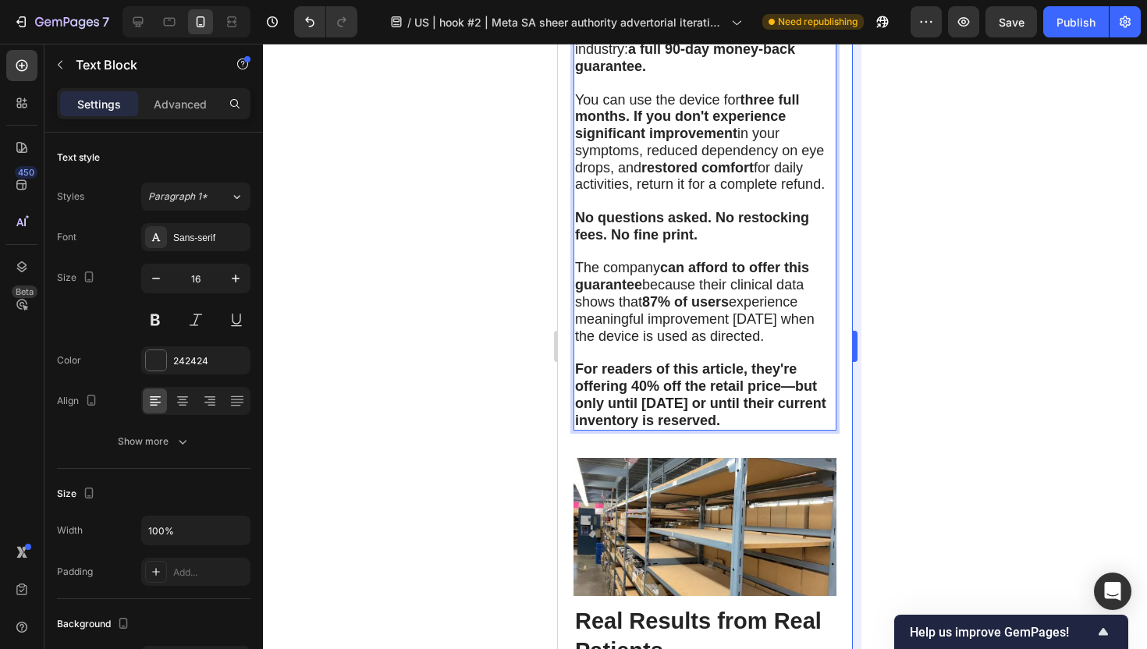
scroll to position [8680, 0]
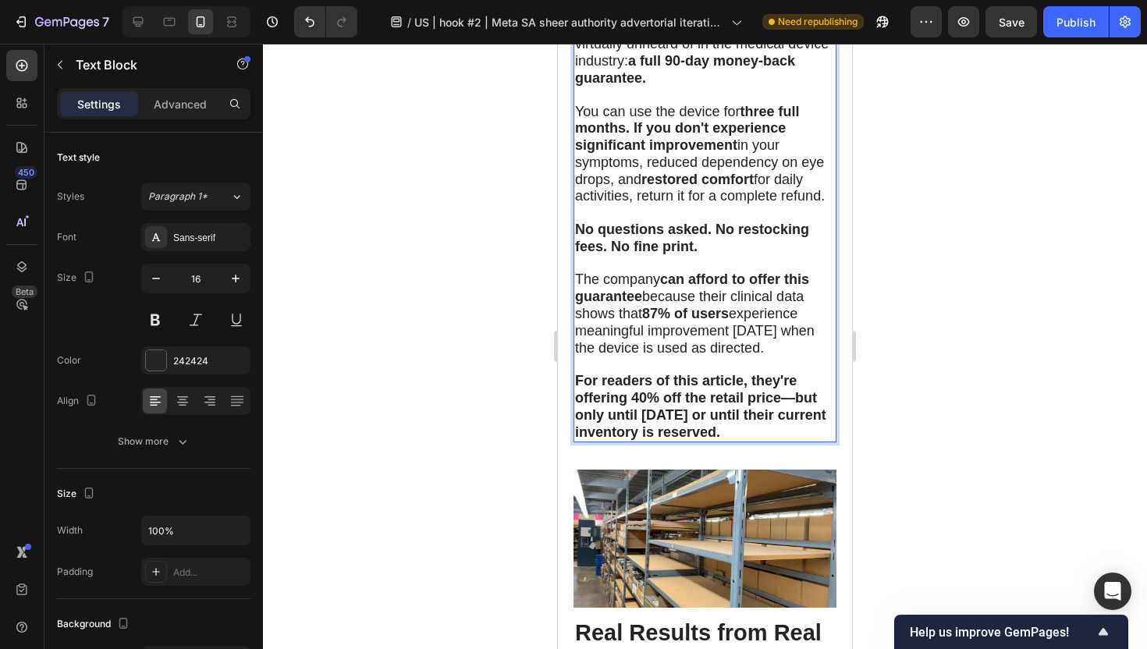
click at [682, 323] on span "The company can afford to offer this guarantee because their clinical data show…" at bounding box center [695, 312] width 240 height 83
drag, startPoint x: 579, startPoint y: 321, endPoint x: 820, endPoint y: 318, distance: 241.1
click at [814, 318] on span "The company can afford to offer this guarantee because their clinical data show…" at bounding box center [695, 312] width 240 height 83
click at [791, 357] on p "Rich Text Editor. Editing area: main" at bounding box center [705, 365] width 260 height 16
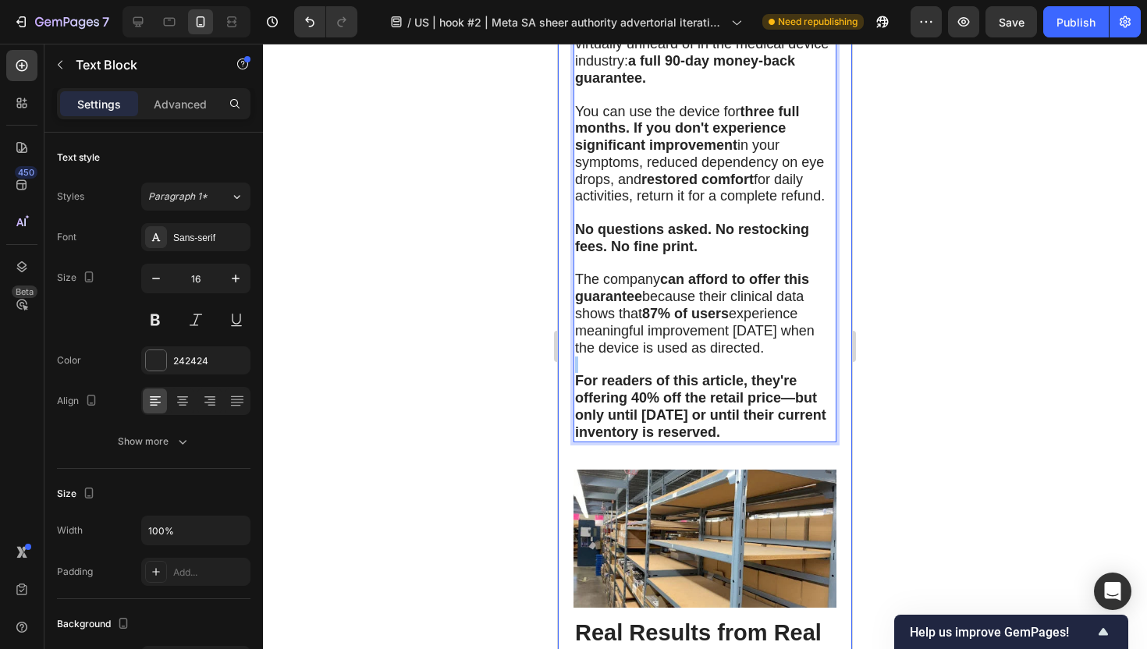
click at [489, 363] on div at bounding box center [705, 346] width 884 height 605
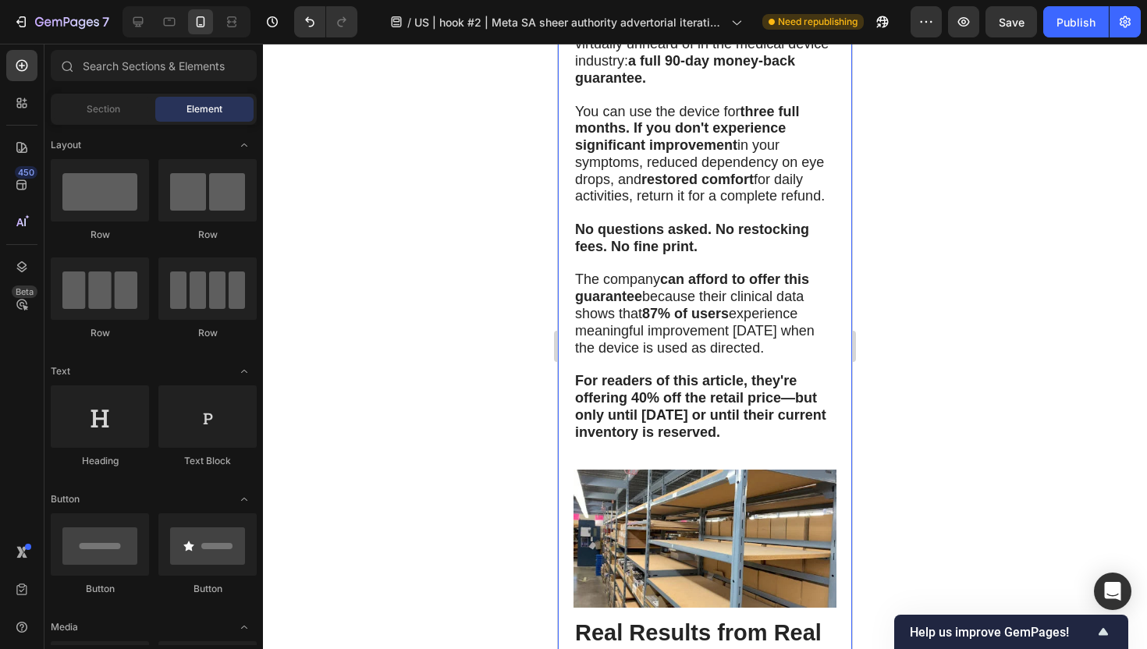
click at [489, 363] on div at bounding box center [705, 346] width 884 height 605
click at [637, 342] on span "The company can afford to offer this guarantee because their clinical data show…" at bounding box center [695, 312] width 240 height 83
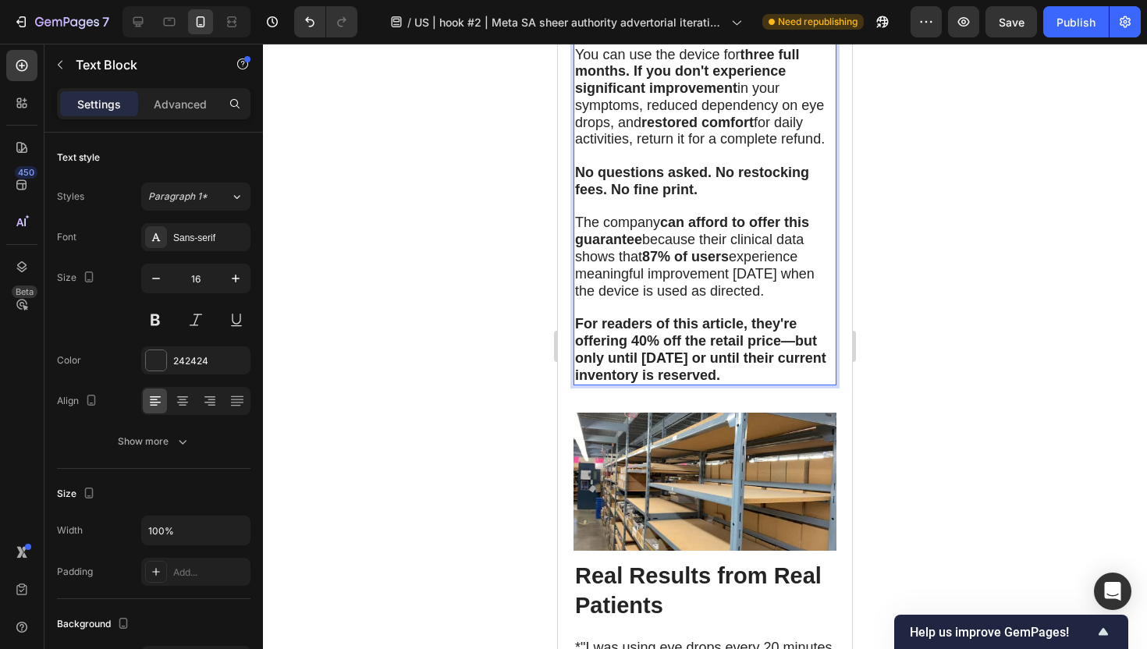
scroll to position [8761, 0]
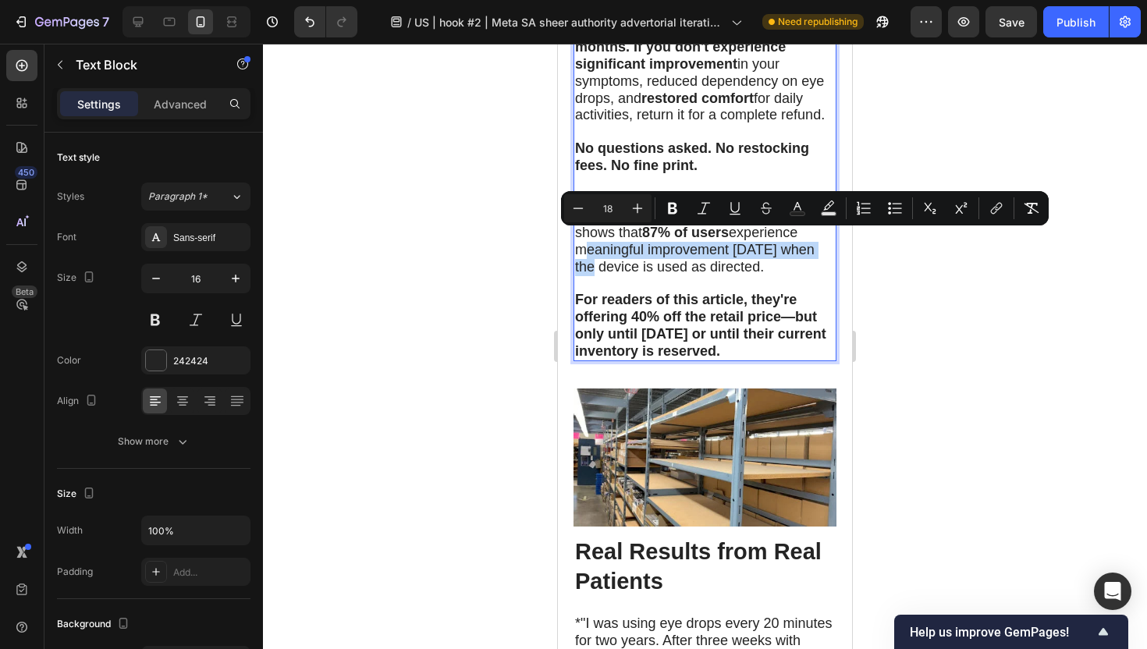
drag, startPoint x: 579, startPoint y: 240, endPoint x: 824, endPoint y: 238, distance: 245.0
click at [824, 238] on p "The company can afford to offer this guarantee because their clinical data show…" at bounding box center [705, 232] width 260 height 85
click at [670, 209] on icon "Editor contextual toolbar" at bounding box center [673, 208] width 16 height 16
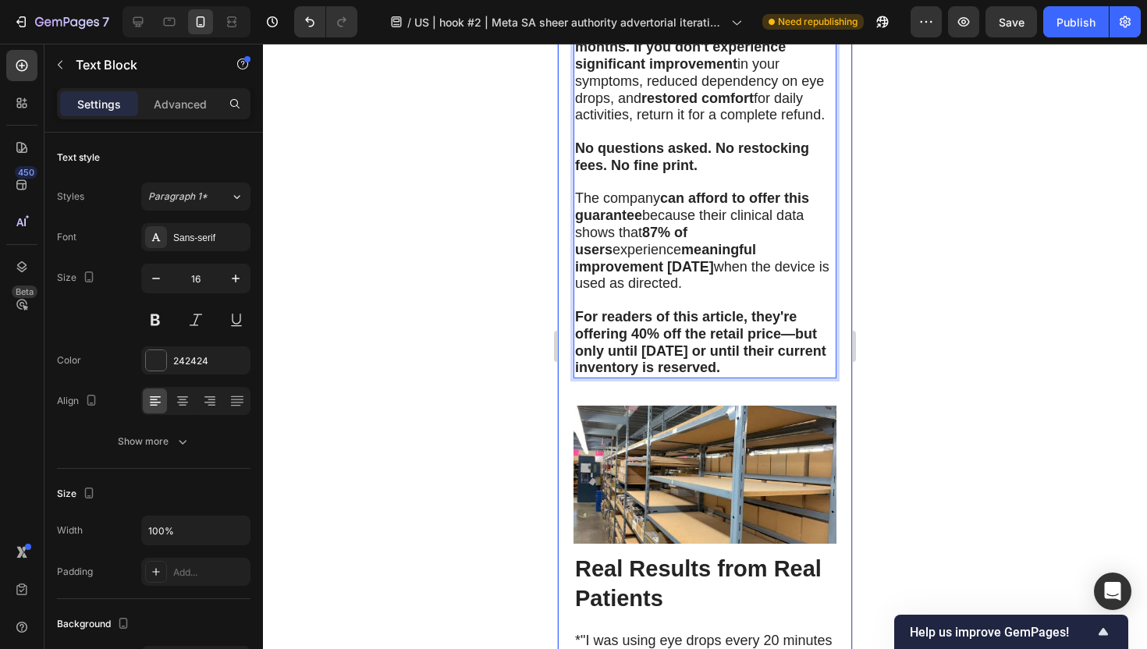
click at [484, 323] on div at bounding box center [705, 346] width 884 height 605
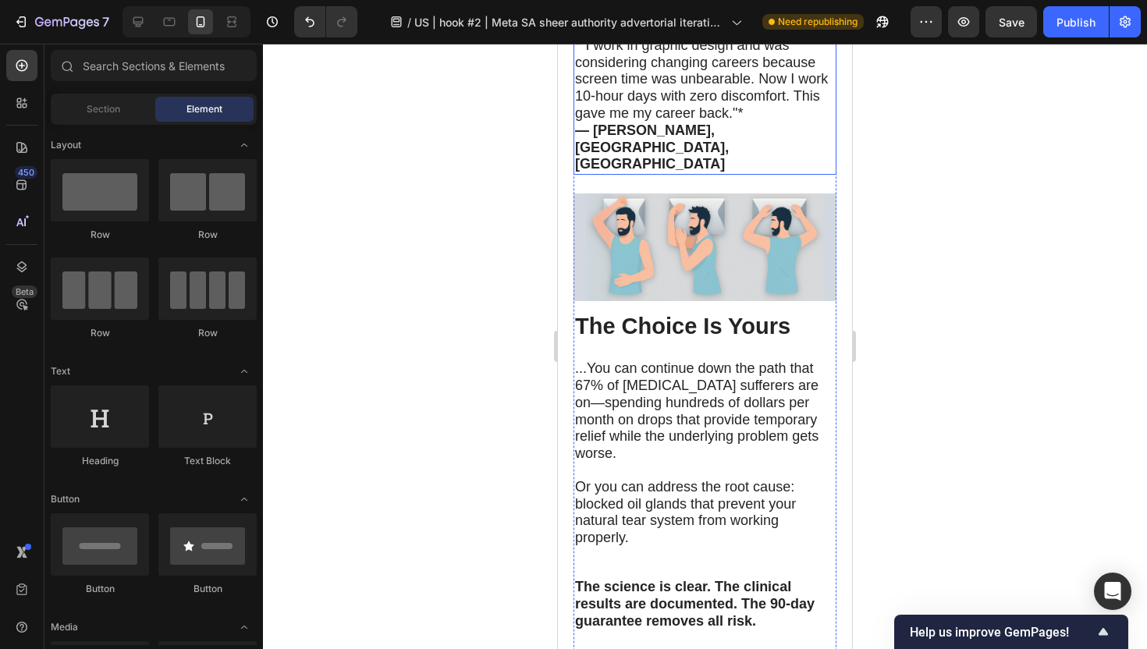
scroll to position [9682, 0]
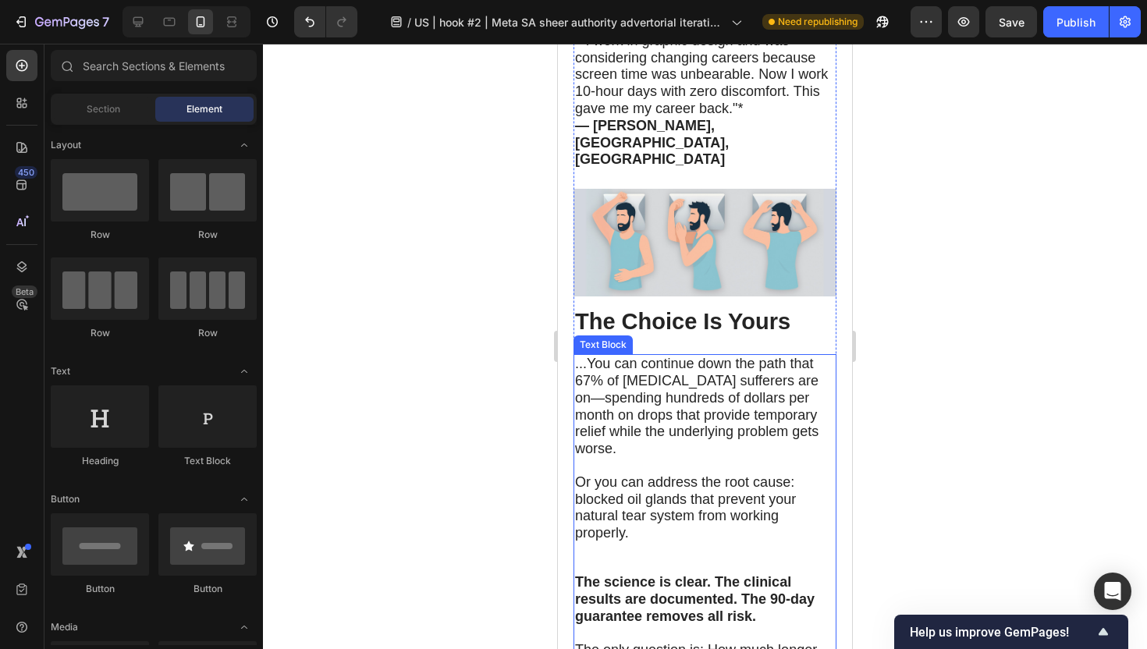
click at [635, 356] on span "...You can continue down the path that 67% of [MEDICAL_DATA] sufferers are on—s…" at bounding box center [696, 406] width 243 height 101
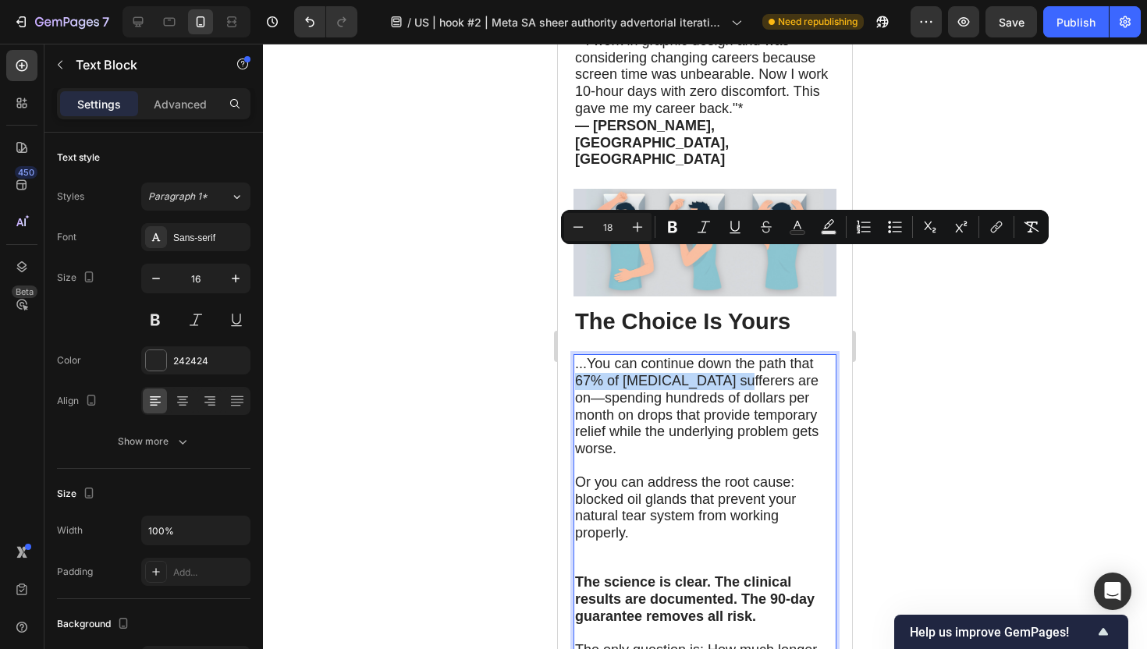
drag, startPoint x: 726, startPoint y: 261, endPoint x: 578, endPoint y: 256, distance: 147.5
click at [578, 356] on span "...You can continue down the path that 67% of [MEDICAL_DATA] sufferers are on—s…" at bounding box center [696, 406] width 243 height 101
click at [672, 226] on icon "Editor contextual toolbar" at bounding box center [672, 228] width 9 height 12
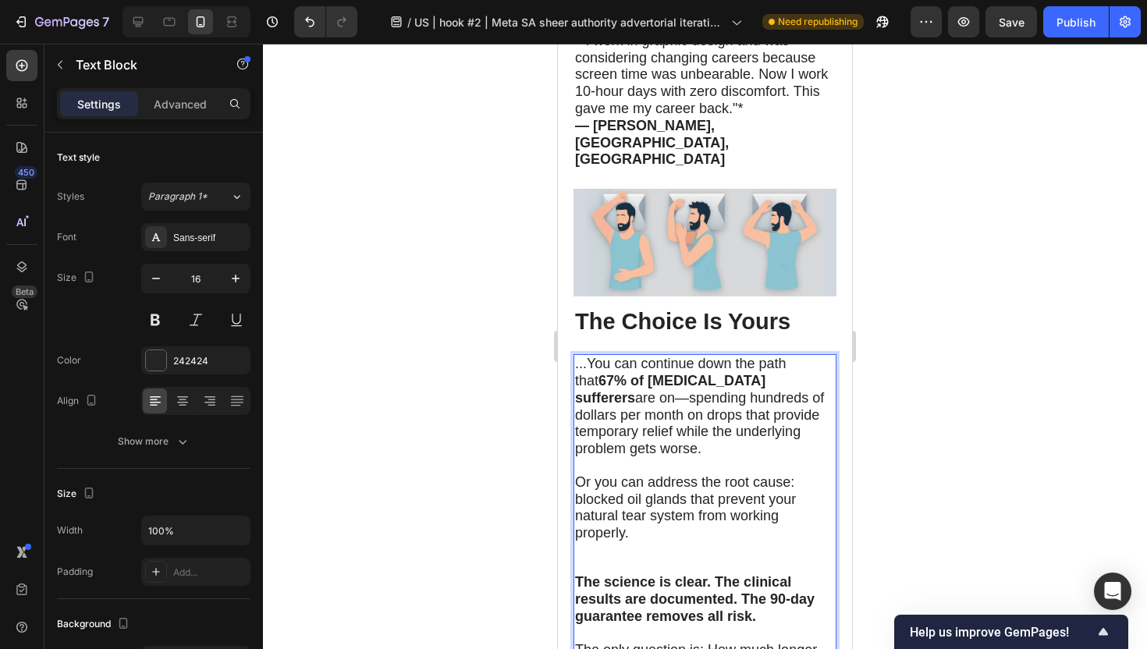
click at [371, 396] on div at bounding box center [705, 346] width 884 height 605
click at [694, 356] on span "...You can continue down the path that 67% of dry eye sufferers are on—spending…" at bounding box center [699, 406] width 249 height 101
click at [638, 356] on span "...You can continue down the path that 67% of dry eye sufferers are on—spending…" at bounding box center [699, 406] width 249 height 101
drag, startPoint x: 637, startPoint y: 275, endPoint x: 820, endPoint y: 277, distance: 183.3
click at [820, 356] on span "...You can continue down the path that 67% of dry eye sufferers are on—spending…" at bounding box center [699, 406] width 249 height 101
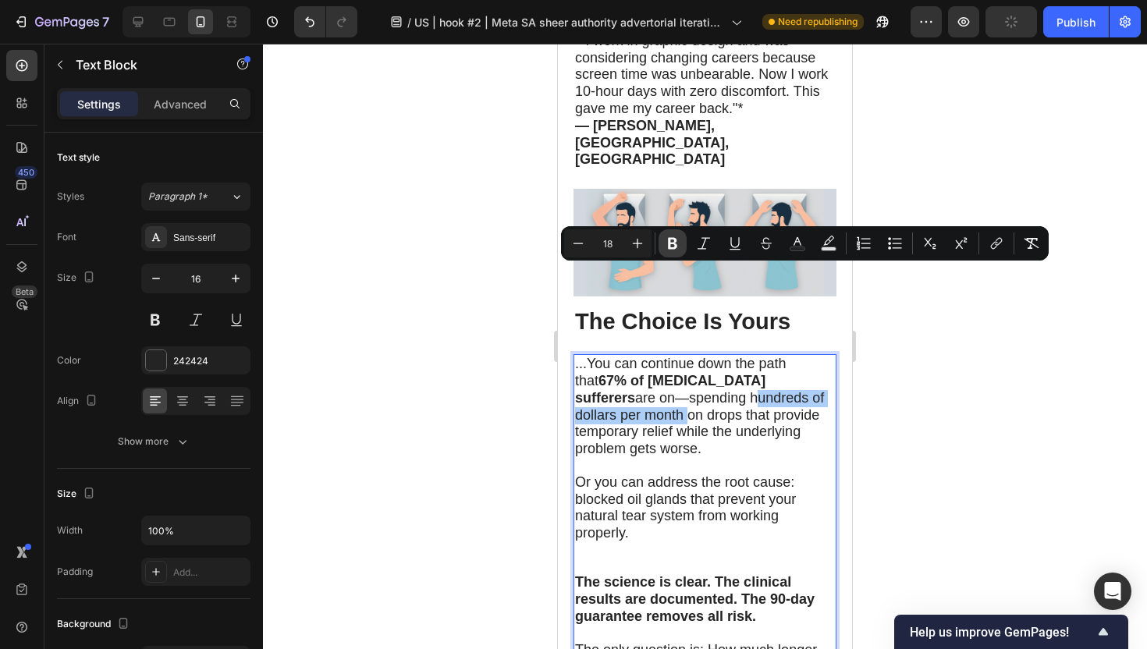
click at [672, 247] on icon "Editor contextual toolbar" at bounding box center [673, 244] width 16 height 16
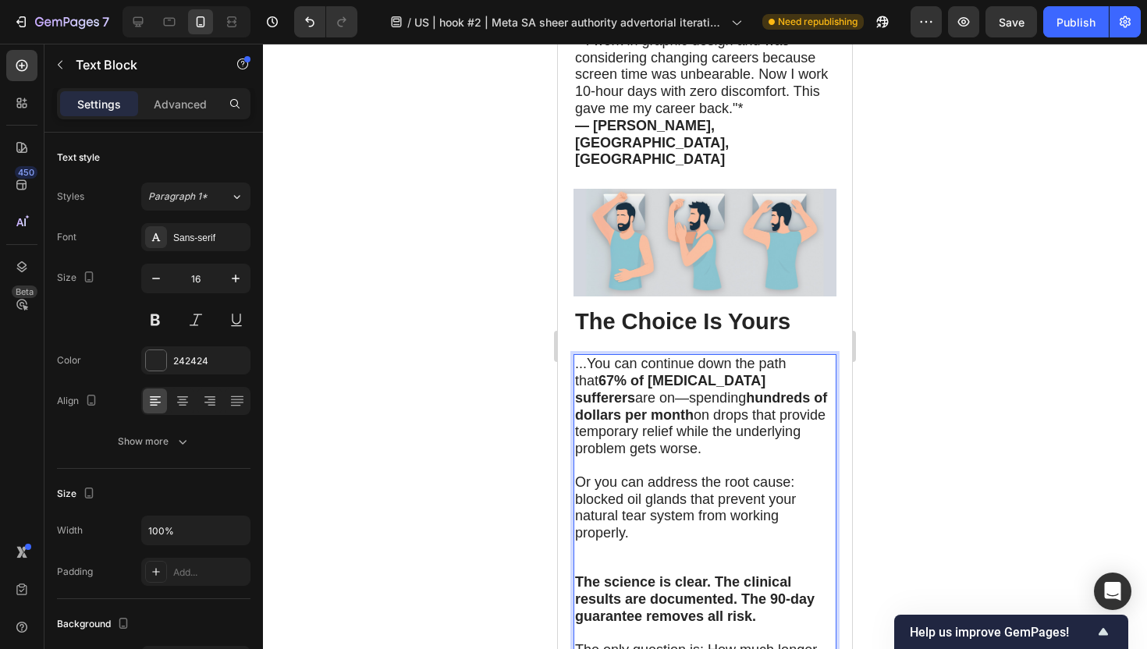
click at [635, 356] on span "...You can continue down the path that 67% of dry eye sufferers are on—spending…" at bounding box center [701, 406] width 252 height 101
click at [627, 356] on span "...You can continue down the path that 67% of dry eye sufferers are on—spending…" at bounding box center [701, 406] width 252 height 101
click at [624, 356] on span "...You can continue down the path that 67% of dry eye sufferers are on—spending…" at bounding box center [701, 406] width 252 height 101
drag, startPoint x: 624, startPoint y: 292, endPoint x: 660, endPoint y: 286, distance: 36.3
click at [660, 356] on span "...You can continue down the path that 67% of dry eye sufferers are on—spending…" at bounding box center [701, 406] width 252 height 101
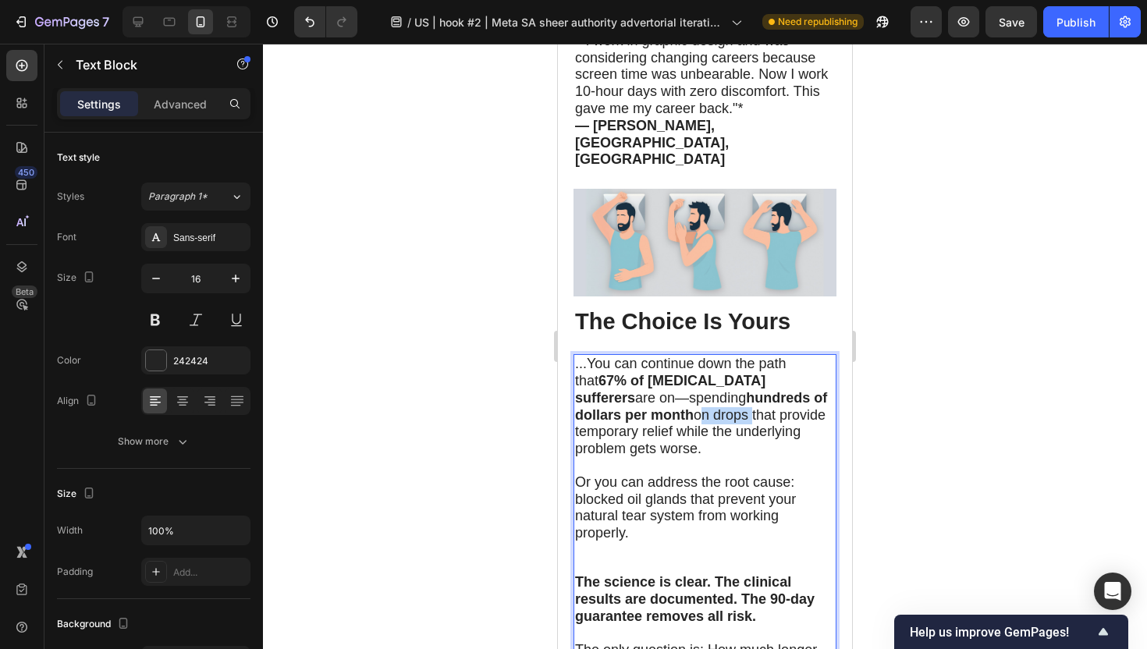
click at [660, 356] on span "...You can continue down the path that 67% of dry eye sufferers are on—spending…" at bounding box center [701, 406] width 252 height 101
click at [469, 353] on div at bounding box center [705, 346] width 884 height 605
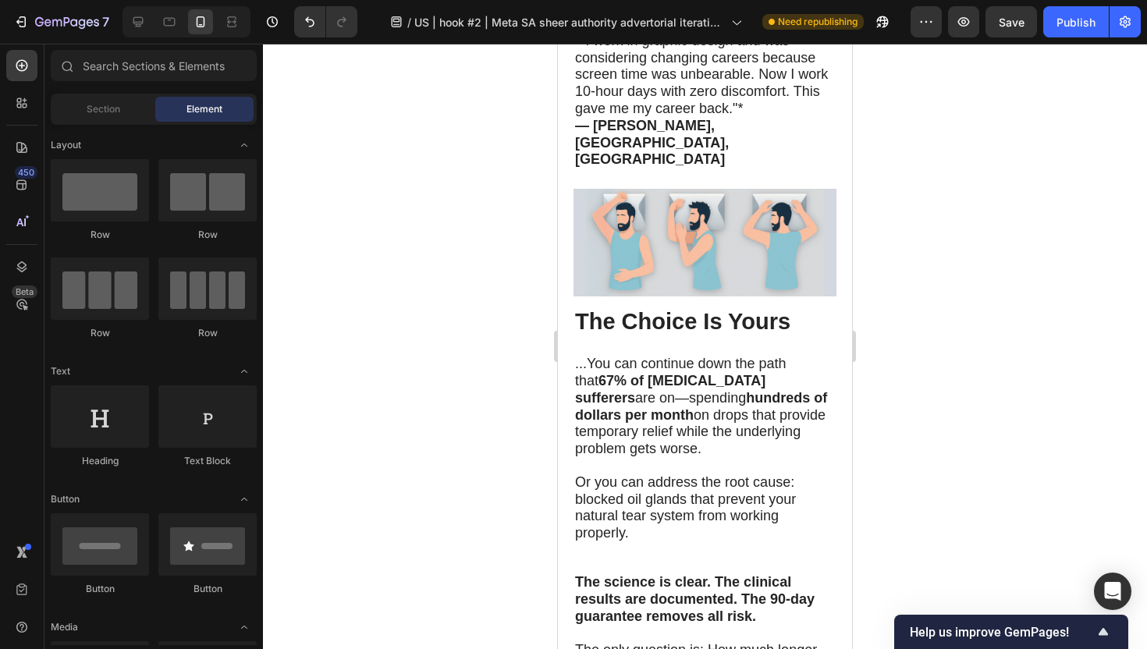
click at [469, 353] on div at bounding box center [705, 346] width 884 height 605
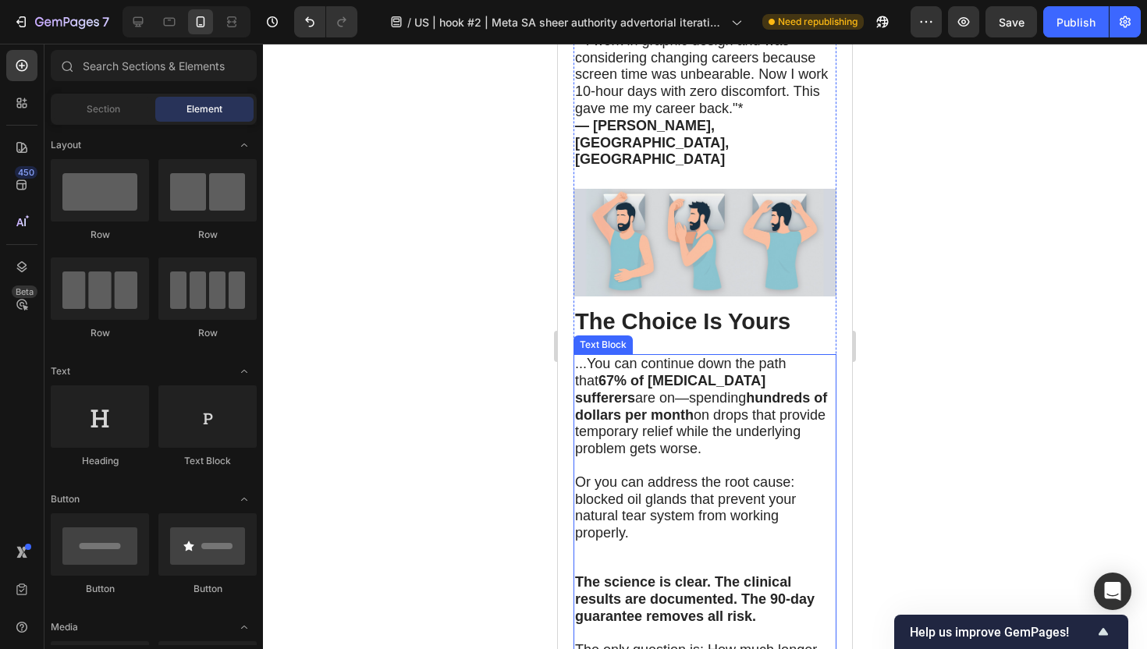
click at [626, 356] on span "...You can continue down the path that 67% of dry eye sufferers are on—spending…" at bounding box center [701, 406] width 252 height 101
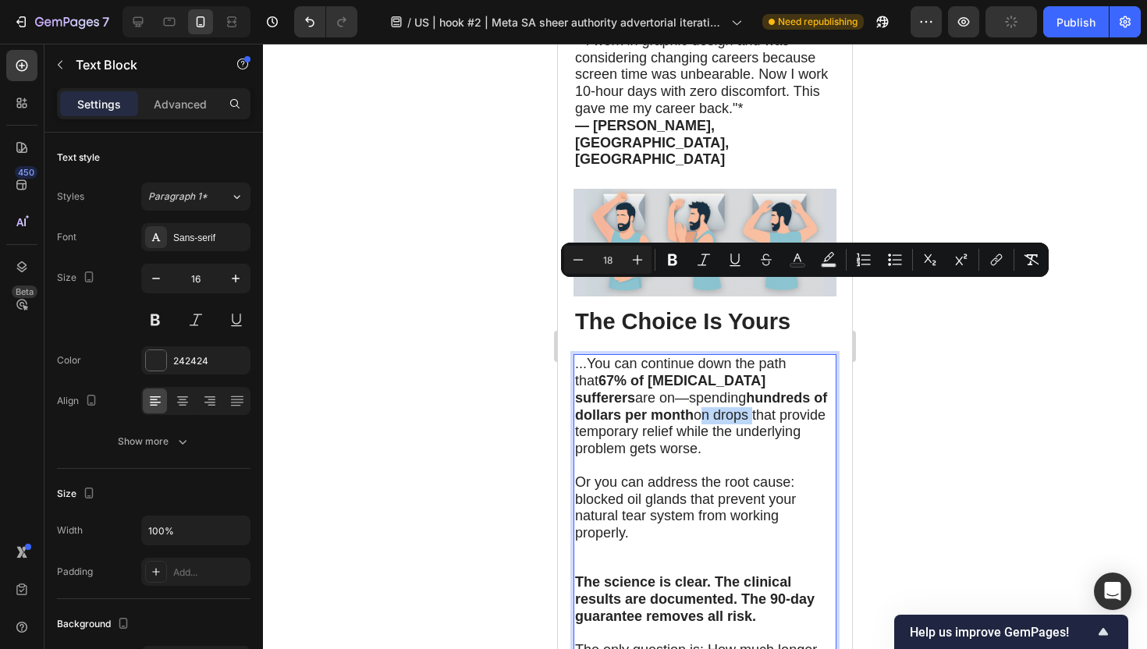
drag, startPoint x: 620, startPoint y: 291, endPoint x: 674, endPoint y: 293, distance: 53.9
click at [666, 262] on icon "Editor contextual toolbar" at bounding box center [673, 260] width 16 height 16
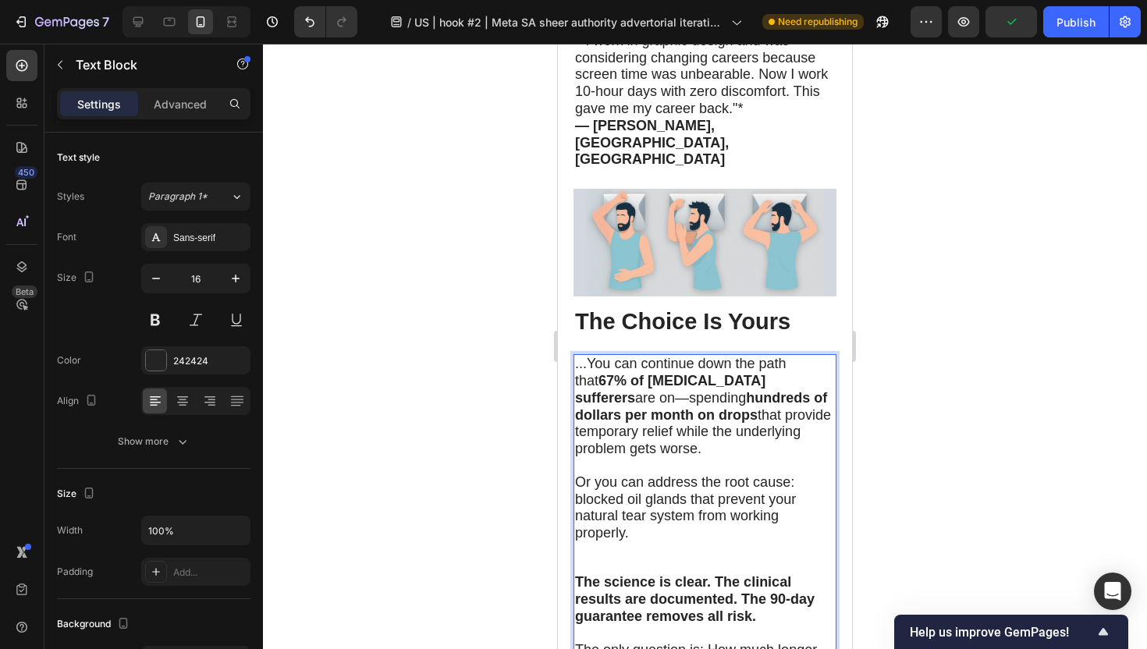
click at [381, 381] on div at bounding box center [705, 346] width 884 height 605
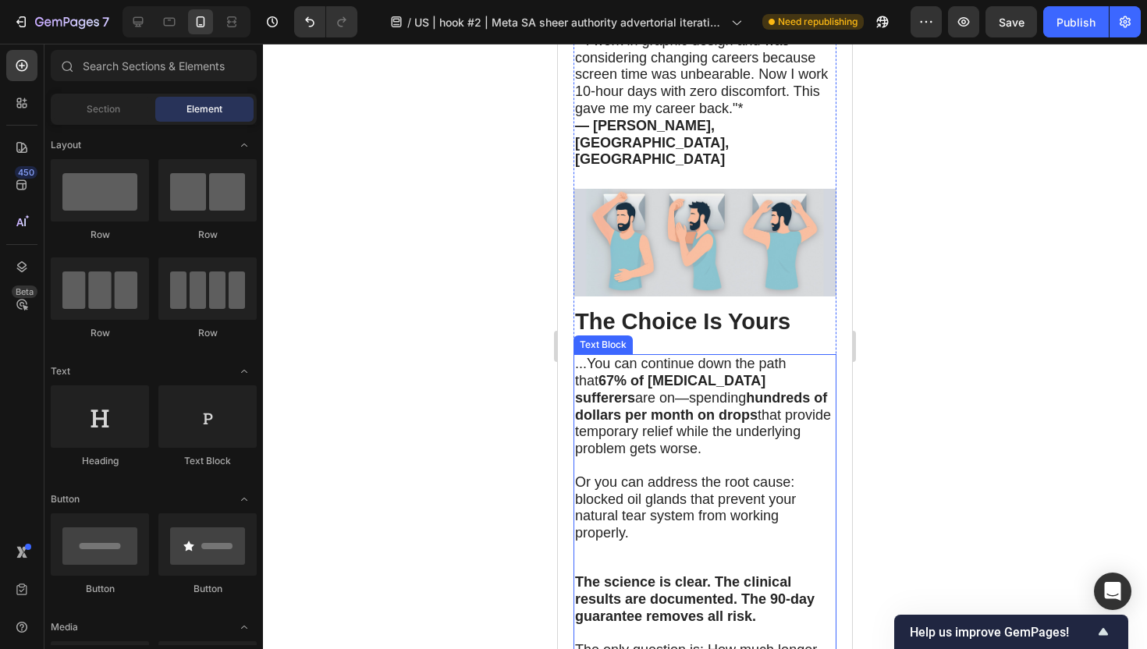
click at [727, 474] on span "Or you can address the root cause: blocked oil glands that prevent your natural…" at bounding box center [685, 507] width 221 height 66
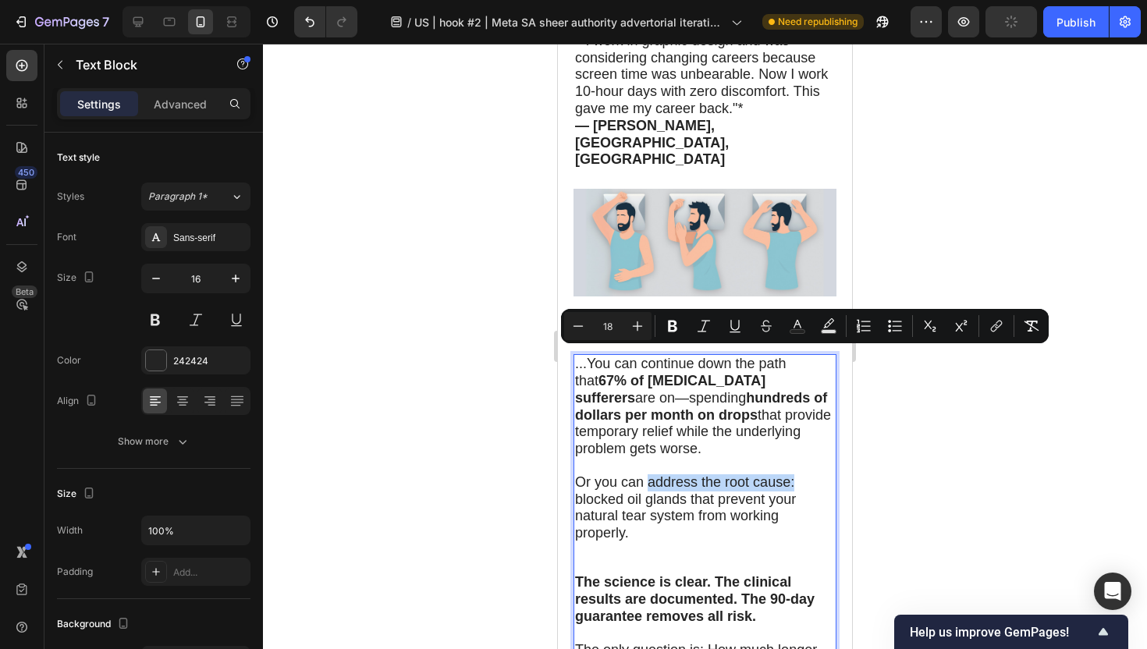
drag, startPoint x: 794, startPoint y: 359, endPoint x: 647, endPoint y: 357, distance: 147.5
click at [669, 329] on icon "Editor contextual toolbar" at bounding box center [672, 327] width 9 height 12
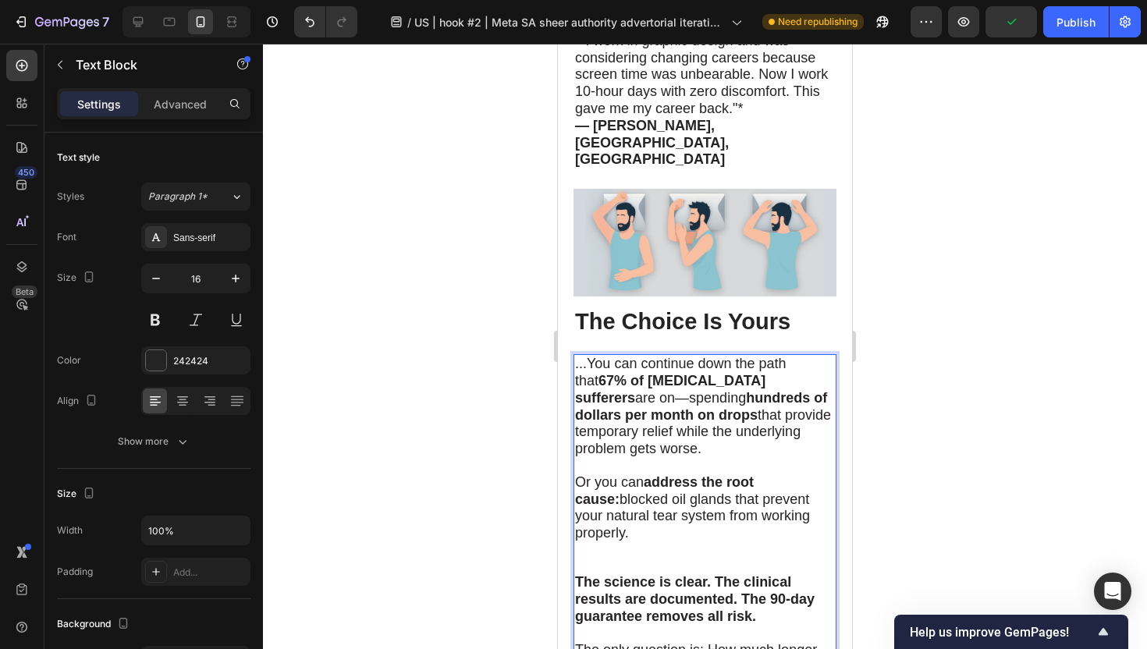
click at [384, 419] on div at bounding box center [705, 346] width 884 height 605
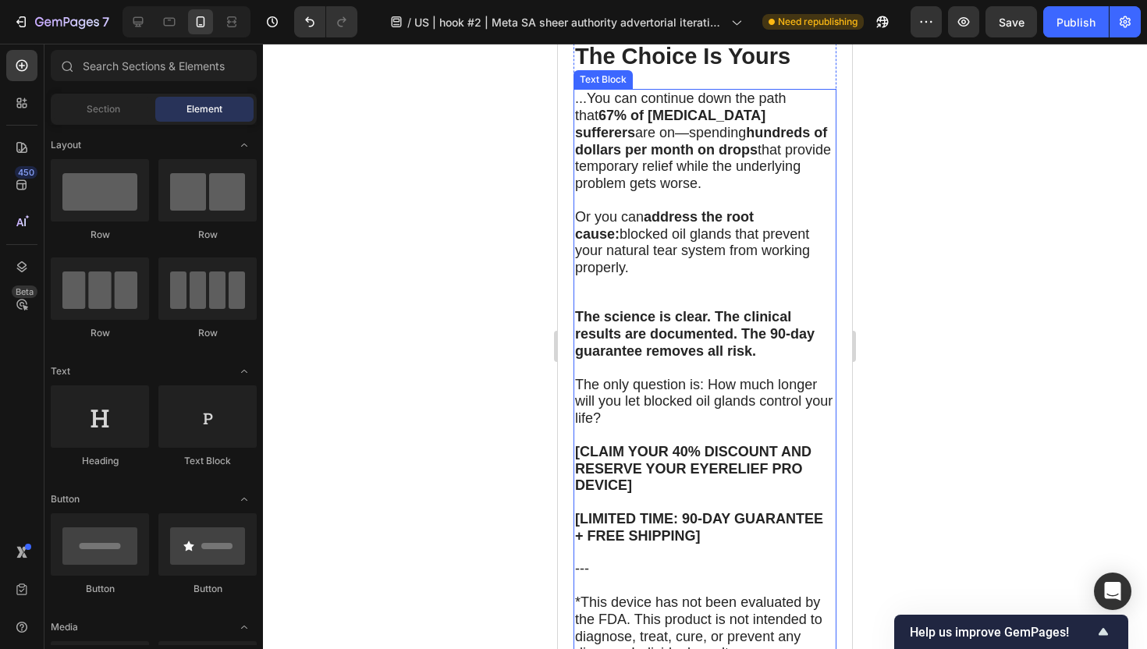
scroll to position [9947, 0]
click at [703, 378] on p "The only question is: How much longer will you let blocked oil glands control y…" at bounding box center [705, 403] width 260 height 51
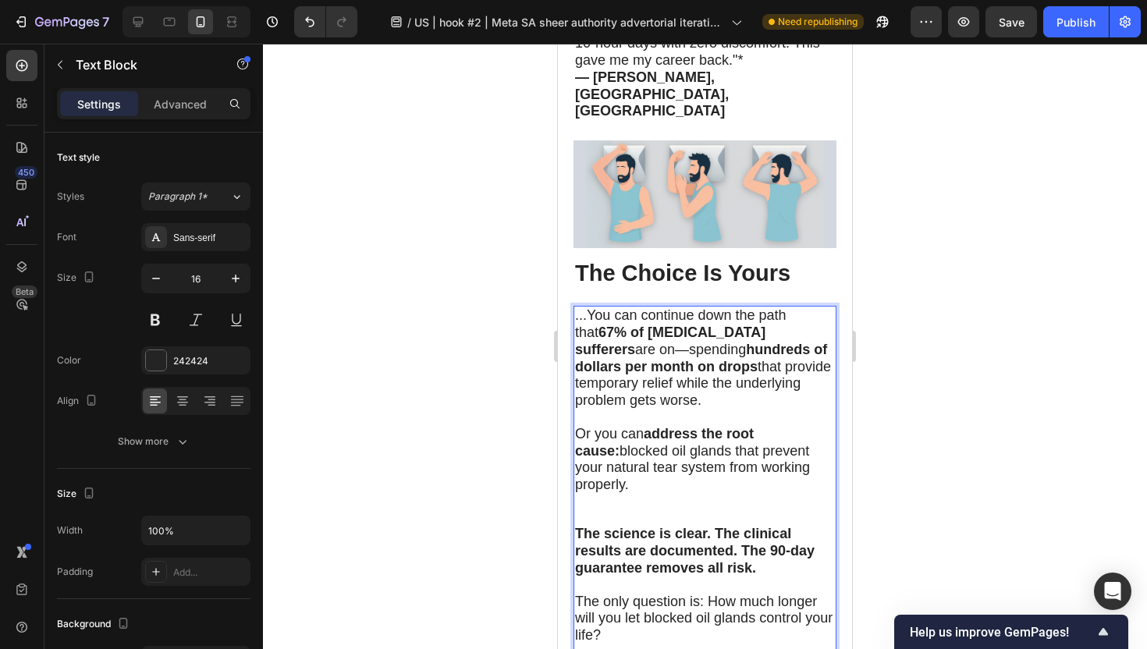
scroll to position [9742, 0]
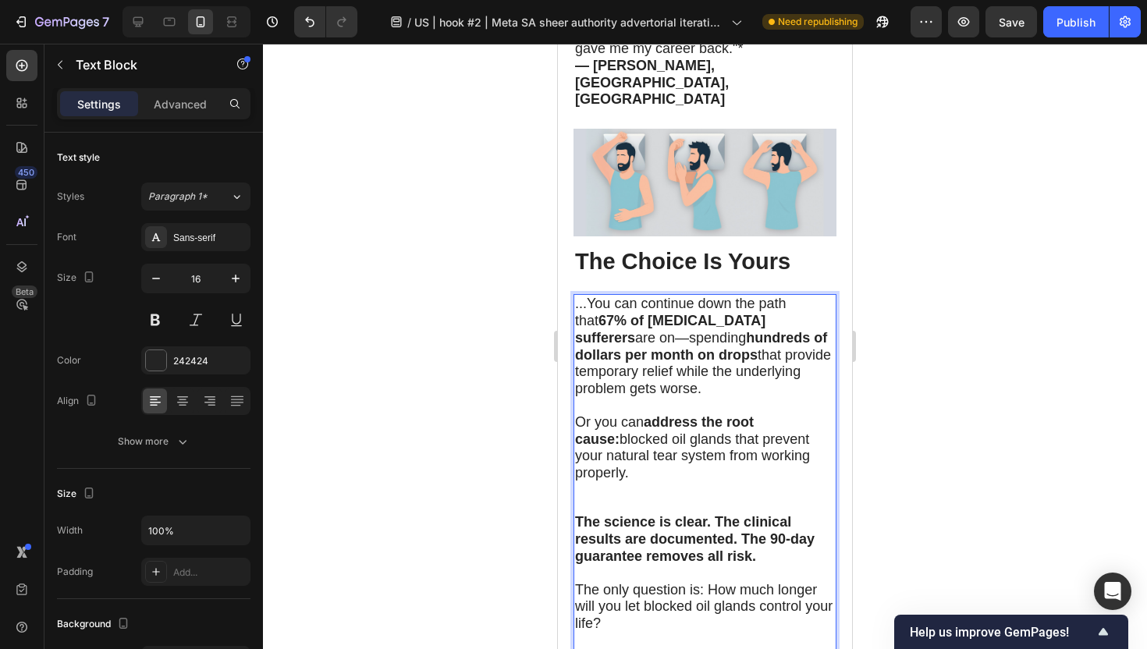
click at [705, 582] on span "The only question is: How much longer will you let blocked oil glands control y…" at bounding box center [703, 607] width 257 height 50
click at [703, 582] on span "The only question is: How much longer will you let blocked oil glands control y…" at bounding box center [703, 607] width 257 height 50
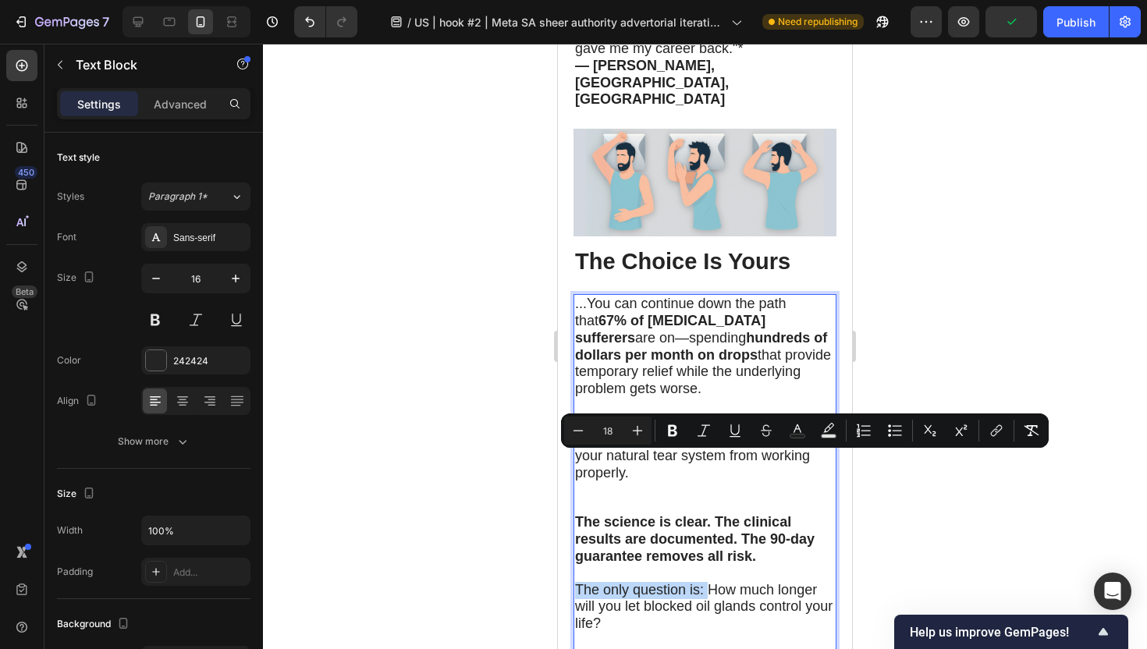
drag, startPoint x: 703, startPoint y: 463, endPoint x: 581, endPoint y: 467, distance: 121.7
click at [581, 582] on span "The only question is: How much longer will you let blocked oil glands control y…" at bounding box center [703, 607] width 257 height 50
click at [675, 431] on icon "Editor contextual toolbar" at bounding box center [672, 431] width 9 height 12
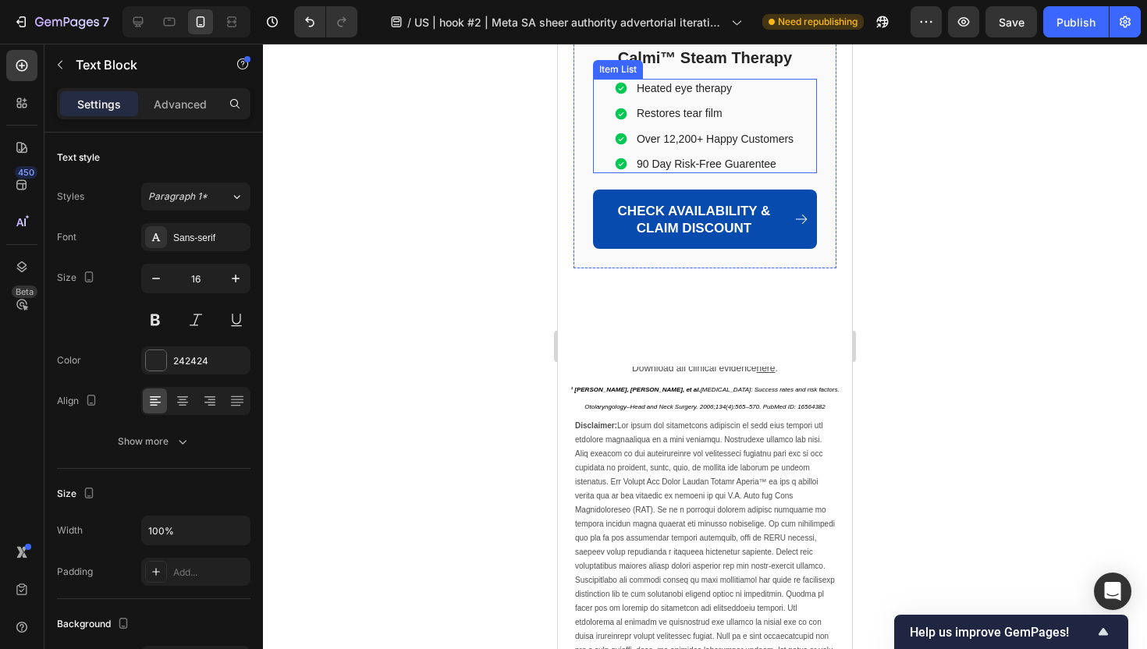
scroll to position [11949, 0]
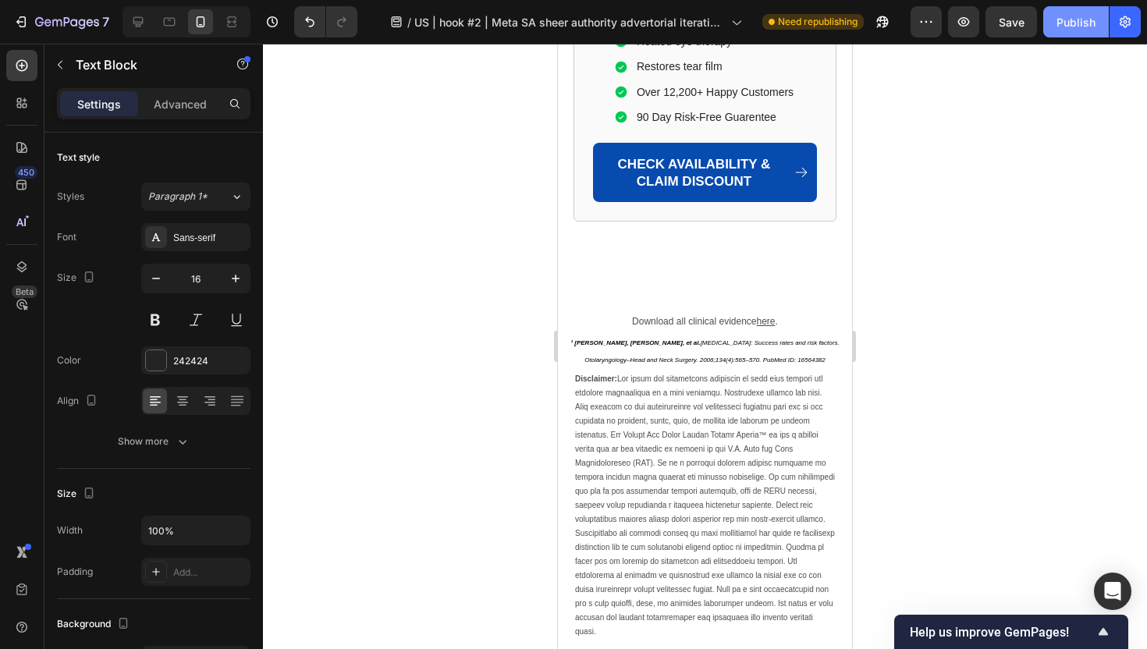
click at [1065, 30] on div "Publish" at bounding box center [1075, 22] width 39 height 16
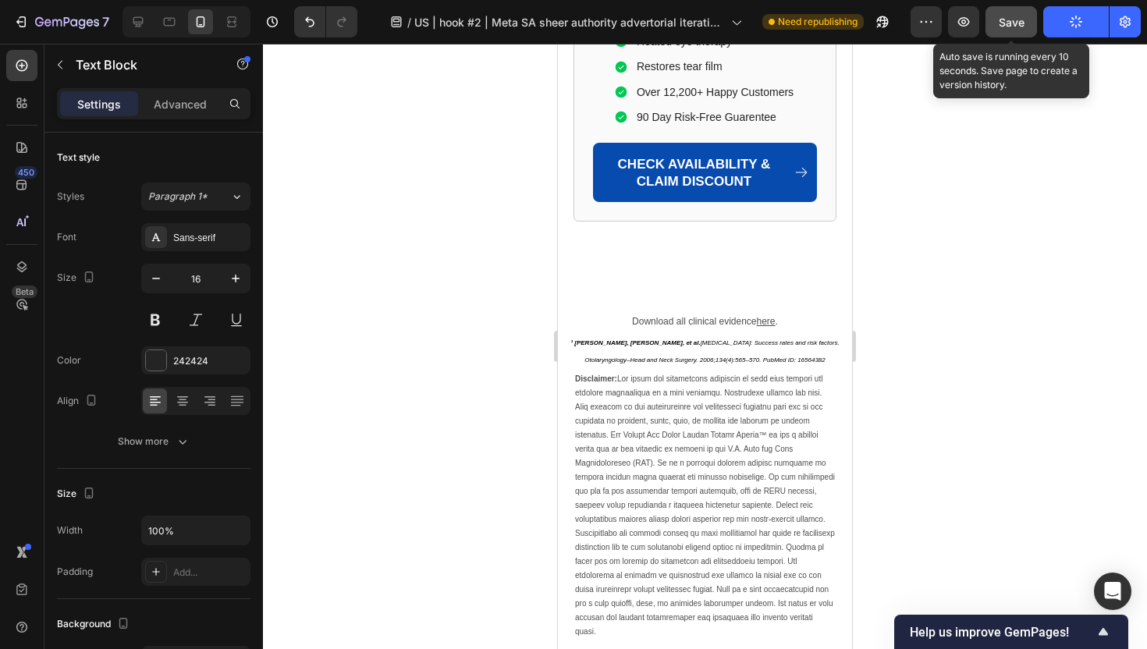
click at [1020, 23] on span "Save" at bounding box center [1012, 22] width 26 height 13
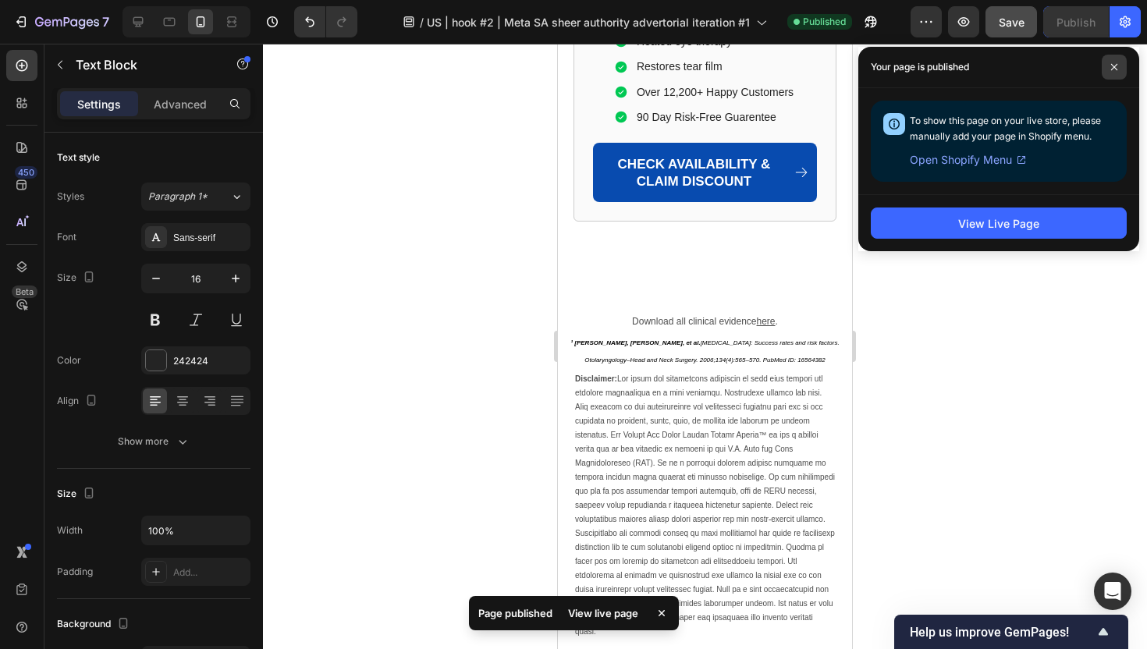
click at [1116, 67] on icon at bounding box center [1114, 67] width 8 height 8
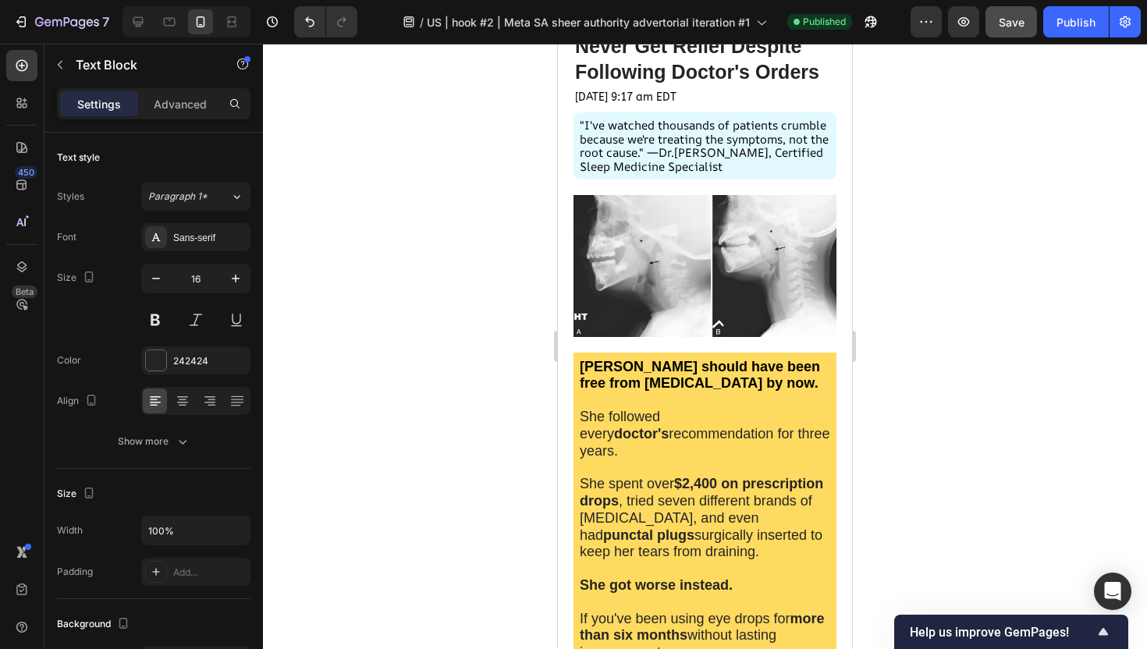
scroll to position [365, 0]
